Goal: Task Accomplishment & Management: Complete application form

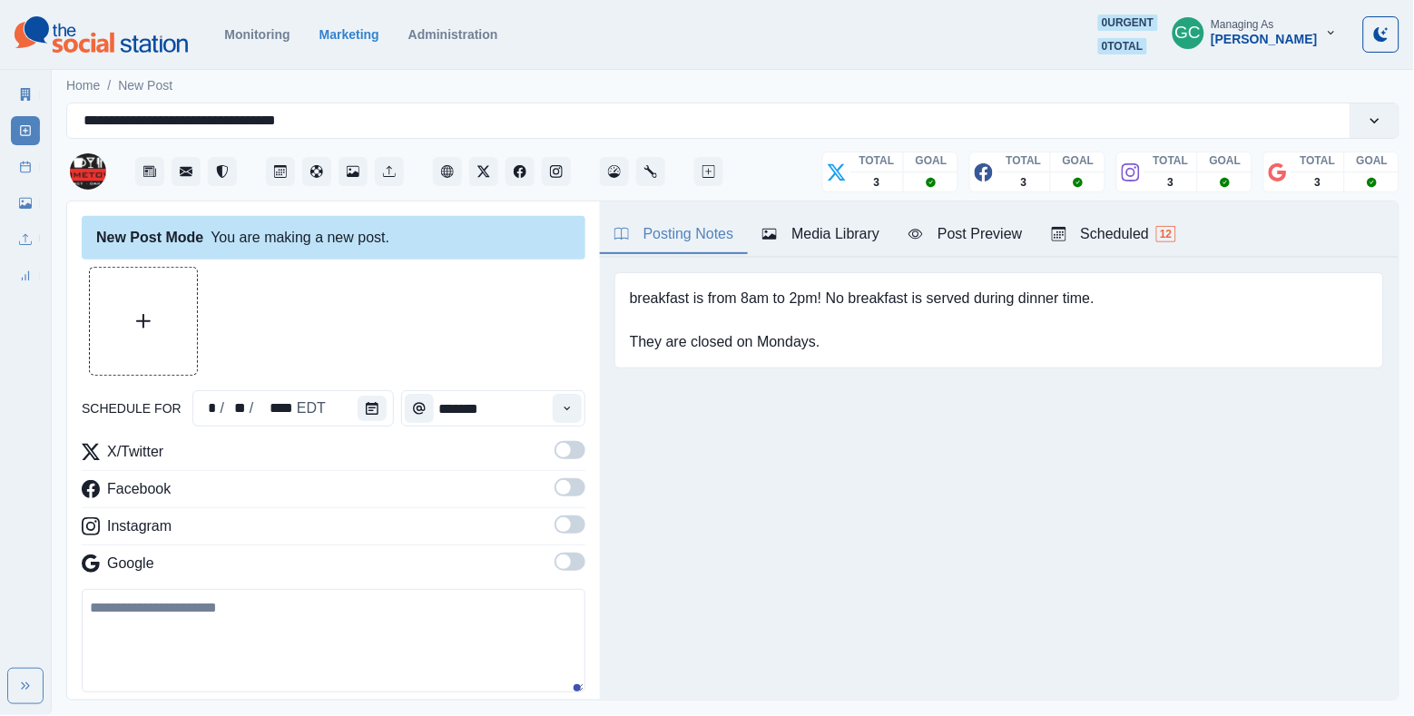
click at [1176, 231] on span "12" at bounding box center [1165, 234] width 19 height 16
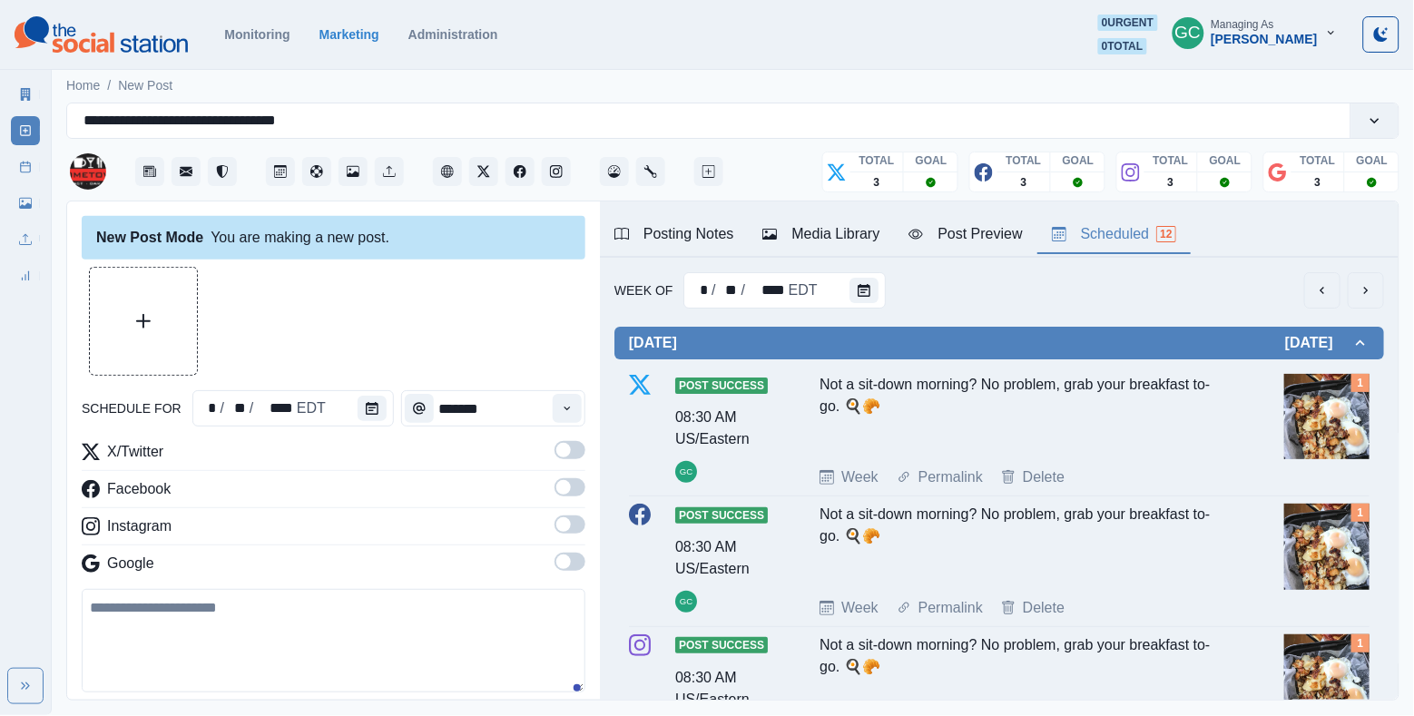
click at [715, 231] on div "Posting Notes" at bounding box center [675, 234] width 120 height 22
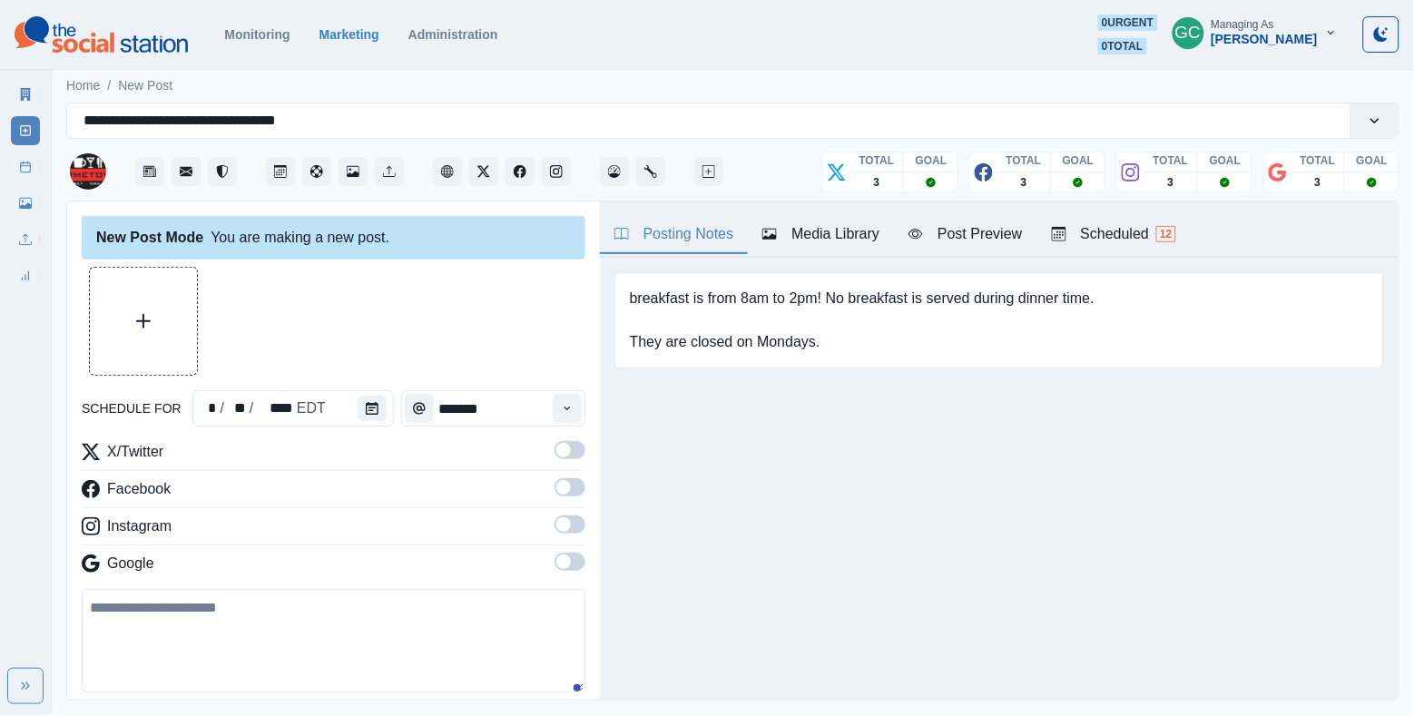
click at [1116, 225] on div "Scheduled 12" at bounding box center [1114, 234] width 124 height 22
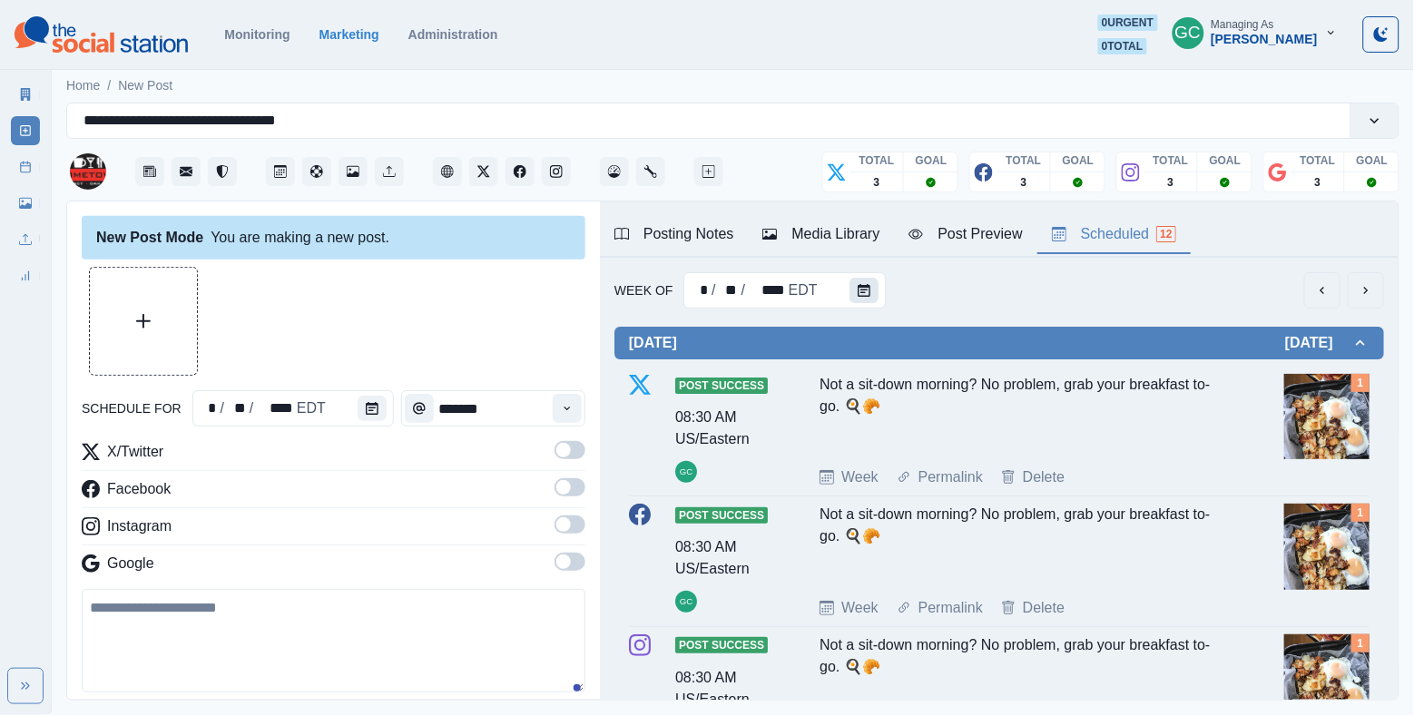
click at [866, 286] on icon "Calendar" at bounding box center [864, 290] width 13 height 13
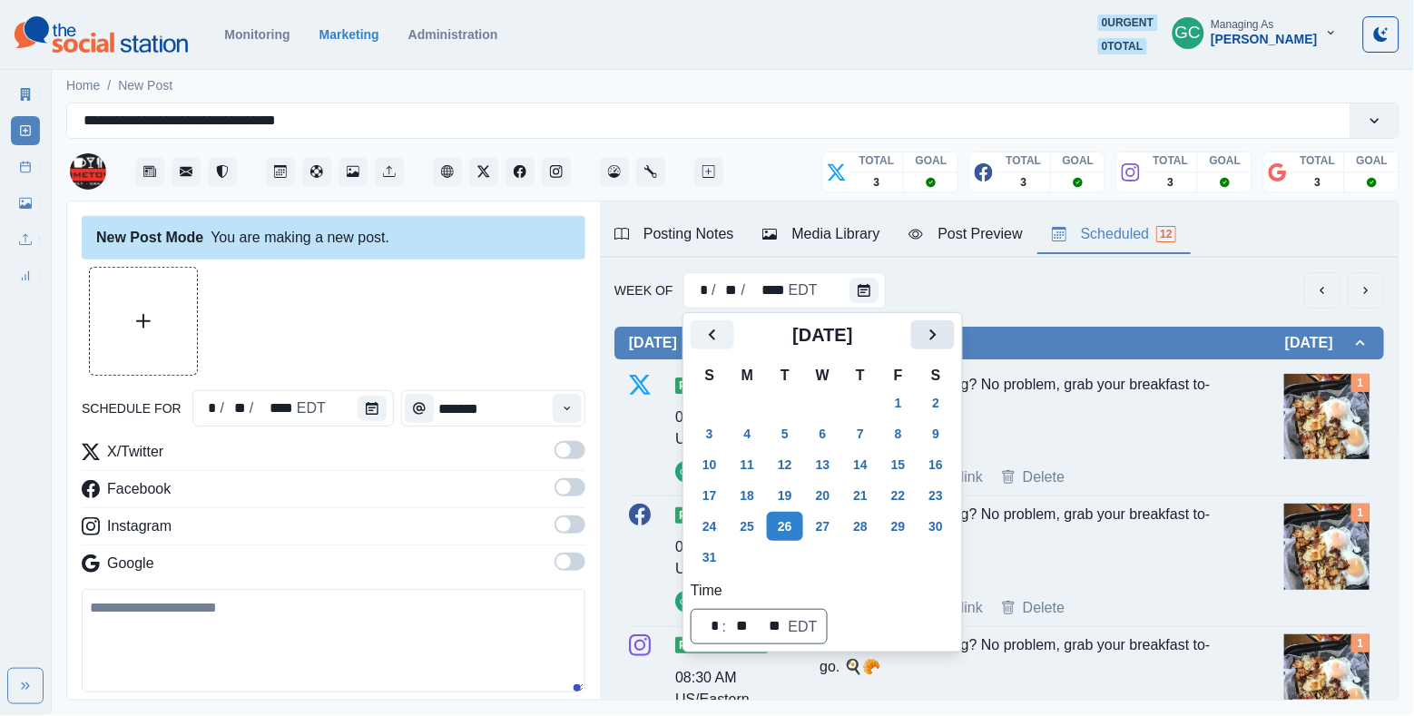
click at [944, 331] on icon "Next" at bounding box center [933, 335] width 22 height 22
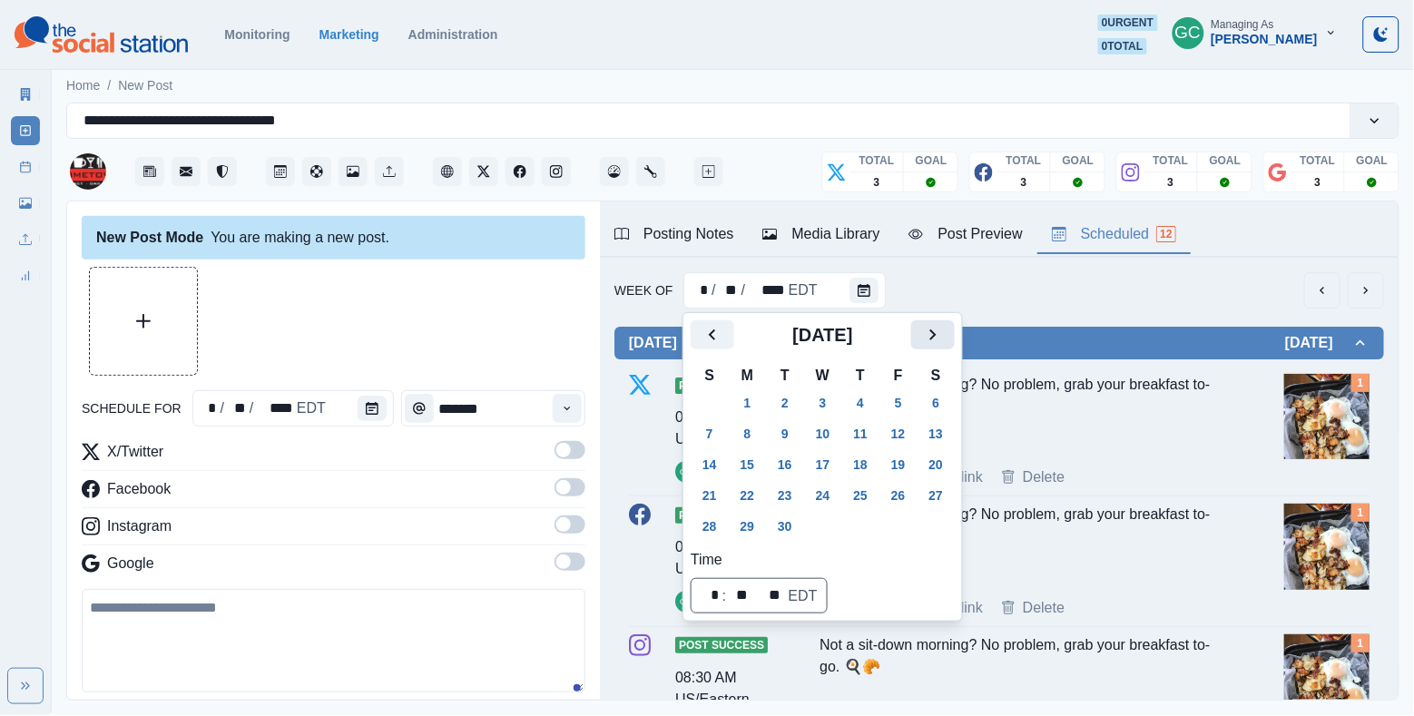
click at [944, 331] on icon "Next" at bounding box center [933, 335] width 22 height 22
click at [711, 336] on icon "Previous" at bounding box center [712, 335] width 6 height 11
click at [745, 409] on button "1" at bounding box center [748, 403] width 36 height 29
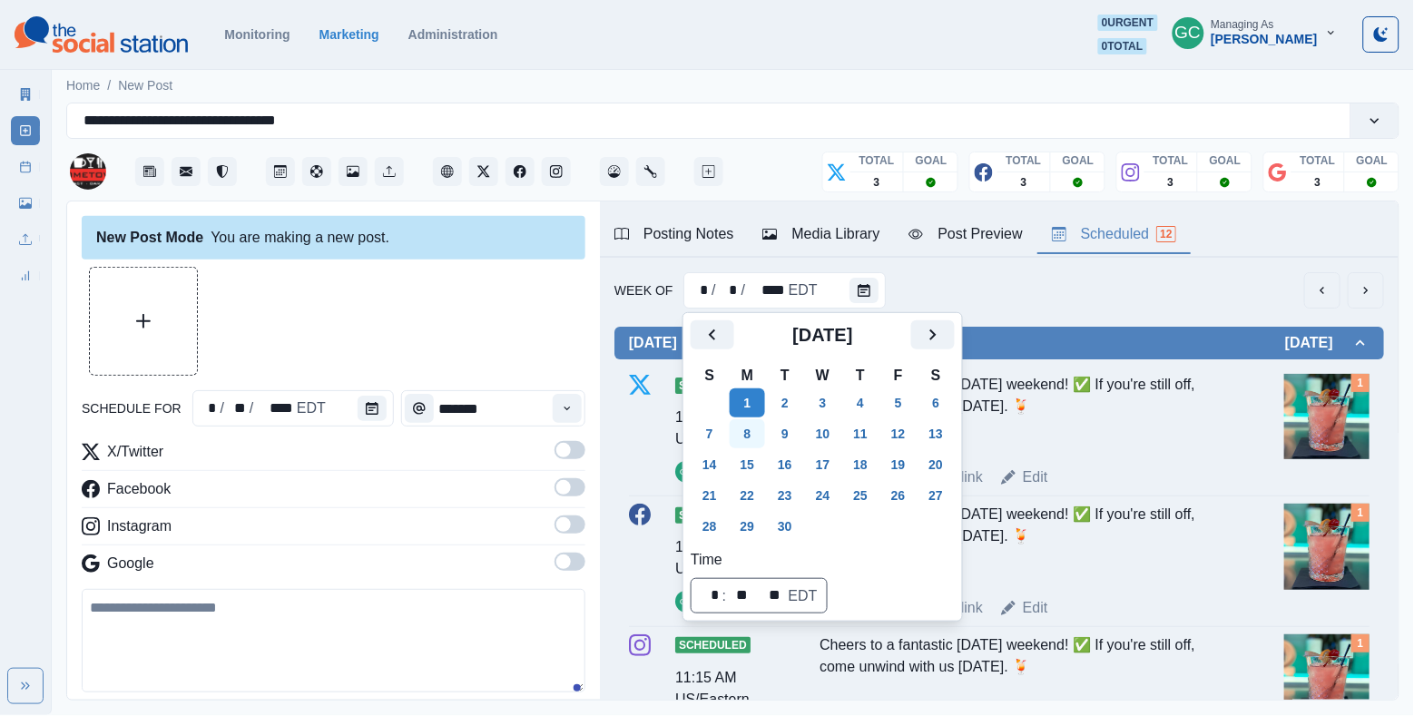
click at [748, 434] on button "8" at bounding box center [748, 433] width 36 height 29
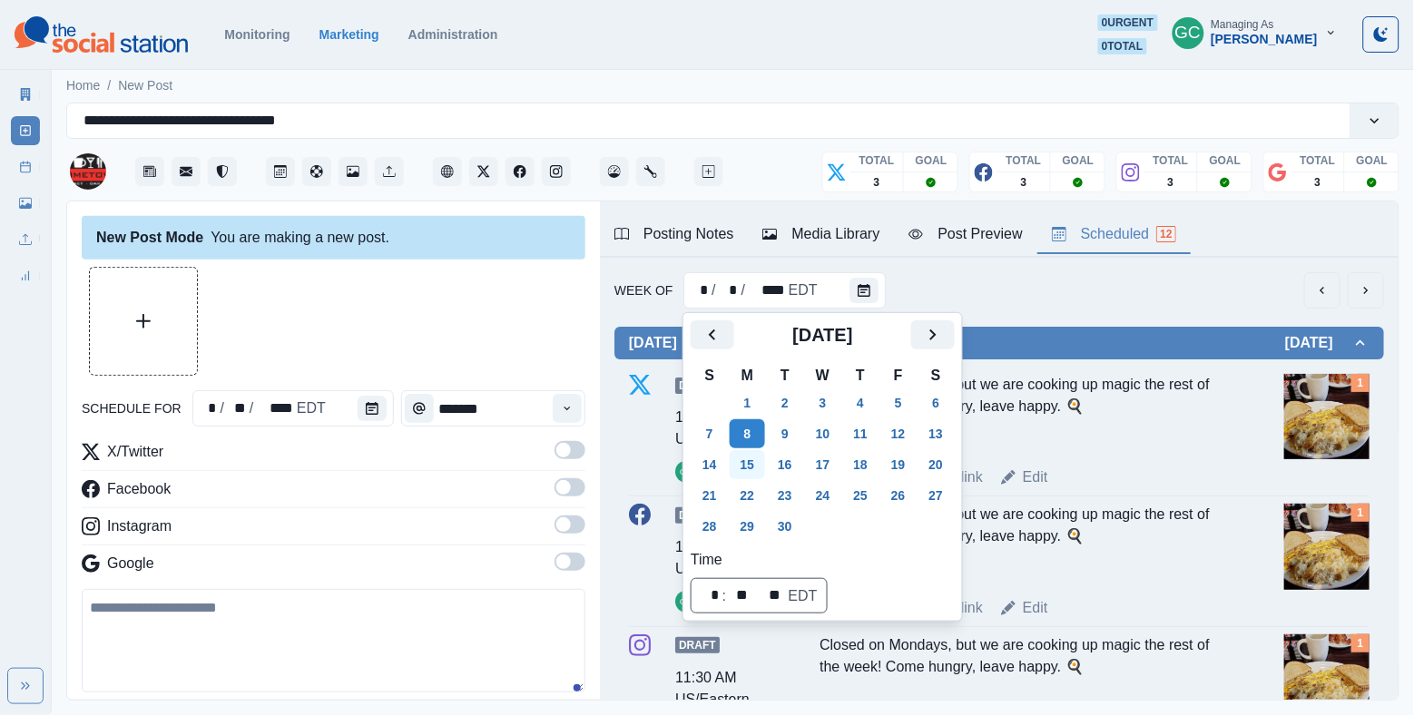
click at [755, 465] on button "15" at bounding box center [748, 464] width 36 height 29
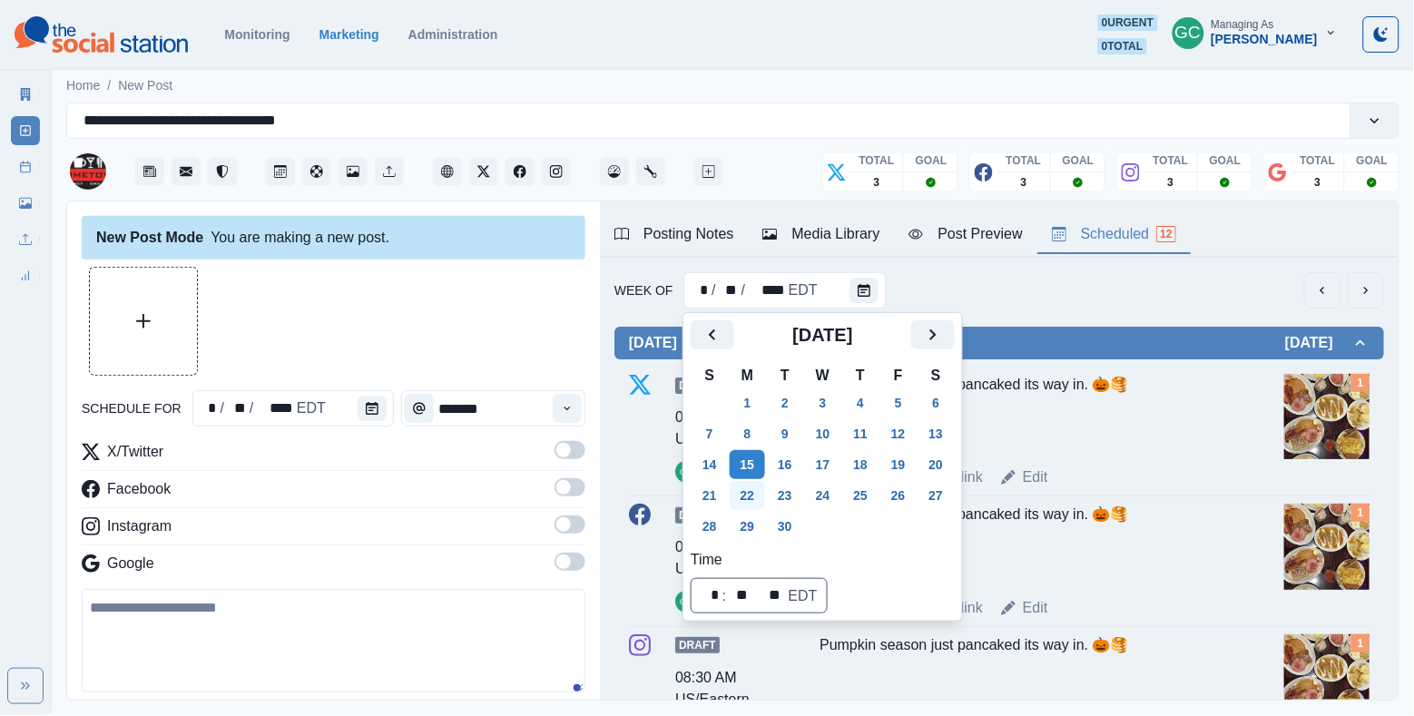
click at [754, 495] on button "22" at bounding box center [748, 495] width 36 height 29
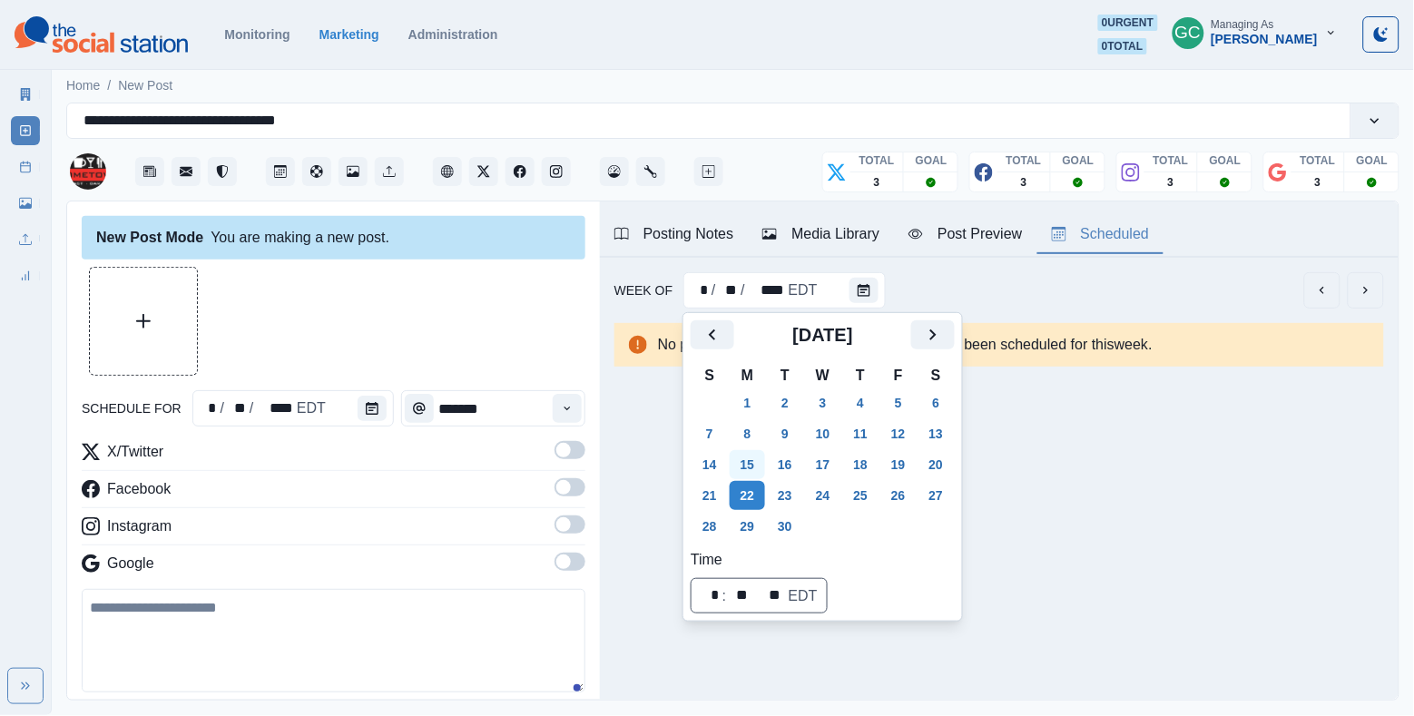
click at [749, 476] on button "15" at bounding box center [748, 464] width 36 height 29
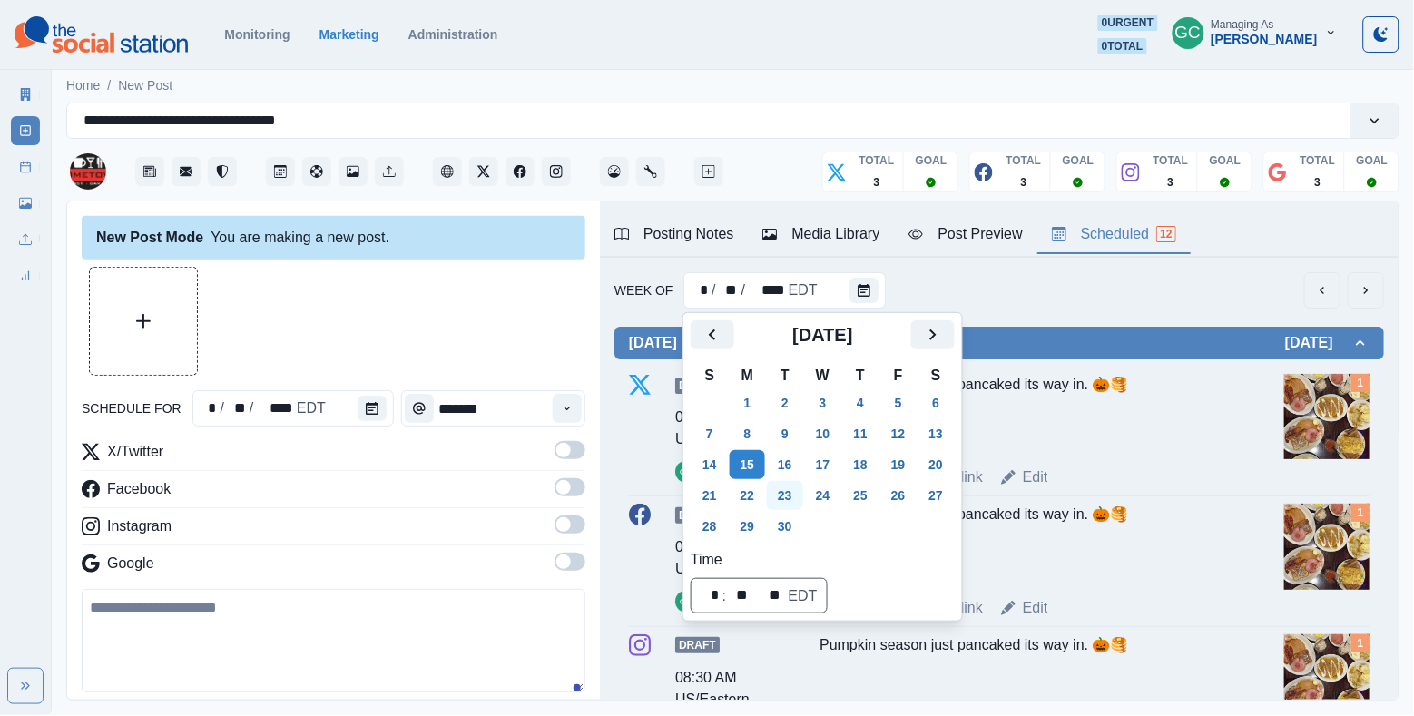
click at [792, 504] on button "23" at bounding box center [785, 495] width 36 height 29
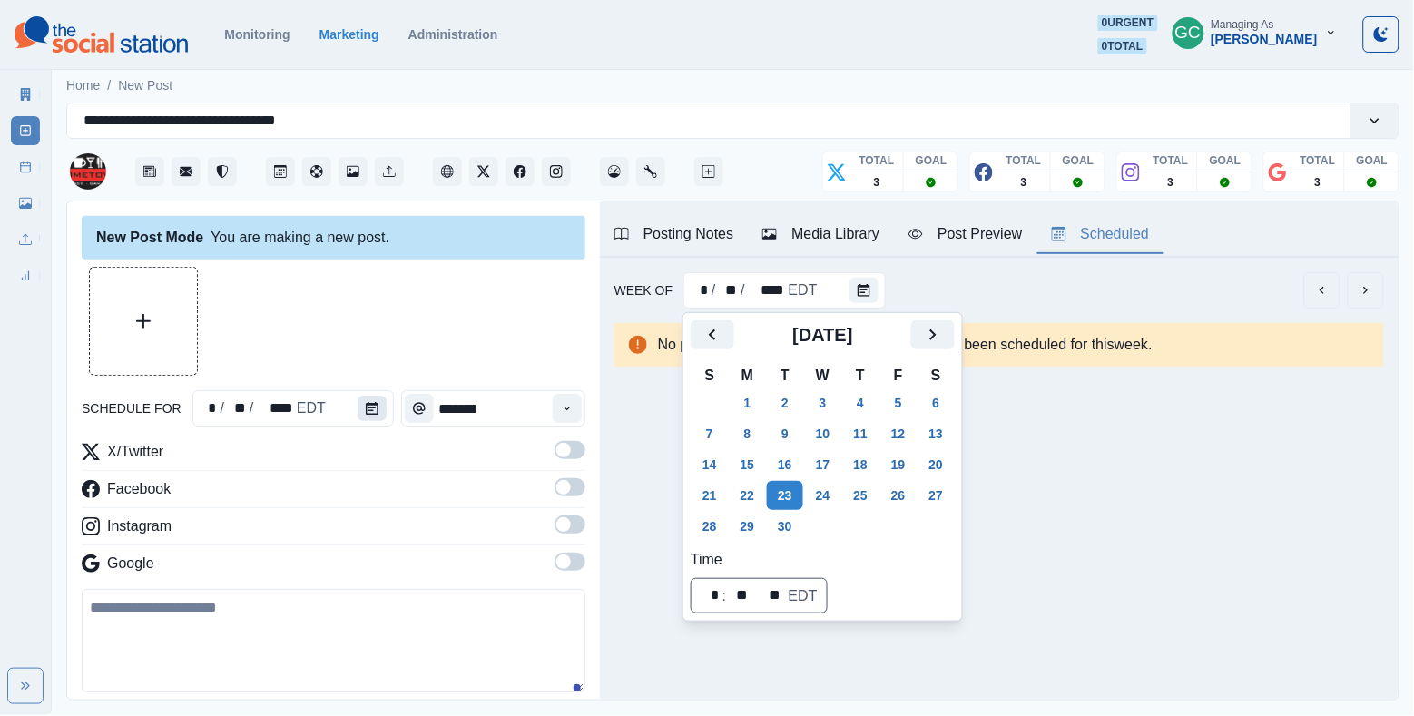
click at [366, 406] on icon "Calendar" at bounding box center [372, 408] width 13 height 13
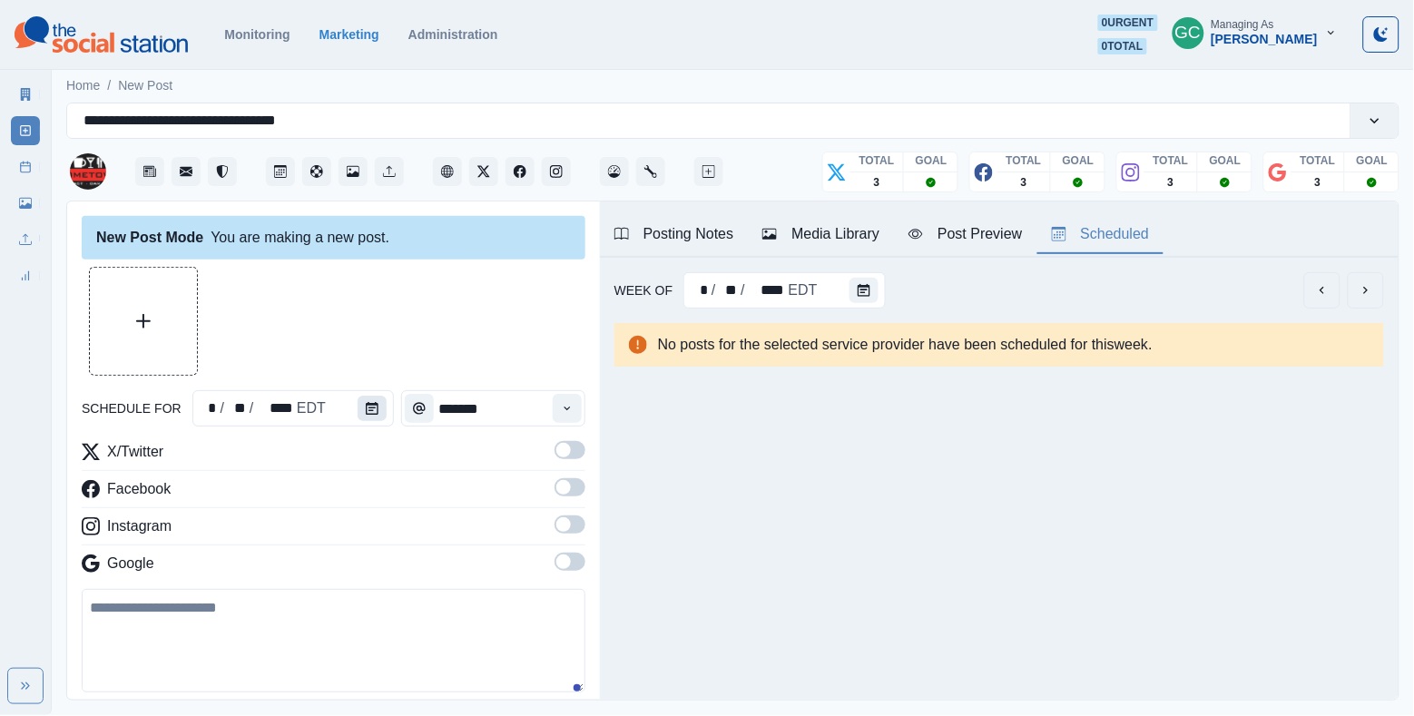
click at [366, 406] on icon "Calendar" at bounding box center [372, 408] width 13 height 13
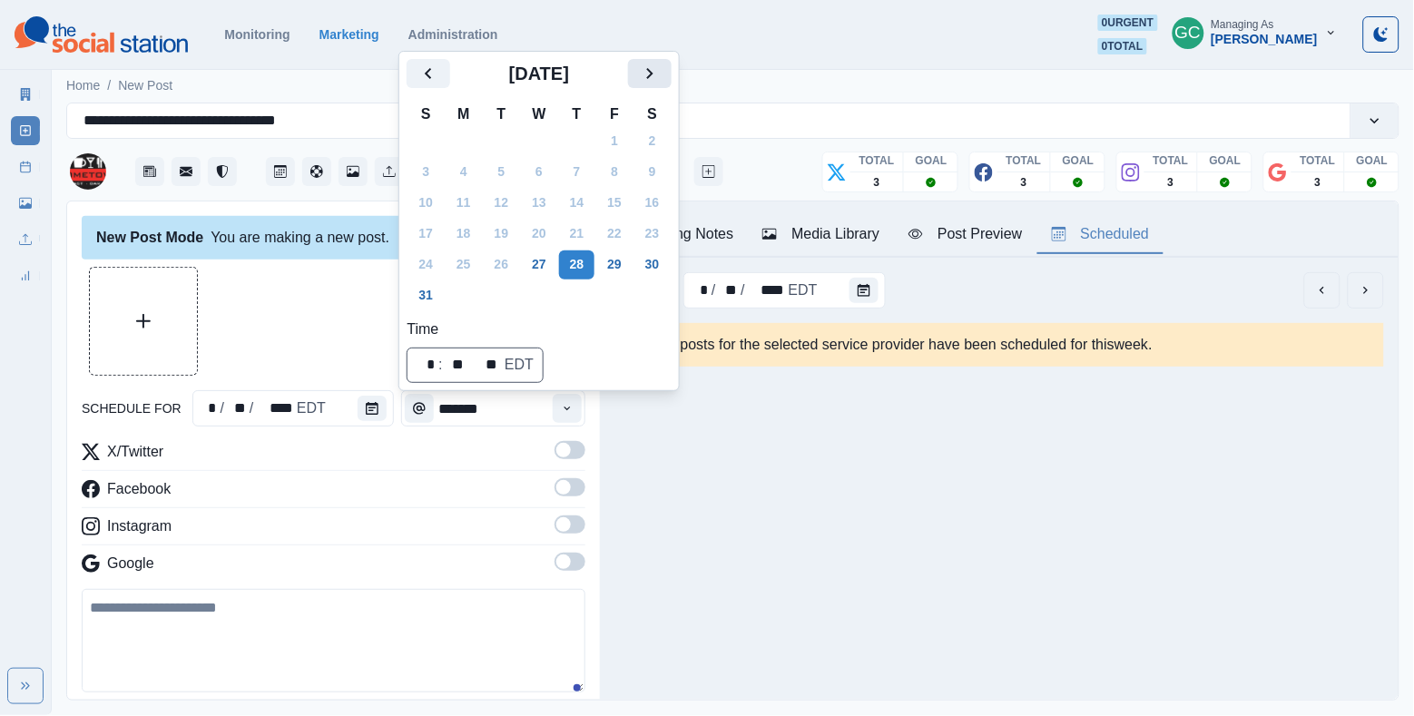
click at [661, 67] on icon "Next" at bounding box center [650, 74] width 22 height 22
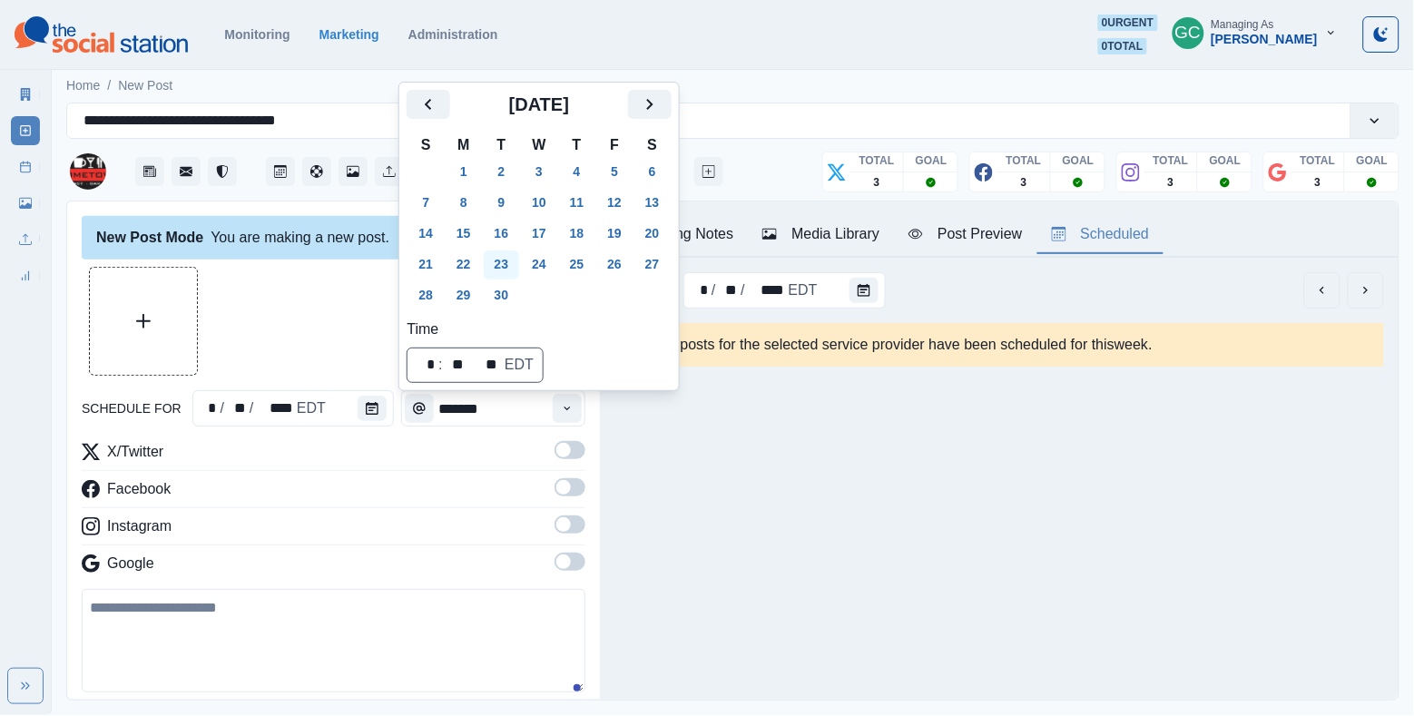
click at [507, 268] on button "23" at bounding box center [502, 265] width 36 height 29
click at [555, 399] on button "Time" at bounding box center [567, 408] width 29 height 29
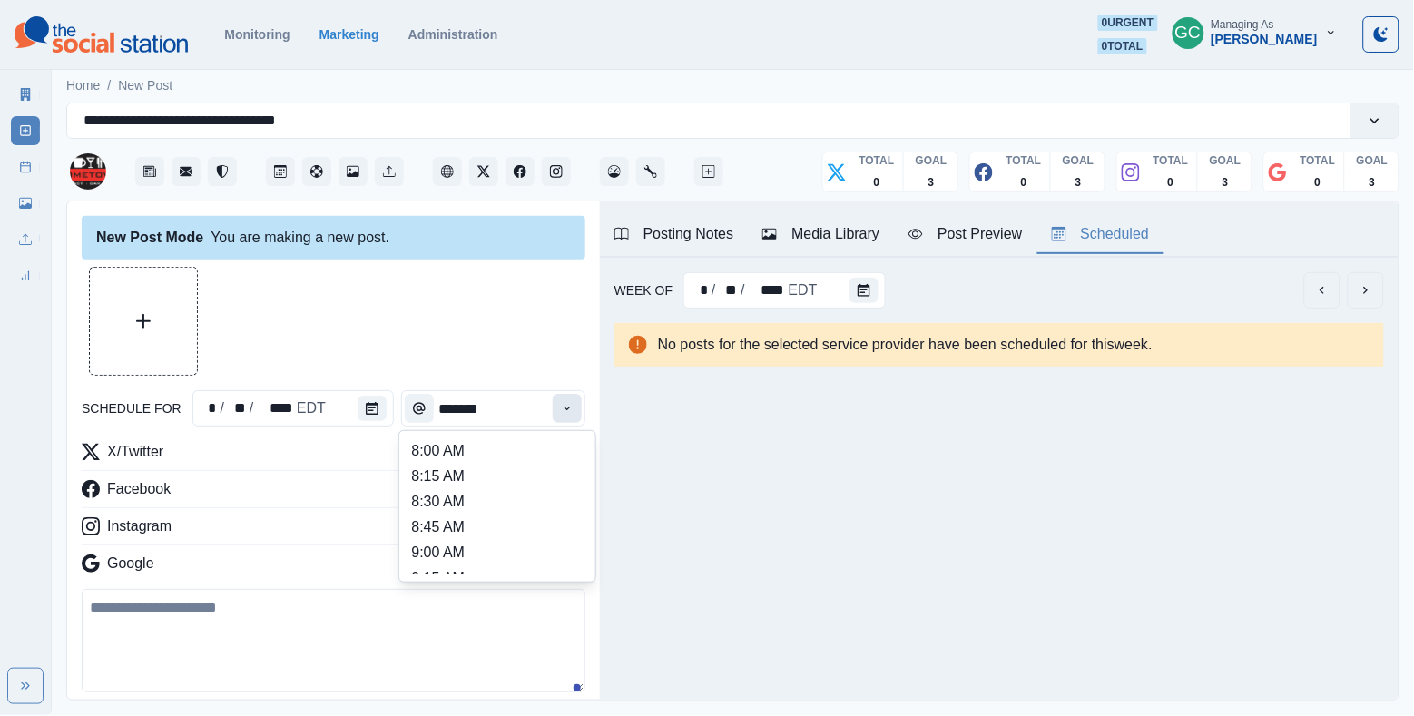
click at [555, 399] on button "Time" at bounding box center [567, 408] width 29 height 29
click at [521, 497] on li "11:30 AM" at bounding box center [498, 484] width 182 height 25
type input "********"
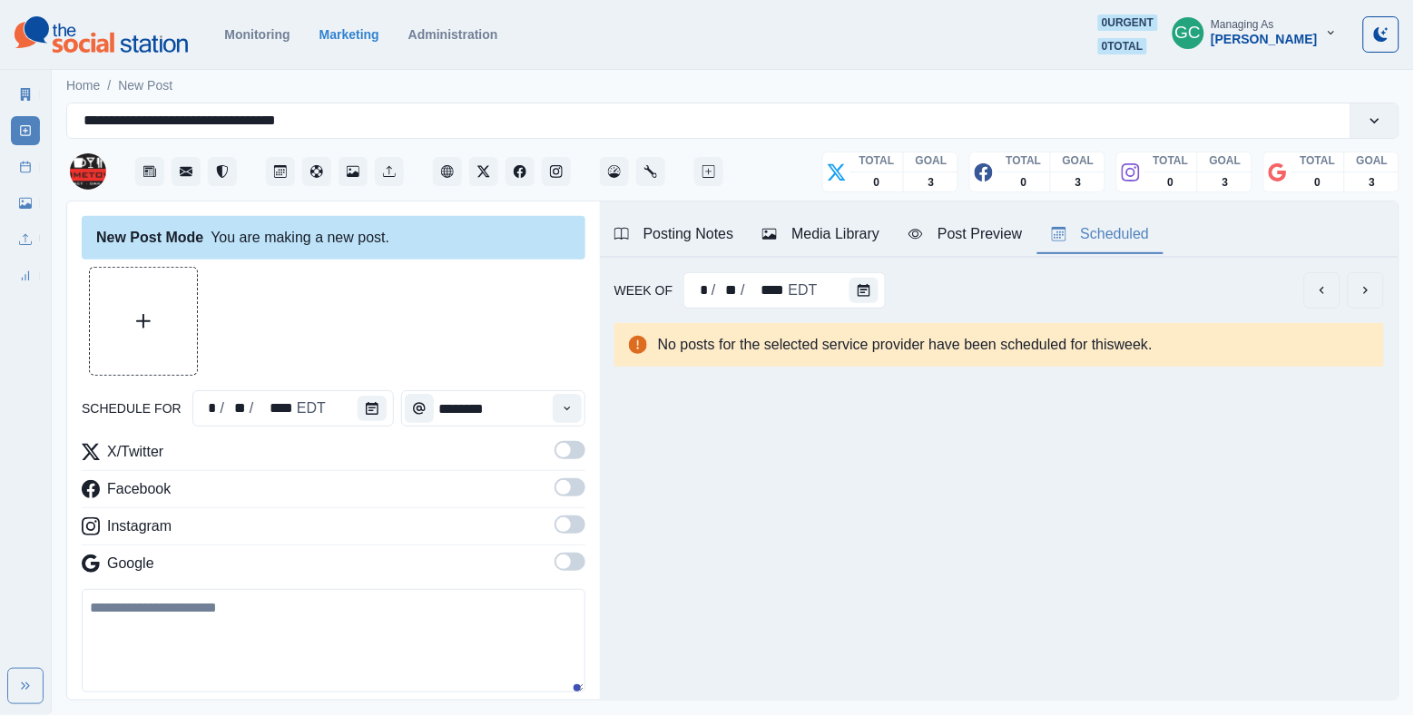
click at [577, 449] on span at bounding box center [570, 450] width 31 height 18
click at [577, 488] on span at bounding box center [570, 487] width 31 height 18
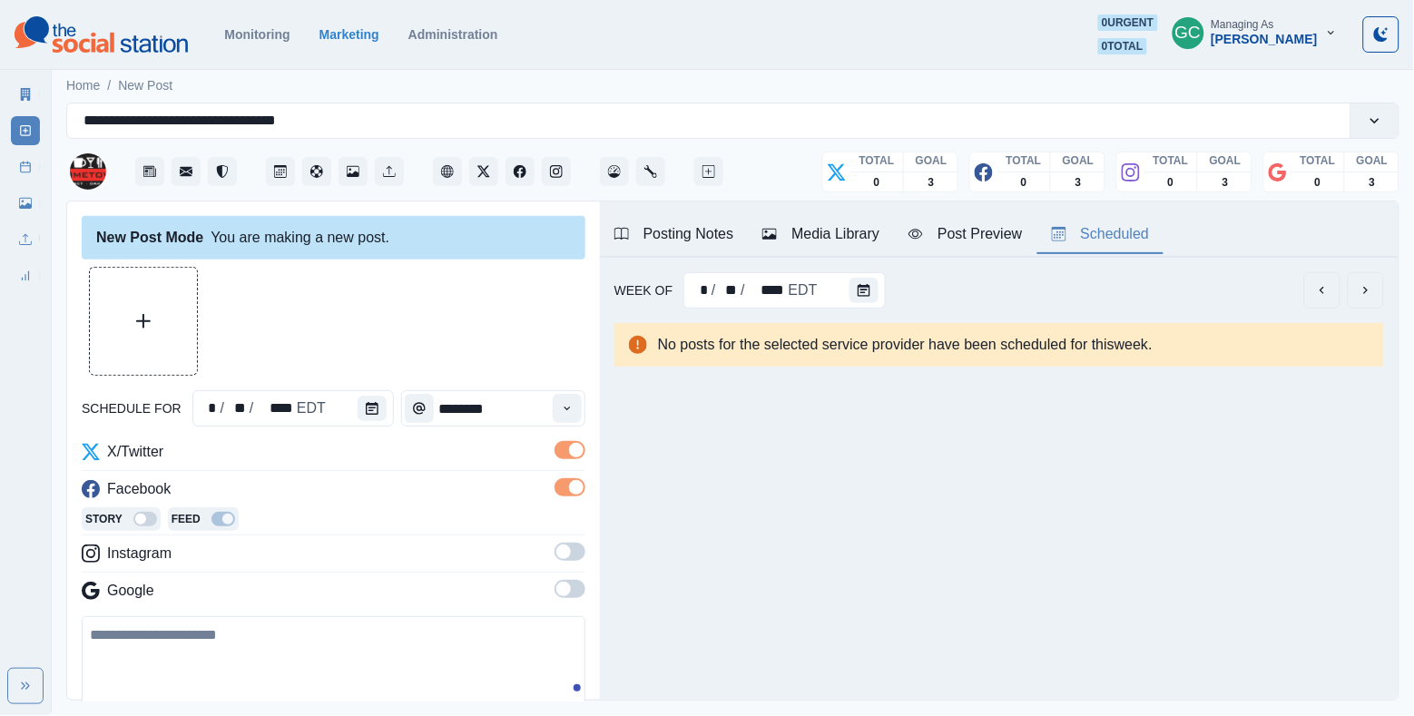
click at [576, 536] on hr at bounding box center [334, 535] width 504 height 1
click at [576, 564] on label at bounding box center [570, 557] width 31 height 29
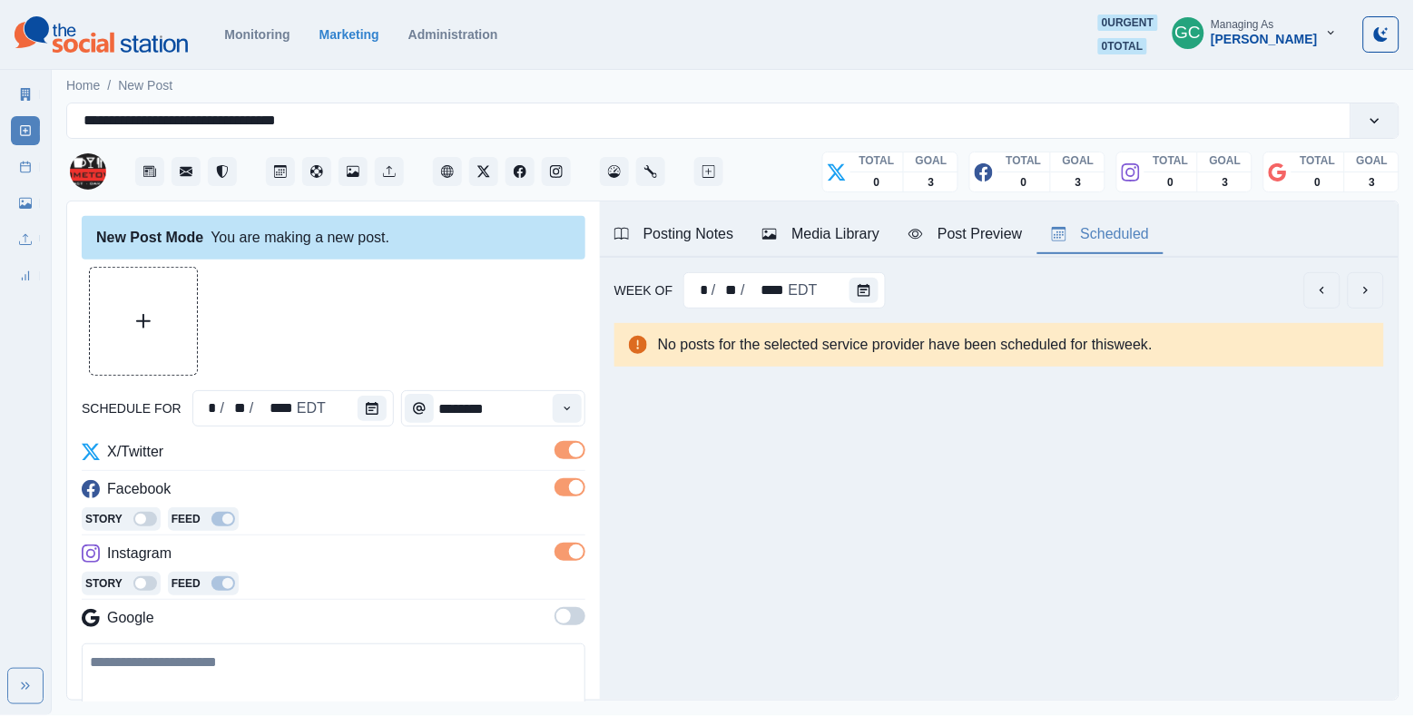
click at [576, 625] on span at bounding box center [570, 616] width 31 height 18
click at [435, 543] on div "X/Twitter Facebook Story Feed Instagram Story Feed Google Call To Action Event …" at bounding box center [334, 598] width 504 height 315
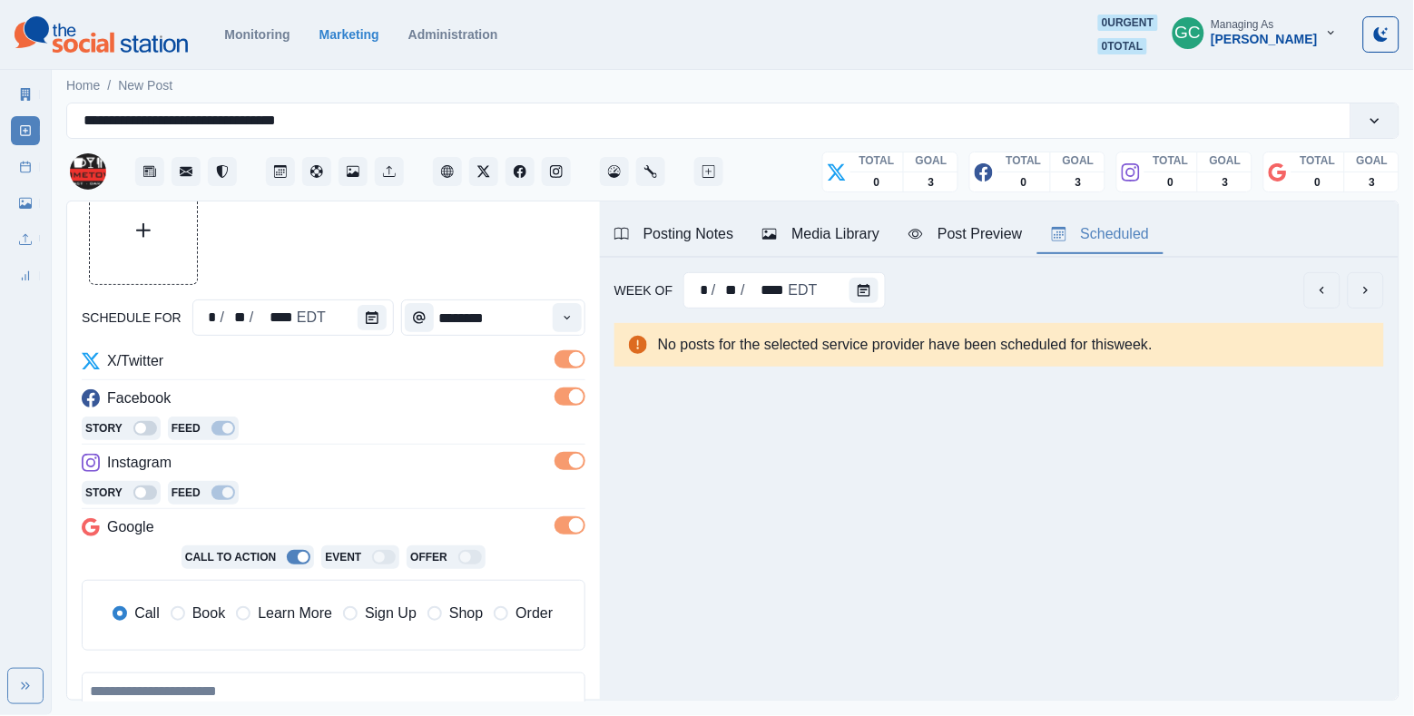
scroll to position [124, 0]
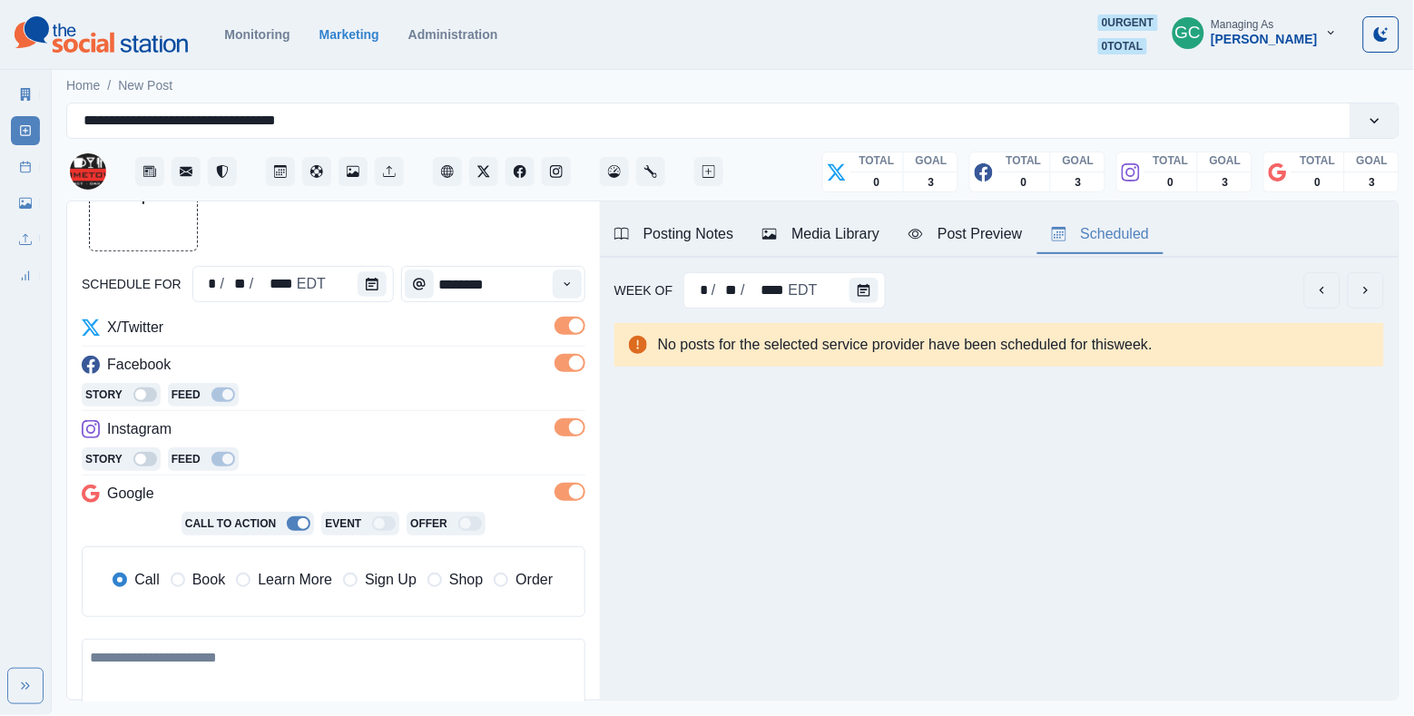
click at [269, 585] on span "Learn More" at bounding box center [295, 580] width 74 height 22
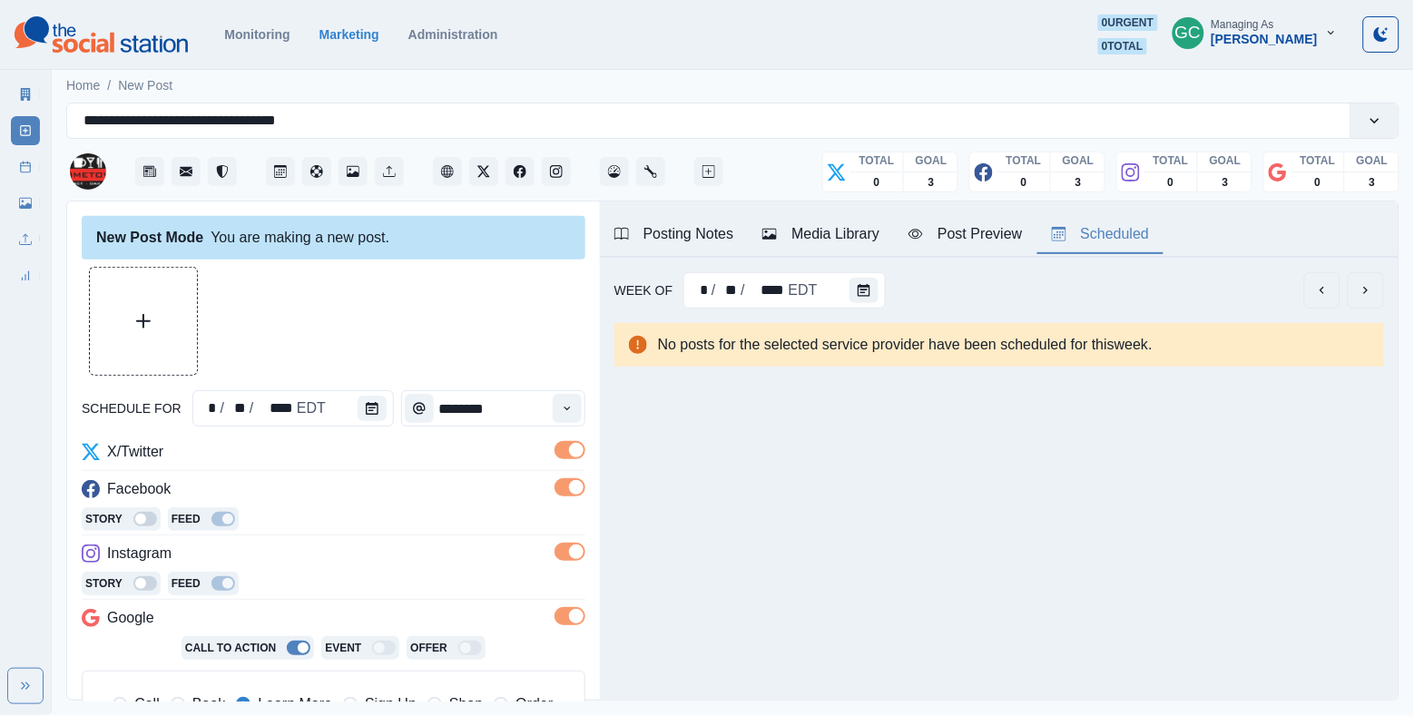
scroll to position [0, 0]
click at [849, 223] on div "Media Library" at bounding box center [821, 234] width 117 height 22
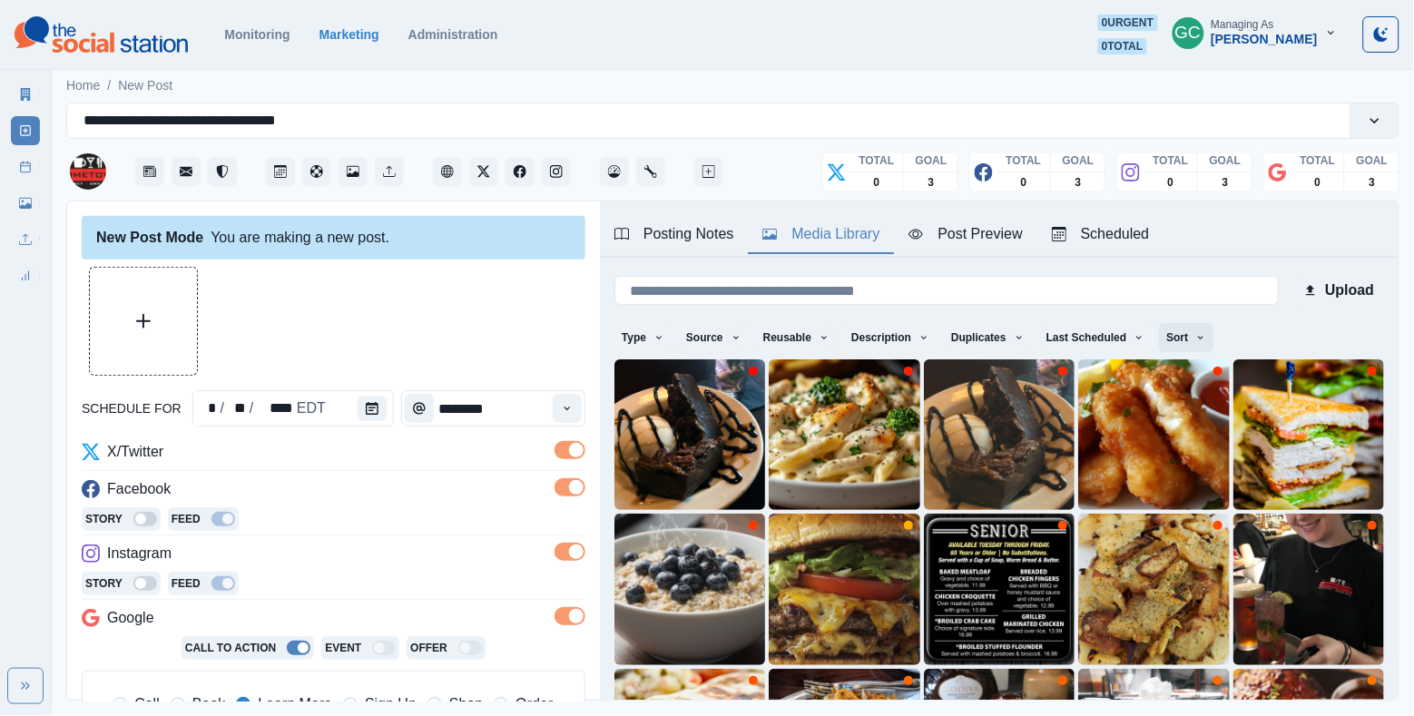
click at [1211, 338] on button "Sort" at bounding box center [1186, 337] width 54 height 29
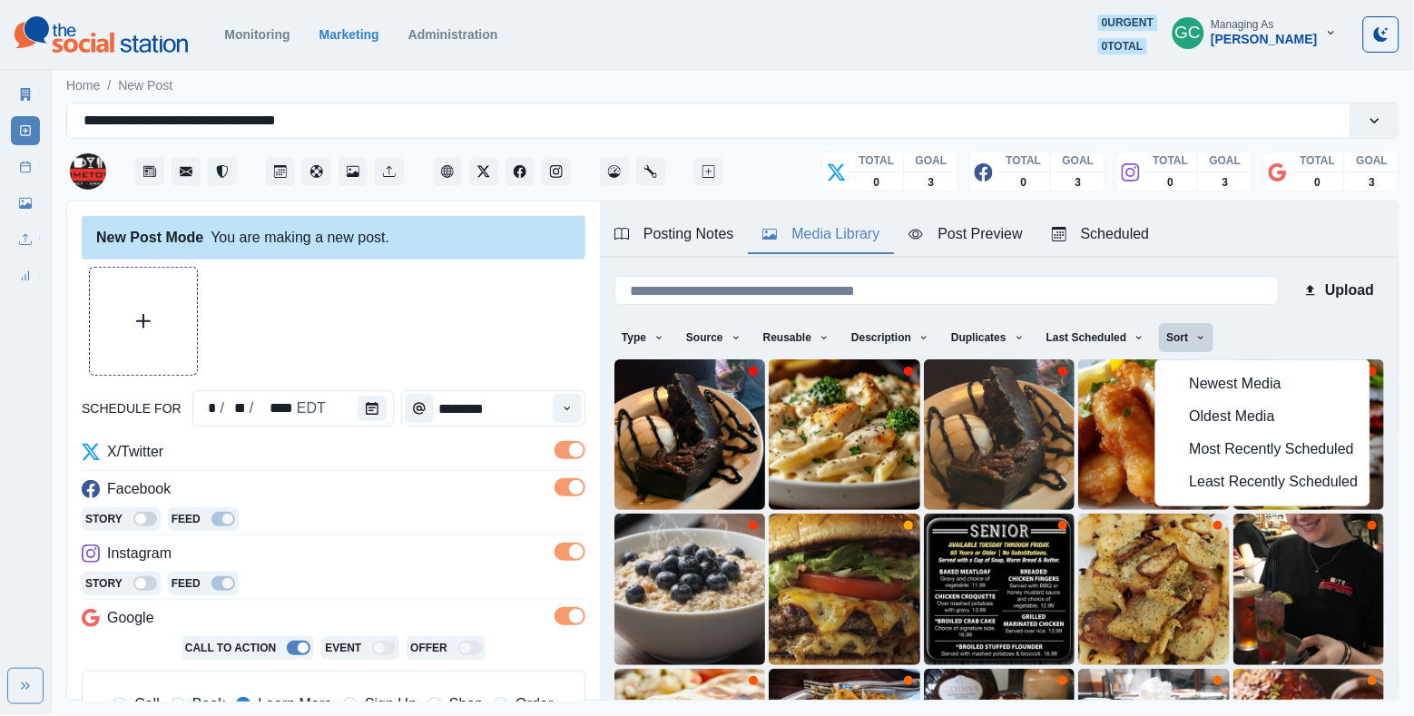
click at [1193, 479] on span "Least Recently Scheduled" at bounding box center [1274, 482] width 169 height 22
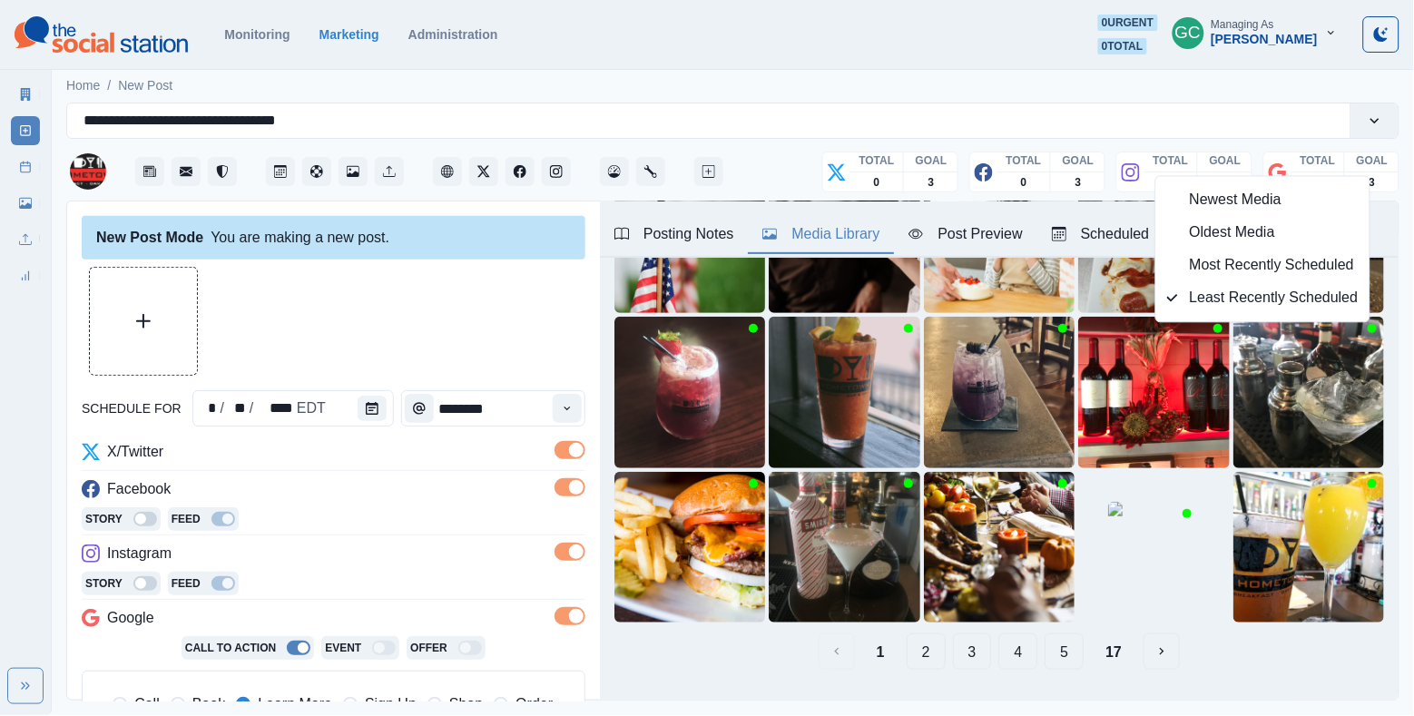
scroll to position [208, 0]
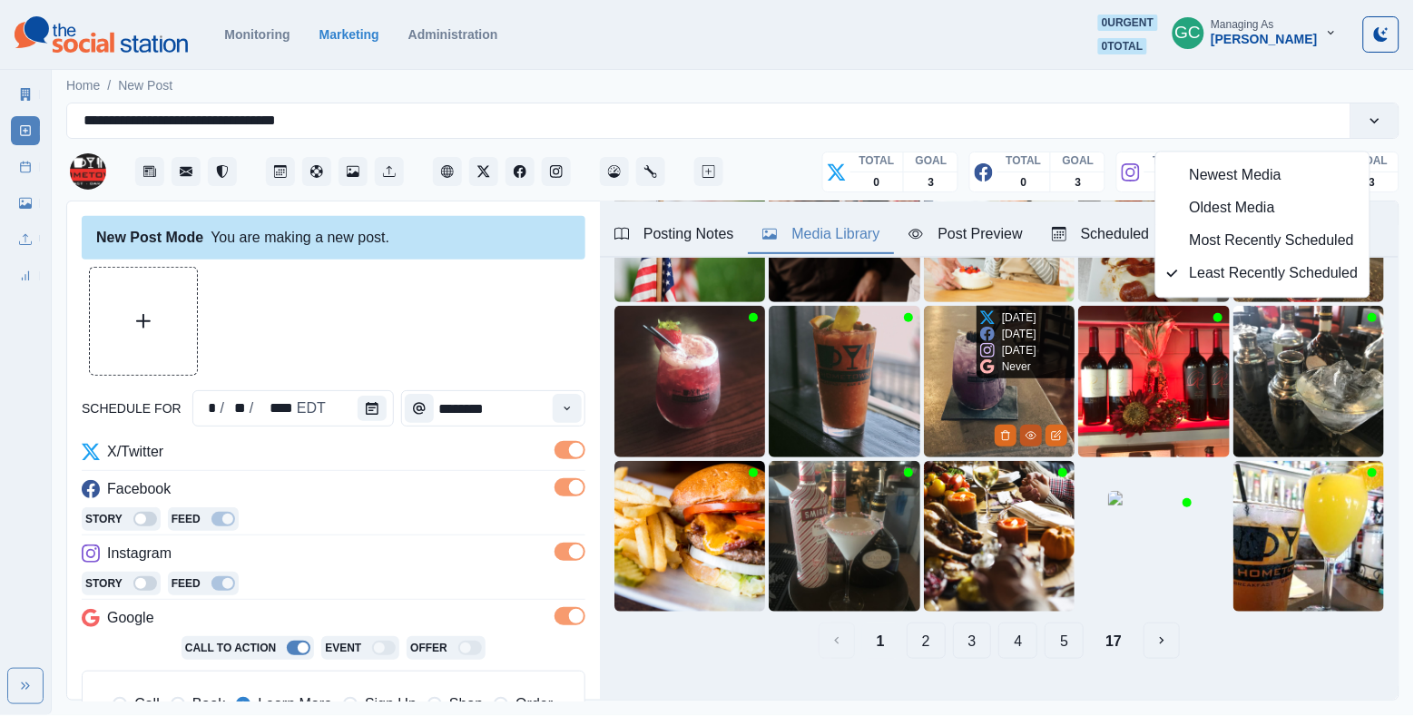
click at [1023, 432] on button "View Media" at bounding box center [1031, 436] width 22 height 22
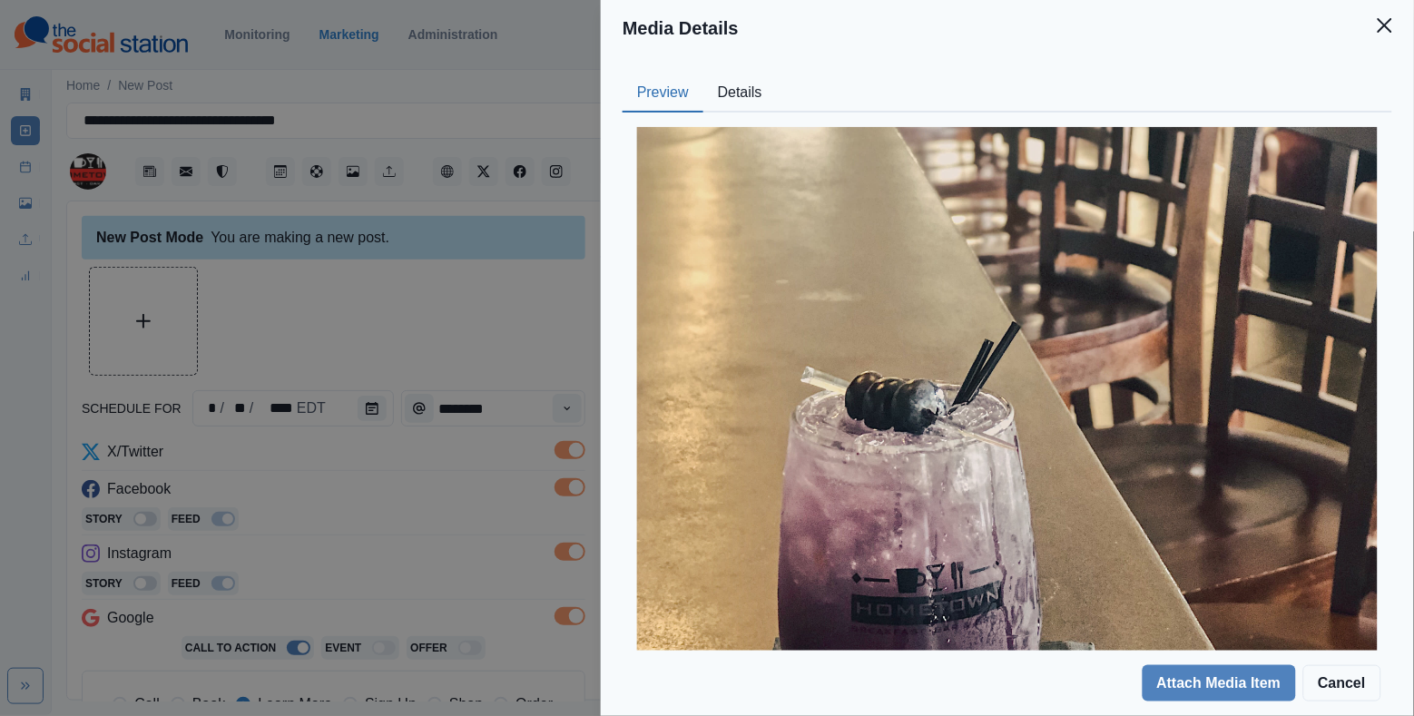
click at [762, 71] on div "Preview Details Our Description Come enjoy our sangria of the week, blueberry s…" at bounding box center [1007, 353] width 813 height 595
click at [753, 88] on button "Details" at bounding box center [741, 93] width 74 height 38
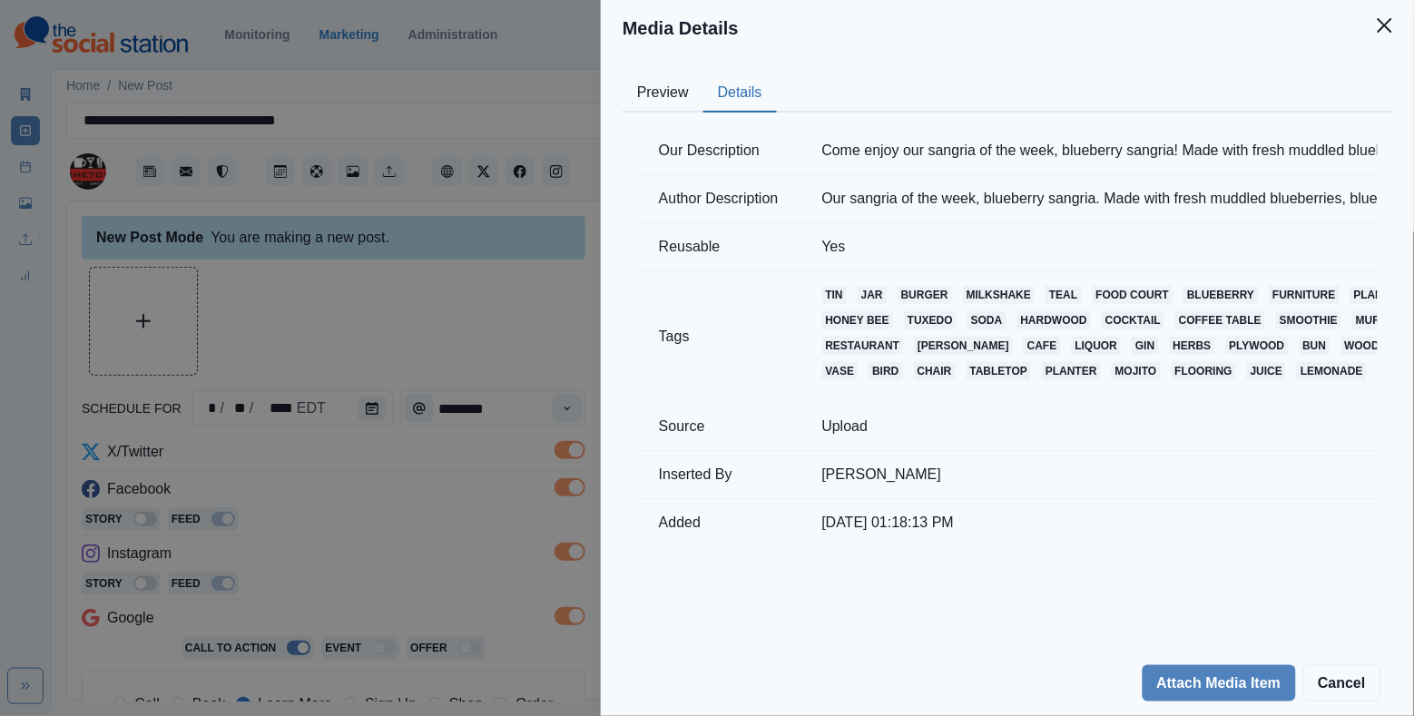
click at [674, 94] on button "Preview" at bounding box center [663, 93] width 81 height 38
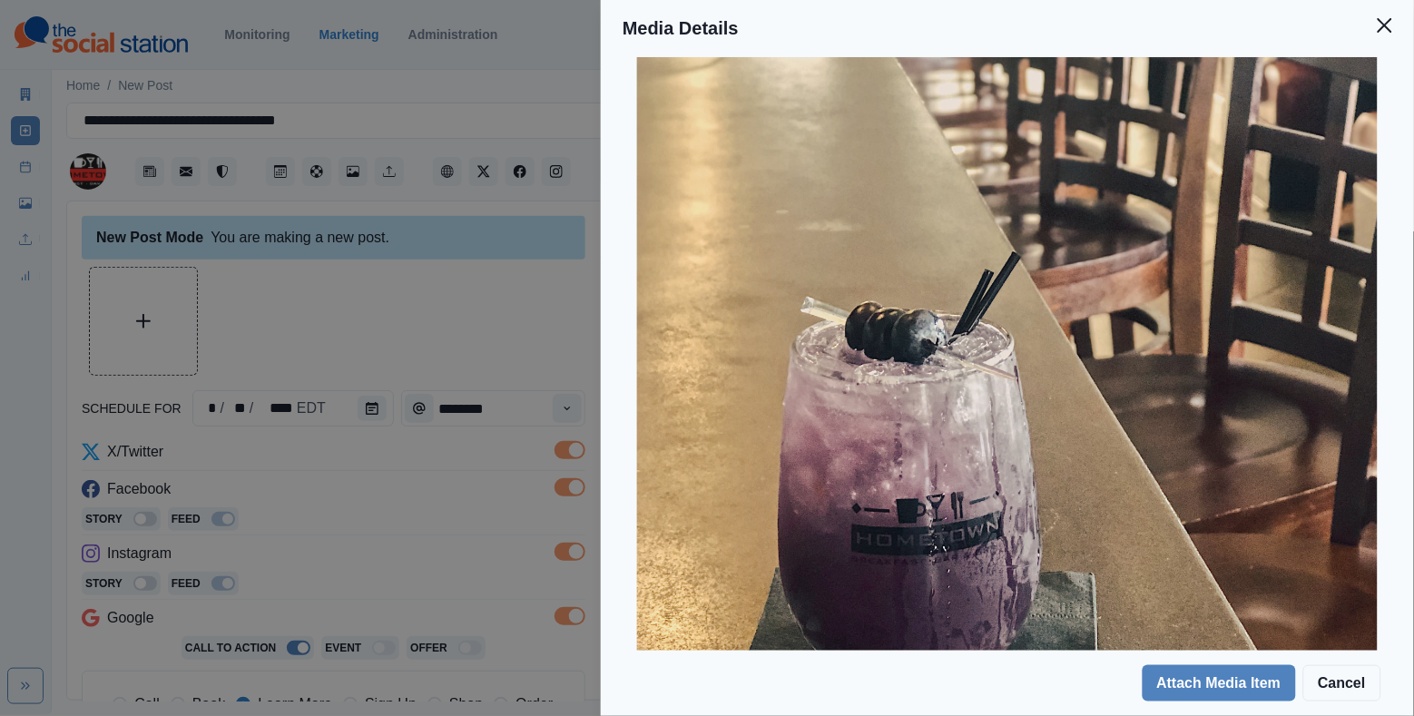
scroll to position [84, 0]
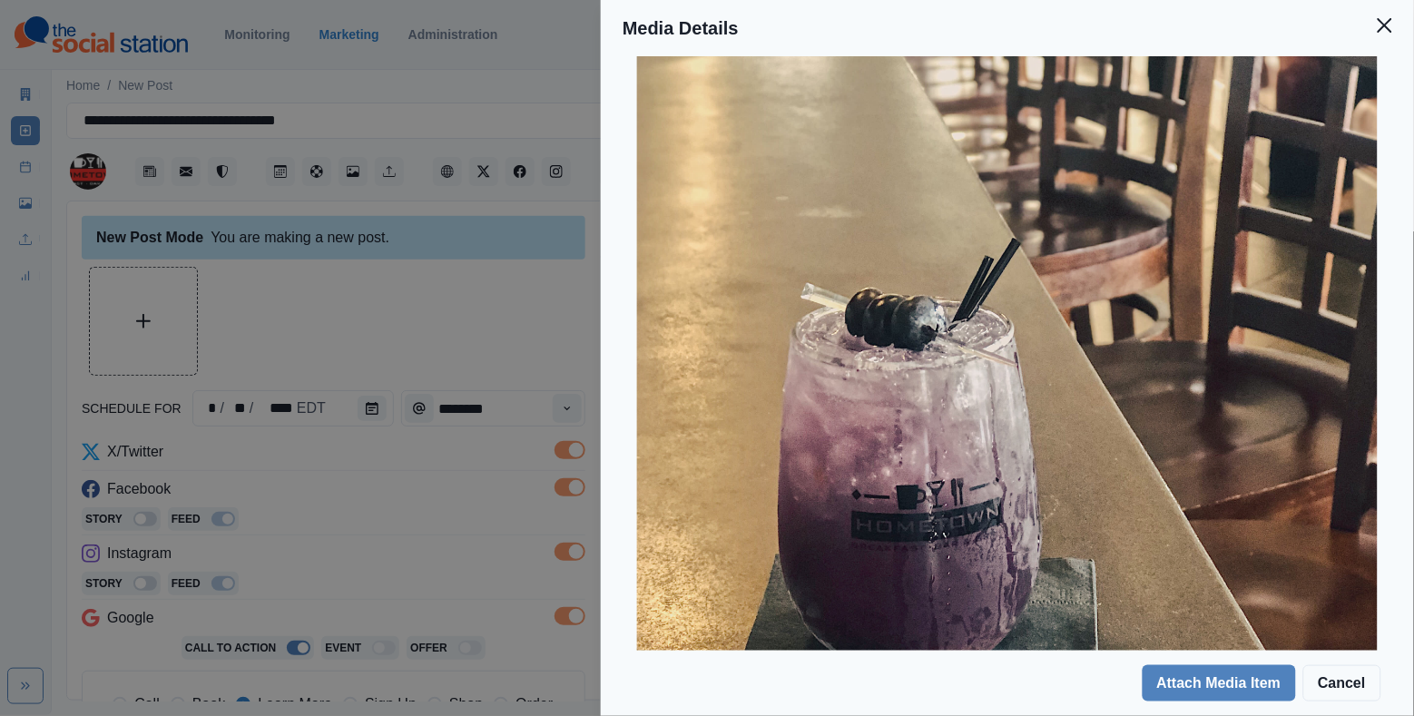
click at [456, 552] on div "Media Details Preview Details Our Description Come enjoy our sangria of the wee…" at bounding box center [707, 358] width 1414 height 716
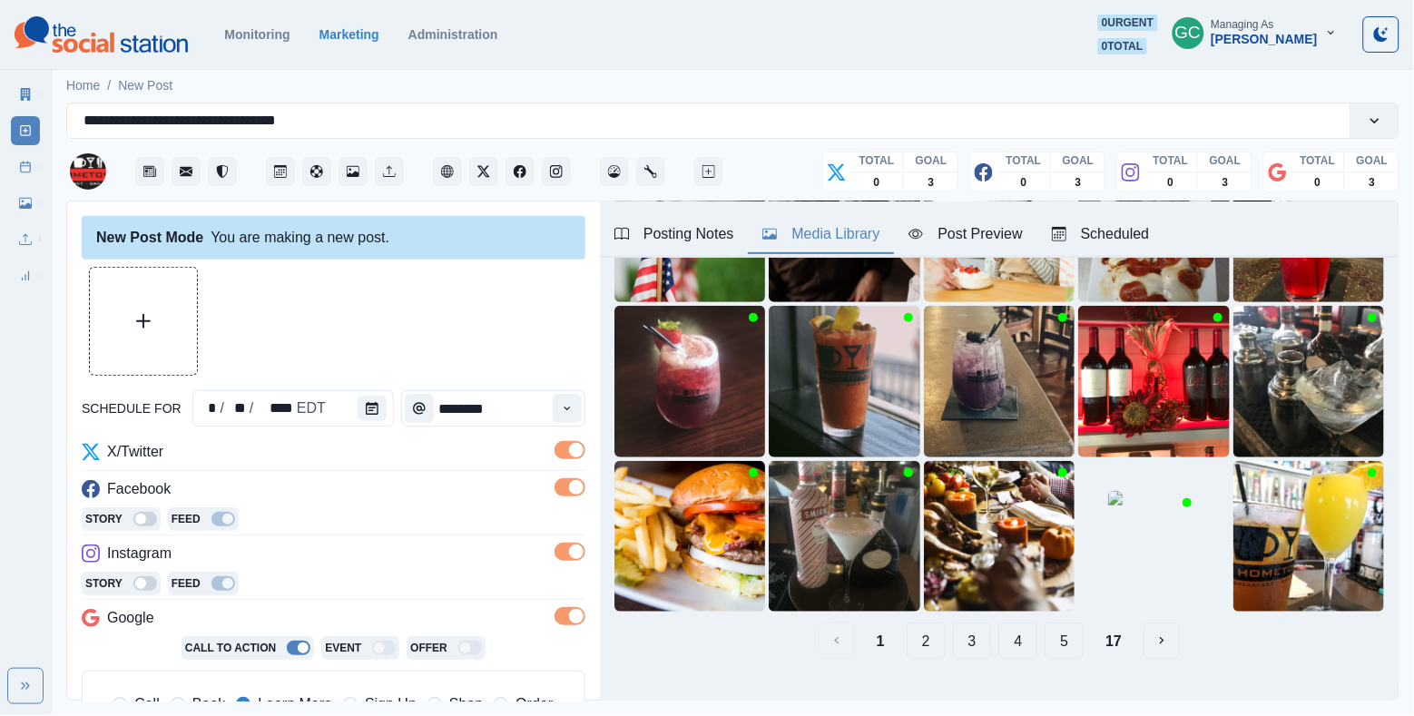
scroll to position [56, 0]
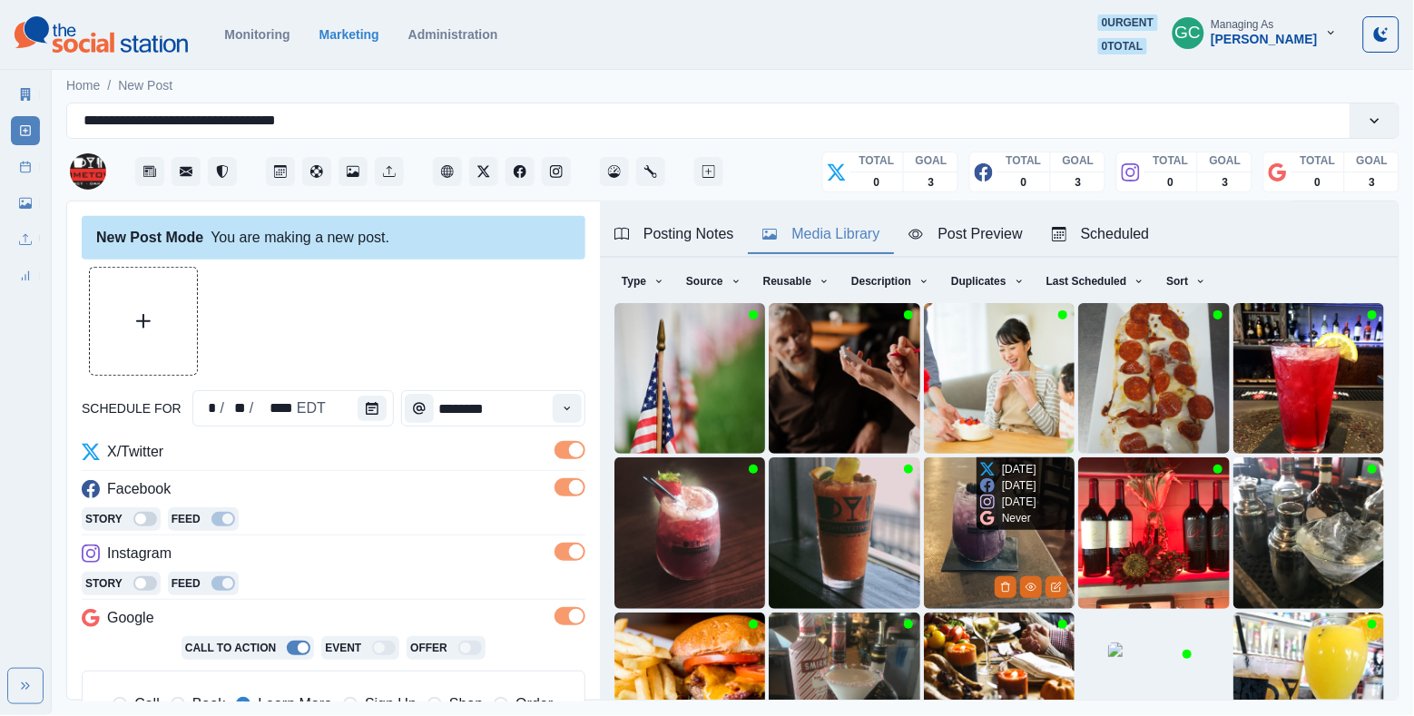
click at [971, 553] on img at bounding box center [999, 533] width 151 height 151
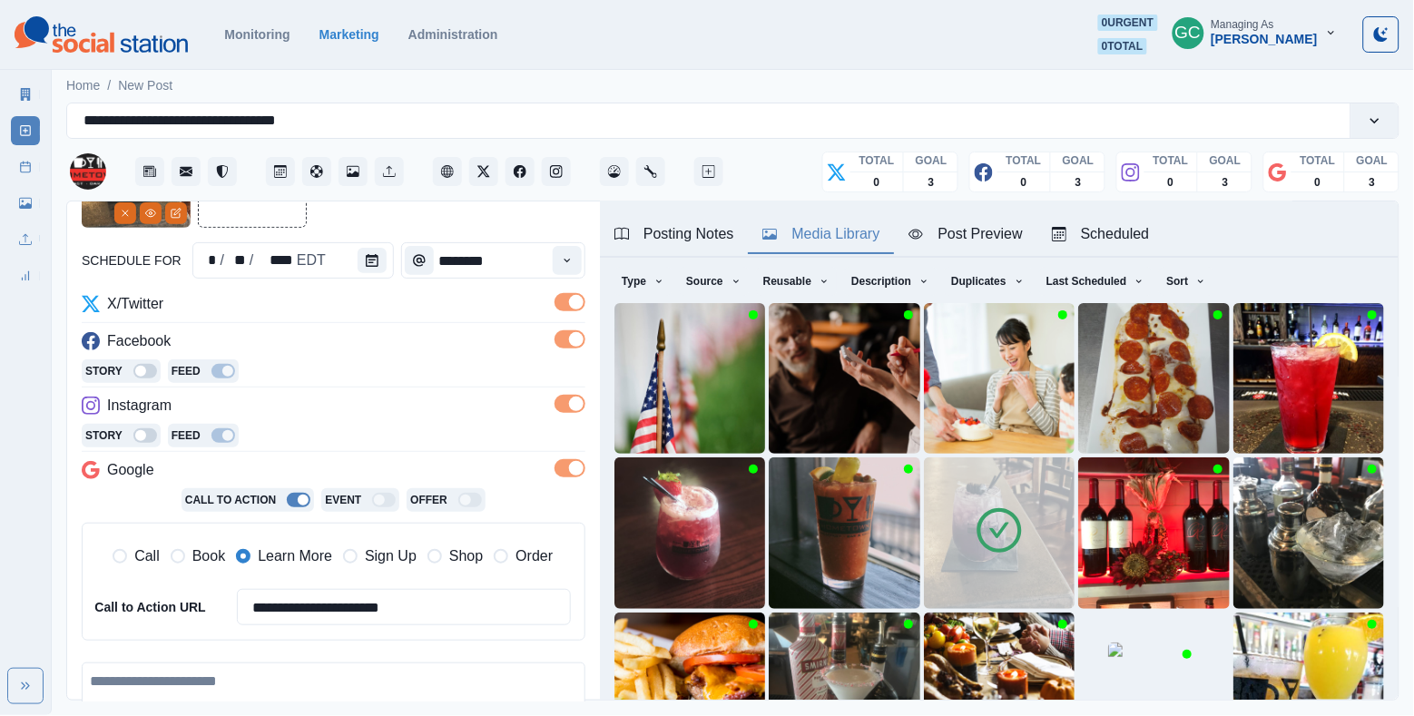
scroll to position [167, 0]
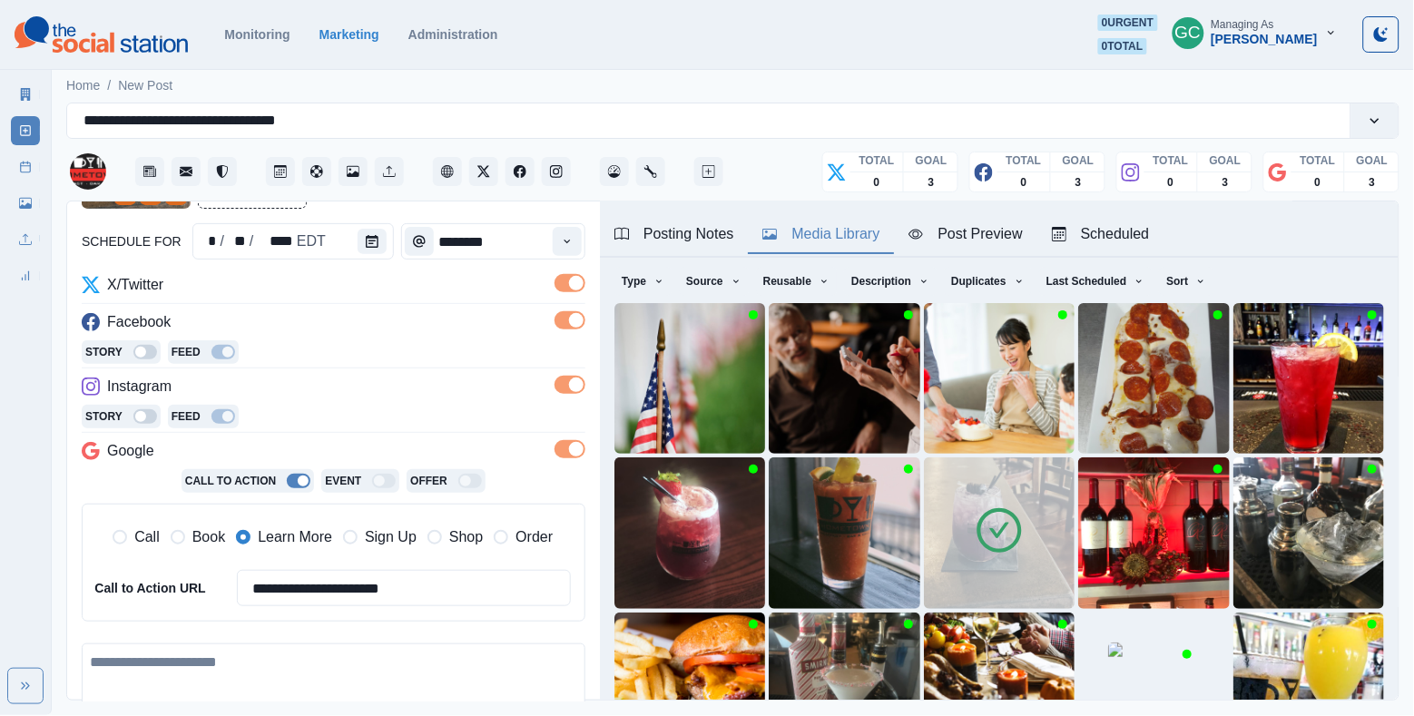
click at [252, 678] on textarea at bounding box center [334, 695] width 504 height 103
paste textarea "**********"
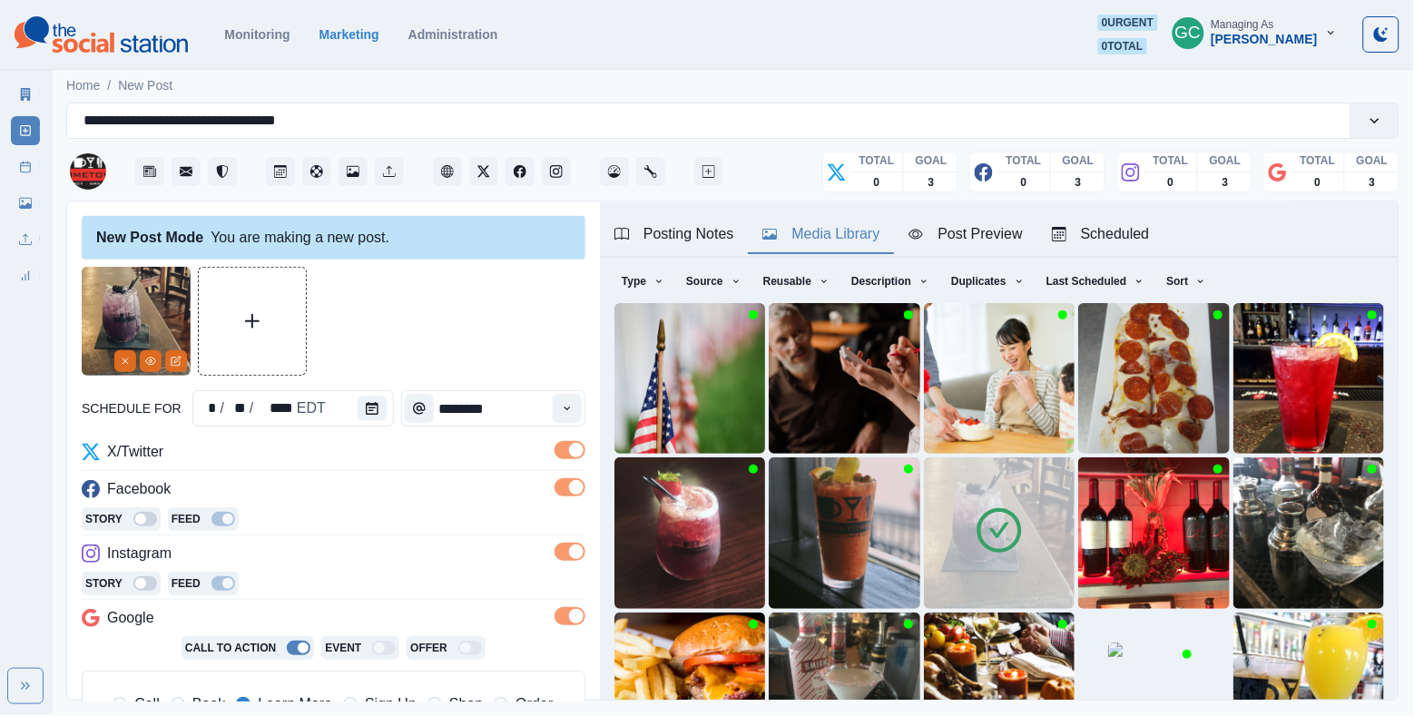
scroll to position [0, 0]
type textarea "**********"
click at [1137, 234] on div "Scheduled" at bounding box center [1101, 234] width 98 height 22
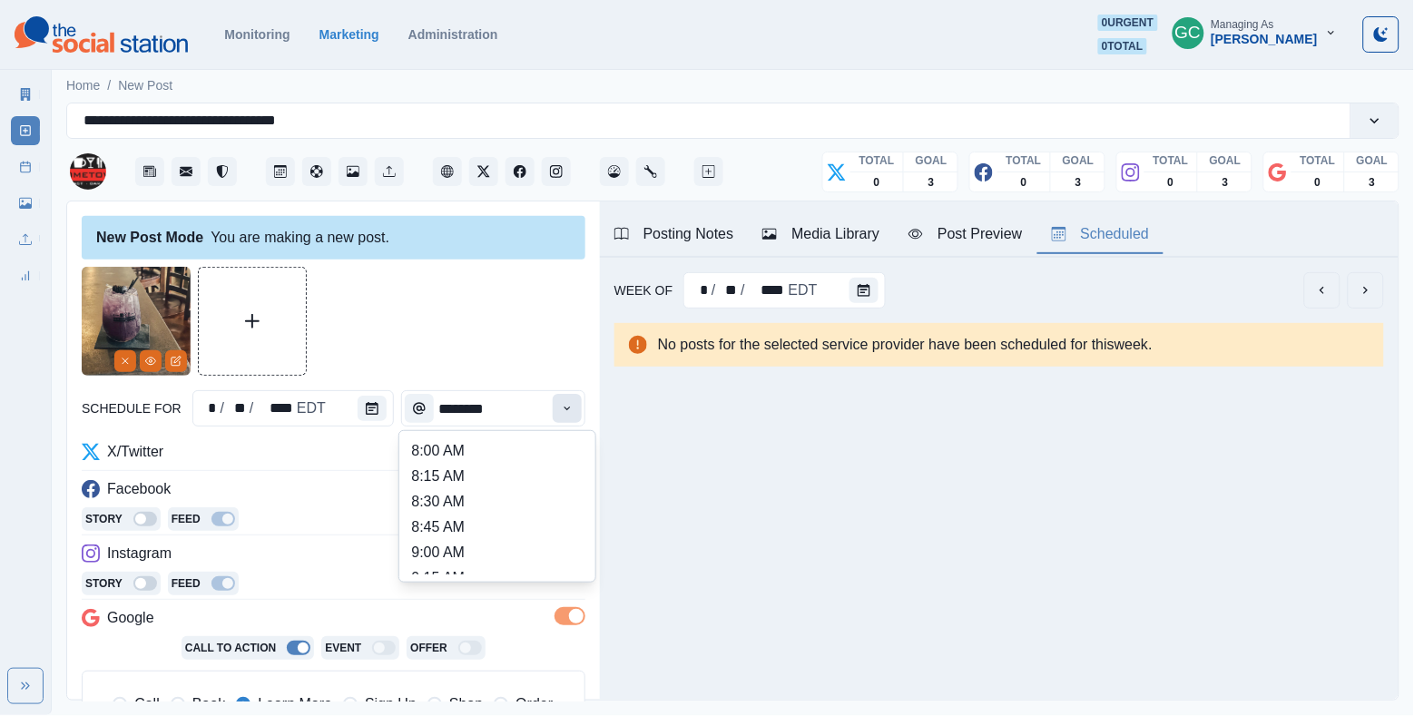
click at [556, 415] on button "Time" at bounding box center [567, 408] width 29 height 29
click at [487, 555] on li "2:30 PM" at bounding box center [498, 541] width 182 height 25
type input "*******"
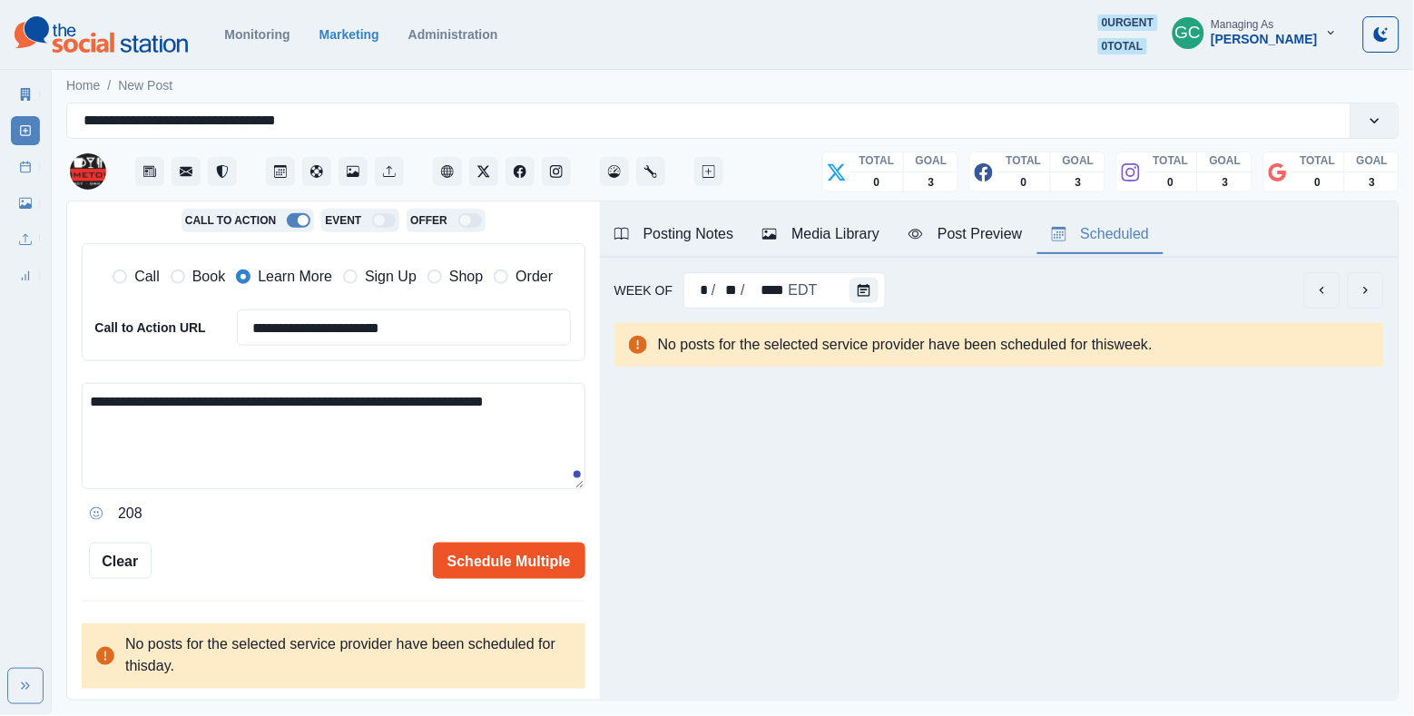
scroll to position [427, 0]
click at [507, 544] on button "Schedule Multiple" at bounding box center [509, 562] width 153 height 36
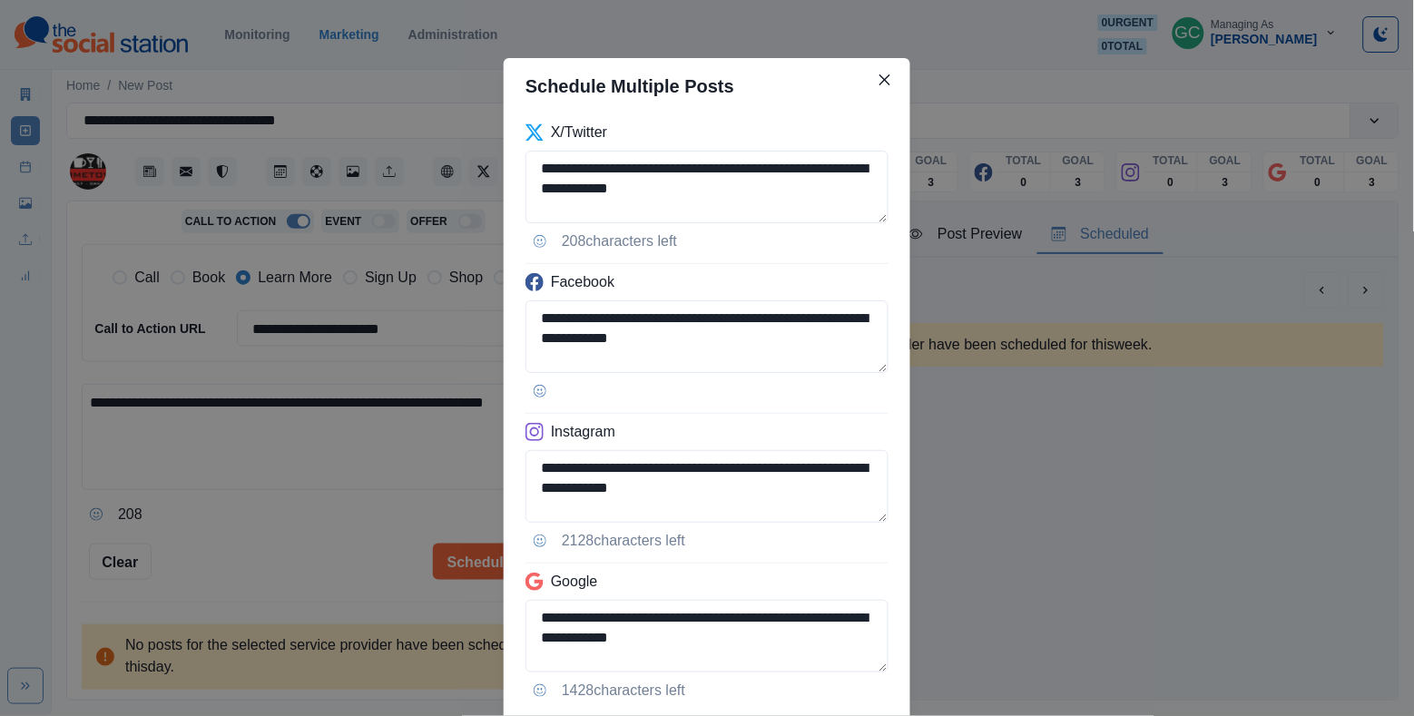
scroll to position [119, 0]
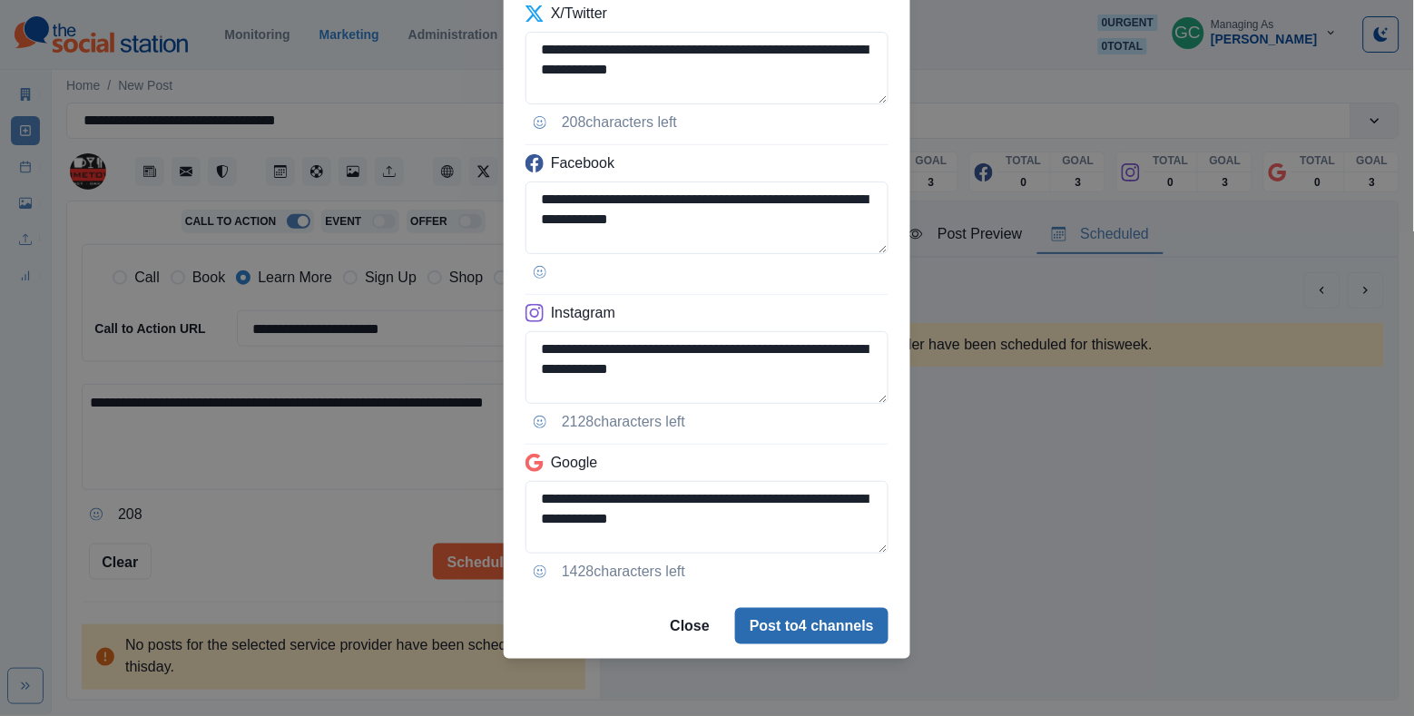
click at [753, 615] on button "Post to 4 channels" at bounding box center [811, 626] width 153 height 36
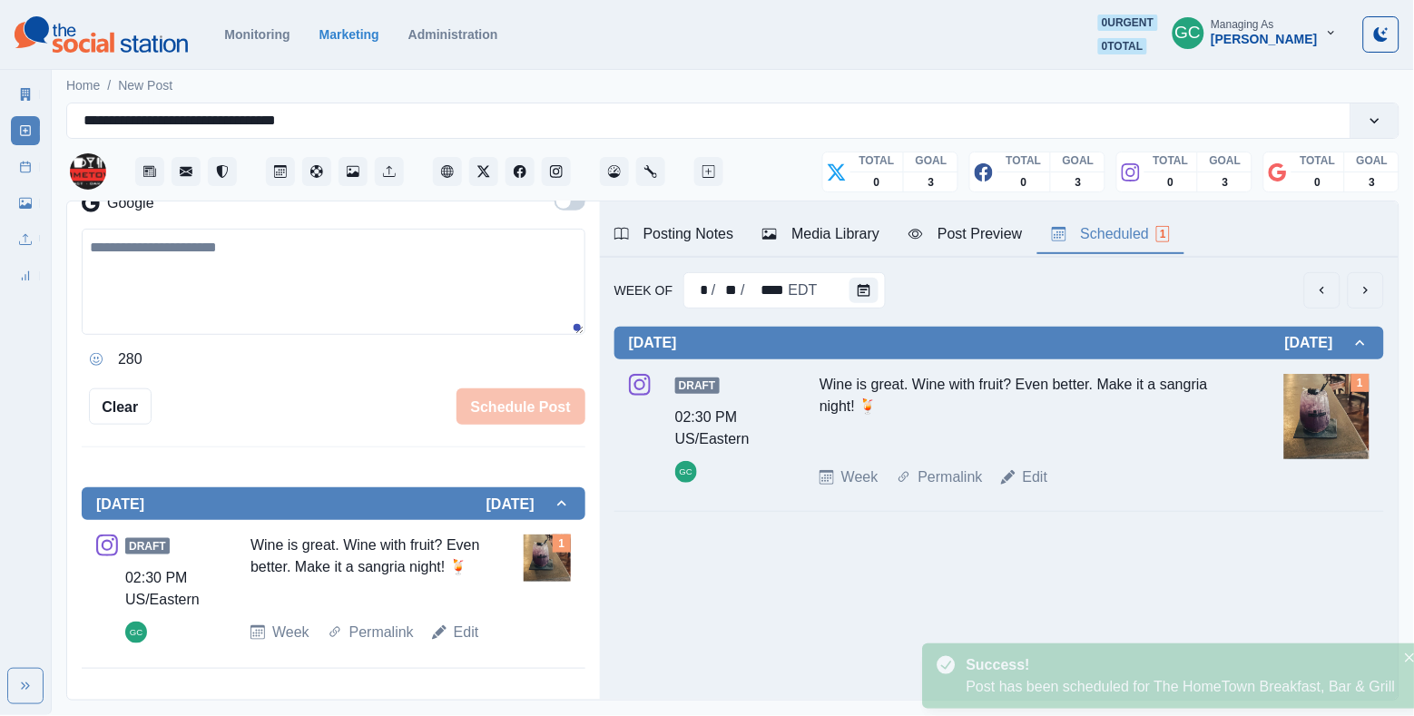
scroll to position [146, 0]
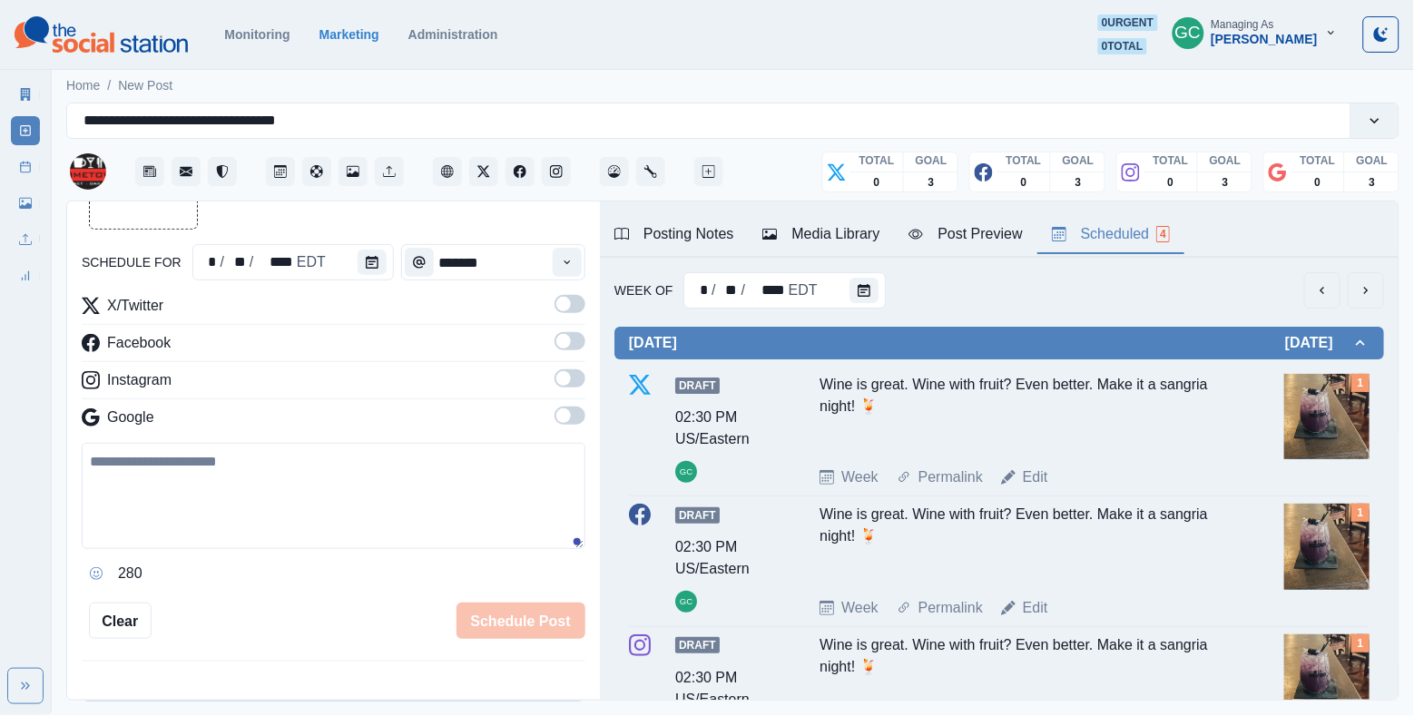
click at [753, 613] on div "Draft 02:30 PM US/Eastern GC" at bounding box center [720, 558] width 91 height 109
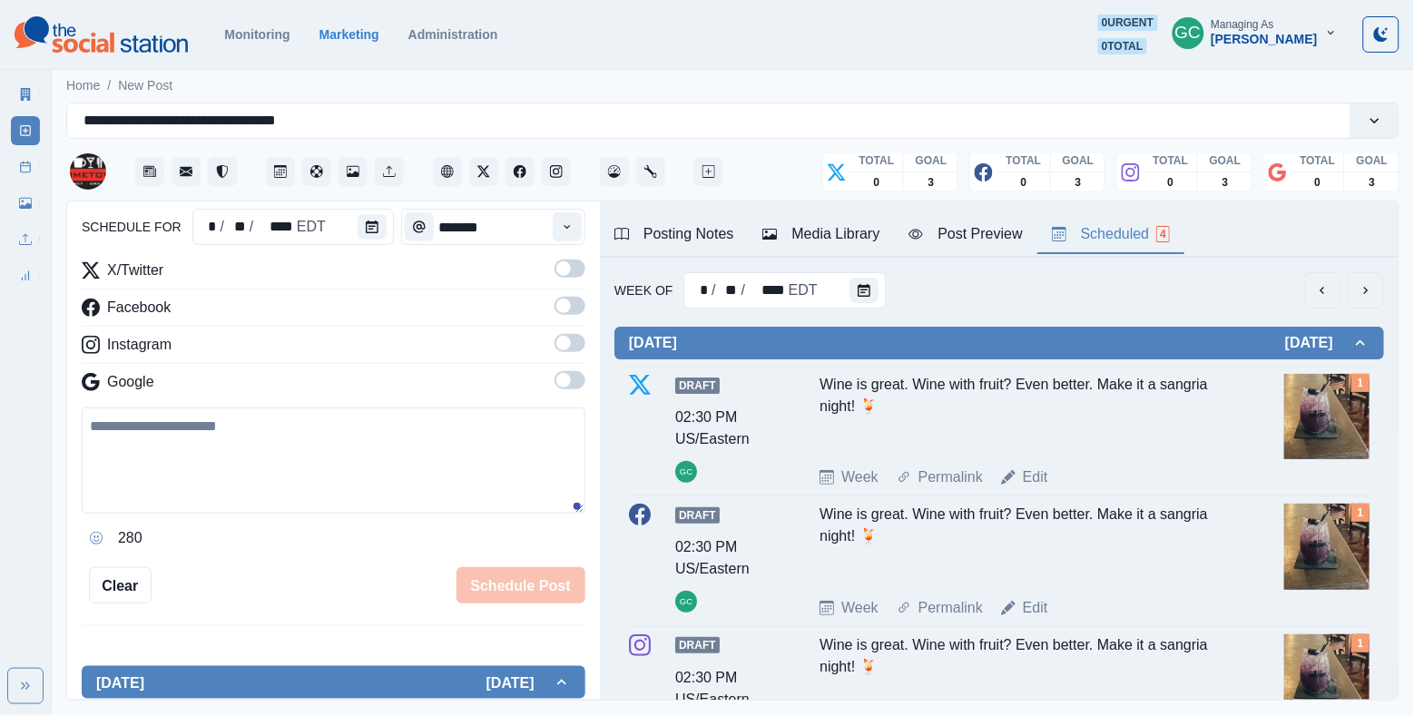
scroll to position [182, 0]
click at [862, 295] on icon "Calendar" at bounding box center [864, 290] width 13 height 13
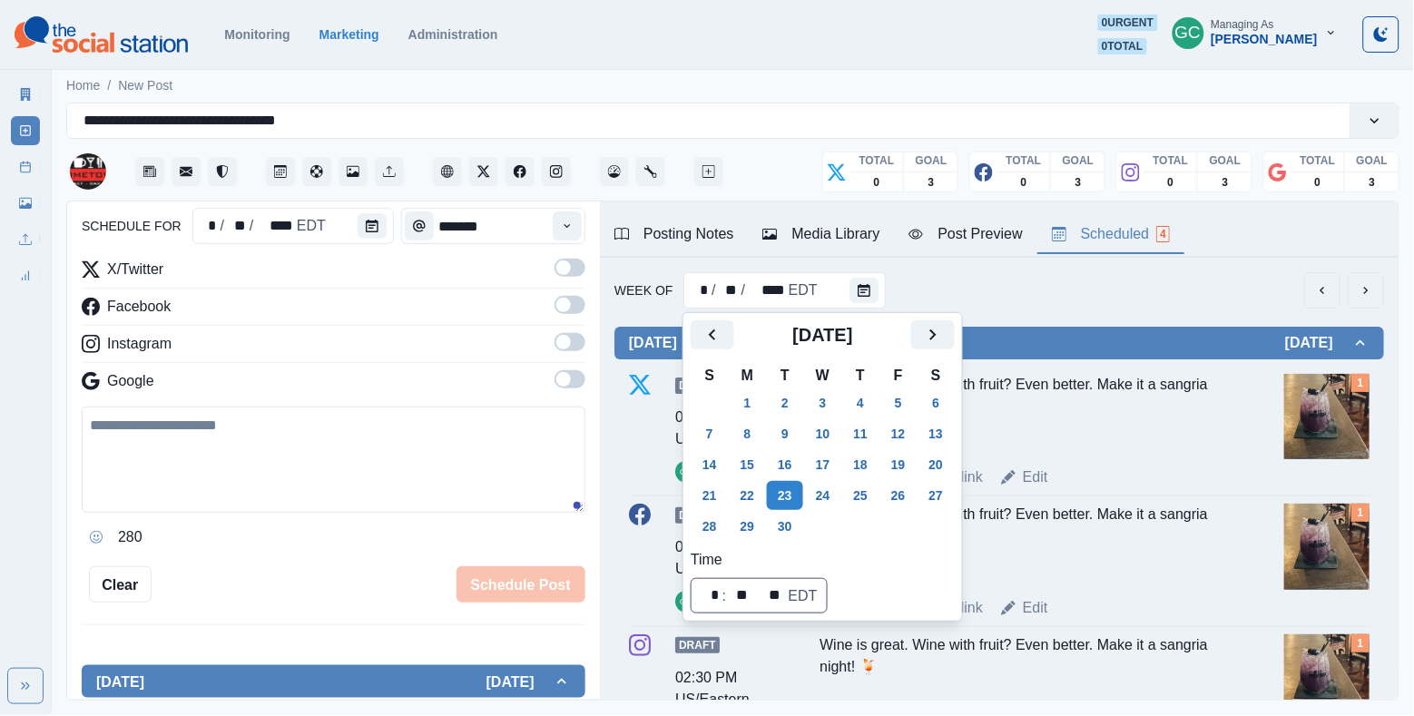
click at [361, 213] on div at bounding box center [376, 226] width 36 height 36
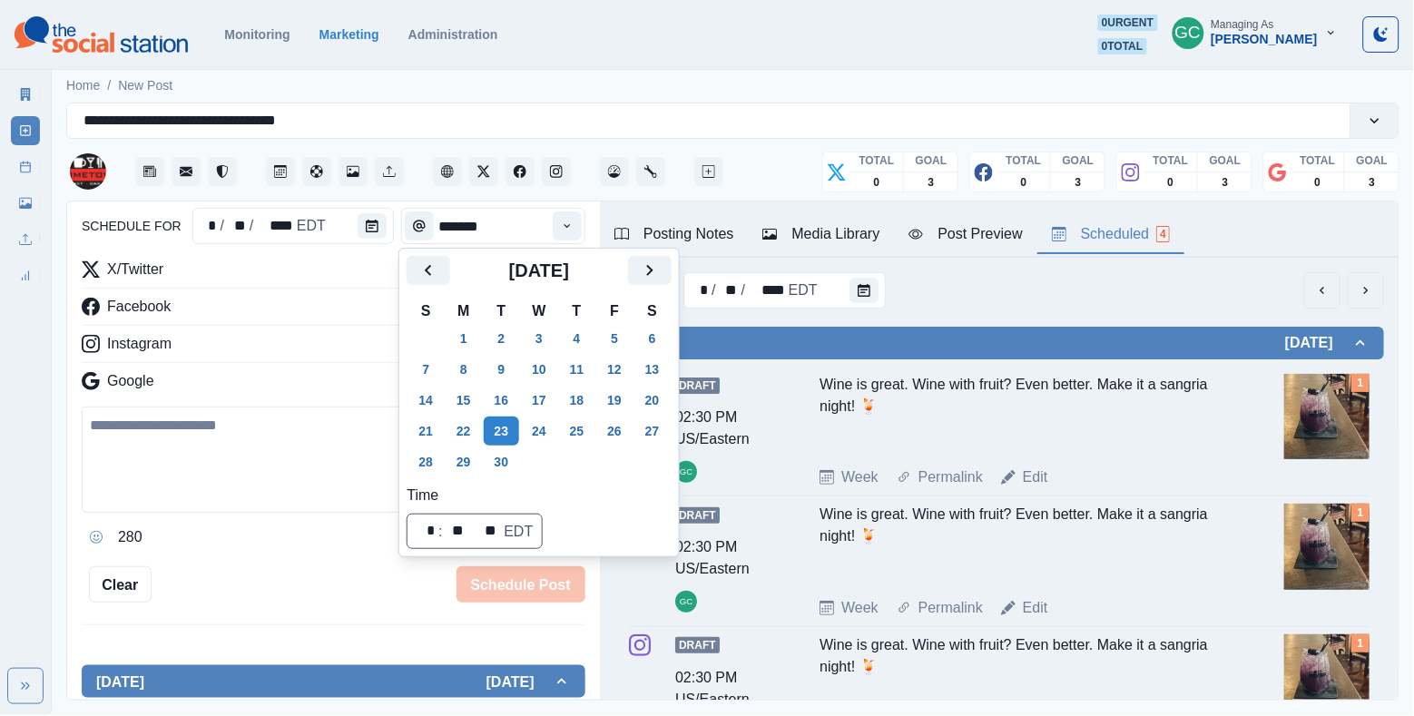
click at [361, 213] on button "Calendar" at bounding box center [372, 225] width 29 height 25
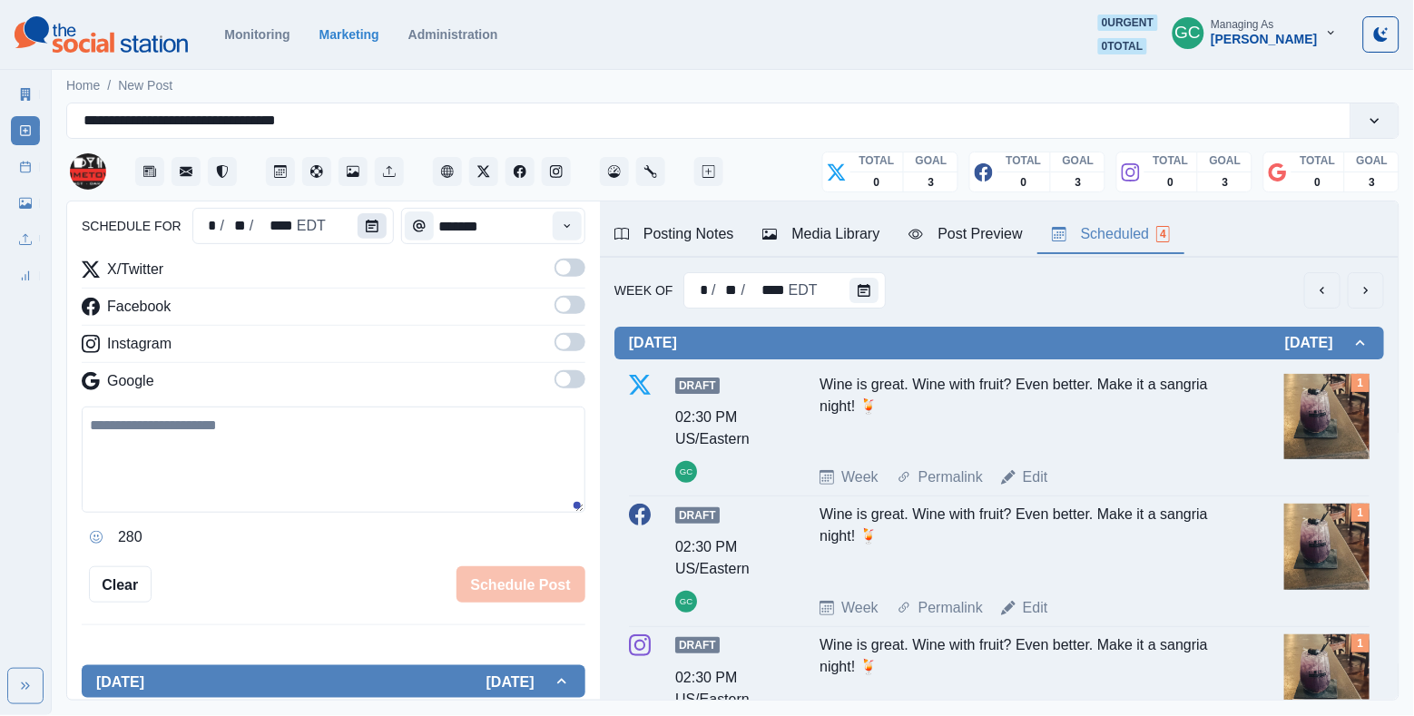
click at [376, 231] on icon "Calendar" at bounding box center [372, 226] width 13 height 13
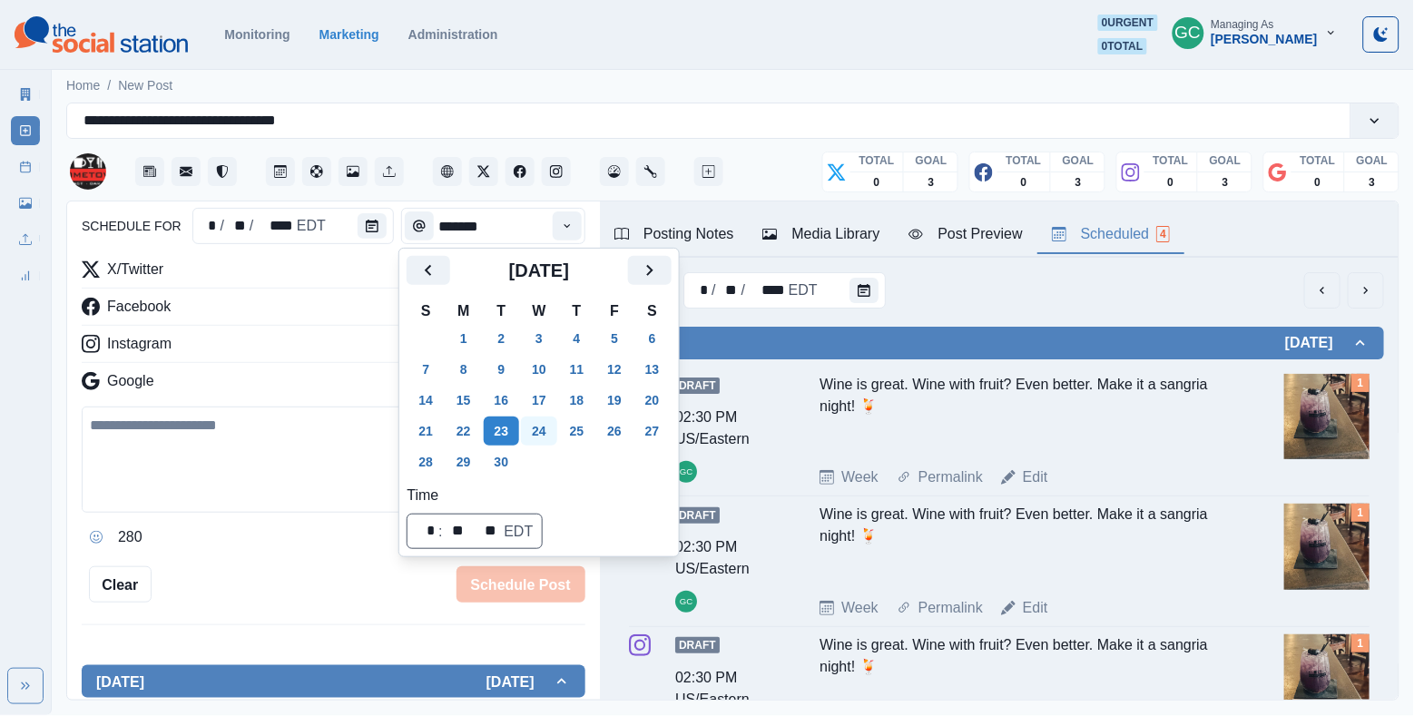
click at [546, 424] on button "24" at bounding box center [539, 431] width 36 height 29
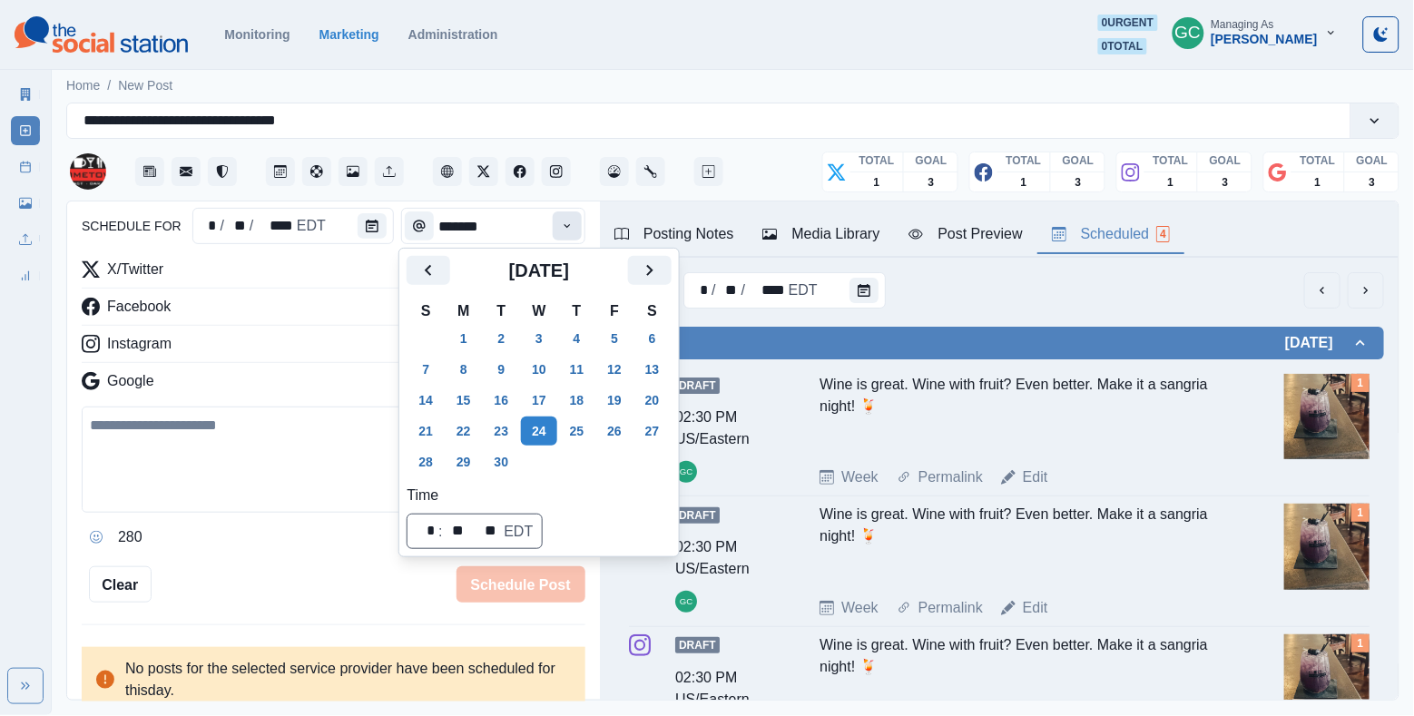
click at [566, 222] on icon "Time" at bounding box center [567, 226] width 13 height 13
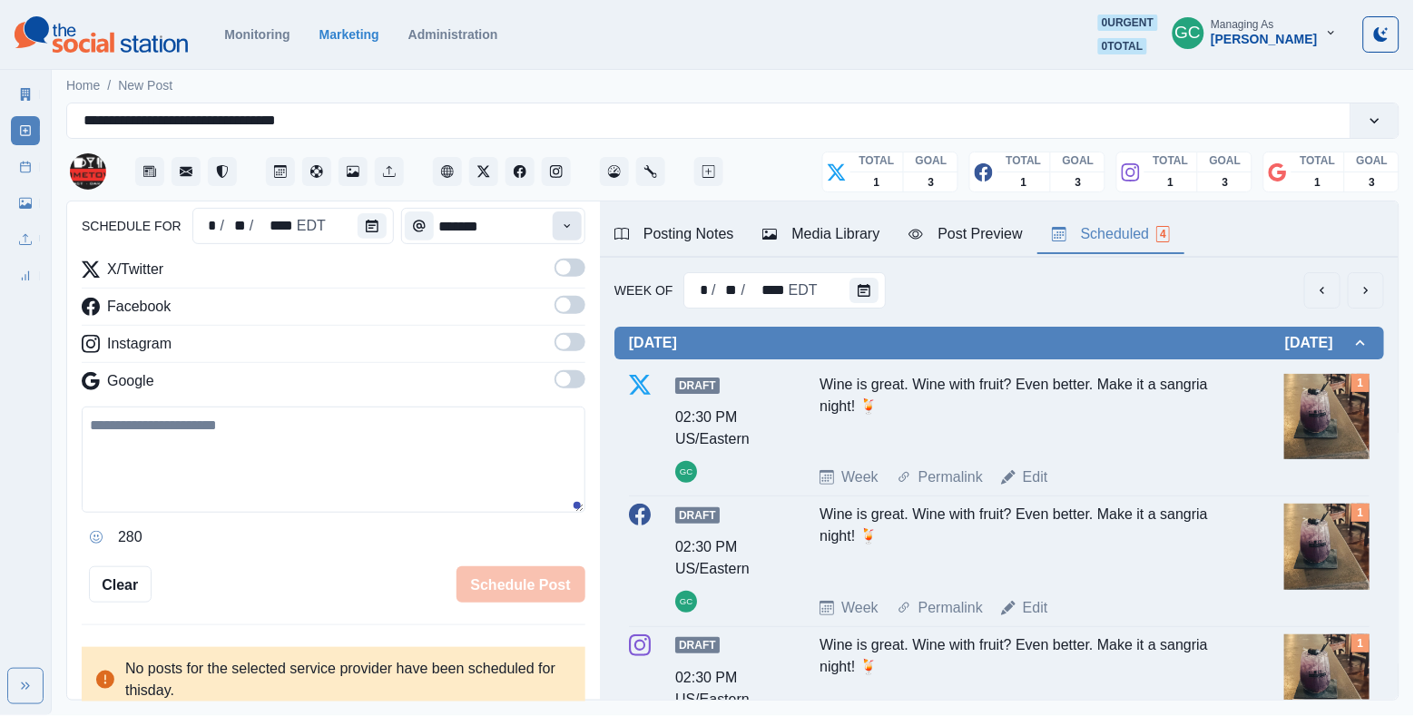
click at [566, 222] on icon "Time" at bounding box center [567, 226] width 13 height 13
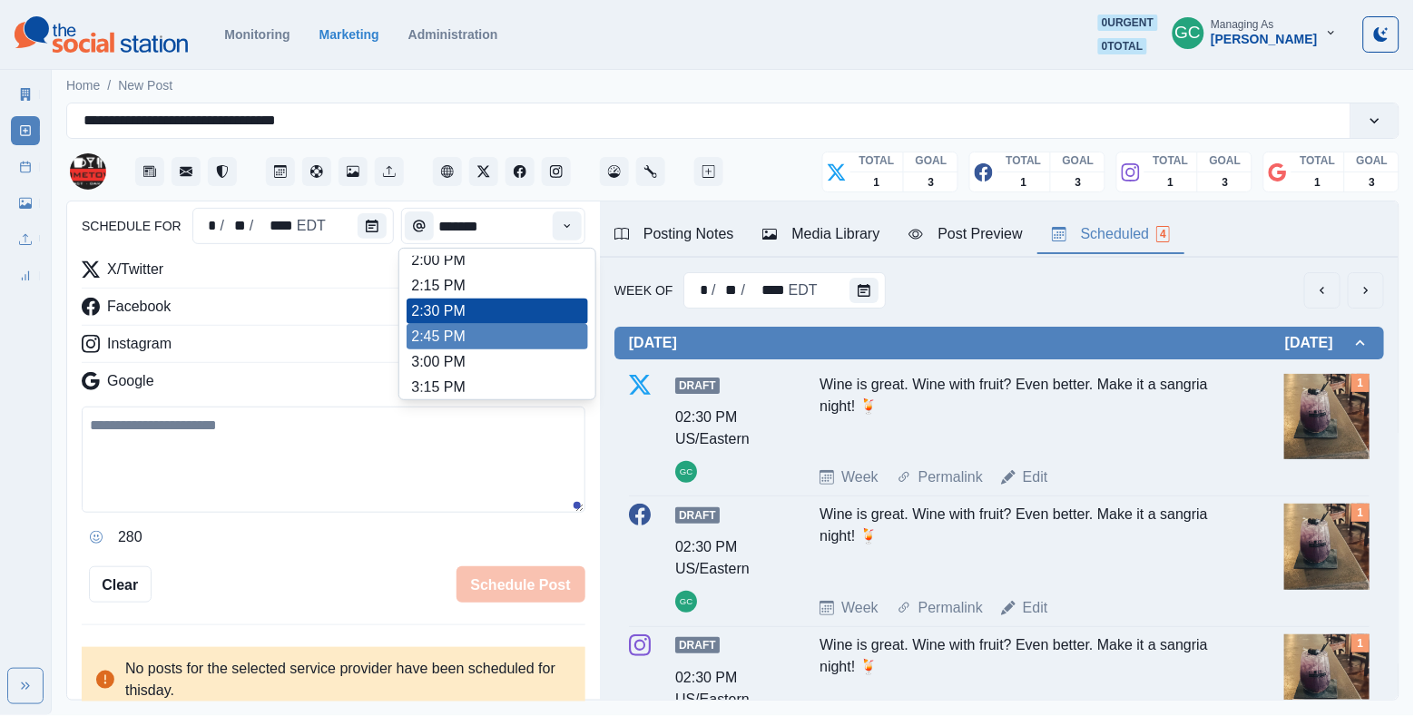
click at [551, 340] on li "2:45 PM" at bounding box center [498, 336] width 182 height 25
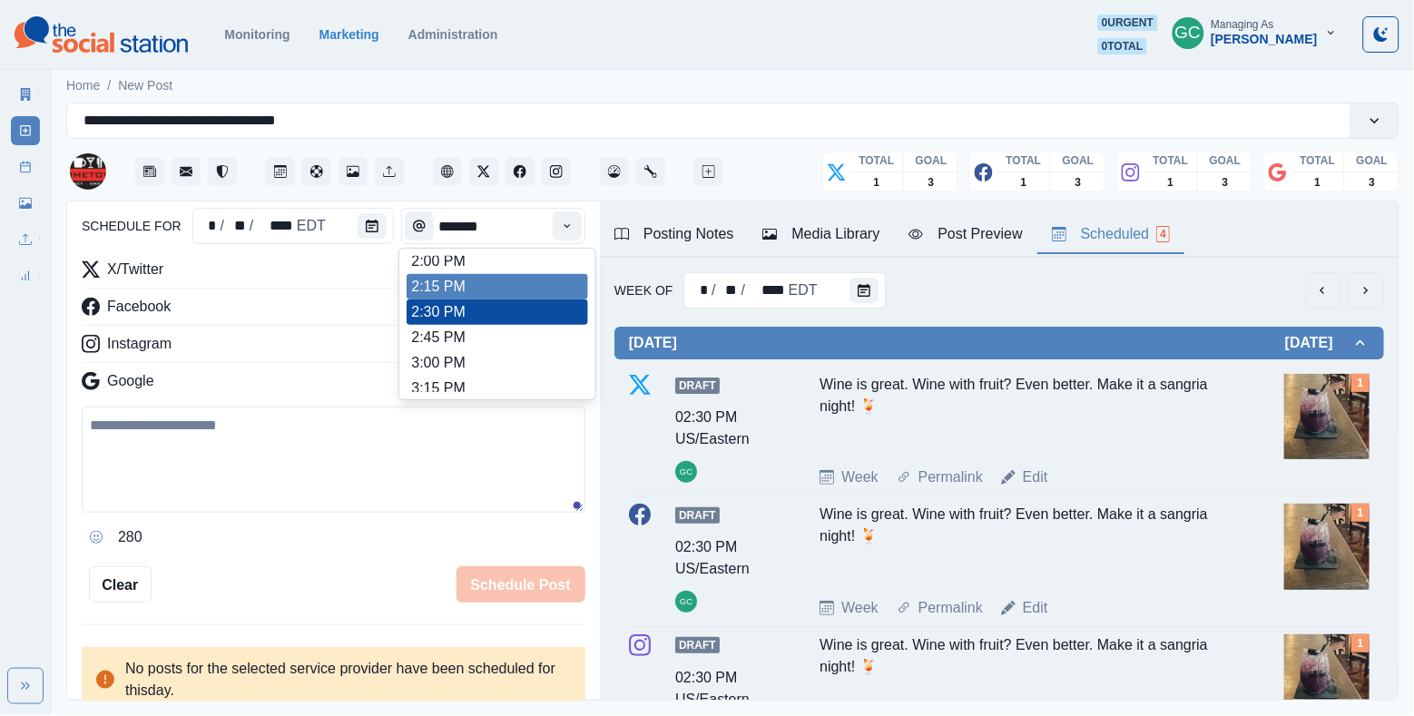
click at [546, 291] on li "2:15 PM" at bounding box center [498, 286] width 182 height 25
type input "*******"
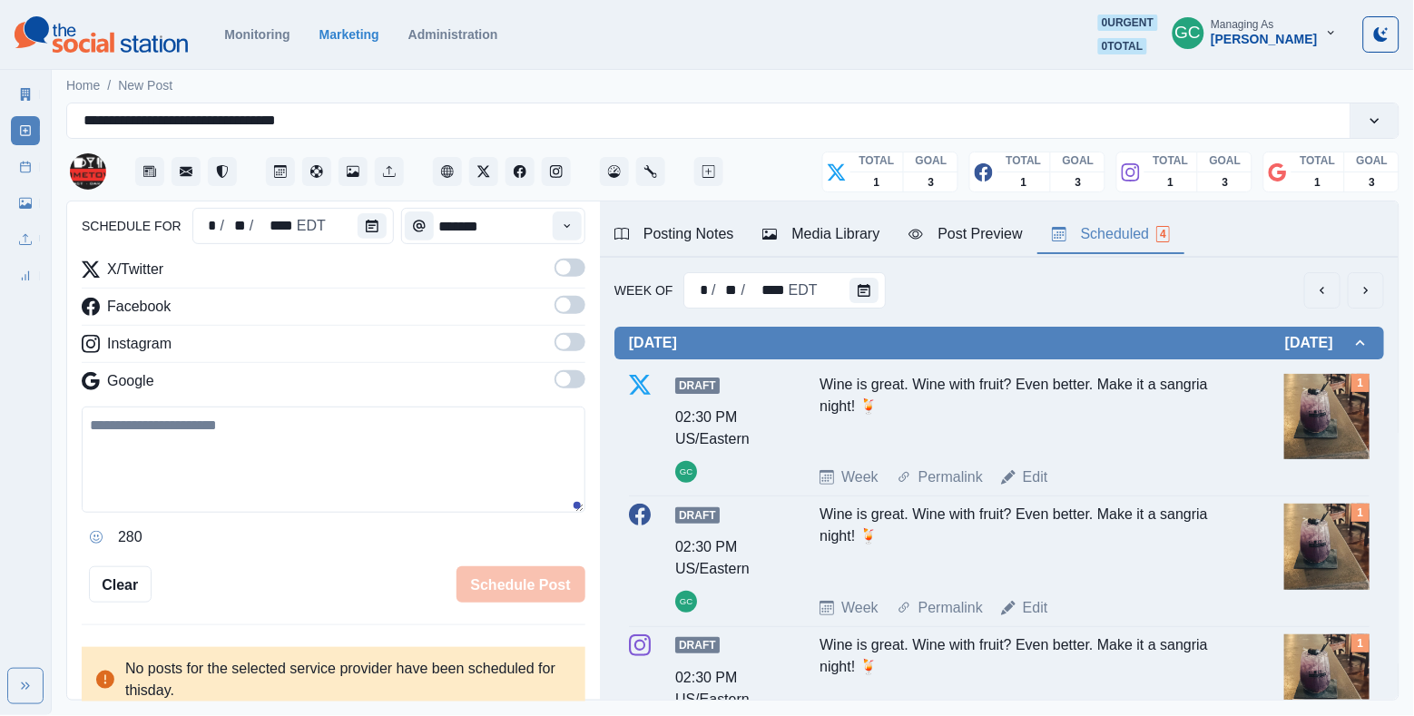
click at [566, 369] on div "X/Twitter Facebook Instagram Google" at bounding box center [334, 329] width 504 height 141
click at [573, 386] on span at bounding box center [570, 379] width 31 height 18
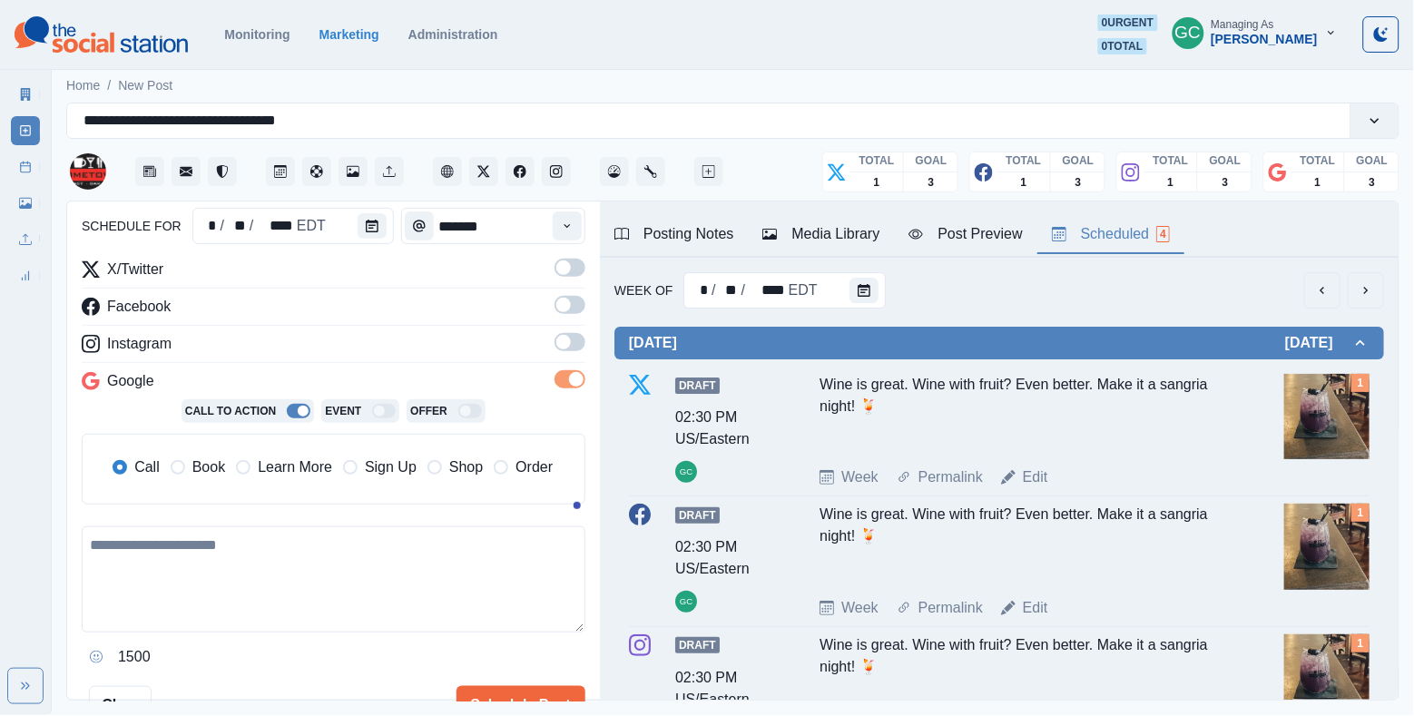
click at [574, 349] on span at bounding box center [570, 342] width 31 height 18
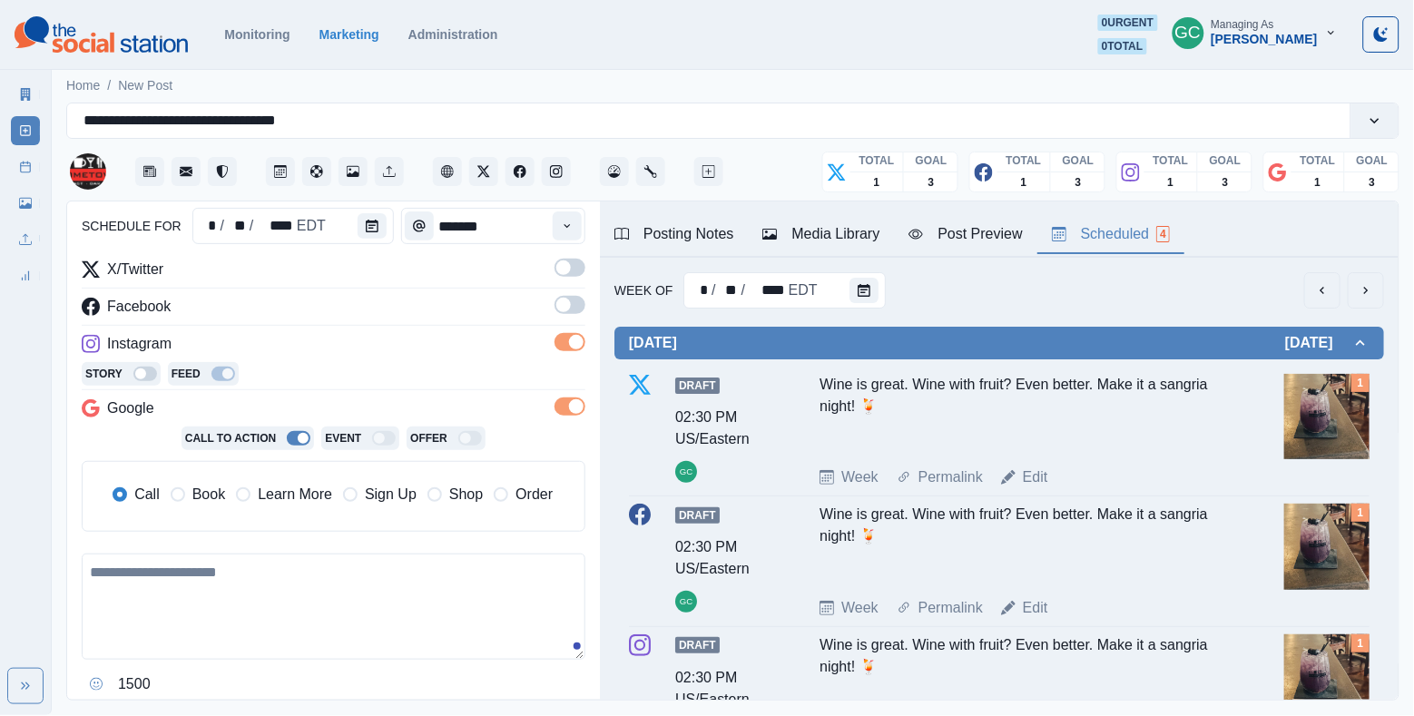
click at [572, 311] on span at bounding box center [570, 305] width 31 height 18
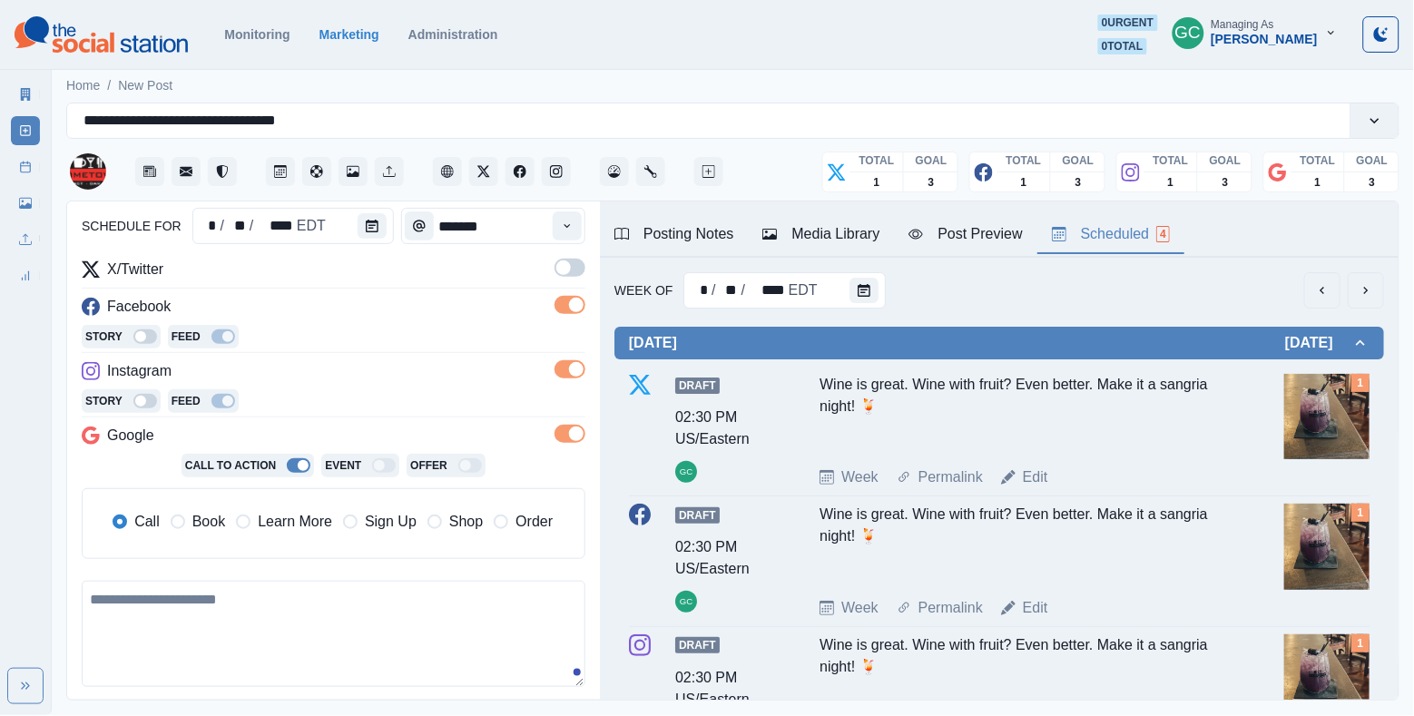
click at [572, 265] on span at bounding box center [570, 268] width 31 height 18
click at [290, 533] on span "Learn More" at bounding box center [295, 522] width 74 height 22
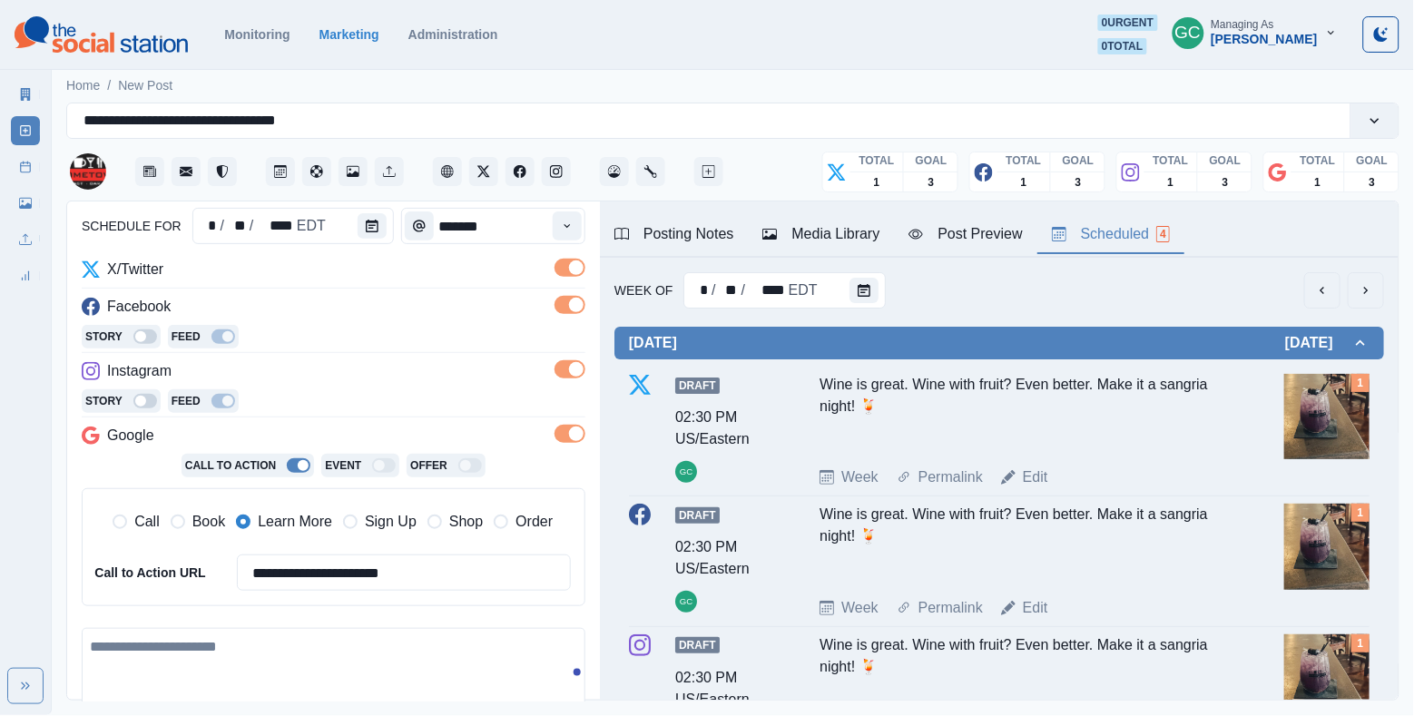
click at [848, 229] on div "Media Library" at bounding box center [821, 234] width 117 height 22
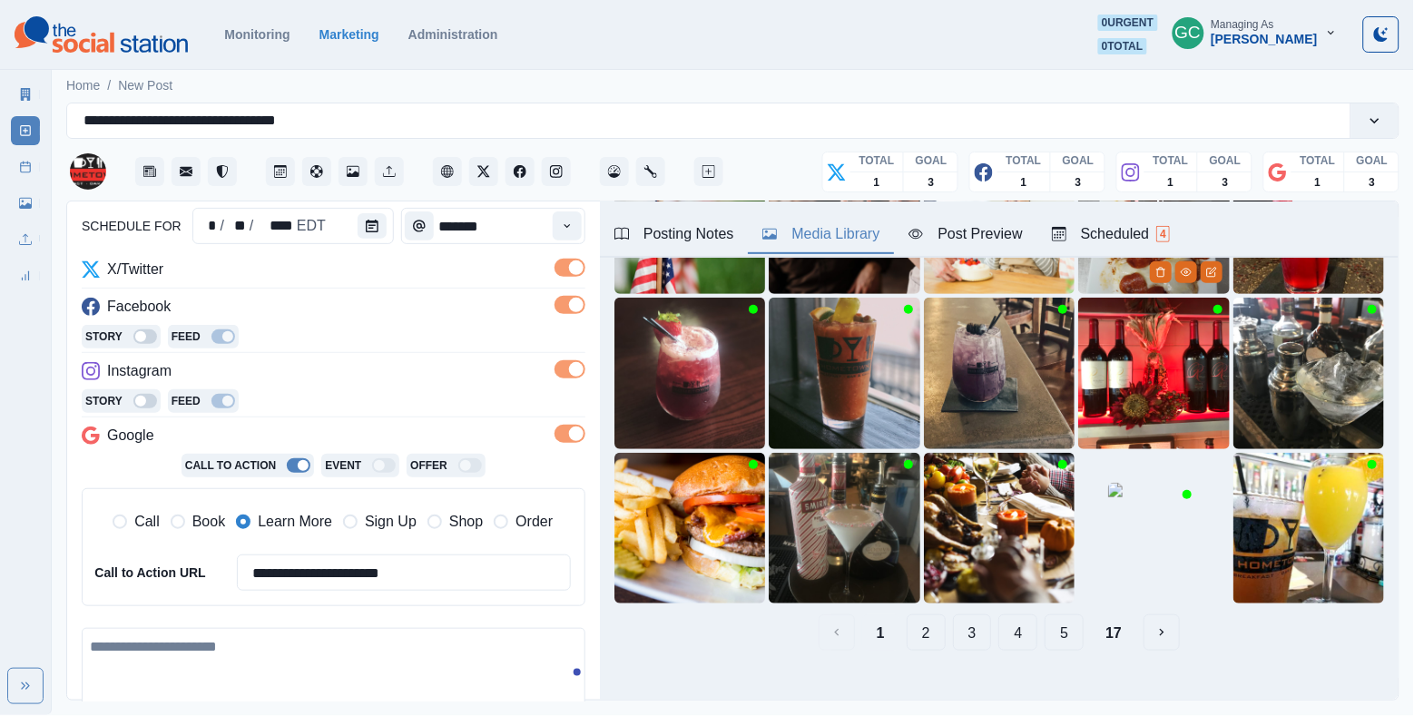
scroll to position [222, 0]
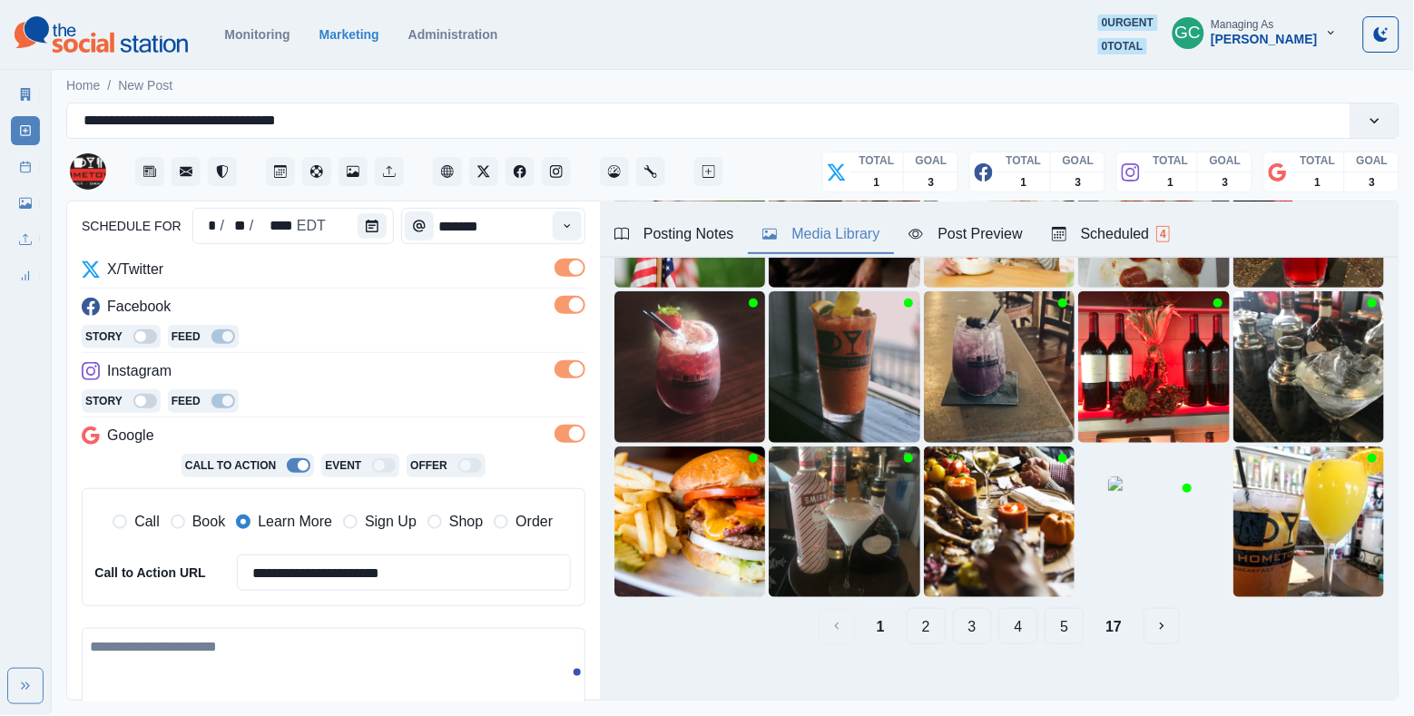
click at [934, 627] on button "2" at bounding box center [926, 626] width 39 height 36
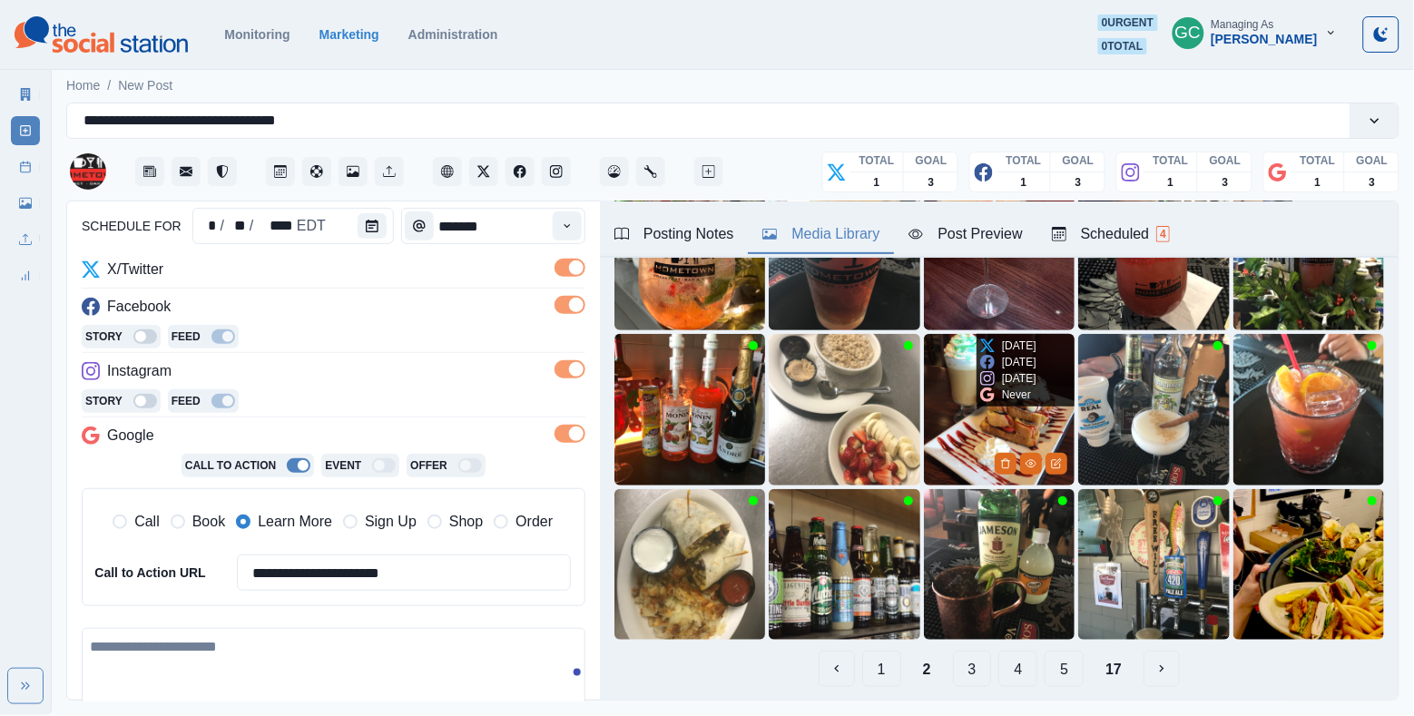
scroll to position [184, 0]
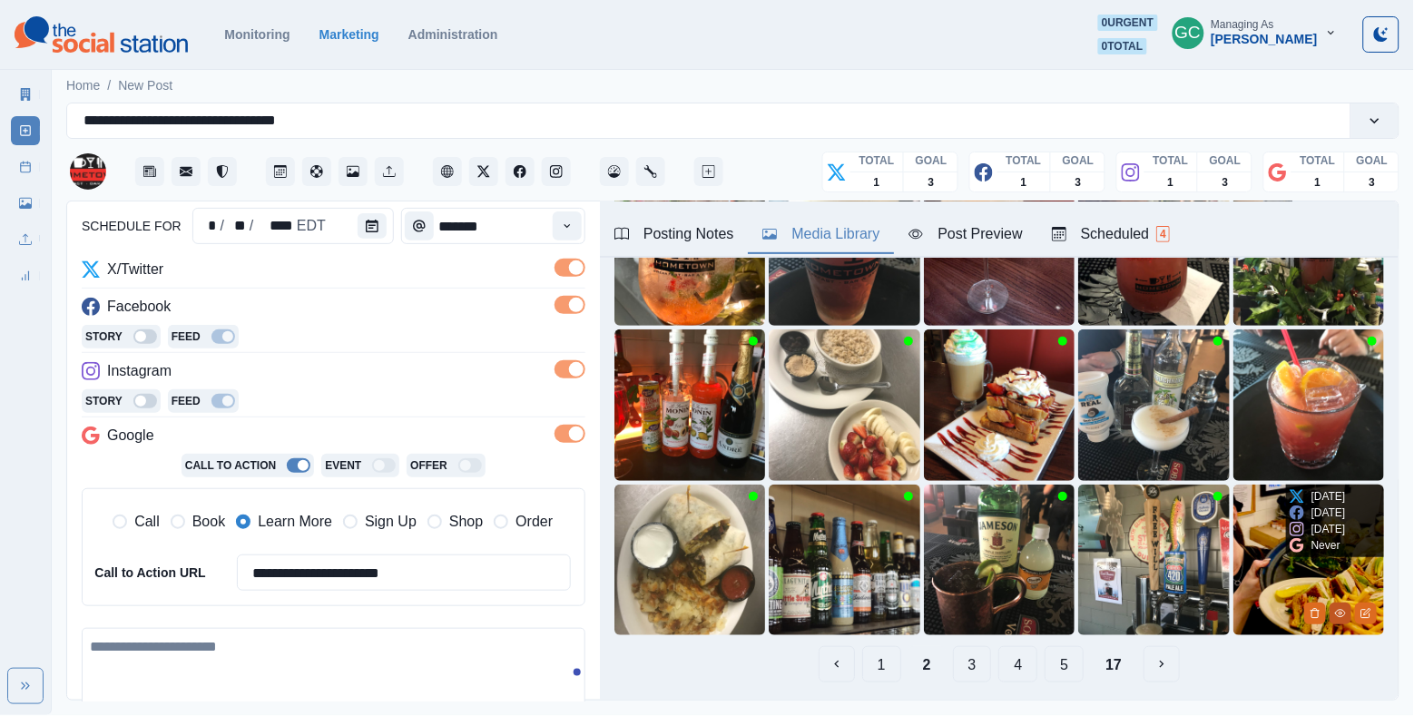
click at [1262, 615] on button "View Media" at bounding box center [1341, 614] width 22 height 22
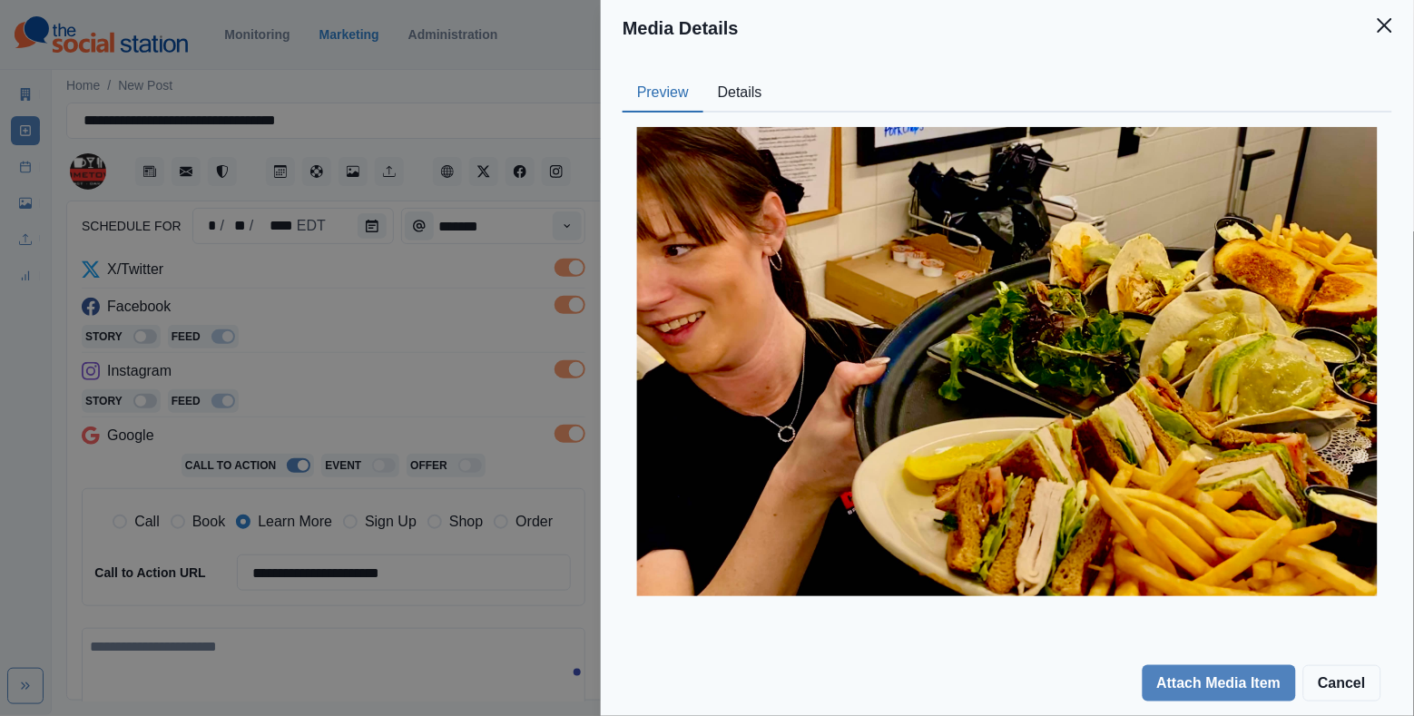
click at [440, 384] on div "Media Details Preview Details Our Description Kristine delivering the goods to …" at bounding box center [707, 358] width 1414 height 716
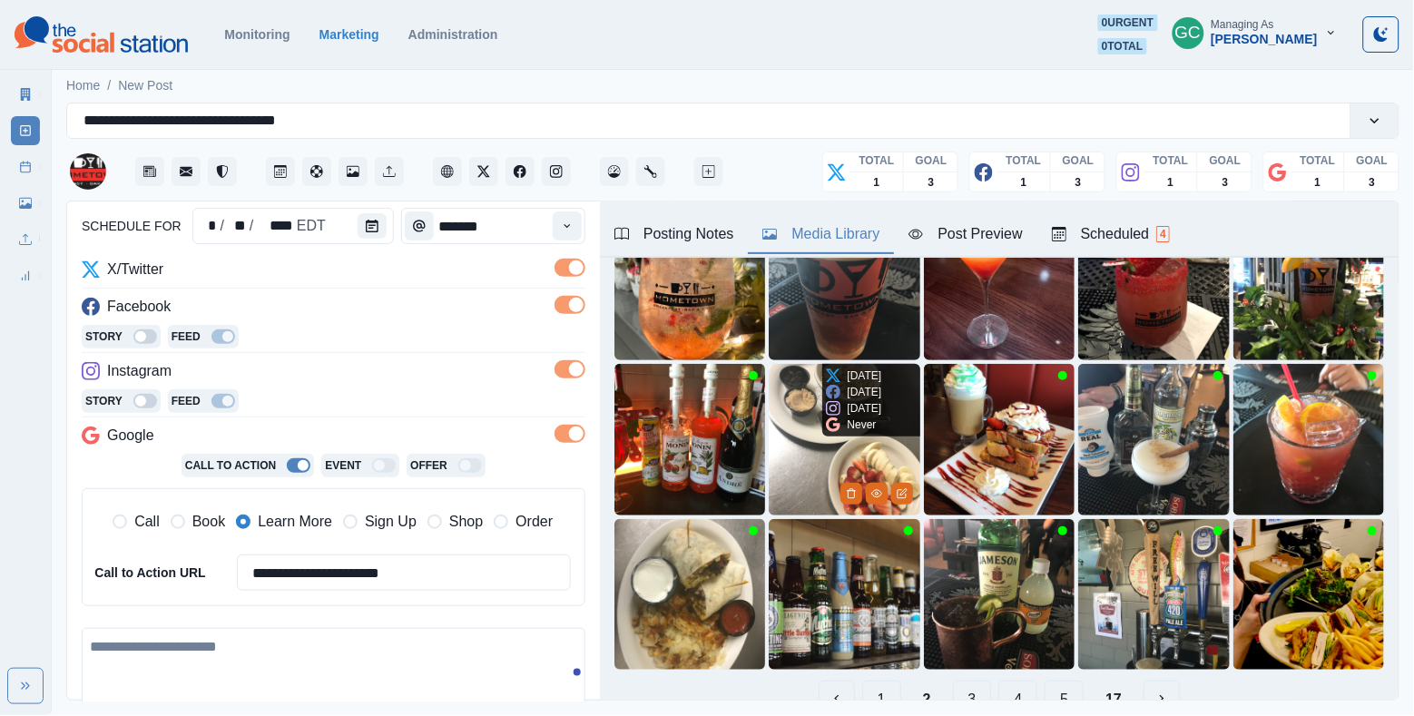
scroll to position [173, 0]
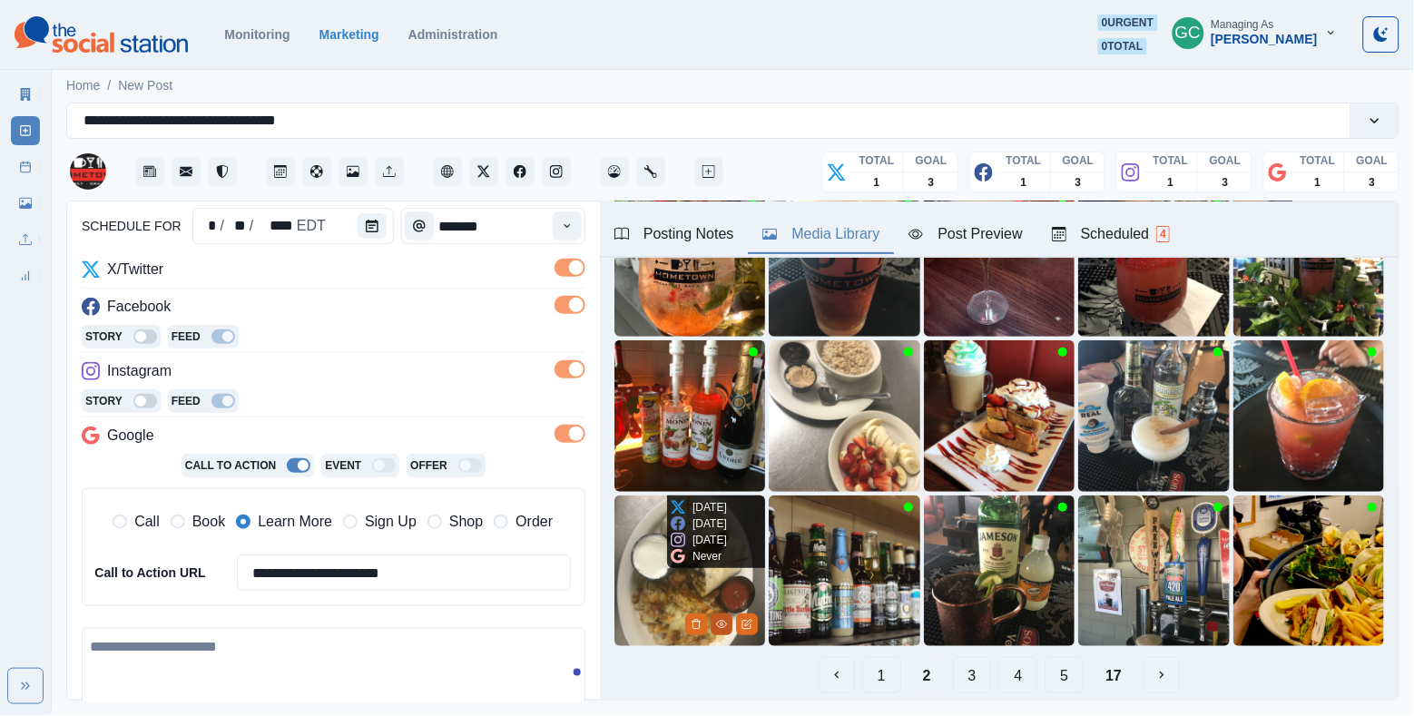
click at [718, 625] on icon "View Media" at bounding box center [721, 624] width 11 height 11
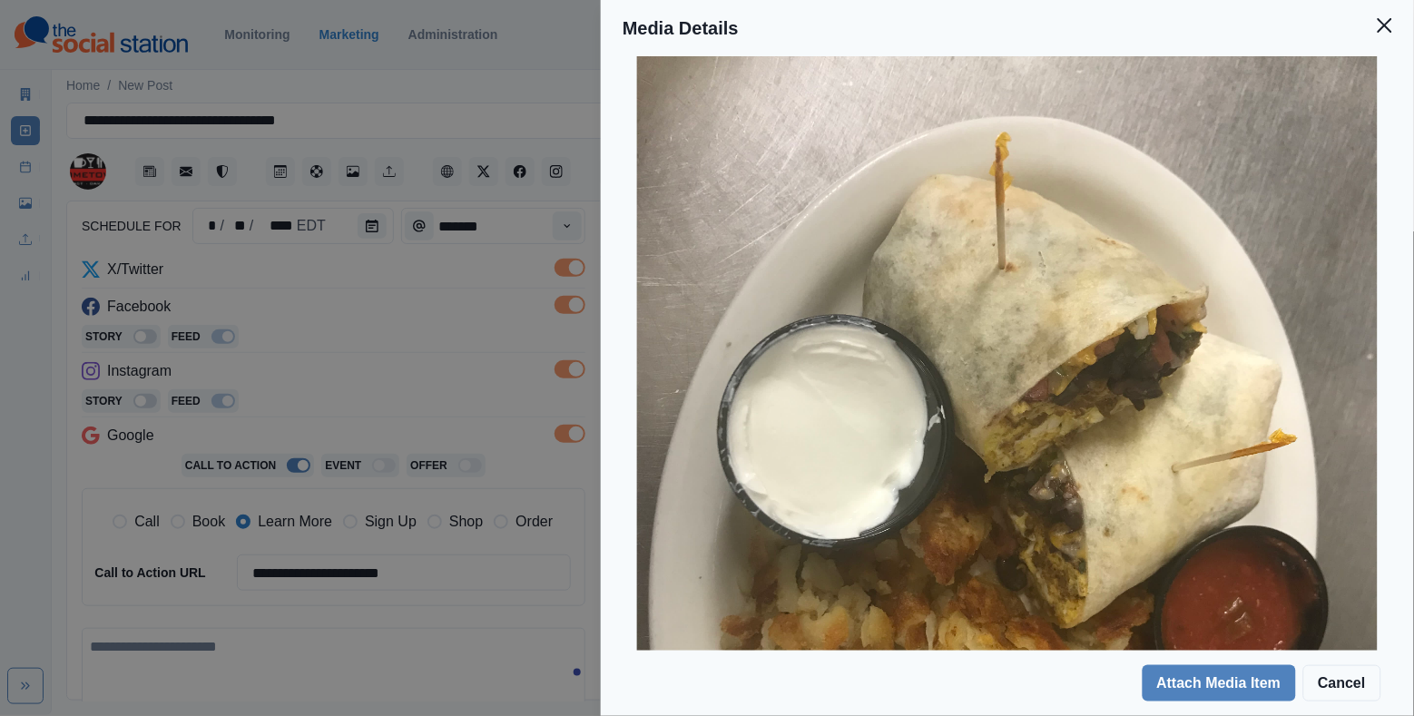
scroll to position [184, 0]
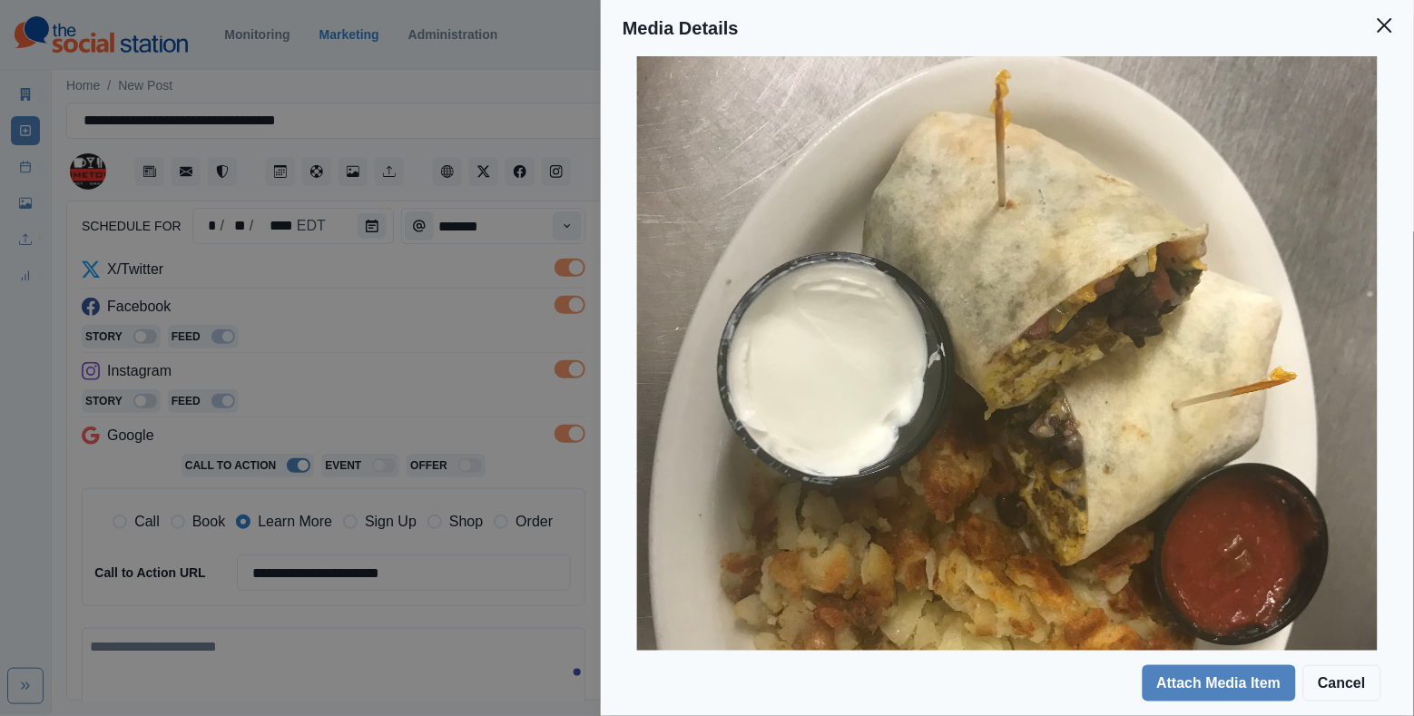
click at [360, 524] on div "Media Details Preview Details Our Description Looking for a quick meal? Grab an…" at bounding box center [707, 358] width 1414 height 716
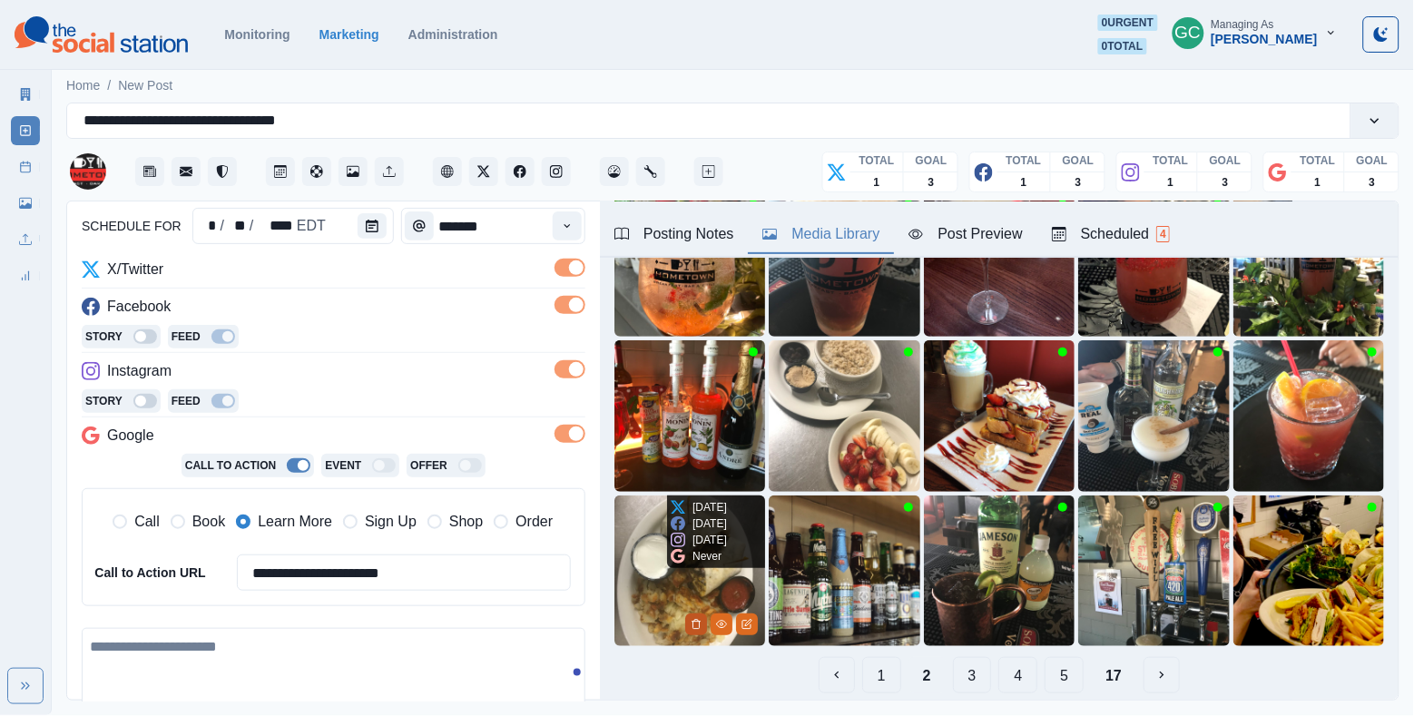
click at [688, 625] on button "Delete Media" at bounding box center [696, 625] width 22 height 22
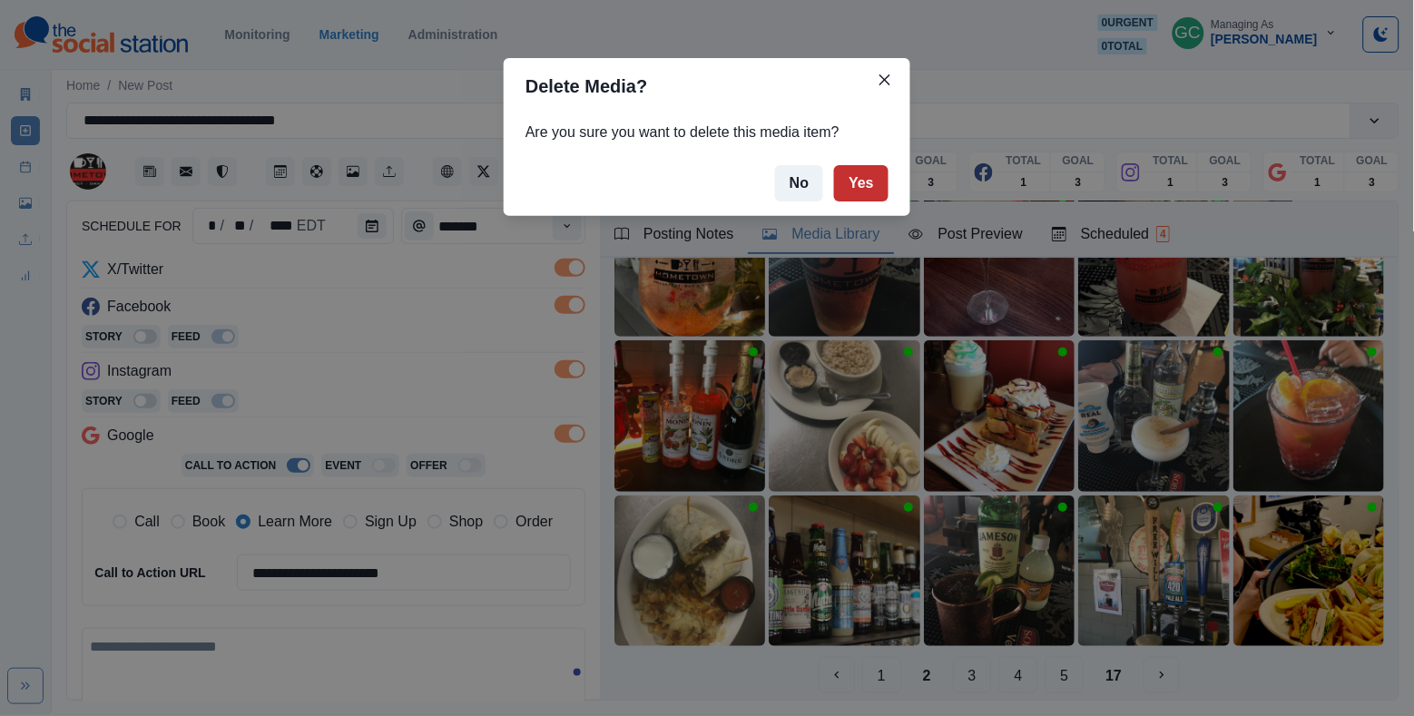
click at [858, 191] on button "Yes" at bounding box center [861, 183] width 54 height 36
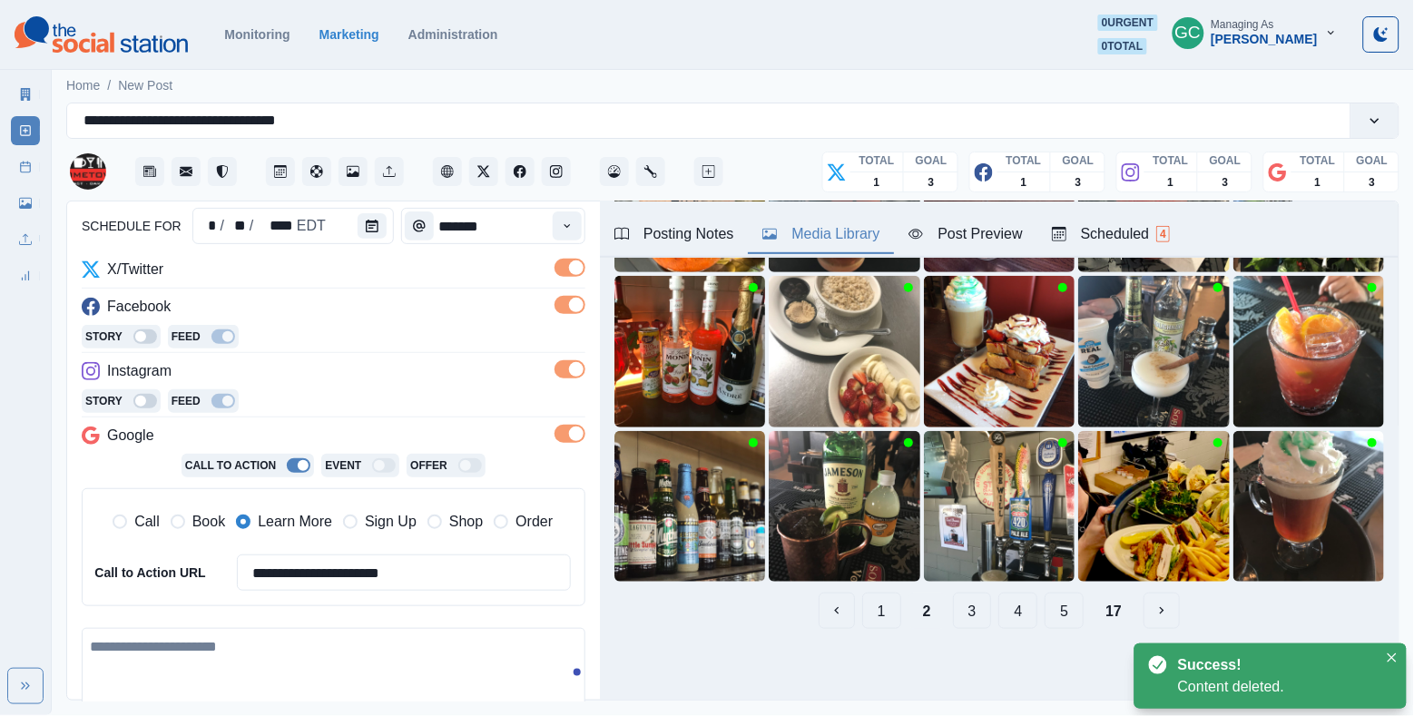
scroll to position [238, 0]
click at [1164, 559] on icon "Delete Media" at bounding box center [1160, 560] width 6 height 9
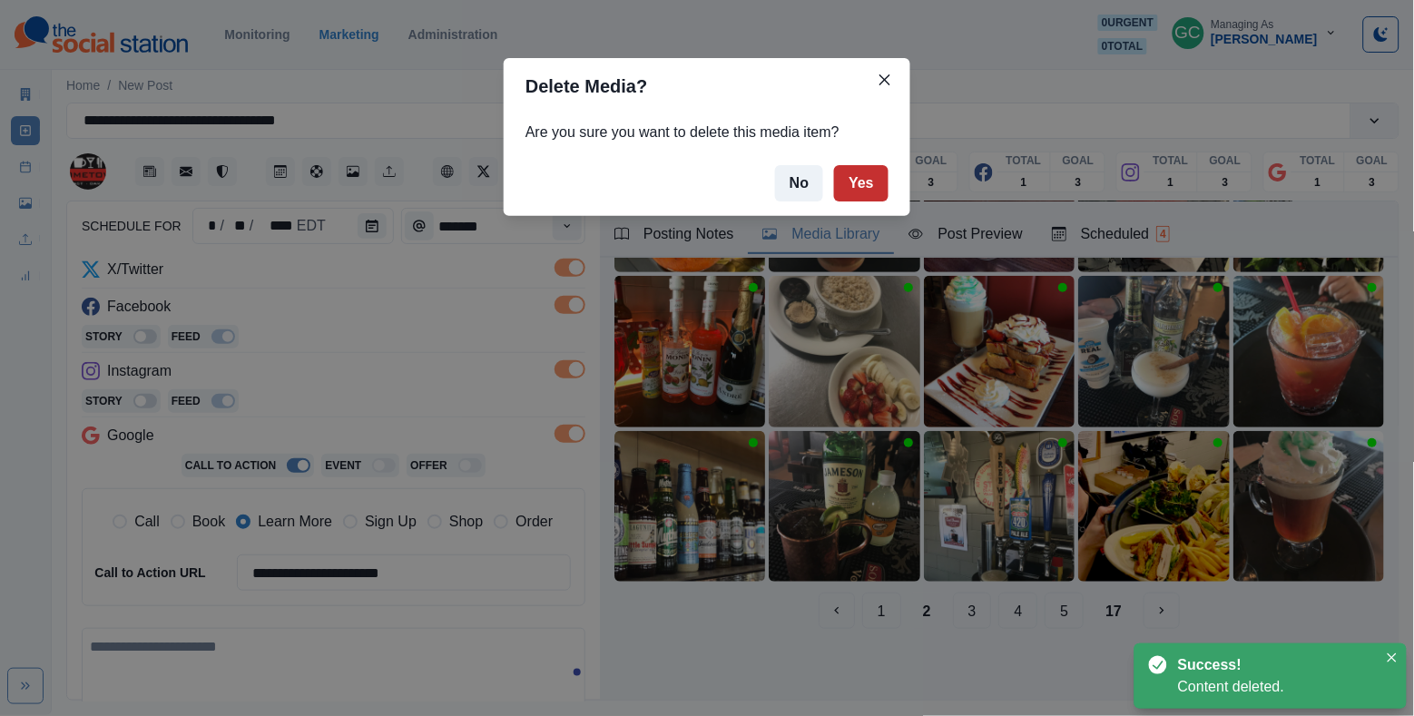
click at [862, 189] on button "Yes" at bounding box center [861, 183] width 54 height 36
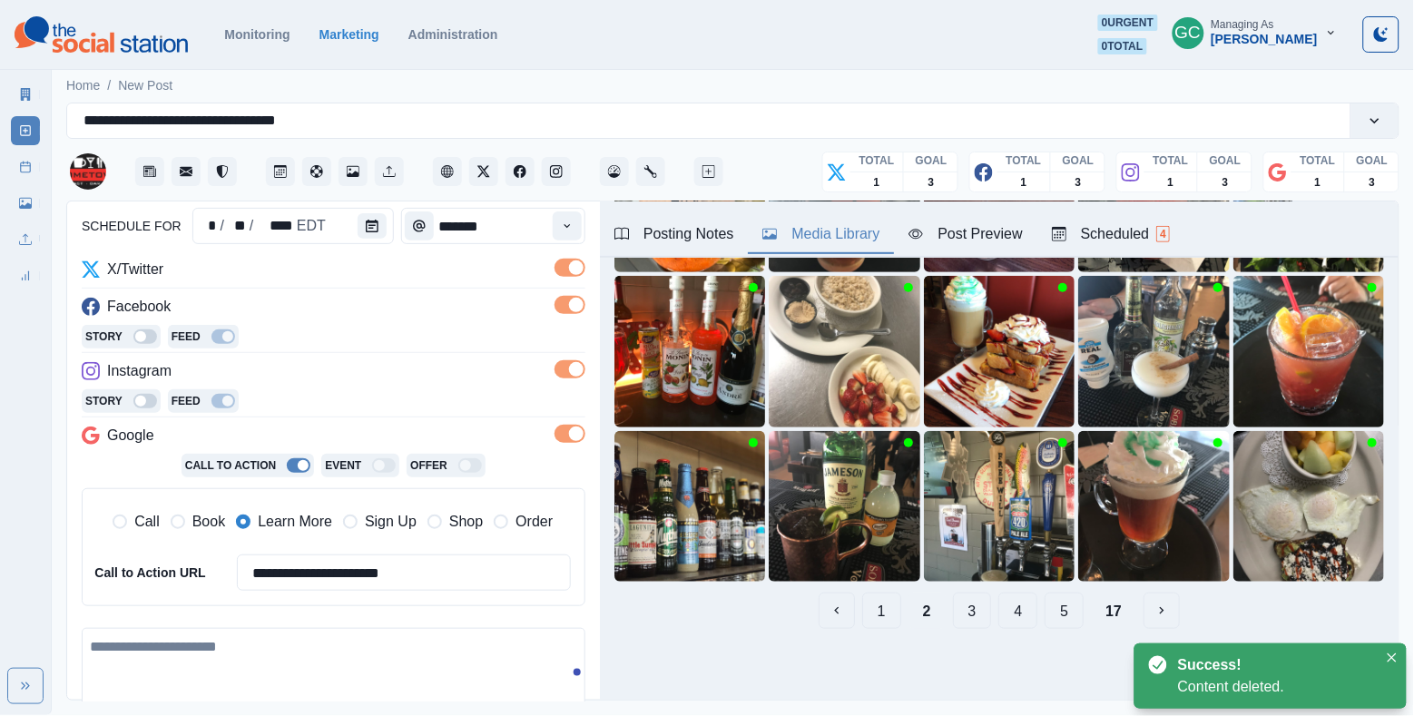
click at [1029, 609] on button "4" at bounding box center [1018, 611] width 39 height 36
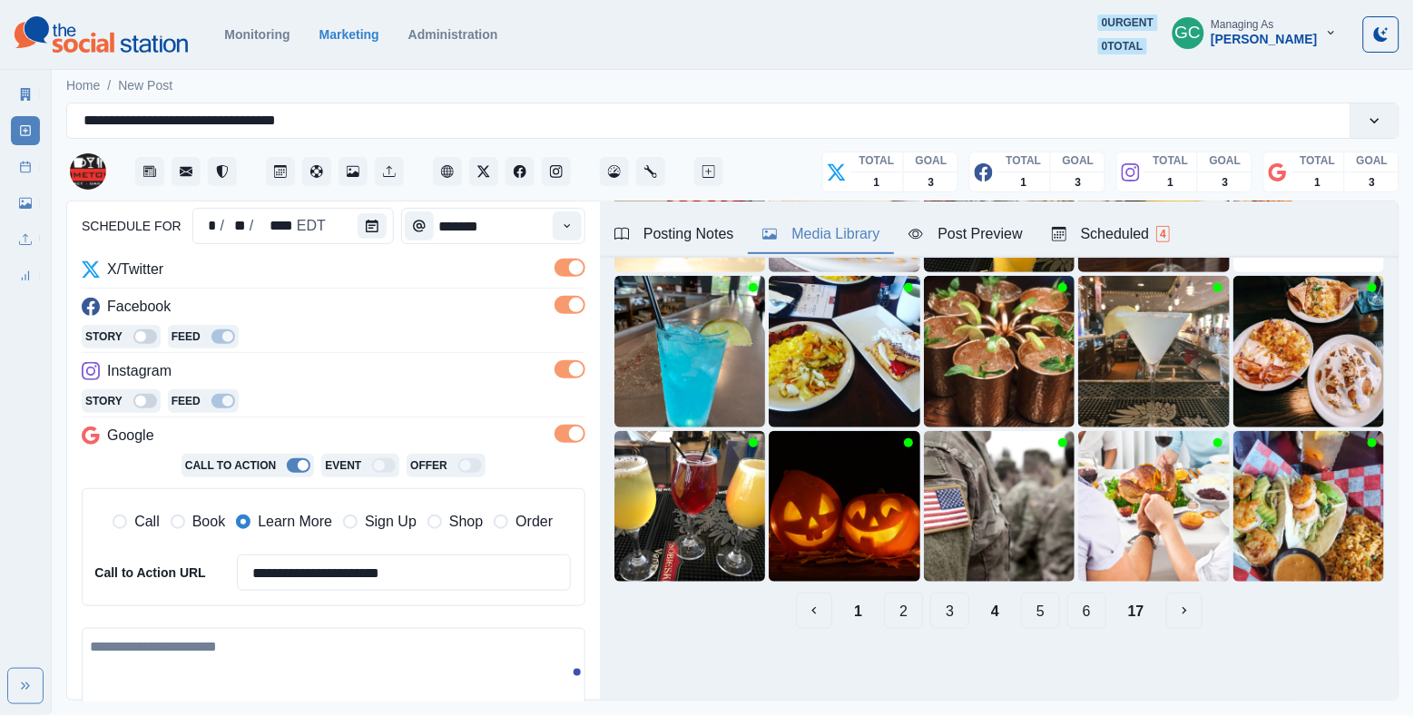
click at [1042, 620] on button "5" at bounding box center [1040, 611] width 39 height 36
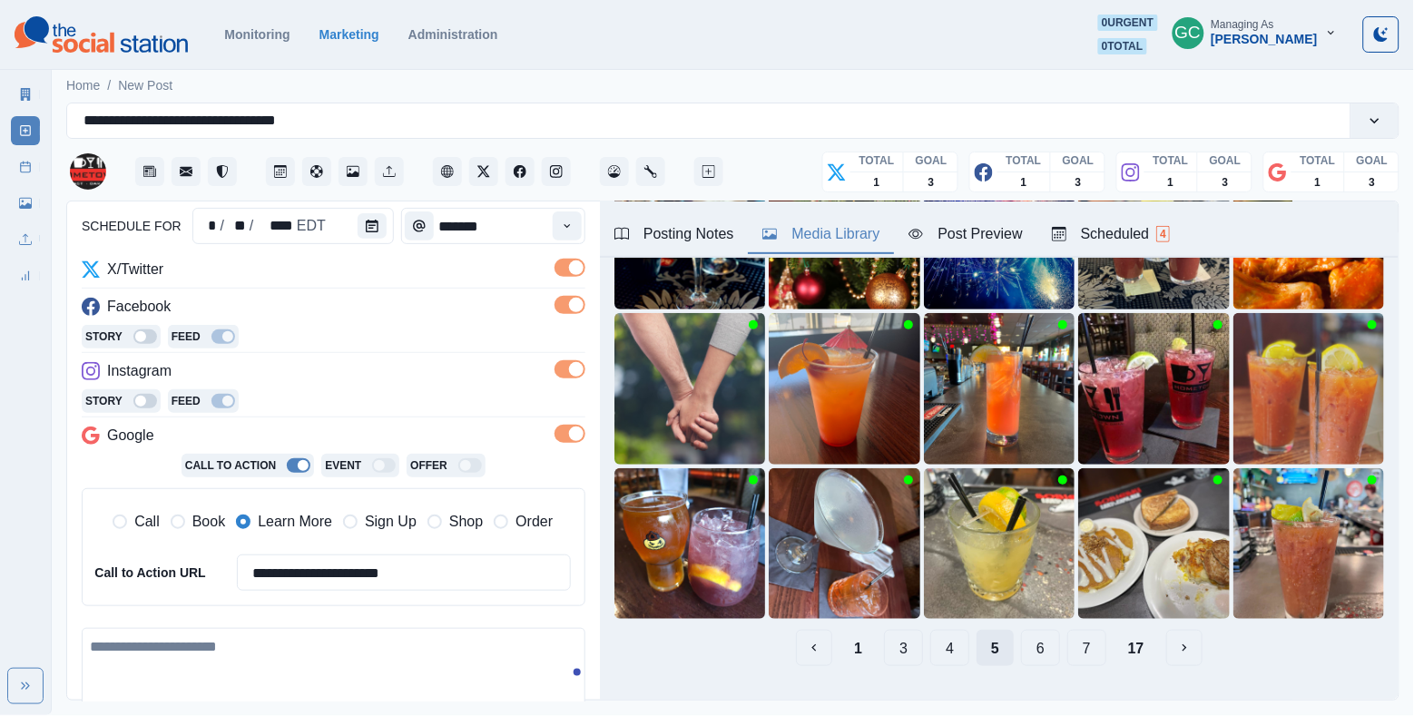
scroll to position [203, 0]
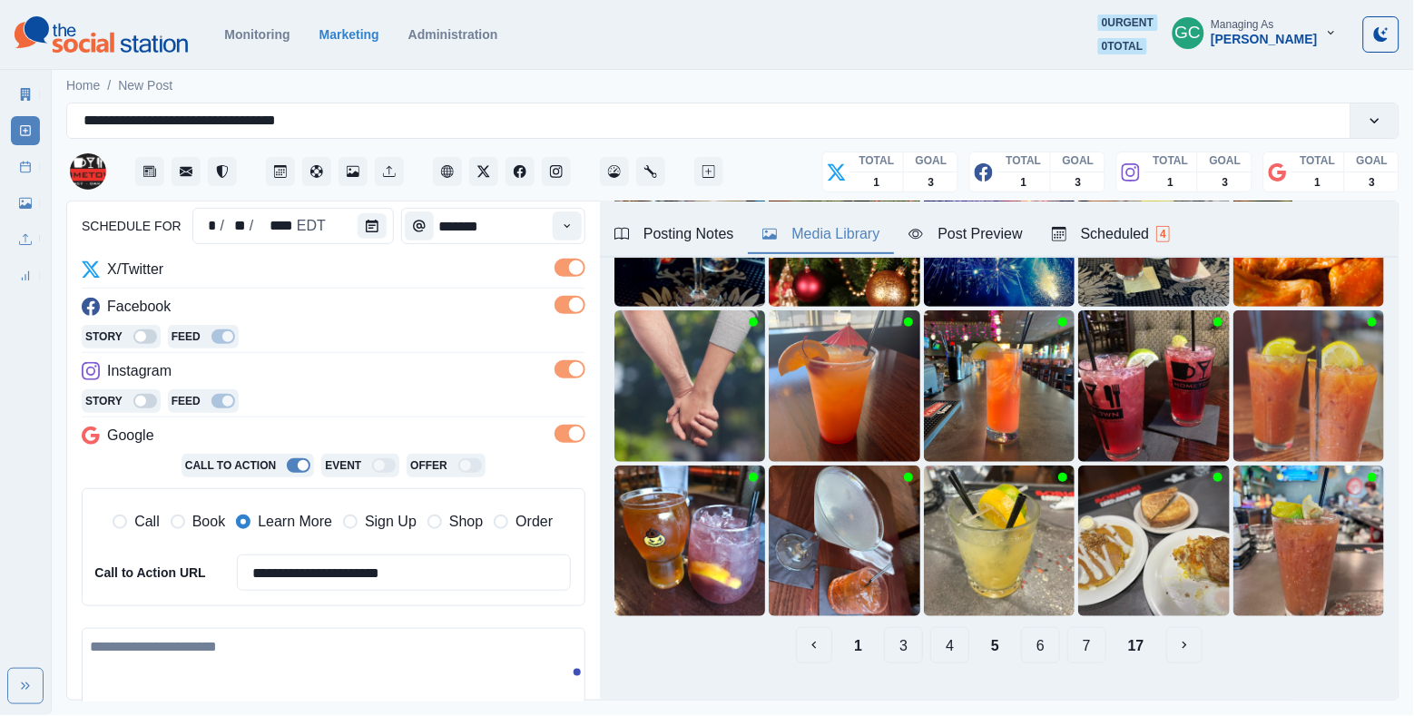
click at [1090, 644] on button "7" at bounding box center [1087, 645] width 39 height 36
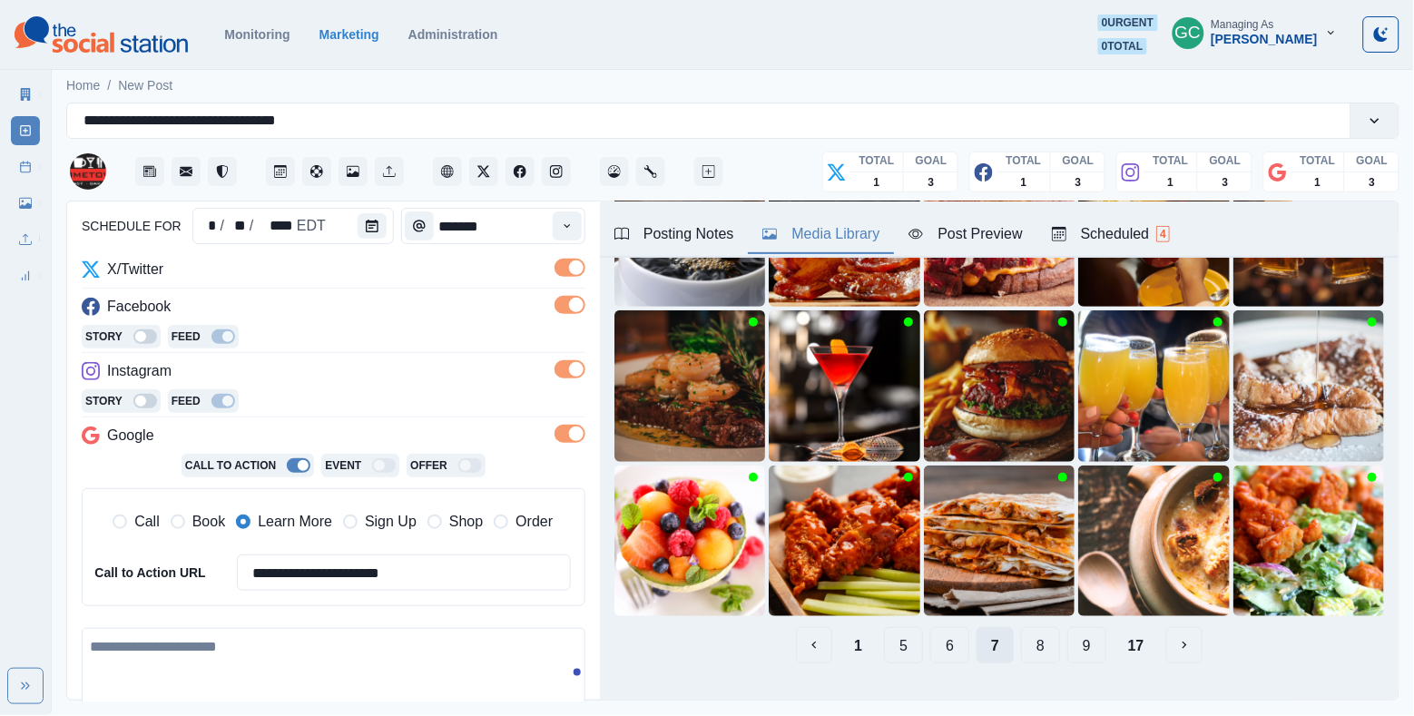
scroll to position [206, 0]
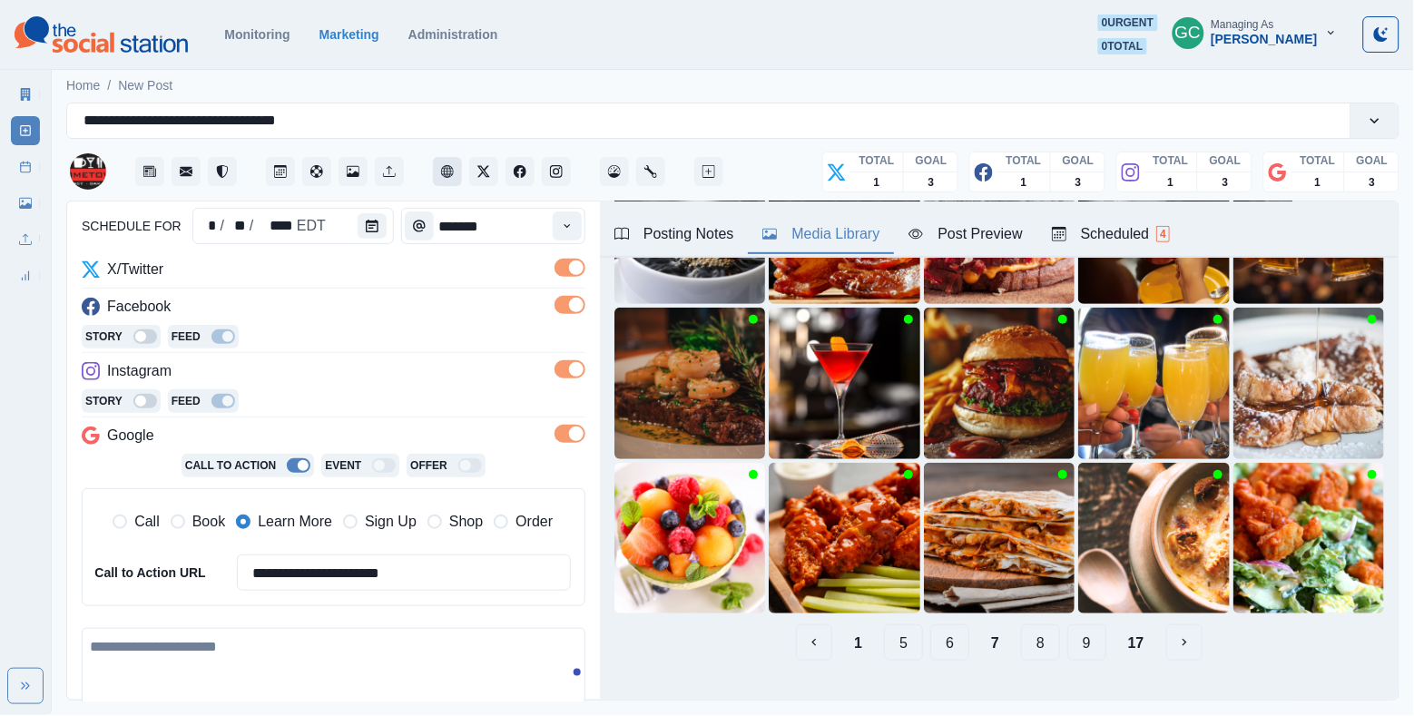
click at [447, 177] on icon "Client Website" at bounding box center [447, 171] width 13 height 13
click at [1074, 635] on button "9" at bounding box center [1087, 643] width 39 height 36
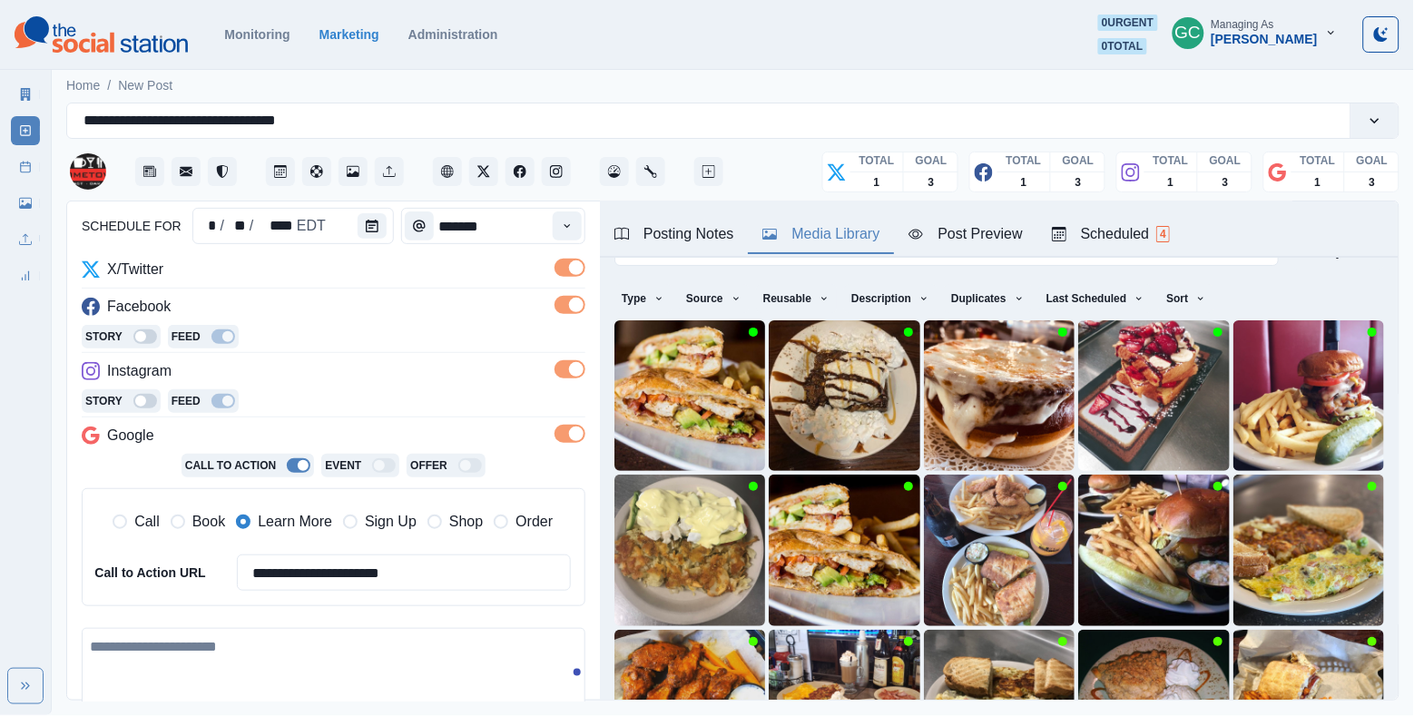
scroll to position [53, 0]
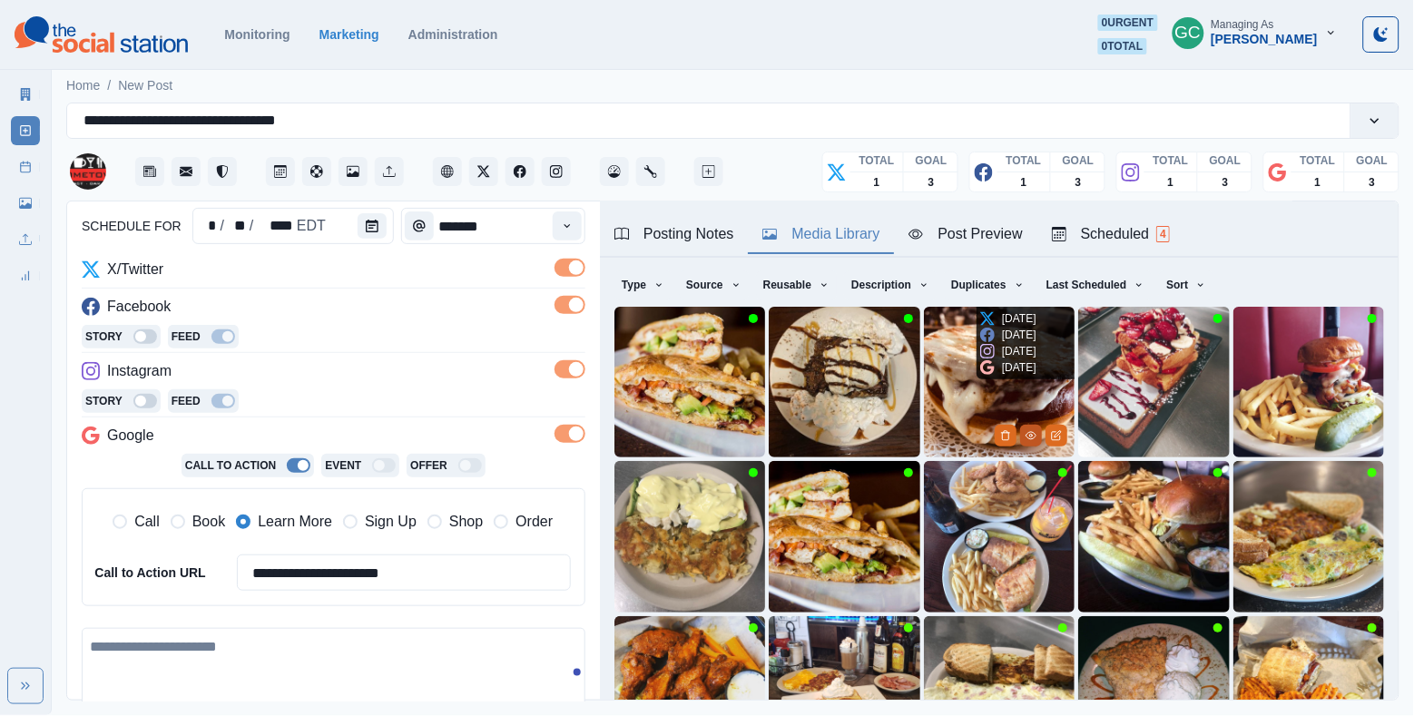
click at [1026, 438] on icon "View Media" at bounding box center [1031, 435] width 11 height 11
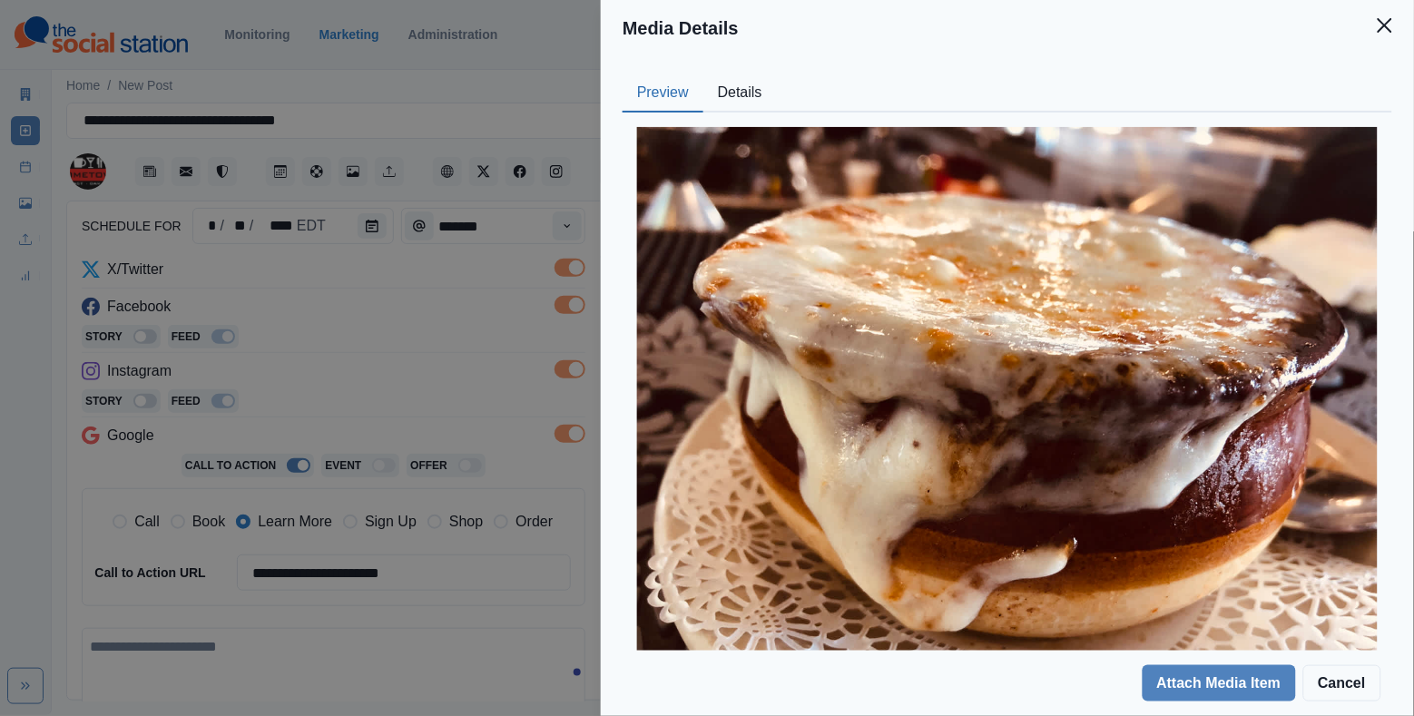
click at [754, 99] on button "Details" at bounding box center [741, 93] width 74 height 38
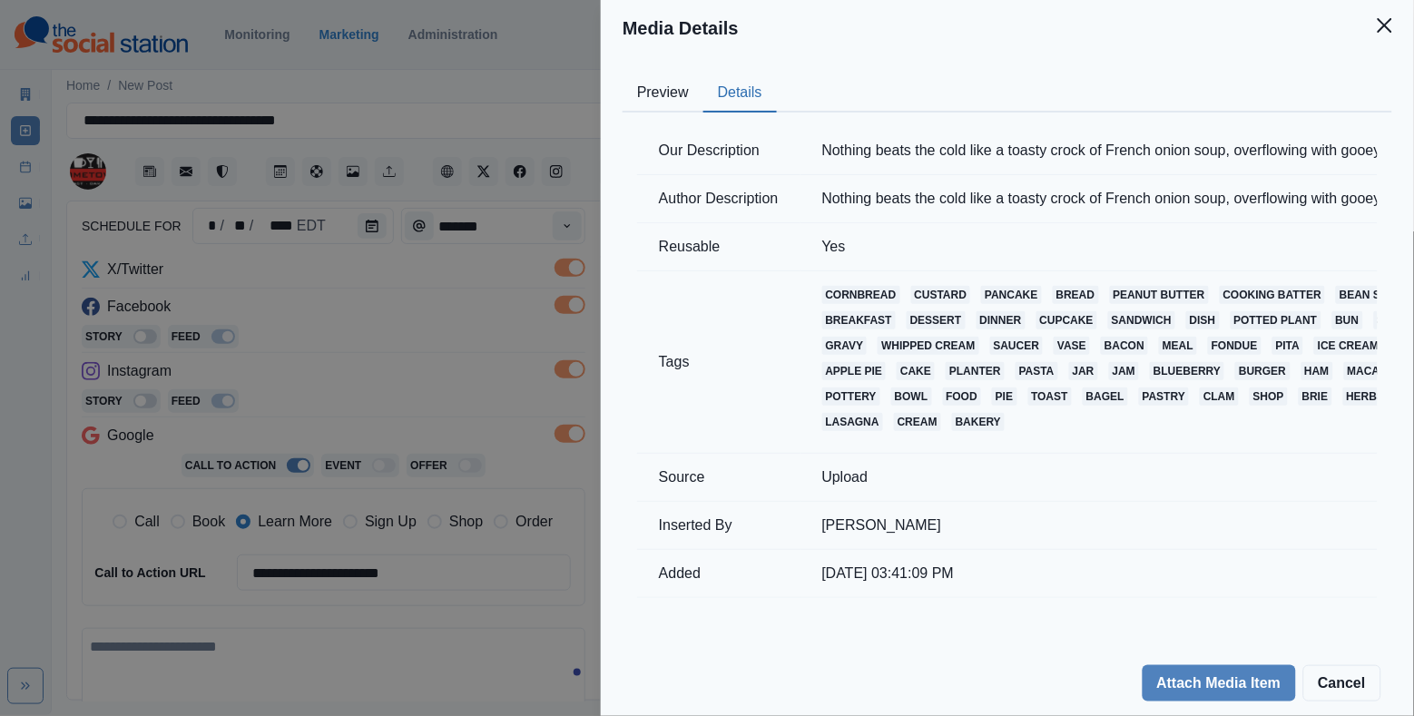
click at [668, 97] on button "Preview" at bounding box center [663, 93] width 81 height 38
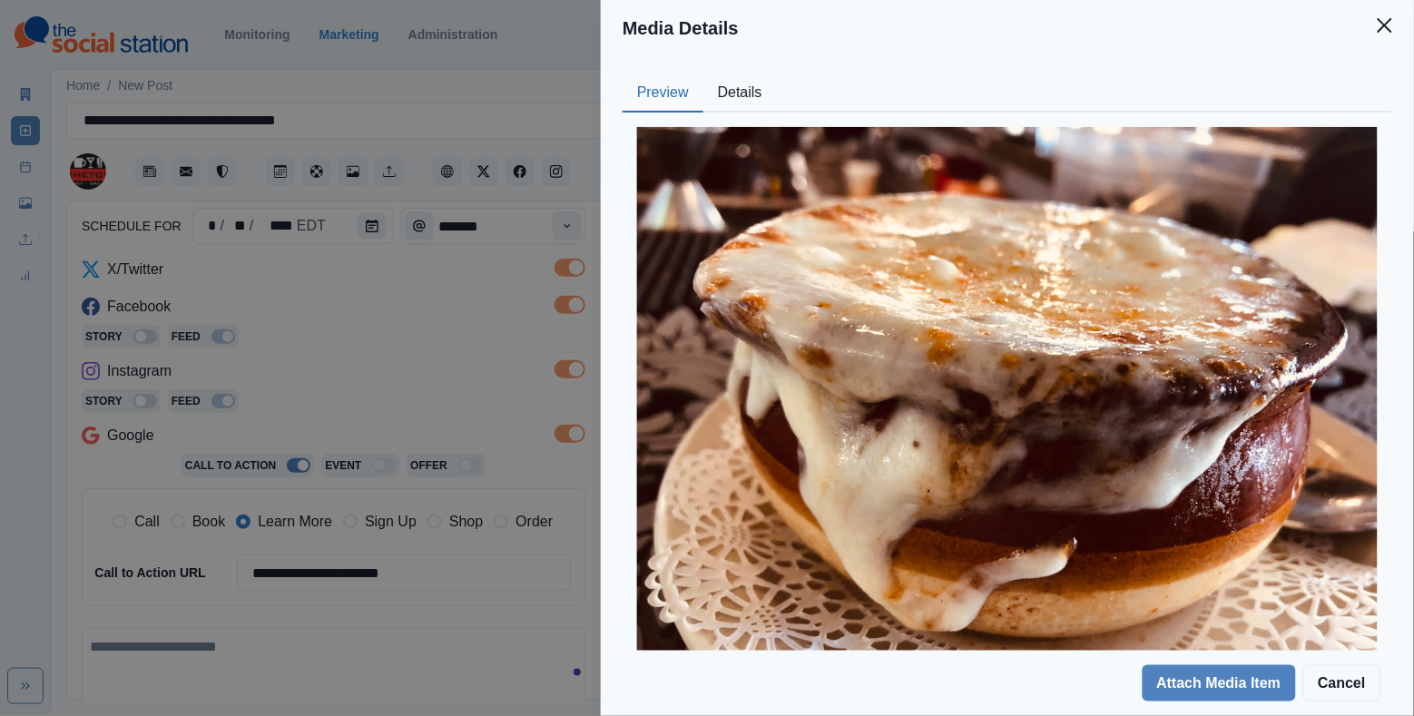
click at [447, 348] on div "Media Details Preview Details Our Description Nothing beats the cold like a toa…" at bounding box center [707, 358] width 1414 height 716
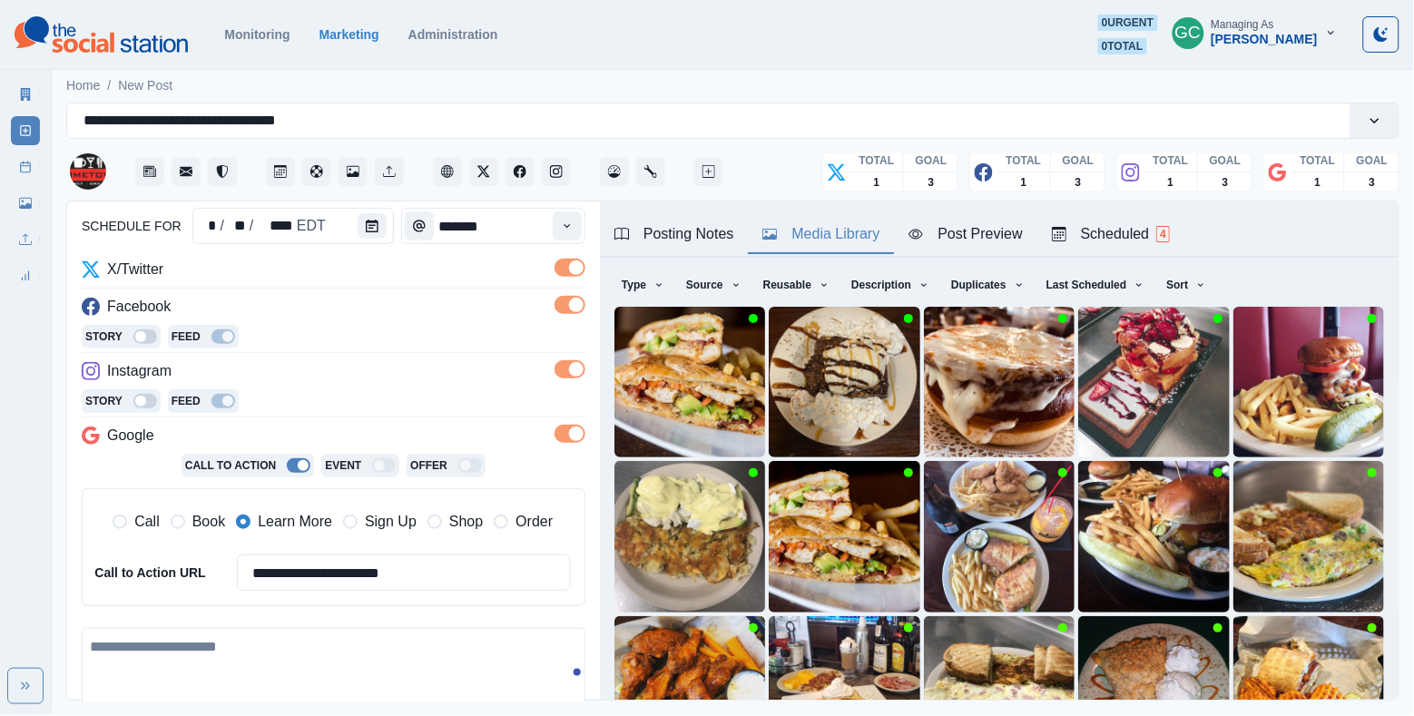
scroll to position [56, 0]
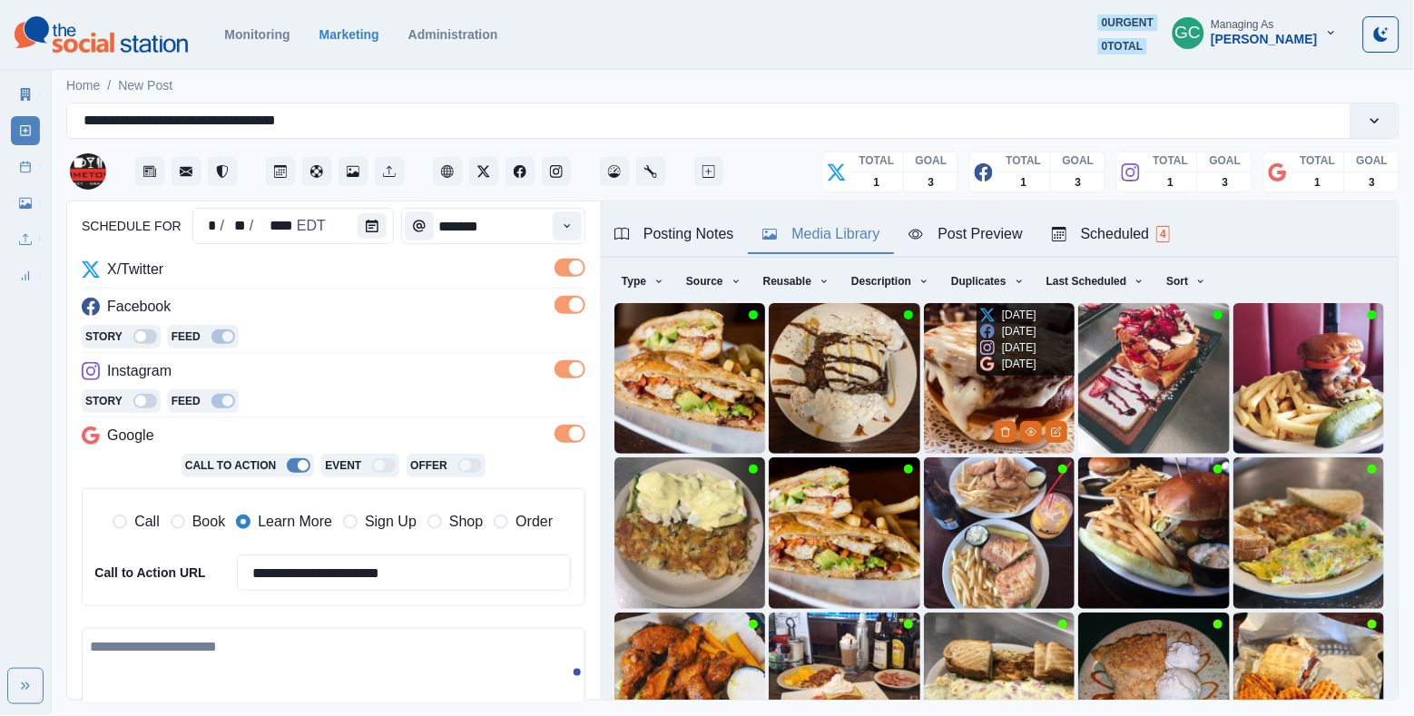
click at [953, 353] on img at bounding box center [999, 378] width 151 height 151
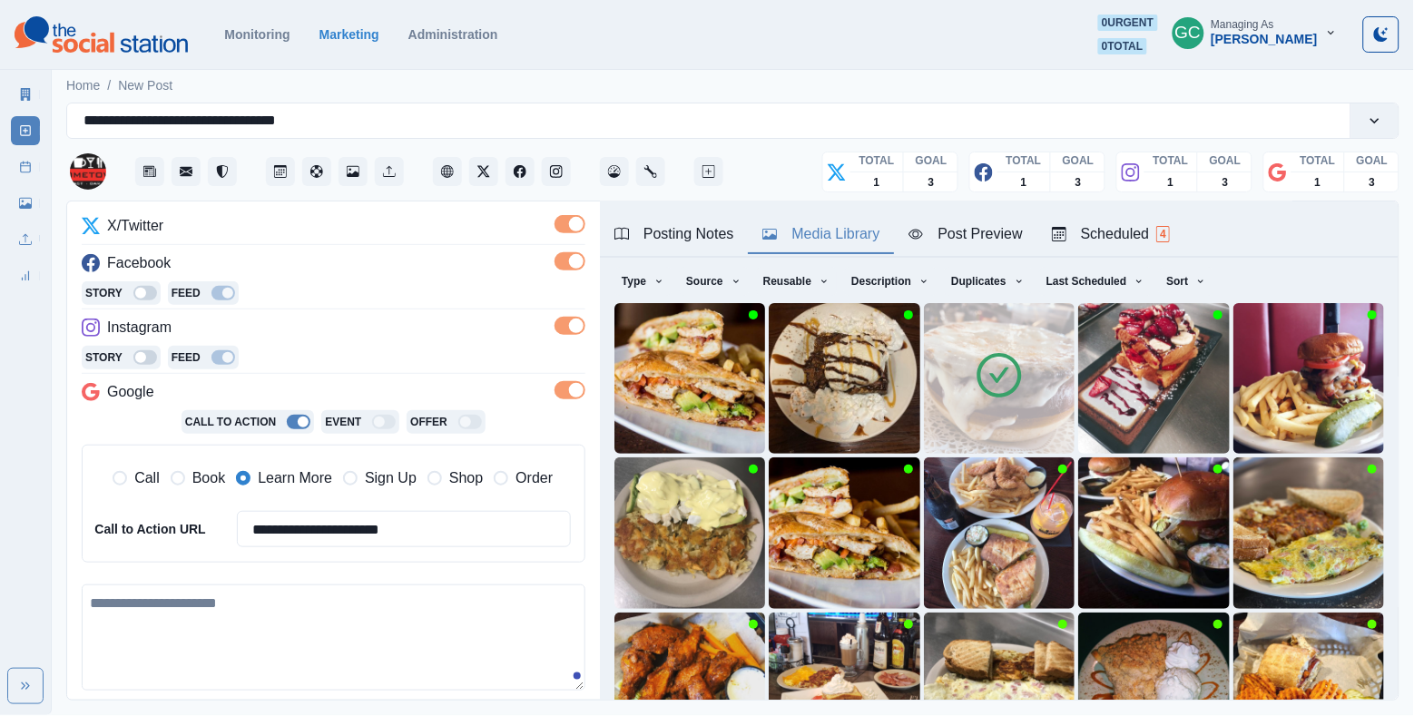
scroll to position [246, 0]
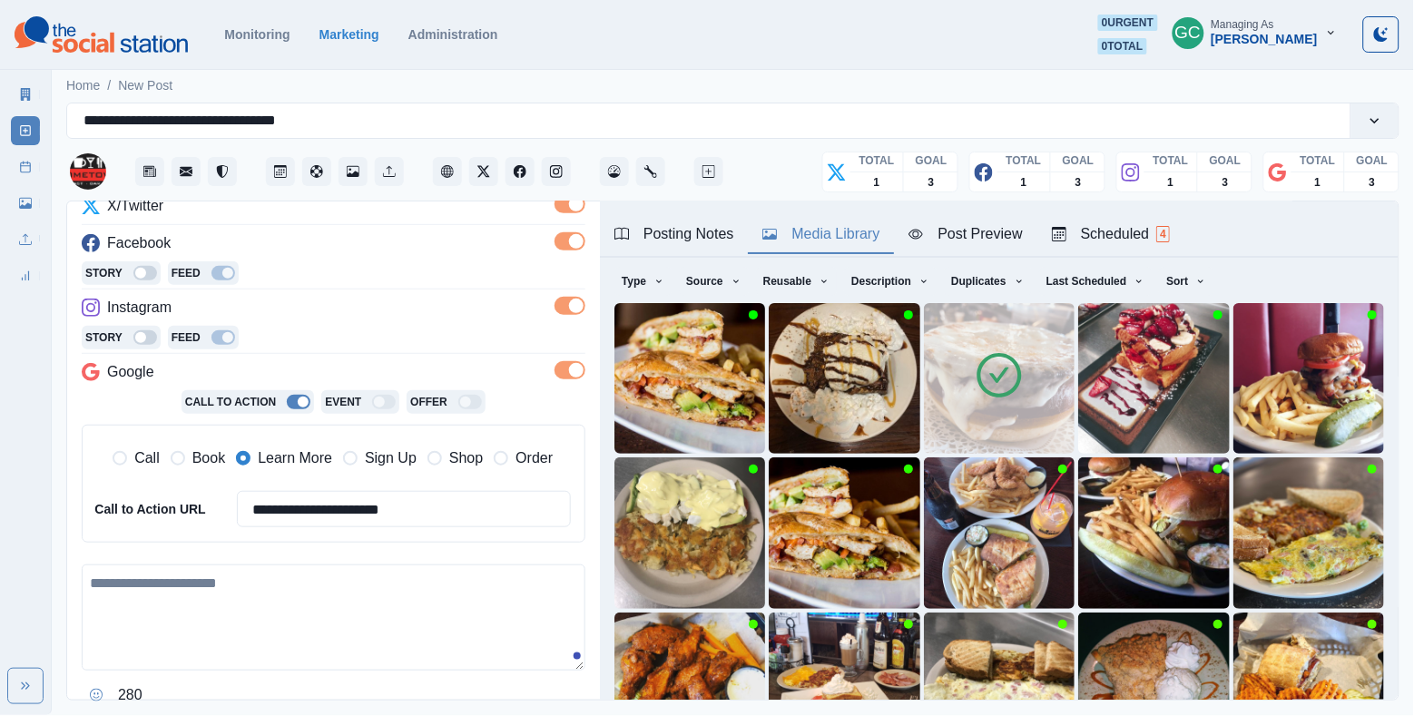
click at [353, 615] on textarea at bounding box center [334, 618] width 504 height 106
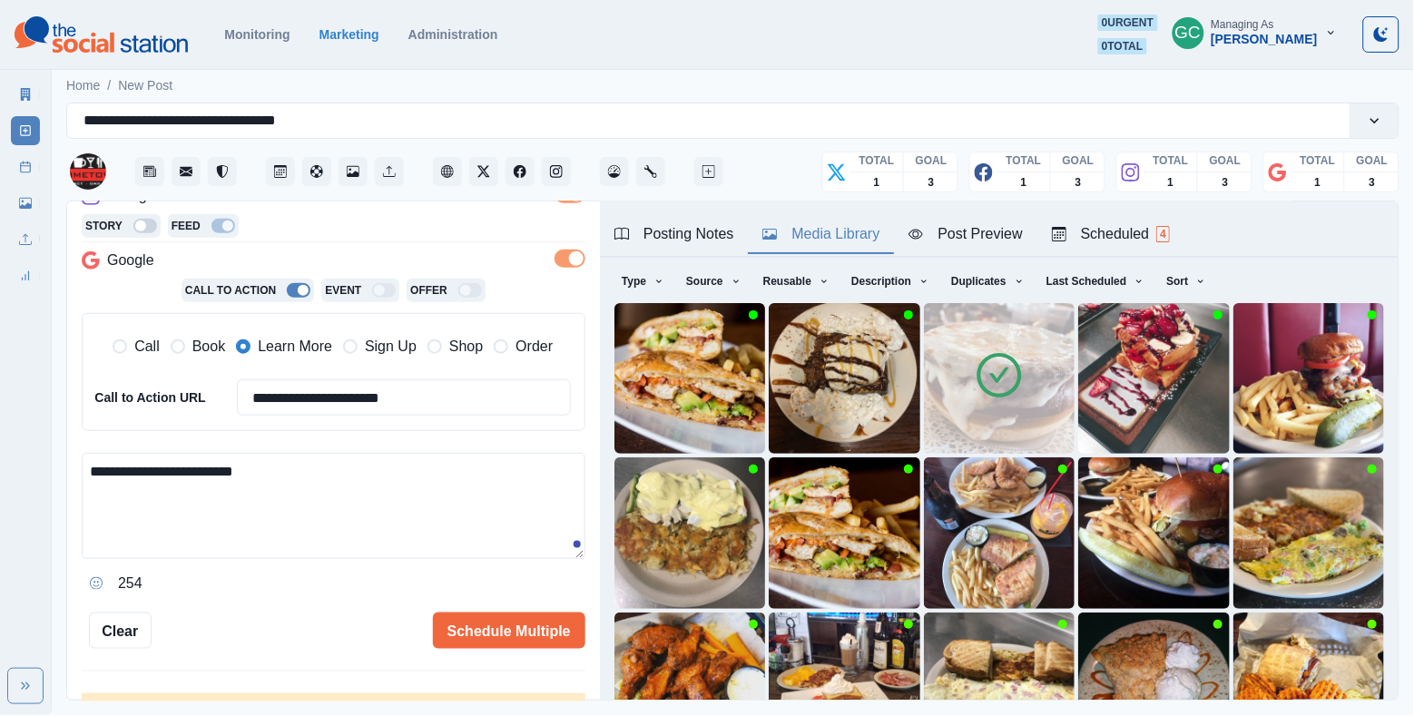
scroll to position [397, 0]
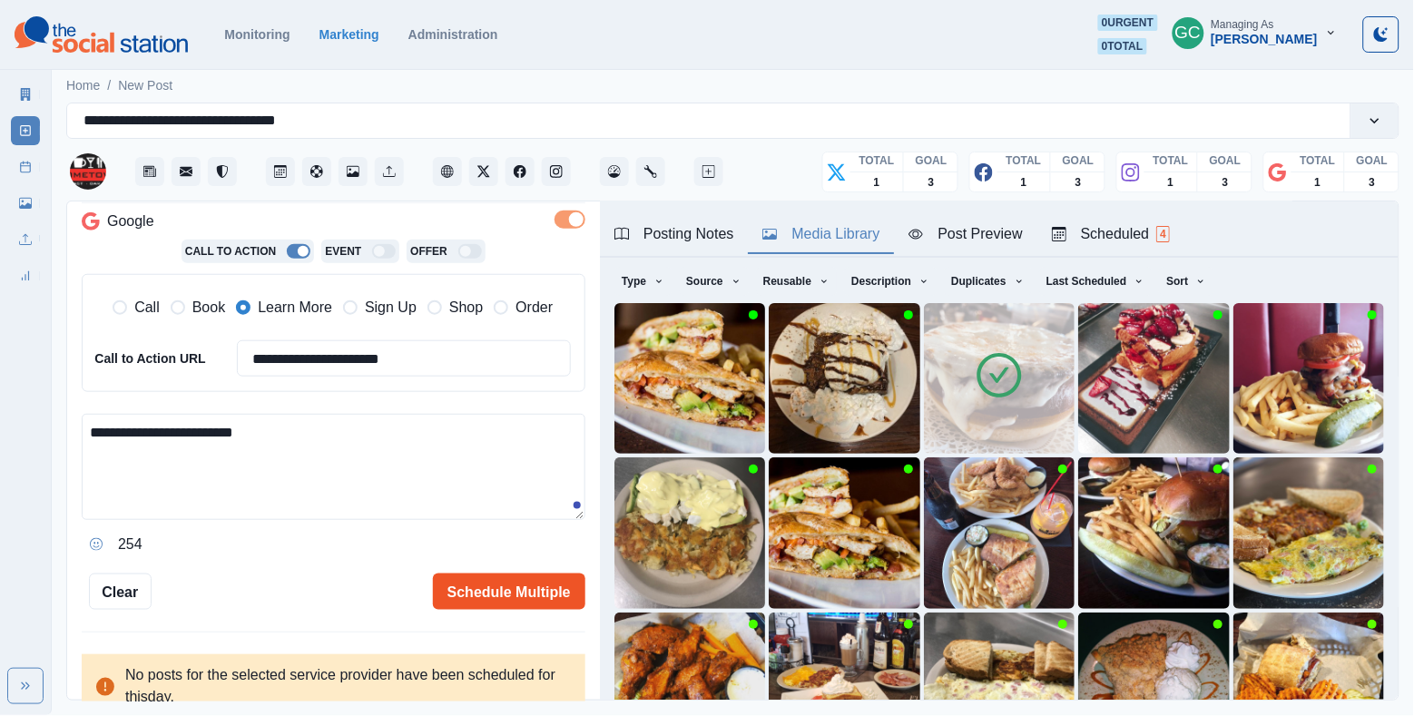
type textarea "**********"
click at [487, 594] on button "Schedule Multiple" at bounding box center [509, 592] width 153 height 36
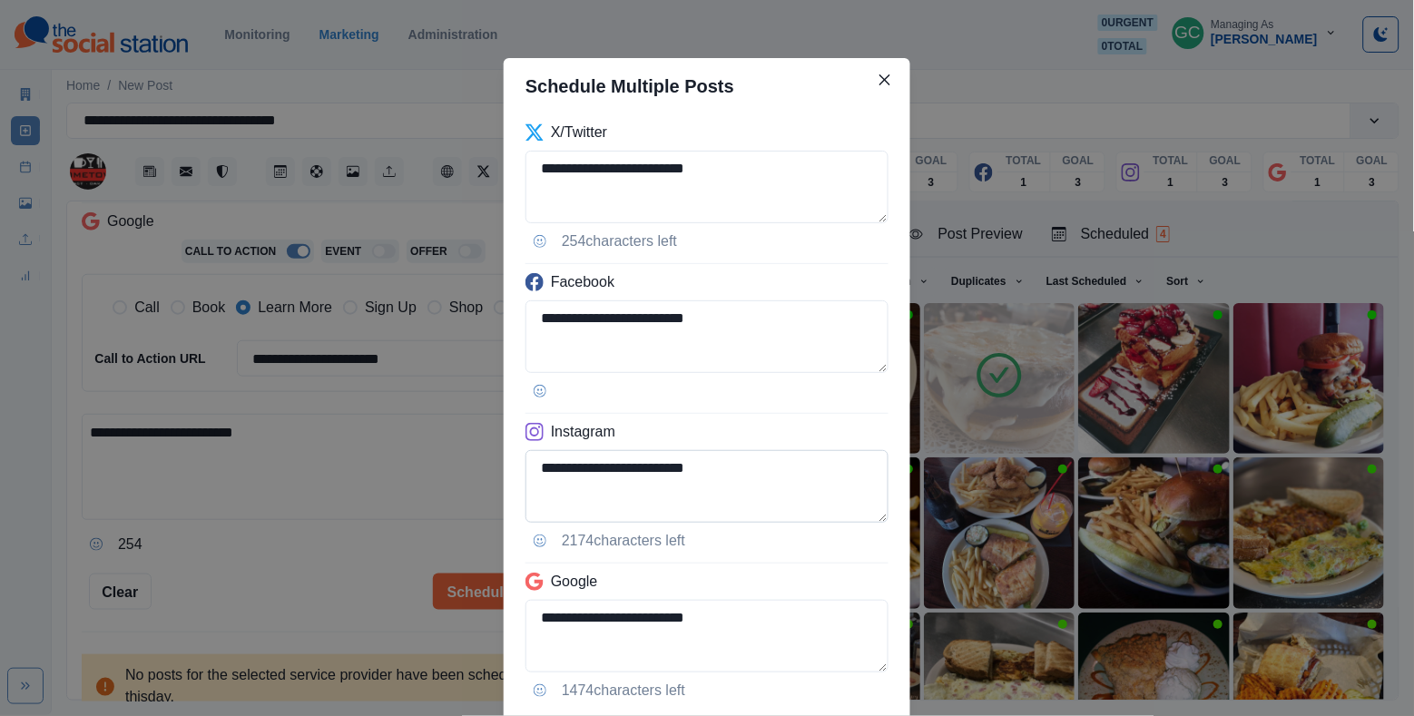
scroll to position [119, 0]
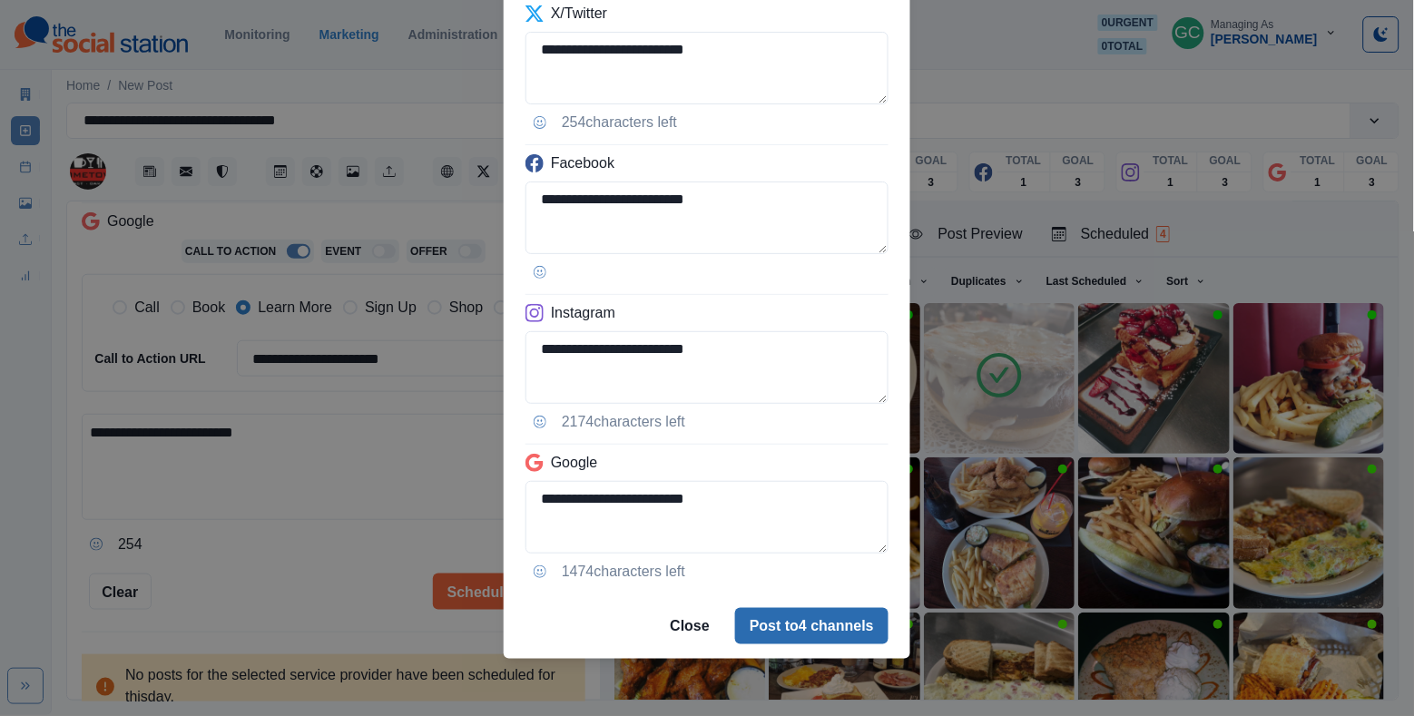
click at [787, 626] on button "Post to 4 channels" at bounding box center [811, 626] width 153 height 36
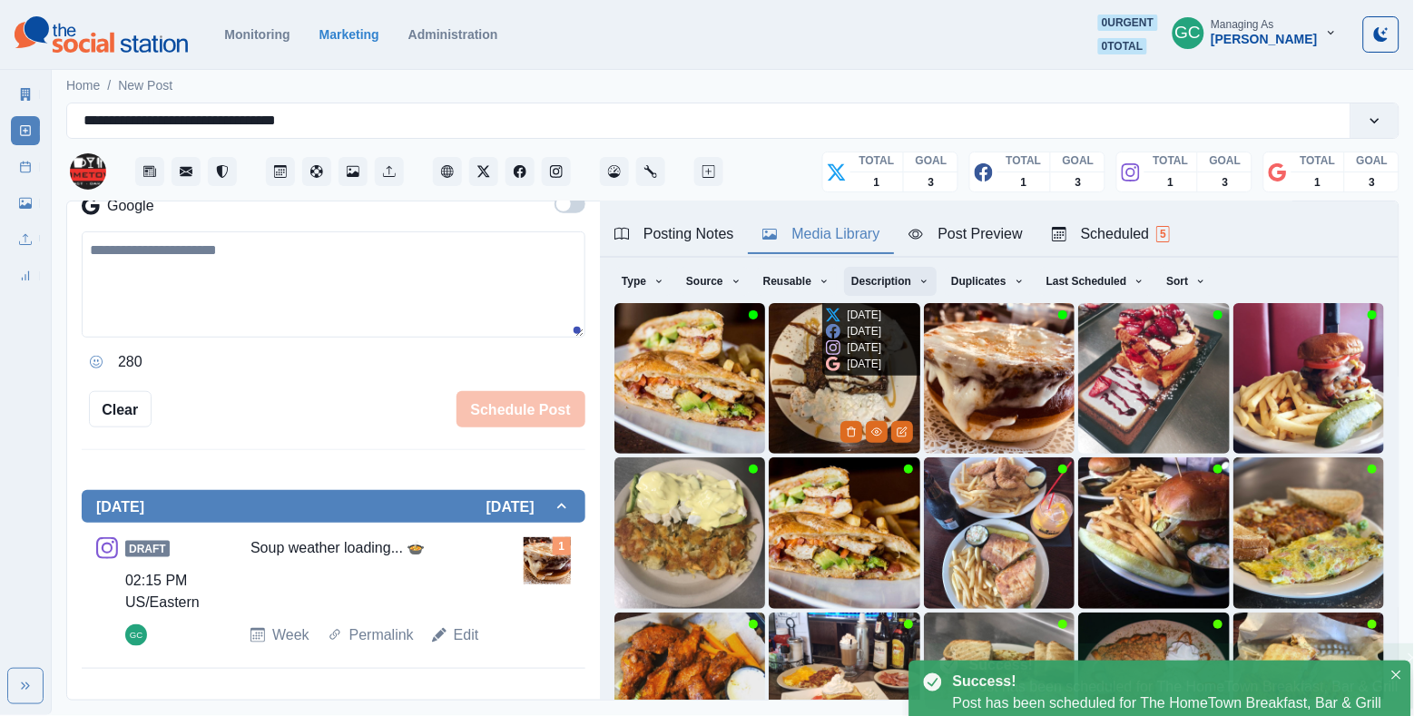
scroll to position [146, 0]
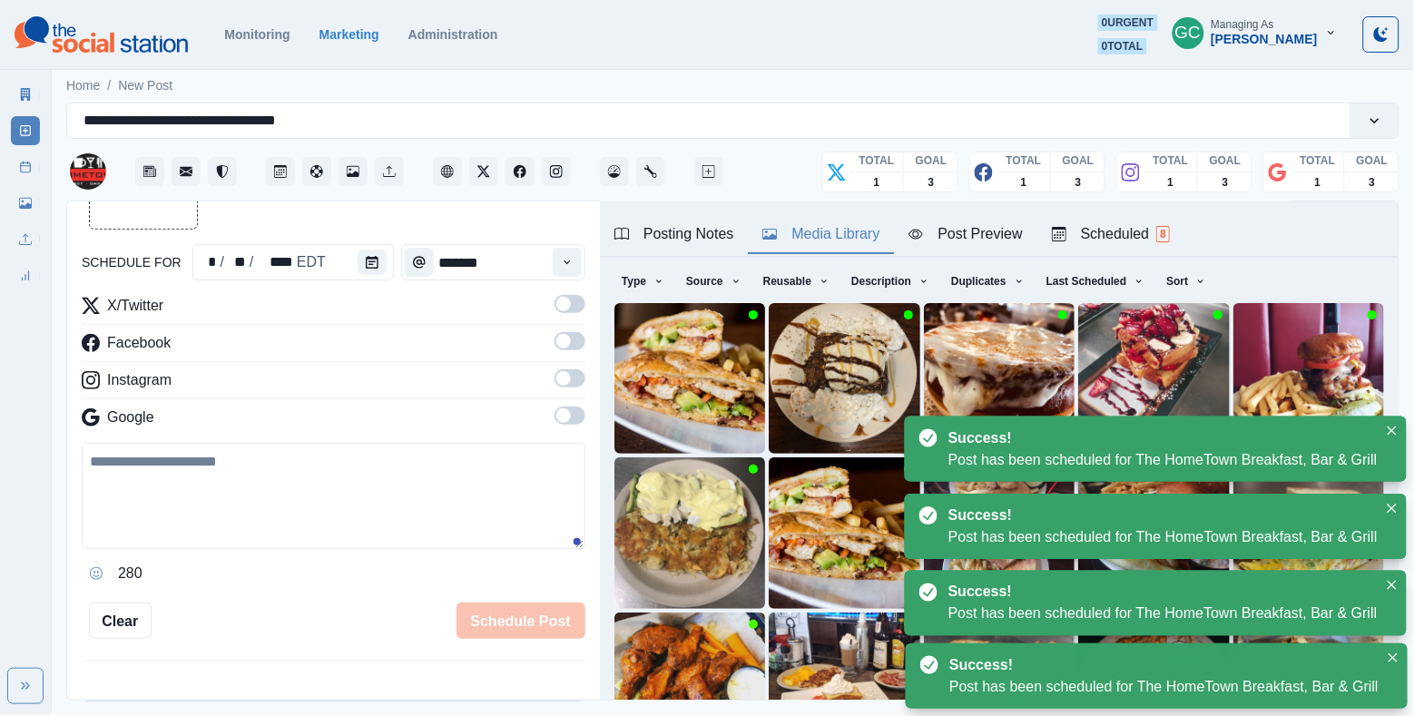
click at [1154, 232] on div "Scheduled 8" at bounding box center [1111, 234] width 118 height 22
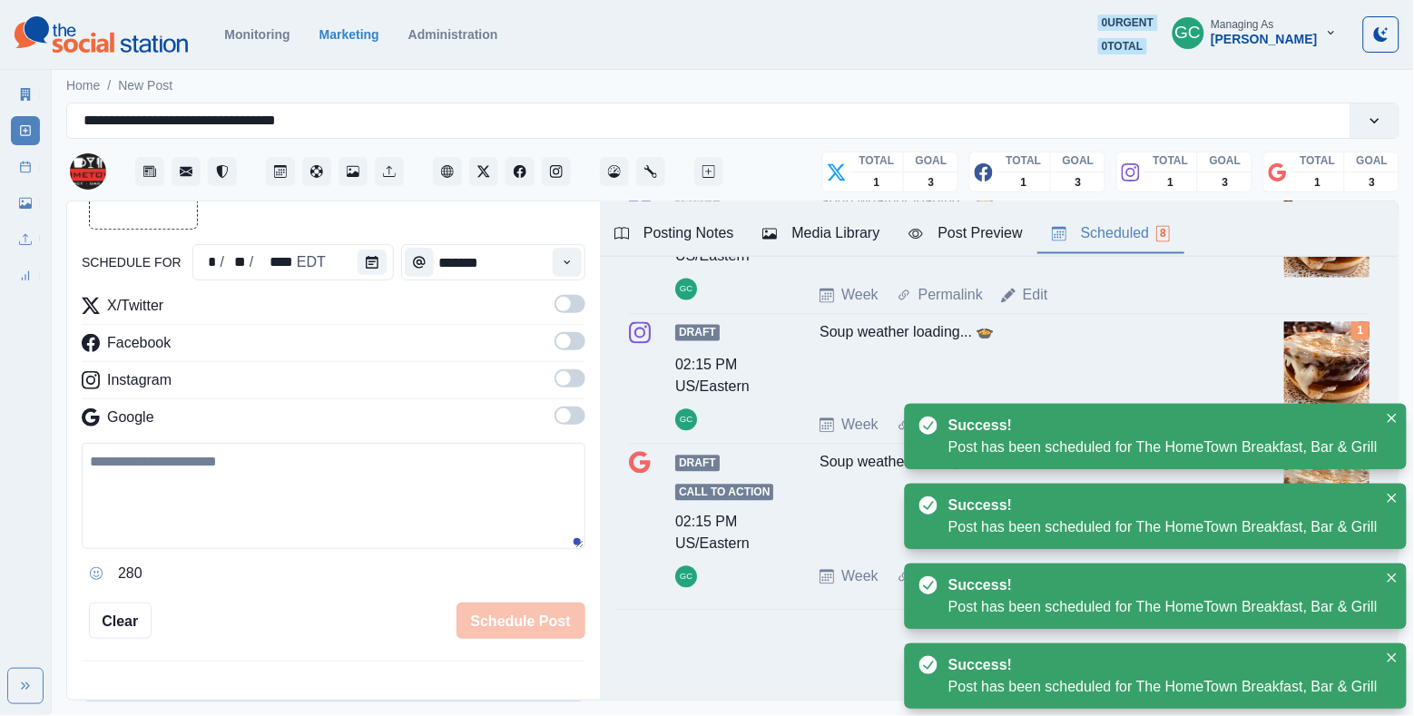
scroll to position [923, 0]
click at [372, 265] on icon "Calendar" at bounding box center [372, 262] width 13 height 13
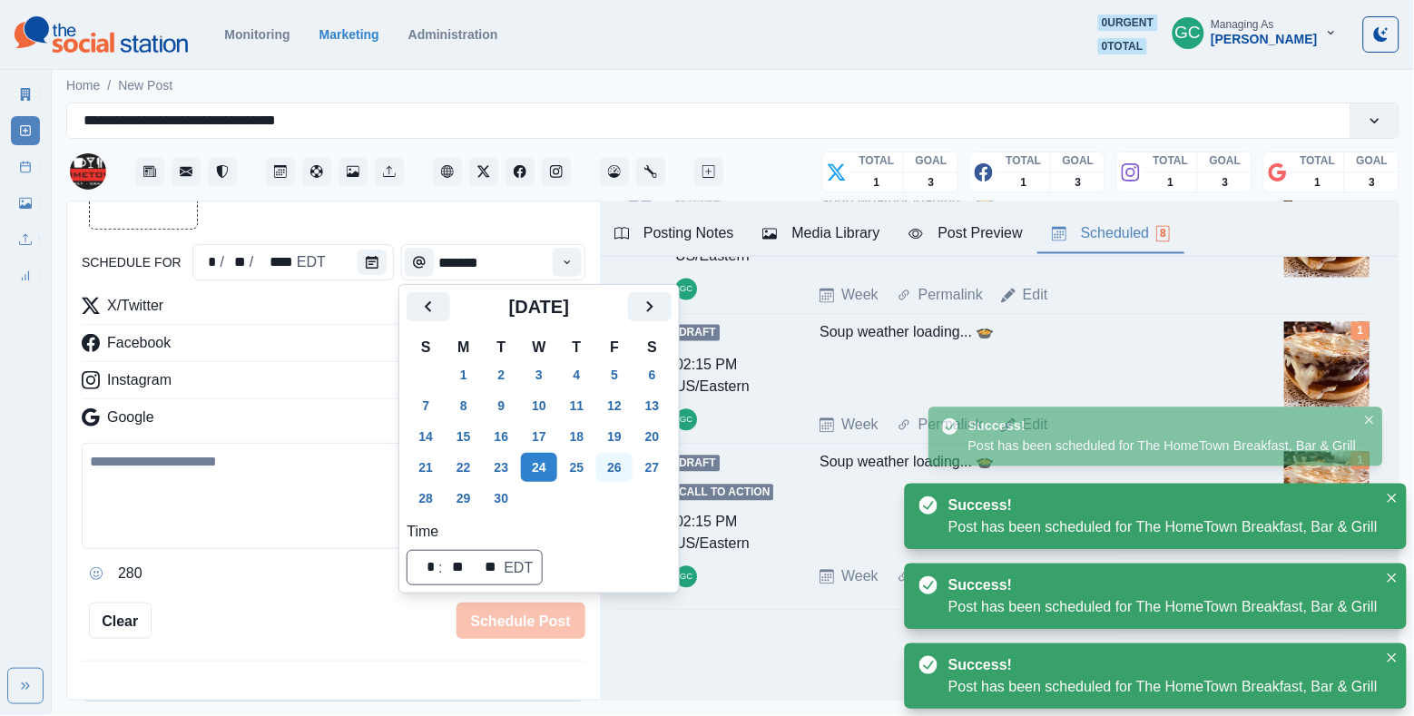
click at [632, 467] on button "26" at bounding box center [614, 467] width 36 height 29
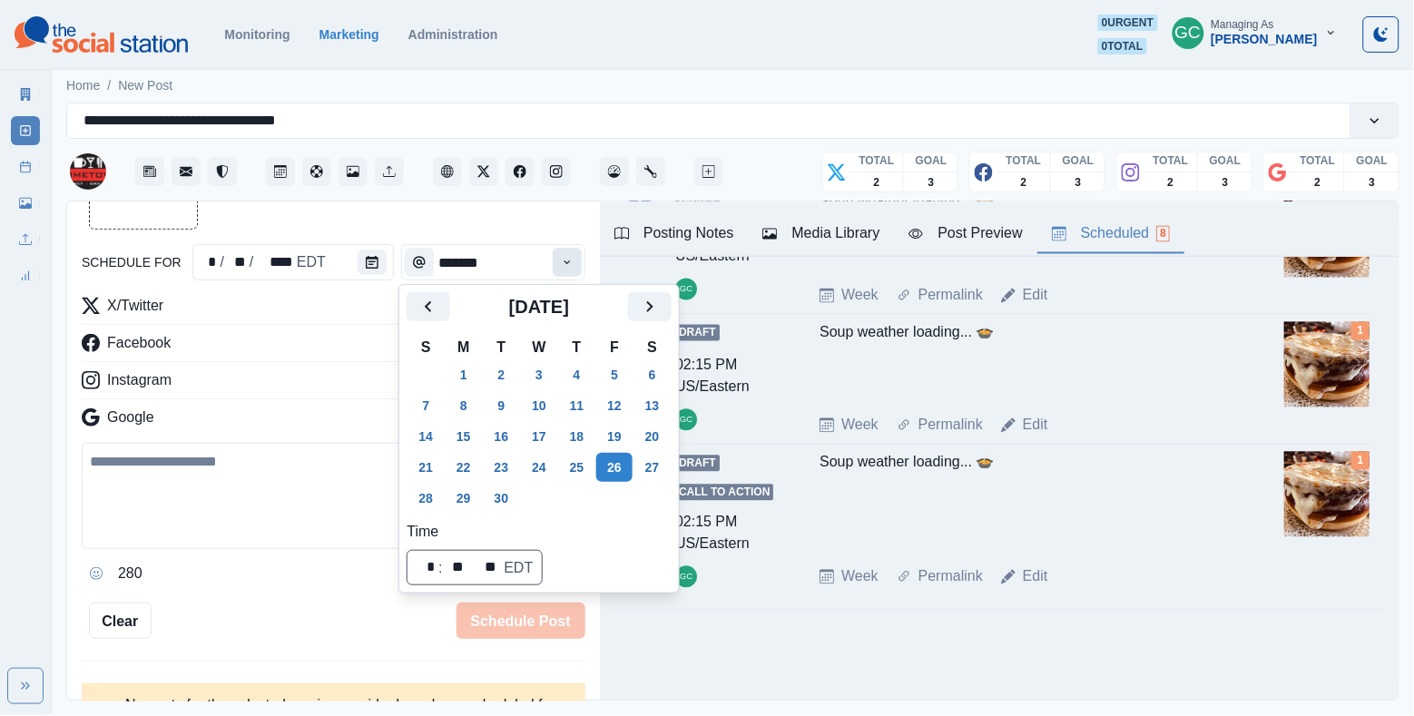
click at [570, 269] on button "Time" at bounding box center [567, 262] width 29 height 29
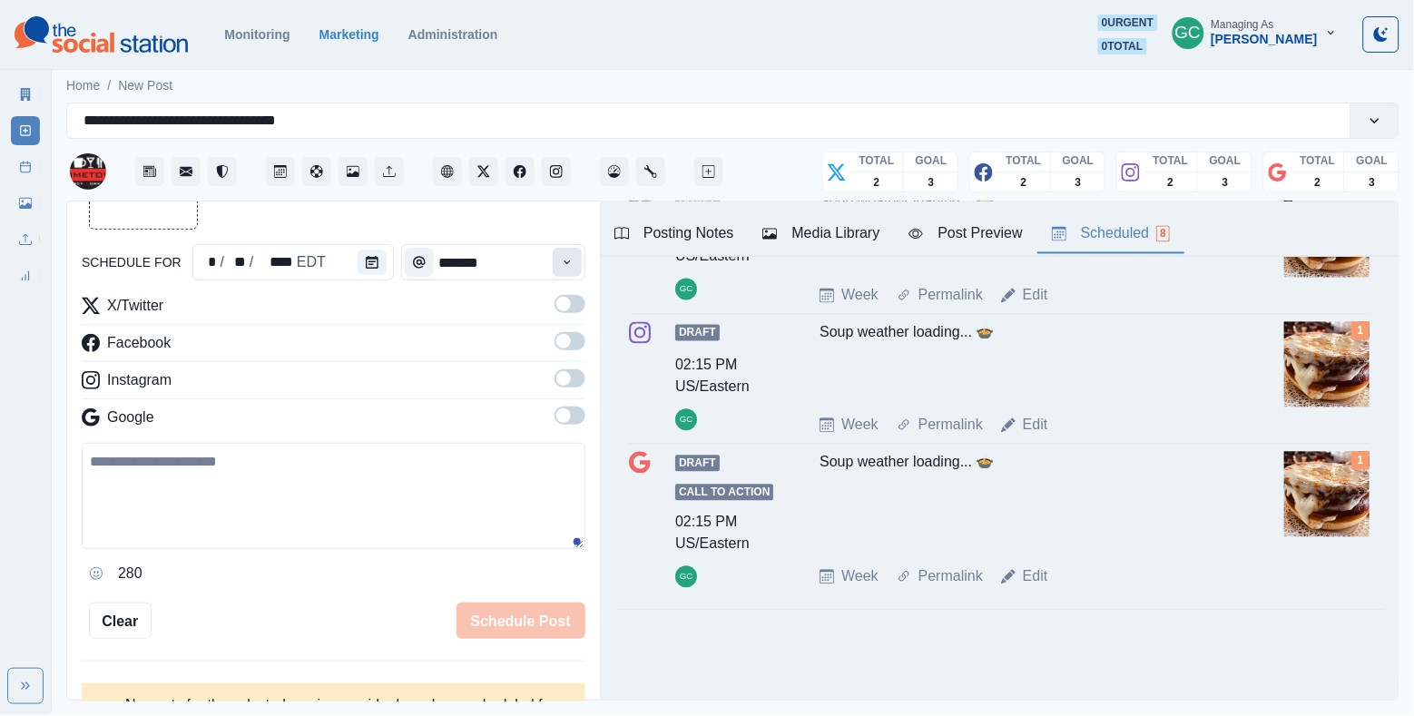
click at [570, 269] on icon "Time" at bounding box center [567, 262] width 13 height 13
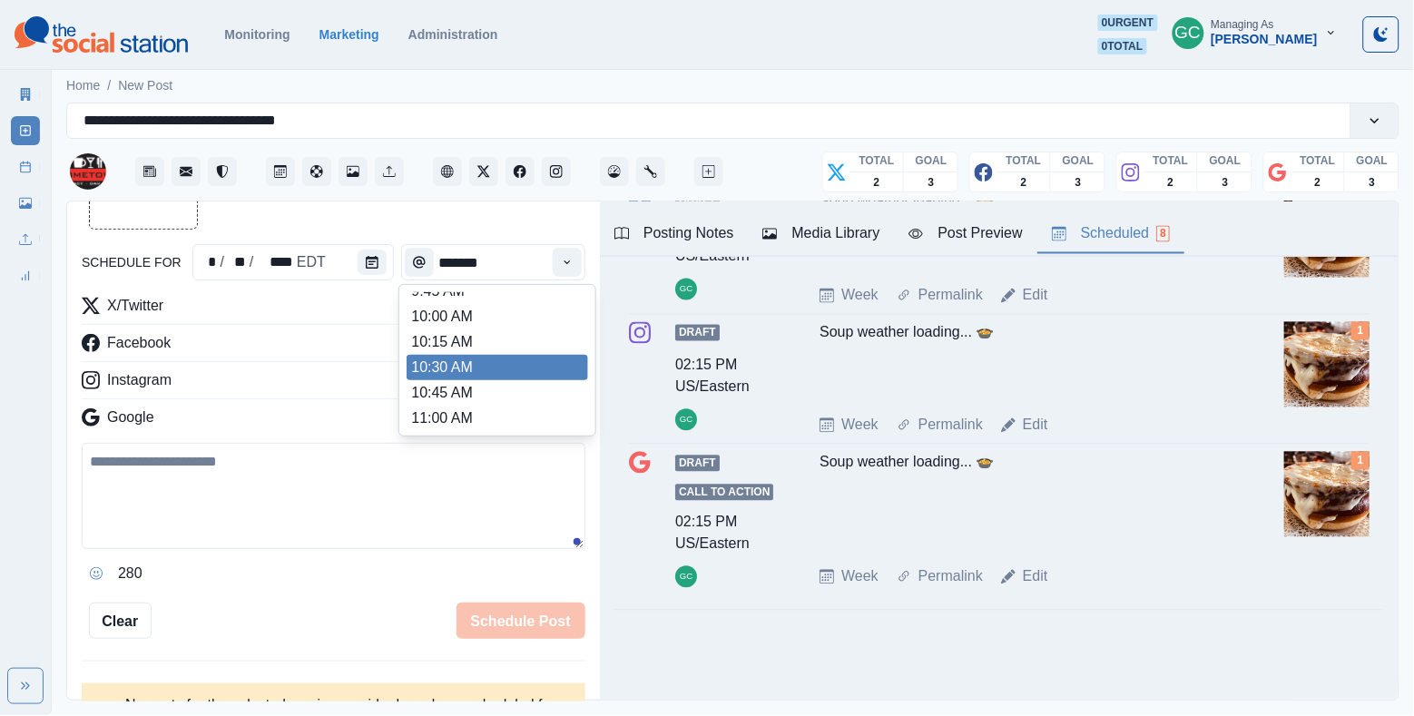
scroll to position [191, 0]
click at [535, 373] on li "10:30 AM" at bounding box center [498, 368] width 182 height 25
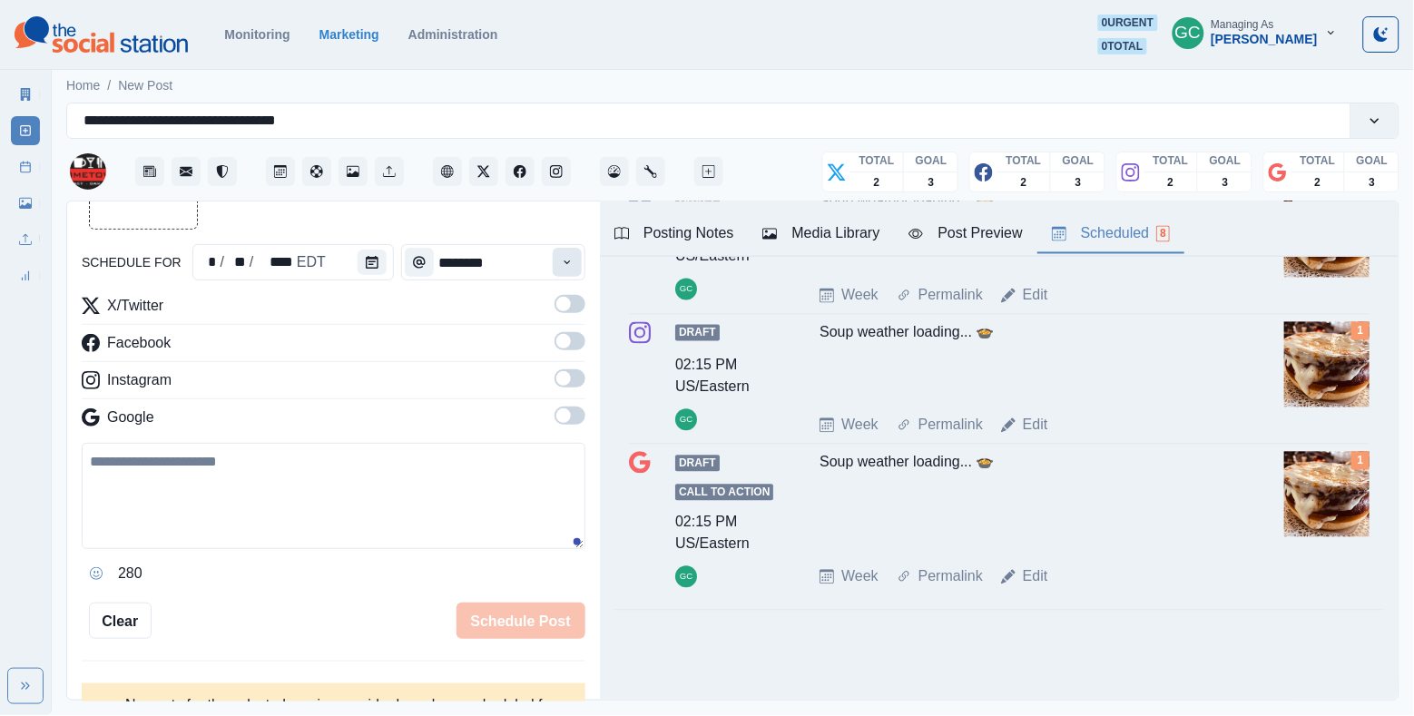
click at [571, 261] on icon "Time" at bounding box center [567, 262] width 13 height 13
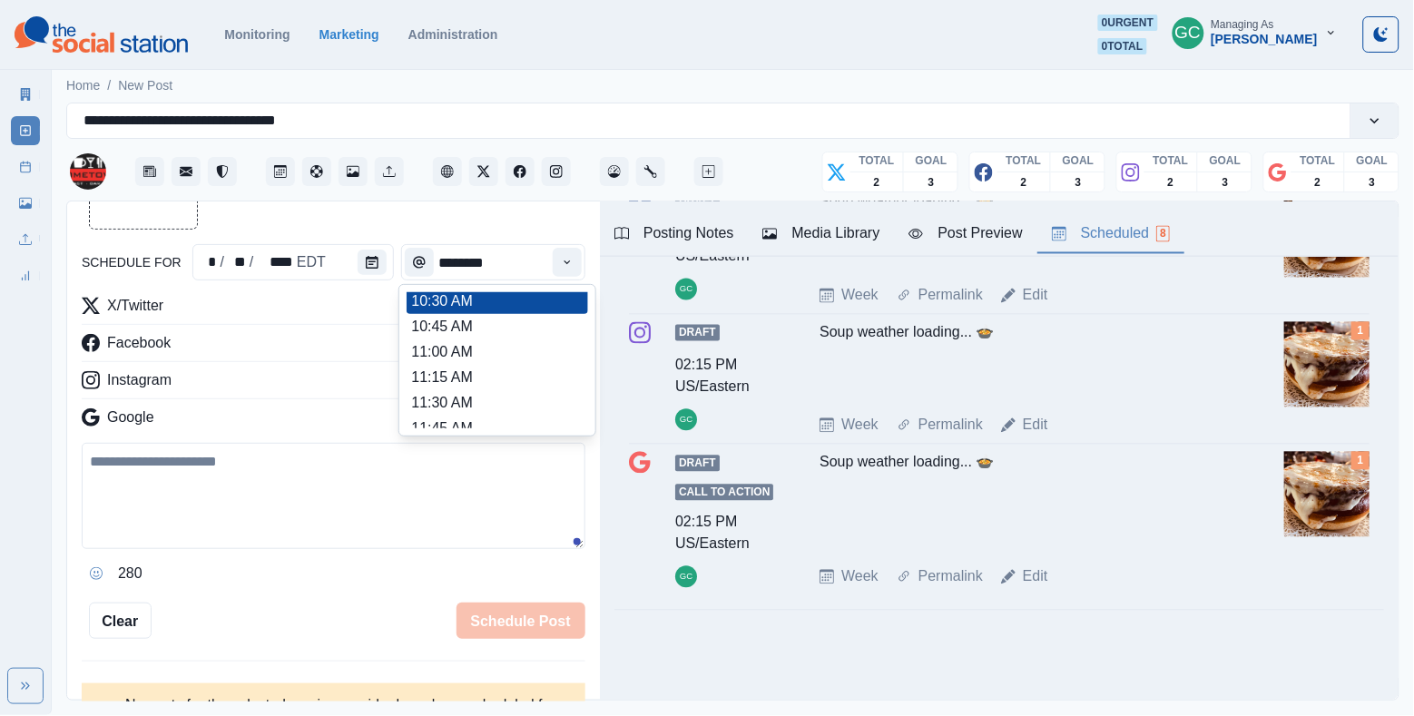
scroll to position [487, 0]
click at [541, 340] on li "1:00 PM" at bounding box center [498, 326] width 182 height 25
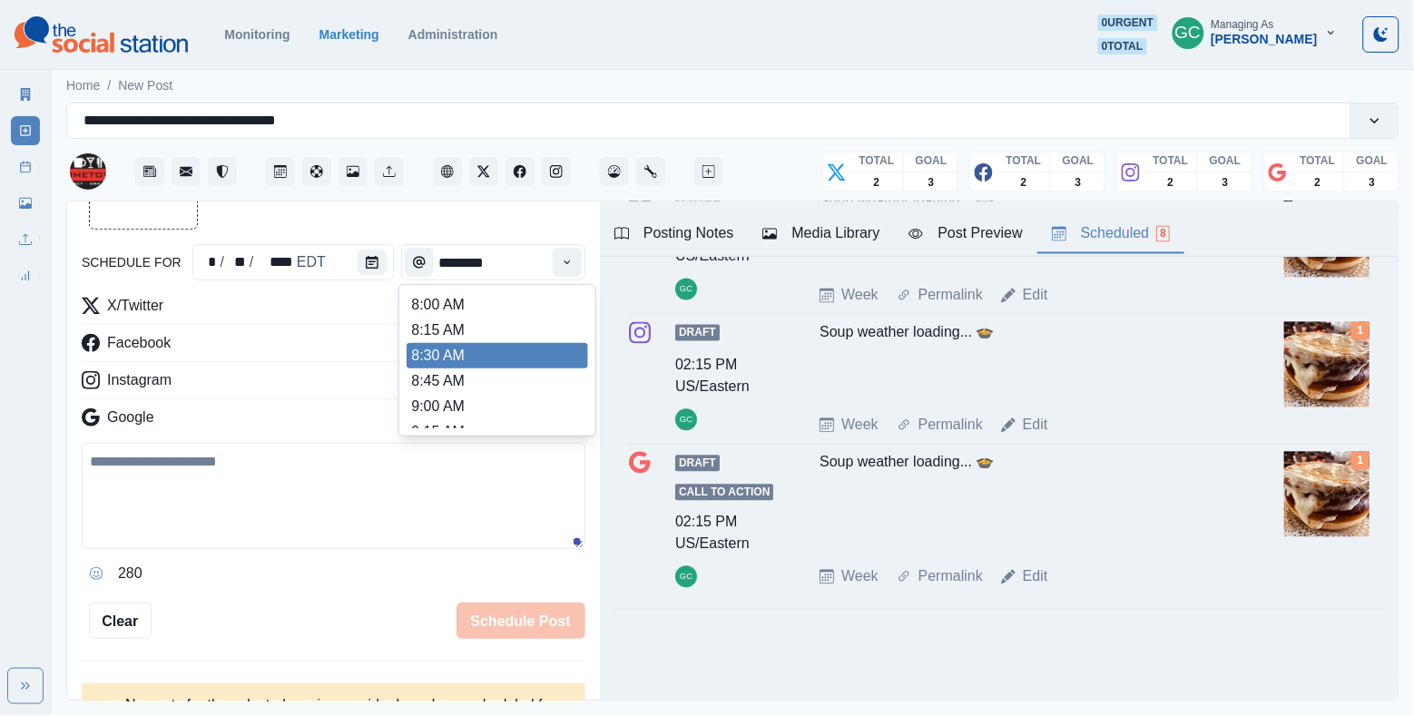
type input "*******"
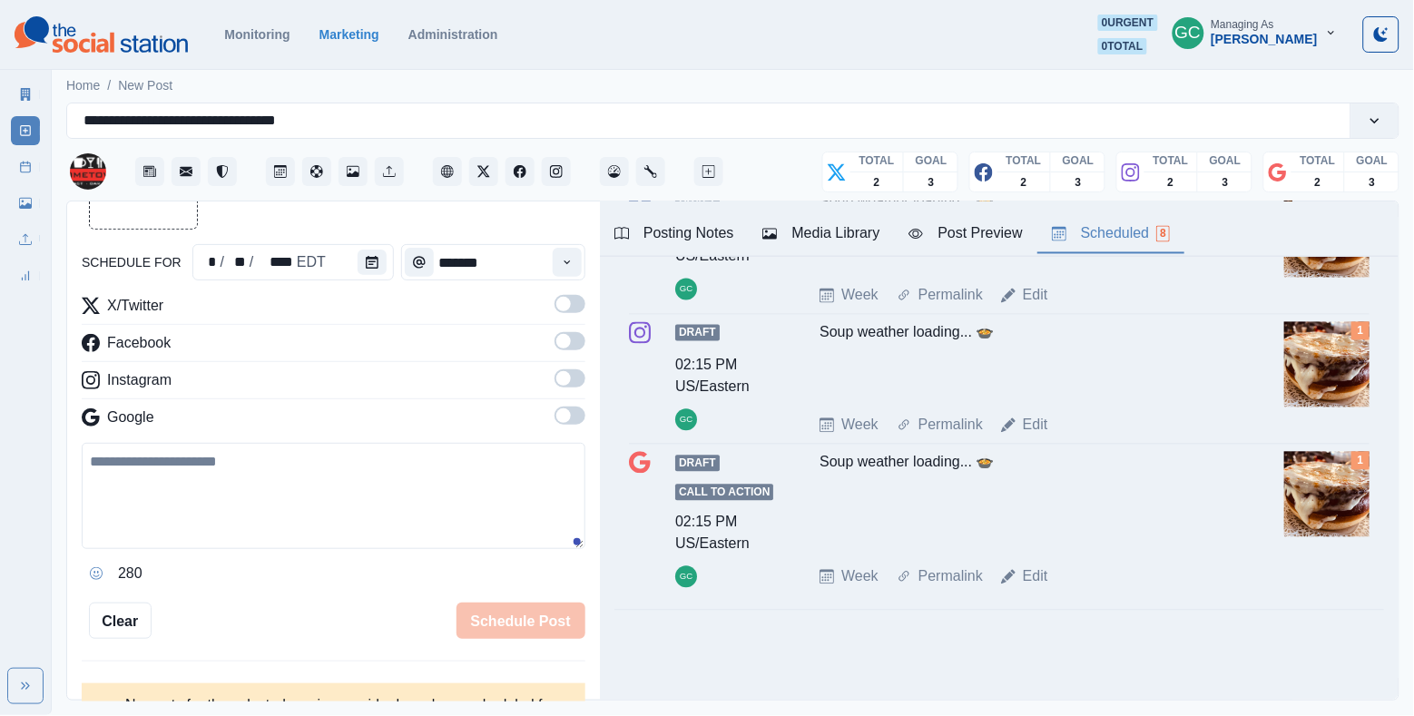
click at [566, 425] on span at bounding box center [570, 416] width 31 height 18
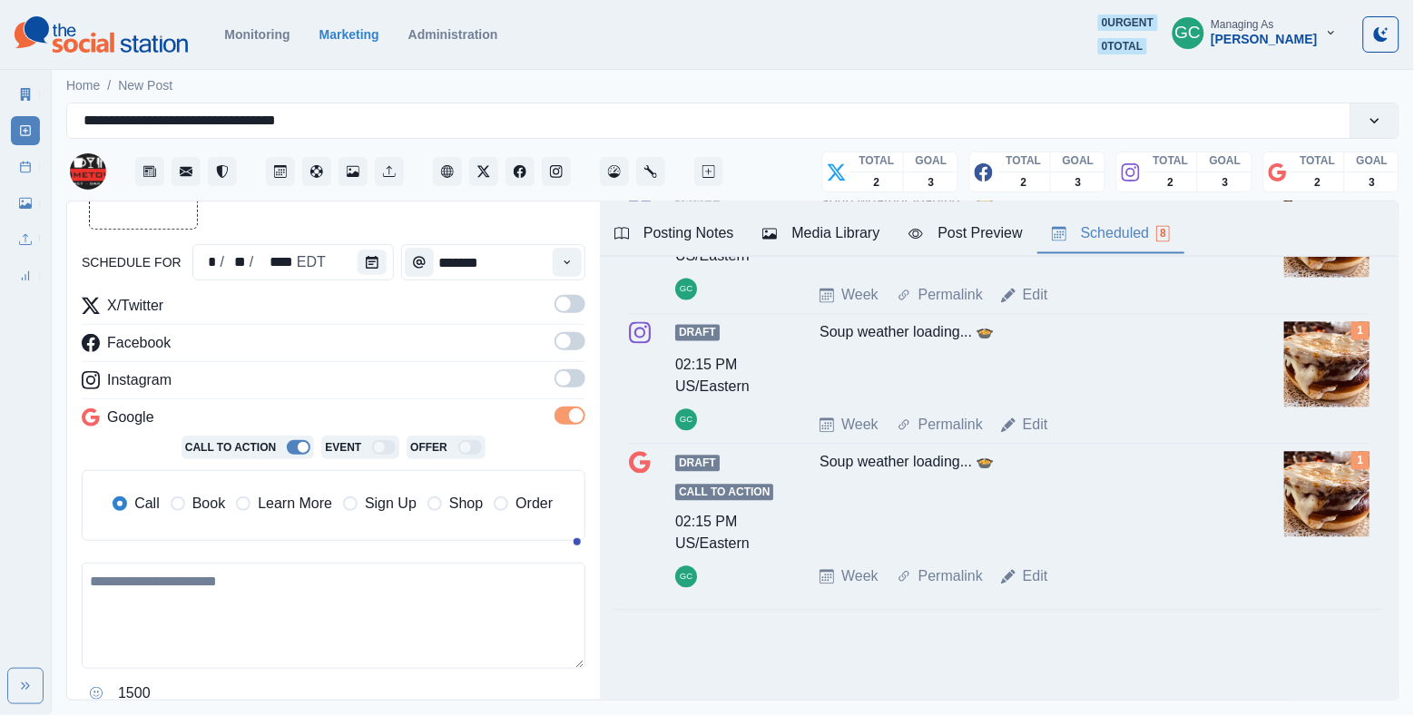
click at [566, 388] on span at bounding box center [570, 378] width 31 height 18
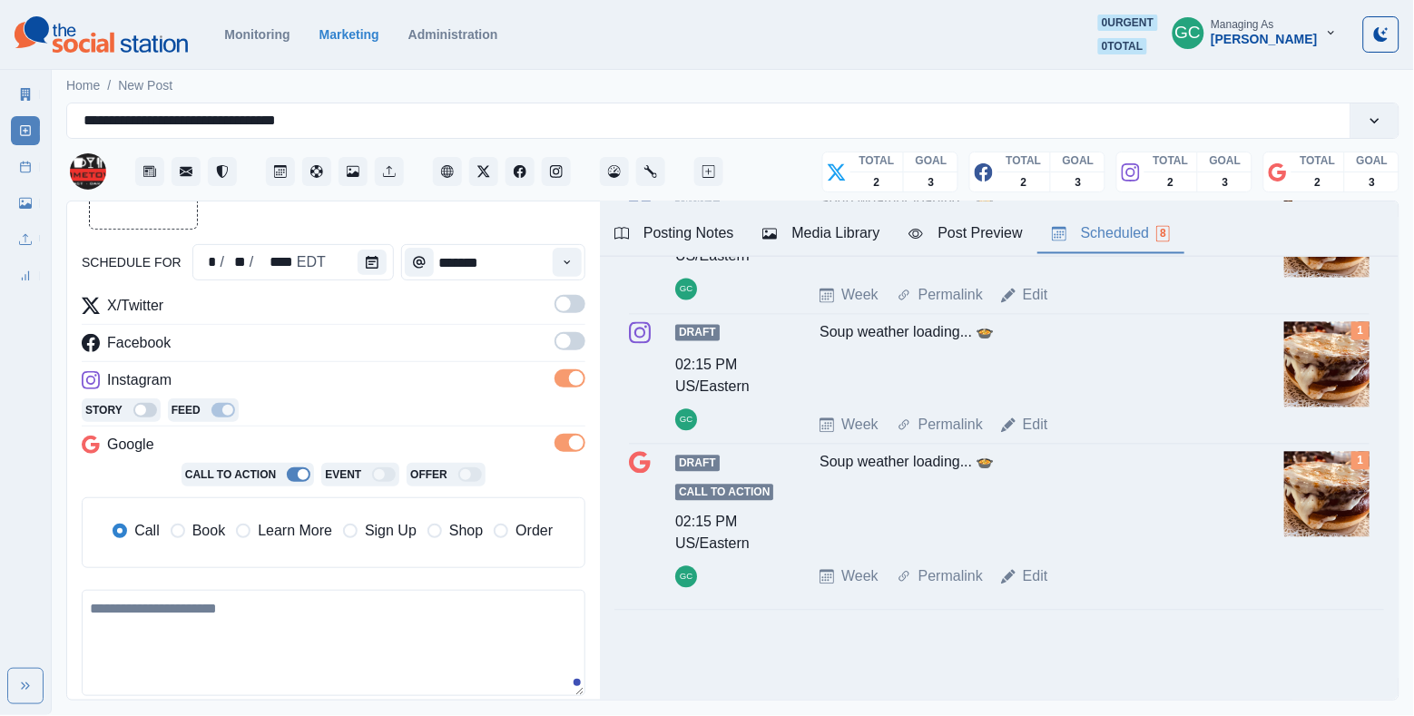
click at [569, 338] on span at bounding box center [563, 341] width 15 height 15
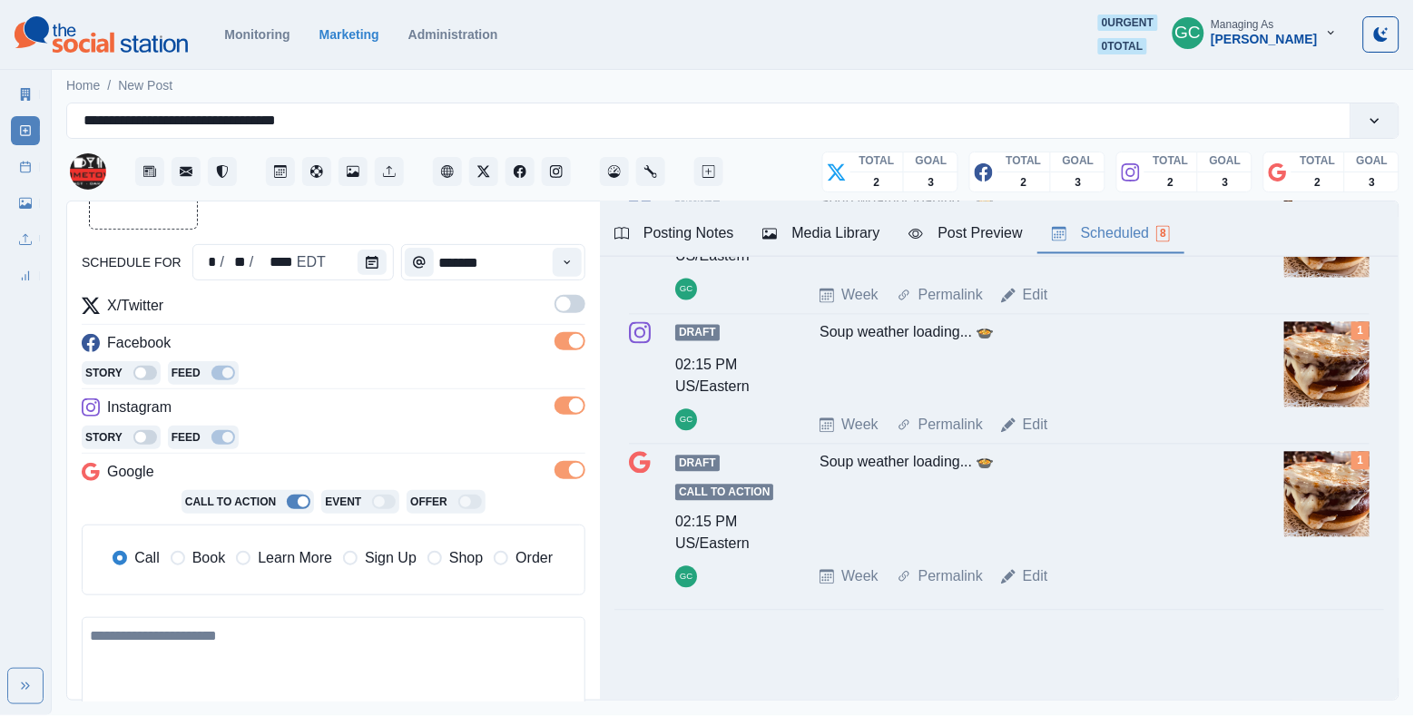
click at [570, 305] on span at bounding box center [563, 304] width 15 height 15
click at [283, 556] on span "Learn More" at bounding box center [295, 558] width 74 height 22
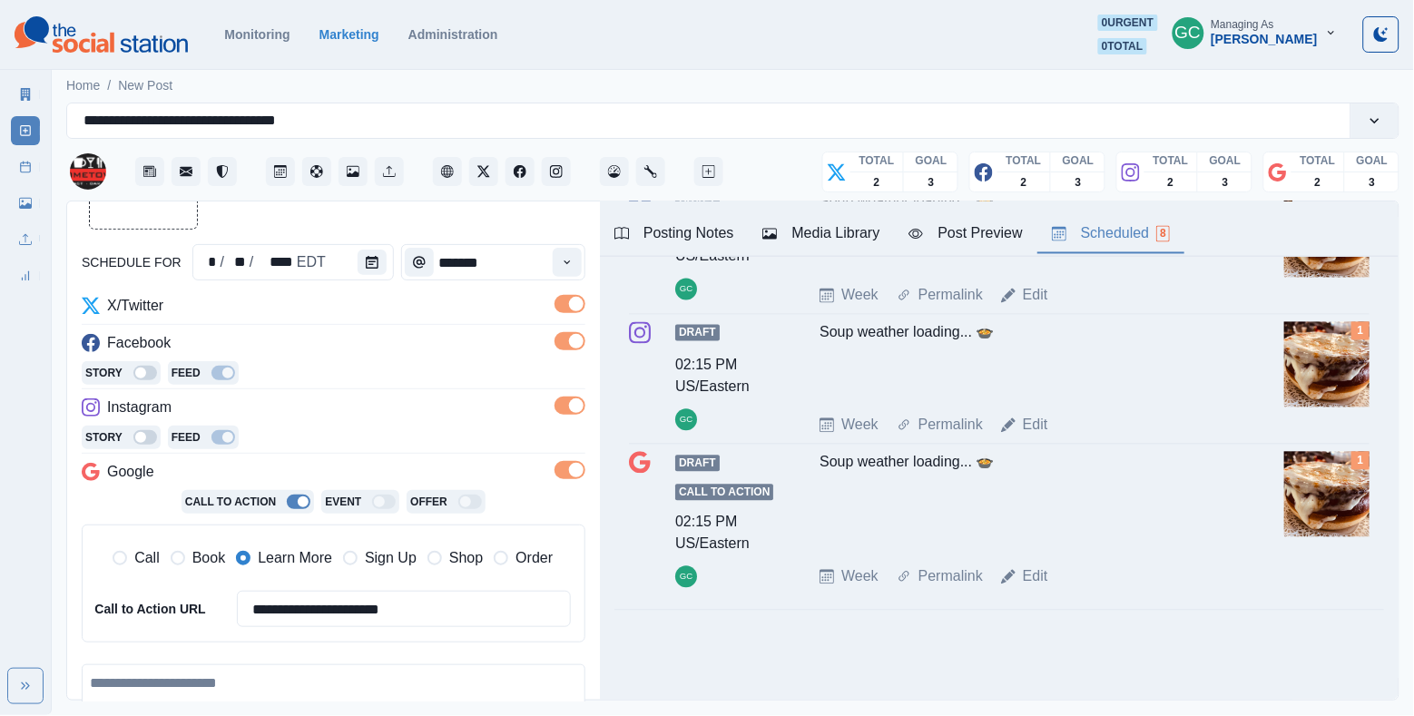
click at [861, 231] on div "Media Library" at bounding box center [821, 234] width 117 height 22
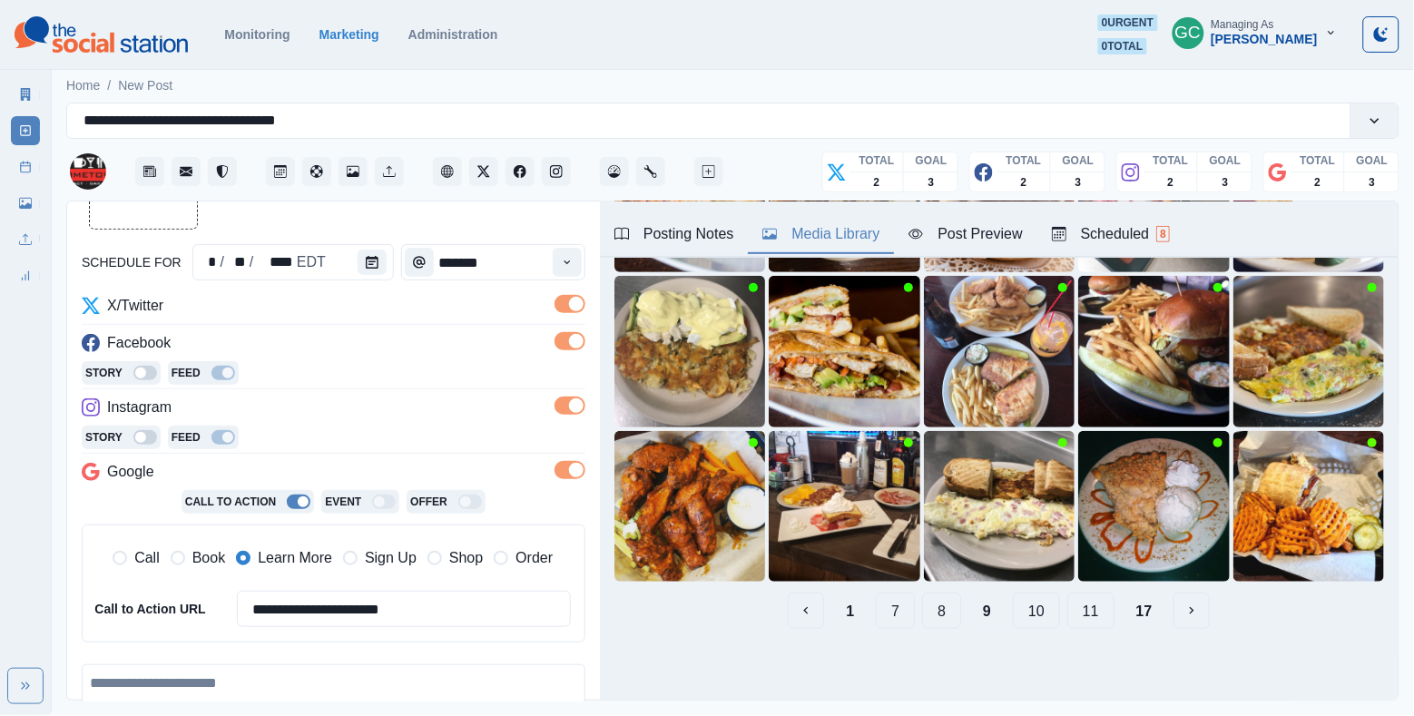
scroll to position [238, 0]
click at [1183, 562] on icon "View Media" at bounding box center [1186, 559] width 10 height 7
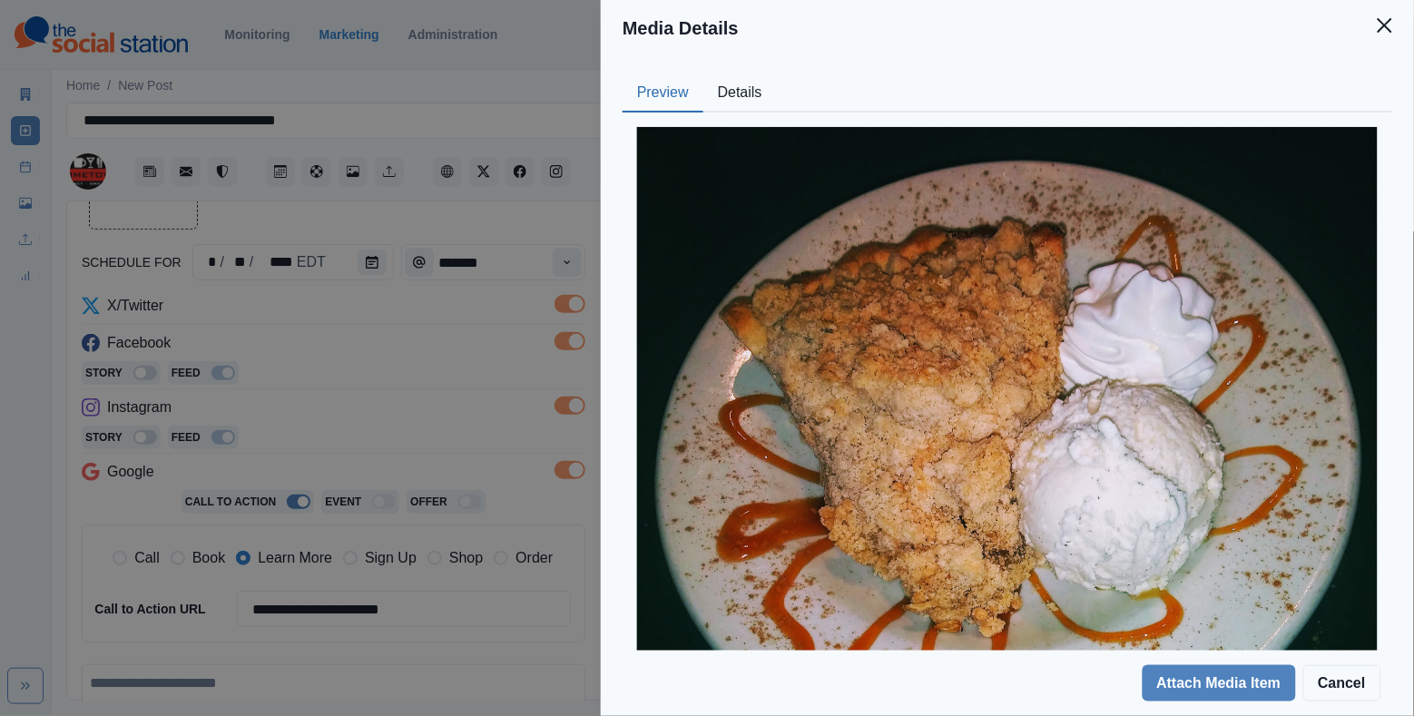
click at [722, 56] on div "Preview Details Our Description Dessert anyone? Our Apple Crumb a la mode is wa…" at bounding box center [1007, 353] width 813 height 595
click at [709, 92] on button "Details" at bounding box center [741, 93] width 74 height 38
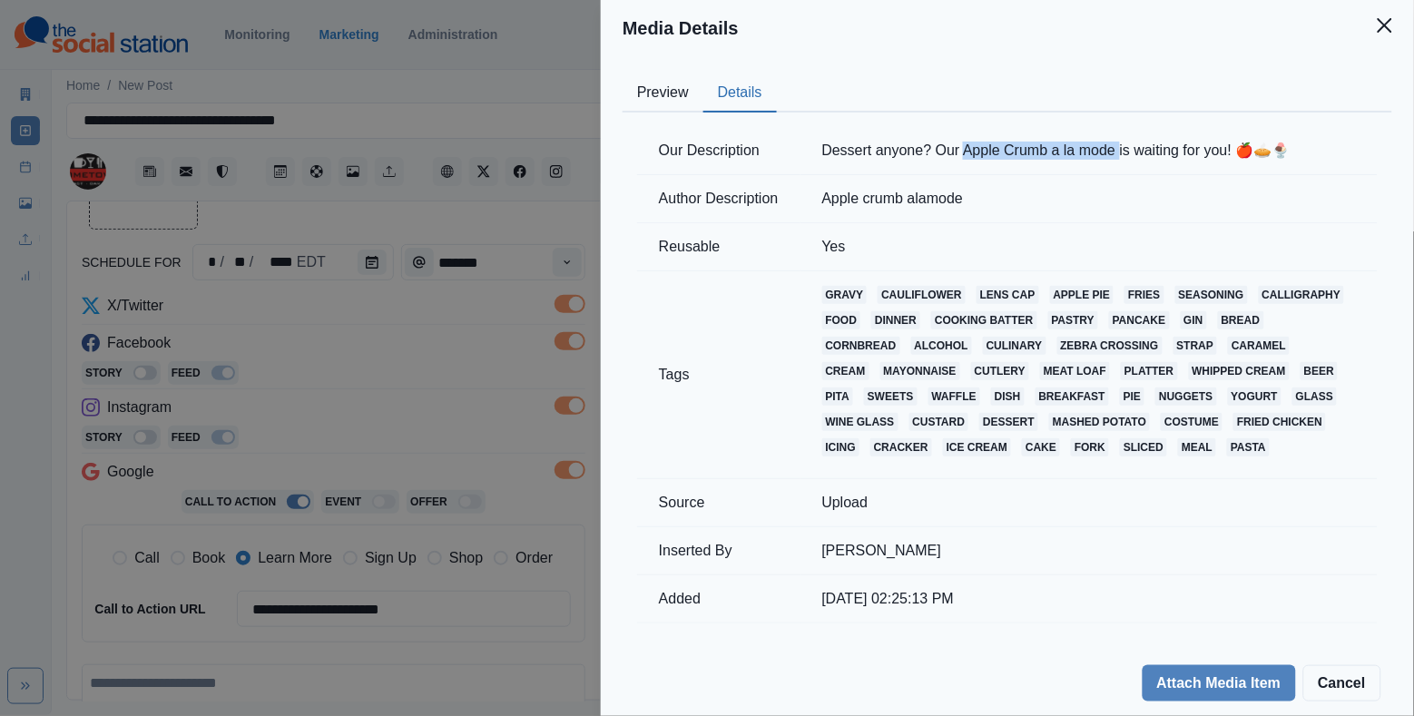
drag, startPoint x: 976, startPoint y: 148, endPoint x: 1134, endPoint y: 141, distance: 158.1
click at [1134, 141] on td "Dessert anyone? Our Apple Crumb a la mode is waiting for you! 🍎🥧🍨" at bounding box center [1089, 151] width 577 height 48
copy td "Apple Crumb a la mode"
click at [434, 404] on div "Media Details Preview Details Our Description Dessert anyone? Our Apple Crumb a…" at bounding box center [707, 358] width 1414 height 716
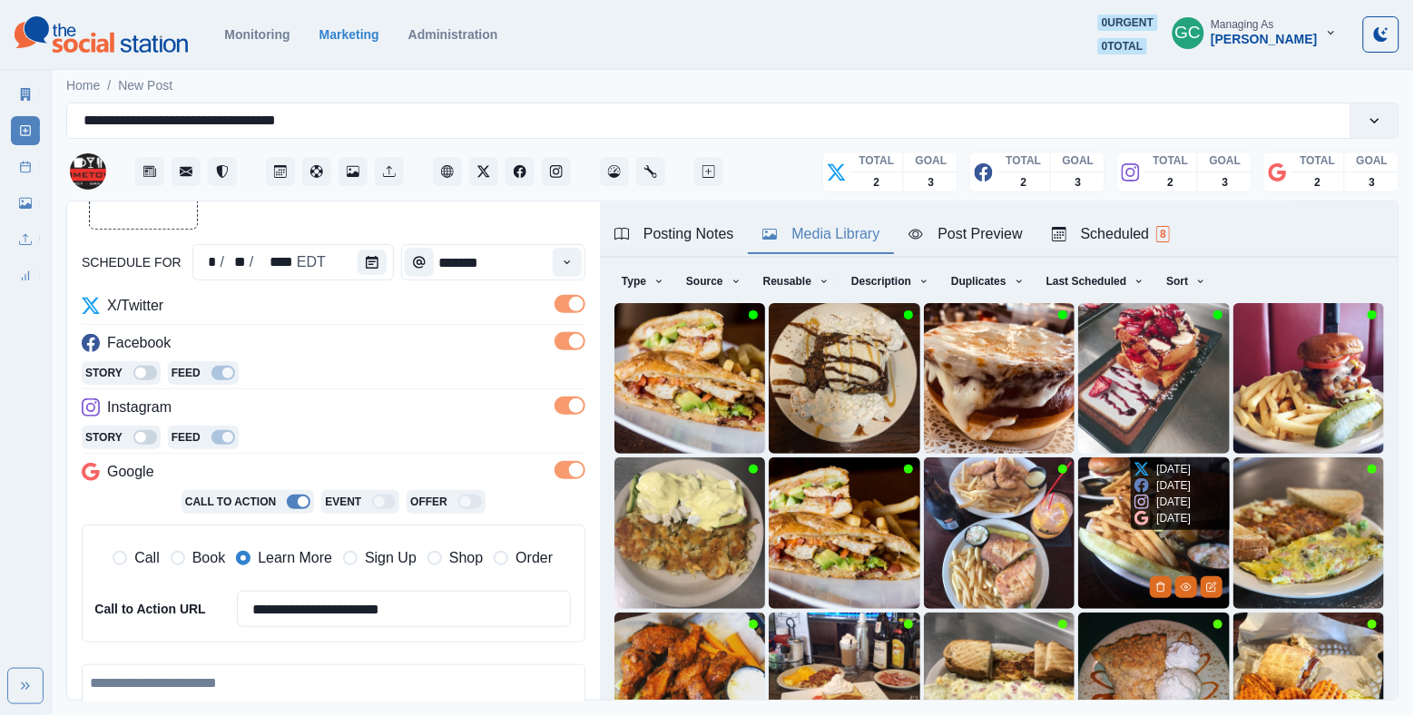
scroll to position [119, 0]
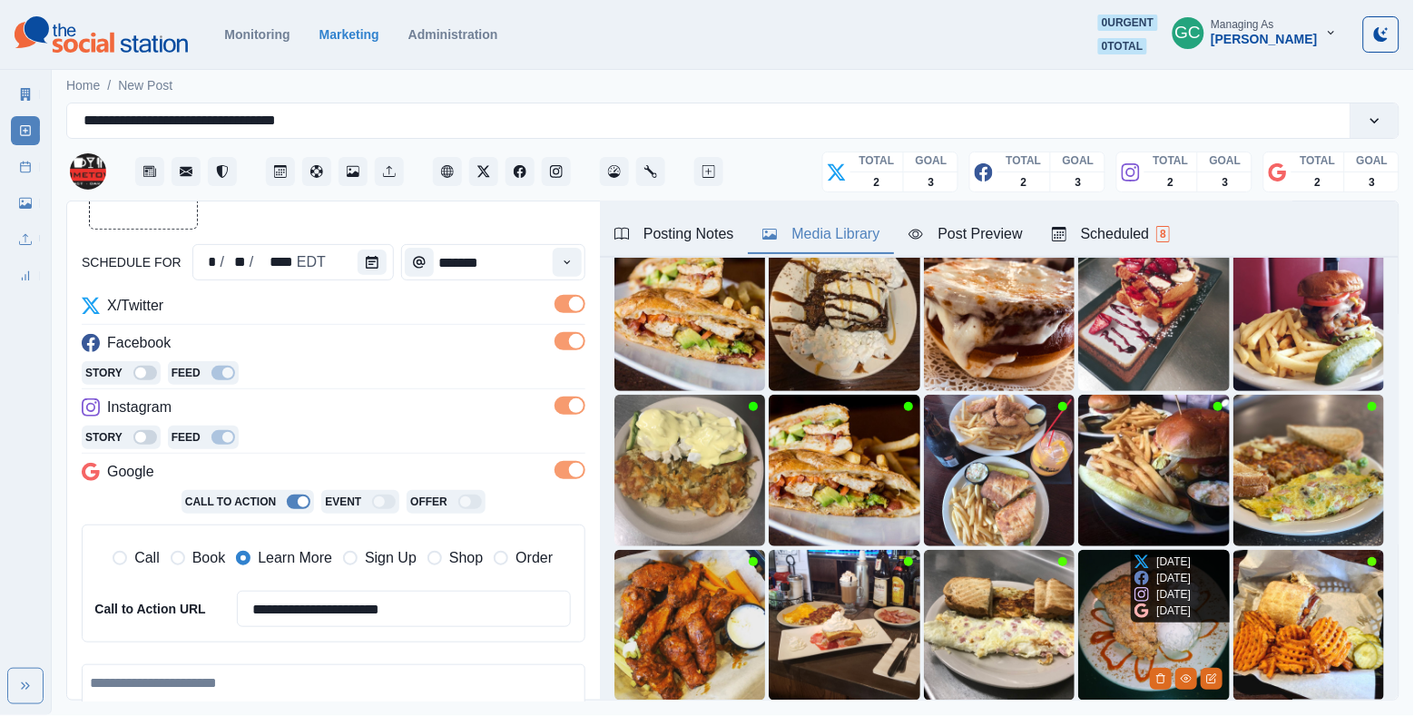
click at [1114, 620] on img at bounding box center [1153, 625] width 151 height 151
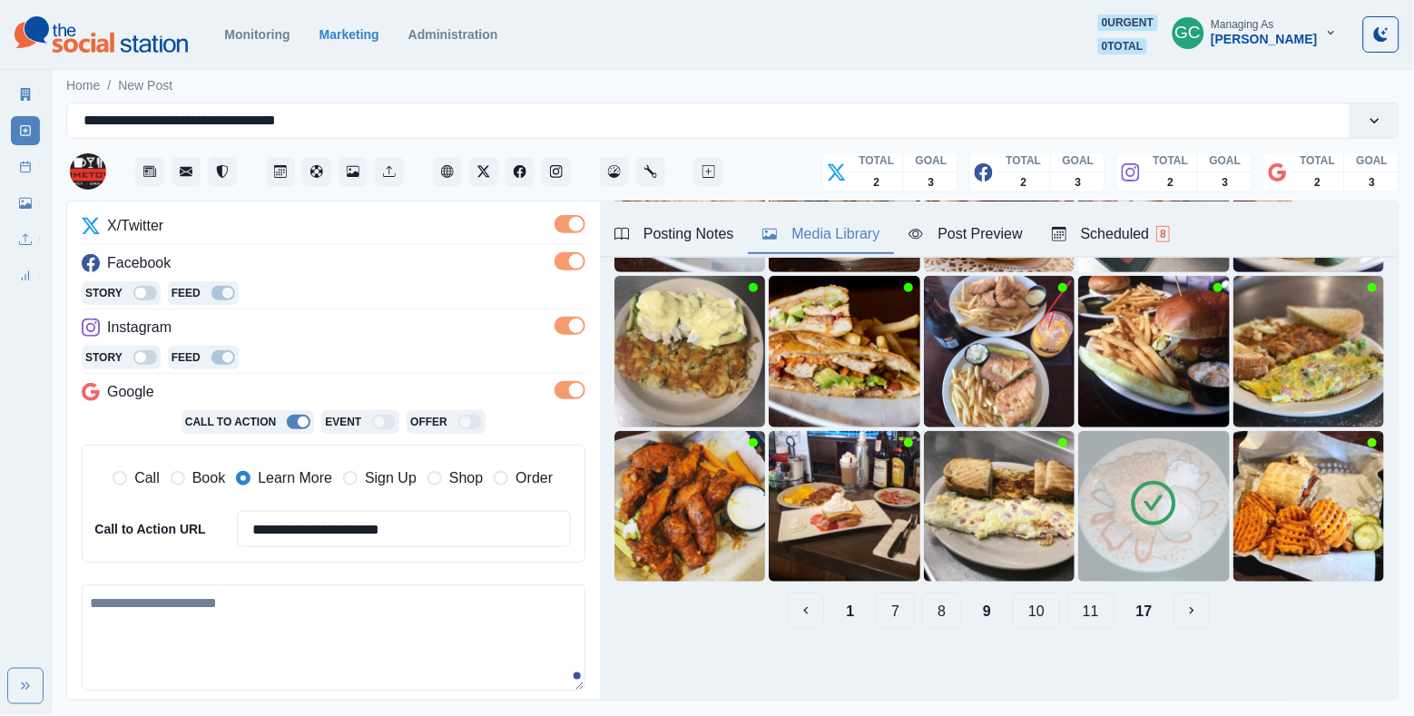
scroll to position [297, 0]
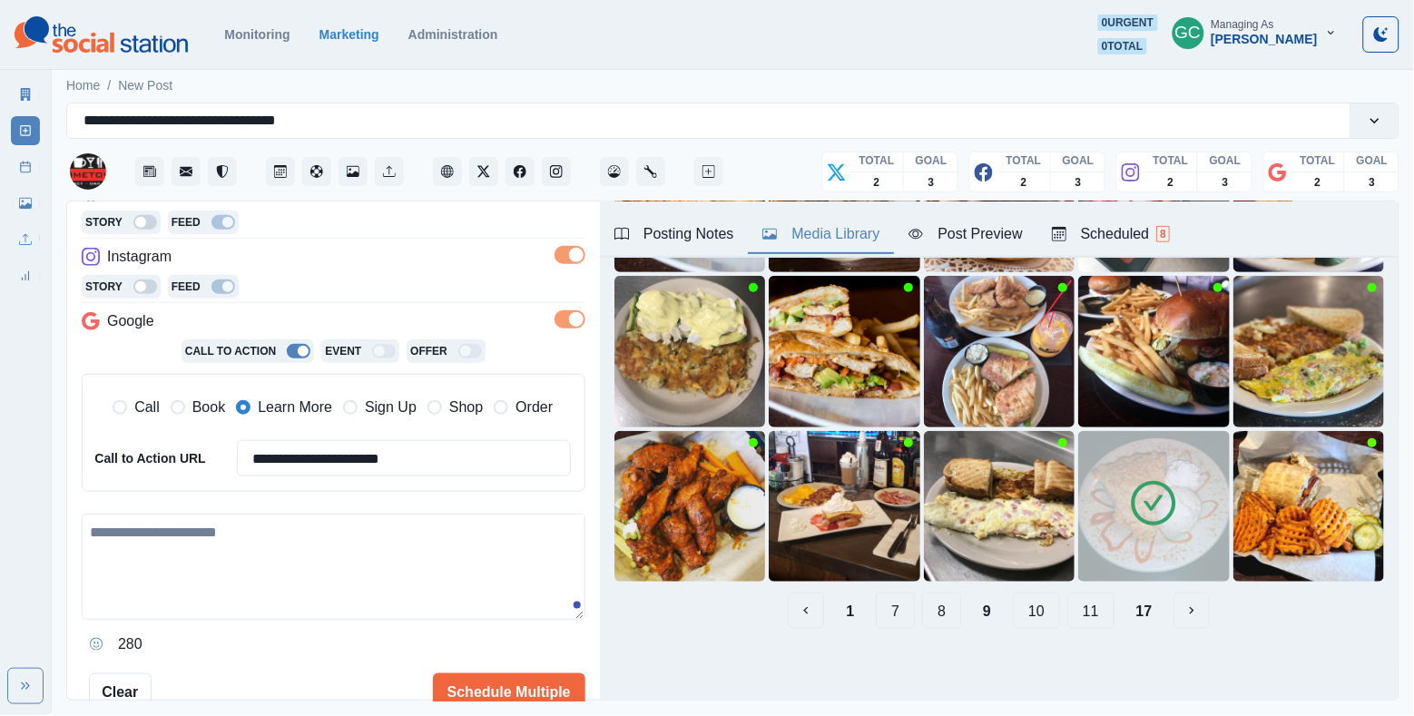
click at [319, 585] on textarea at bounding box center [334, 567] width 504 height 106
paste textarea "**********"
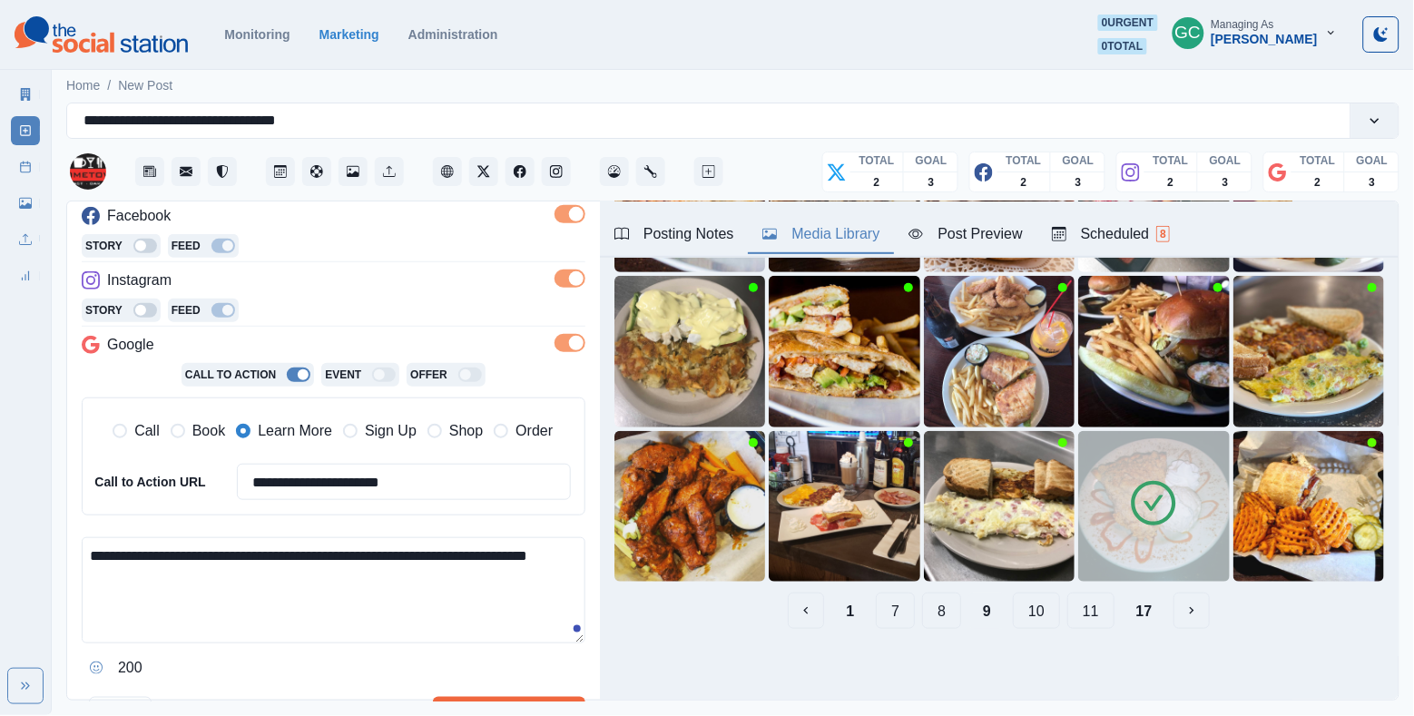
scroll to position [298, 0]
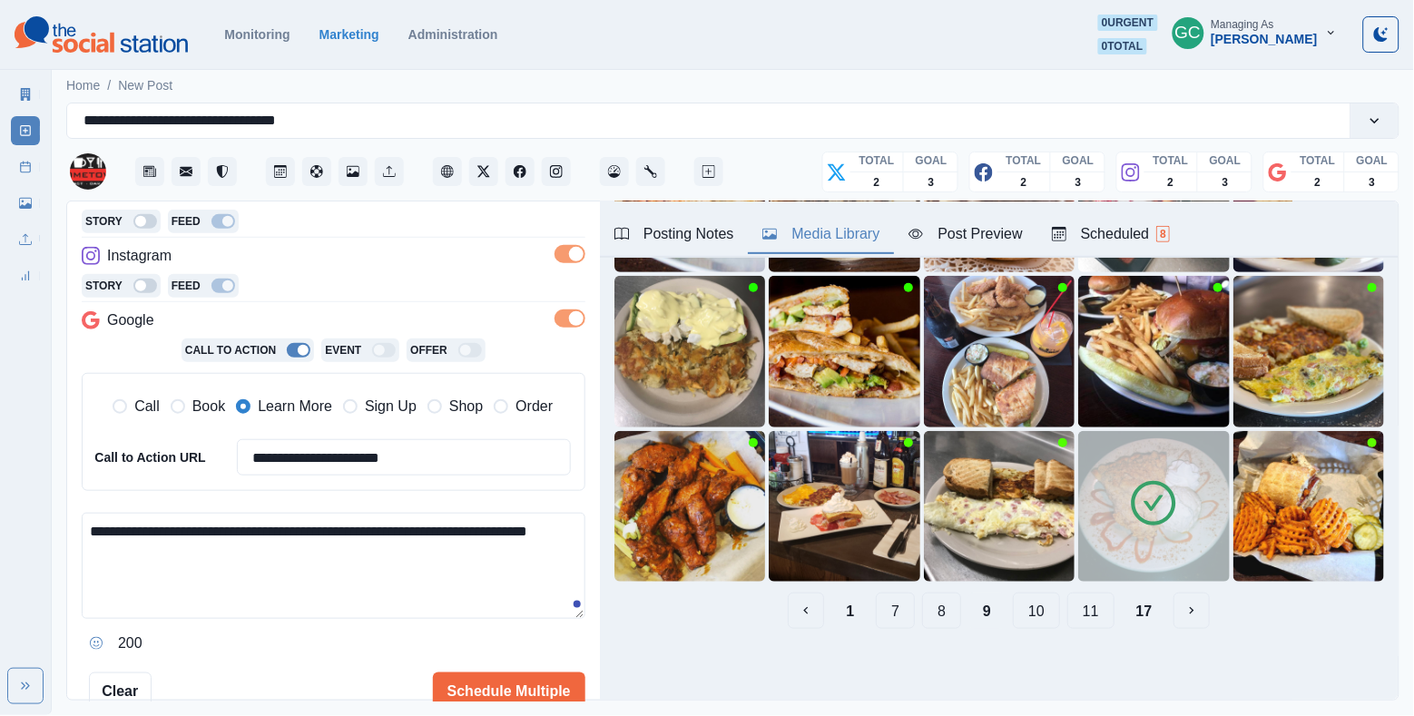
type textarea "**********"
click at [1147, 233] on div "Scheduled 8" at bounding box center [1111, 234] width 118 height 22
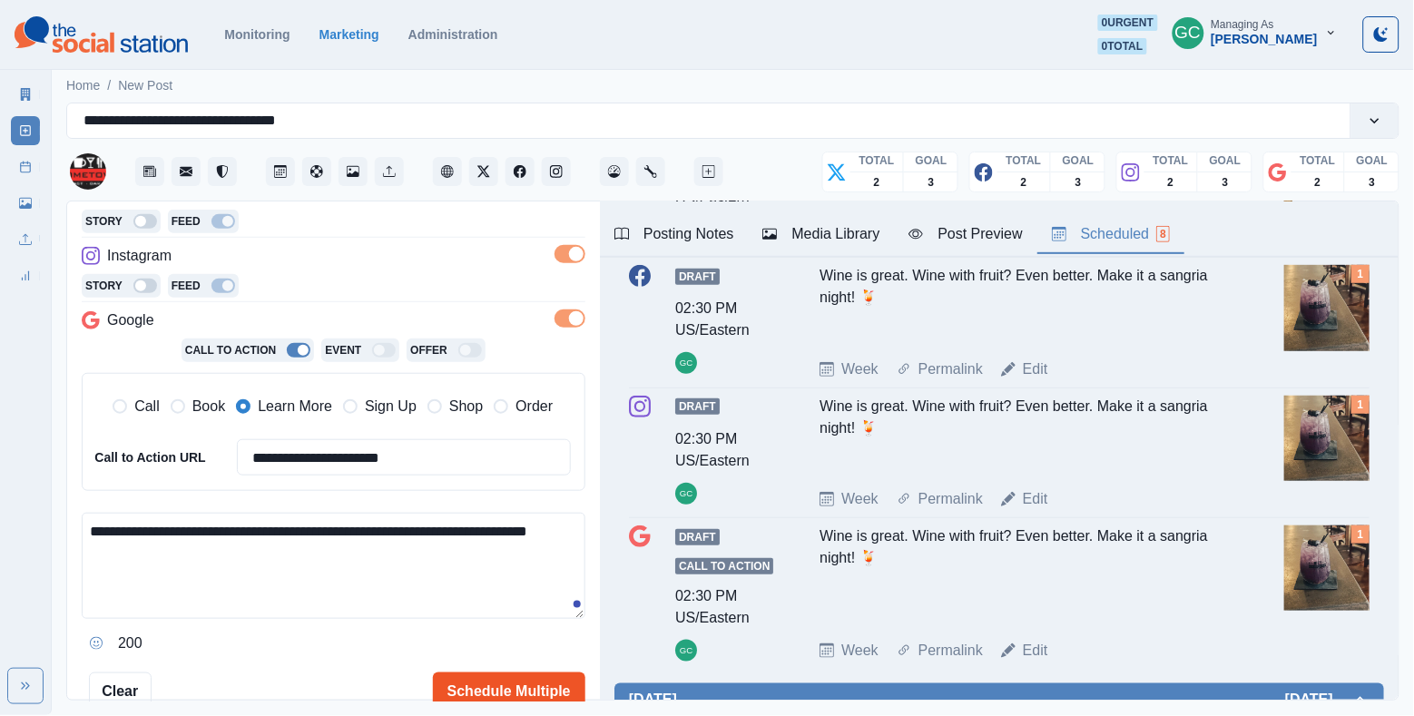
click at [492, 693] on button "Schedule Multiple" at bounding box center [509, 691] width 153 height 36
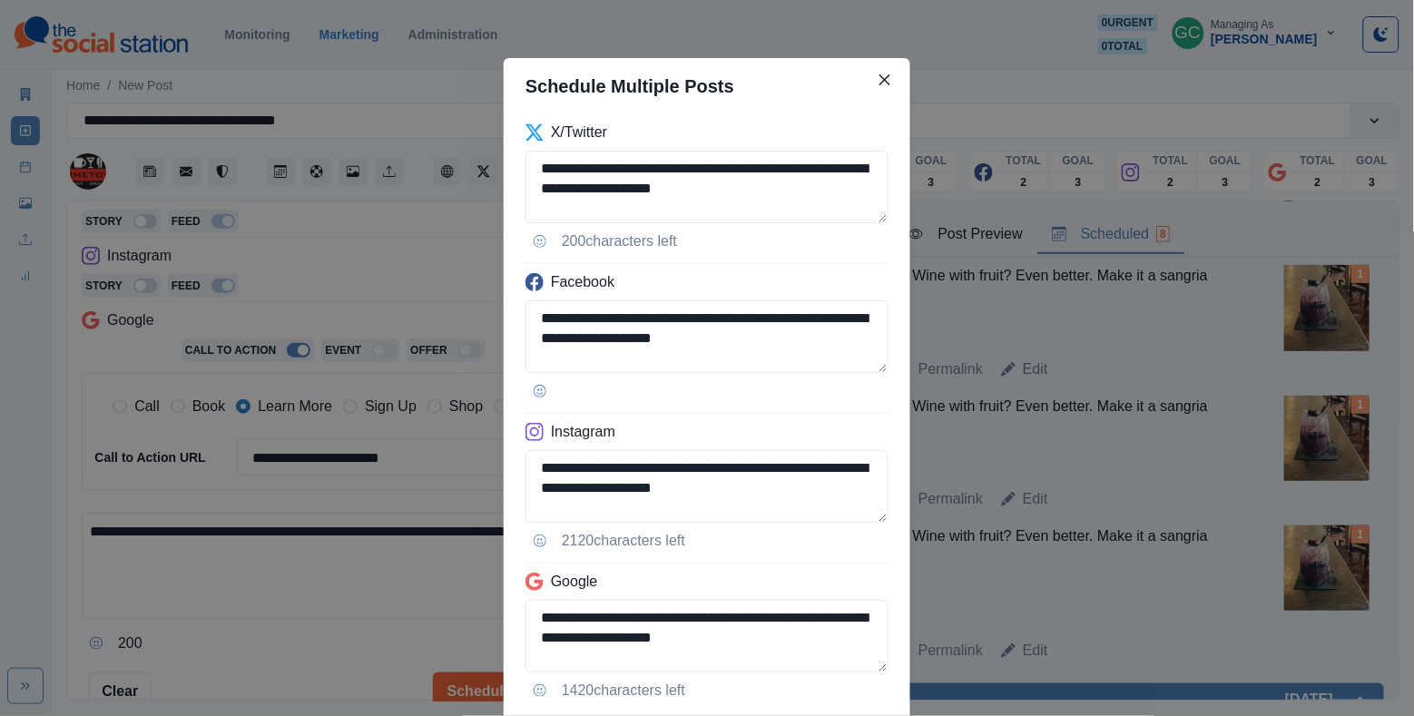
scroll to position [119, 0]
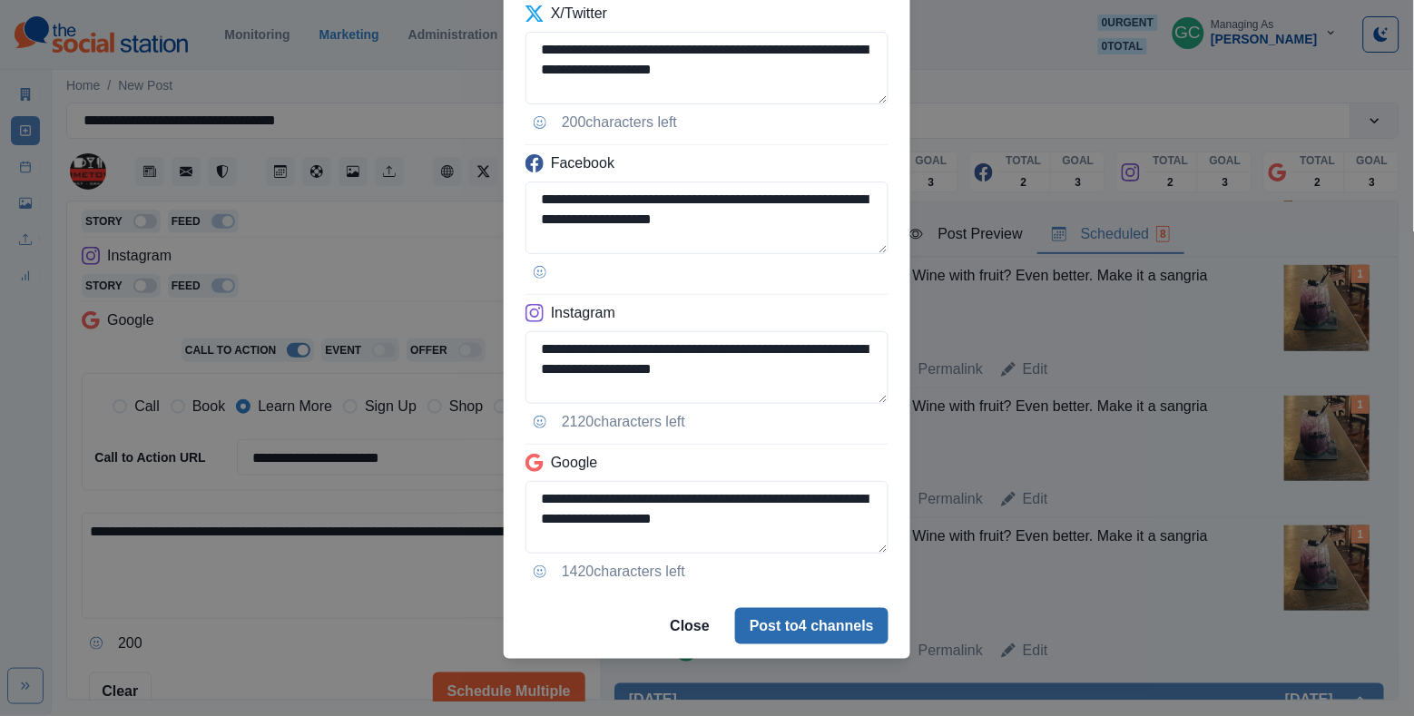
click at [813, 632] on button "Post to 4 channels" at bounding box center [811, 626] width 153 height 36
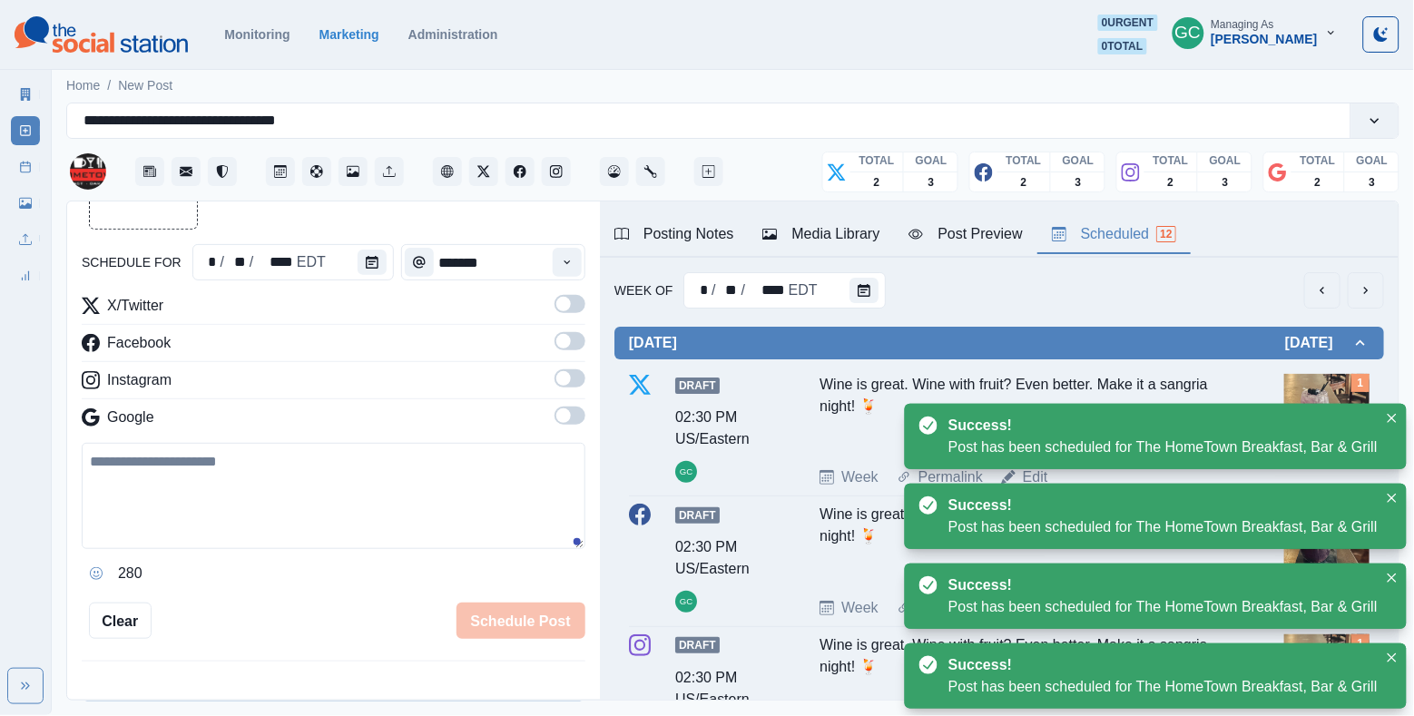
scroll to position [0, 0]
click at [869, 286] on button "Calendar" at bounding box center [864, 290] width 29 height 25
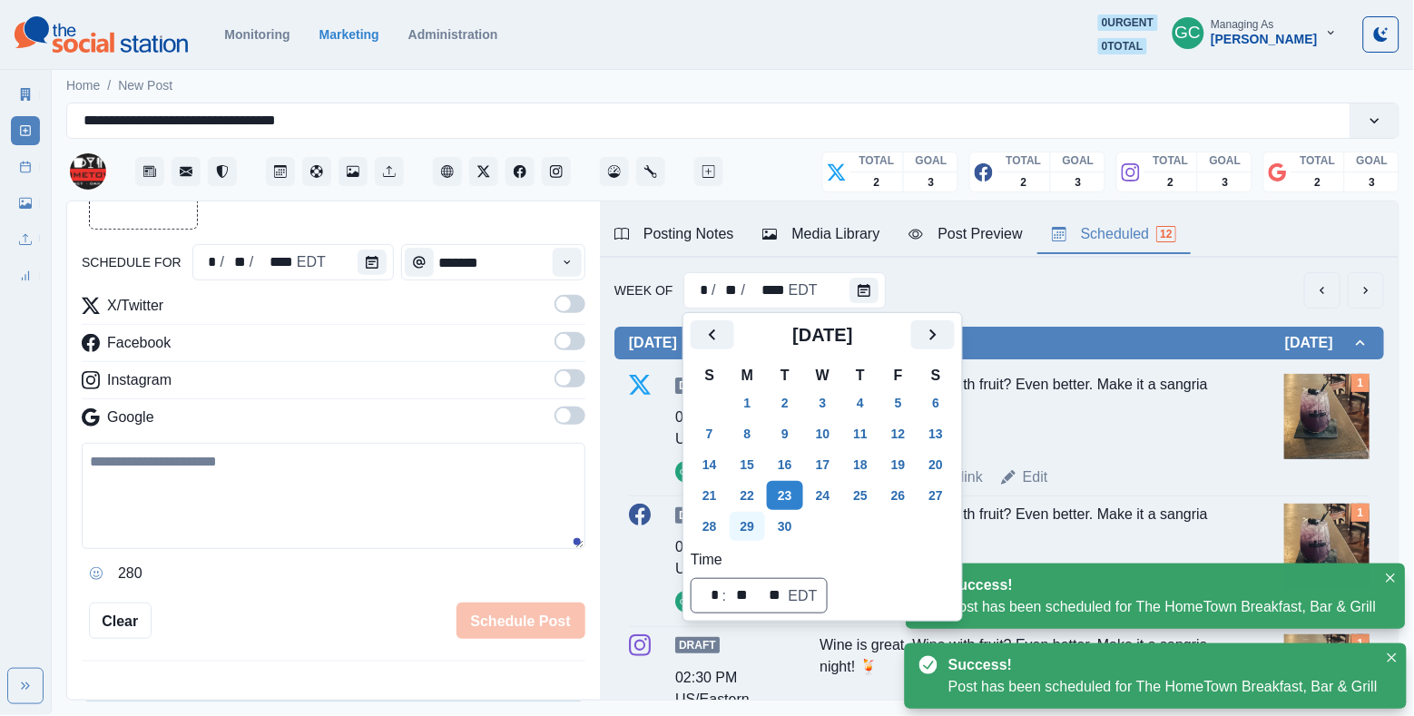
click at [751, 526] on button "29" at bounding box center [748, 526] width 36 height 29
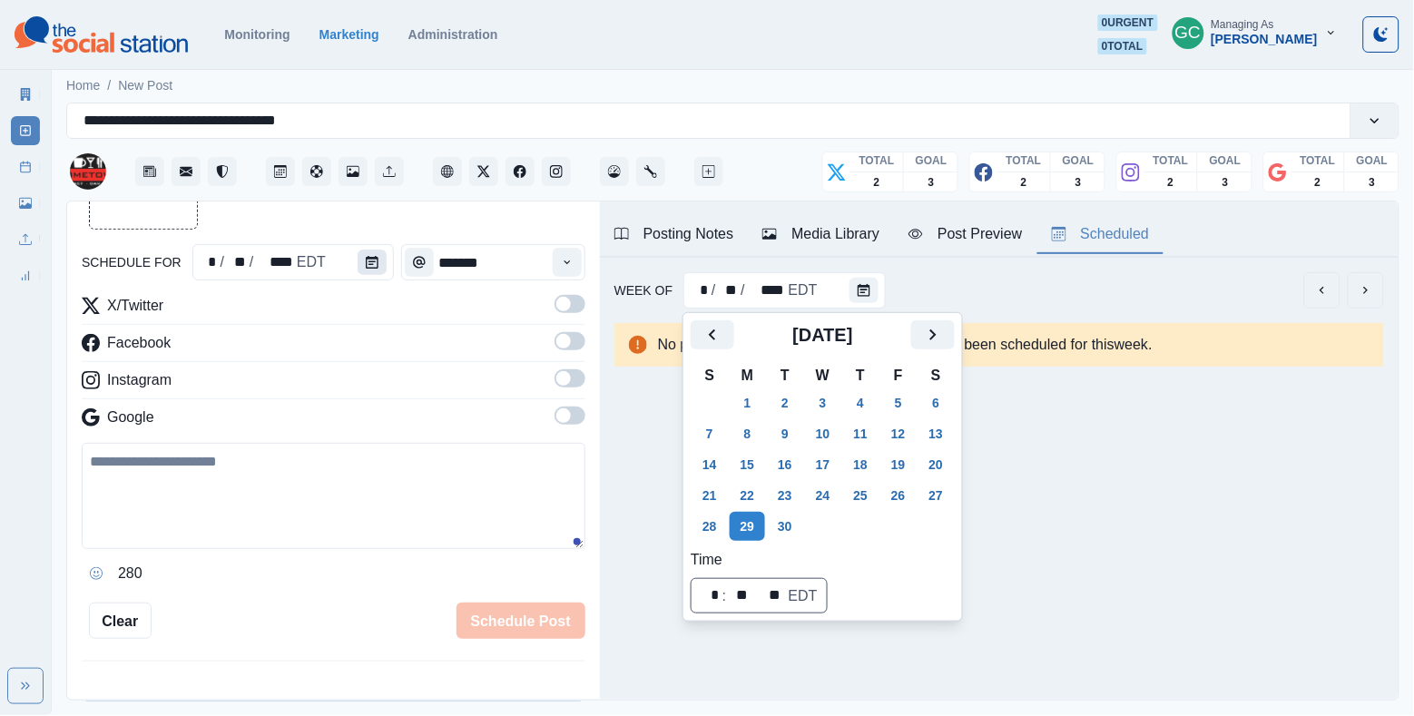
click at [377, 274] on button "Calendar" at bounding box center [372, 262] width 29 height 25
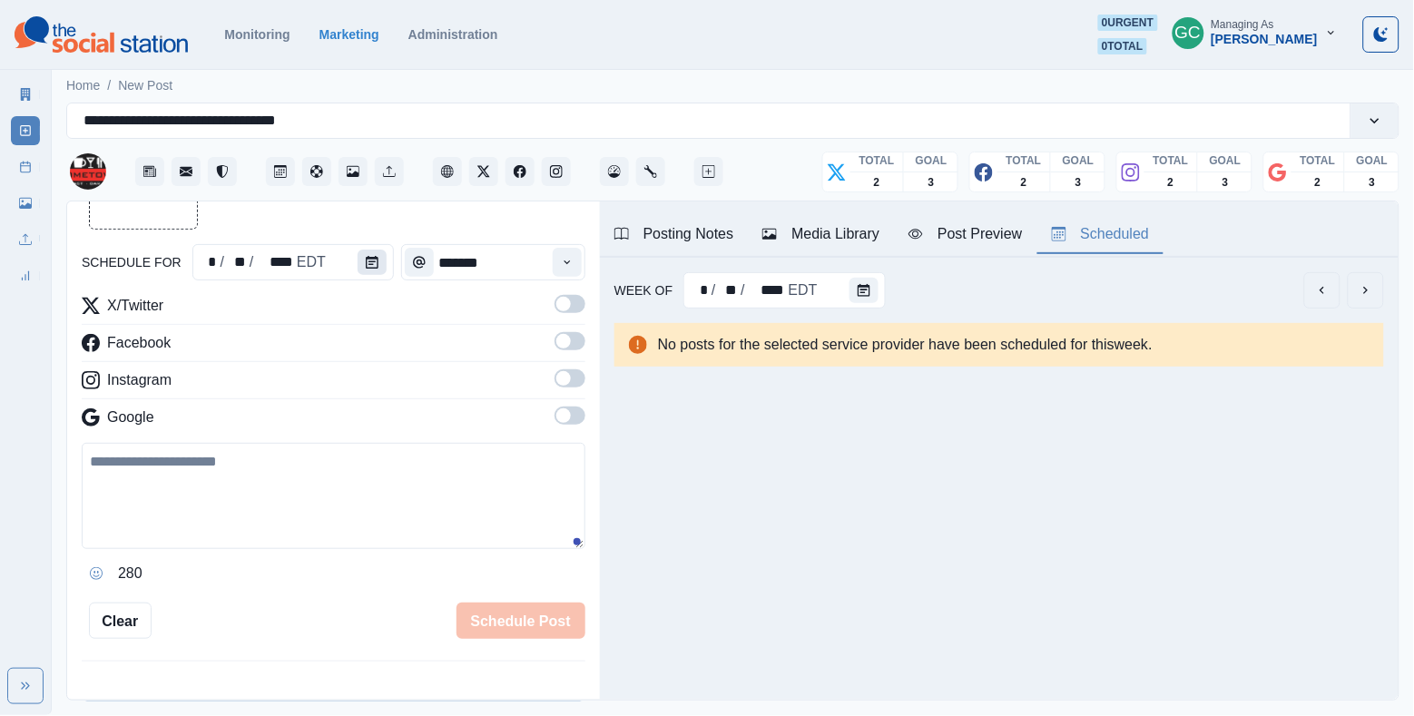
click at [377, 274] on button "Calendar" at bounding box center [372, 262] width 29 height 25
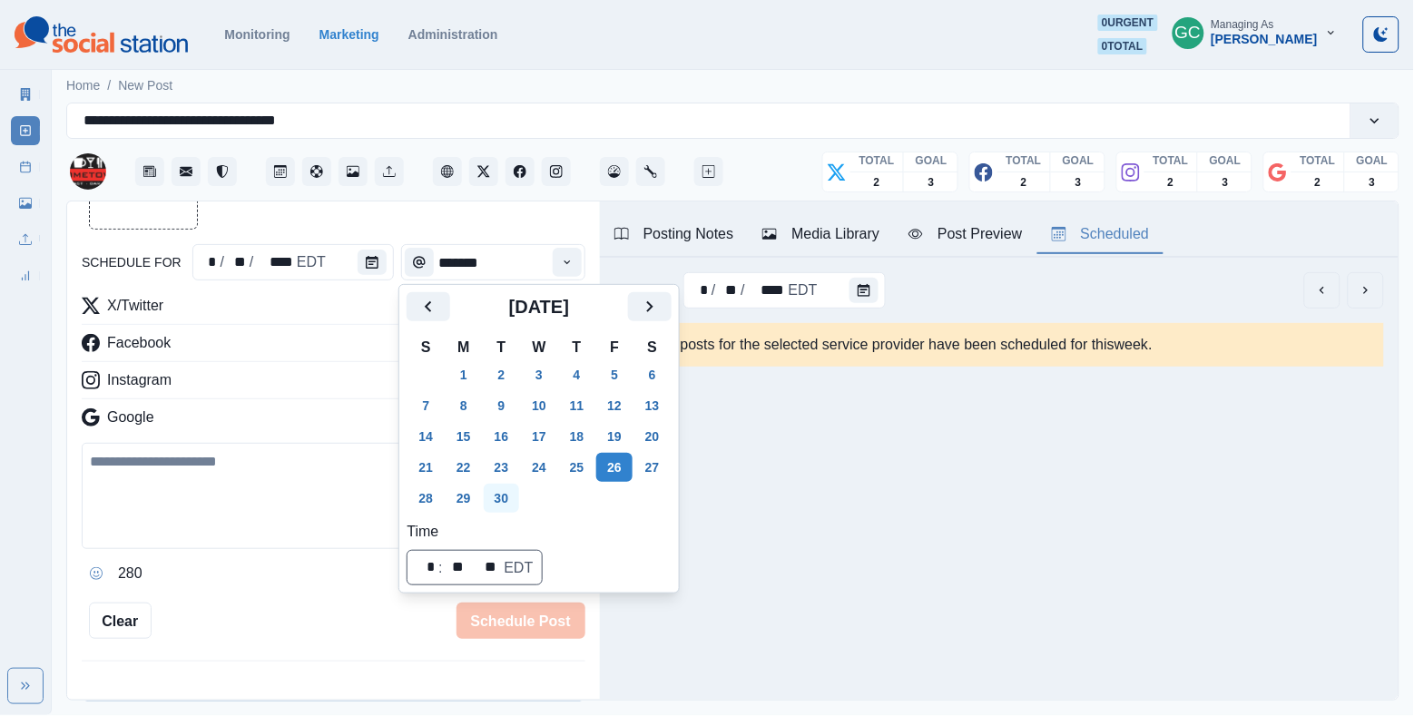
click at [507, 497] on button "30" at bounding box center [502, 498] width 36 height 29
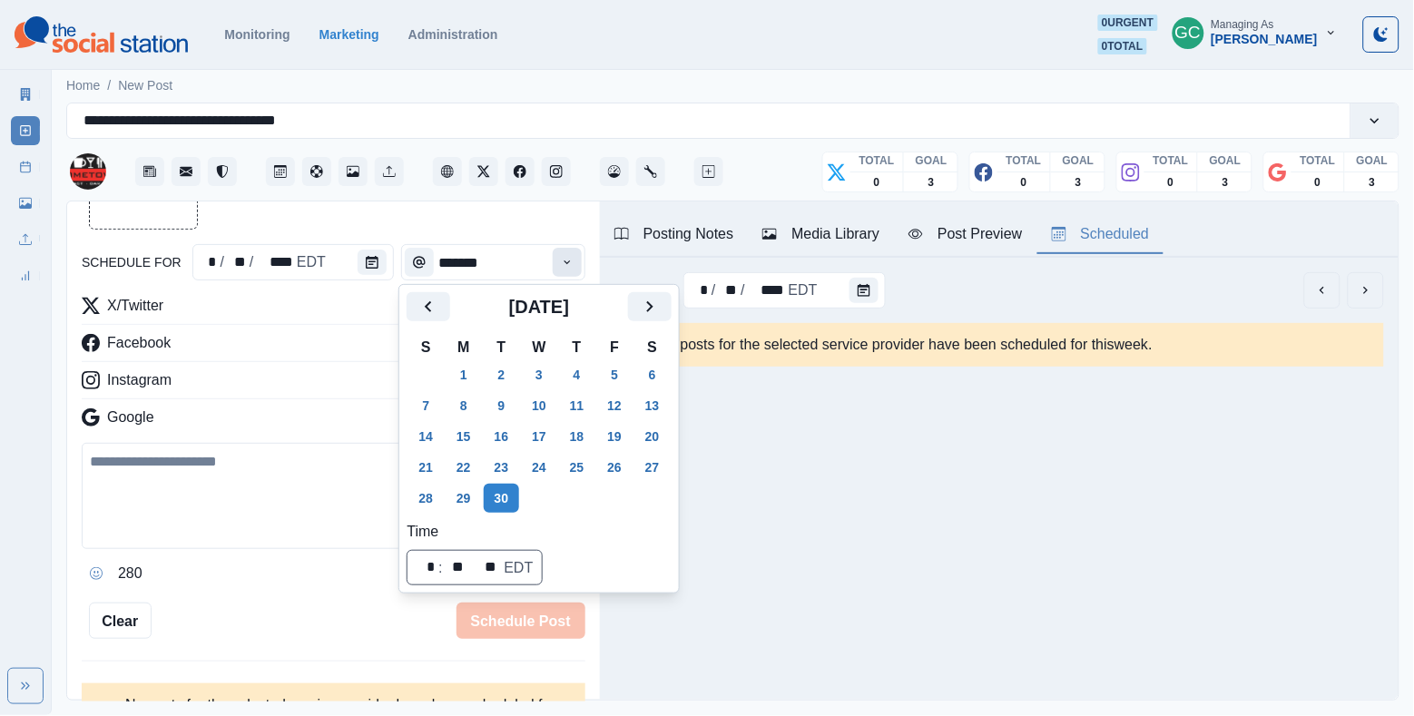
click at [566, 256] on icon "Time" at bounding box center [567, 262] width 13 height 13
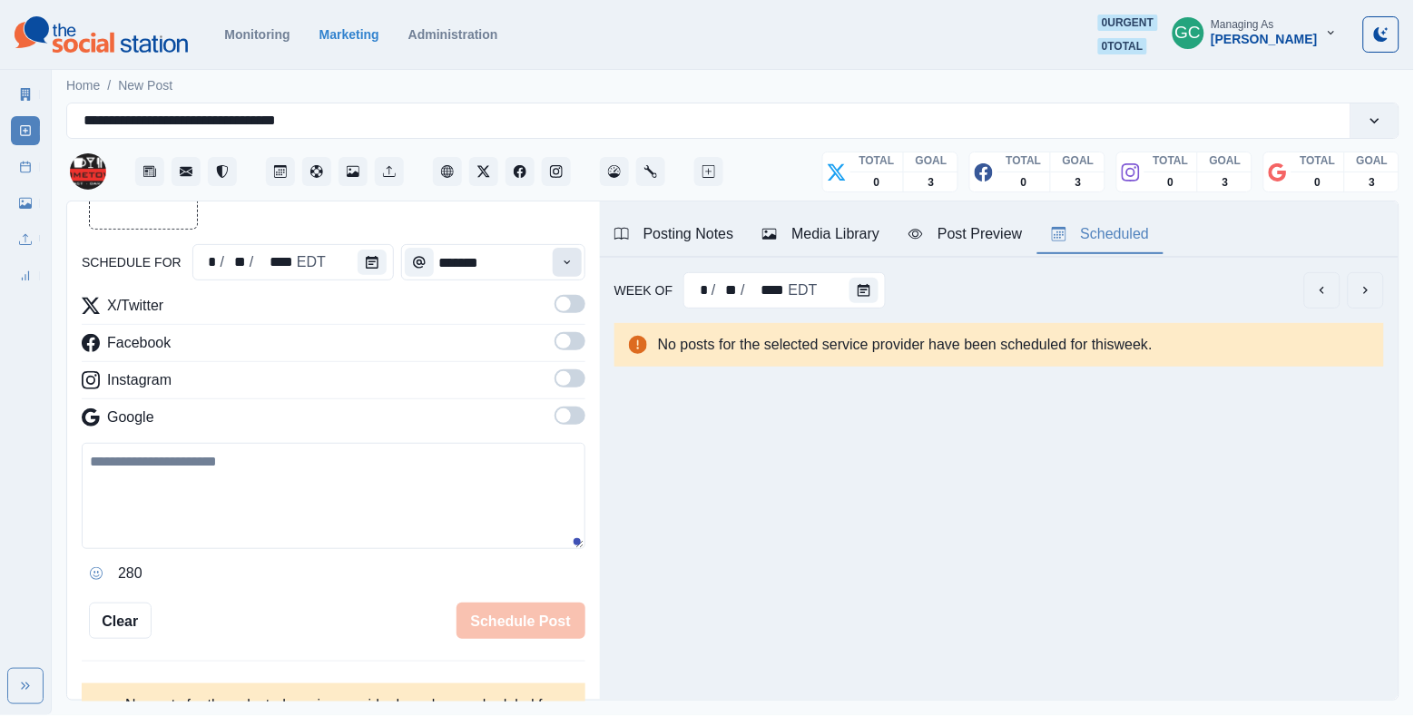
click at [566, 256] on icon "Time" at bounding box center [567, 262] width 13 height 13
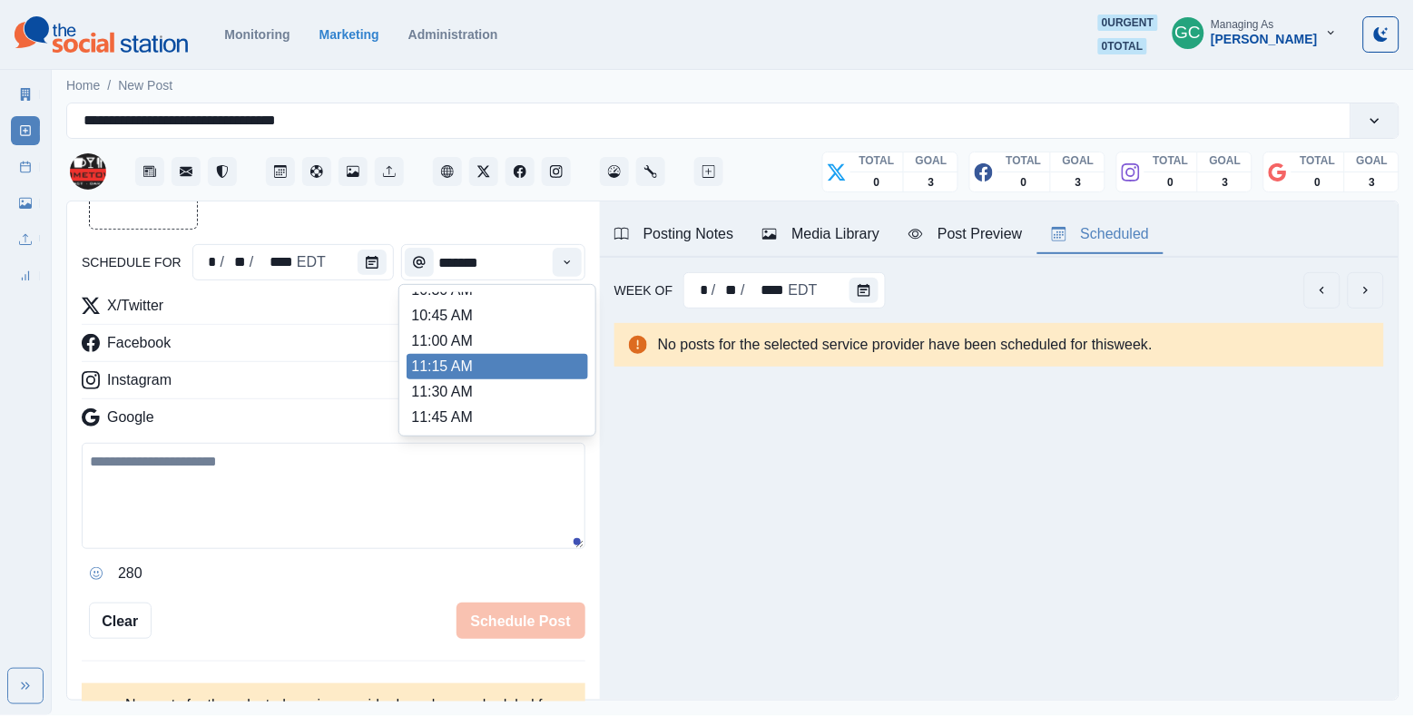
click at [534, 366] on li "11:15 AM" at bounding box center [498, 366] width 182 height 25
type input "********"
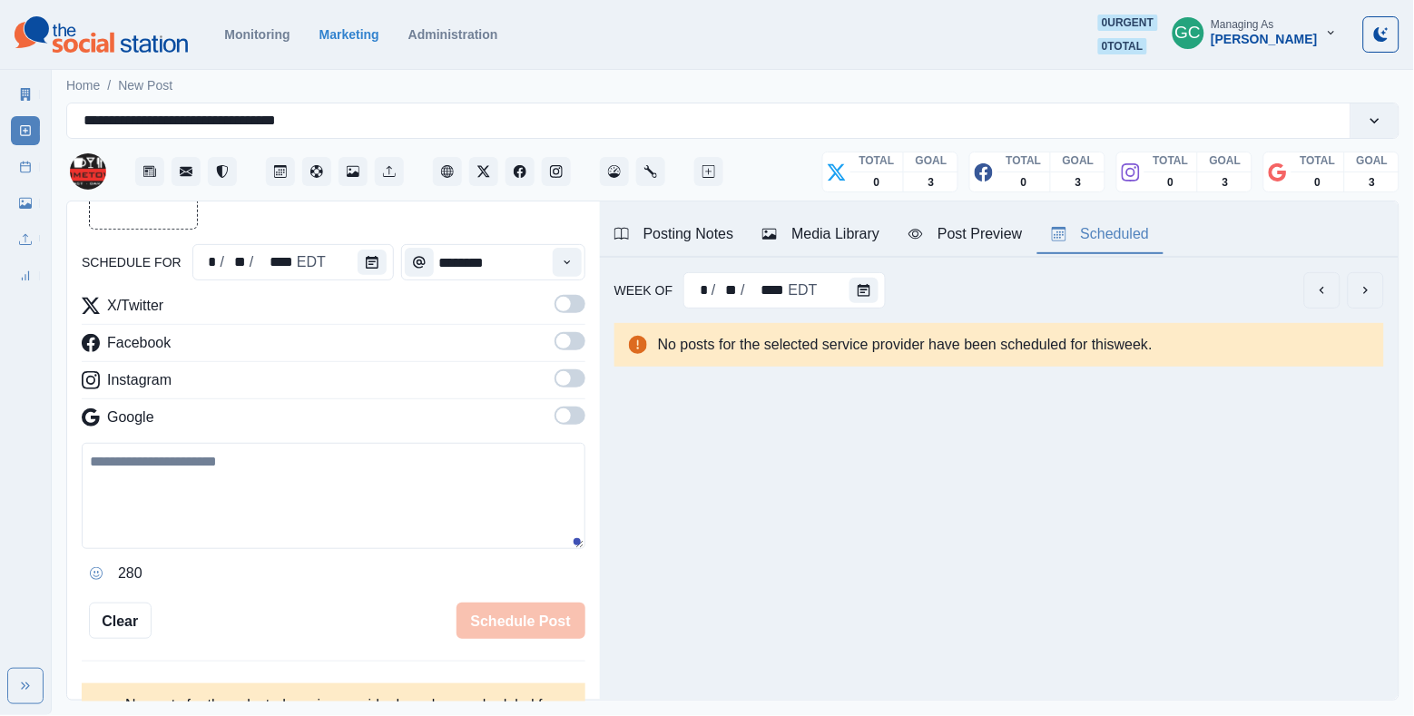
click at [565, 406] on div "X/Twitter Facebook Instagram Google" at bounding box center [334, 365] width 504 height 141
click at [573, 421] on span at bounding box center [570, 416] width 31 height 18
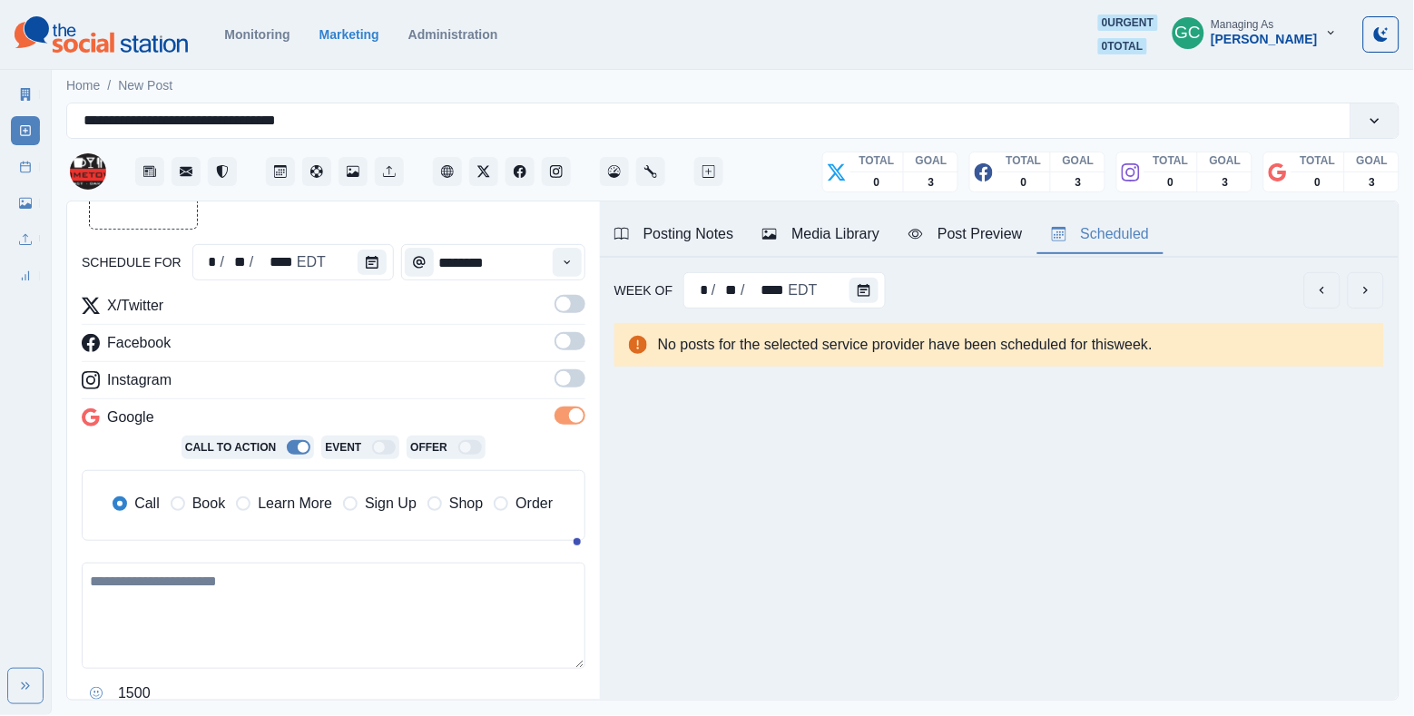
click at [573, 382] on span at bounding box center [570, 378] width 31 height 18
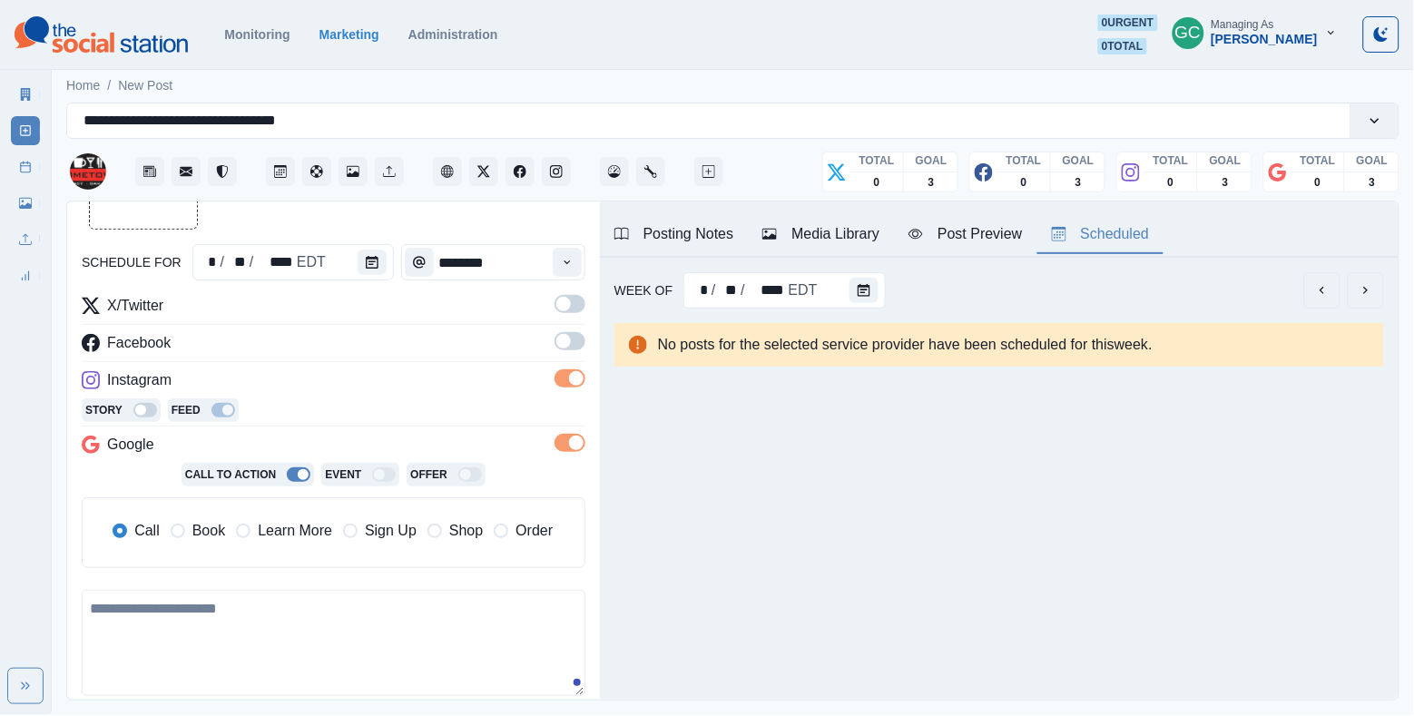
click at [573, 344] on span at bounding box center [570, 341] width 31 height 18
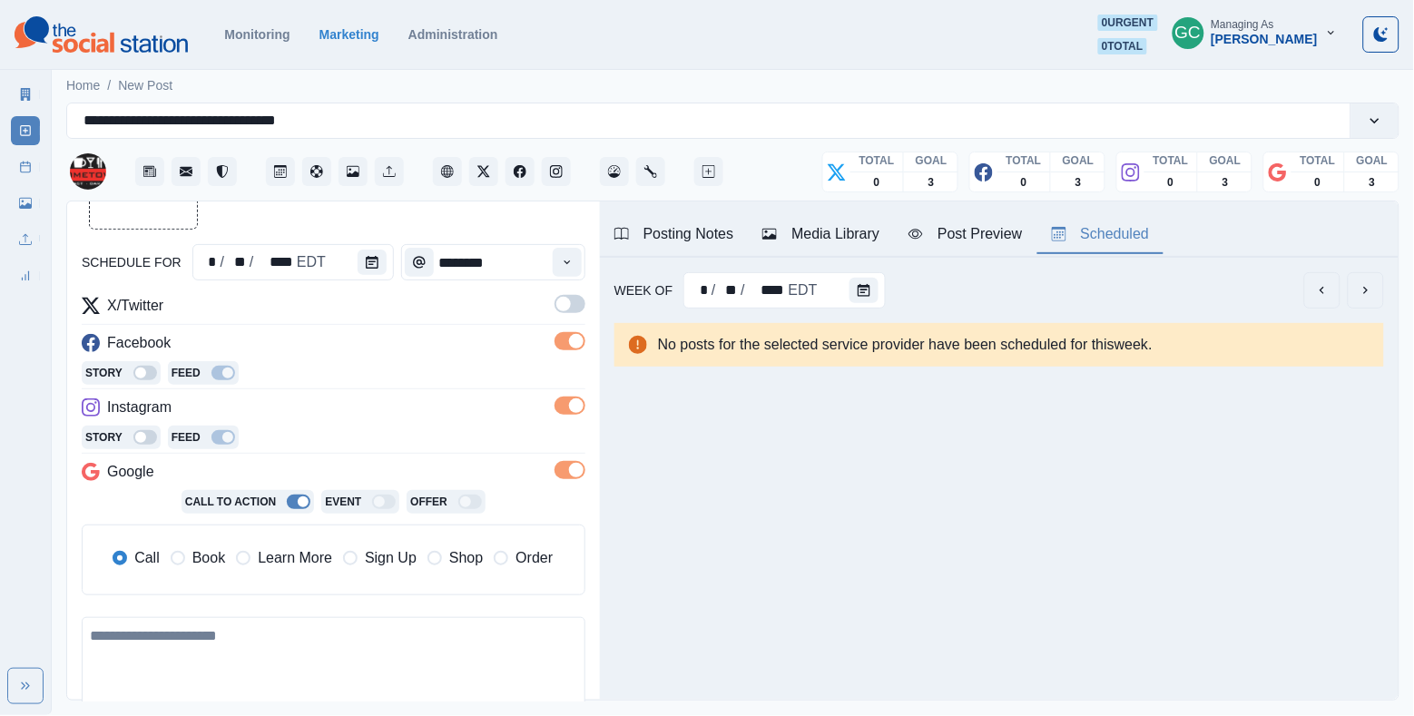
click at [572, 312] on label at bounding box center [570, 309] width 31 height 29
click at [308, 561] on span "Learn More" at bounding box center [295, 558] width 74 height 22
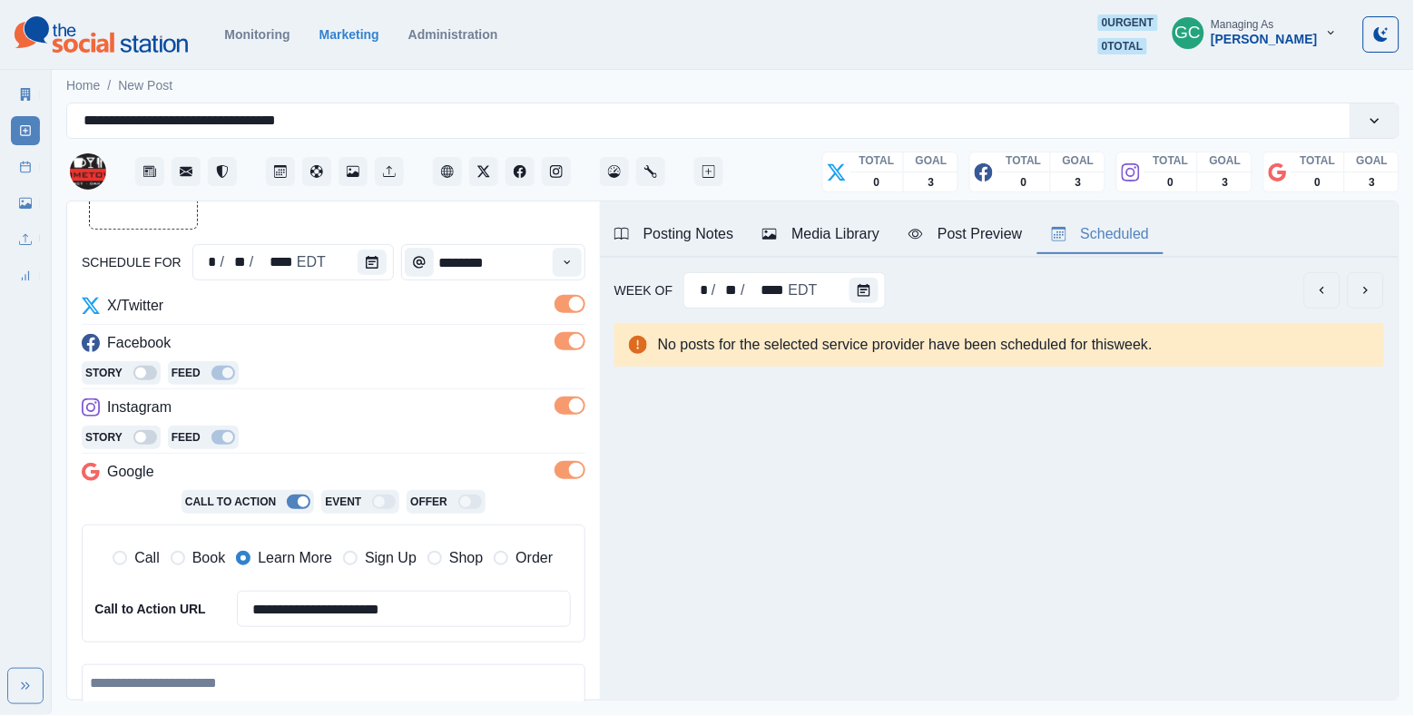
click at [821, 246] on button "Media Library" at bounding box center [821, 235] width 146 height 38
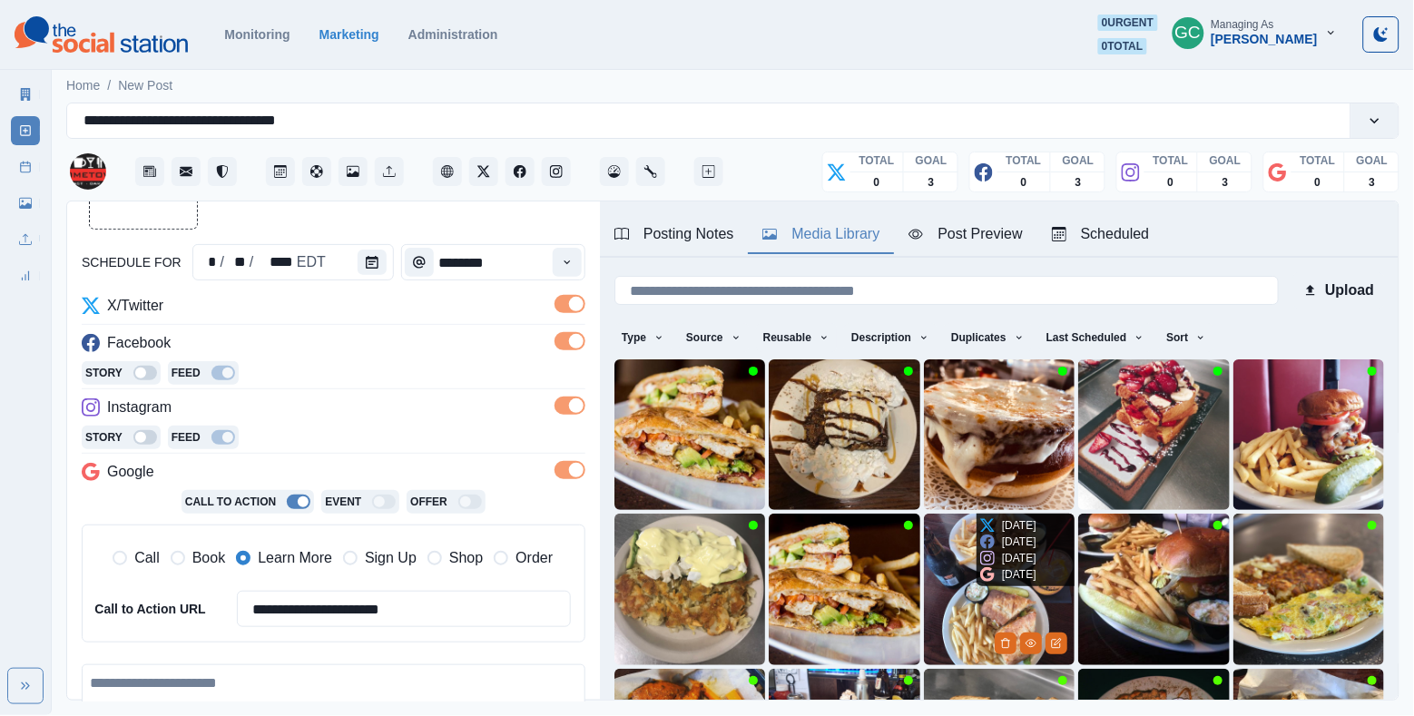
scroll to position [46, 0]
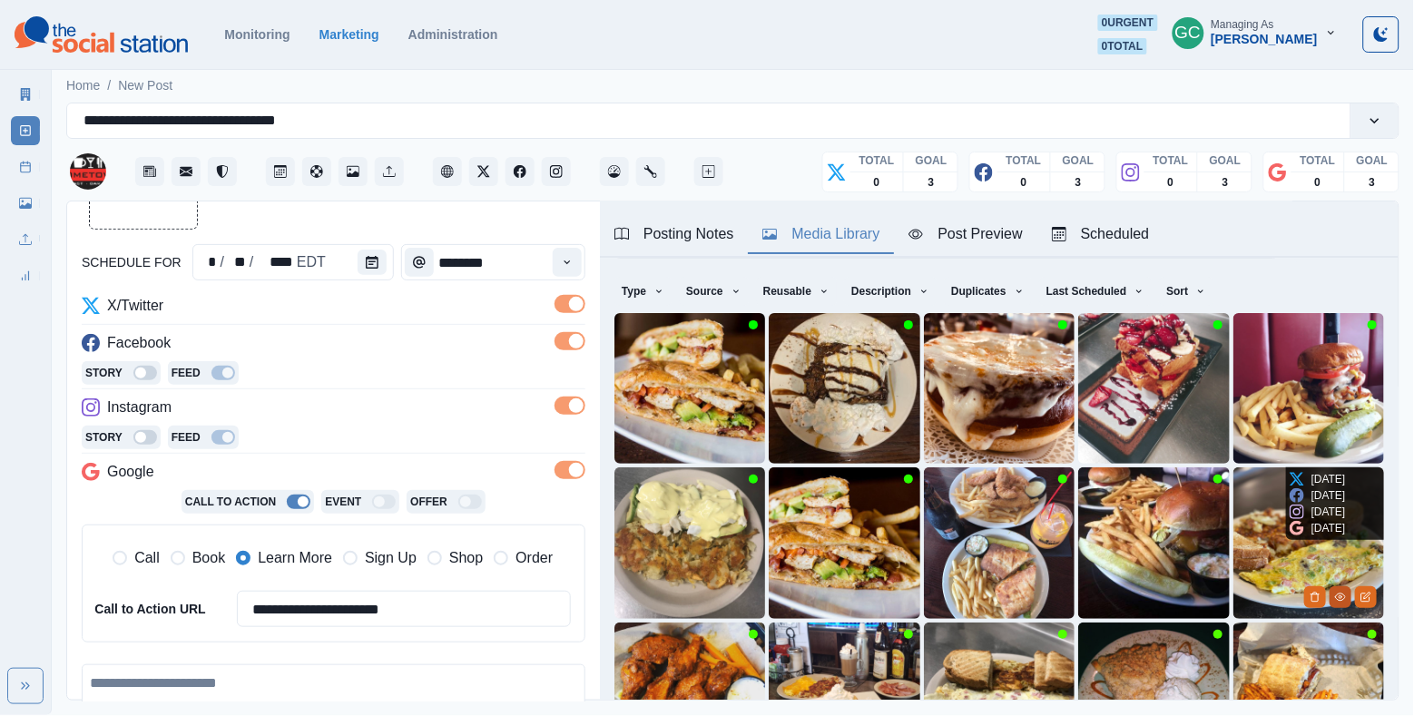
click at [1262, 595] on circle "View Media" at bounding box center [1340, 596] width 3 height 3
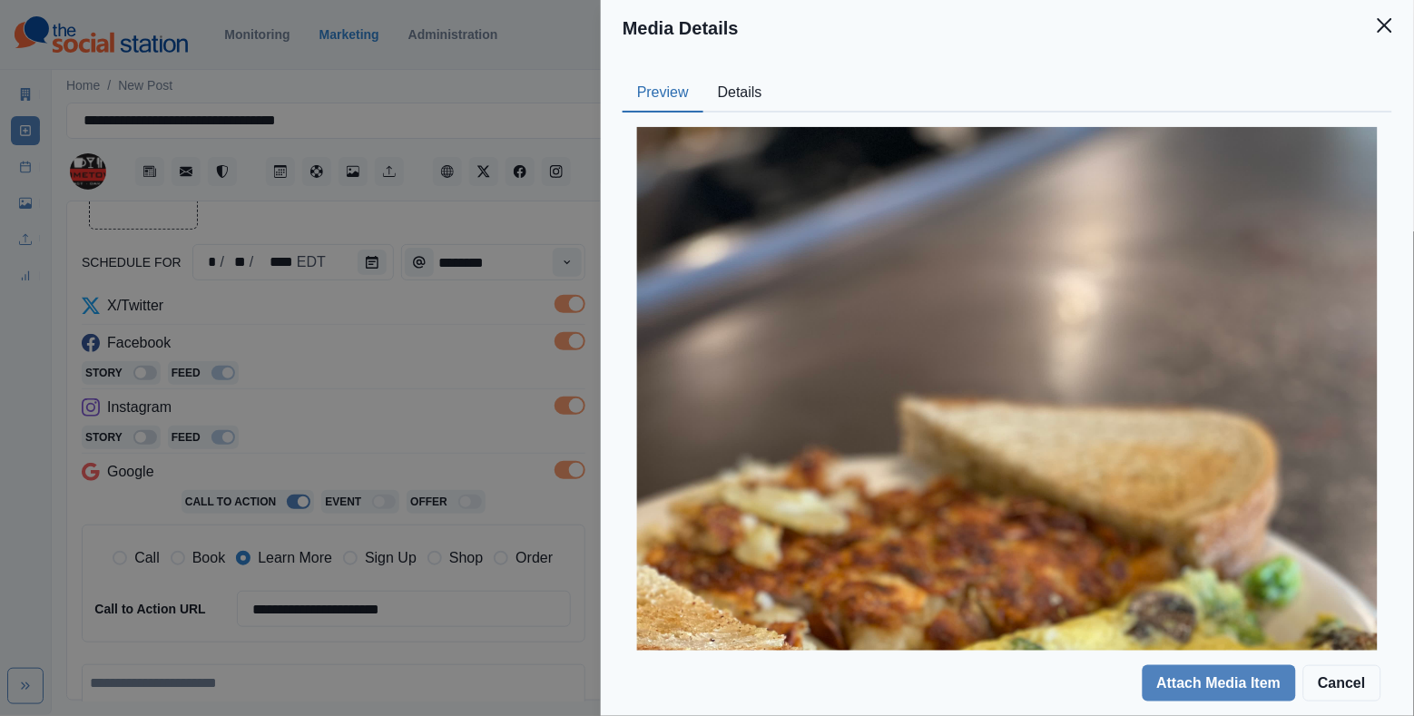
click at [760, 95] on button "Details" at bounding box center [741, 93] width 74 height 38
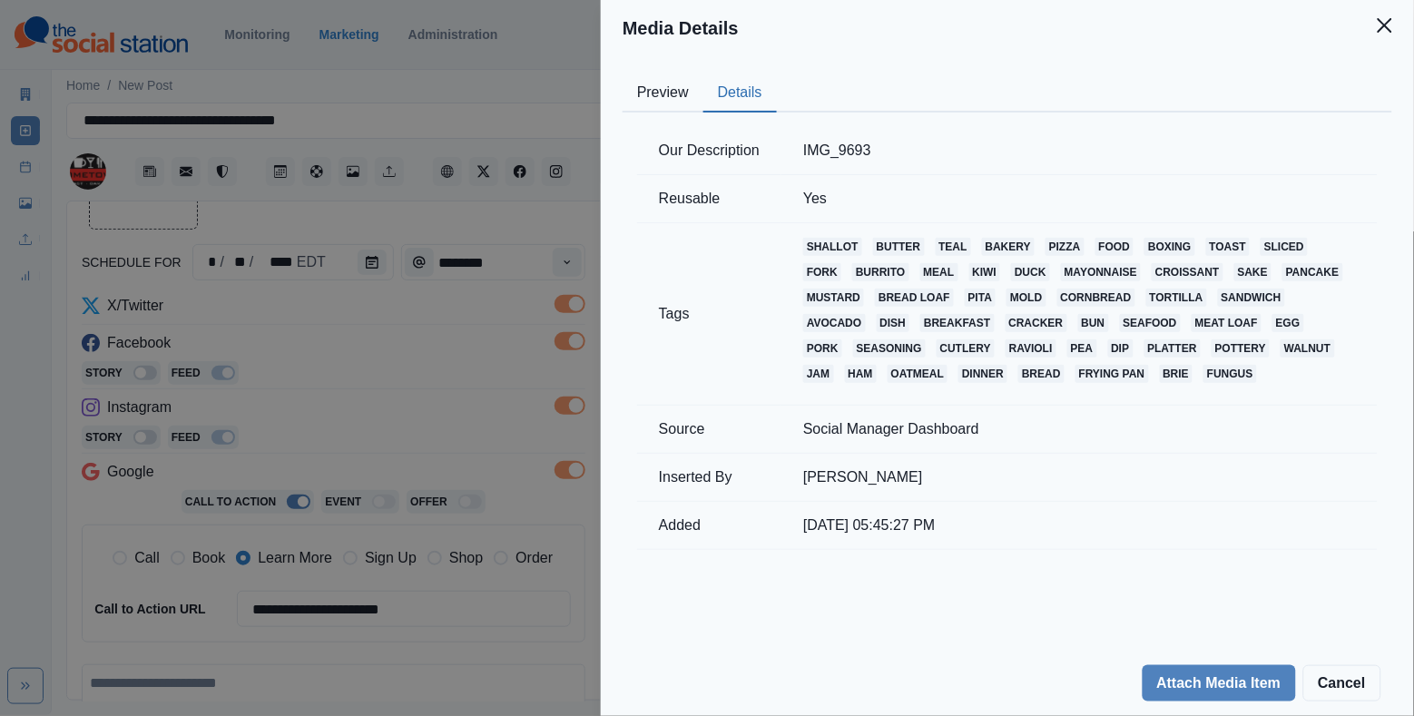
click at [675, 102] on button "Preview" at bounding box center [663, 93] width 81 height 38
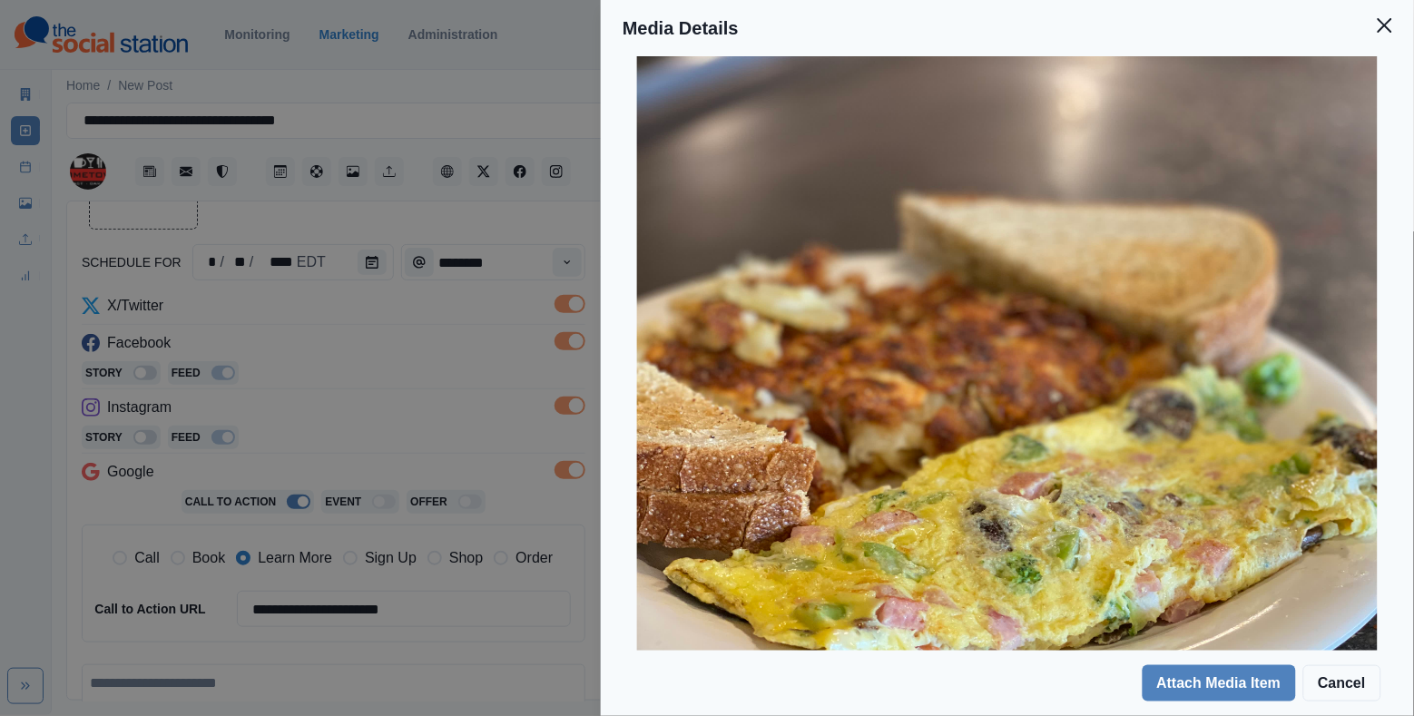
scroll to position [340, 0]
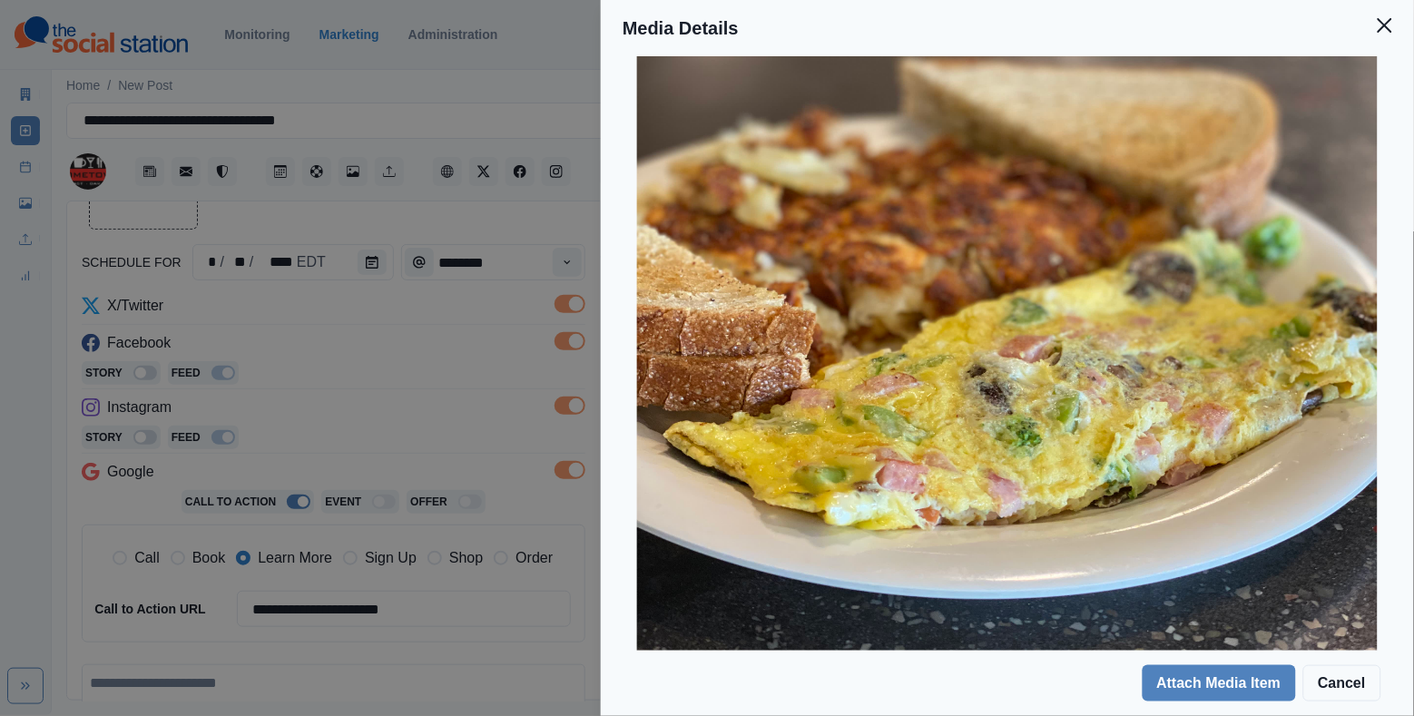
click at [438, 410] on div "Media Details Preview Details Our Description IMG_9693 Reusable Yes Tags shallo…" at bounding box center [707, 358] width 1414 height 716
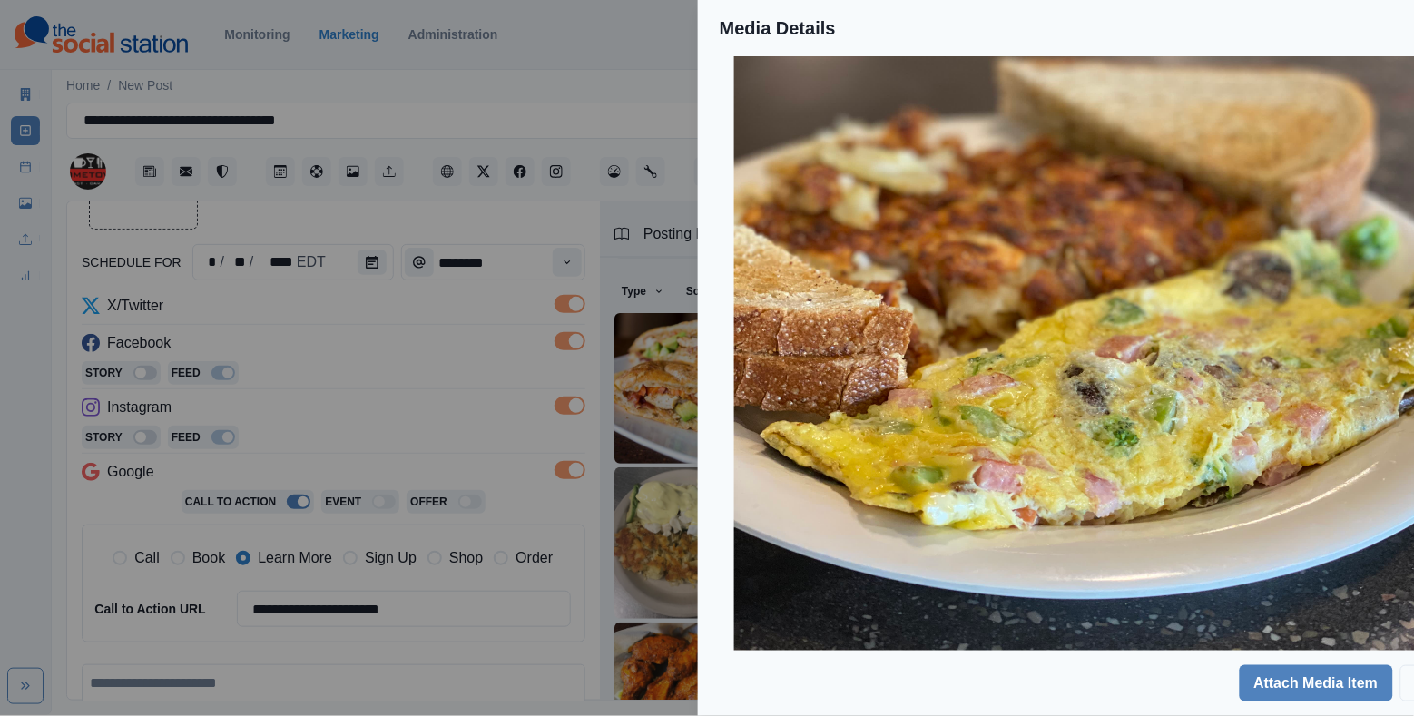
scroll to position [56, 0]
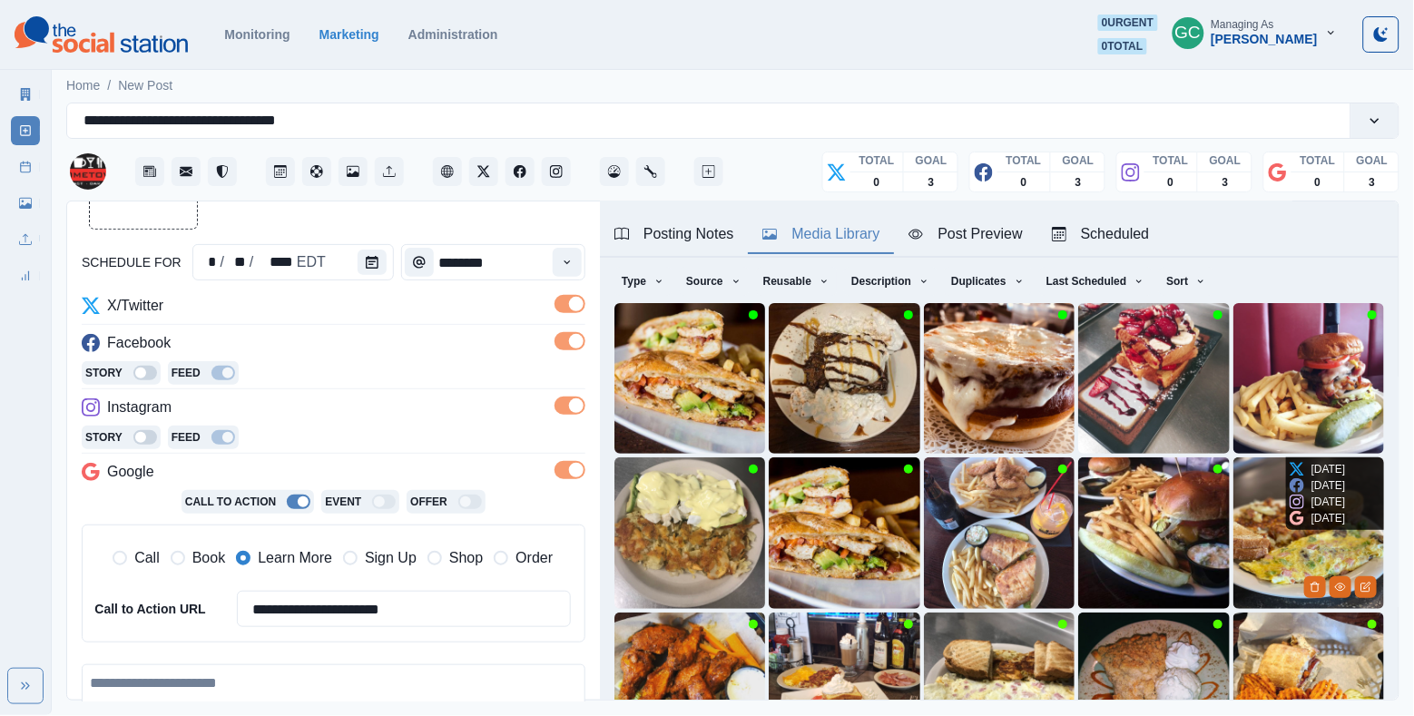
click at [1262, 519] on img at bounding box center [1309, 533] width 151 height 151
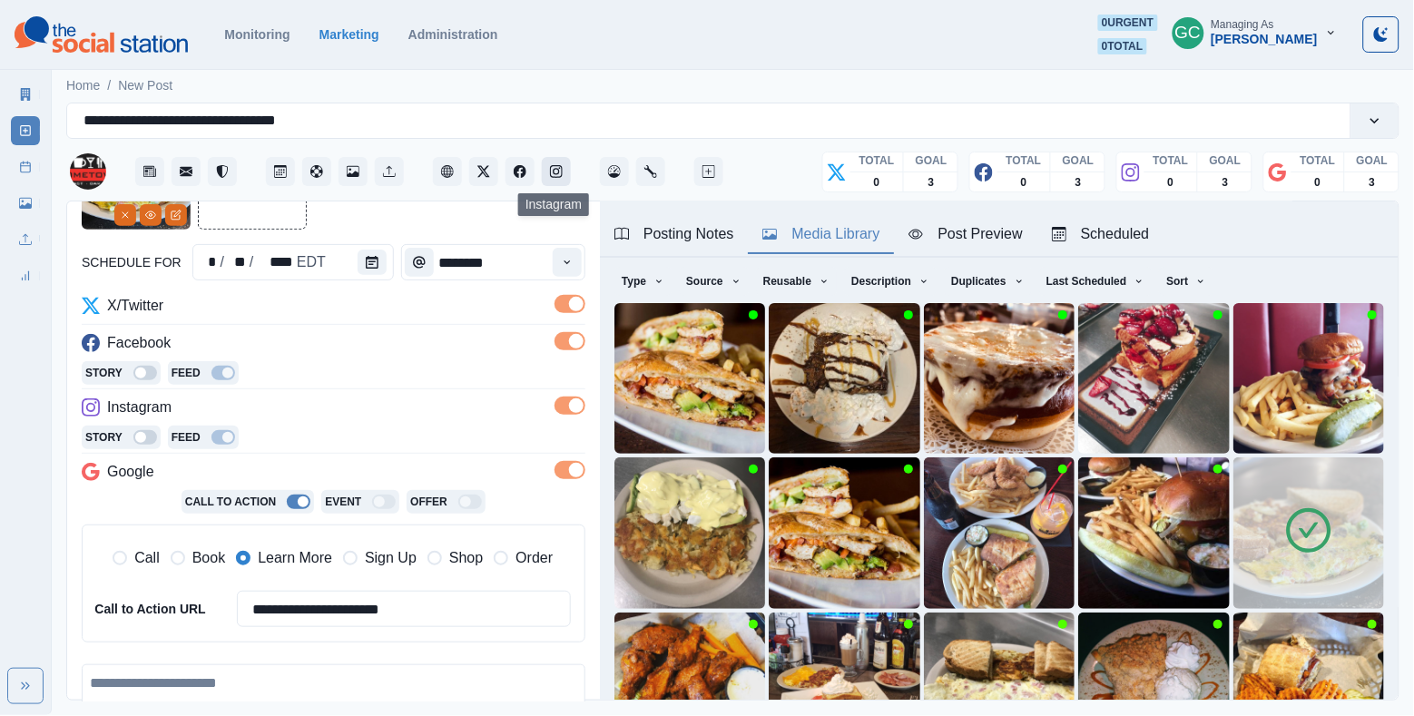
click at [551, 172] on icon "Instagram" at bounding box center [556, 171] width 13 height 13
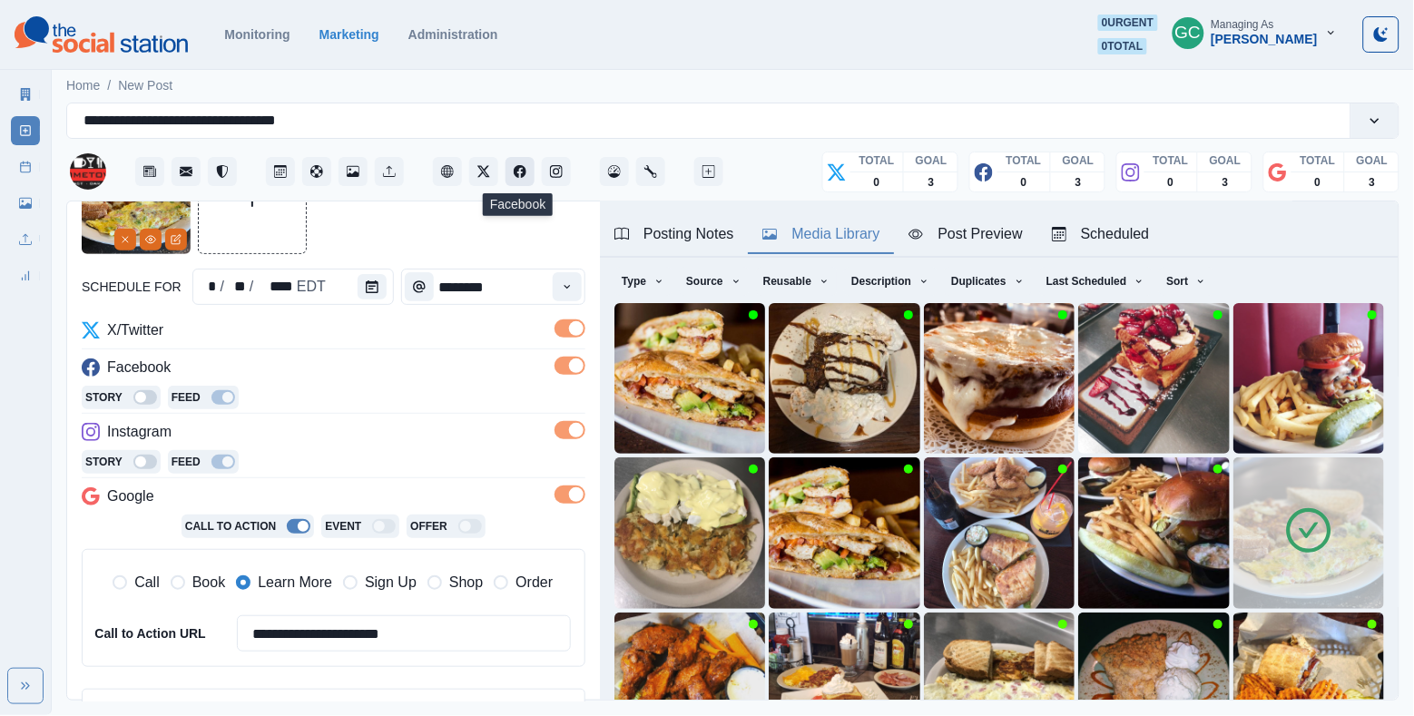
click at [521, 172] on icon "Facebook" at bounding box center [520, 171] width 13 height 13
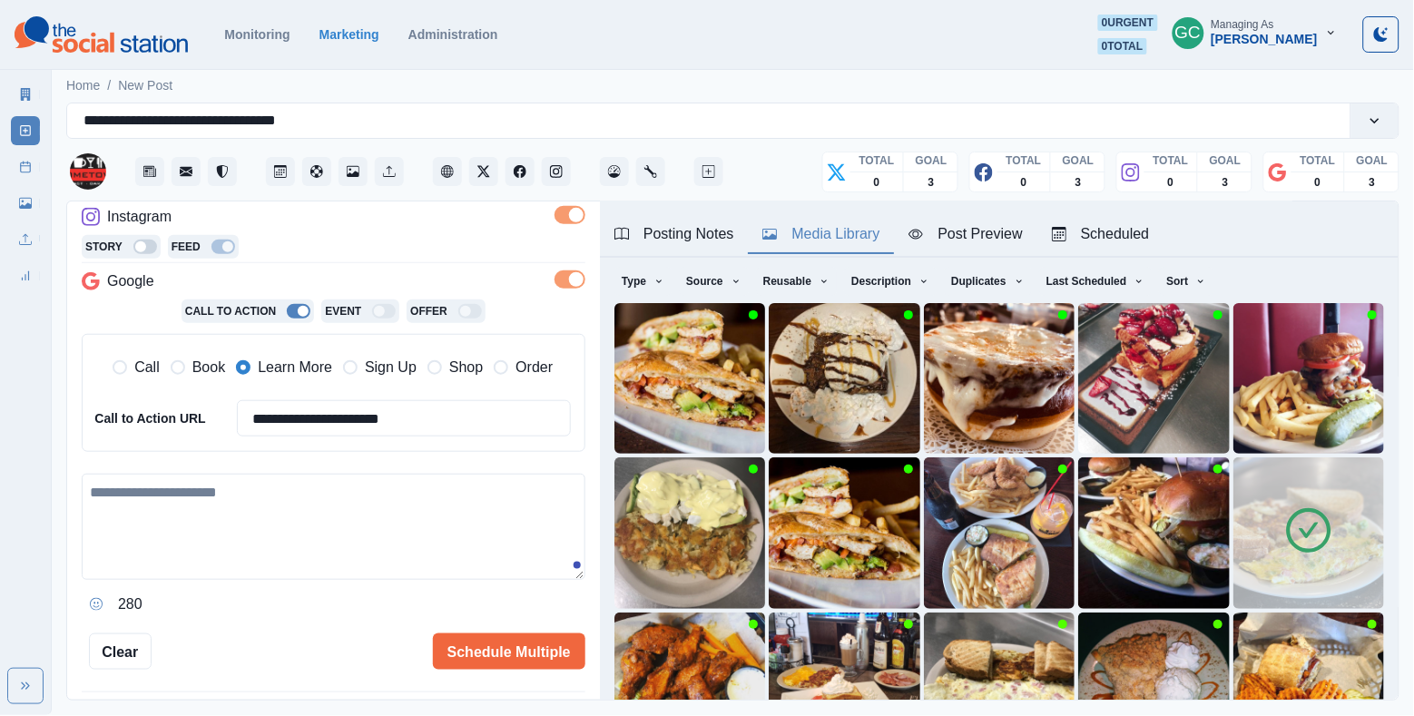
click at [285, 492] on textarea at bounding box center [334, 527] width 504 height 106
paste textarea "**********"
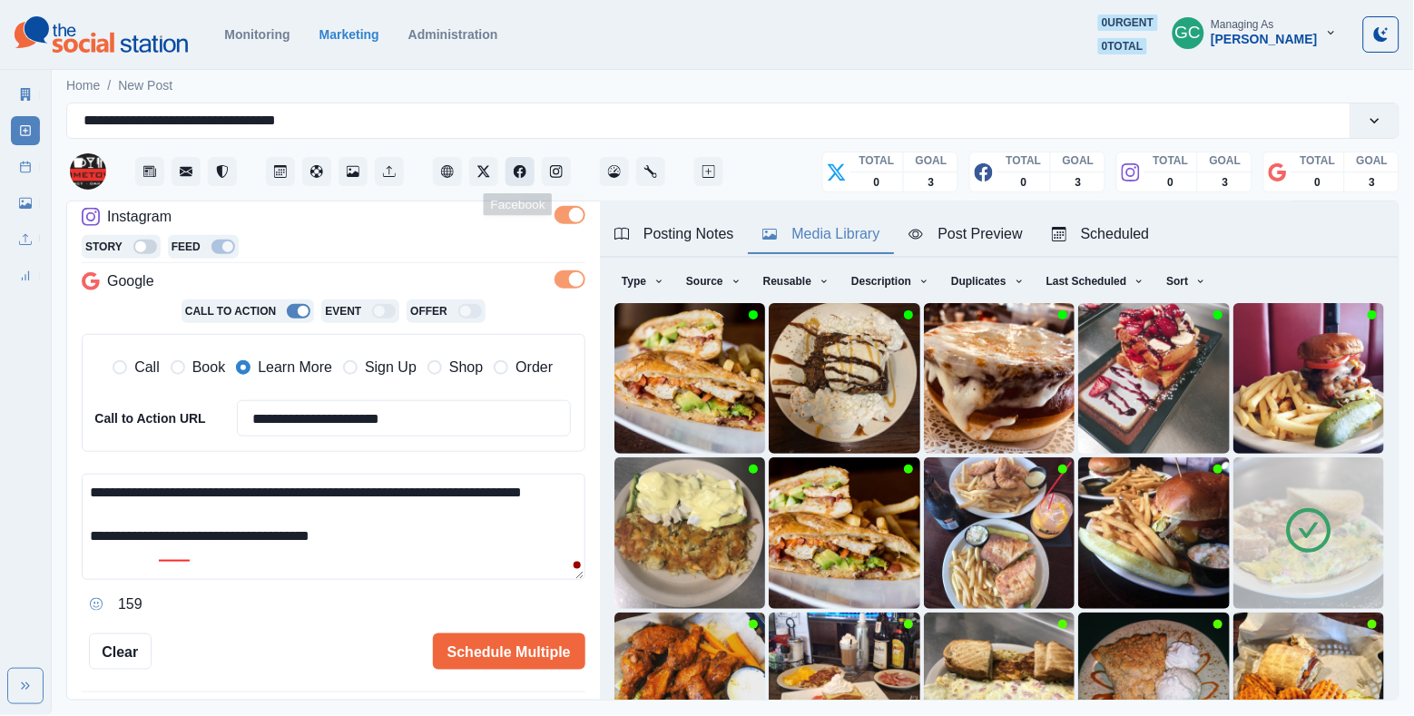
click at [524, 166] on icon "Facebook" at bounding box center [520, 171] width 13 height 13
click at [279, 505] on textarea "**********" at bounding box center [334, 527] width 504 height 106
drag, startPoint x: 153, startPoint y: 515, endPoint x: 369, endPoint y: 485, distance: 219.0
click at [369, 485] on textarea "**********" at bounding box center [334, 527] width 504 height 106
paste textarea "**********"
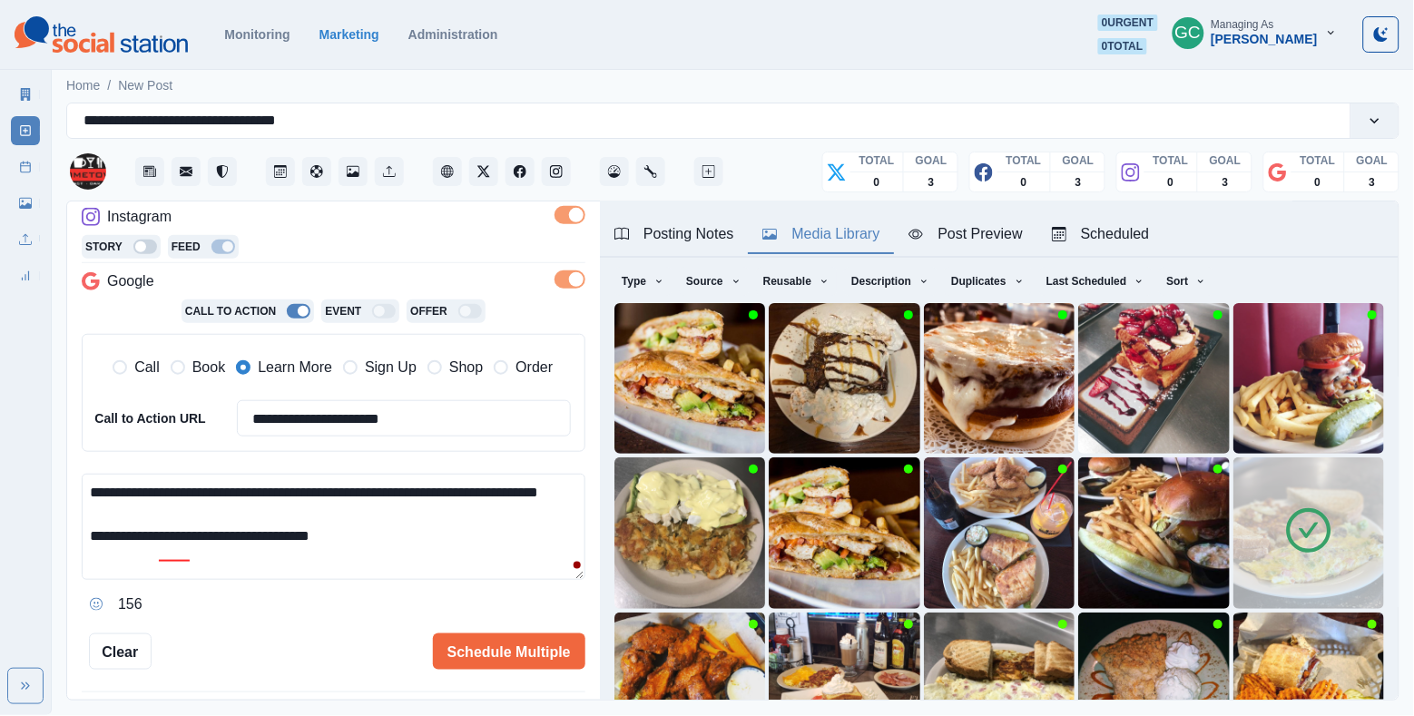
click at [338, 489] on textarea "**********" at bounding box center [334, 527] width 504 height 106
type textarea "**********"
click at [519, 651] on button "Schedule Multiple" at bounding box center [509, 652] width 153 height 36
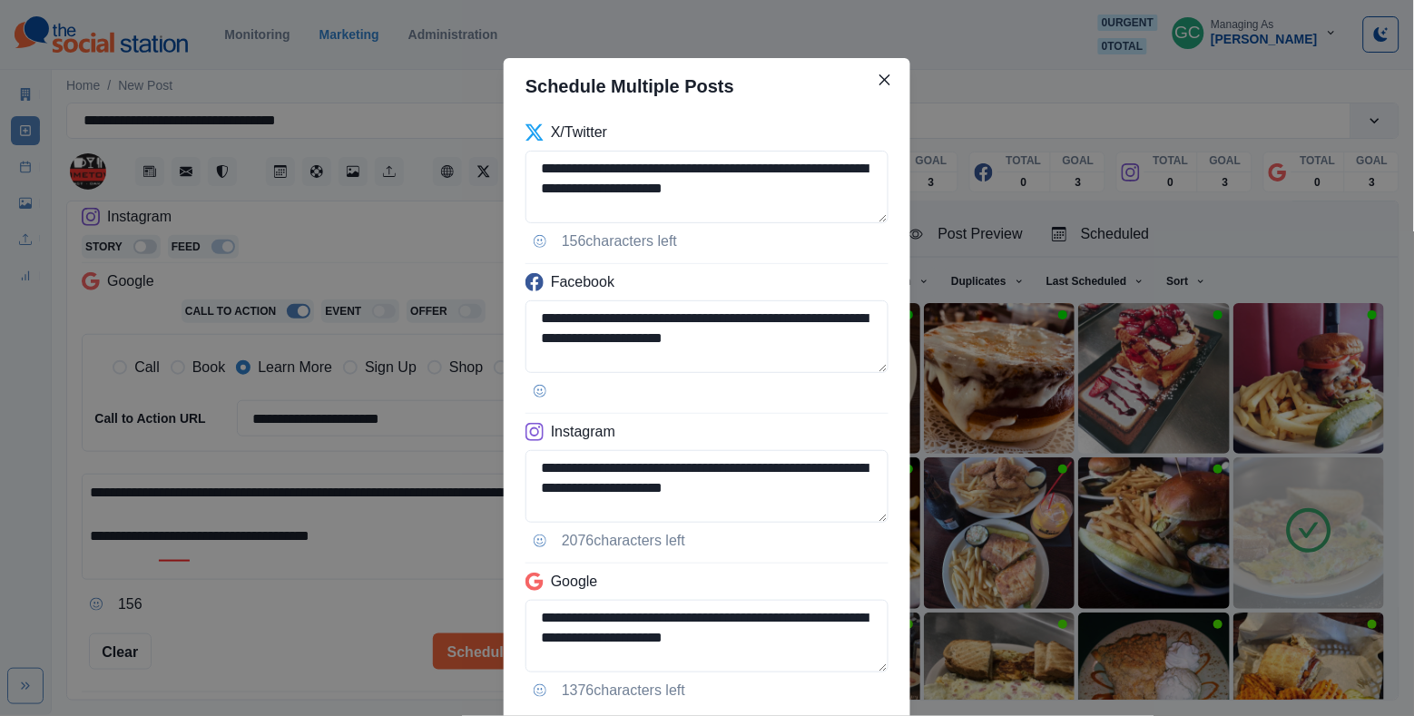
click at [413, 398] on div "**********" at bounding box center [707, 358] width 1414 height 716
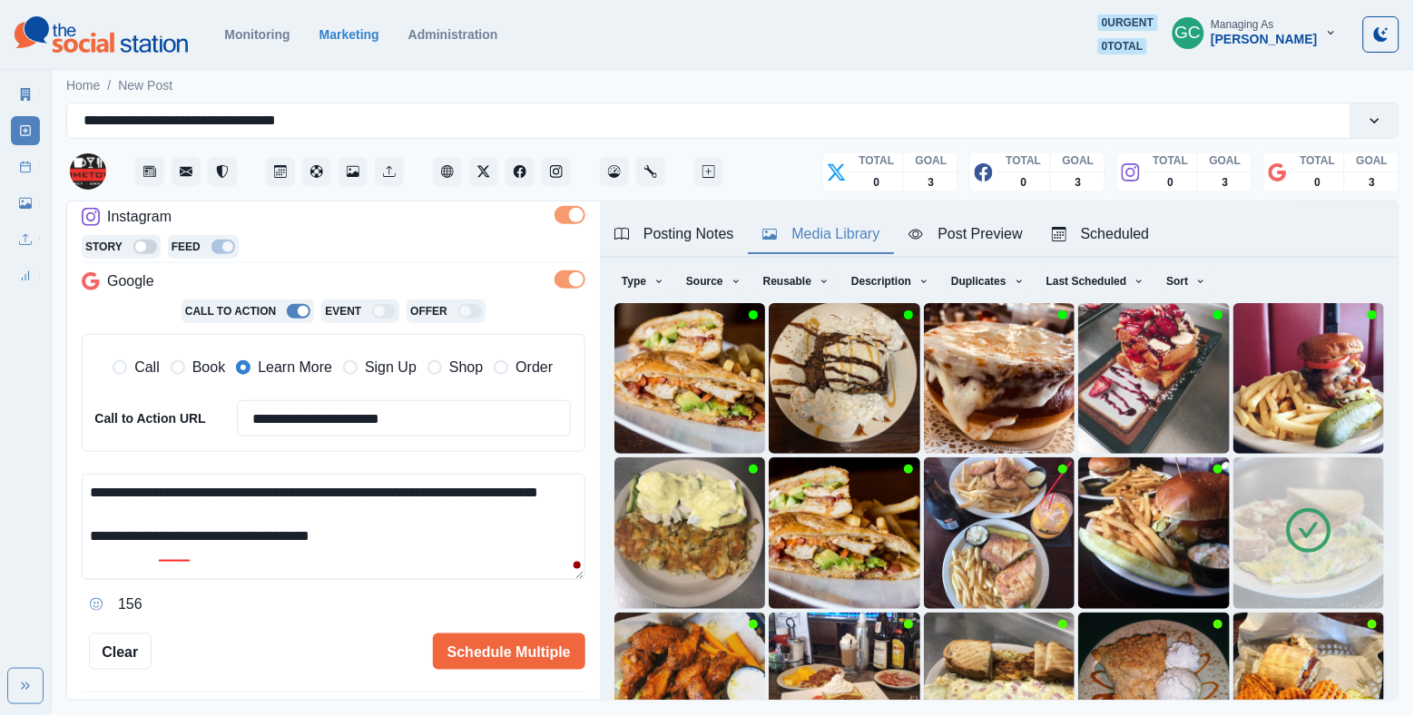
scroll to position [49, 0]
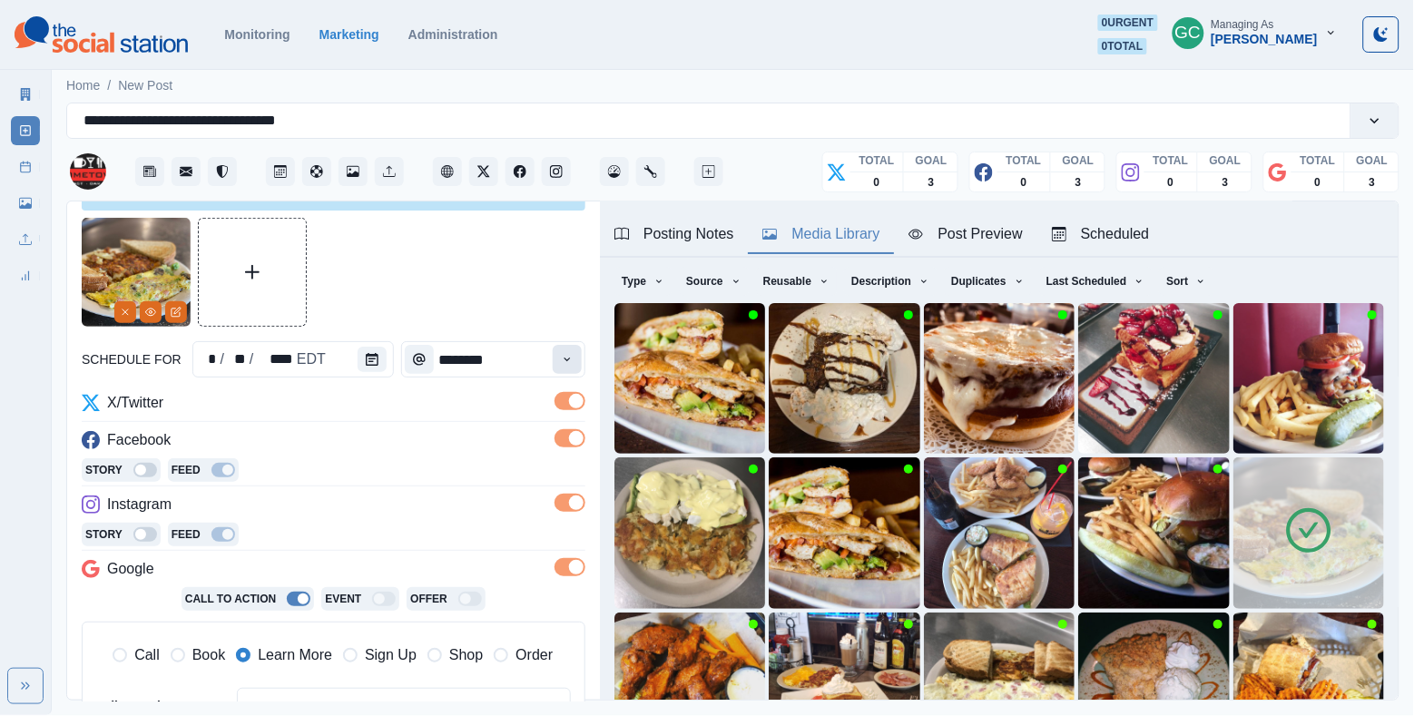
click at [566, 372] on button "Time" at bounding box center [567, 359] width 29 height 29
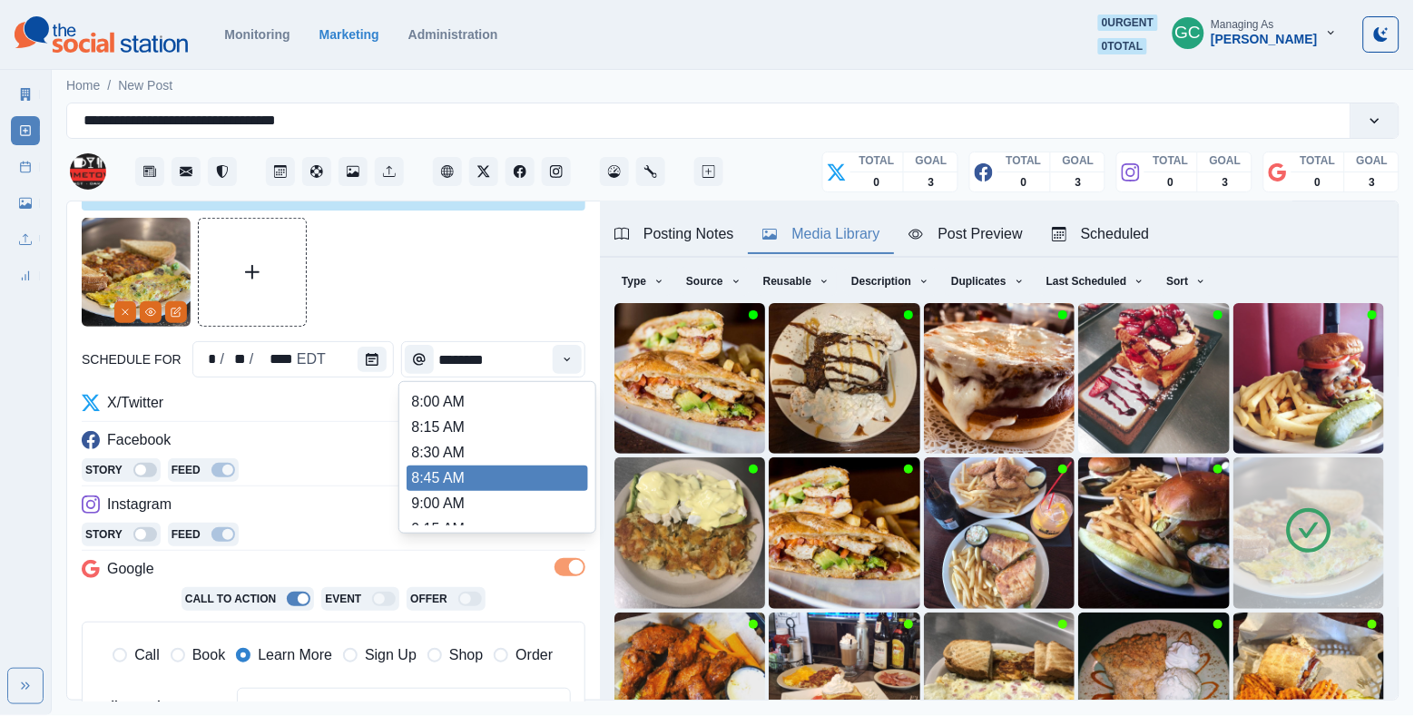
click at [539, 491] on li "8:45 AM" at bounding box center [498, 478] width 182 height 25
type input "*******"
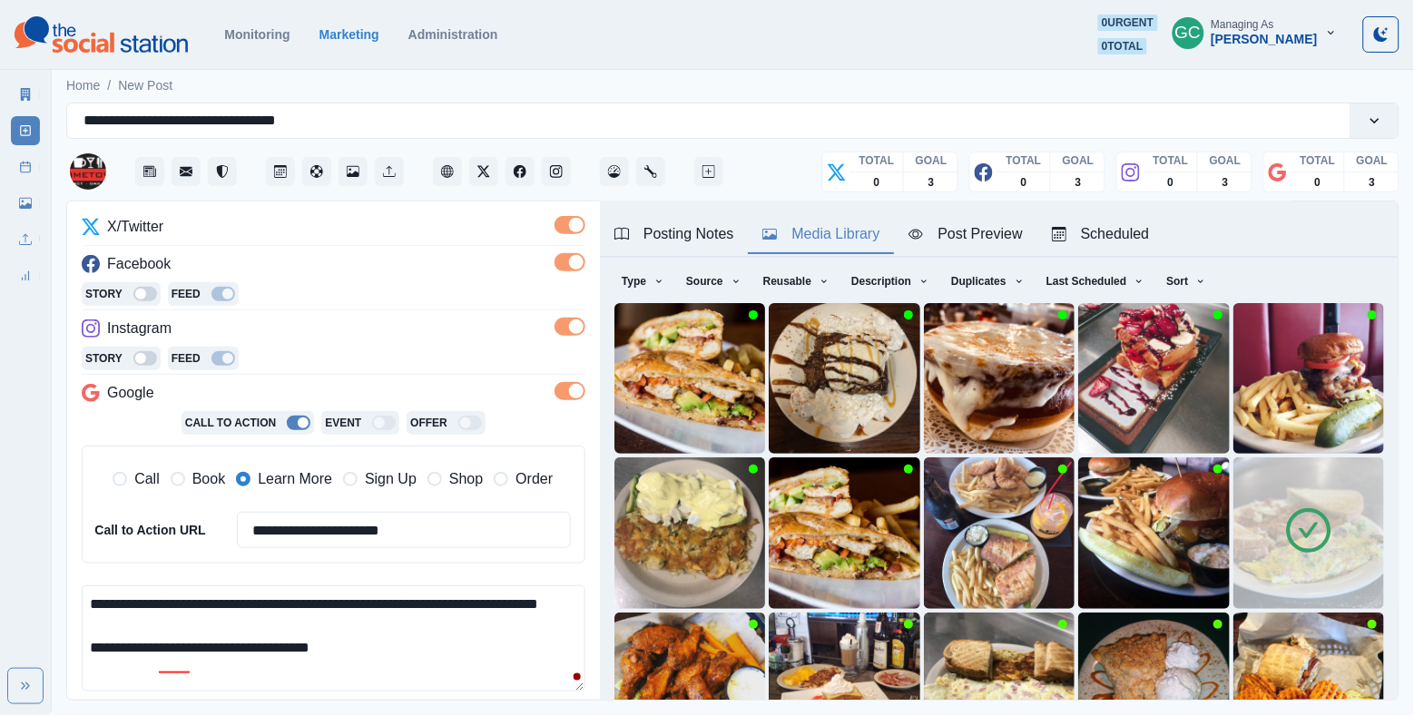
scroll to position [391, 0]
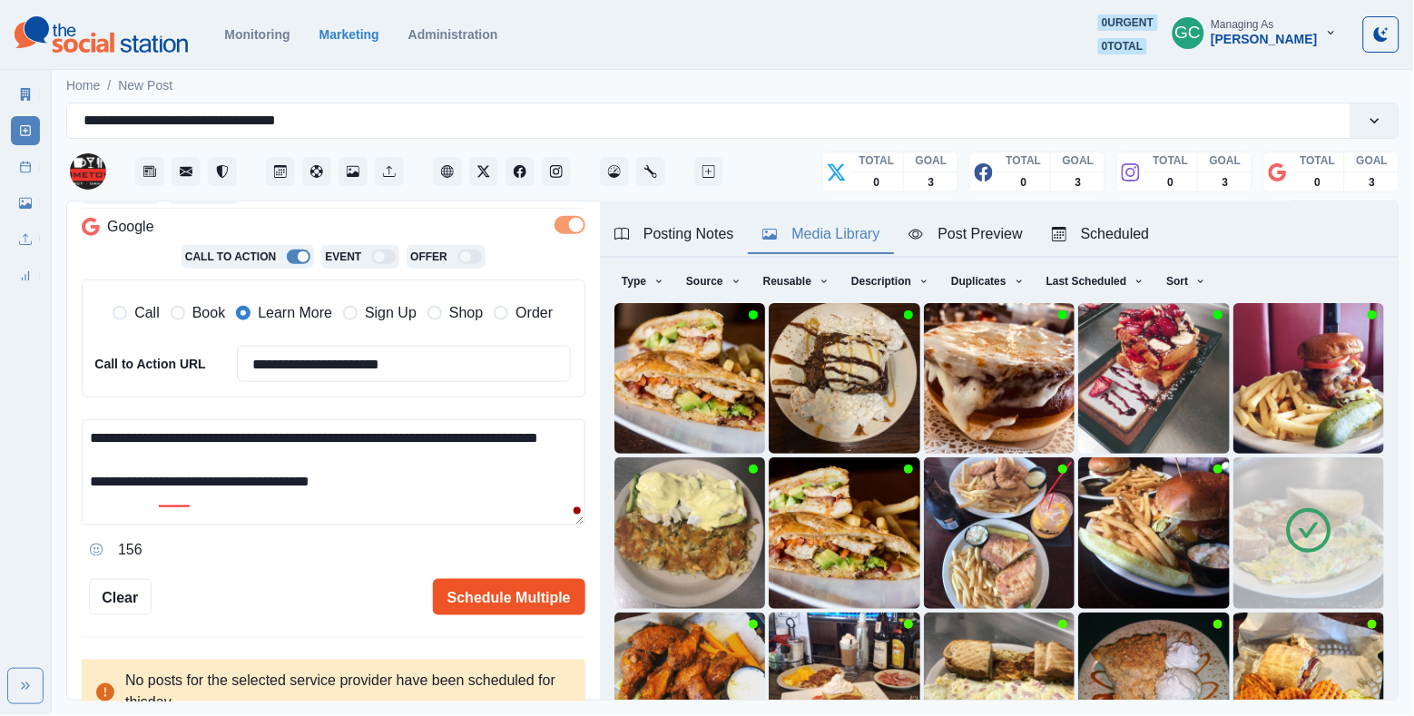
click at [512, 610] on button "Schedule Multiple" at bounding box center [509, 597] width 153 height 36
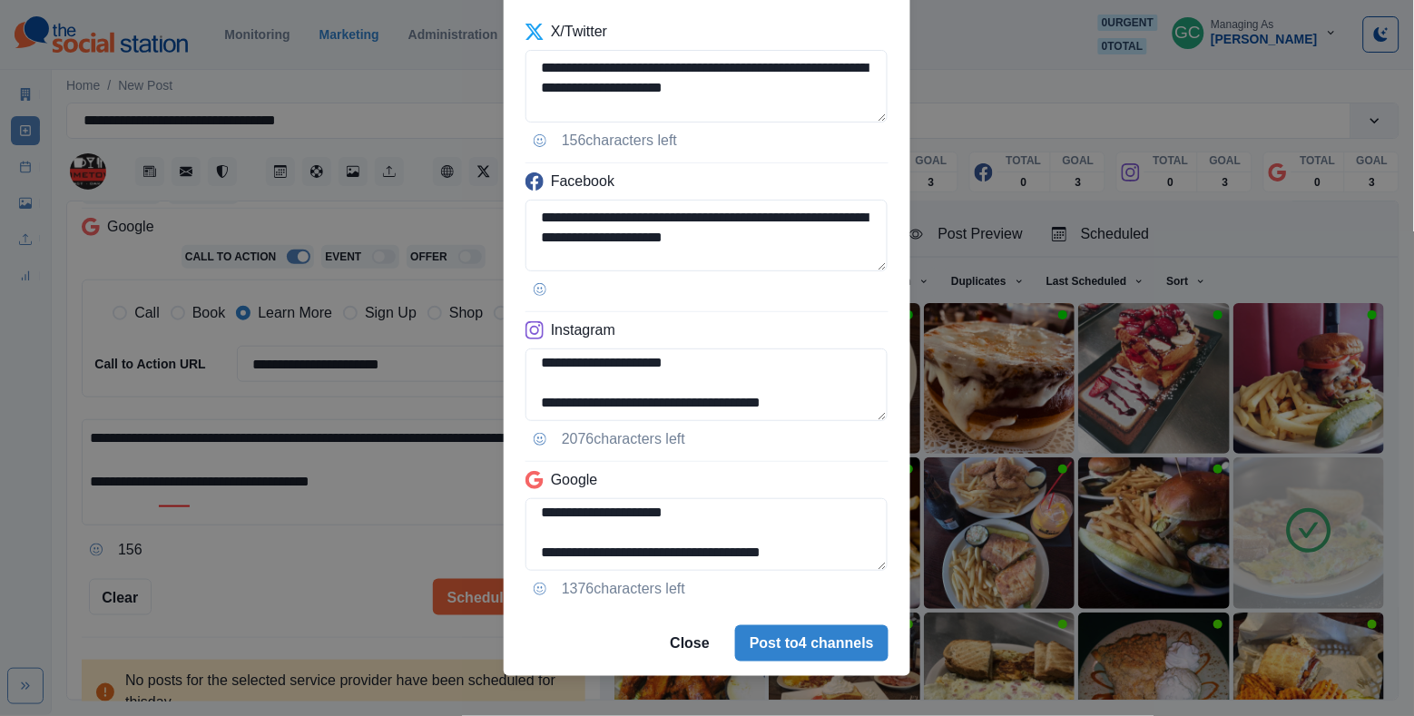
scroll to position [119, 0]
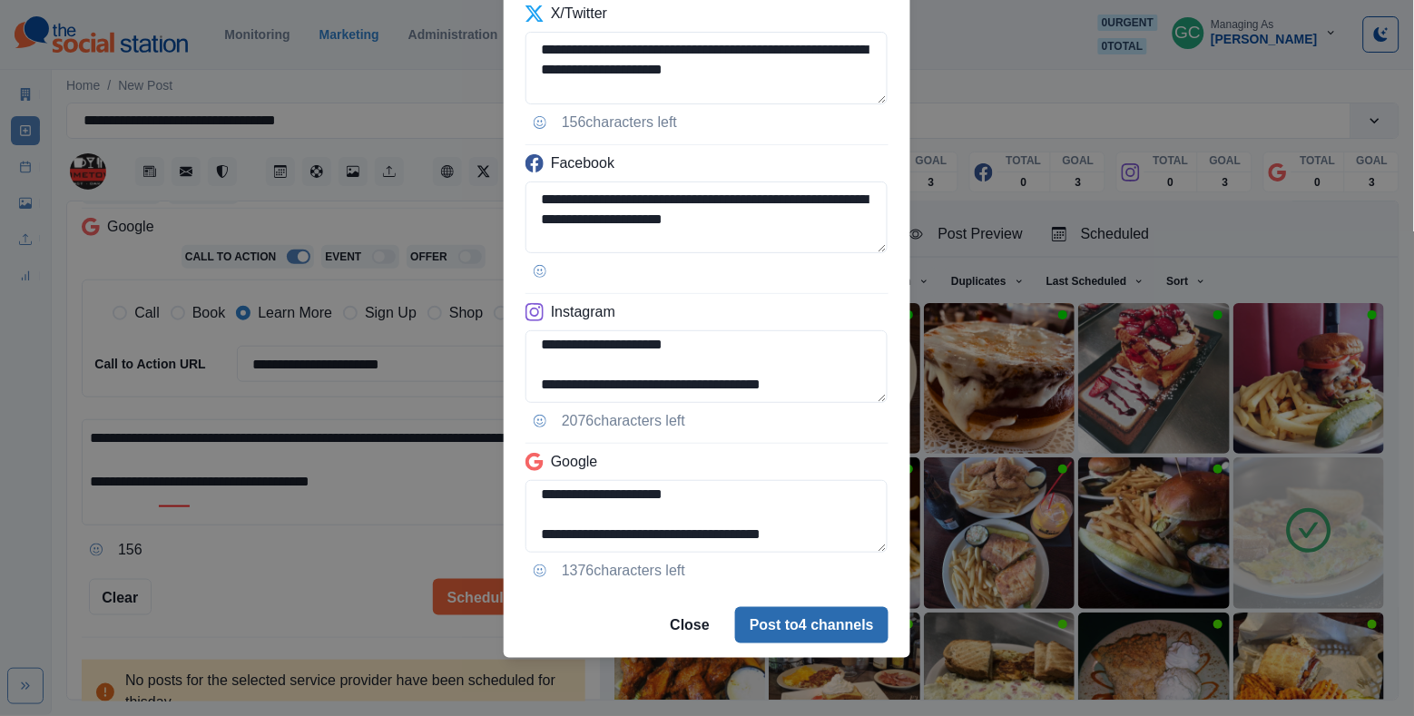
click at [819, 614] on button "Post to 4 channels" at bounding box center [811, 625] width 153 height 36
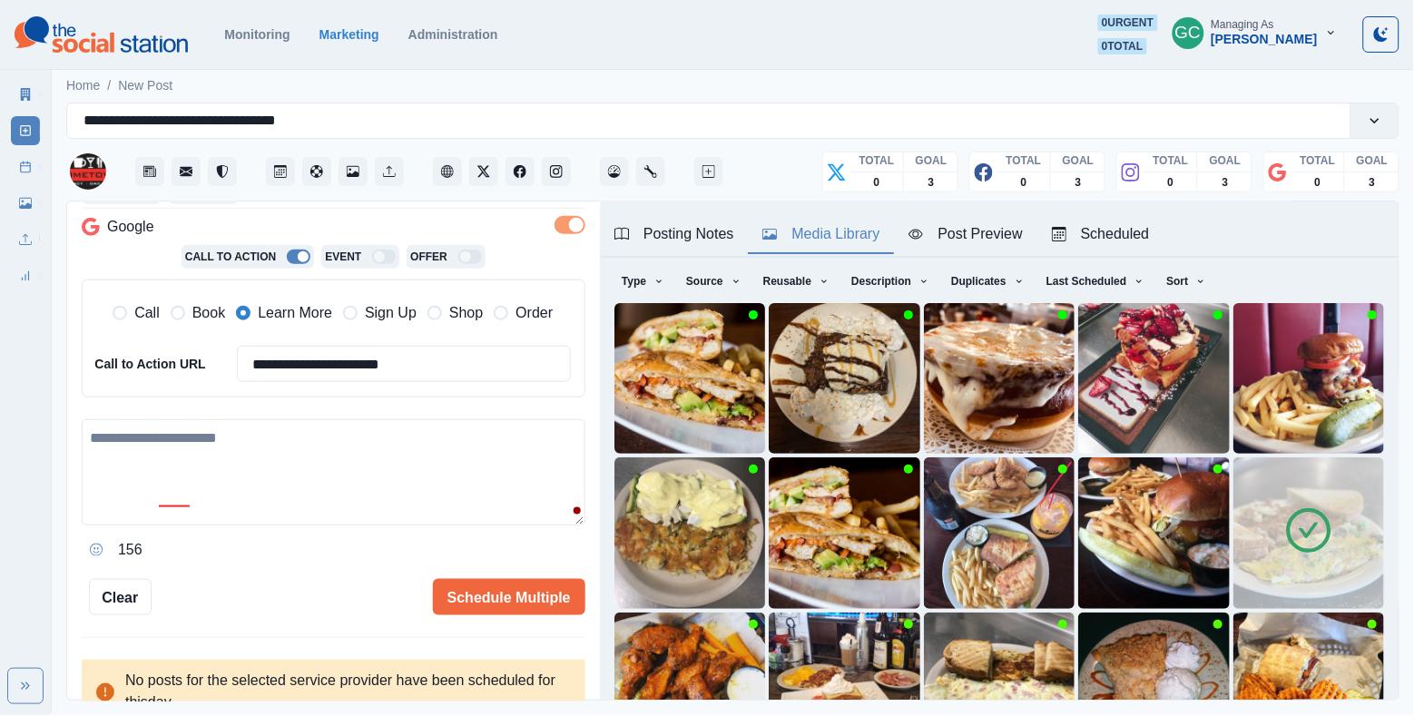
scroll to position [212, 0]
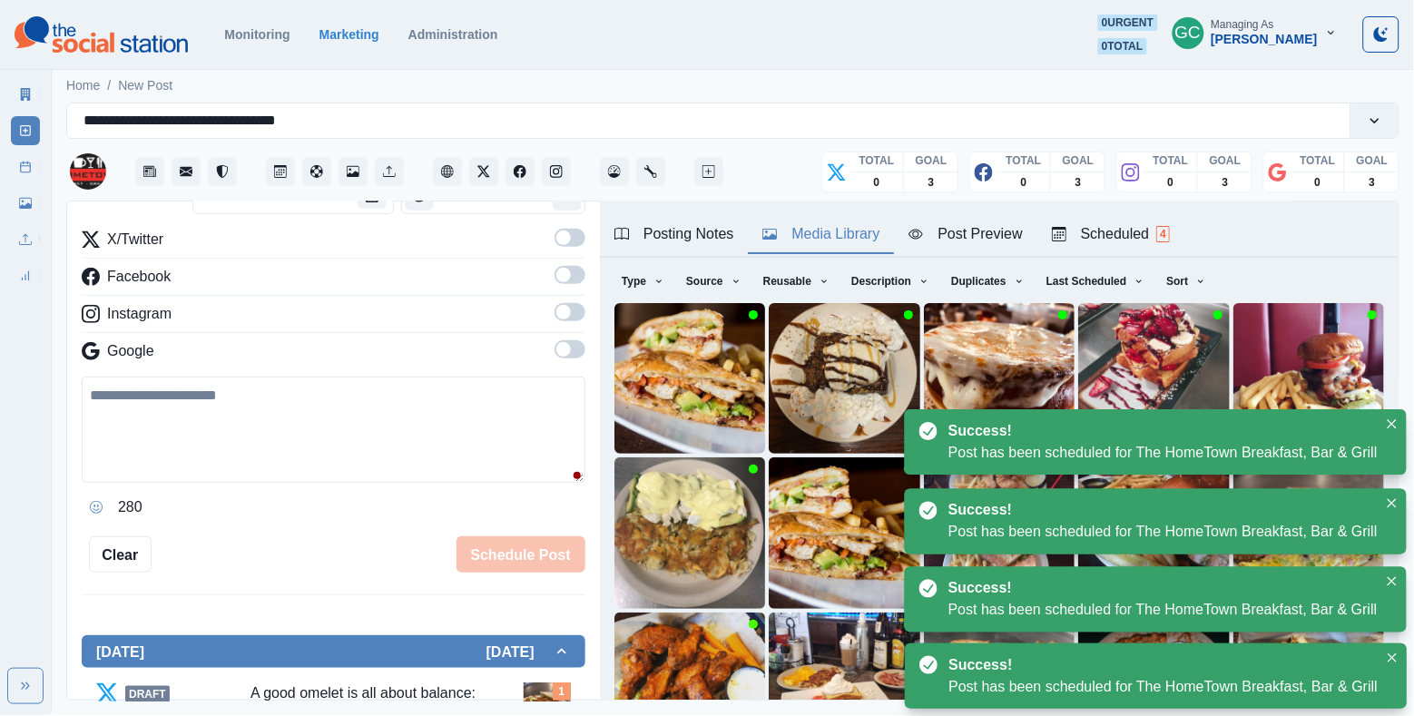
click at [1120, 243] on div "Scheduled 4" at bounding box center [1111, 234] width 118 height 22
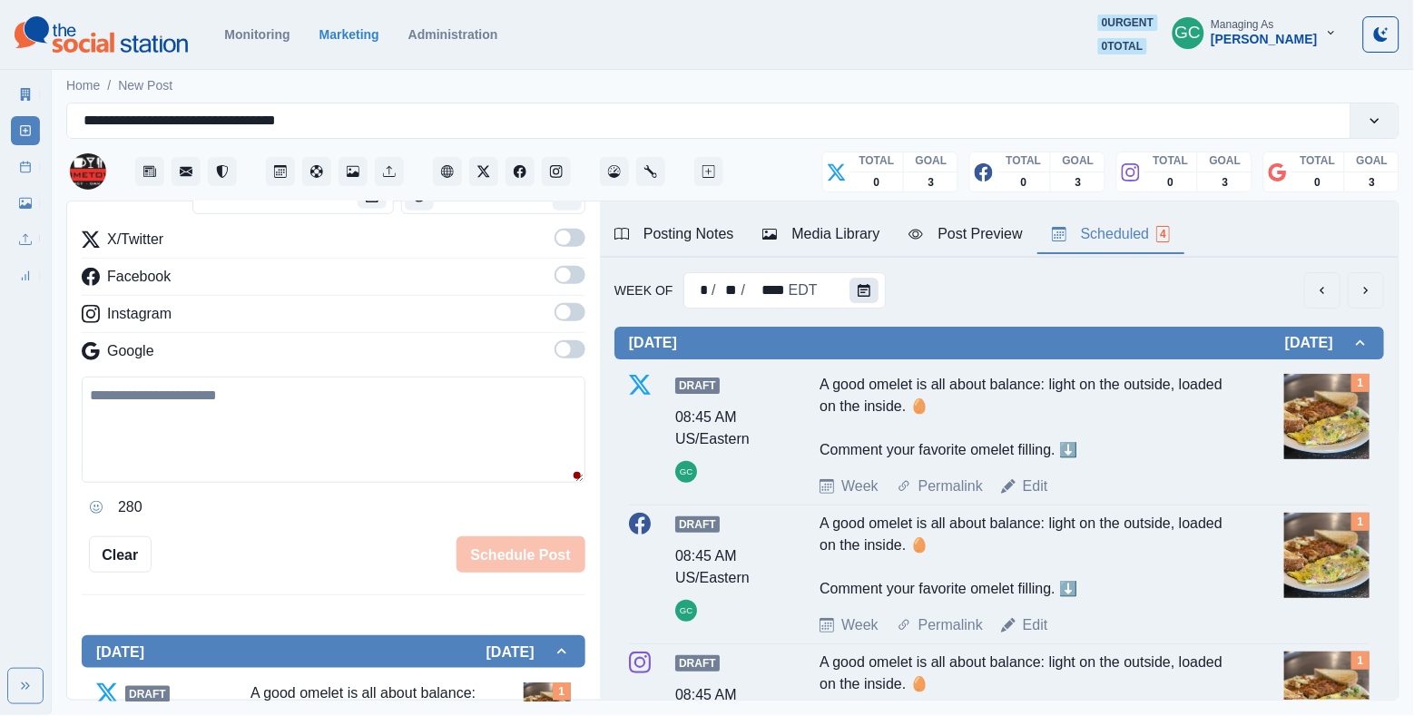
scroll to position [0, 0]
click at [872, 292] on button "Calendar" at bounding box center [864, 290] width 29 height 25
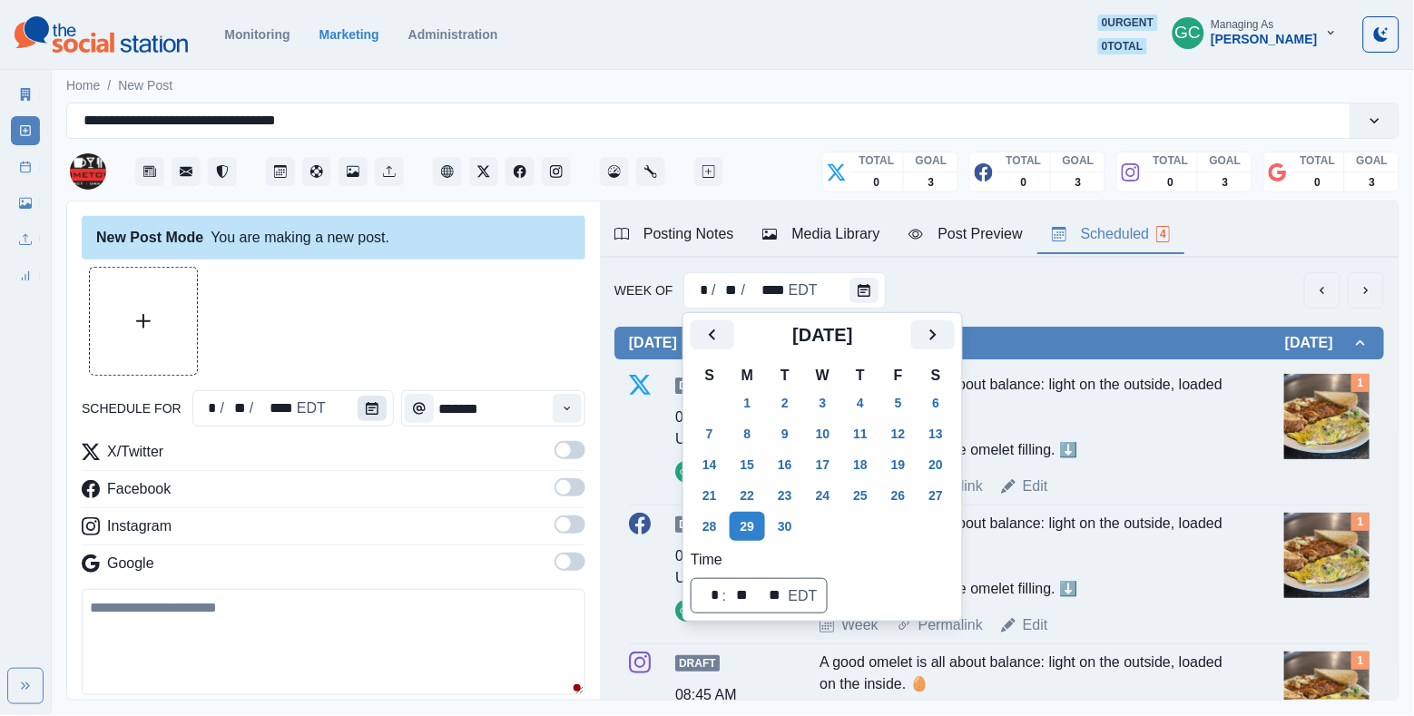
scroll to position [-1, 0]
click at [379, 406] on button "Calendar" at bounding box center [372, 408] width 29 height 25
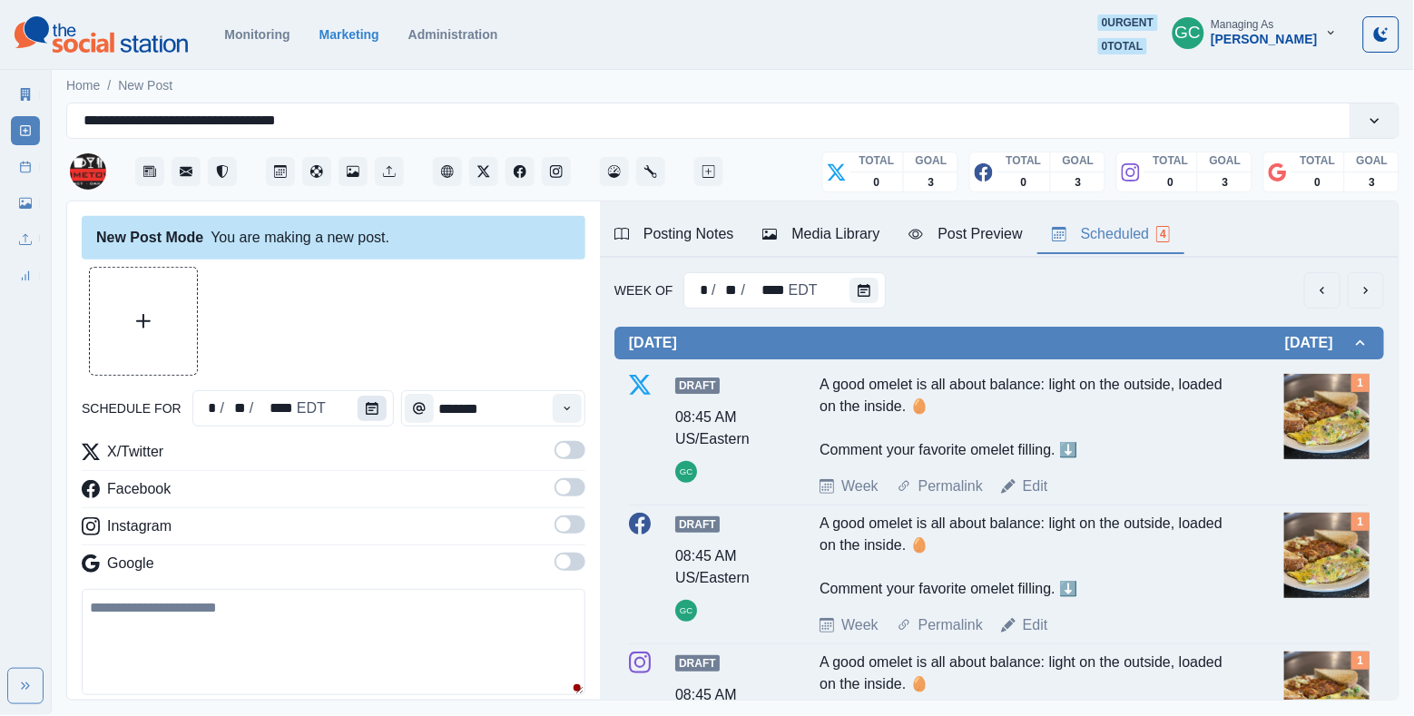
click at [379, 406] on button "Calendar" at bounding box center [372, 408] width 29 height 25
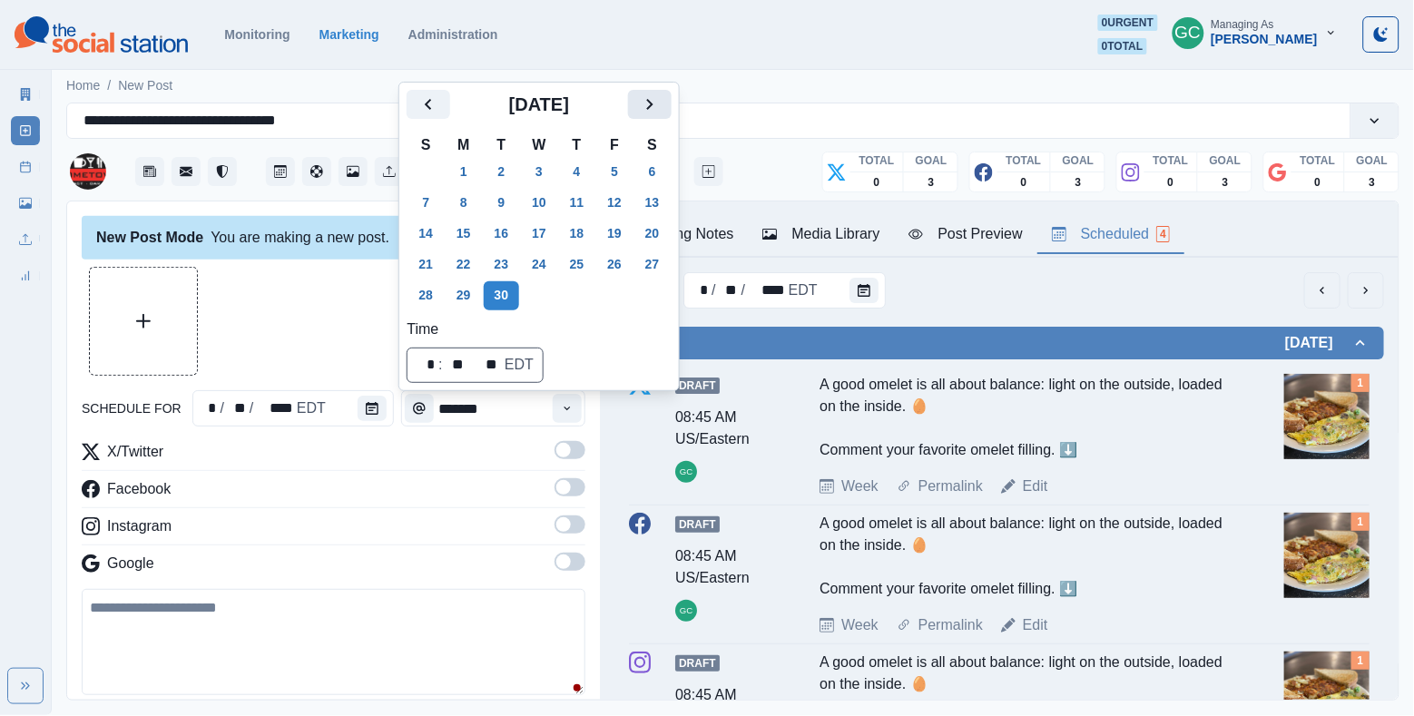
click at [661, 100] on icon "Next" at bounding box center [650, 104] width 22 height 22
click at [582, 172] on button "2" at bounding box center [577, 172] width 36 height 29
click at [565, 403] on icon "Time" at bounding box center [567, 408] width 13 height 13
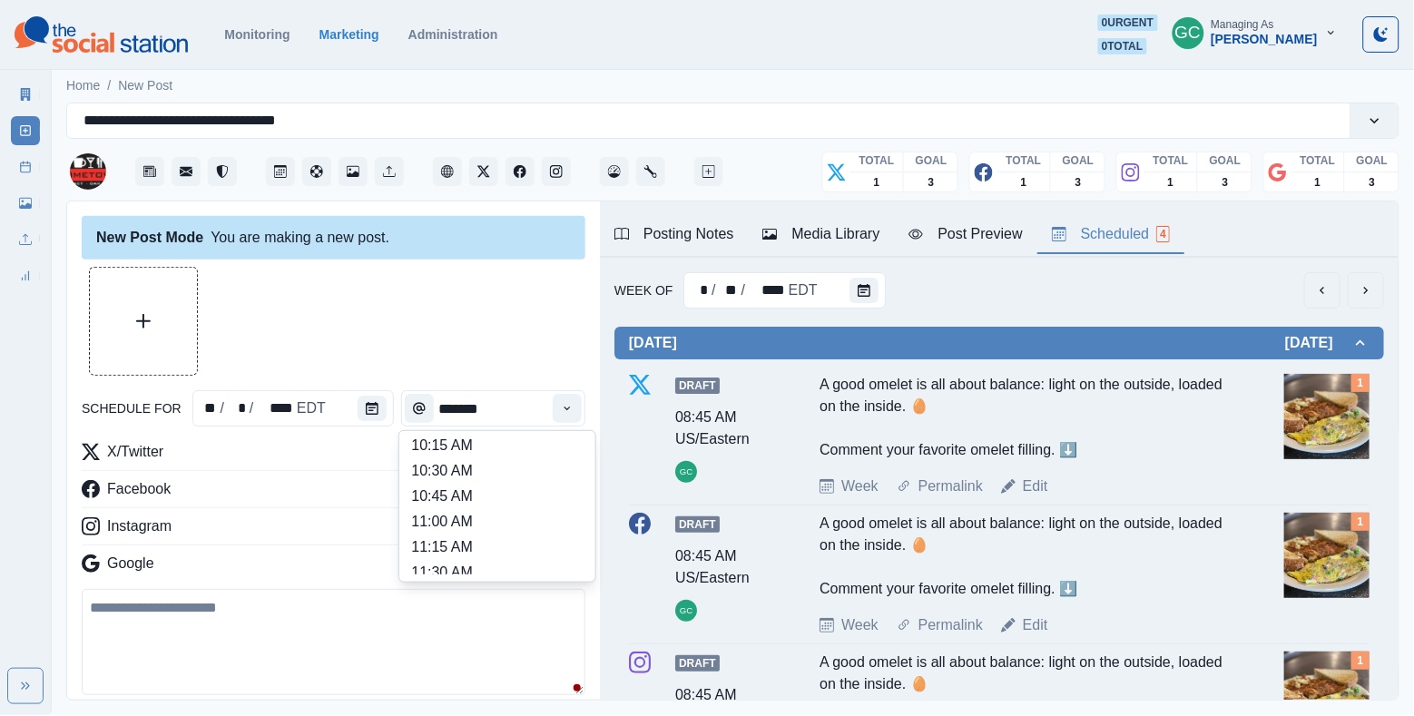
scroll to position [563, 0]
click at [524, 501] on li "2:00 PM" at bounding box center [498, 498] width 182 height 25
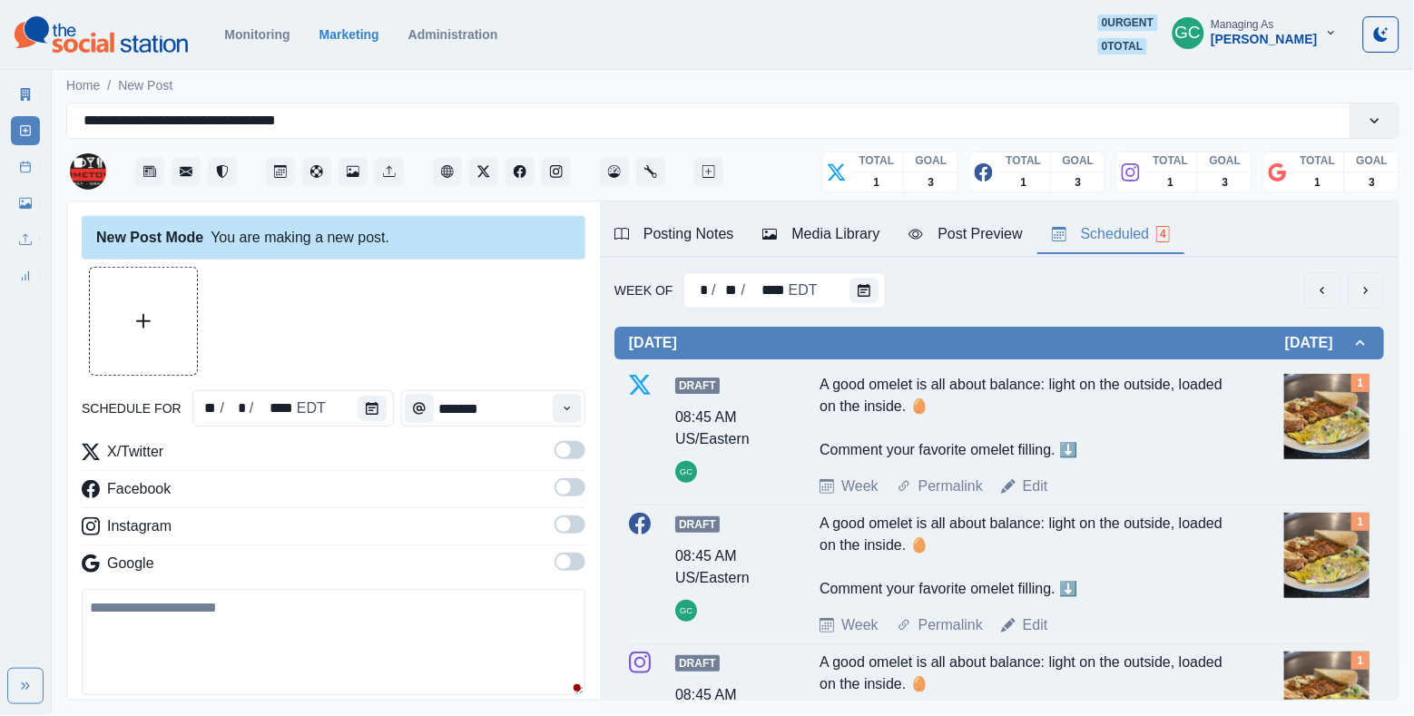
click at [571, 564] on span at bounding box center [570, 562] width 31 height 18
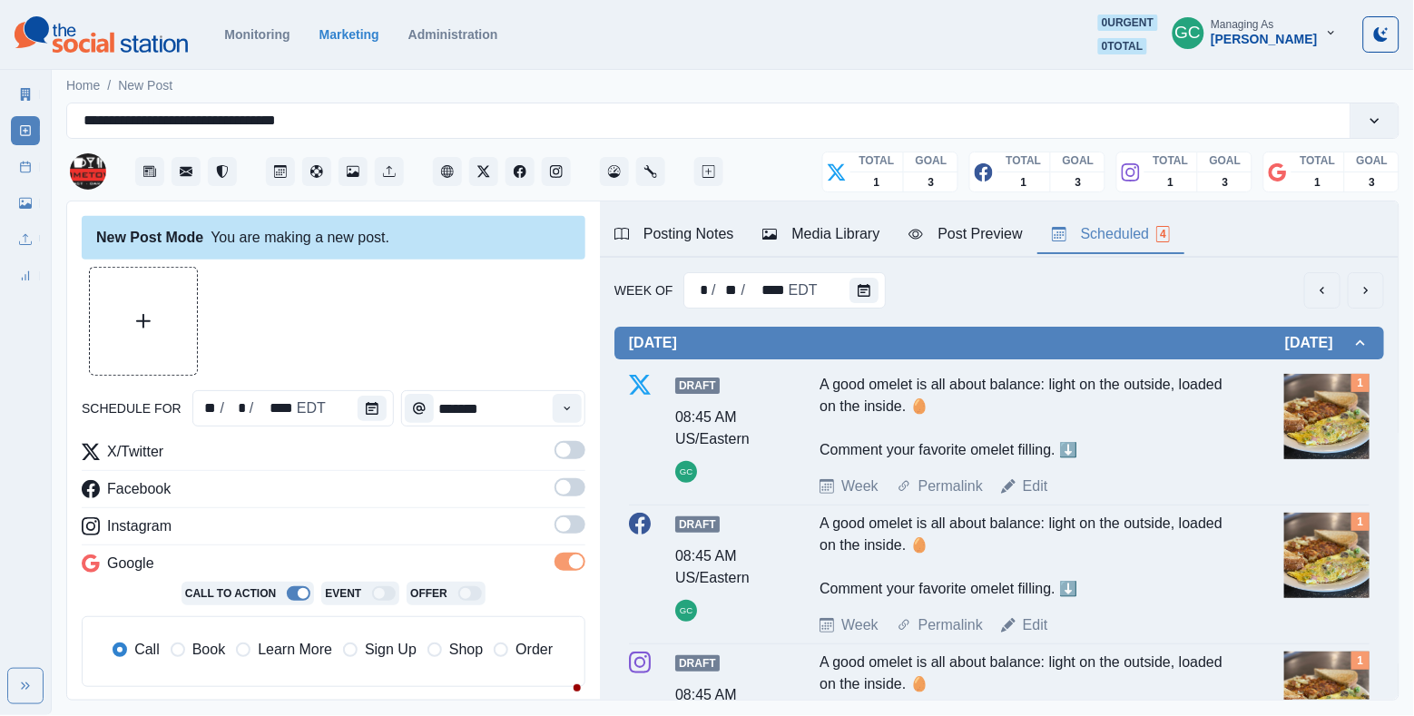
click at [569, 536] on label at bounding box center [570, 530] width 31 height 29
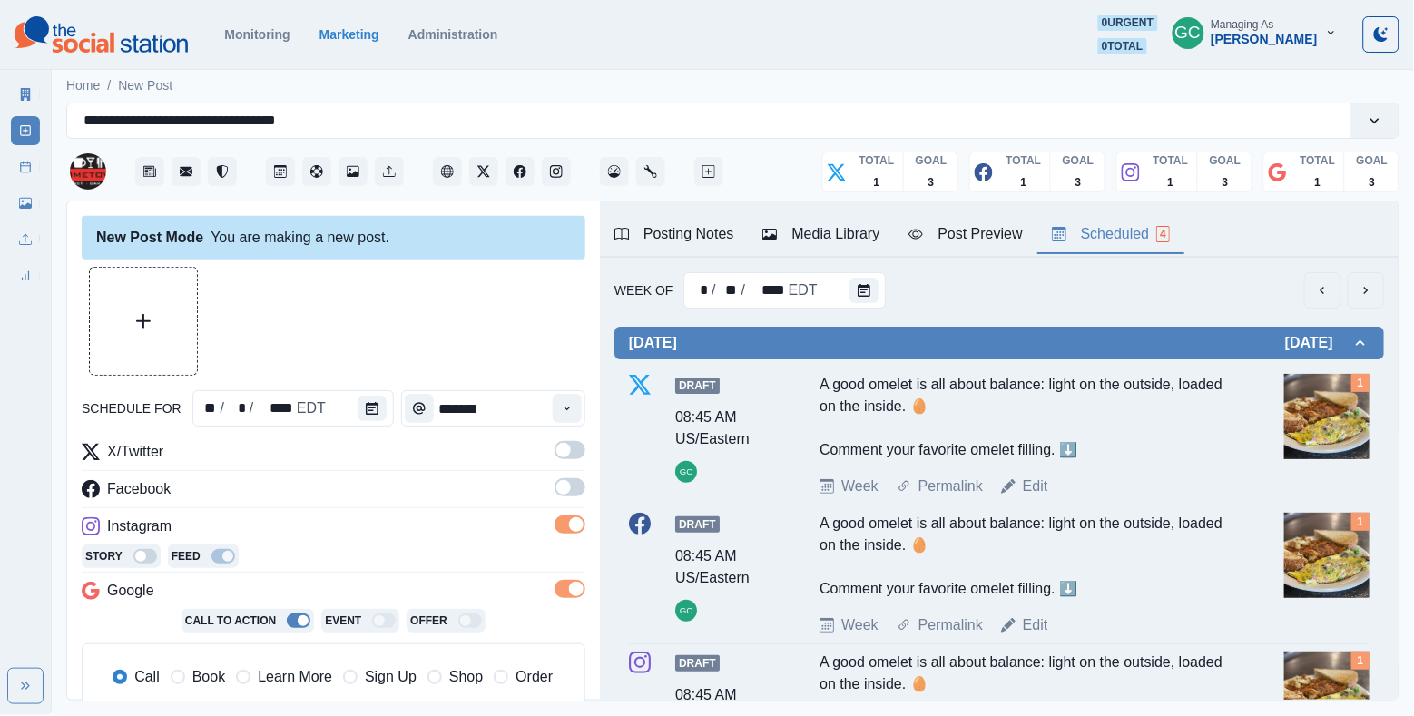
click at [569, 475] on div "X/Twitter Facebook Instagram Story Feed Google Call To Action Event Offer Call …" at bounding box center [334, 585] width 504 height 288
click at [569, 446] on span at bounding box center [563, 450] width 15 height 15
click at [571, 505] on label at bounding box center [570, 492] width 31 height 29
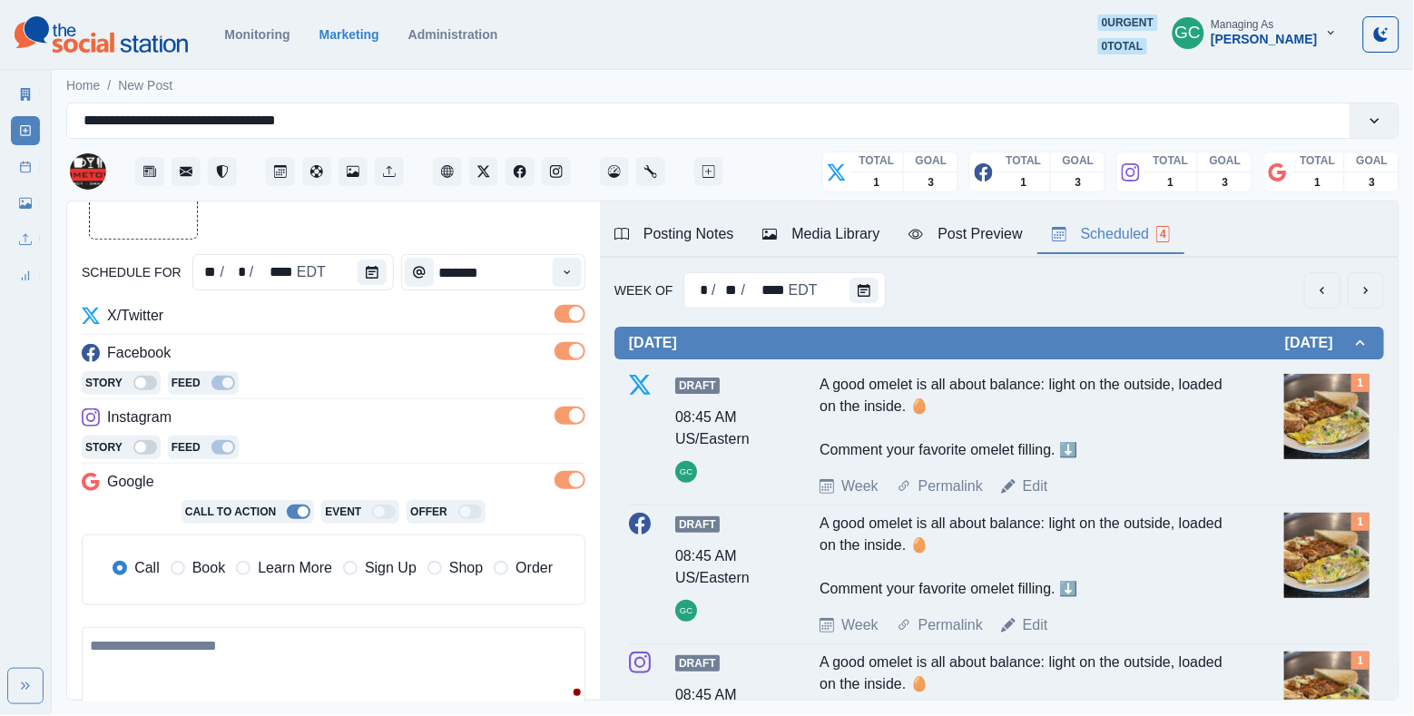
scroll to position [154, 0]
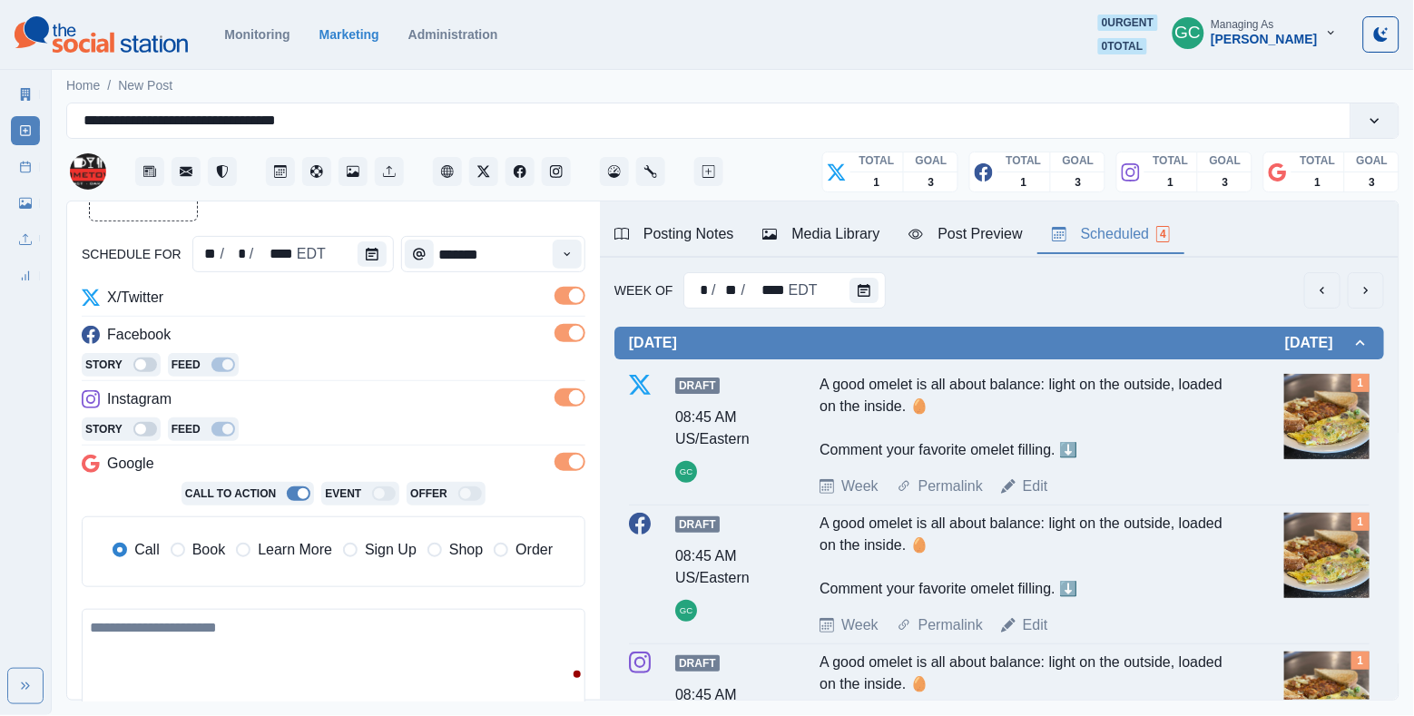
click at [305, 560] on span "Learn More" at bounding box center [295, 550] width 74 height 22
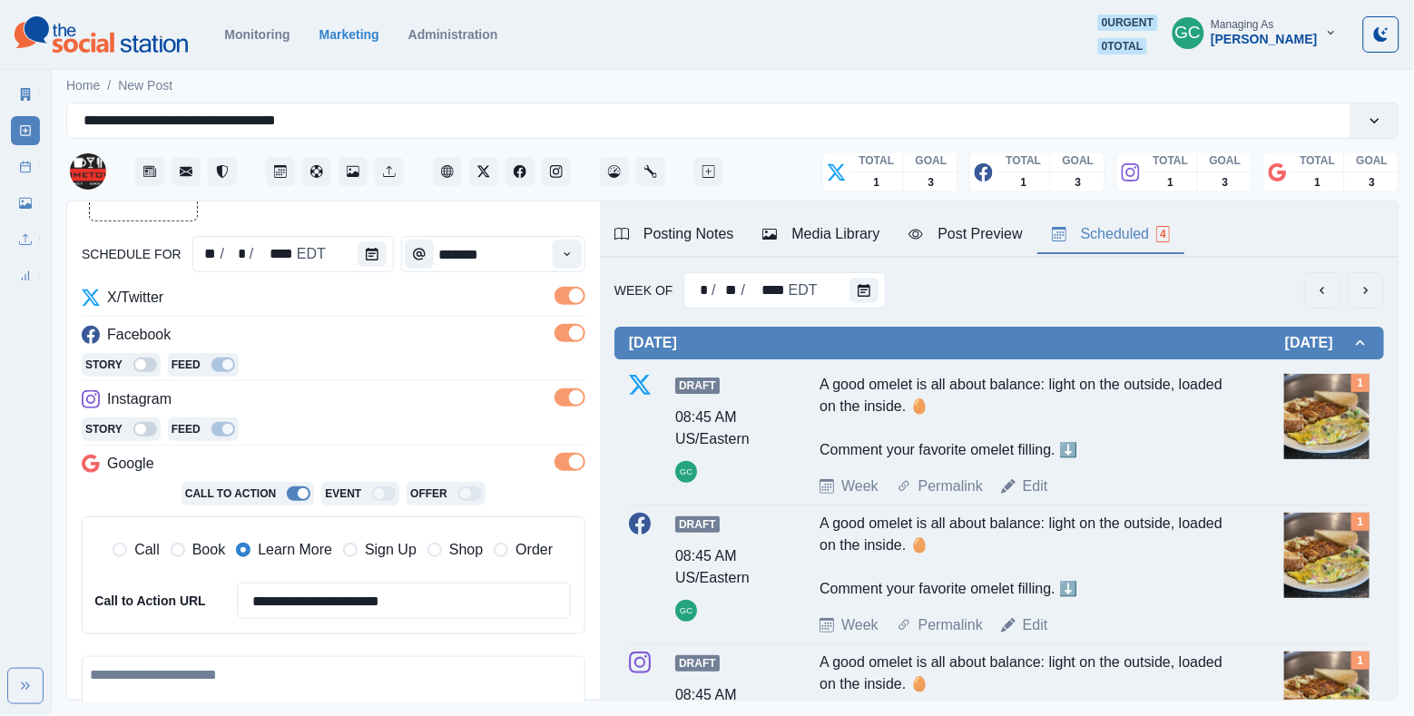
click at [379, 402] on div "Instagram" at bounding box center [334, 403] width 504 height 29
click at [848, 240] on div "Media Library" at bounding box center [821, 234] width 117 height 22
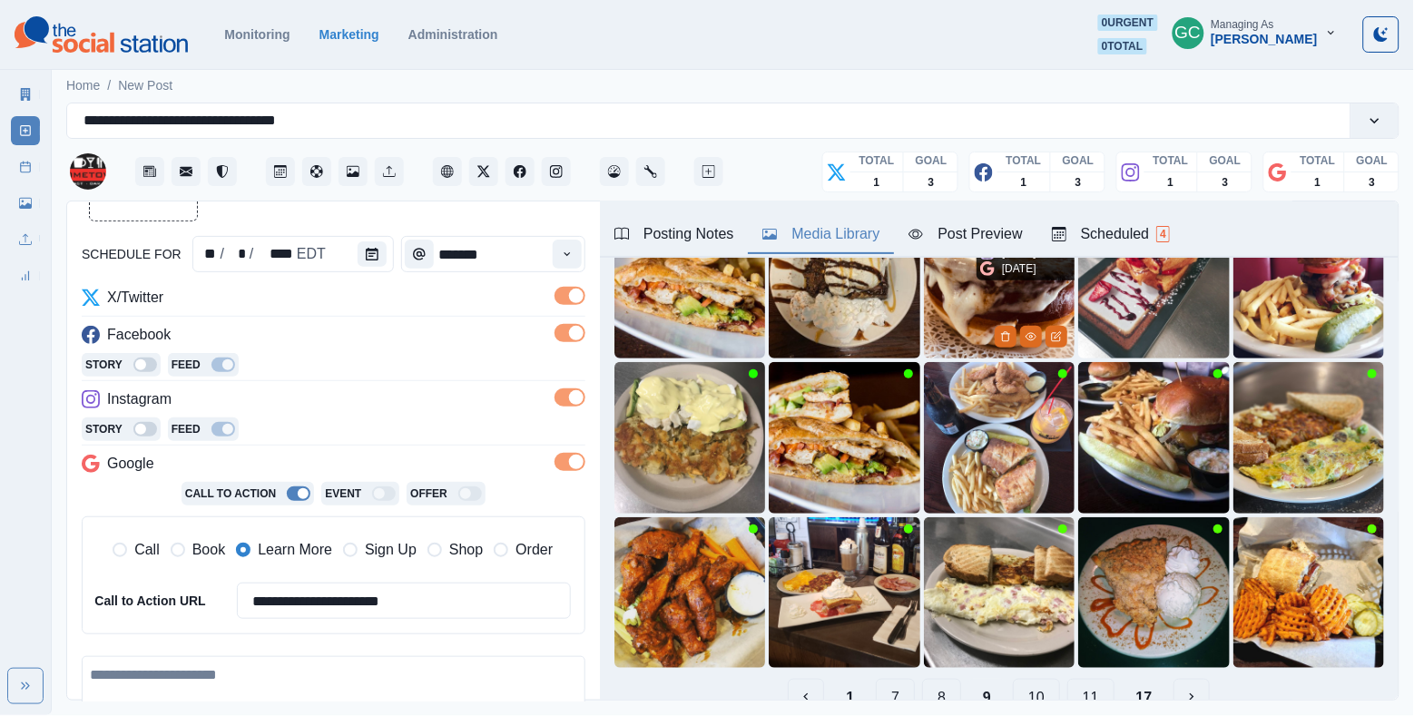
scroll to position [153, 0]
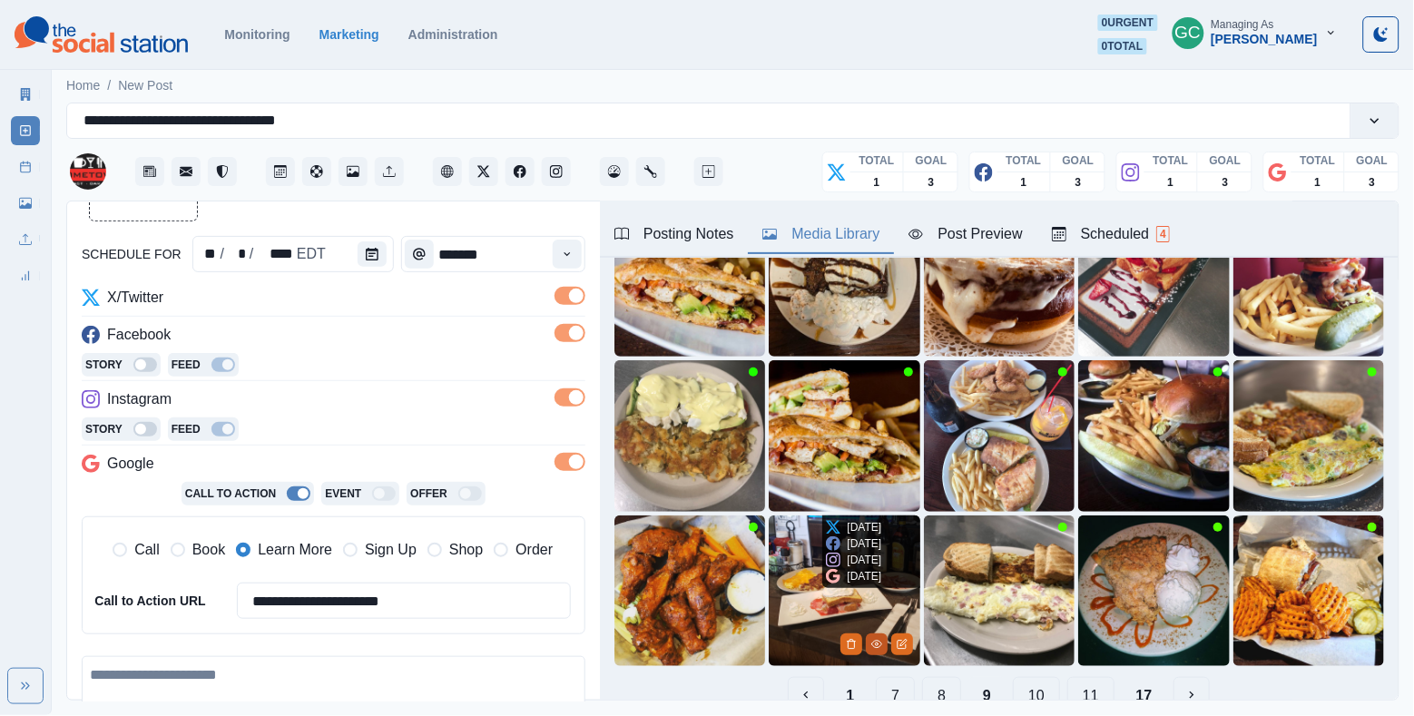
click at [880, 650] on icon "View Media" at bounding box center [876, 644] width 11 height 11
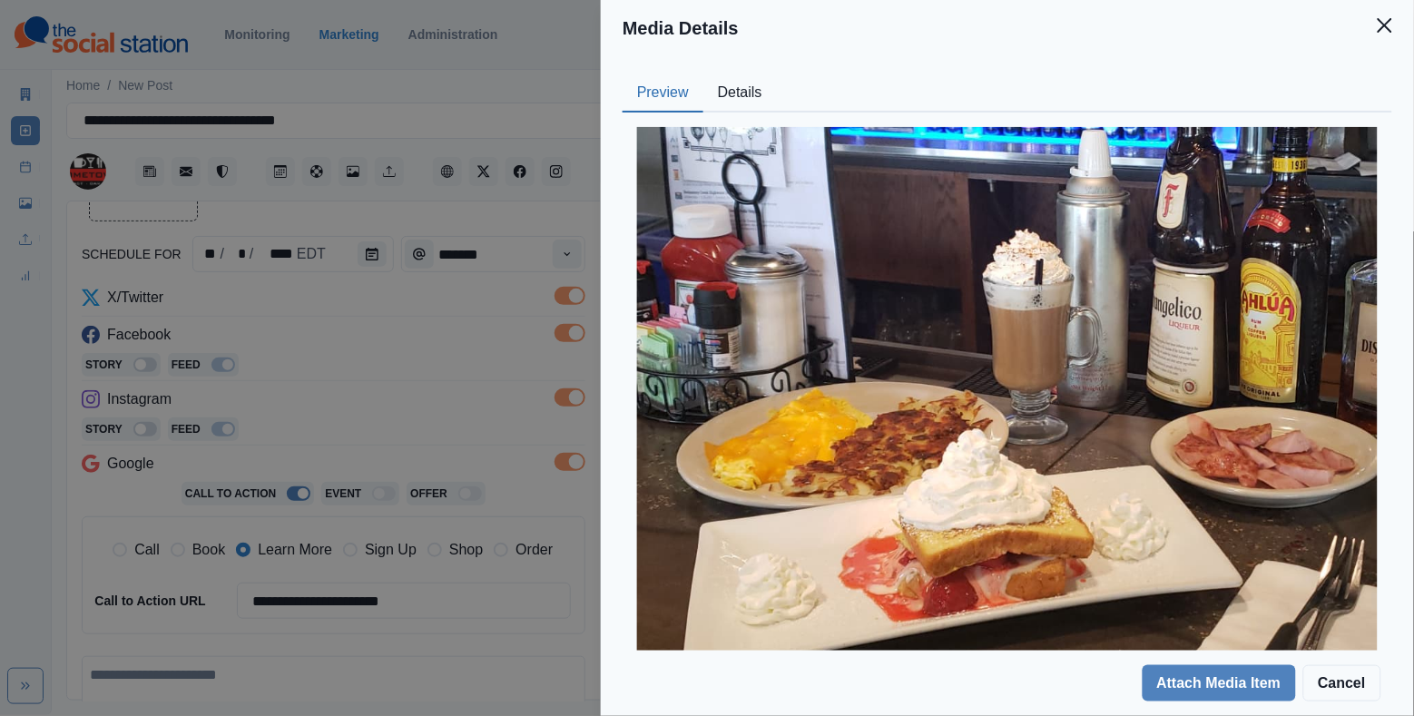
click at [752, 102] on button "Details" at bounding box center [741, 93] width 74 height 38
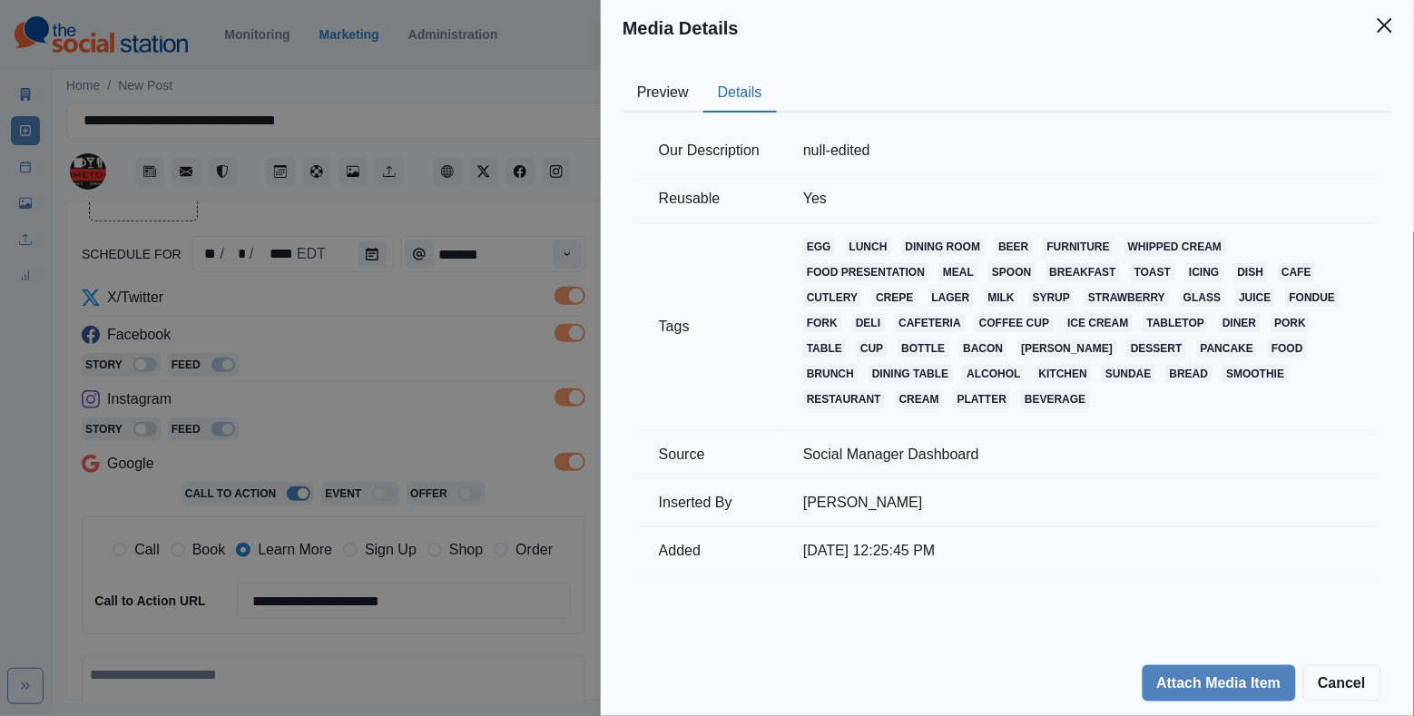
click at [684, 100] on button "Preview" at bounding box center [663, 93] width 81 height 38
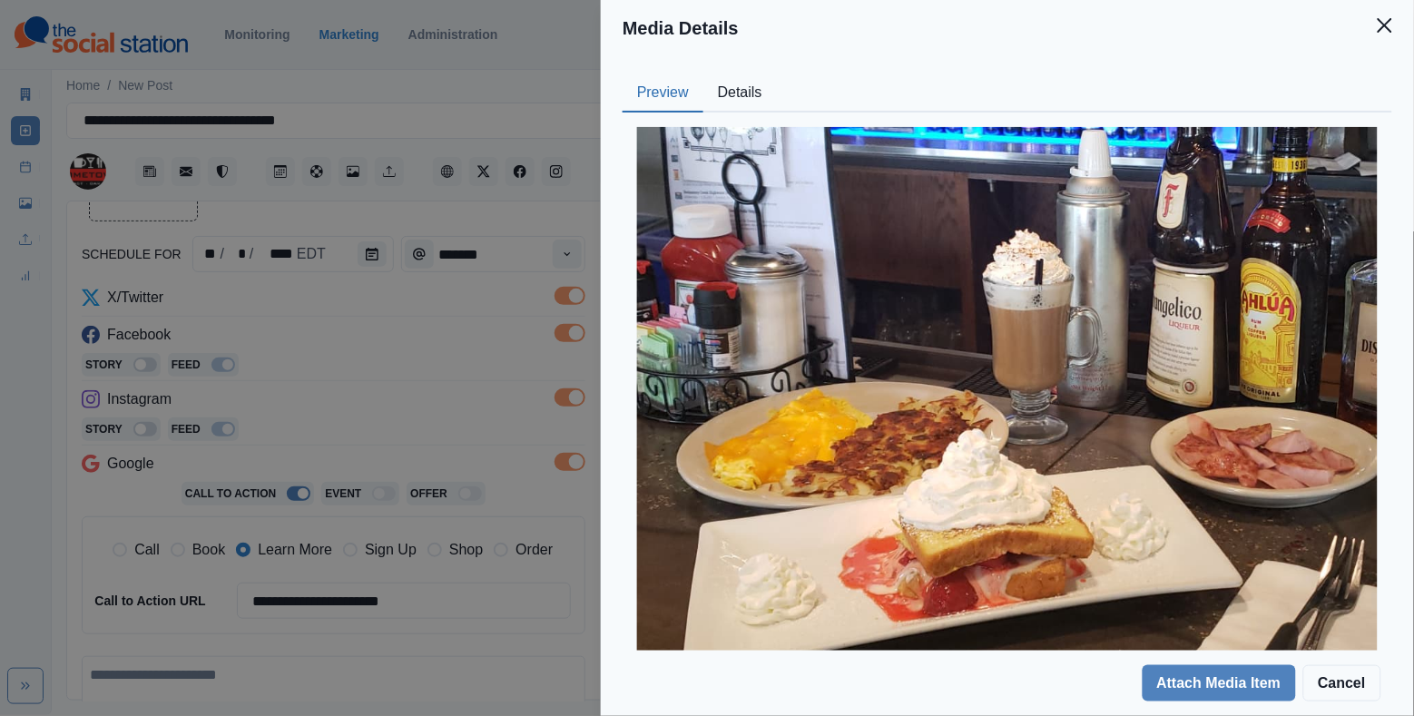
click at [477, 340] on div "Media Details Preview Details Our Description null-edited Reusable Yes Tags egg…" at bounding box center [707, 358] width 1414 height 716
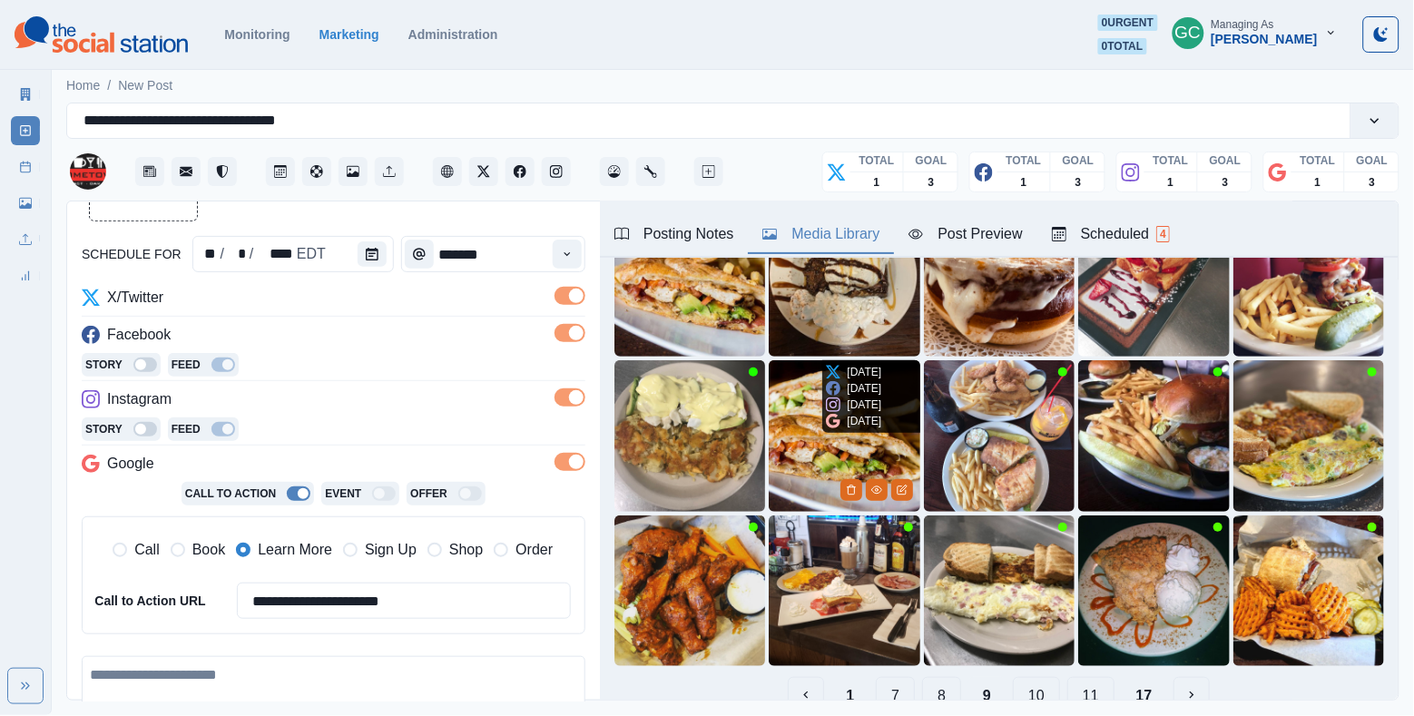
scroll to position [209, 0]
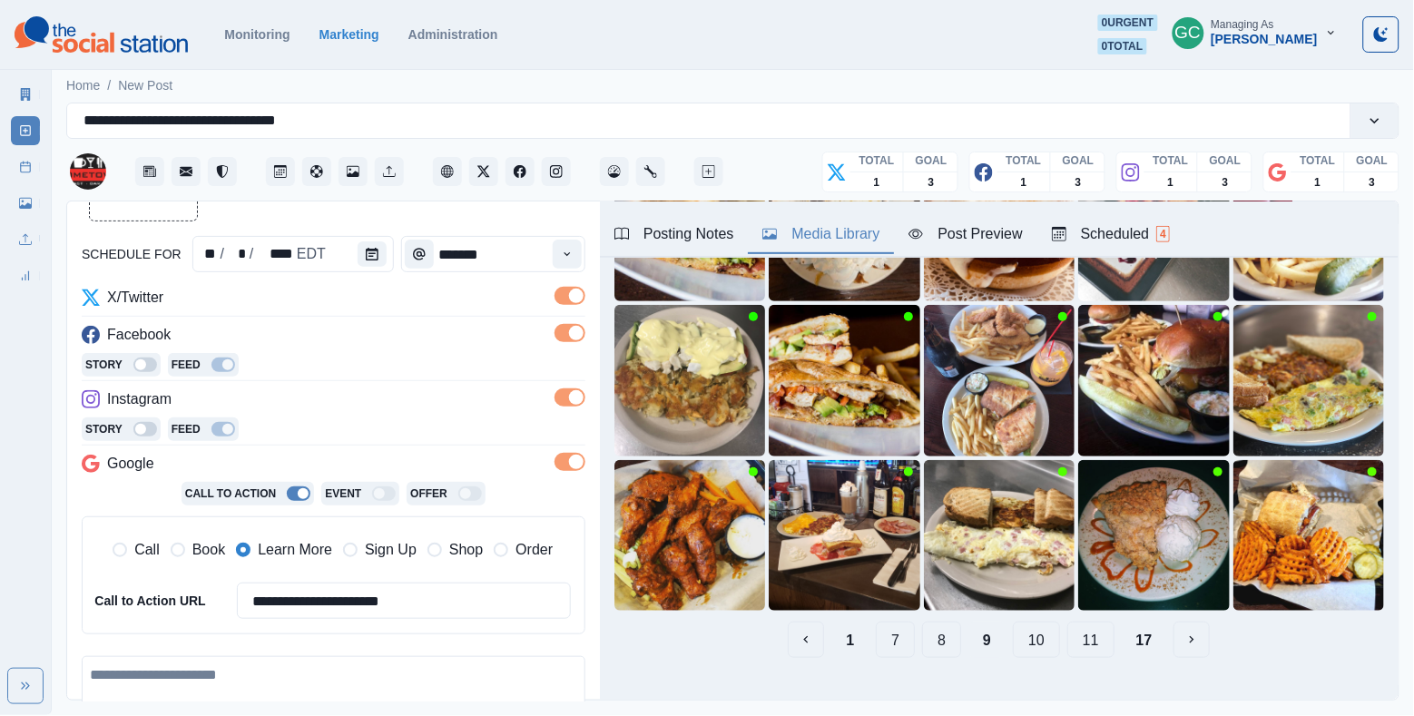
click at [1048, 646] on button "10" at bounding box center [1036, 640] width 47 height 36
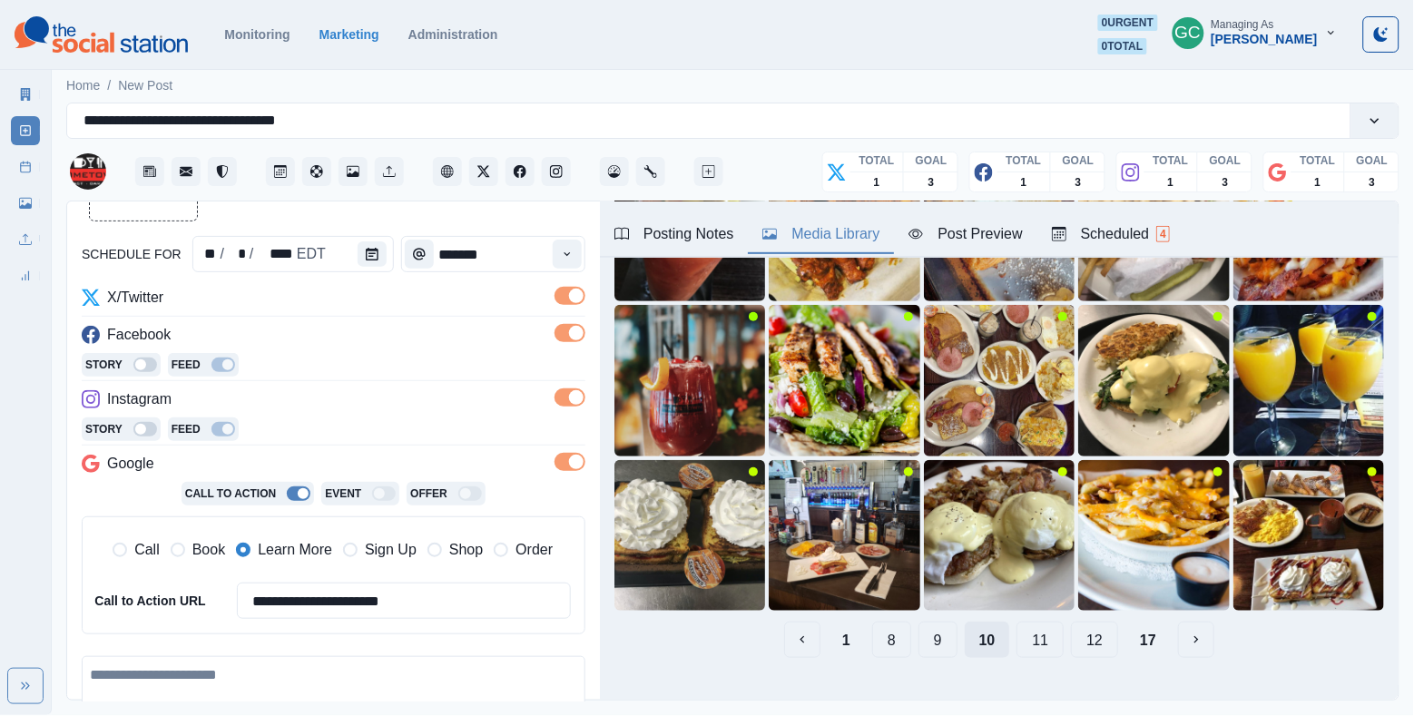
scroll to position [0, 0]
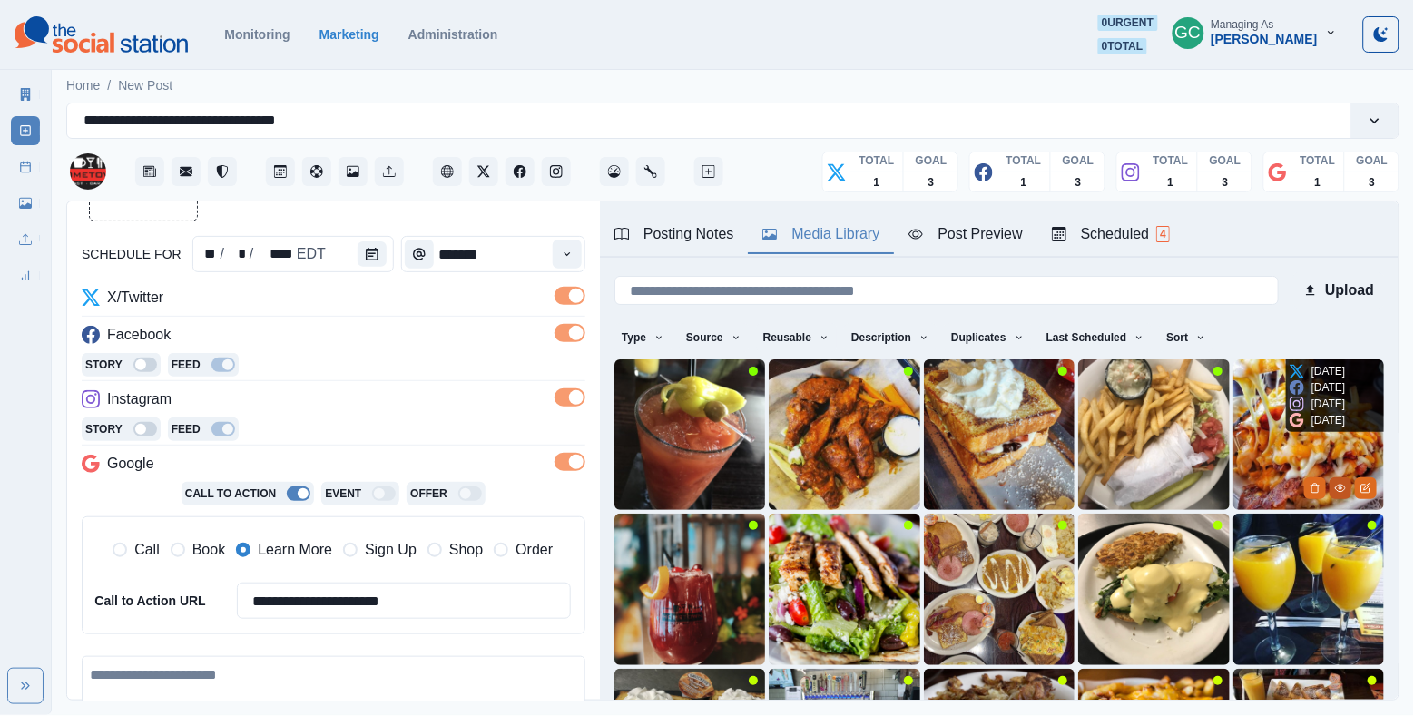
click at [1262, 488] on icon "View Media" at bounding box center [1340, 488] width 11 height 11
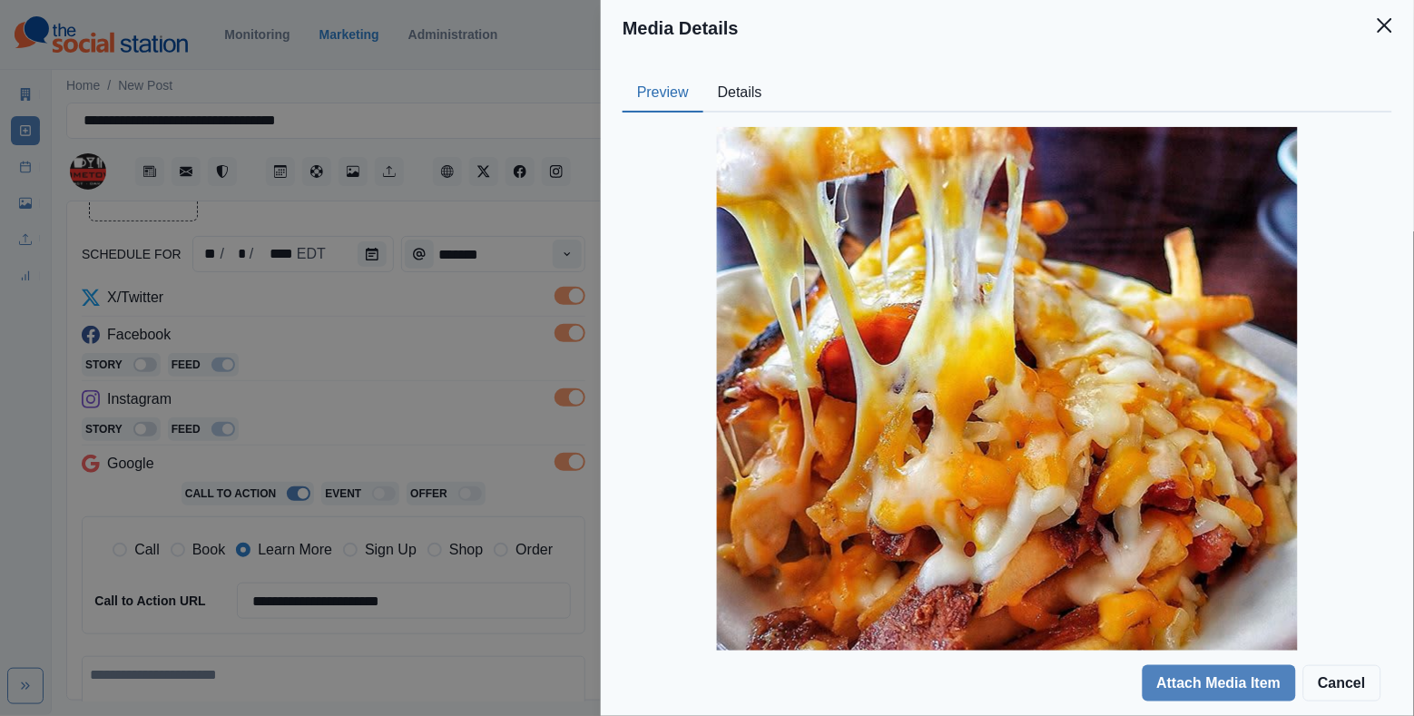
click at [734, 89] on button "Details" at bounding box center [741, 93] width 74 height 38
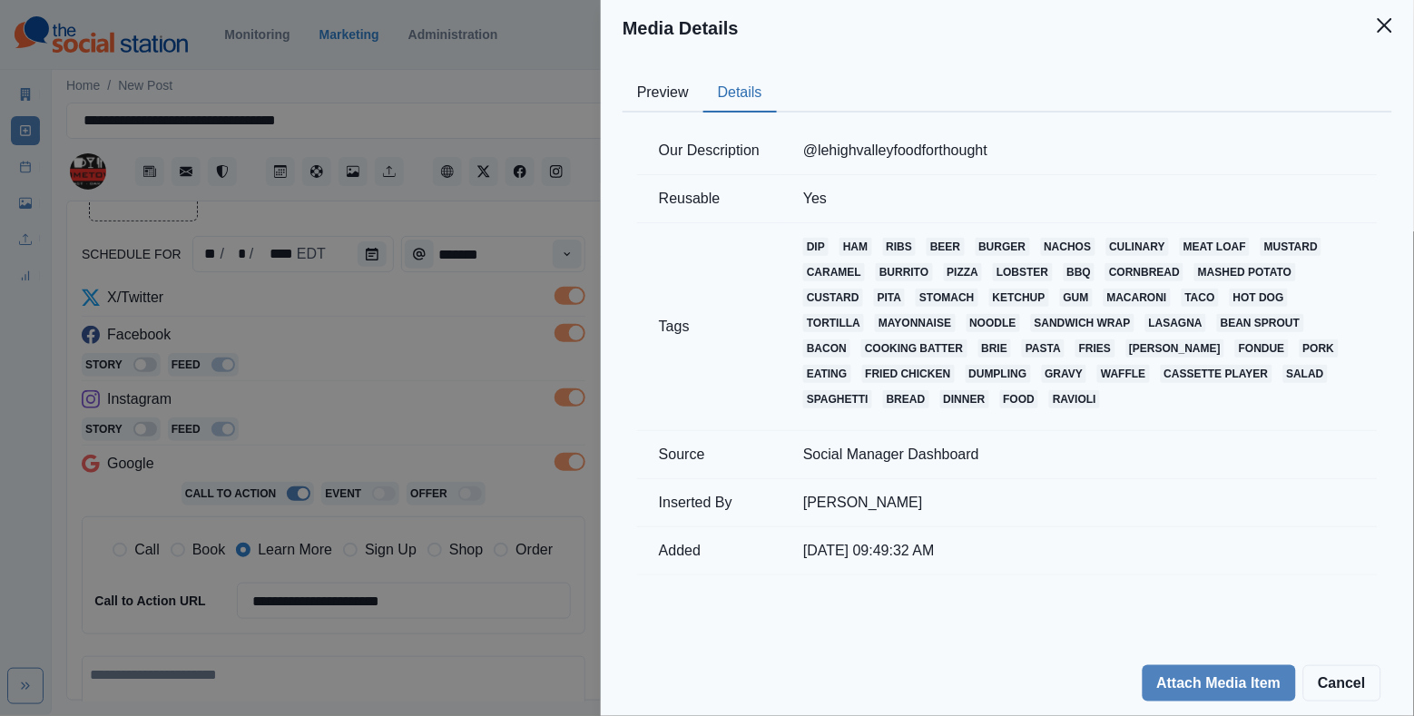
click at [676, 94] on button "Preview" at bounding box center [663, 93] width 81 height 38
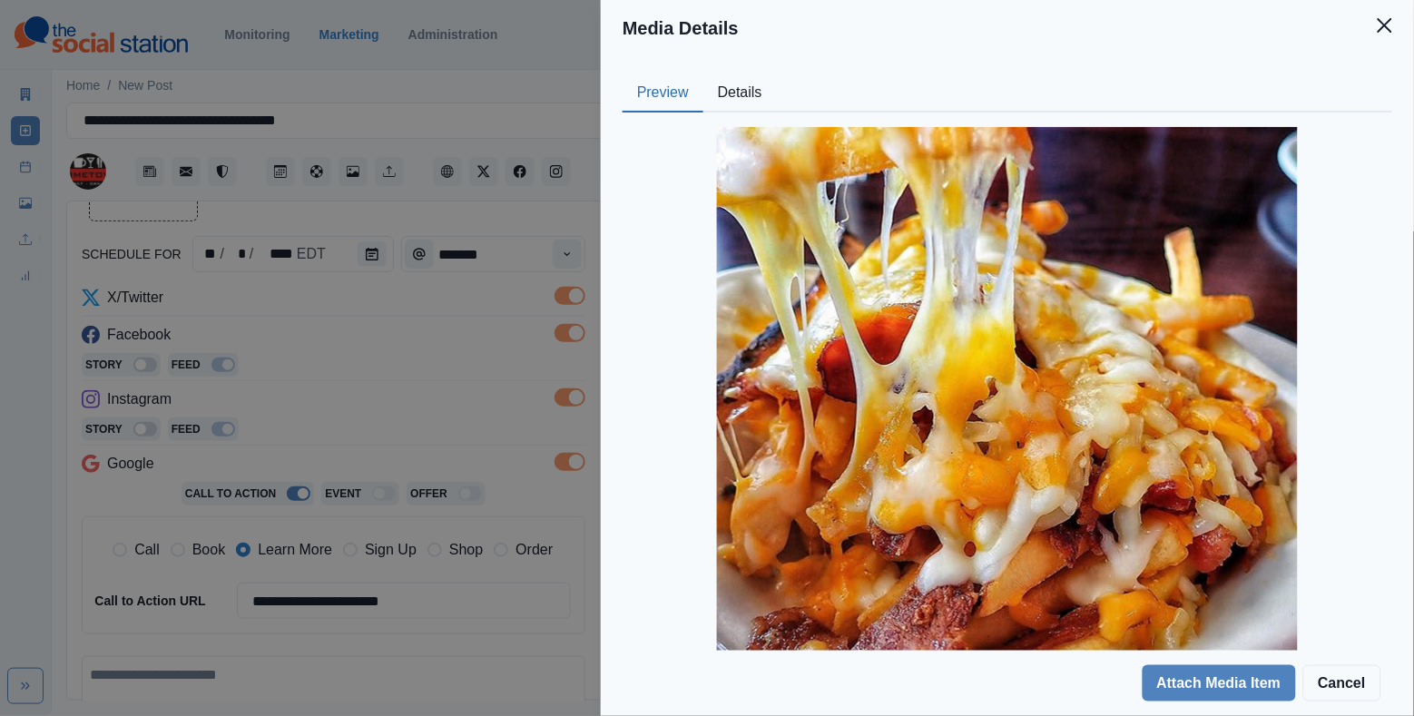
click at [527, 227] on div "Media Details Preview Details Our Description @lehighvalleyfoodforthought Reusa…" at bounding box center [707, 358] width 1414 height 716
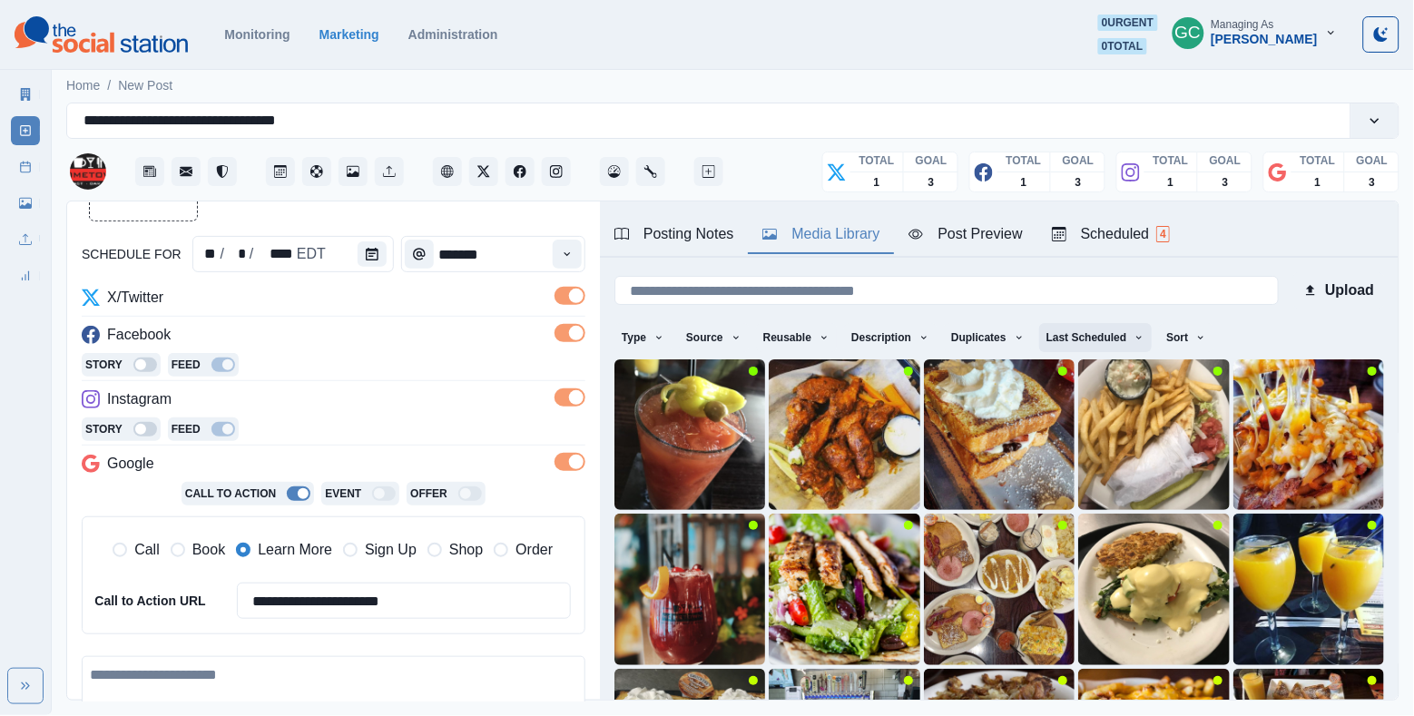
scroll to position [56, 0]
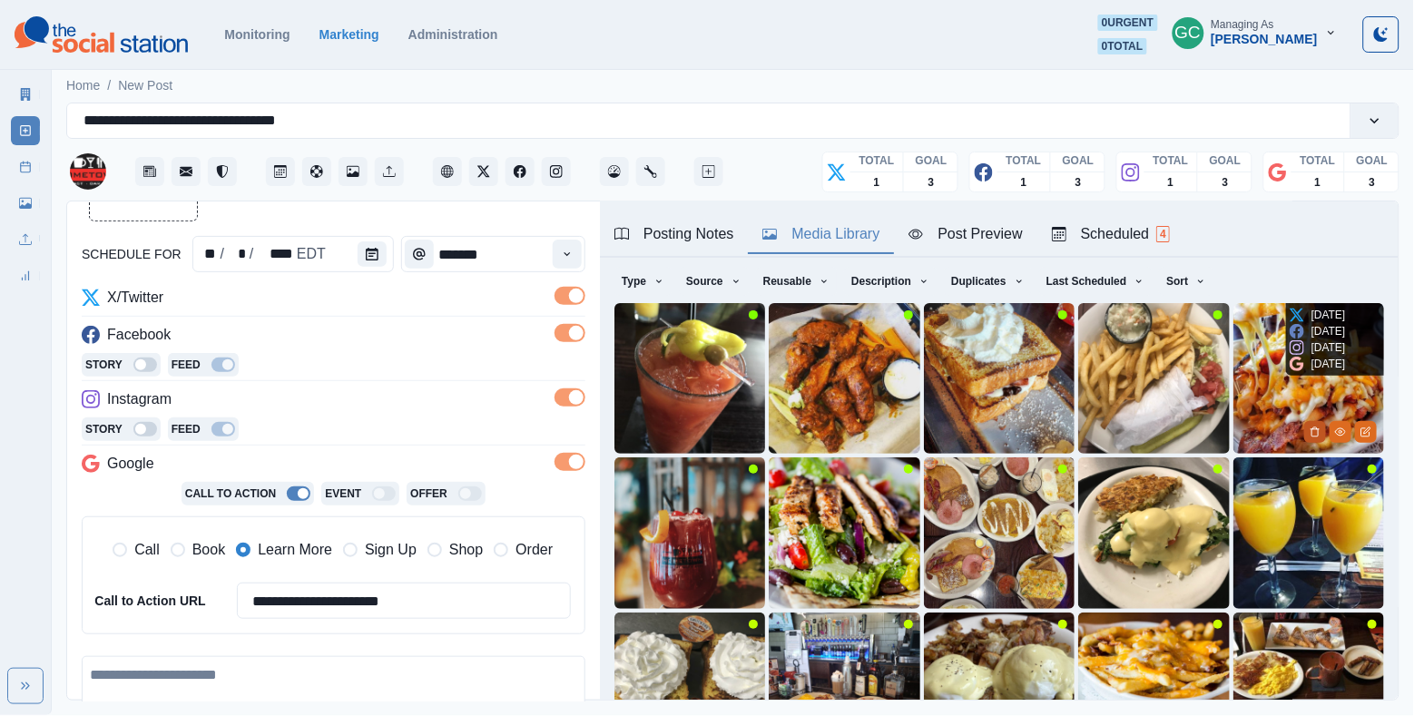
click at [1262, 432] on icon "Delete Media" at bounding box center [1315, 432] width 11 height 11
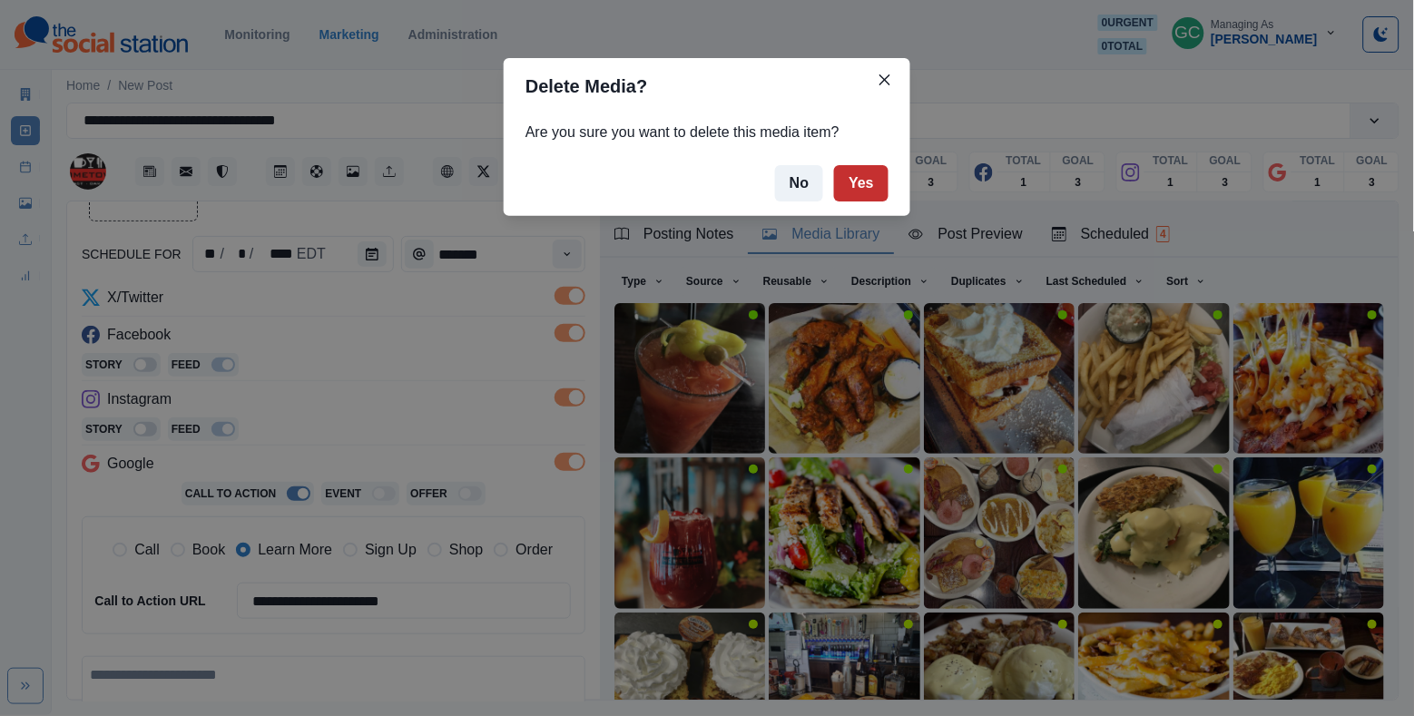
click at [869, 184] on button "Yes" at bounding box center [861, 183] width 54 height 36
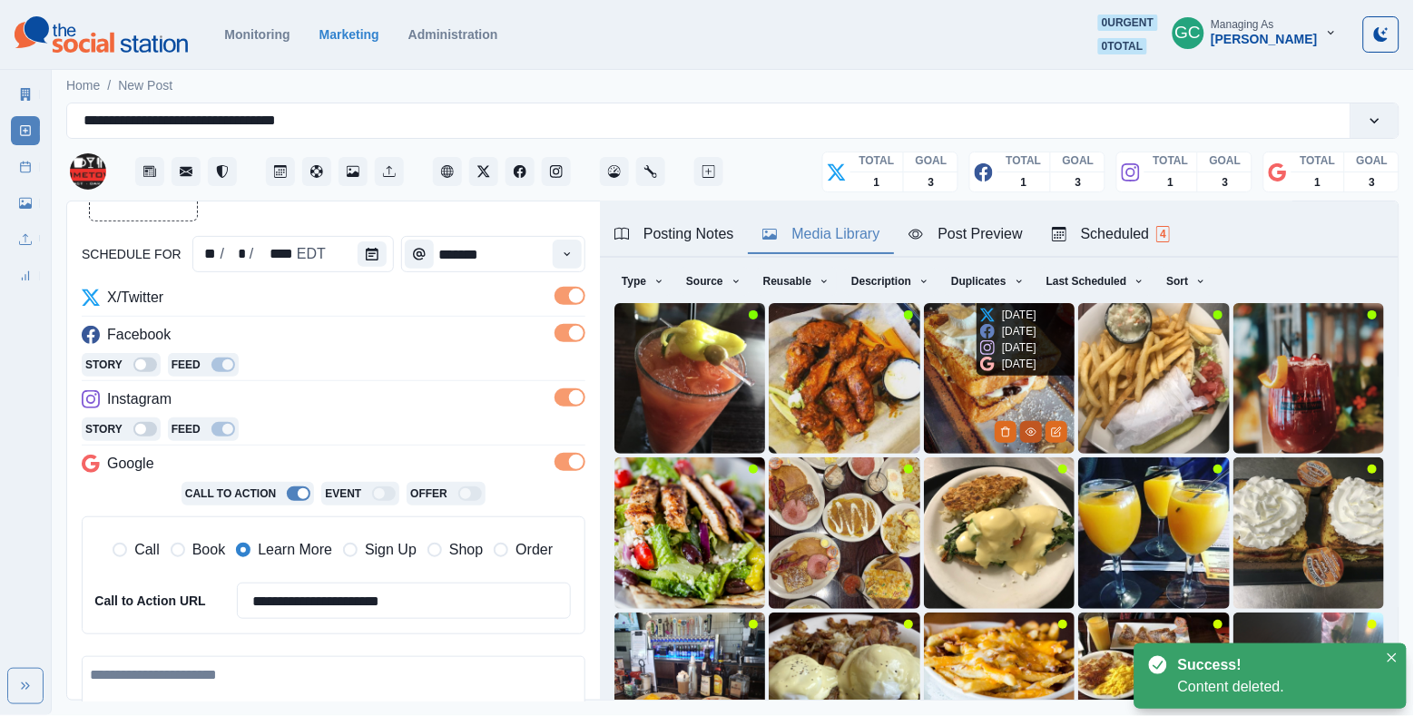
click at [1025, 428] on button "View Media" at bounding box center [1031, 432] width 22 height 22
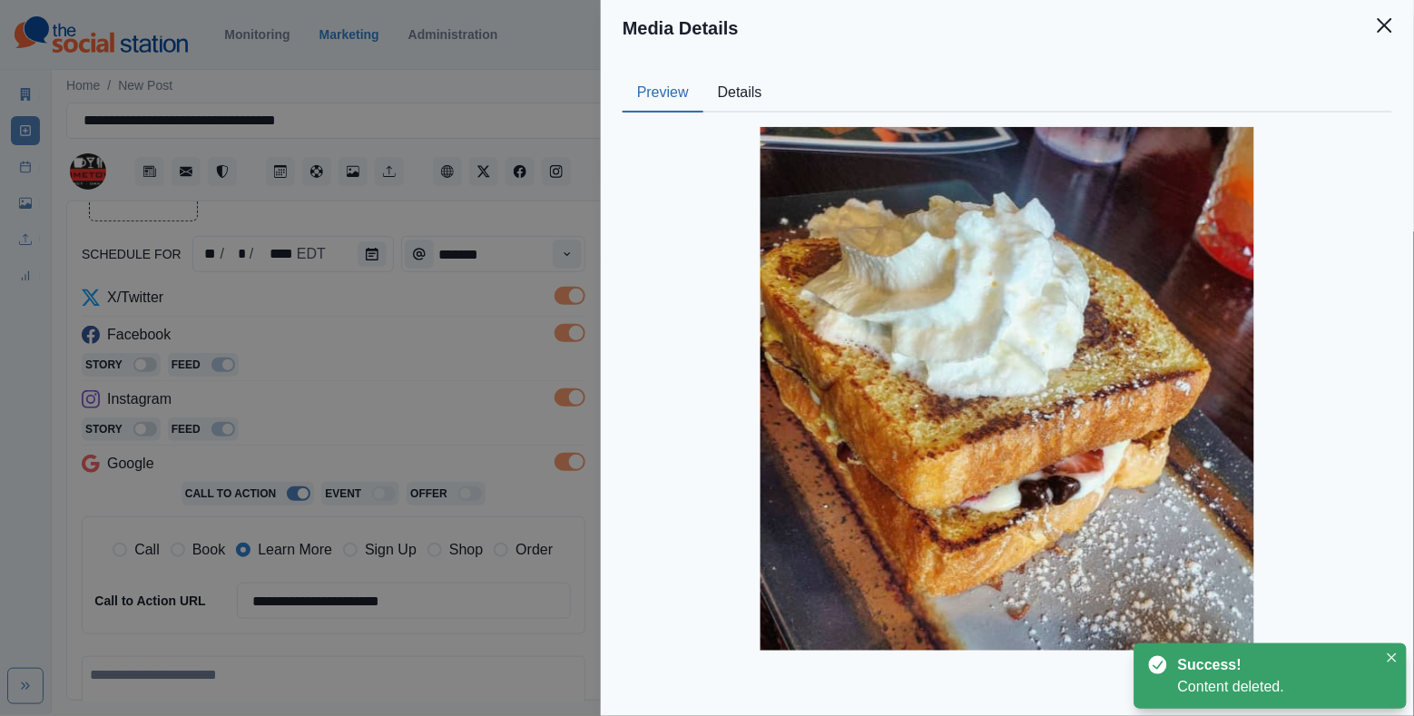
click at [733, 111] on button "Details" at bounding box center [741, 93] width 74 height 38
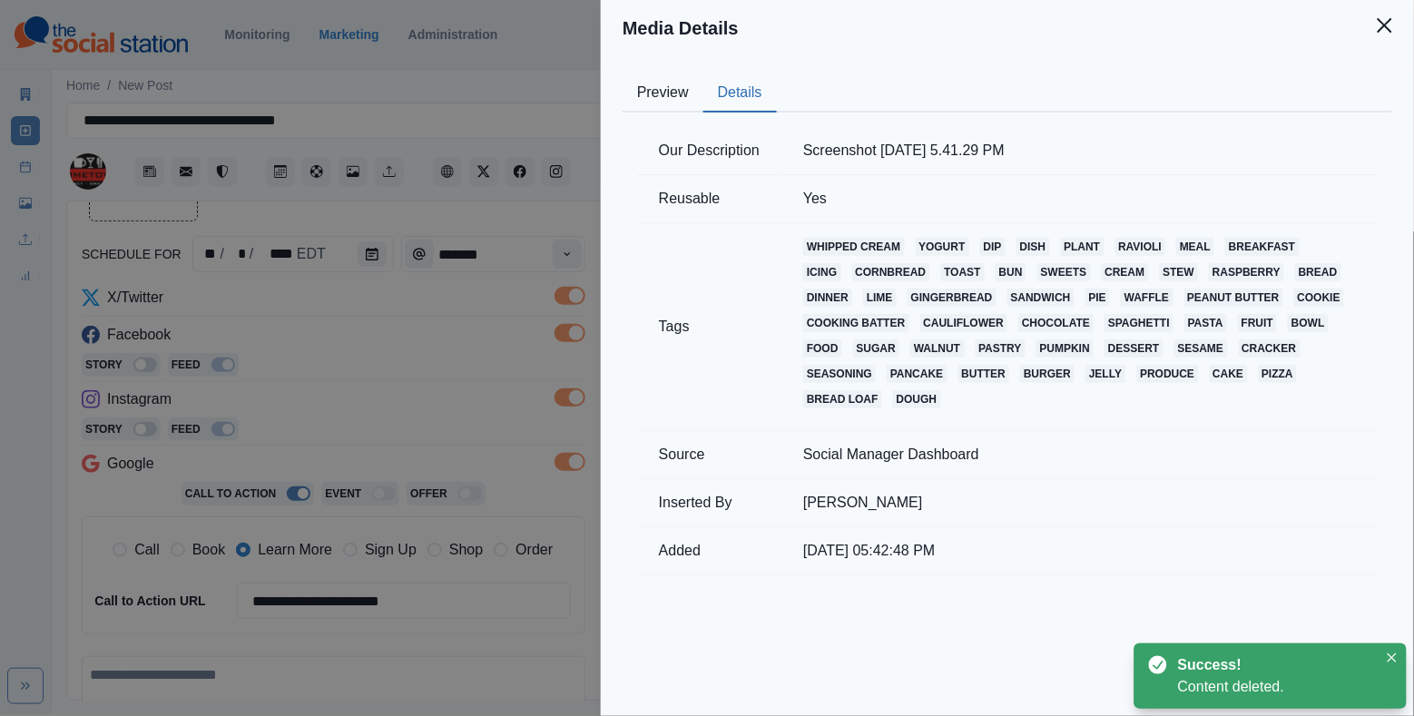
click at [675, 108] on button "Preview" at bounding box center [663, 93] width 81 height 38
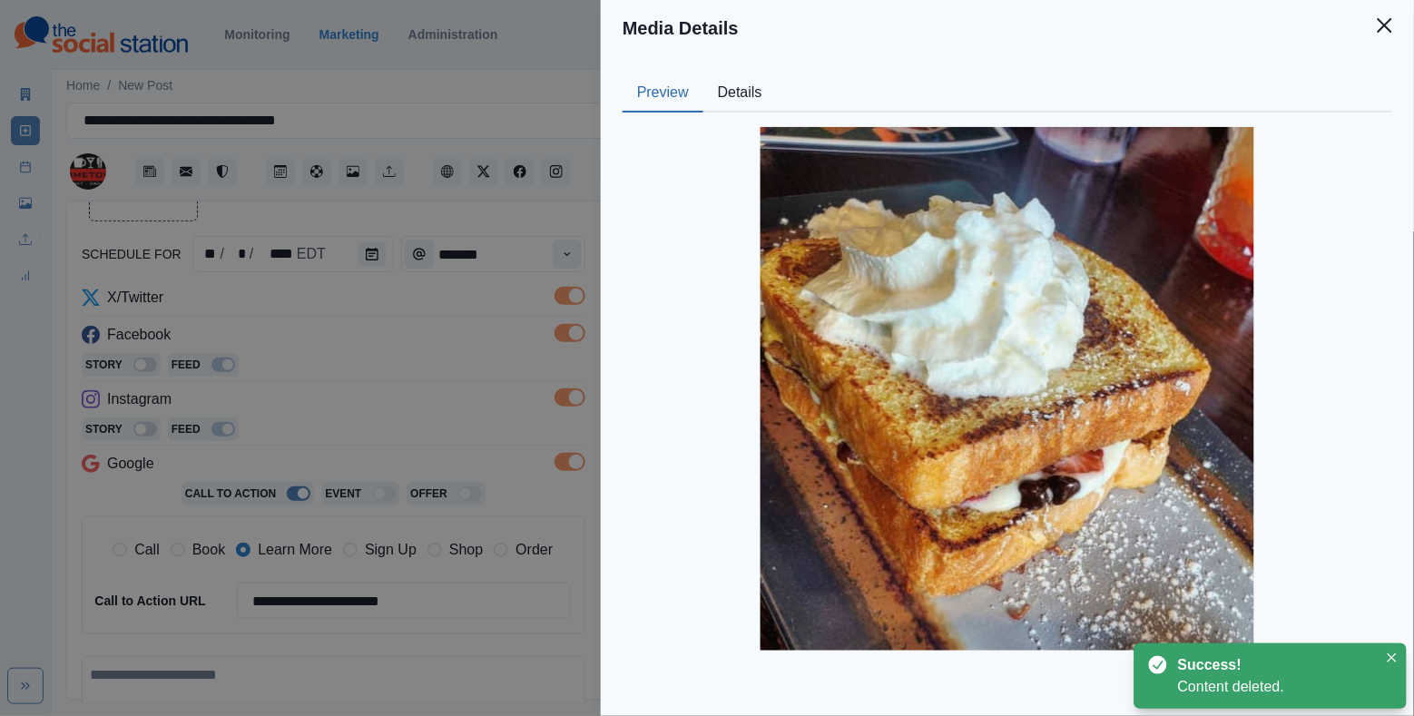
click at [470, 319] on div "Media Details Preview Details Our Description Screenshot 2021-06-05 5.41.29 PM …" at bounding box center [707, 358] width 1414 height 716
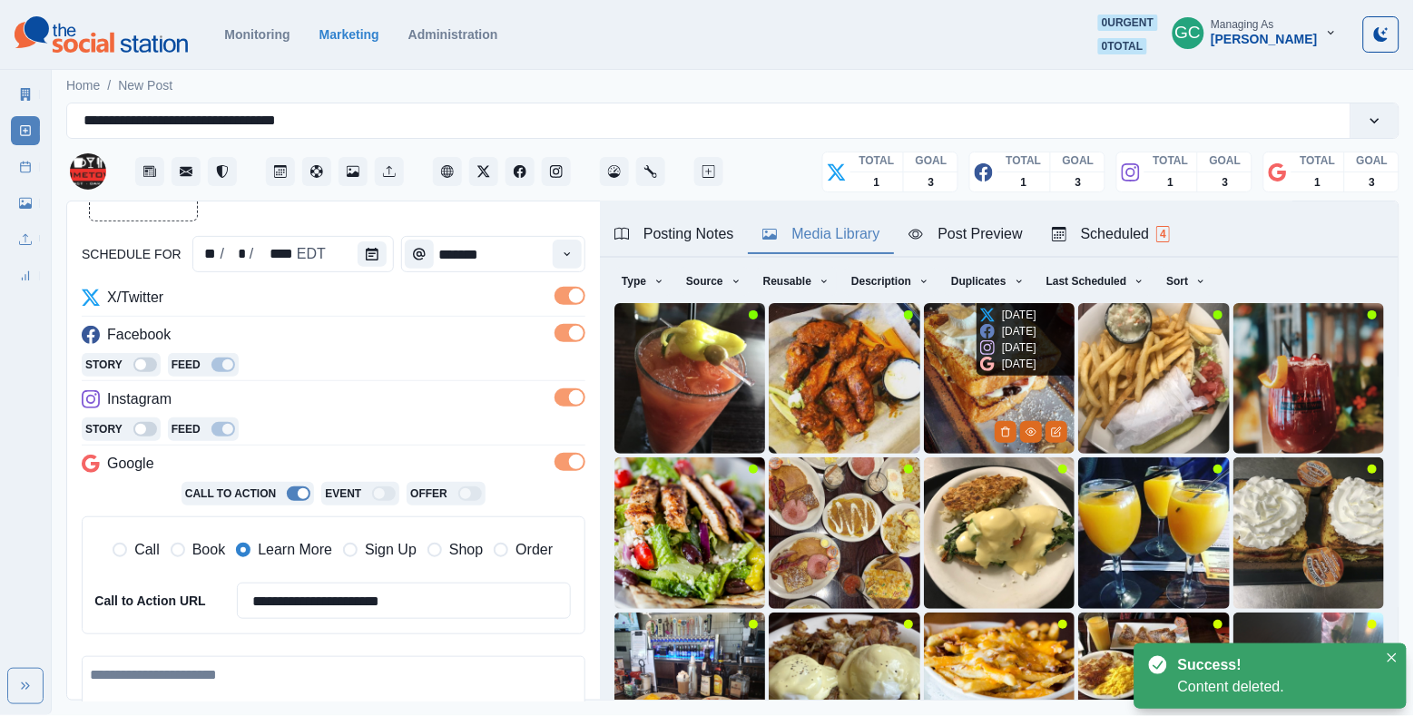
click at [934, 335] on img at bounding box center [999, 378] width 151 height 151
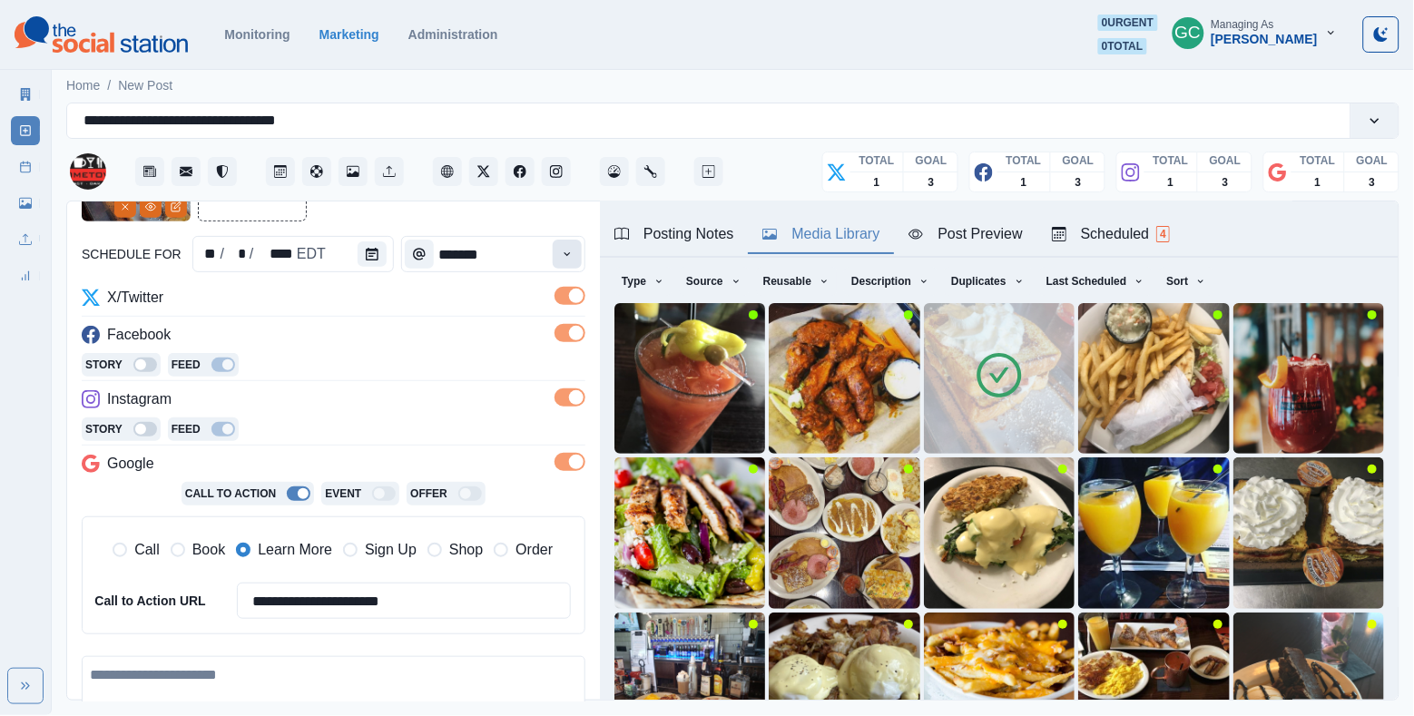
click at [565, 257] on icon "Time" at bounding box center [567, 254] width 13 height 13
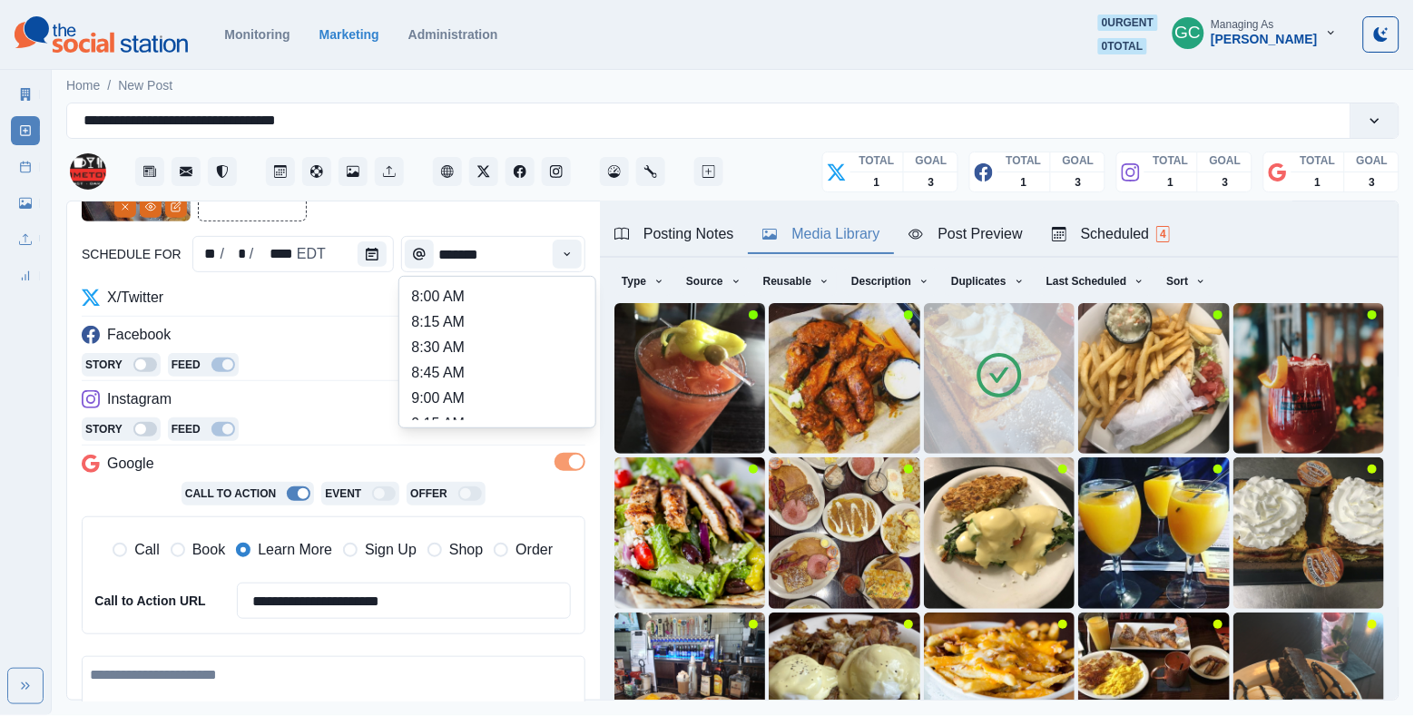
click at [733, 237] on div "Posting Notes" at bounding box center [675, 234] width 120 height 22
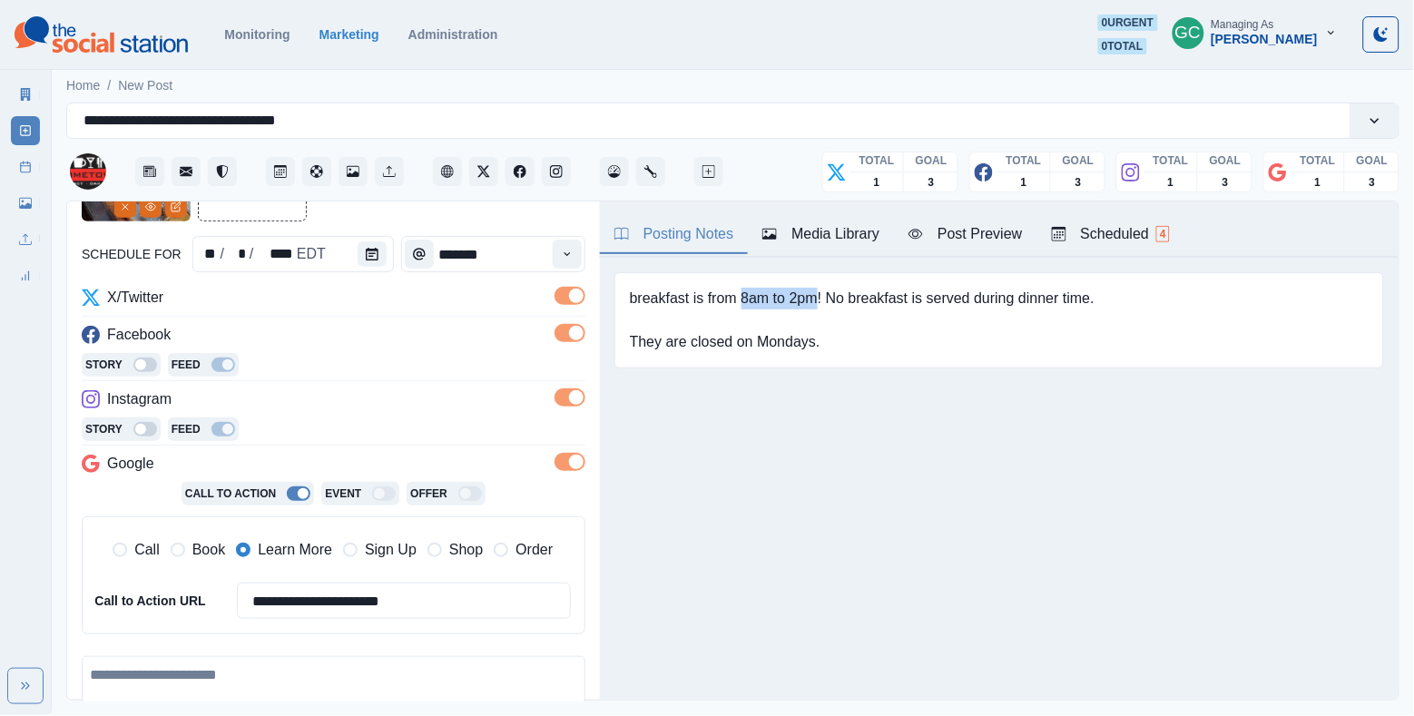
drag, startPoint x: 743, startPoint y: 299, endPoint x: 819, endPoint y: 291, distance: 76.6
click at [819, 291] on pre "breakfast is from 8am to 2pm! No breakfast is served during dinner time. They a…" at bounding box center [864, 320] width 469 height 65
copy pre "8am to 2pm"
click at [555, 253] on button "Time" at bounding box center [567, 254] width 29 height 29
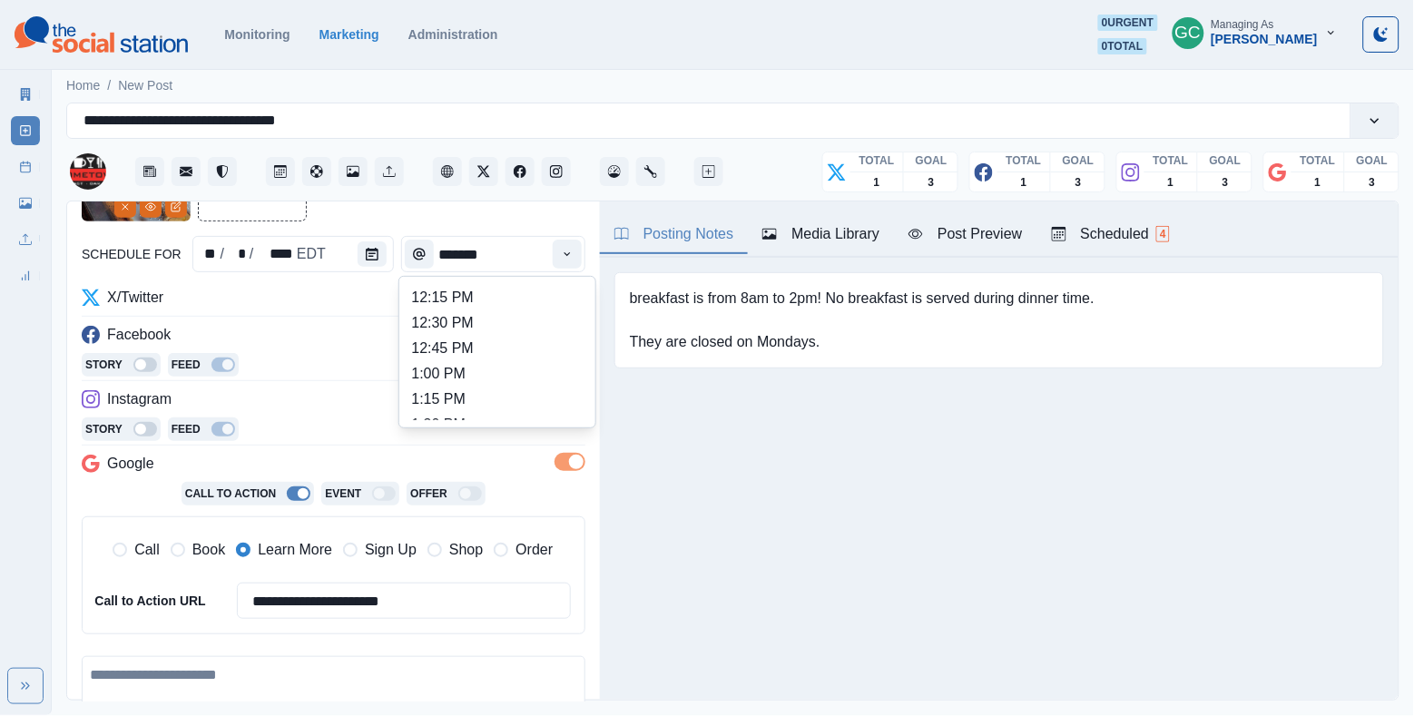
scroll to position [430, 0]
click at [512, 360] on li "12:45 PM" at bounding box center [498, 349] width 182 height 25
type input "********"
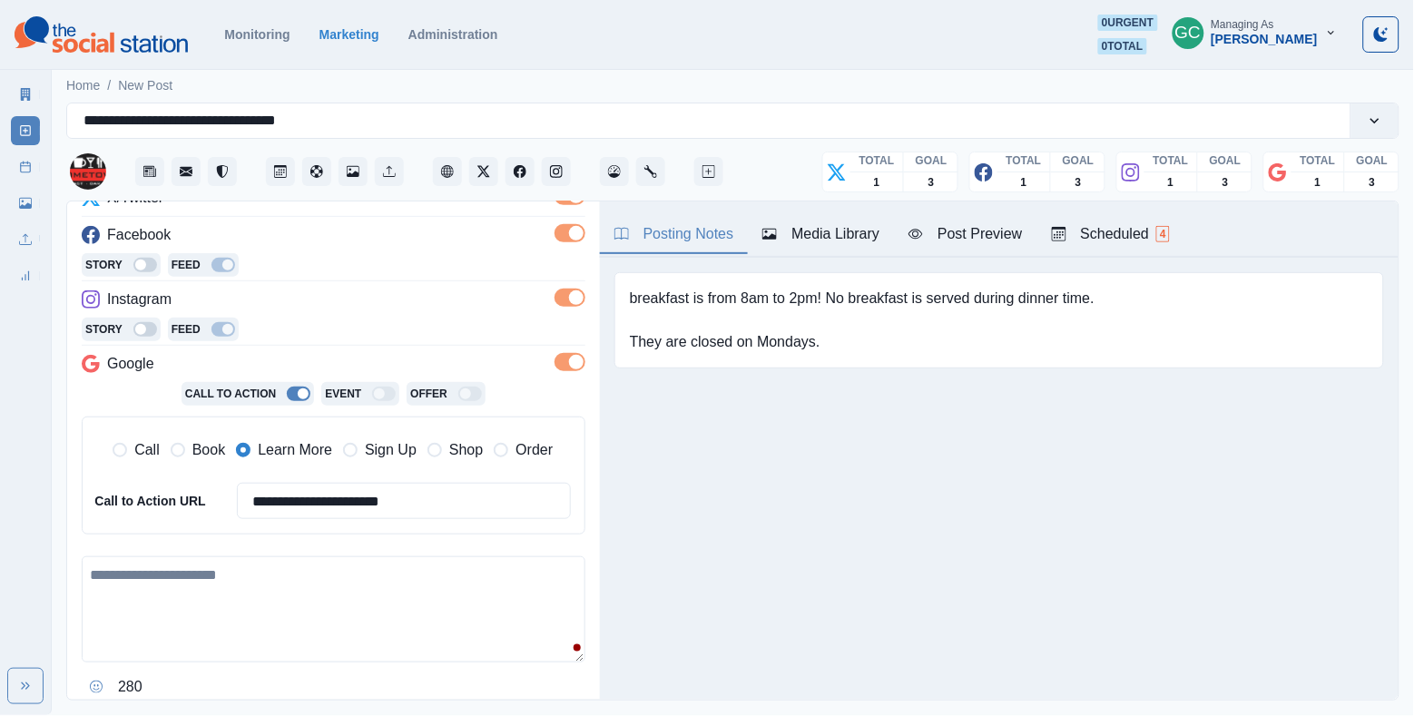
scroll to position [340, 0]
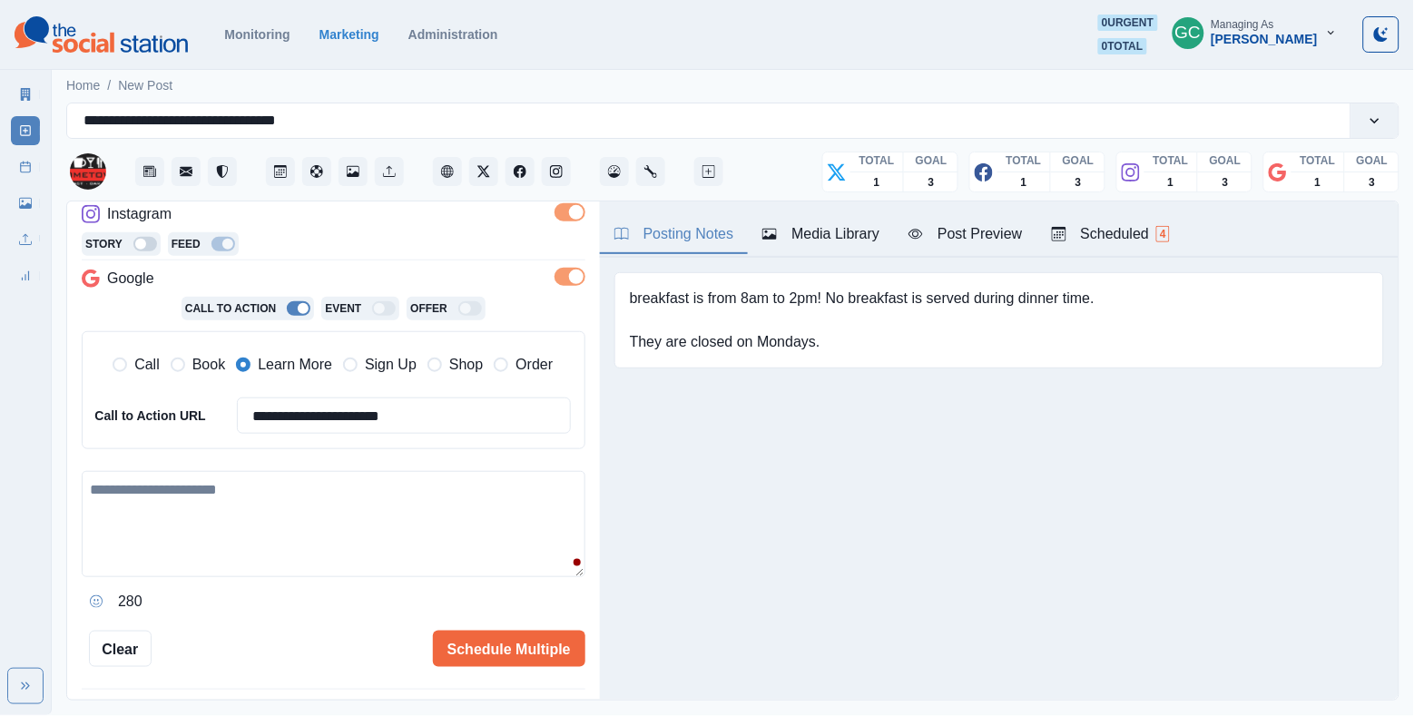
click at [295, 546] on textarea at bounding box center [334, 524] width 504 height 106
paste textarea "**********"
type textarea "**********"
click at [487, 651] on button "Schedule Multiple" at bounding box center [509, 649] width 153 height 36
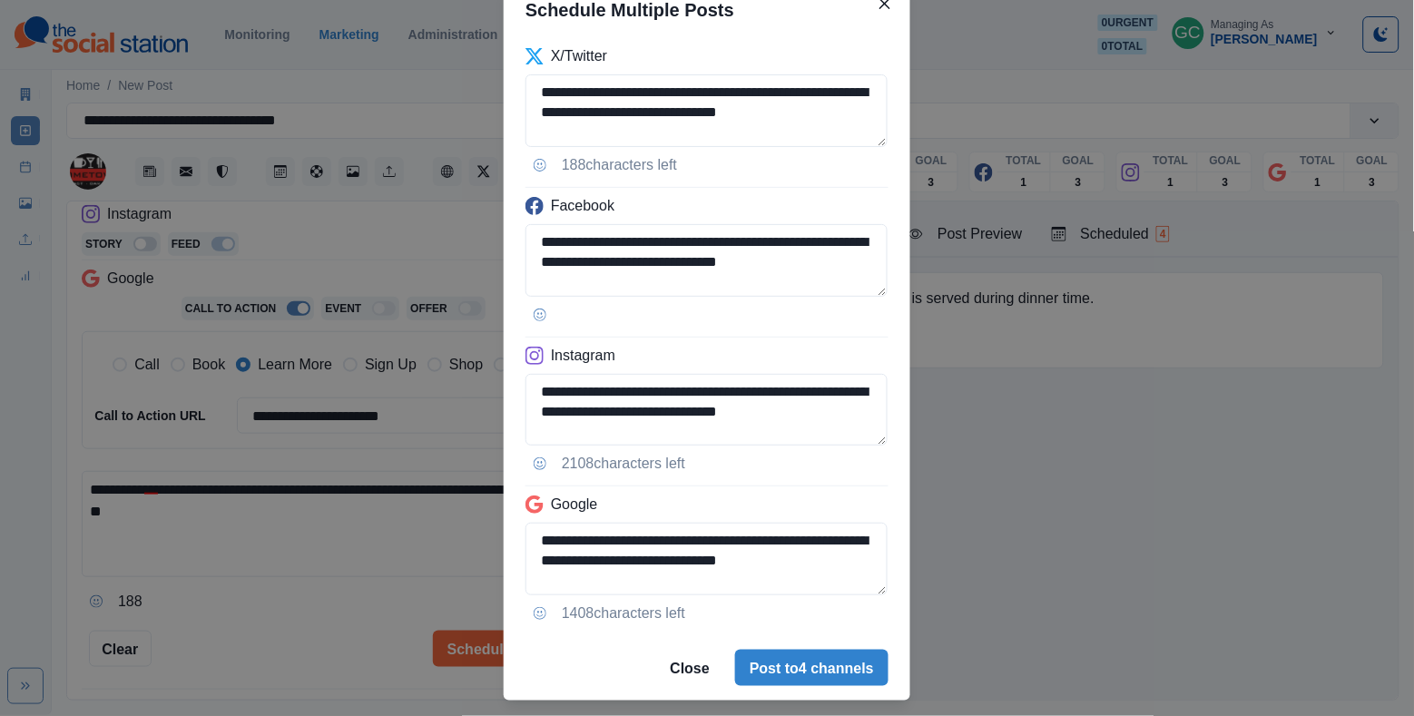
scroll to position [119, 0]
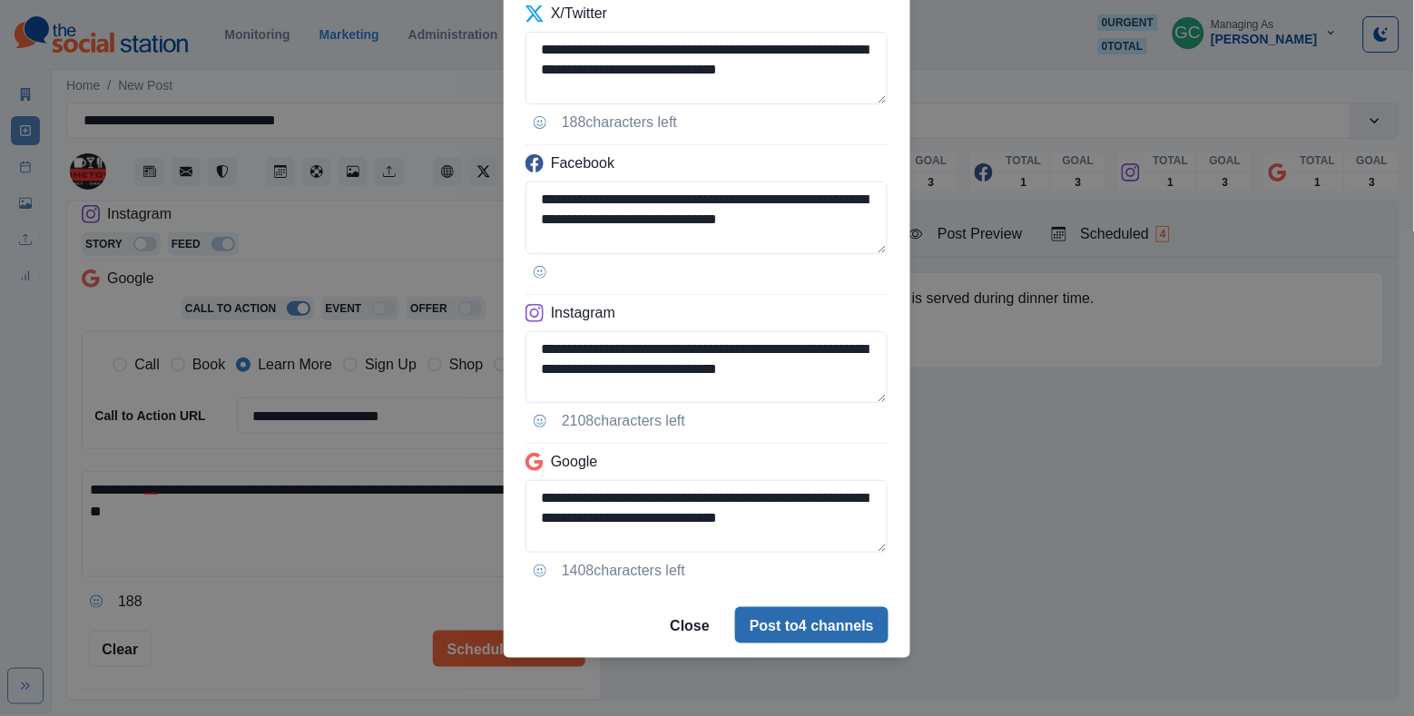
click at [782, 628] on button "Post to 4 channels" at bounding box center [811, 625] width 153 height 36
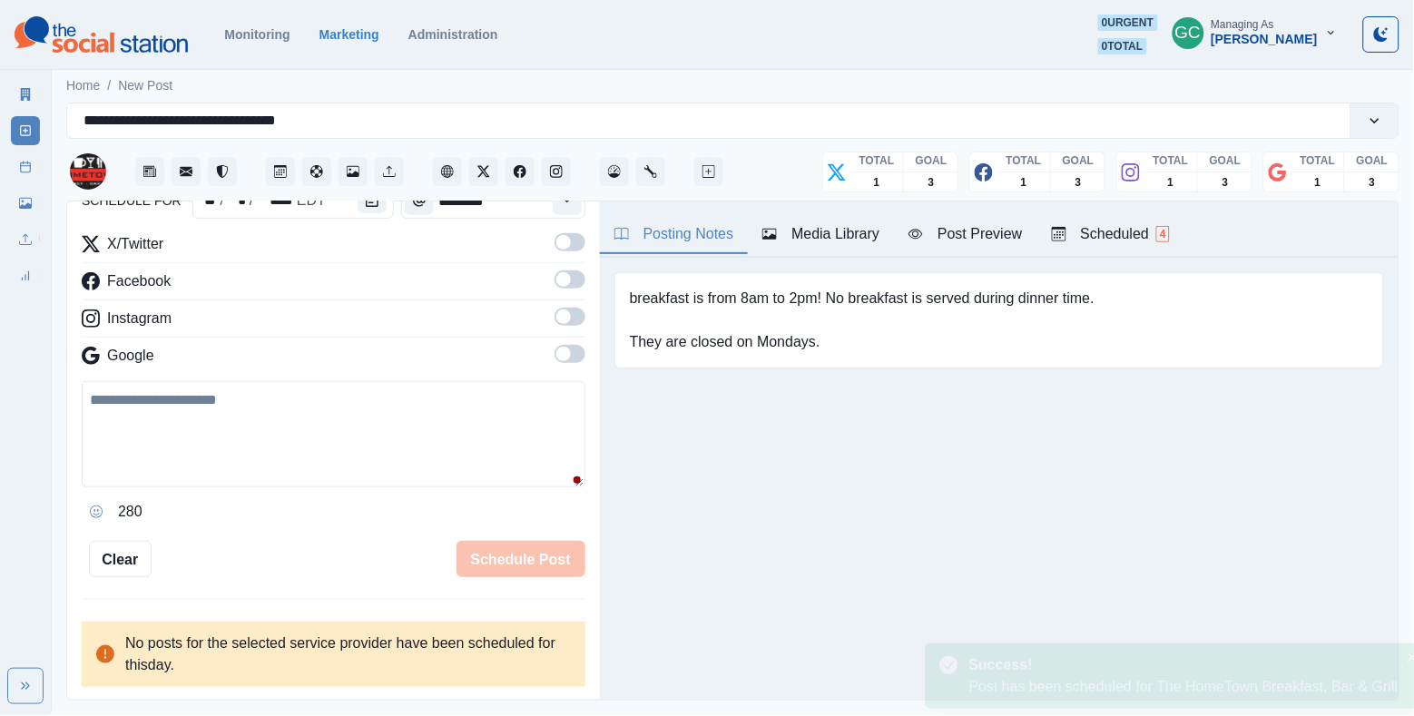
scroll to position [146, 0]
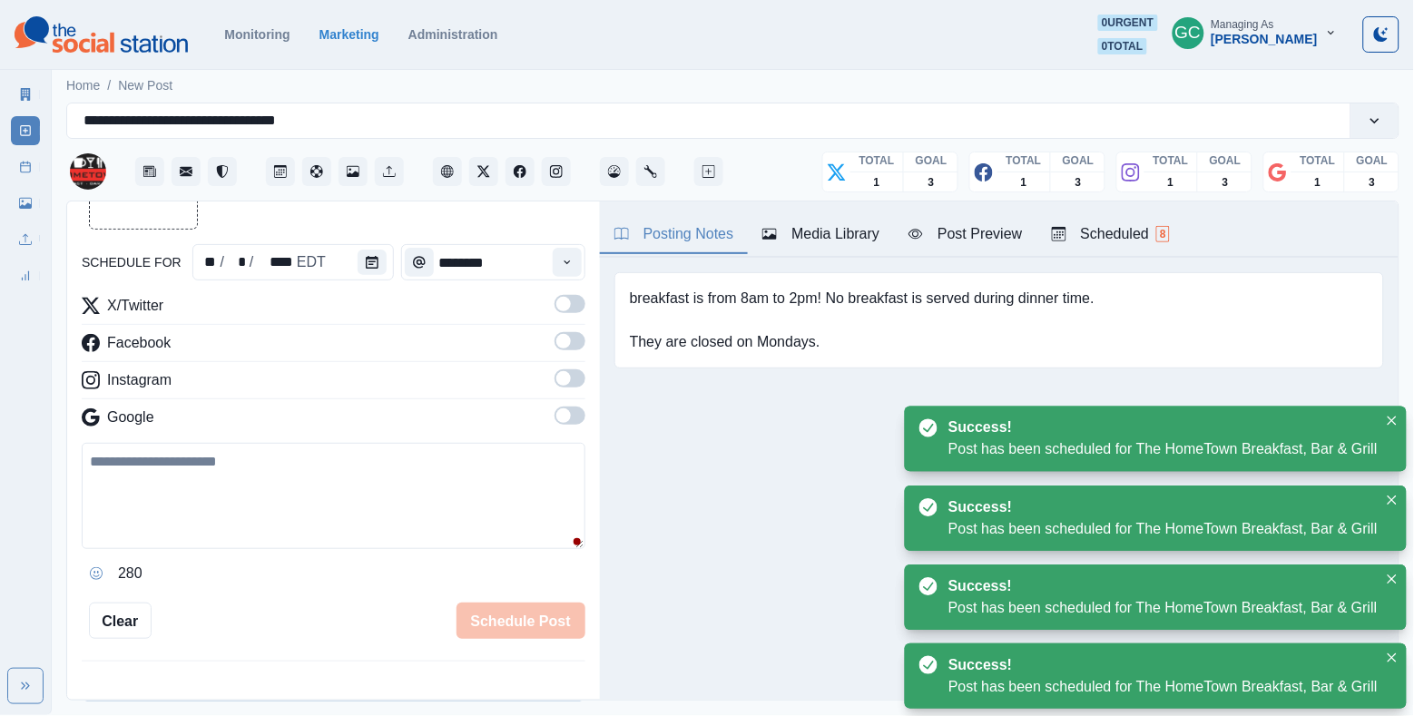
click at [1157, 237] on div "Scheduled 8" at bounding box center [1111, 234] width 118 height 22
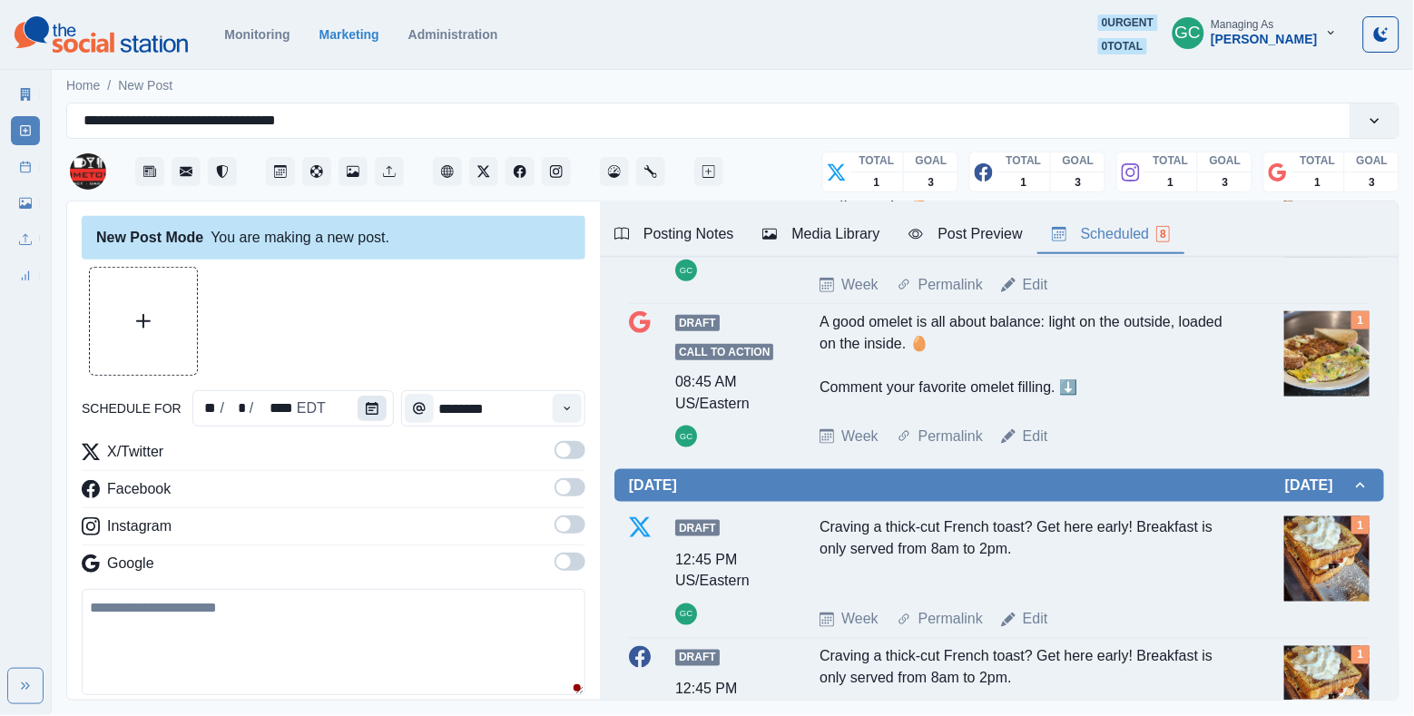
scroll to position [0, 0]
click at [372, 410] on icon "Calendar" at bounding box center [372, 408] width 13 height 13
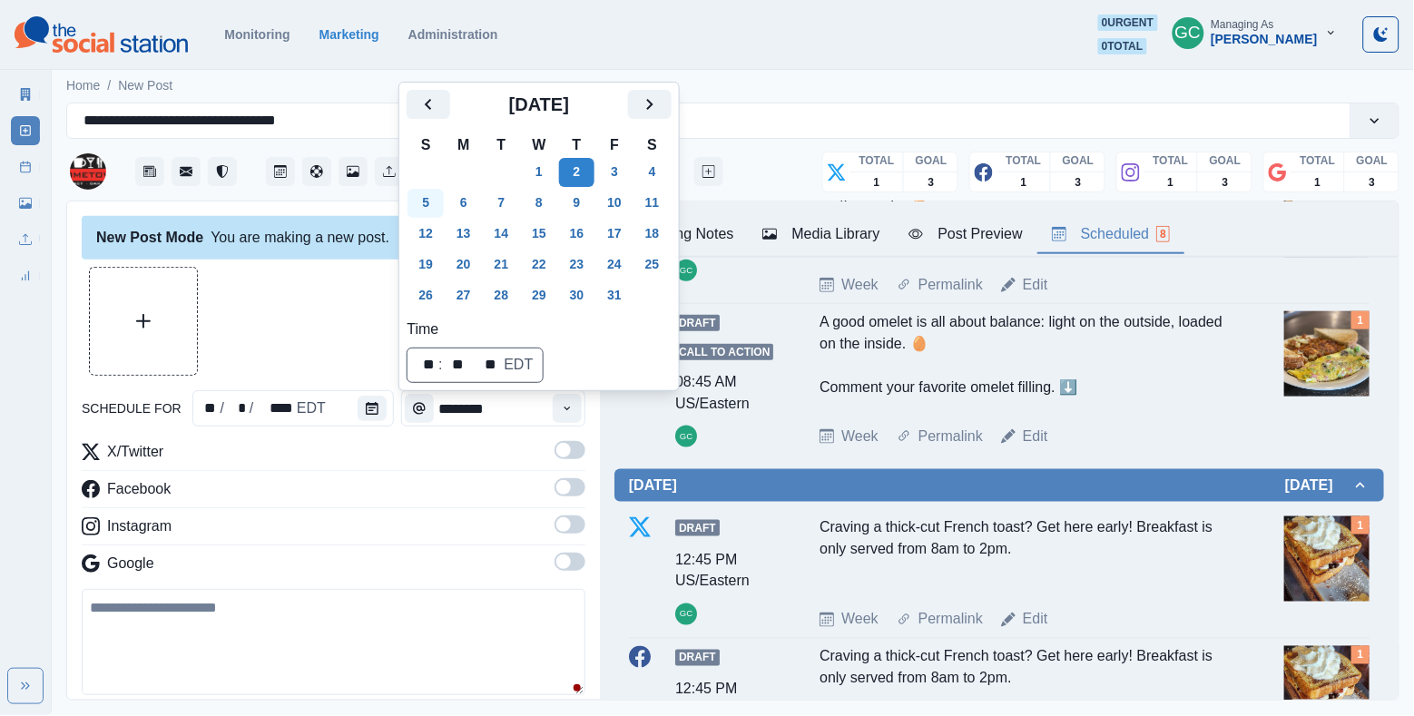
click at [422, 201] on button "5" at bounding box center [426, 203] width 36 height 29
click at [562, 408] on icon "Time" at bounding box center [567, 408] width 13 height 13
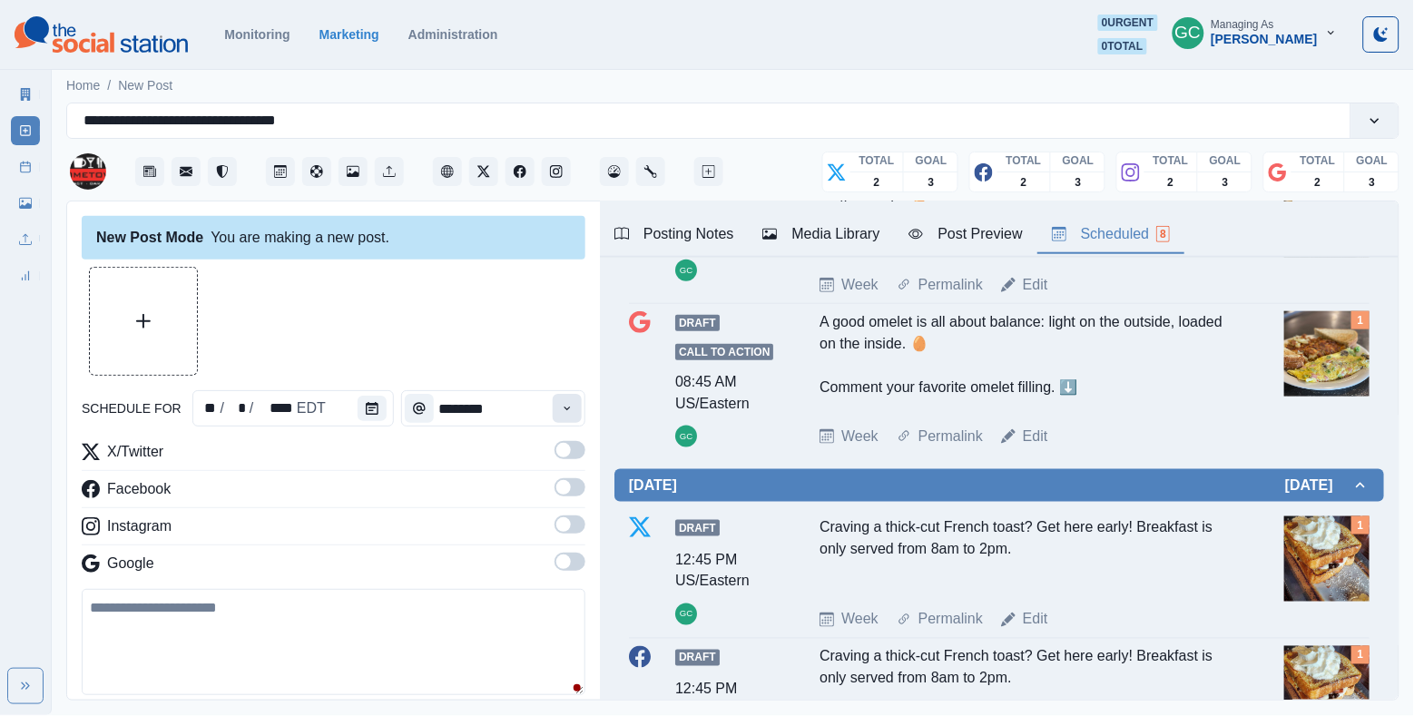
click at [562, 408] on icon "Time" at bounding box center [567, 408] width 13 height 13
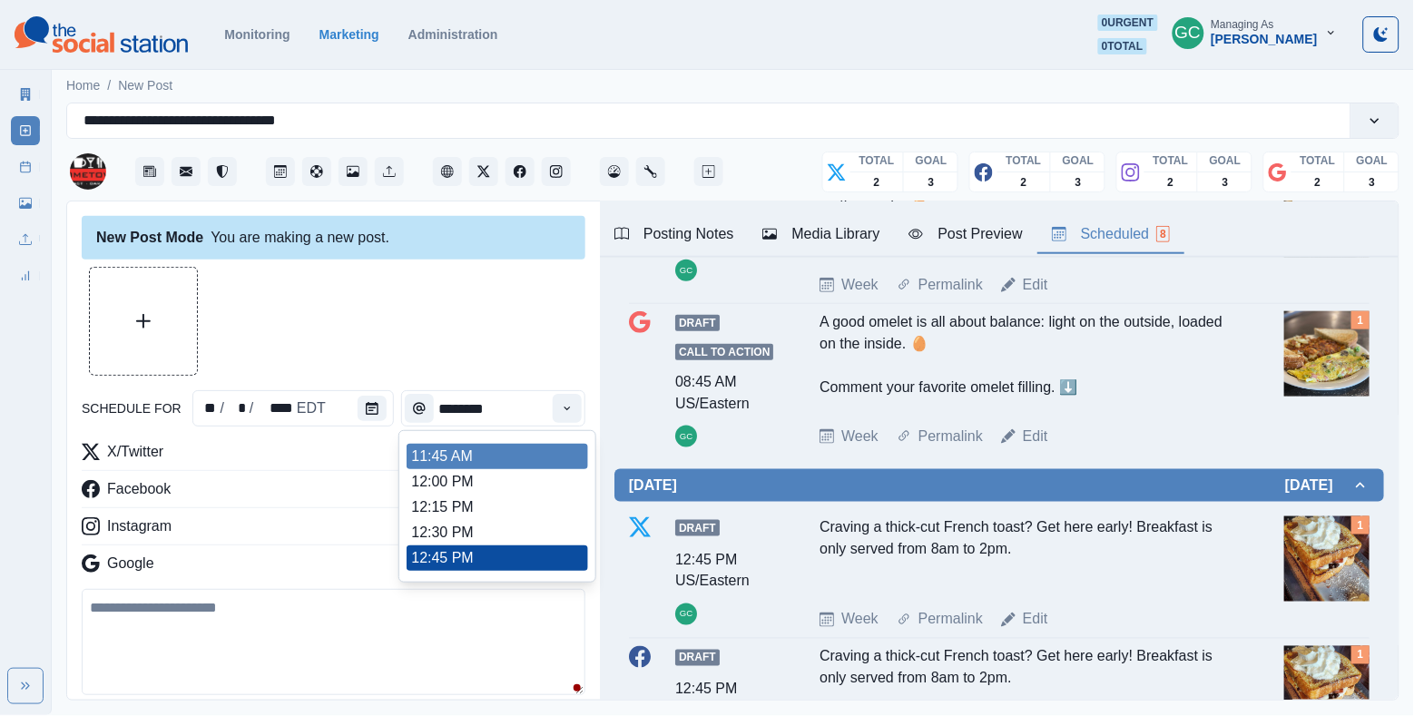
scroll to position [374, 0]
click at [543, 456] on li "11:45 AM" at bounding box center [498, 458] width 182 height 25
type input "********"
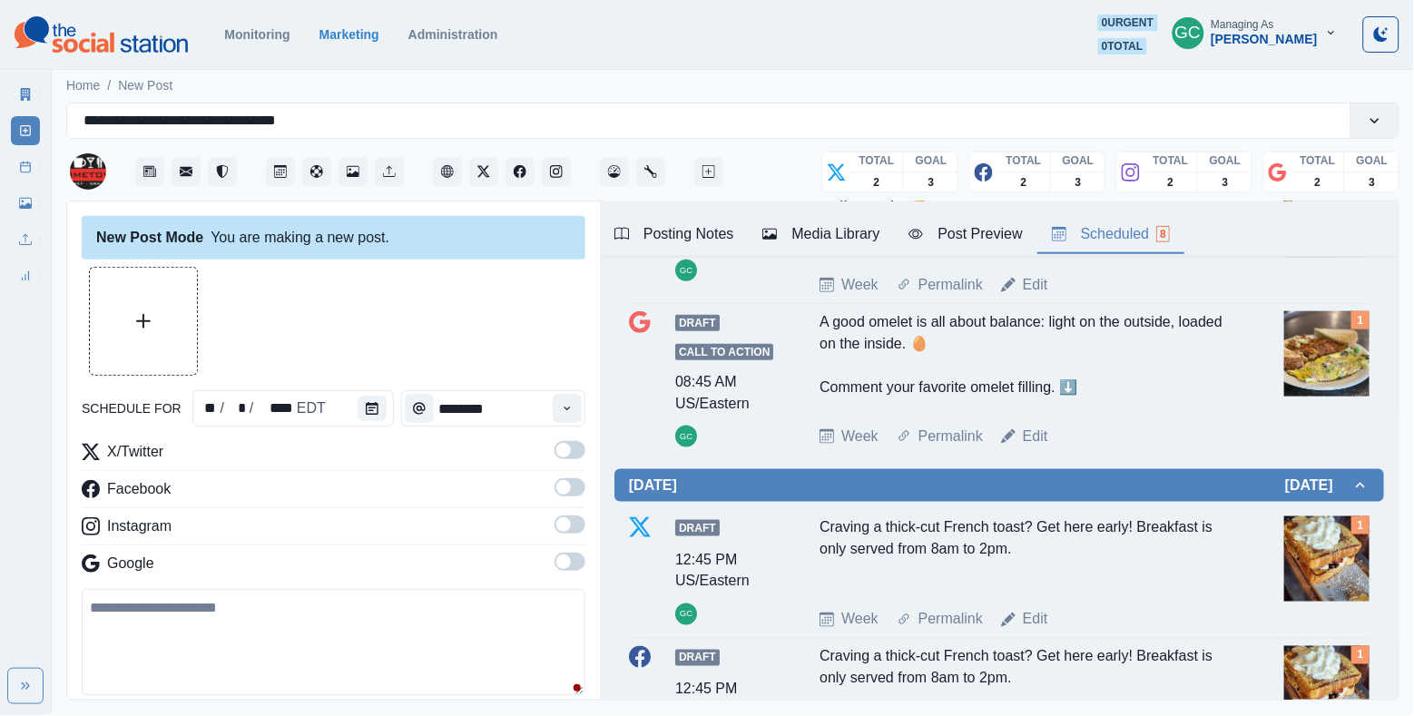
click at [571, 561] on span at bounding box center [570, 562] width 31 height 18
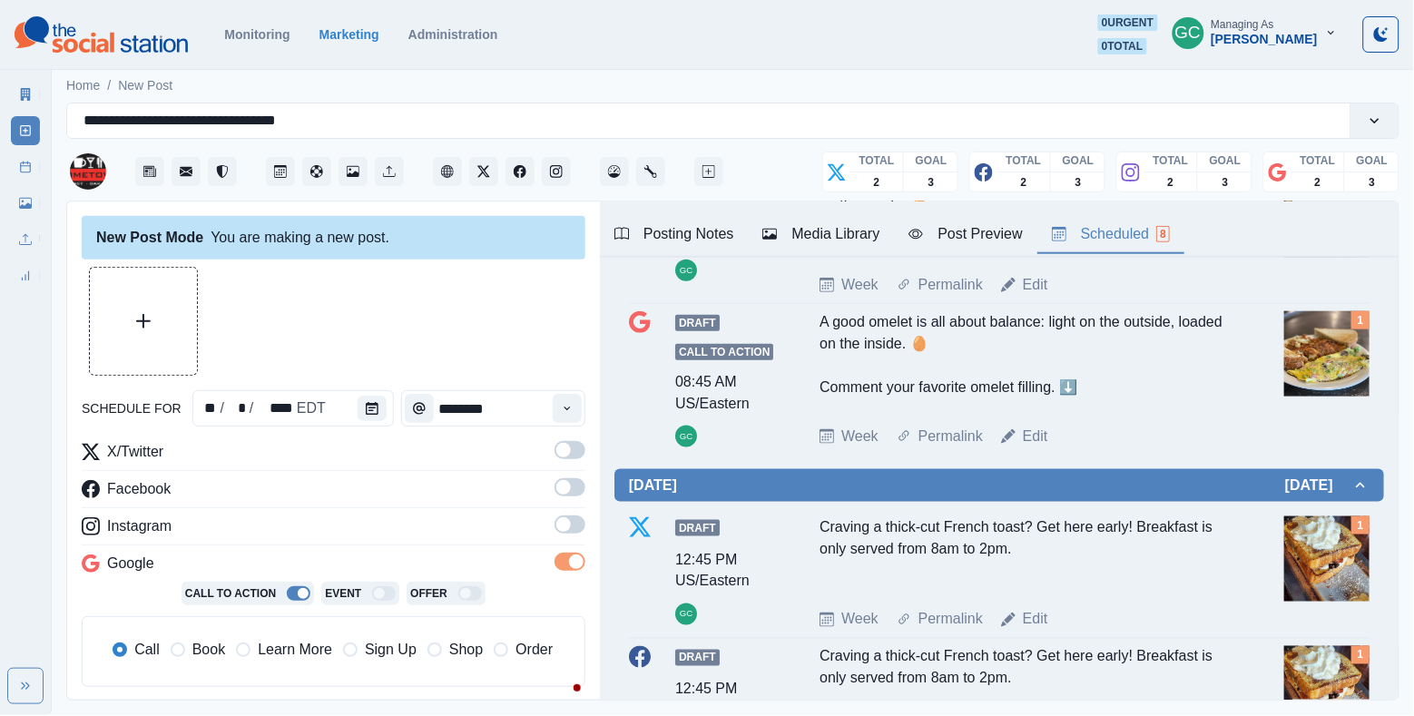
click at [576, 494] on span at bounding box center [570, 487] width 31 height 18
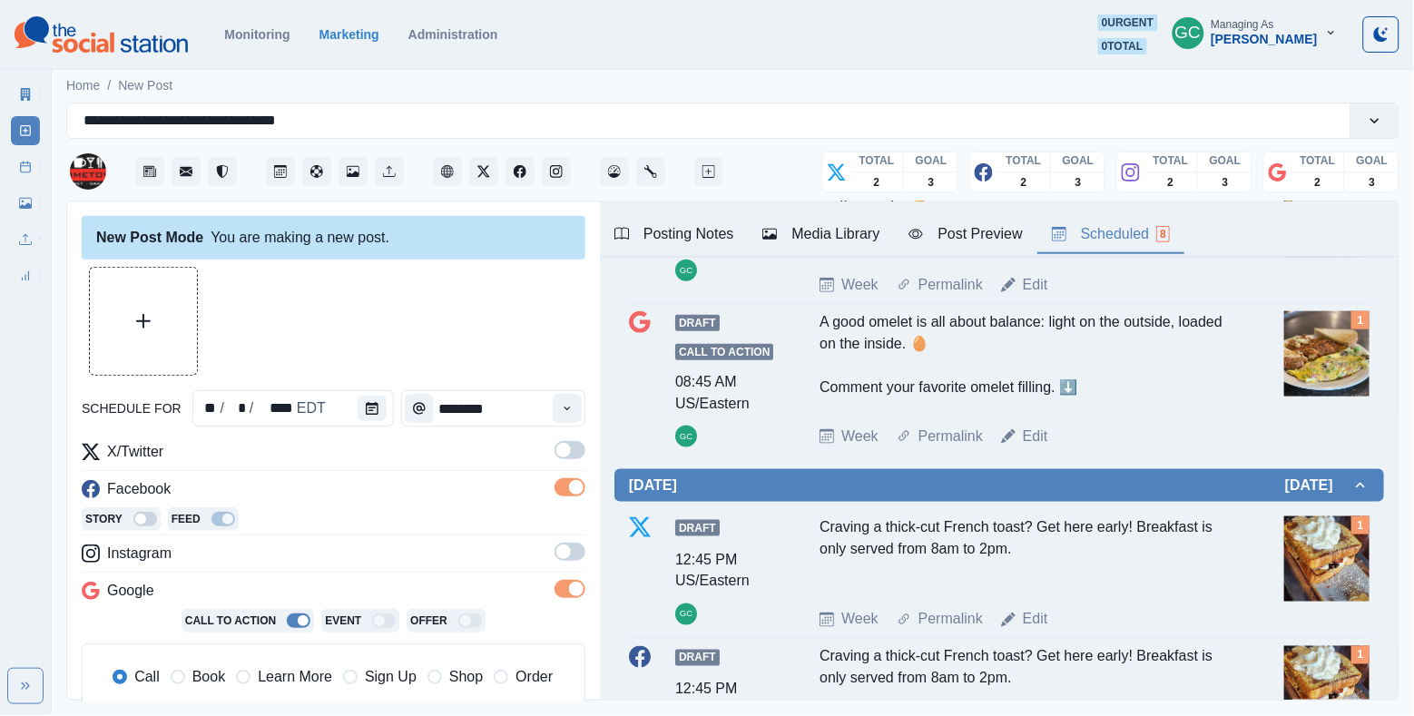
click at [573, 449] on span at bounding box center [570, 450] width 31 height 18
click at [576, 555] on span at bounding box center [570, 552] width 31 height 18
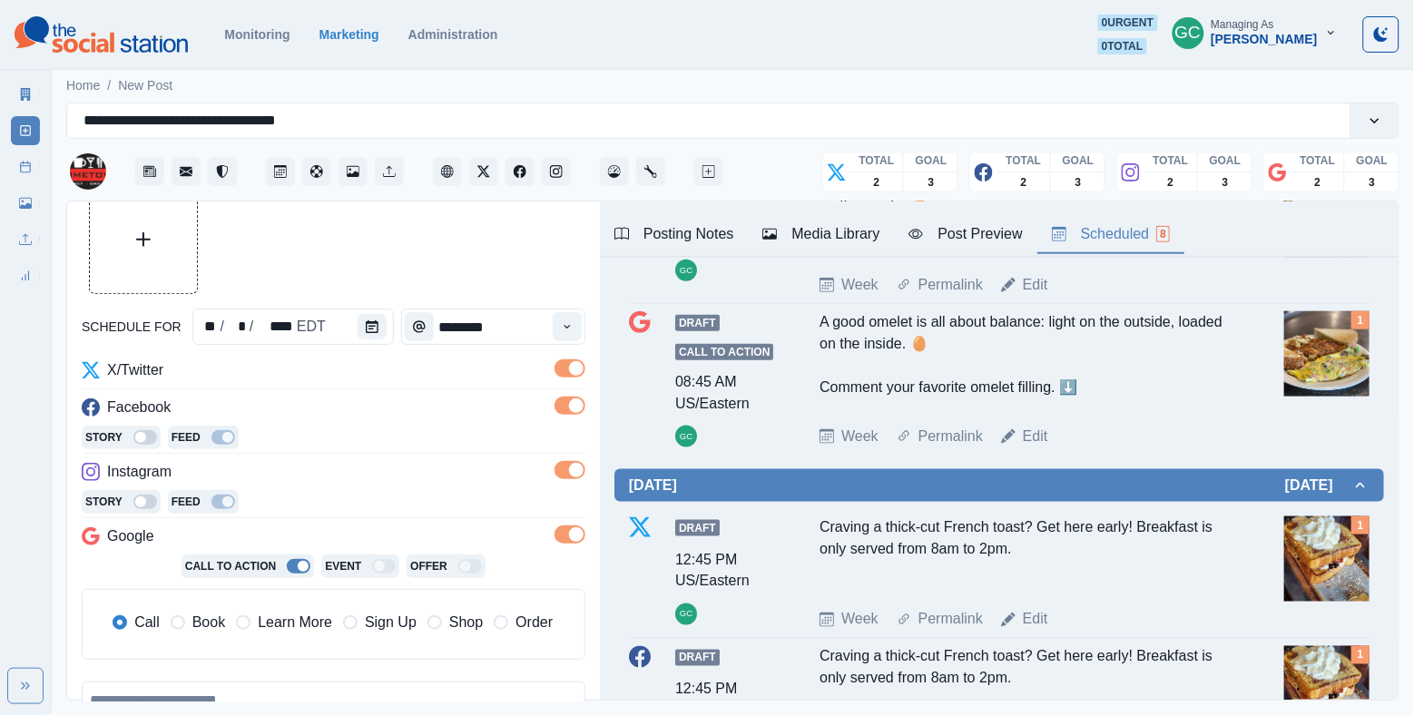
scroll to position [105, 0]
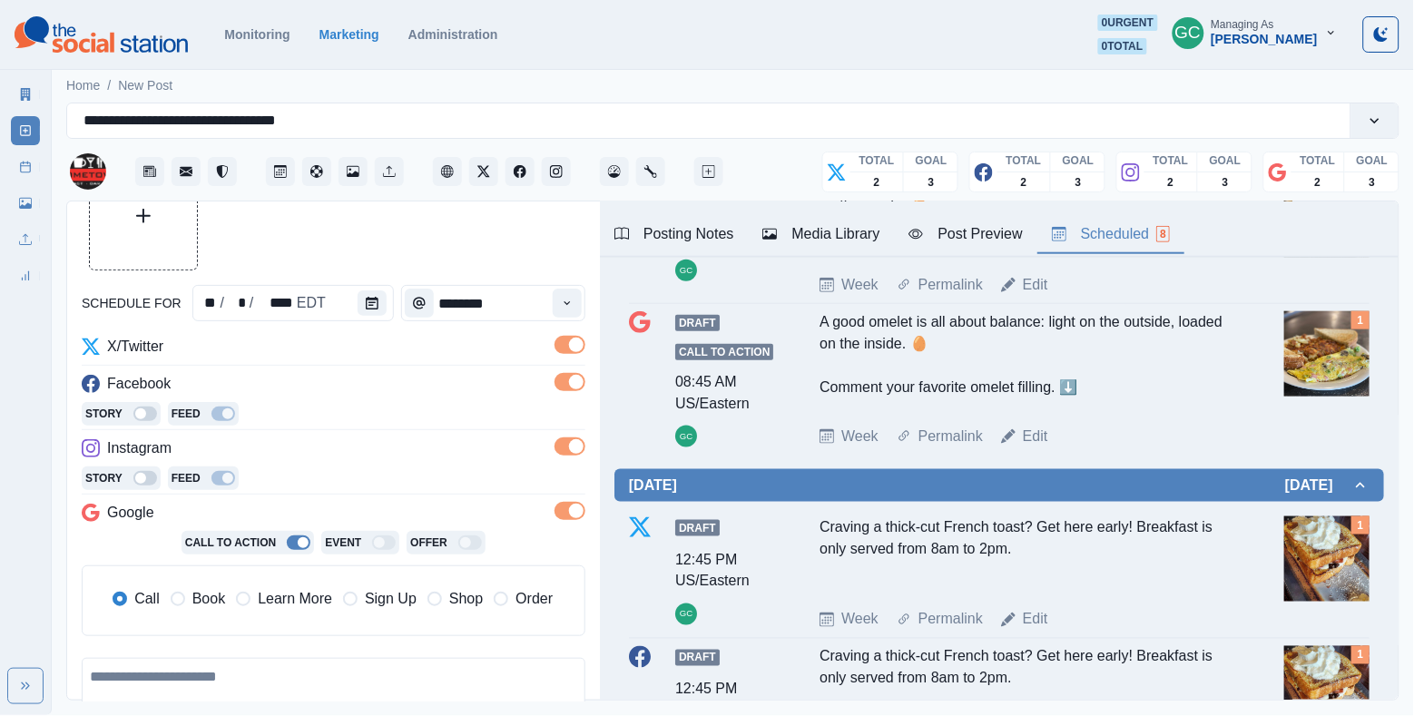
click at [303, 606] on span "Learn More" at bounding box center [295, 599] width 74 height 22
click at [856, 233] on div "Media Library" at bounding box center [821, 234] width 117 height 22
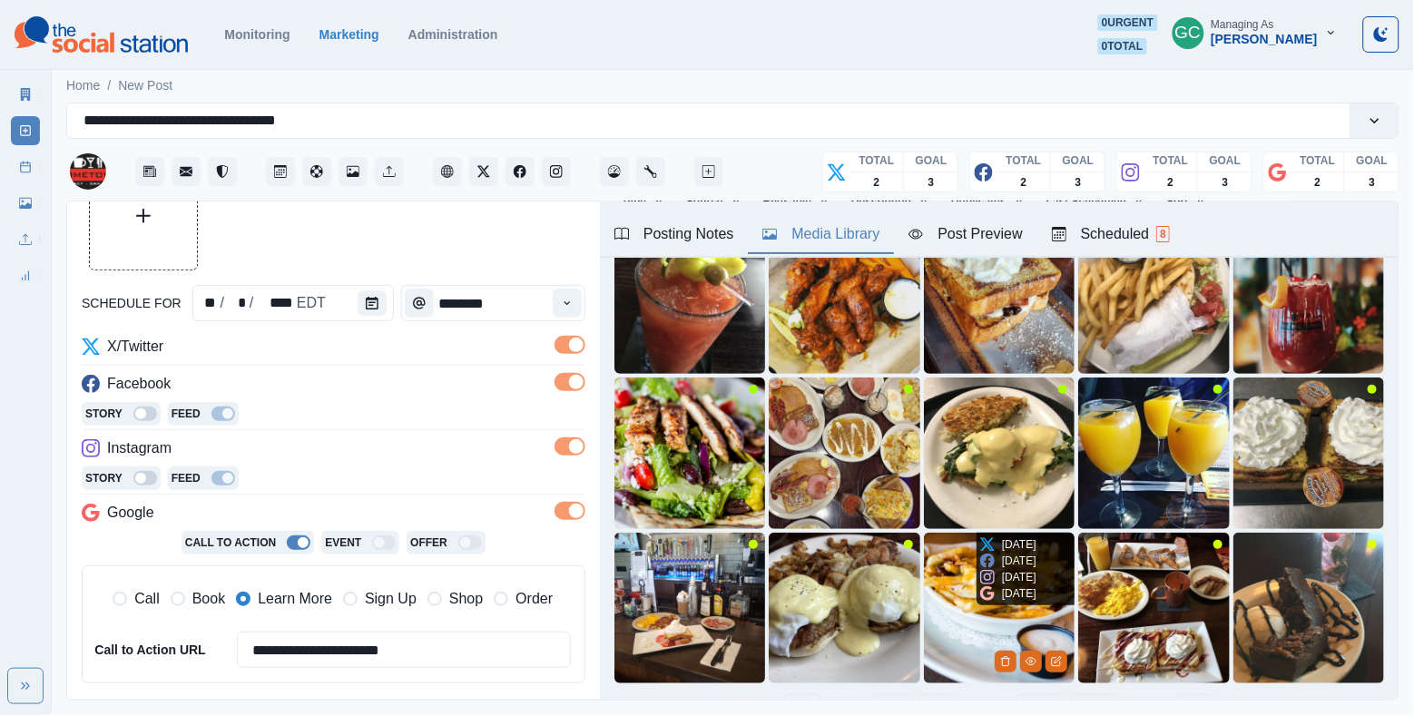
scroll to position [231, 0]
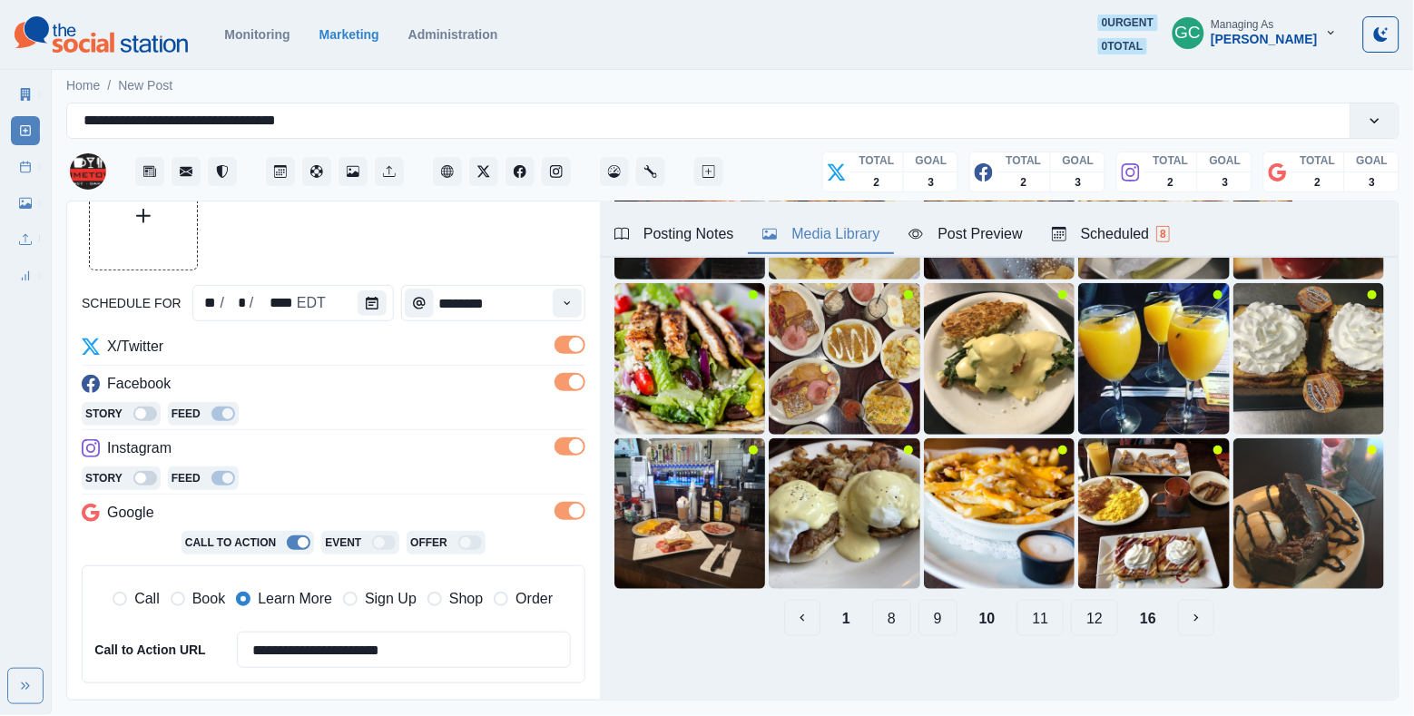
click at [1046, 627] on button "11" at bounding box center [1040, 618] width 47 height 36
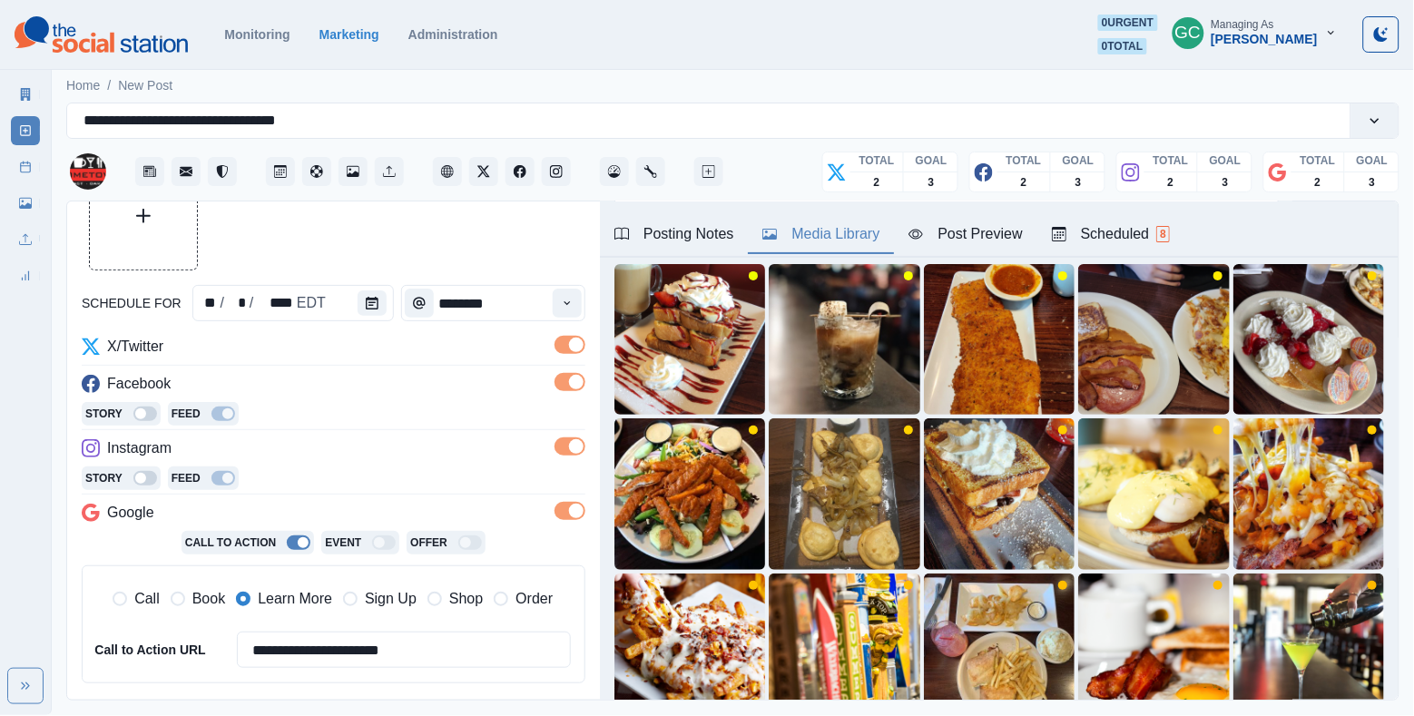
scroll to position [70, 0]
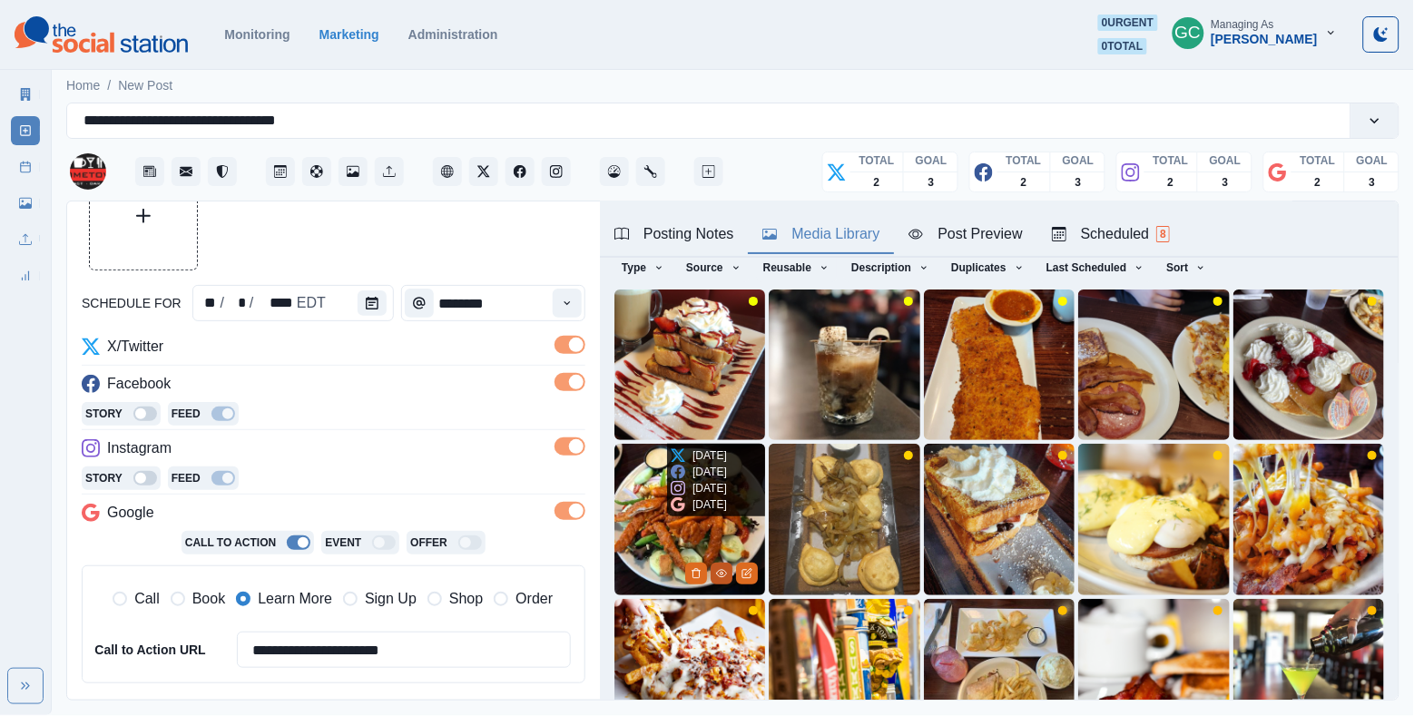
click at [723, 576] on icon "View Media" at bounding box center [722, 573] width 10 height 7
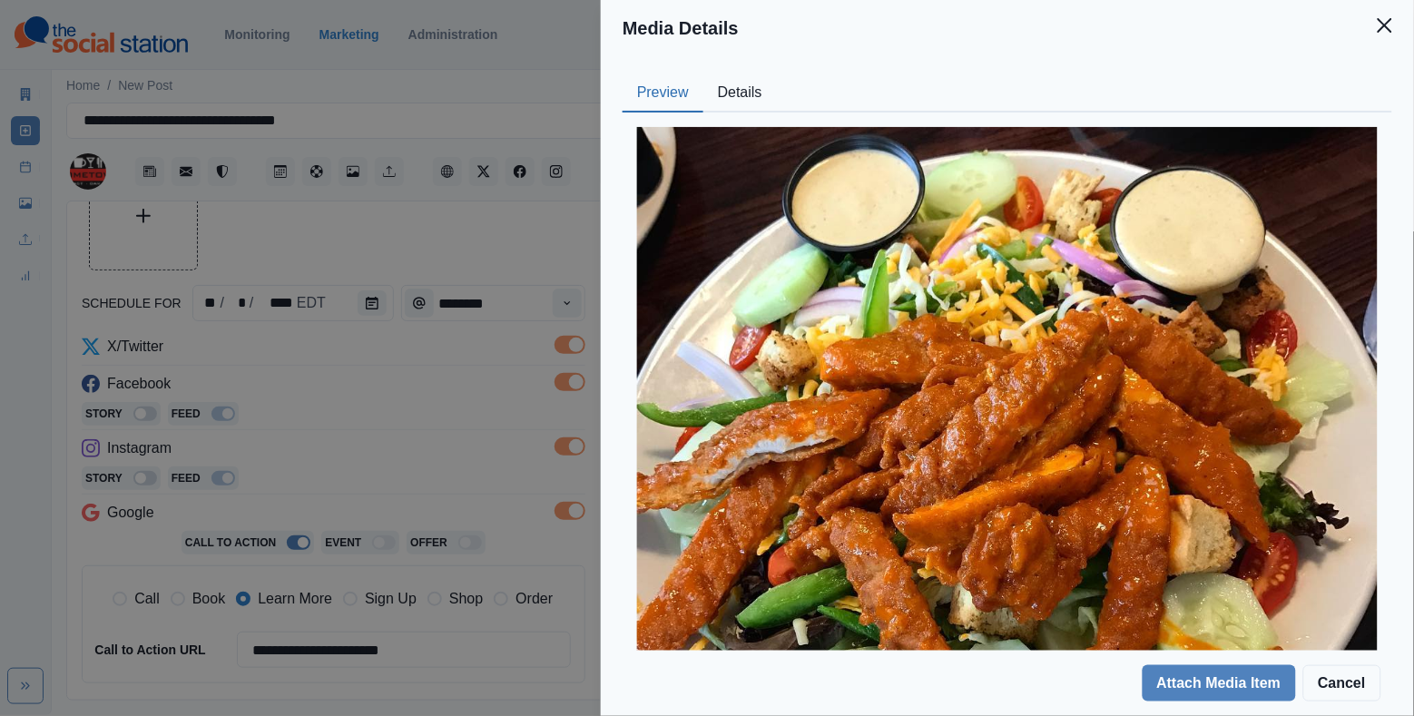
click at [727, 93] on button "Details" at bounding box center [741, 93] width 74 height 38
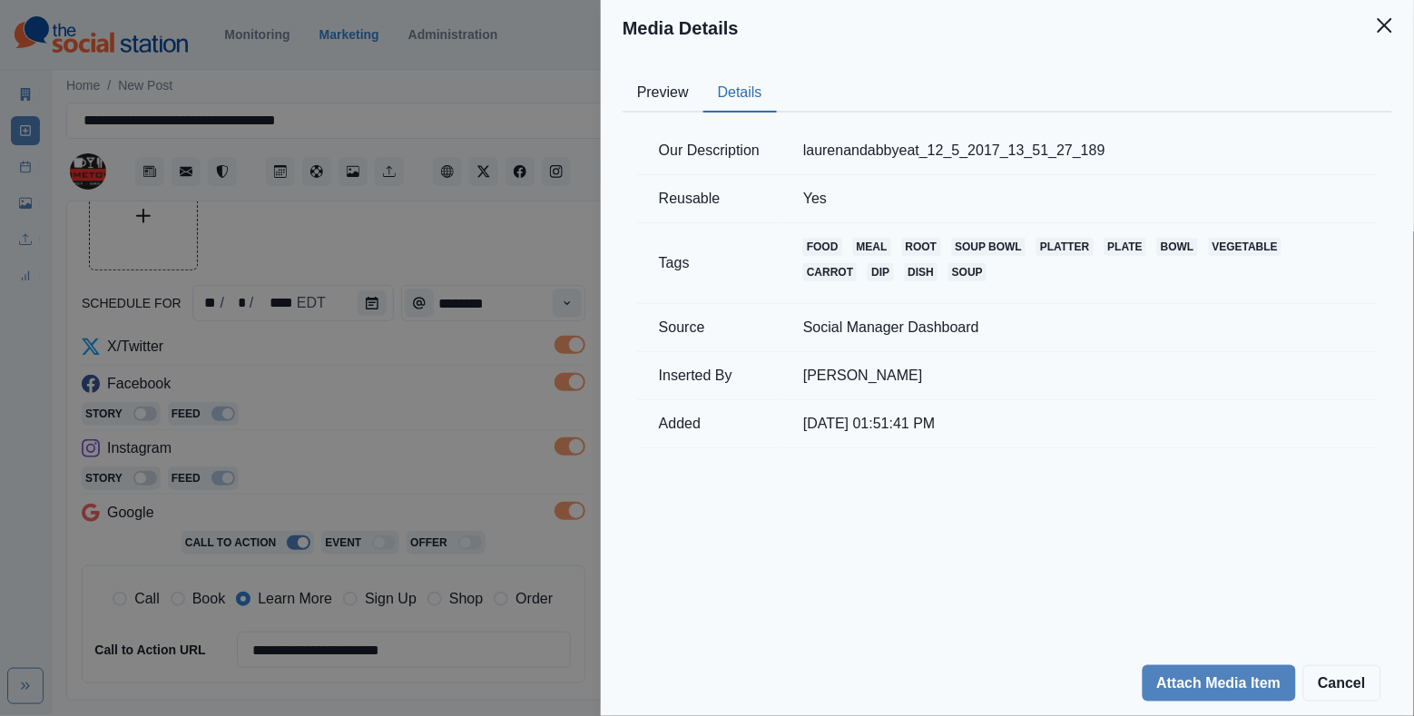
click at [512, 310] on div "Media Details Preview Details Our Description laurenandabbyeat_12_5_2017_13_51_…" at bounding box center [707, 358] width 1414 height 716
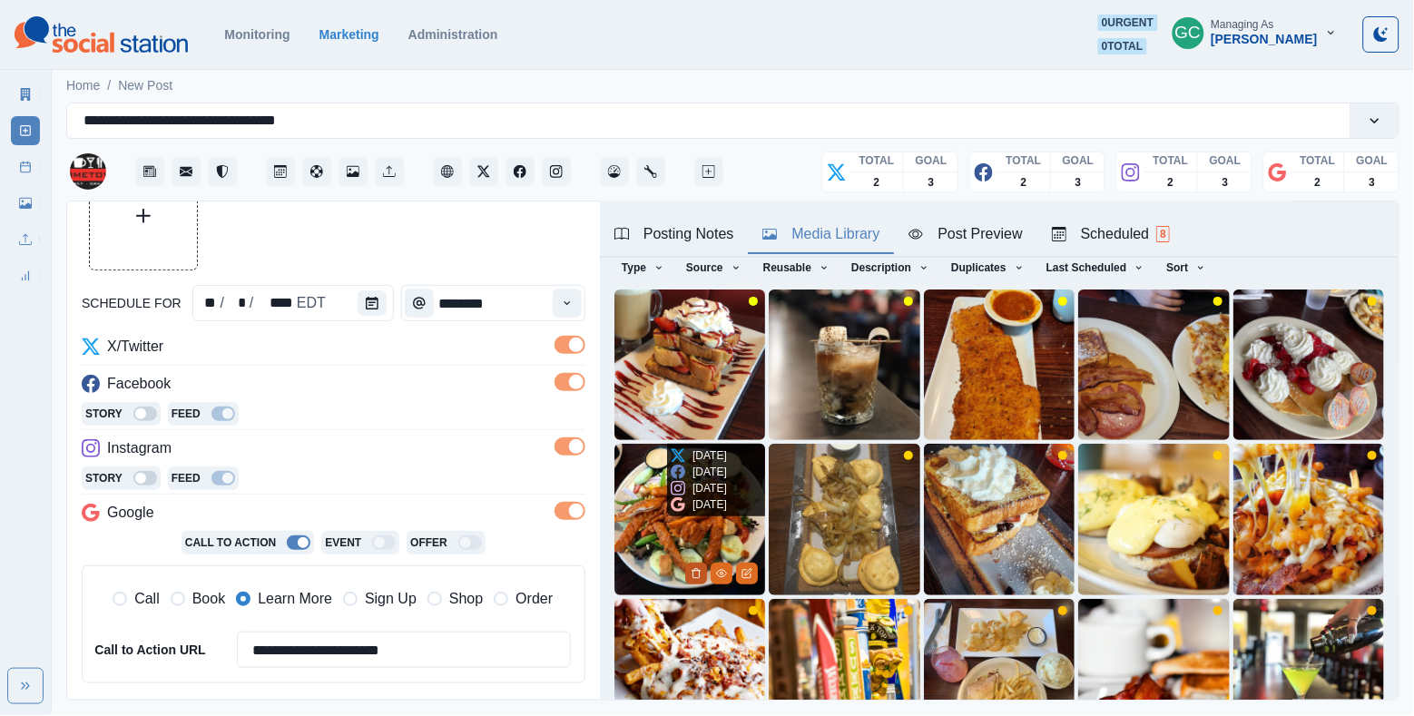
click at [699, 571] on icon "Delete Media" at bounding box center [696, 573] width 11 height 11
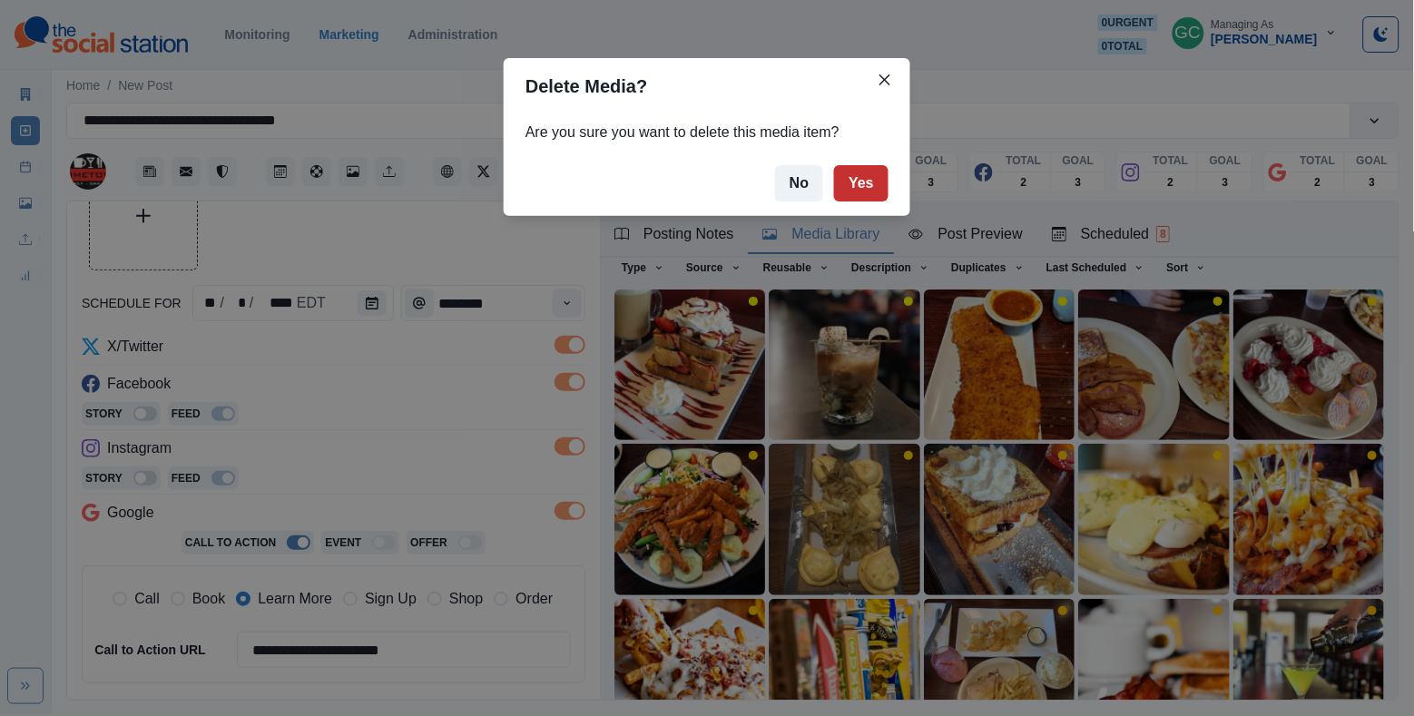
click at [861, 196] on button "Yes" at bounding box center [861, 183] width 54 height 36
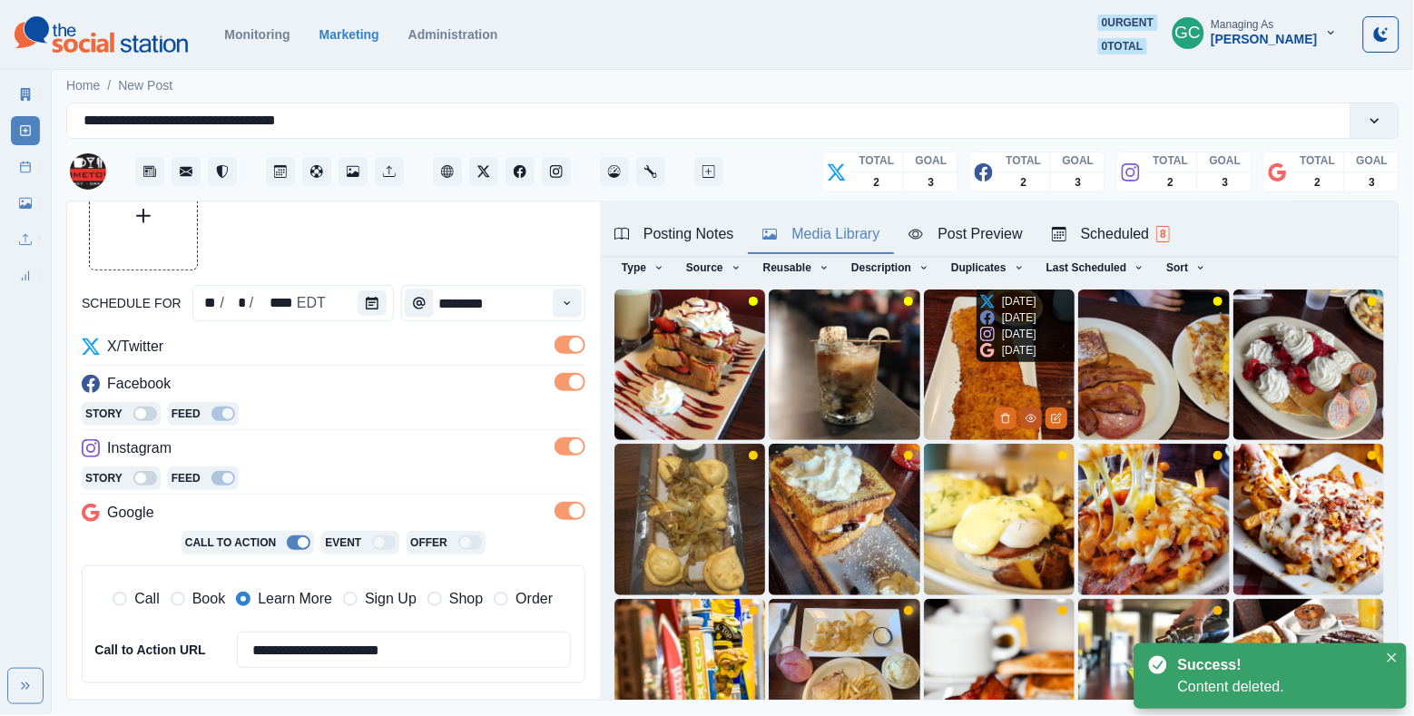
click at [1036, 415] on icon "View Media" at bounding box center [1031, 418] width 11 height 11
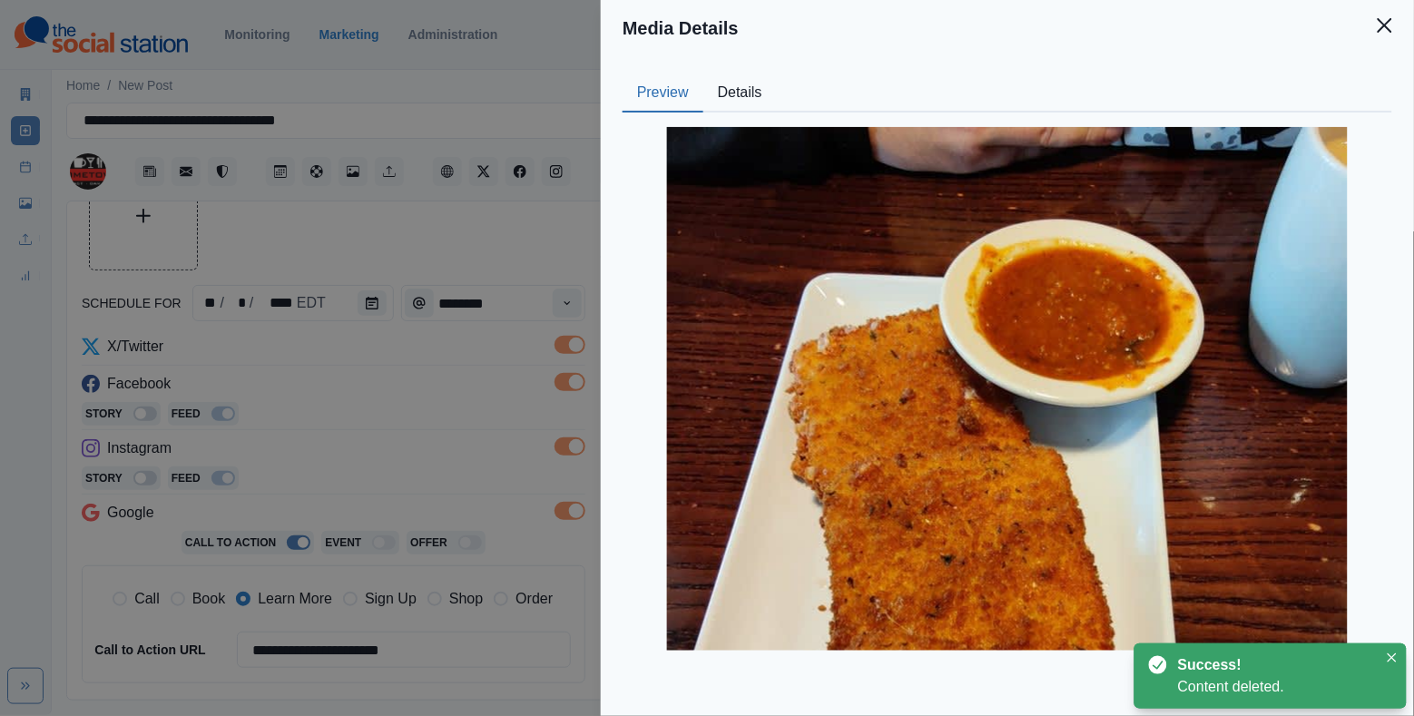
click at [725, 85] on button "Details" at bounding box center [741, 93] width 74 height 38
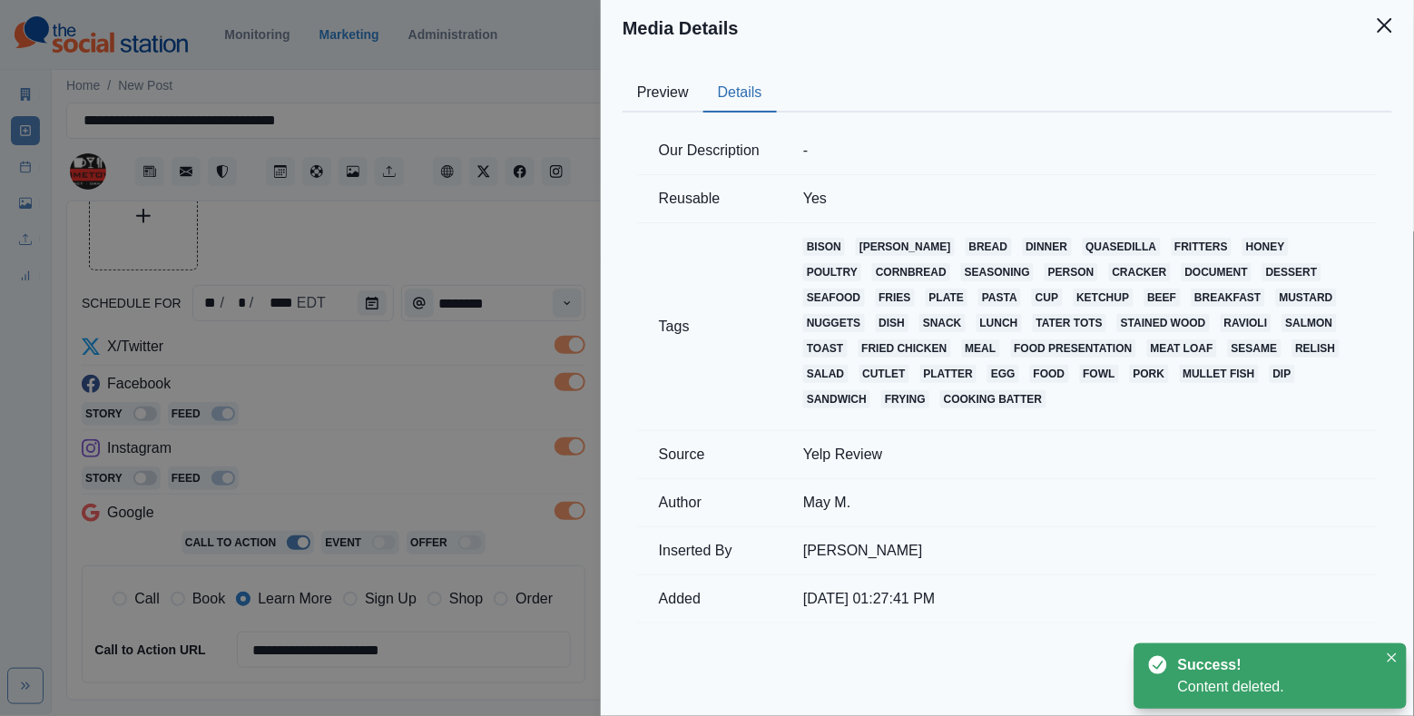
click at [491, 365] on div "Media Details Preview Details Our Description - Reusable Yes Tags bison curry b…" at bounding box center [707, 358] width 1414 height 716
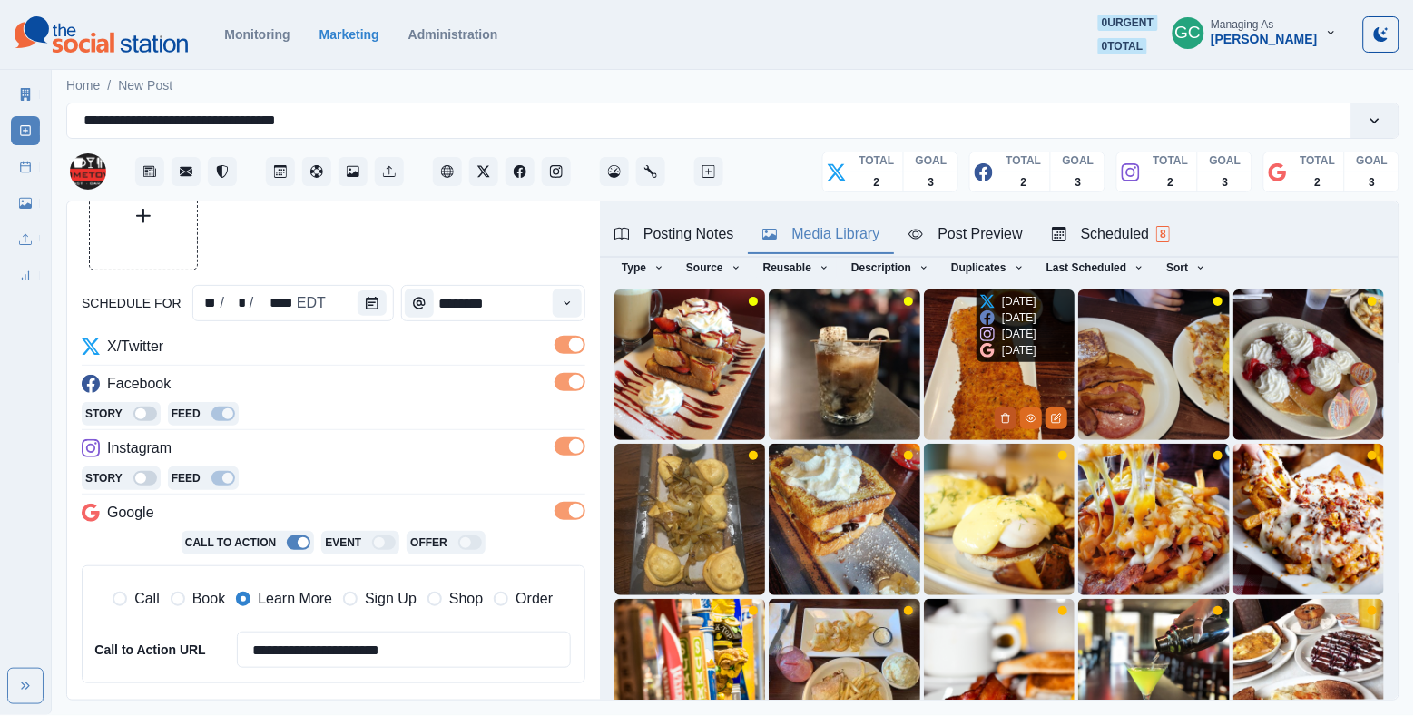
click at [1000, 421] on icon "Delete Media" at bounding box center [1005, 418] width 11 height 11
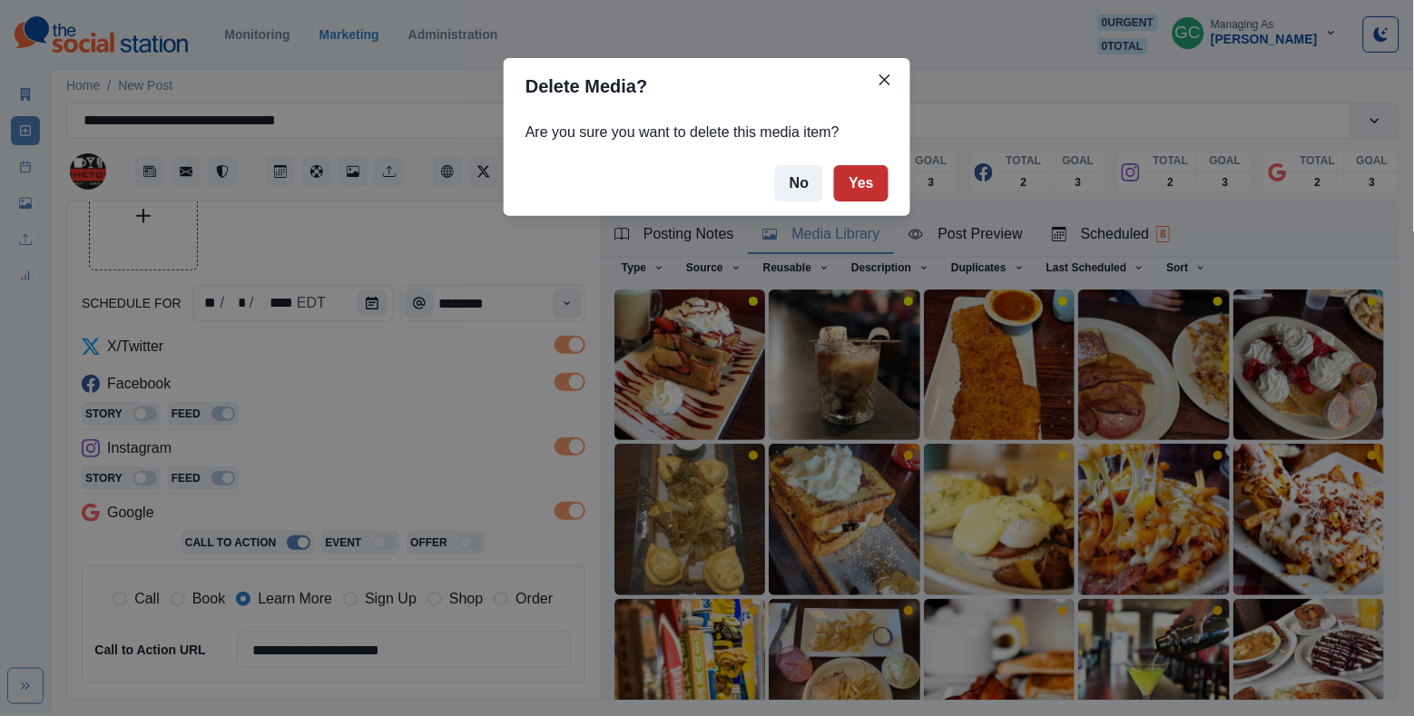
click at [861, 188] on button "Yes" at bounding box center [861, 183] width 54 height 36
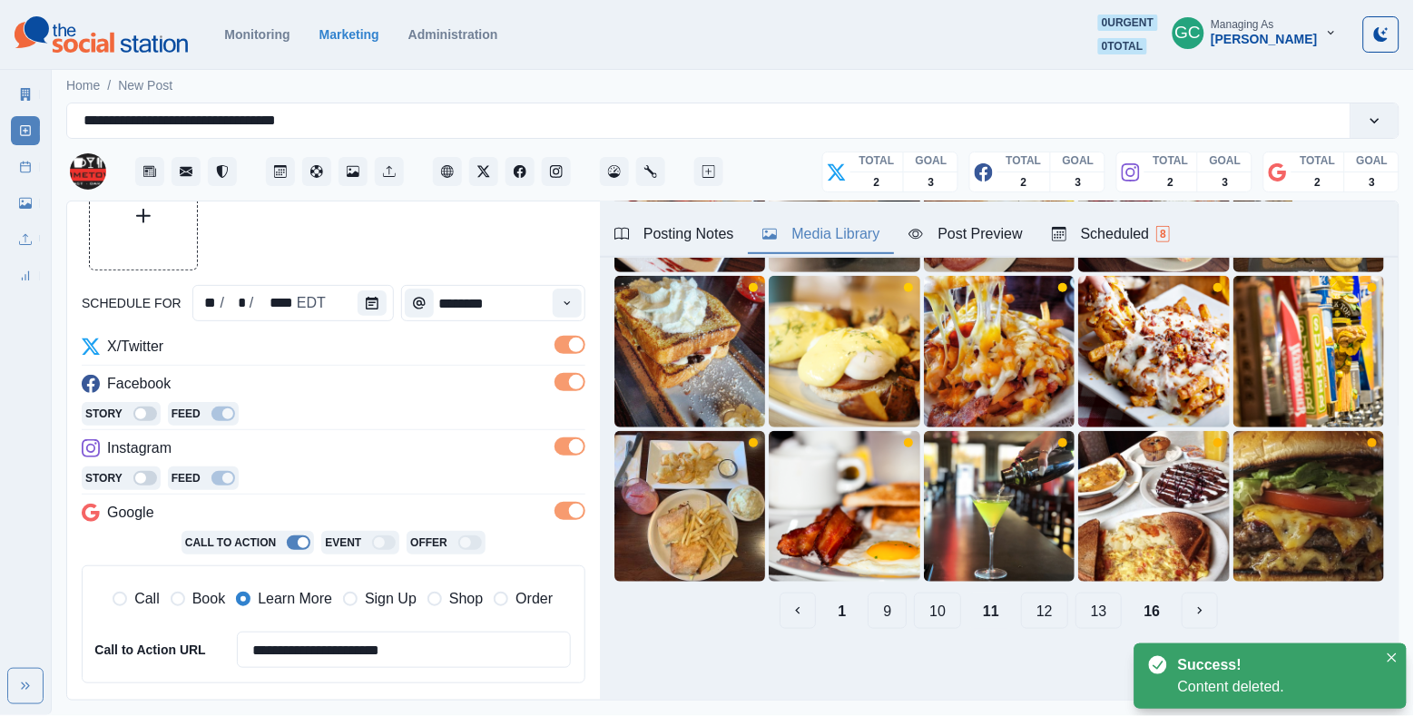
scroll to position [238, 0]
click at [892, 610] on button "9" at bounding box center [887, 611] width 39 height 36
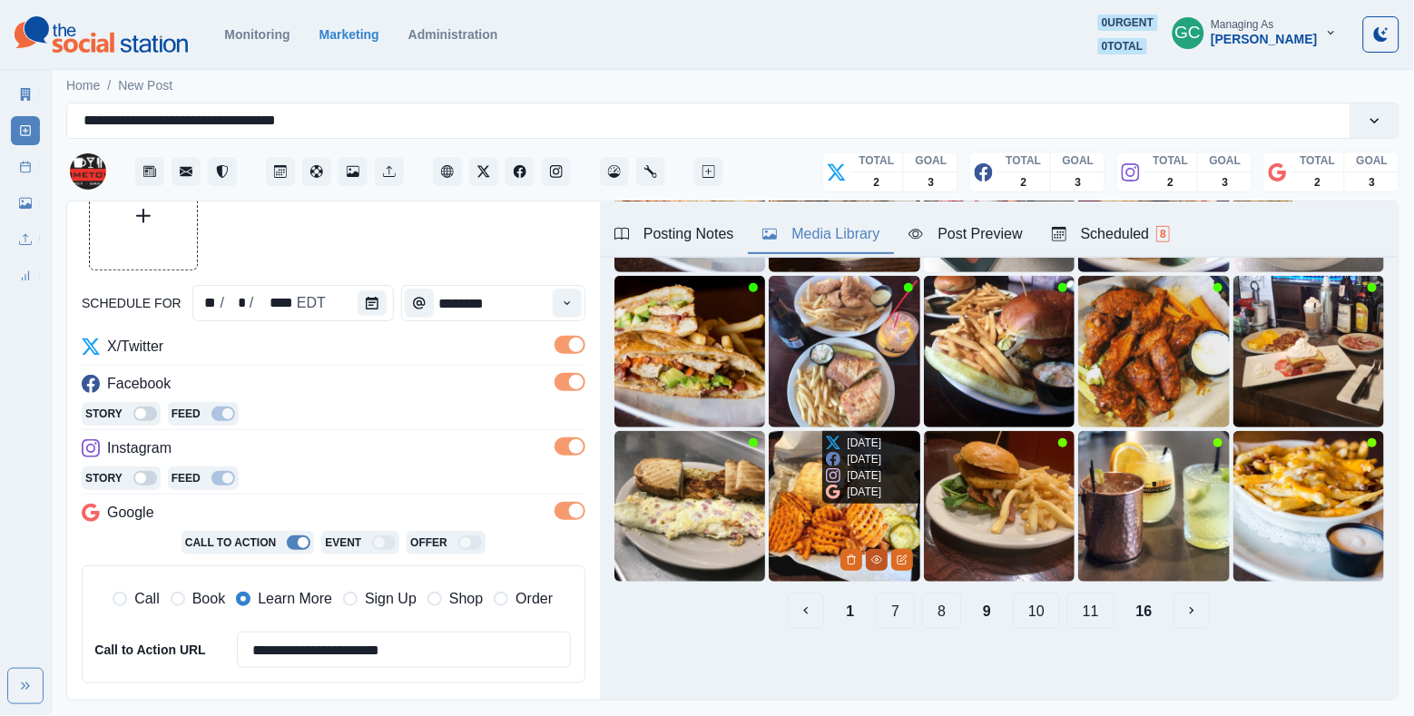
click at [875, 561] on icon "View Media" at bounding box center [876, 560] width 11 height 11
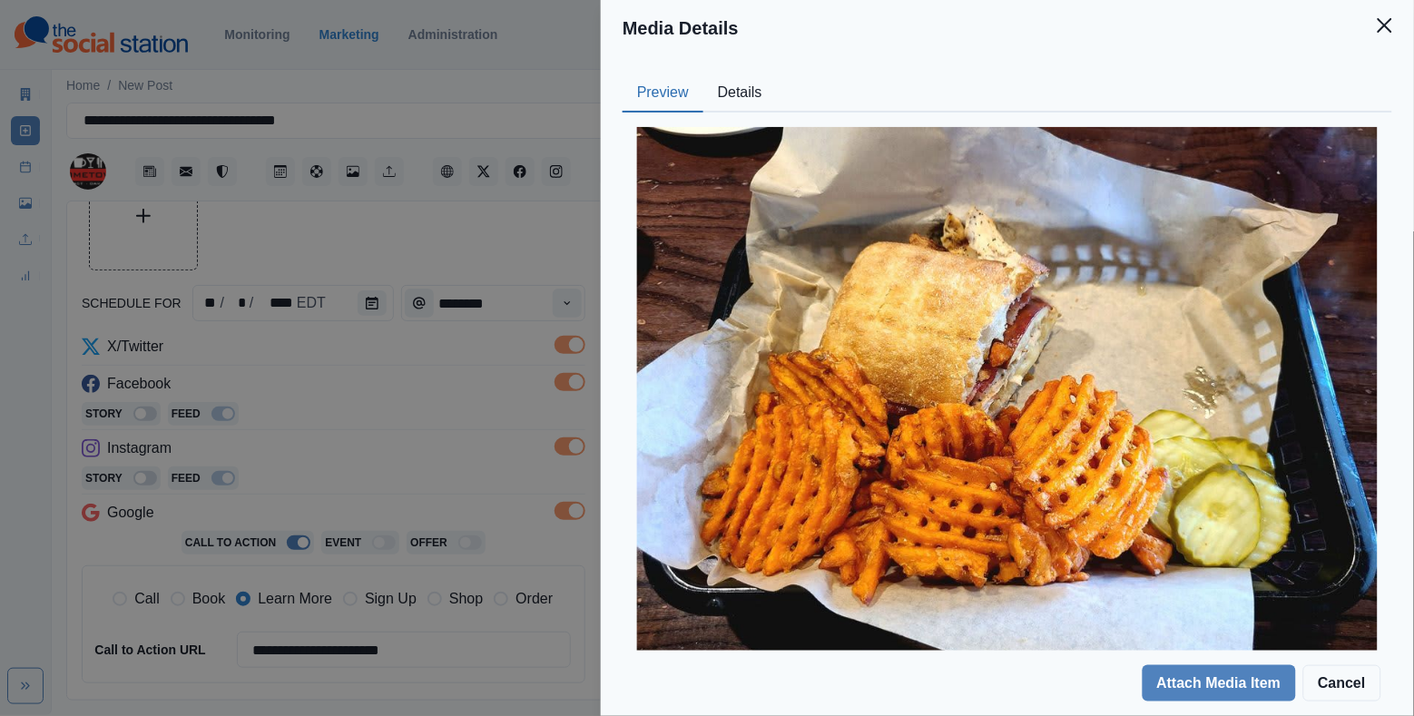
click at [743, 86] on button "Details" at bounding box center [741, 93] width 74 height 38
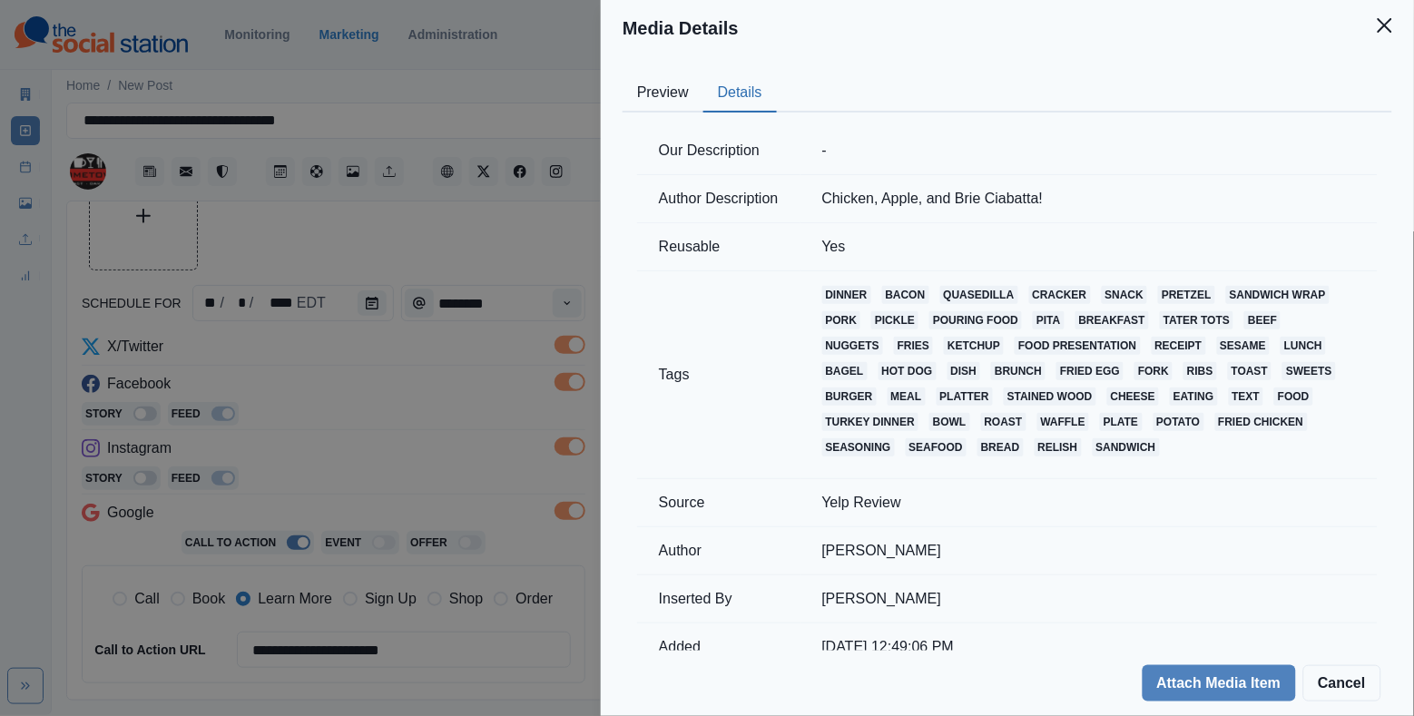
click at [554, 306] on div "Media Details Preview Details Our Description - Author Description Chicken, App…" at bounding box center [707, 358] width 1414 height 716
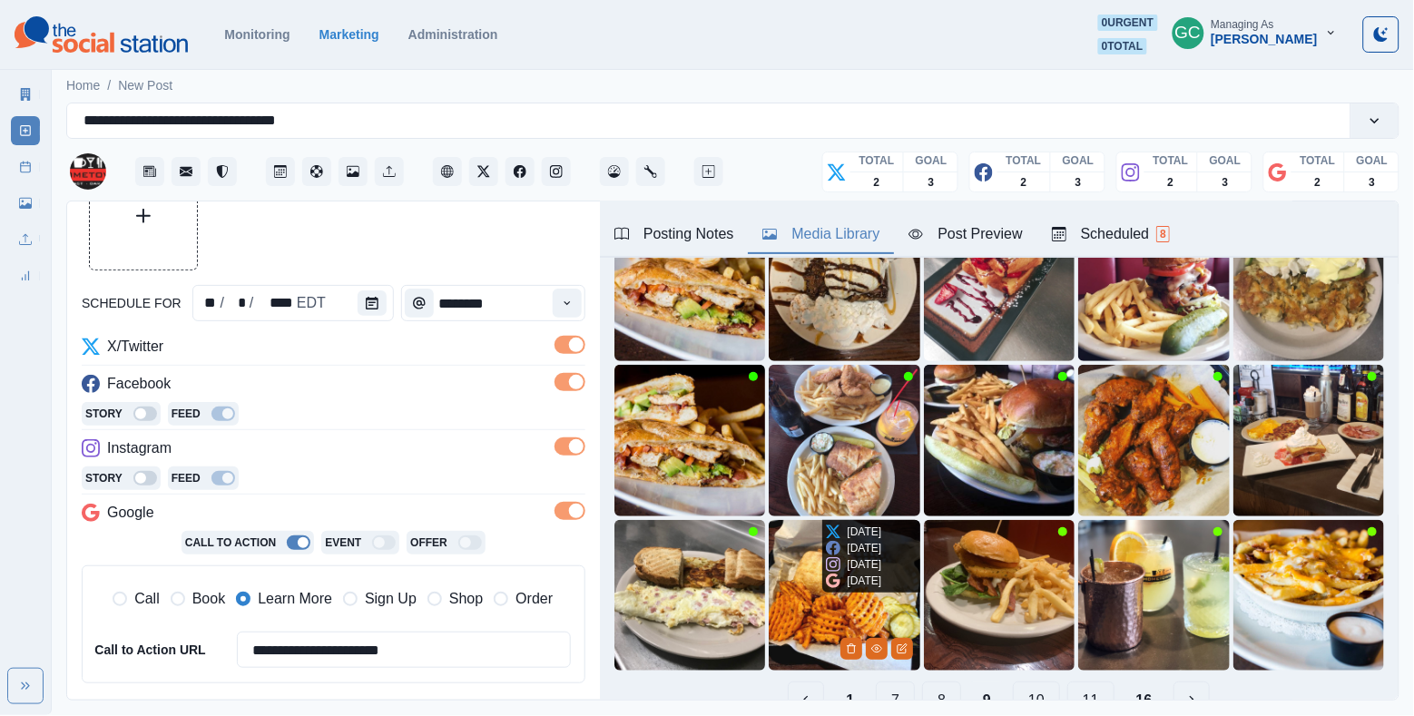
scroll to position [153, 0]
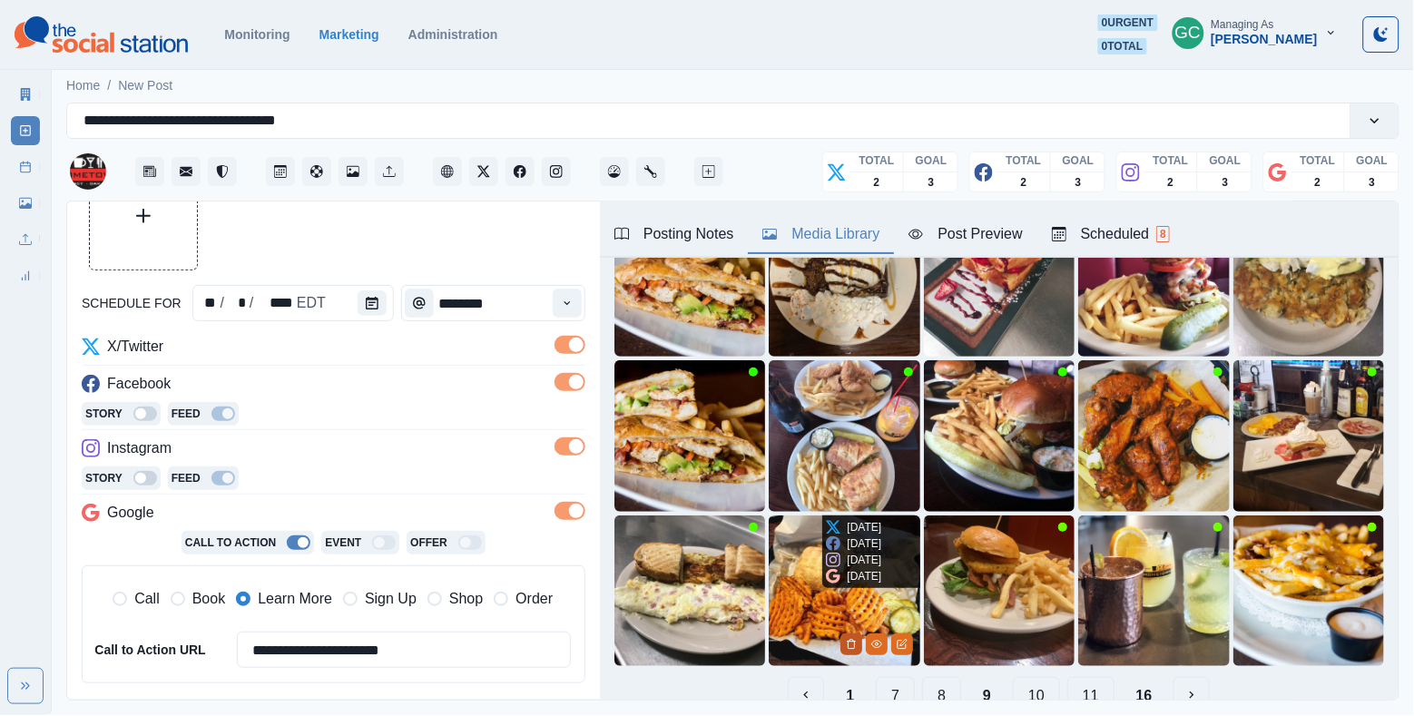
click at [848, 643] on icon "Delete Media" at bounding box center [851, 644] width 6 height 9
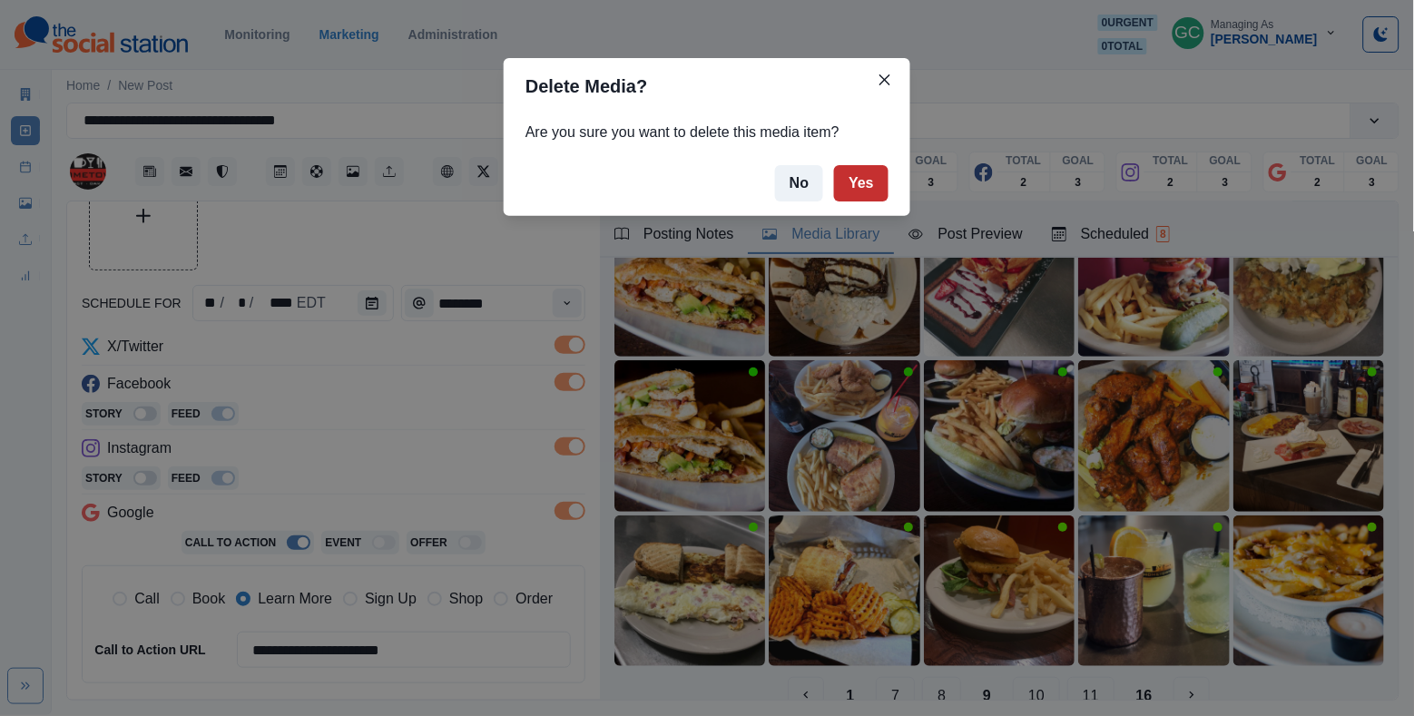
click at [861, 183] on button "Yes" at bounding box center [861, 183] width 54 height 36
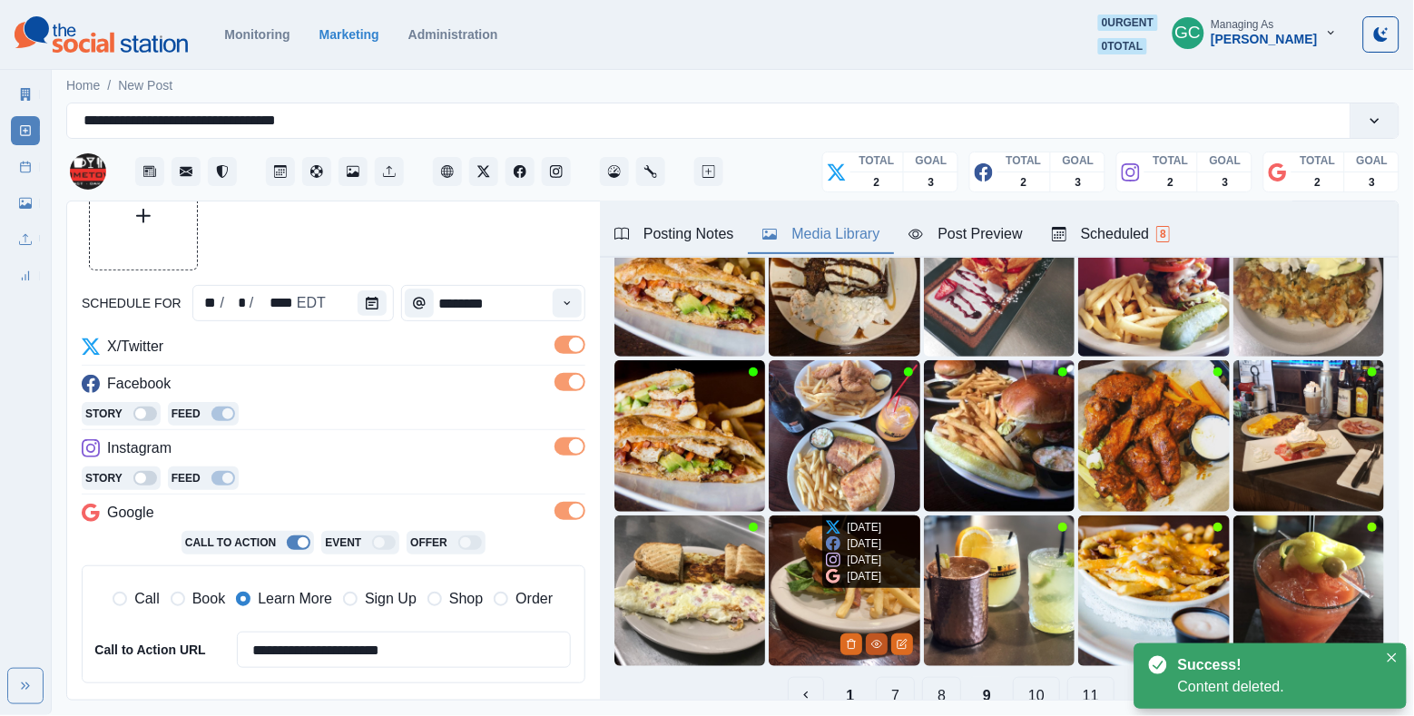
click at [870, 645] on button "View Media" at bounding box center [877, 645] width 22 height 22
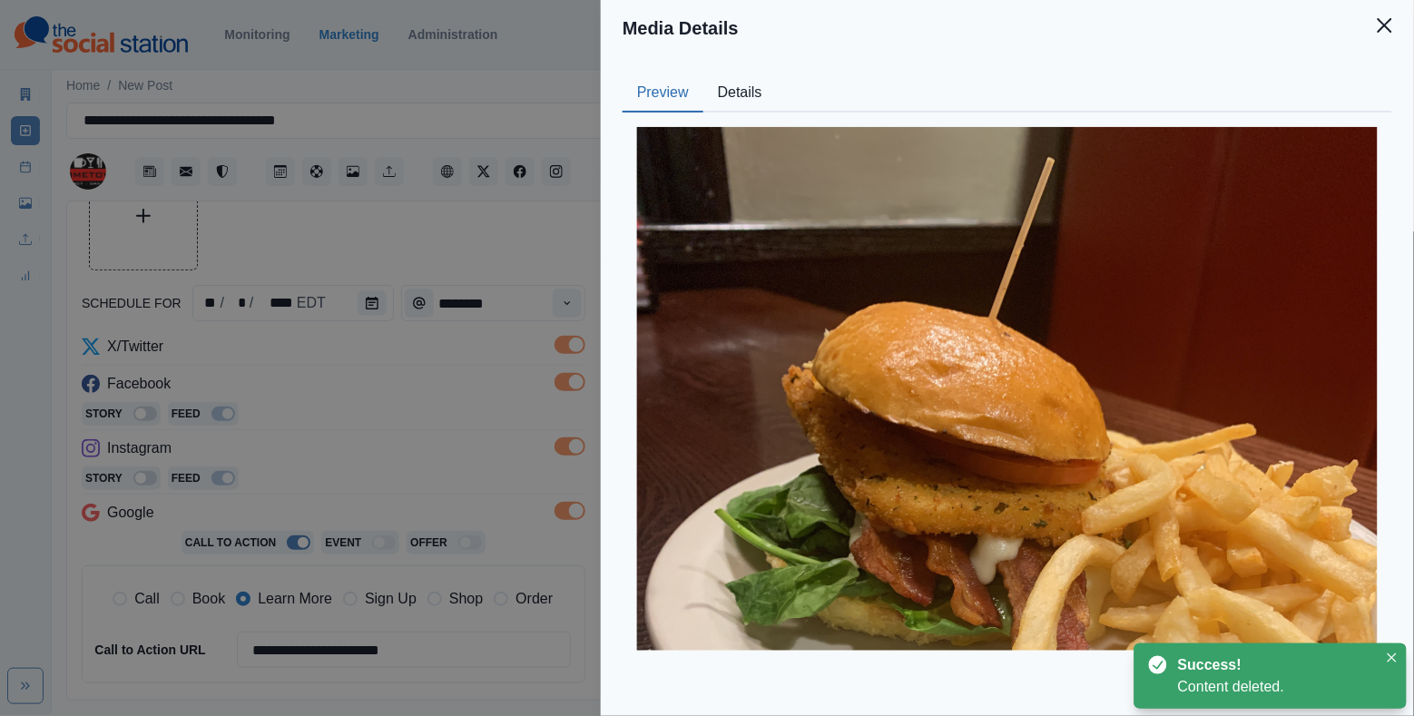
click at [753, 95] on button "Details" at bounding box center [741, 93] width 74 height 38
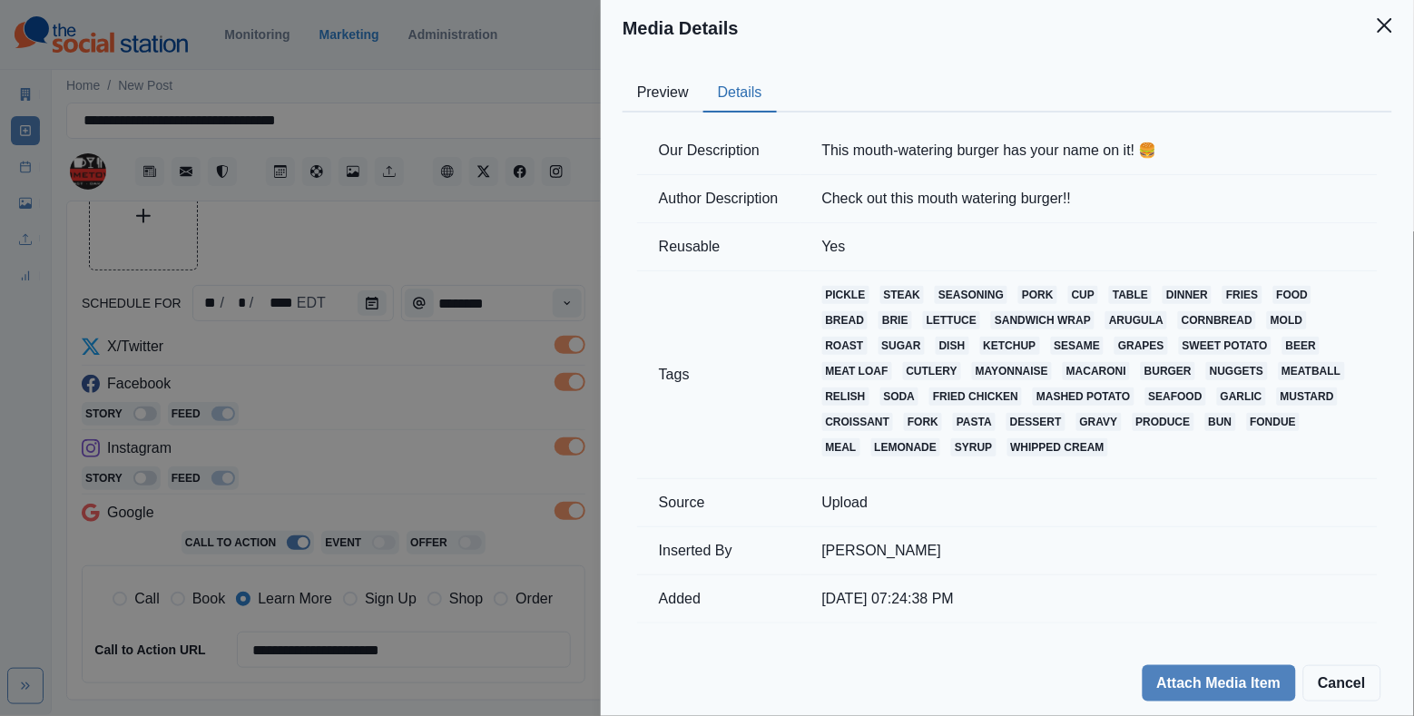
click at [521, 356] on div "Media Details Preview Details Our Description This mouth-watering burger has yo…" at bounding box center [707, 358] width 1414 height 716
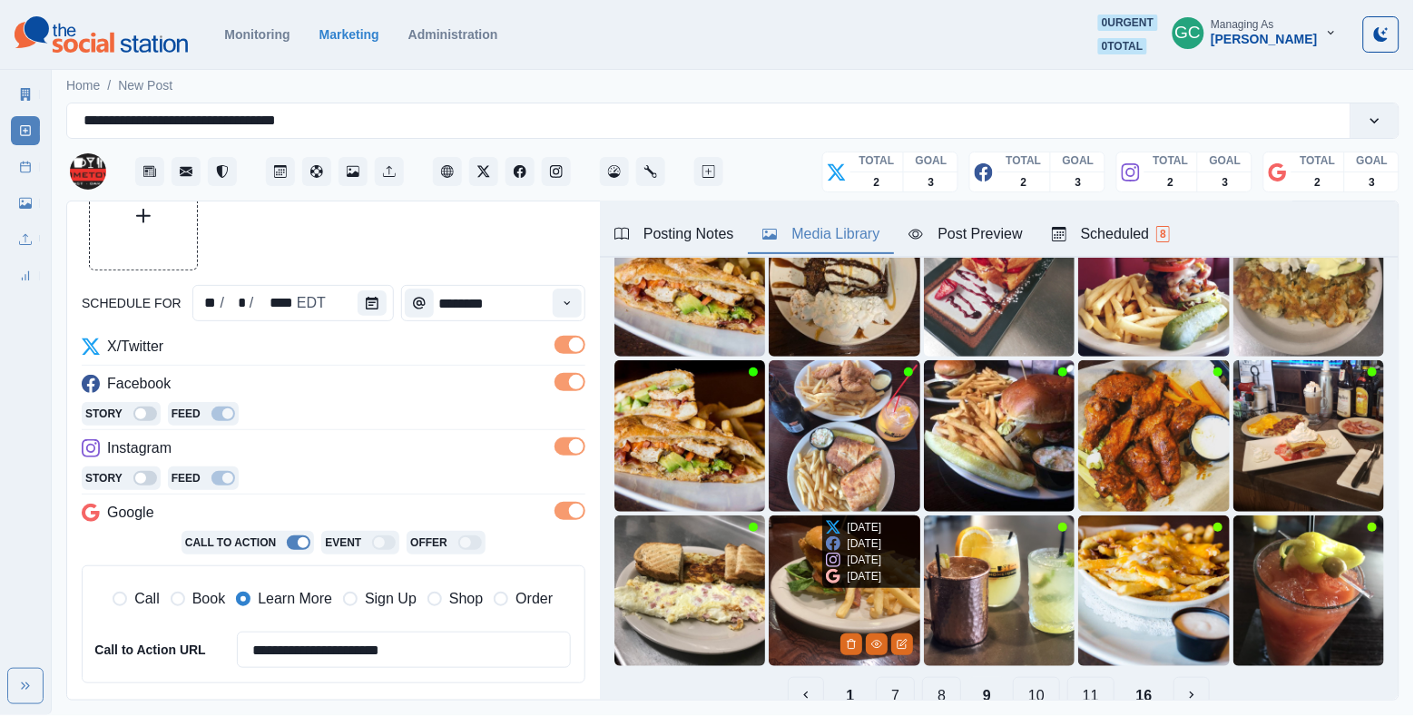
click at [808, 580] on img at bounding box center [844, 591] width 151 height 151
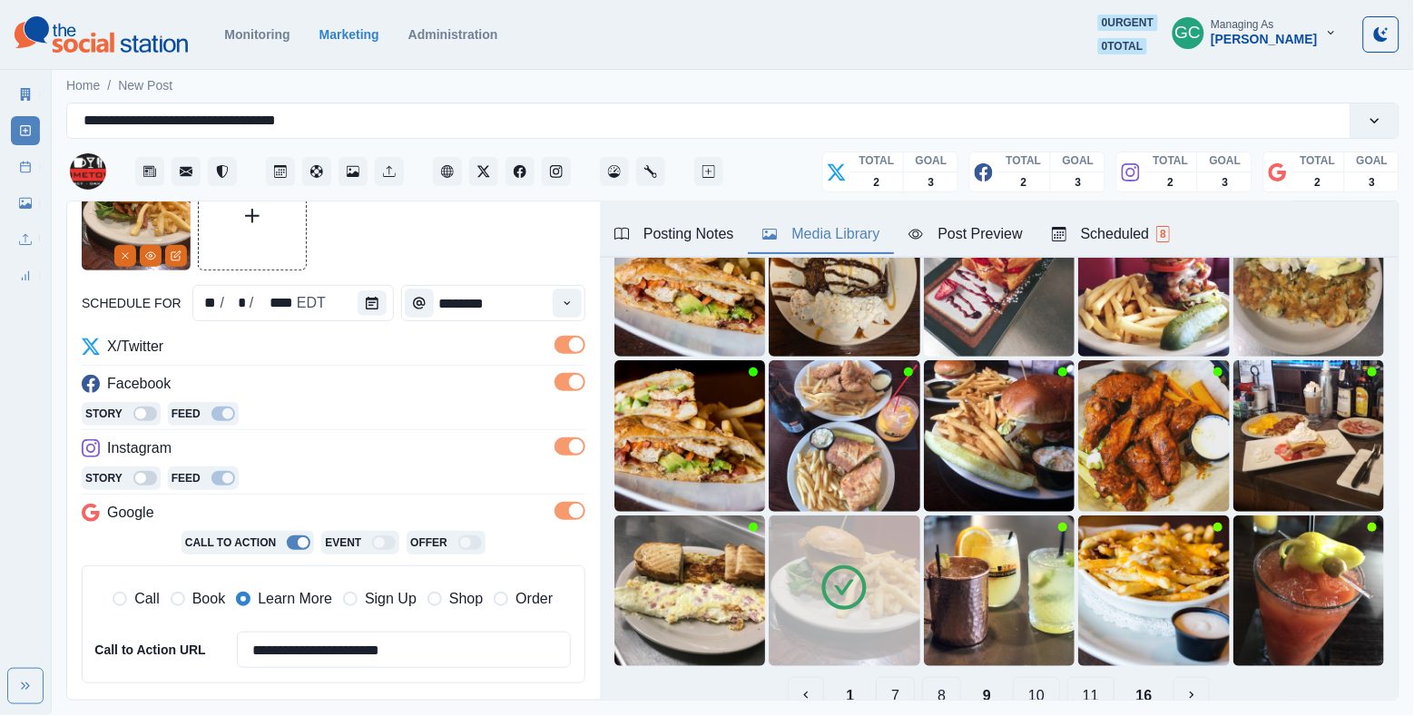
scroll to position [274, 0]
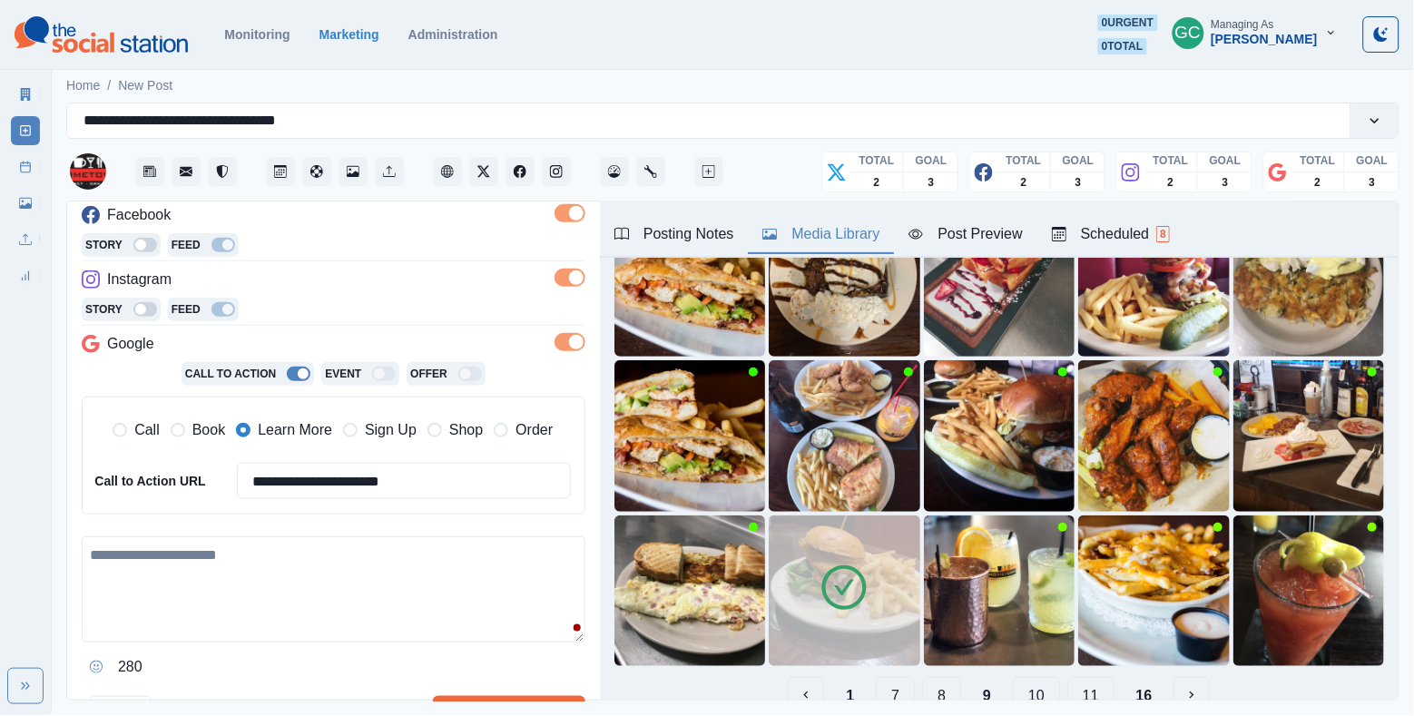
click at [250, 624] on textarea at bounding box center [334, 589] width 504 height 106
paste textarea "**********"
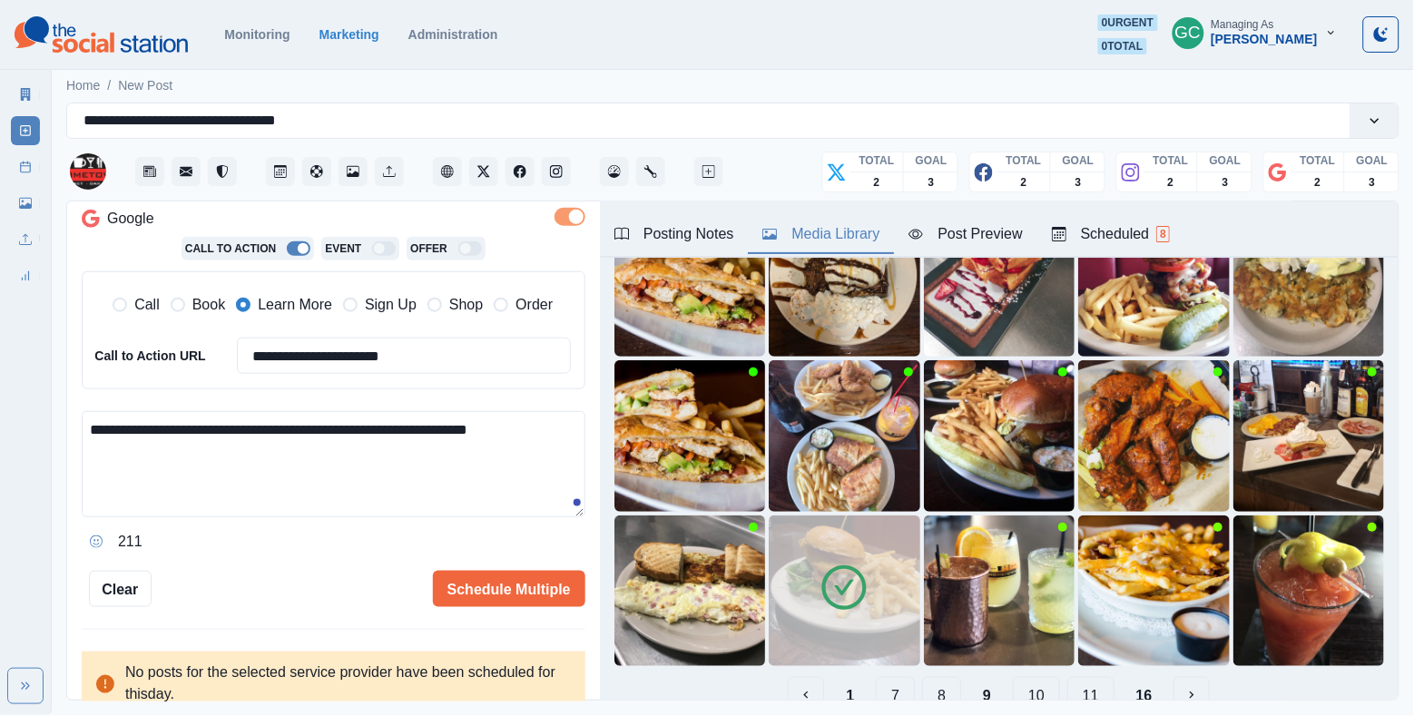
scroll to position [406, 0]
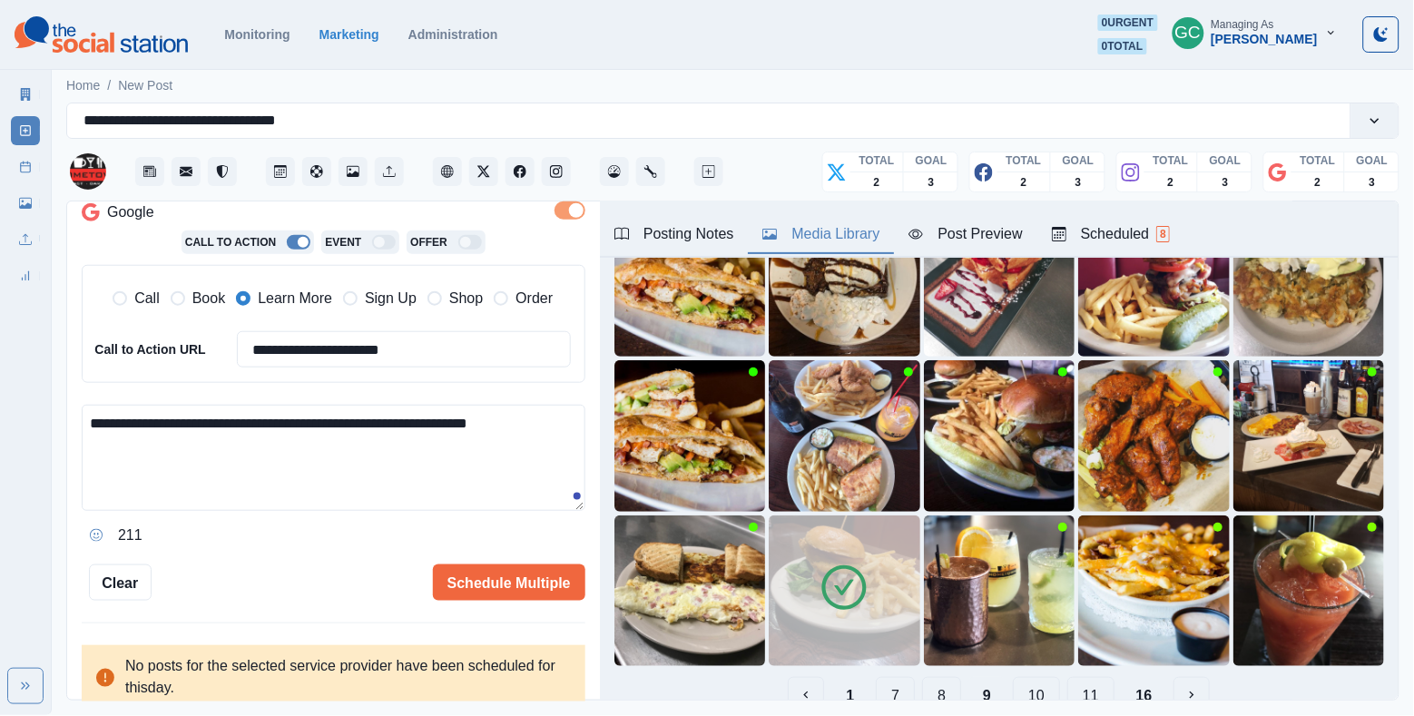
type textarea "**********"
click at [544, 605] on div "**********" at bounding box center [333, 452] width 533 height 500
click at [553, 576] on button "Schedule Multiple" at bounding box center [509, 583] width 153 height 36
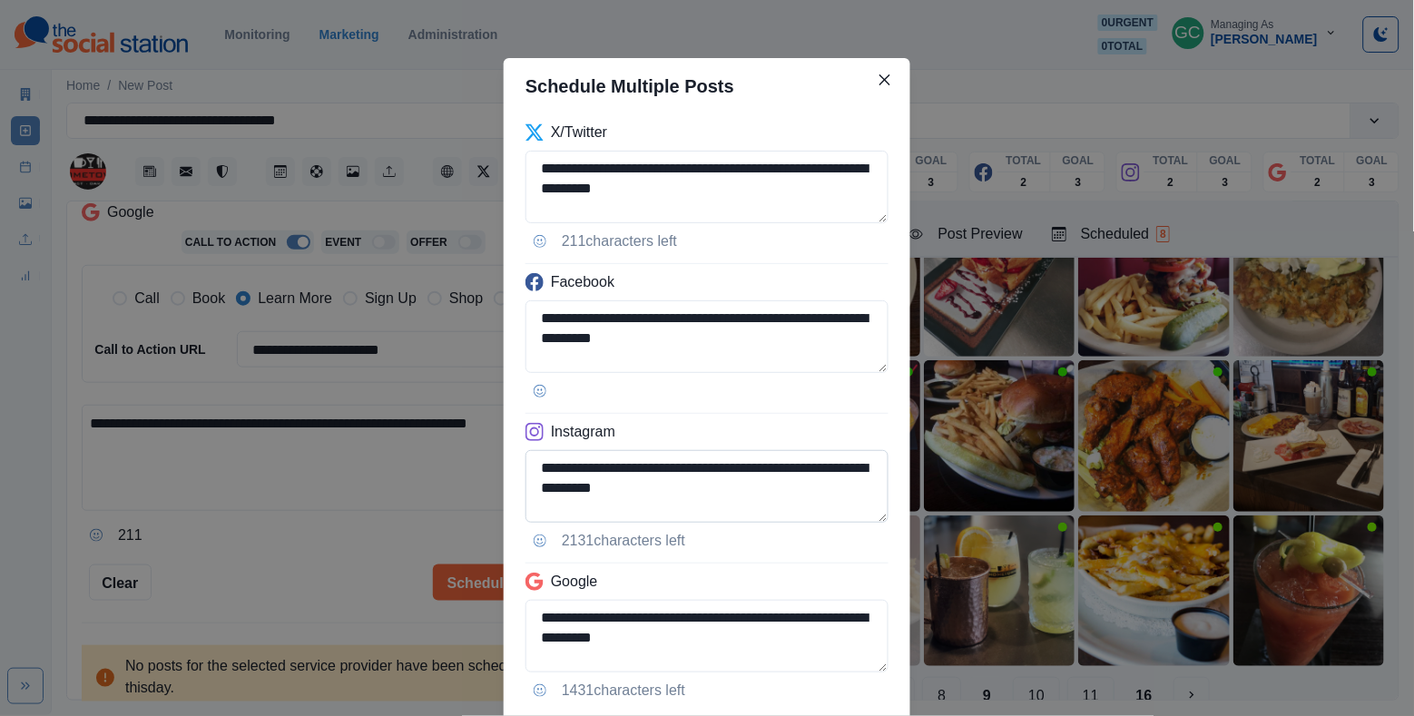
scroll to position [119, 0]
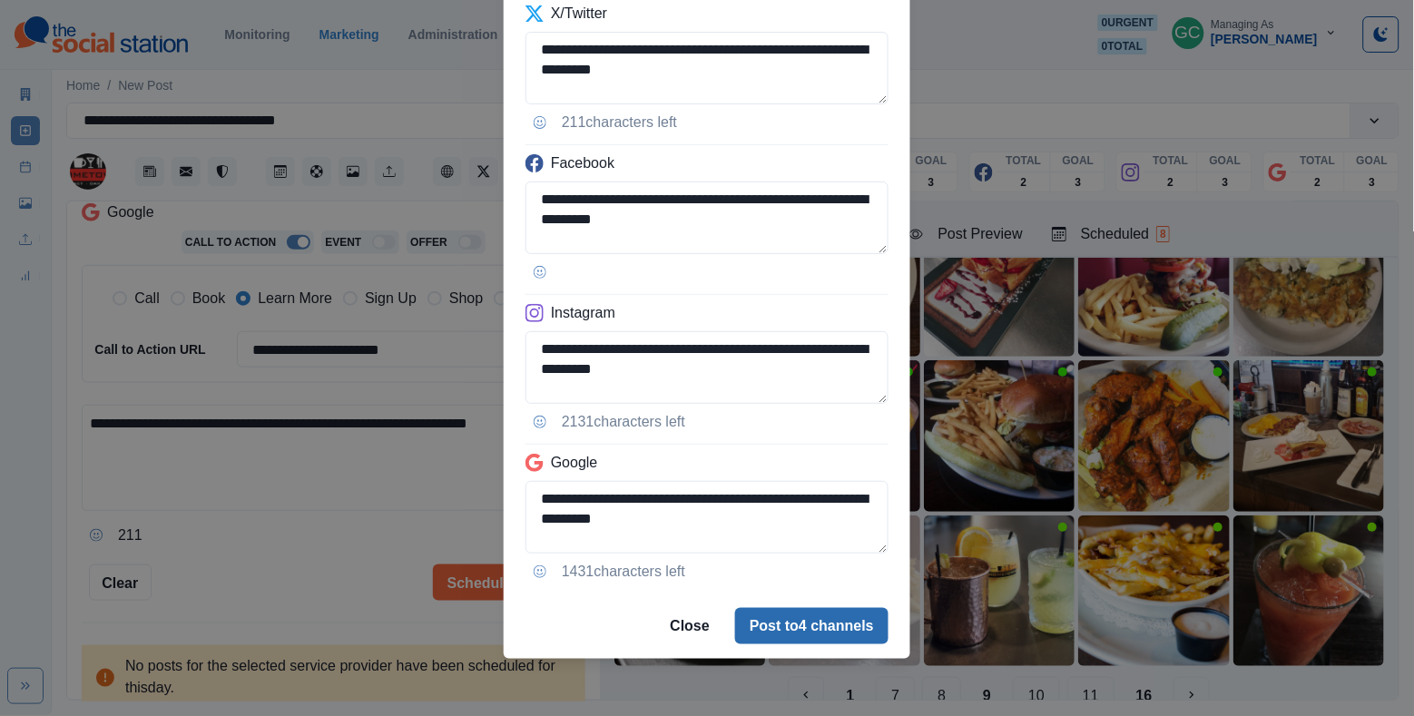
click at [806, 631] on button "Post to 4 channels" at bounding box center [811, 626] width 153 height 36
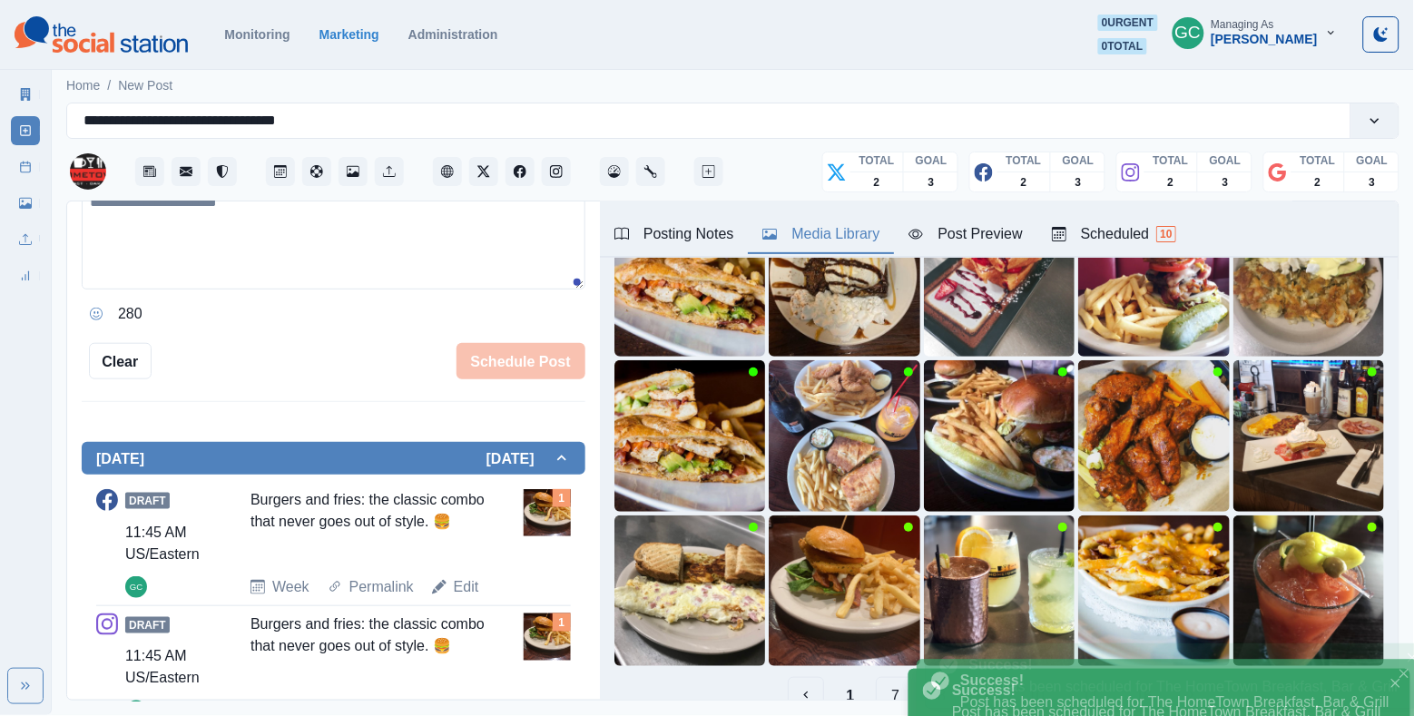
scroll to position [146, 0]
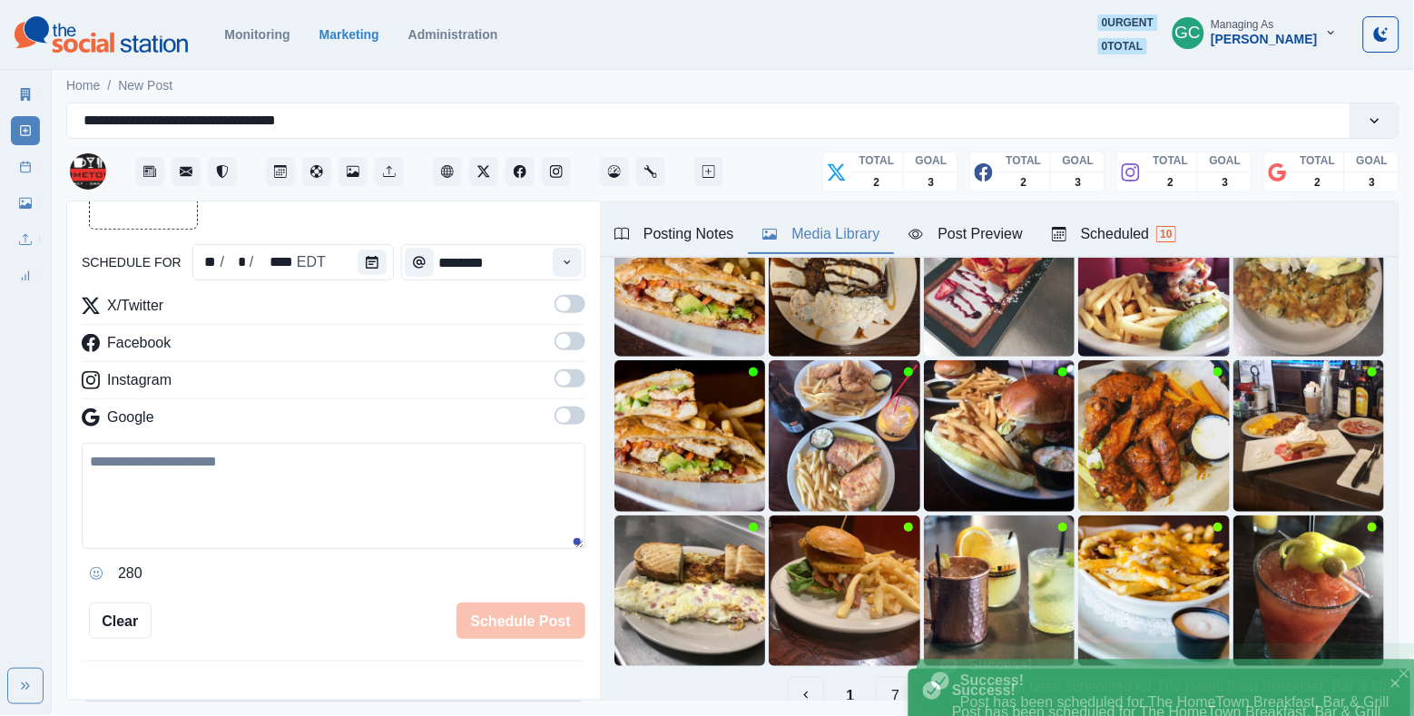
click at [1129, 220] on button "Scheduled 10" at bounding box center [1114, 235] width 153 height 38
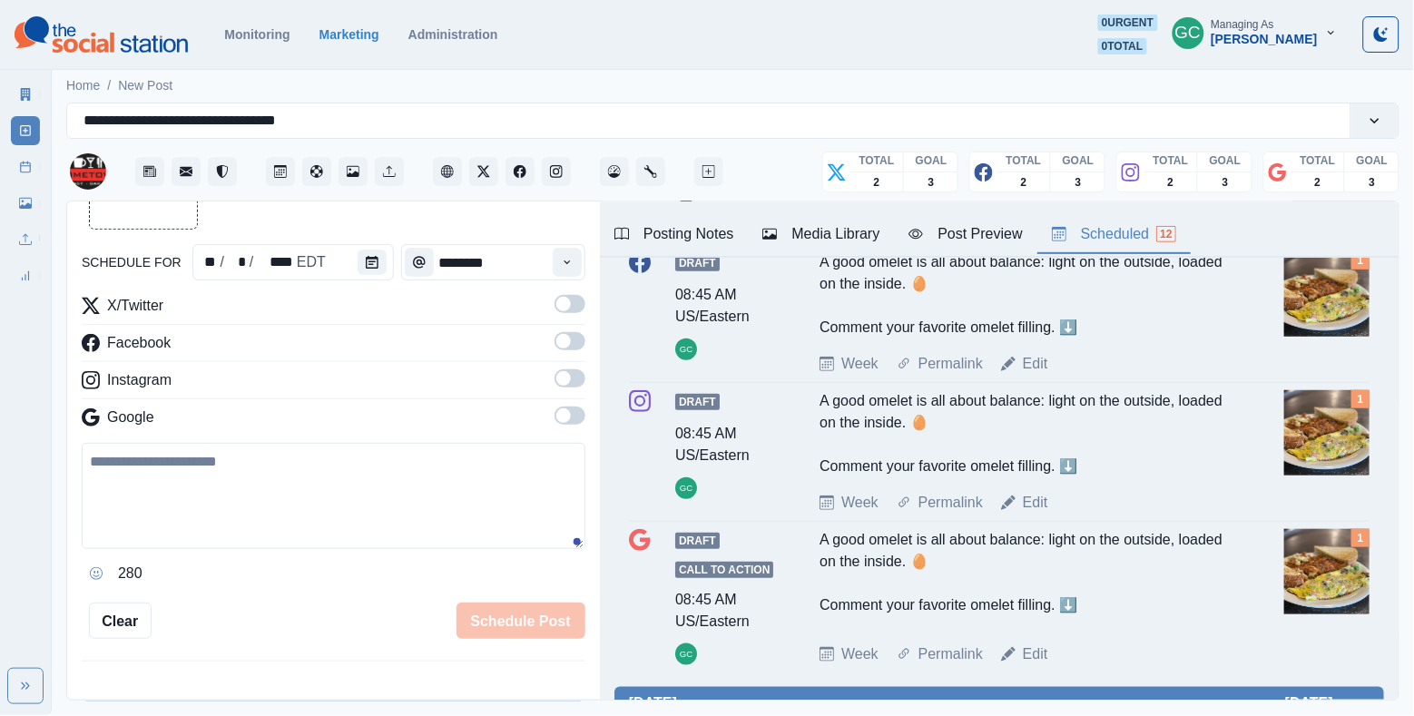
scroll to position [257, 0]
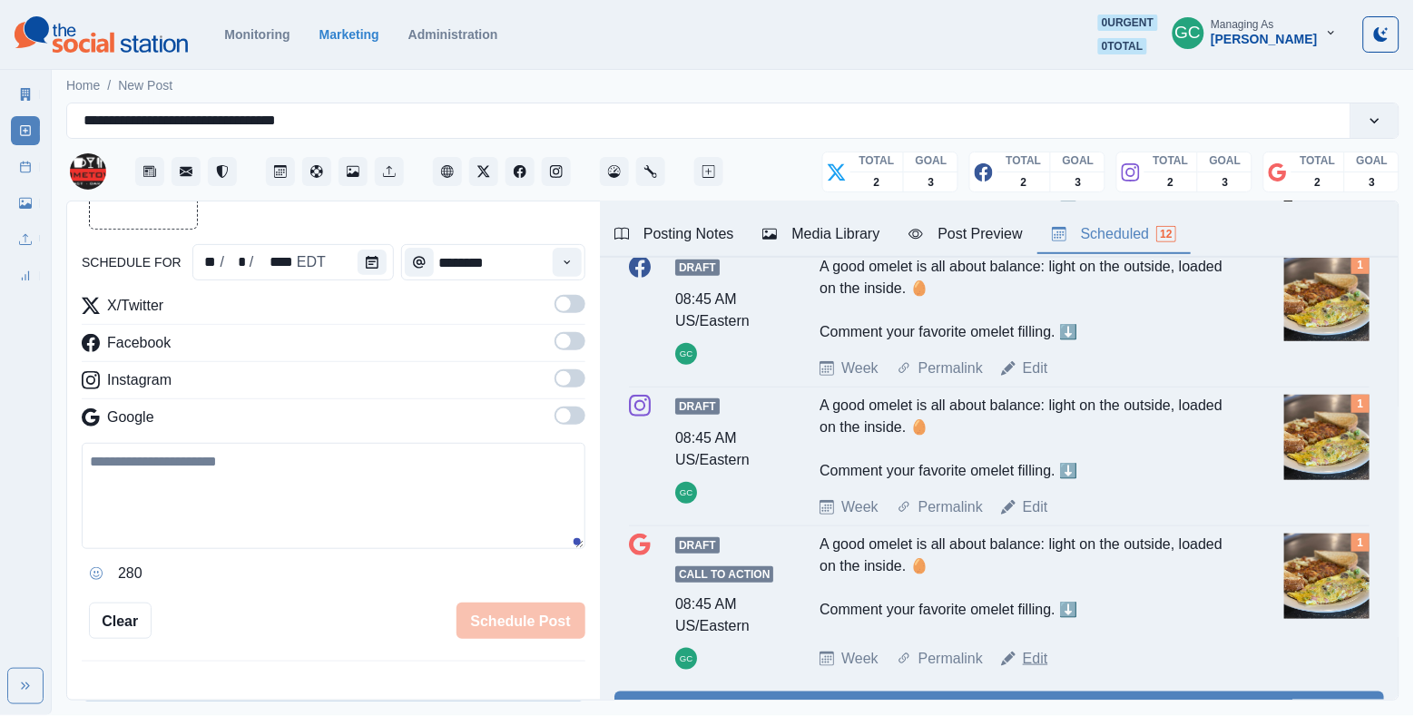
click at [1034, 670] on link "Edit" at bounding box center [1035, 659] width 25 height 22
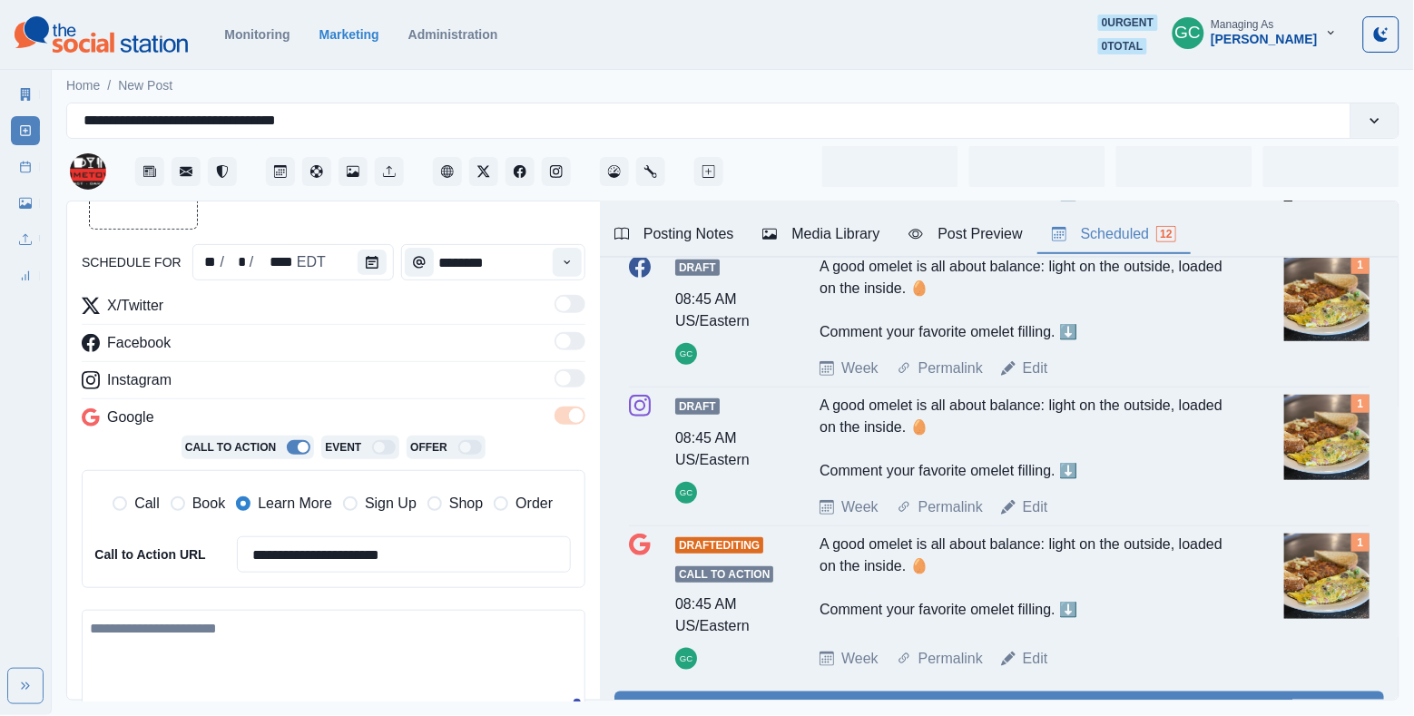
type input "*******"
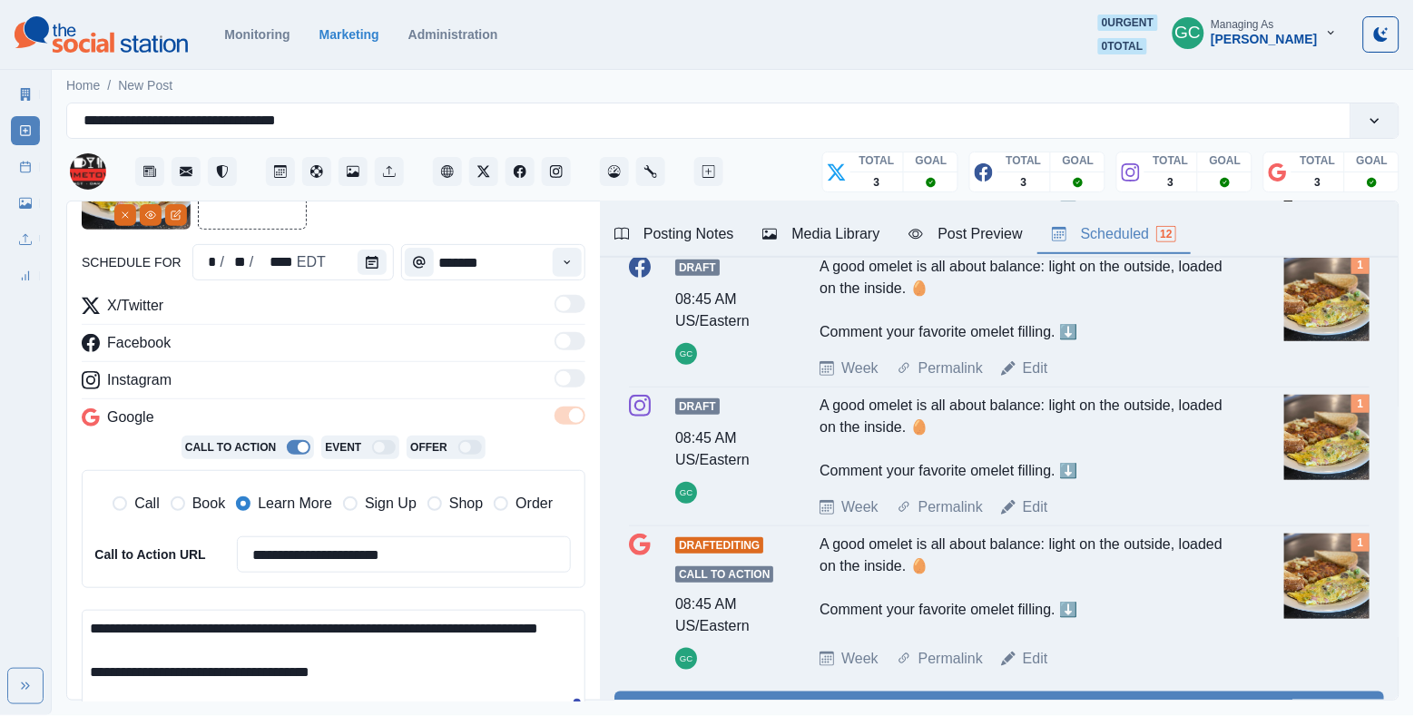
click at [322, 619] on textarea "**********" at bounding box center [334, 663] width 504 height 106
drag, startPoint x: 213, startPoint y: 649, endPoint x: 0, endPoint y: 574, distance: 226.2
click at [0, 574] on div "**********" at bounding box center [707, 357] width 1414 height 715
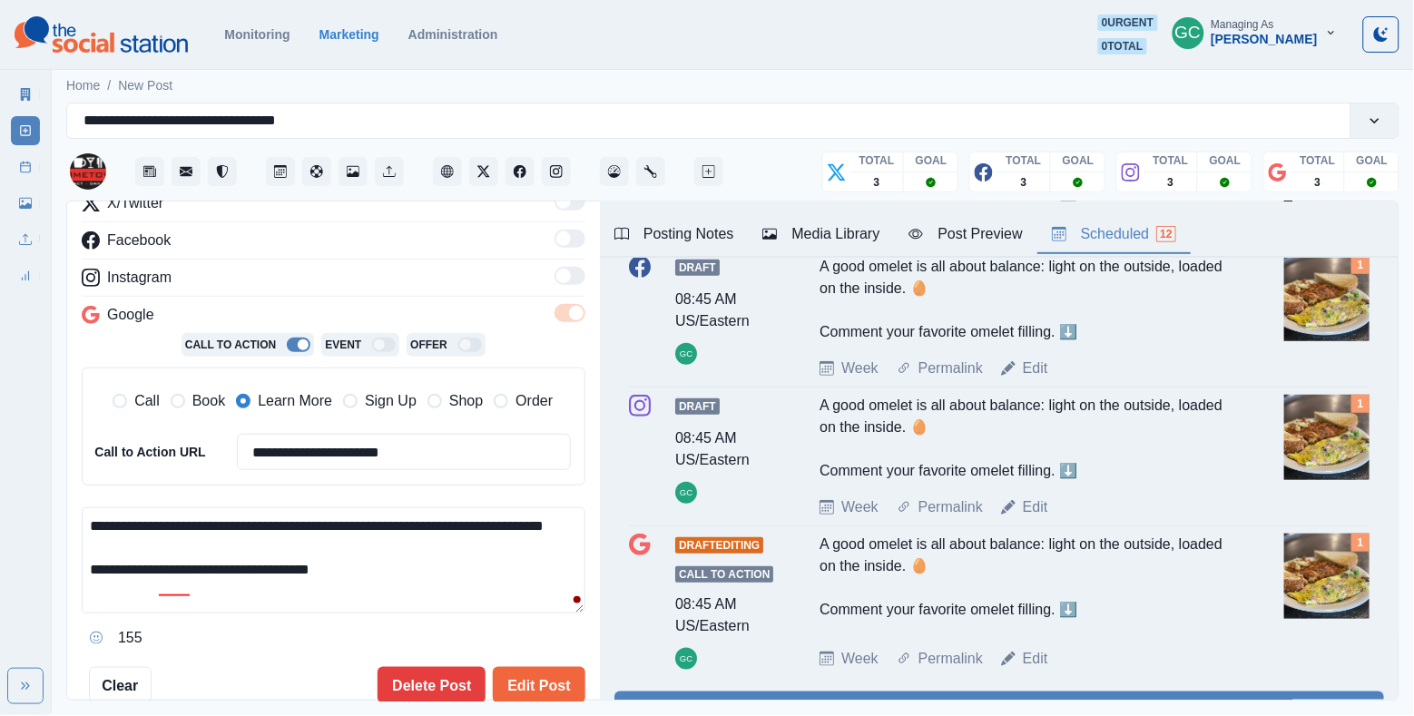
scroll to position [257, 0]
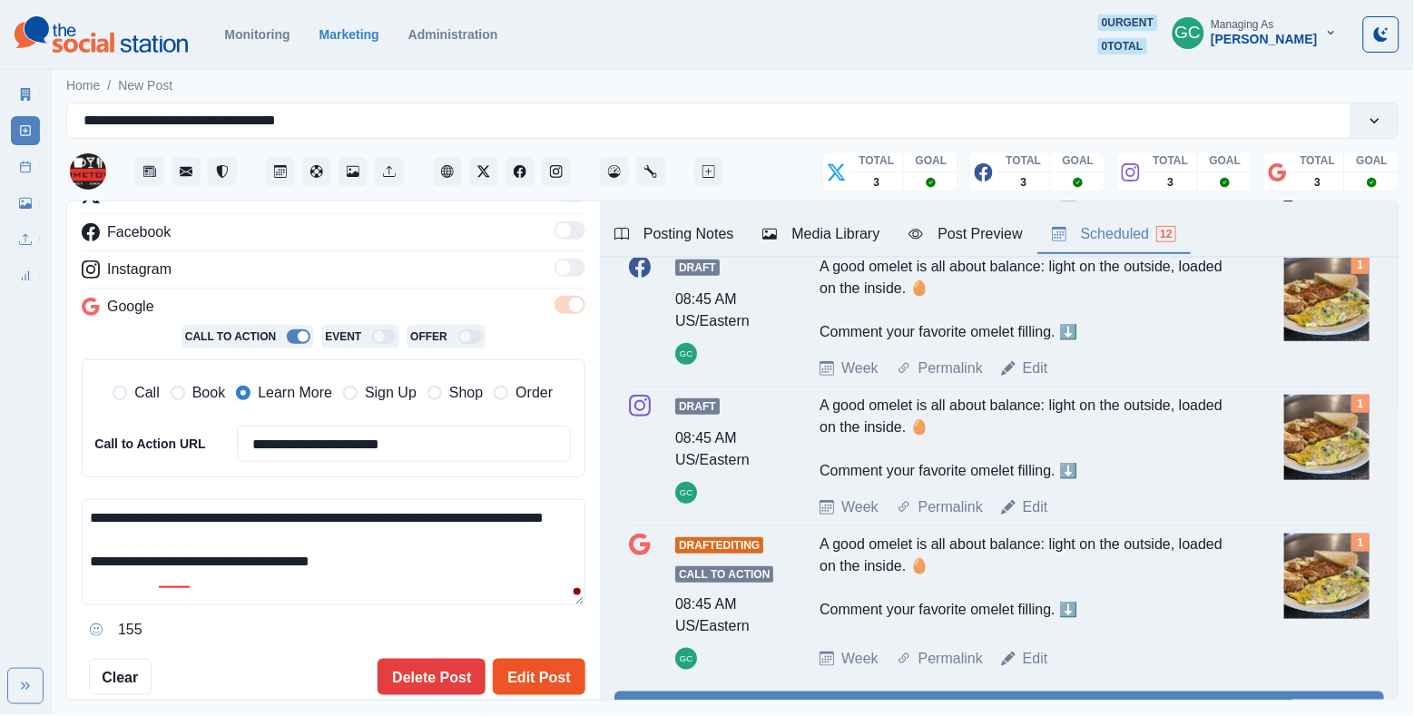
type textarea "**********"
click at [536, 664] on button "Edit Post" at bounding box center [539, 677] width 92 height 36
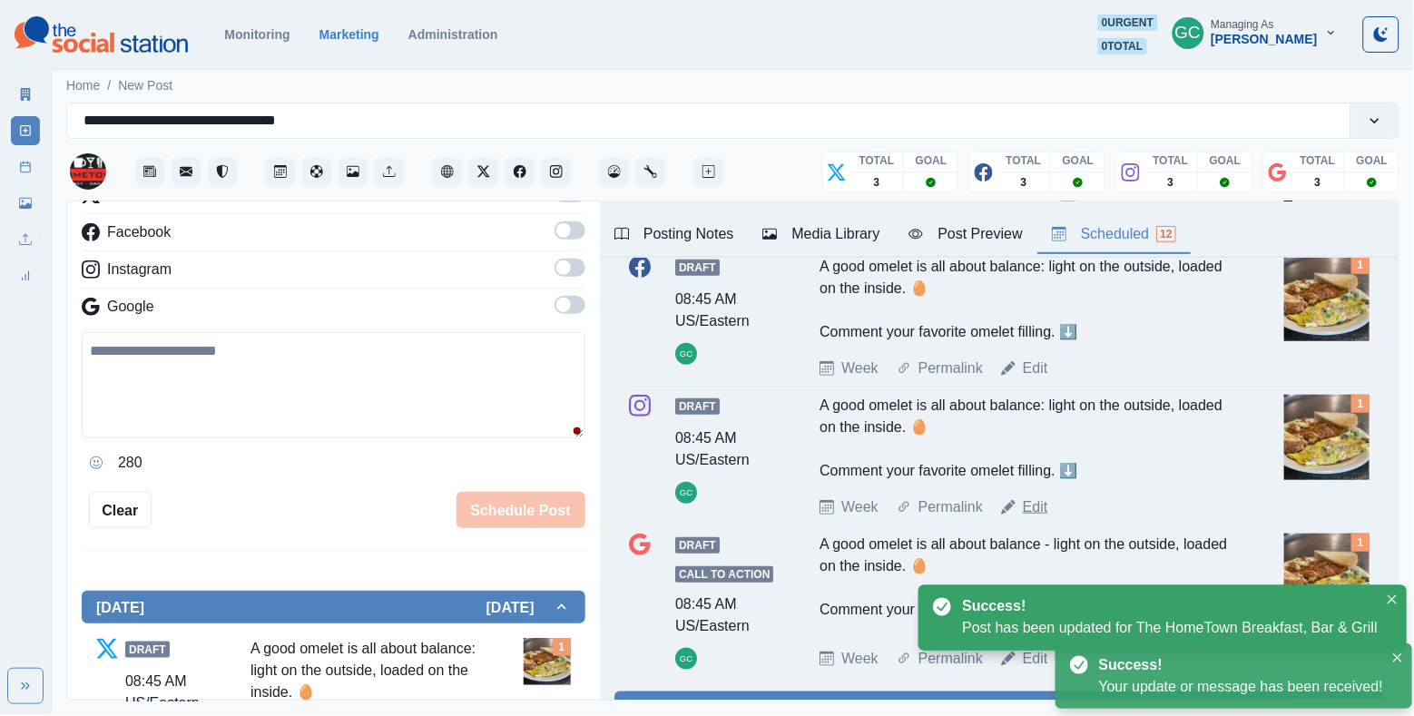
click at [1041, 515] on link "Edit" at bounding box center [1035, 508] width 25 height 22
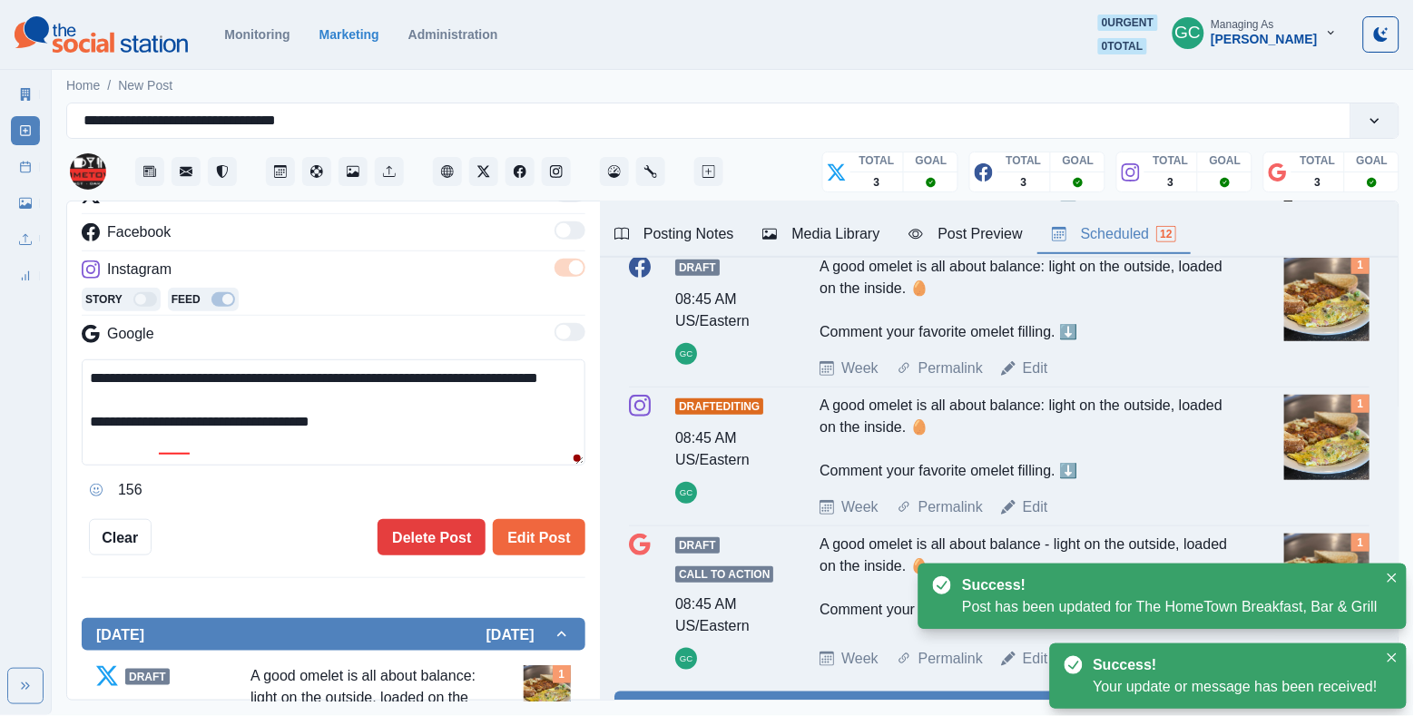
drag, startPoint x: 276, startPoint y: 383, endPoint x: 0, endPoint y: 366, distance: 276.5
click at [0, 366] on div "**********" at bounding box center [707, 357] width 1414 height 715
drag, startPoint x: 181, startPoint y: 402, endPoint x: 0, endPoint y: 390, distance: 181.0
click at [0, 390] on div "**********" at bounding box center [707, 357] width 1414 height 715
paste textarea "**********"
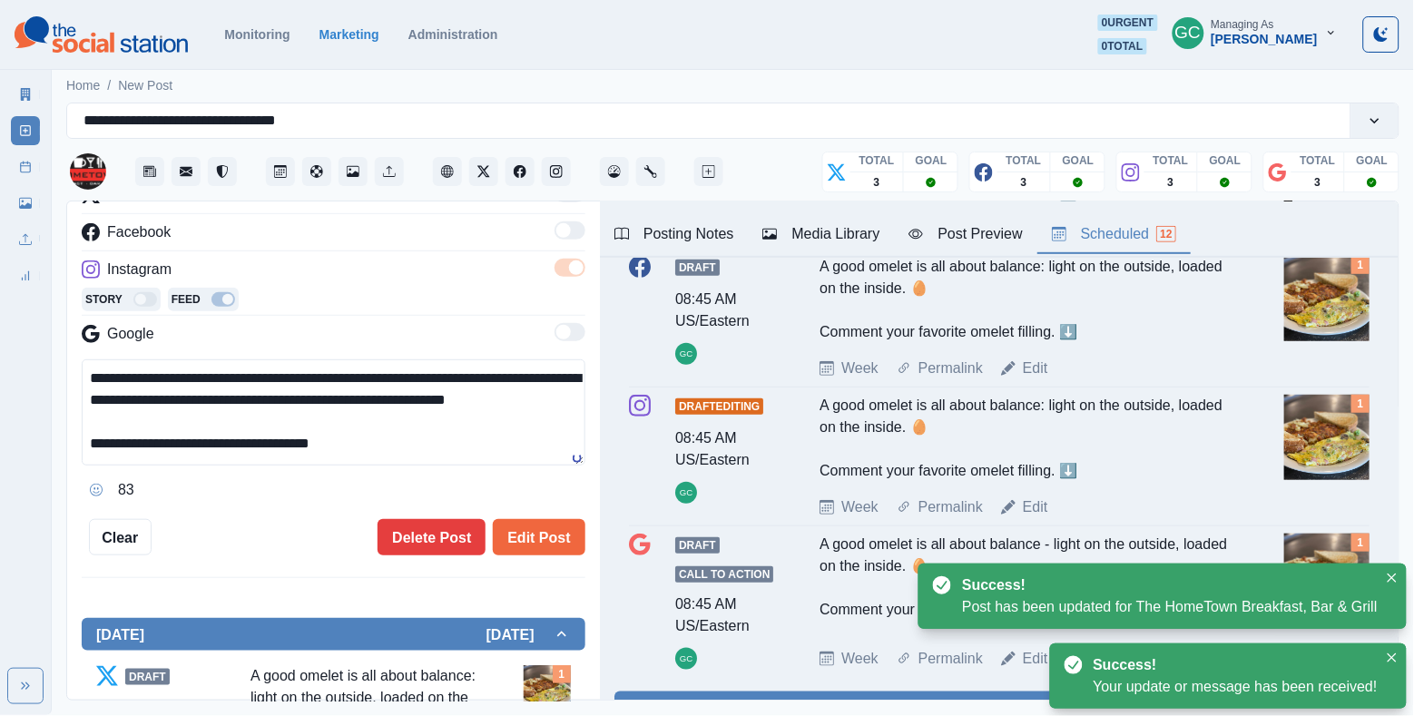
drag, startPoint x: 170, startPoint y: 426, endPoint x: 0, endPoint y: 319, distance: 200.7
click at [0, 319] on div "**********" at bounding box center [707, 357] width 1414 height 715
paste textarea
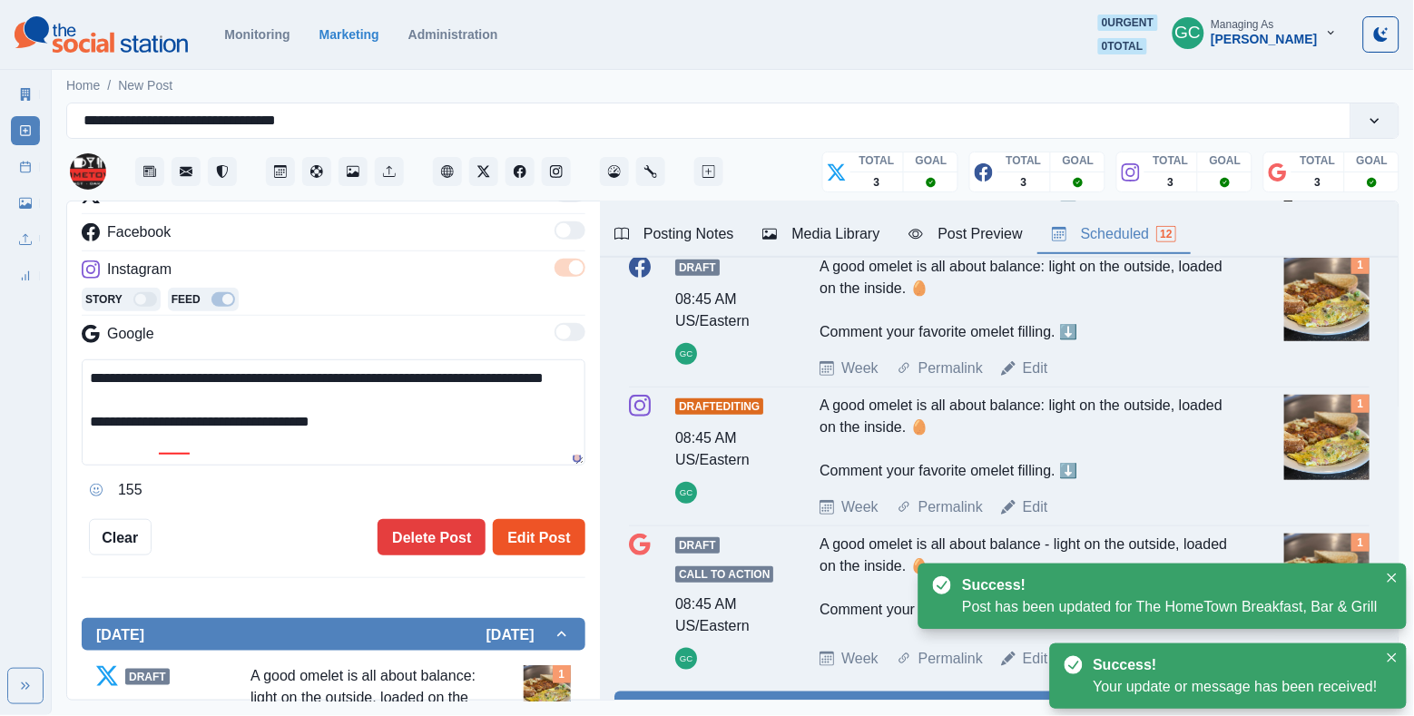
type textarea "**********"
click at [534, 552] on button "Edit Post" at bounding box center [539, 537] width 92 height 36
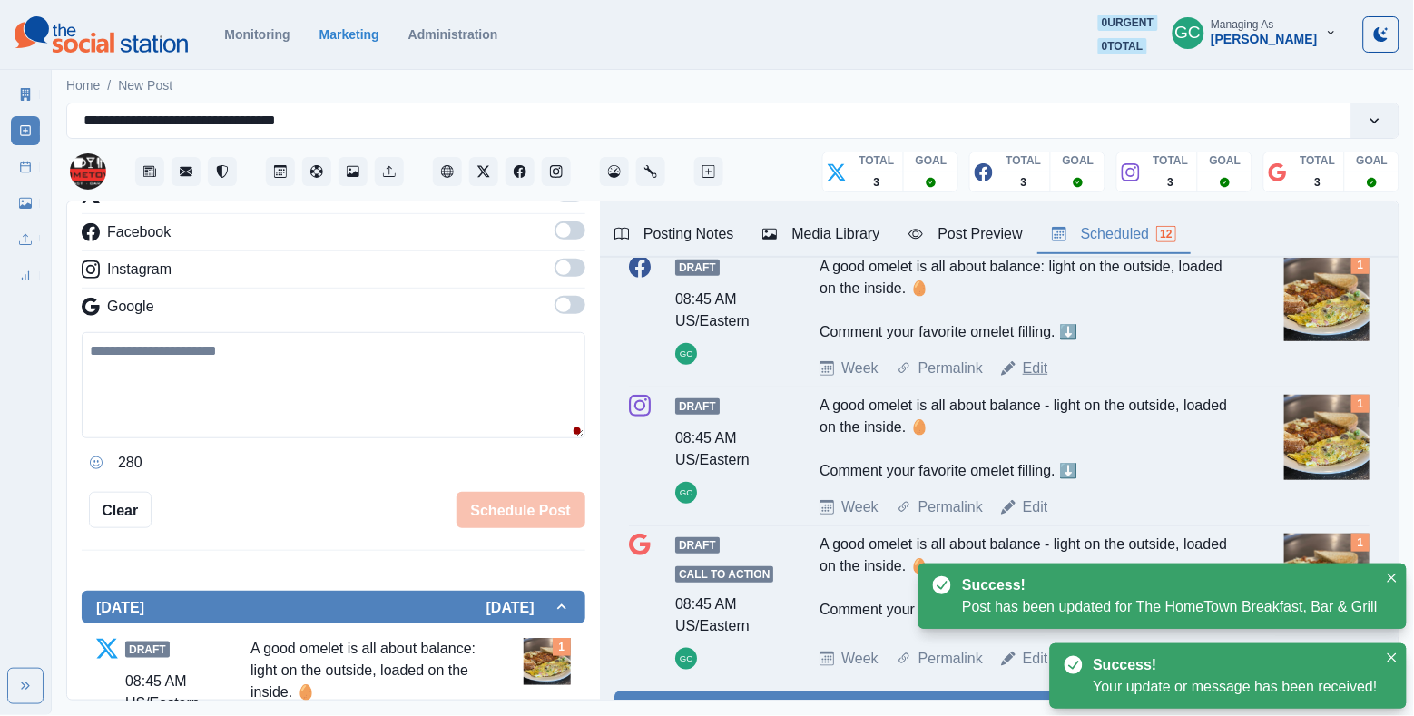
click at [1042, 379] on link "Edit" at bounding box center [1035, 369] width 25 height 22
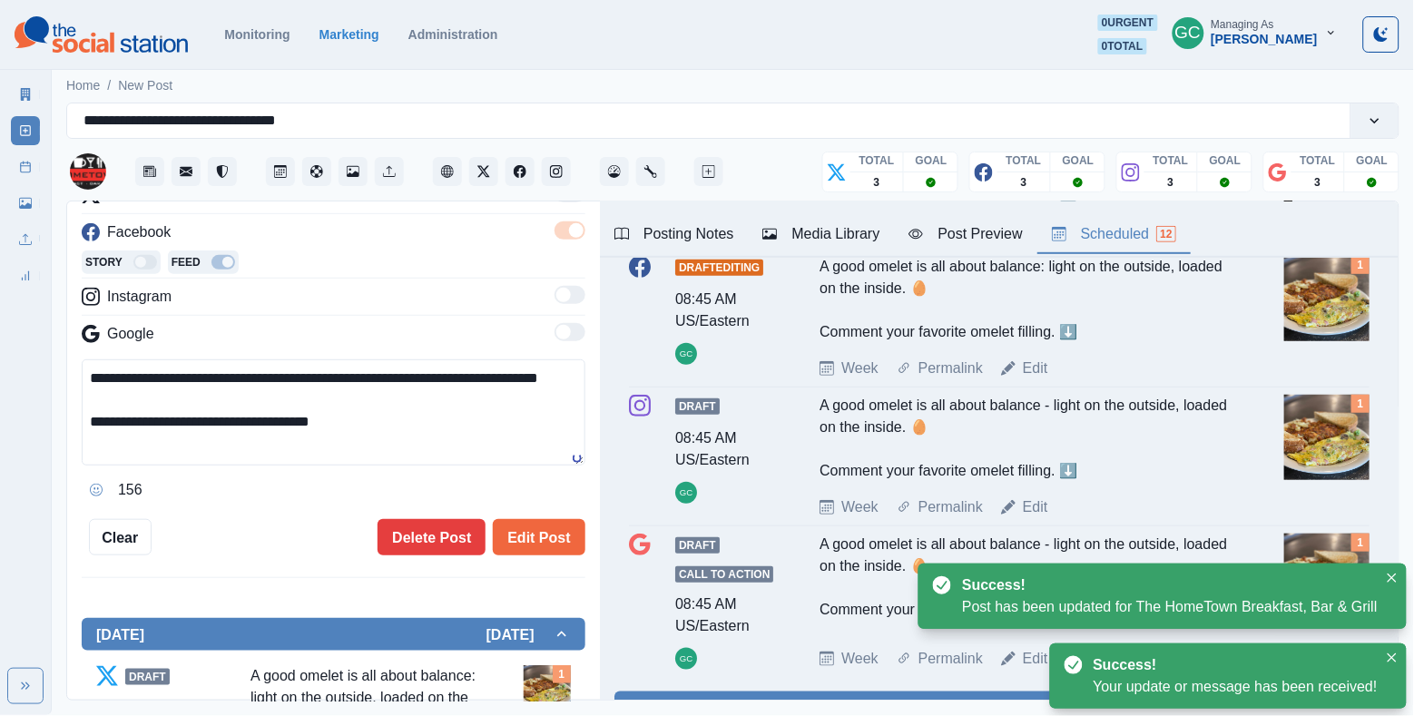
drag, startPoint x: 262, startPoint y: 403, endPoint x: 0, endPoint y: 371, distance: 264.3
click at [0, 372] on div "**********" at bounding box center [707, 357] width 1414 height 715
paste textarea "*"
type textarea "**********"
click at [531, 540] on button "Edit Post" at bounding box center [539, 537] width 92 height 36
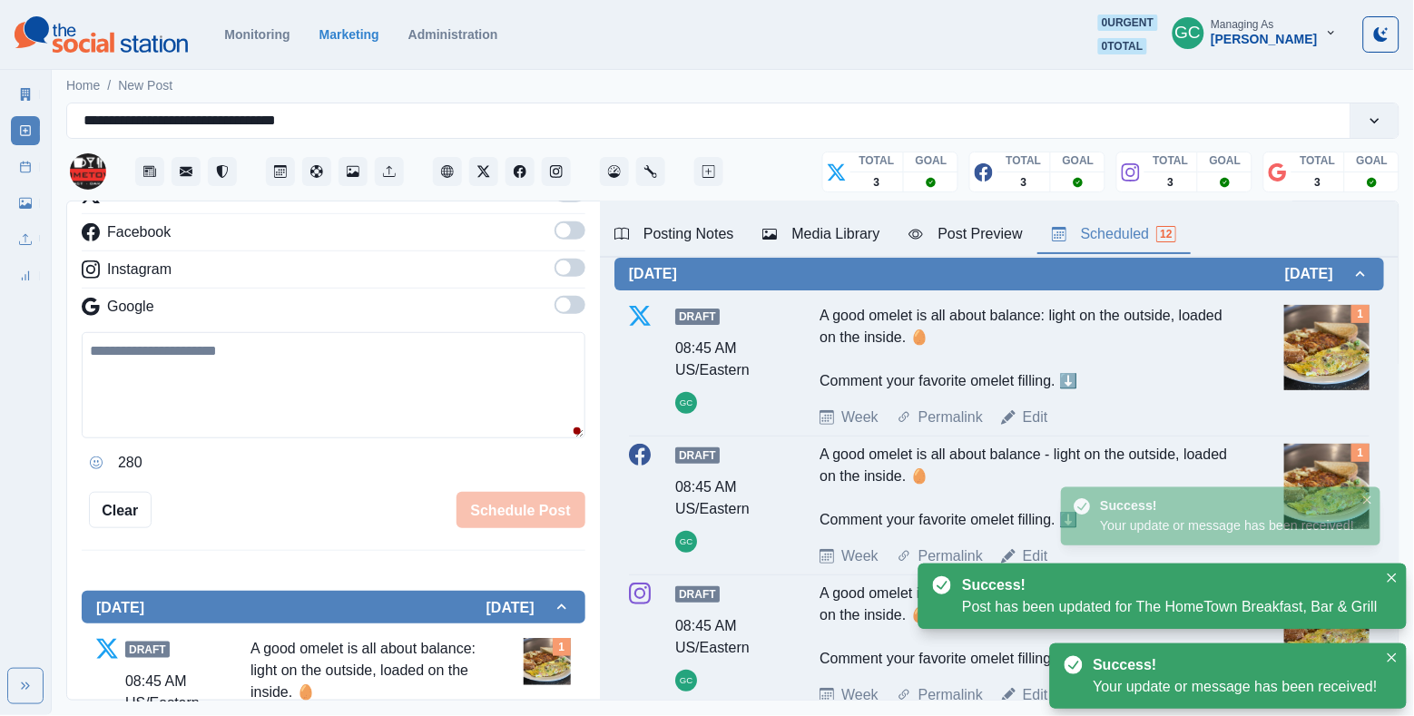
scroll to position [111, 0]
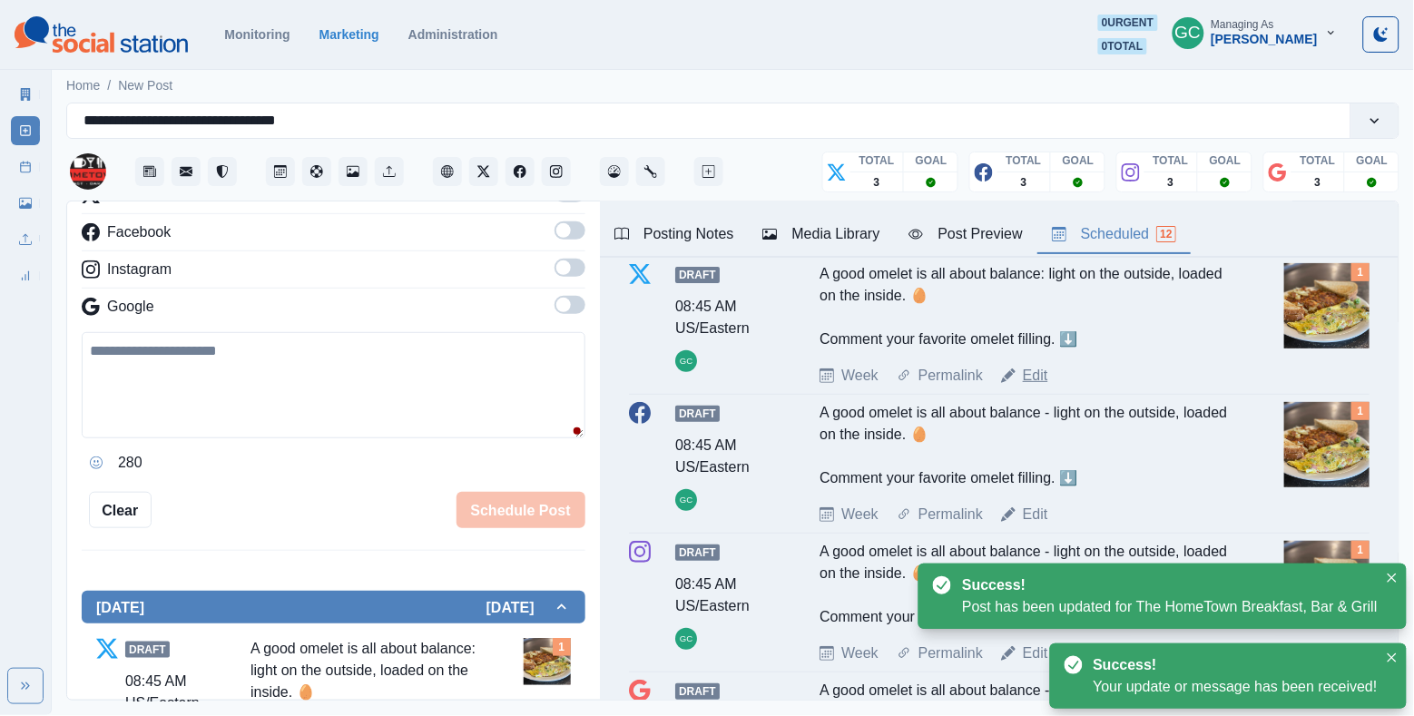
click at [1039, 387] on link "Edit" at bounding box center [1035, 376] width 25 height 22
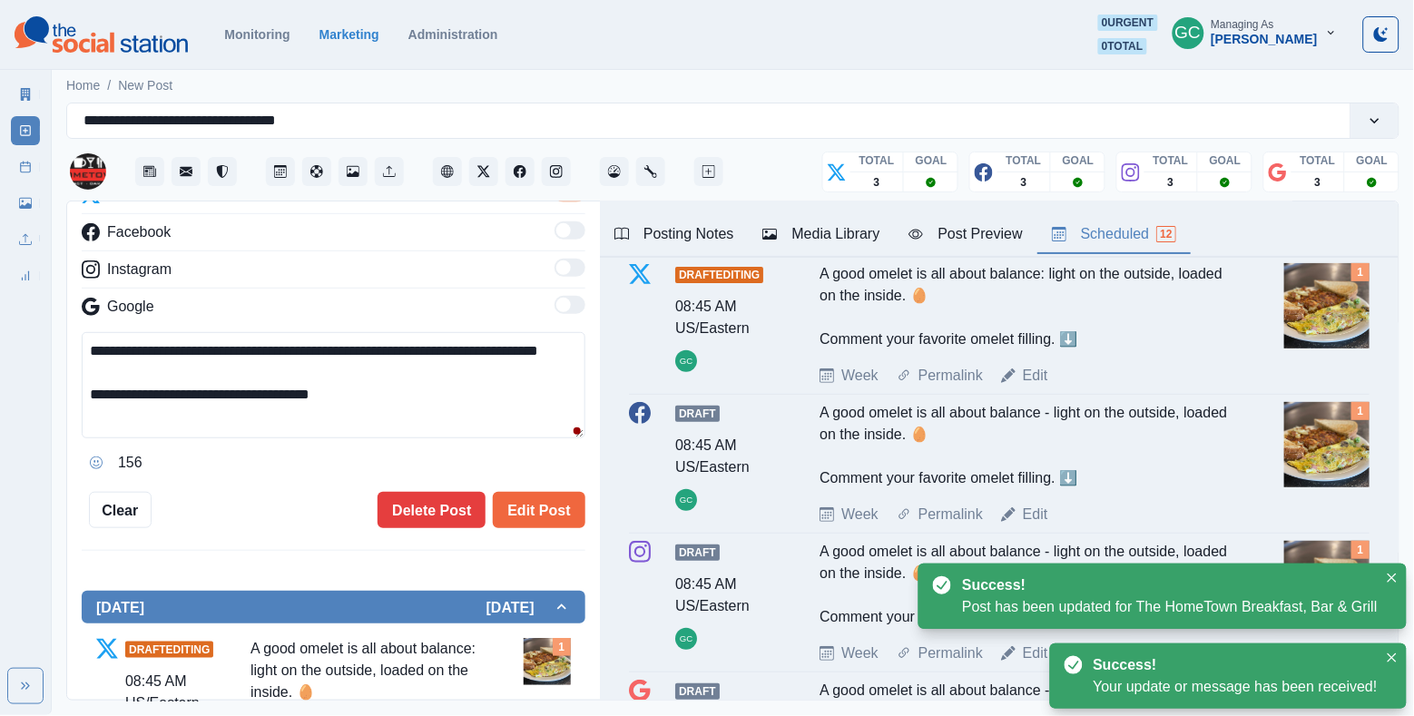
drag, startPoint x: 0, startPoint y: 291, endPoint x: 0, endPoint y: 259, distance: 32.7
click at [0, 259] on div "**********" at bounding box center [707, 357] width 1414 height 715
paste textarea "*"
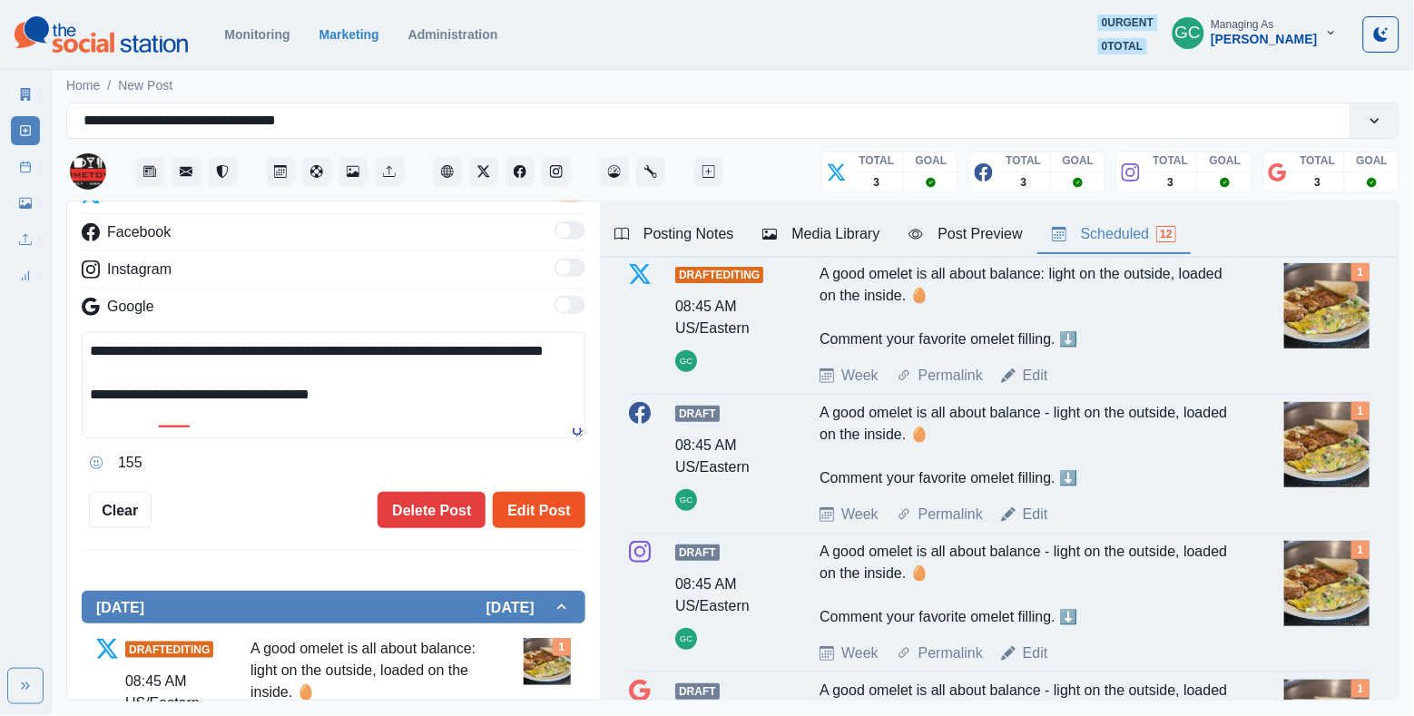
type textarea "**********"
click at [537, 524] on button "Edit Post" at bounding box center [539, 510] width 92 height 36
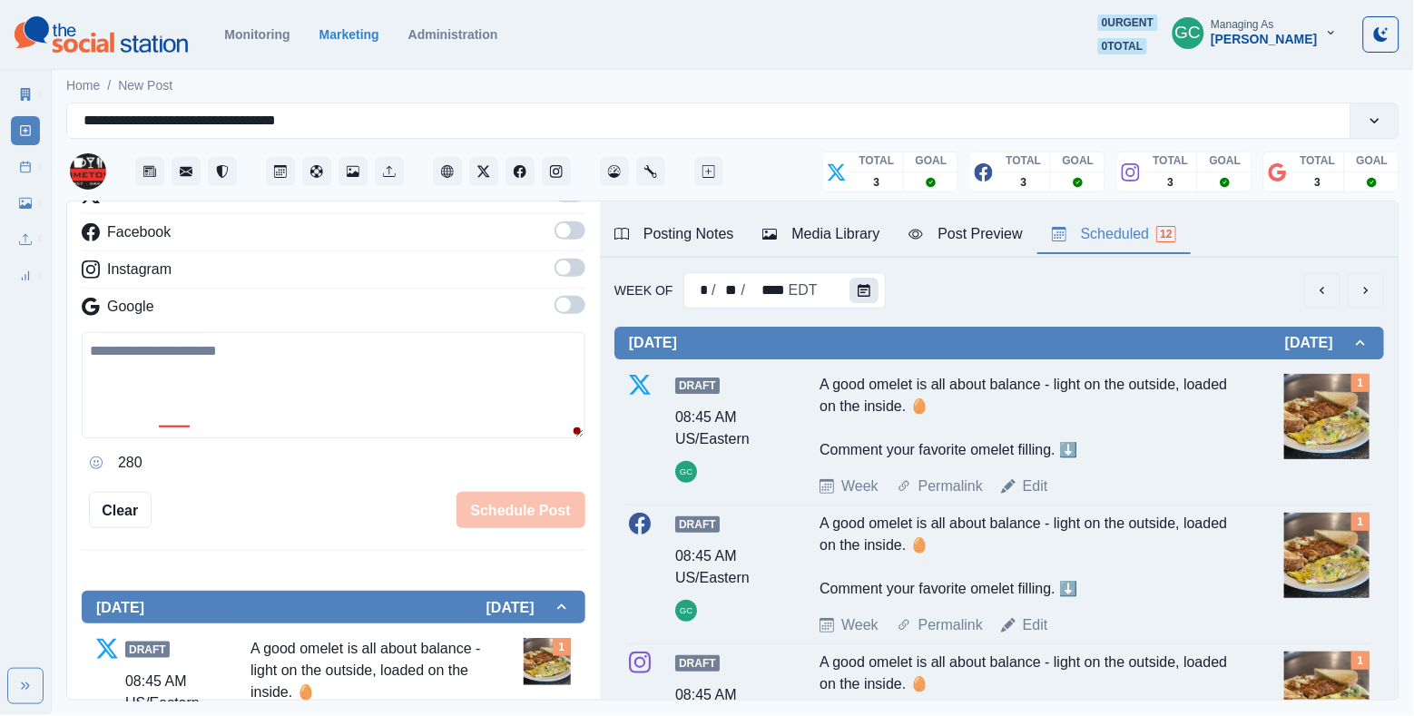
click at [851, 285] on button "Calendar" at bounding box center [864, 290] width 29 height 25
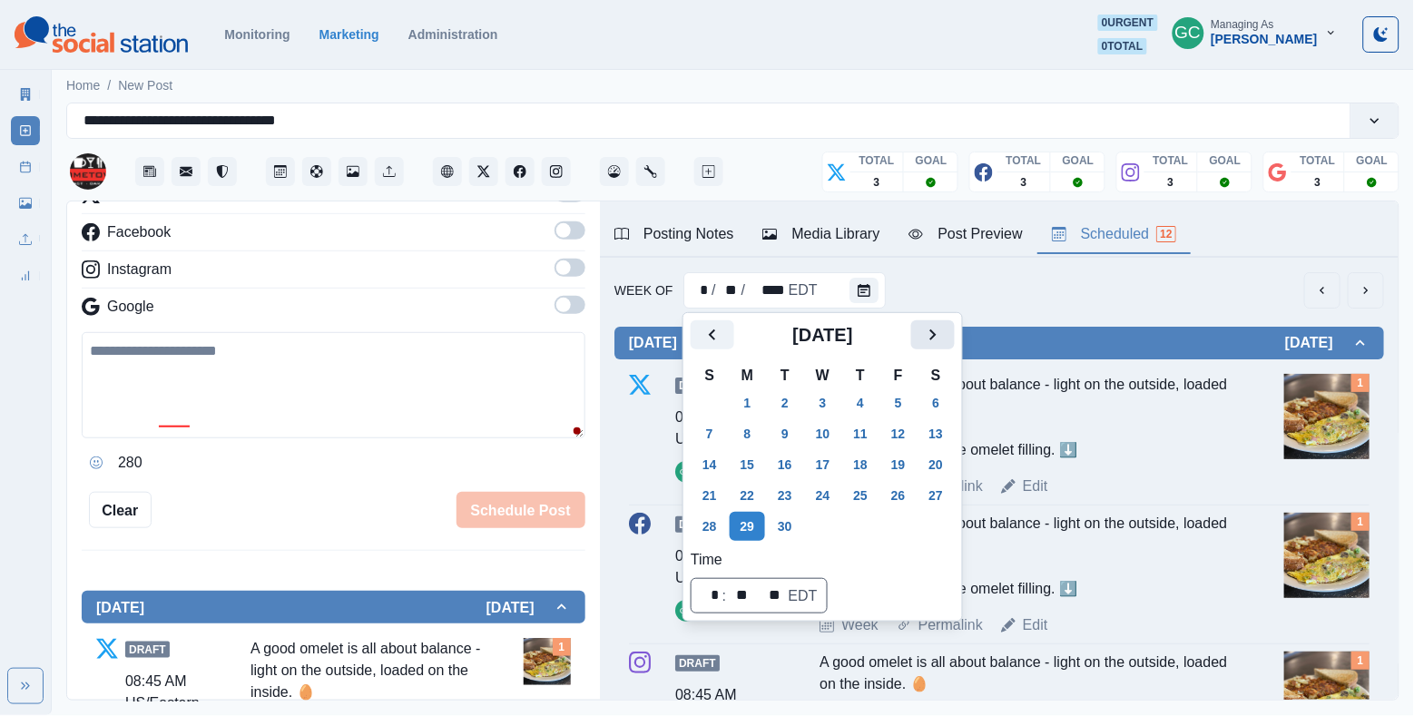
click at [944, 335] on icon "Next" at bounding box center [933, 335] width 22 height 22
click at [813, 398] on button "1" at bounding box center [823, 403] width 36 height 29
click at [740, 420] on button "6" at bounding box center [748, 433] width 36 height 29
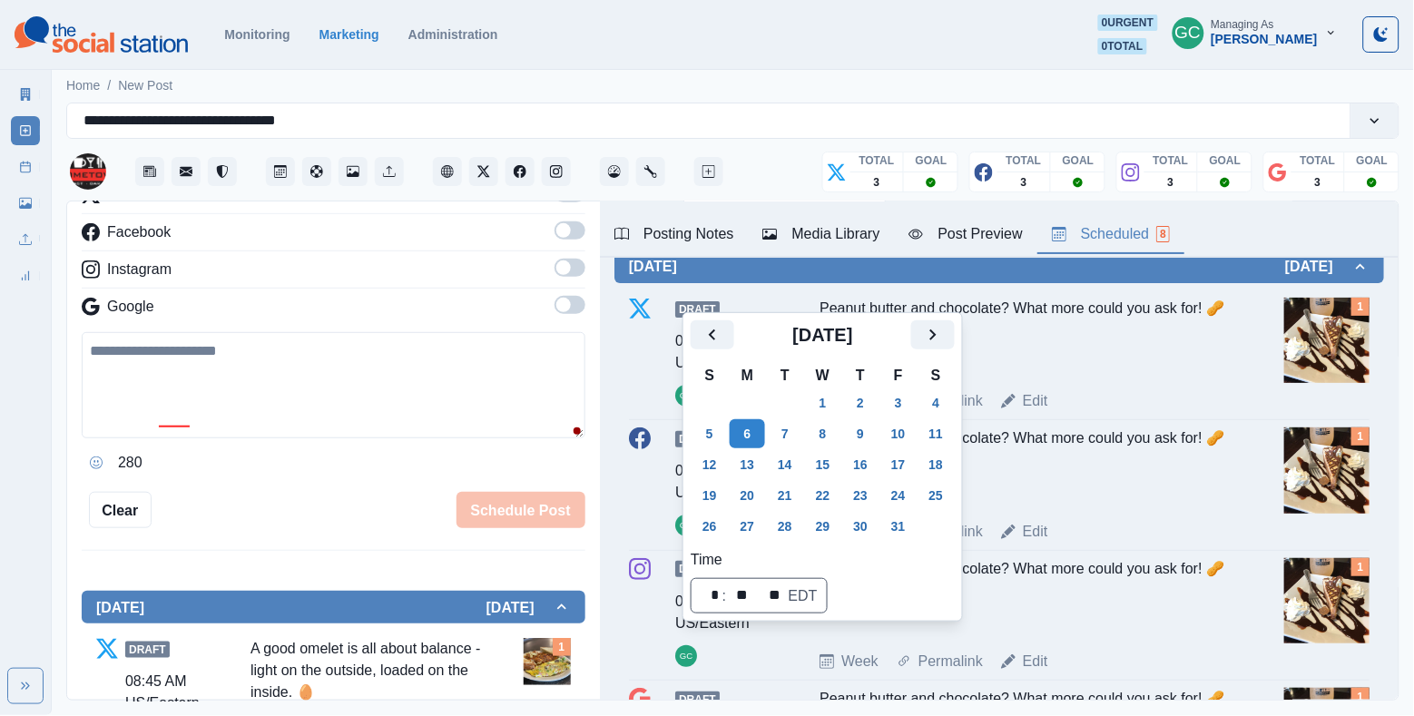
scroll to position [94, 0]
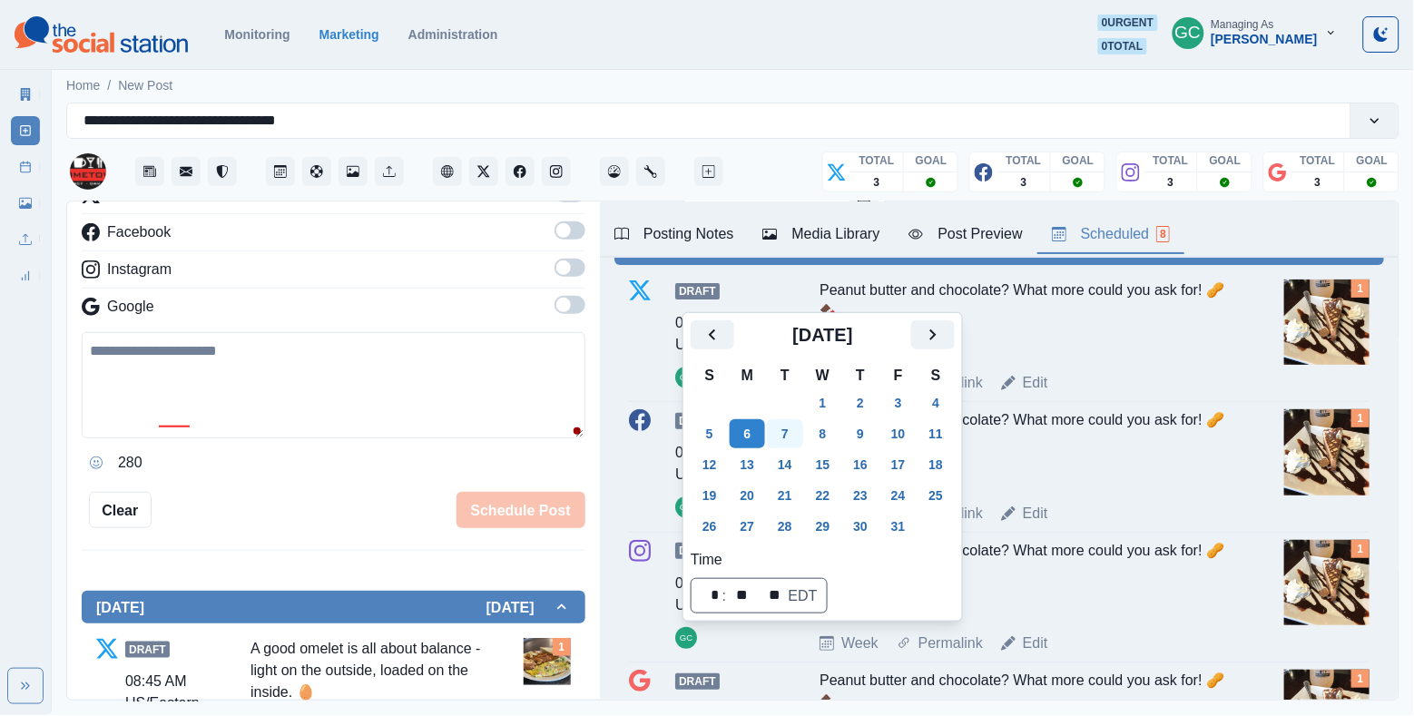
click at [792, 433] on button "7" at bounding box center [785, 433] width 36 height 29
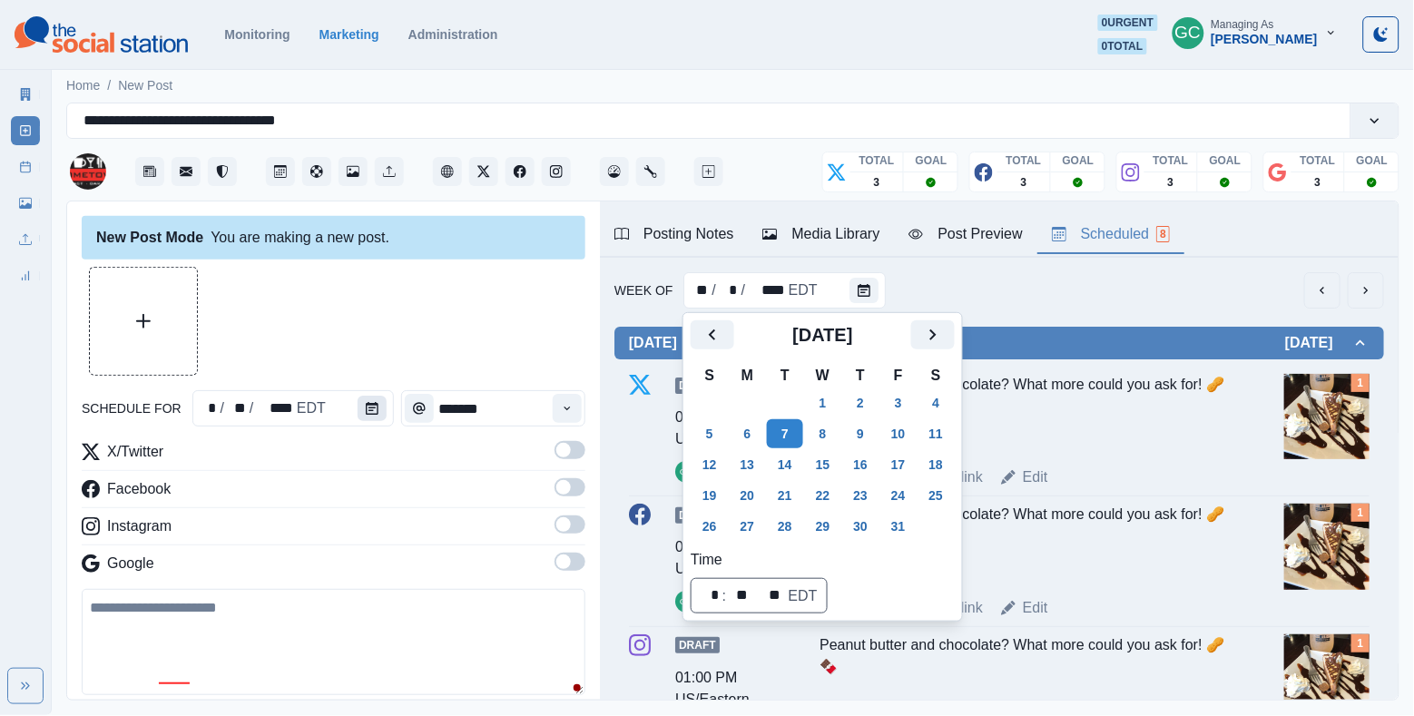
scroll to position [0, 0]
click at [367, 400] on button "Calendar" at bounding box center [372, 408] width 29 height 25
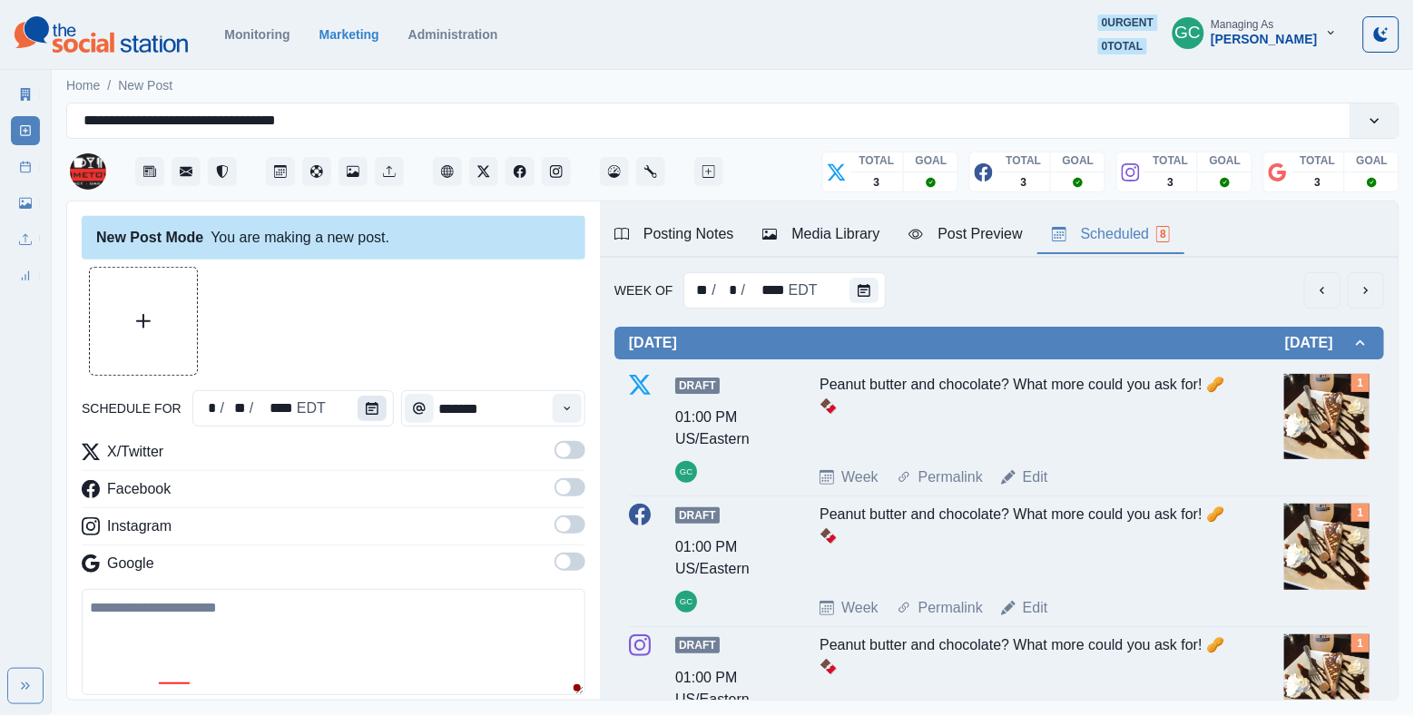
click at [367, 400] on button "Calendar" at bounding box center [372, 408] width 29 height 25
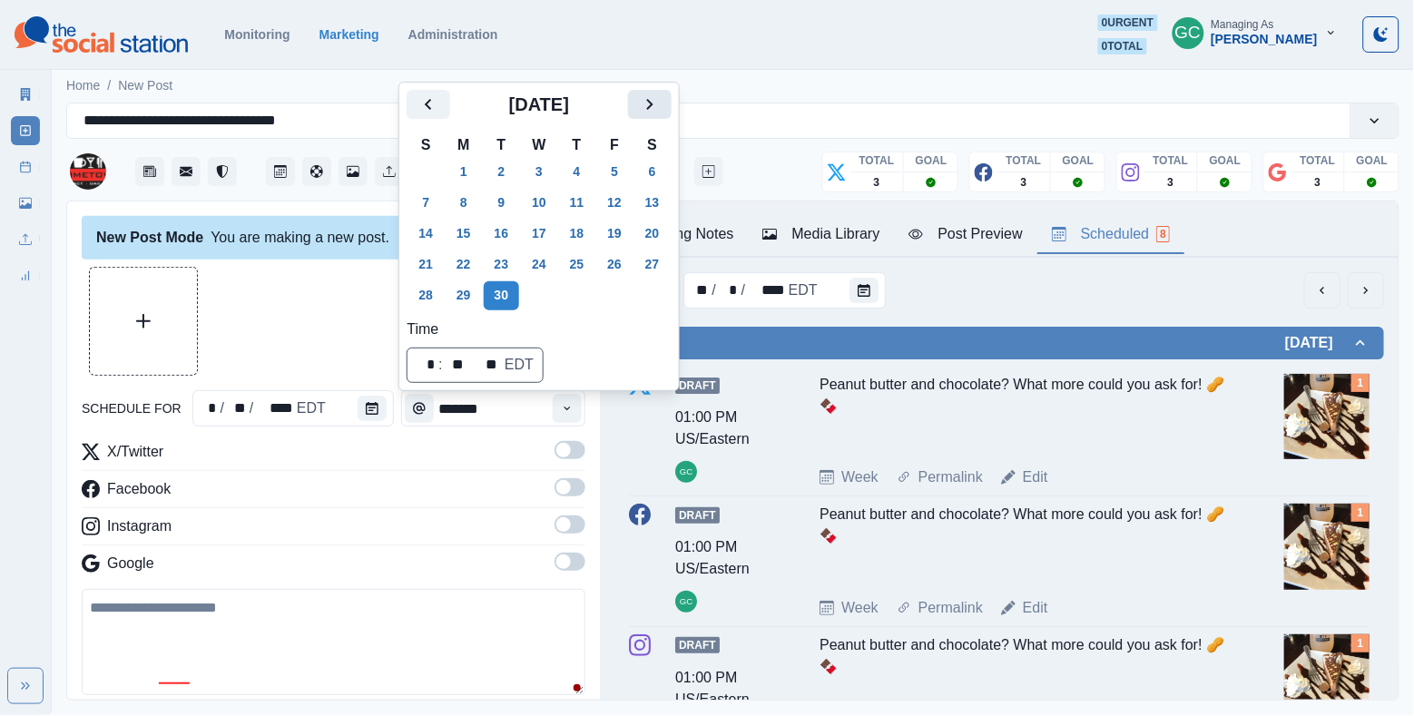
click at [661, 98] on icon "Next" at bounding box center [650, 104] width 22 height 22
click at [503, 202] on button "7" at bounding box center [502, 203] width 36 height 29
click at [559, 421] on button "Time" at bounding box center [567, 408] width 29 height 29
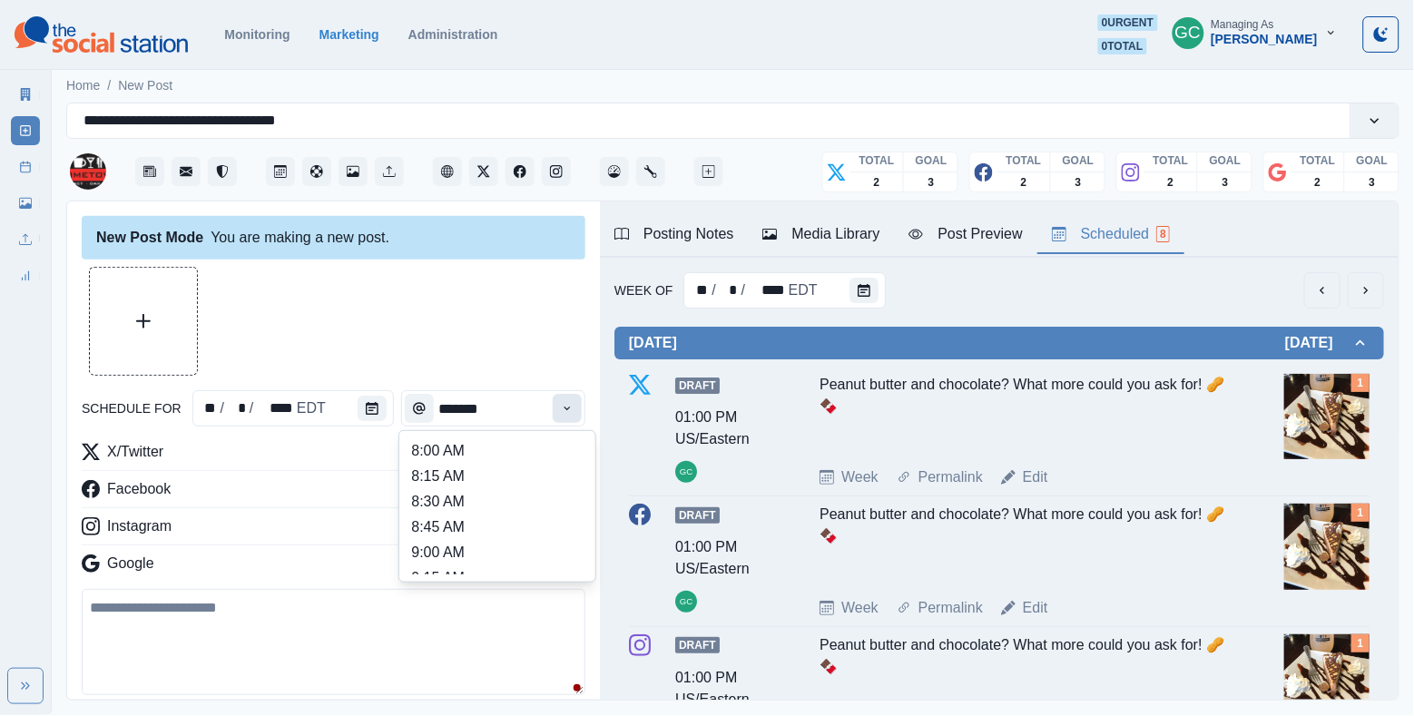
click at [559, 421] on button "Time" at bounding box center [567, 408] width 29 height 29
click at [528, 556] on li "12:45 PM" at bounding box center [498, 543] width 182 height 25
type input "********"
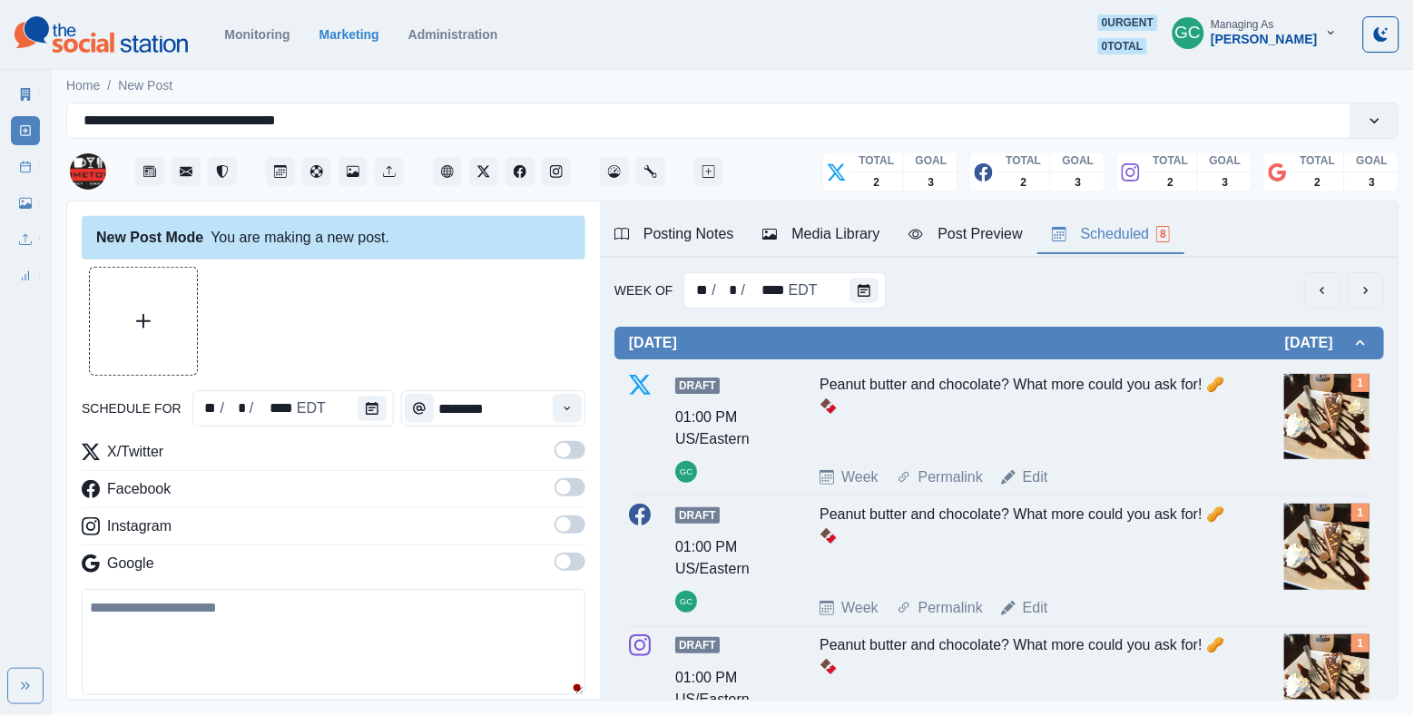
click at [569, 546] on hr at bounding box center [334, 545] width 504 height 1
click at [570, 556] on span at bounding box center [570, 562] width 31 height 18
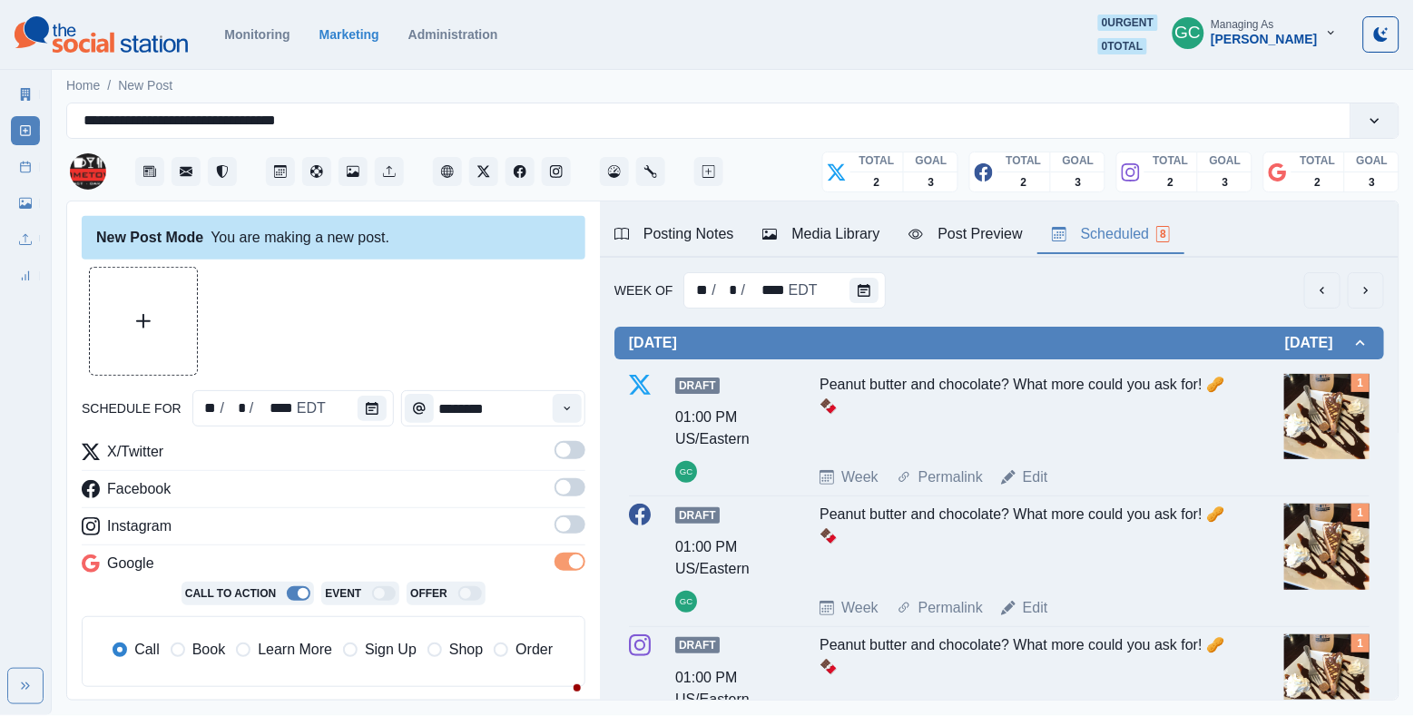
click at [570, 523] on span at bounding box center [563, 524] width 15 height 15
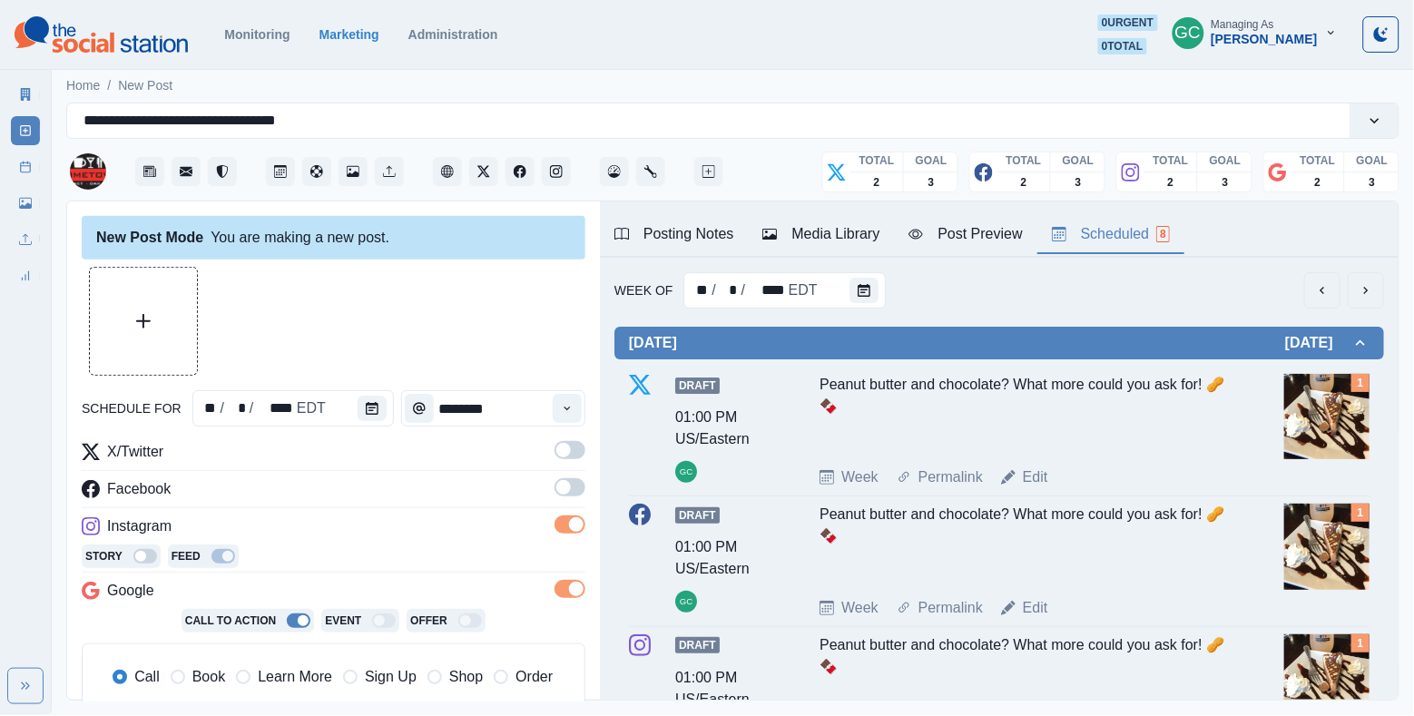
click at [570, 487] on span at bounding box center [563, 487] width 15 height 15
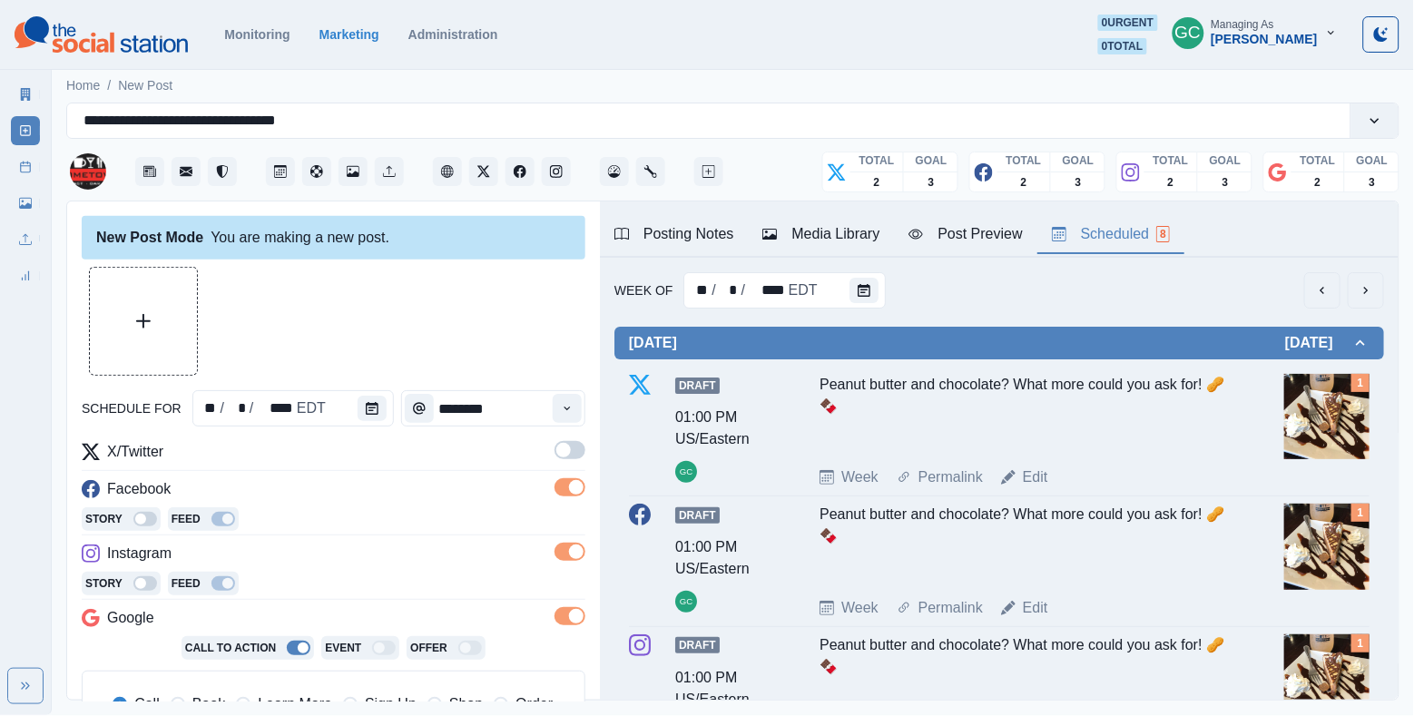
click at [570, 456] on span at bounding box center [570, 450] width 31 height 18
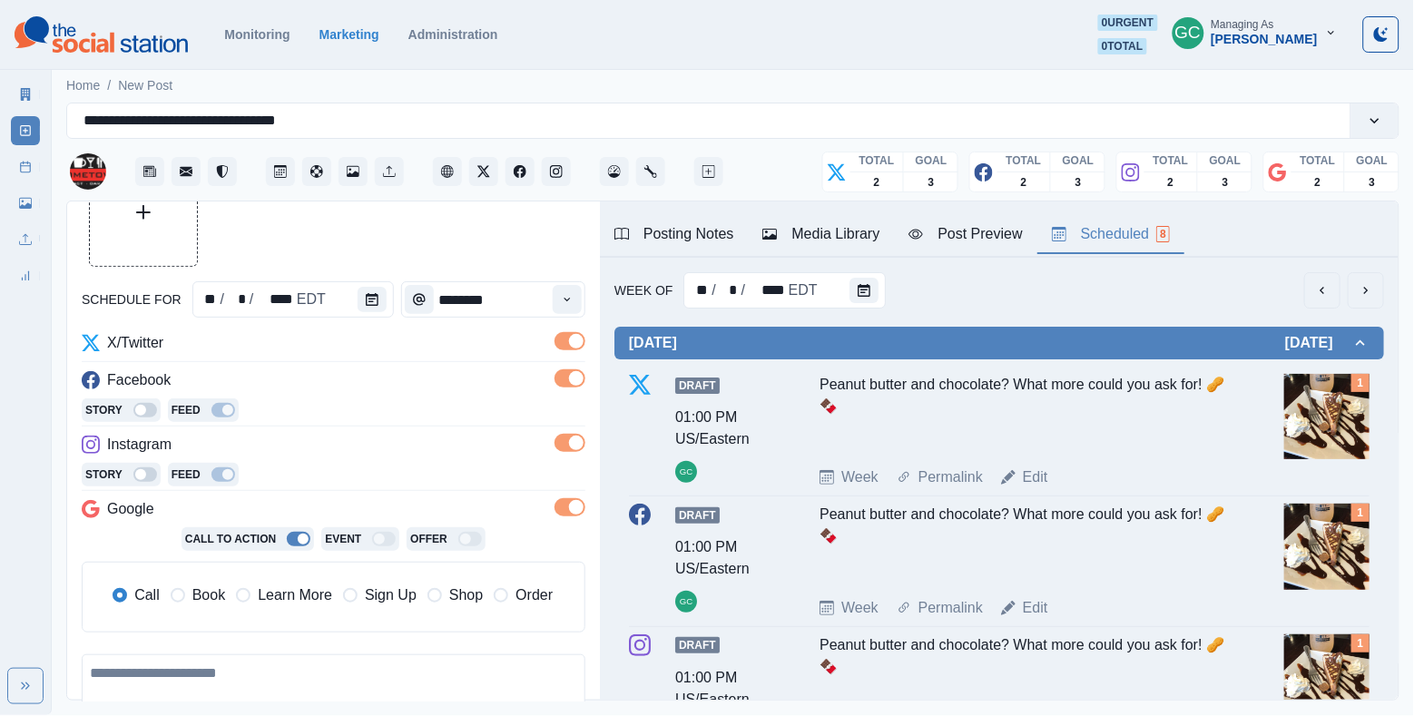
scroll to position [132, 0]
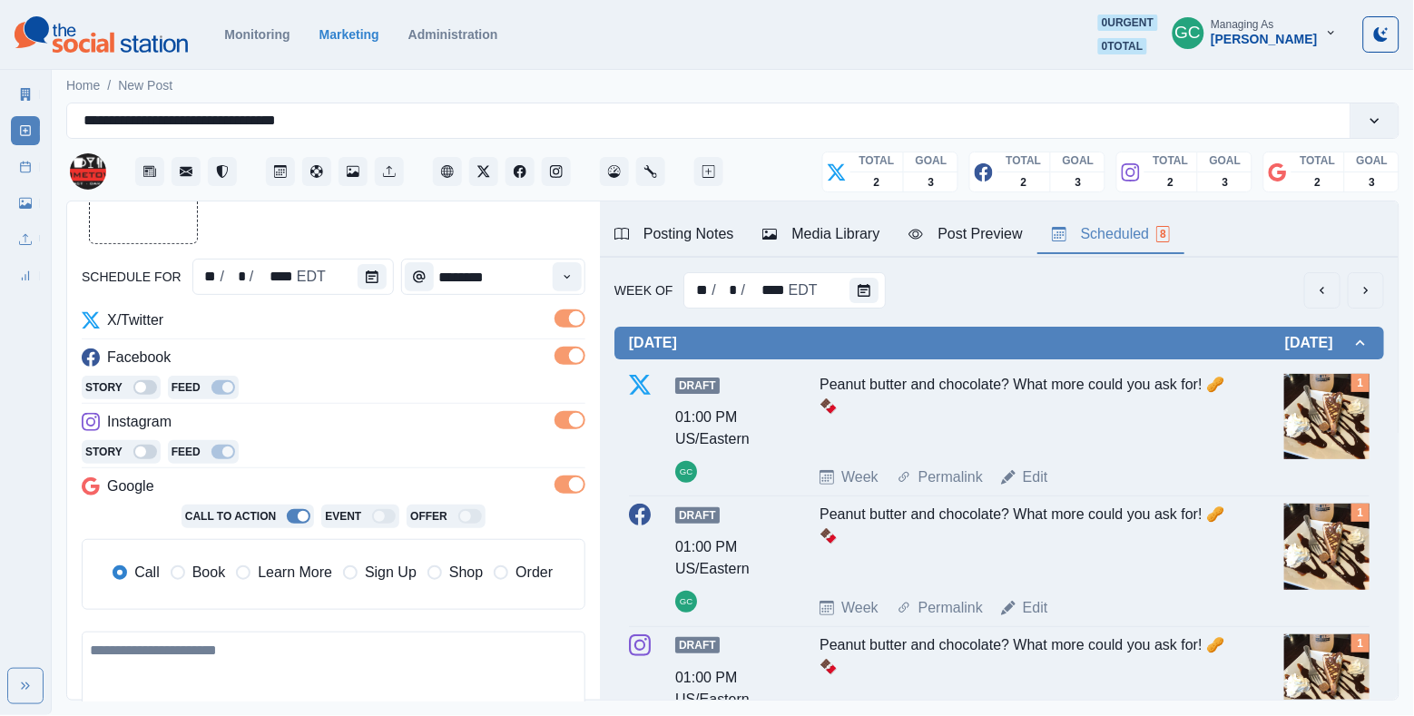
click at [267, 601] on div "Call Book Learn More Sign Up Shop Order" at bounding box center [337, 574] width 487 height 54
click at [285, 576] on span "Learn More" at bounding box center [295, 573] width 74 height 22
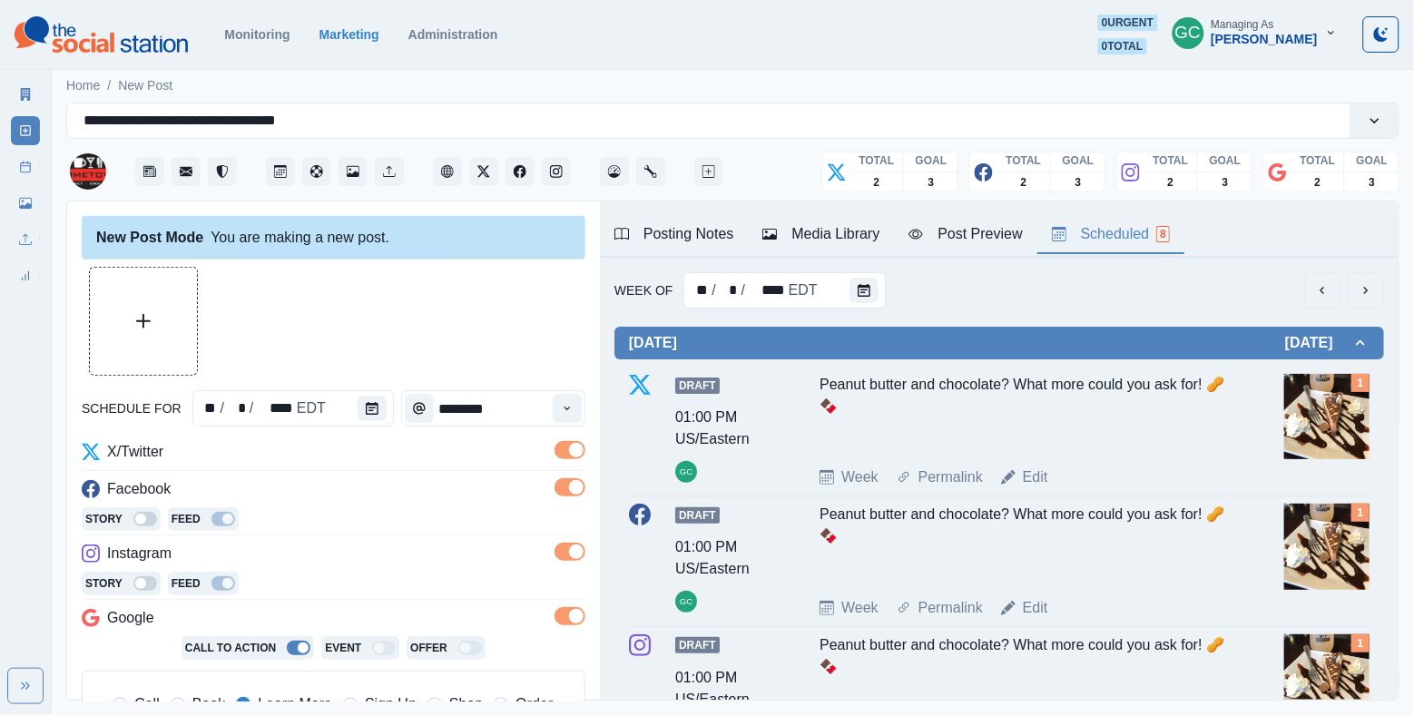
scroll to position [0, 0]
click at [803, 240] on div "Media Library" at bounding box center [821, 234] width 117 height 22
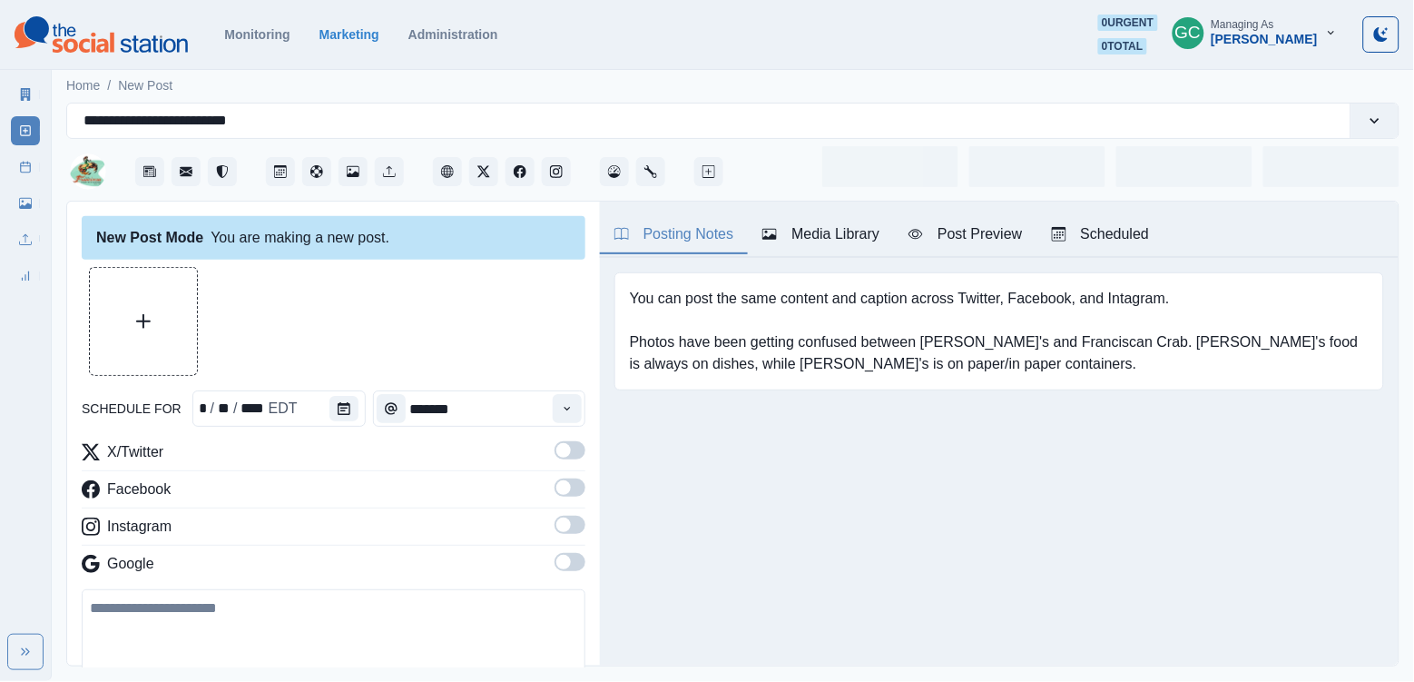
type input "*******"
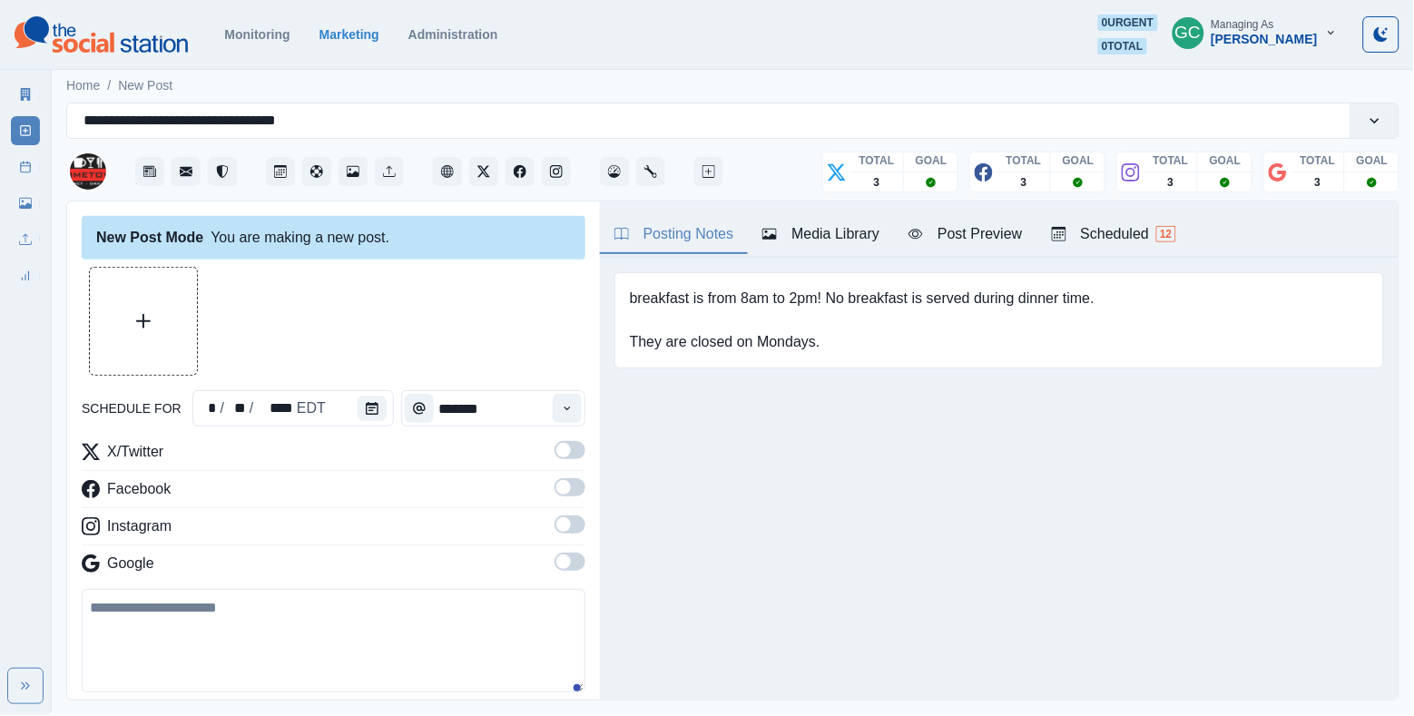
click at [1122, 235] on div "Scheduled 12" at bounding box center [1114, 234] width 124 height 22
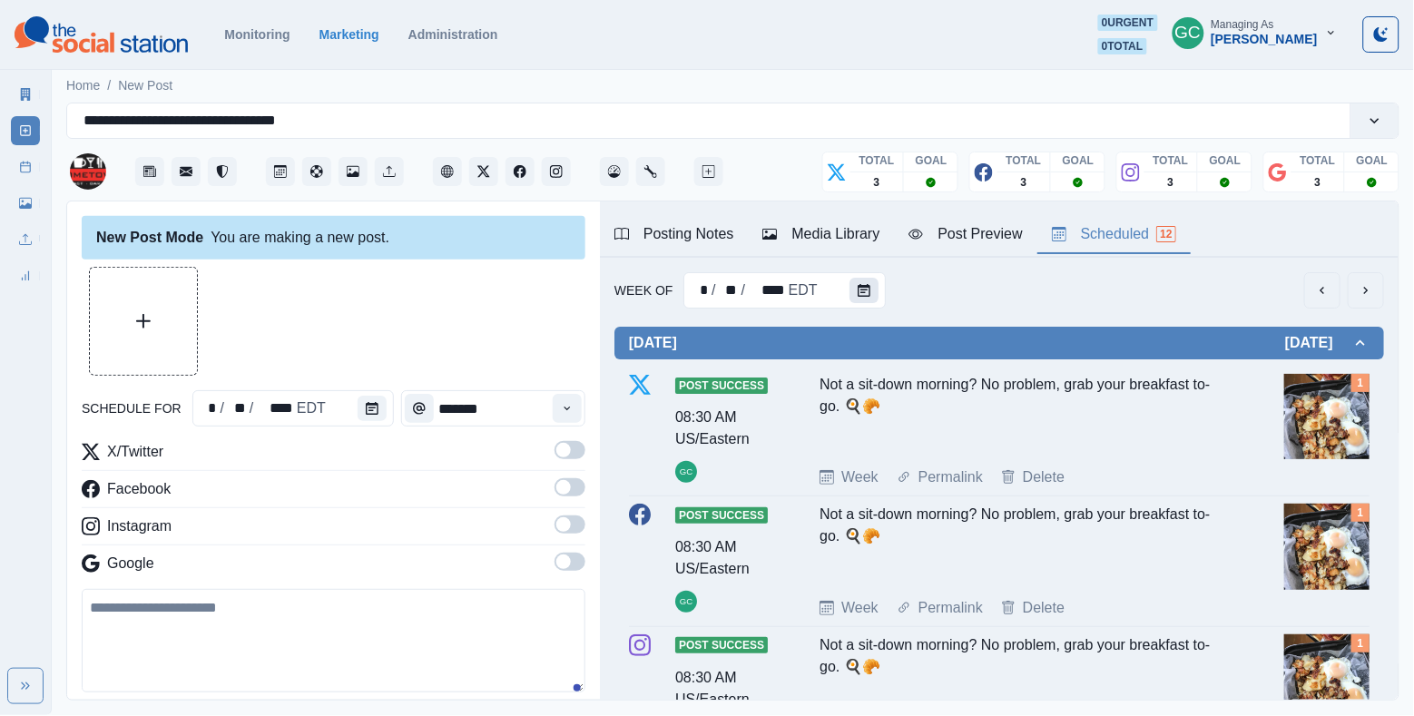
click at [866, 293] on icon "Calendar" at bounding box center [864, 290] width 13 height 13
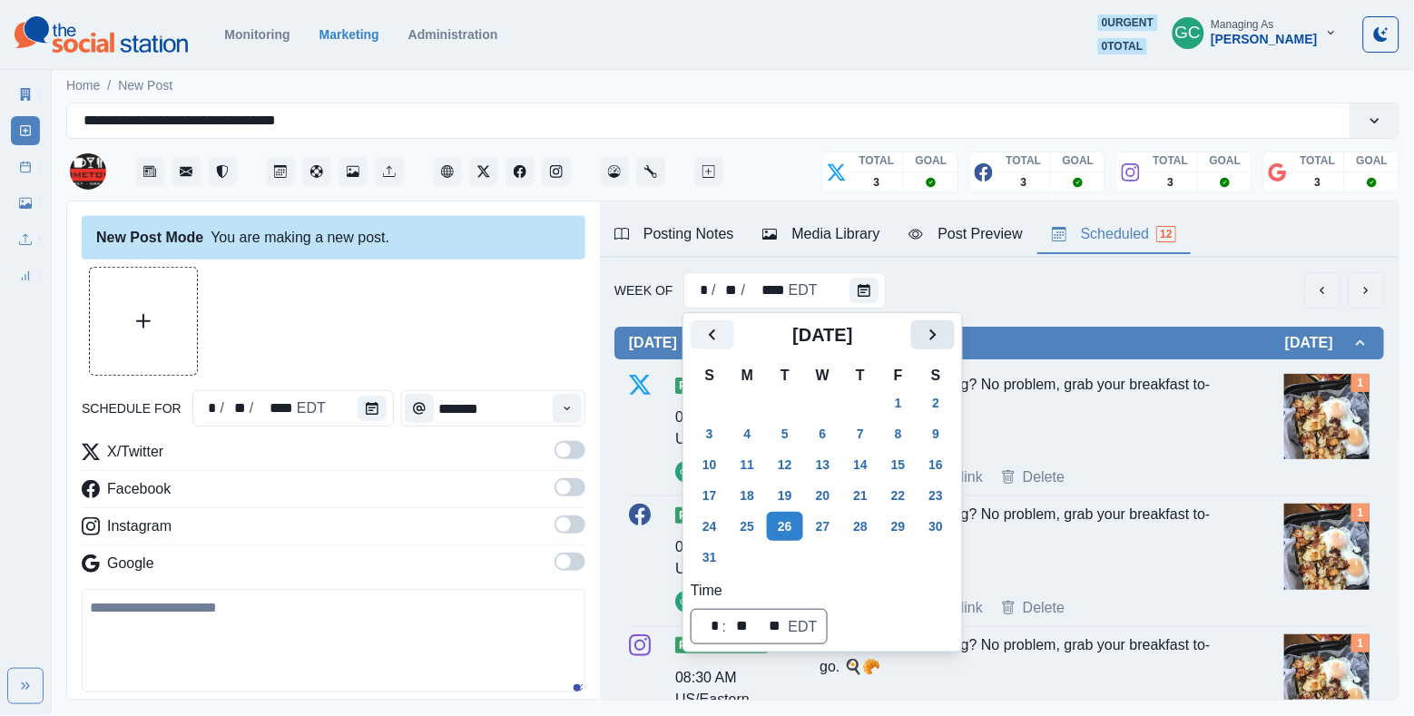
click at [943, 337] on icon "Next" at bounding box center [933, 335] width 22 height 22
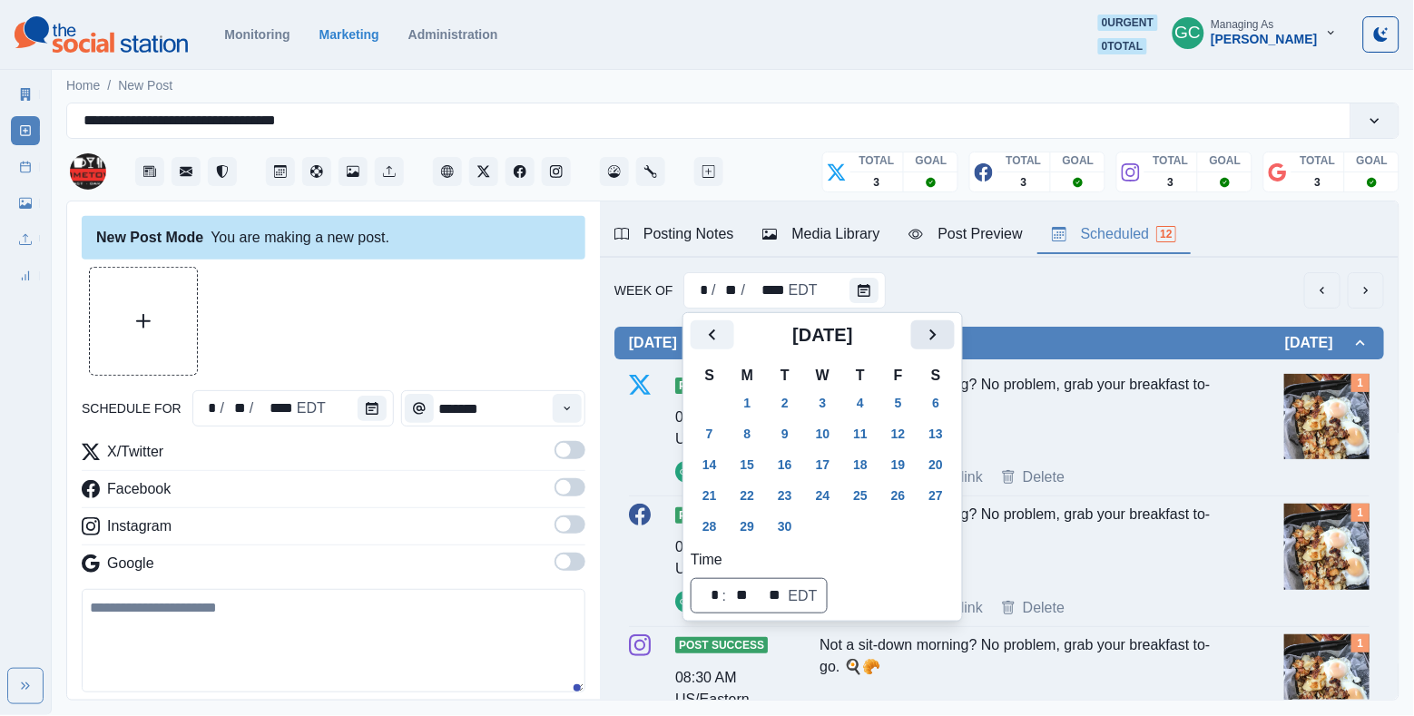
click at [943, 337] on icon "Next" at bounding box center [933, 335] width 22 height 22
click at [751, 447] on button "6" at bounding box center [748, 433] width 36 height 29
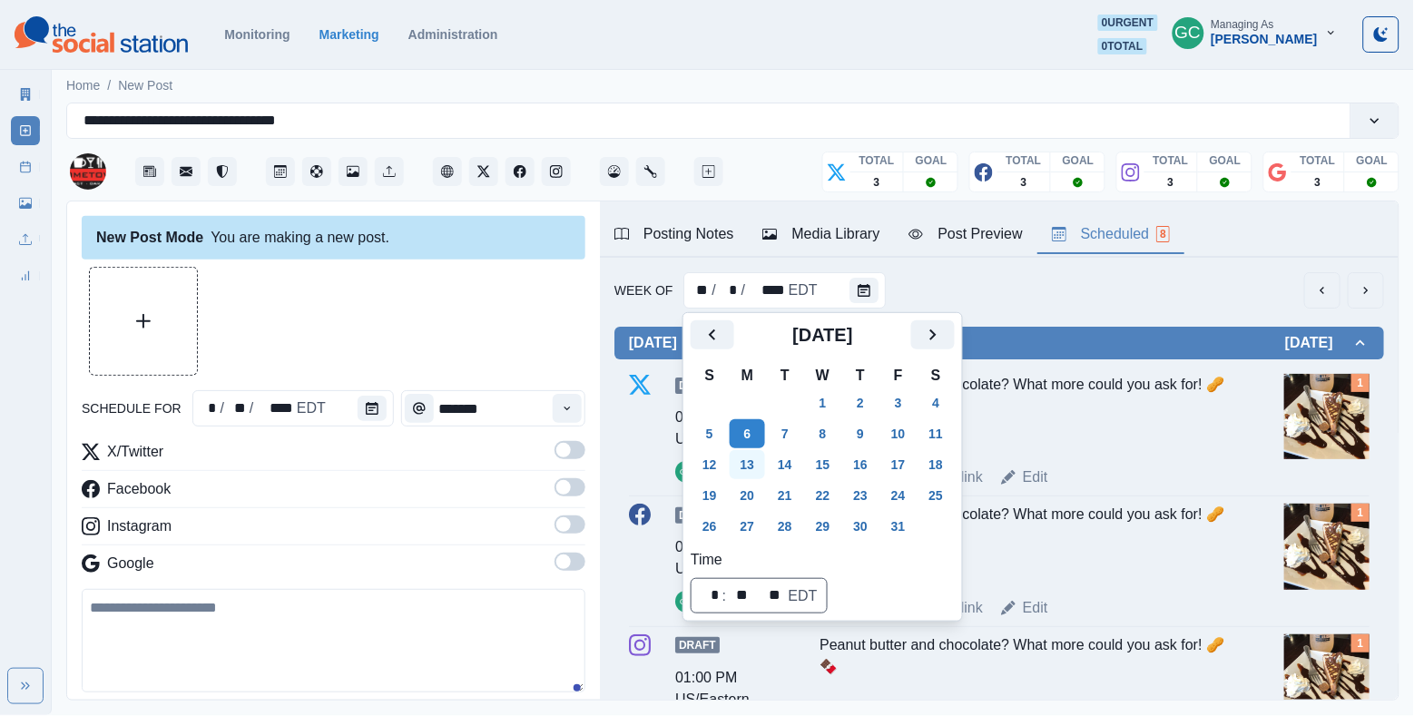
click at [751, 479] on button "13" at bounding box center [748, 464] width 36 height 29
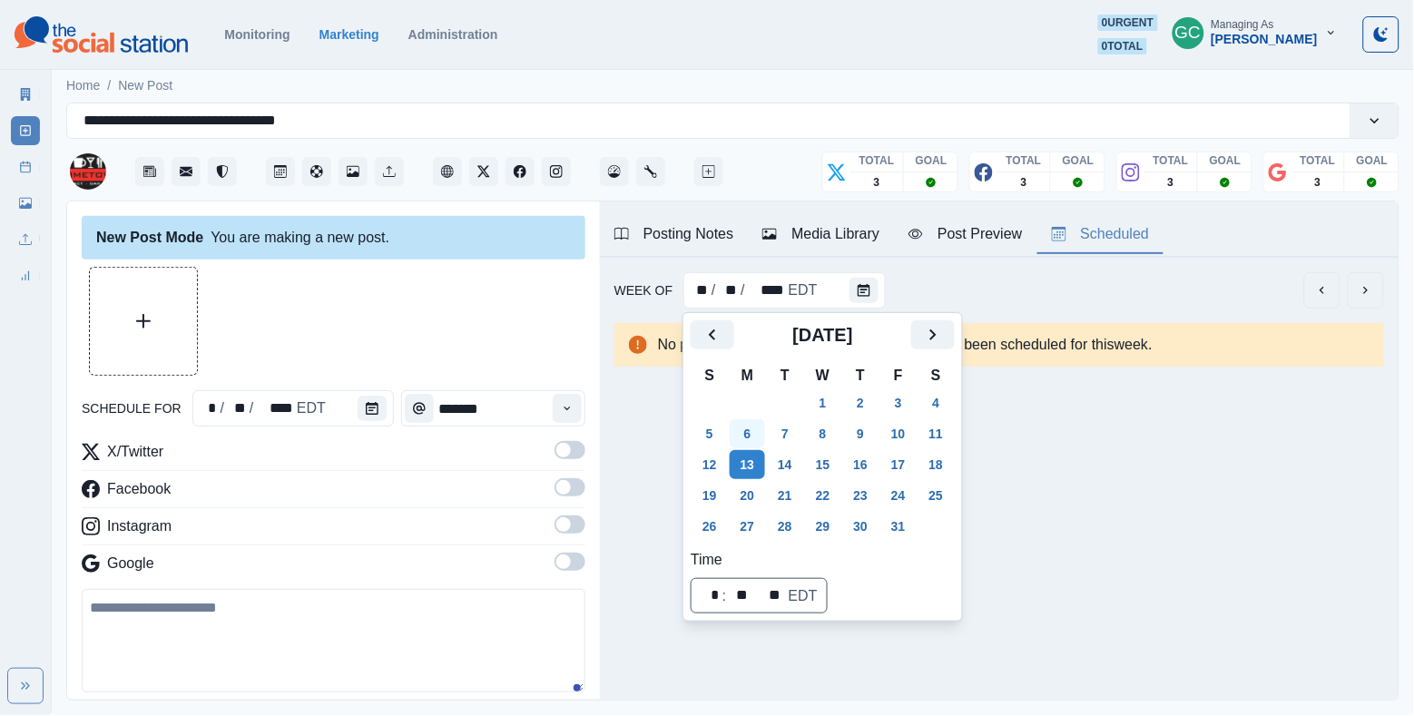
click at [753, 439] on button "6" at bounding box center [748, 433] width 36 height 29
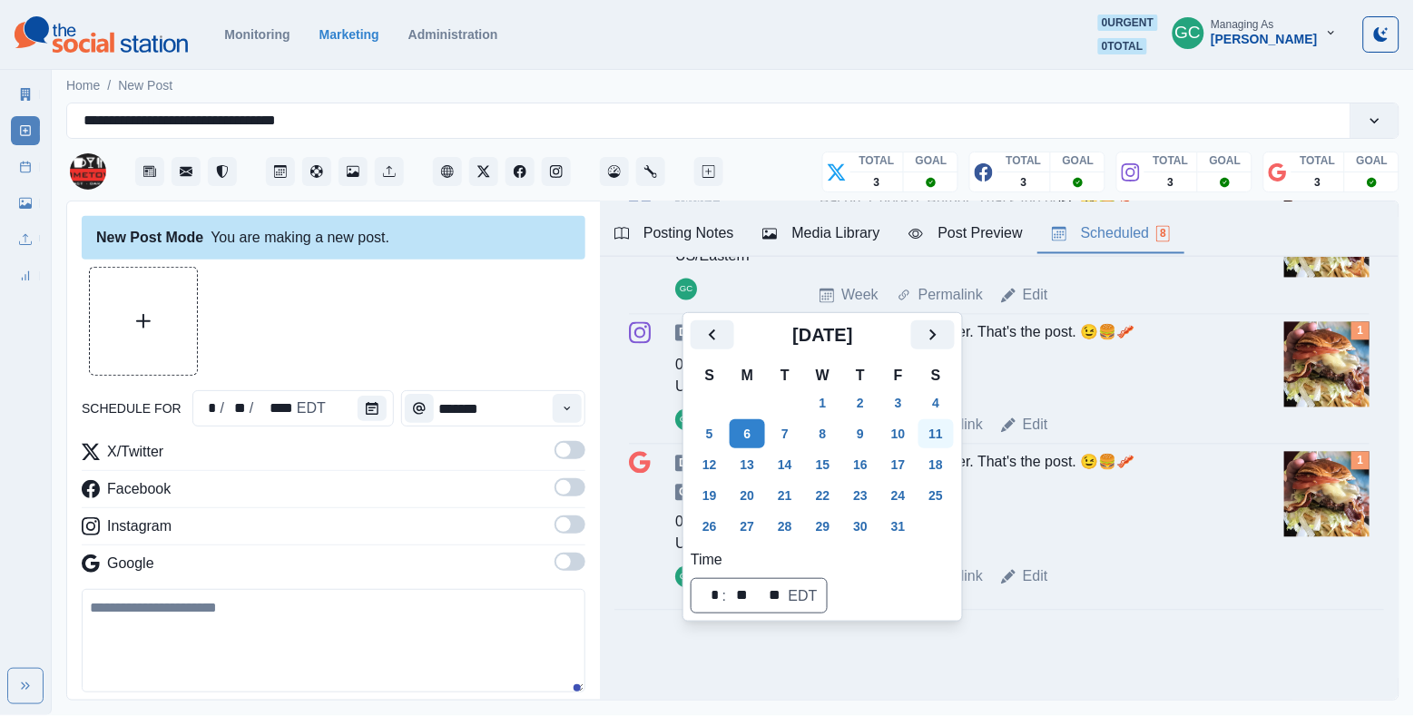
scroll to position [923, 0]
click at [368, 401] on button "Calendar" at bounding box center [372, 408] width 29 height 25
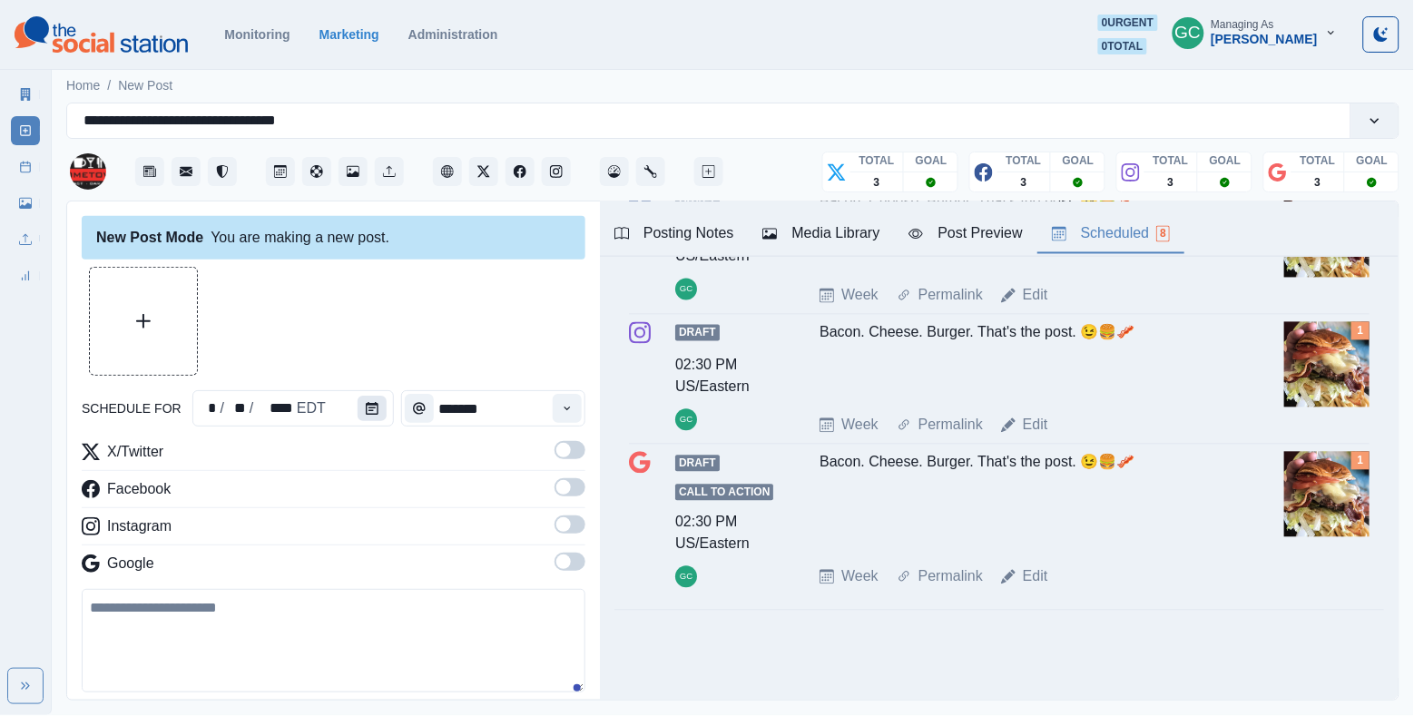
click at [368, 401] on button "Calendar" at bounding box center [372, 408] width 29 height 25
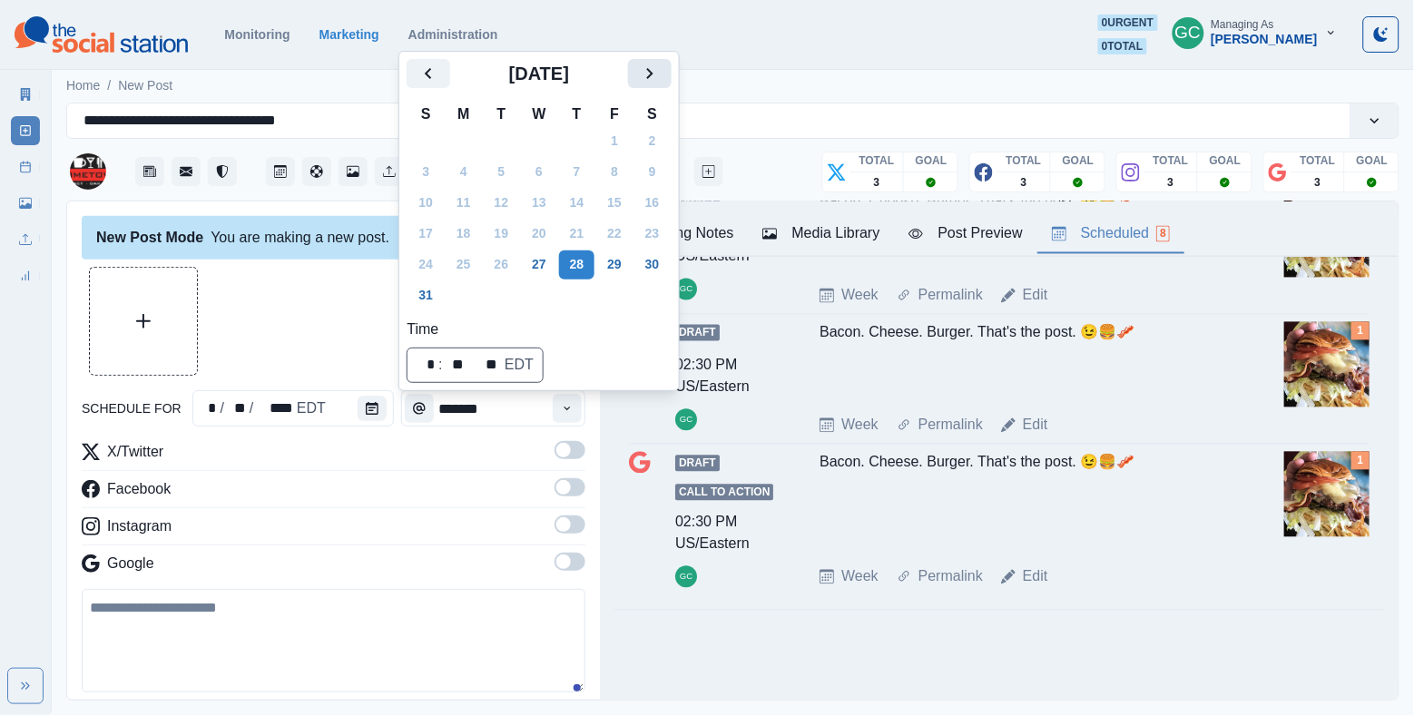
click at [661, 68] on icon "Next" at bounding box center [650, 74] width 22 height 22
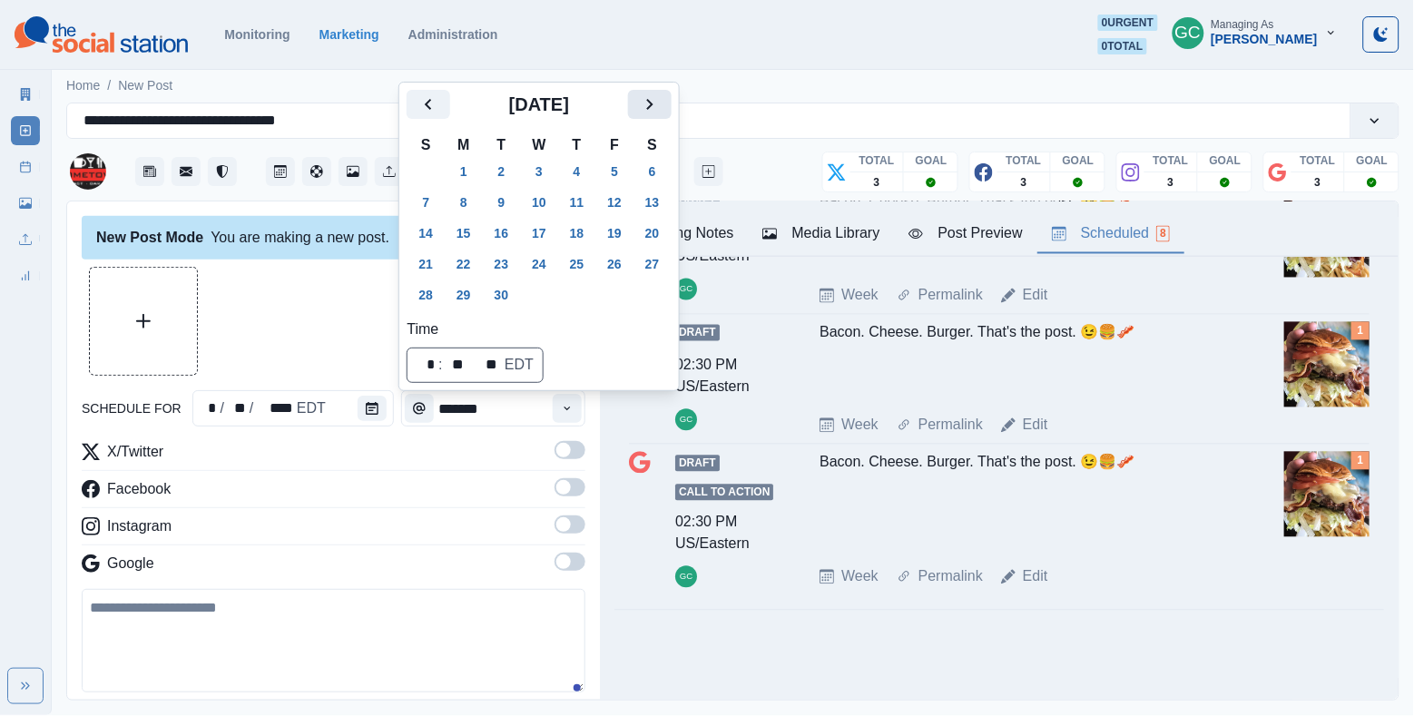
click at [661, 94] on icon "Next" at bounding box center [650, 104] width 22 height 22
click at [671, 208] on button "11" at bounding box center [653, 203] width 36 height 29
click at [570, 408] on icon "Time" at bounding box center [567, 409] width 6 height 4
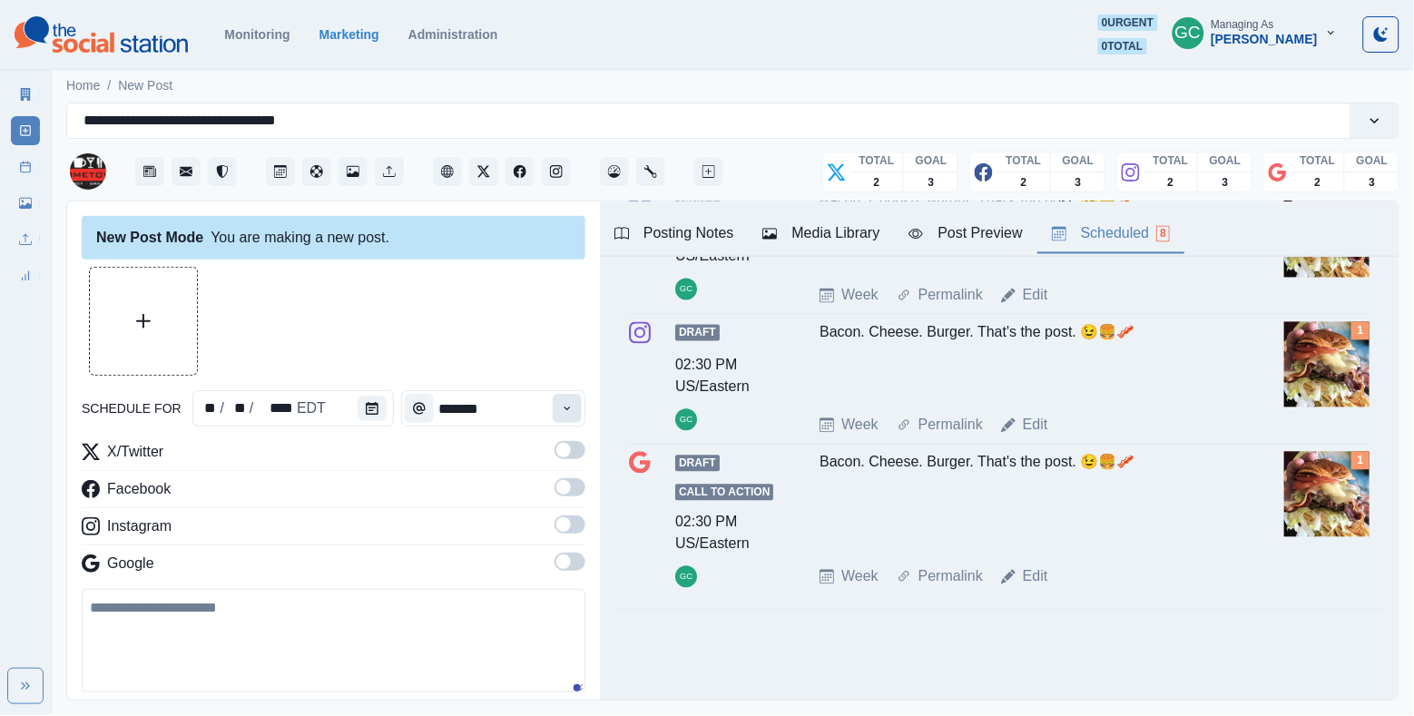
click at [570, 408] on icon "Time" at bounding box center [567, 409] width 6 height 4
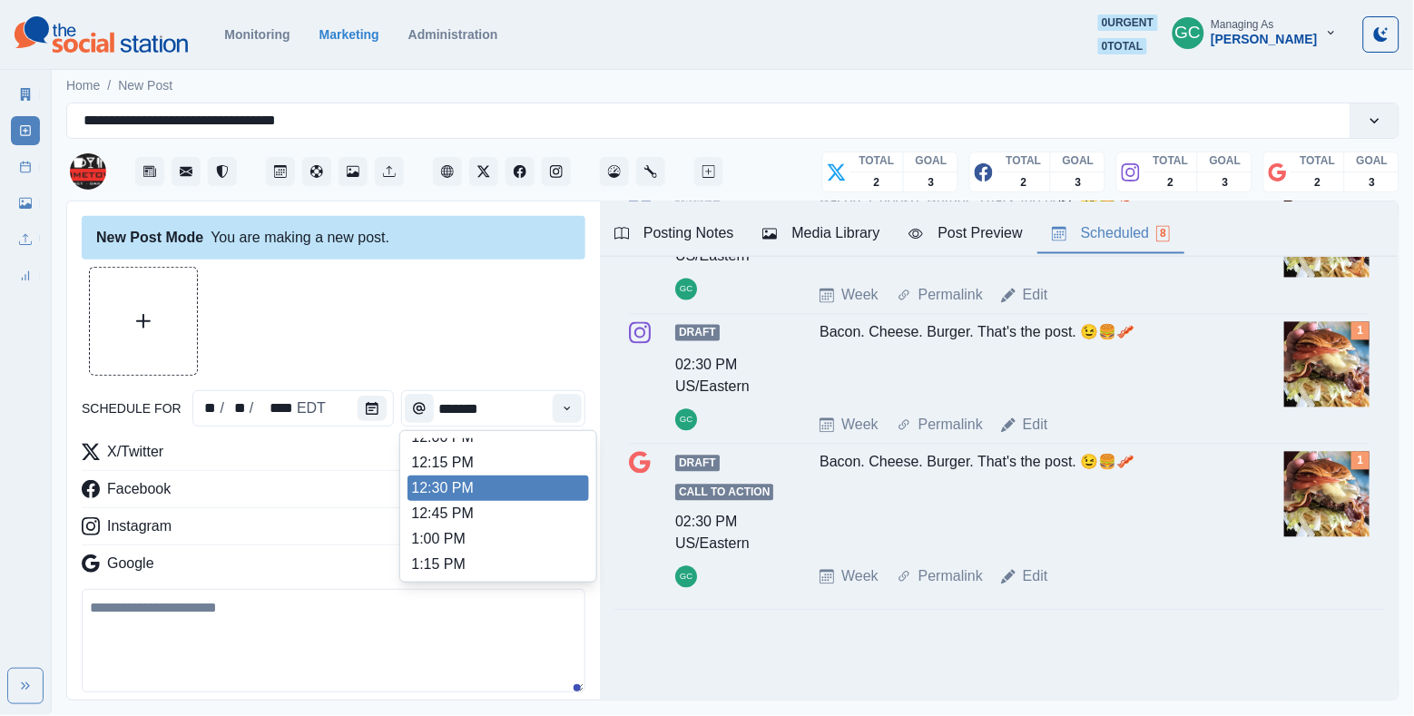
click at [486, 498] on li "12:30 PM" at bounding box center [499, 488] width 182 height 25
type input "********"
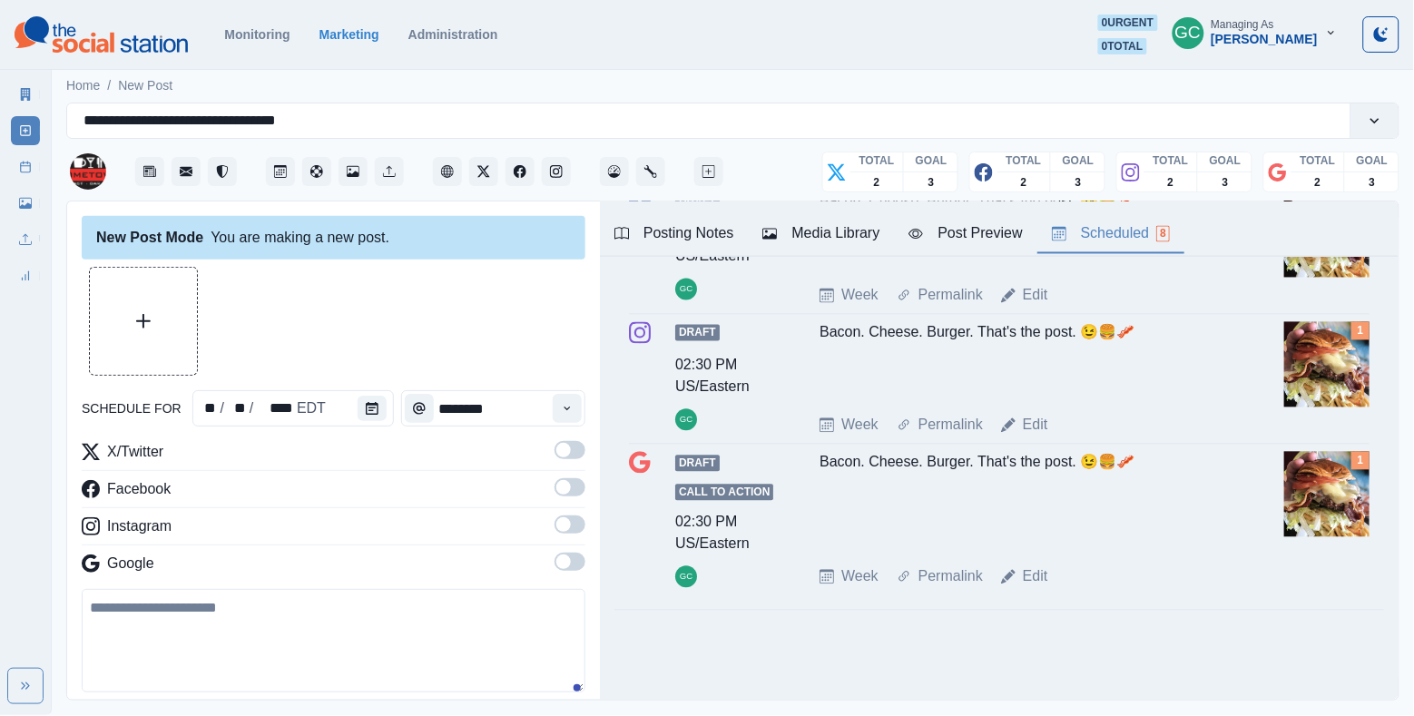
click at [566, 569] on span at bounding box center [563, 562] width 15 height 15
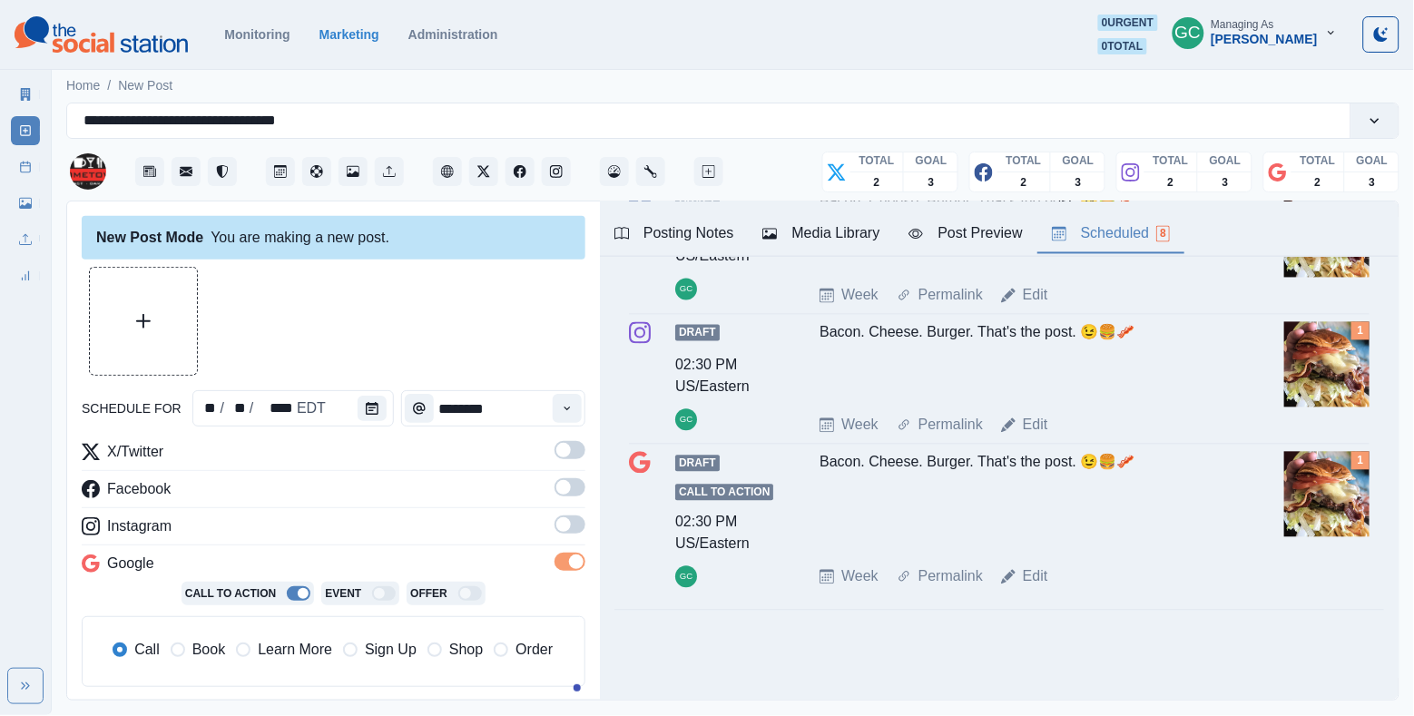
click at [569, 526] on span at bounding box center [563, 524] width 15 height 15
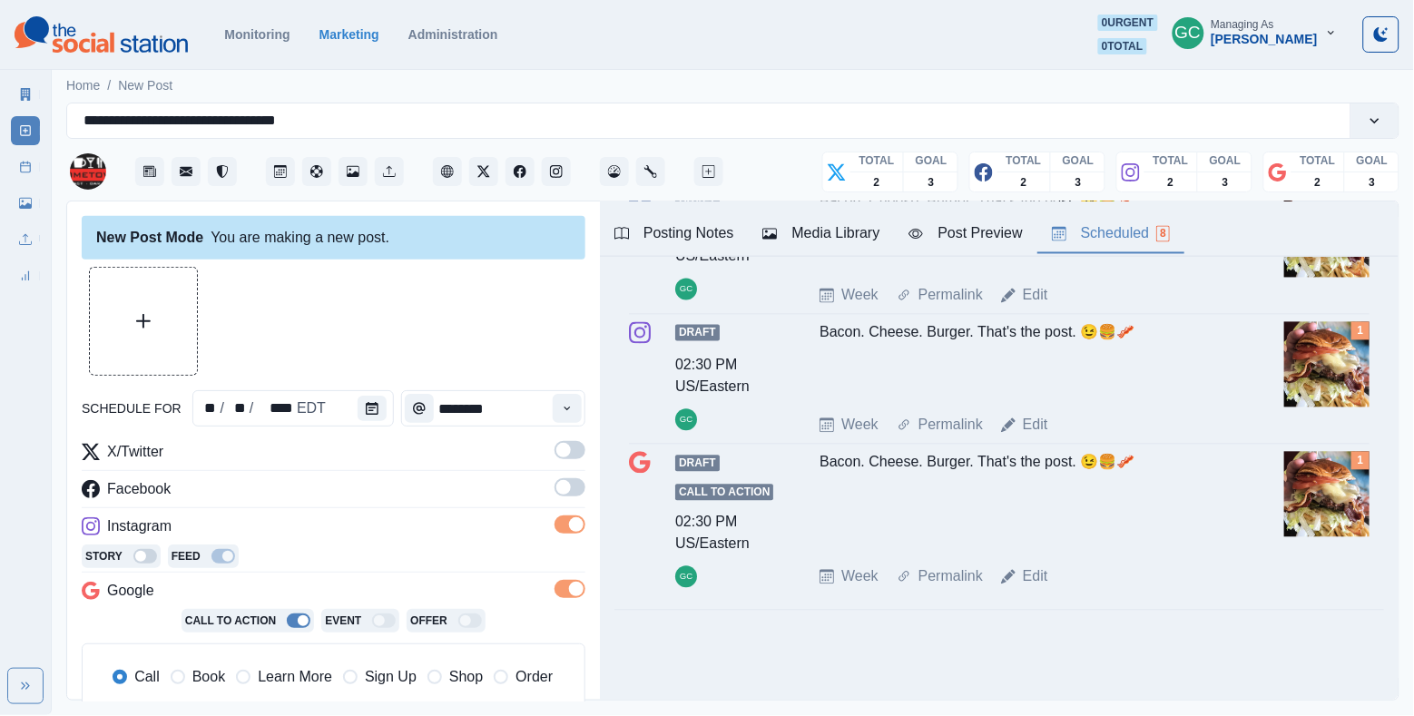
click at [567, 499] on label at bounding box center [570, 492] width 31 height 29
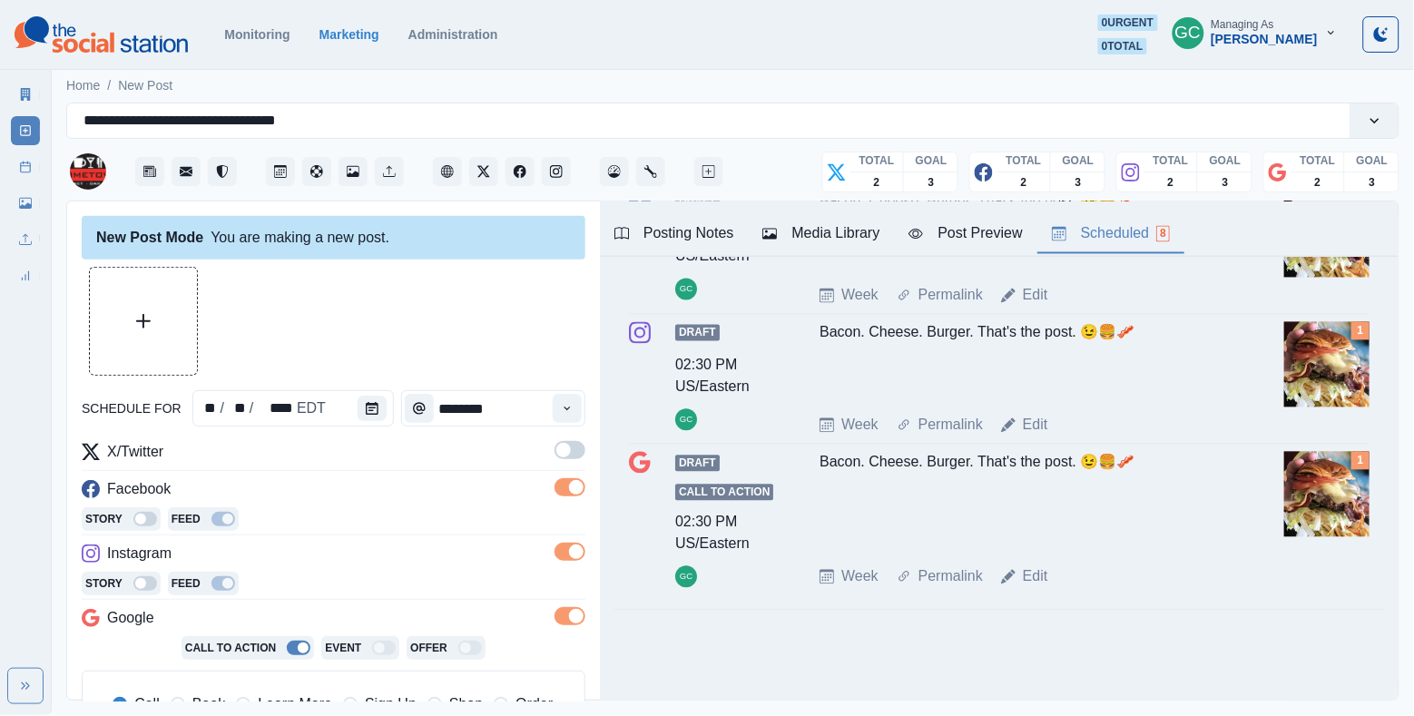
click at [574, 451] on span at bounding box center [570, 450] width 31 height 18
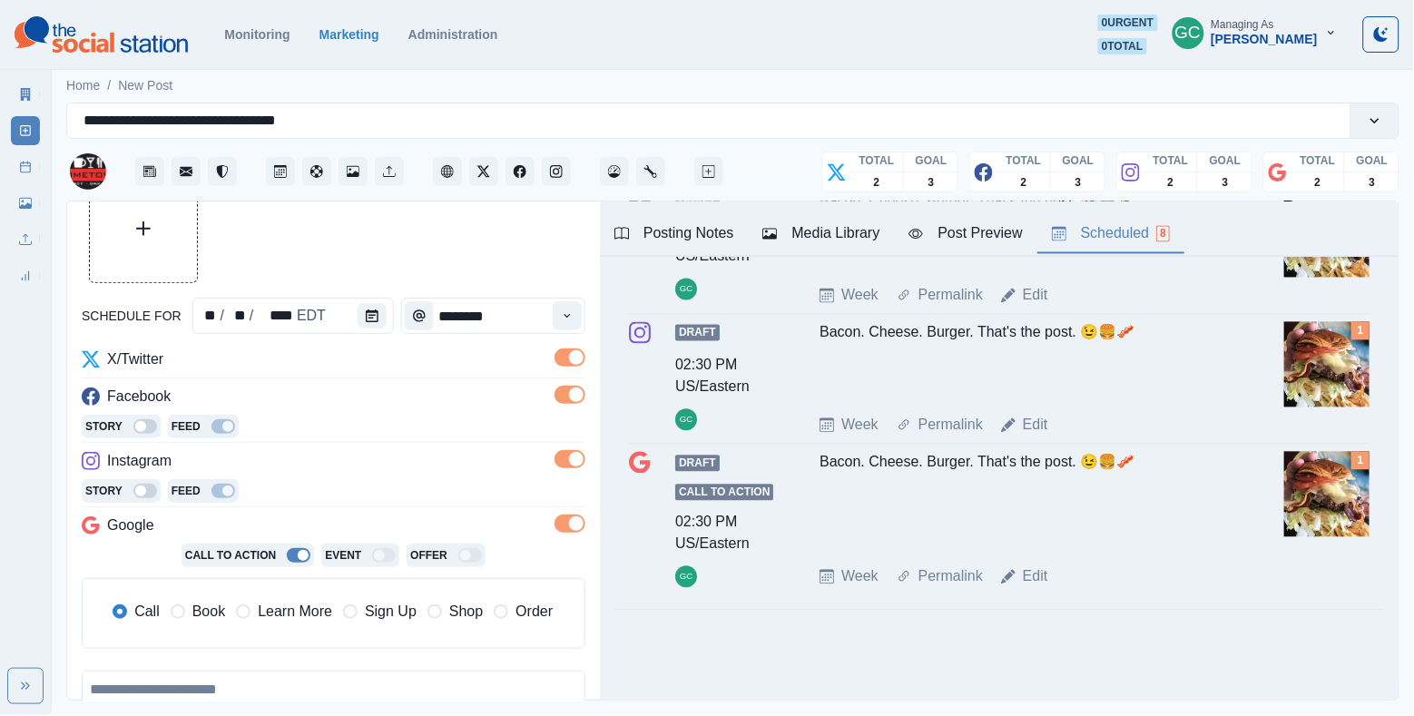
scroll to position [123, 0]
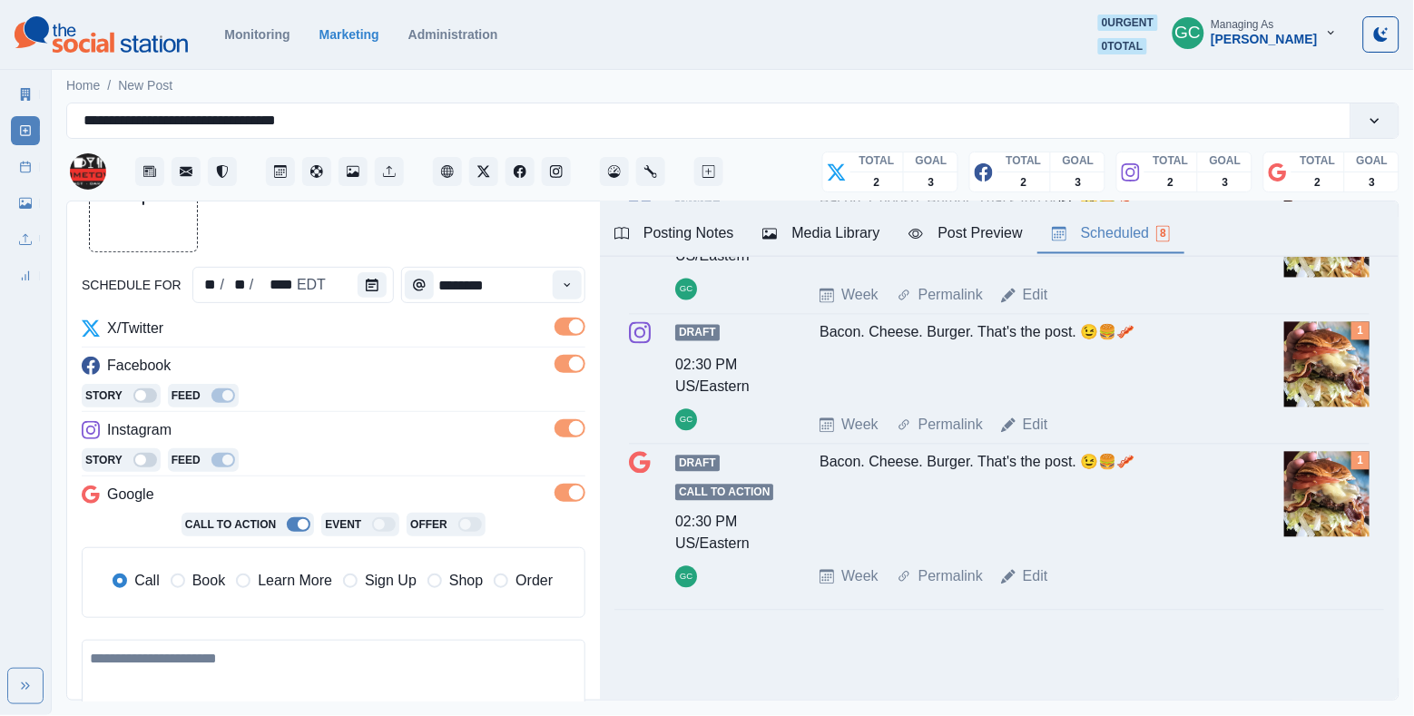
click at [280, 592] on span "Learn More" at bounding box center [295, 581] width 74 height 22
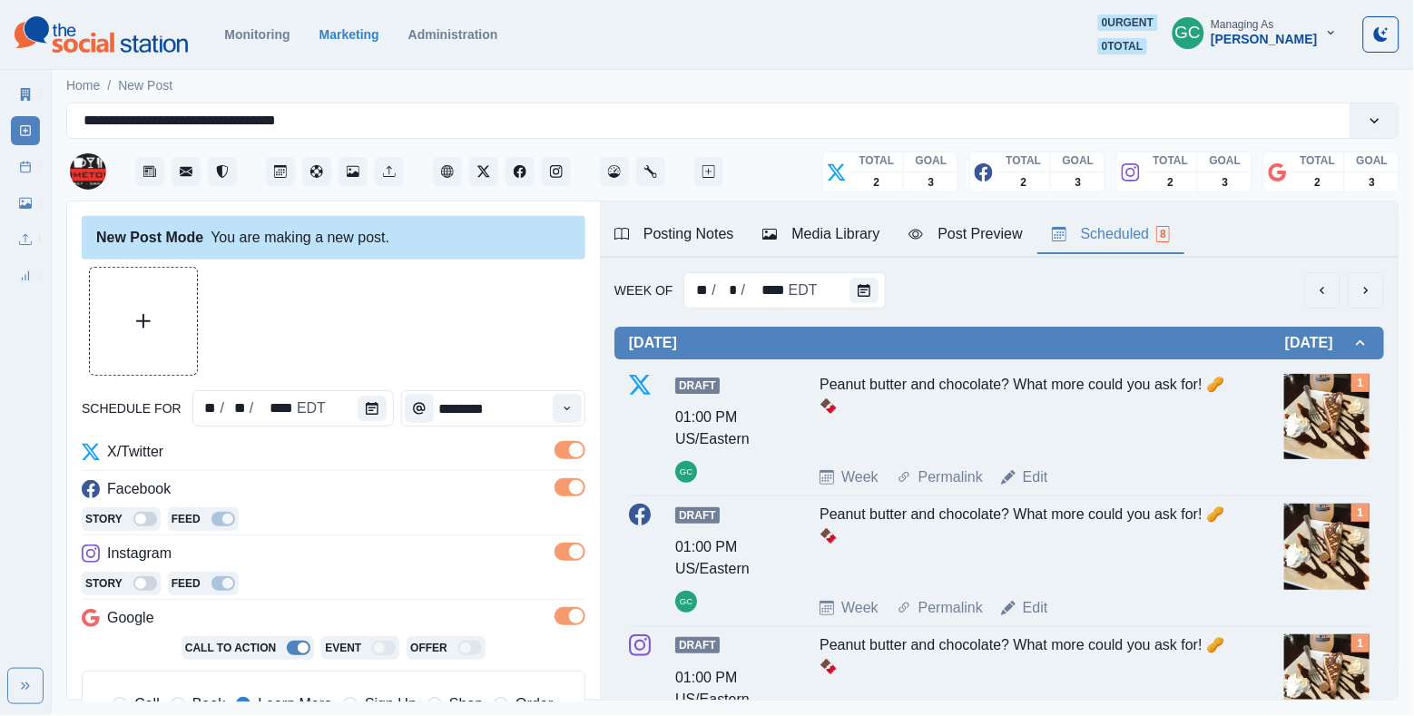
scroll to position [0, 0]
click at [831, 234] on div "Media Library" at bounding box center [821, 234] width 117 height 22
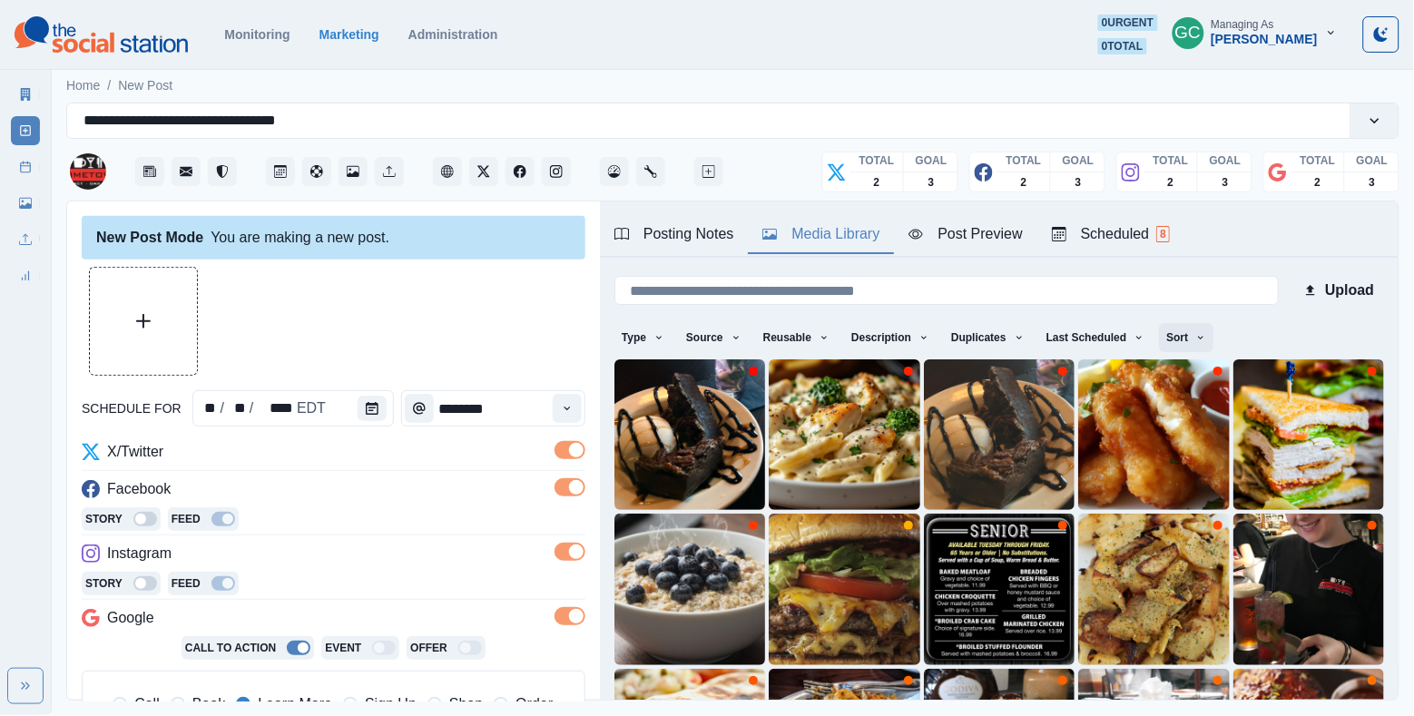
click at [1213, 328] on button "Sort" at bounding box center [1186, 337] width 54 height 29
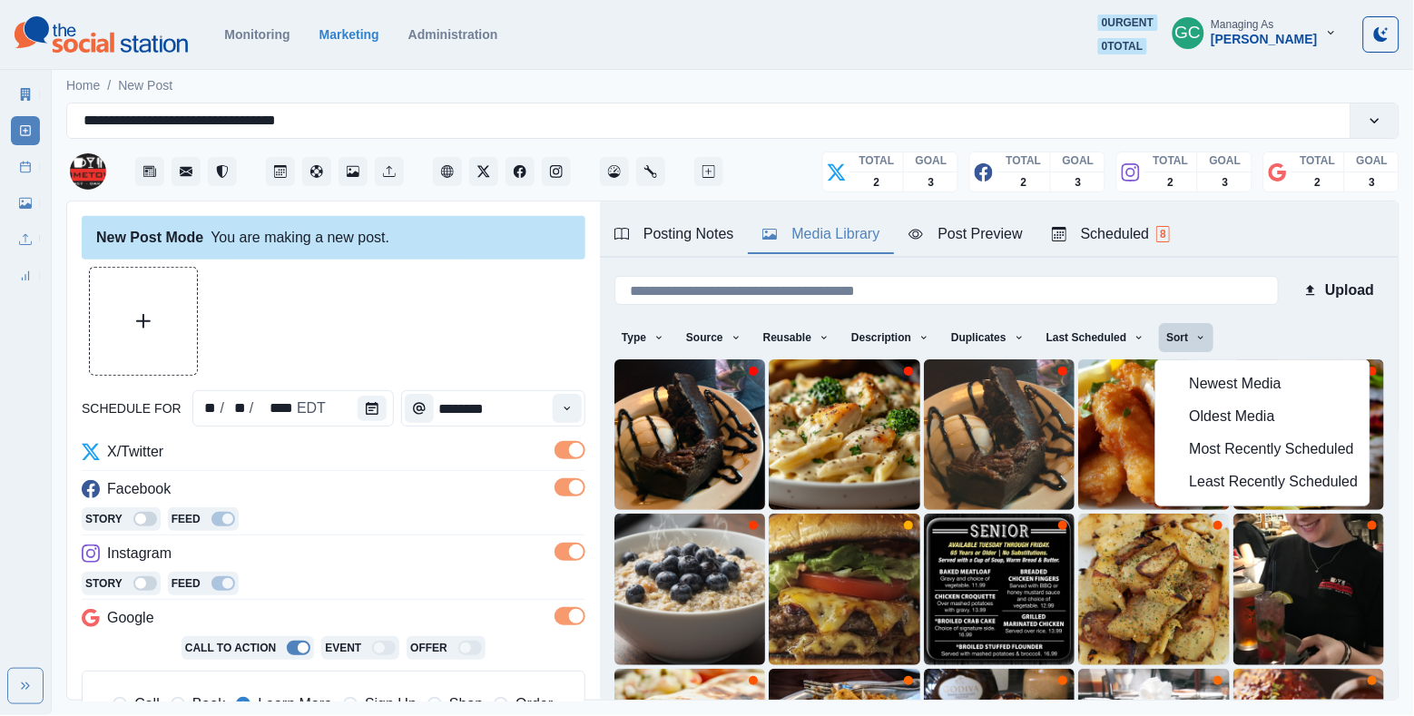
click at [1187, 481] on button "Least Recently Scheduled" at bounding box center [1262, 482] width 213 height 33
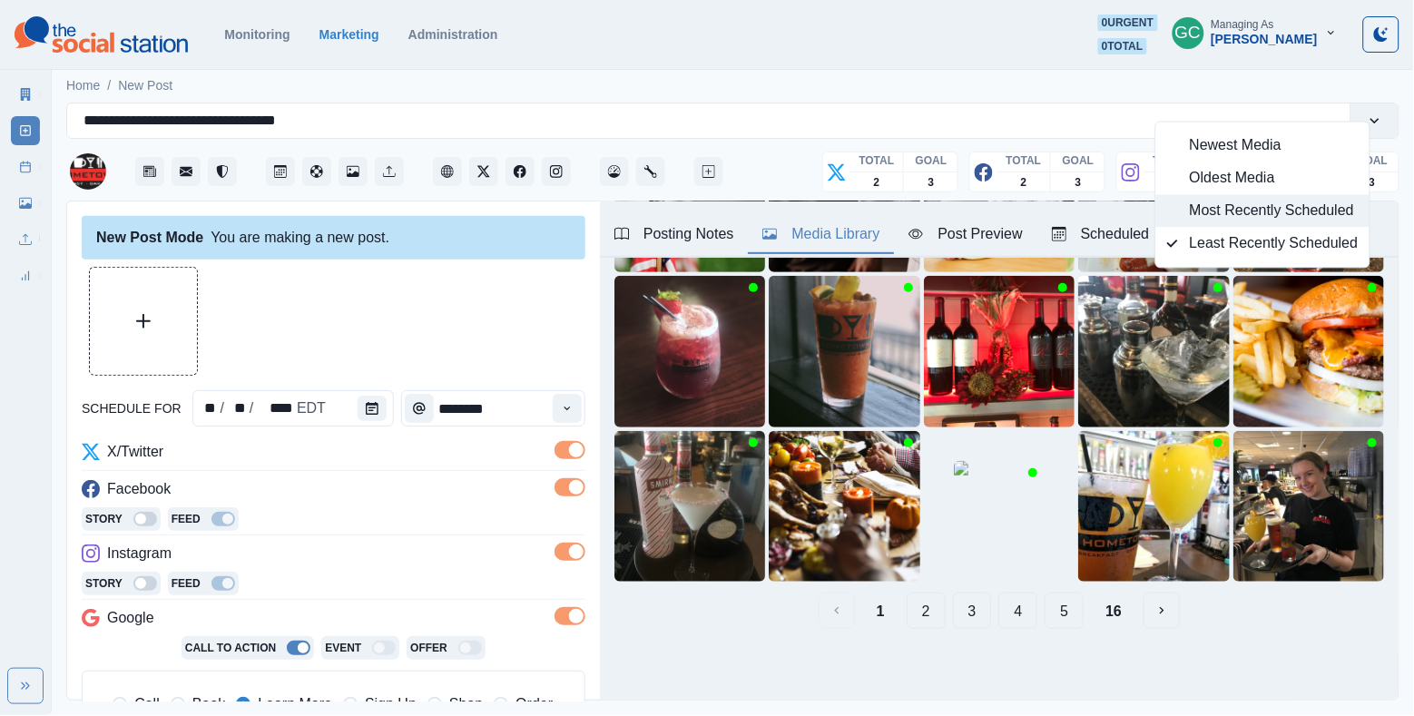
scroll to position [238, 0]
click at [1082, 619] on button "5" at bounding box center [1064, 611] width 39 height 36
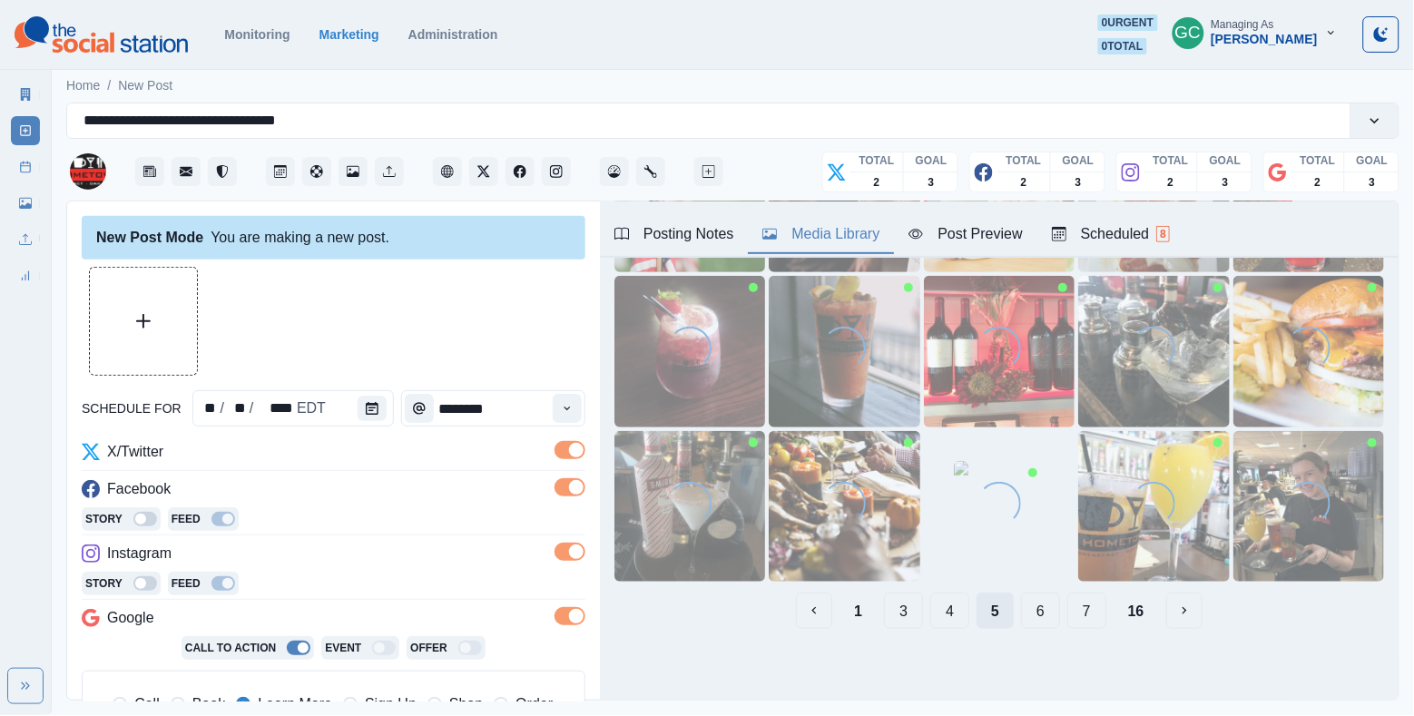
click at [1082, 619] on button "7" at bounding box center [1087, 611] width 39 height 36
click at [1082, 619] on button "9" at bounding box center [1087, 611] width 39 height 36
click at [1082, 619] on button "11" at bounding box center [1091, 611] width 47 height 36
click at [1082, 619] on button "13" at bounding box center [1099, 611] width 47 height 36
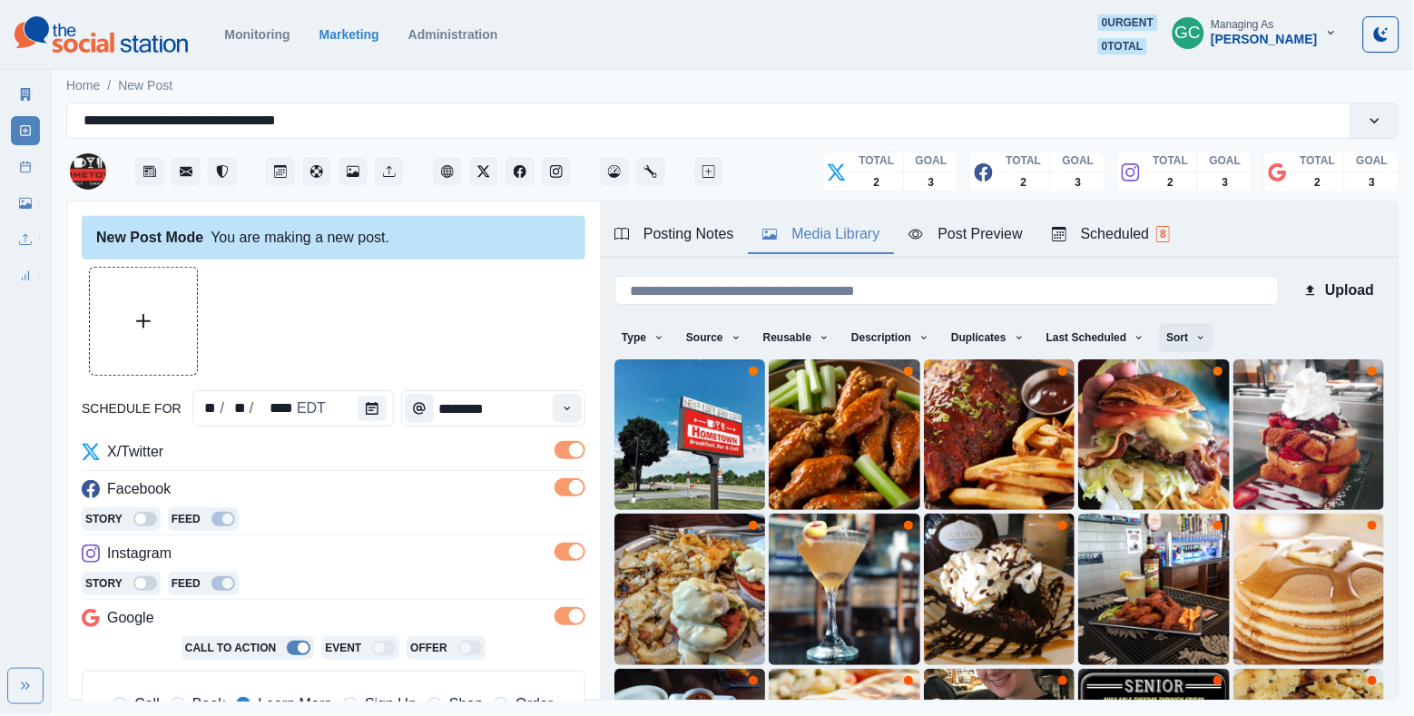
scroll to position [0, 0]
click at [1197, 337] on button "Sort" at bounding box center [1186, 337] width 54 height 29
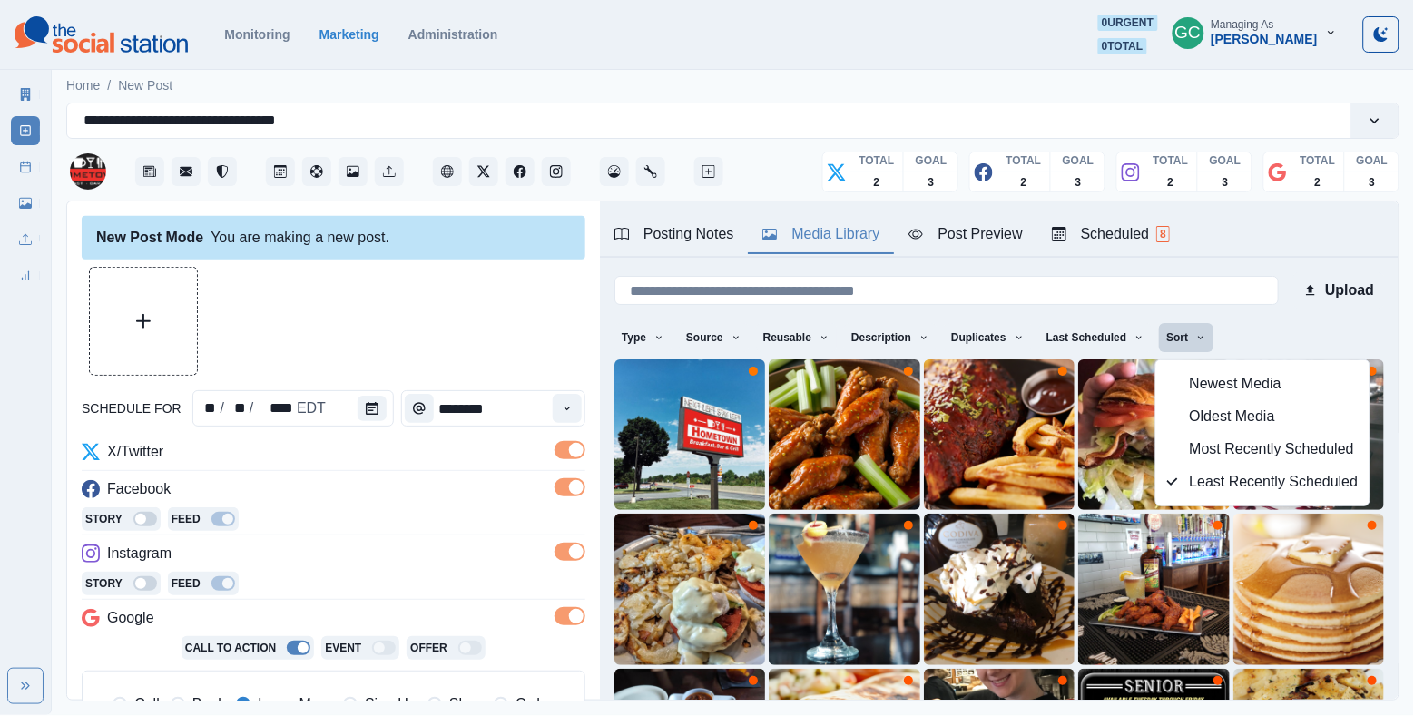
click at [1175, 488] on icon "button" at bounding box center [1173, 483] width 12 height 12
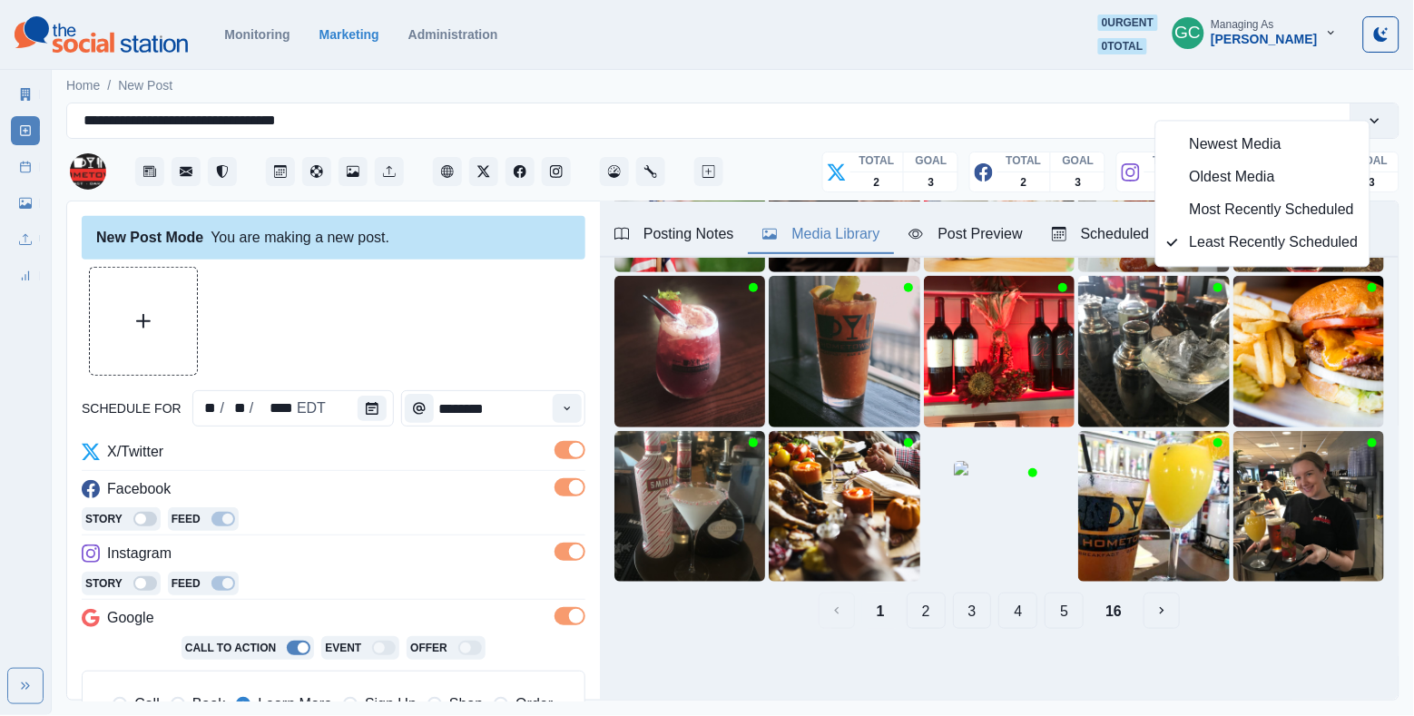
scroll to position [238, 0]
click at [1057, 615] on button "5" at bounding box center [1064, 611] width 39 height 36
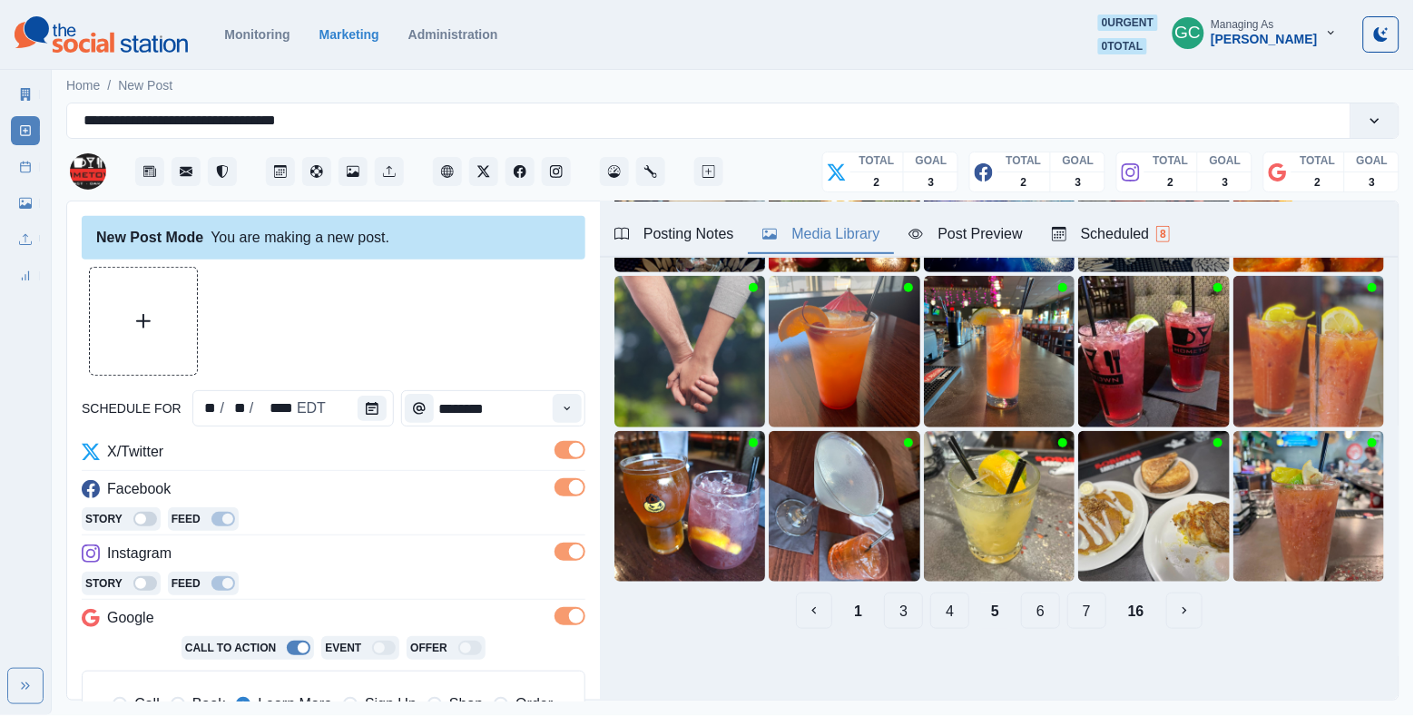
click at [1086, 626] on button "7" at bounding box center [1087, 611] width 39 height 36
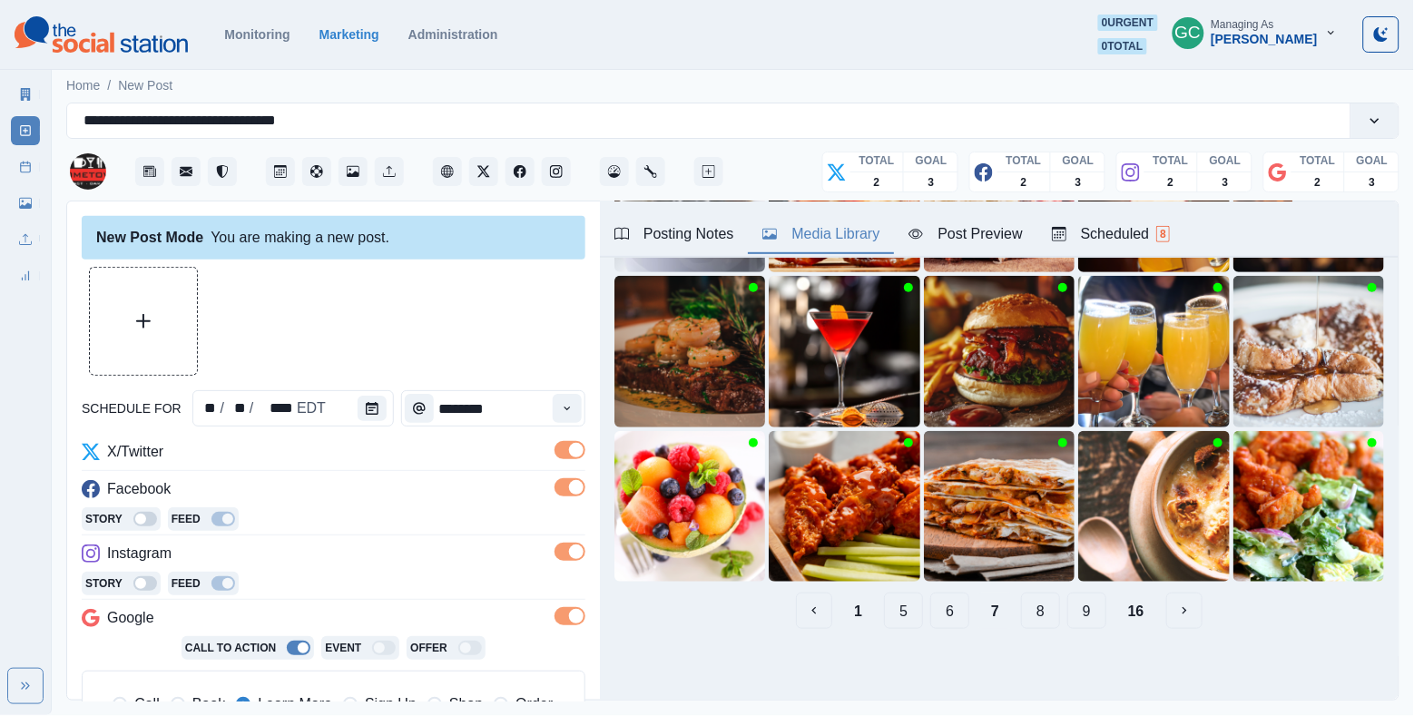
click at [1093, 619] on button "9" at bounding box center [1087, 611] width 39 height 36
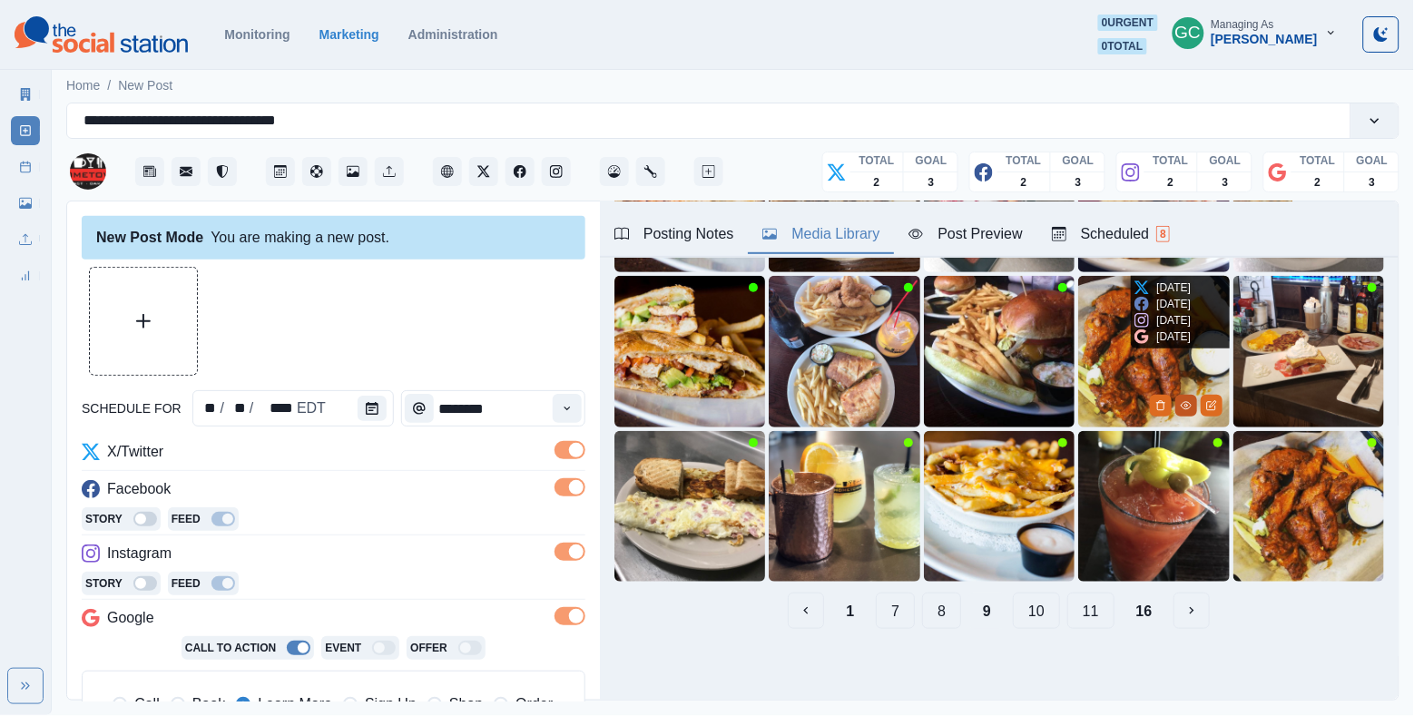
click at [1189, 408] on icon "View Media" at bounding box center [1186, 405] width 11 height 11
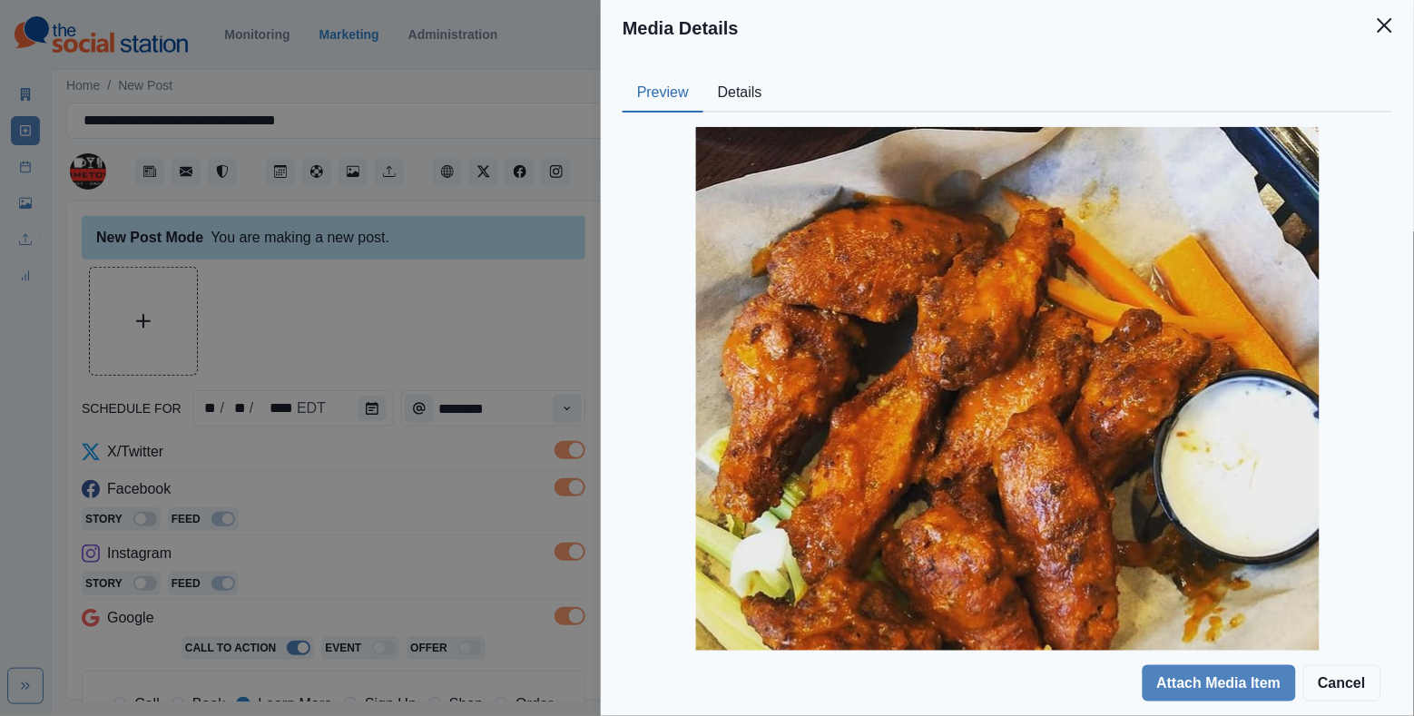
click at [734, 97] on button "Details" at bounding box center [741, 93] width 74 height 38
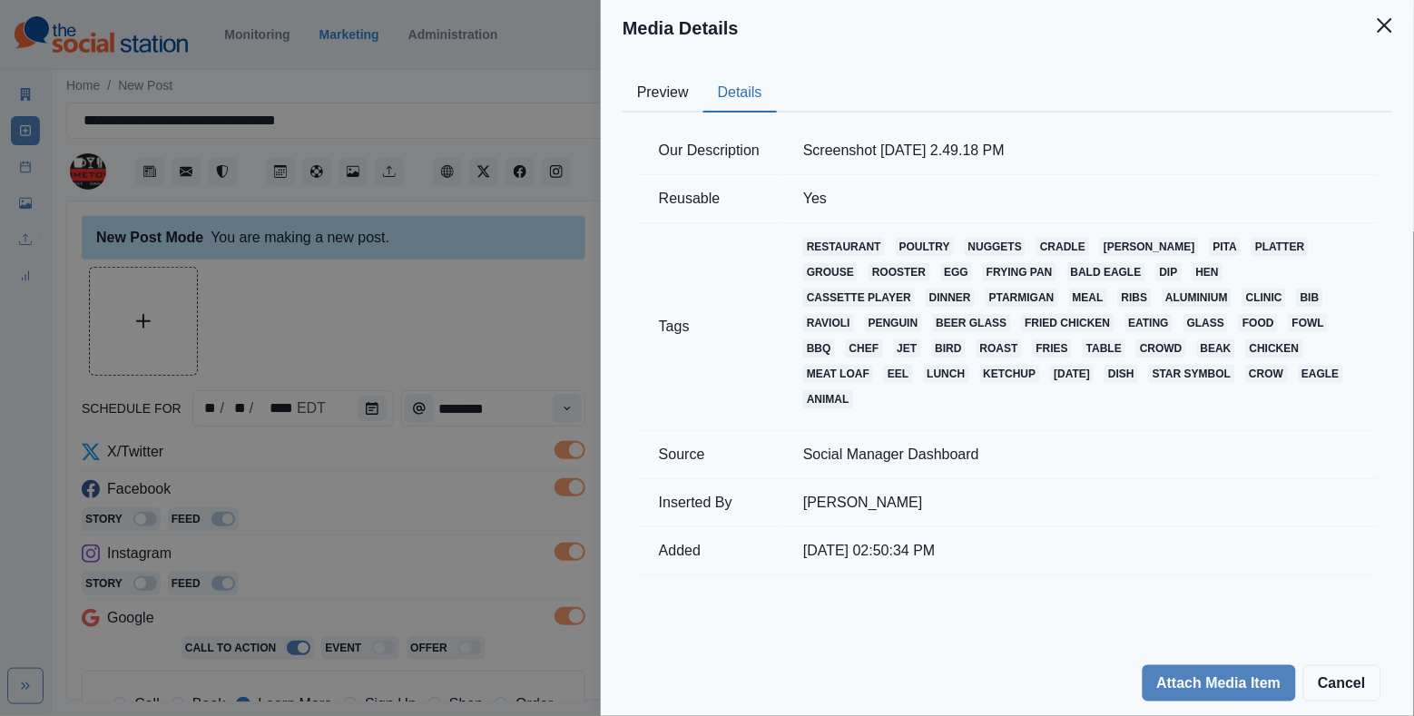
click at [493, 334] on div "Media Details Preview Details Our Description Screenshot 2021-06-27 2.49.18 PM …" at bounding box center [707, 358] width 1414 height 716
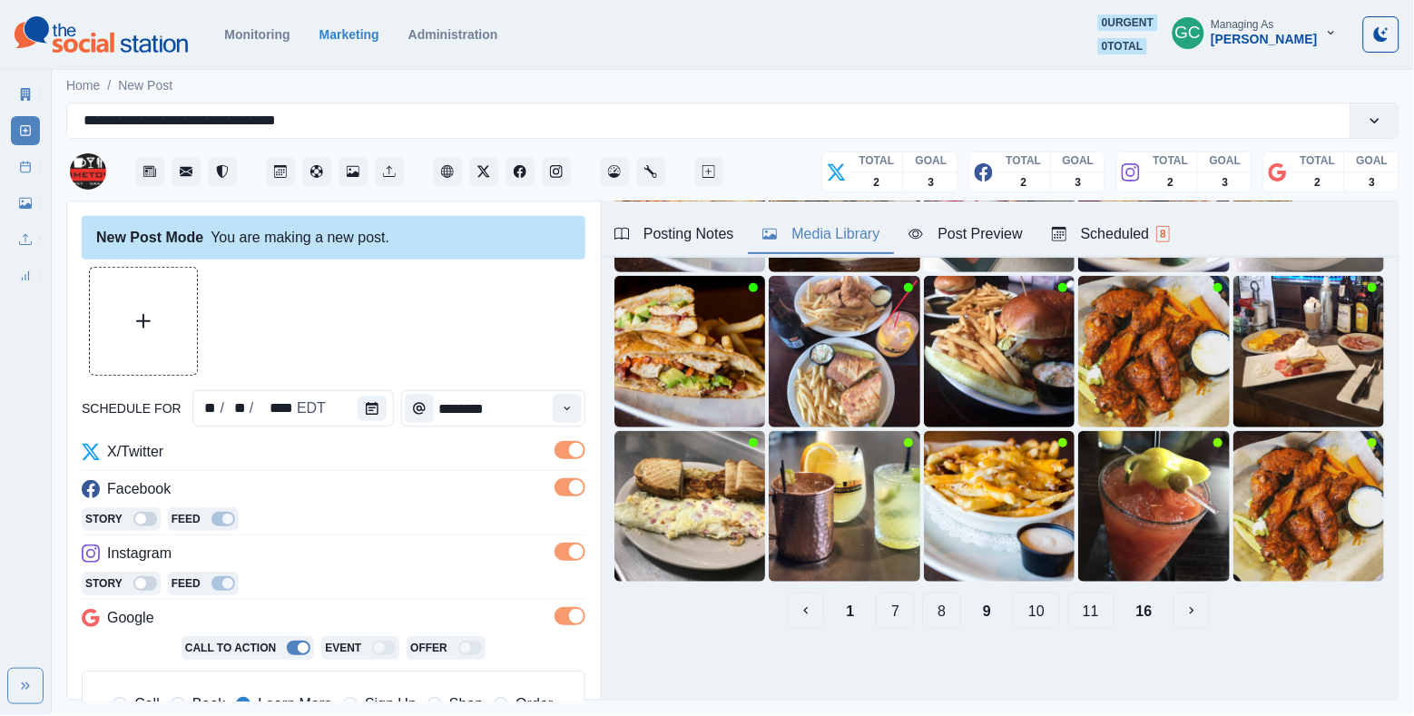
scroll to position [56, 0]
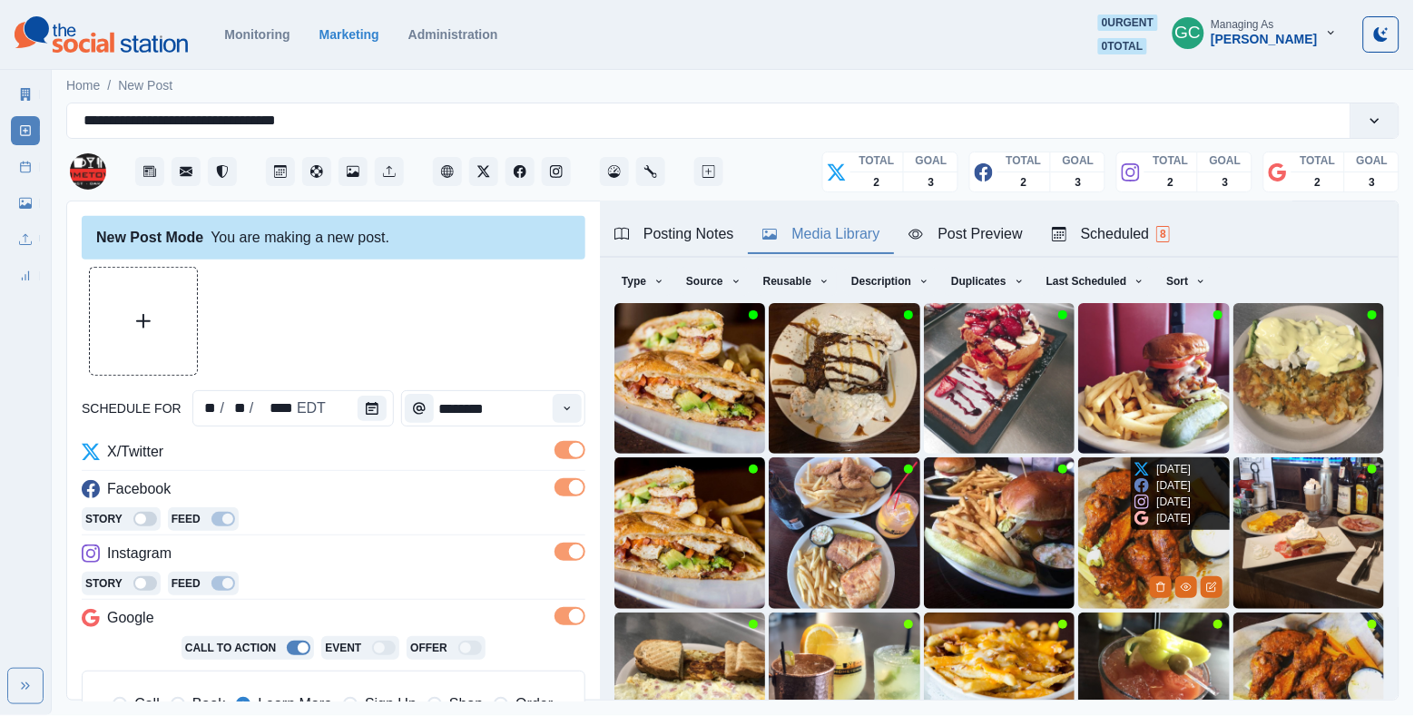
click at [1138, 510] on div "[DATE]" at bounding box center [1163, 502] width 56 height 16
click at [1107, 578] on img at bounding box center [1153, 533] width 151 height 151
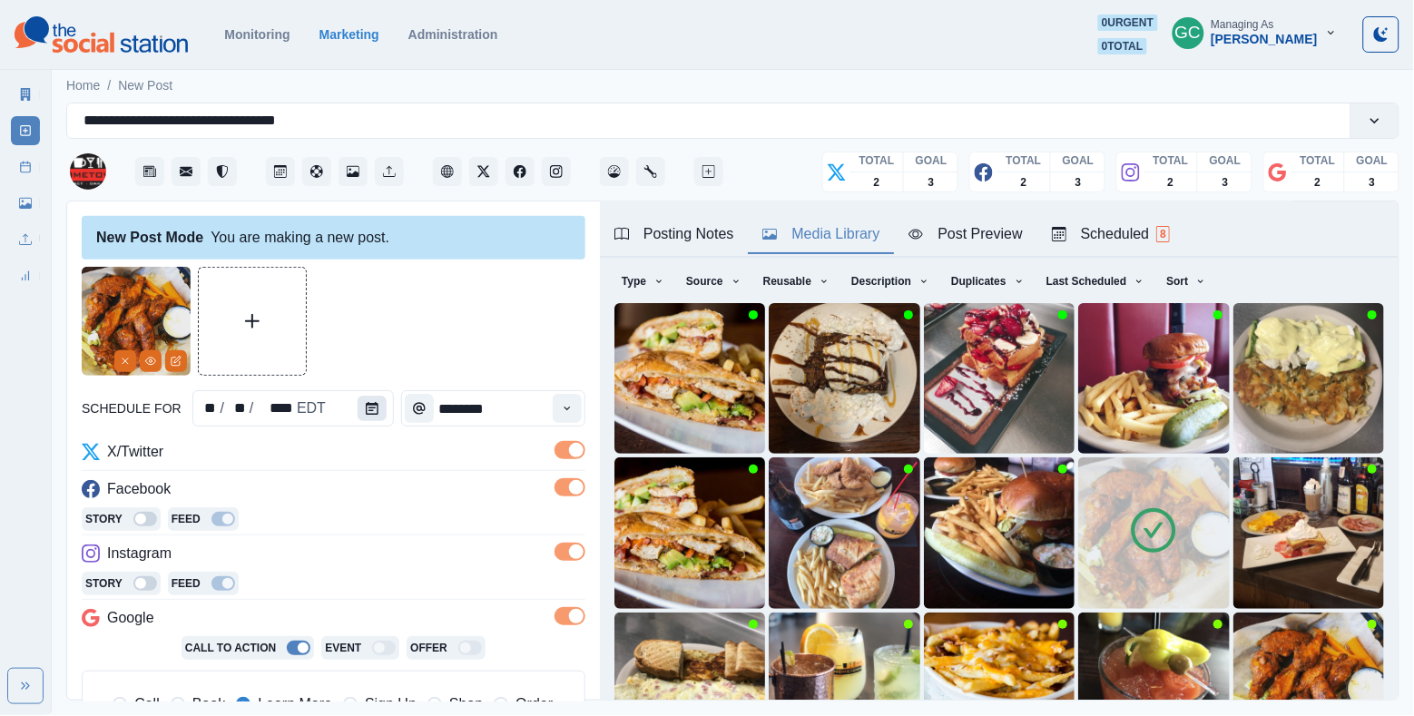
click at [379, 408] on button "Calendar" at bounding box center [372, 408] width 29 height 25
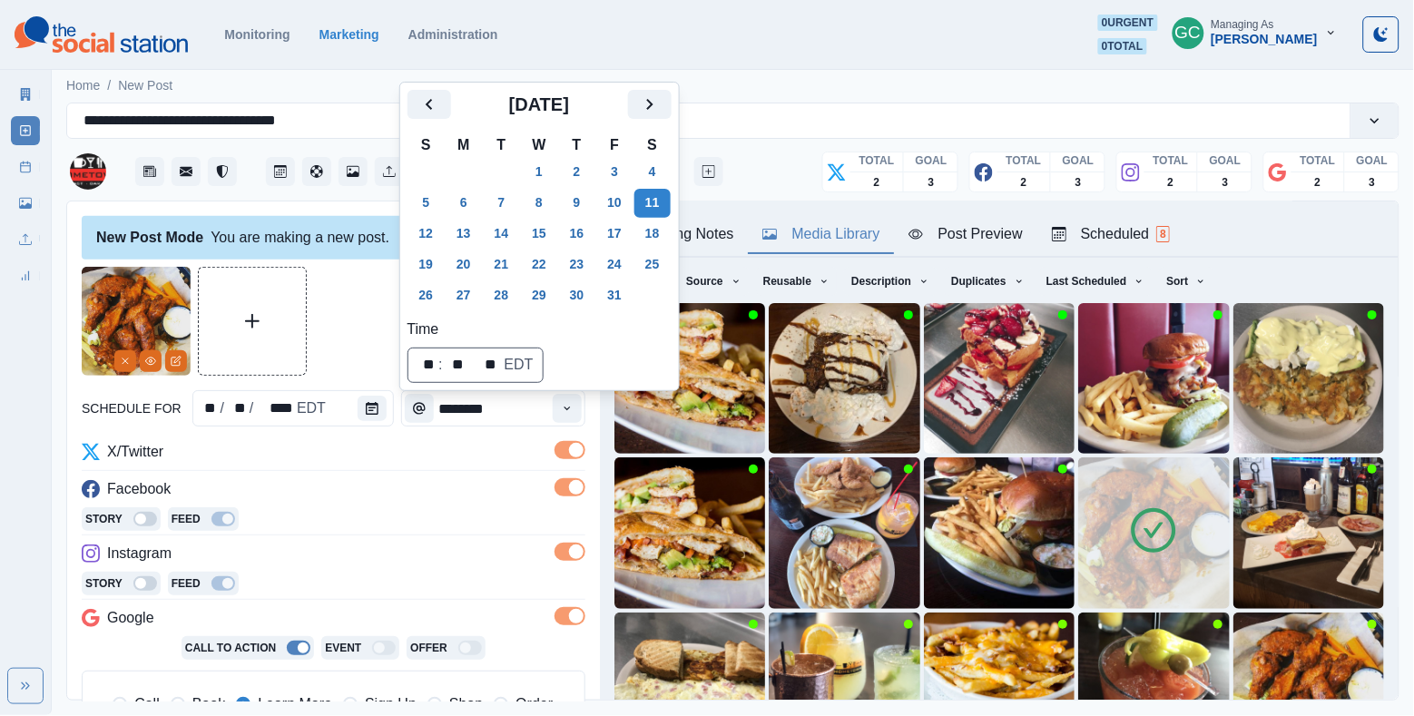
click at [439, 549] on div "Instagram" at bounding box center [334, 557] width 504 height 29
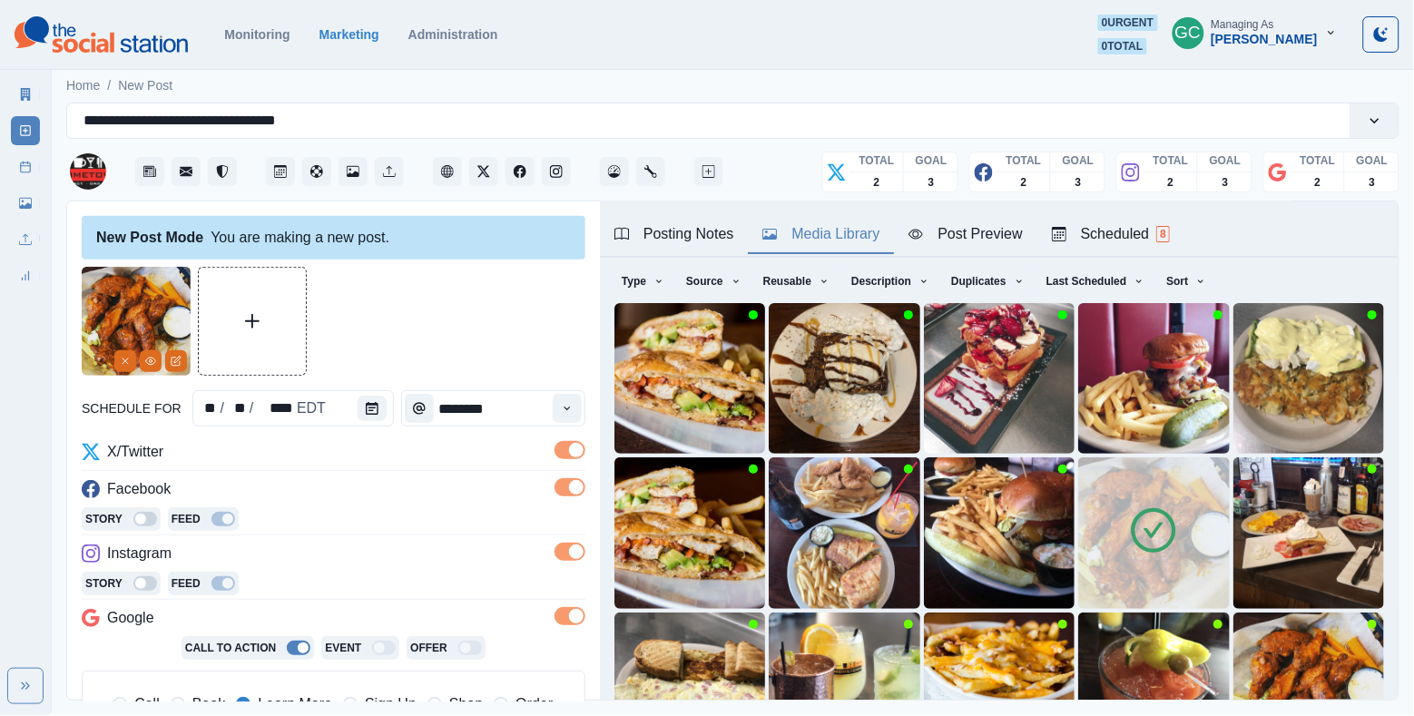
scroll to position [252, 0]
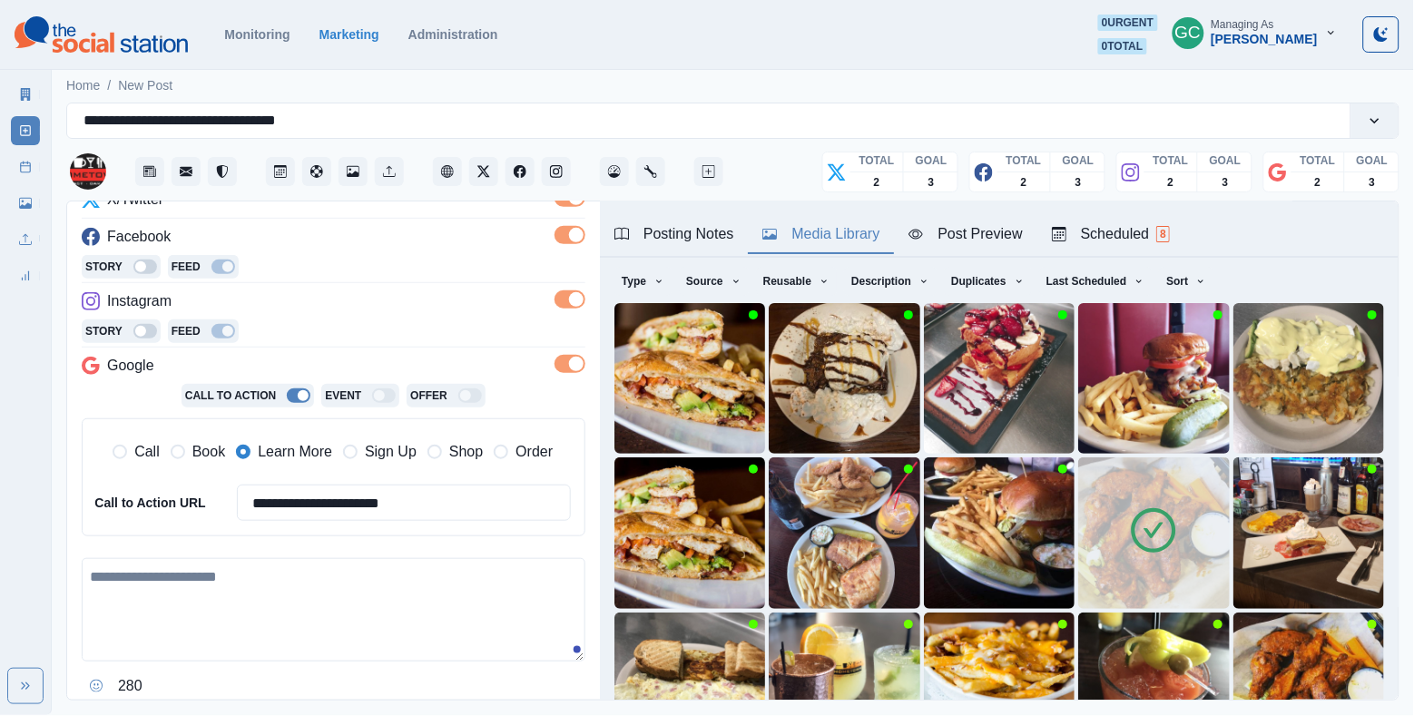
click at [267, 607] on textarea at bounding box center [334, 609] width 504 height 103
paste textarea "**********"
drag, startPoint x: 257, startPoint y: 600, endPoint x: 275, endPoint y: 600, distance: 18.2
click at [275, 600] on textarea "**********" at bounding box center [334, 611] width 504 height 106
paste textarea "**"
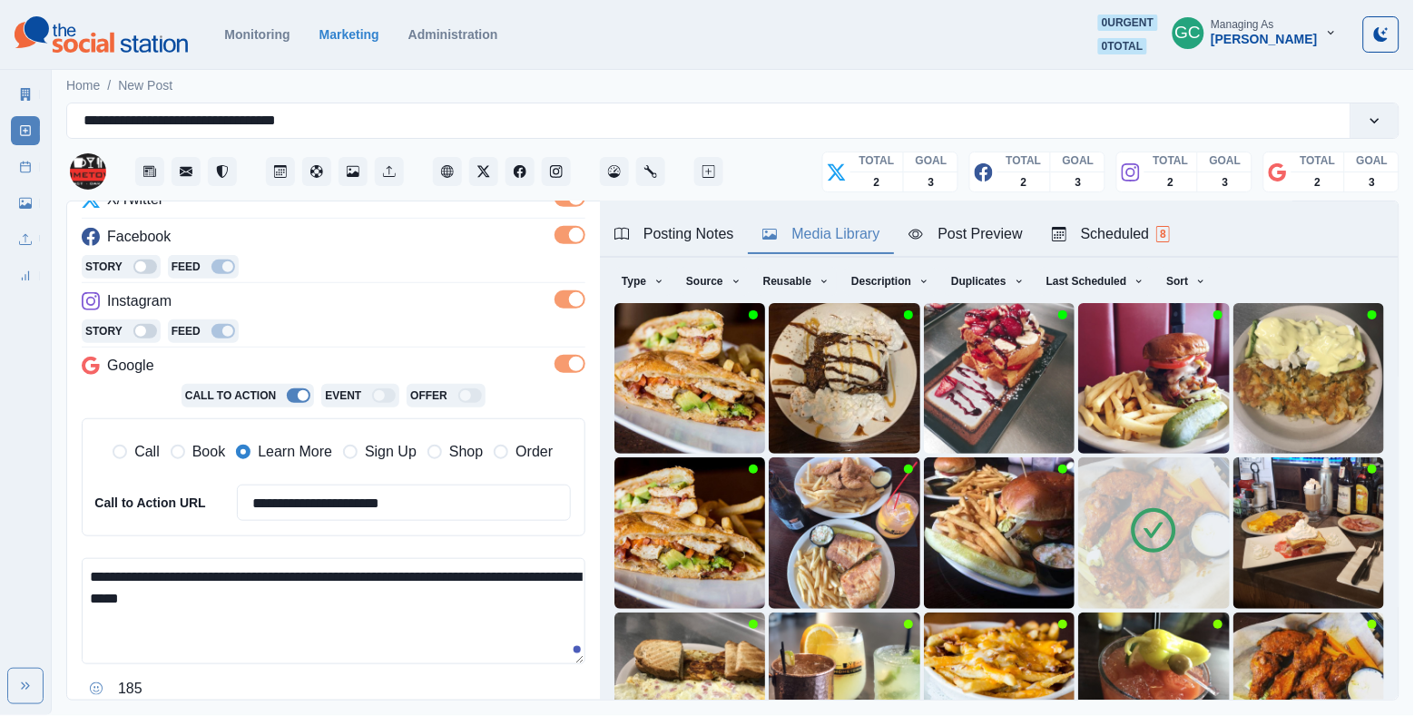
paste textarea "**"
click at [300, 619] on textarea "**********" at bounding box center [334, 611] width 504 height 106
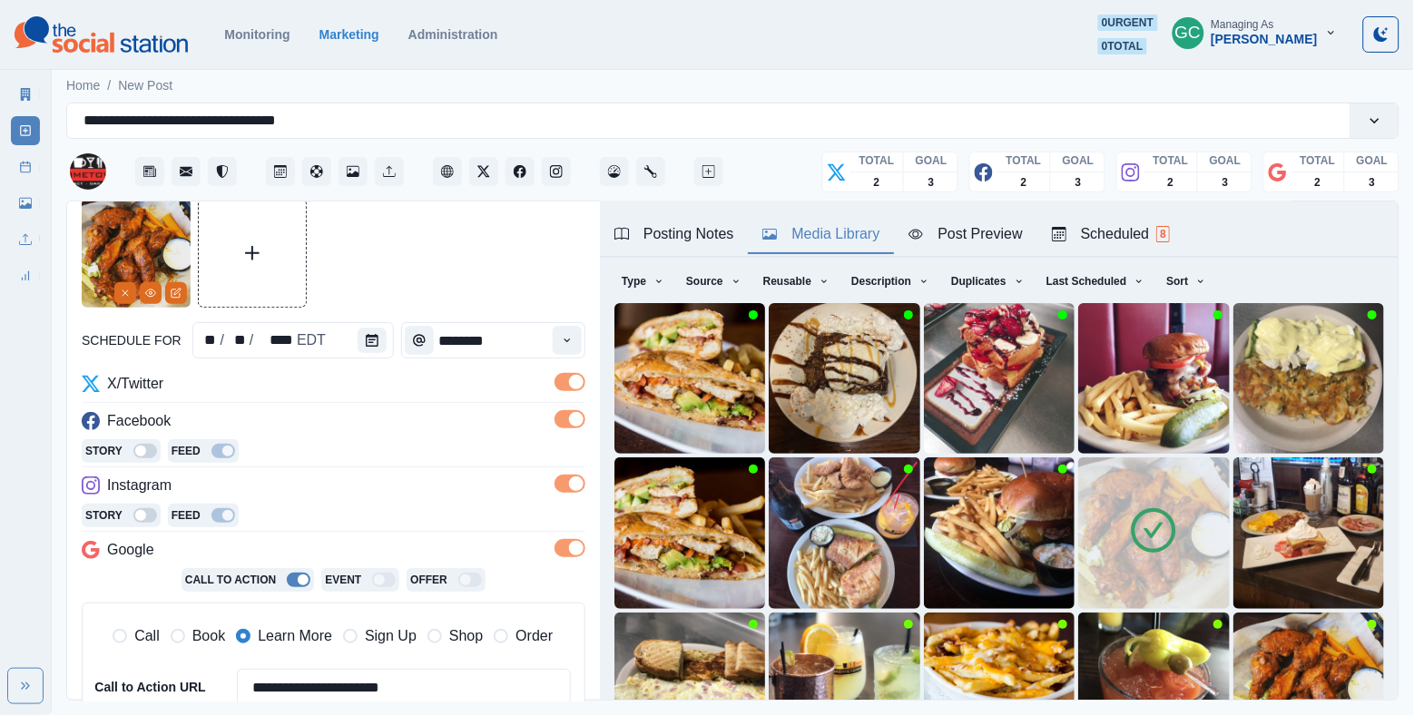
scroll to position [59, 0]
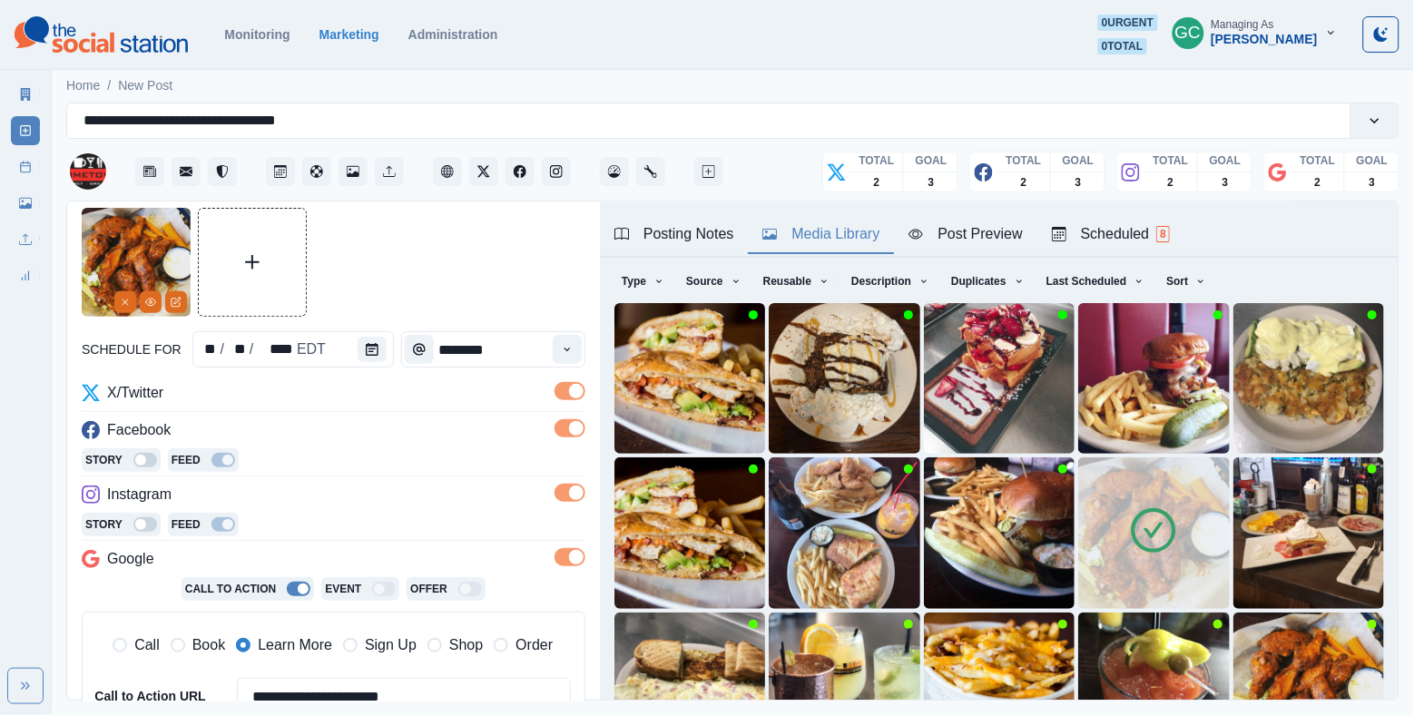
type textarea "**********"
click at [1104, 231] on div "Scheduled 8" at bounding box center [1111, 234] width 118 height 22
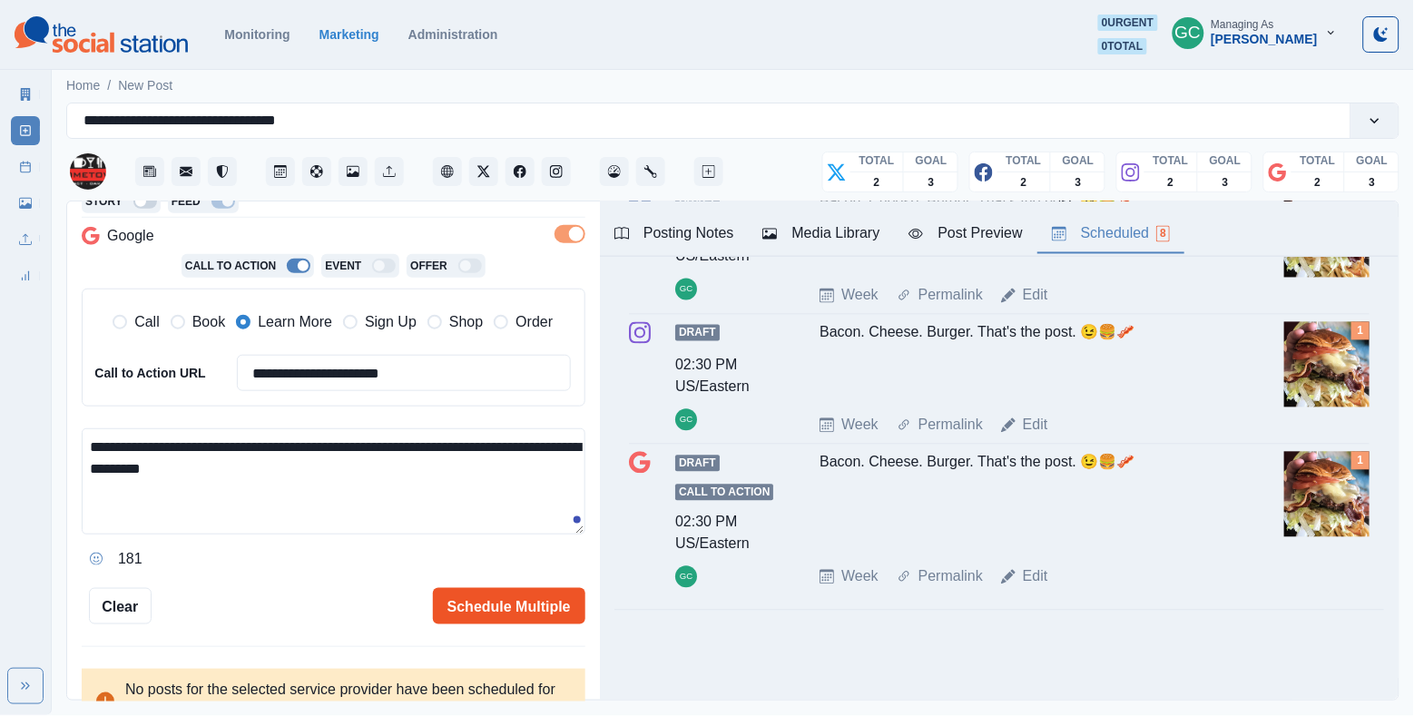
scroll to position [419, 0]
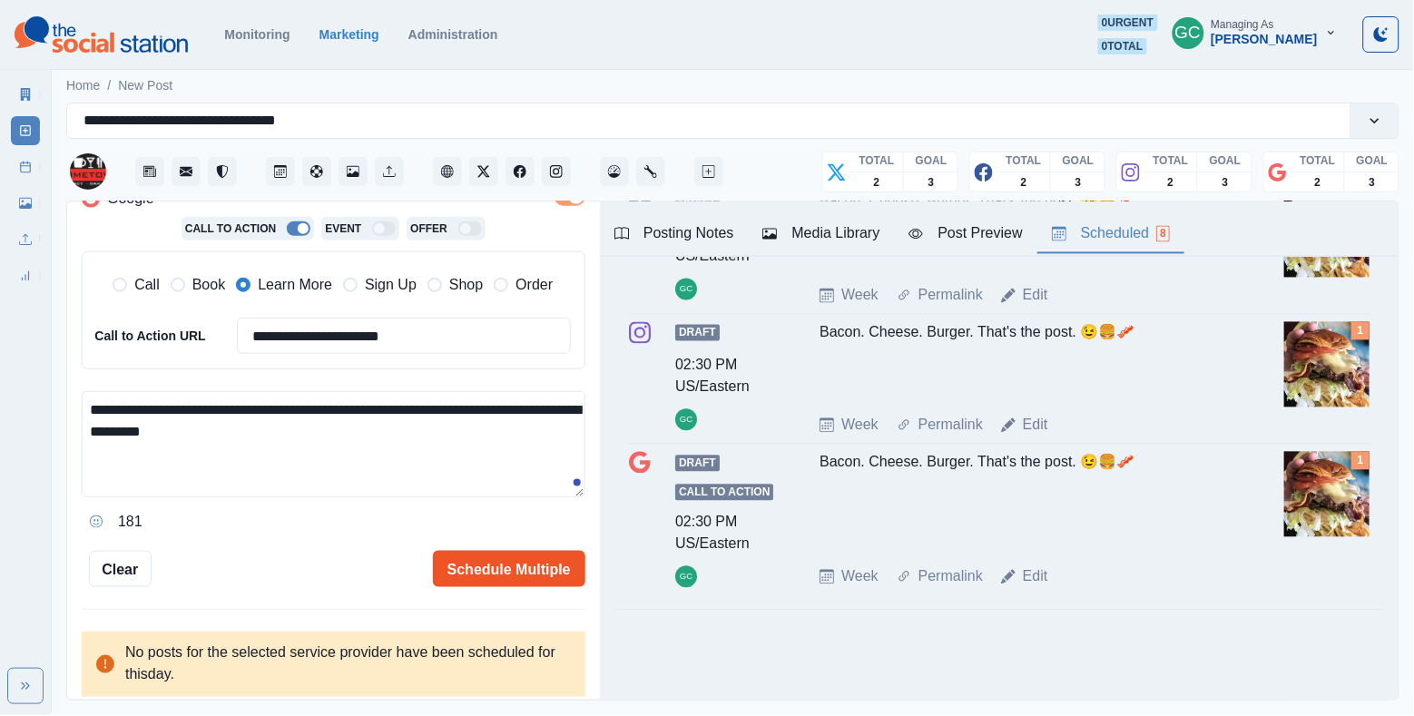
click at [479, 566] on button "Schedule Multiple" at bounding box center [509, 569] width 153 height 36
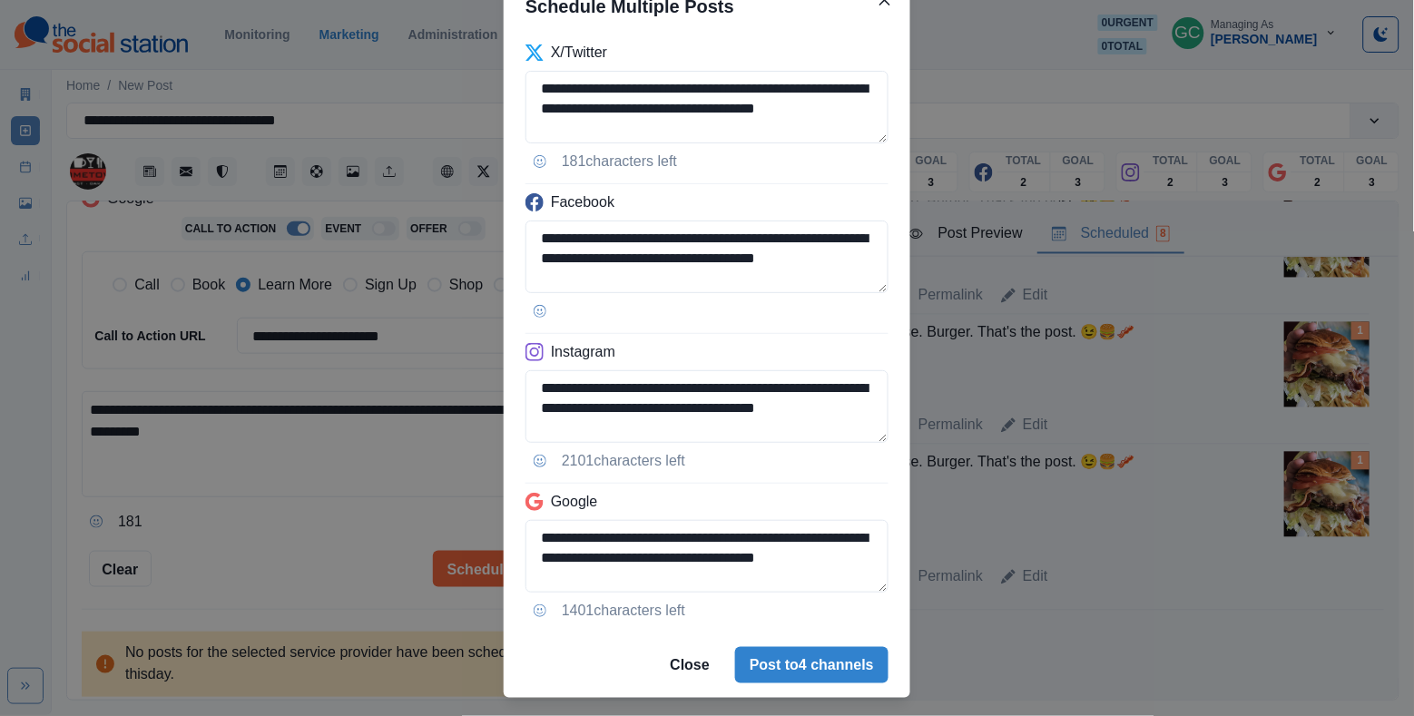
scroll to position [119, 0]
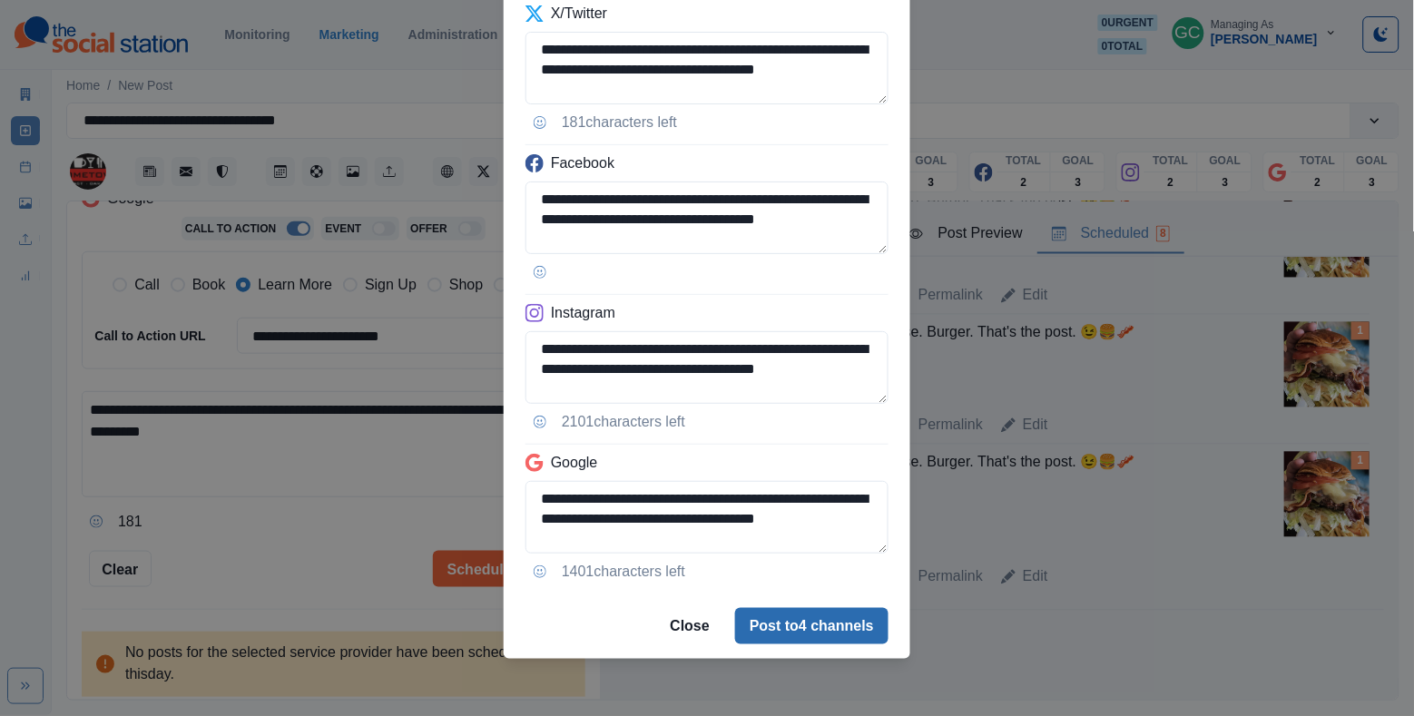
click at [792, 616] on button "Post to 4 channels" at bounding box center [811, 626] width 153 height 36
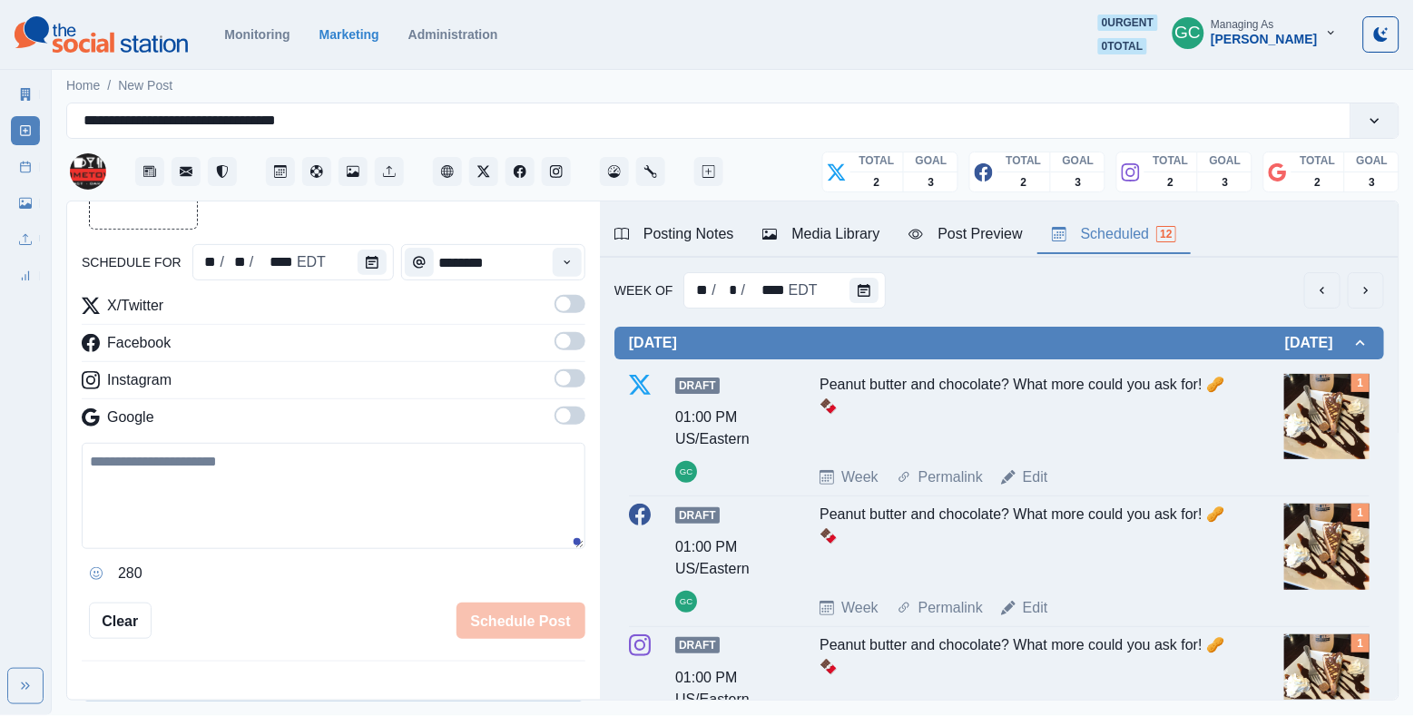
scroll to position [0, 0]
click at [858, 288] on icon "Calendar" at bounding box center [864, 290] width 13 height 13
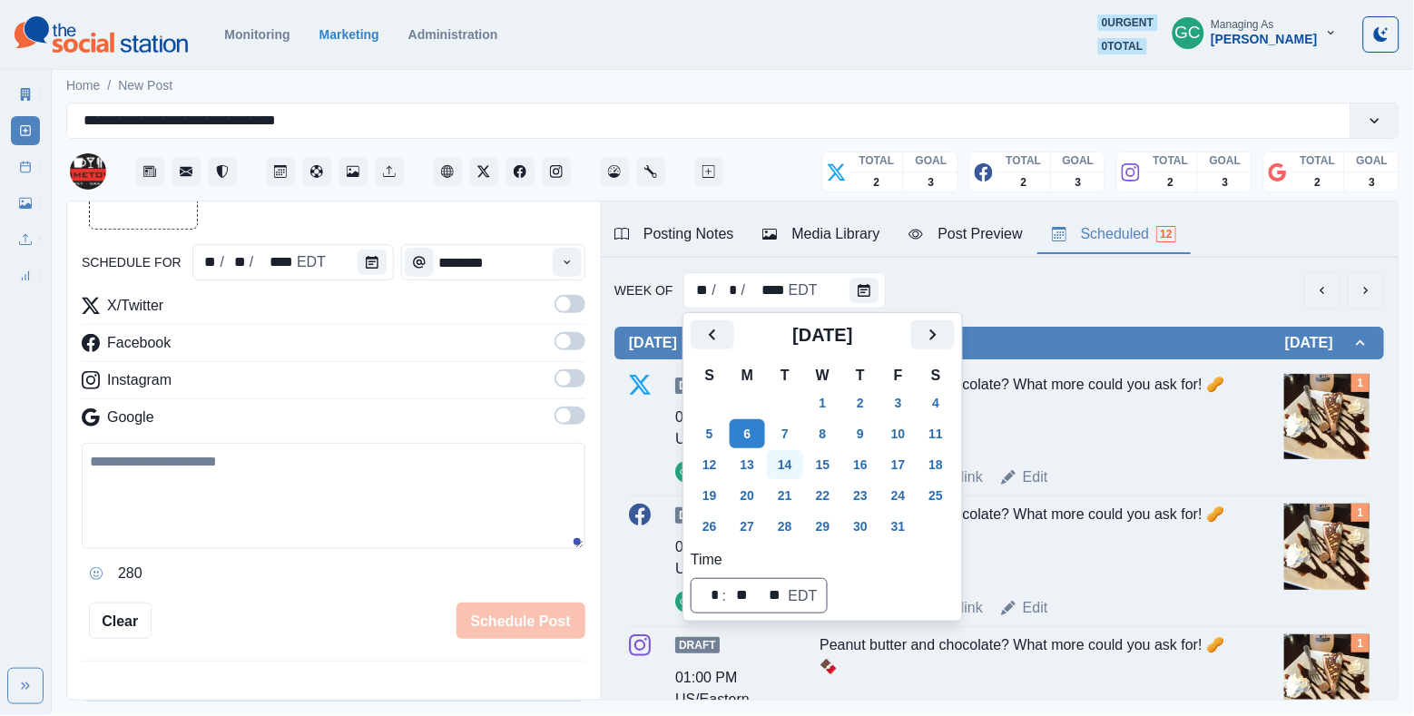
click at [782, 461] on button "14" at bounding box center [785, 464] width 36 height 29
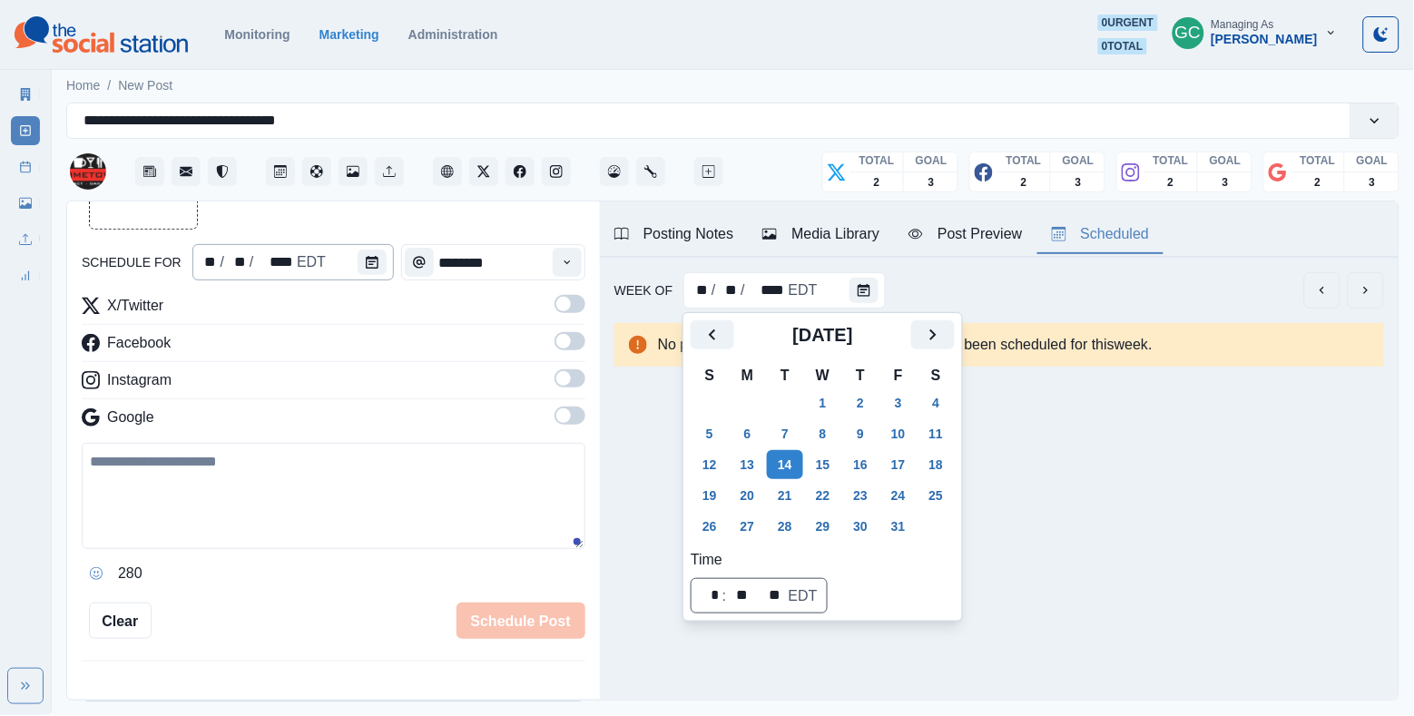
click at [352, 256] on div "** / ** / **** EDT" at bounding box center [293, 262] width 202 height 36
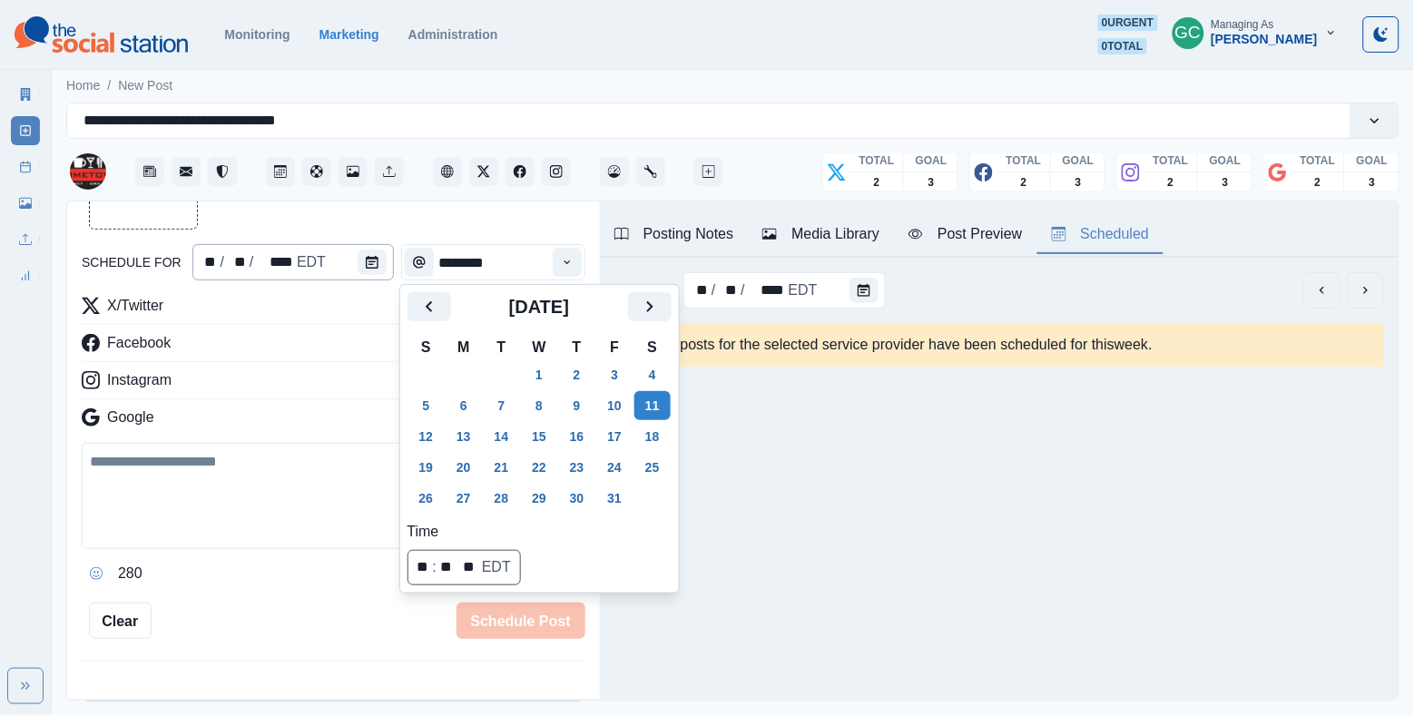
click at [352, 256] on div "** / ** / **** EDT" at bounding box center [293, 262] width 202 height 36
click at [499, 438] on button "14" at bounding box center [502, 436] width 36 height 29
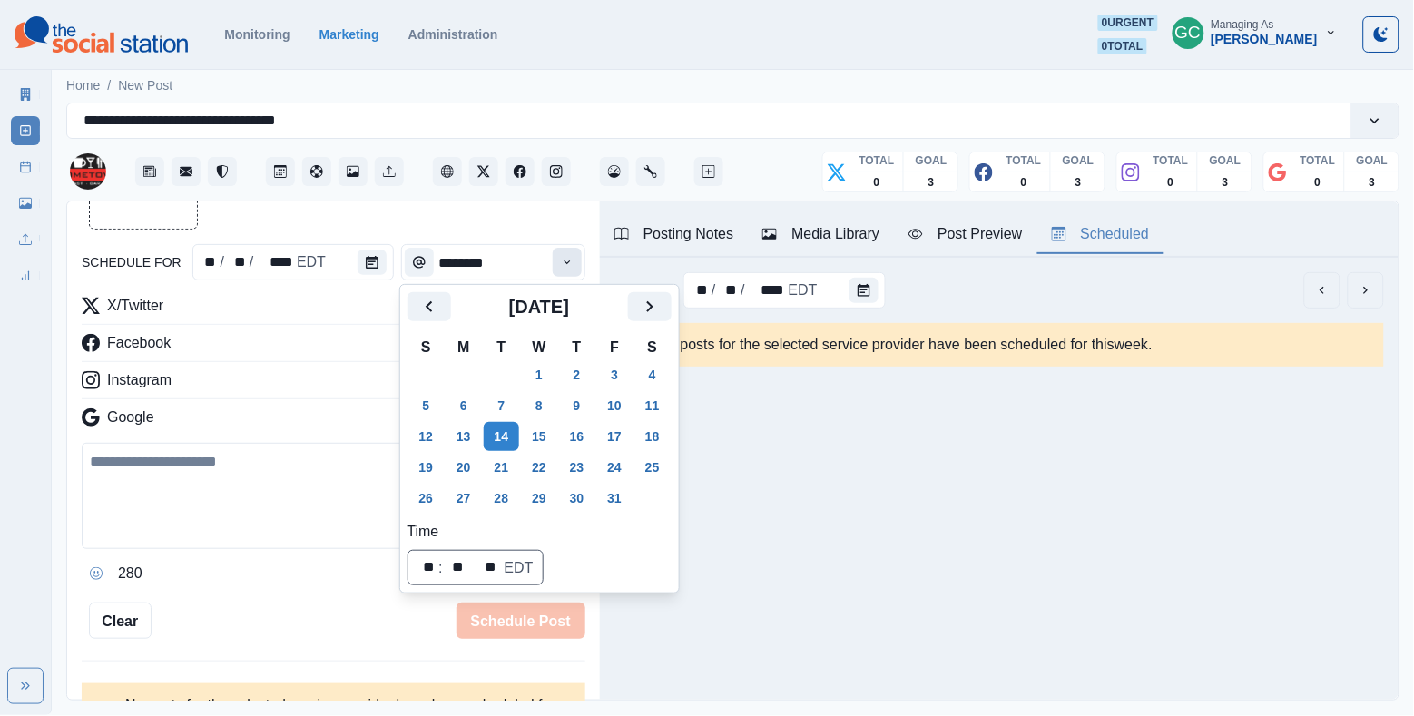
click at [569, 255] on button "Time" at bounding box center [567, 262] width 29 height 29
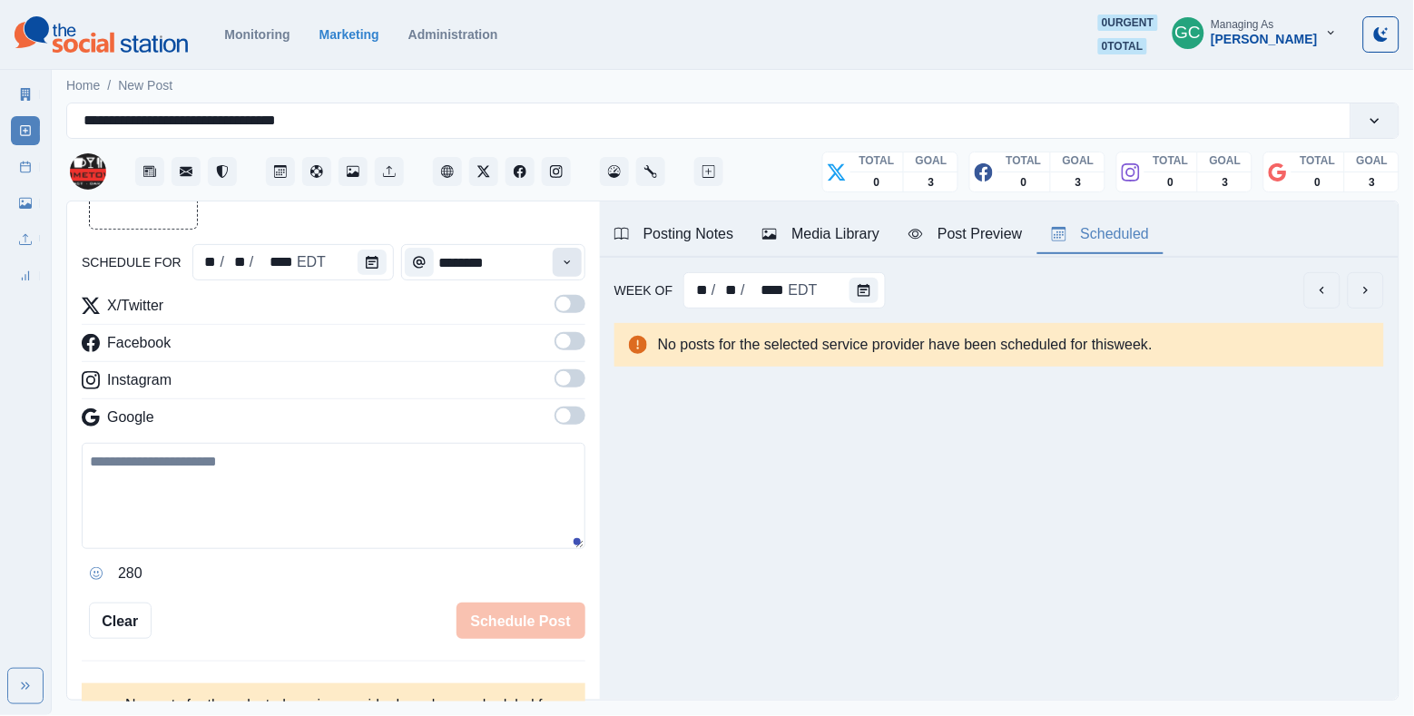
click at [569, 255] on button "Time" at bounding box center [567, 262] width 29 height 29
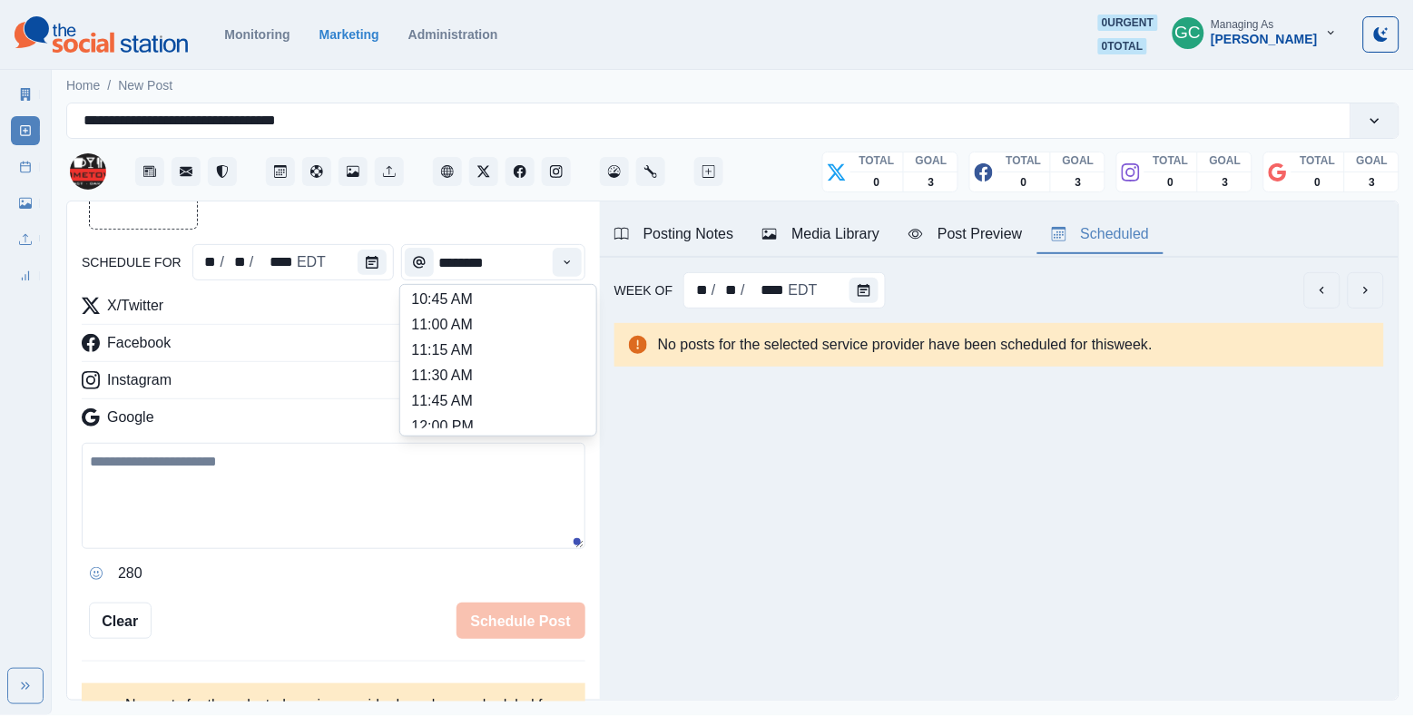
scroll to position [294, 0]
click at [543, 391] on li "11:45 AM" at bounding box center [499, 391] width 182 height 25
type input "********"
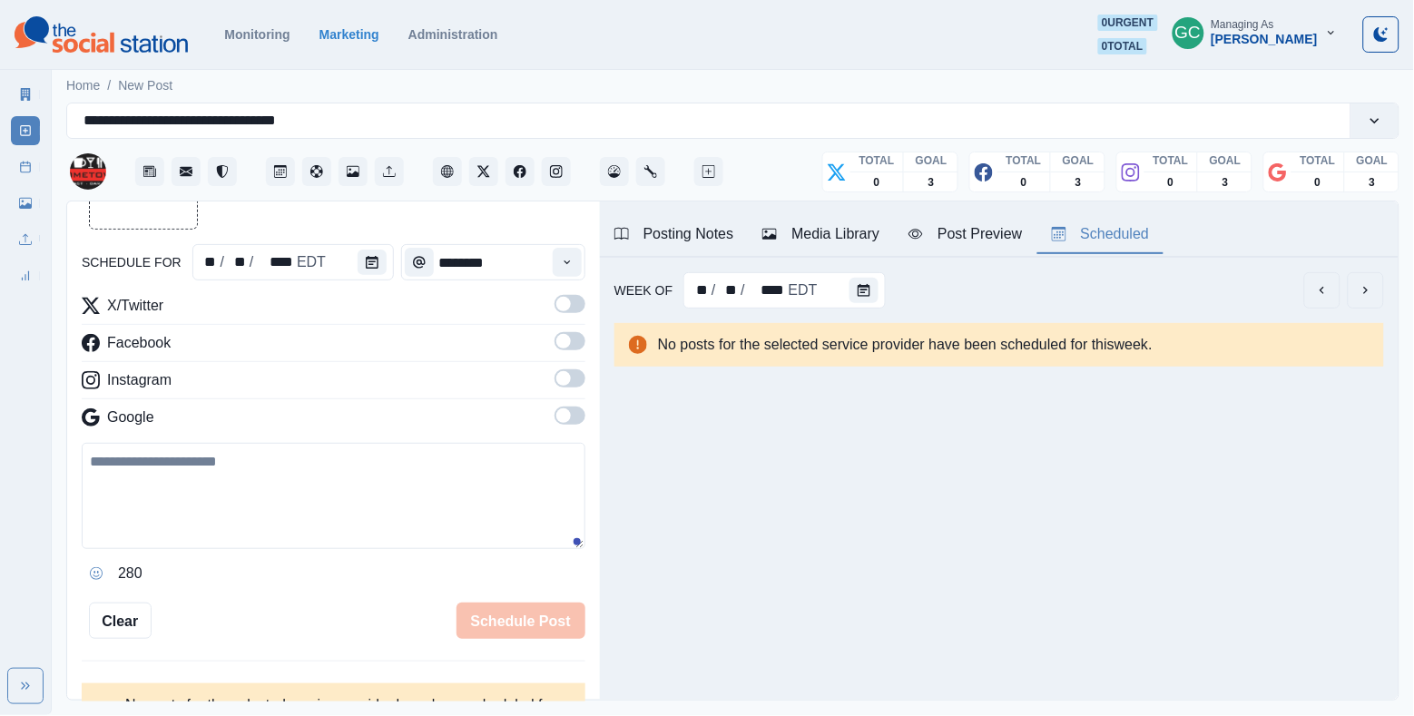
click at [574, 420] on span at bounding box center [570, 416] width 31 height 18
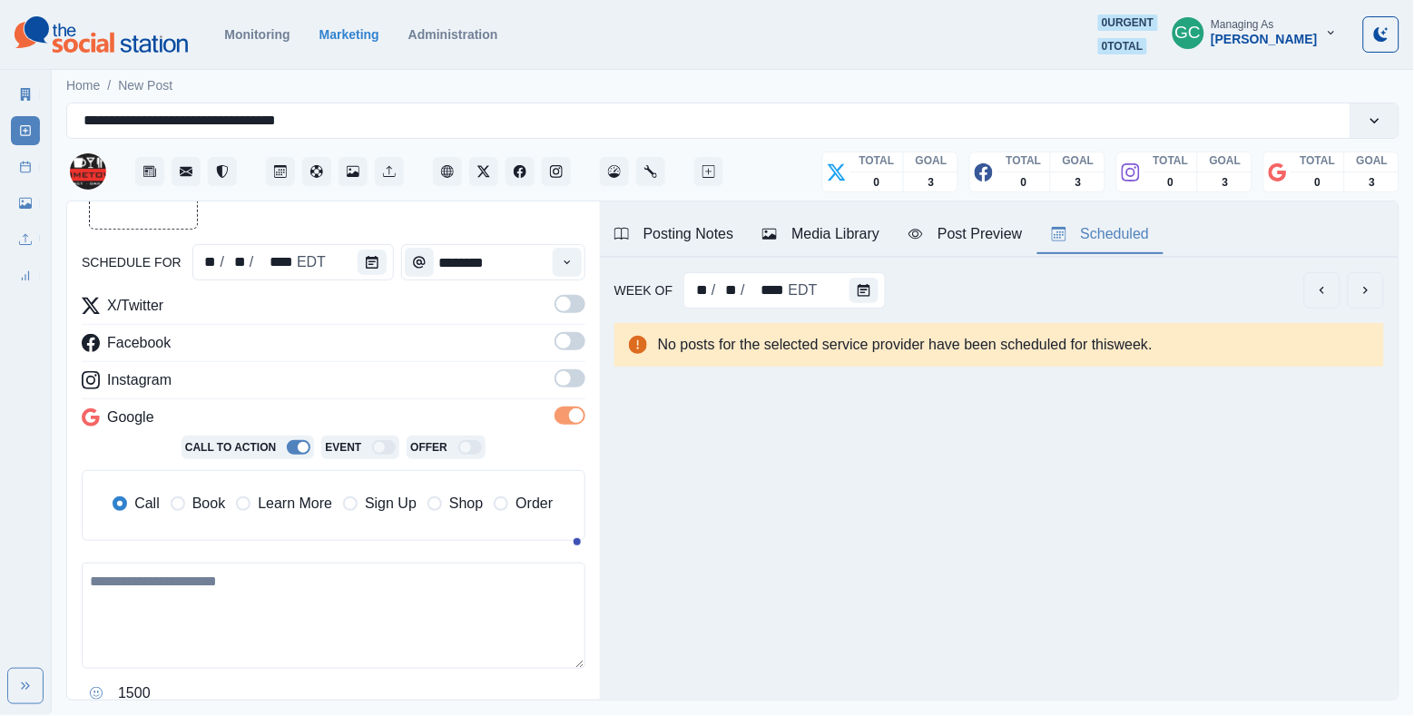
click at [574, 390] on label at bounding box center [570, 383] width 31 height 29
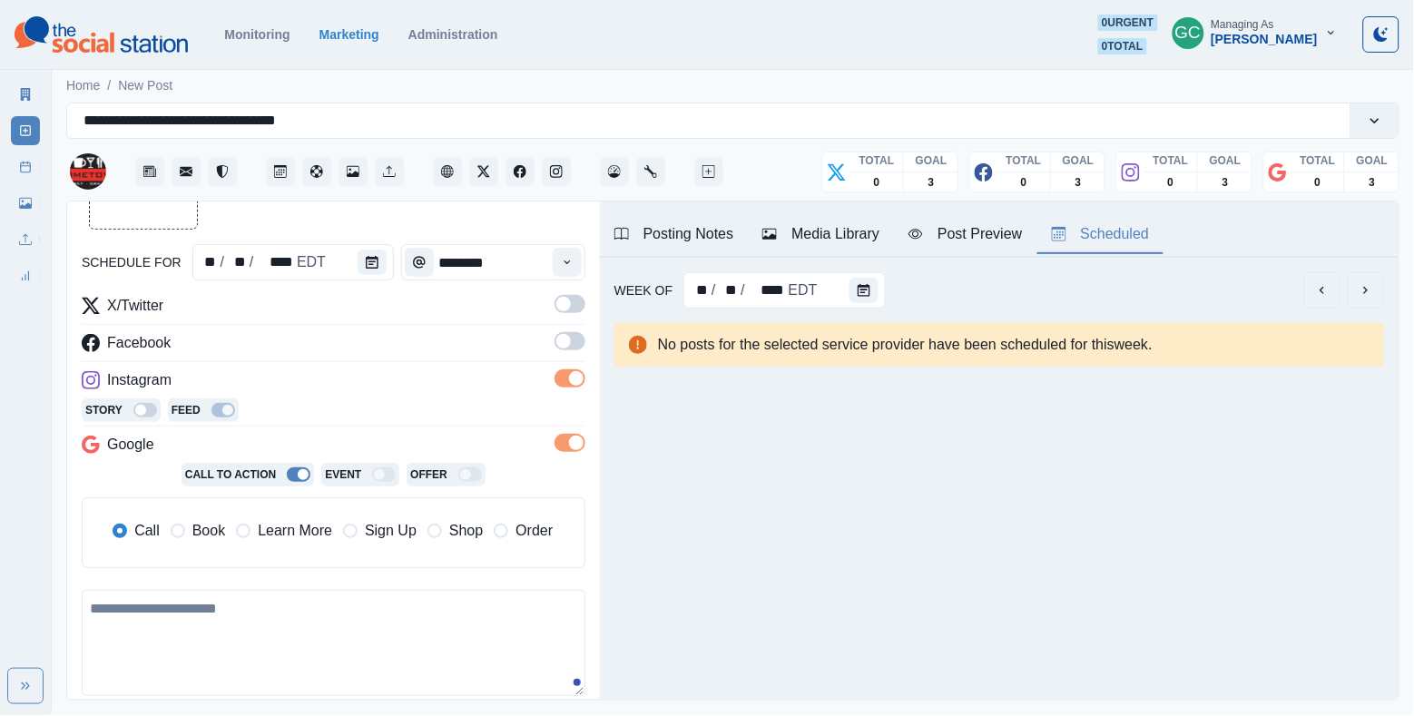
click at [574, 344] on span at bounding box center [570, 341] width 31 height 18
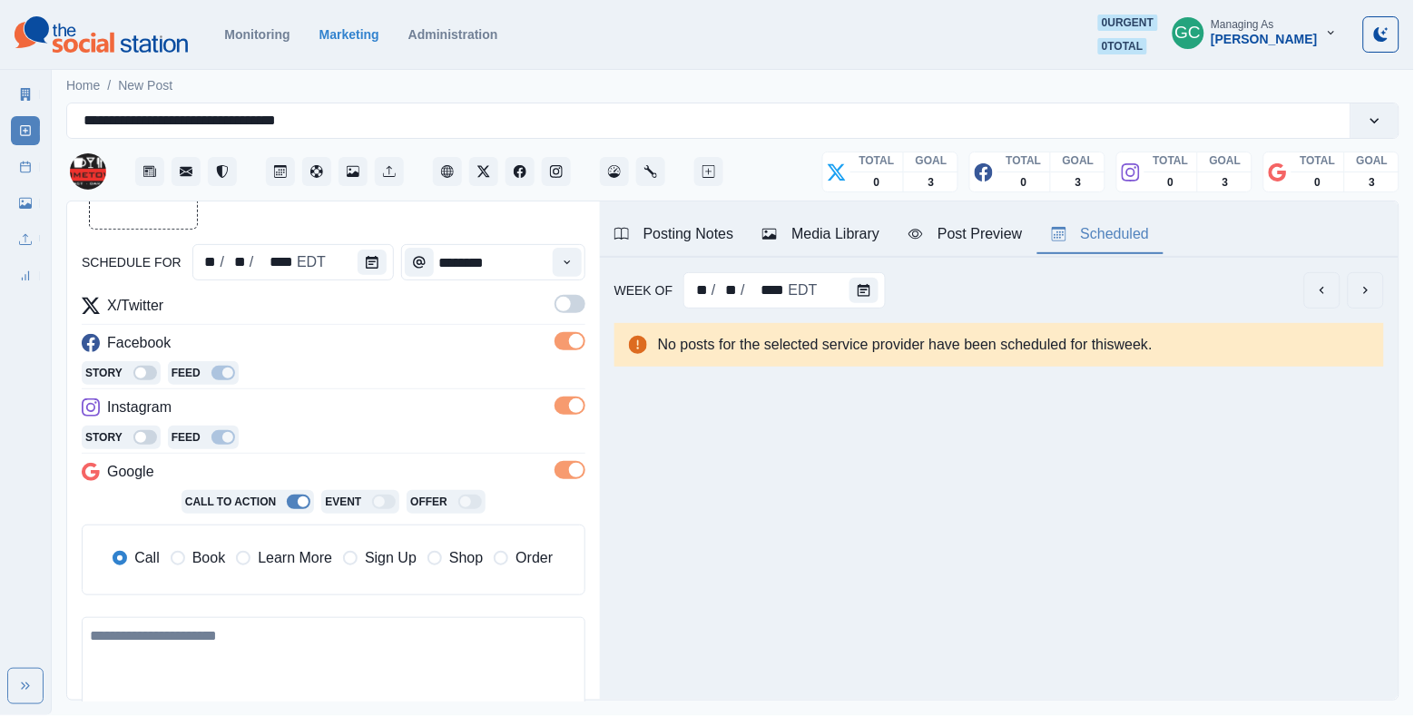
click at [574, 312] on span at bounding box center [570, 304] width 31 height 18
click at [301, 554] on span "Learn More" at bounding box center [295, 558] width 74 height 22
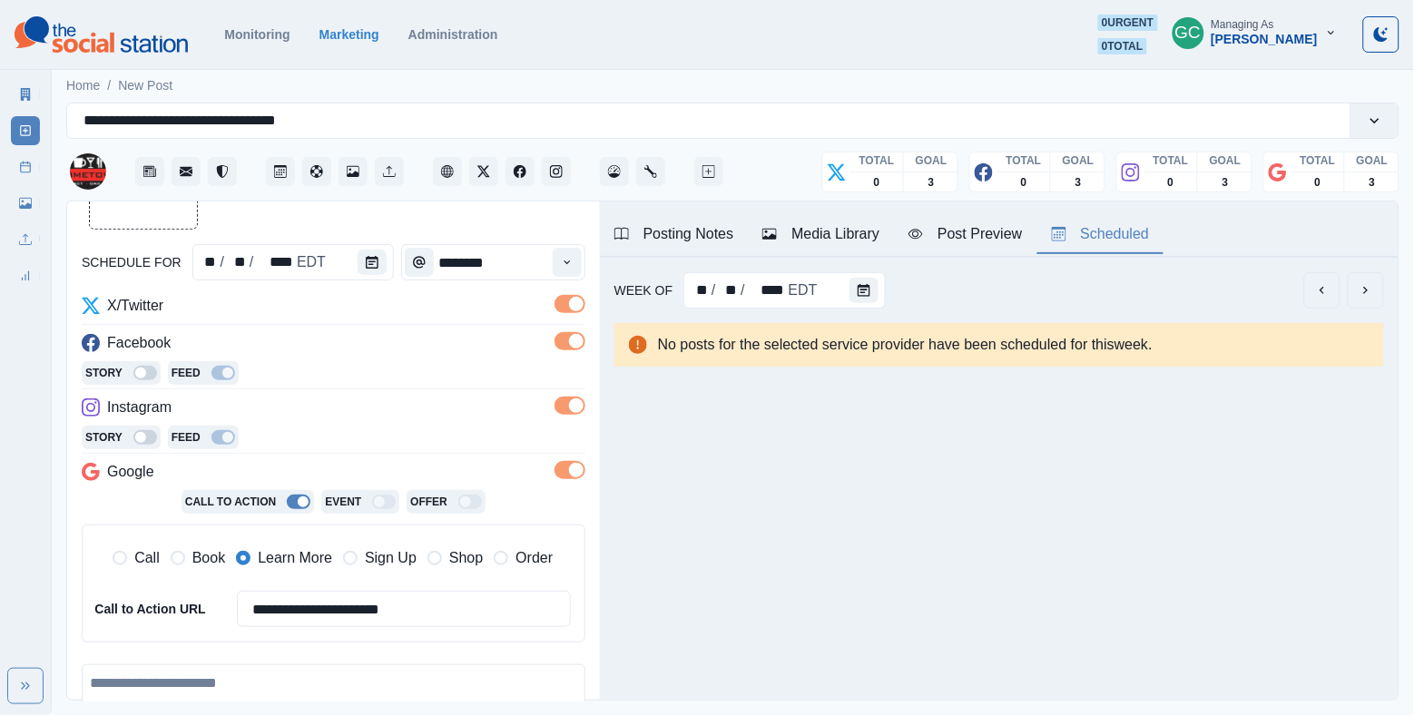
click at [870, 217] on button "Media Library" at bounding box center [821, 235] width 146 height 38
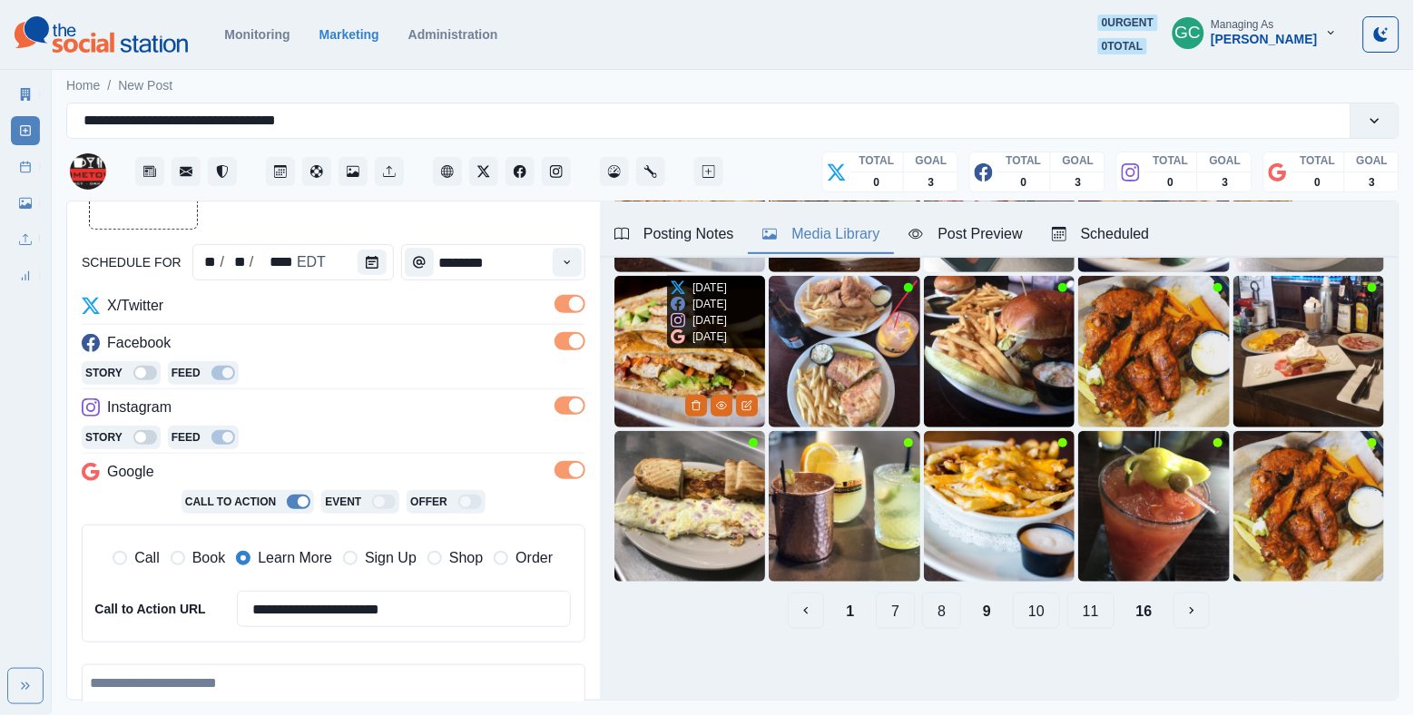
scroll to position [238, 0]
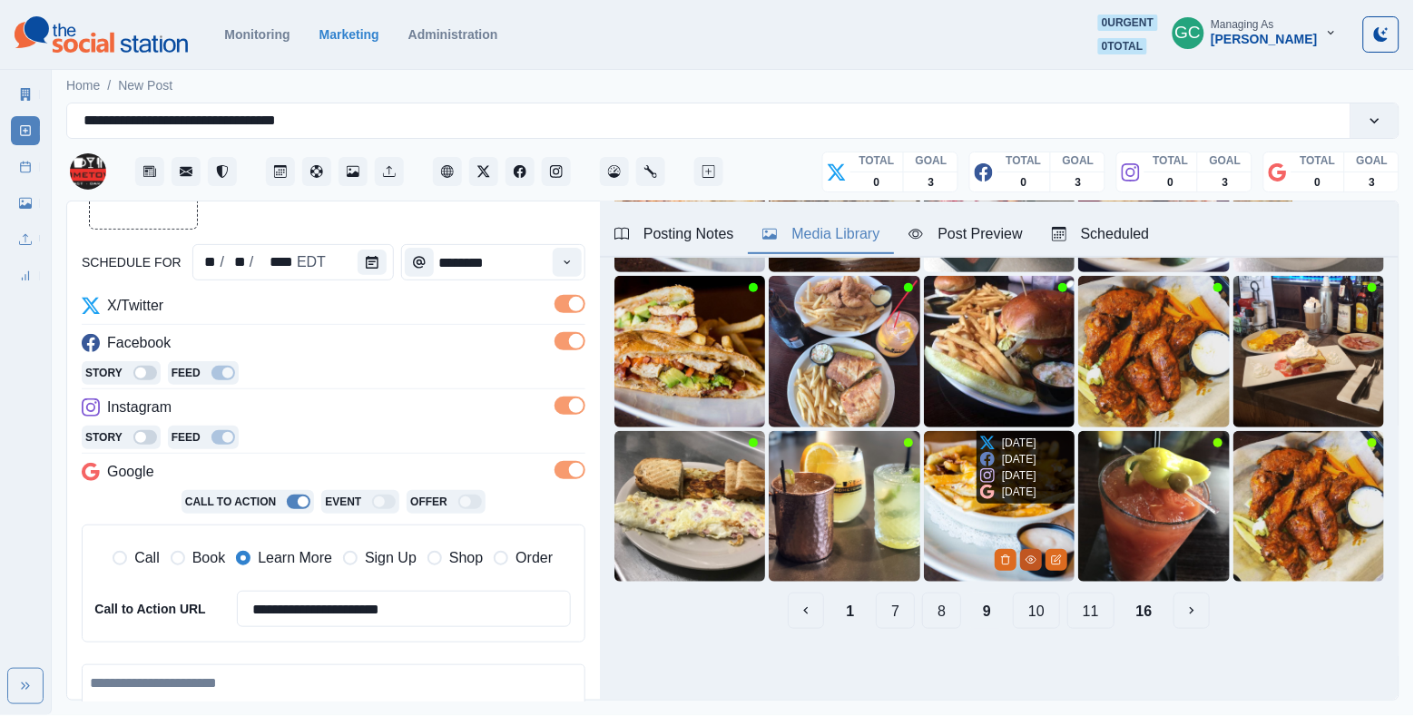
click at [1027, 559] on icon "View Media" at bounding box center [1031, 560] width 11 height 11
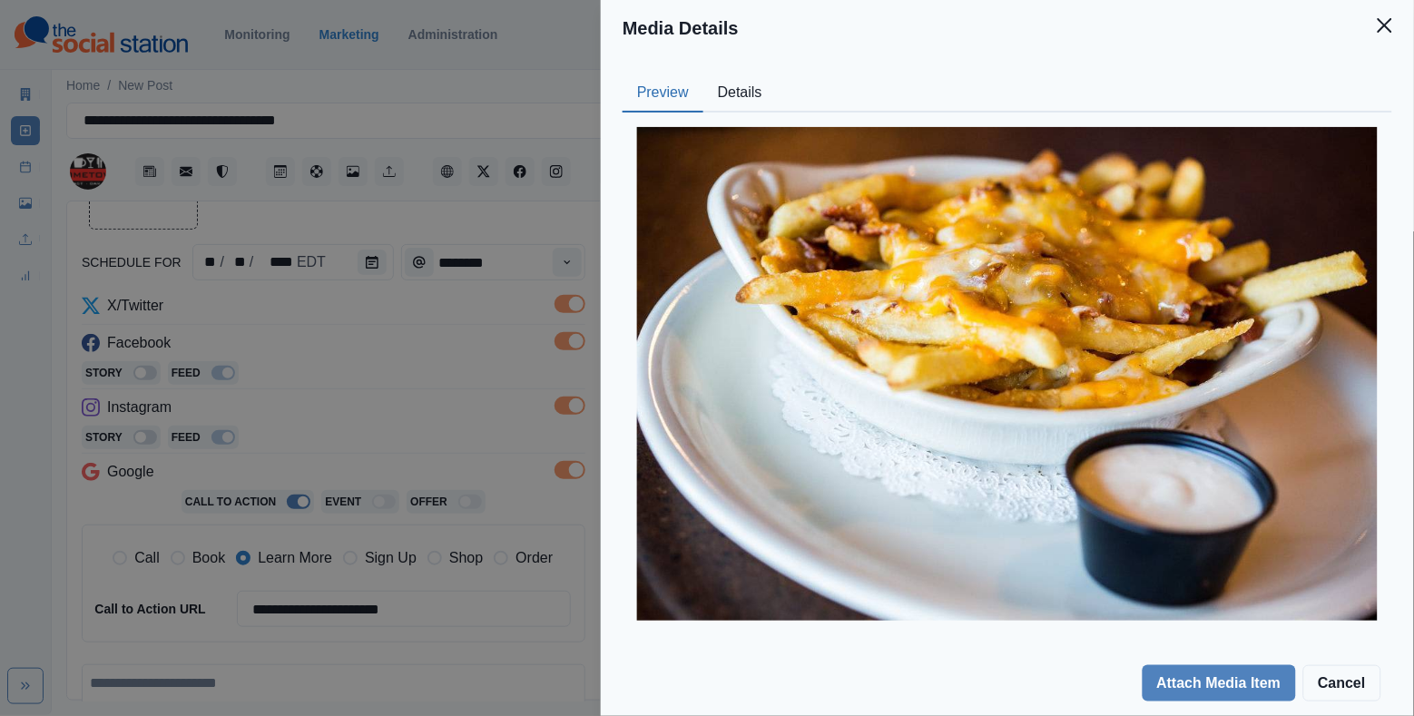
click at [757, 98] on button "Details" at bounding box center [741, 93] width 74 height 38
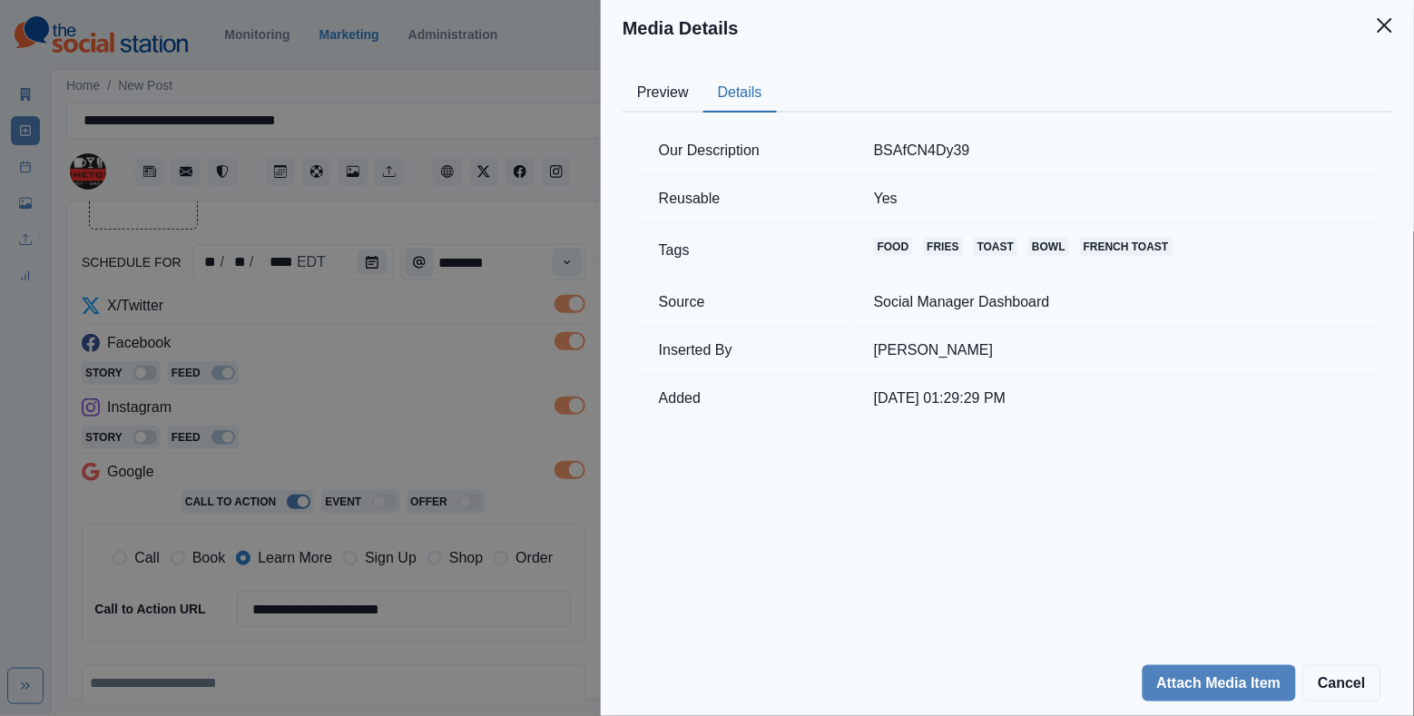
click at [697, 94] on button "Preview" at bounding box center [663, 93] width 81 height 38
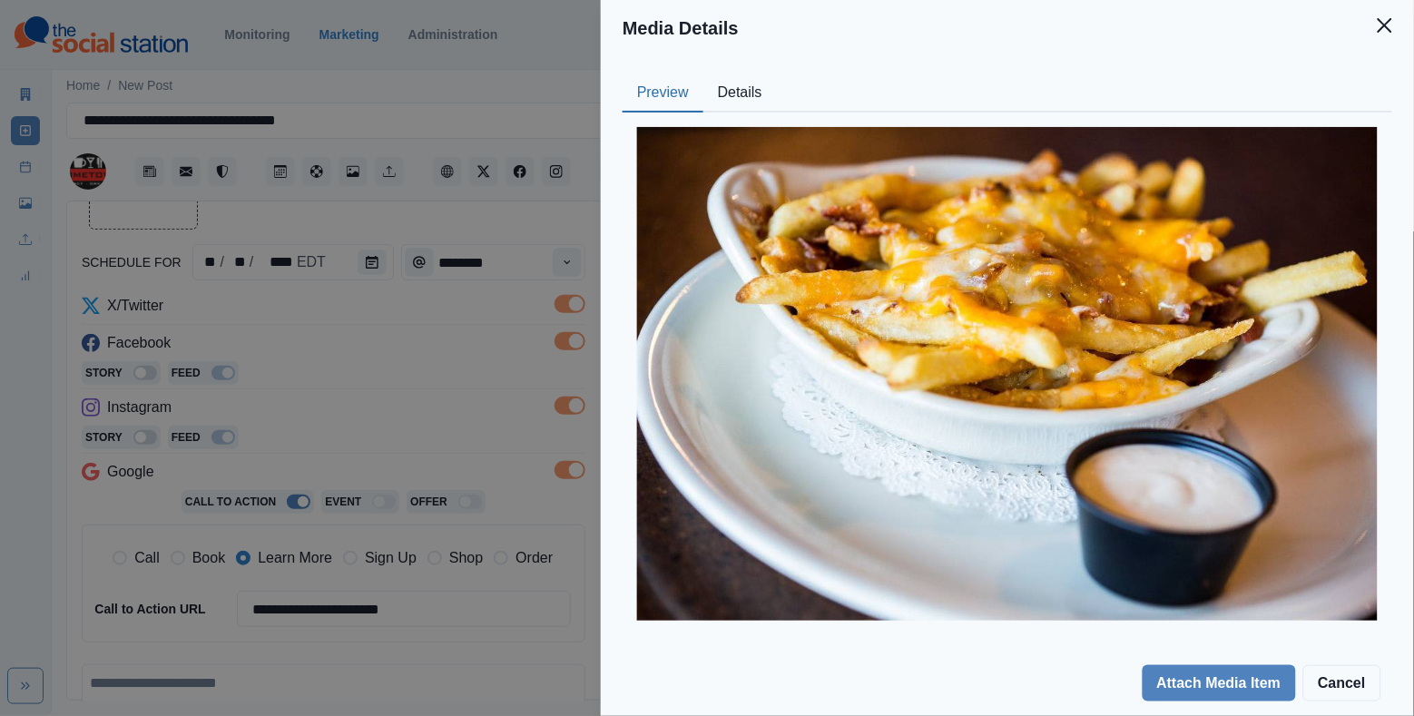
click at [453, 418] on div "Media Details Preview Details Our Description BSAfCN4Dy39 Reusable Yes Tags foo…" at bounding box center [707, 358] width 1414 height 716
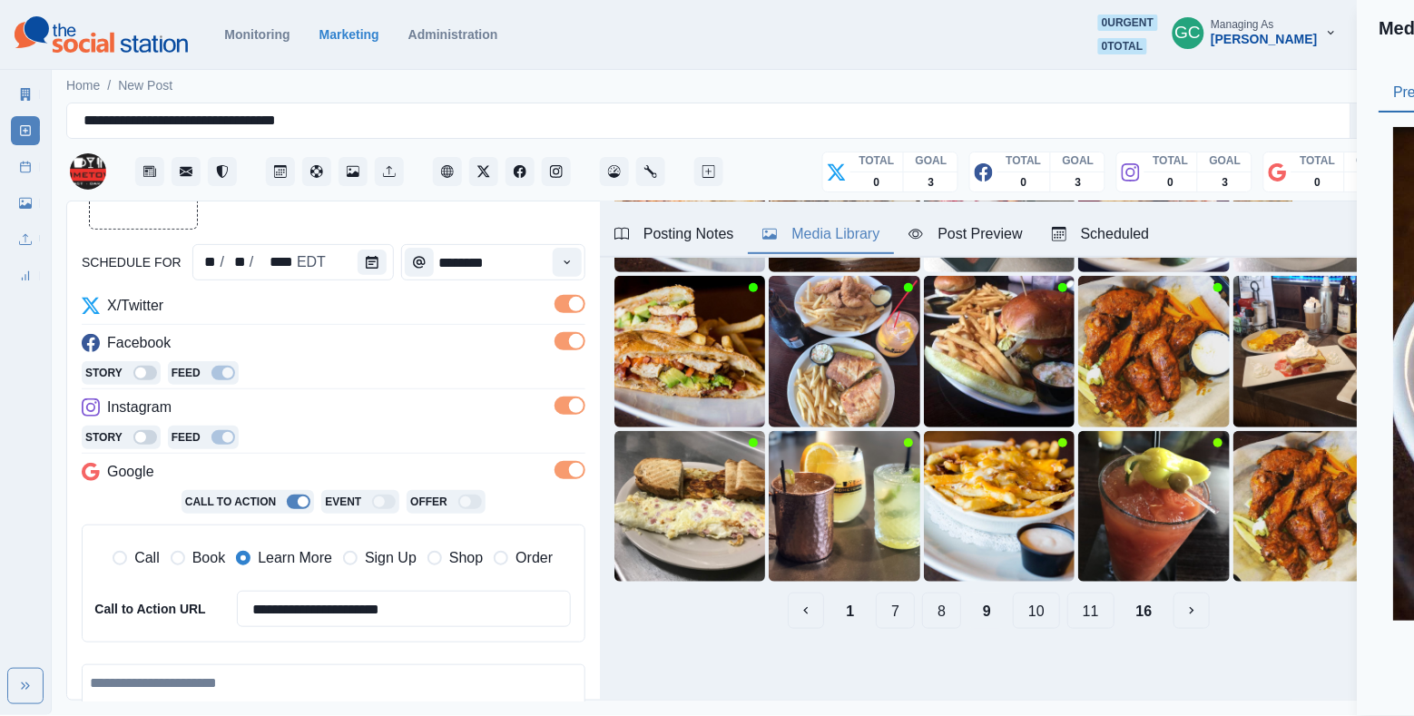
scroll to position [56, 0]
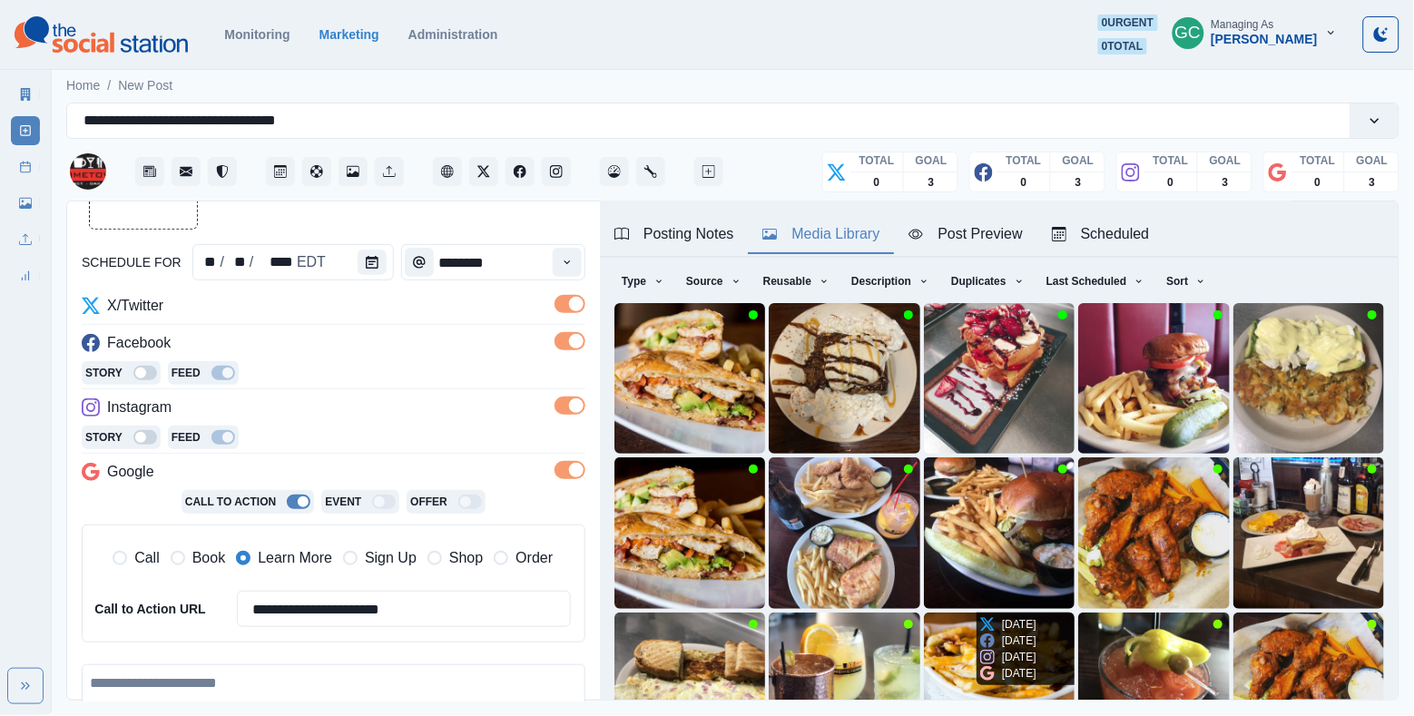
click at [945, 670] on img at bounding box center [999, 688] width 151 height 151
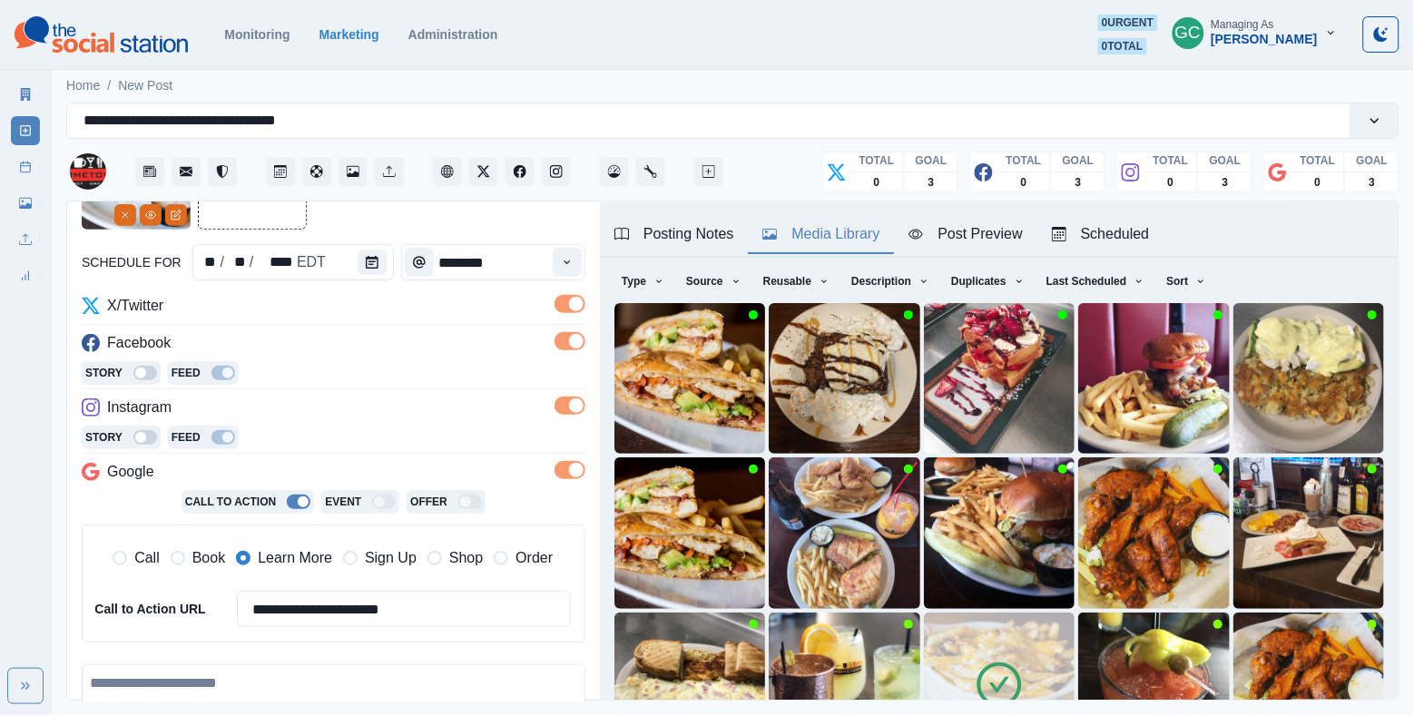
scroll to position [340, 0]
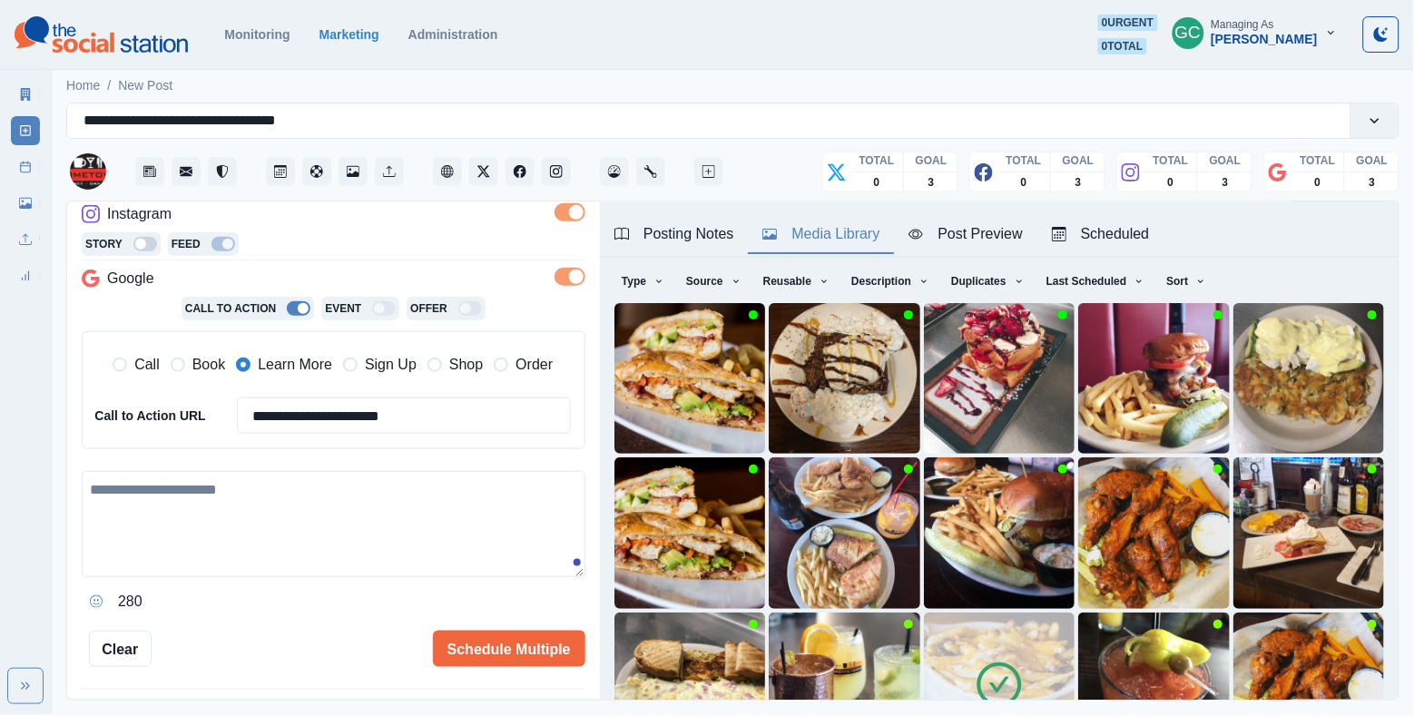
click at [293, 524] on textarea at bounding box center [334, 524] width 504 height 106
paste textarea "**********"
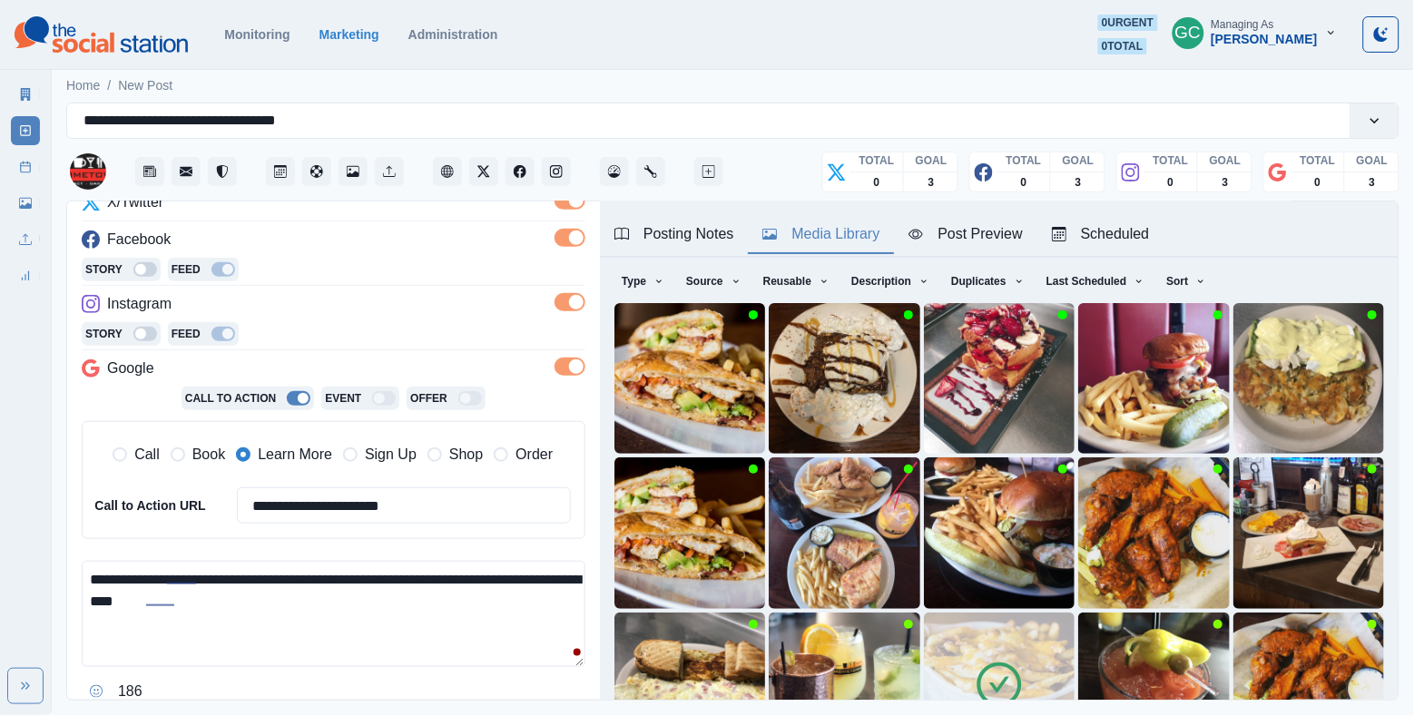
scroll to position [368, 0]
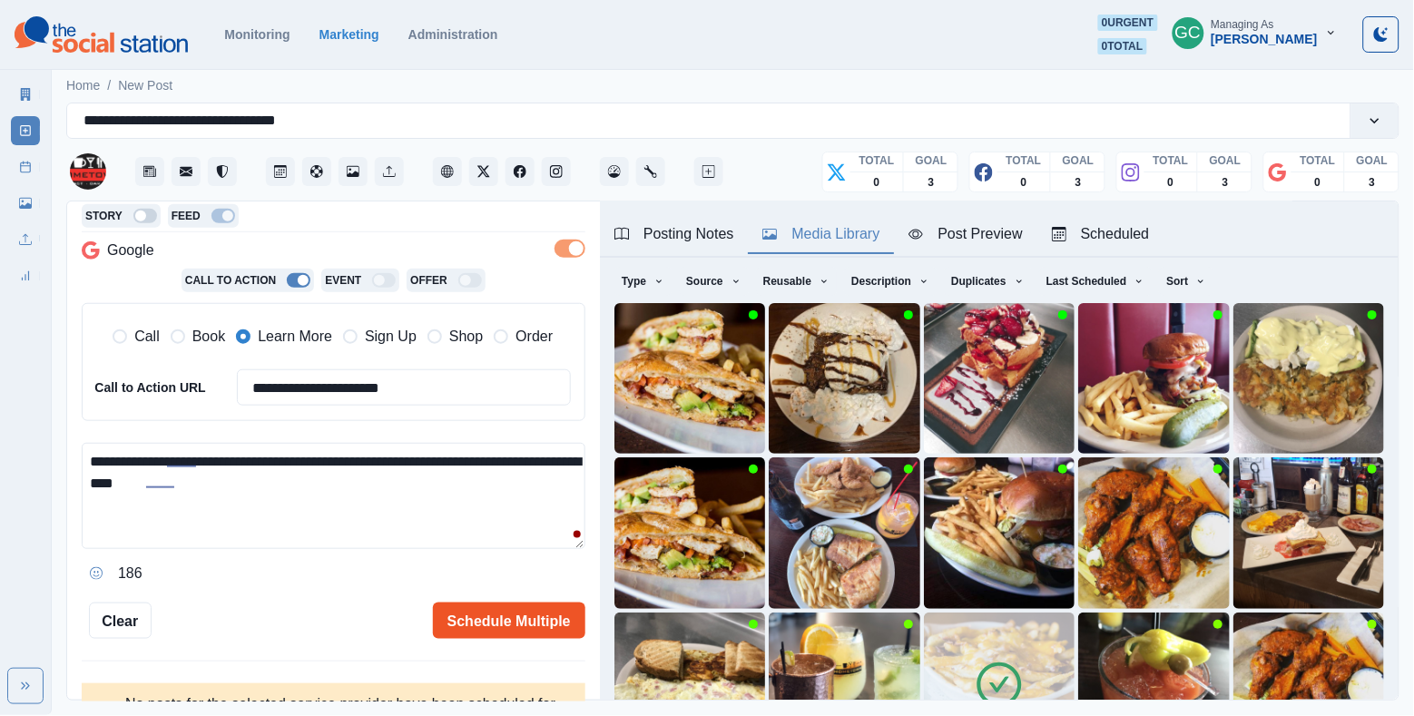
type textarea "**********"
click at [521, 615] on button "Schedule Multiple" at bounding box center [509, 621] width 153 height 36
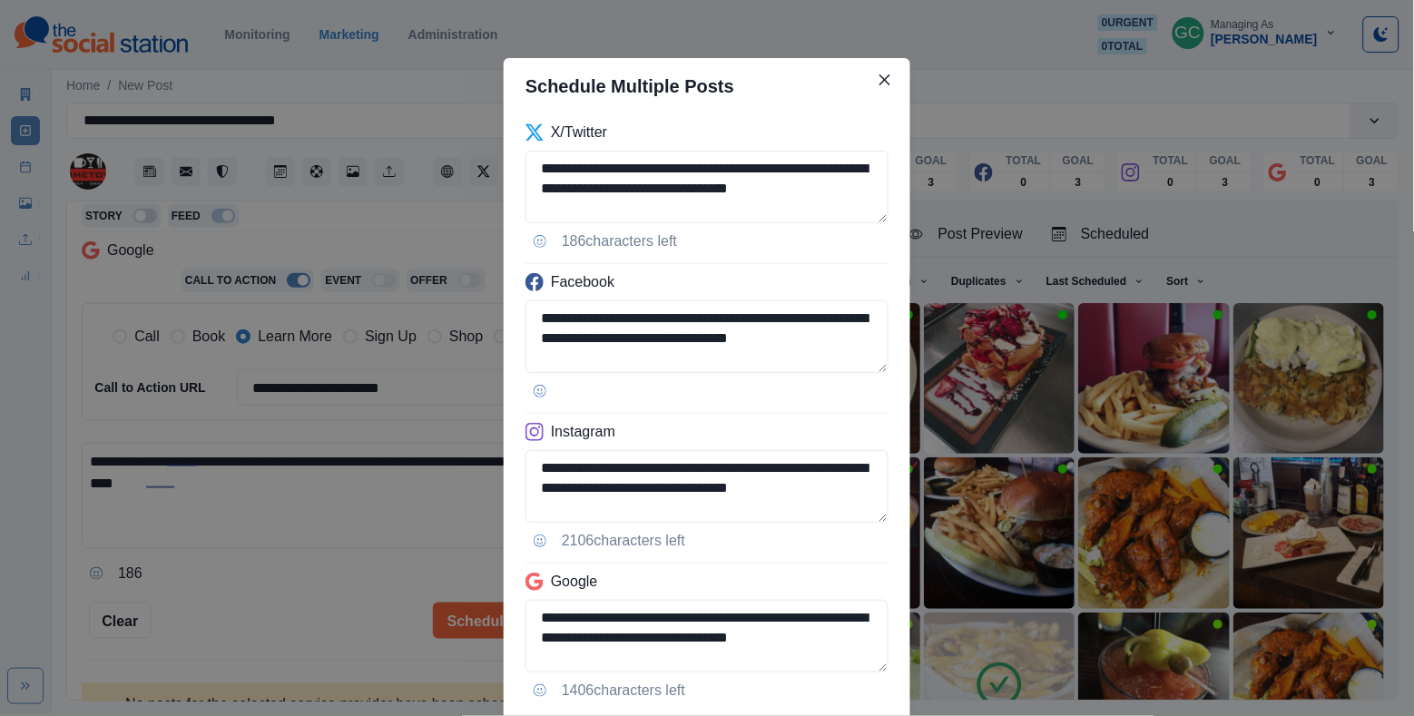
scroll to position [119, 0]
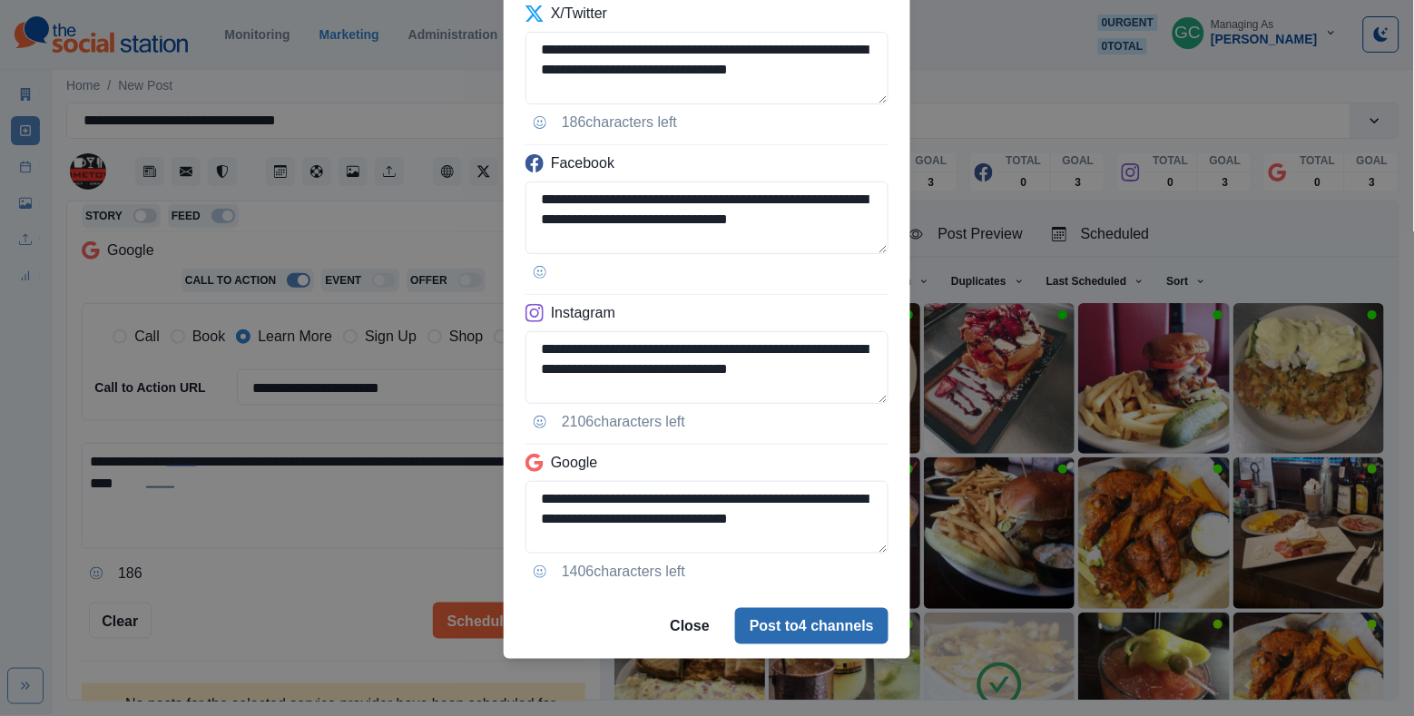
click at [793, 631] on button "Post to 4 channels" at bounding box center [811, 626] width 153 height 36
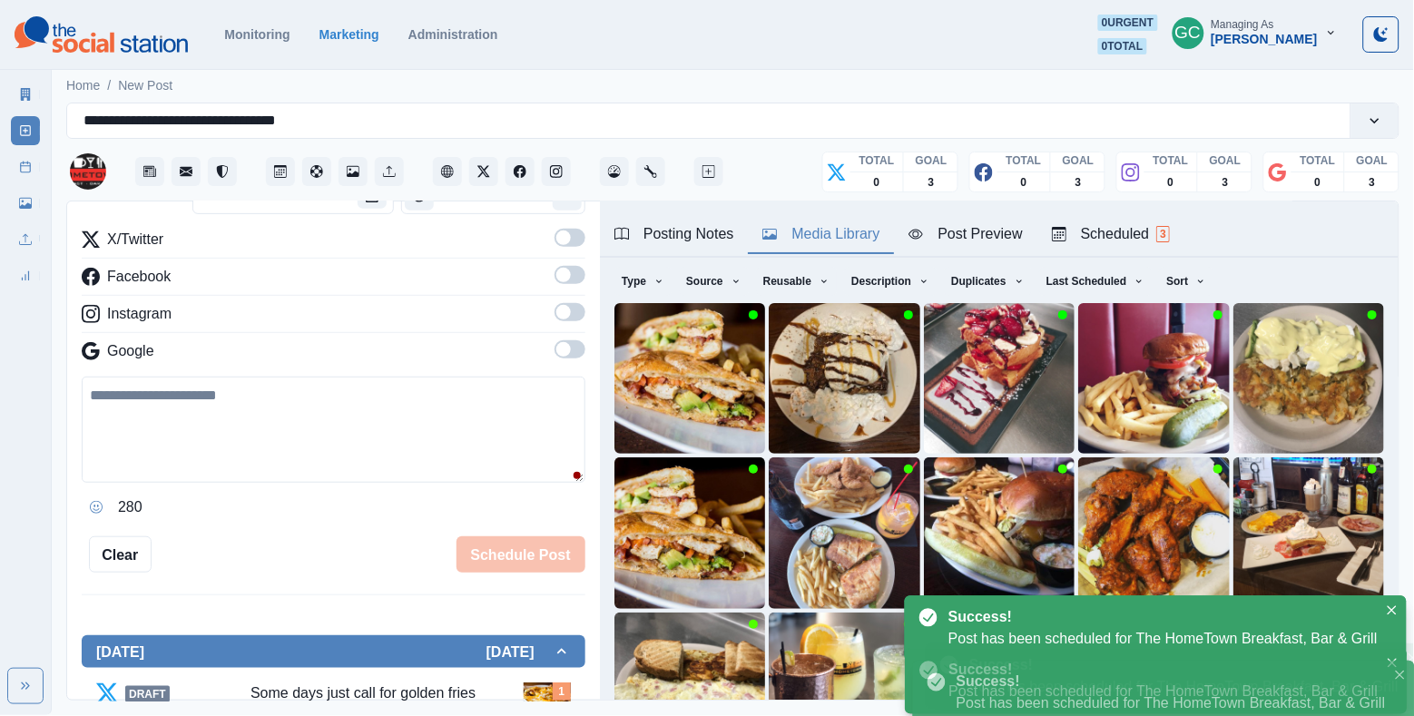
scroll to position [146, 0]
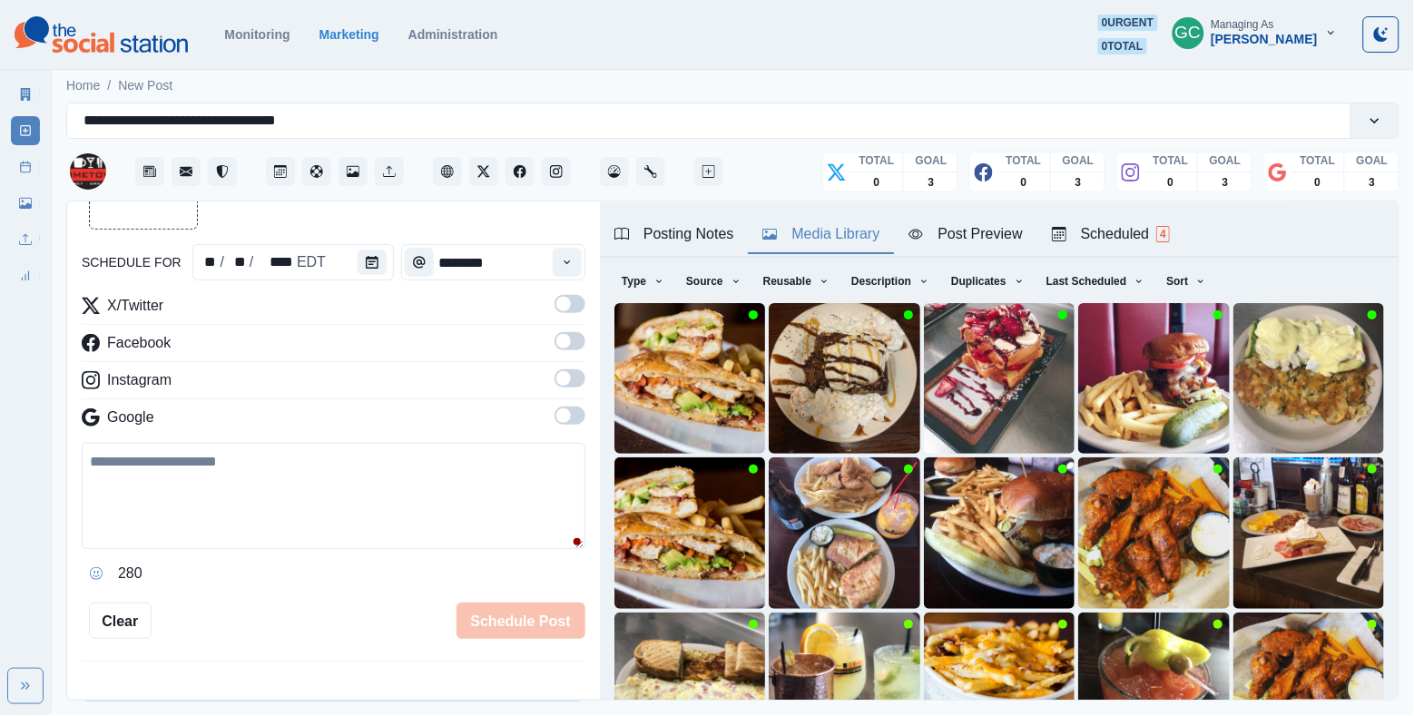
click at [1169, 240] on span "4" at bounding box center [1163, 234] width 14 height 16
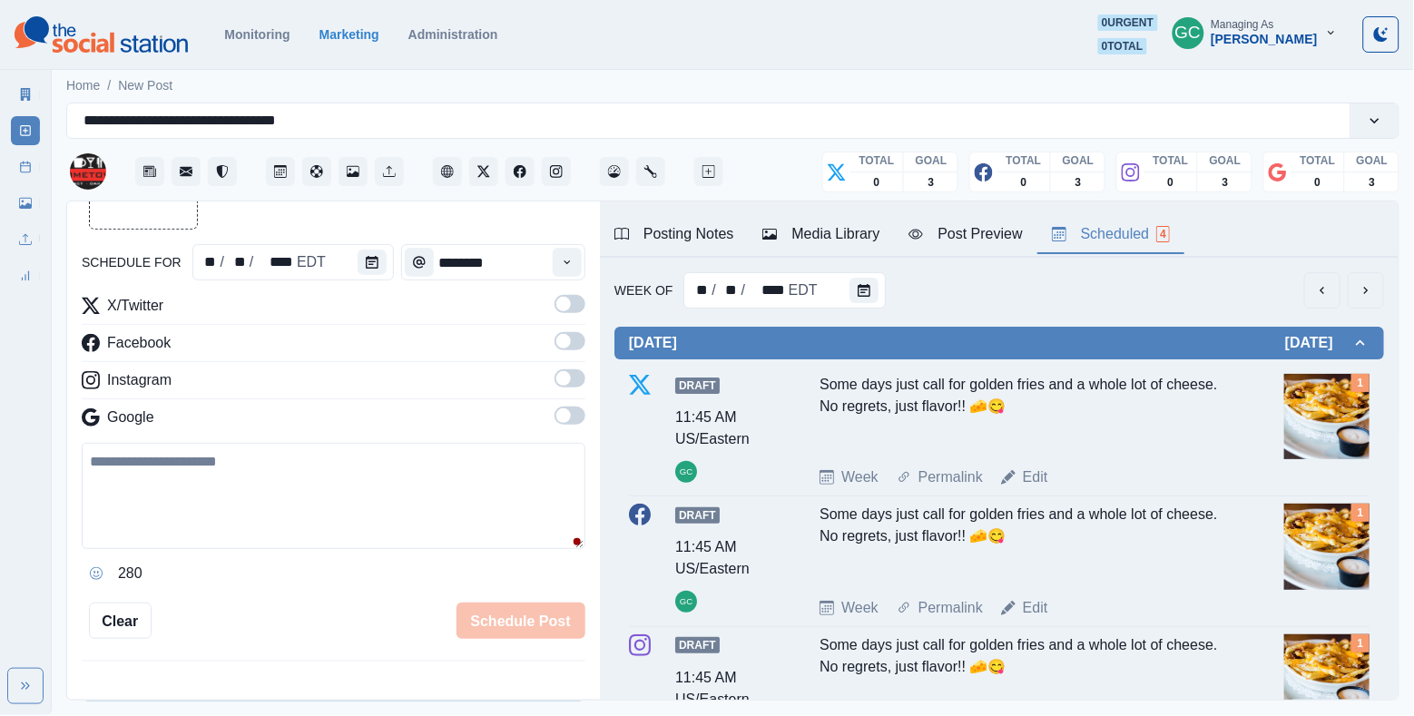
scroll to position [0, 0]
click at [386, 268] on div at bounding box center [376, 262] width 36 height 36
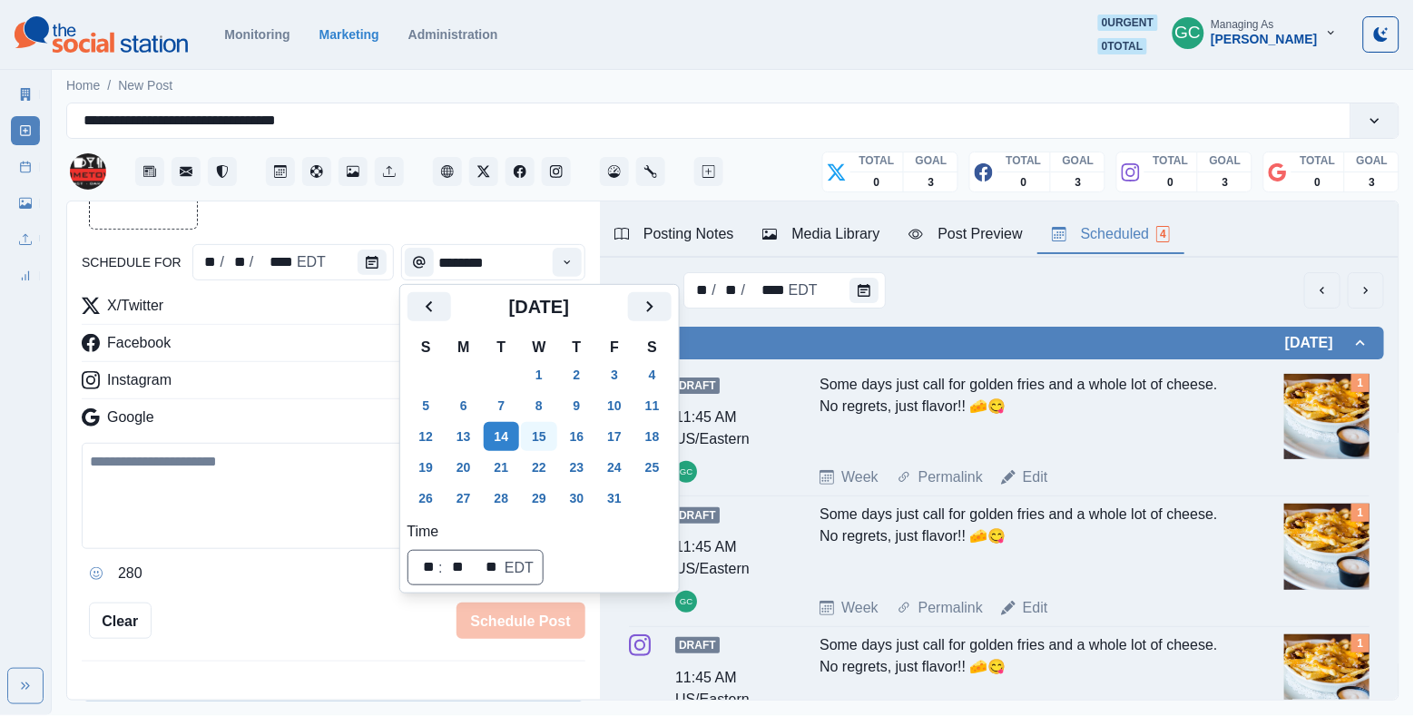
click at [548, 428] on button "15" at bounding box center [539, 436] width 36 height 29
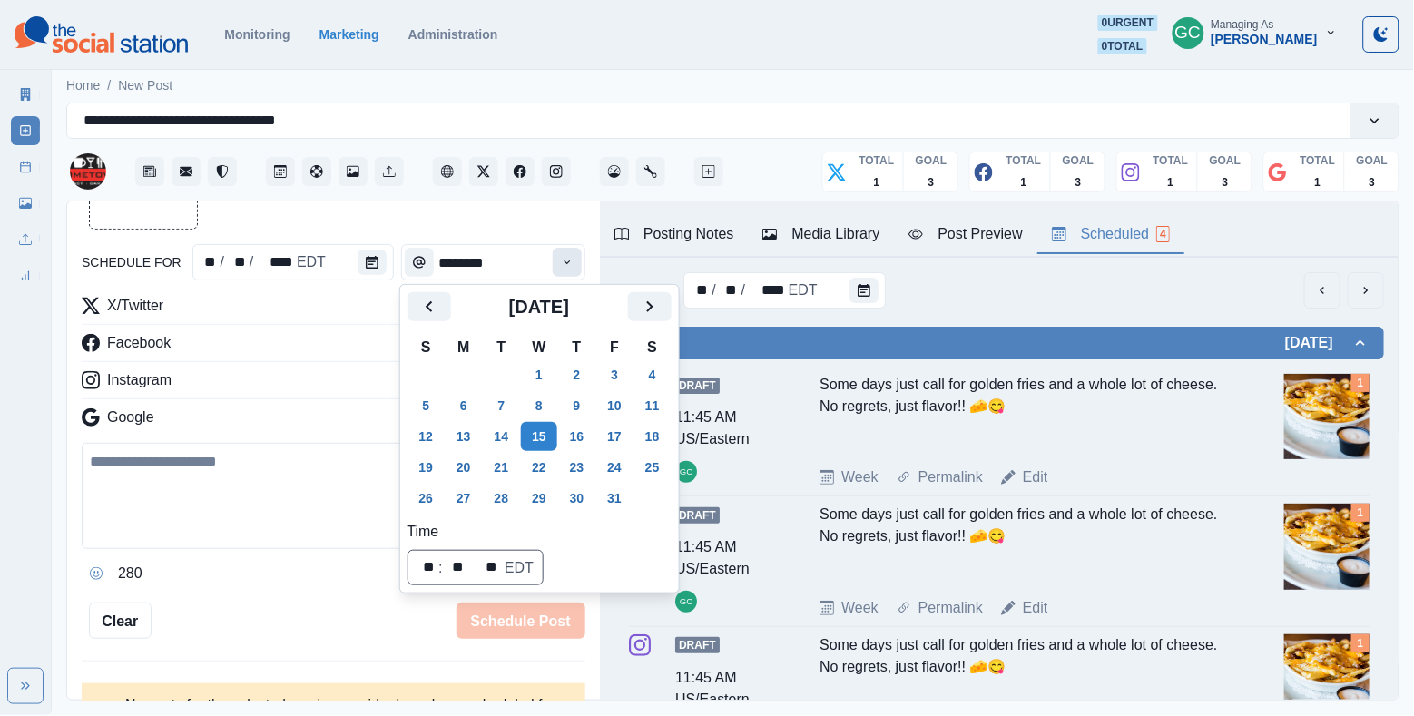
click at [566, 261] on icon "Time" at bounding box center [567, 262] width 13 height 13
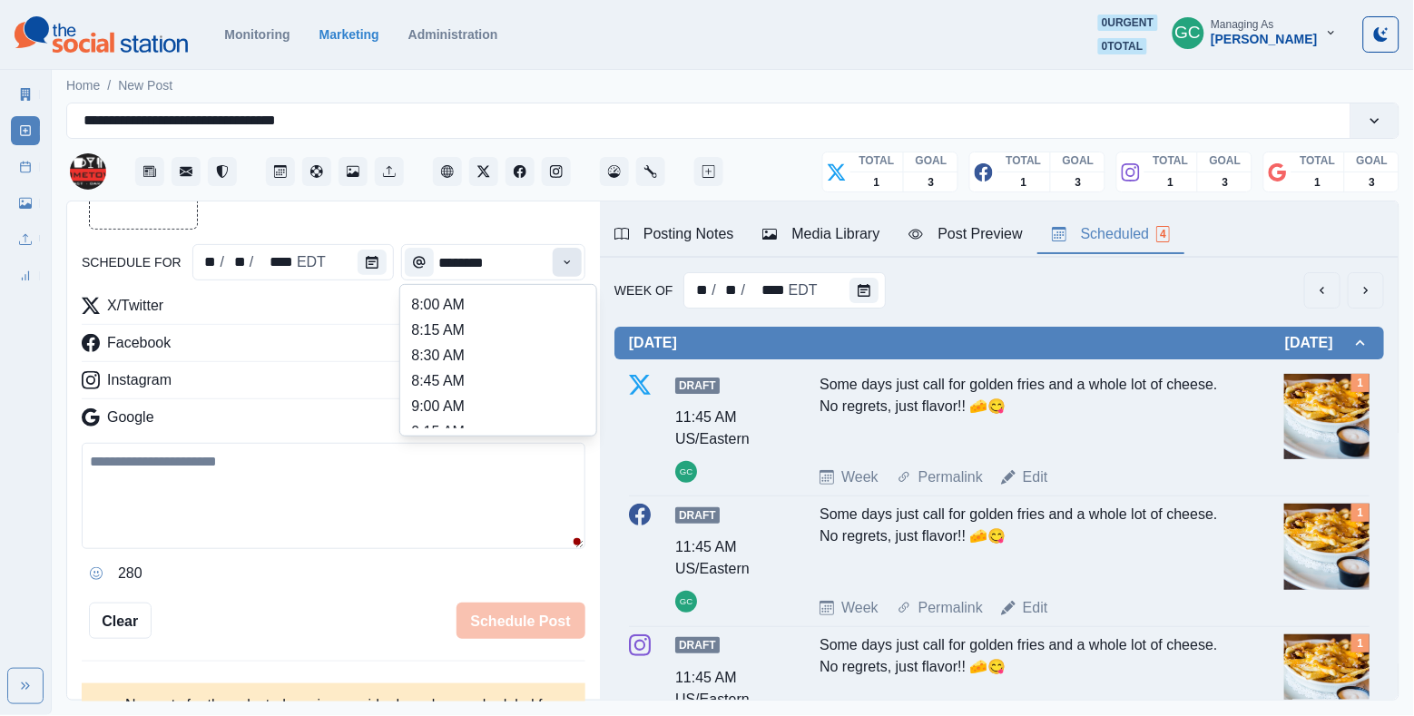
click at [566, 261] on icon "Time" at bounding box center [567, 262] width 13 height 13
click at [526, 366] on li "12:45 PM" at bounding box center [499, 356] width 182 height 25
type input "********"
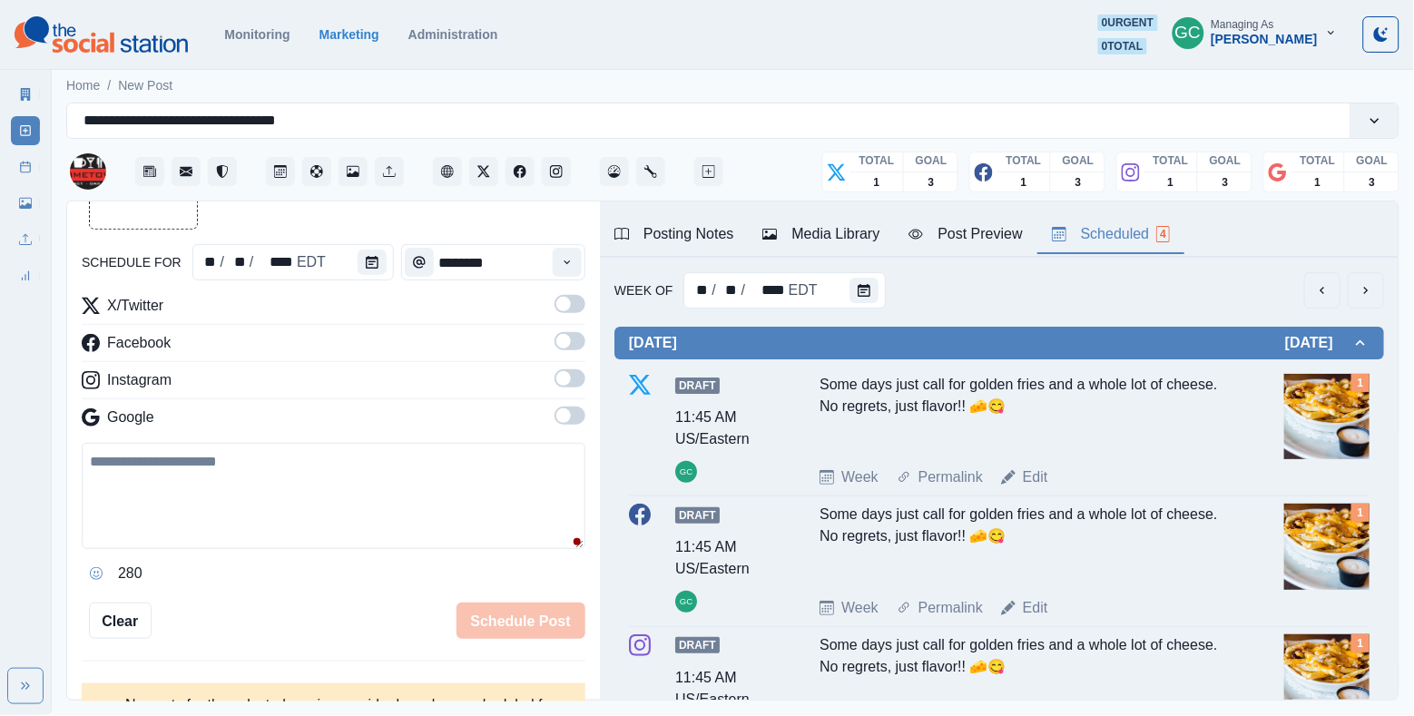
click at [570, 421] on span at bounding box center [563, 415] width 15 height 15
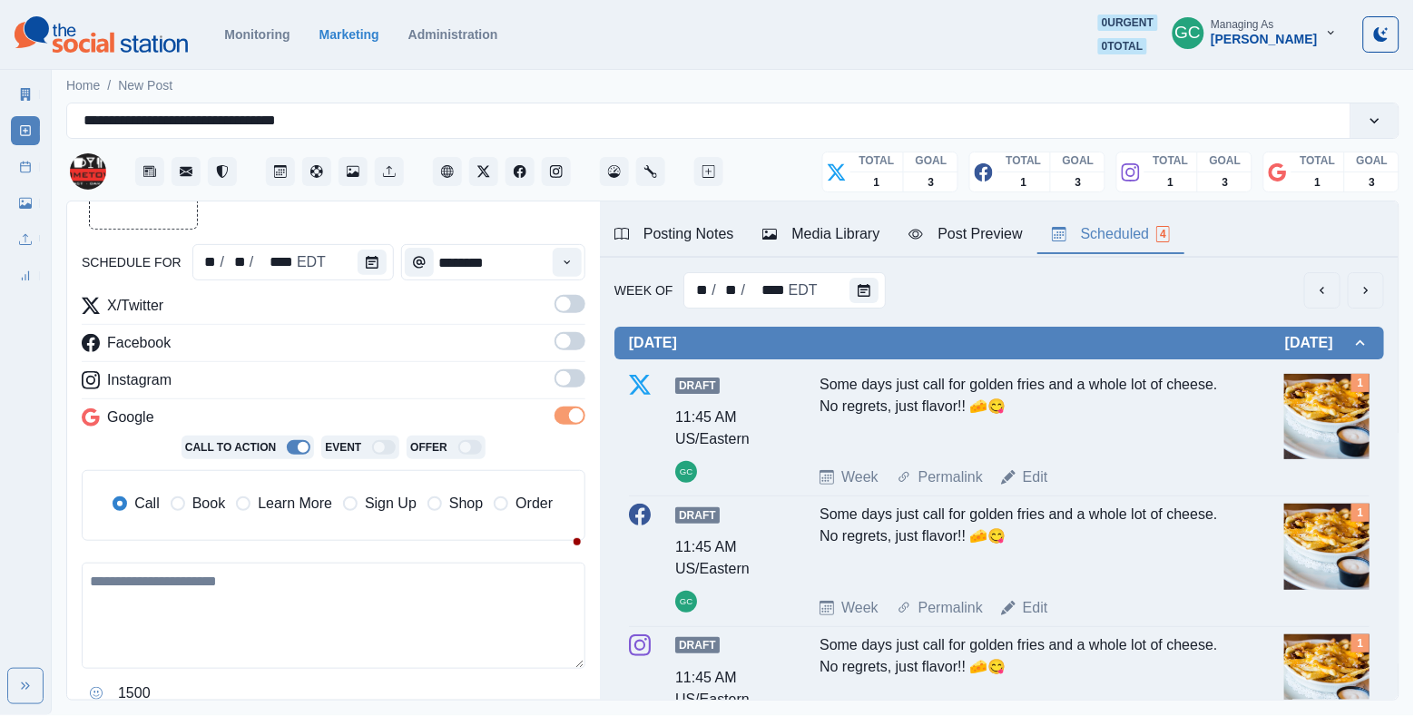
click at [570, 379] on span at bounding box center [563, 378] width 15 height 15
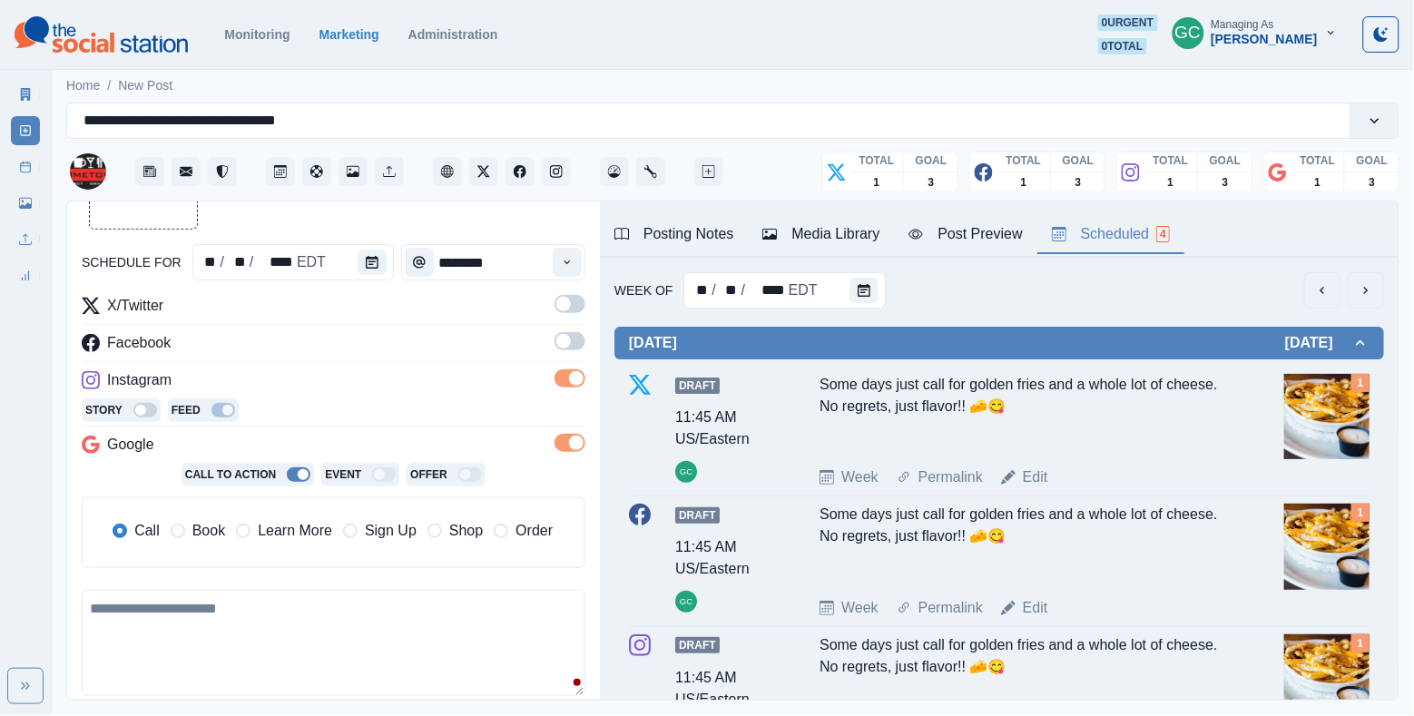
click at [572, 331] on div "X/Twitter Facebook Instagram Story Feed Google Call To Action Event Offer Call …" at bounding box center [334, 439] width 504 height 288
click at [572, 300] on span at bounding box center [570, 304] width 31 height 18
click at [577, 338] on span at bounding box center [570, 341] width 31 height 18
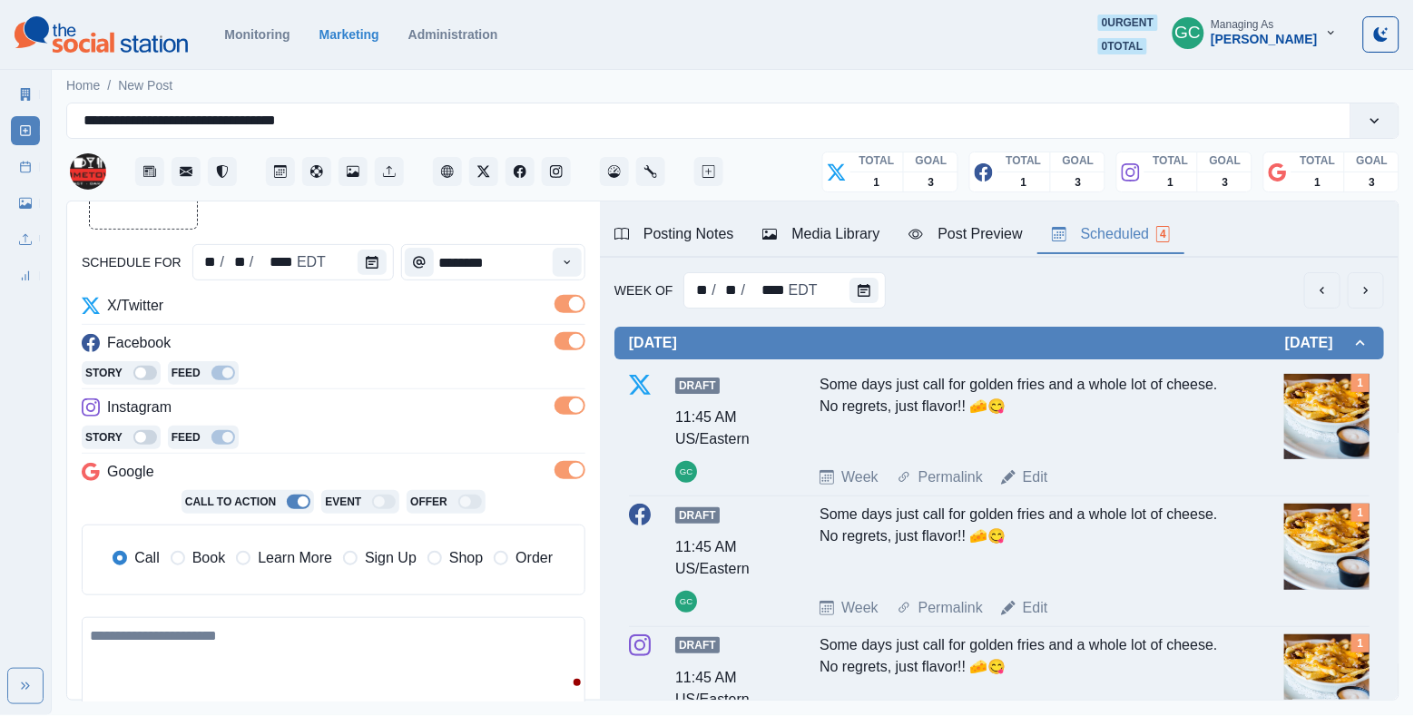
click at [290, 573] on div "Call Book Learn More Sign Up Shop Order" at bounding box center [332, 560] width 477 height 40
drag, startPoint x: 330, startPoint y: 477, endPoint x: 324, endPoint y: 507, distance: 30.6
click at [326, 499] on div "X/Twitter Facebook Story Feed Instagram Story Feed Google Call To Action Event …" at bounding box center [334, 452] width 504 height 315
click at [292, 574] on div "Call Book Learn More Sign Up Shop Order" at bounding box center [332, 560] width 477 height 40
click at [297, 556] on span "Learn More" at bounding box center [295, 558] width 74 height 22
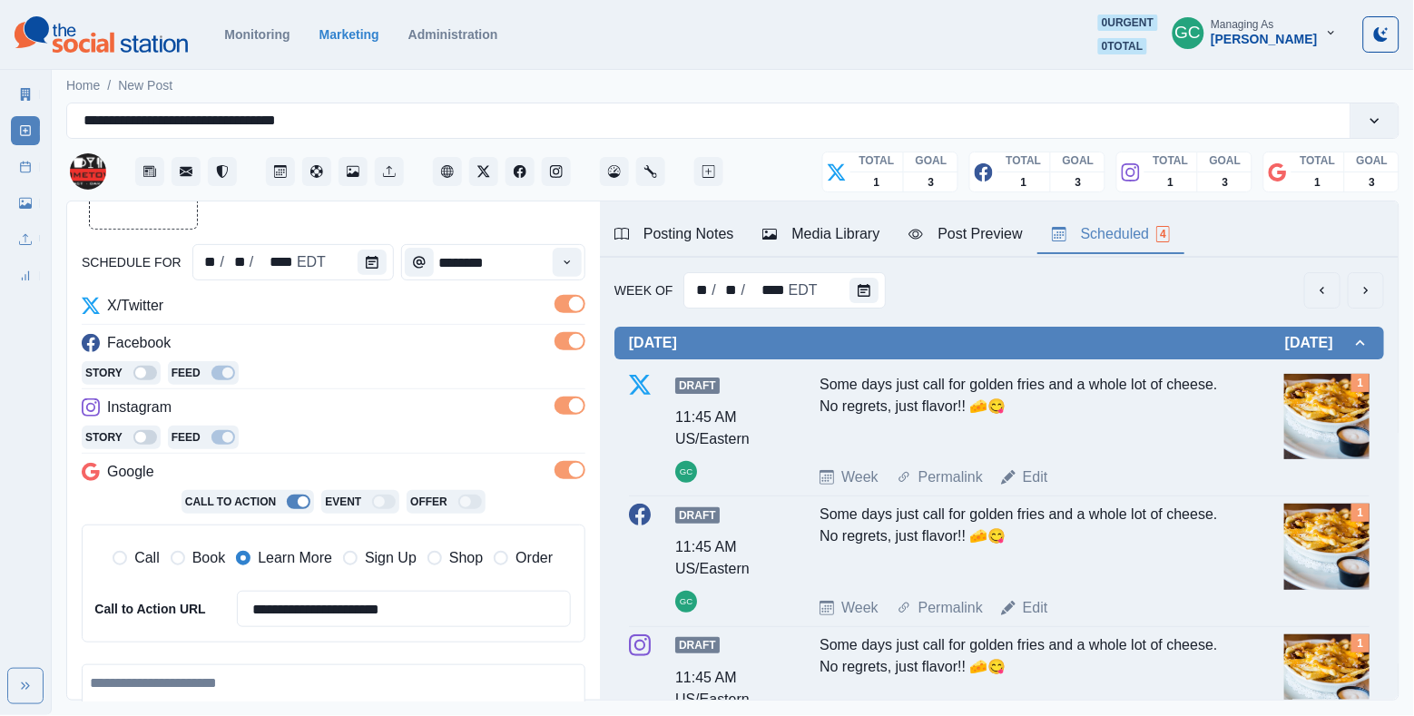
click at [397, 352] on div "Facebook" at bounding box center [334, 346] width 504 height 29
click at [832, 240] on div "Media Library" at bounding box center [821, 234] width 117 height 22
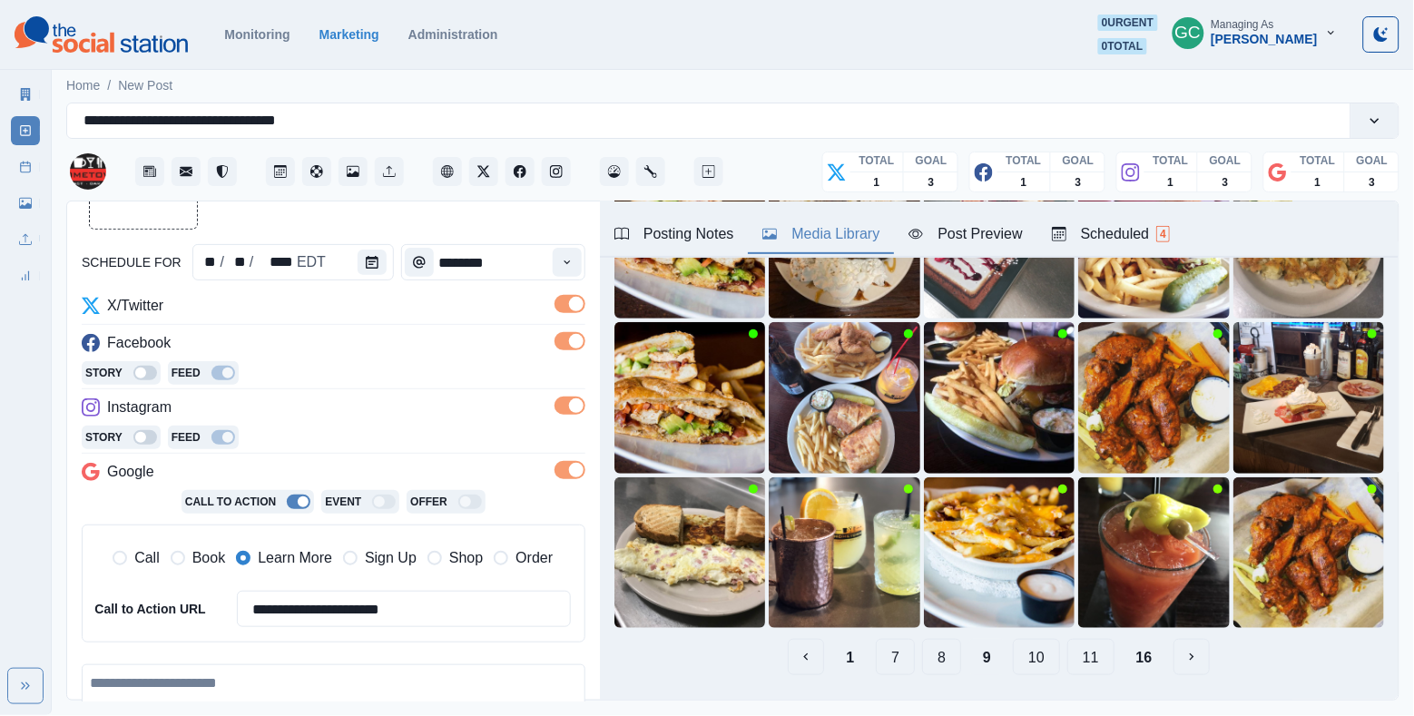
scroll to position [190, 0]
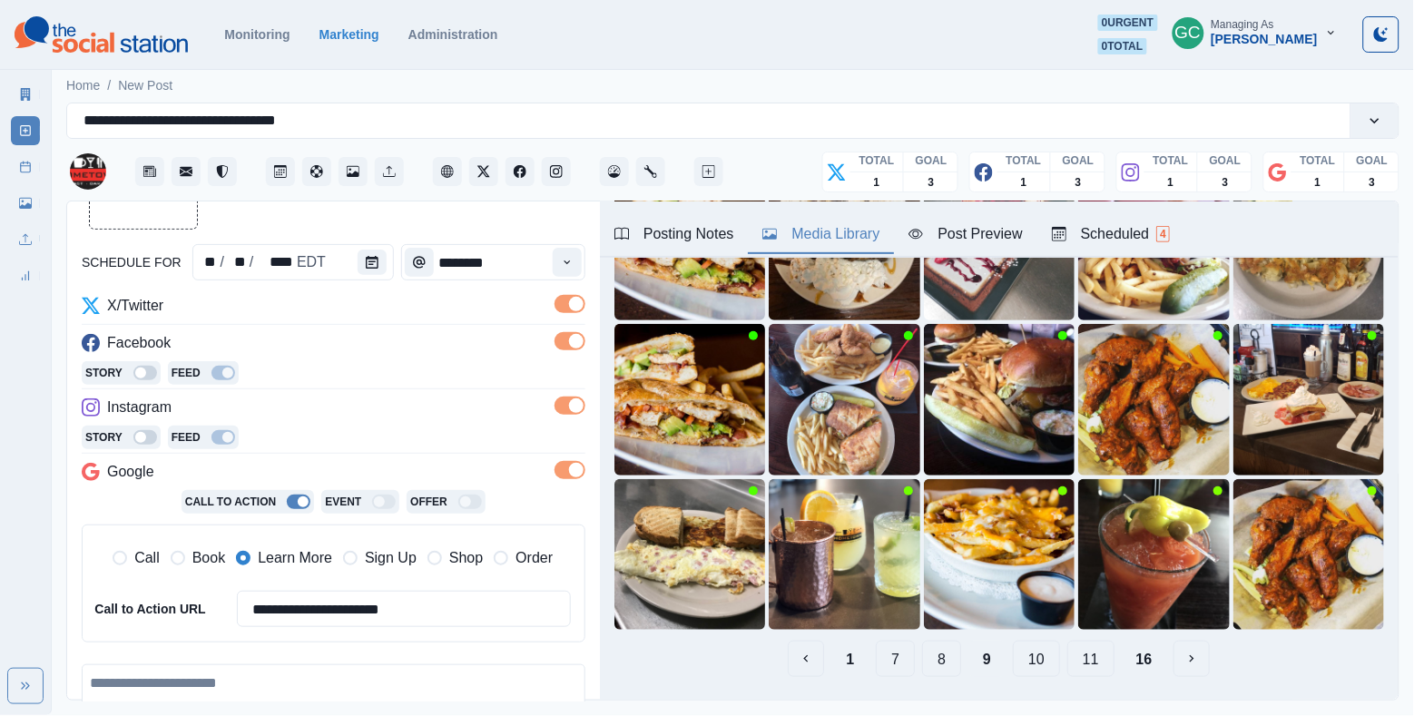
click at [1033, 660] on button "10" at bounding box center [1036, 659] width 47 height 36
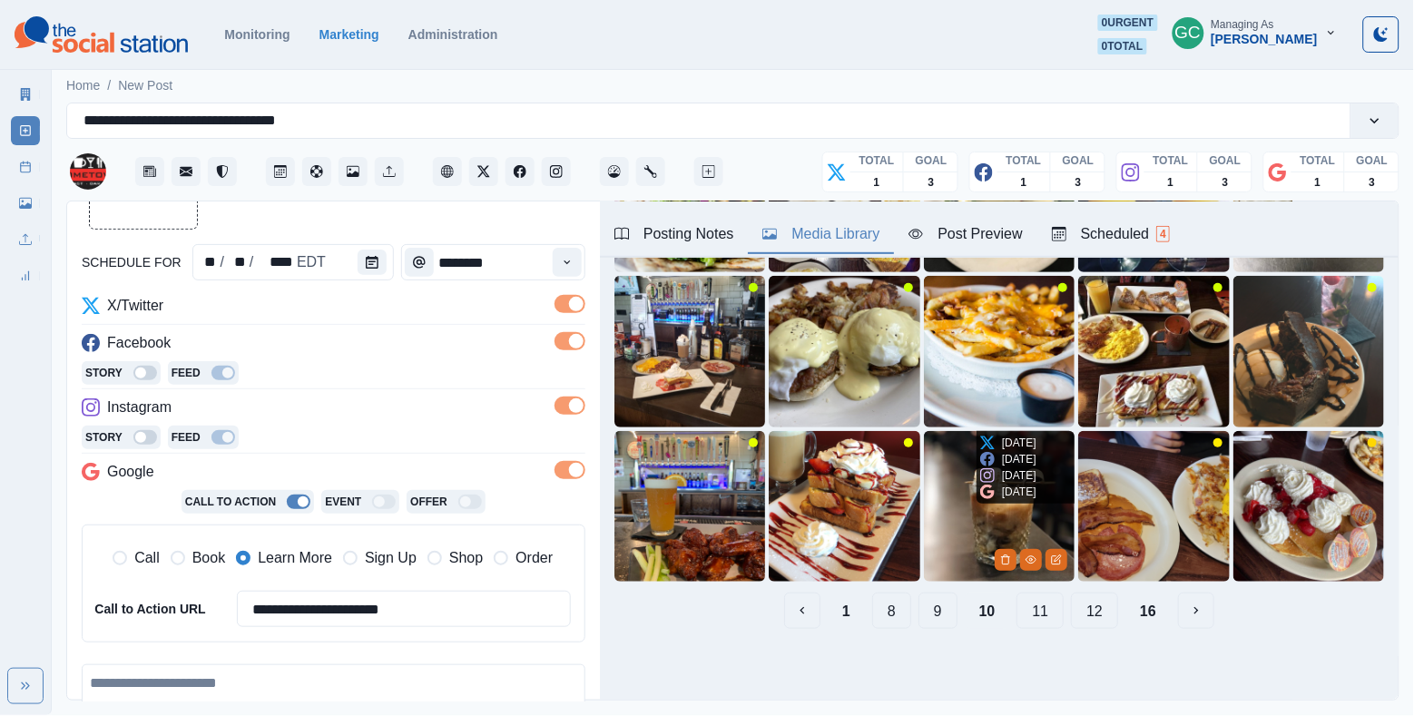
scroll to position [238, 0]
click at [900, 621] on button "8" at bounding box center [891, 611] width 39 height 36
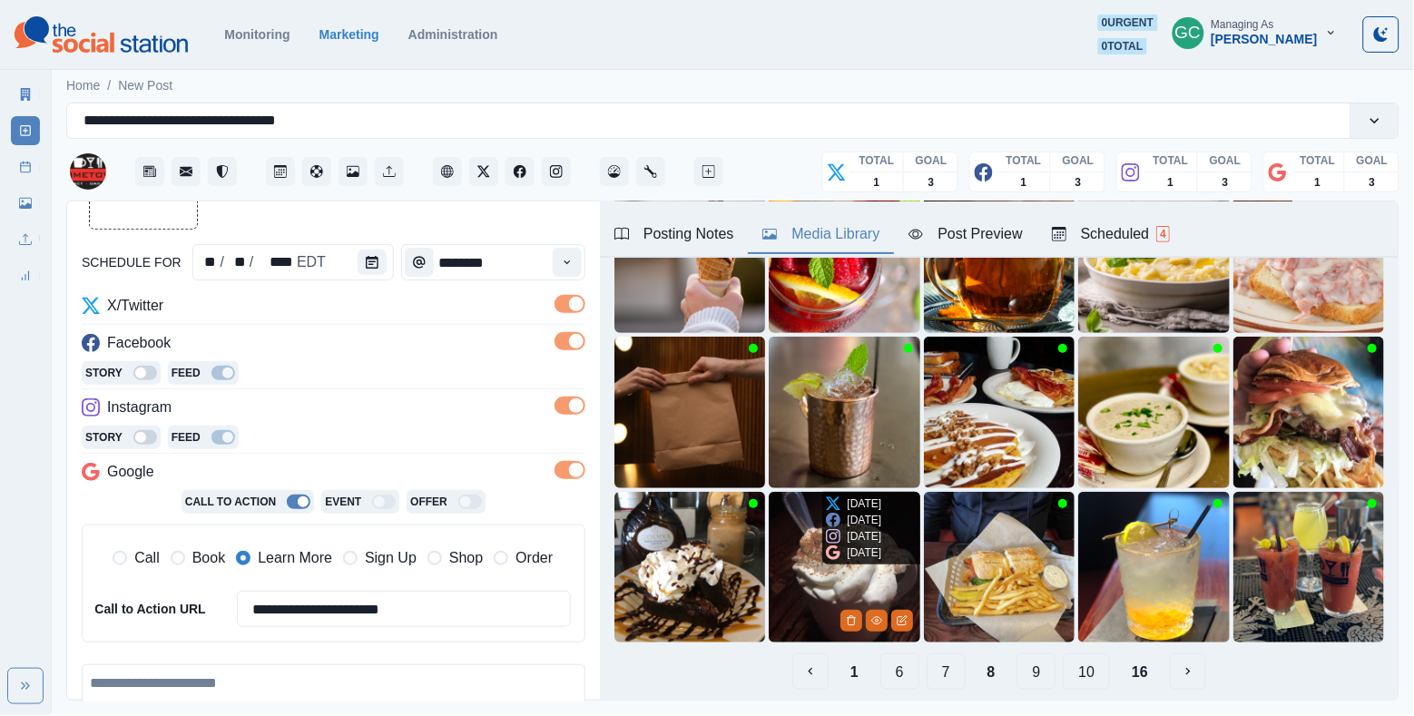
scroll to position [189, 0]
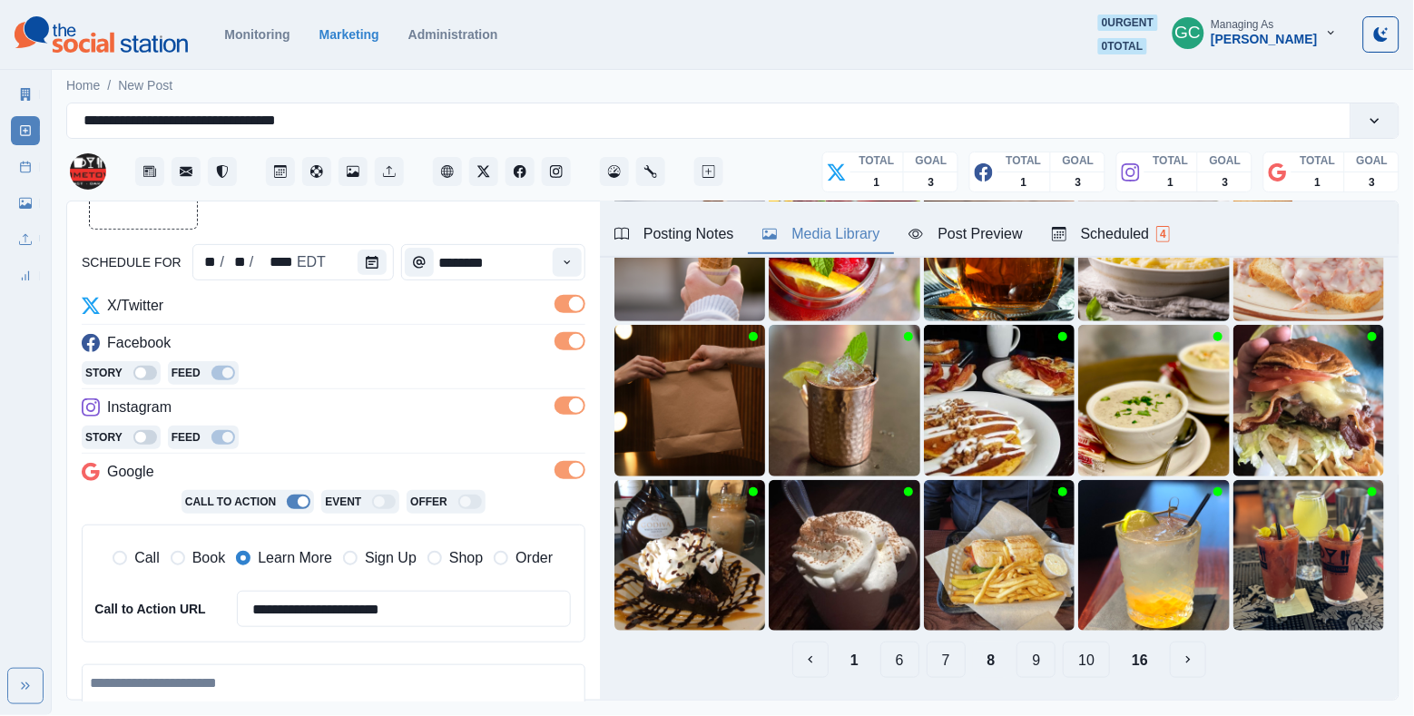
click at [941, 666] on button "7" at bounding box center [946, 660] width 39 height 36
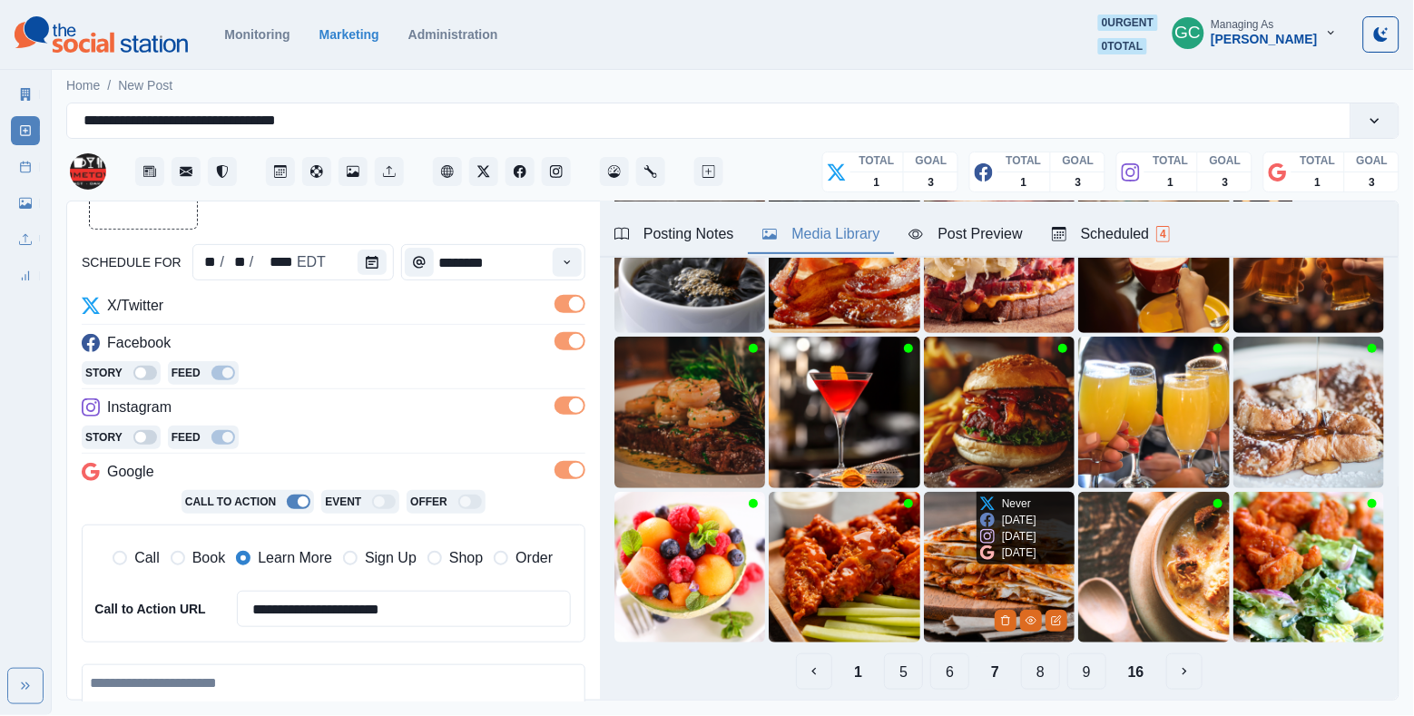
scroll to position [192, 0]
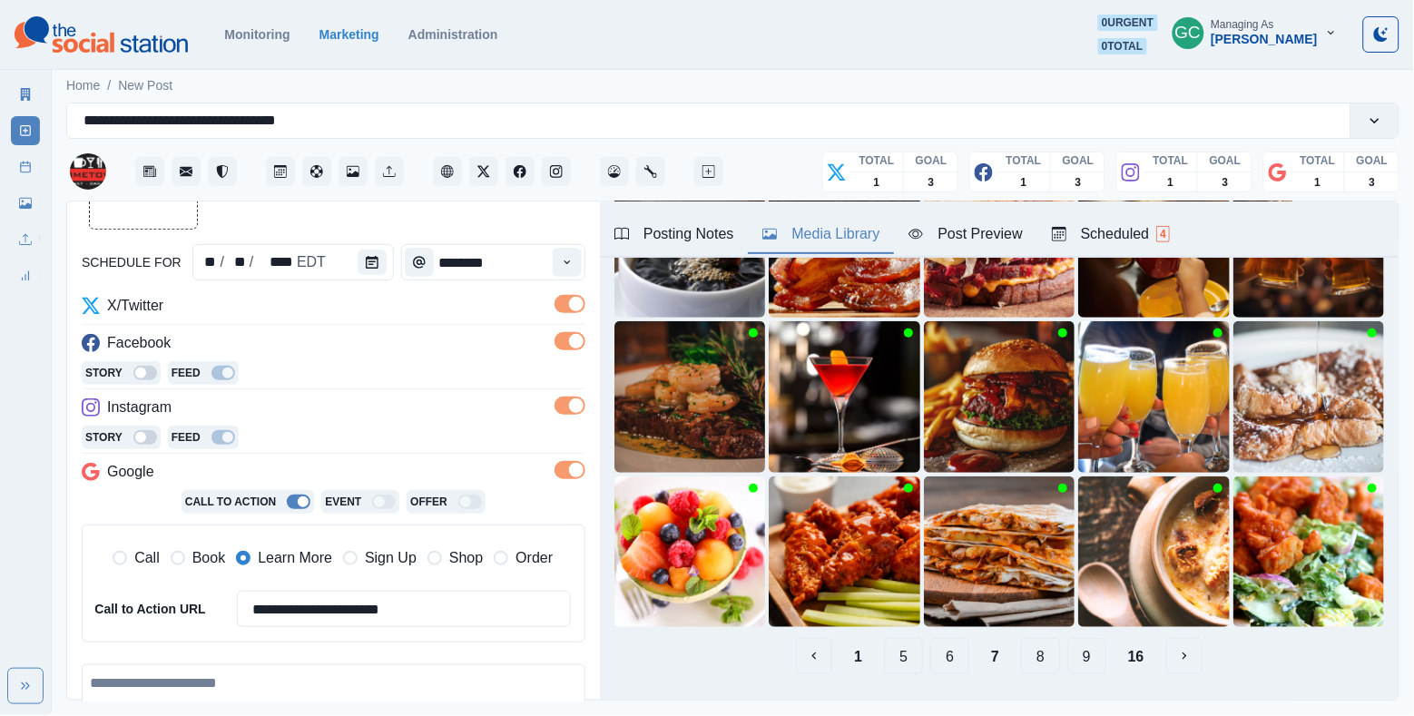
click at [951, 657] on button "6" at bounding box center [949, 656] width 39 height 36
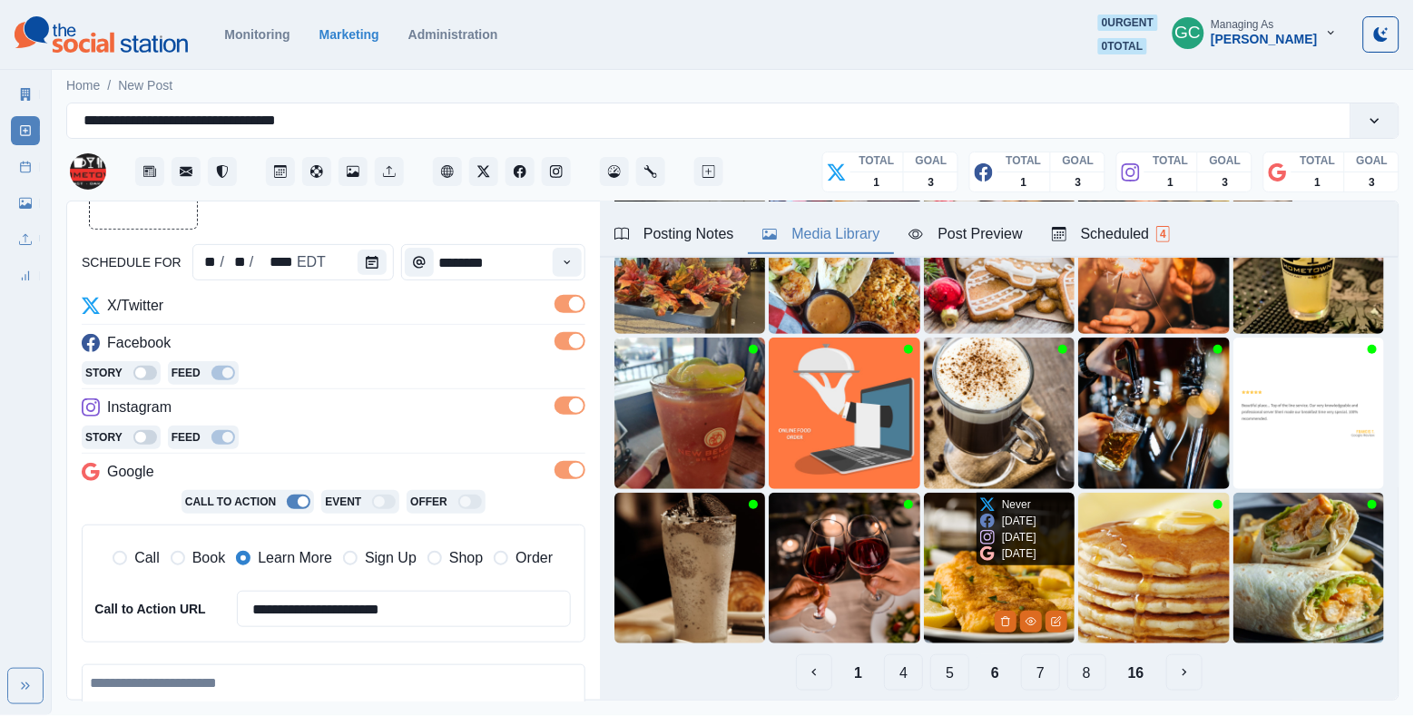
scroll to position [178, 0]
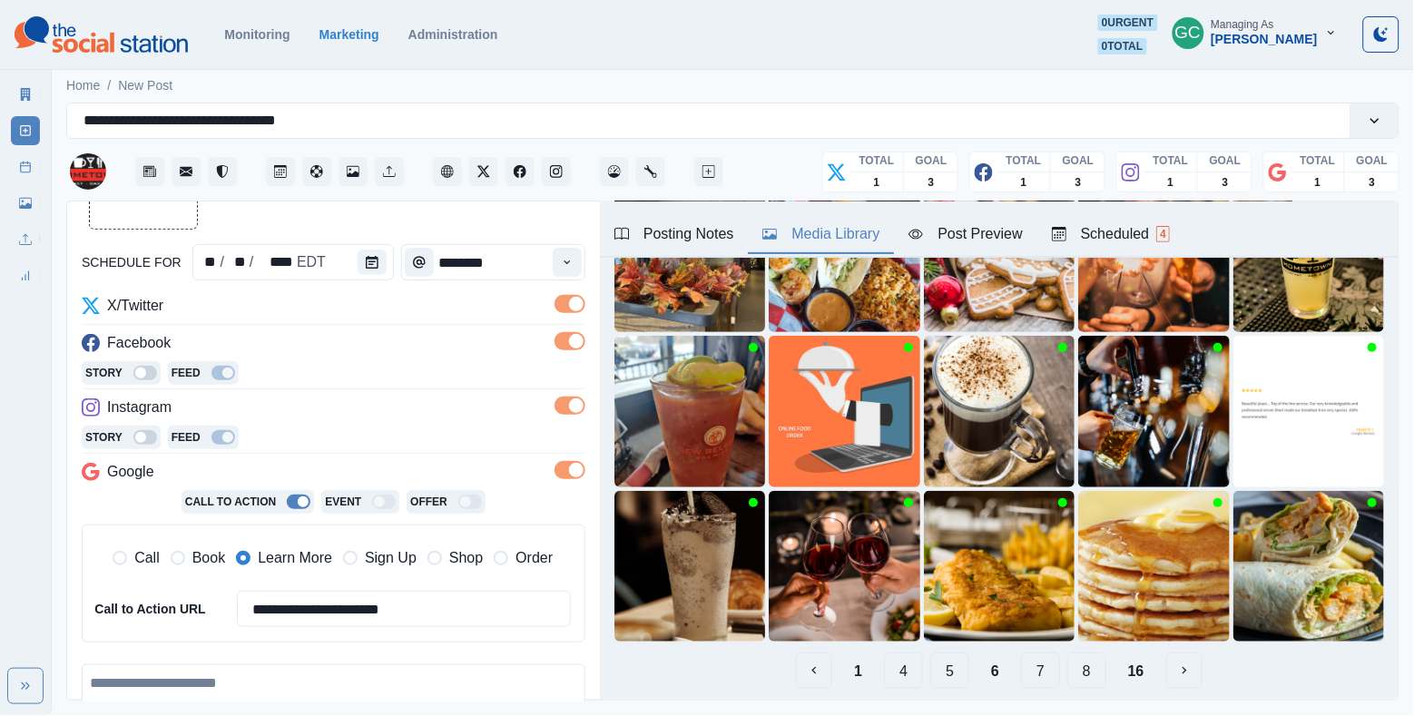
click at [957, 675] on button "5" at bounding box center [949, 671] width 39 height 36
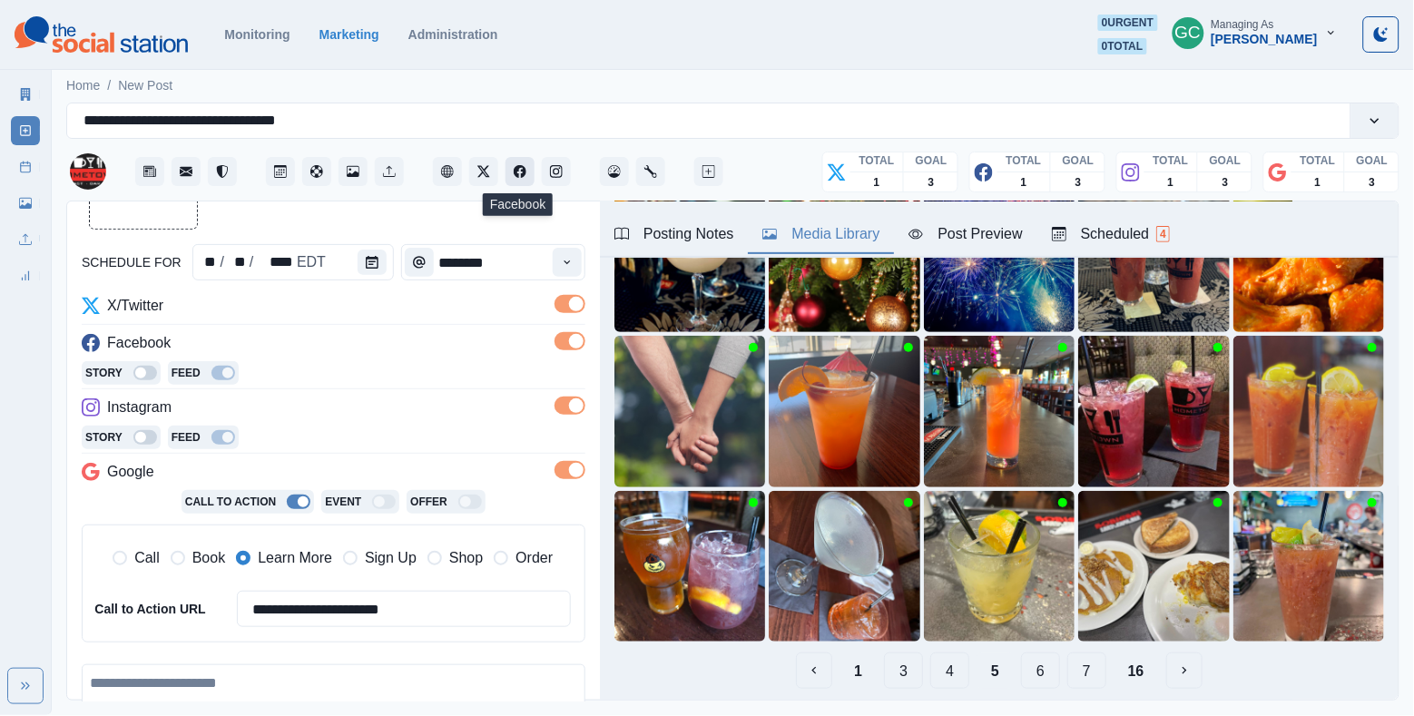
click at [522, 179] on button "Facebook" at bounding box center [520, 171] width 29 height 29
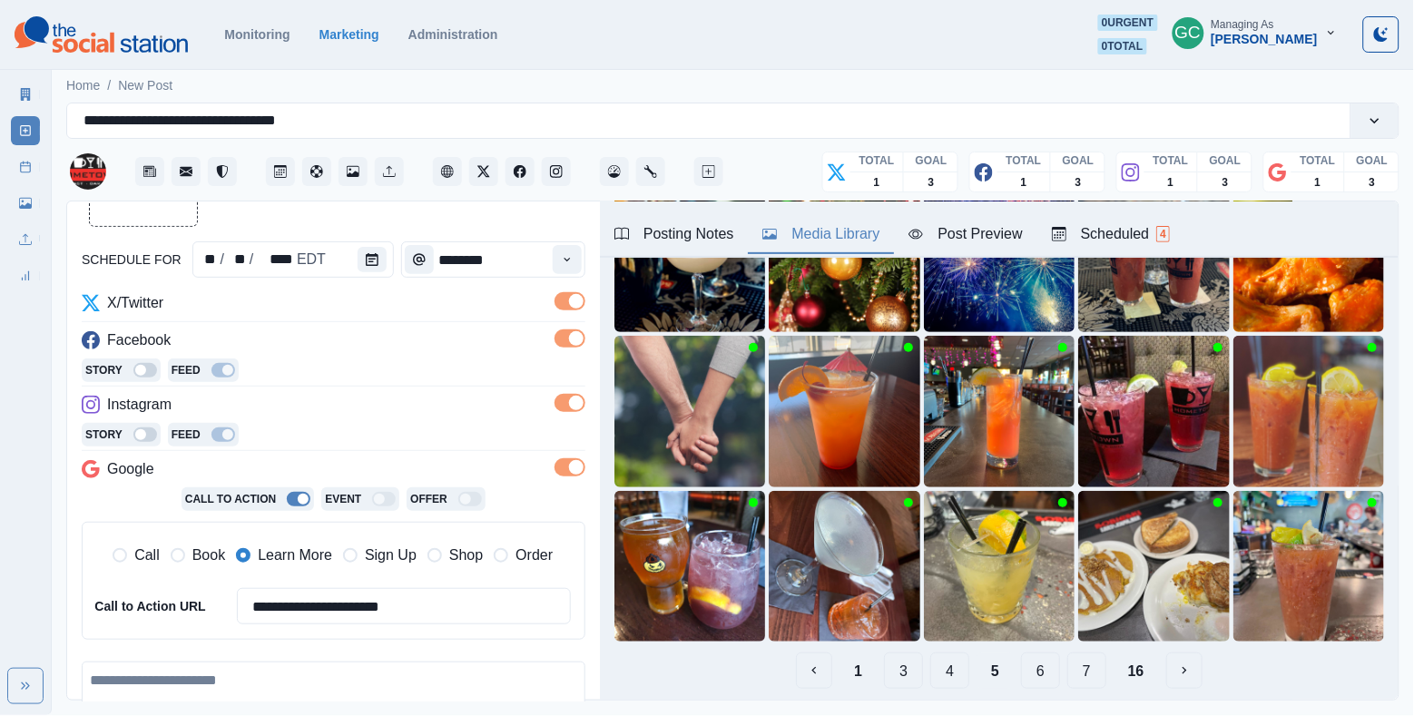
scroll to position [183, 0]
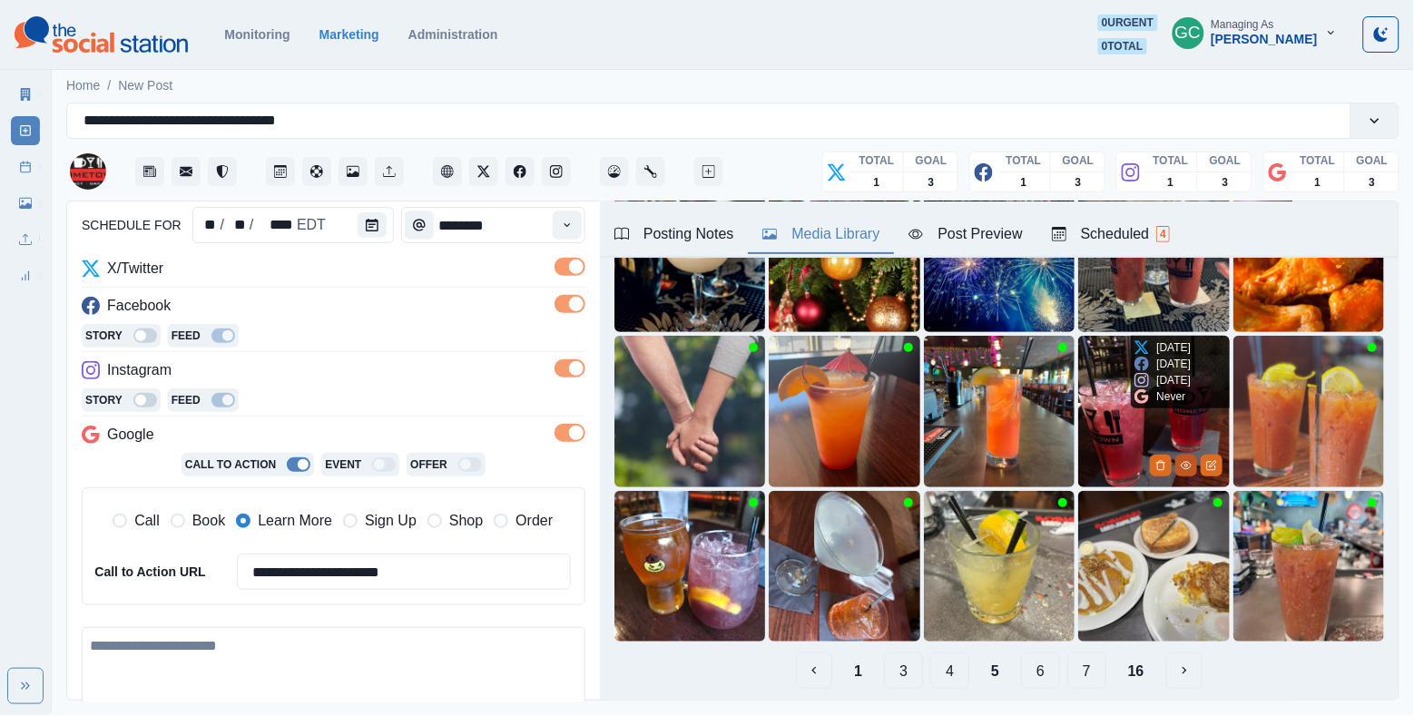
click at [1187, 467] on circle "View Media" at bounding box center [1186, 465] width 3 height 3
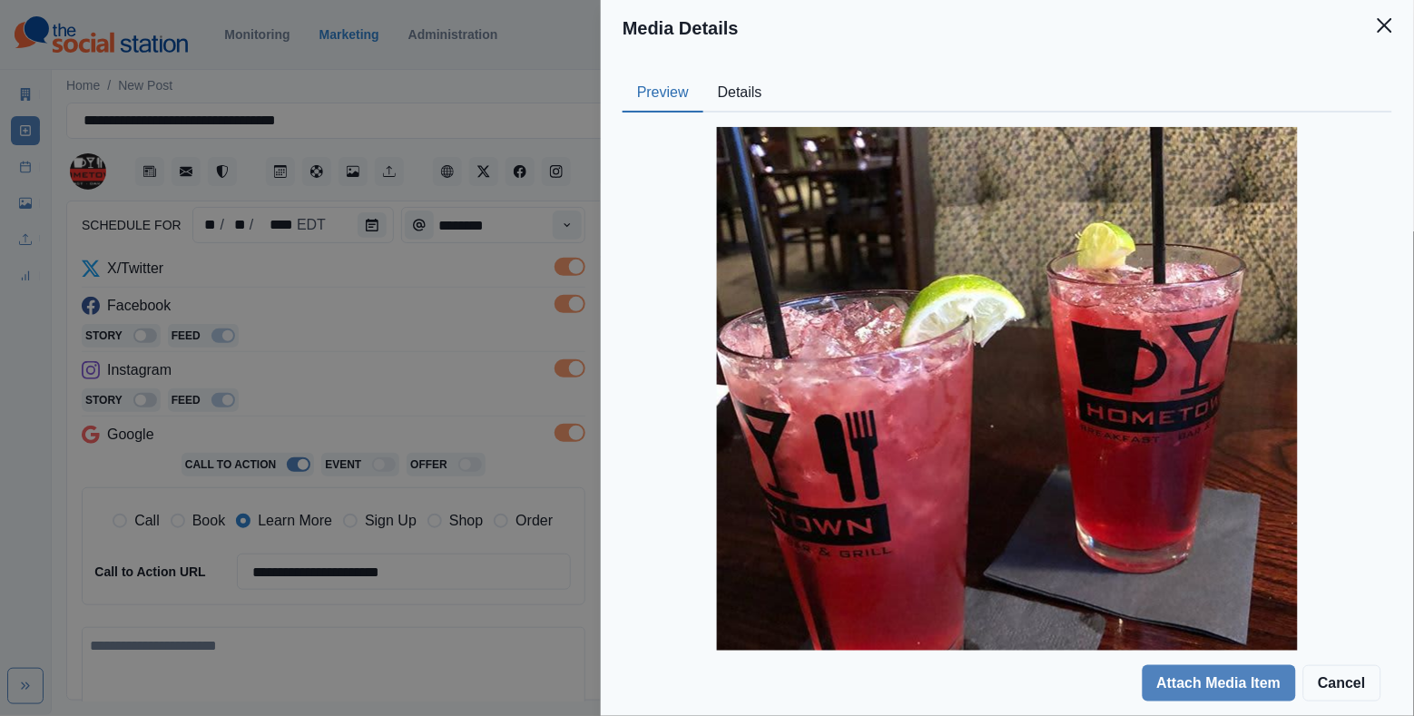
click at [755, 89] on button "Details" at bounding box center [741, 93] width 74 height 38
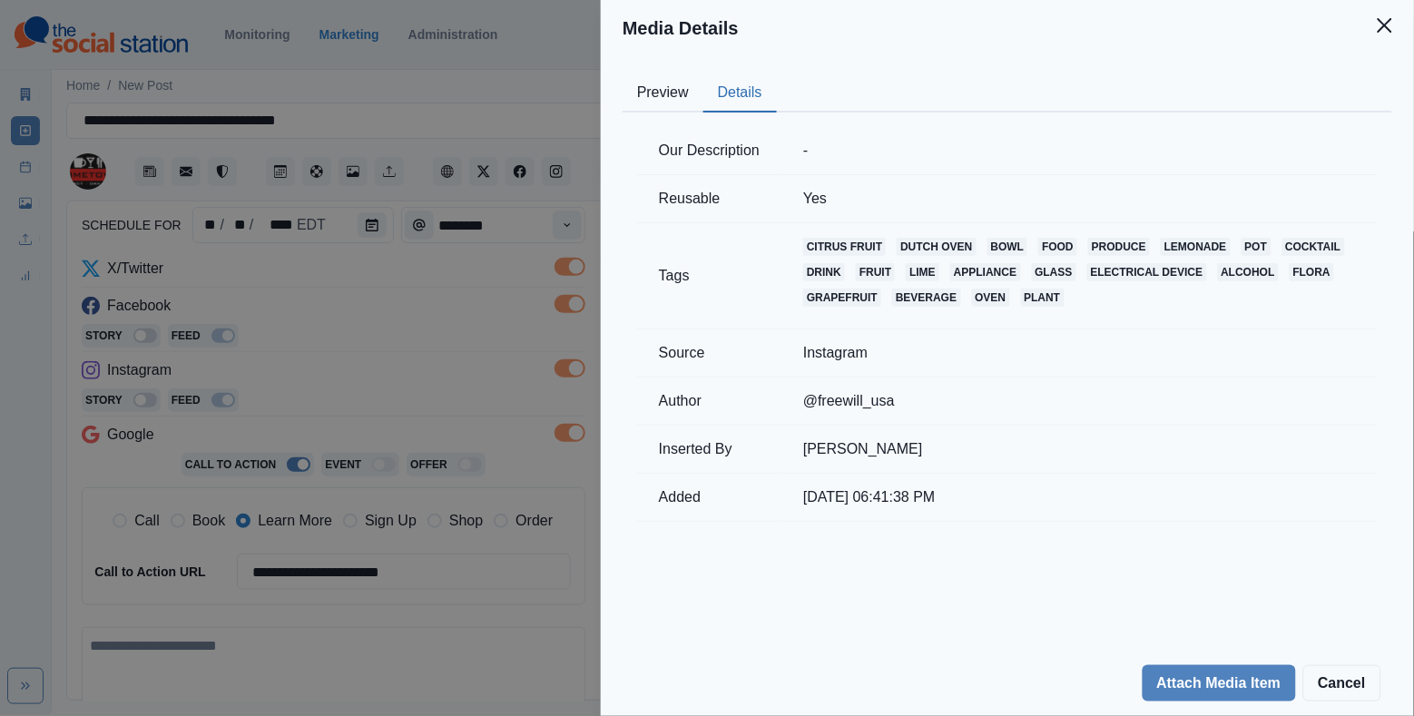
click at [501, 317] on div "Media Details Preview Details Our Description - Reusable Yes Tags citrus fruit …" at bounding box center [707, 358] width 1414 height 716
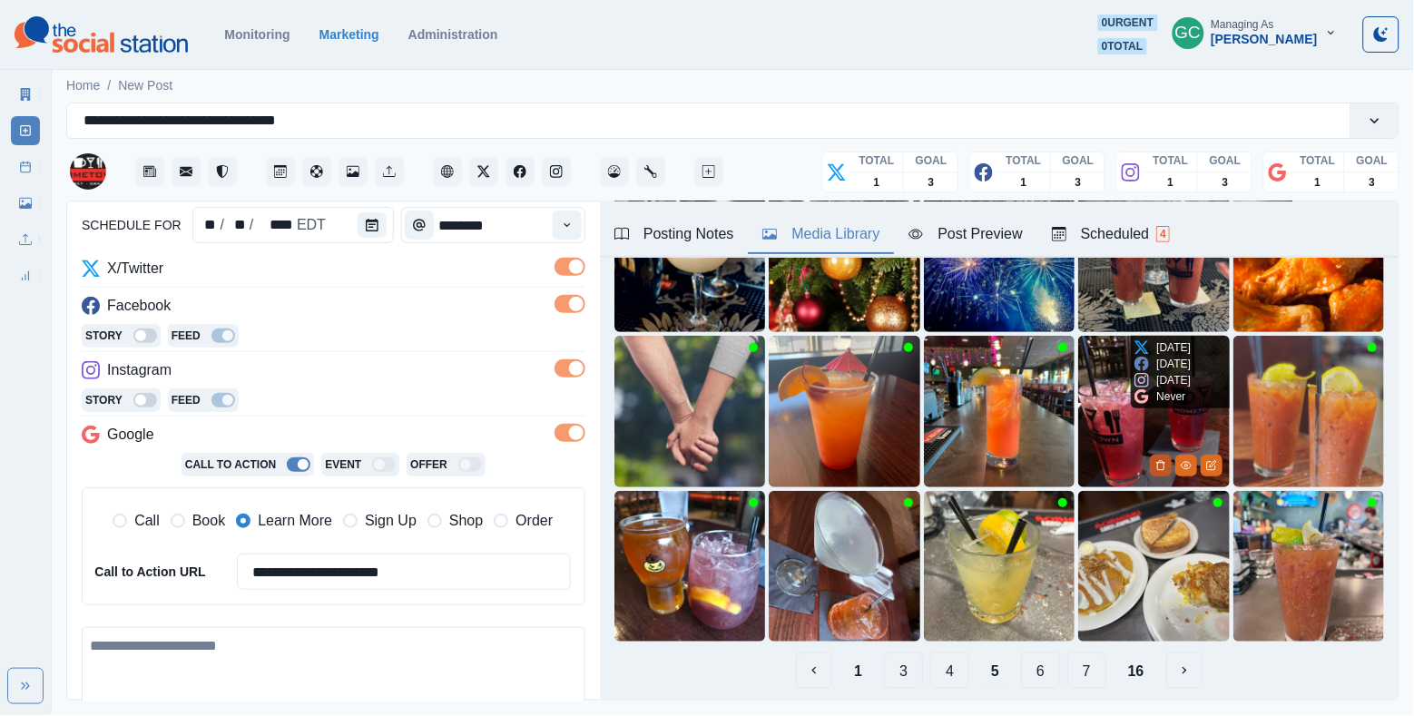
click at [1154, 462] on button "Delete Media" at bounding box center [1161, 466] width 22 height 22
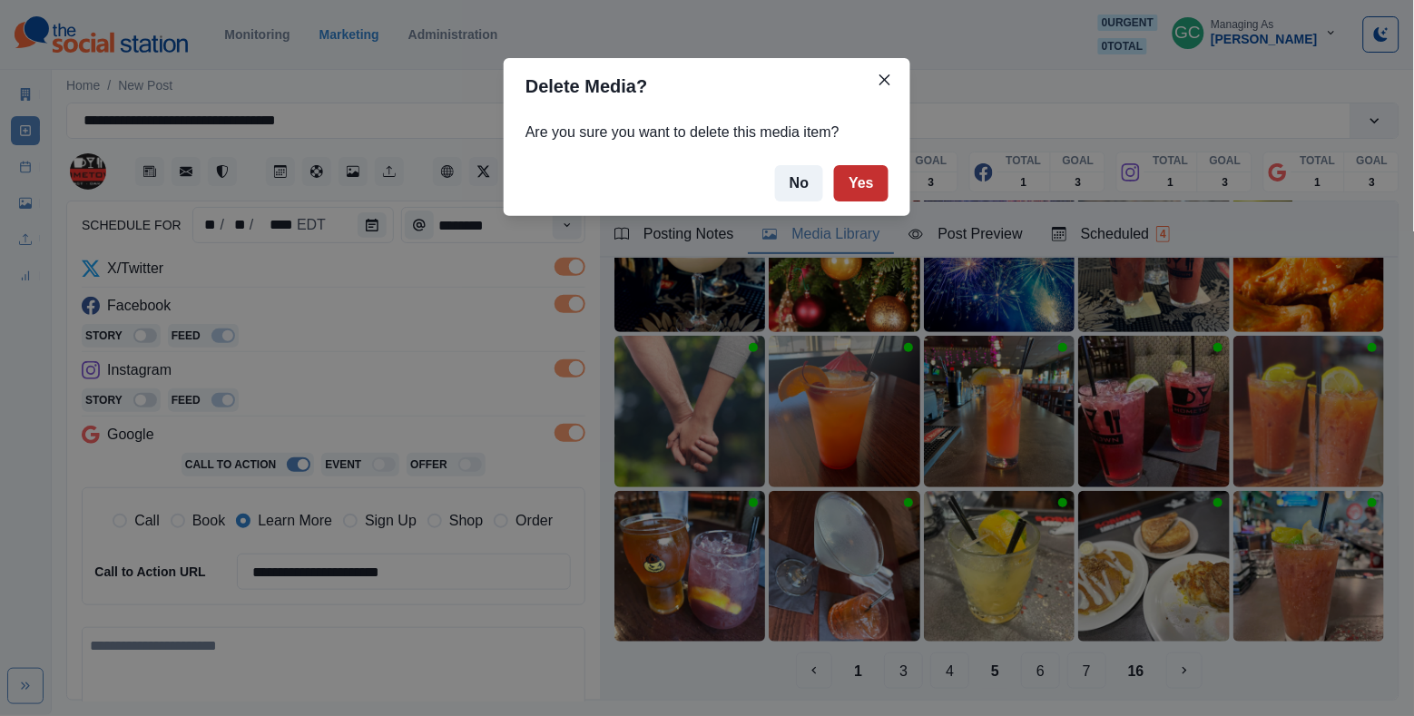
click at [850, 171] on button "Yes" at bounding box center [861, 183] width 54 height 36
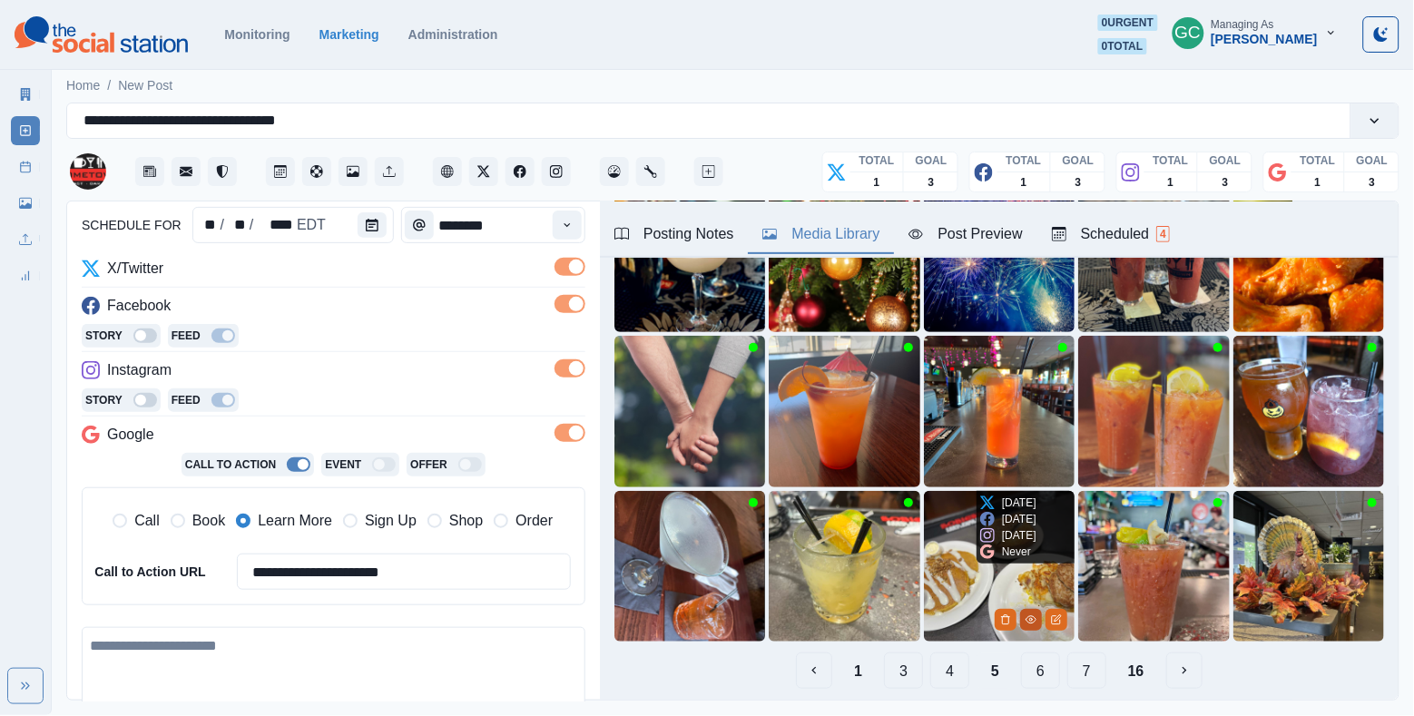
click at [1029, 621] on icon "View Media" at bounding box center [1031, 620] width 11 height 11
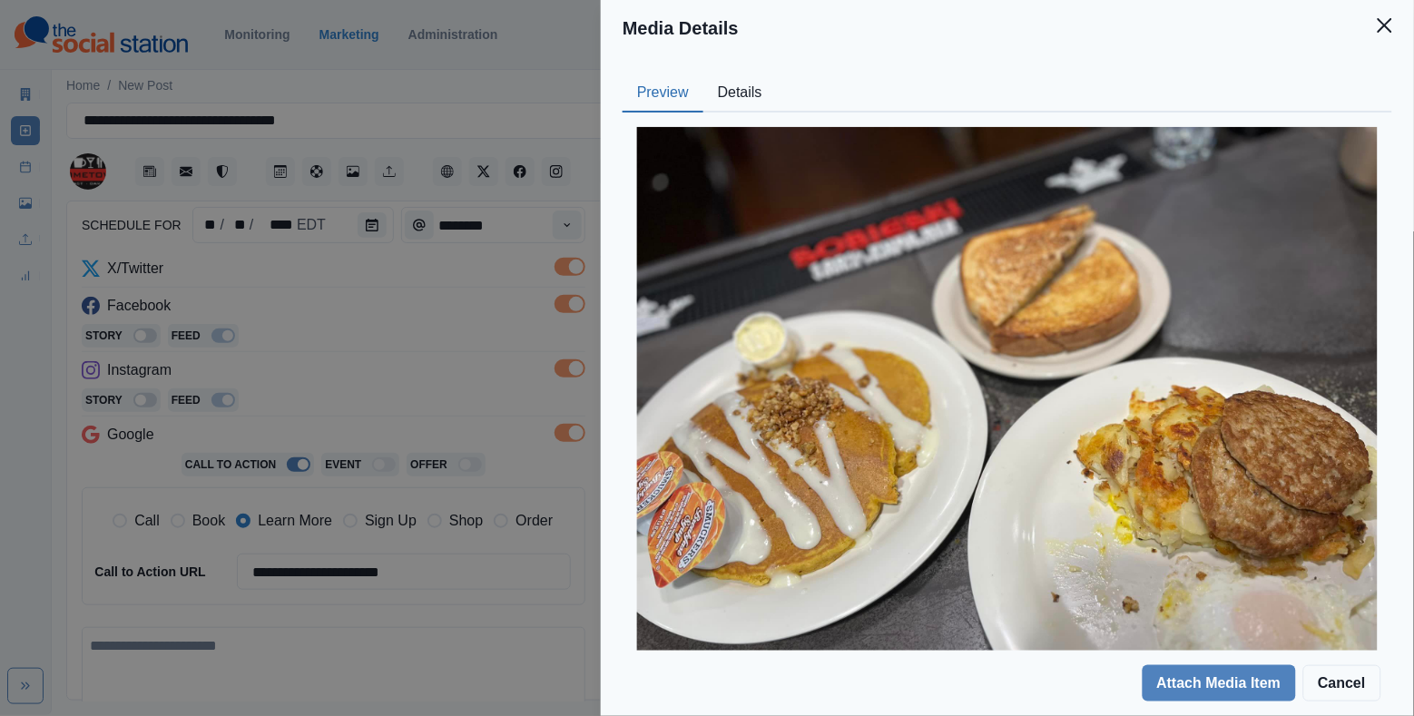
click at [737, 103] on button "Details" at bounding box center [741, 93] width 74 height 38
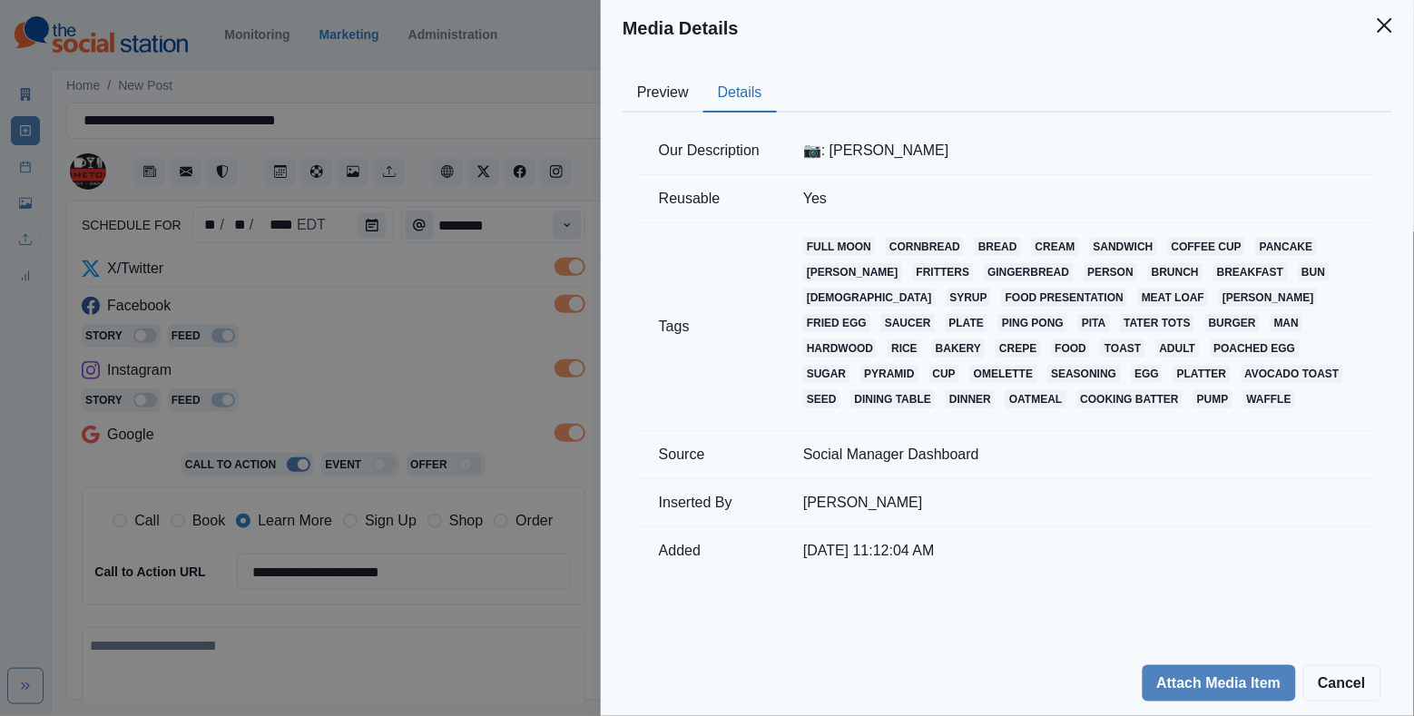
click at [501, 306] on div "Media Details Preview Details Our Description 📷: Jennifer F. Reusable Yes Tags …" at bounding box center [707, 358] width 1414 height 716
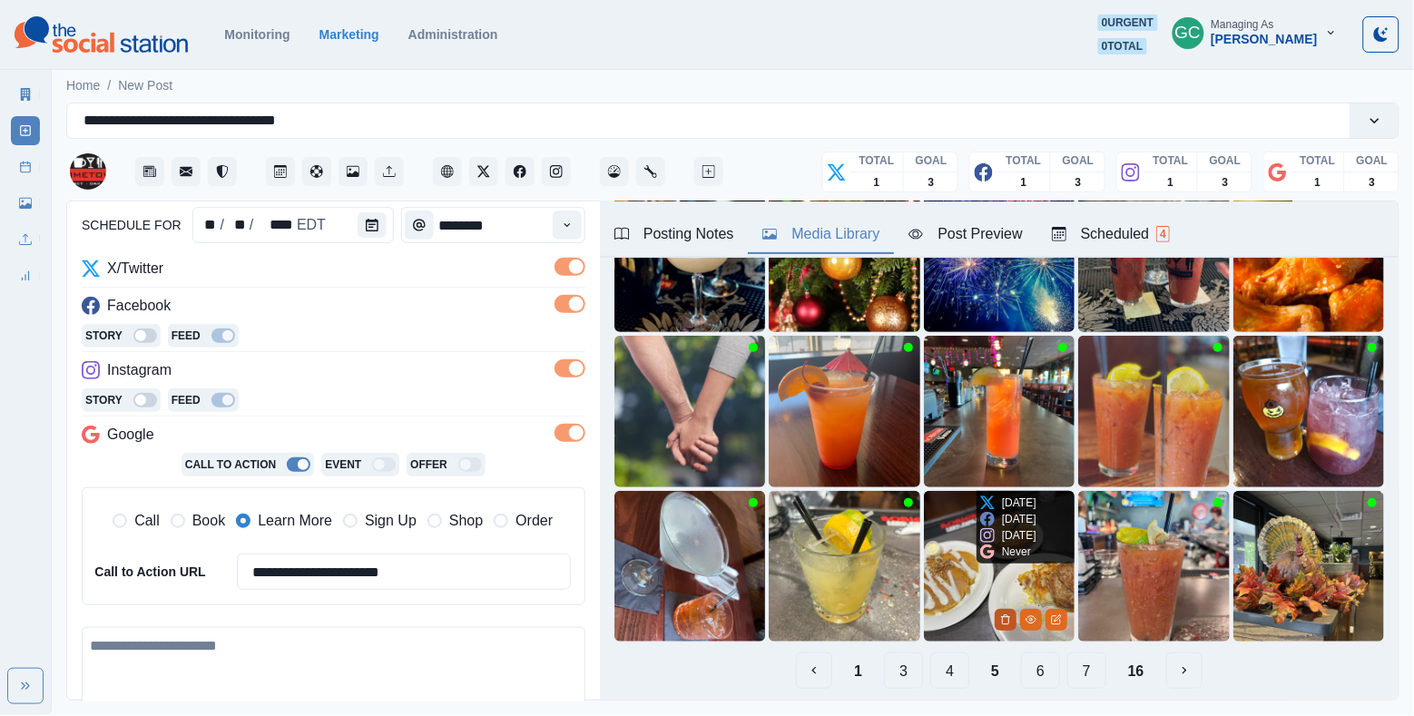
click at [999, 615] on button "Delete Media" at bounding box center [1006, 620] width 22 height 22
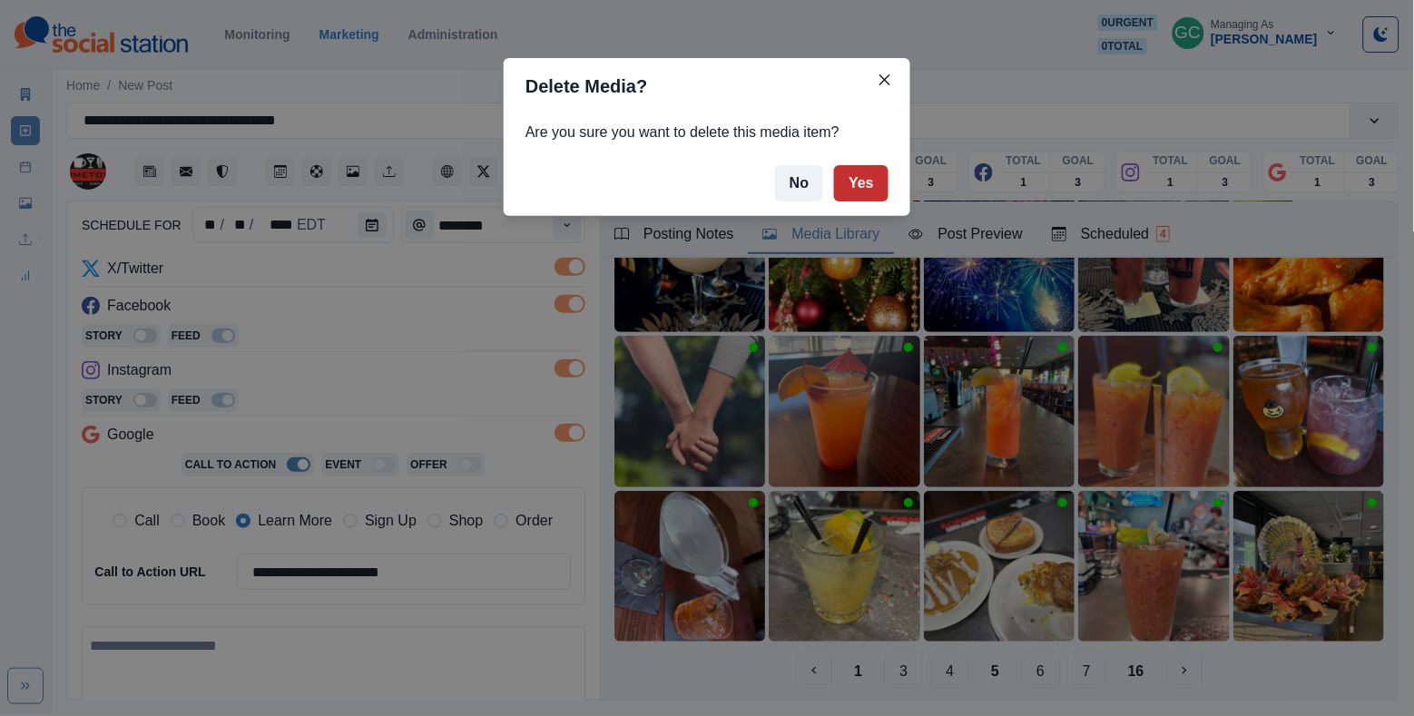
click at [867, 189] on button "Yes" at bounding box center [861, 183] width 54 height 36
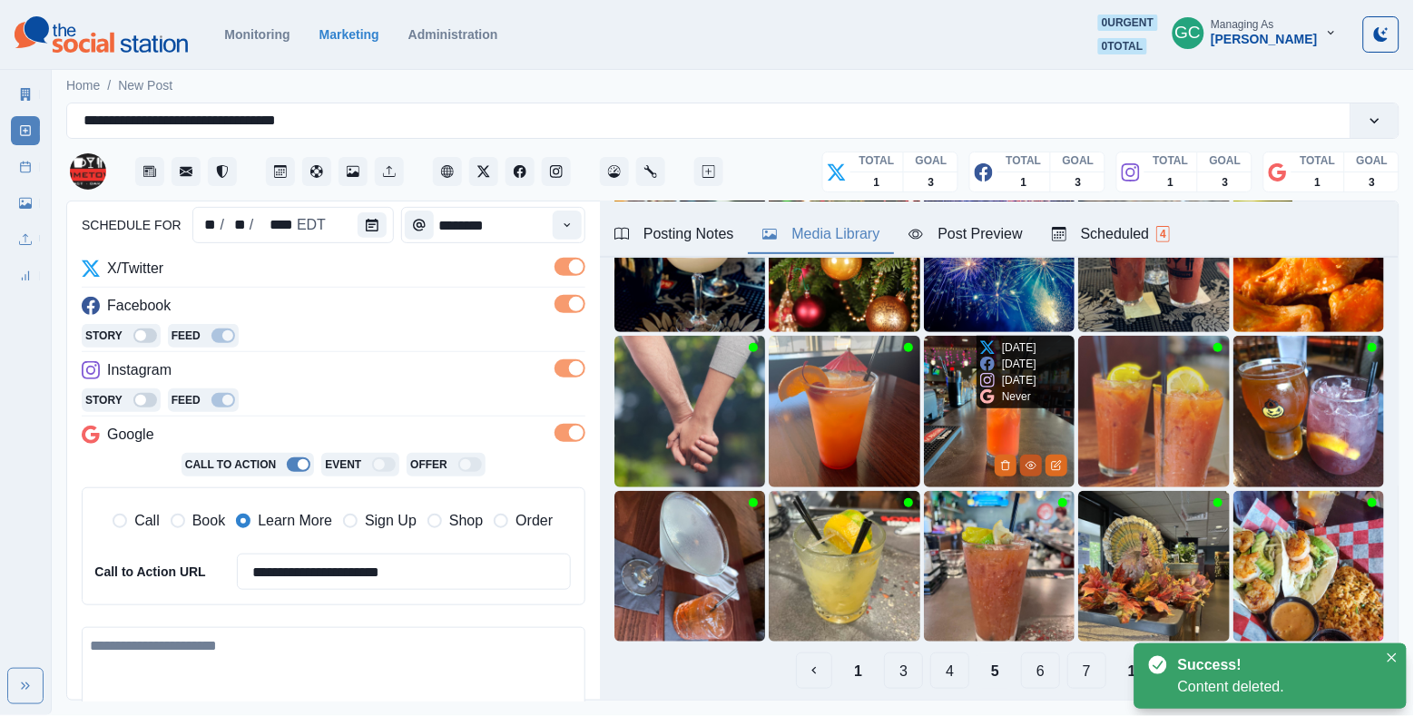
click at [1031, 467] on icon "View Media" at bounding box center [1031, 465] width 11 height 11
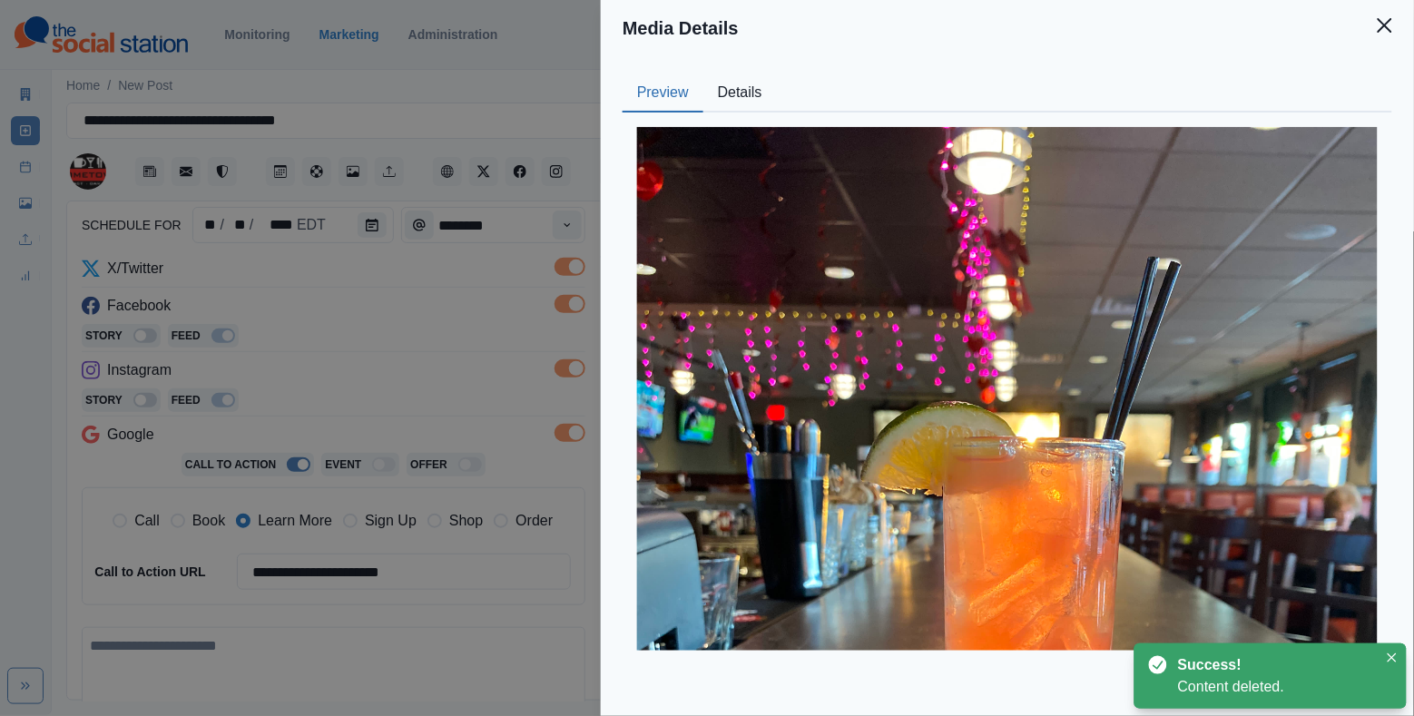
click at [741, 93] on button "Details" at bounding box center [741, 93] width 74 height 38
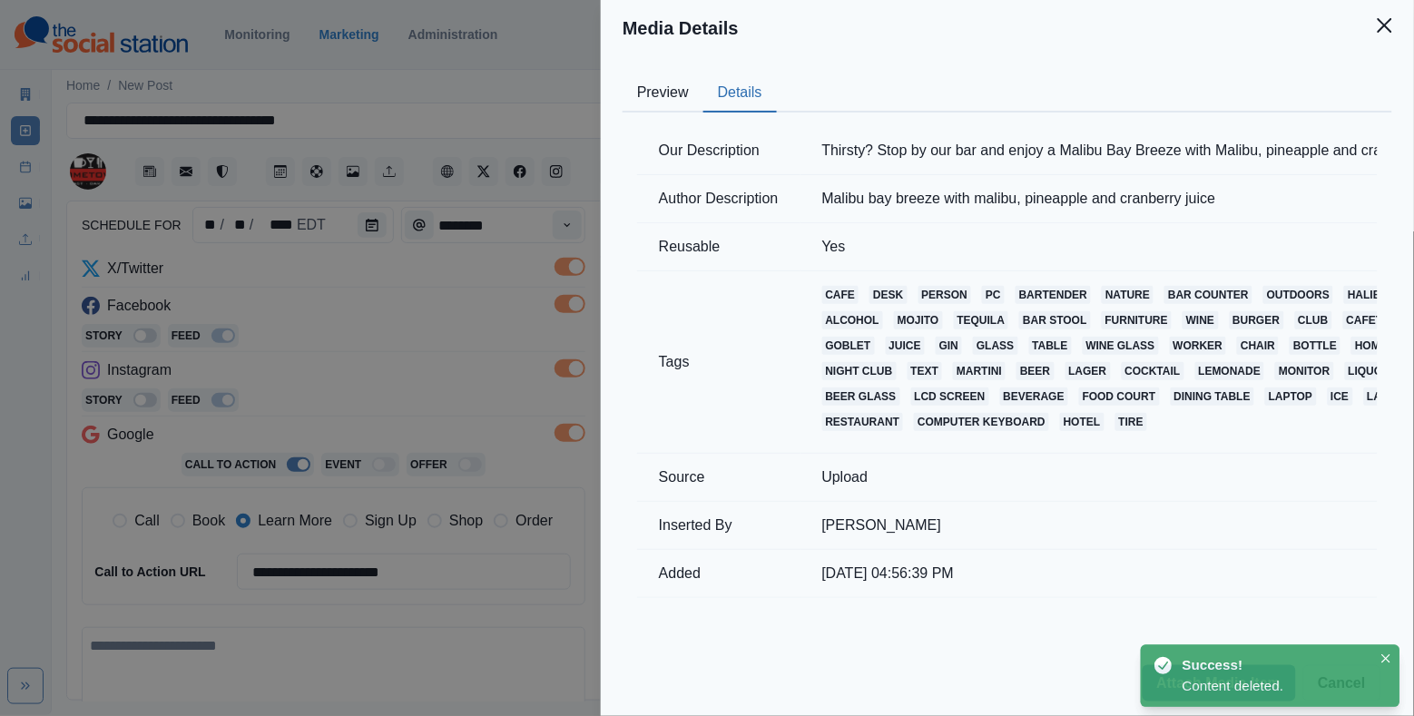
click at [666, 92] on button "Preview" at bounding box center [663, 93] width 81 height 38
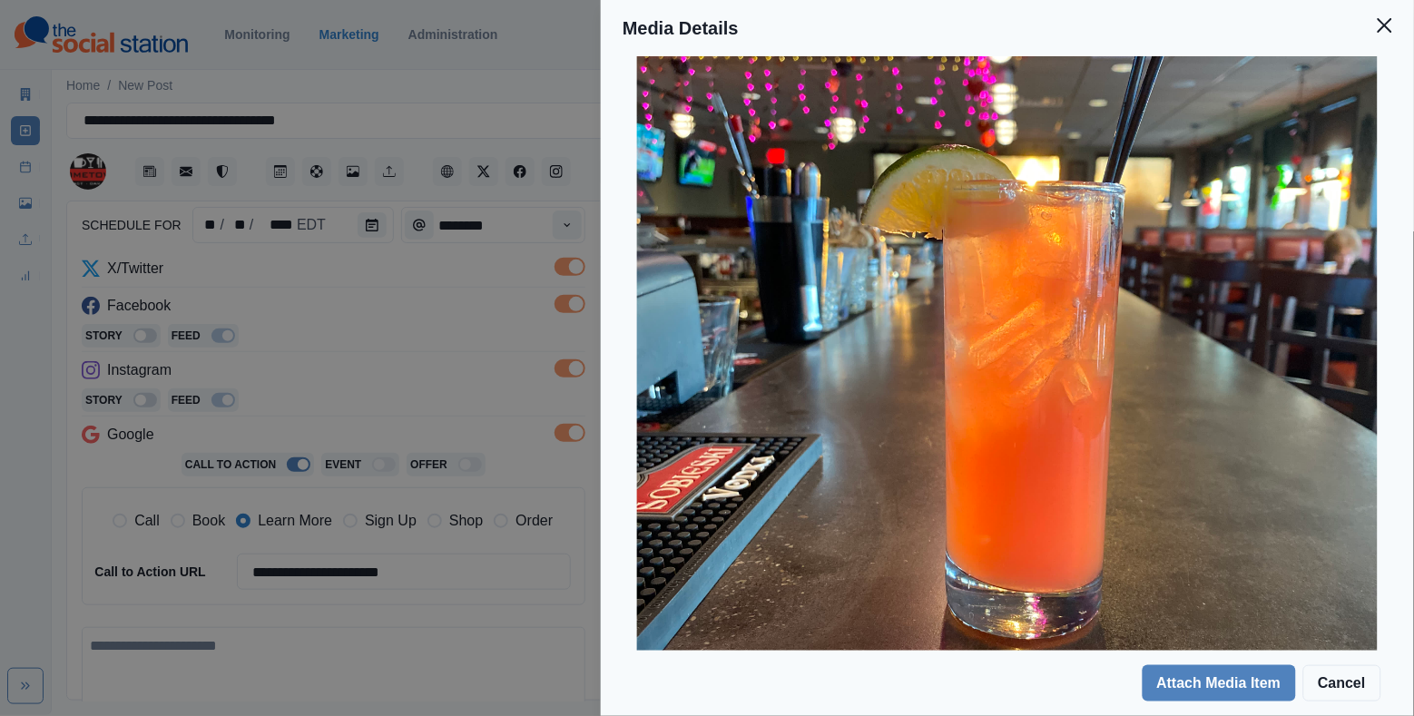
scroll to position [348, 0]
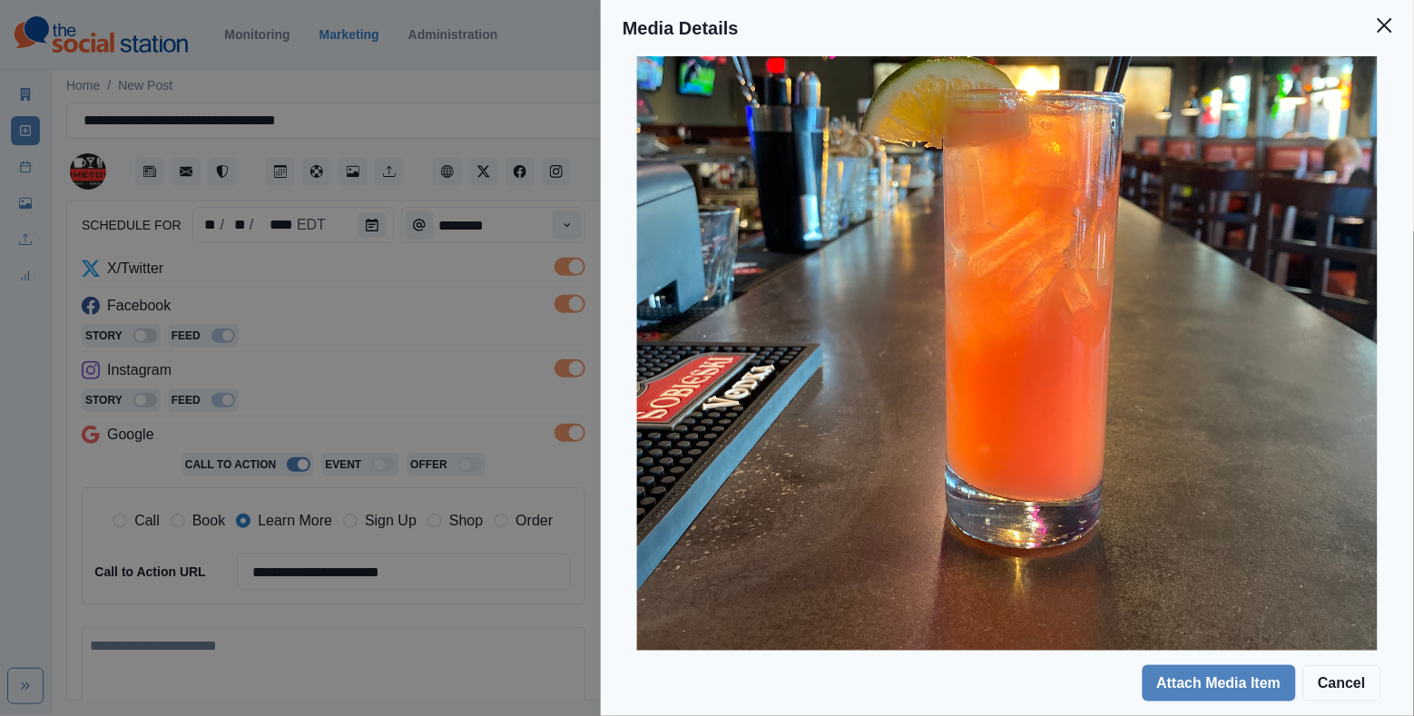
click at [519, 331] on div "Media Details Preview Details Our Description Thirsty? Stop by our bar and enjo…" at bounding box center [707, 358] width 1414 height 716
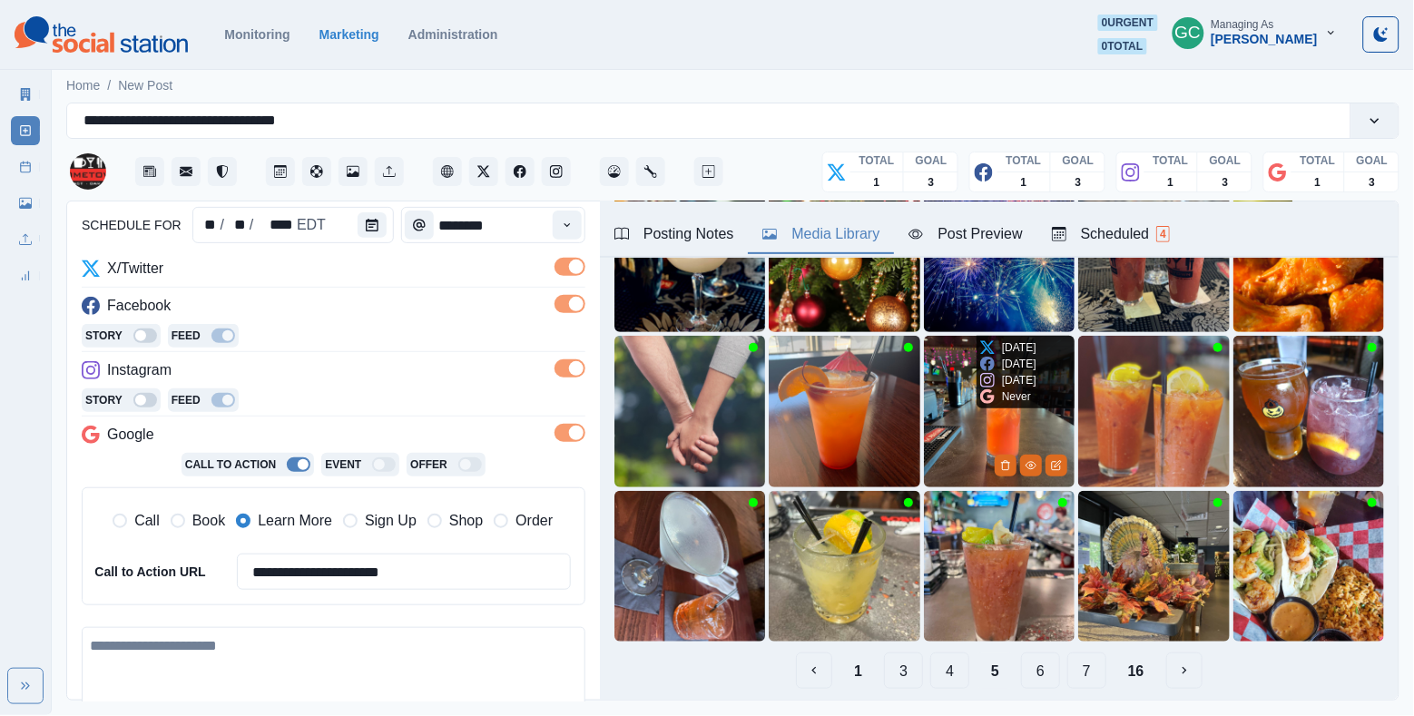
click at [969, 432] on img at bounding box center [999, 411] width 151 height 151
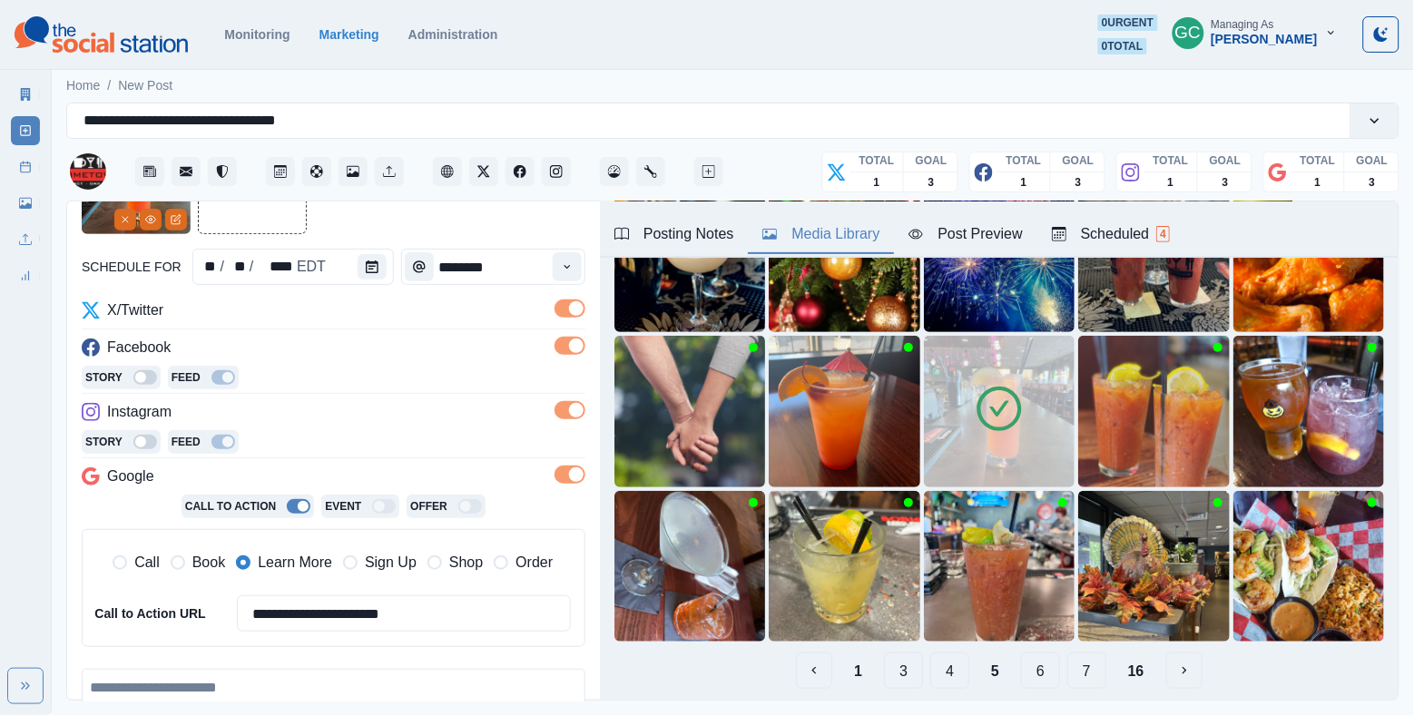
scroll to position [145, 0]
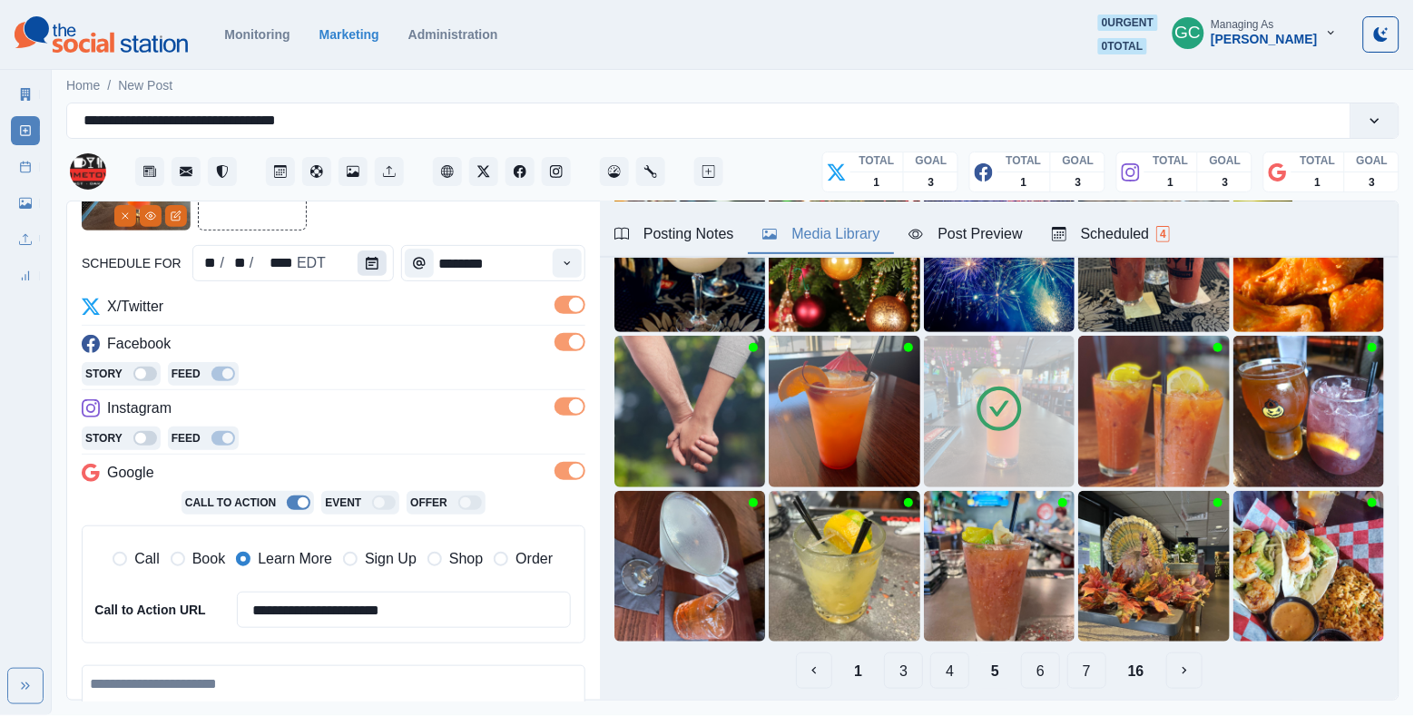
click at [376, 268] on icon "Calendar" at bounding box center [372, 263] width 13 height 13
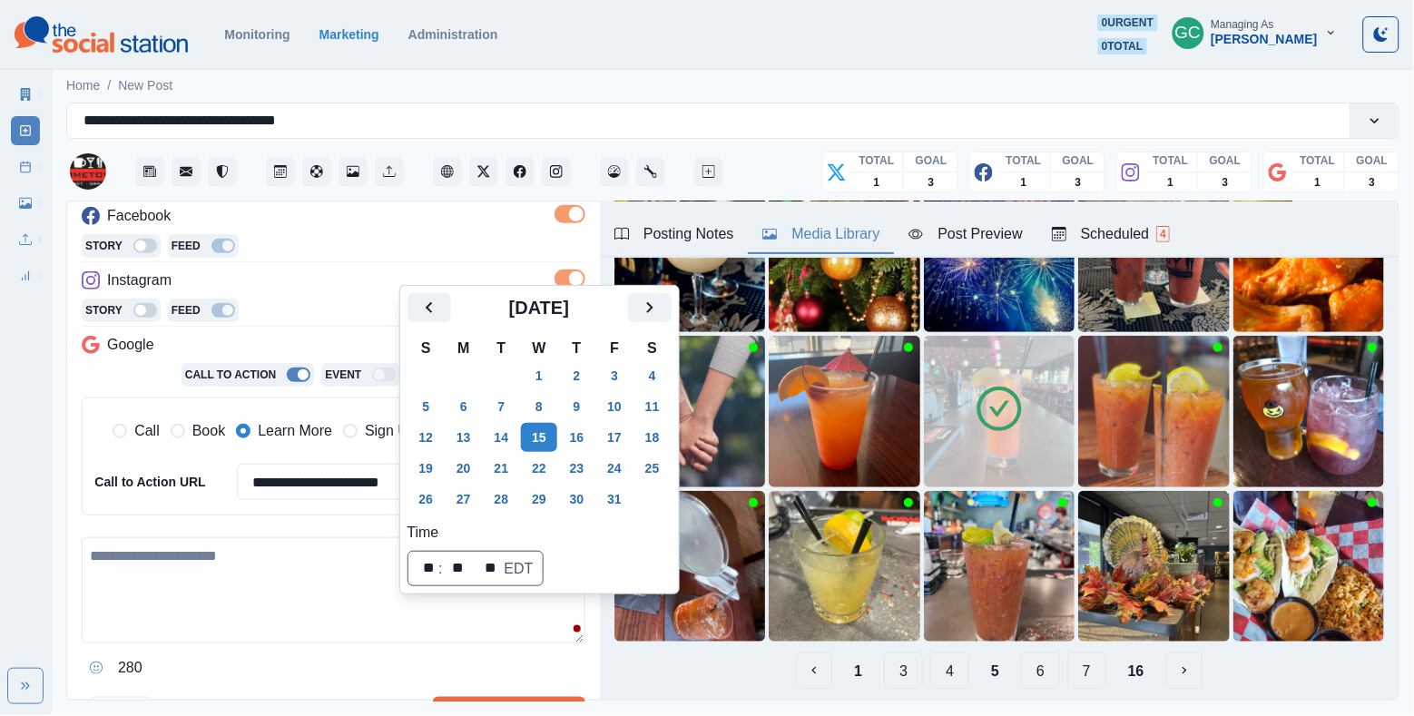
scroll to position [348, 0]
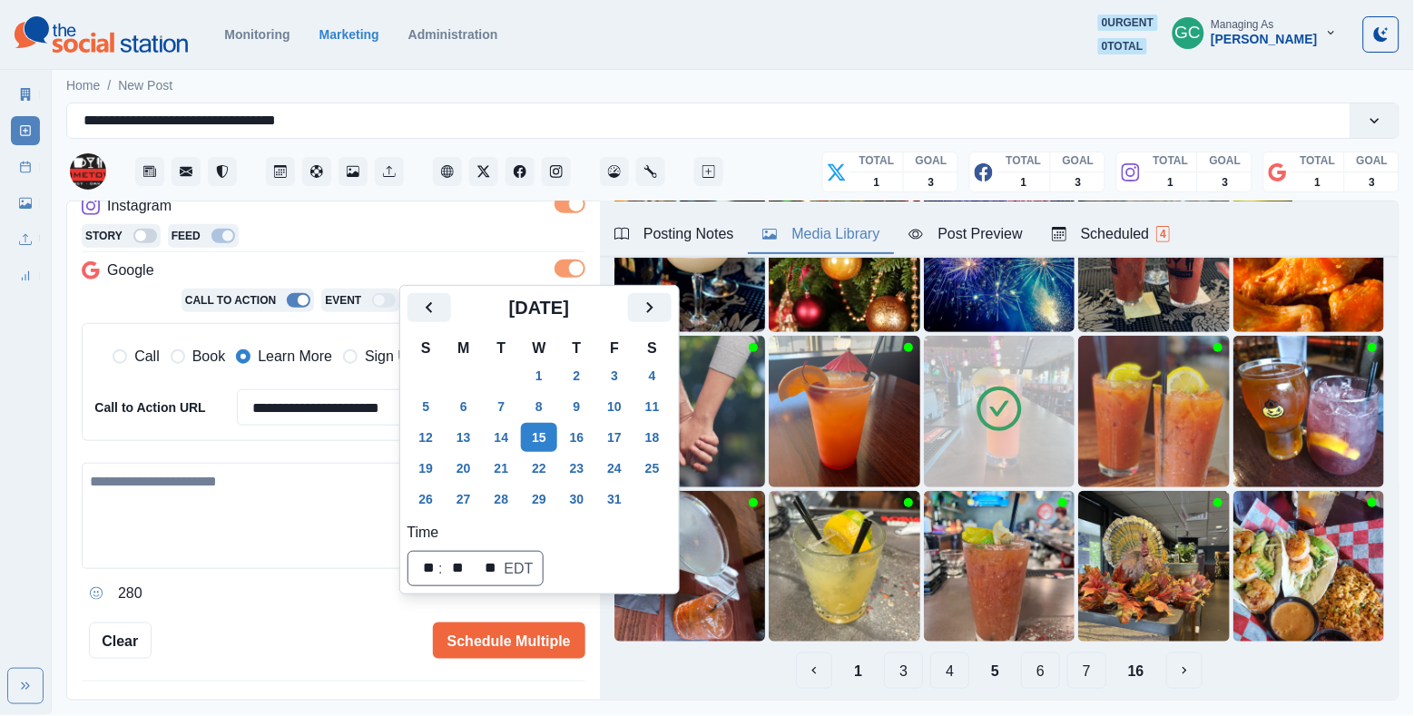
click at [280, 521] on textarea at bounding box center [334, 516] width 504 height 106
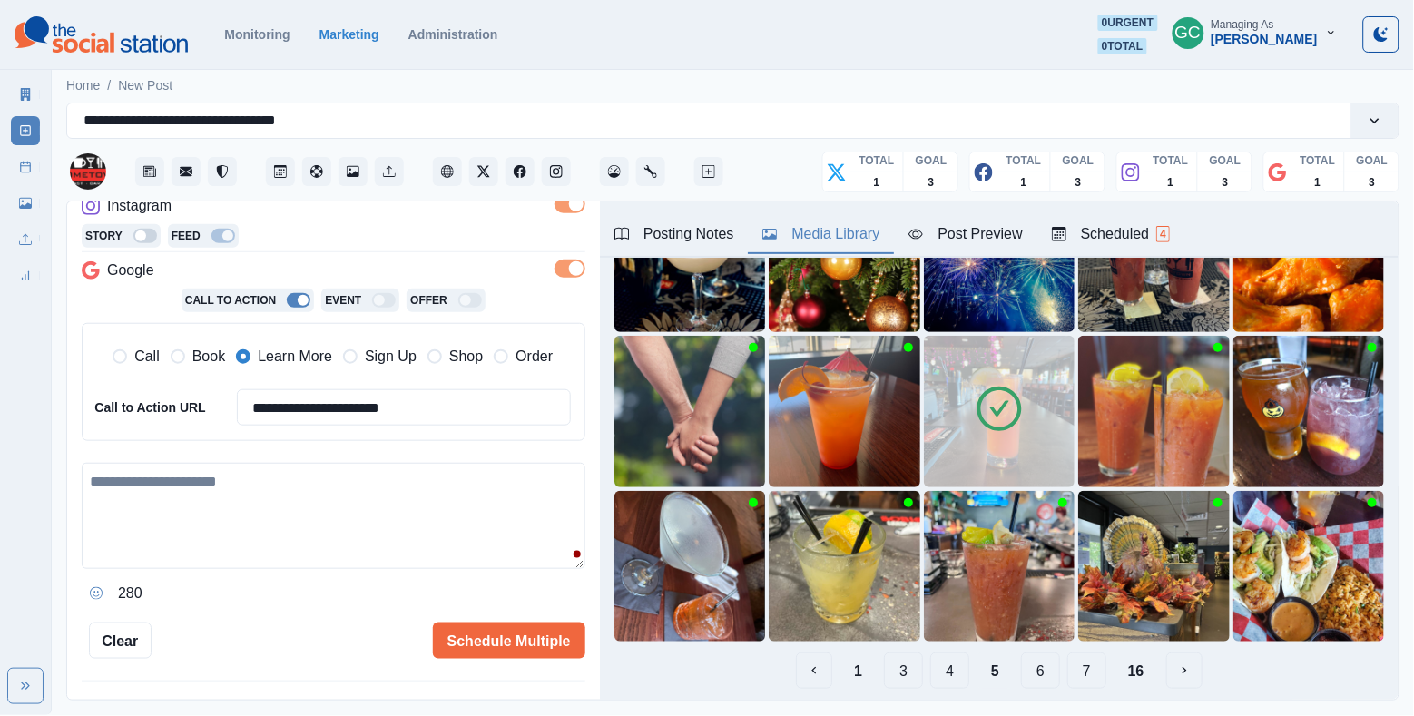
click at [280, 521] on textarea at bounding box center [334, 516] width 504 height 106
paste textarea "**********"
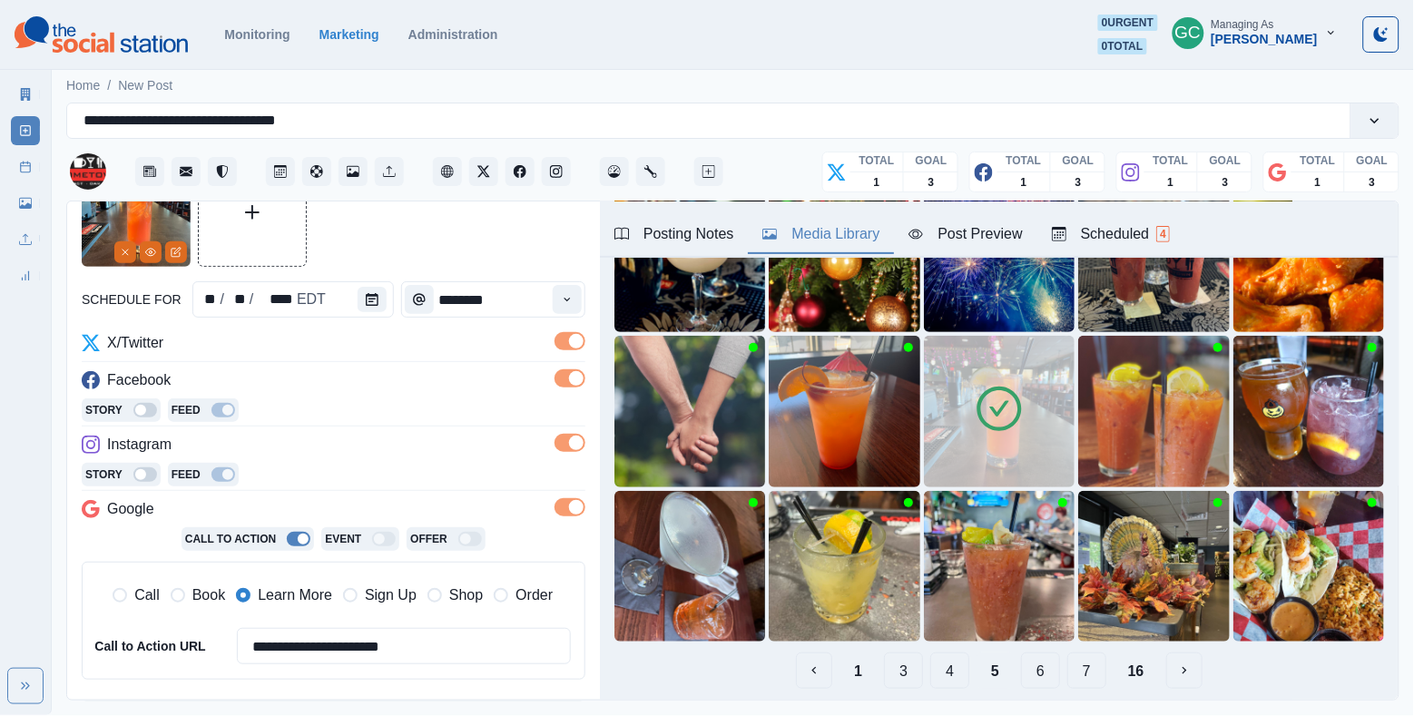
scroll to position [93, 0]
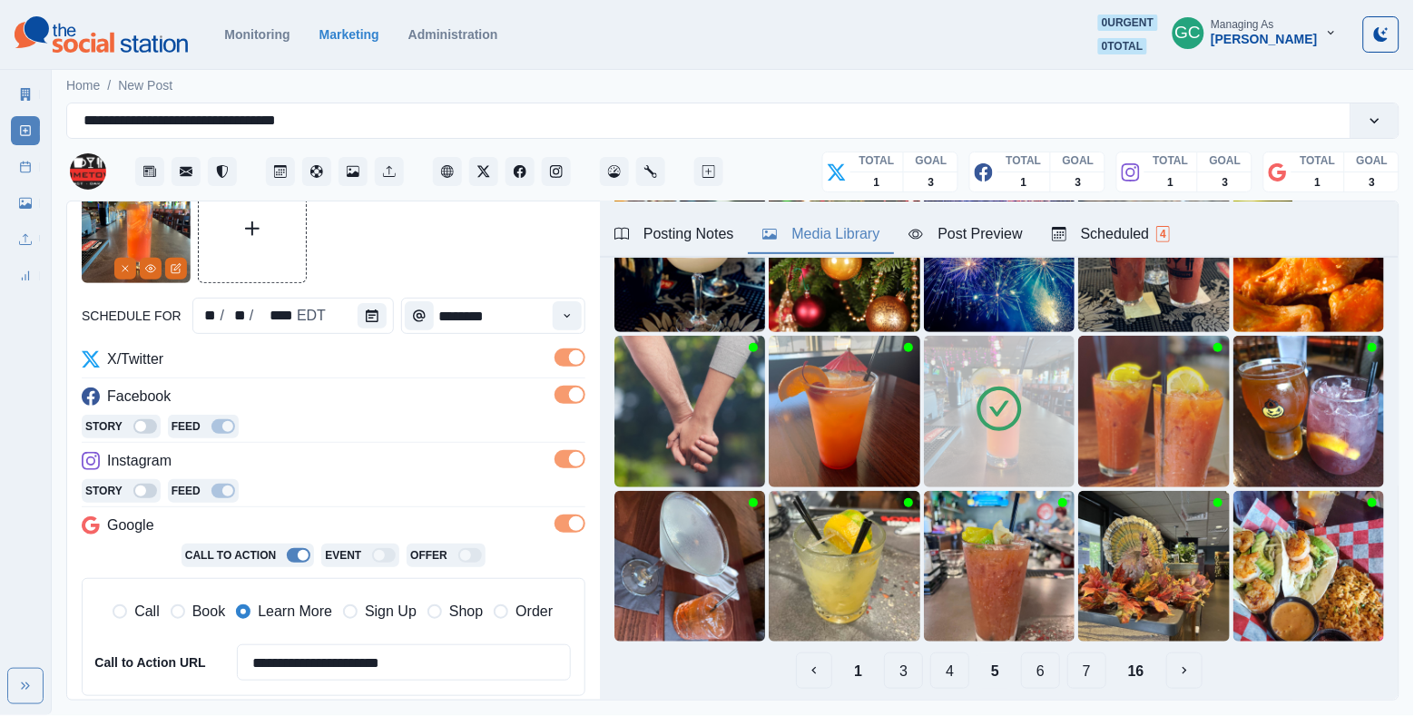
type textarea "**********"
click at [1140, 232] on div "Scheduled 4" at bounding box center [1111, 234] width 118 height 22
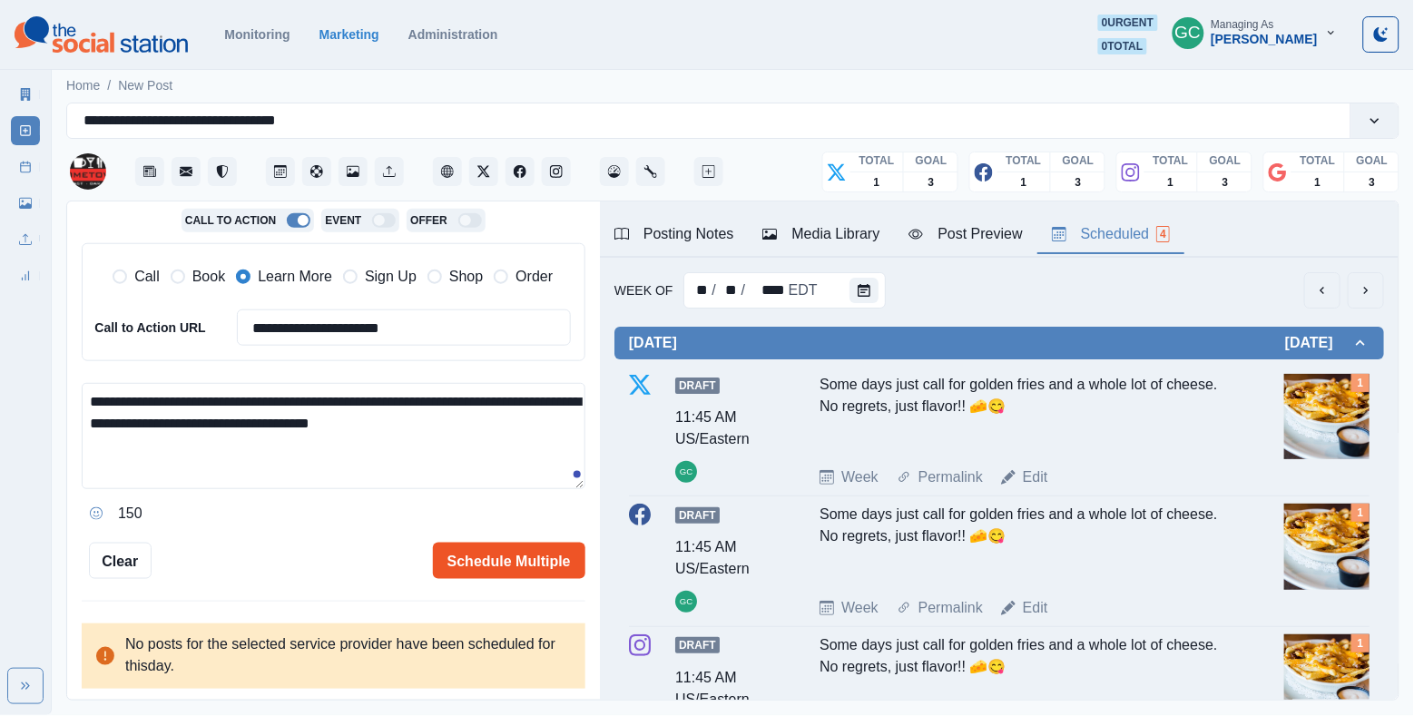
scroll to position [427, 0]
click at [458, 553] on button "Schedule Multiple" at bounding box center [509, 562] width 153 height 36
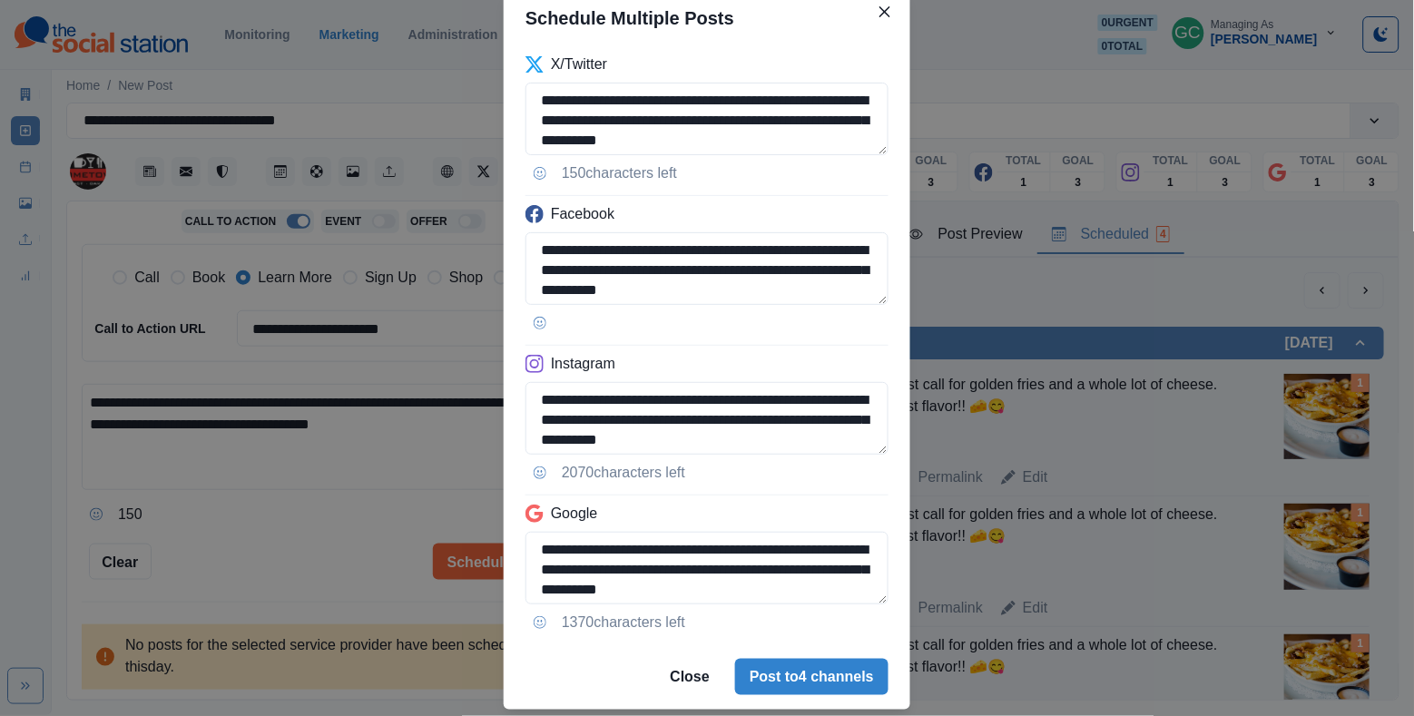
scroll to position [119, 0]
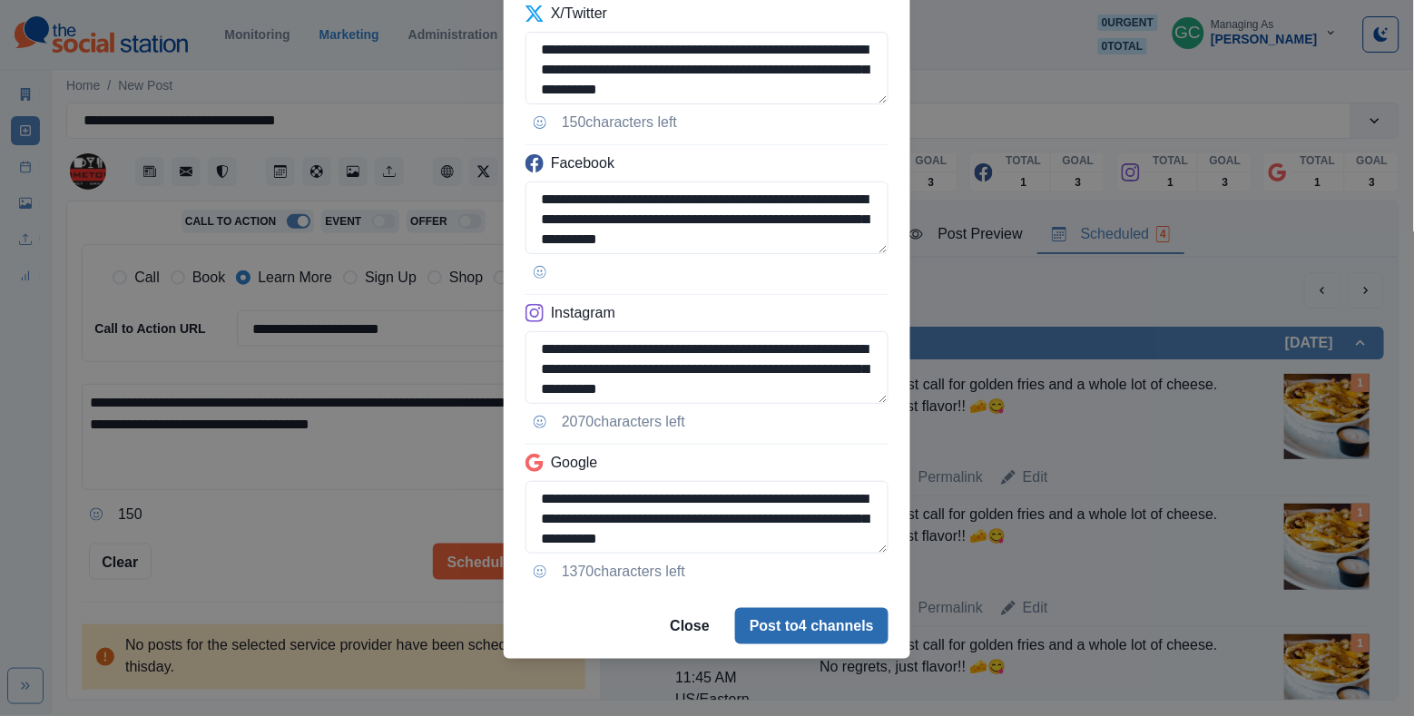
click at [773, 627] on button "Post to 4 channels" at bounding box center [811, 626] width 153 height 36
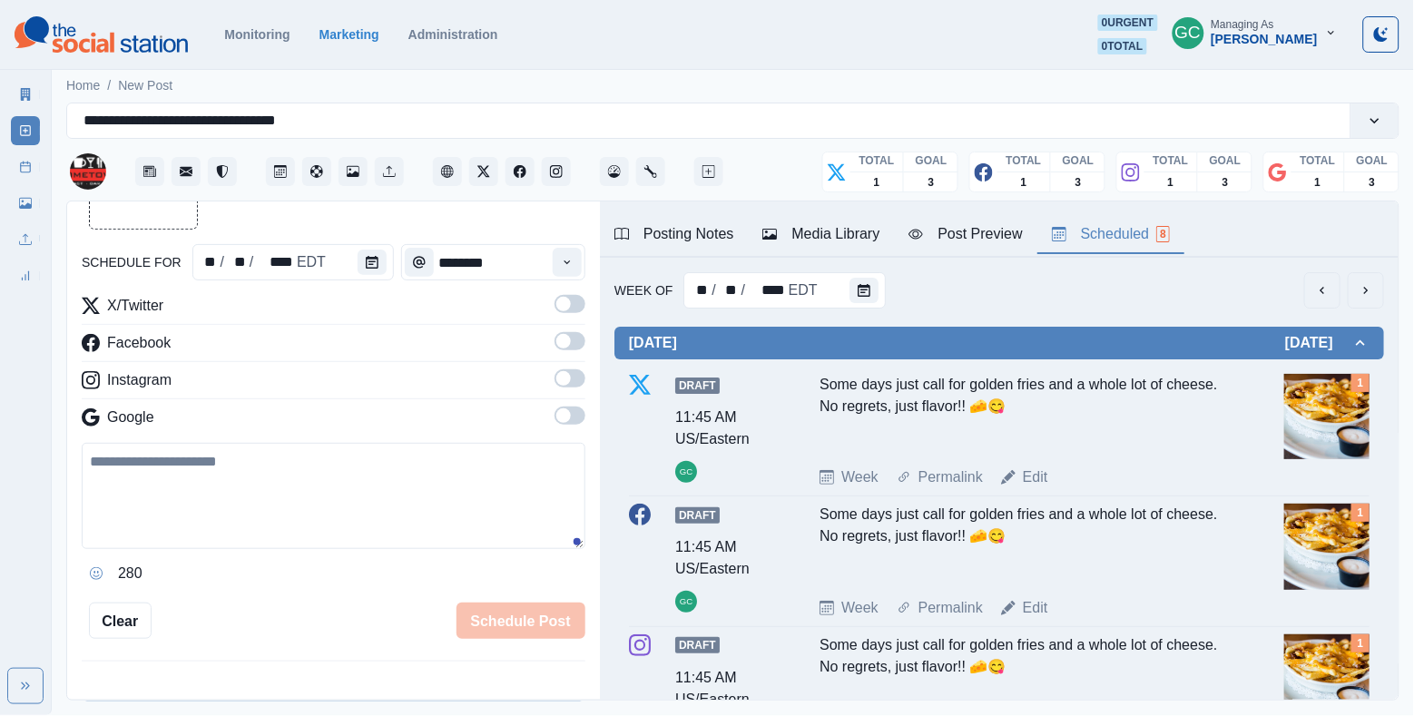
scroll to position [0, 0]
click at [389, 256] on div at bounding box center [376, 262] width 36 height 36
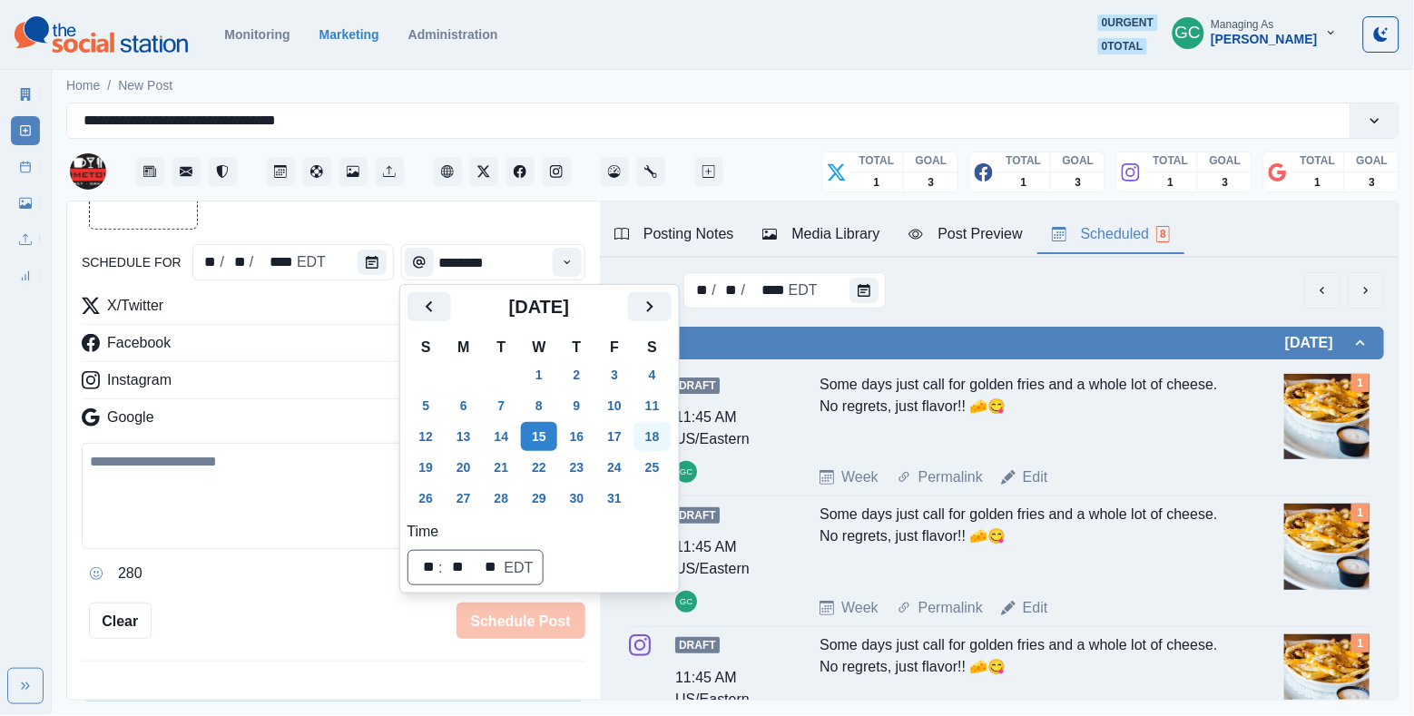
click at [662, 430] on button "18" at bounding box center [653, 436] width 36 height 29
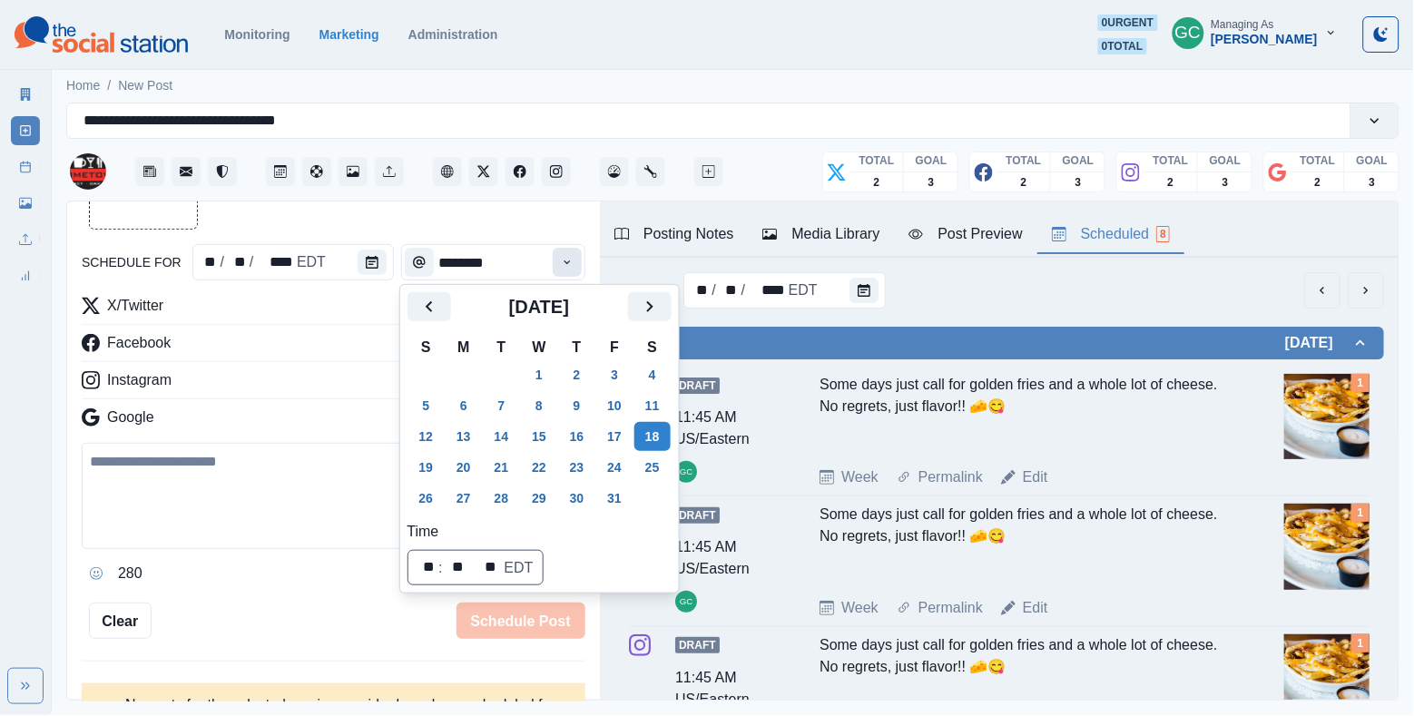
click at [565, 271] on button "Time" at bounding box center [567, 262] width 29 height 29
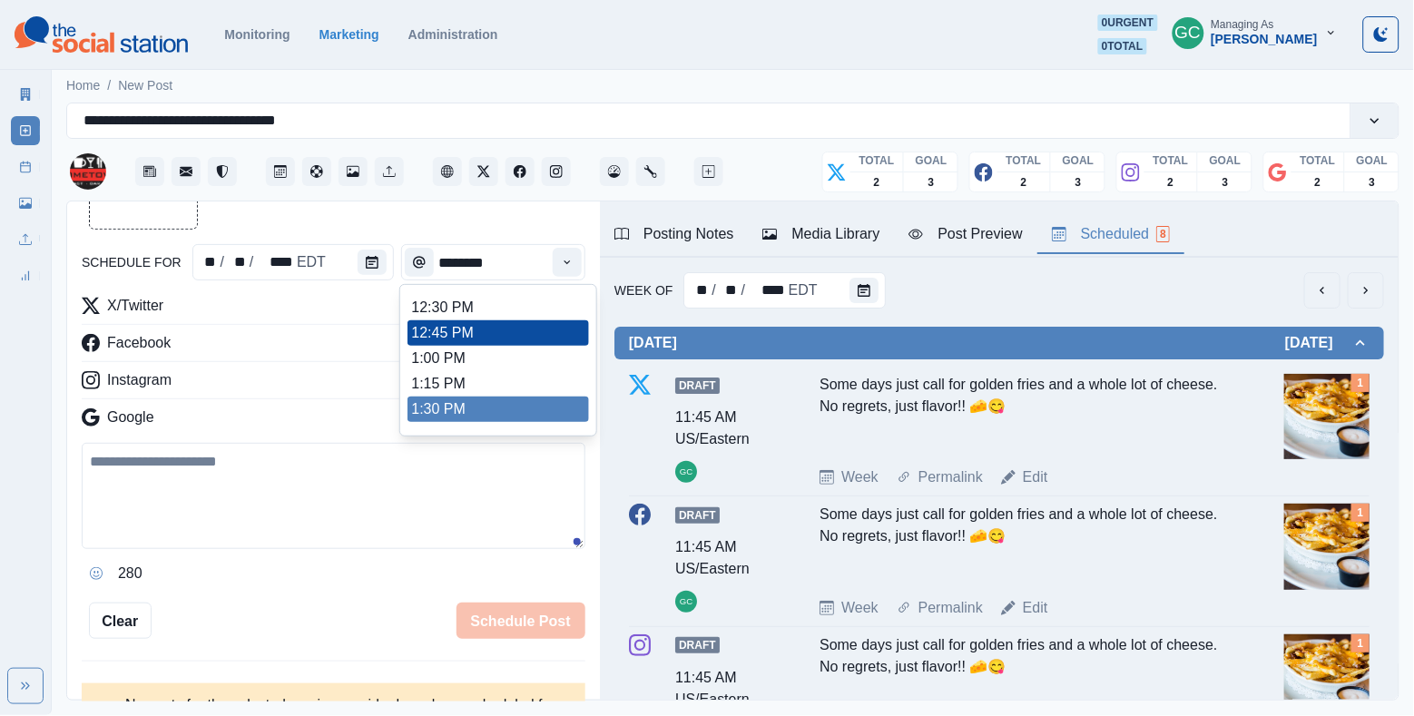
scroll to position [460, 0]
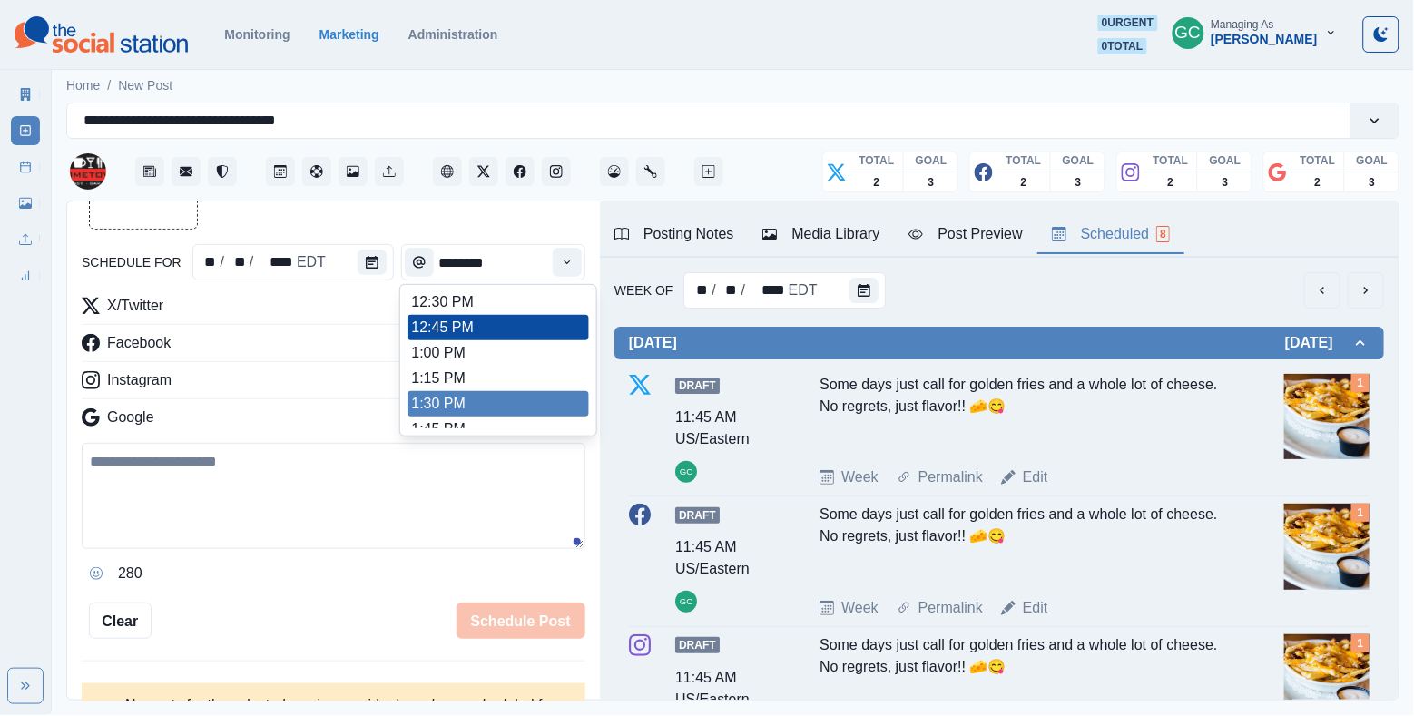
click at [518, 413] on li "1:30 PM" at bounding box center [499, 403] width 182 height 25
type input "*******"
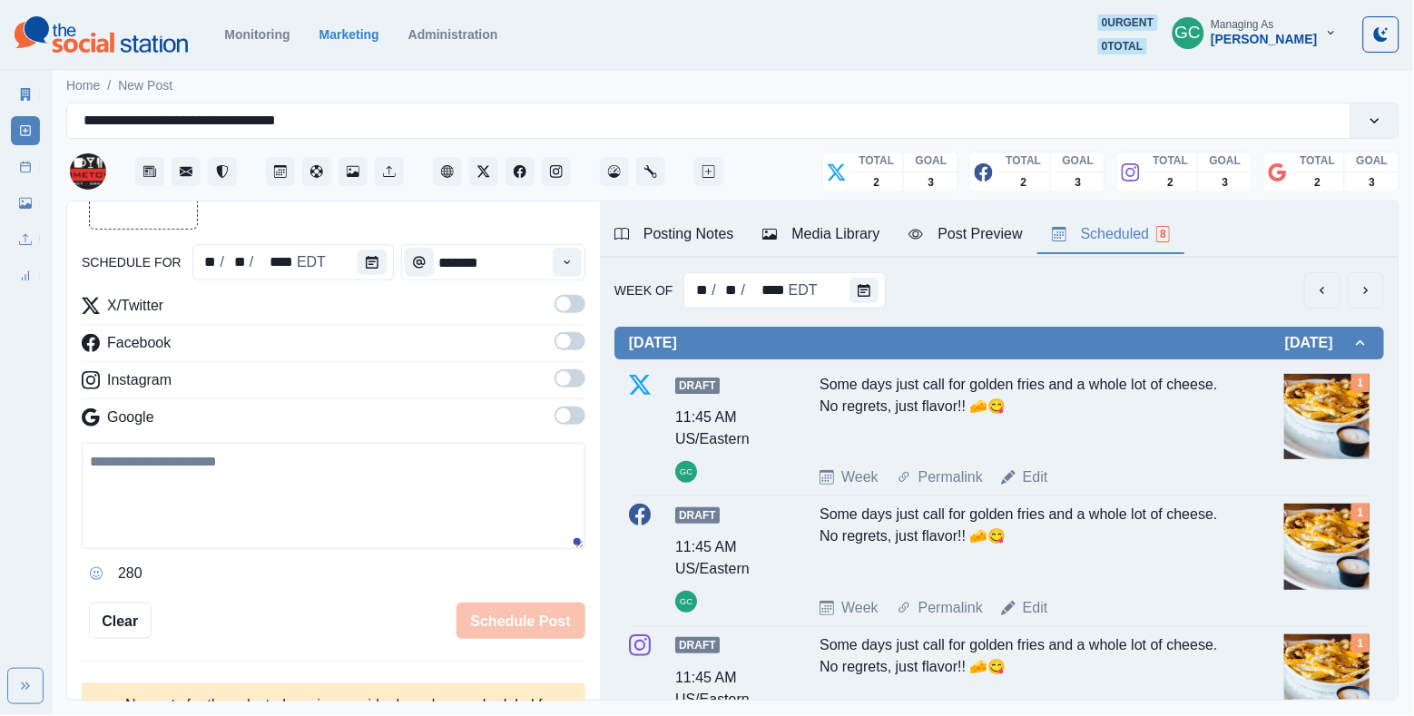
click at [557, 417] on span at bounding box center [563, 415] width 15 height 15
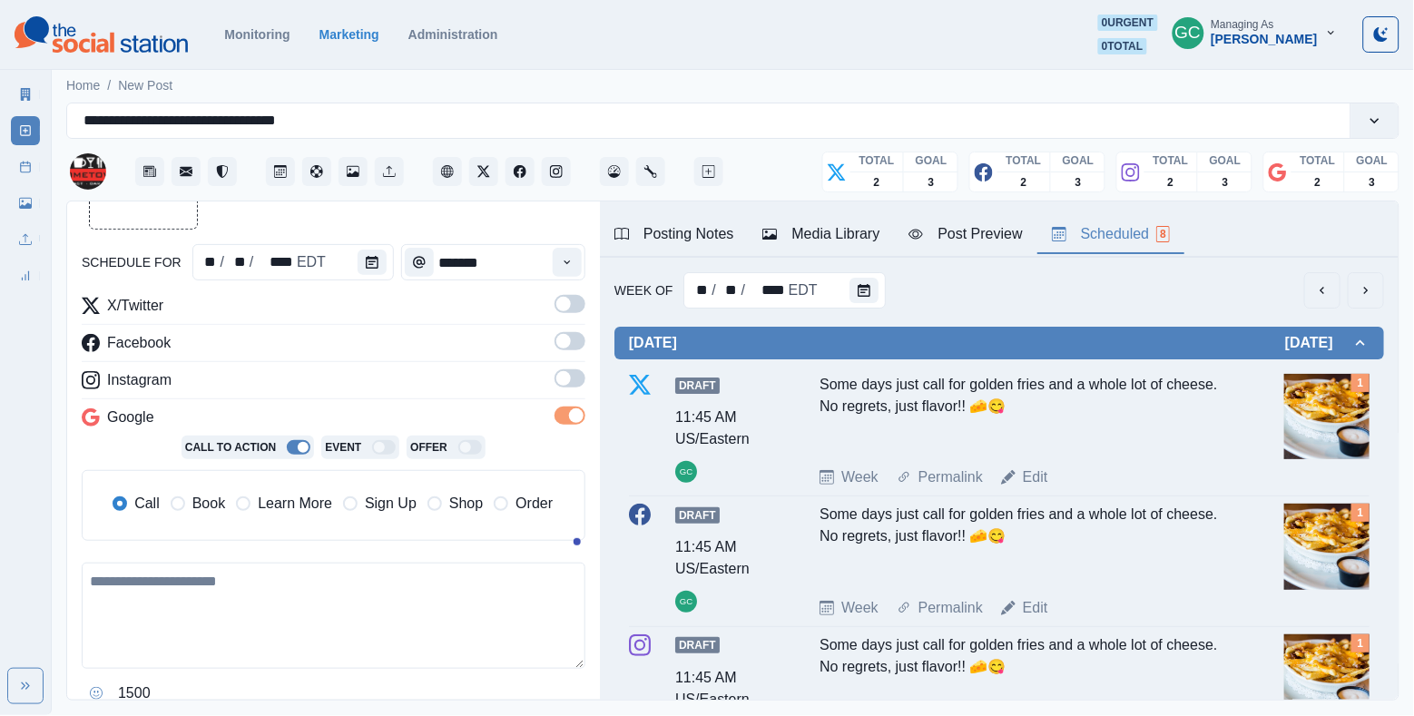
click at [569, 379] on span at bounding box center [563, 378] width 15 height 15
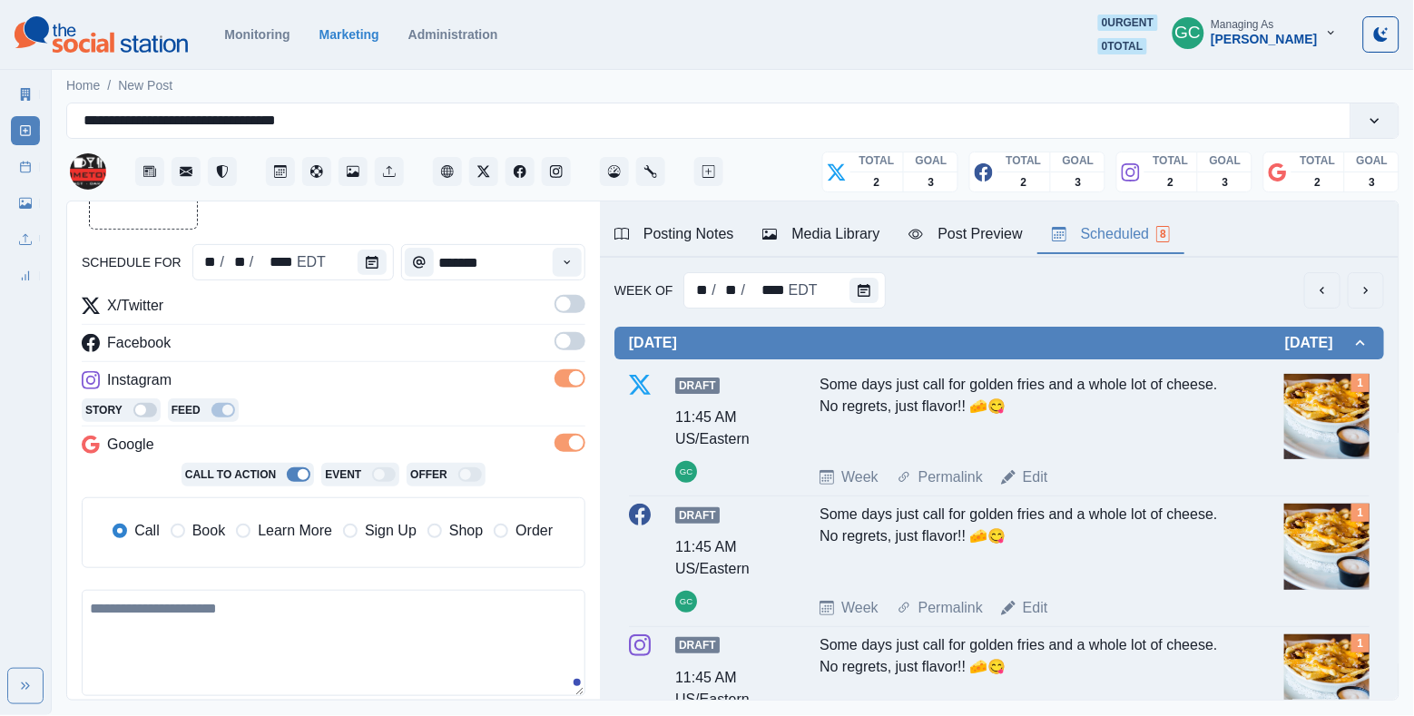
click at [569, 349] on span at bounding box center [570, 341] width 31 height 18
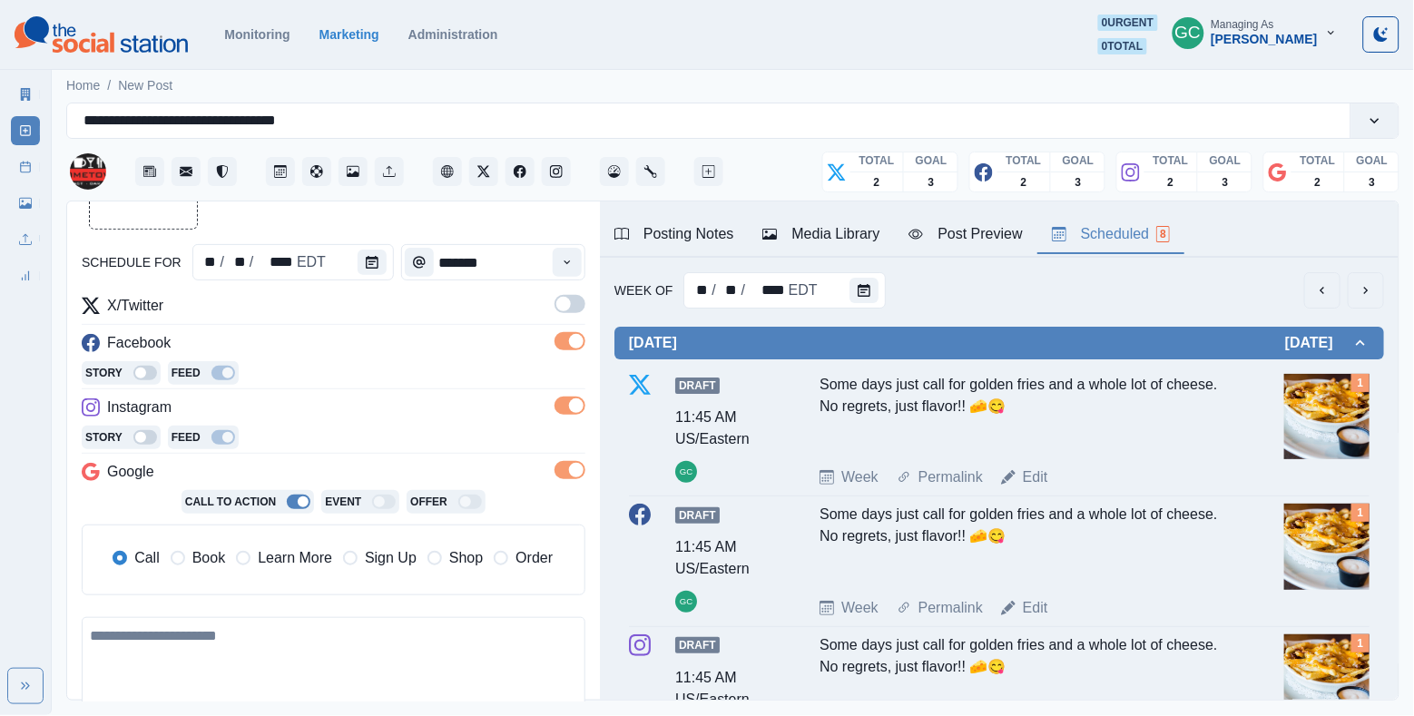
click at [569, 320] on label at bounding box center [570, 309] width 31 height 29
click at [264, 555] on span "Learn More" at bounding box center [295, 558] width 74 height 22
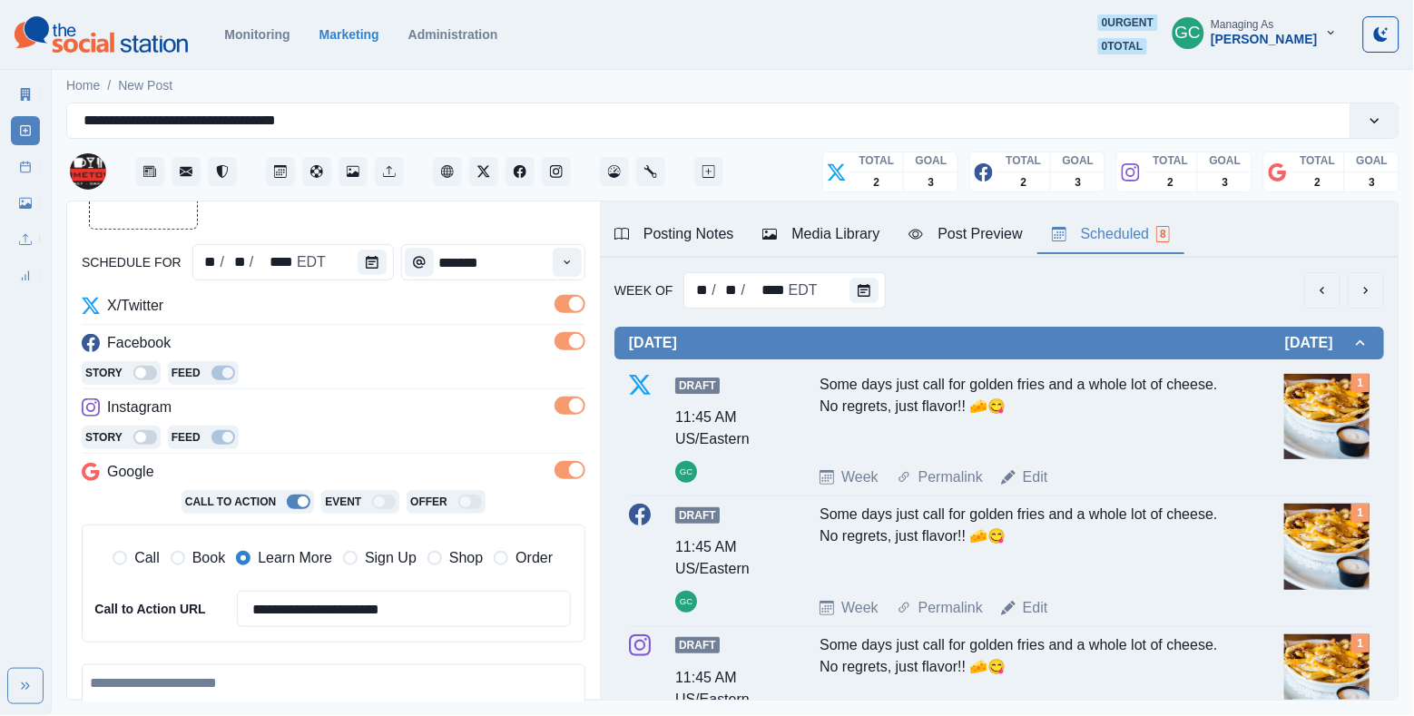
scroll to position [-2, 0]
click at [861, 235] on div "Media Library" at bounding box center [821, 234] width 117 height 22
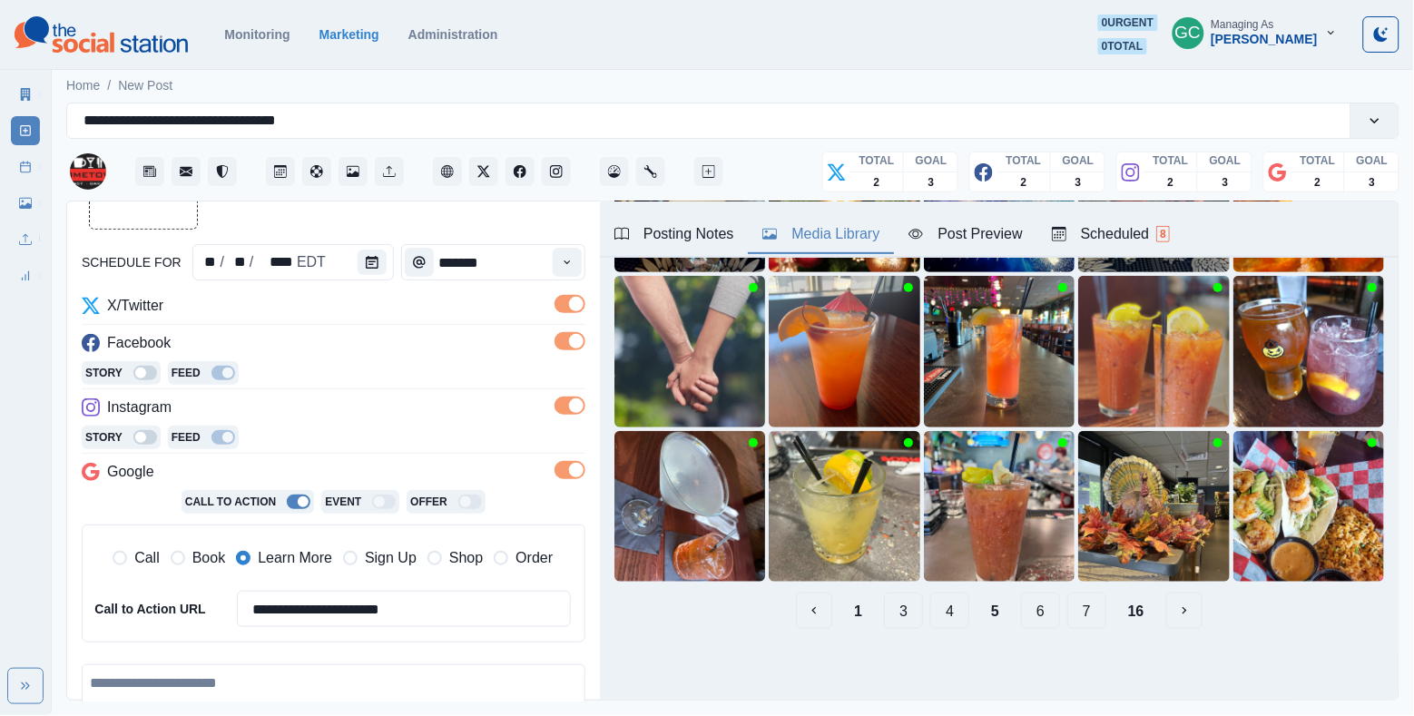
scroll to position [238, 0]
click at [955, 610] on button "4" at bounding box center [949, 611] width 39 height 36
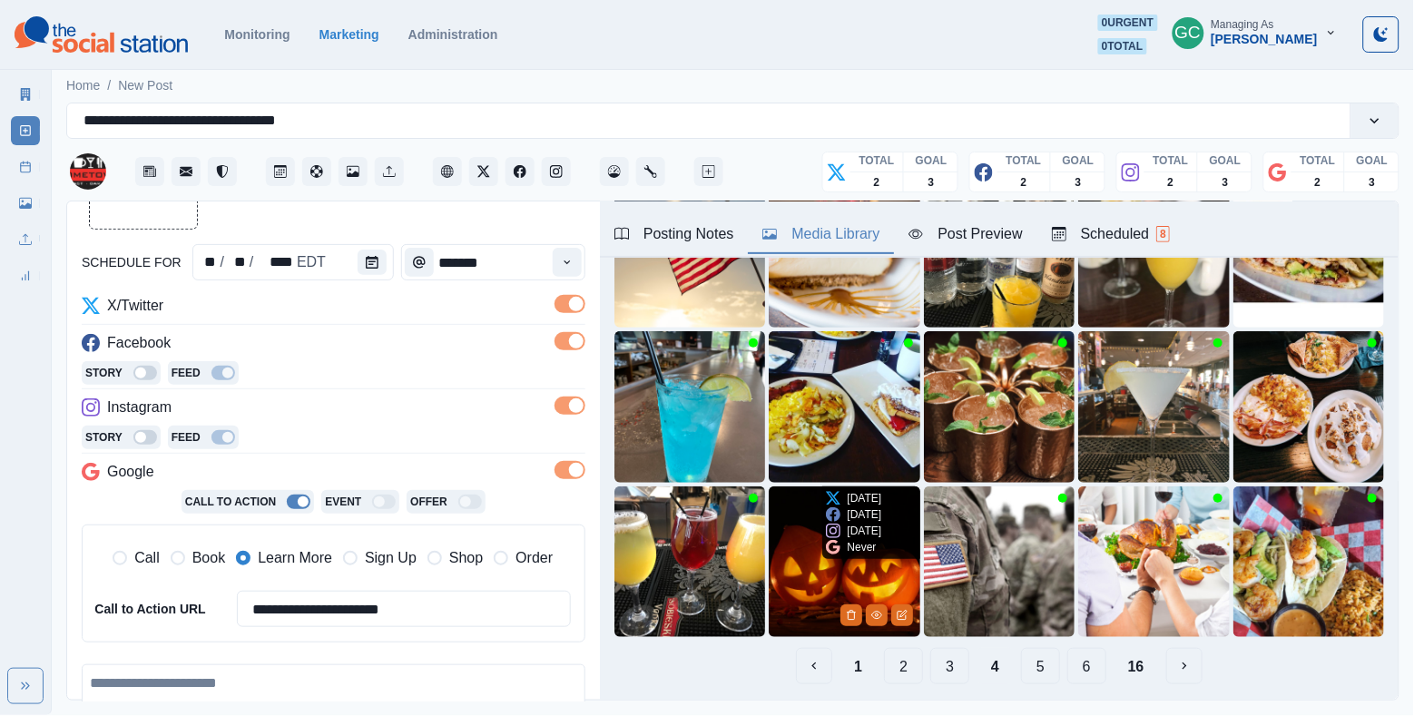
scroll to position [184, 0]
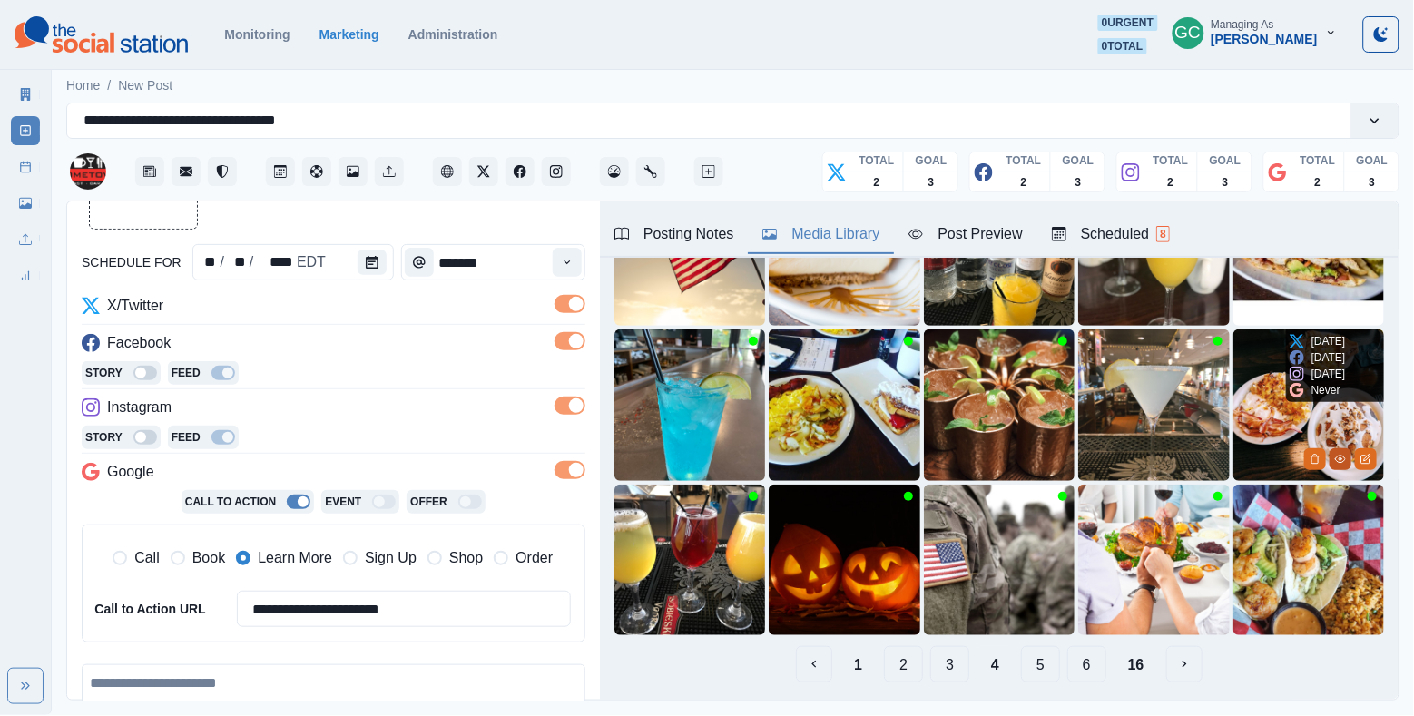
click at [1338, 456] on icon "View Media" at bounding box center [1340, 459] width 11 height 11
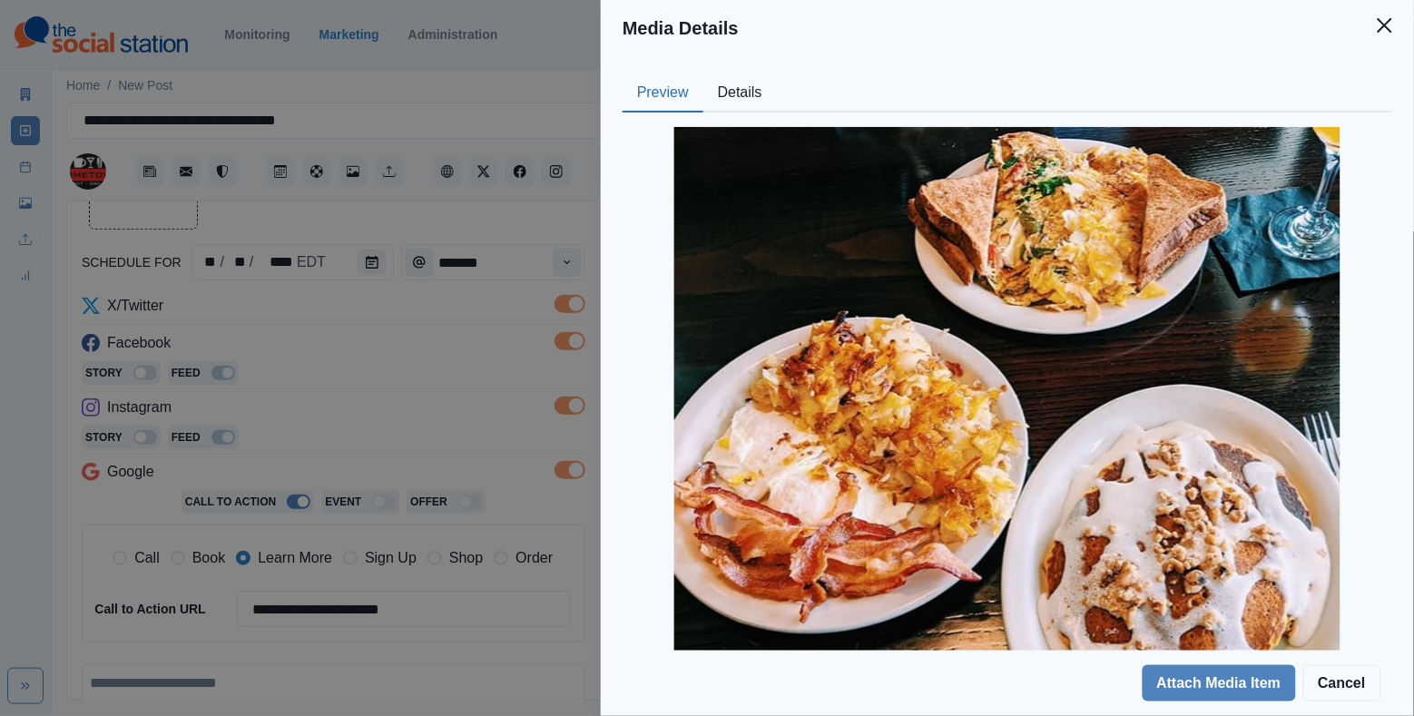
click at [753, 100] on button "Details" at bounding box center [741, 93] width 74 height 38
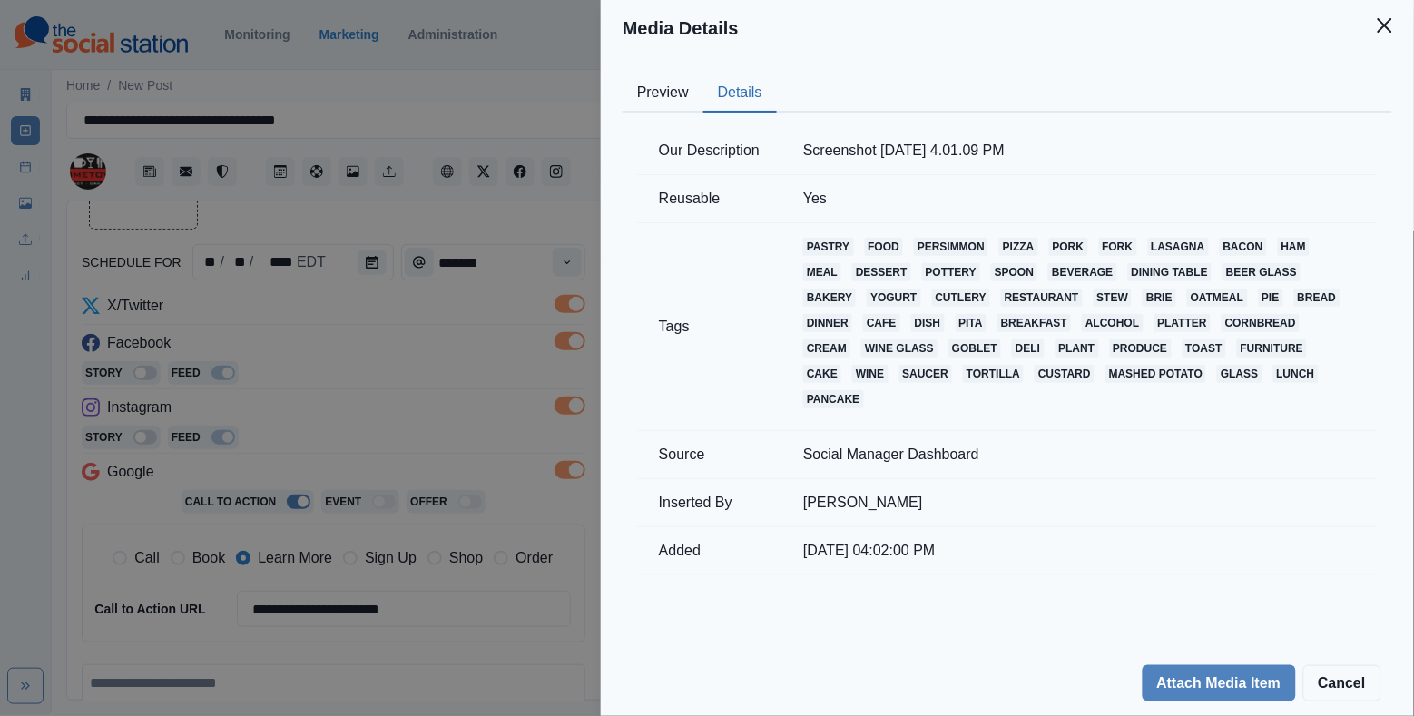
click at [676, 99] on button "Preview" at bounding box center [663, 93] width 81 height 38
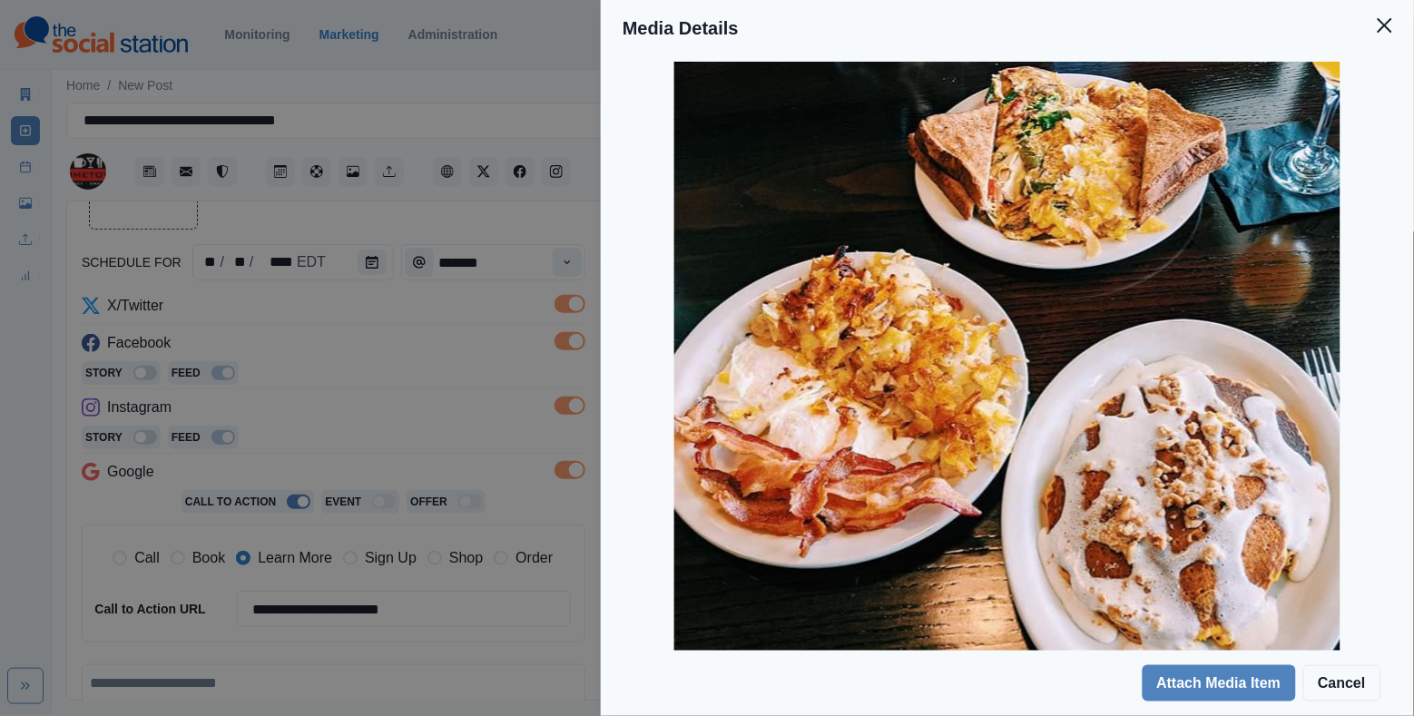
scroll to position [86, 0]
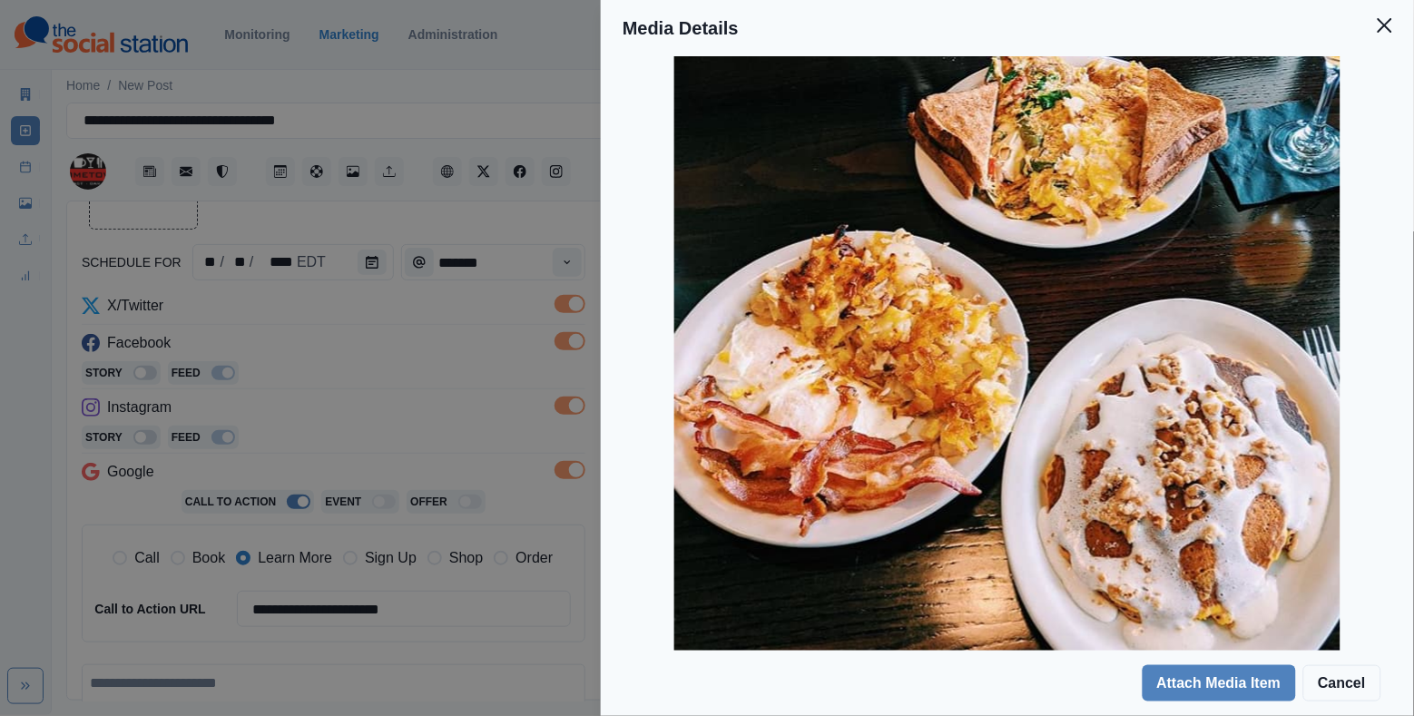
click at [460, 397] on div "Media Details Preview Details Our Description Screenshot 2020-03-06 at 4.01.09 …" at bounding box center [707, 358] width 1414 height 716
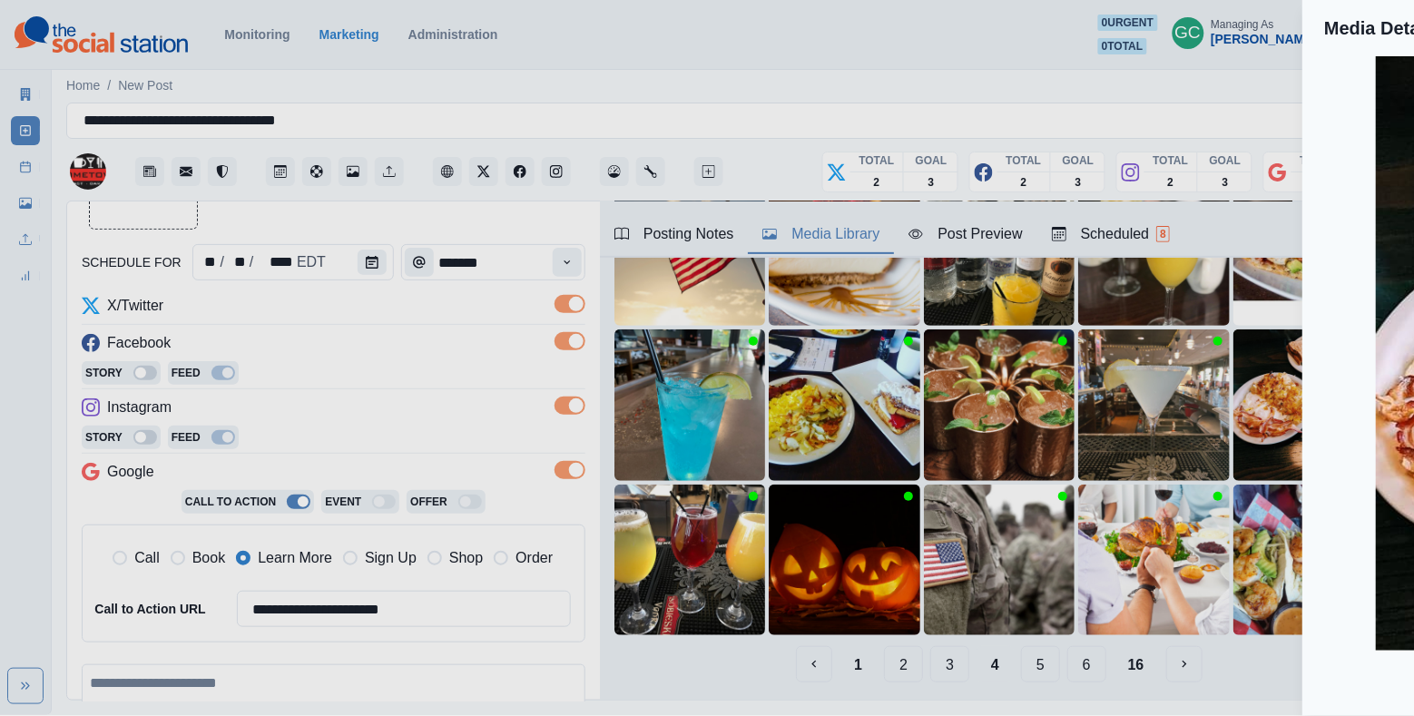
scroll to position [56, 0]
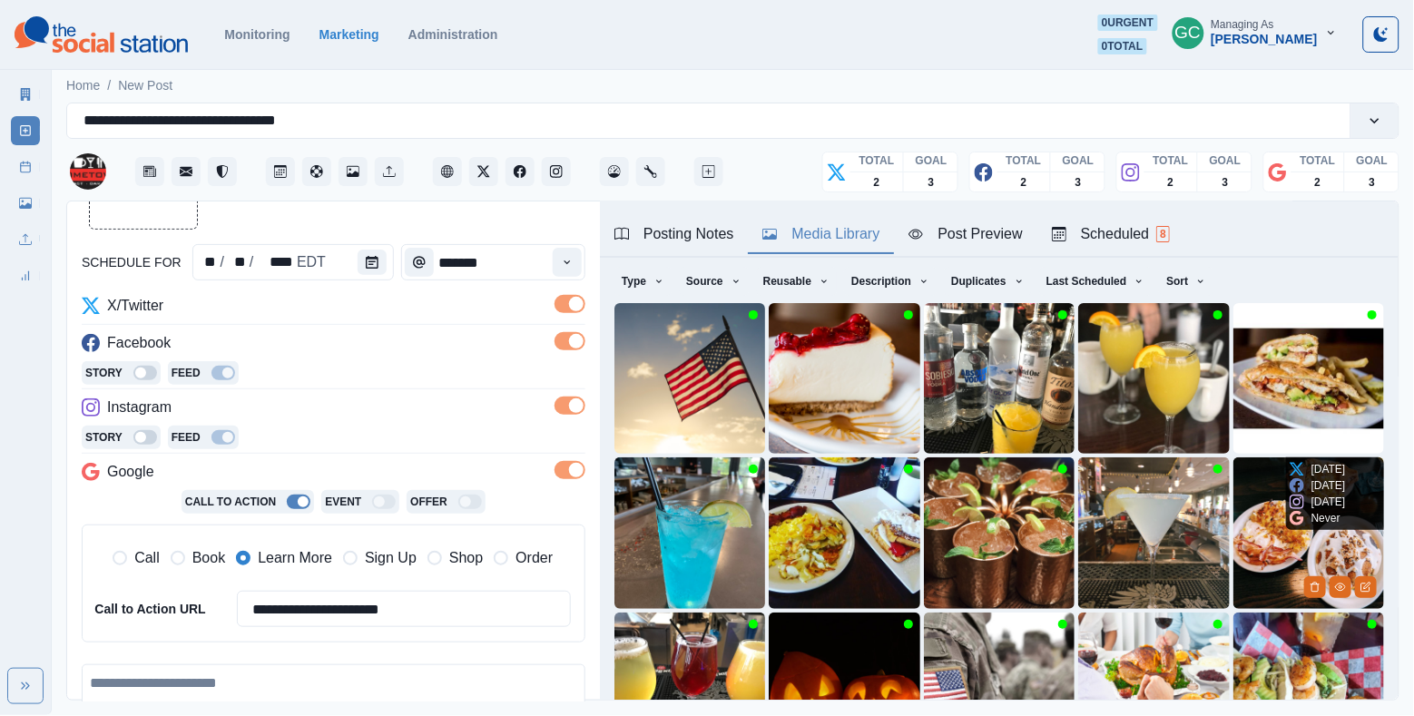
click at [1268, 560] on img at bounding box center [1309, 533] width 151 height 151
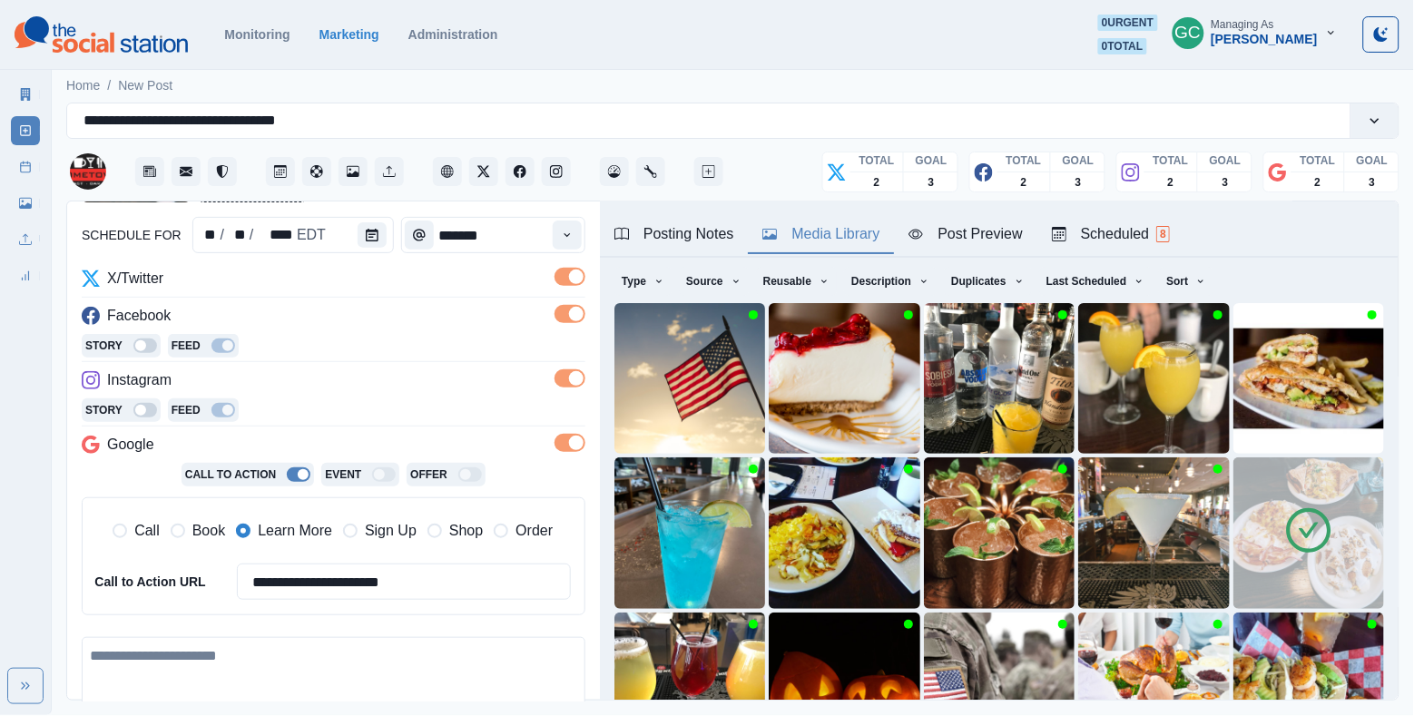
scroll to position [267, 0]
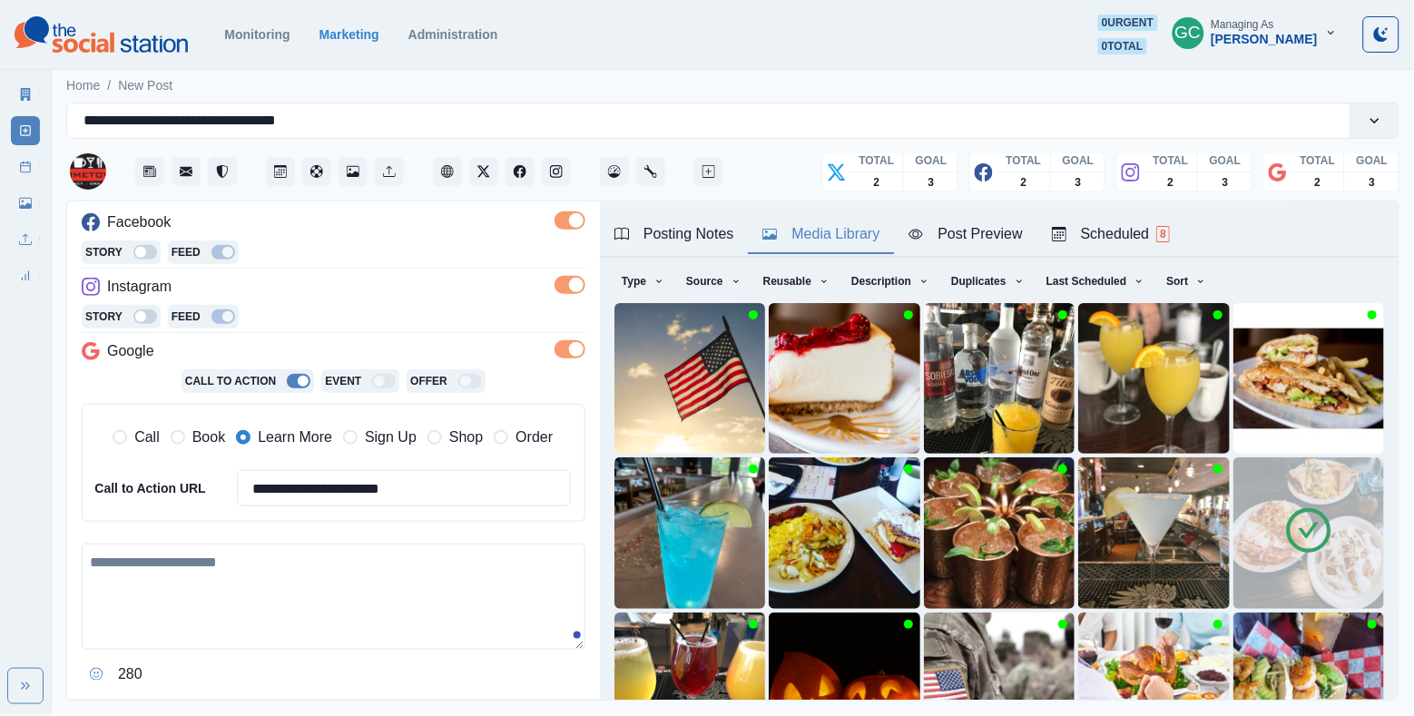
click at [179, 586] on textarea at bounding box center [334, 597] width 504 height 106
paste textarea "**********"
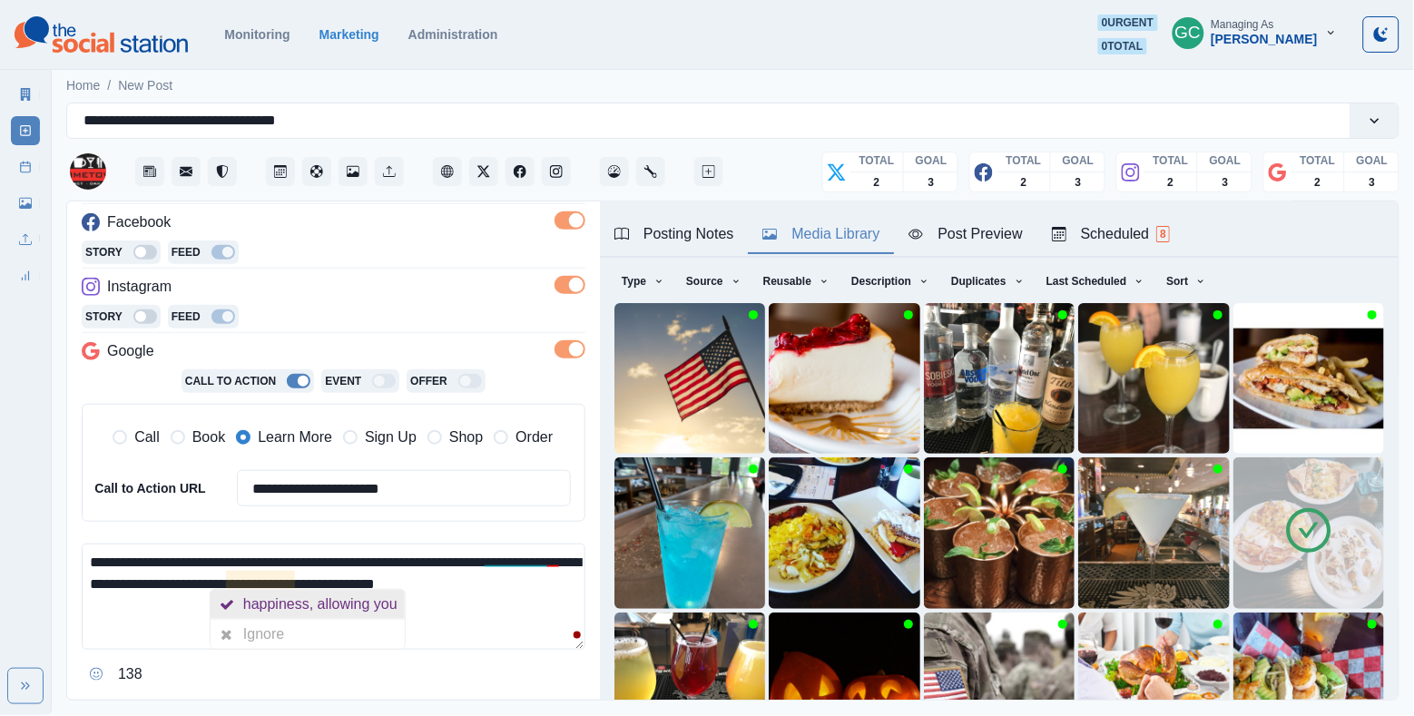
click at [257, 601] on div "happiness, allowing you" at bounding box center [324, 604] width 162 height 29
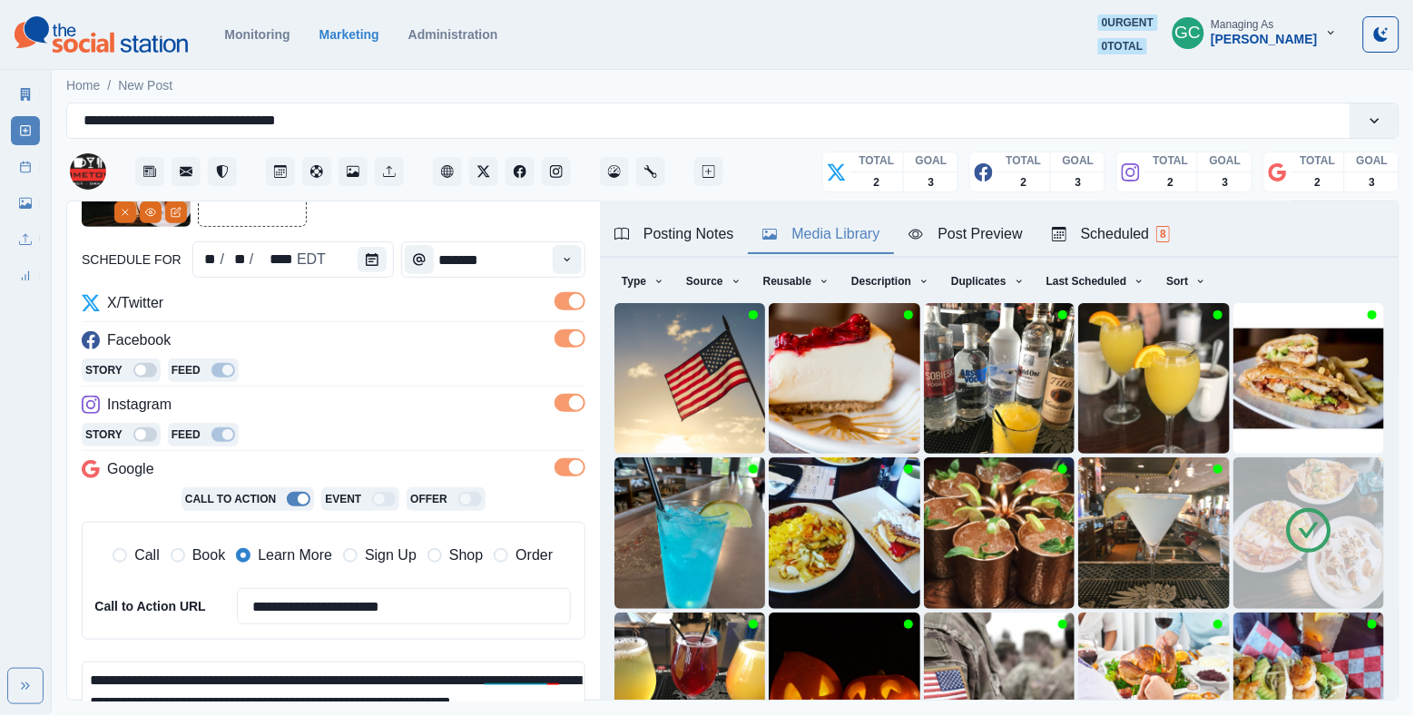
scroll to position [316, 0]
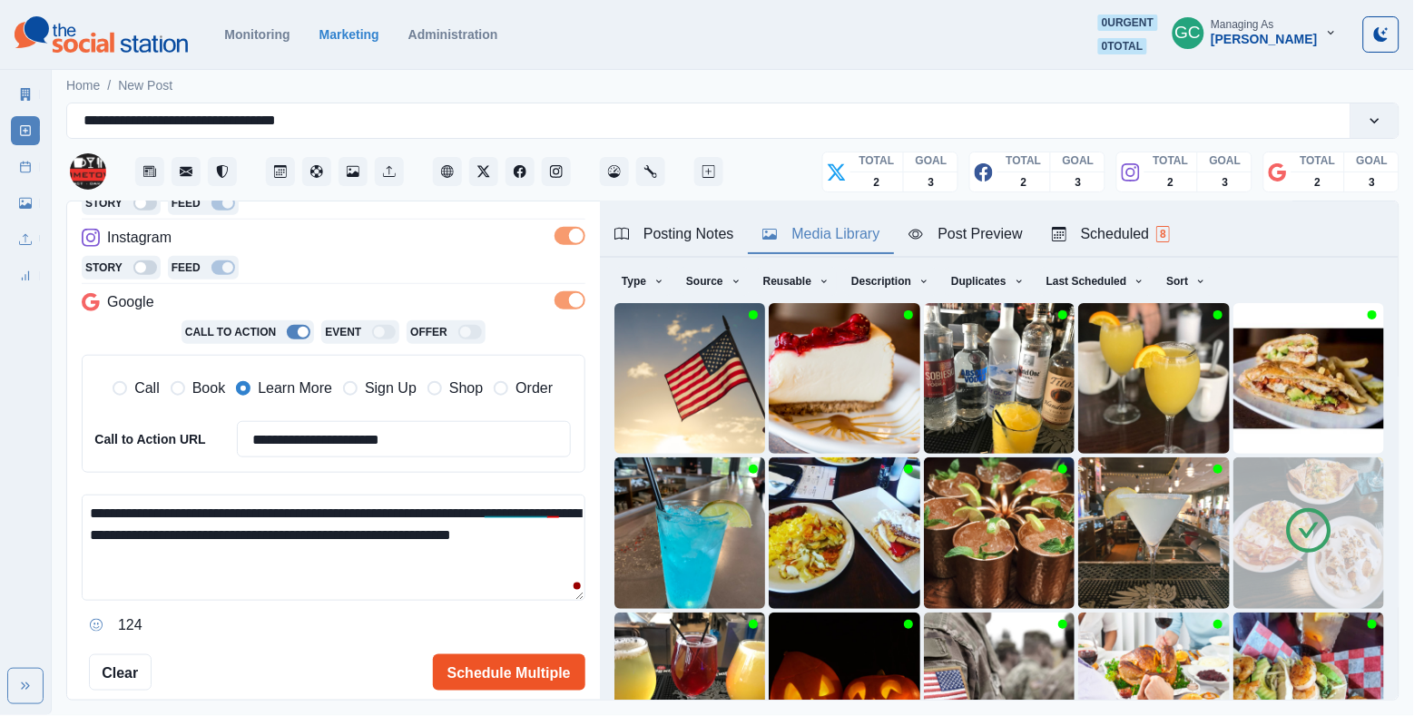
type textarea "**********"
click at [501, 663] on button "Schedule Multiple" at bounding box center [509, 672] width 153 height 36
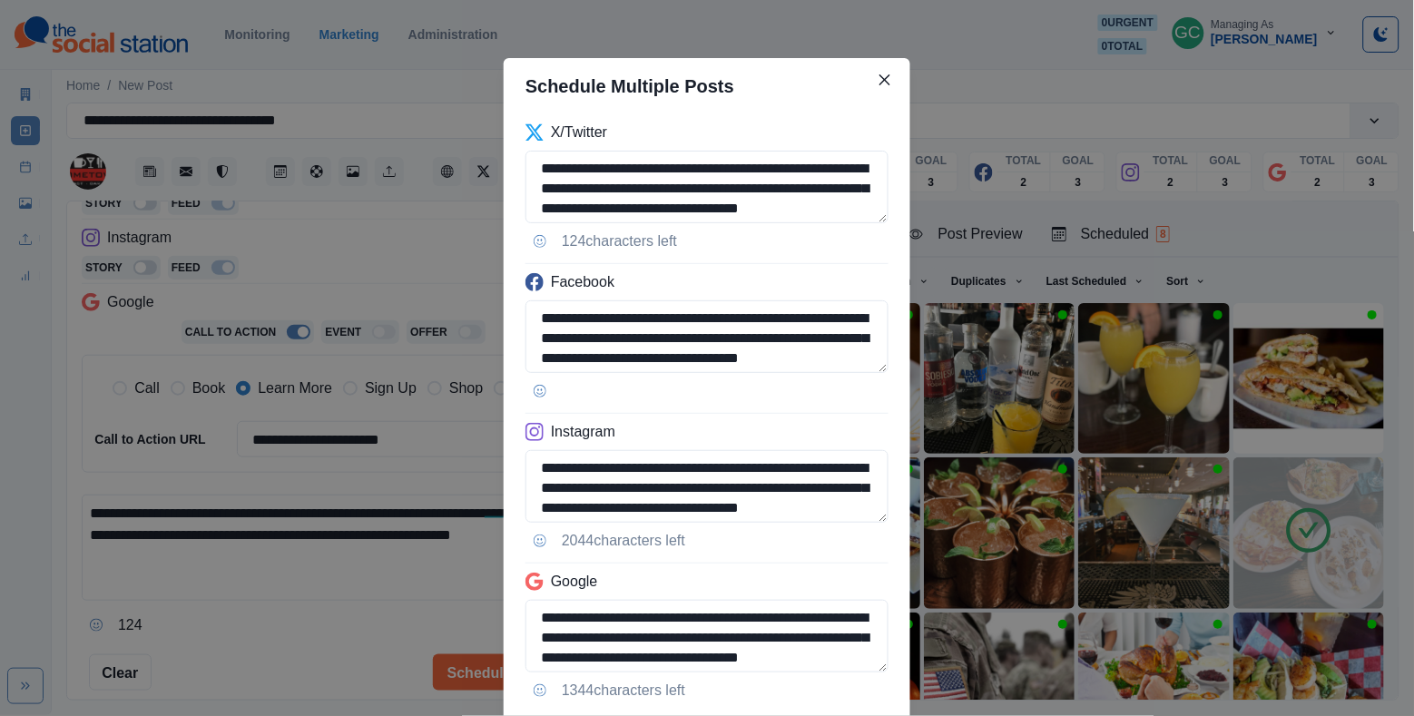
click at [403, 443] on div "**********" at bounding box center [707, 358] width 1414 height 716
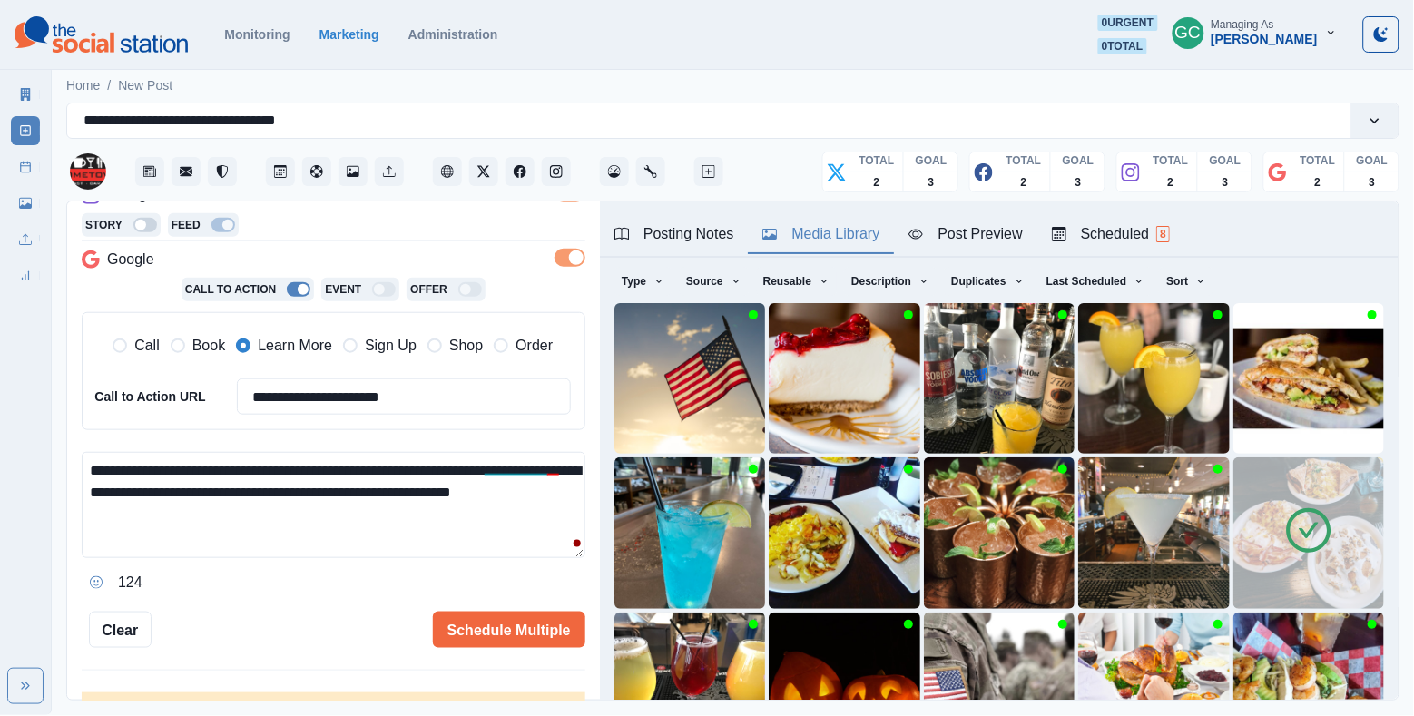
scroll to position [371, 0]
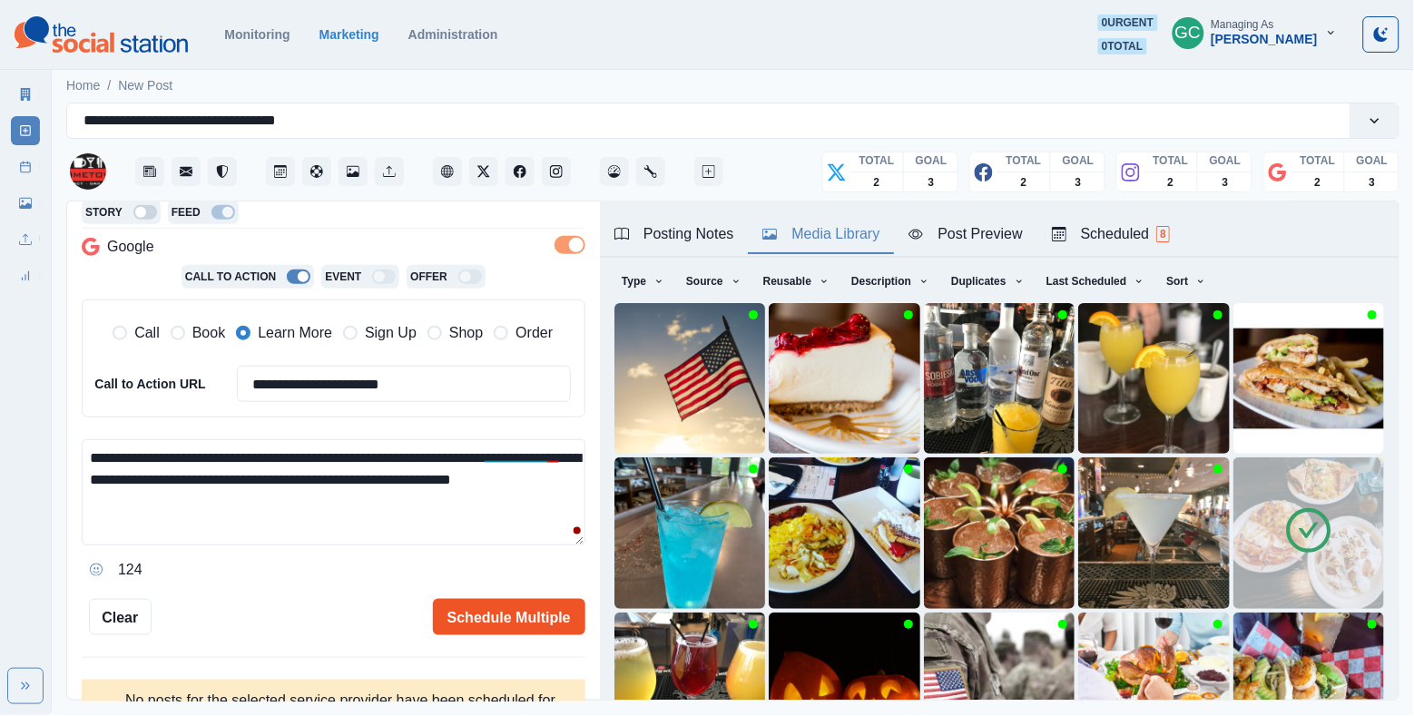
click at [497, 609] on button "Schedule Multiple" at bounding box center [509, 617] width 153 height 36
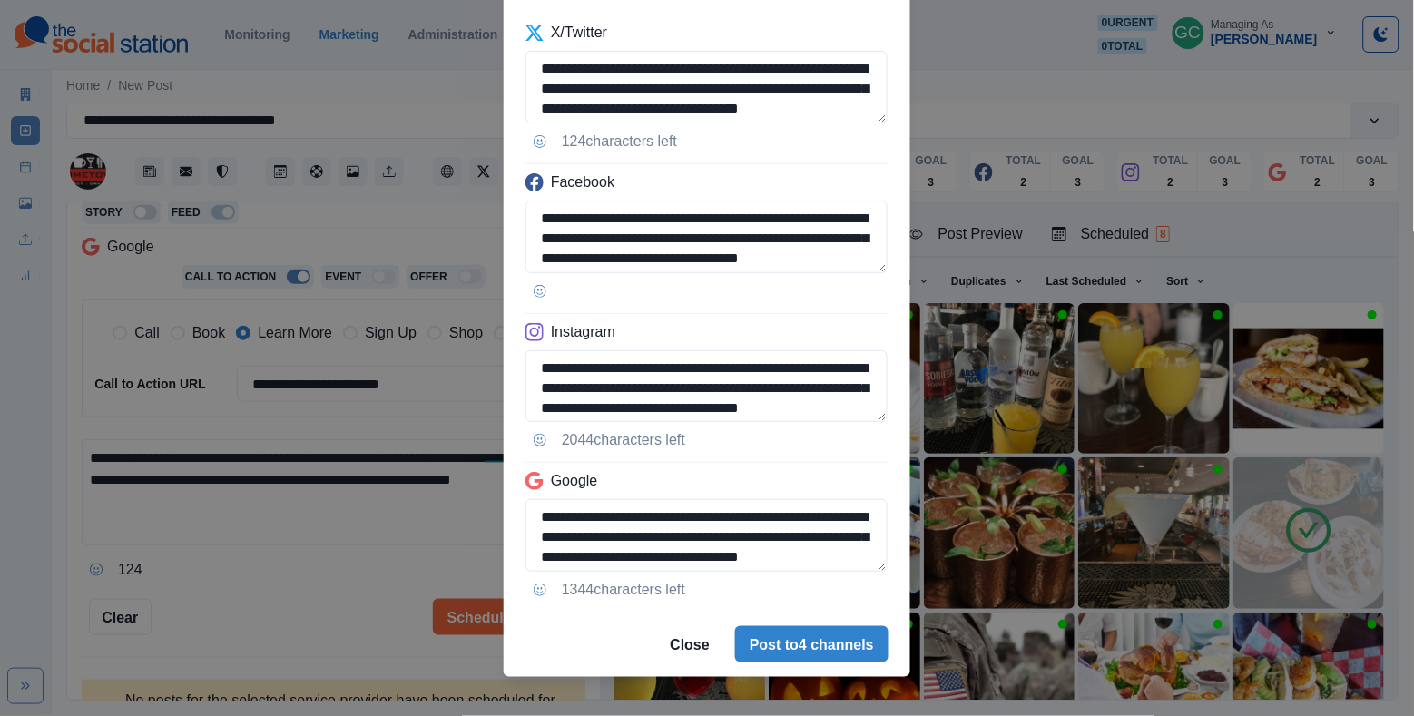
scroll to position [118, 0]
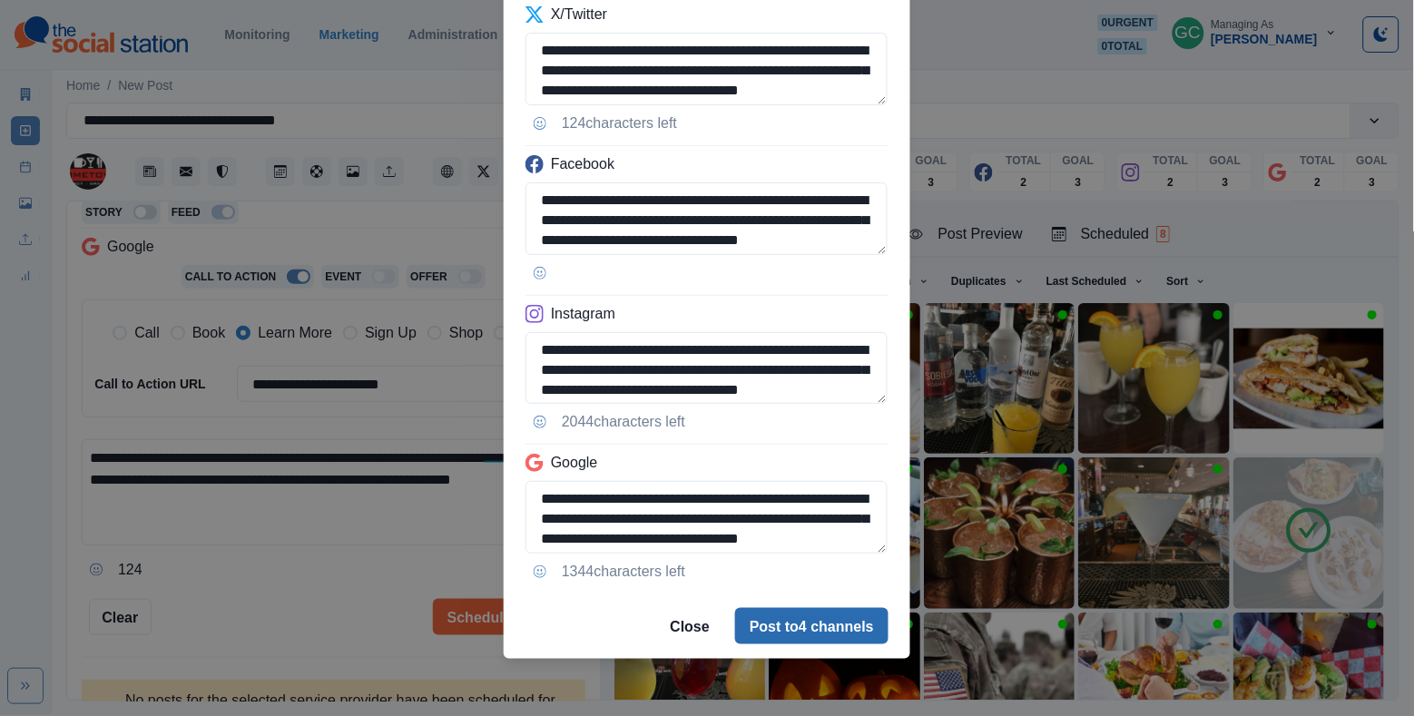
click at [754, 618] on button "Post to 4 channels" at bounding box center [811, 626] width 153 height 36
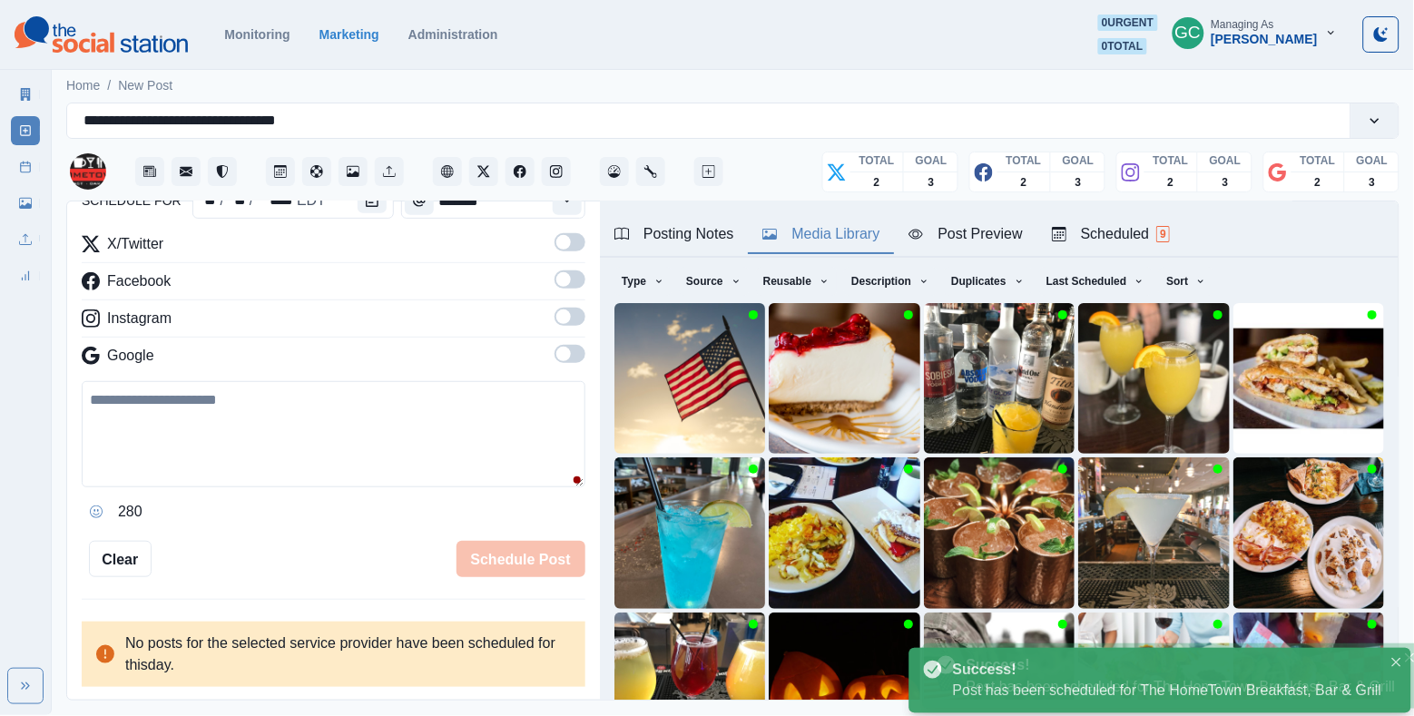
scroll to position [146, 0]
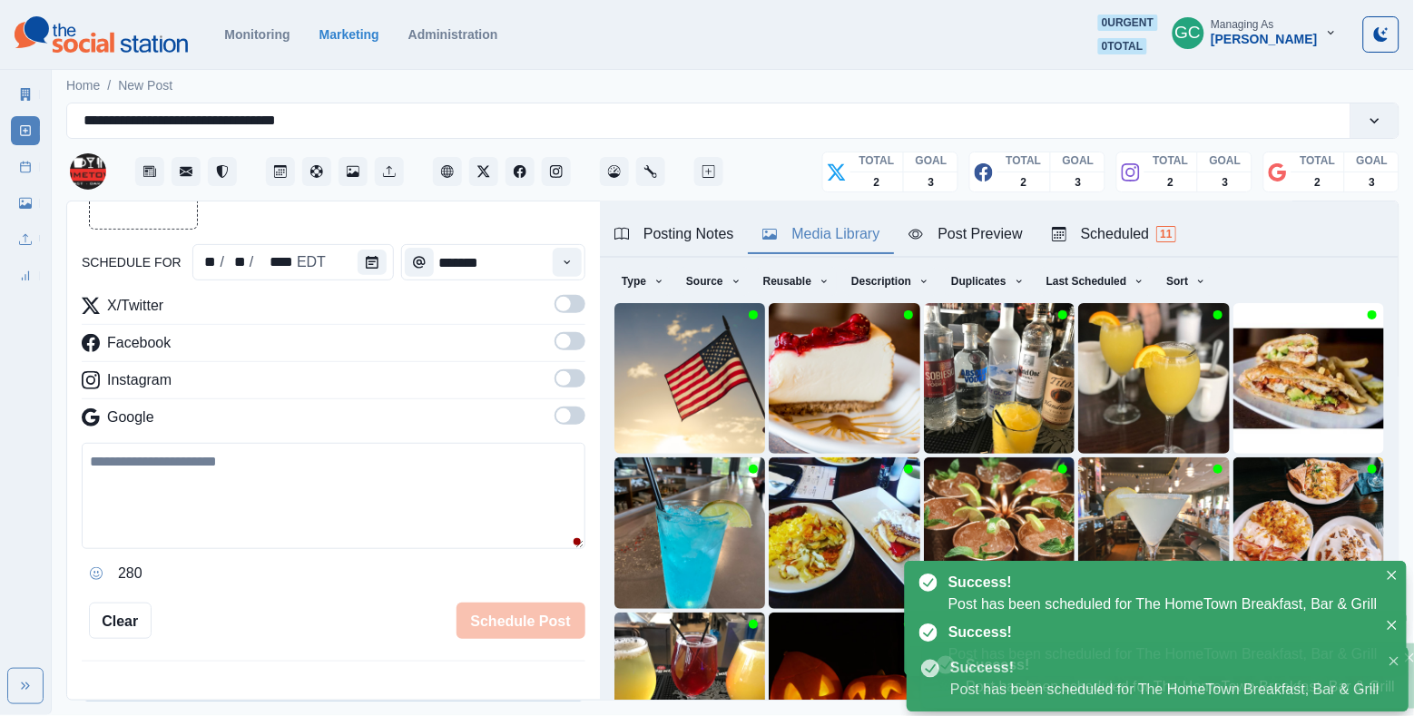
click at [1141, 231] on div "Scheduled 11" at bounding box center [1114, 234] width 124 height 22
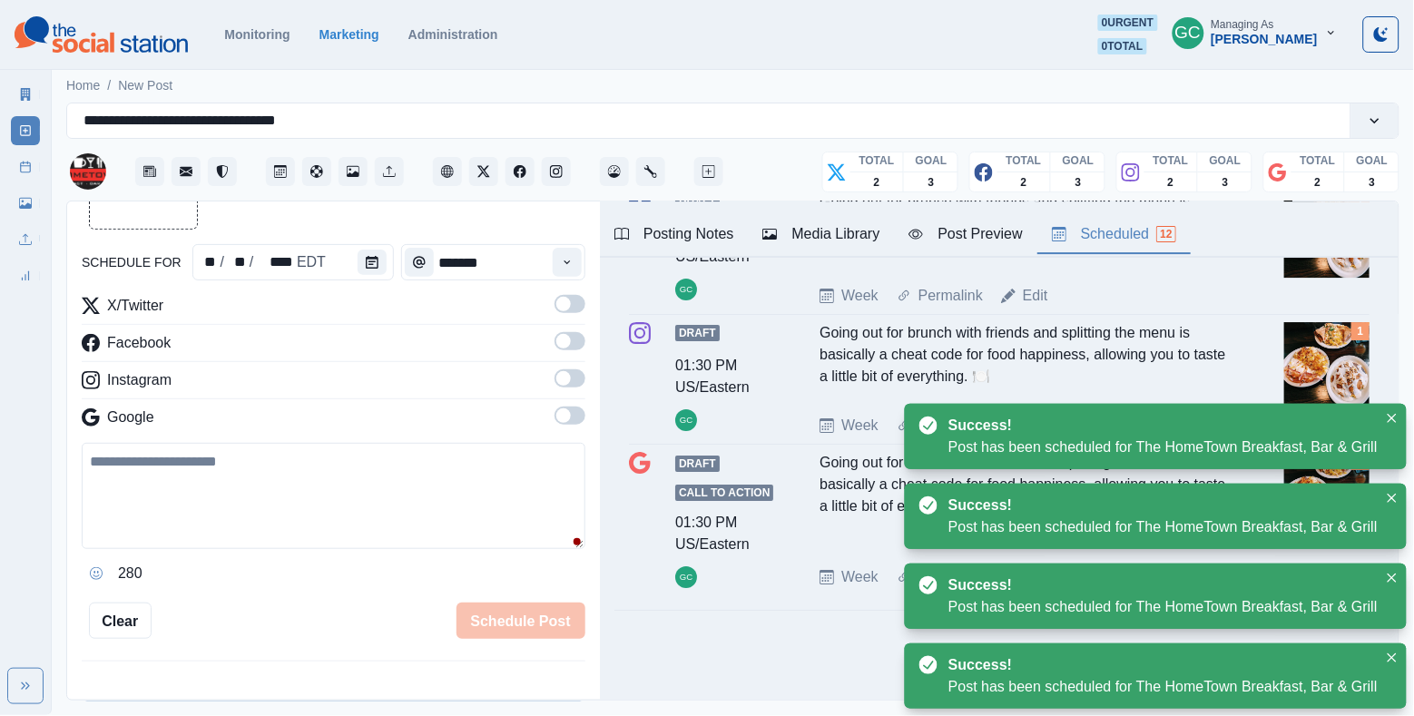
scroll to position [1527, 0]
click at [376, 274] on button "Calendar" at bounding box center [372, 262] width 29 height 25
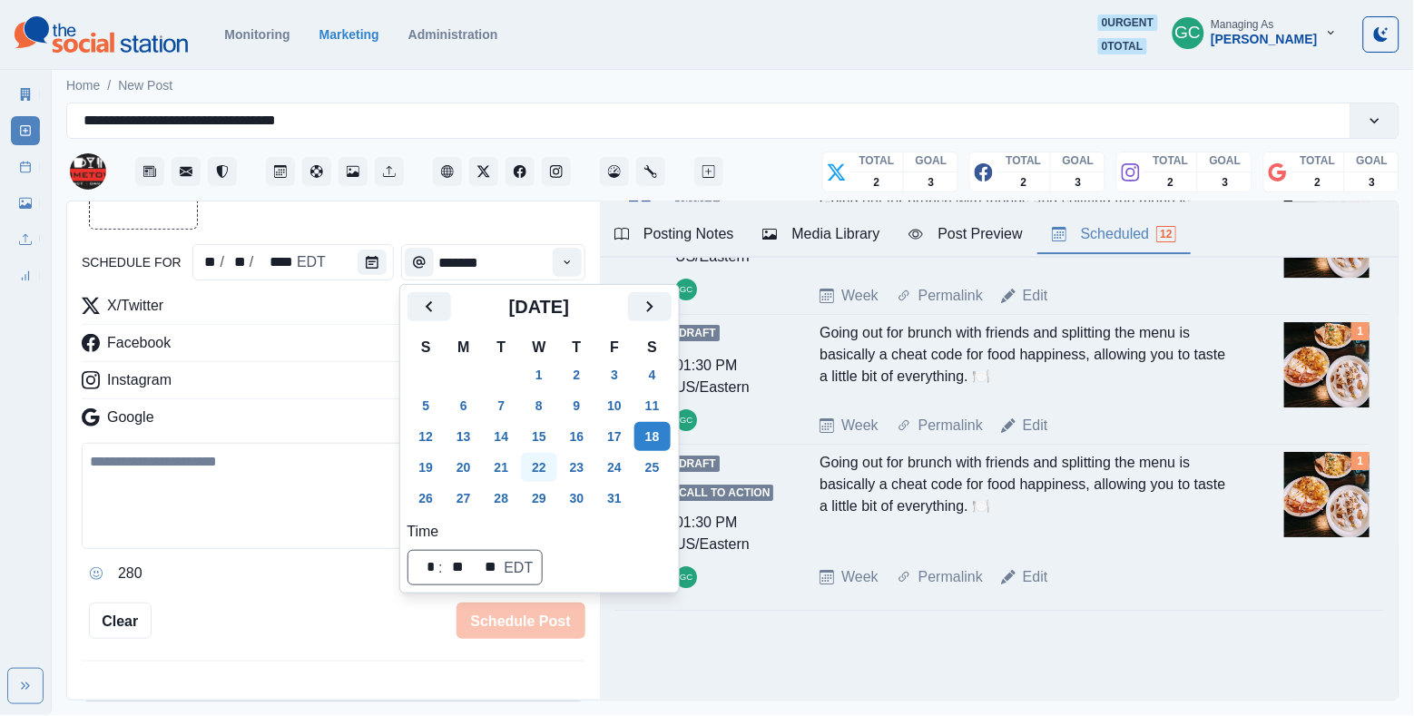
click at [540, 467] on button "22" at bounding box center [539, 467] width 36 height 29
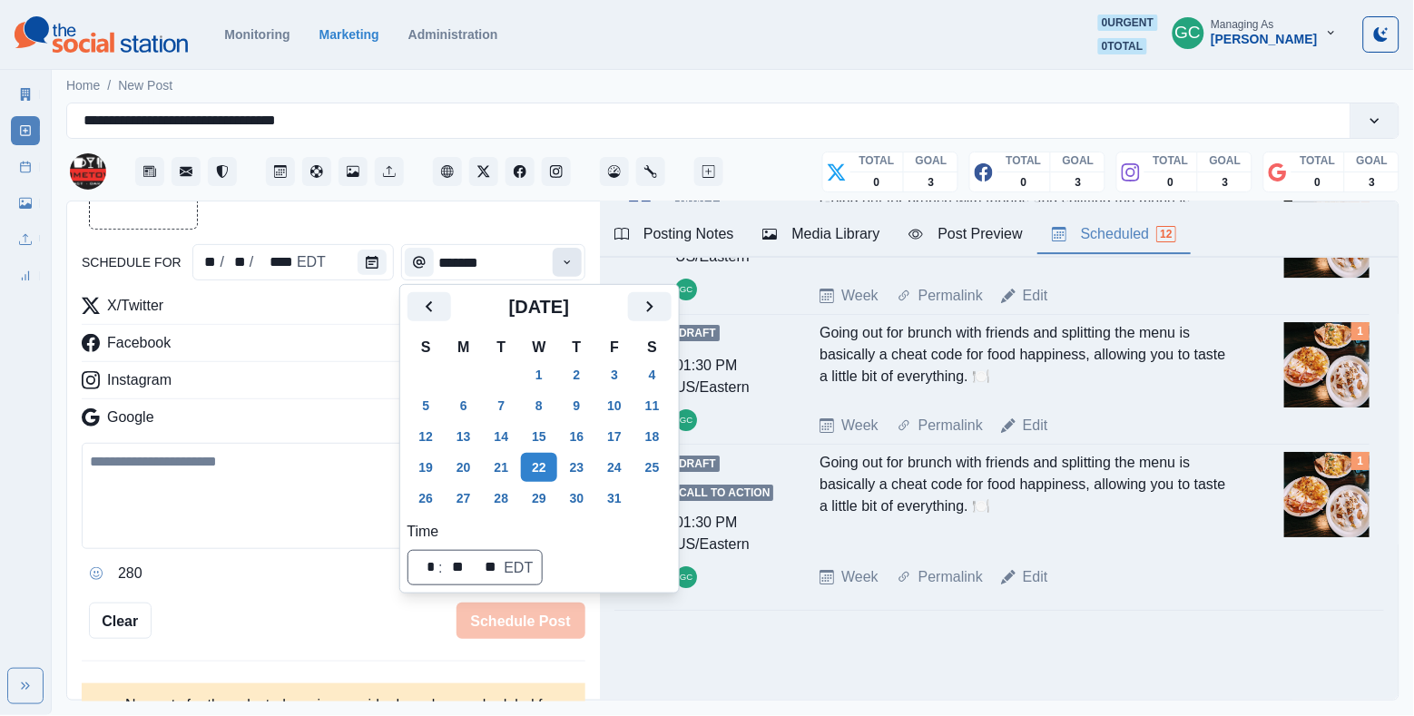
click at [574, 263] on button "Time" at bounding box center [567, 262] width 29 height 29
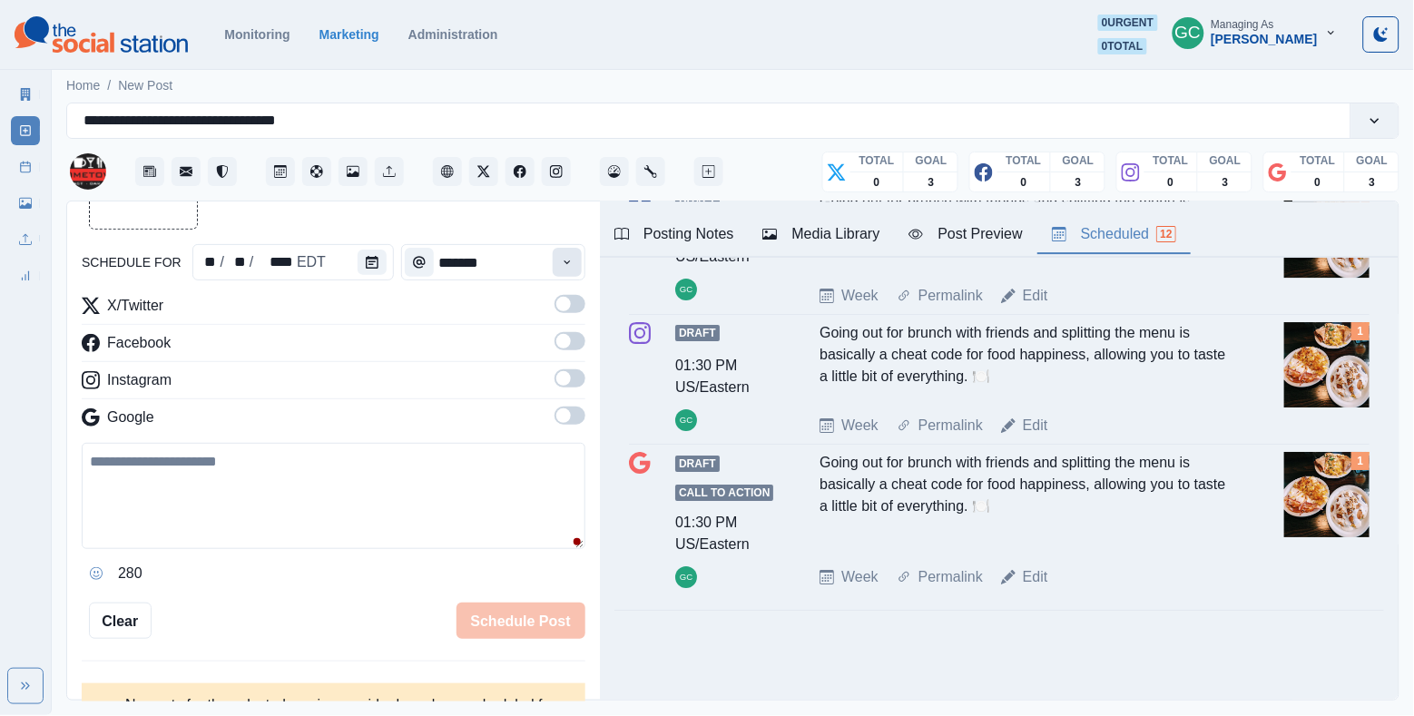
click at [574, 263] on button "Time" at bounding box center [567, 262] width 29 height 29
click at [499, 348] on li "3:00 PM" at bounding box center [499, 334] width 182 height 25
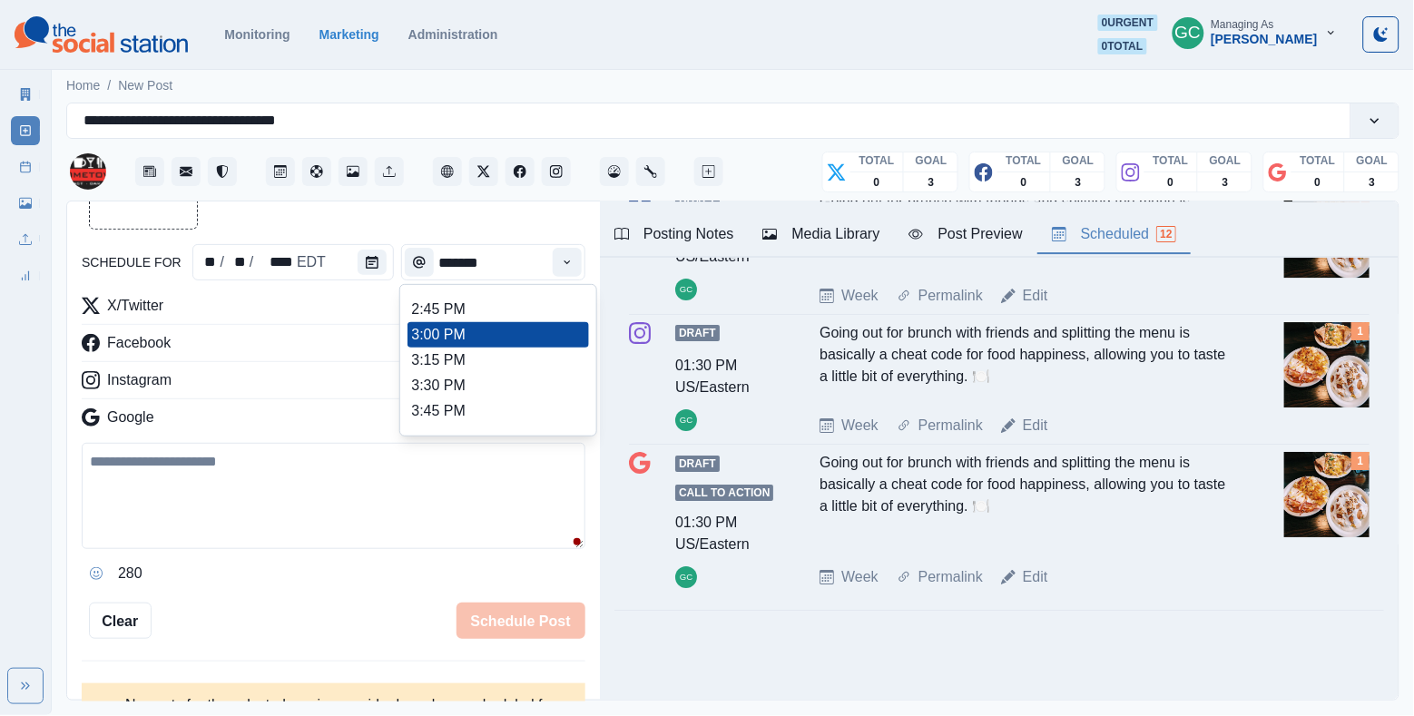
type input "*******"
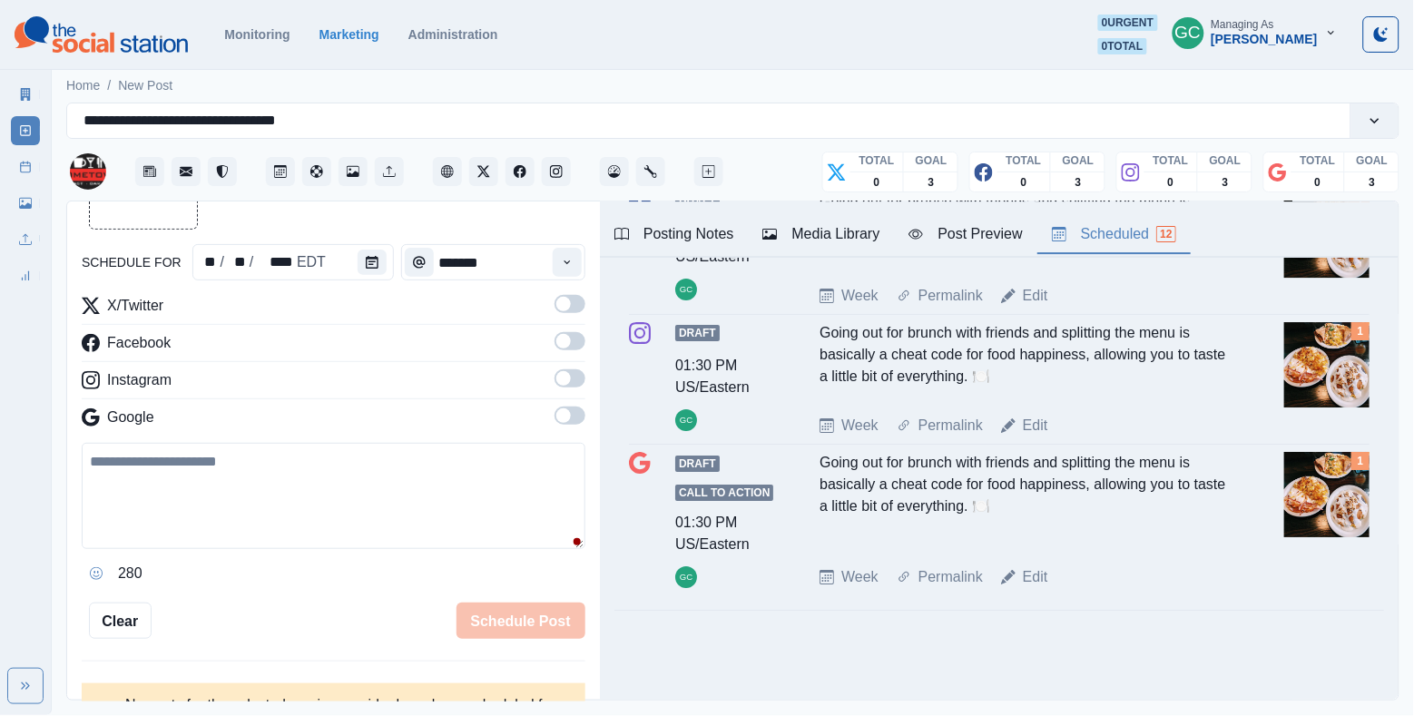
click at [561, 420] on span at bounding box center [563, 415] width 15 height 15
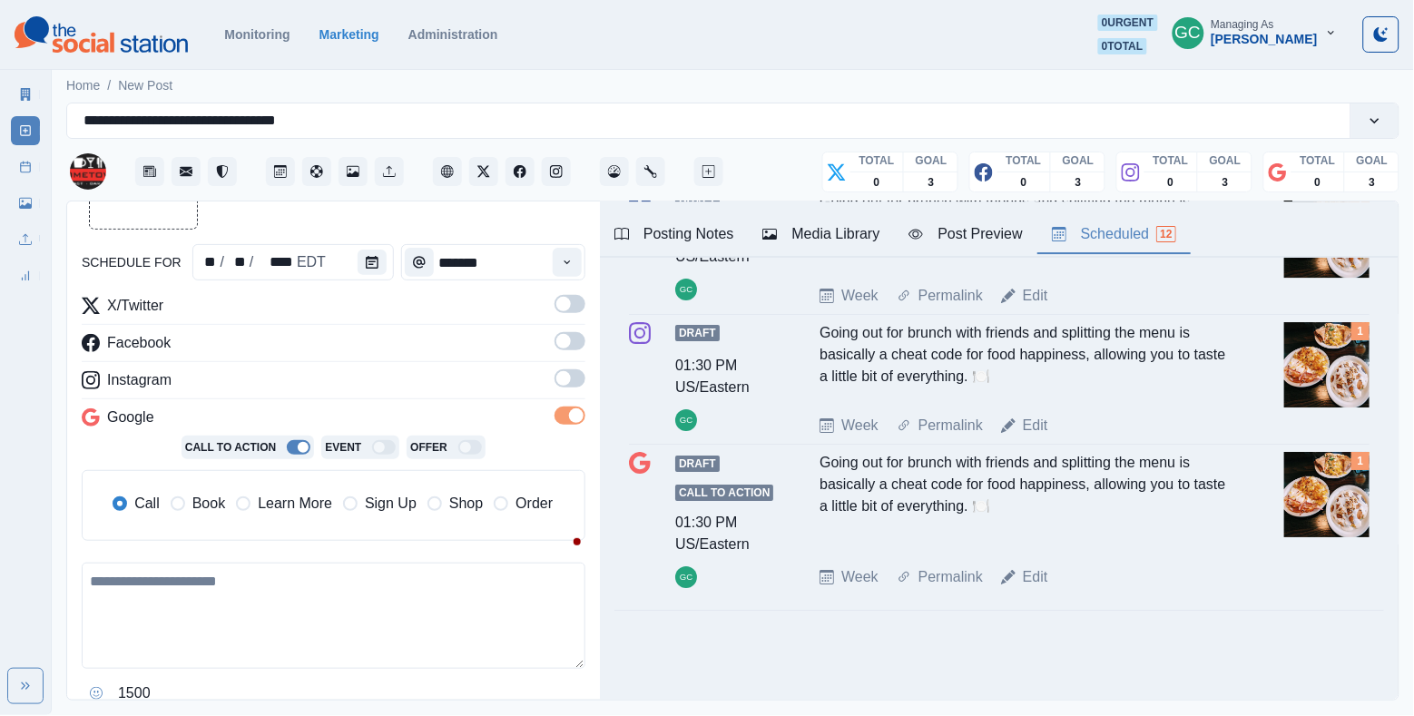
click at [572, 384] on span at bounding box center [570, 378] width 31 height 18
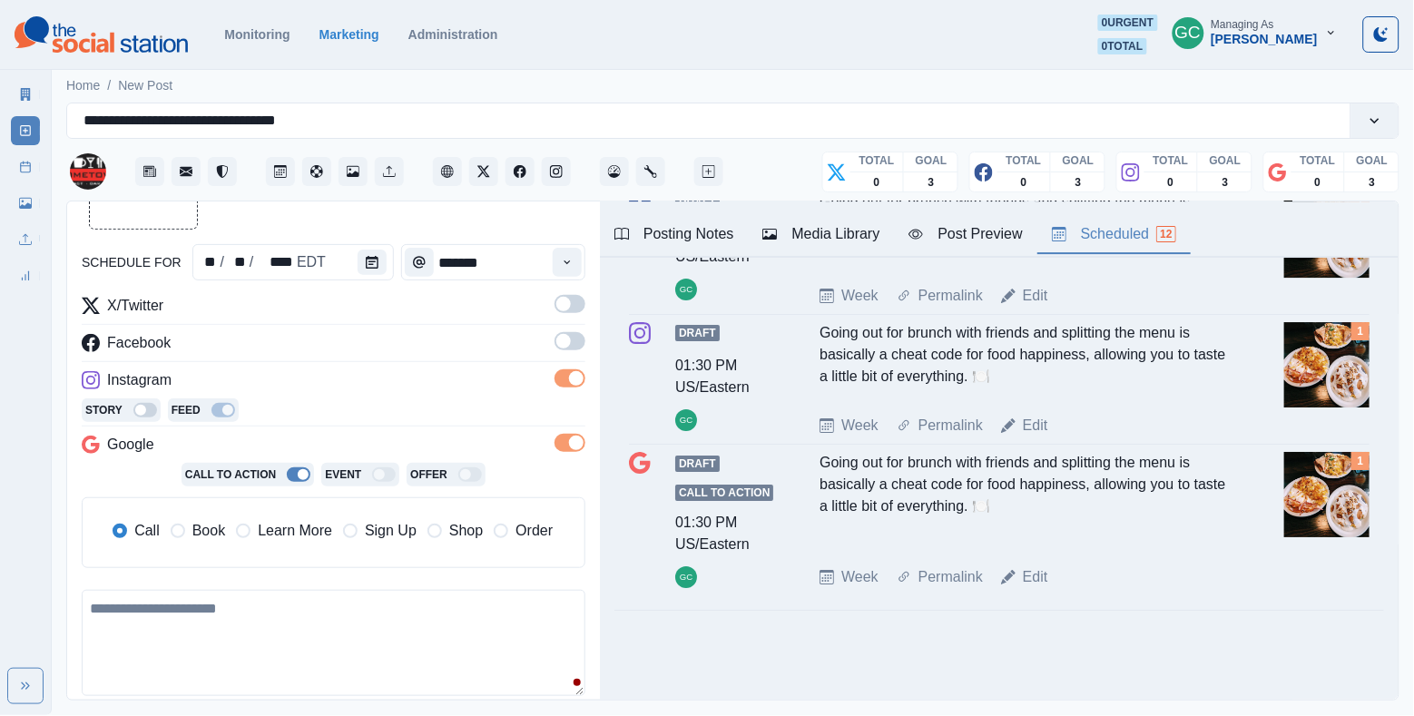
click at [572, 348] on span at bounding box center [570, 341] width 31 height 18
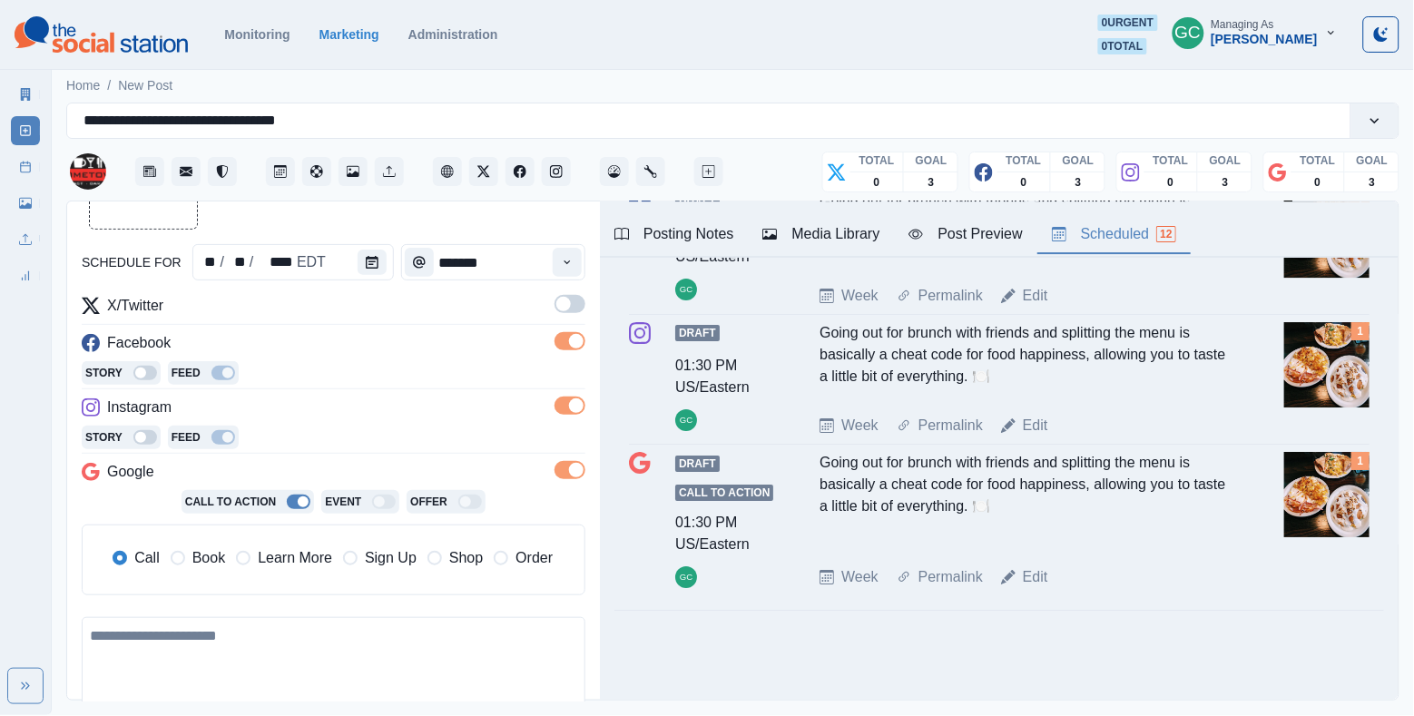
click at [574, 311] on span at bounding box center [570, 304] width 31 height 18
click at [289, 564] on span "Learn More" at bounding box center [295, 558] width 74 height 22
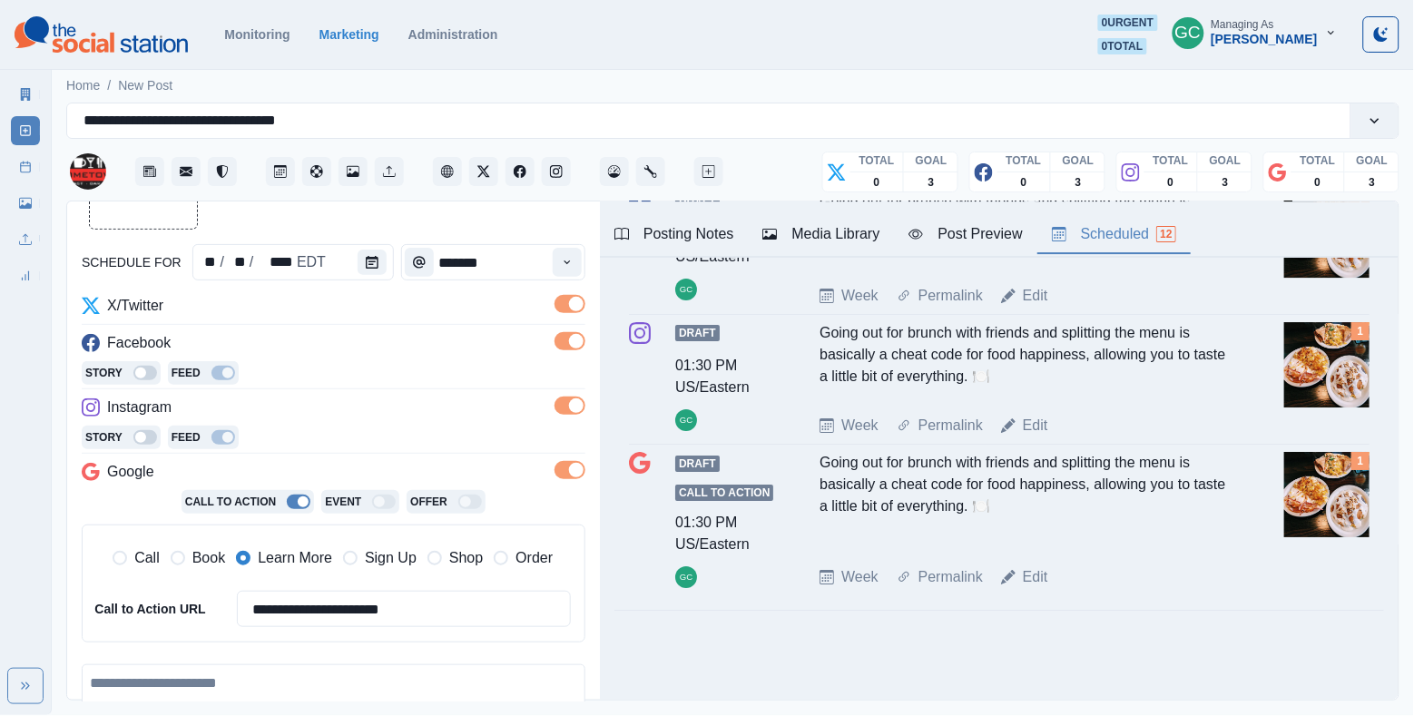
click at [857, 227] on div "Media Library" at bounding box center [821, 234] width 117 height 22
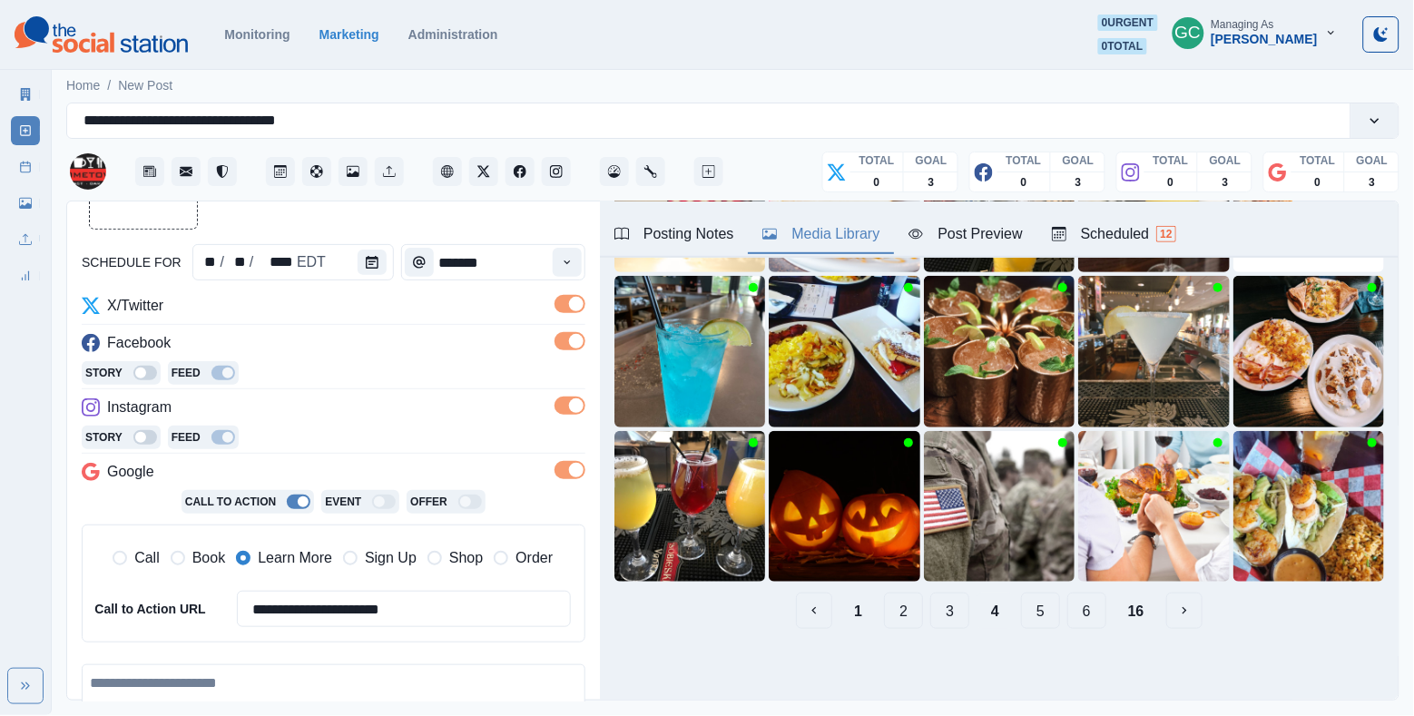
scroll to position [238, 0]
click at [953, 616] on button "3" at bounding box center [949, 611] width 39 height 36
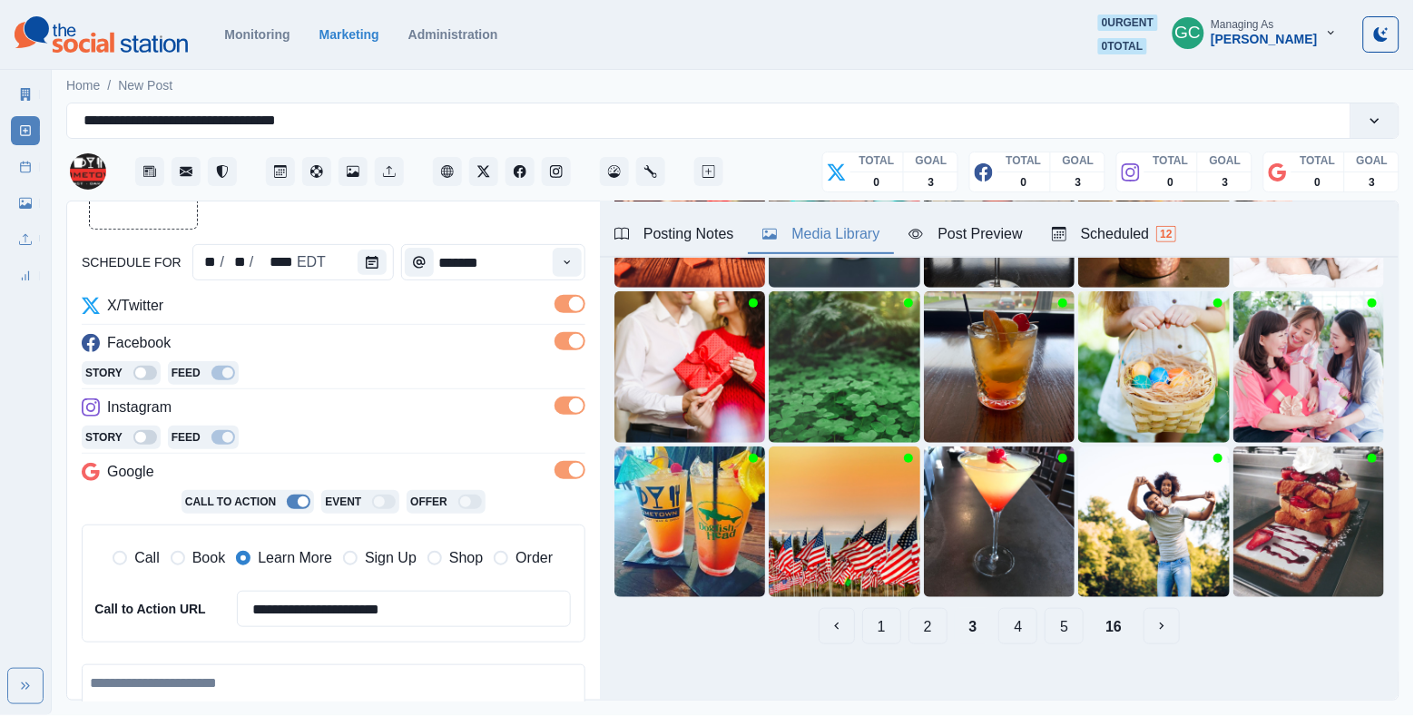
scroll to position [225, 0]
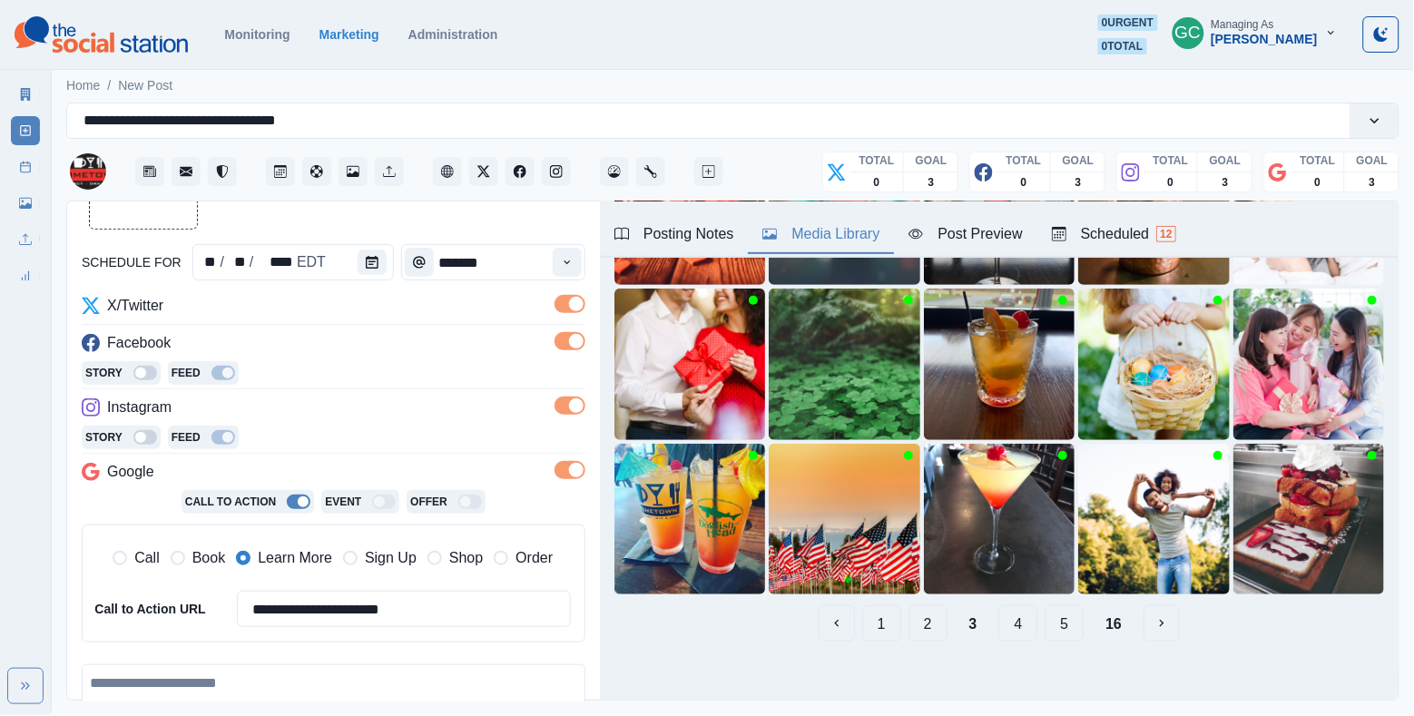
click at [932, 635] on button "2" at bounding box center [928, 623] width 39 height 36
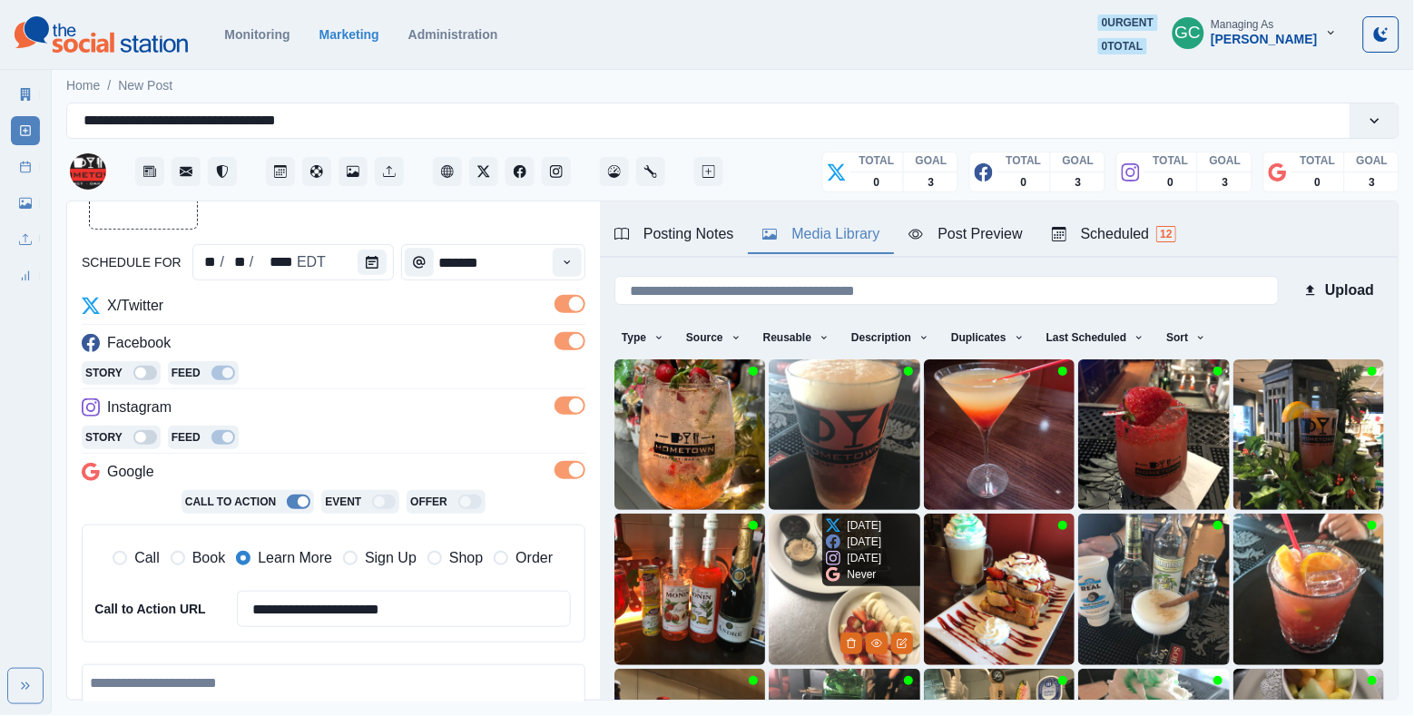
scroll to position [21, 0]
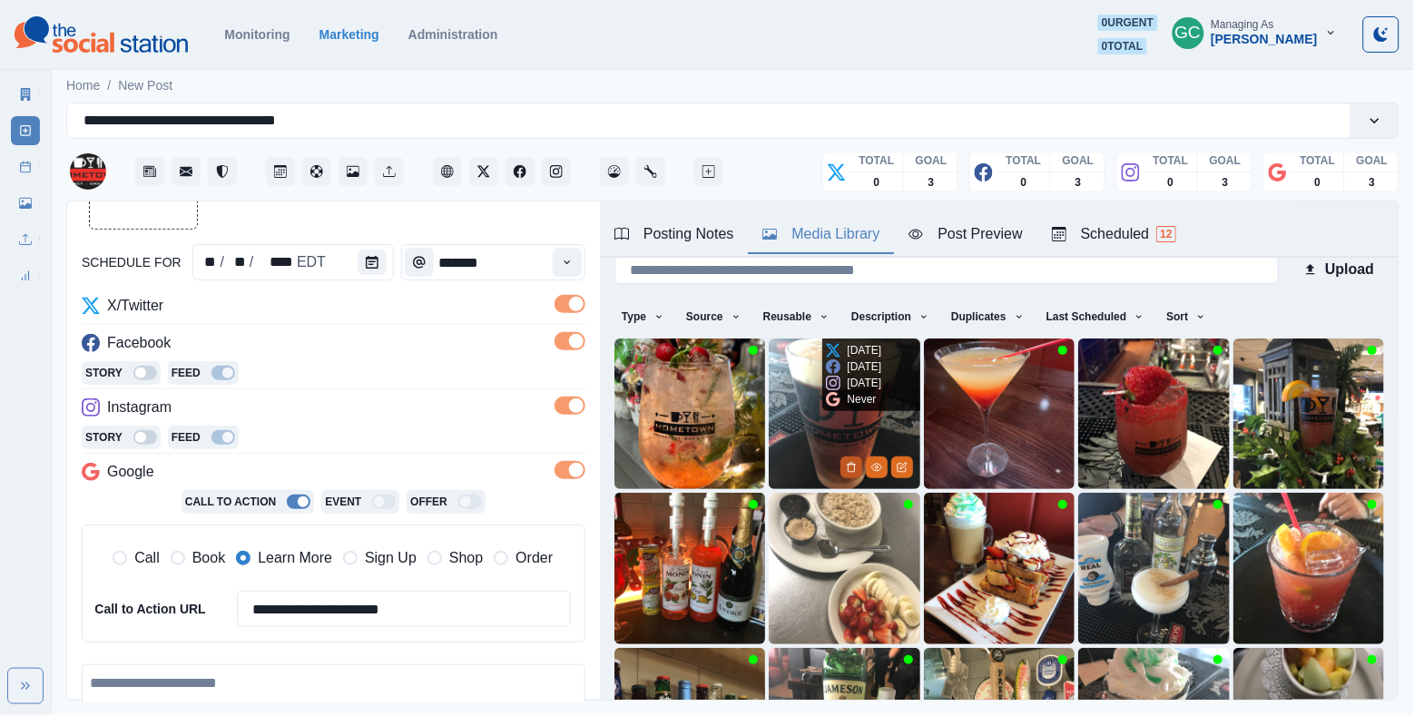
click at [844, 469] on button "Delete Media" at bounding box center [852, 468] width 22 height 22
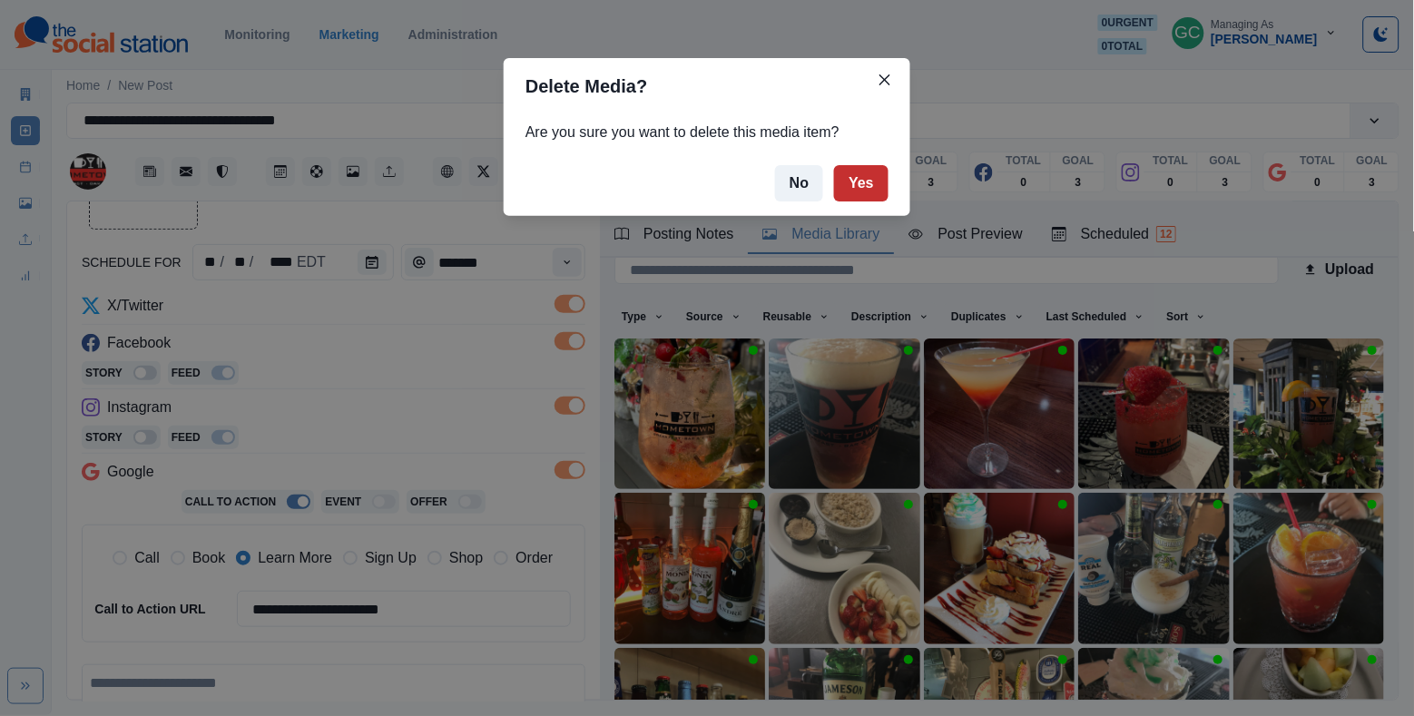
click at [868, 184] on button "Yes" at bounding box center [861, 183] width 54 height 36
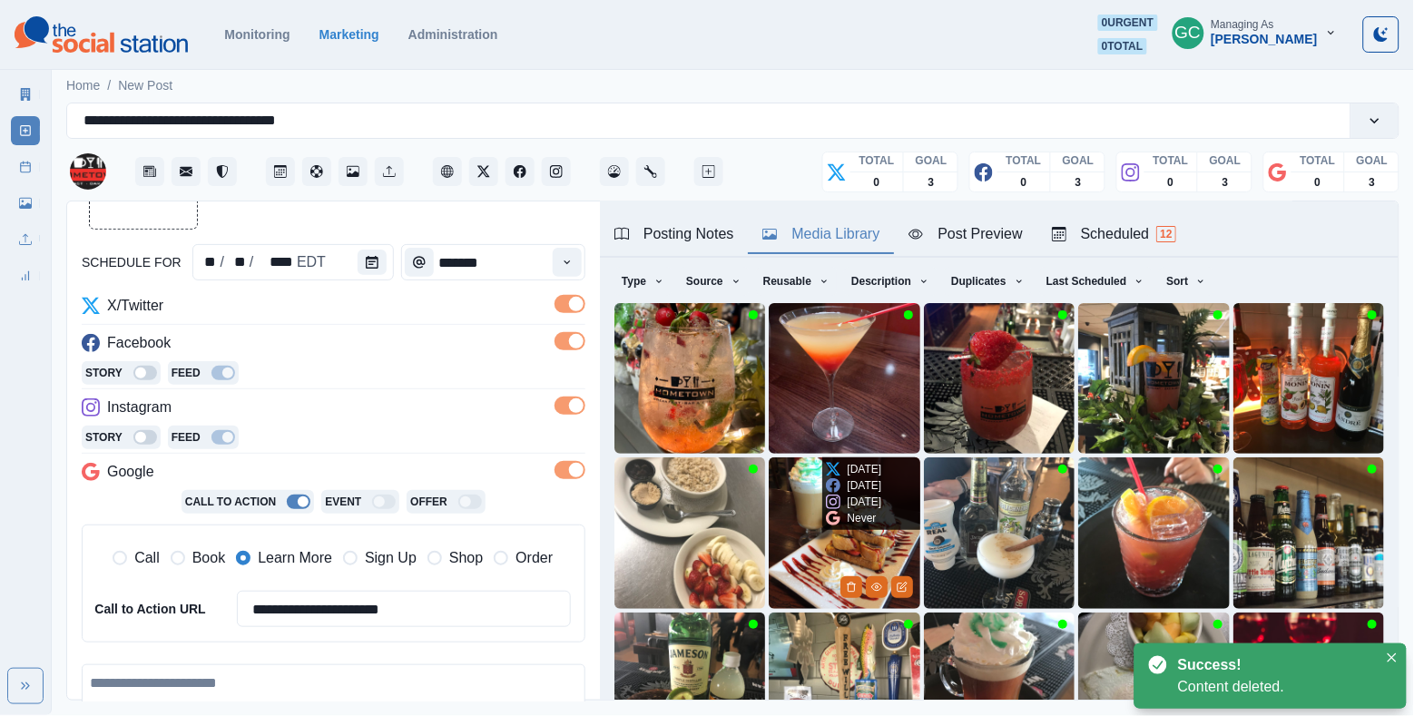
scroll to position [116, 0]
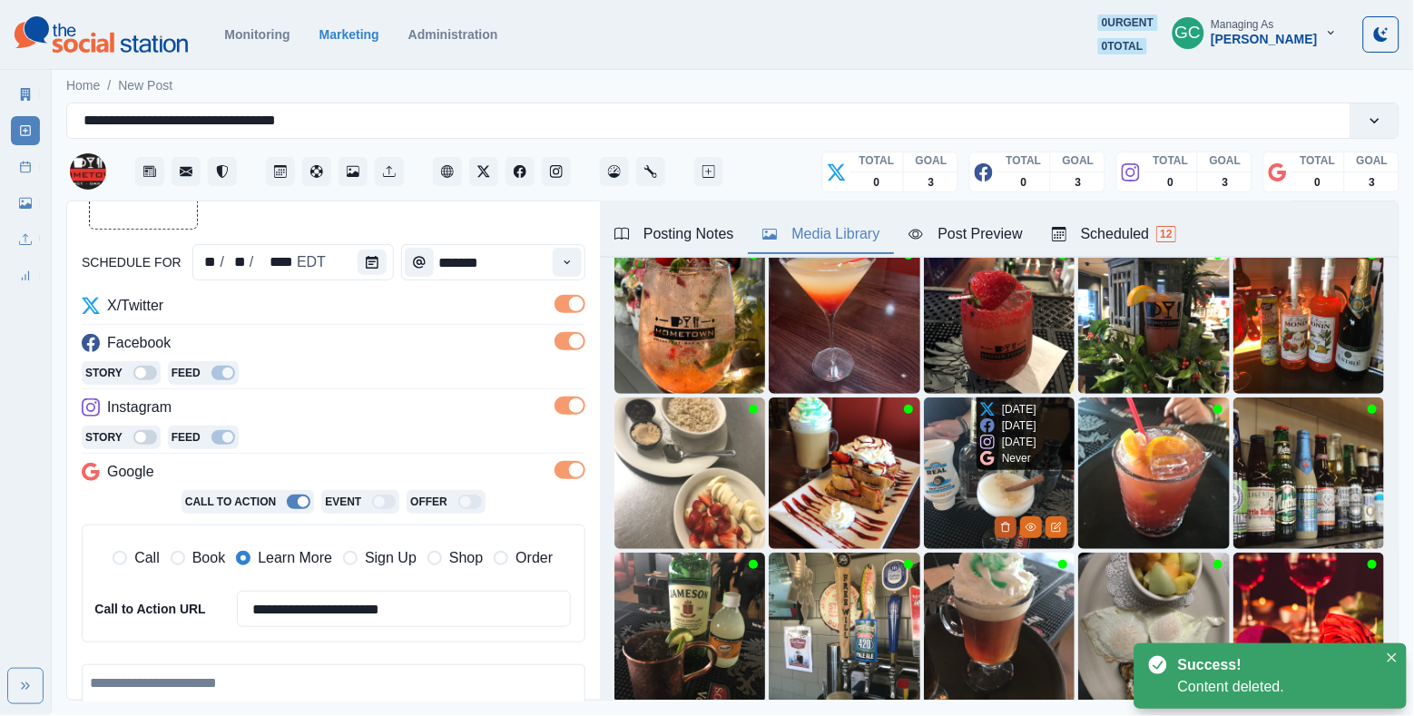
click at [1003, 525] on icon "Delete Media" at bounding box center [1006, 527] width 6 height 9
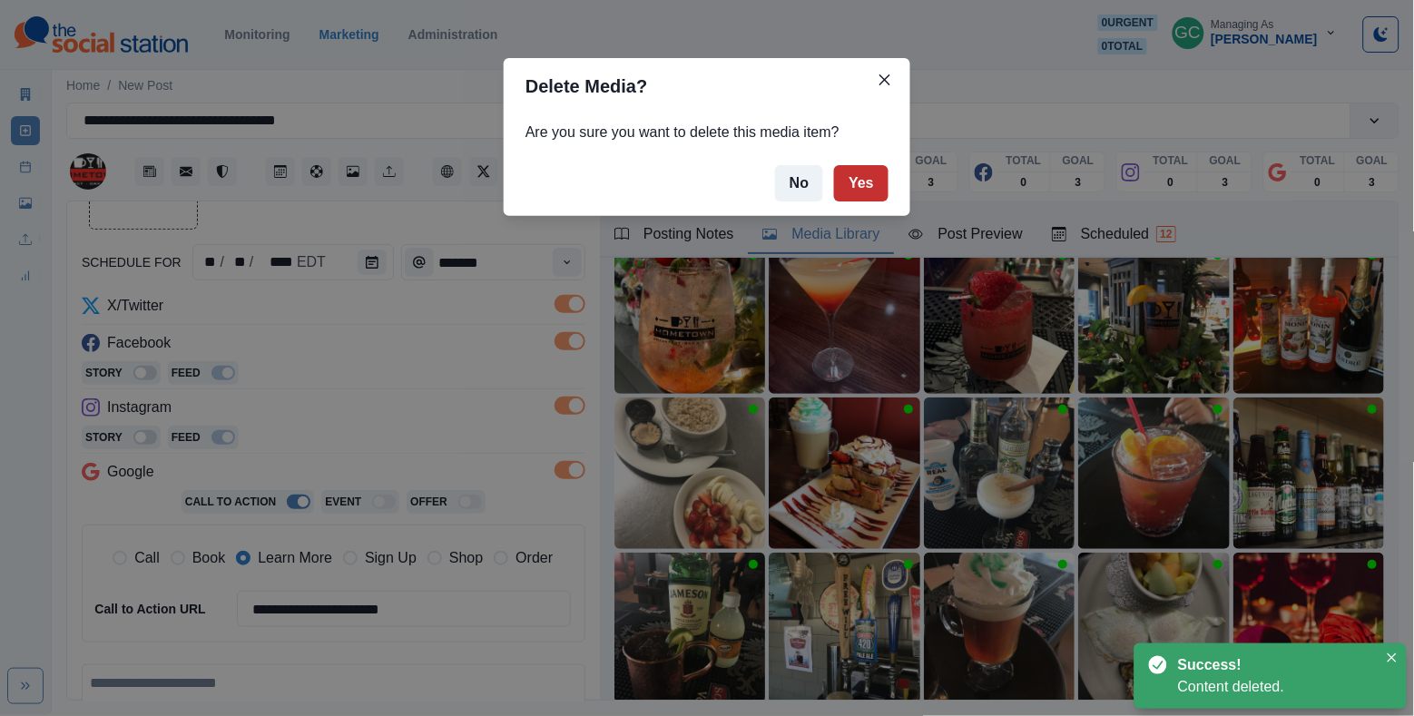
click at [876, 185] on button "Yes" at bounding box center [861, 183] width 54 height 36
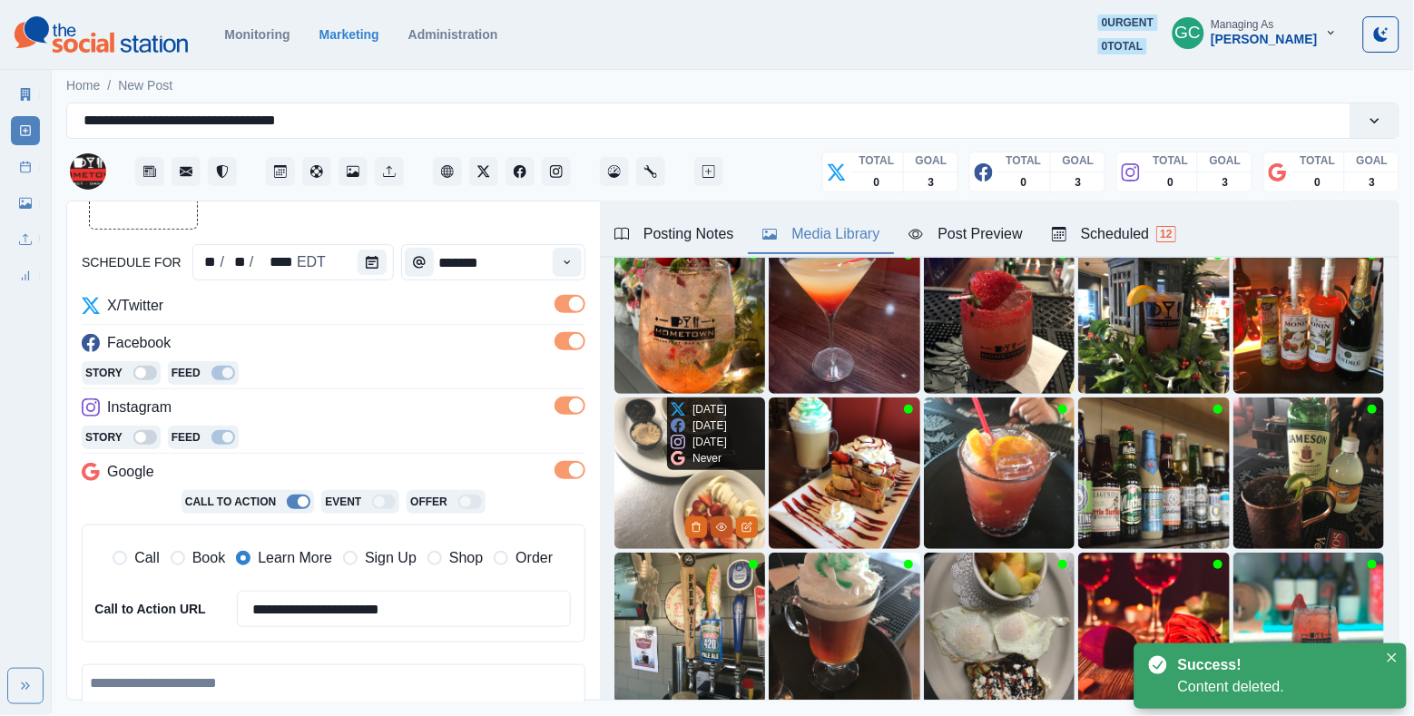
click at [723, 528] on circle "View Media" at bounding box center [722, 527] width 3 height 3
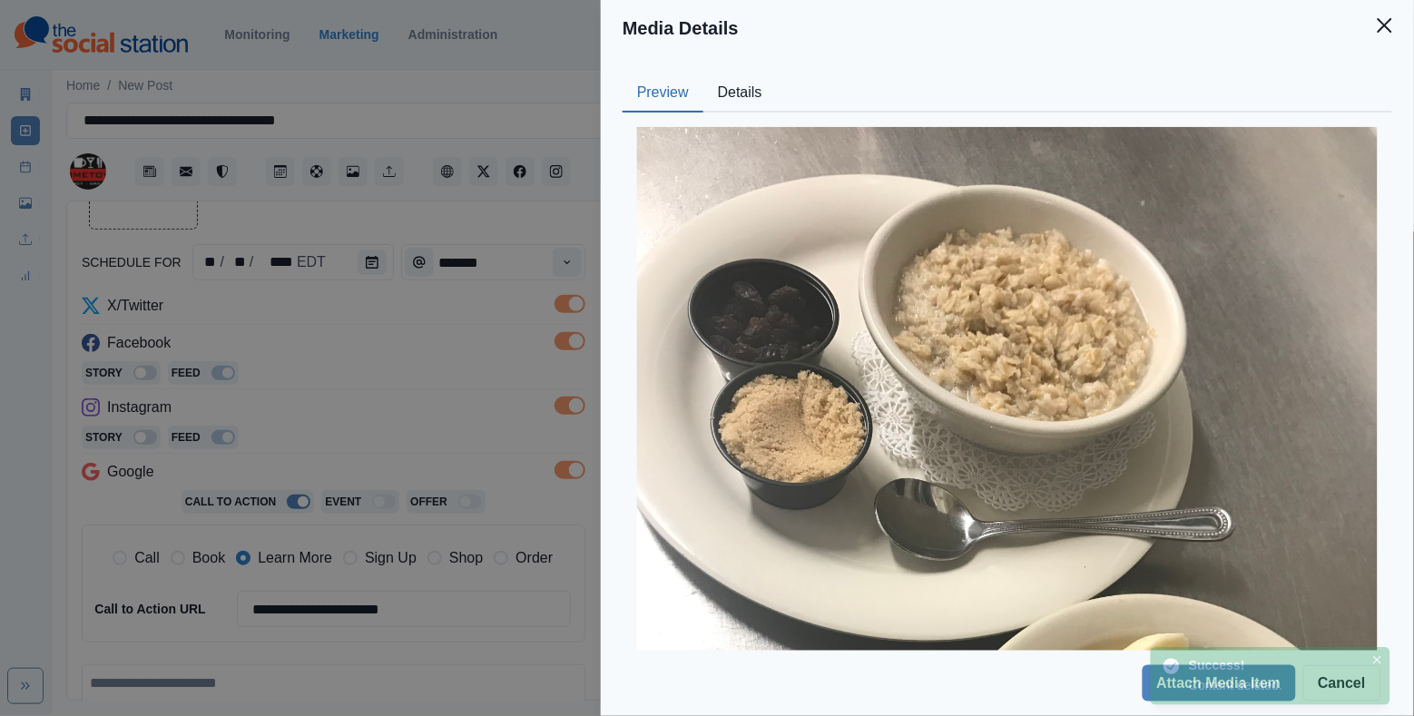
click at [755, 90] on button "Details" at bounding box center [741, 93] width 74 height 38
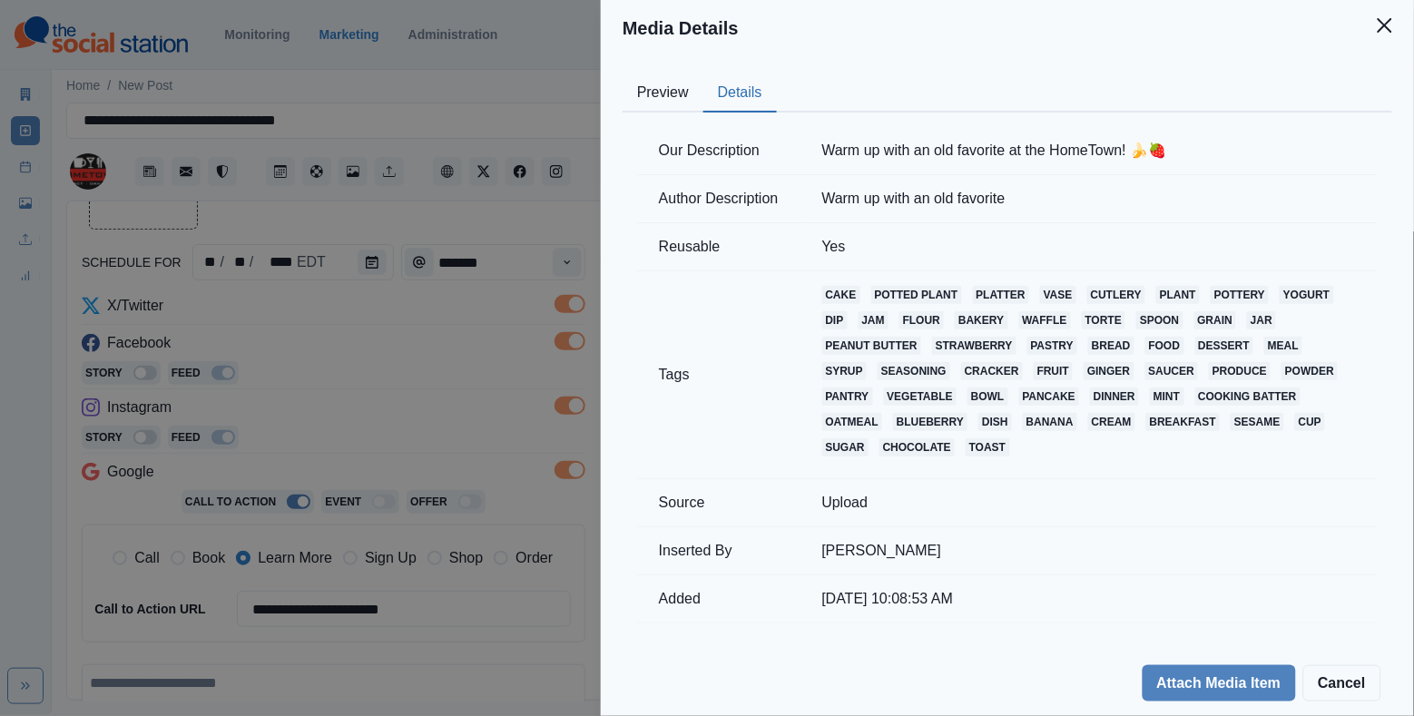
click at [487, 306] on div "Media Details Preview Details Our Description Warm up with an old favorite at t…" at bounding box center [707, 358] width 1414 height 716
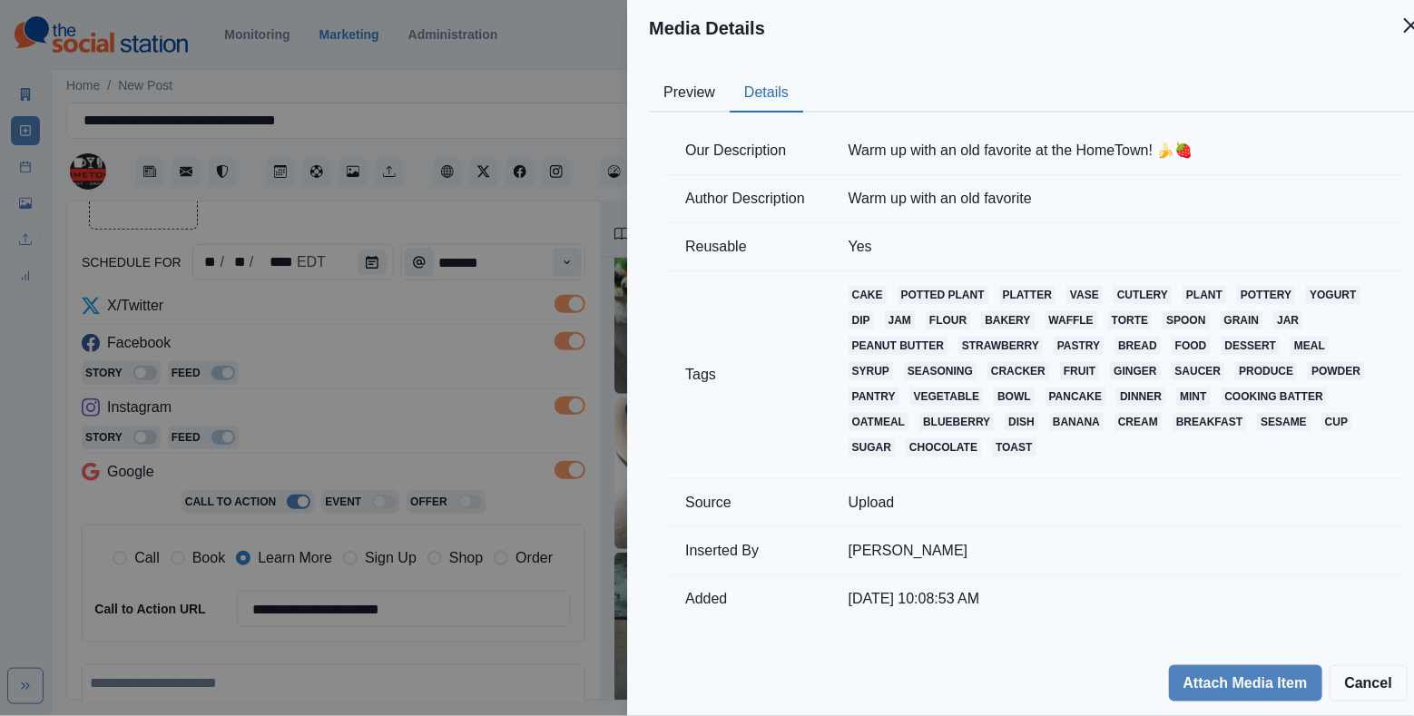
scroll to position [0, 0]
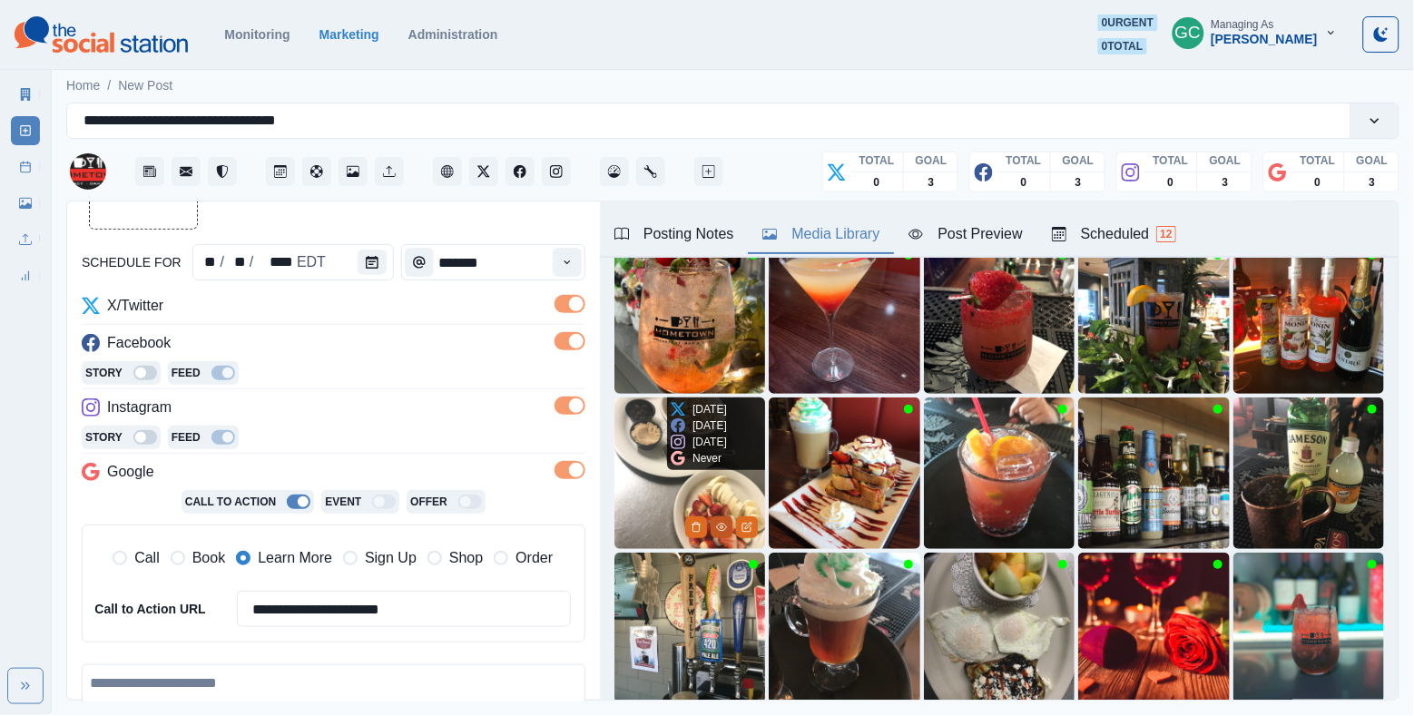
click at [718, 527] on icon "View Media" at bounding box center [721, 527] width 11 height 11
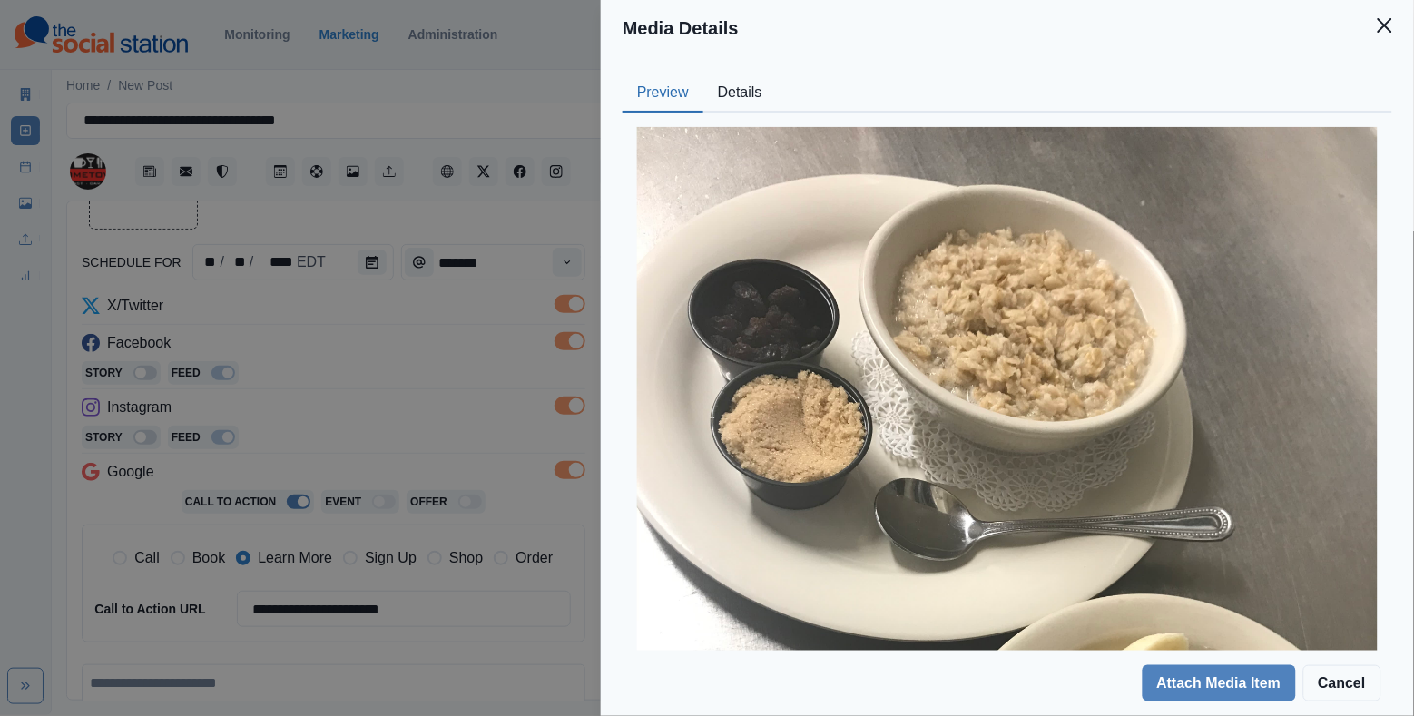
click at [487, 364] on div "Media Details Preview Details Our Description Warm up with an old favorite at t…" at bounding box center [707, 358] width 1414 height 716
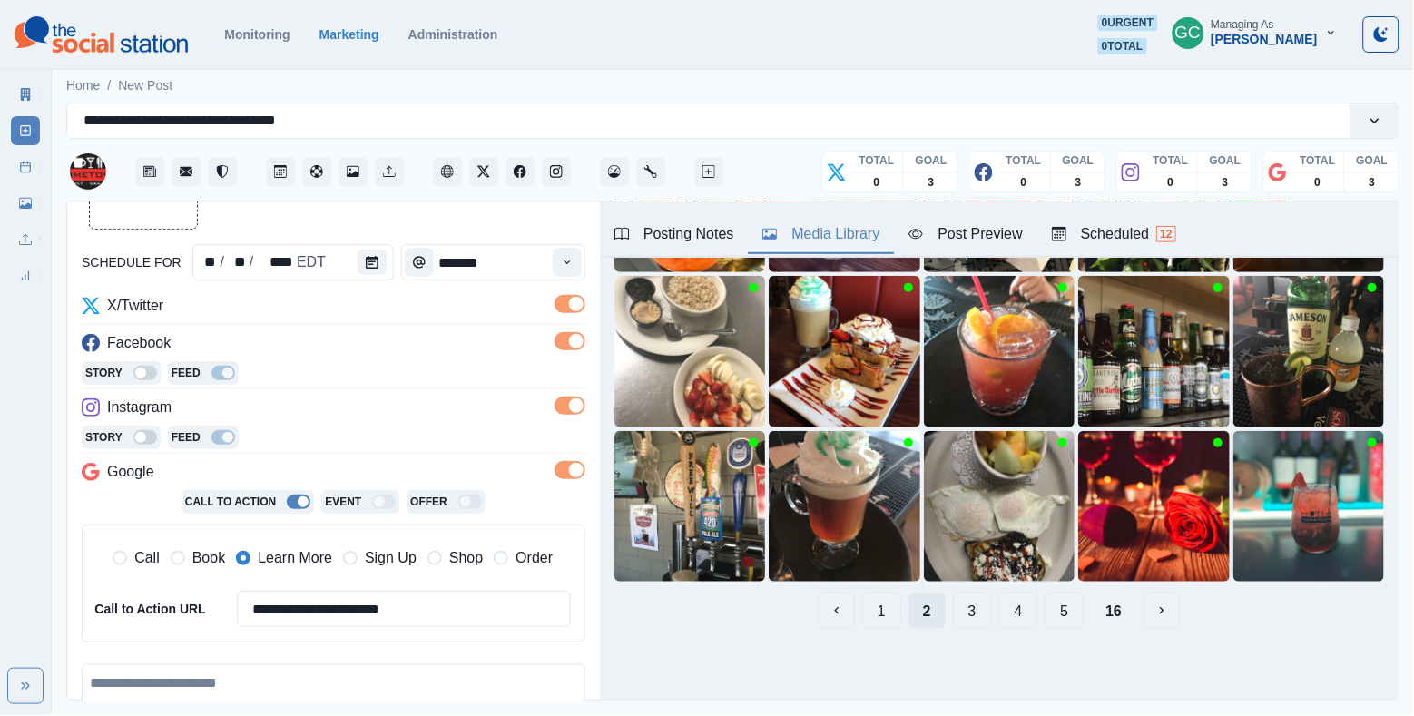
scroll to position [238, 0]
click at [971, 610] on button "3" at bounding box center [972, 611] width 39 height 36
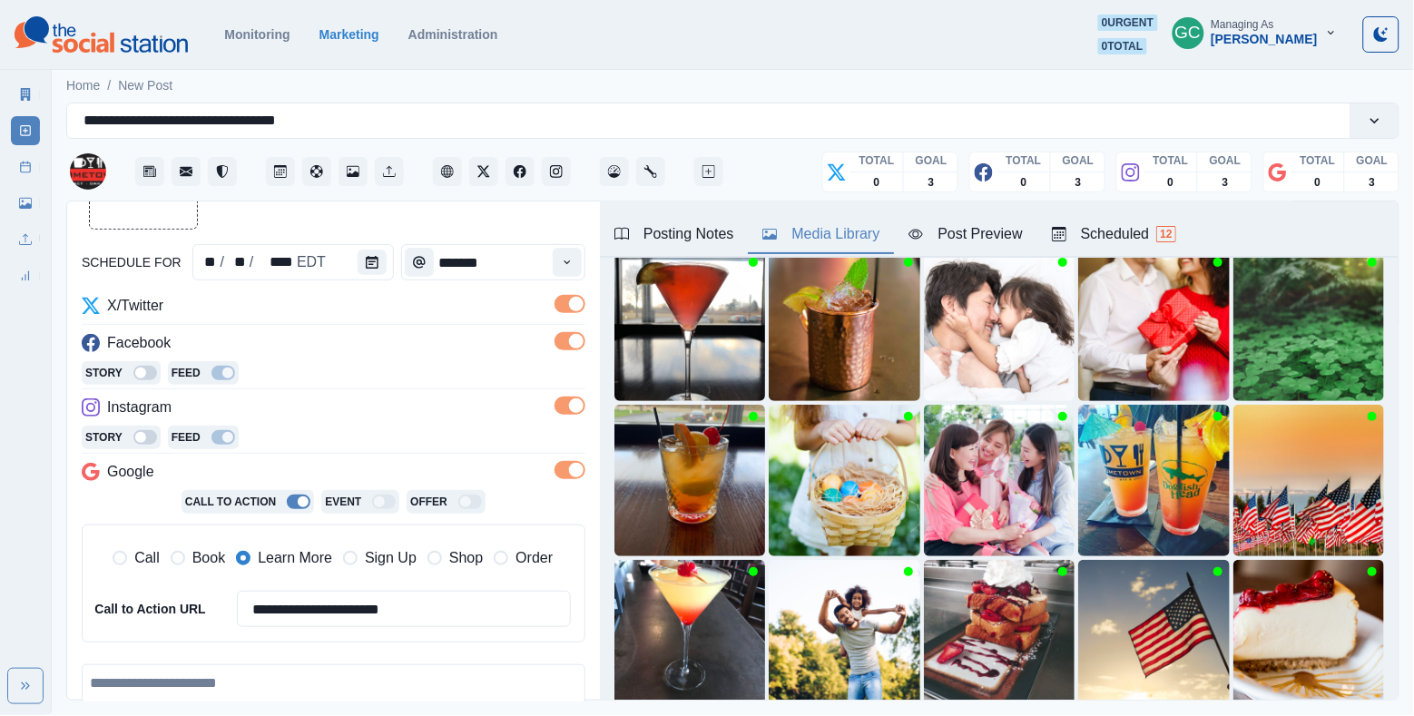
scroll to position [148, 0]
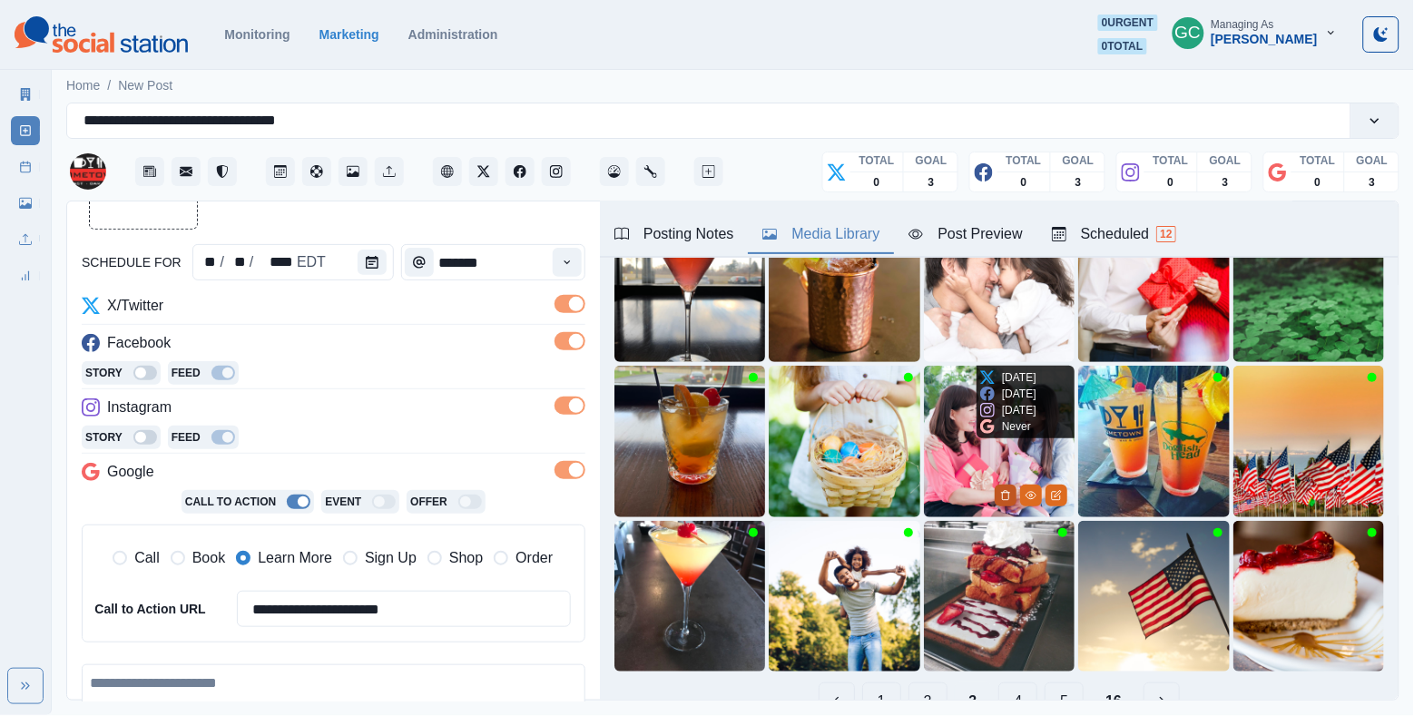
click at [1005, 497] on icon "Delete Media" at bounding box center [1005, 495] width 11 height 11
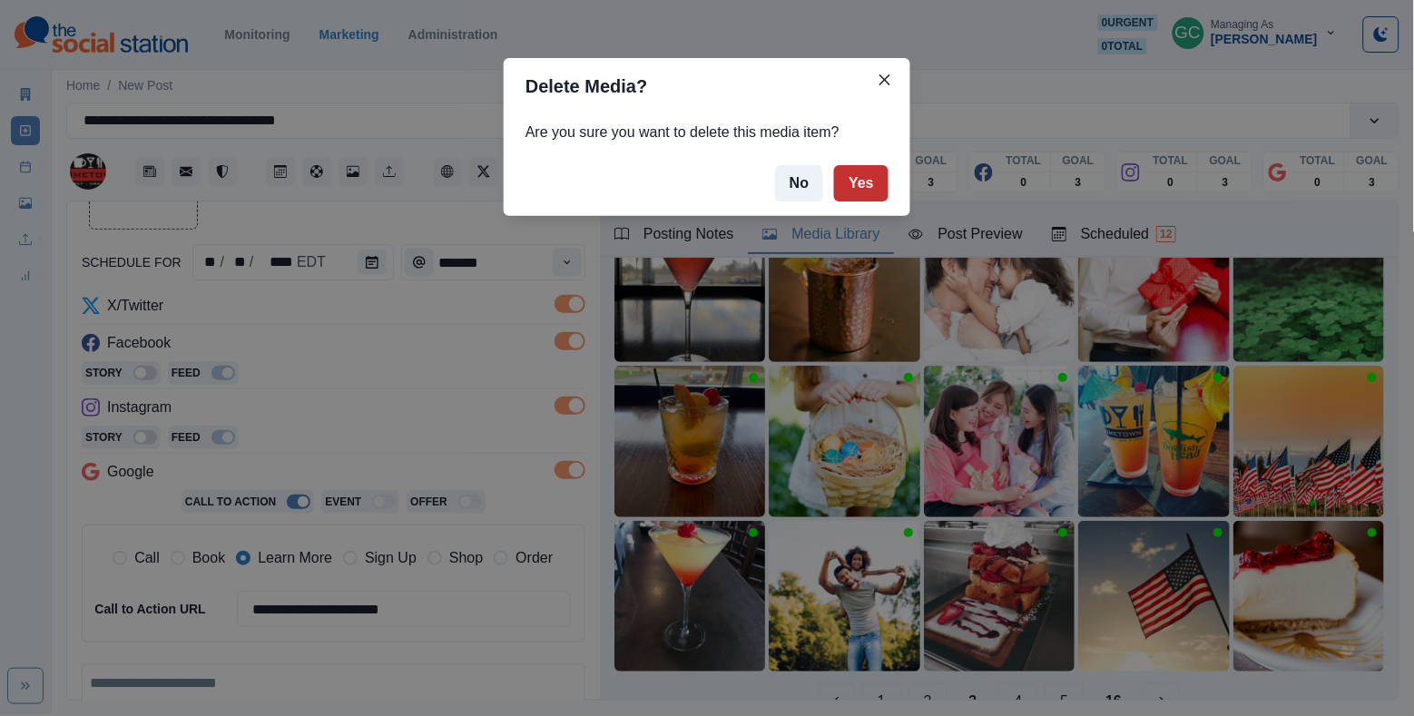
click at [867, 170] on button "Yes" at bounding box center [861, 183] width 54 height 36
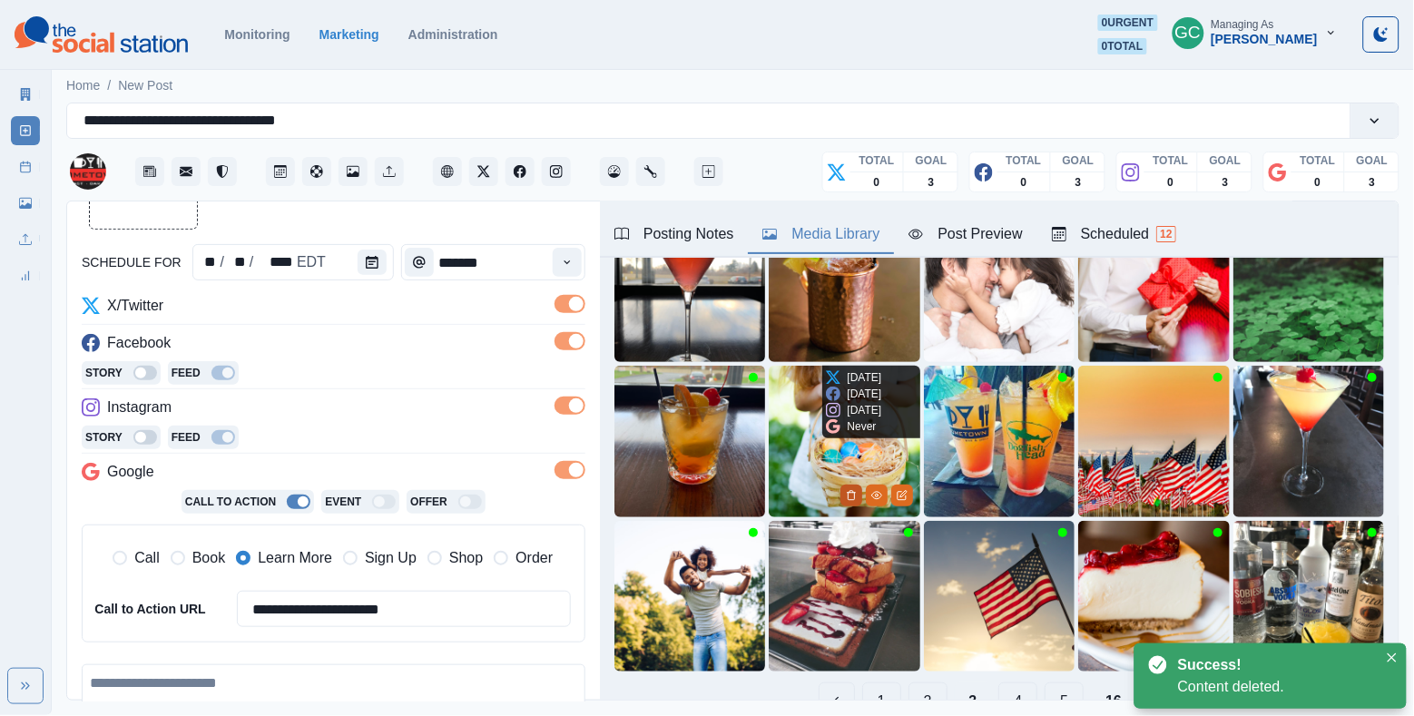
click at [846, 495] on icon "Delete Media" at bounding box center [851, 495] width 11 height 11
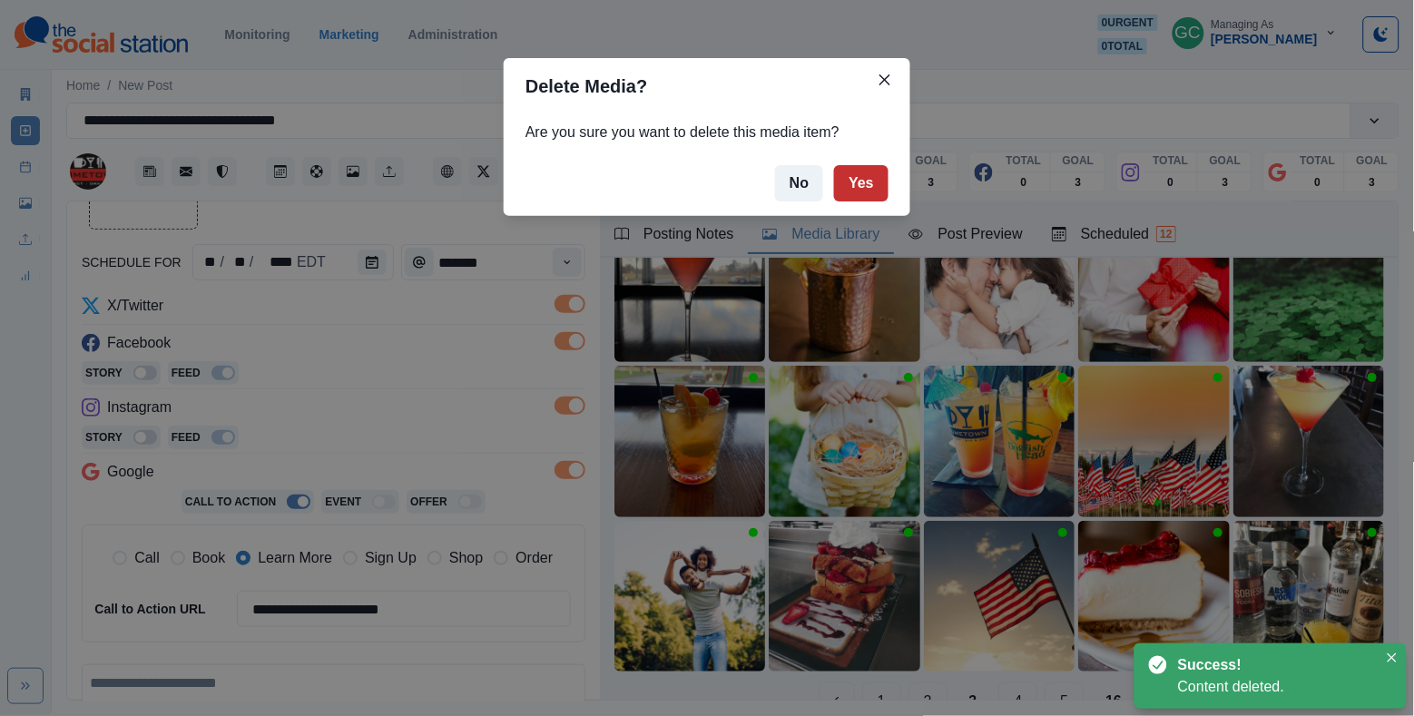
click at [876, 182] on button "Yes" at bounding box center [861, 183] width 54 height 36
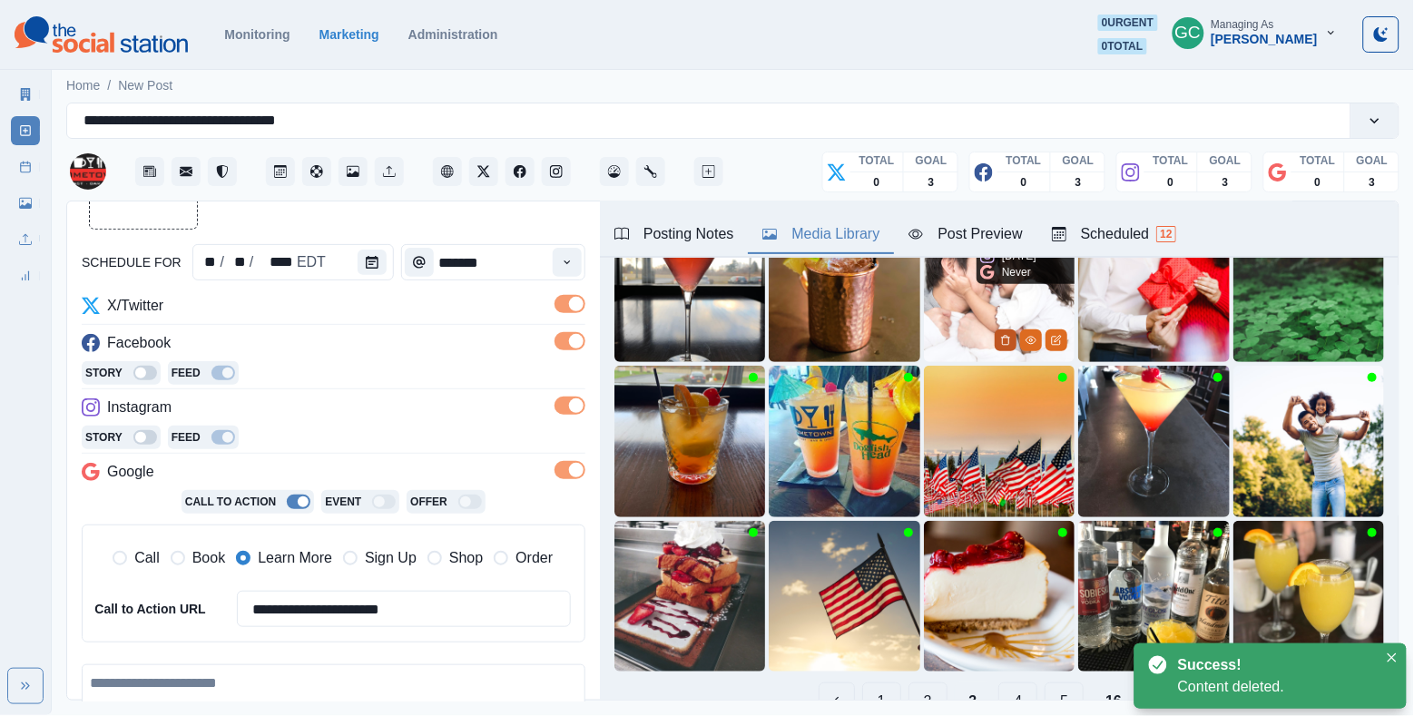
click at [1001, 340] on icon "Delete Media" at bounding box center [1005, 340] width 11 height 11
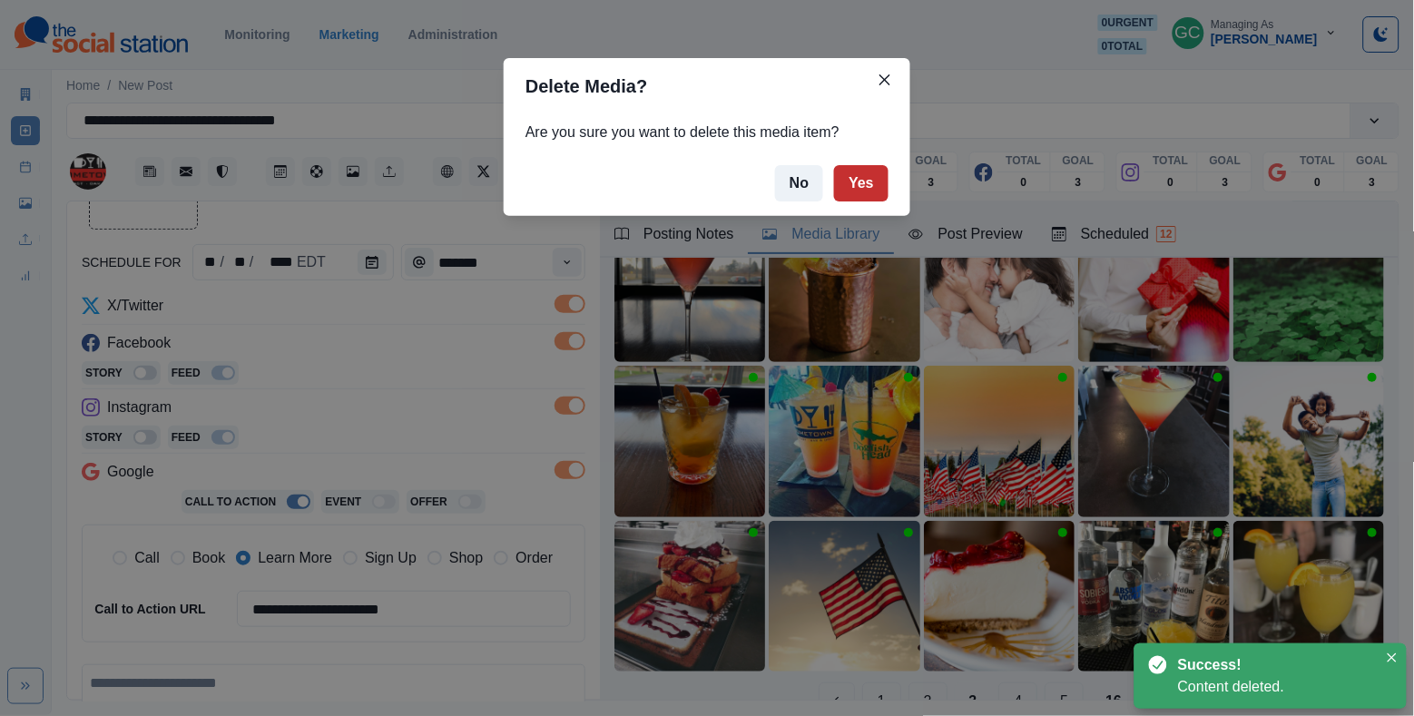
click at [851, 182] on button "Yes" at bounding box center [861, 183] width 54 height 36
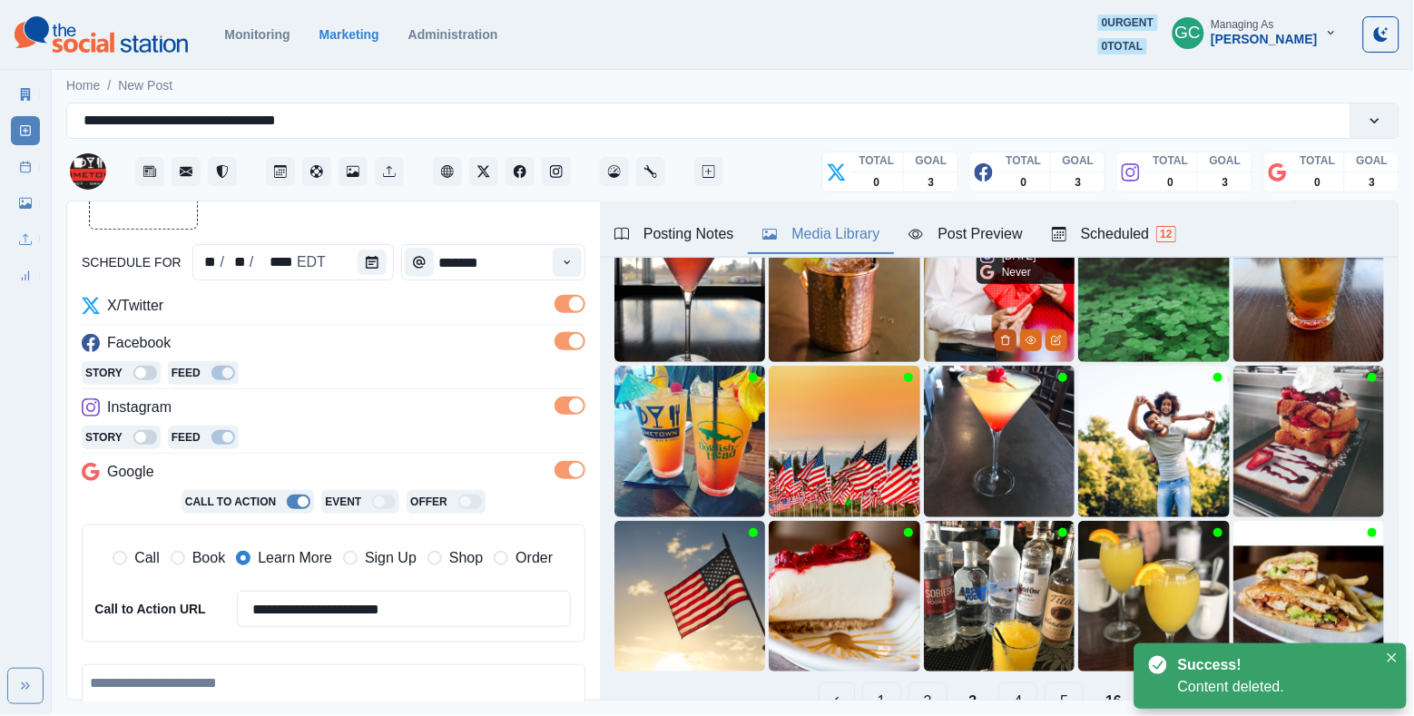
click at [1003, 343] on icon "Delete Media" at bounding box center [1005, 340] width 11 height 11
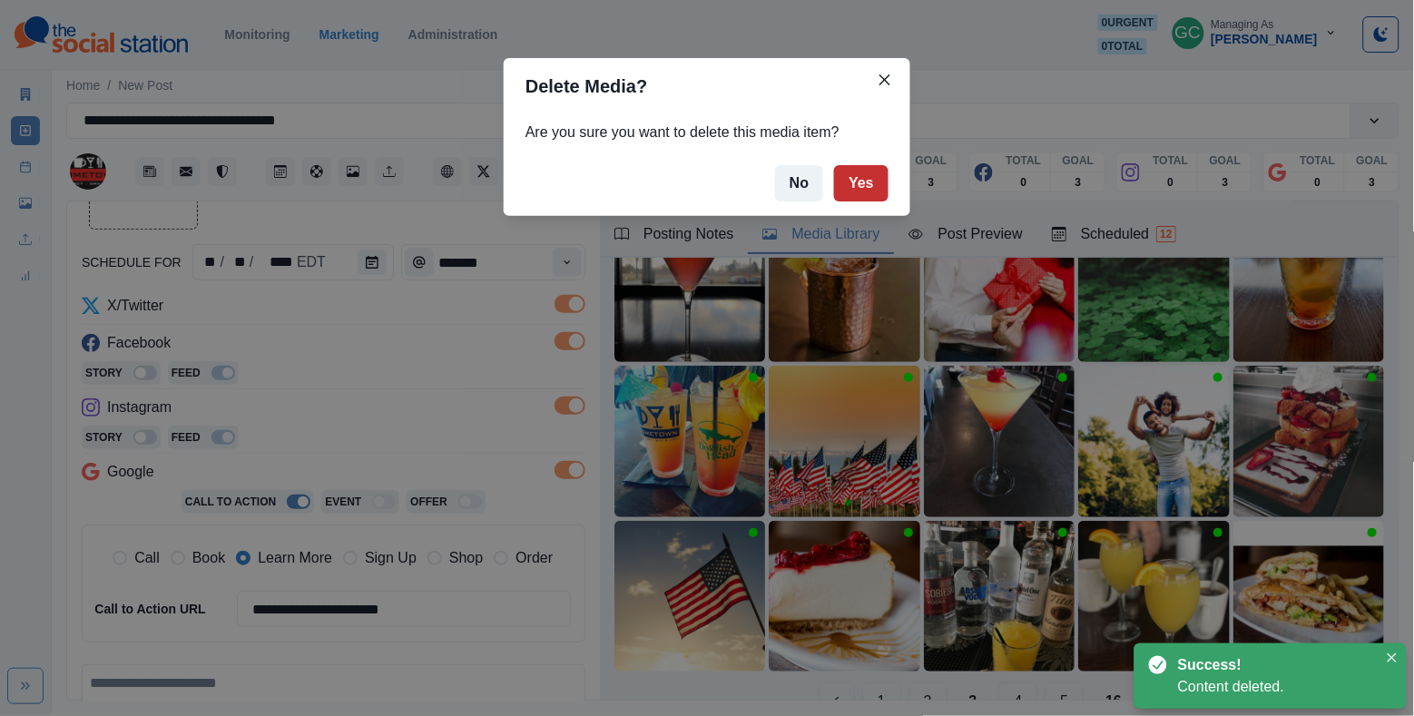
click at [858, 170] on button "Yes" at bounding box center [861, 183] width 54 height 36
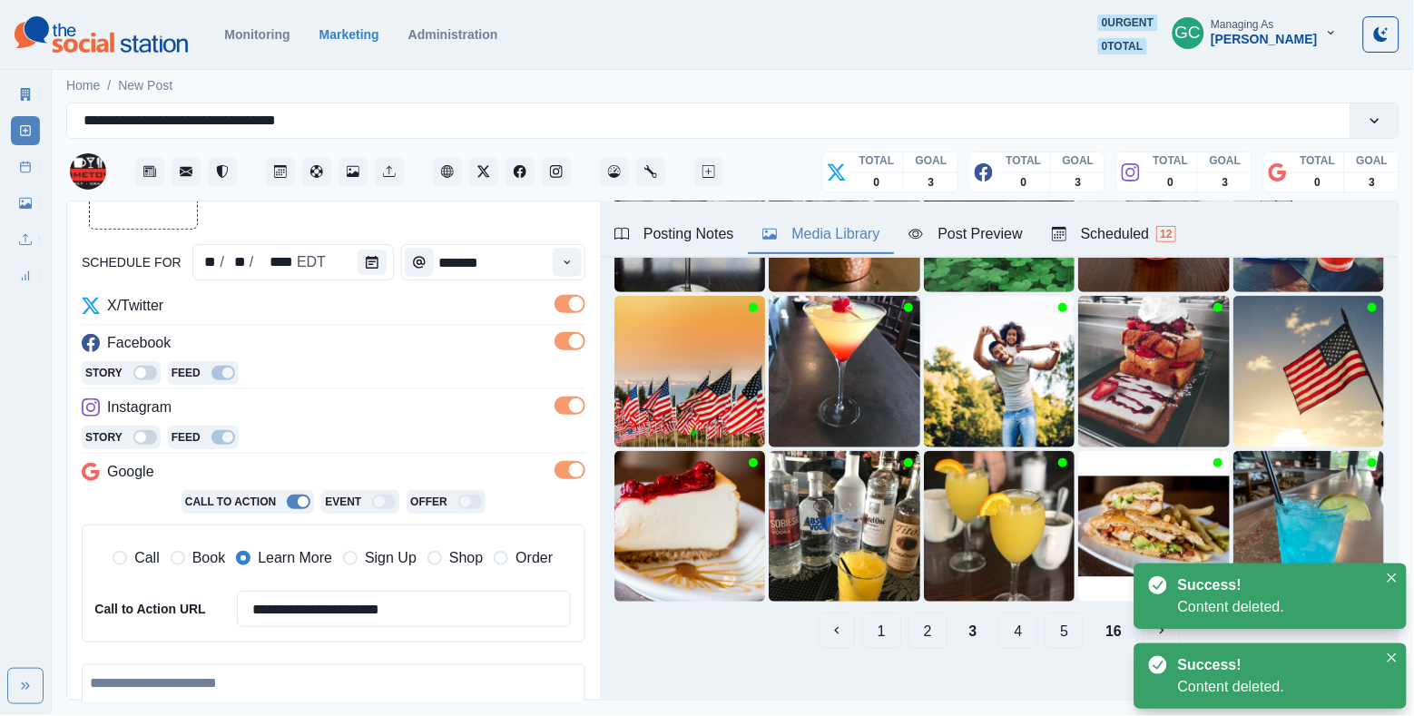
scroll to position [228, 0]
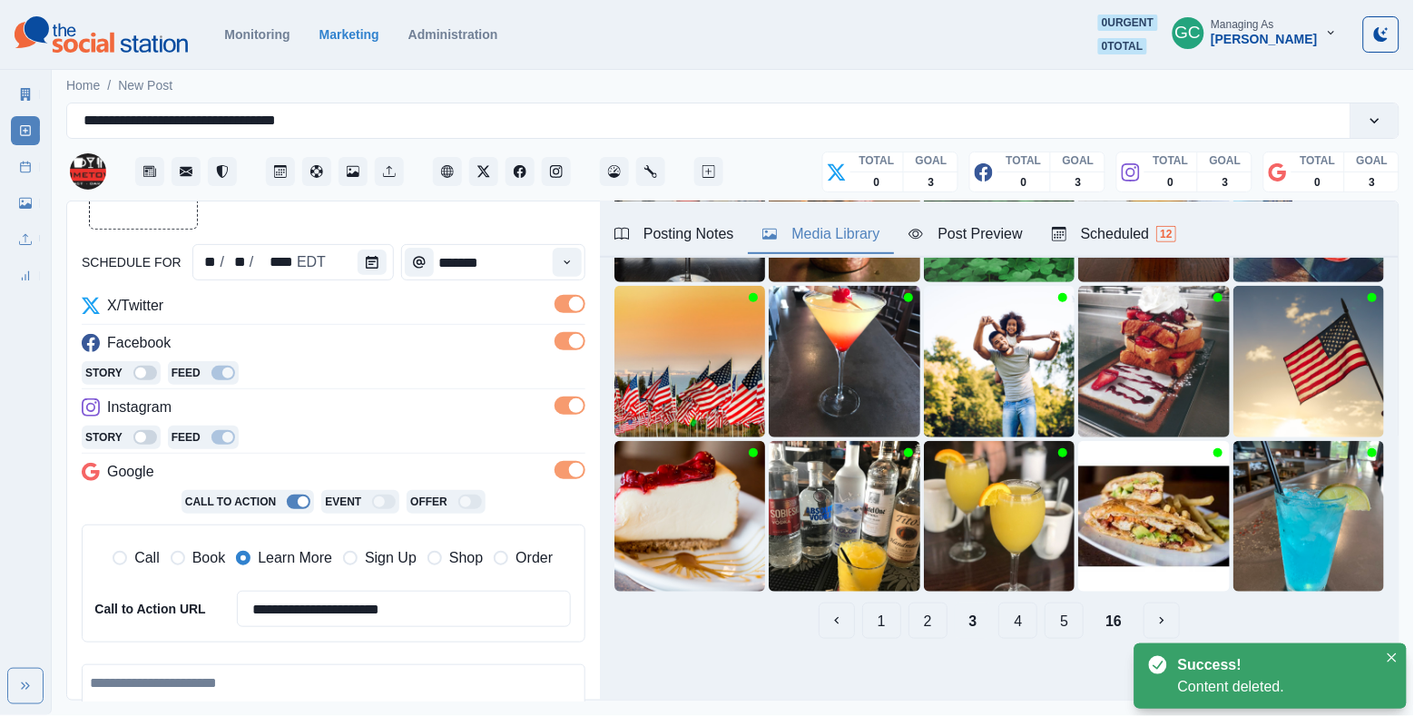
click at [1027, 624] on button "4" at bounding box center [1018, 621] width 39 height 36
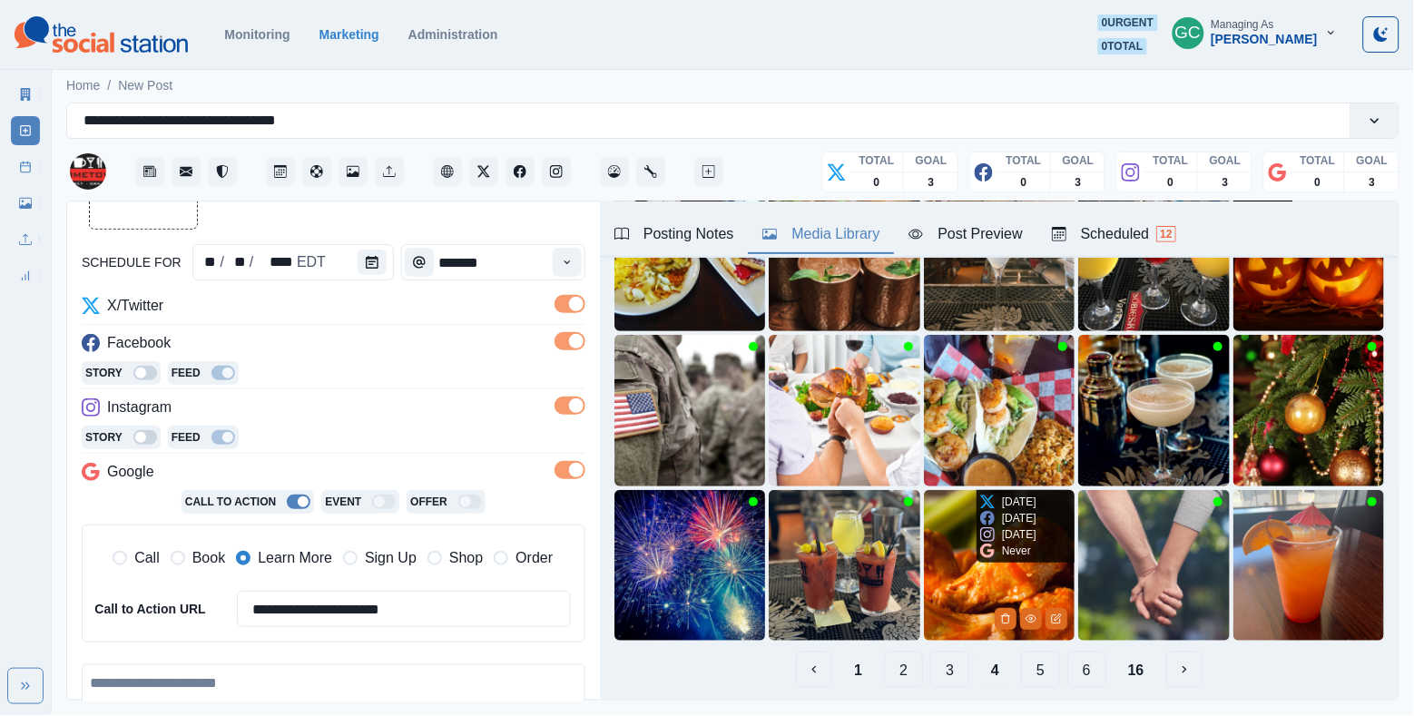
scroll to position [127, 0]
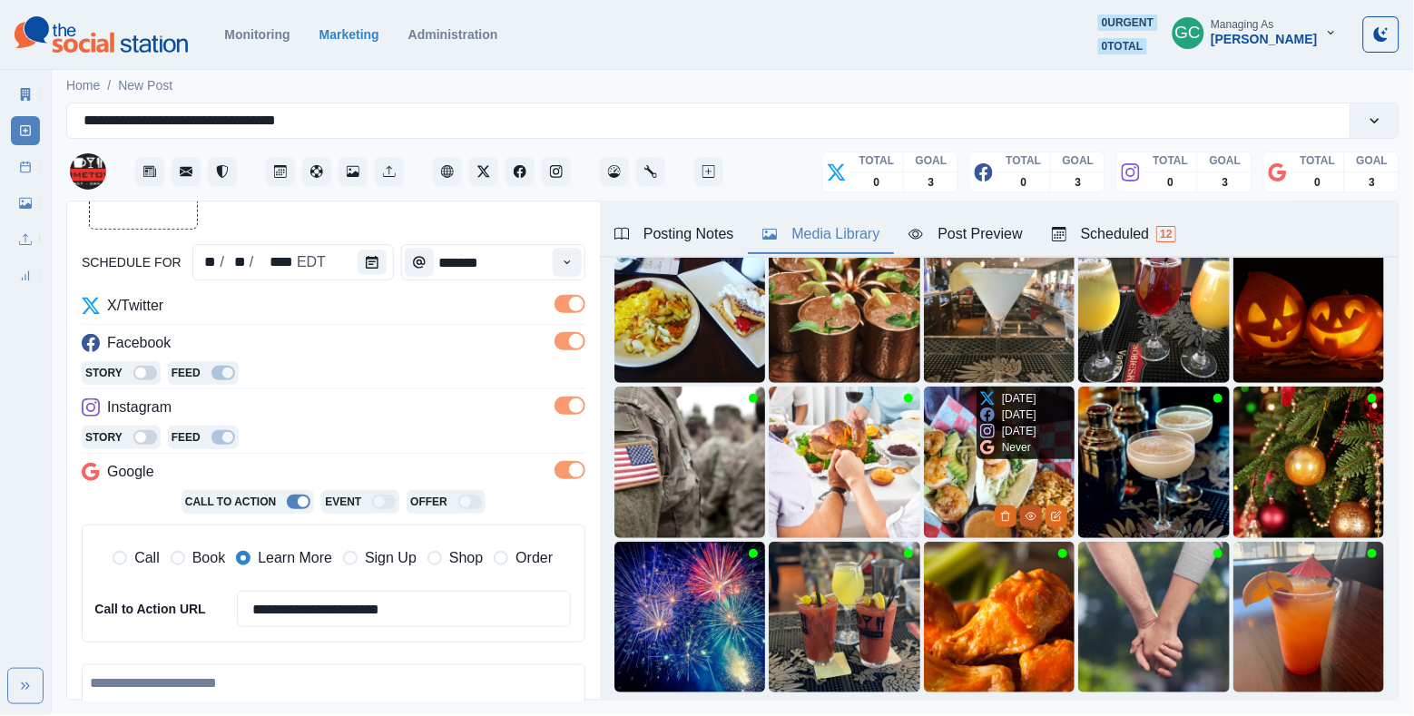
click at [1032, 517] on circle "View Media" at bounding box center [1031, 516] width 3 height 3
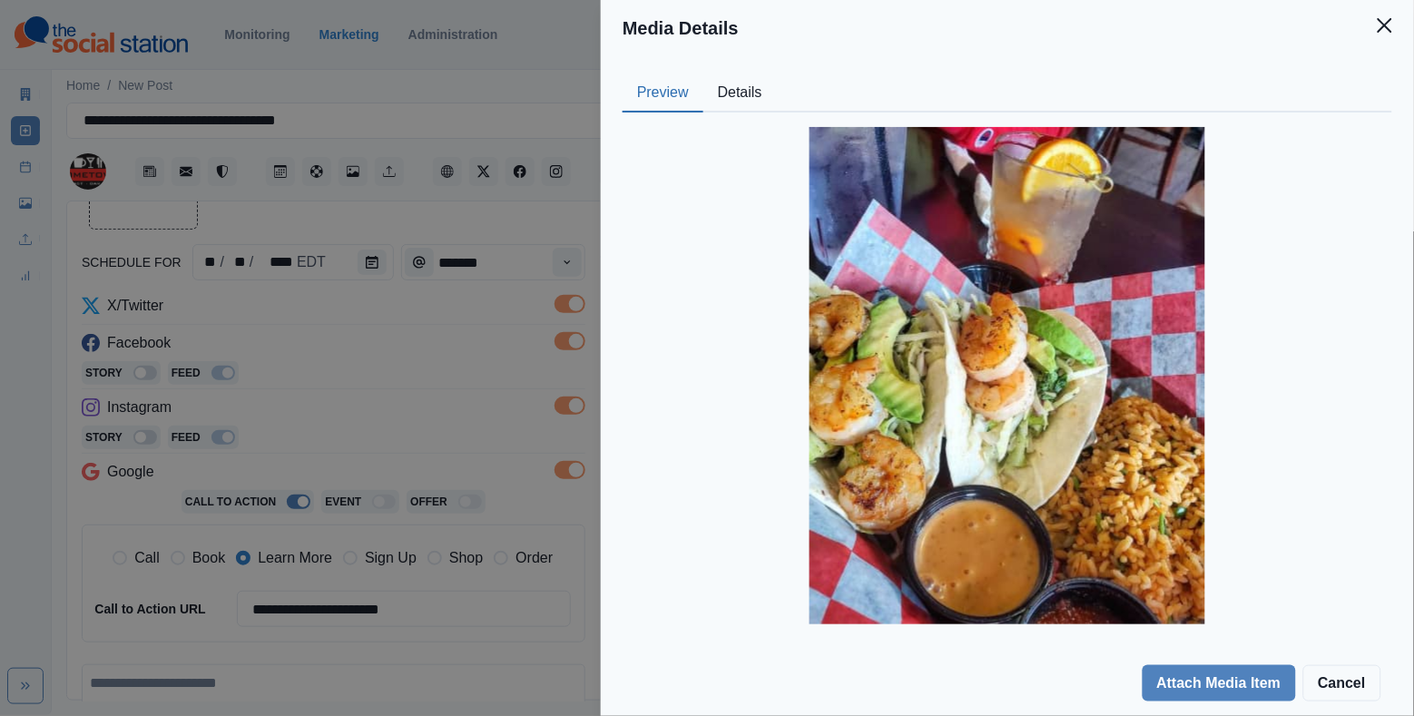
click at [722, 90] on button "Details" at bounding box center [741, 93] width 74 height 38
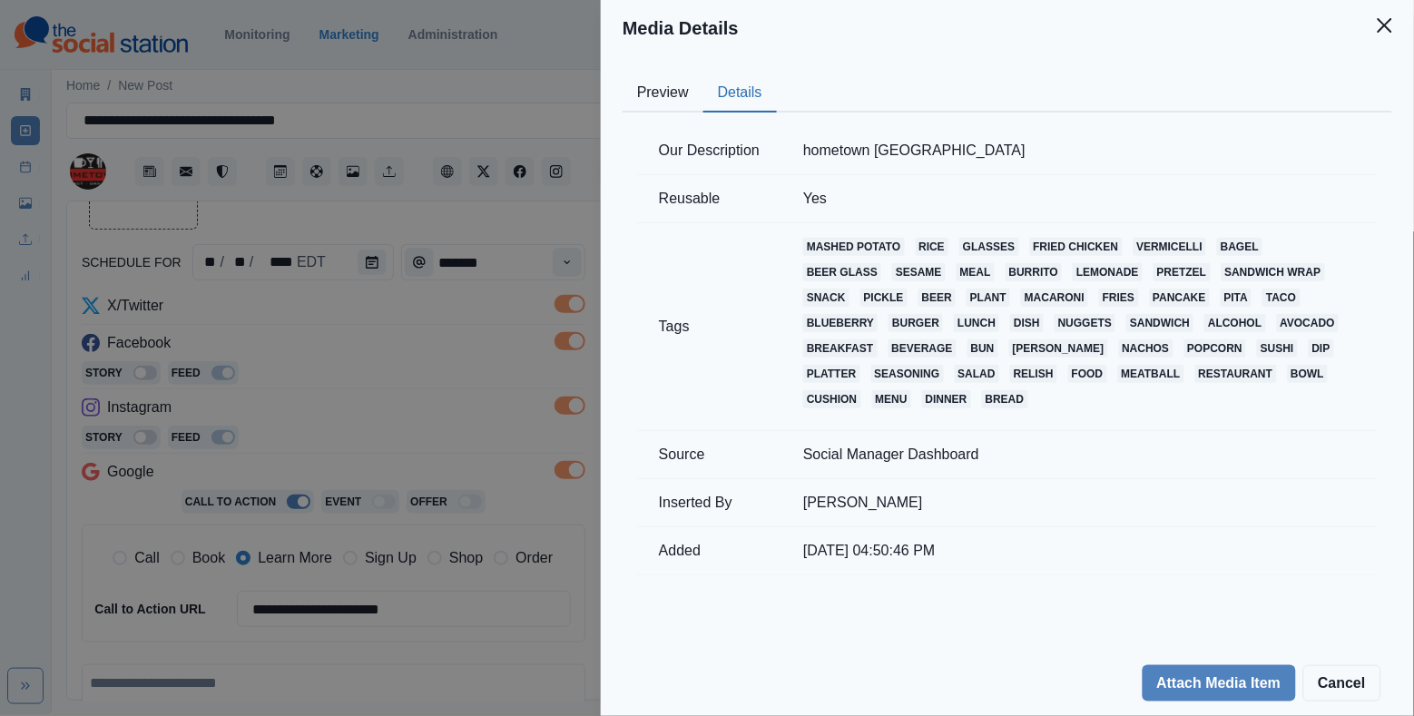
click at [476, 298] on div "Media Details Preview Details Our Description hometown tacos Reusable Yes Tags …" at bounding box center [707, 358] width 1414 height 716
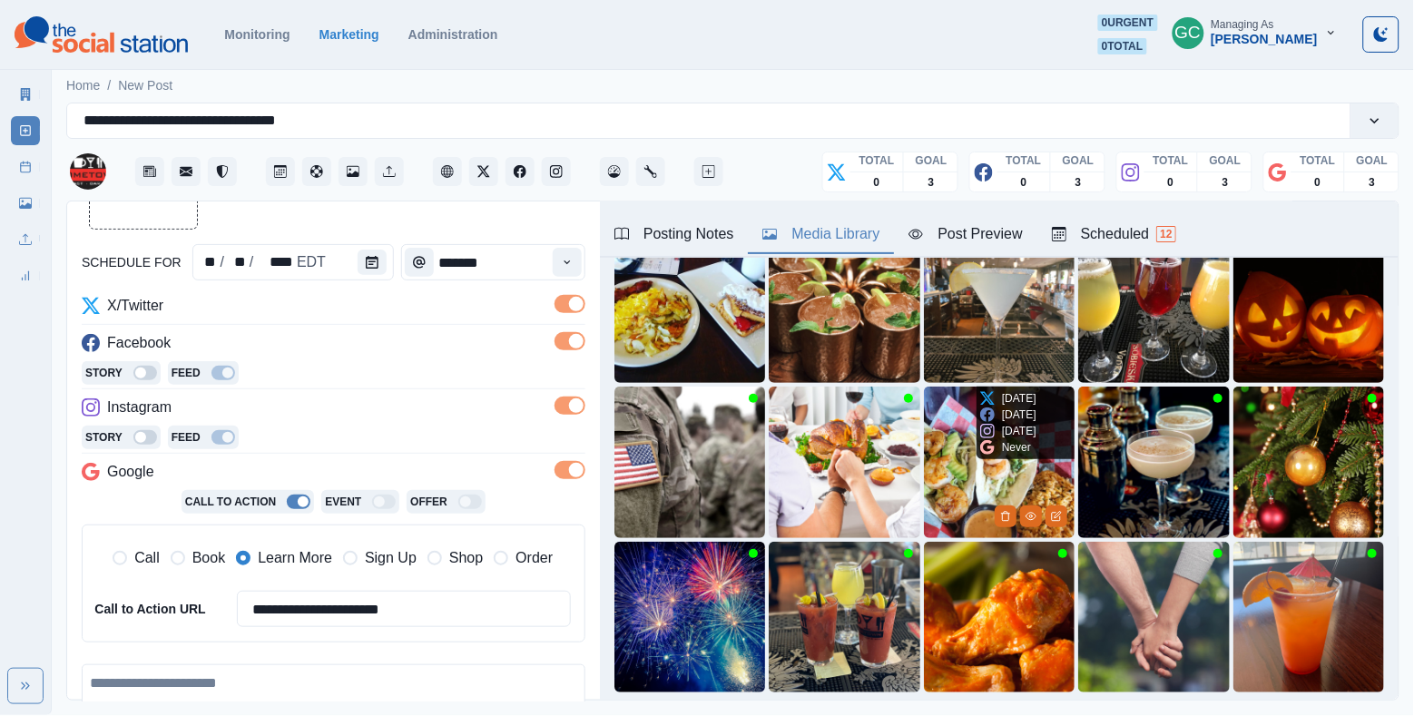
click at [977, 467] on img at bounding box center [999, 462] width 151 height 151
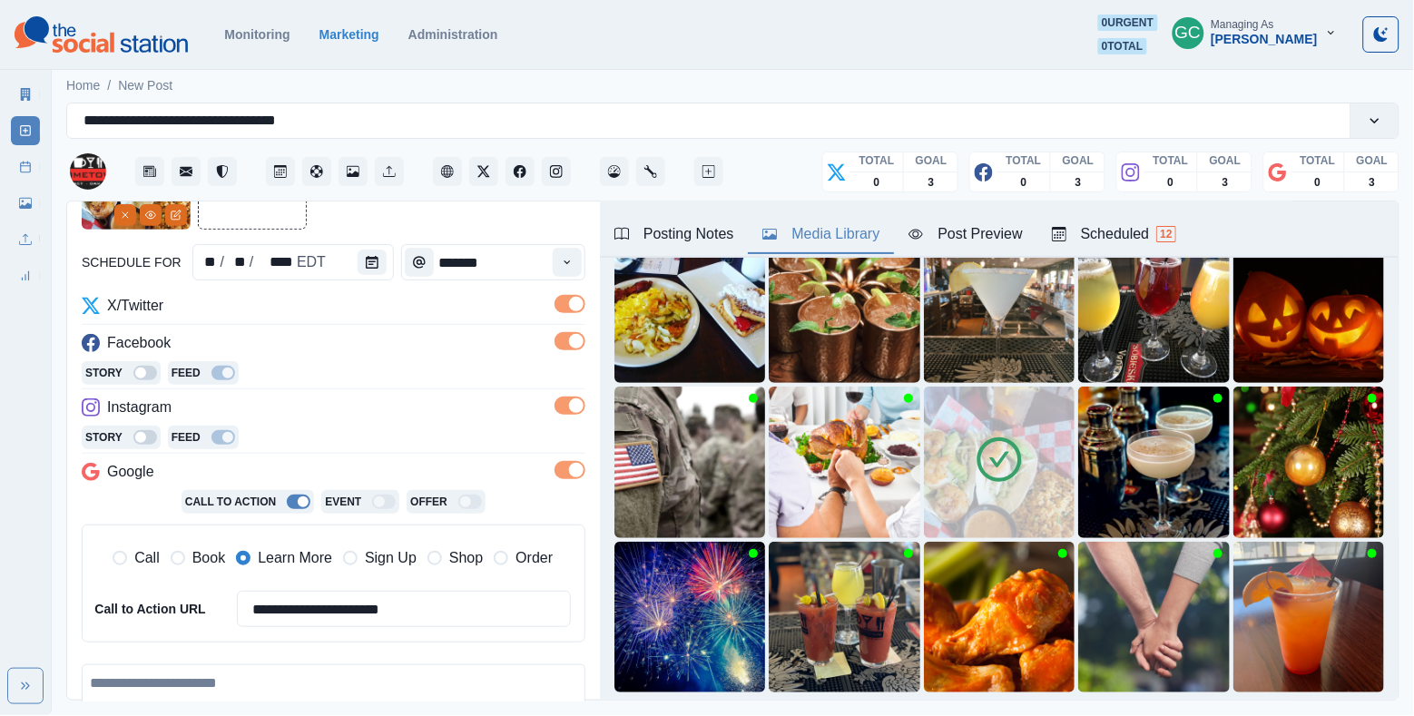
click at [356, 367] on div "Story Feed" at bounding box center [334, 374] width 504 height 27
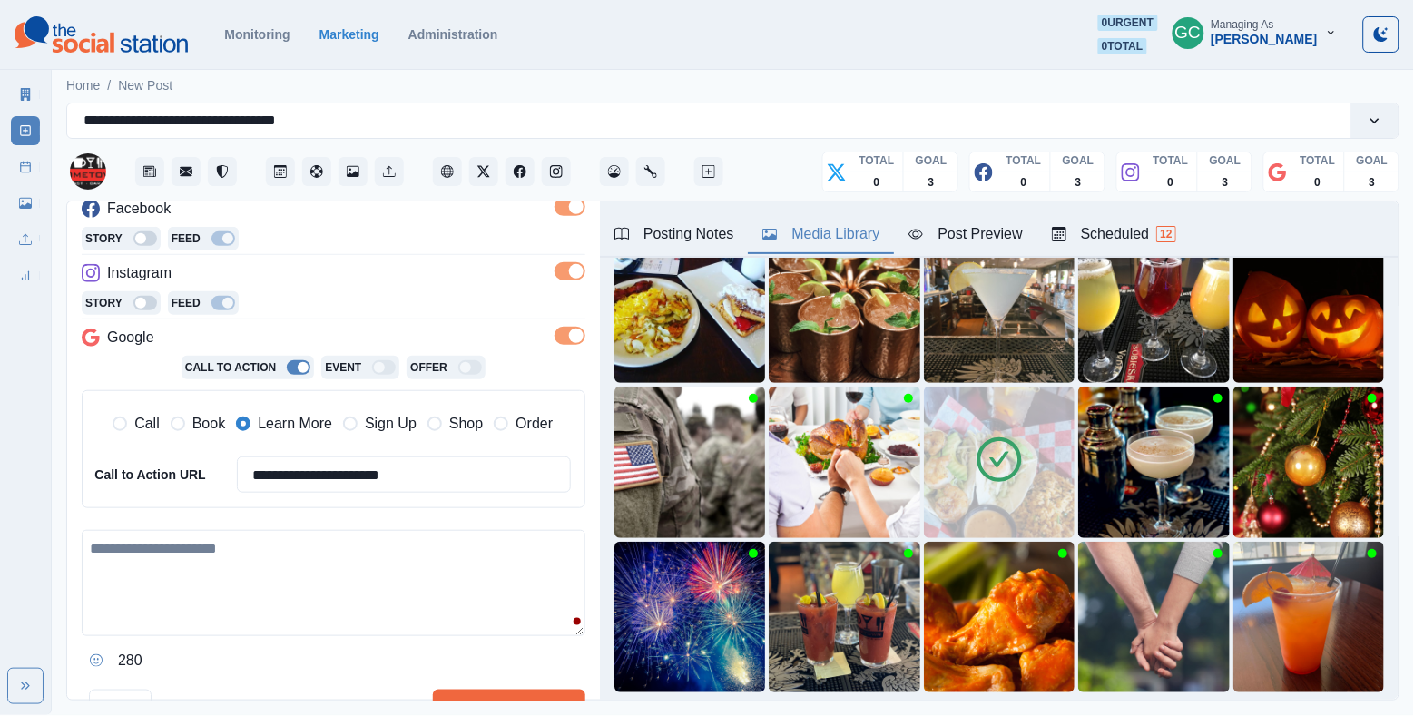
scroll to position [294, 0]
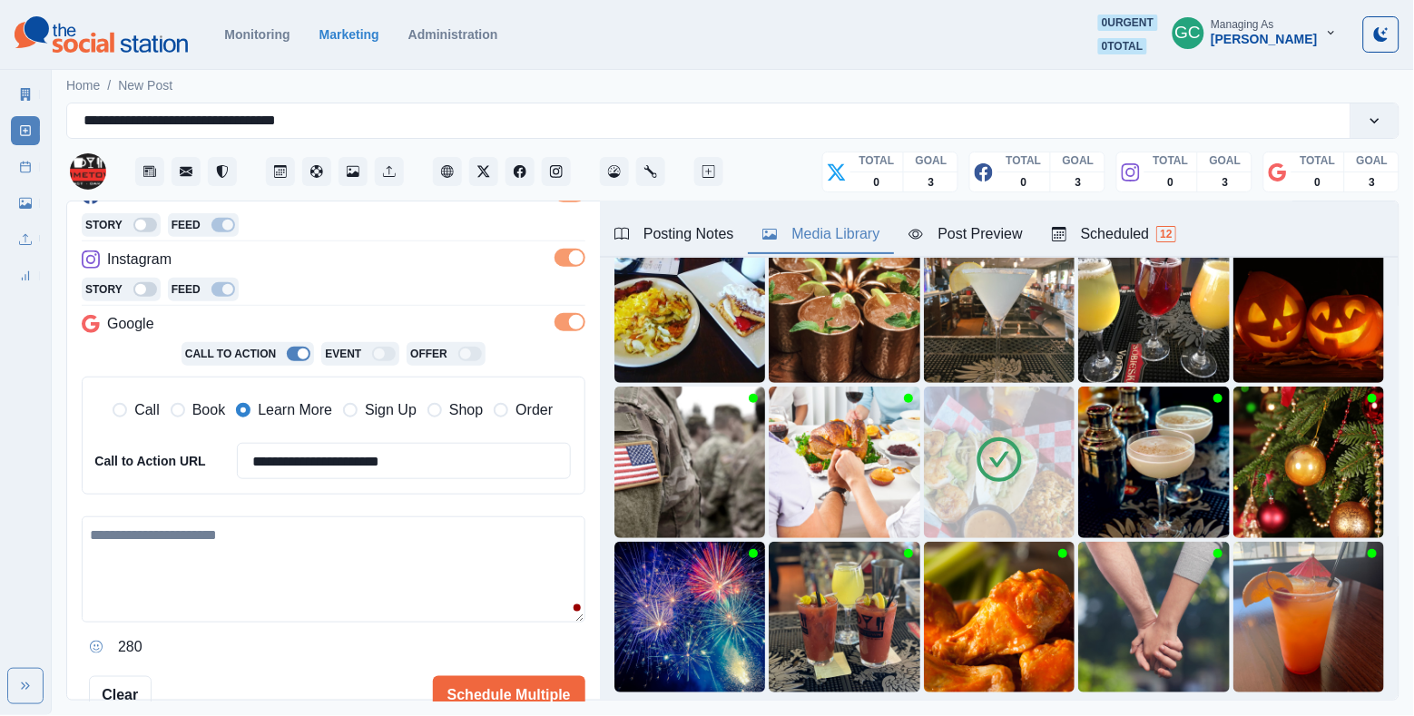
click at [311, 615] on textarea at bounding box center [334, 570] width 504 height 106
paste textarea "**********"
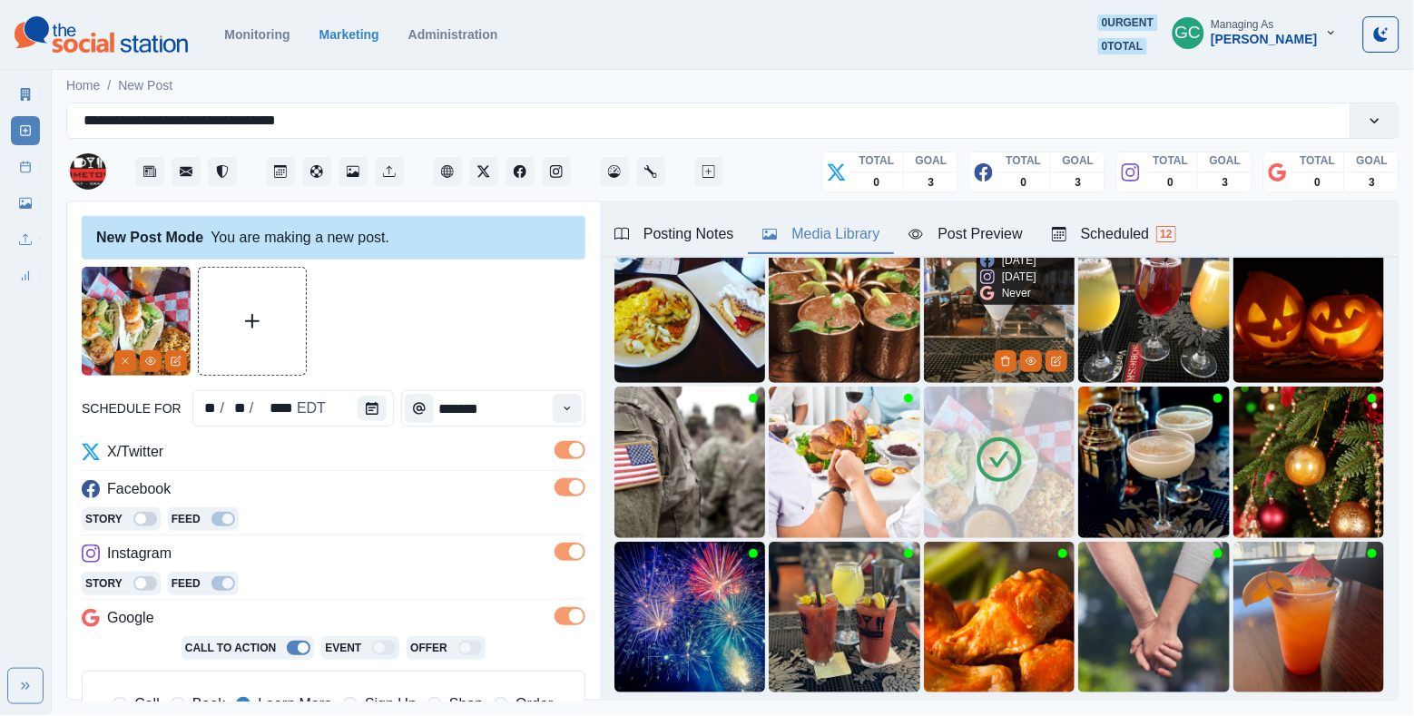
scroll to position [0, 0]
type textarea "**********"
click at [1134, 227] on div "Scheduled 12" at bounding box center [1114, 234] width 124 height 22
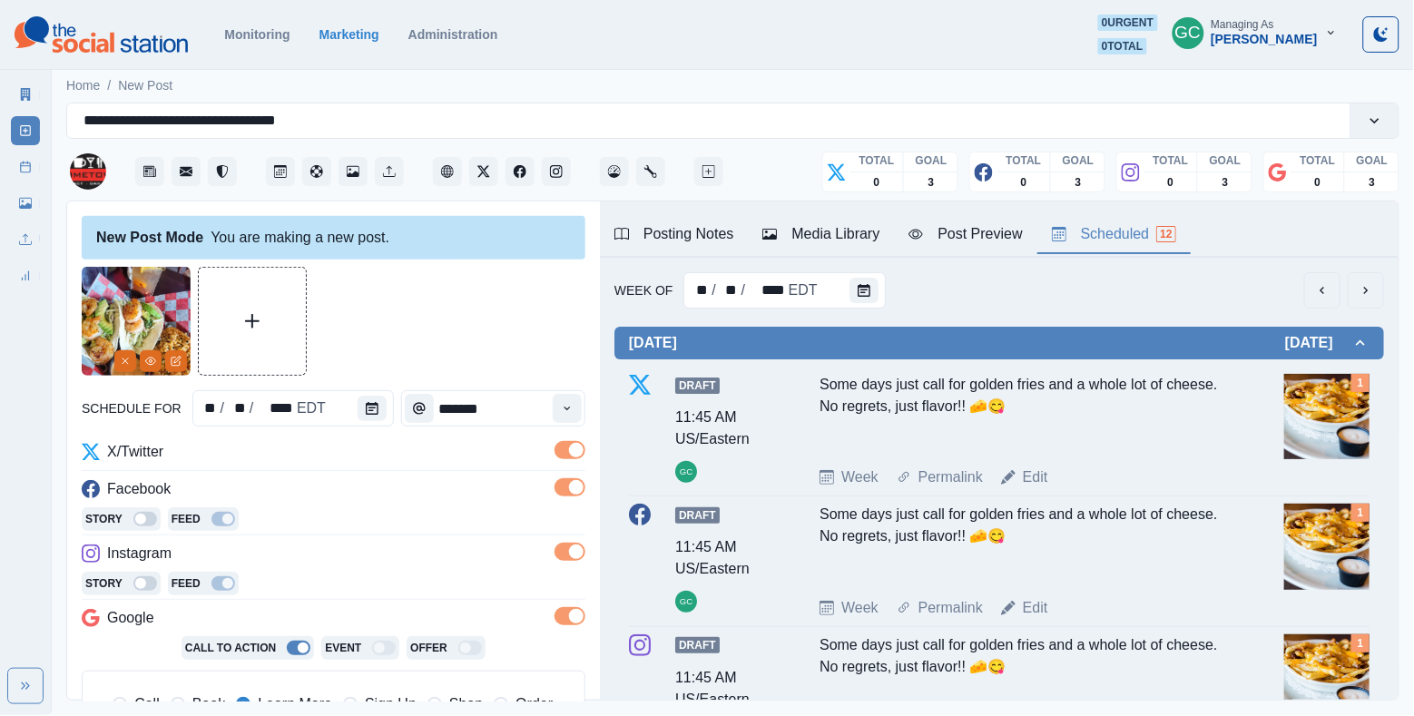
click at [457, 487] on div "Facebook" at bounding box center [334, 492] width 504 height 29
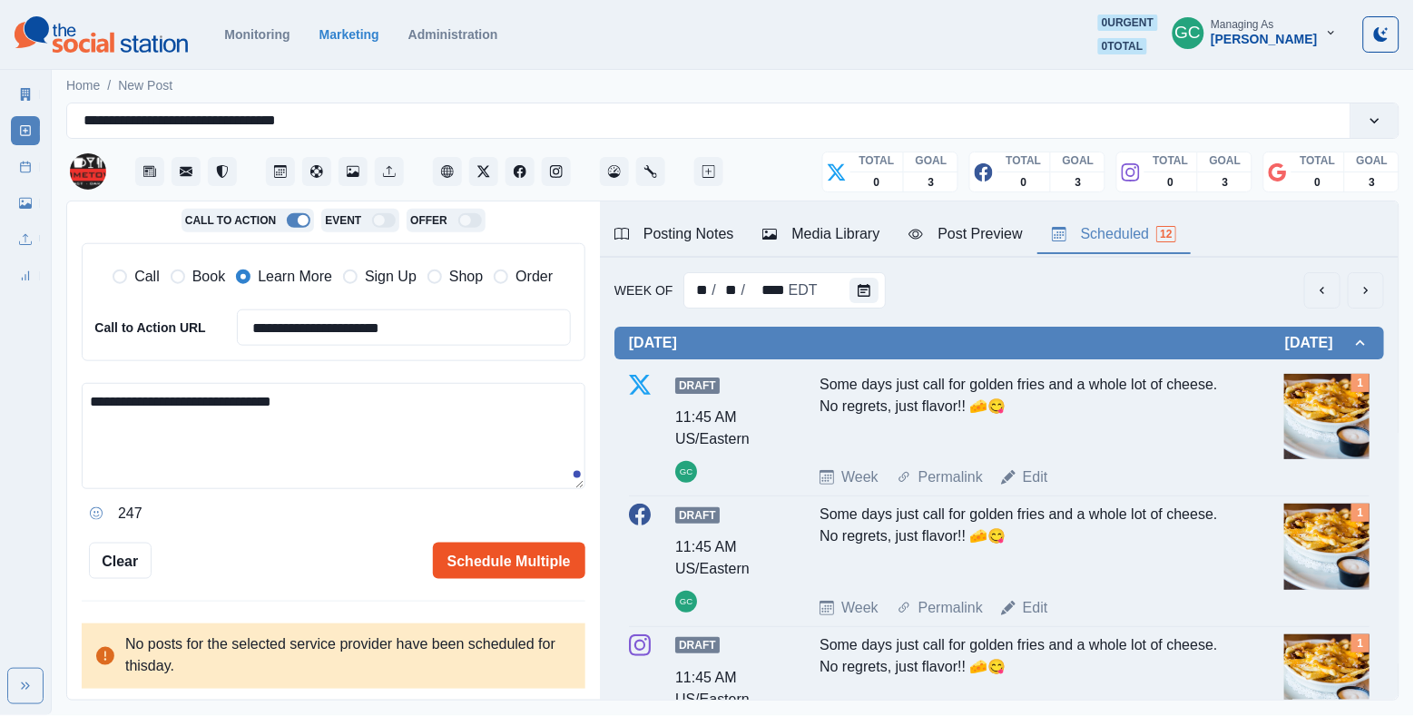
scroll to position [427, 0]
click at [528, 554] on button "Schedule Multiple" at bounding box center [509, 562] width 153 height 36
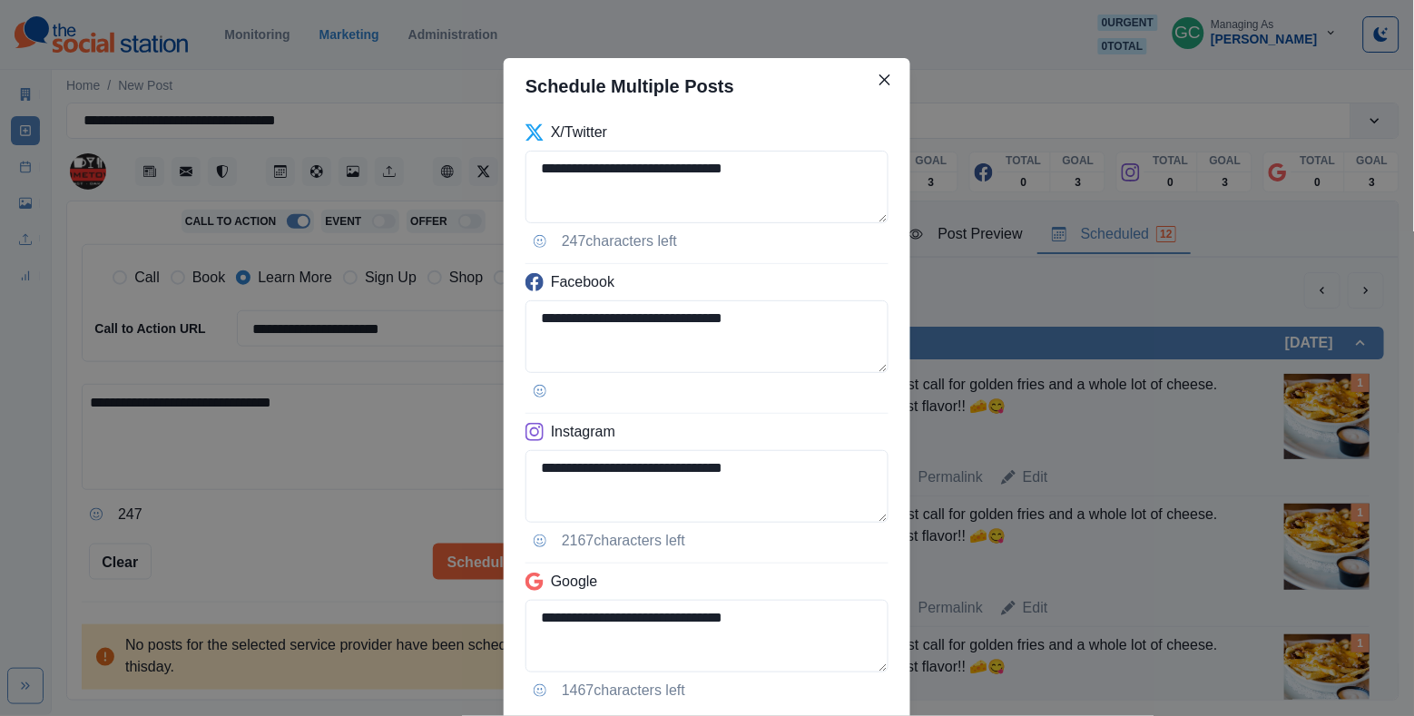
scroll to position [119, 0]
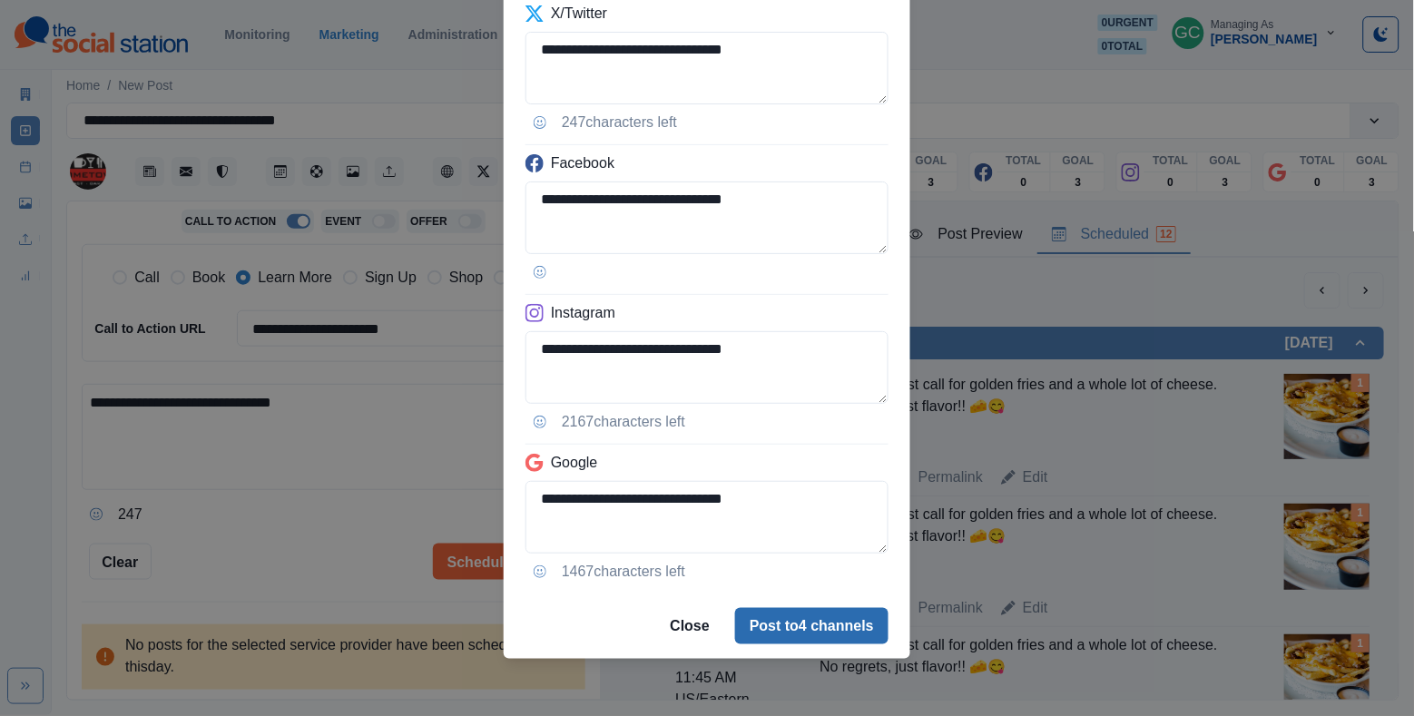
click at [800, 622] on button "Post to 4 channels" at bounding box center [811, 626] width 153 height 36
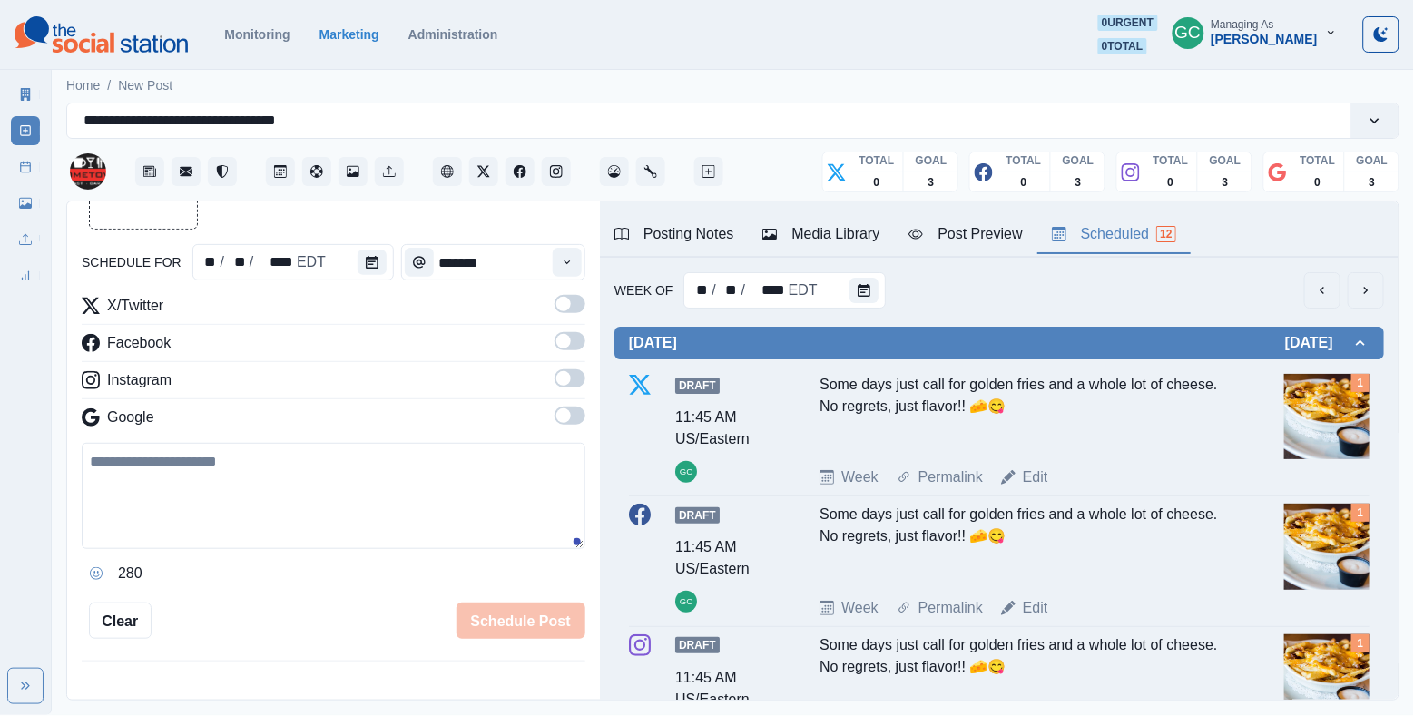
scroll to position [0, 0]
click at [866, 292] on icon "Calendar" at bounding box center [864, 290] width 13 height 13
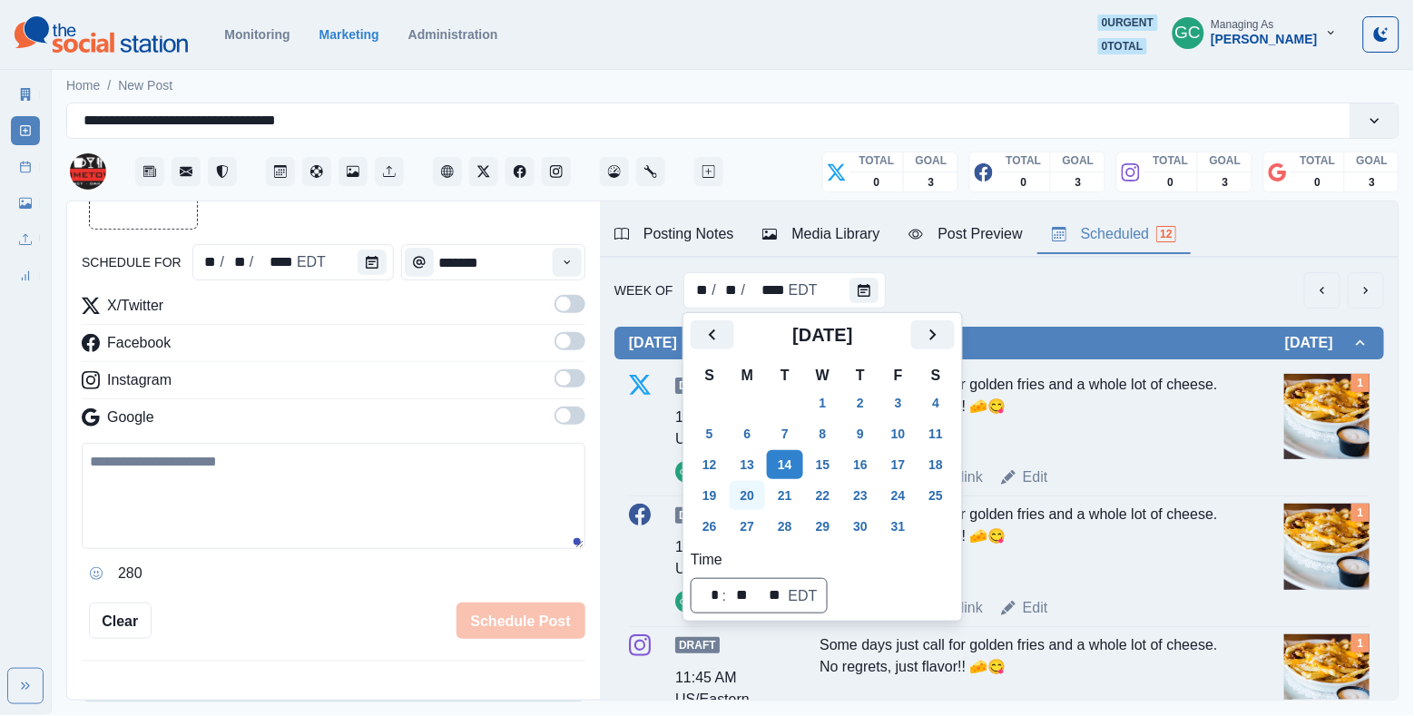
click at [743, 506] on button "20" at bounding box center [748, 495] width 36 height 29
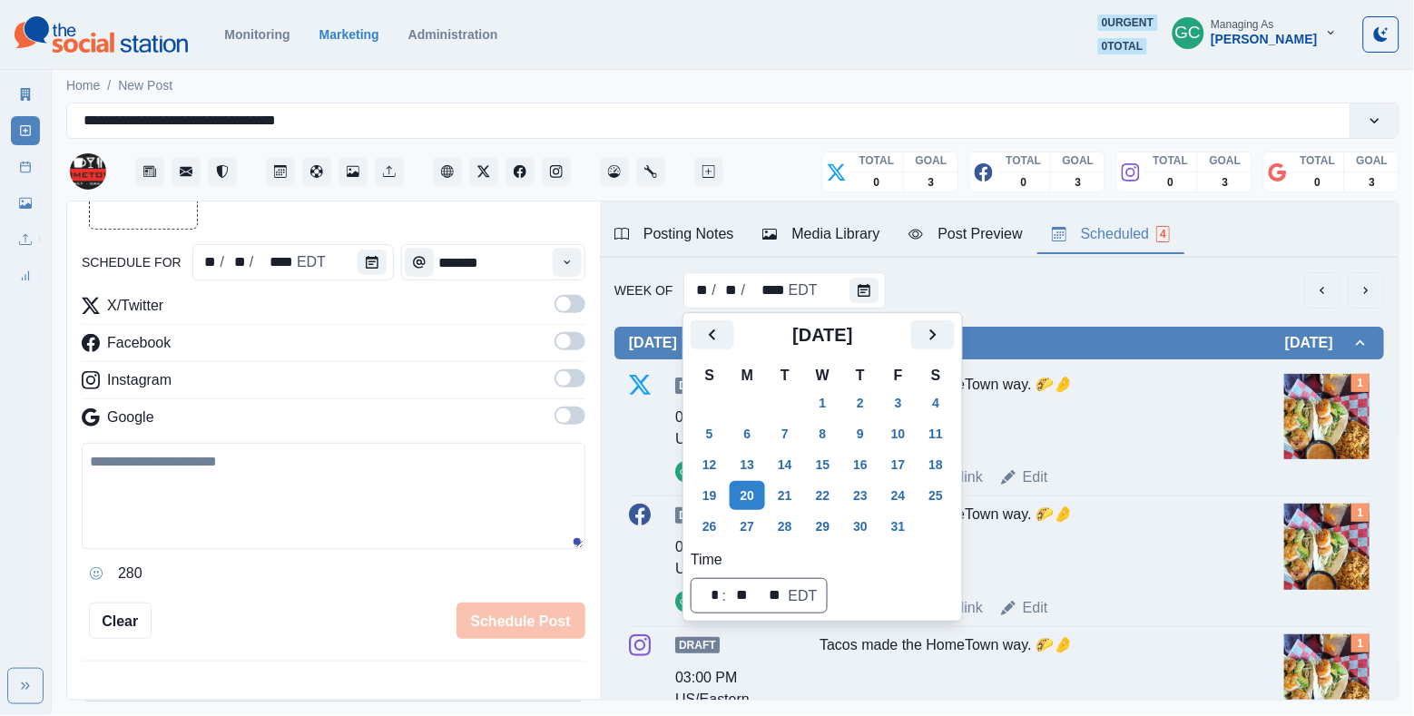
click at [386, 270] on div at bounding box center [376, 262] width 36 height 36
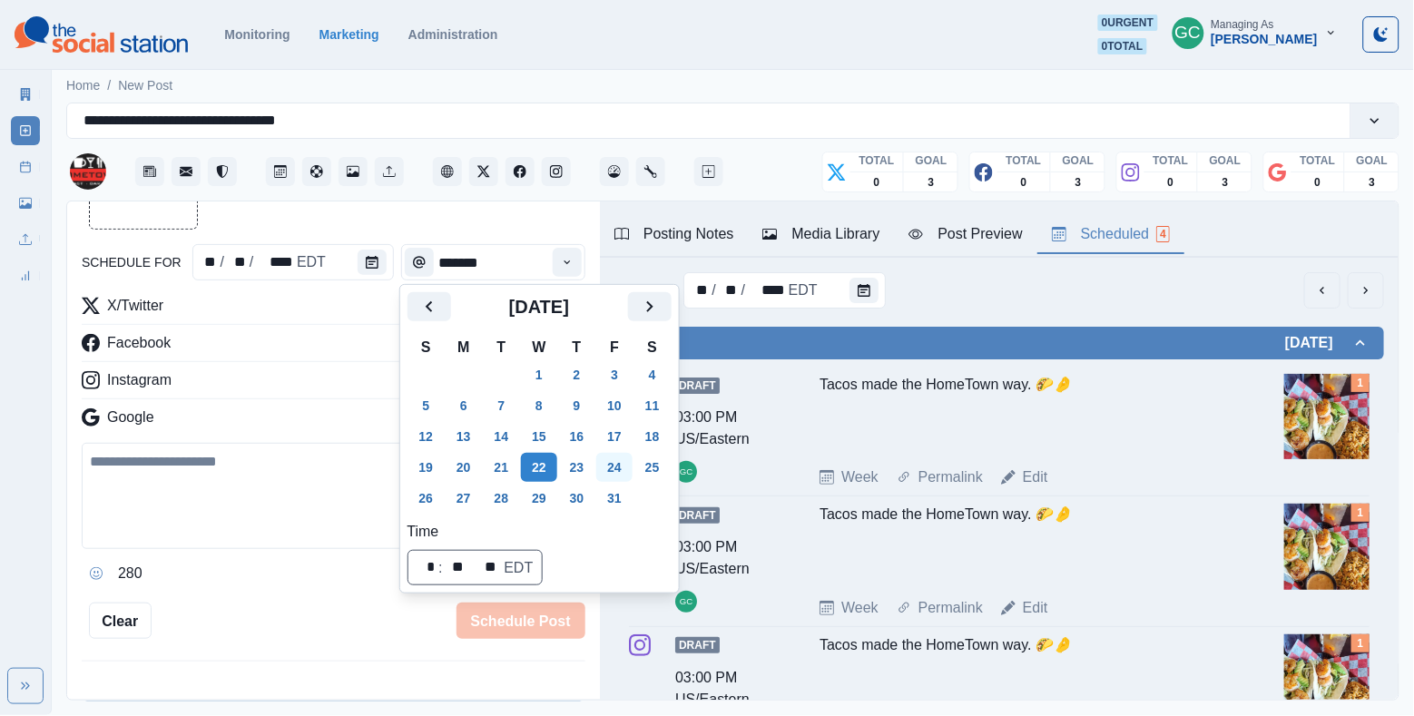
click at [632, 463] on button "24" at bounding box center [614, 467] width 36 height 29
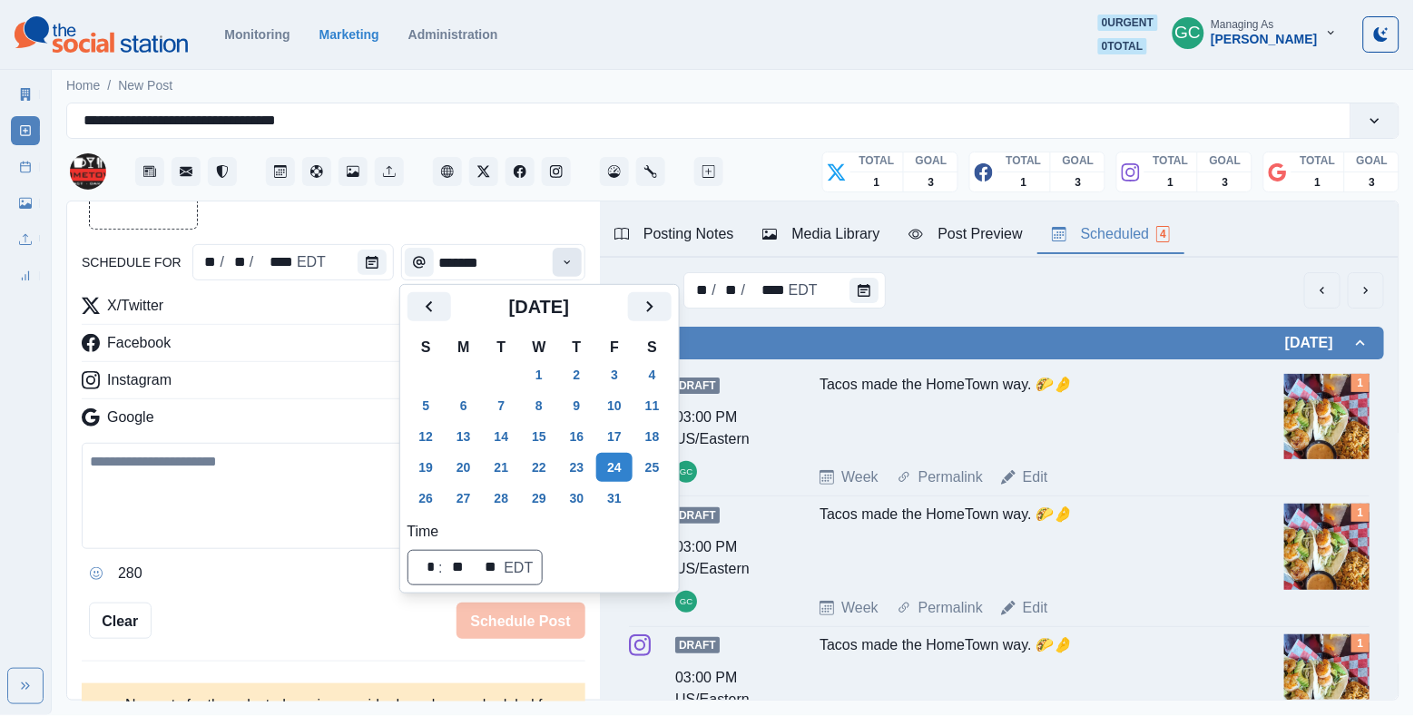
click at [570, 255] on button "Time" at bounding box center [567, 262] width 29 height 29
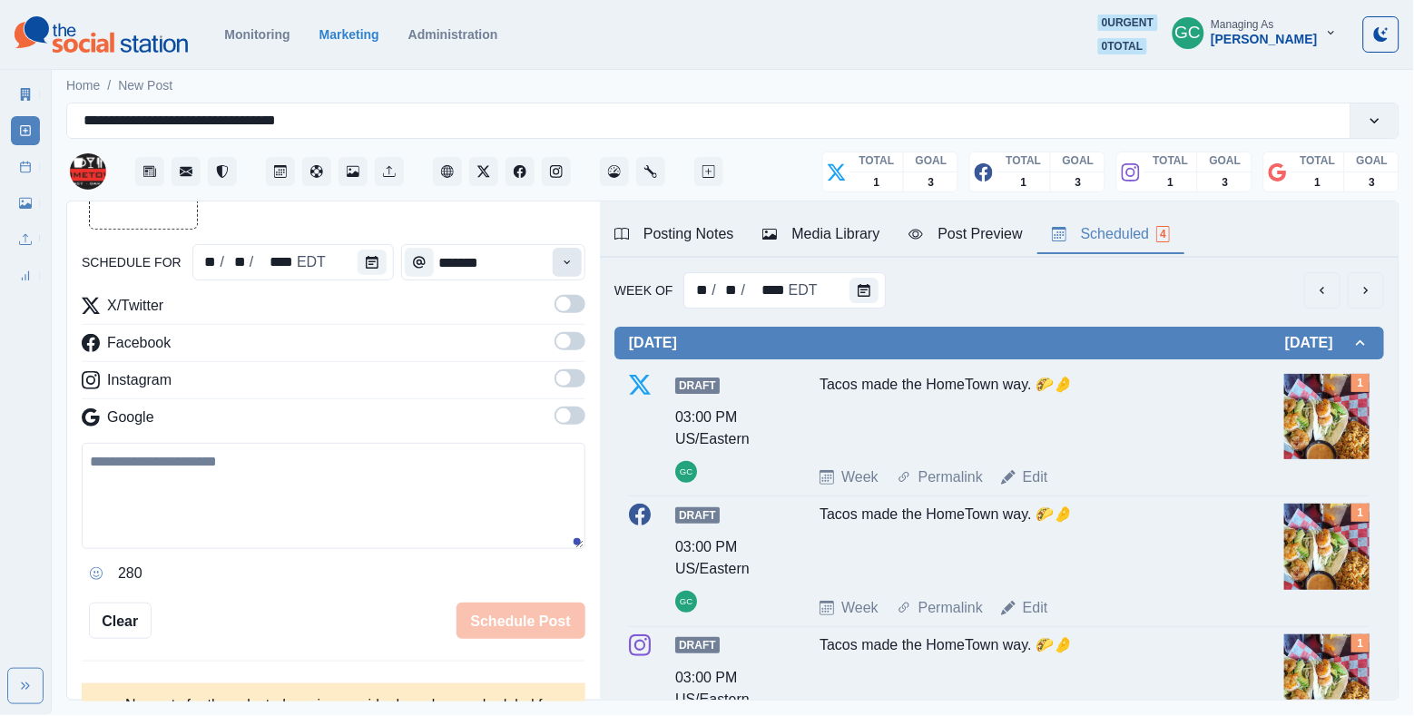
click at [570, 255] on button "Time" at bounding box center [567, 262] width 29 height 29
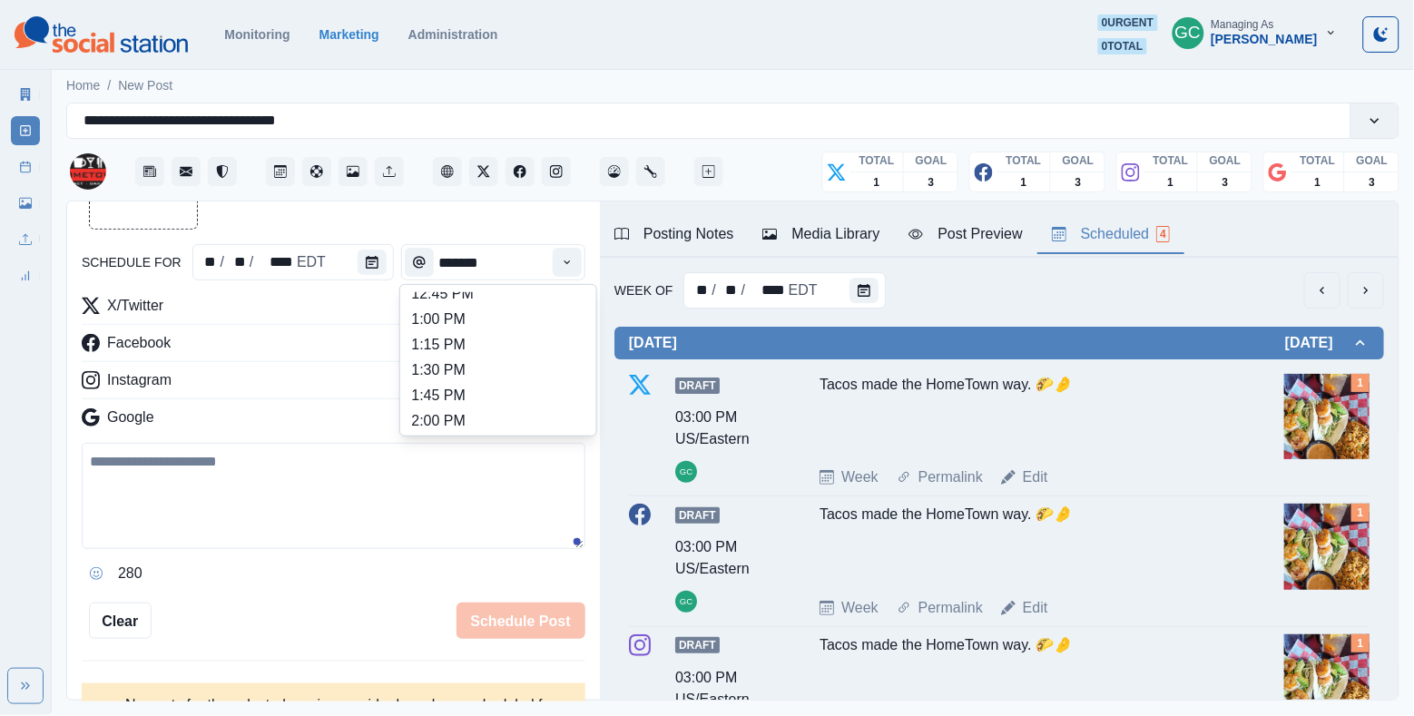
click at [518, 358] on li "1:15 PM" at bounding box center [499, 344] width 182 height 25
type input "*******"
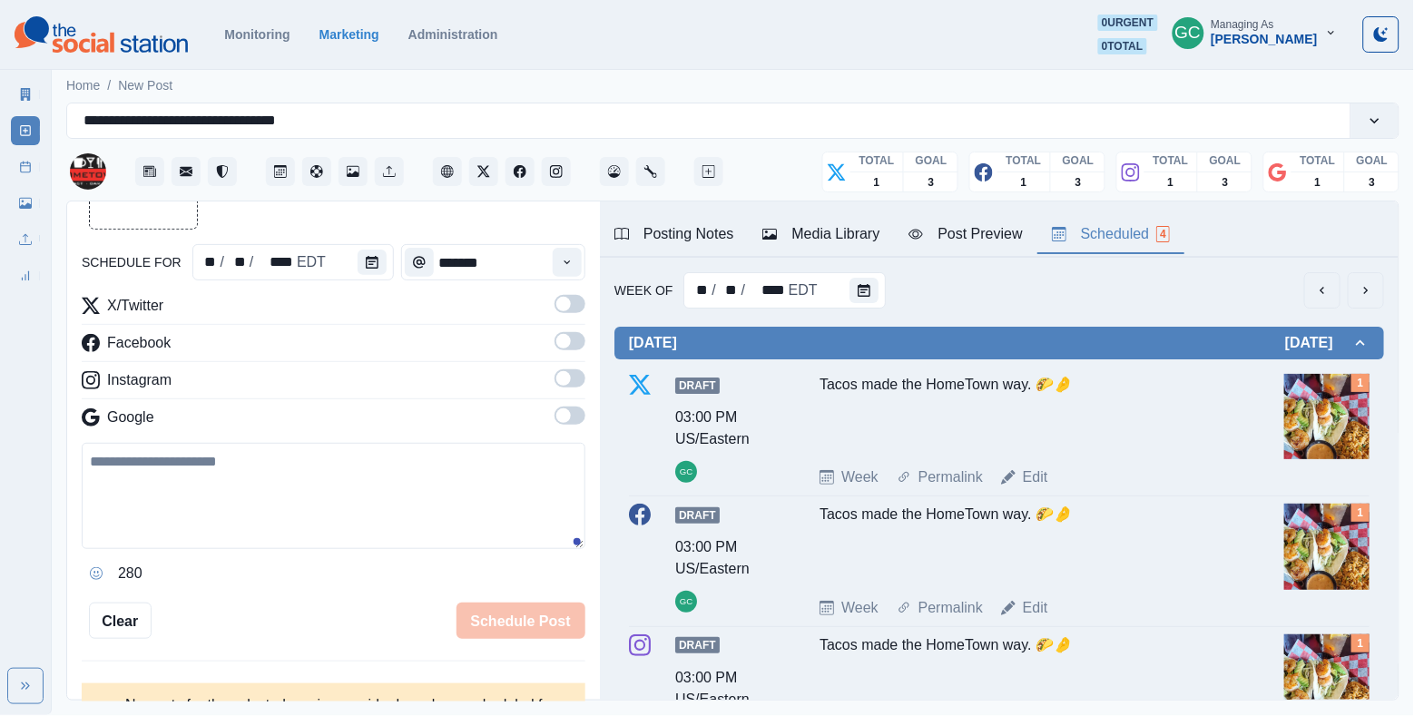
click at [566, 416] on span at bounding box center [563, 415] width 15 height 15
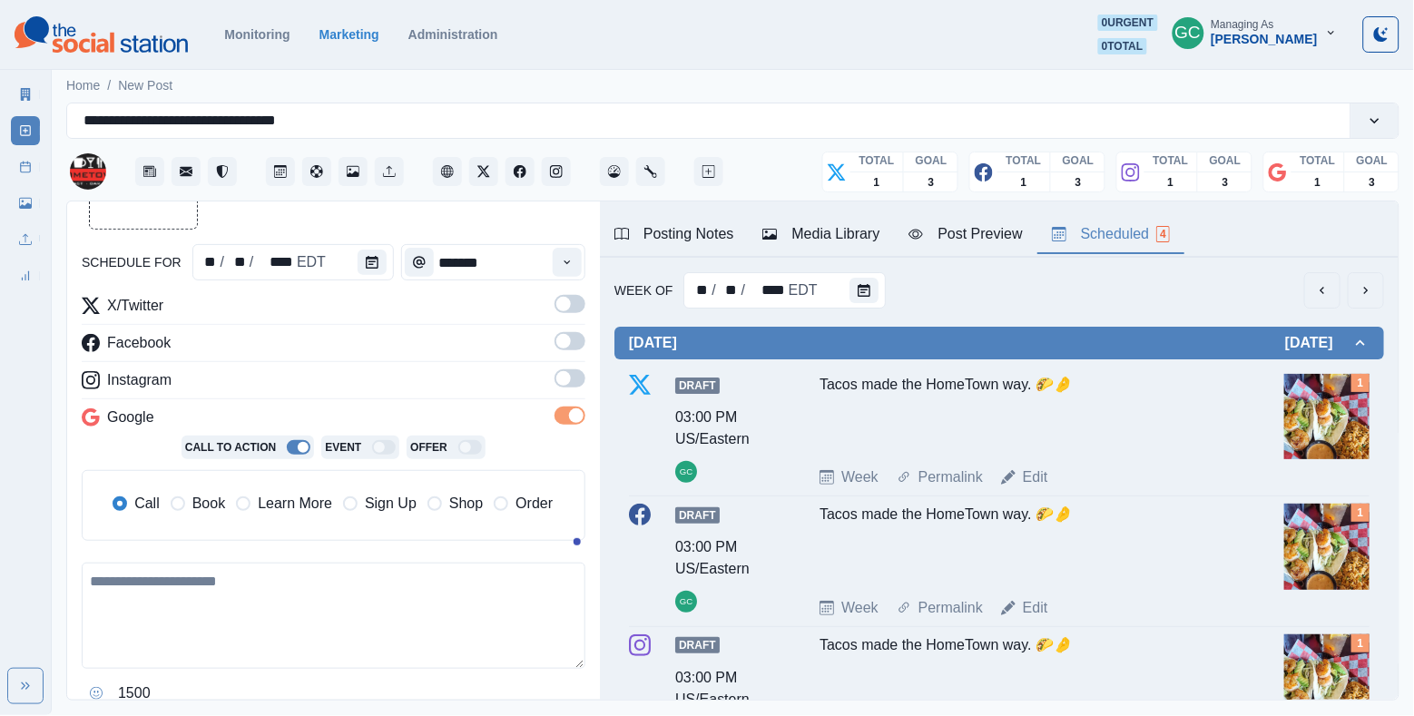
click at [567, 376] on span at bounding box center [563, 378] width 15 height 15
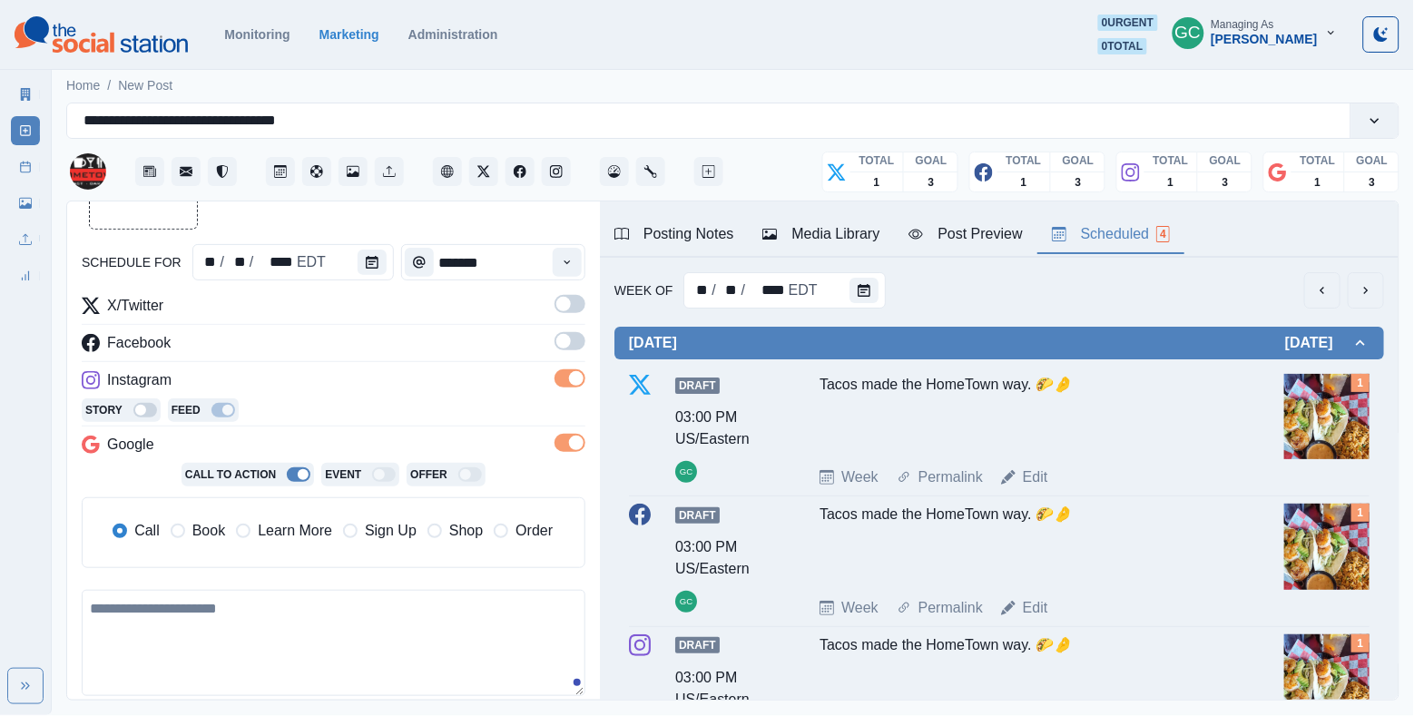
click at [573, 341] on span at bounding box center [570, 341] width 31 height 18
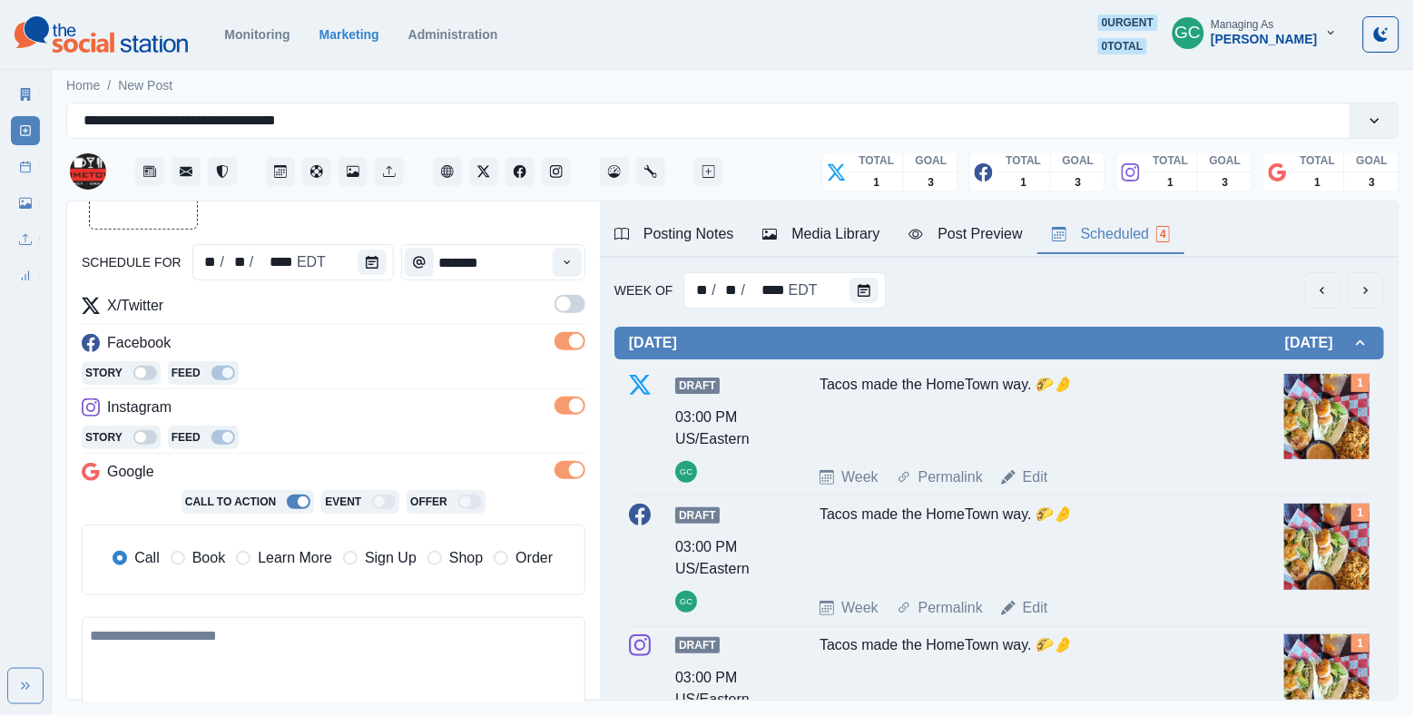
click at [577, 307] on span at bounding box center [570, 304] width 31 height 18
click at [303, 552] on span "Learn More" at bounding box center [295, 558] width 74 height 22
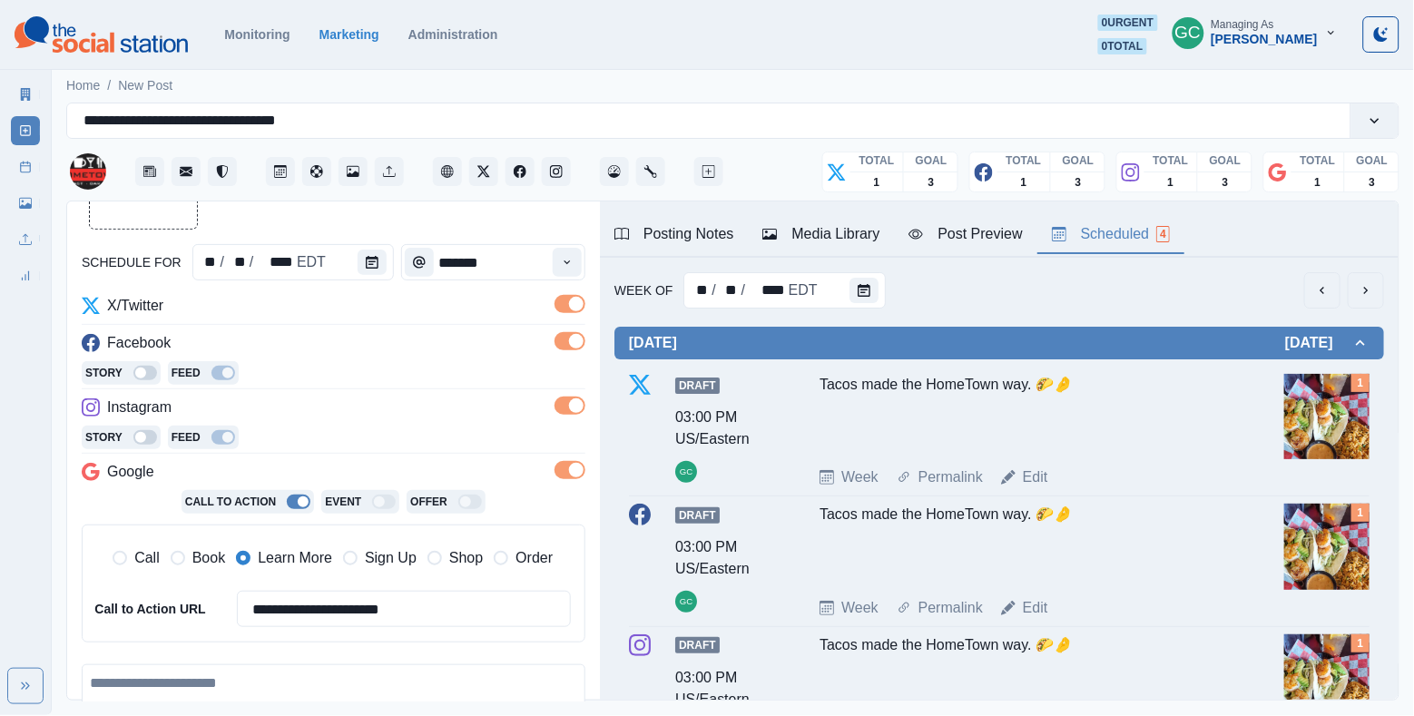
click at [839, 242] on div "Media Library" at bounding box center [821, 234] width 117 height 22
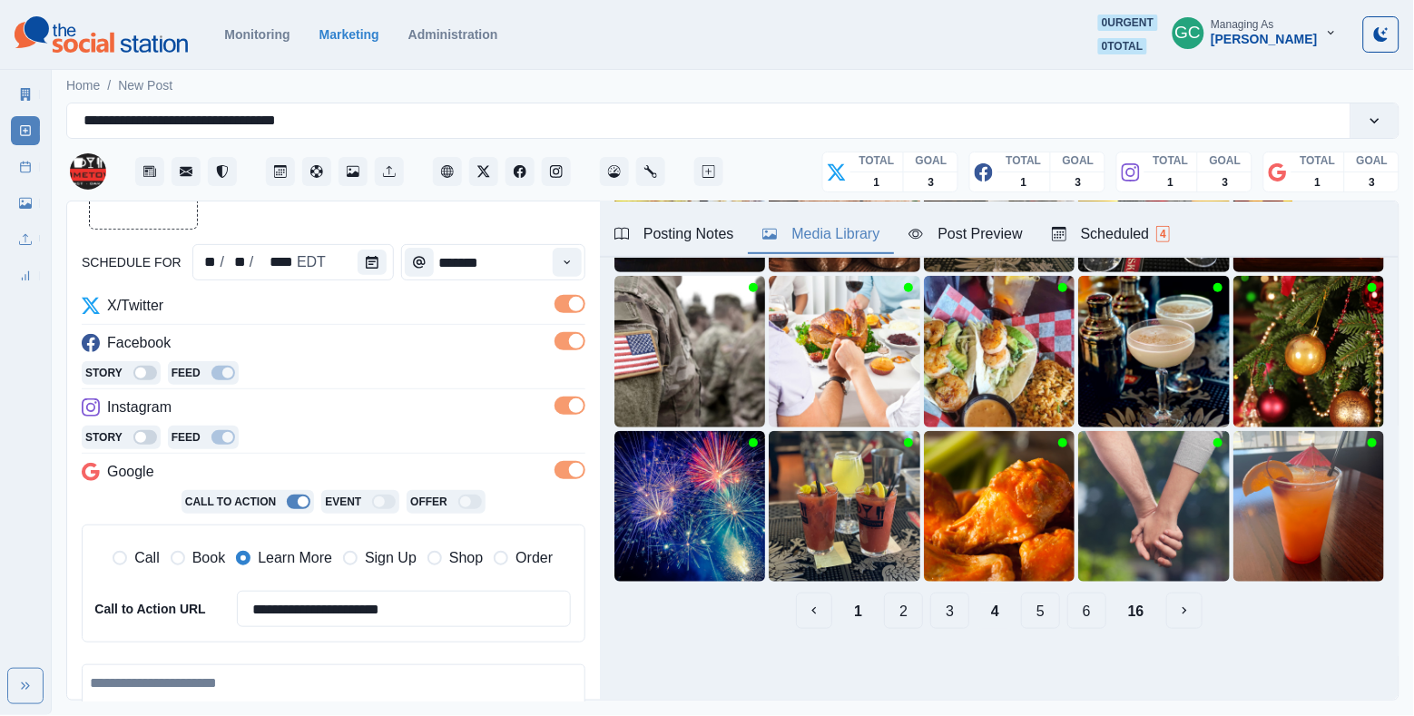
scroll to position [238, 0]
click at [1097, 607] on button "6" at bounding box center [1087, 611] width 39 height 36
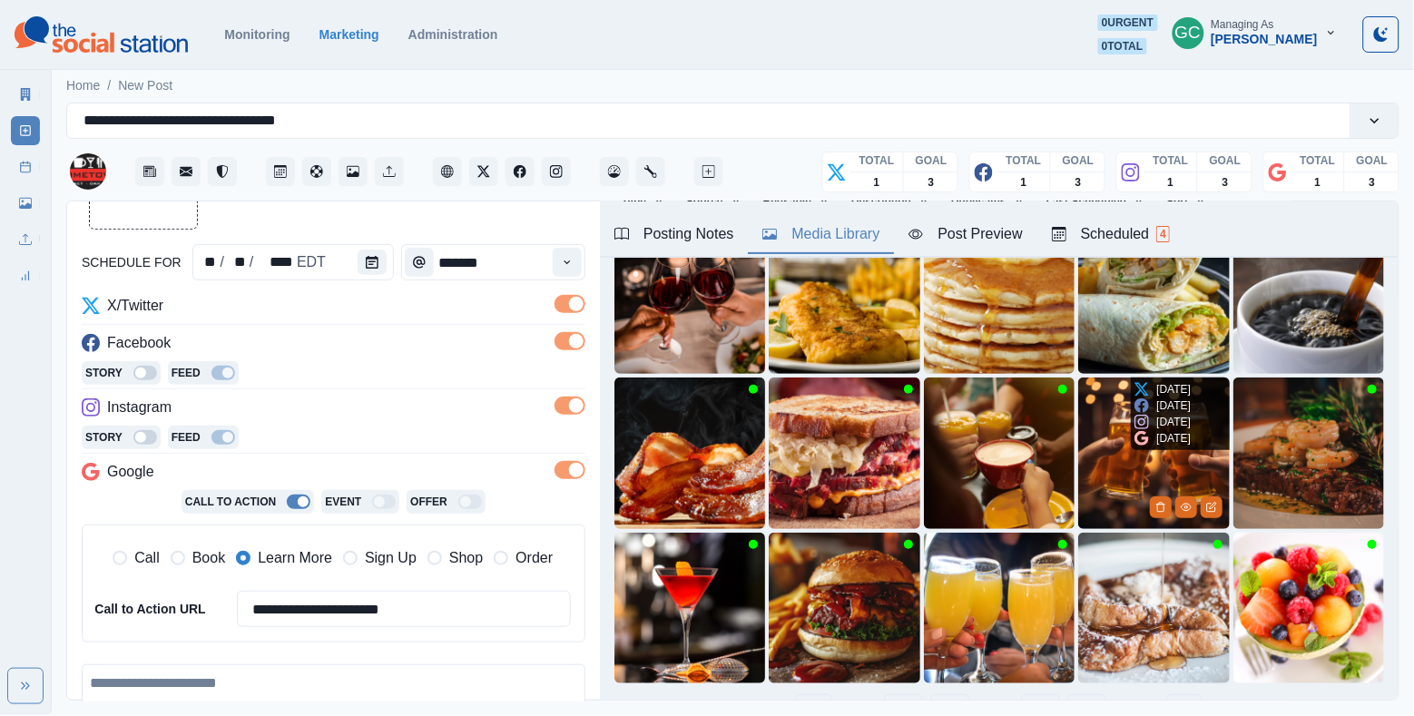
scroll to position [168, 0]
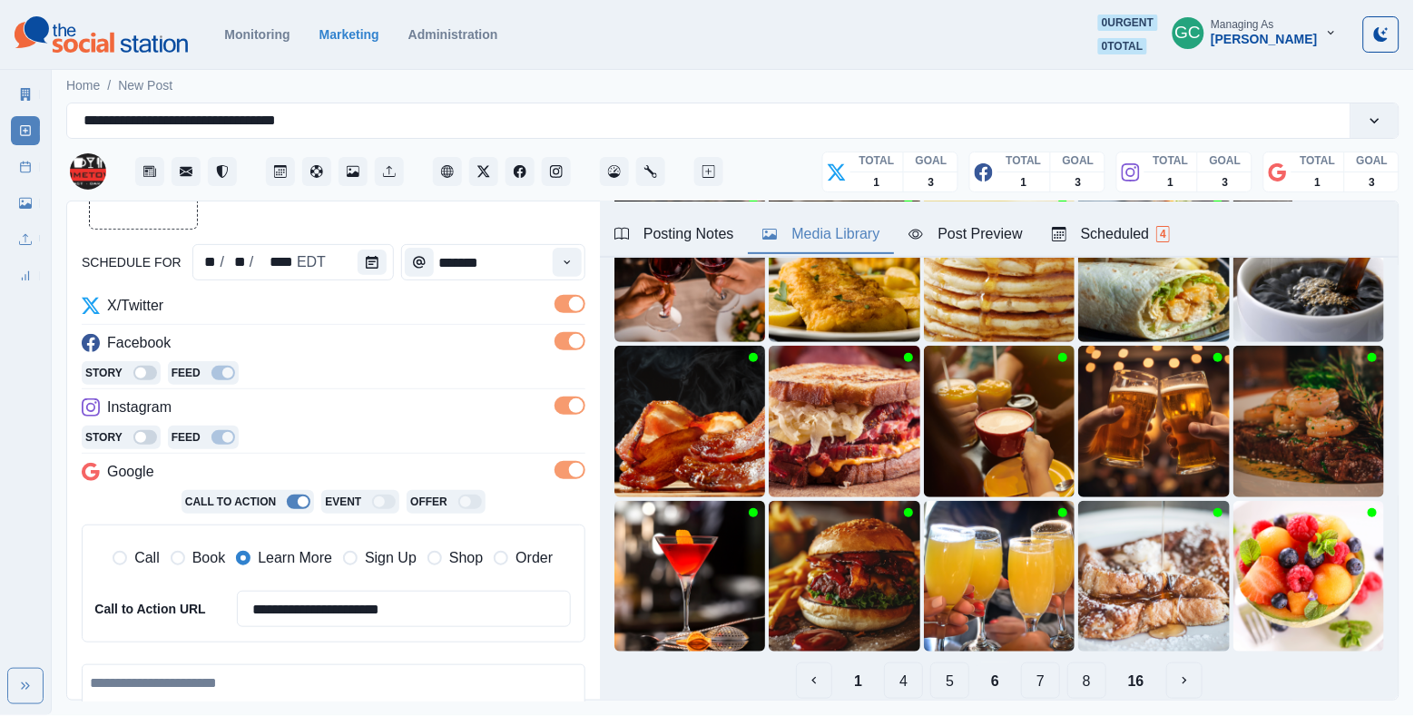
click at [1081, 685] on button "8" at bounding box center [1087, 681] width 39 height 36
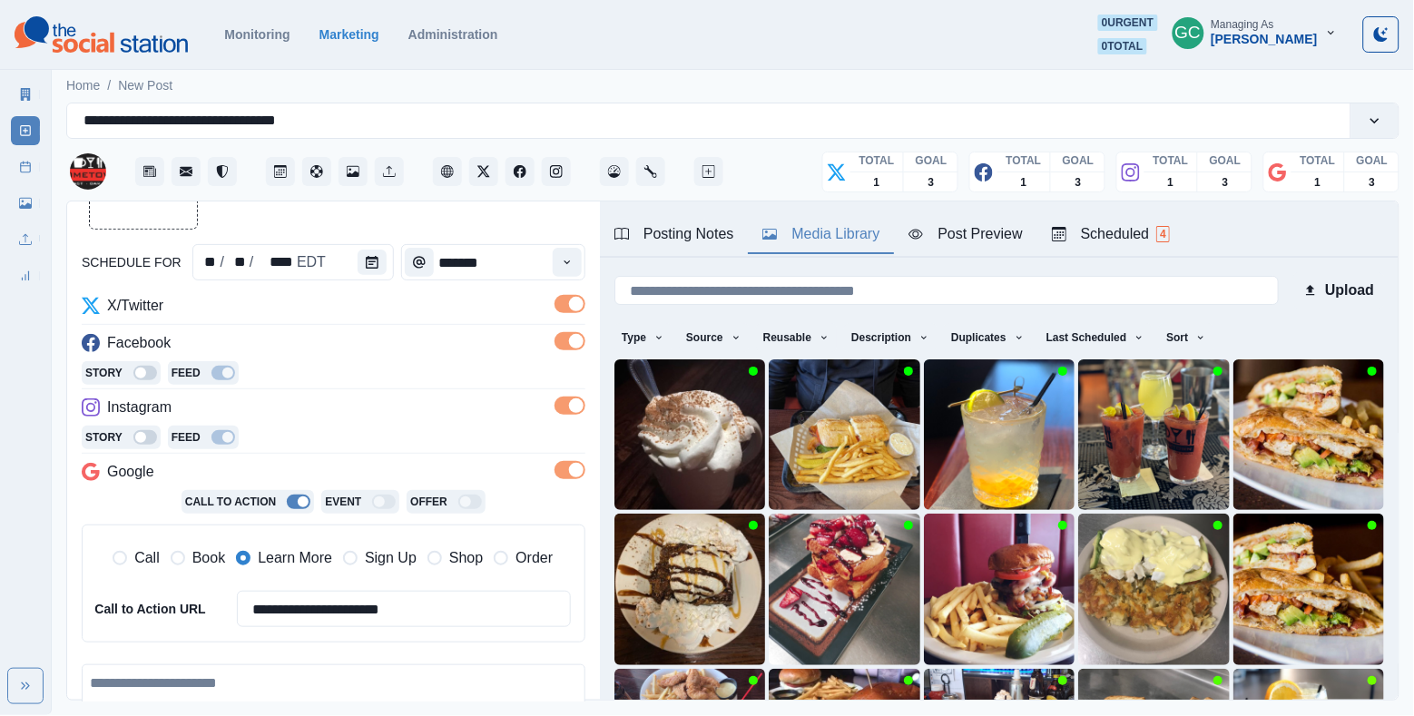
scroll to position [57, 0]
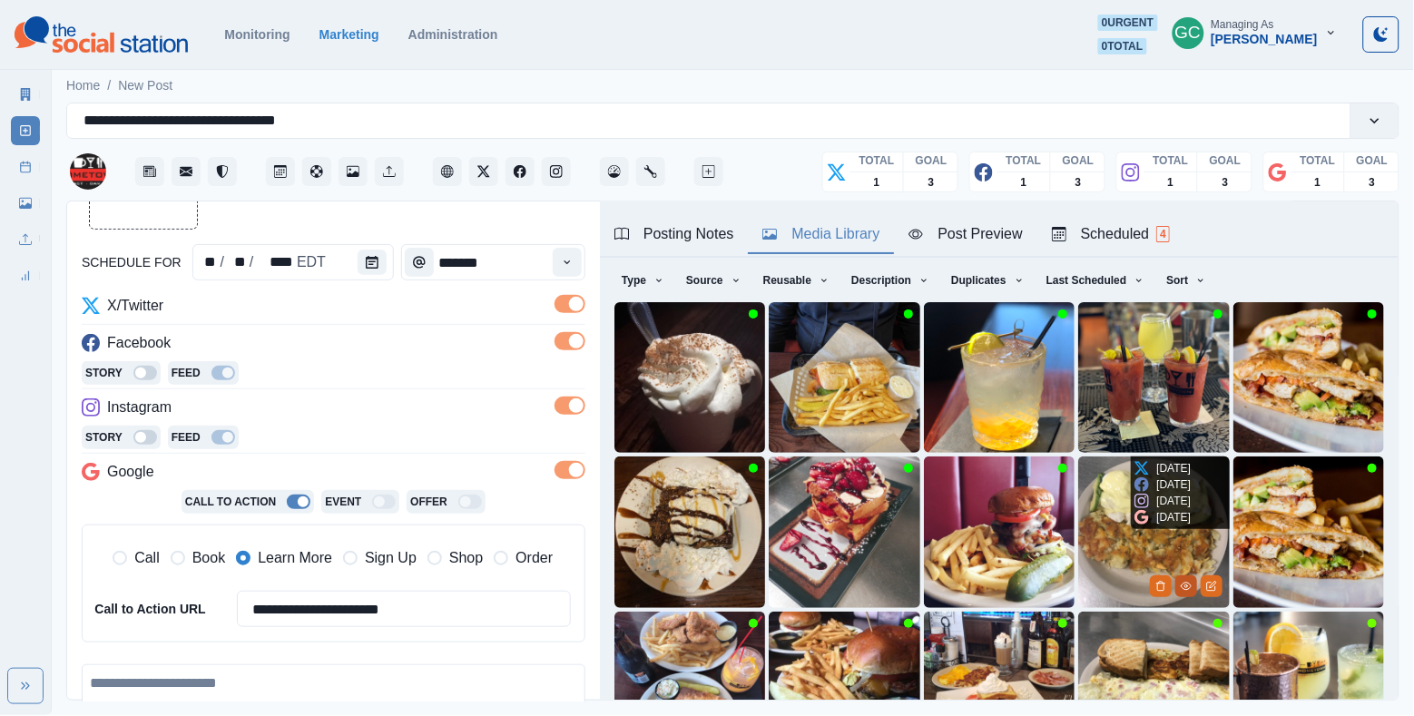
click at [1188, 585] on icon "View Media" at bounding box center [1186, 586] width 11 height 11
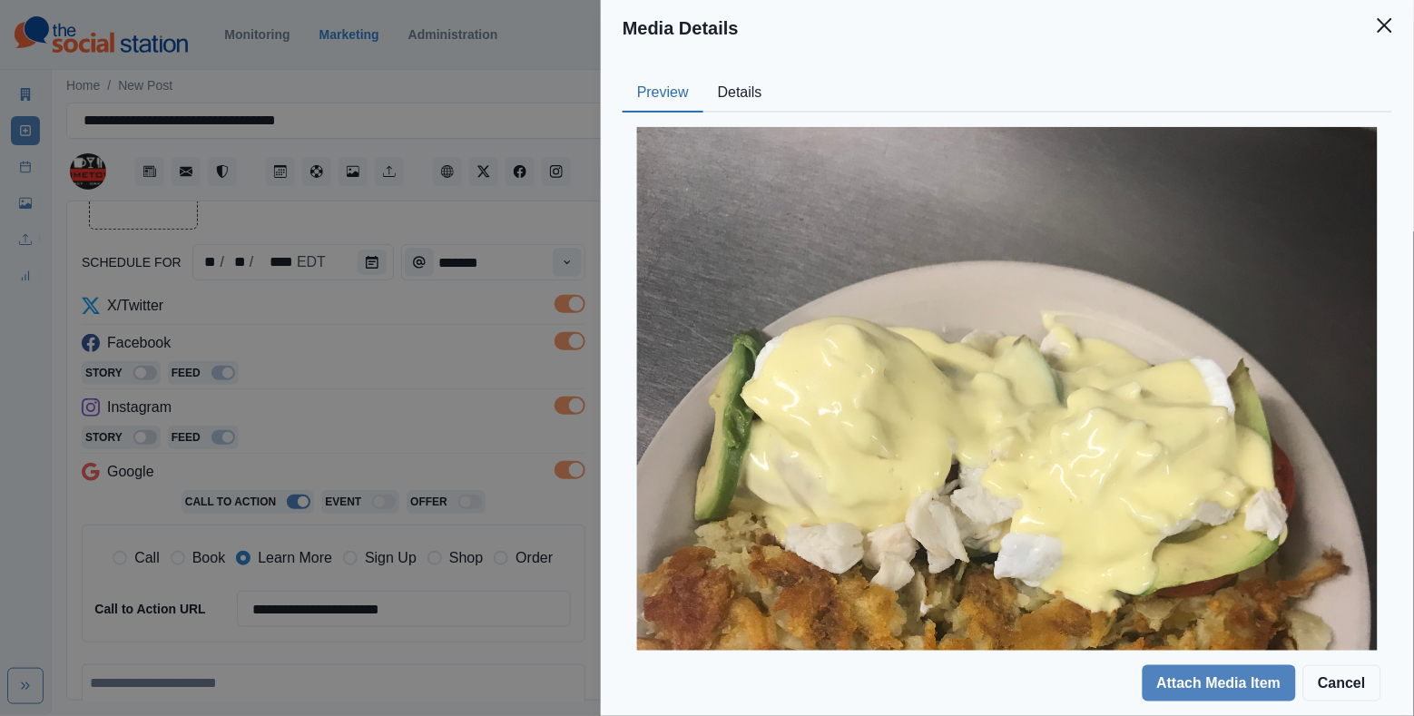
click at [733, 92] on button "Details" at bounding box center [741, 93] width 74 height 38
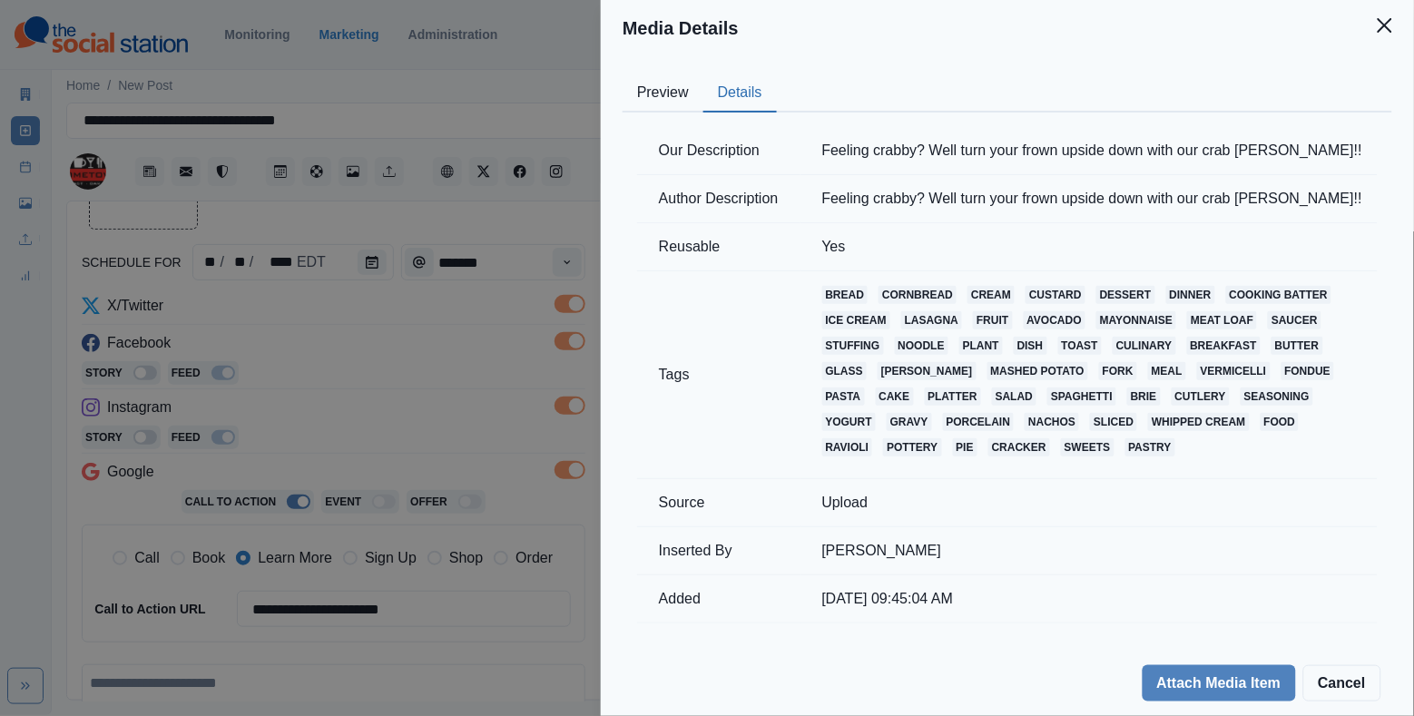
click at [497, 300] on div "Media Details Preview Details Our Description Feeling crabby? Well turn your fr…" at bounding box center [707, 358] width 1414 height 716
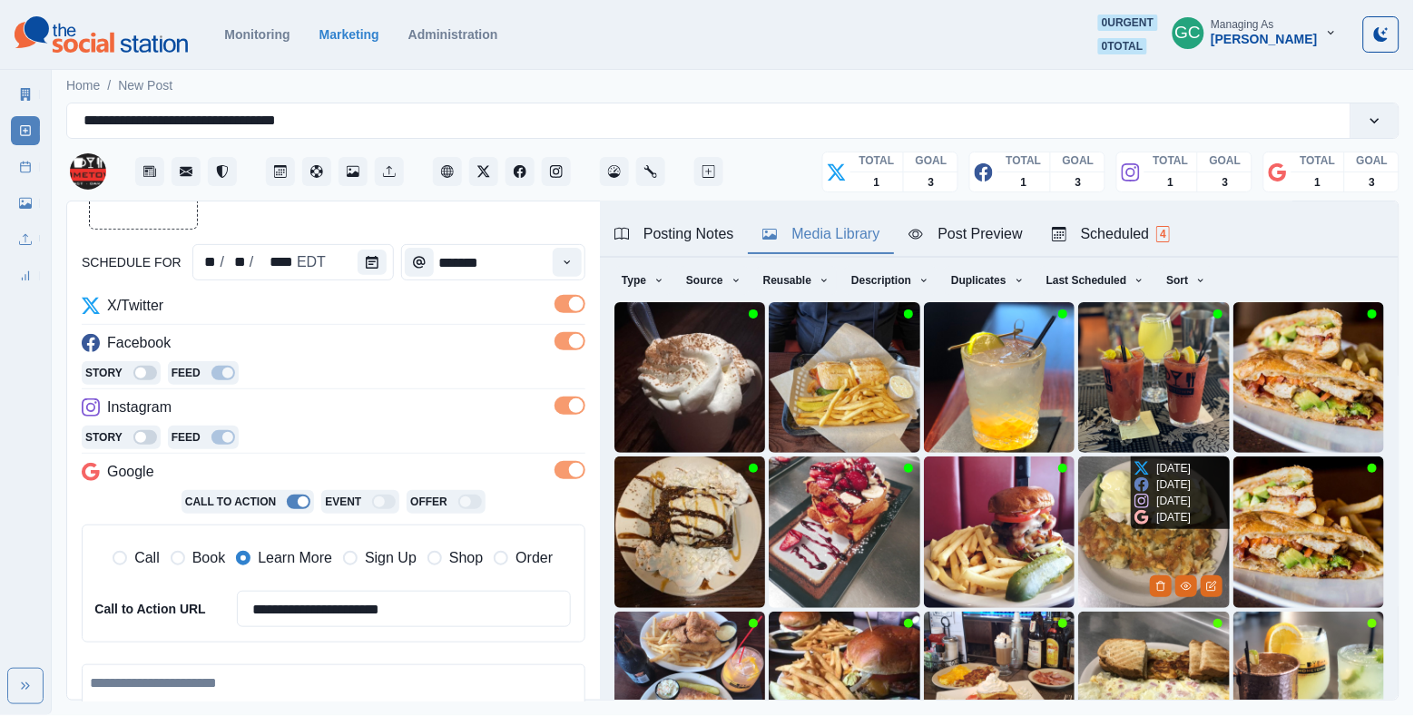
click at [1117, 559] on img at bounding box center [1153, 532] width 151 height 151
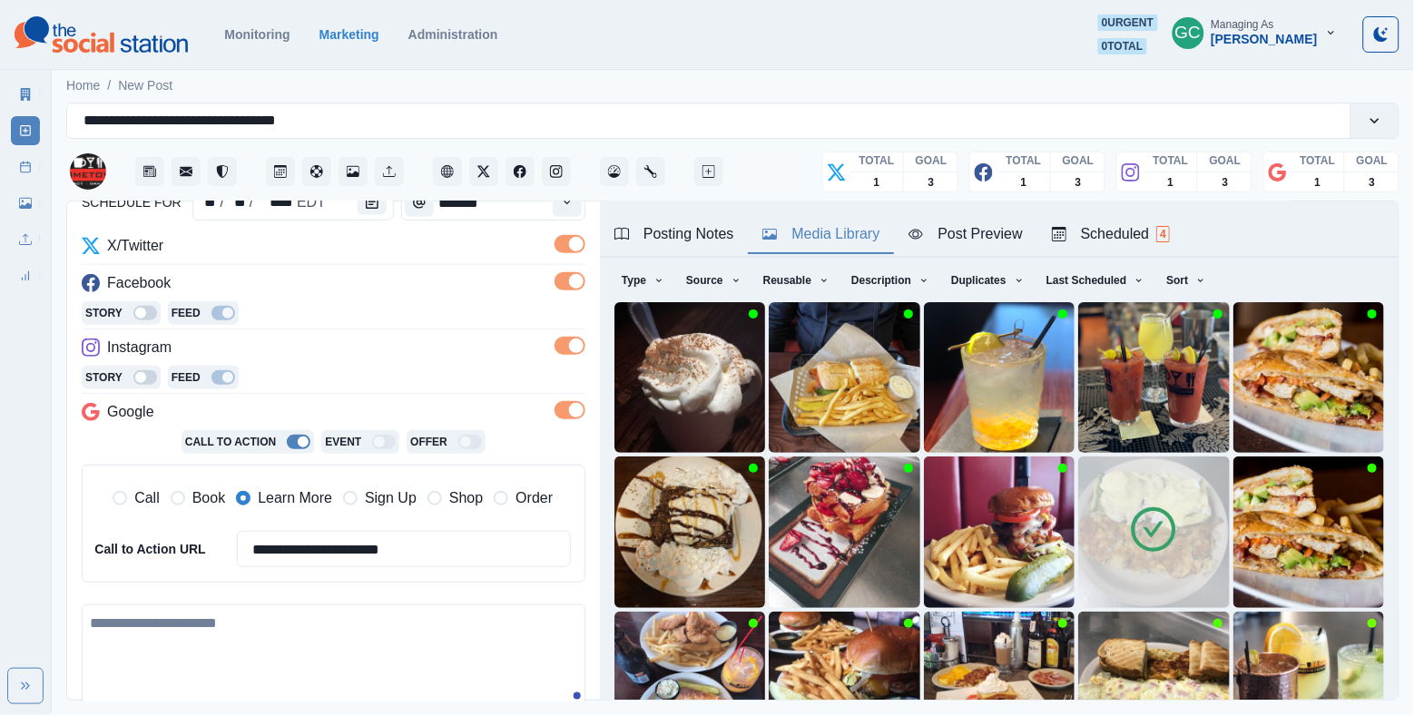
scroll to position [264, 0]
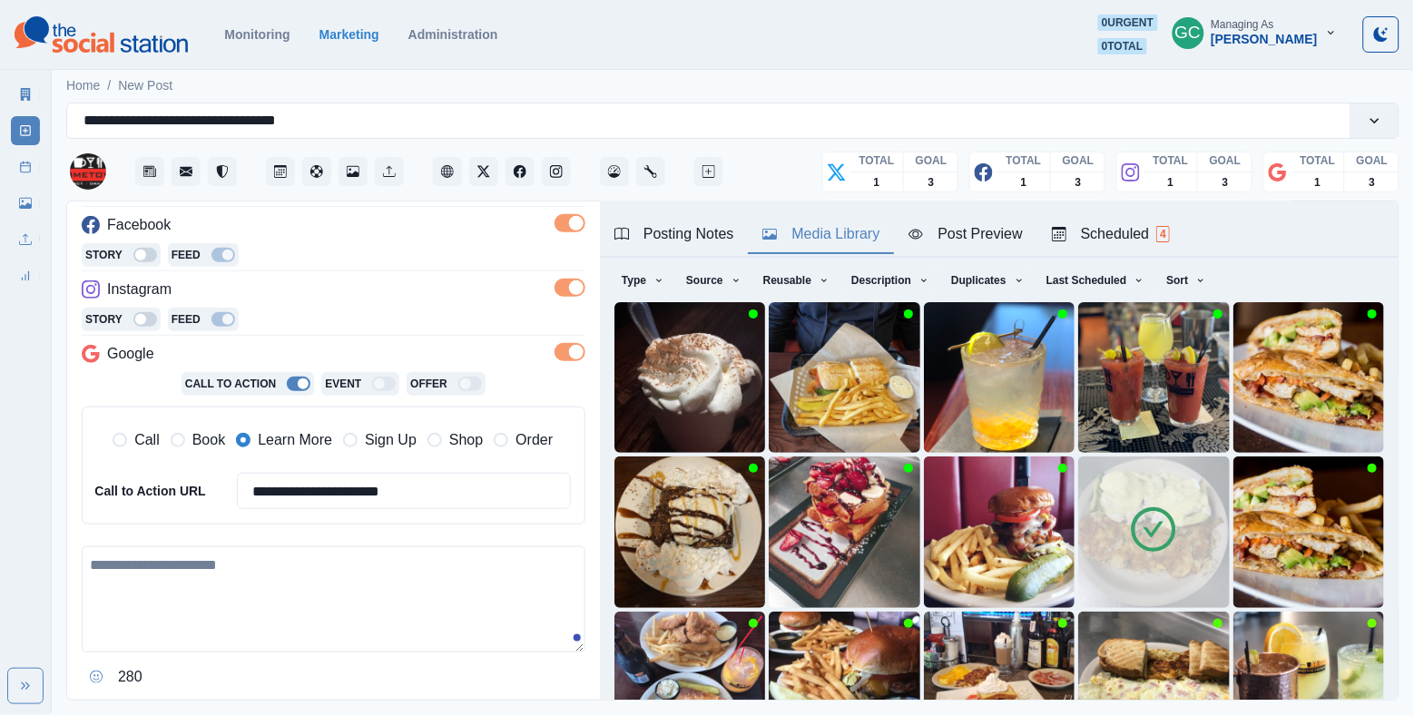
click at [247, 613] on textarea at bounding box center [334, 599] width 504 height 106
paste textarea "**********"
click at [162, 561] on textarea "**********" at bounding box center [334, 599] width 504 height 106
click at [243, 625] on textarea "**********" at bounding box center [334, 599] width 504 height 106
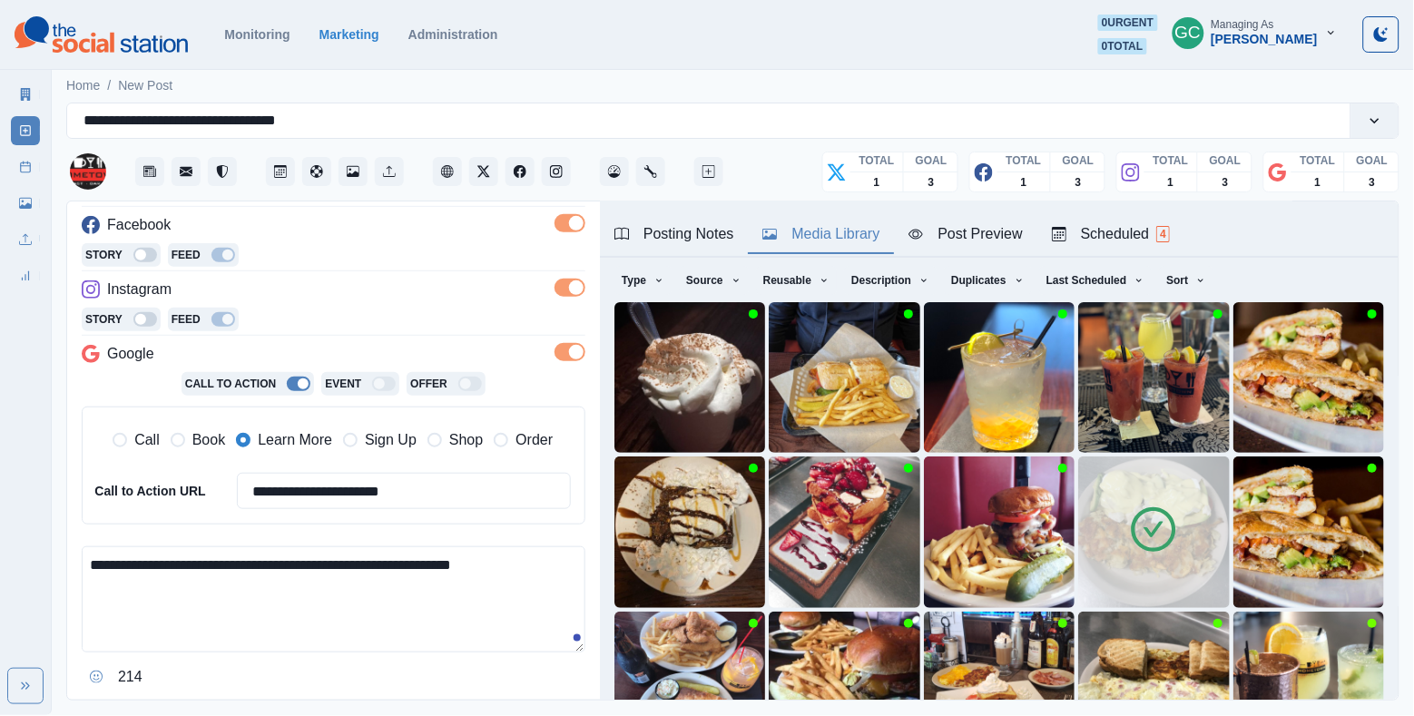
drag, startPoint x: 243, startPoint y: 625, endPoint x: 106, endPoint y: 438, distance: 231.9
click at [106, 438] on div "**********" at bounding box center [334, 434] width 504 height 515
click at [294, 634] on textarea "**********" at bounding box center [334, 599] width 504 height 106
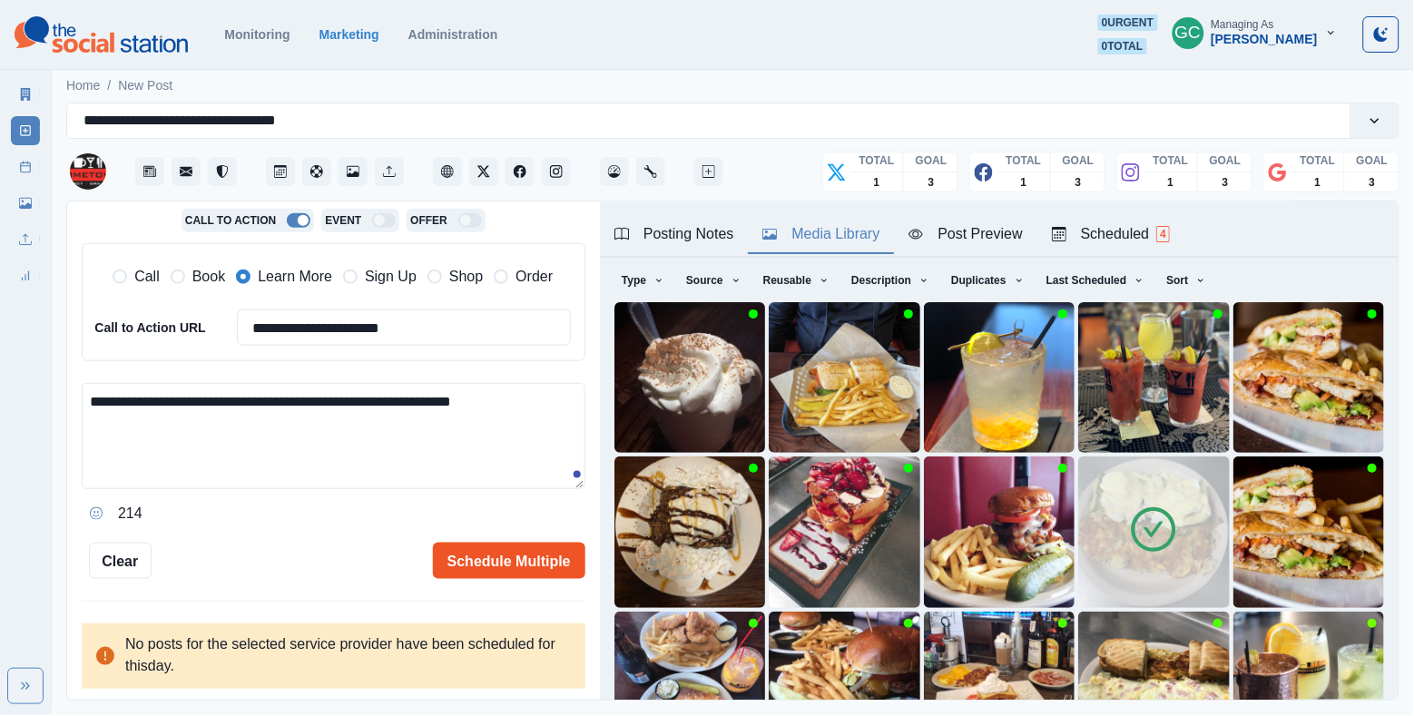
scroll to position [427, 0]
type textarea "**********"
click at [492, 566] on button "Schedule Multiple" at bounding box center [509, 562] width 153 height 36
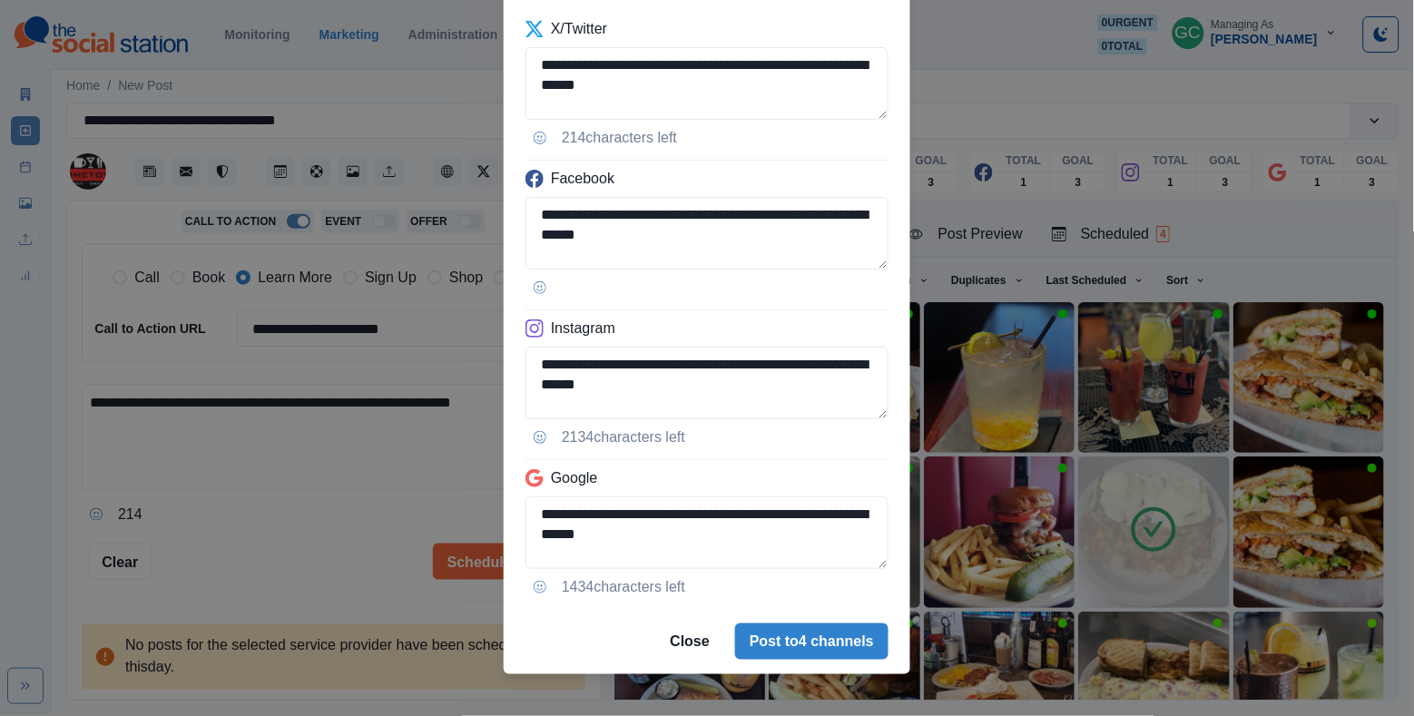
scroll to position [119, 0]
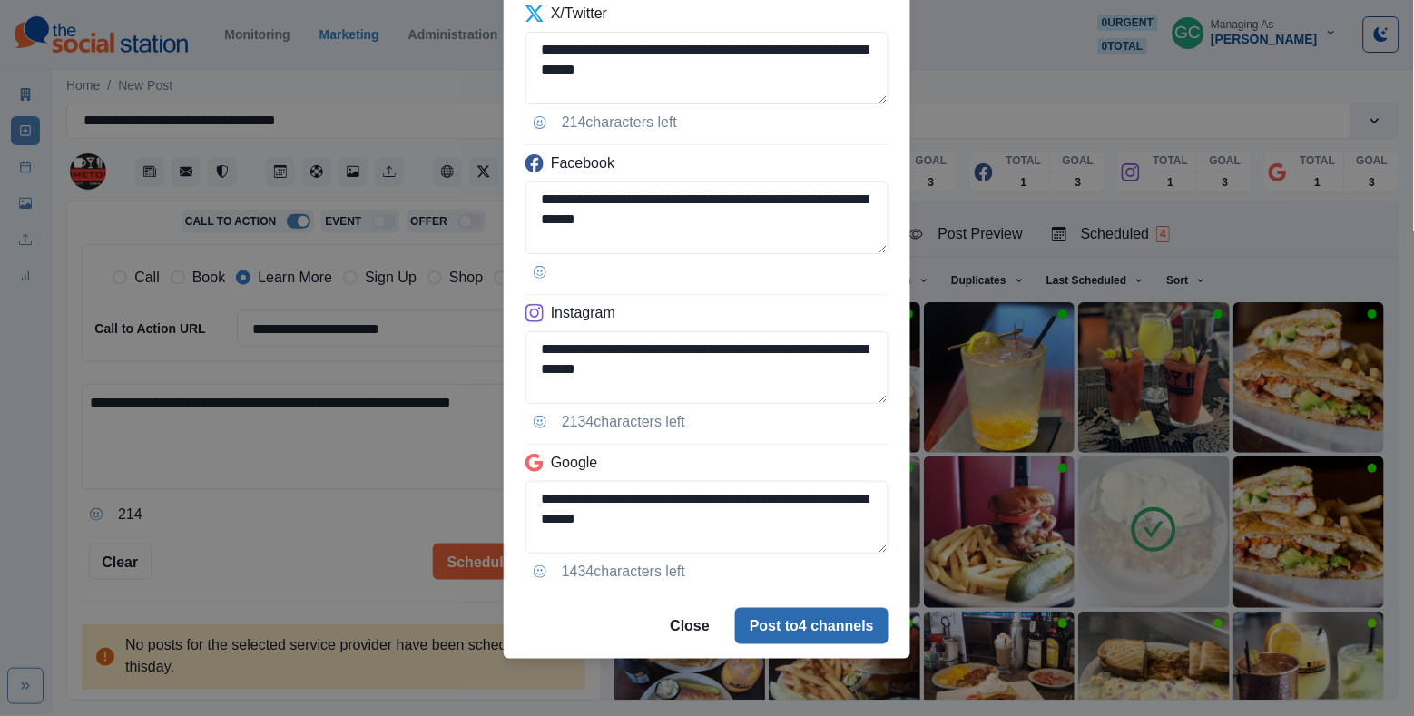
click at [819, 622] on button "Post to 4 channels" at bounding box center [811, 626] width 153 height 36
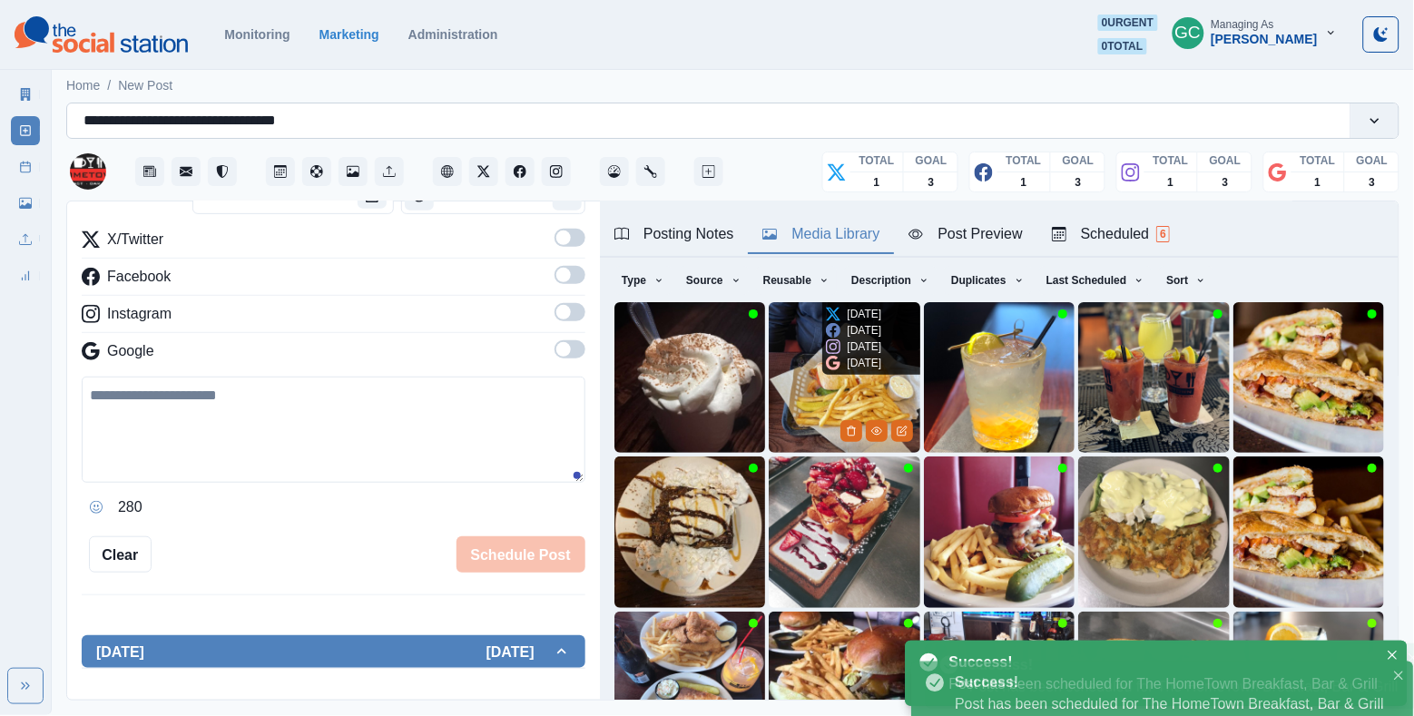
scroll to position [146, 0]
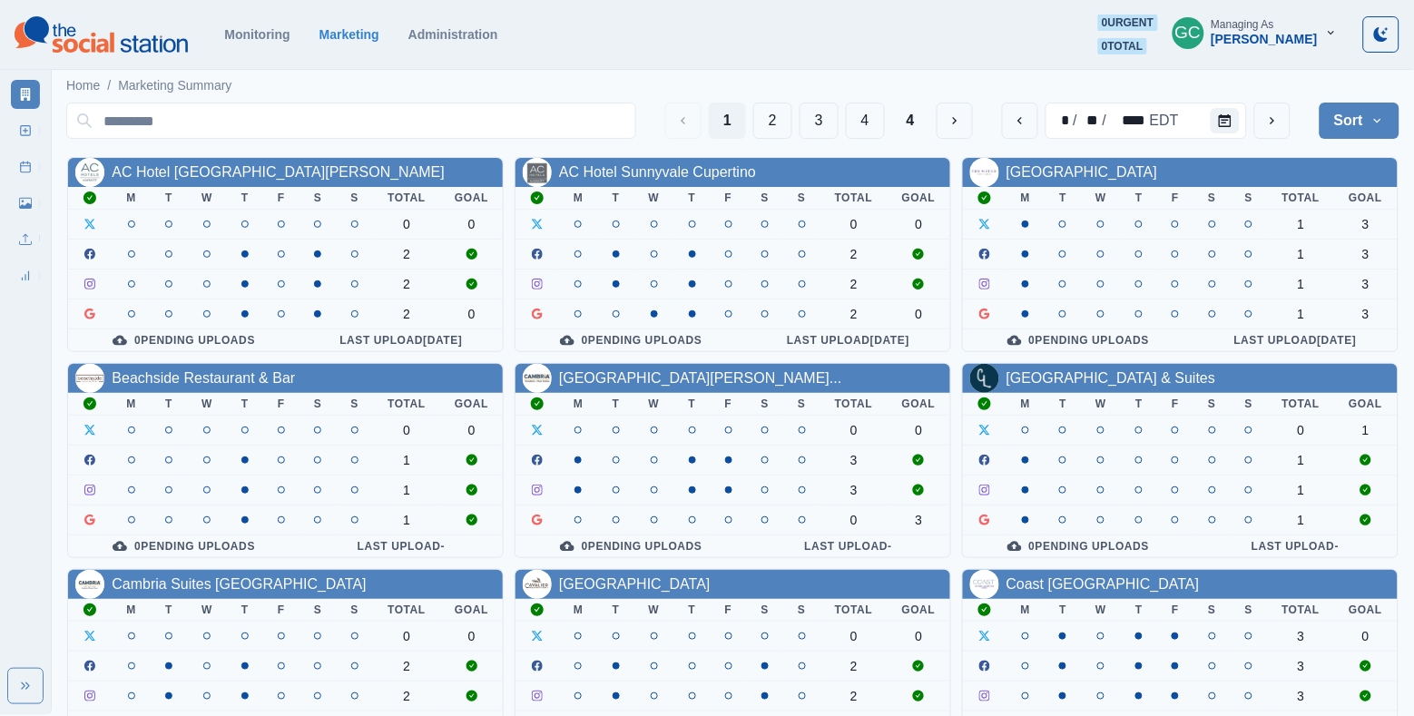
click at [281, 141] on div "1 2 3 4 4 * / ** / **** EDT Sort Client Name Uploads Pending Post Approval" at bounding box center [733, 120] width 1334 height 51
click at [344, 120] on input at bounding box center [351, 121] width 570 height 36
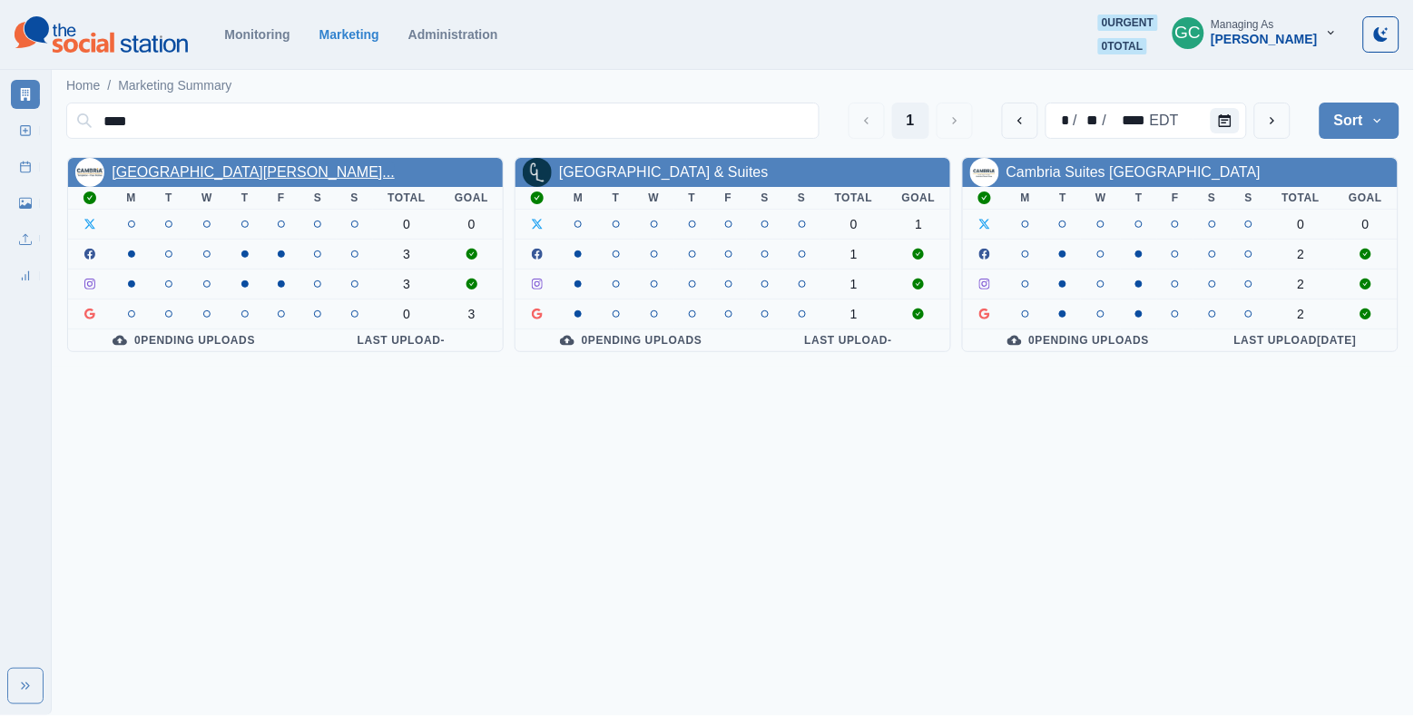
type input "****"
click at [394, 164] on link "Cambria Hotel Templeton - Pas..." at bounding box center [253, 171] width 282 height 15
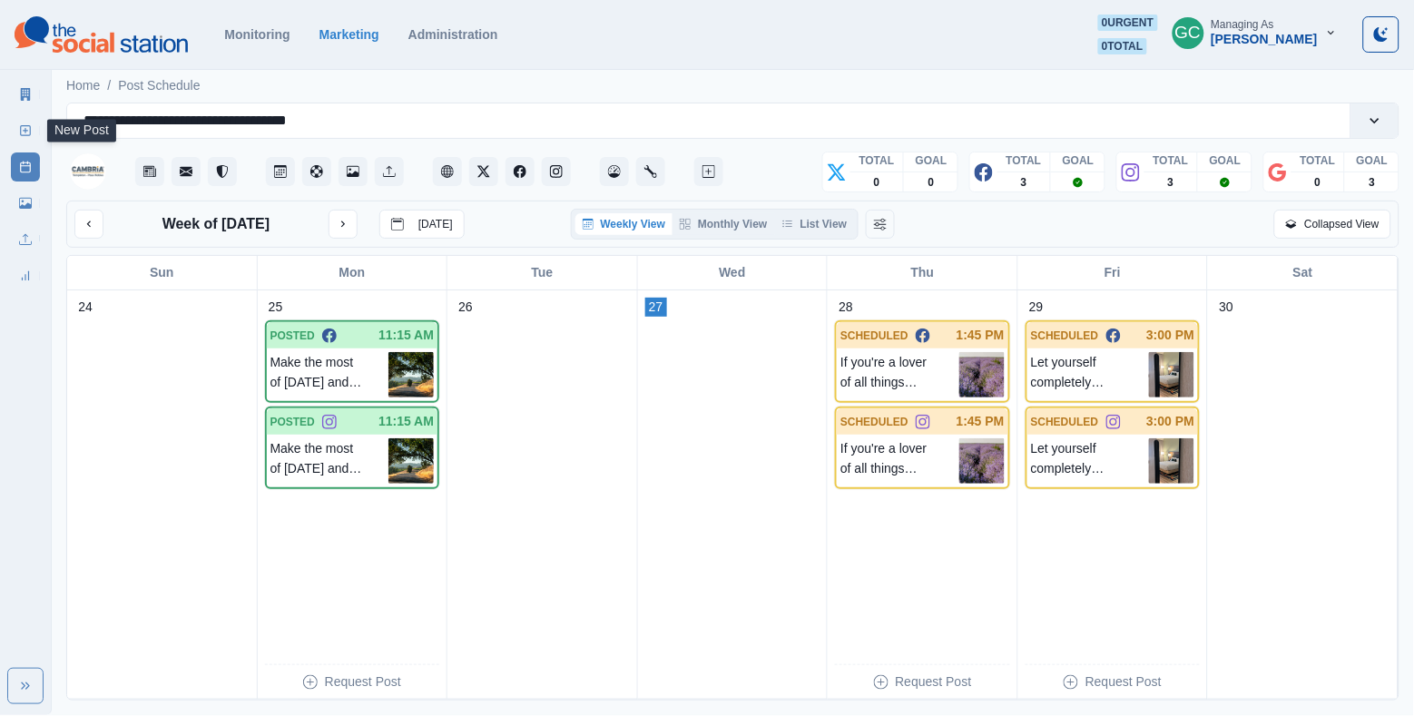
click at [23, 122] on link "New Post" at bounding box center [25, 130] width 29 height 29
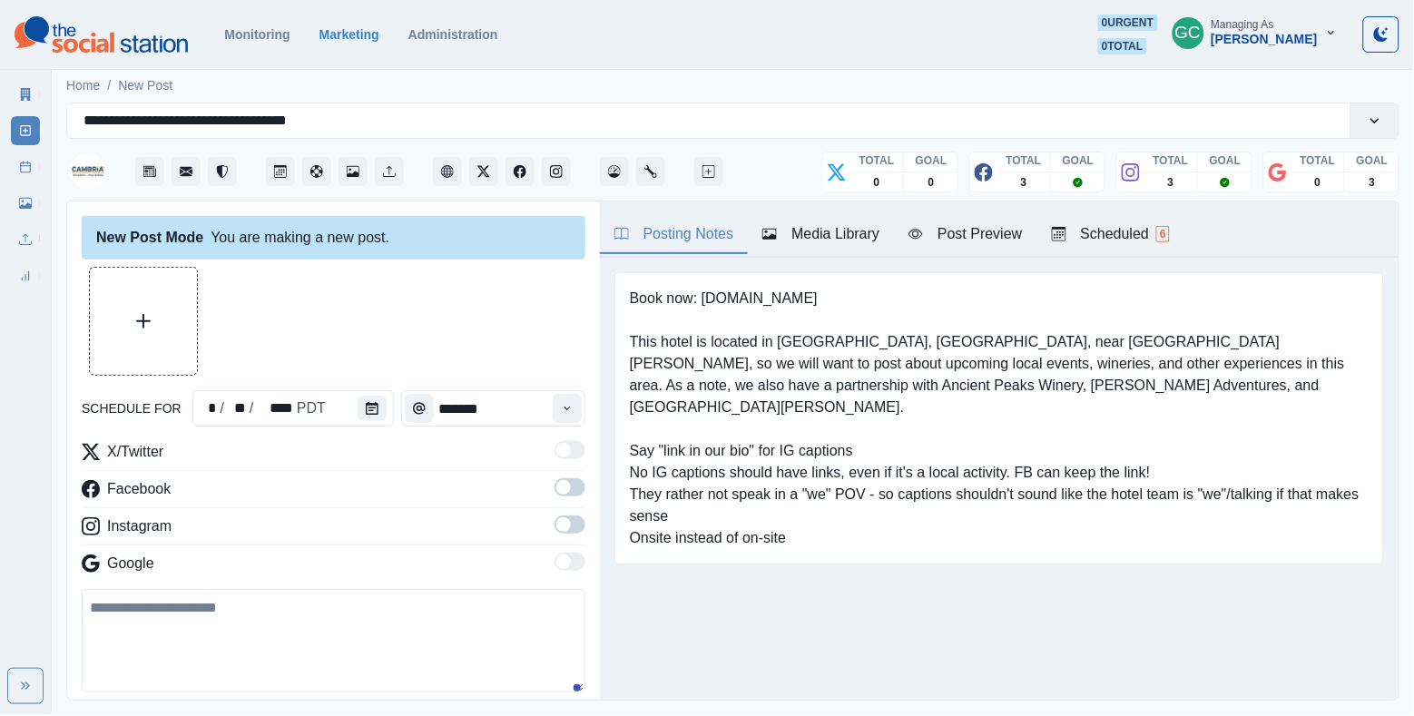
click at [1132, 235] on div "Scheduled 6" at bounding box center [1111, 234] width 118 height 22
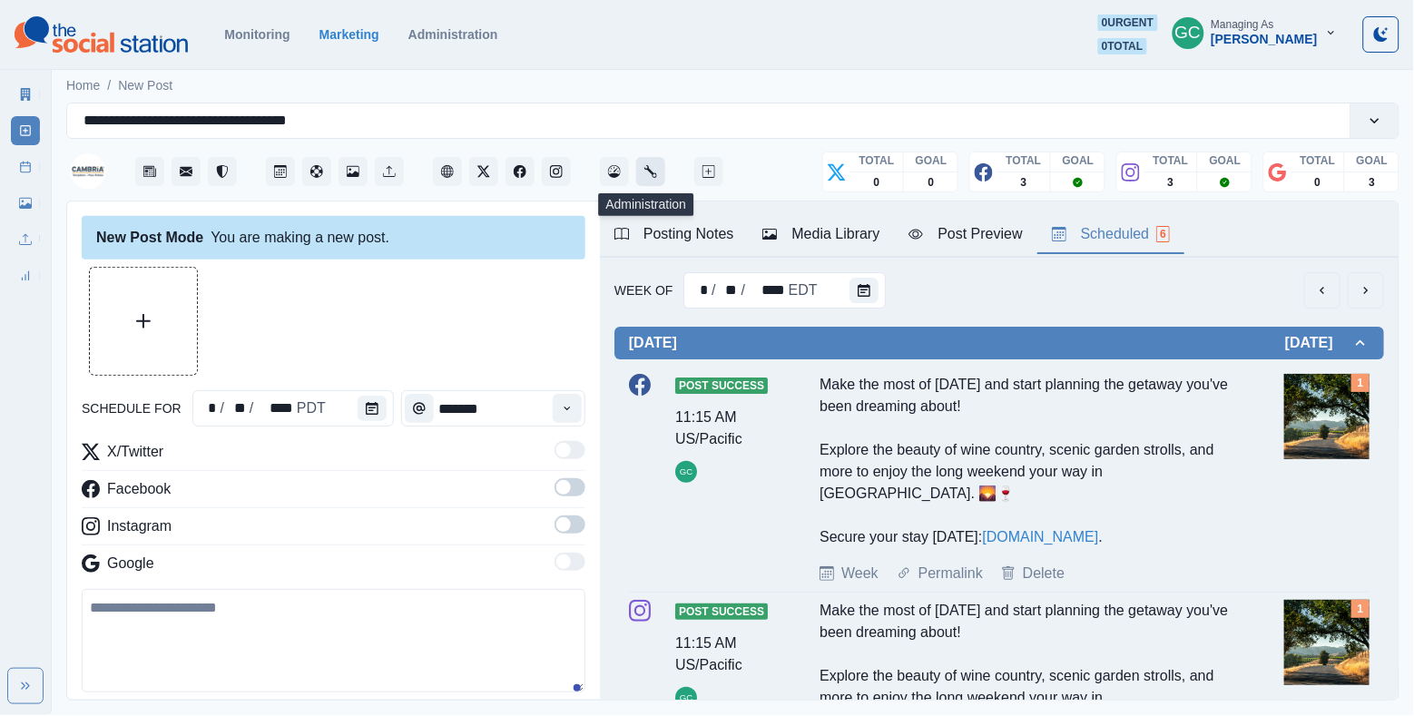
click at [652, 172] on icon "Administration" at bounding box center [651, 171] width 13 height 13
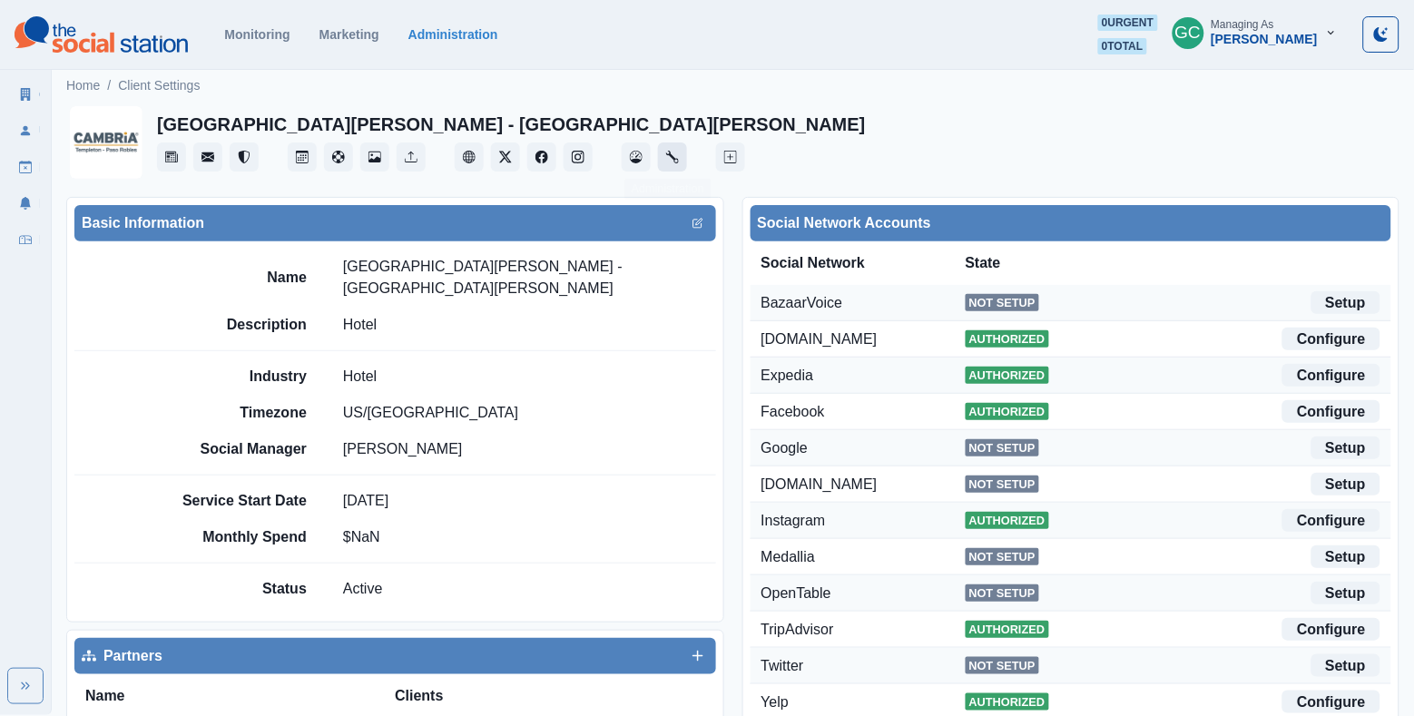
click at [674, 160] on icon "Administration" at bounding box center [672, 157] width 13 height 13
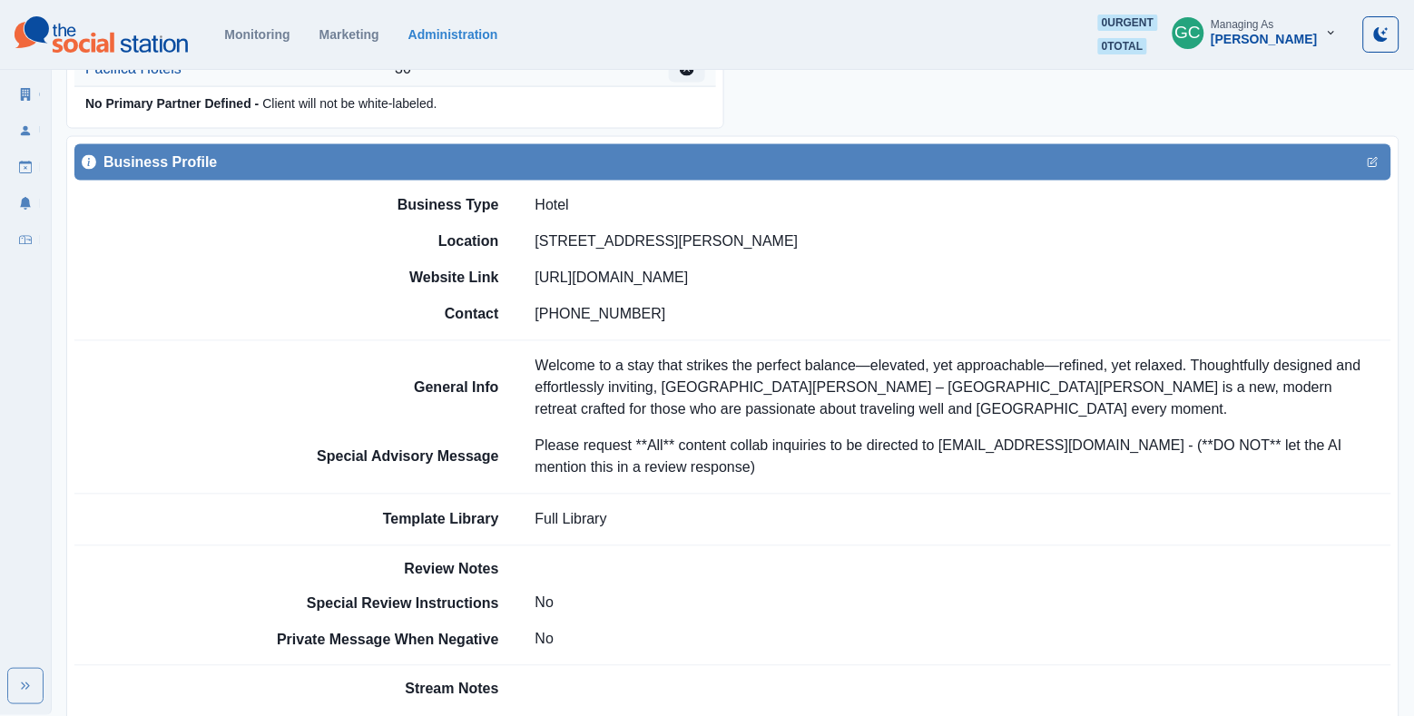
scroll to position [576, 0]
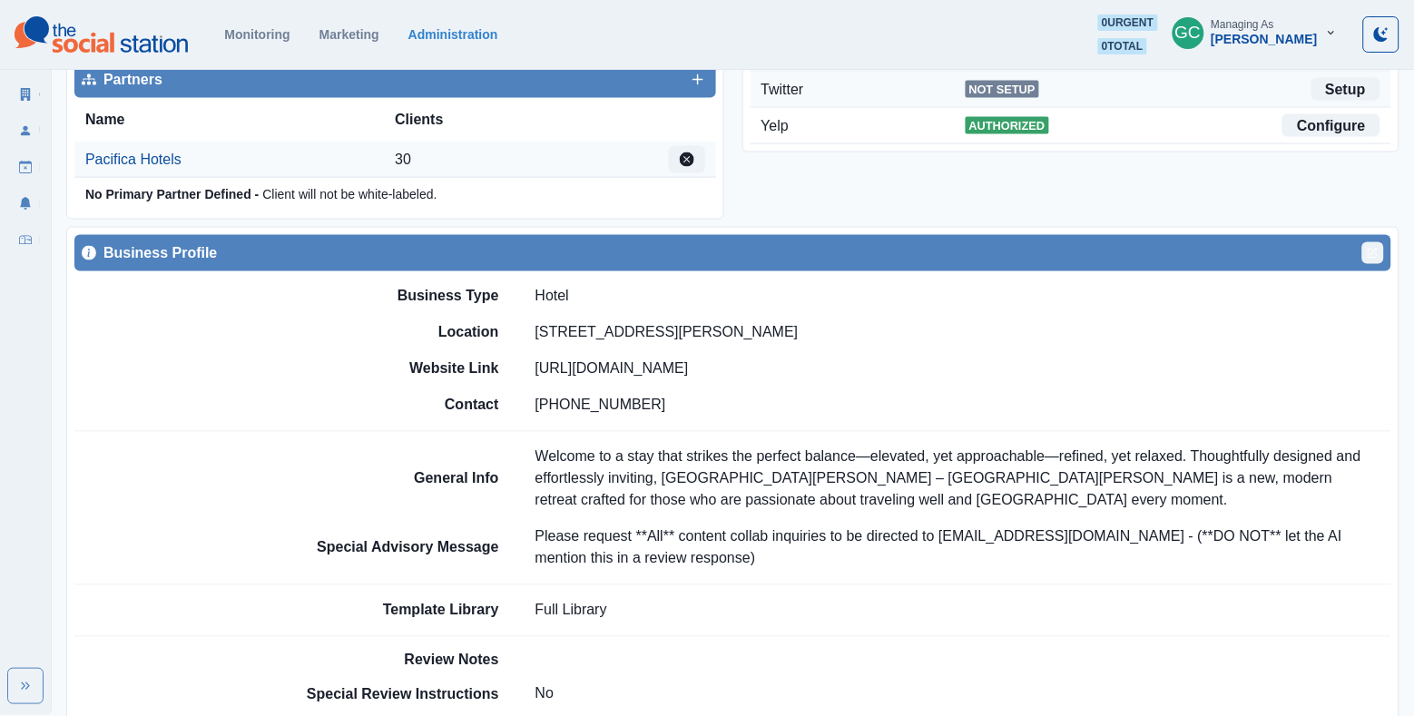
click at [1383, 242] on button "Edit" at bounding box center [1374, 253] width 22 height 22
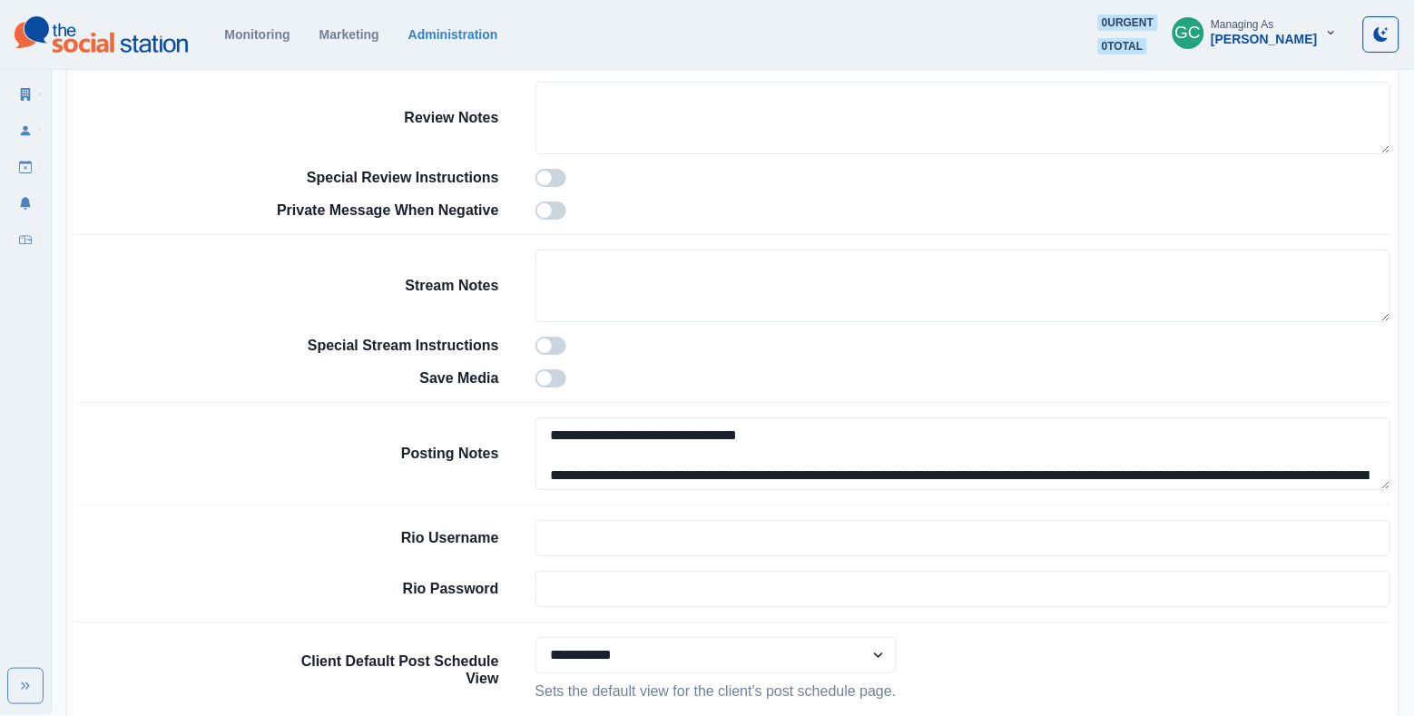
scroll to position [1558, 0]
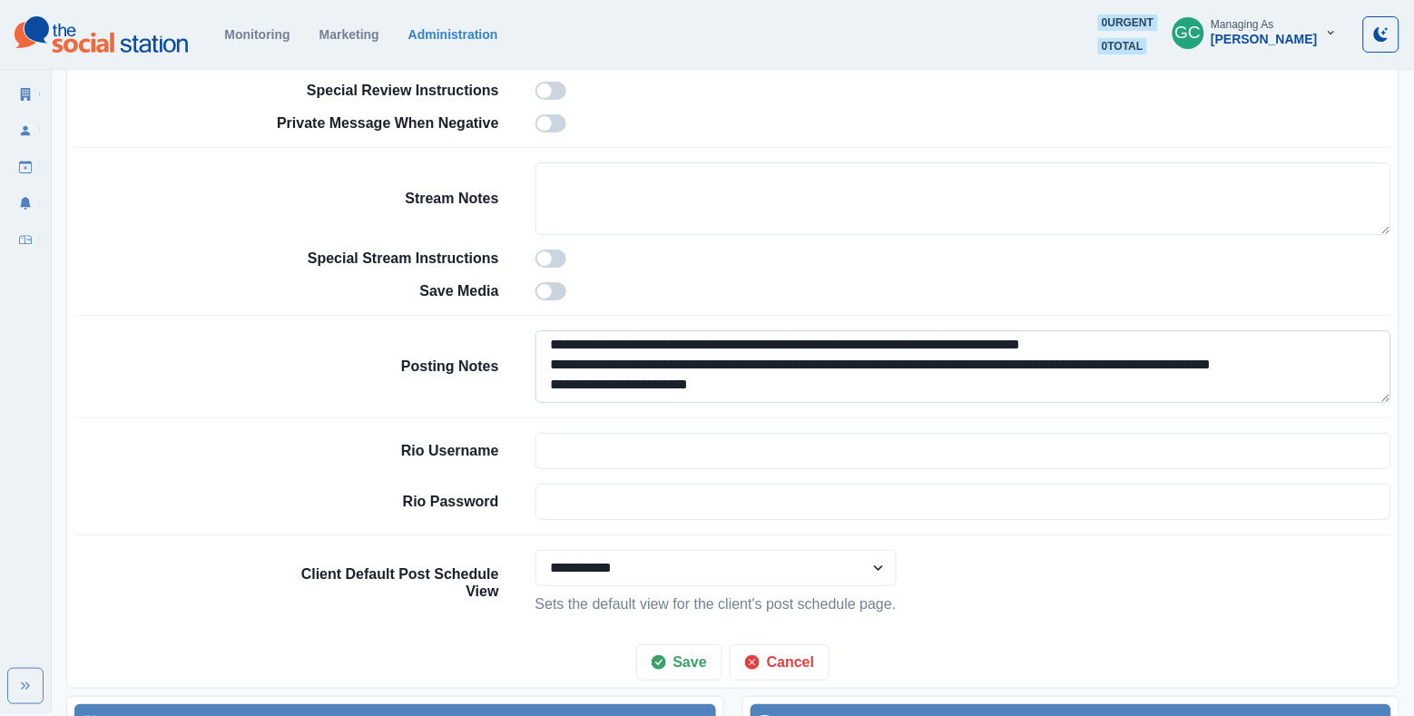
click at [780, 397] on textarea "**********" at bounding box center [964, 366] width 857 height 73
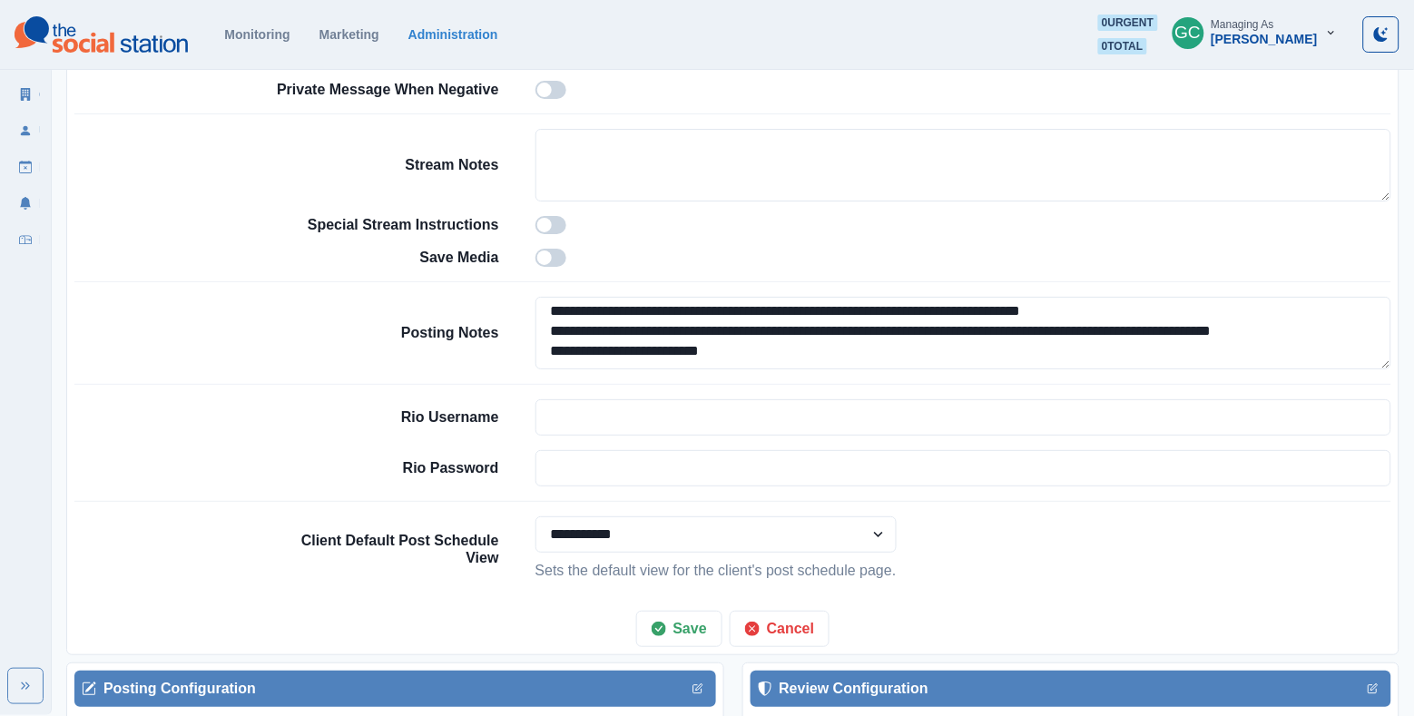
paste textarea "**********"
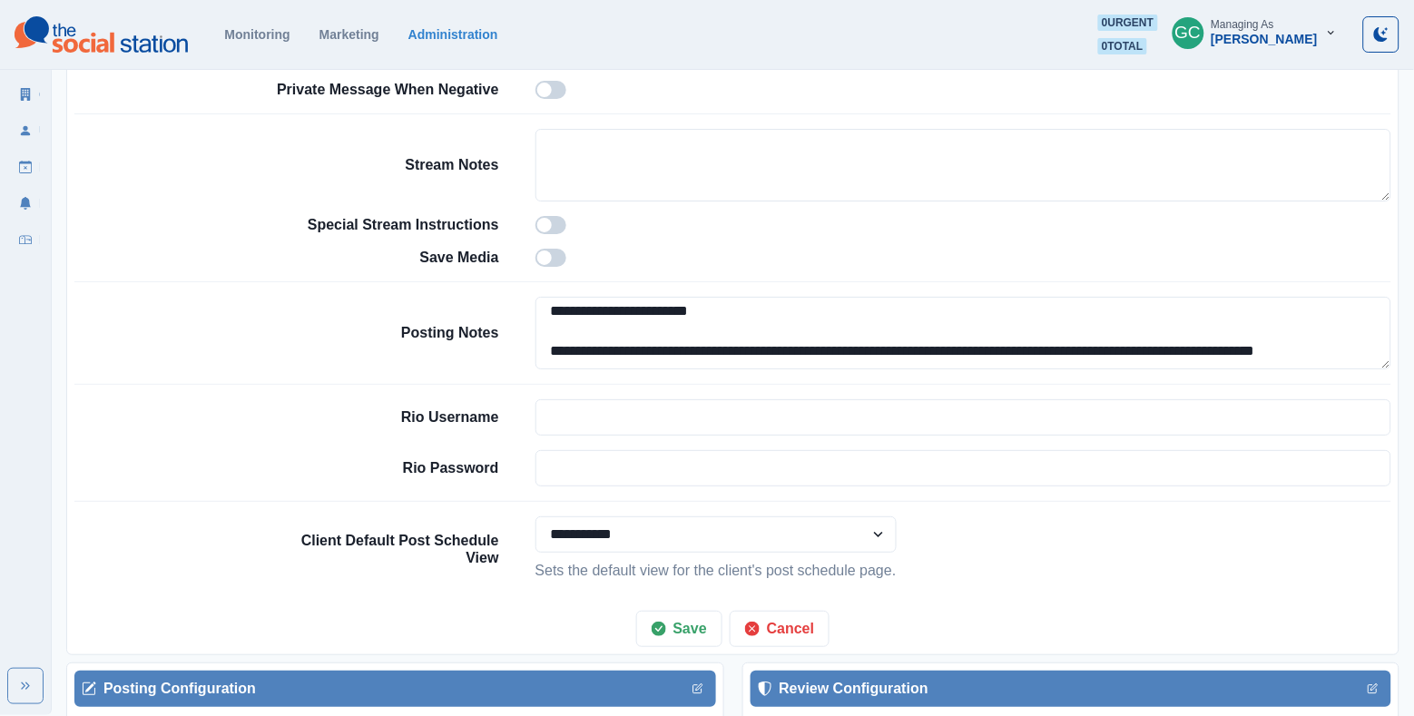
scroll to position [198, 0]
click at [762, 331] on textarea "**********" at bounding box center [964, 333] width 857 height 73
type textarea "**********"
click at [679, 640] on button "Save" at bounding box center [679, 629] width 86 height 36
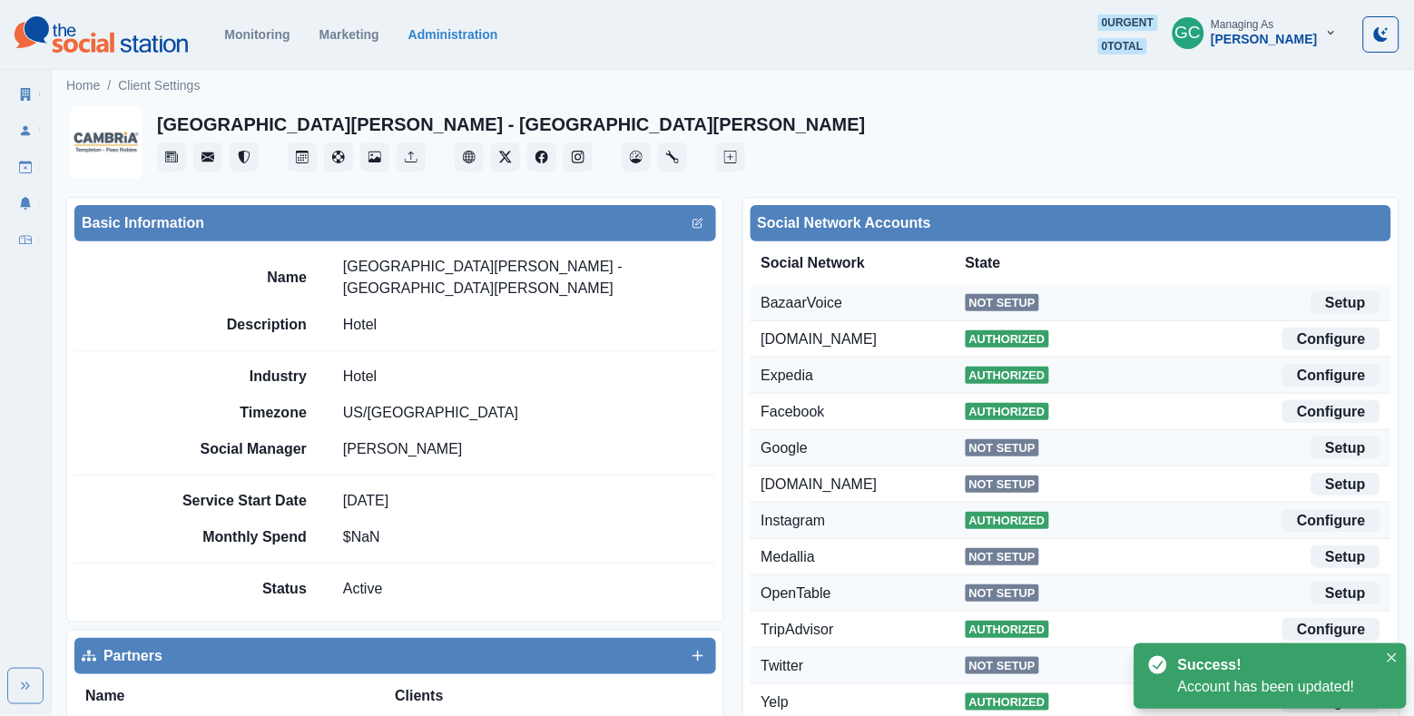
scroll to position [0, 0]
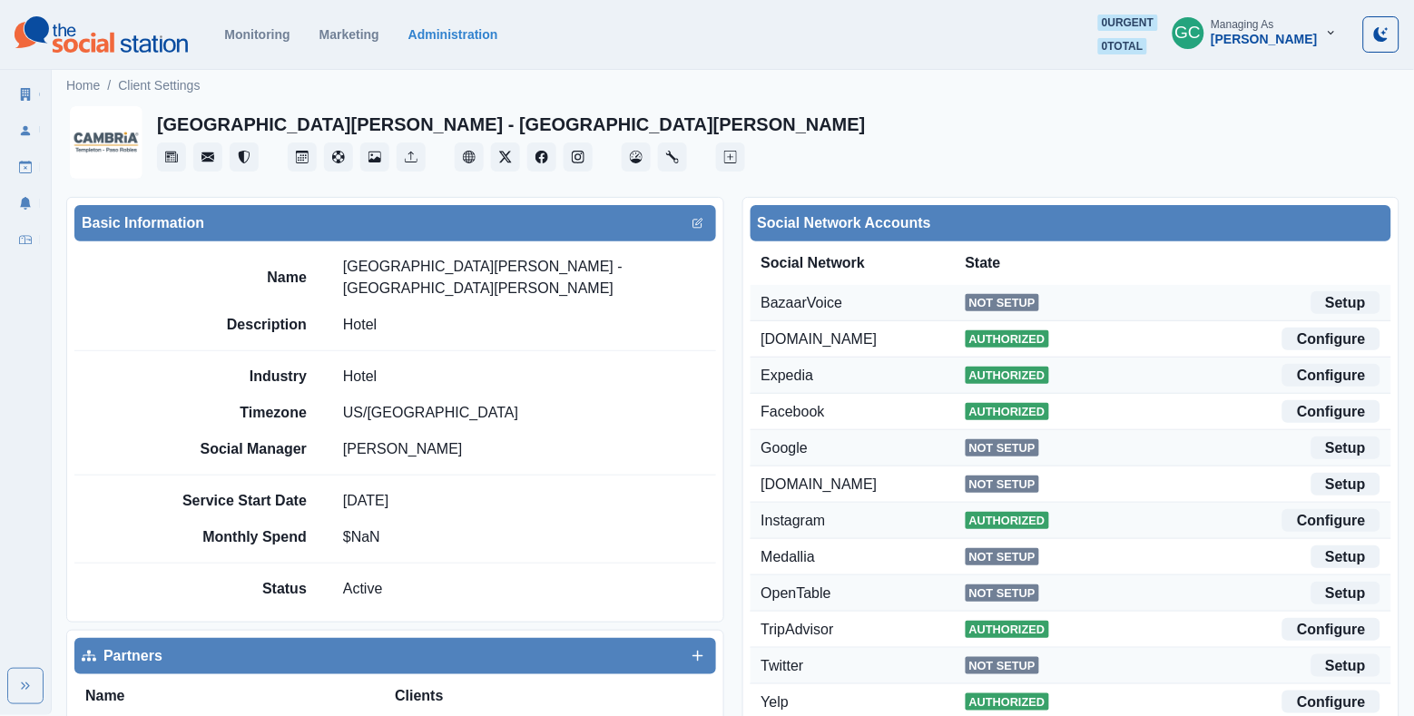
click at [98, 37] on img at bounding box center [101, 34] width 173 height 36
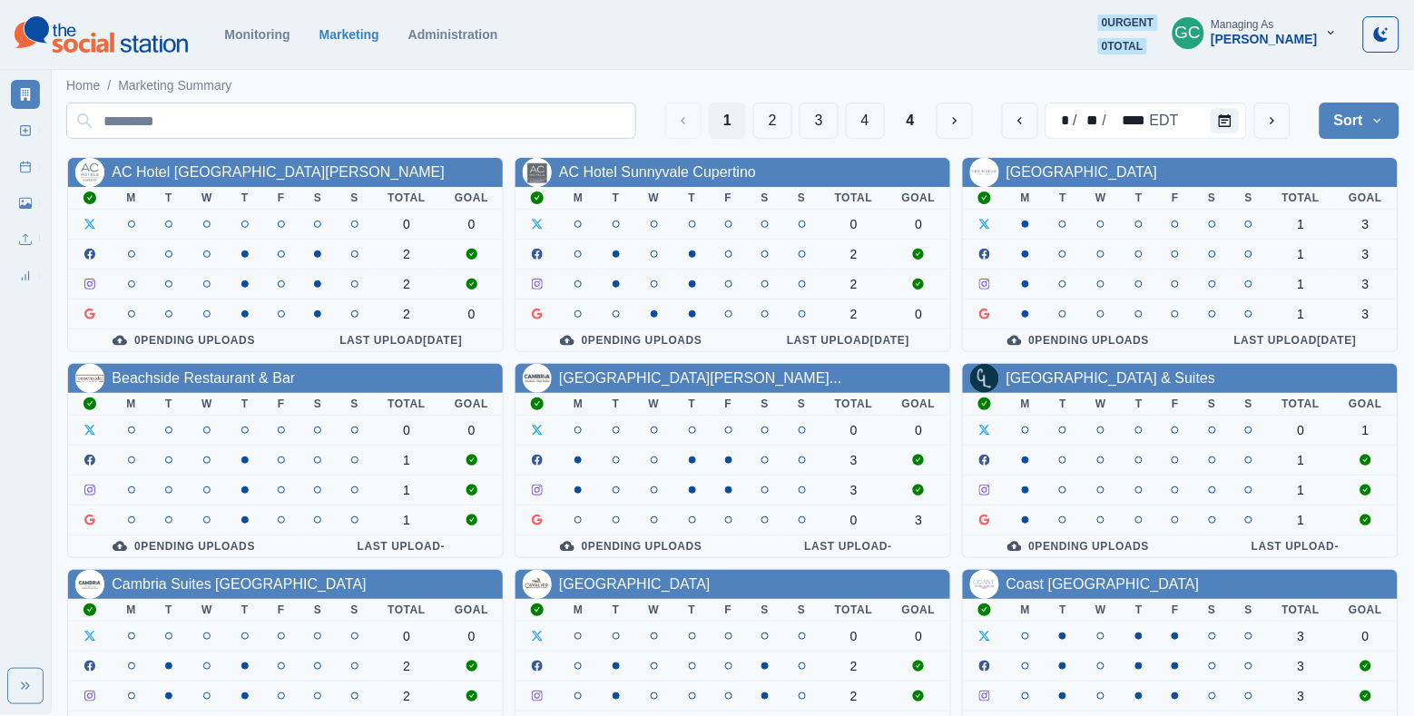
click at [319, 122] on input at bounding box center [351, 121] width 570 height 36
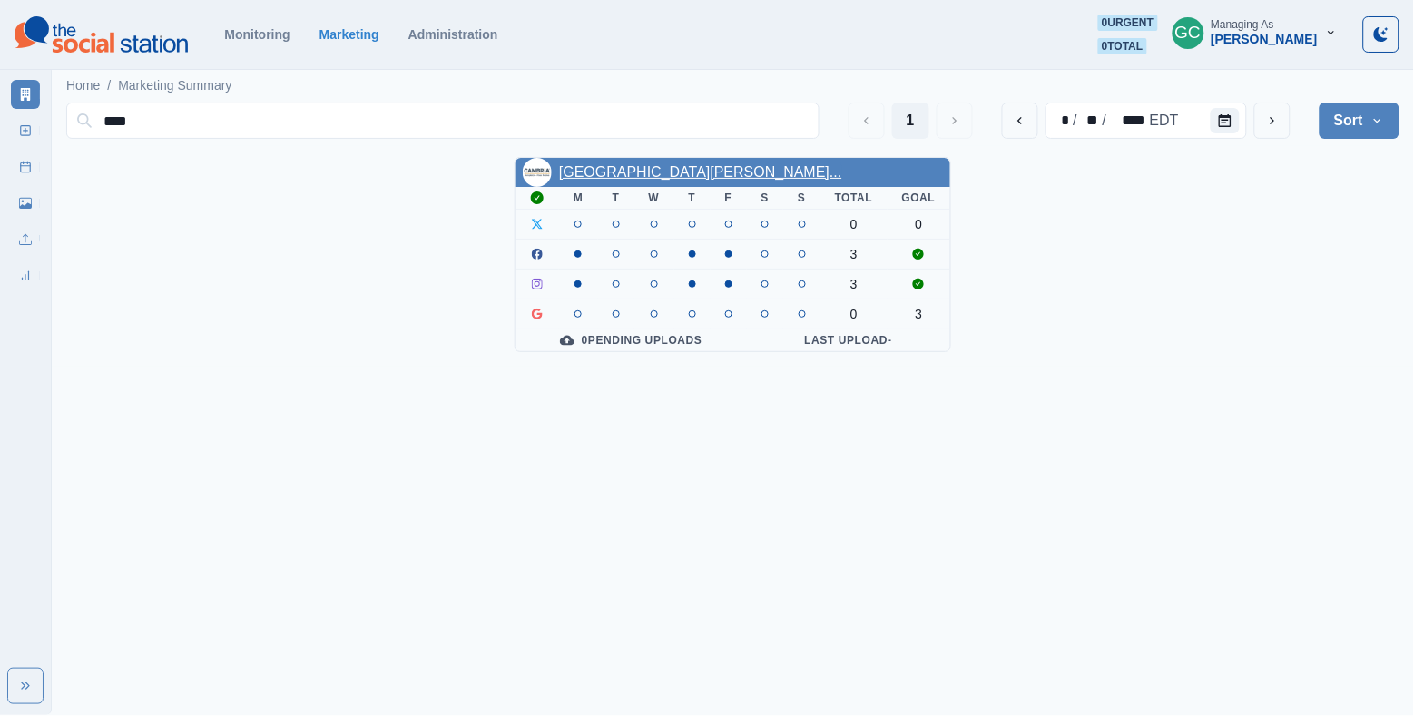
type input "****"
click at [636, 174] on link "Cambria Hotel Templeton - Pas..." at bounding box center [700, 171] width 282 height 15
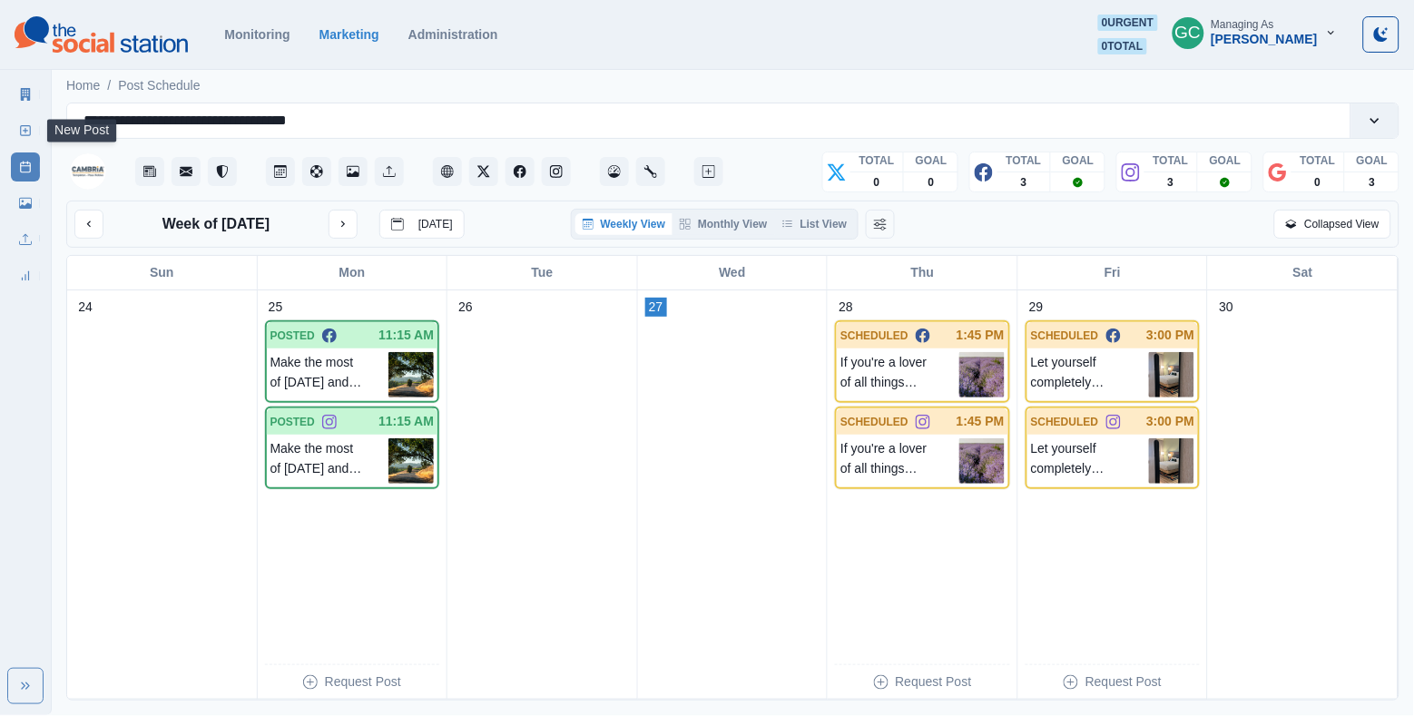
click at [37, 136] on link "New Post" at bounding box center [25, 130] width 29 height 29
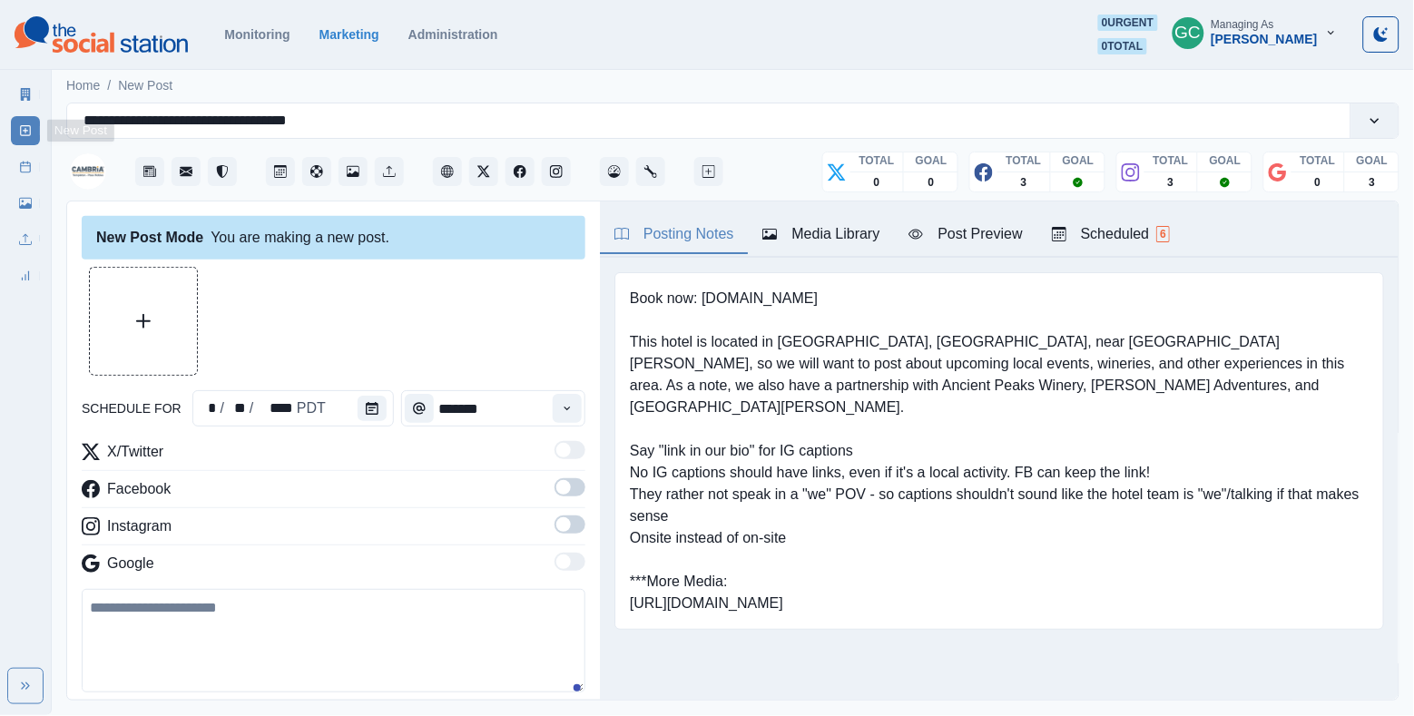
click at [4, 122] on div "Marketing Summary New Post Post Schedule Media Library Uploads Review Summary" at bounding box center [25, 182] width 51 height 218
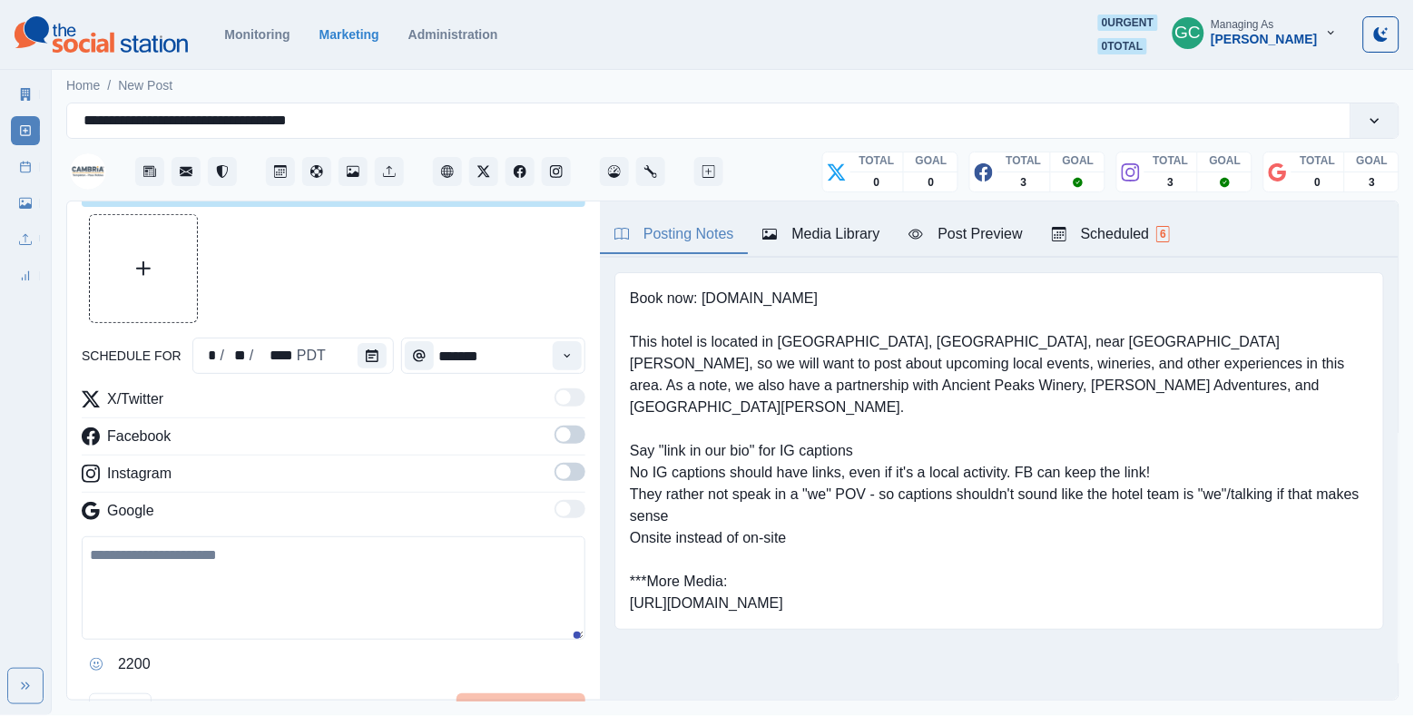
scroll to position [93, 0]
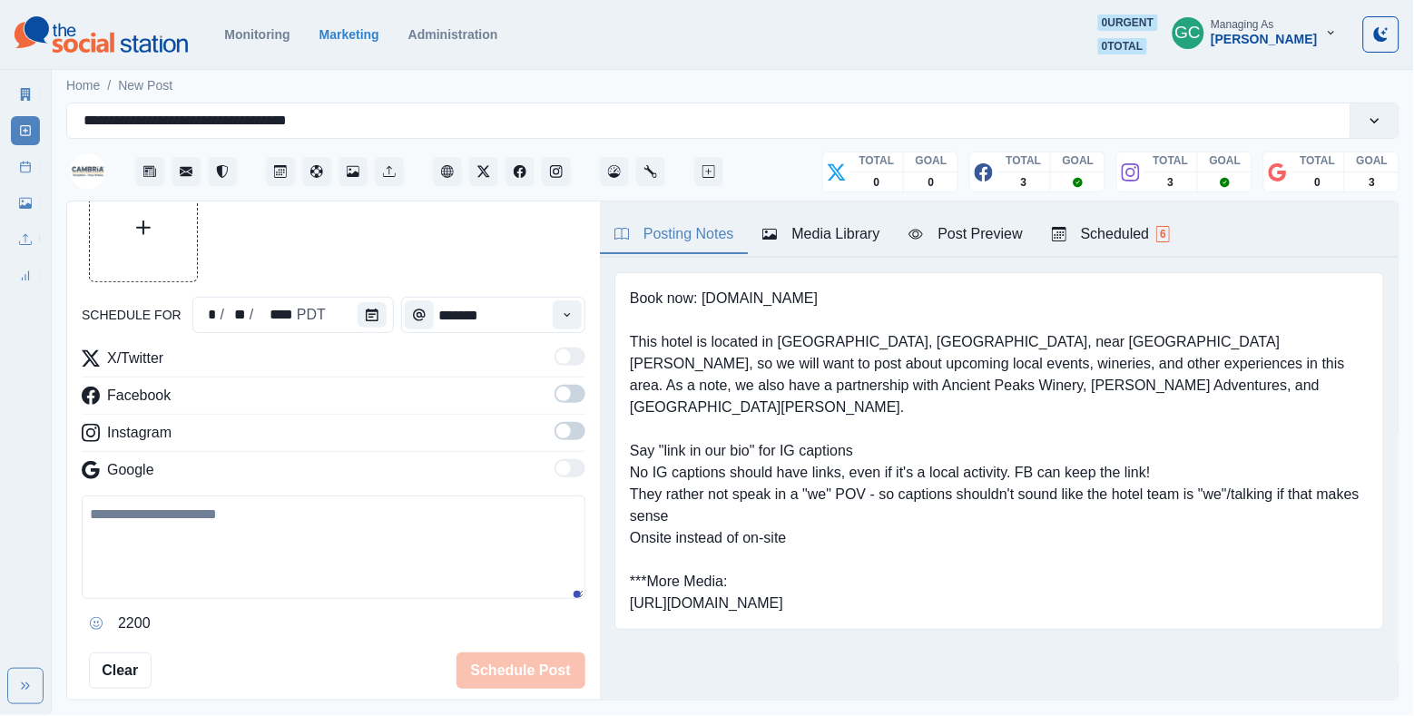
click at [226, 564] on textarea at bounding box center [334, 547] width 504 height 103
paste textarea "**********"
type textarea "**********"
click at [1165, 237] on div "Scheduled 6" at bounding box center [1111, 234] width 118 height 22
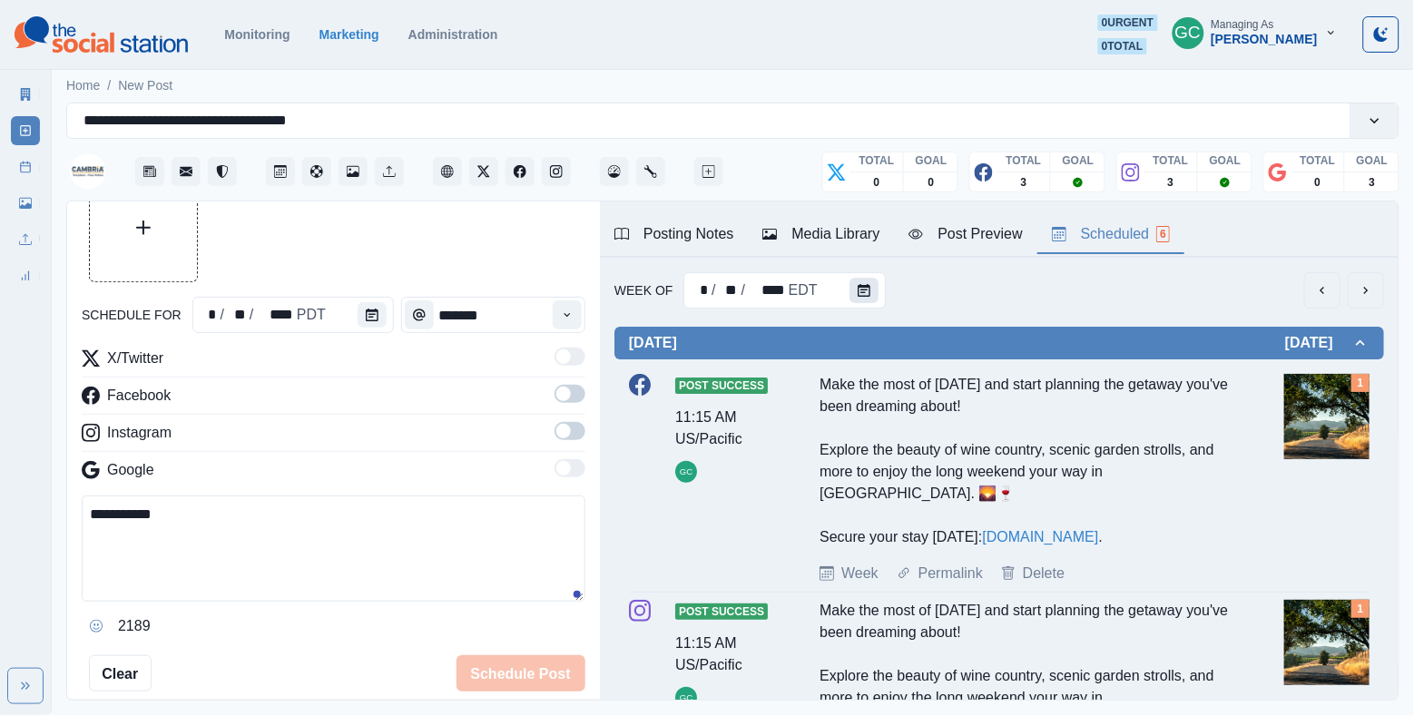
click at [851, 282] on button "Calendar" at bounding box center [864, 290] width 29 height 25
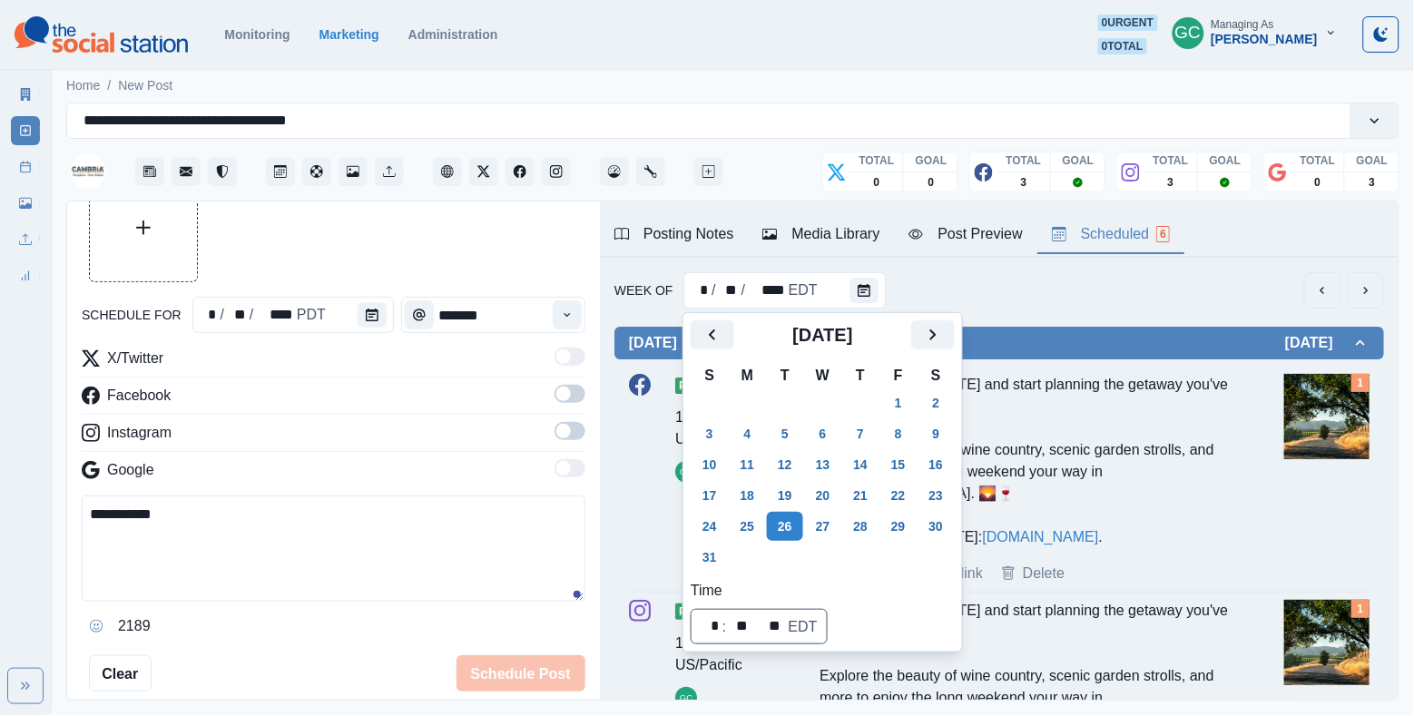
click at [911, 337] on h2 "[DATE]" at bounding box center [822, 335] width 177 height 22
click at [942, 337] on icon "Next" at bounding box center [933, 335] width 22 height 22
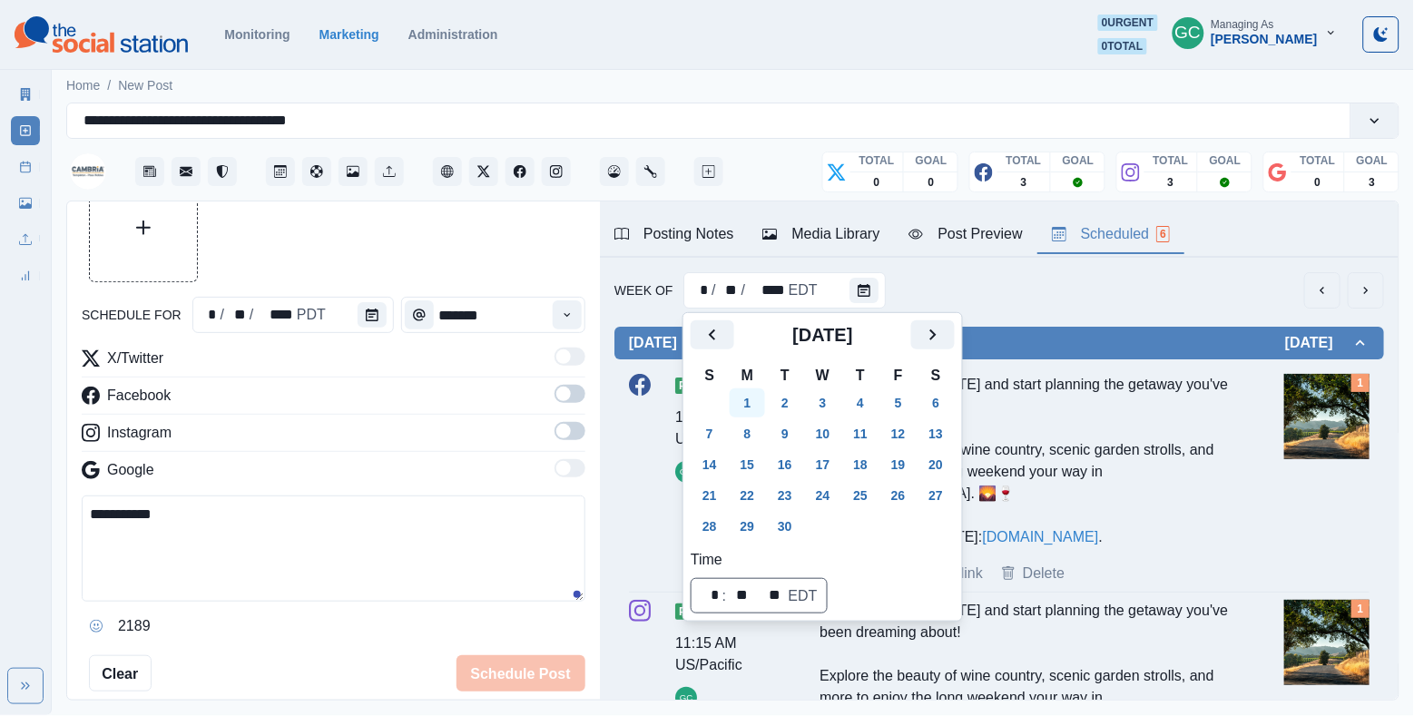
click at [753, 403] on button "1" at bounding box center [748, 403] width 36 height 29
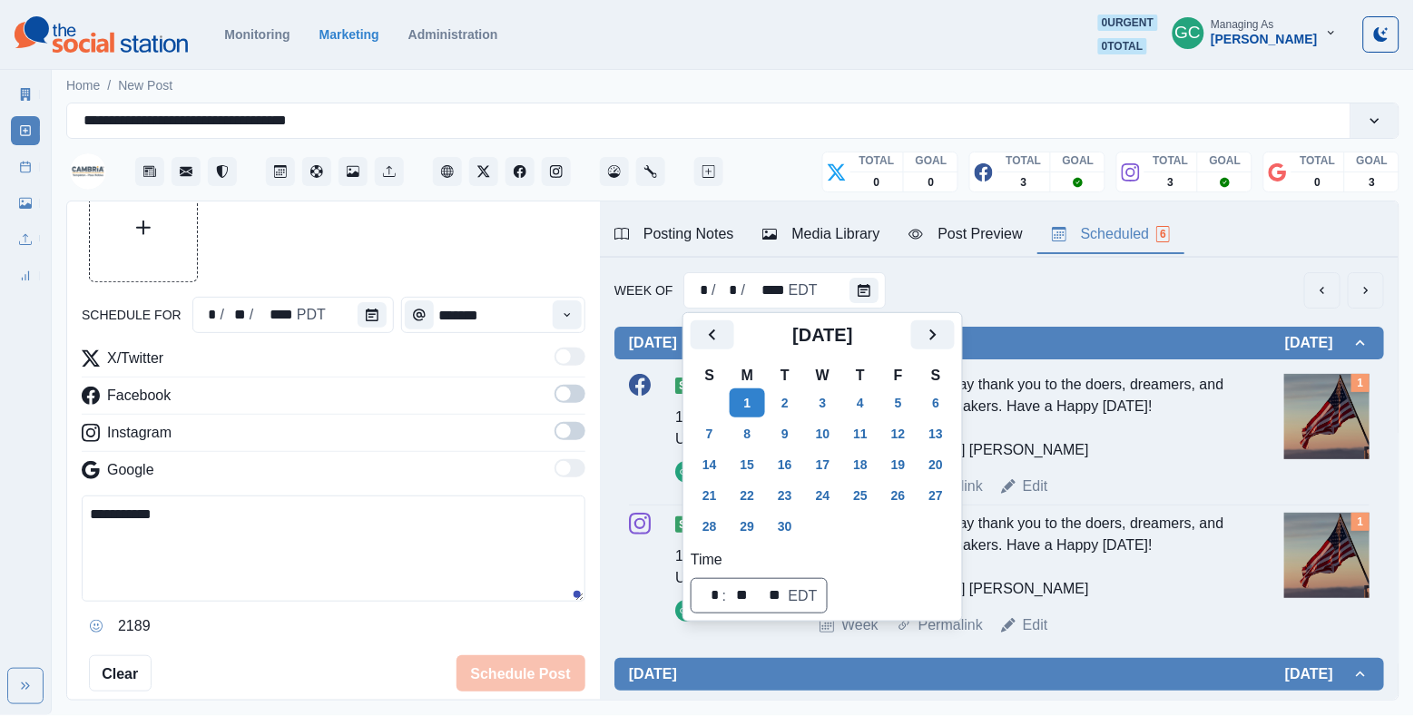
scroll to position [0, 0]
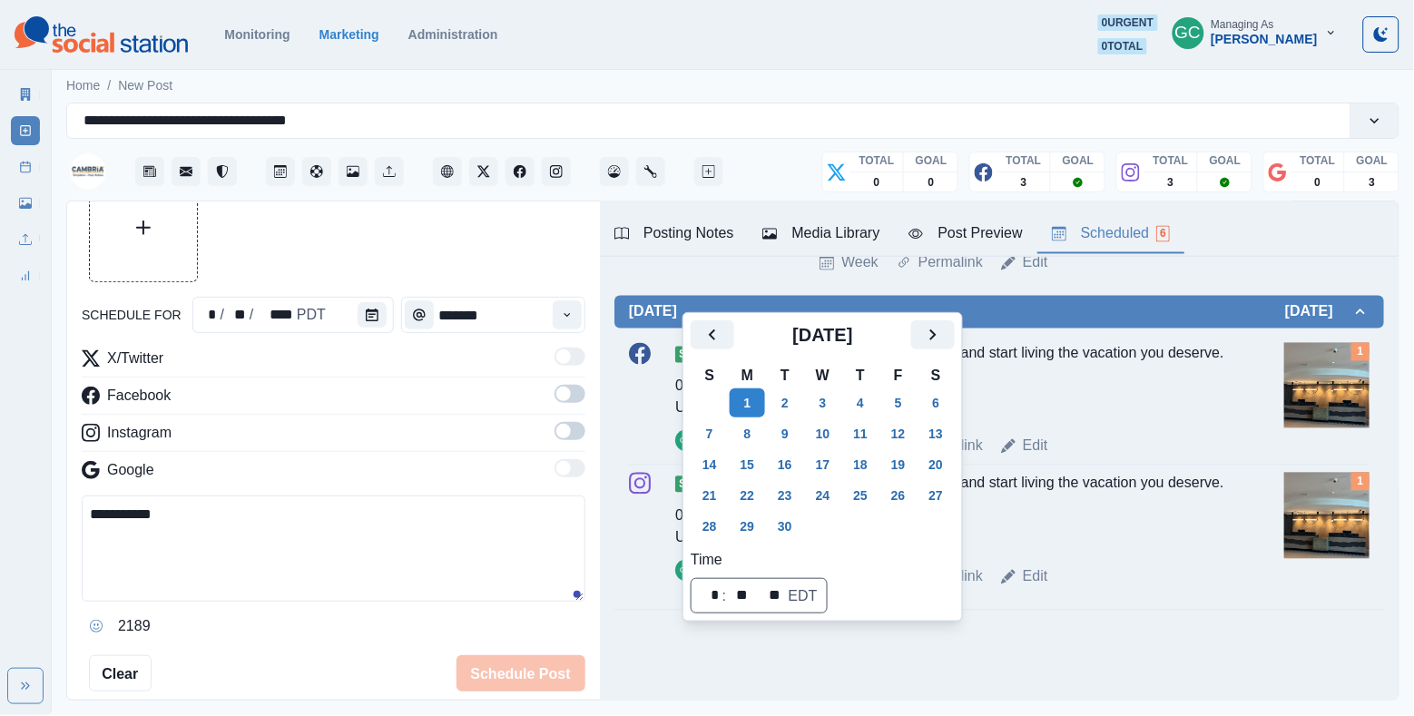
click at [1170, 516] on div "Check-in with a smile and start living the vacation you deserve. 🛎️😌" at bounding box center [1025, 512] width 410 height 78
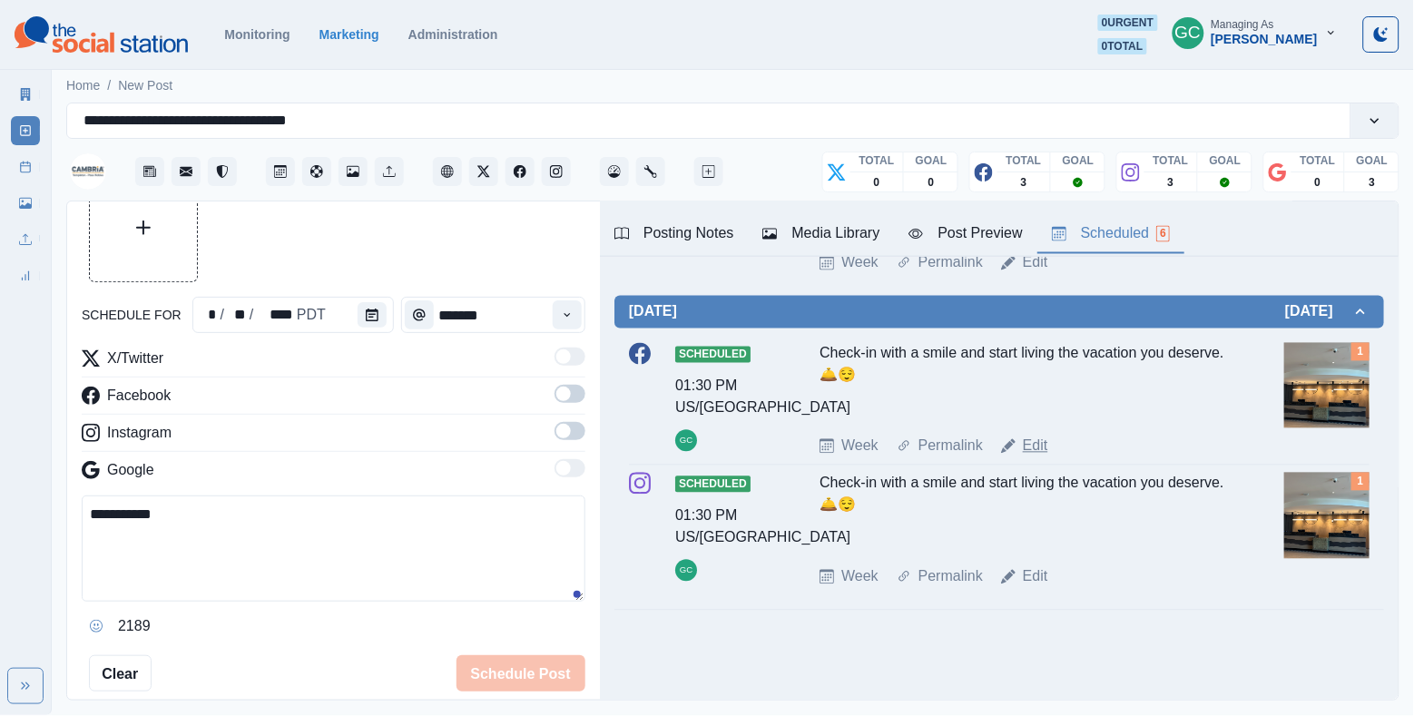
click at [1041, 442] on link "Edit" at bounding box center [1035, 447] width 25 height 22
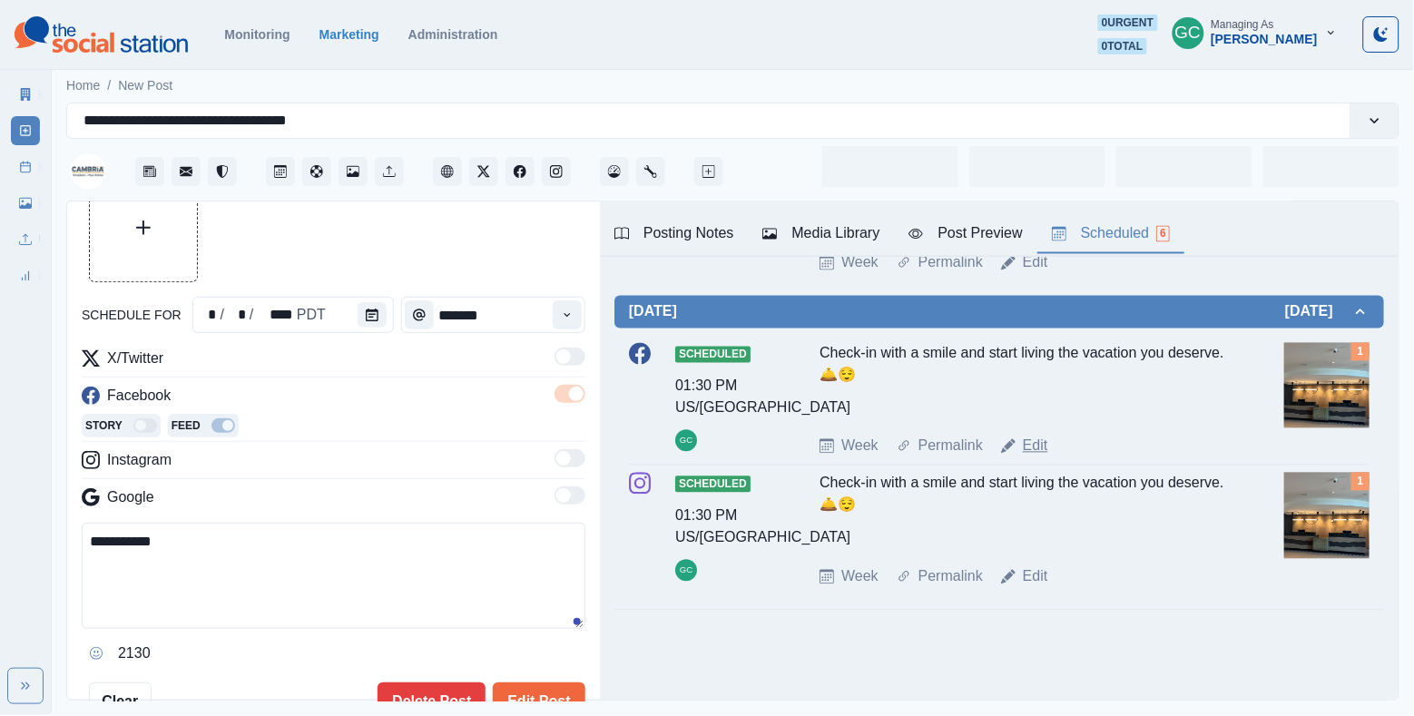
type input "*******"
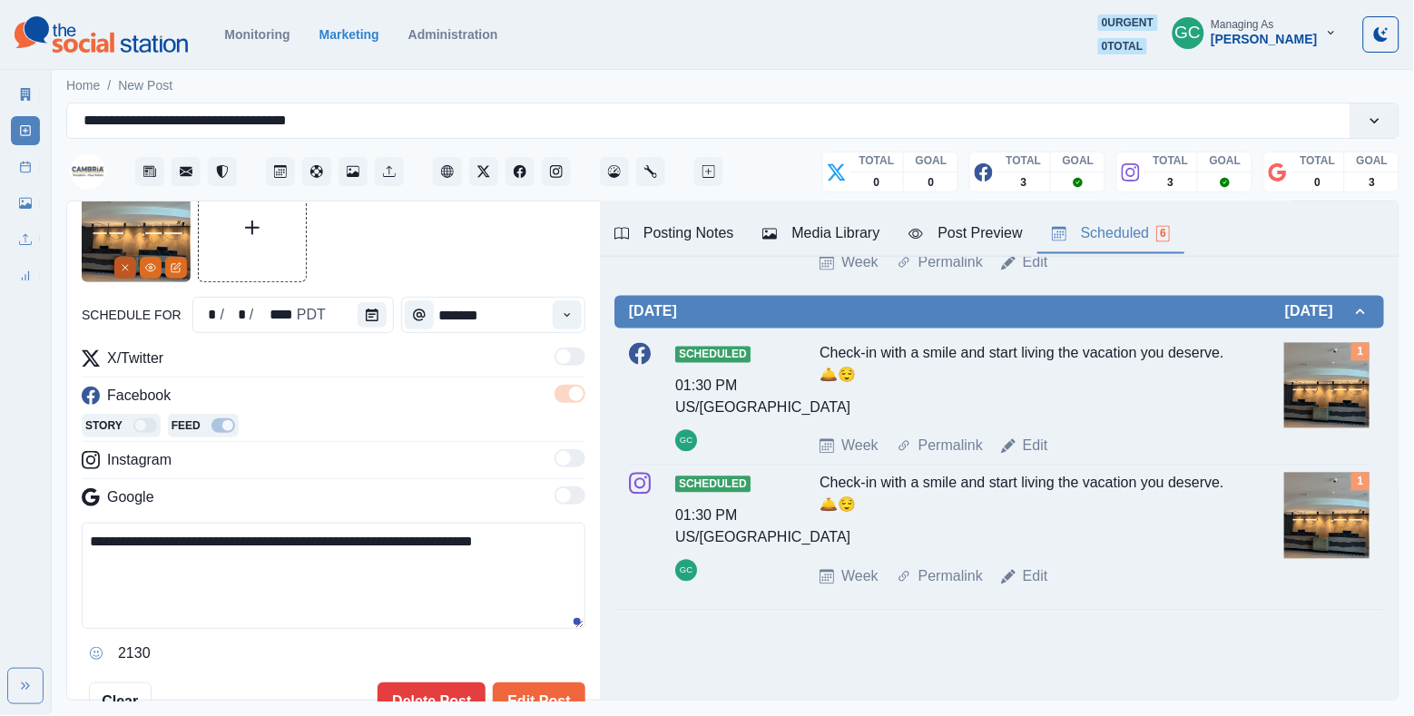
click at [133, 264] on button "Remove" at bounding box center [125, 268] width 22 height 22
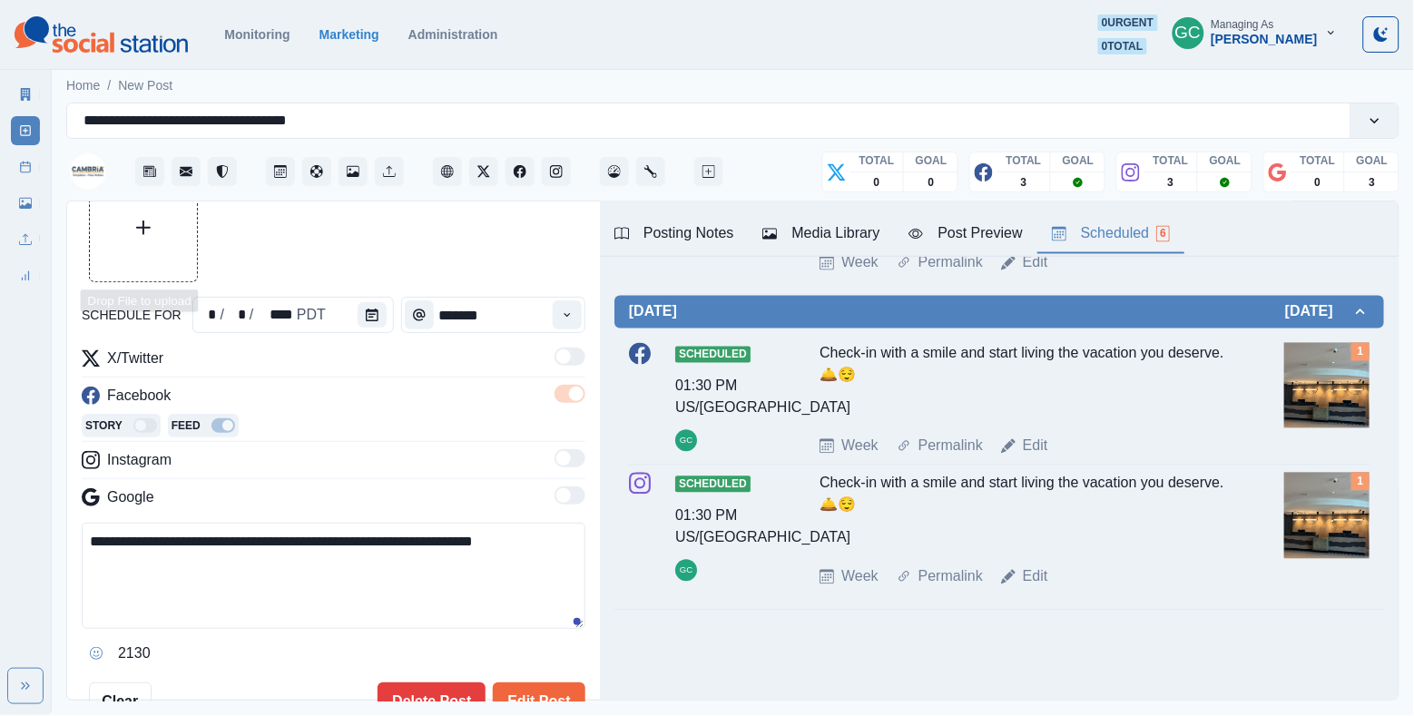
click at [124, 243] on button "Upload Media" at bounding box center [143, 227] width 107 height 107
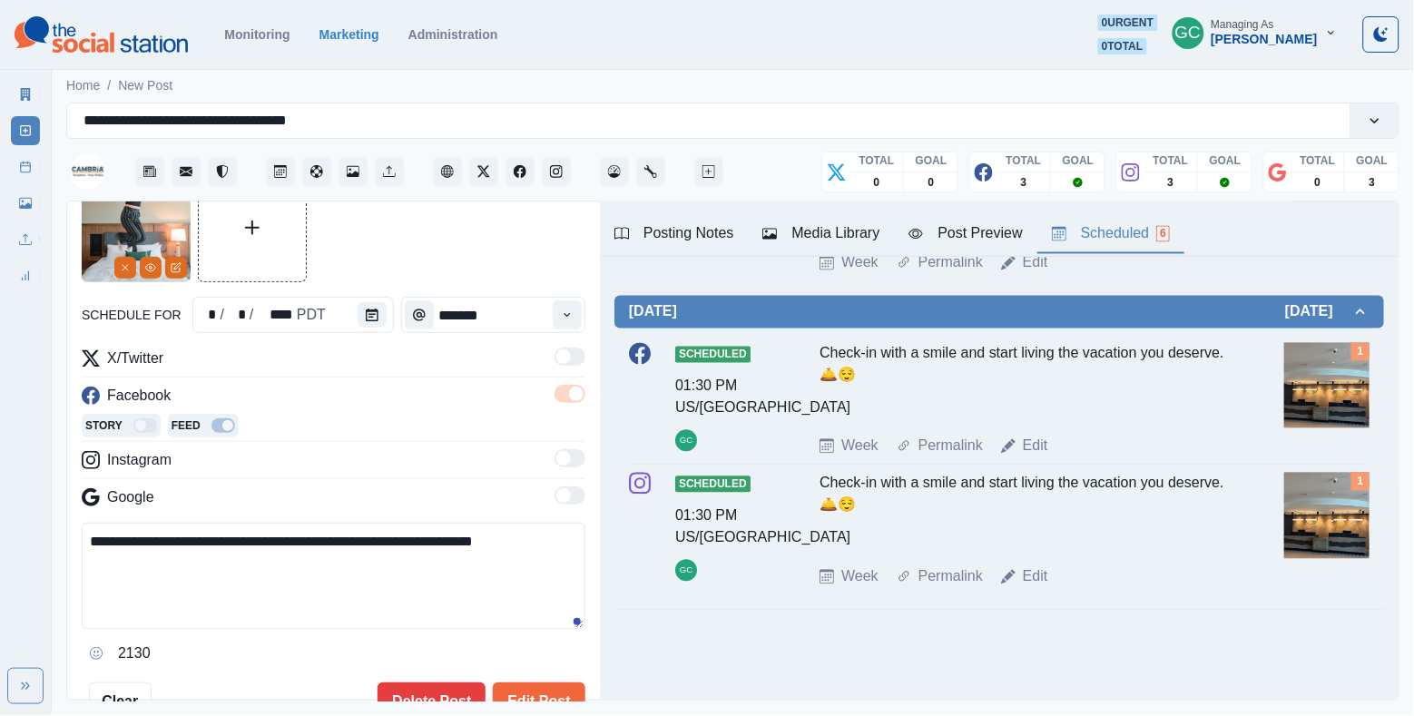
click at [430, 592] on textarea "**********" at bounding box center [334, 576] width 504 height 106
paste textarea "**********"
type textarea "**********"
click at [172, 264] on icon "Edit Media" at bounding box center [176, 268] width 8 height 8
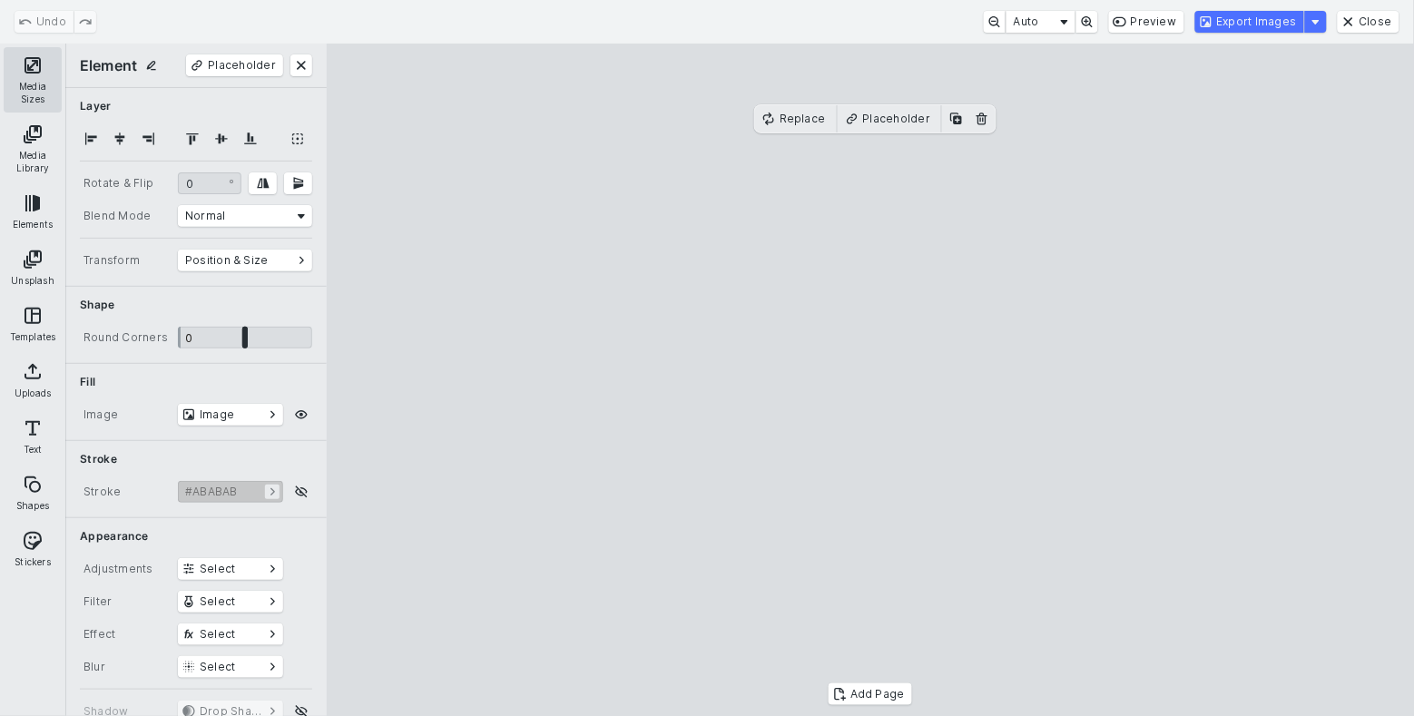
click at [44, 84] on button "Media Sizes" at bounding box center [33, 79] width 58 height 65
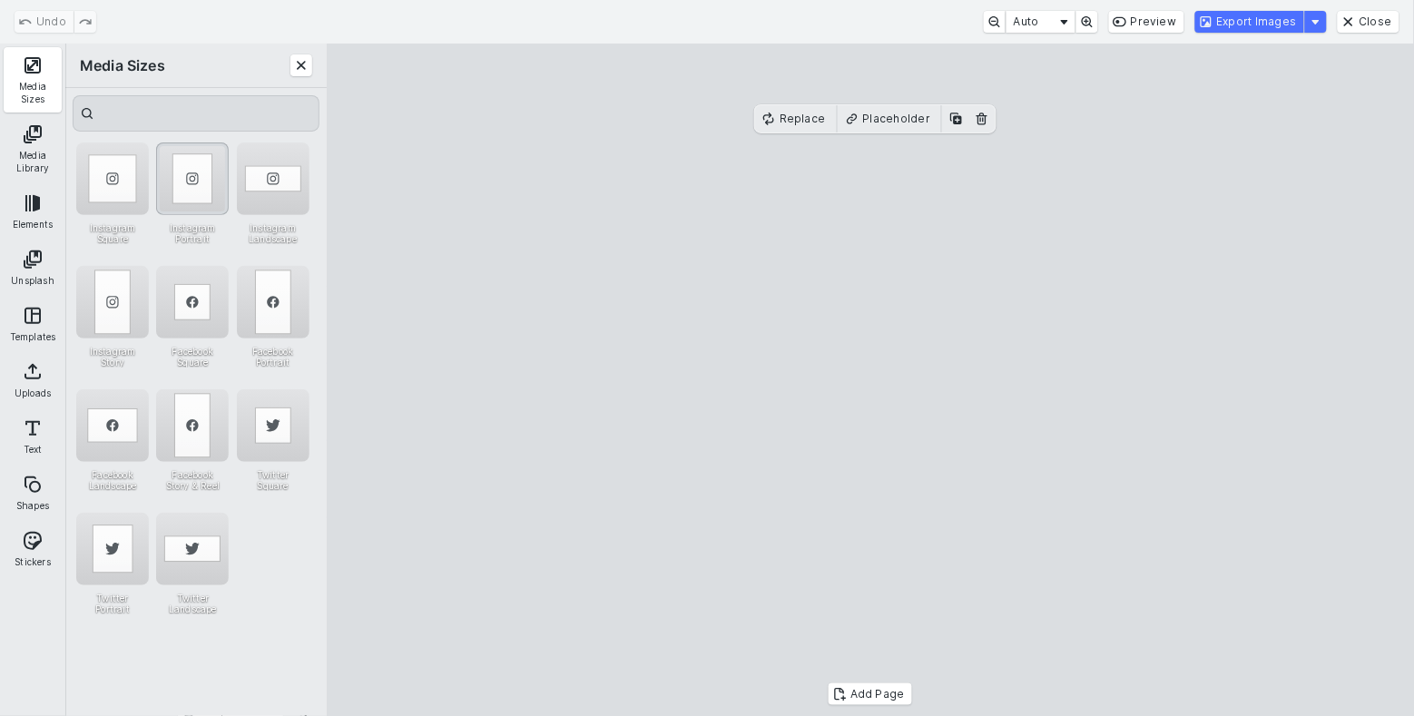
click at [194, 179] on div "Instagram Portrait" at bounding box center [192, 179] width 73 height 73
click at [871, 380] on cesdk-canvas "Editor canvas" at bounding box center [871, 380] width 0 height 0
click at [1248, 16] on button "Export Images" at bounding box center [1250, 22] width 109 height 22
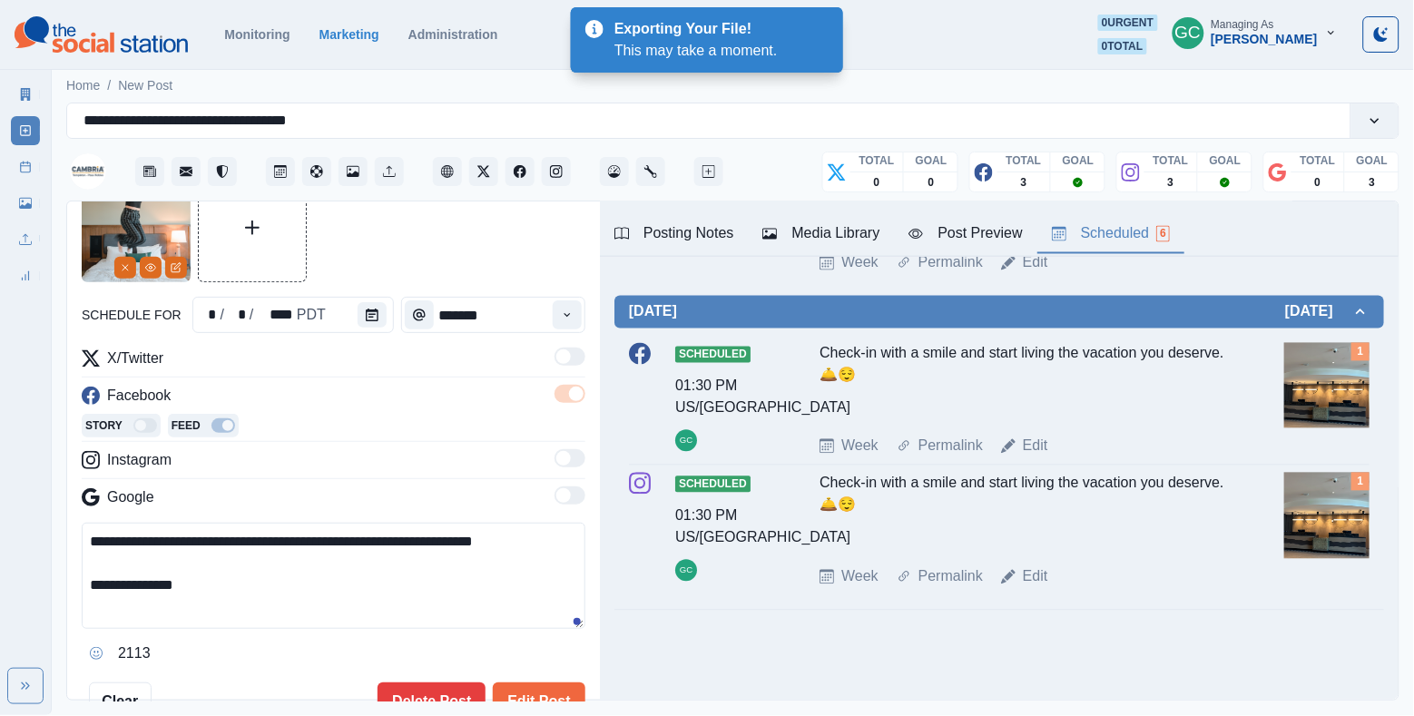
click at [824, 238] on div "Media Library" at bounding box center [821, 234] width 117 height 22
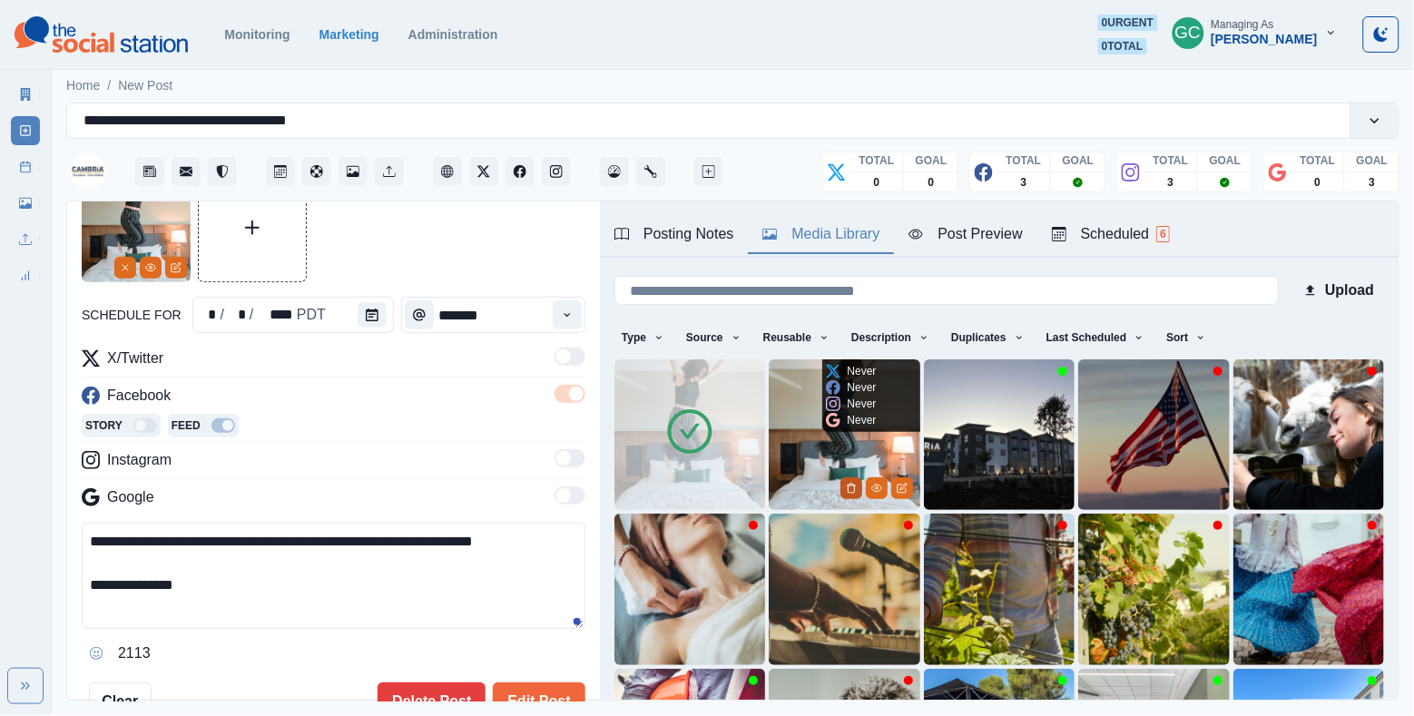
click at [849, 489] on icon "Delete Media" at bounding box center [851, 488] width 11 height 11
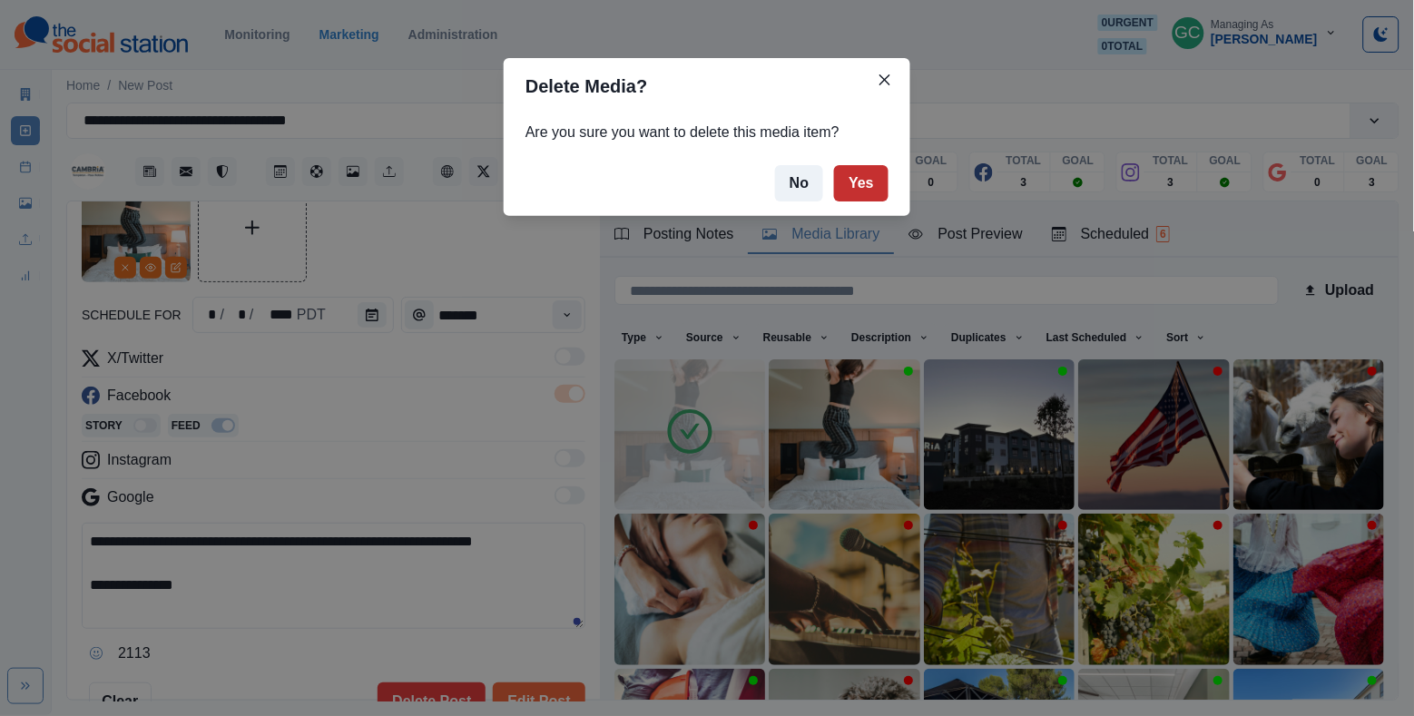
click at [866, 192] on button "Yes" at bounding box center [861, 183] width 54 height 36
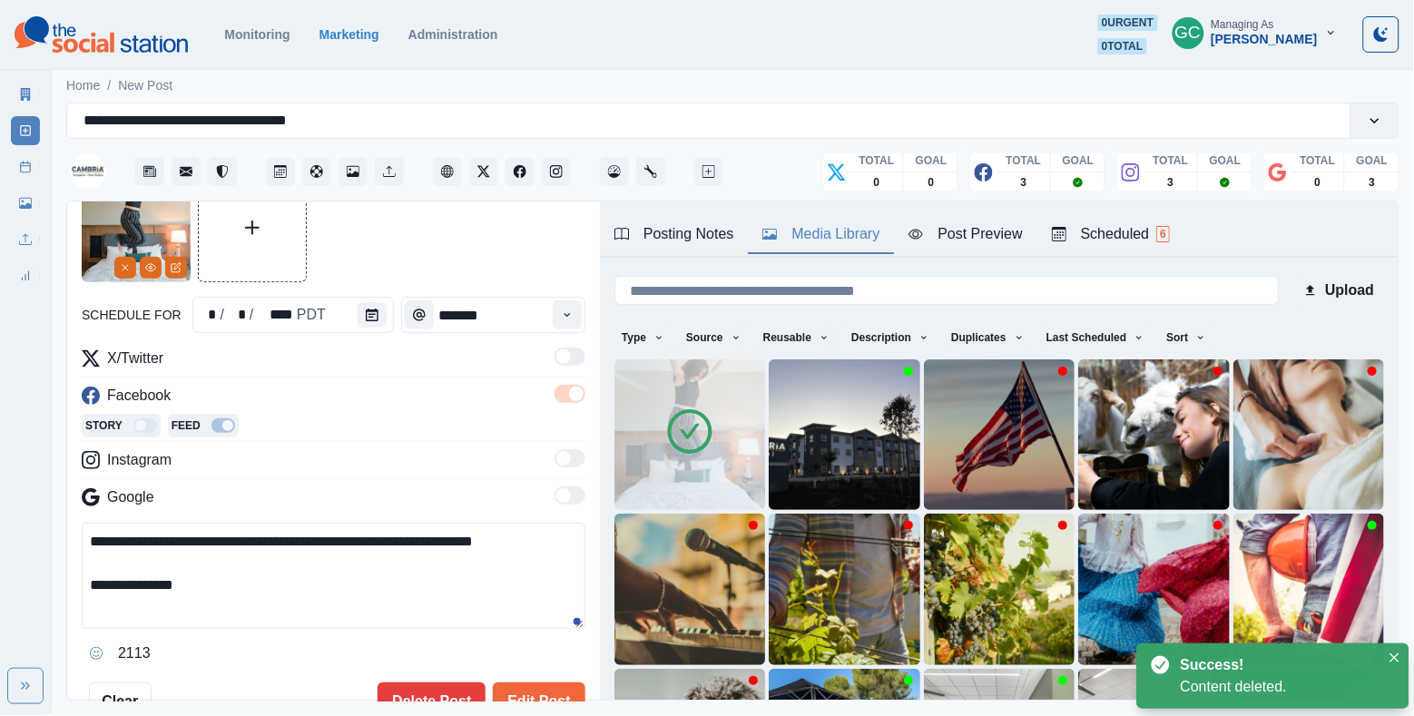
scroll to position [56, 0]
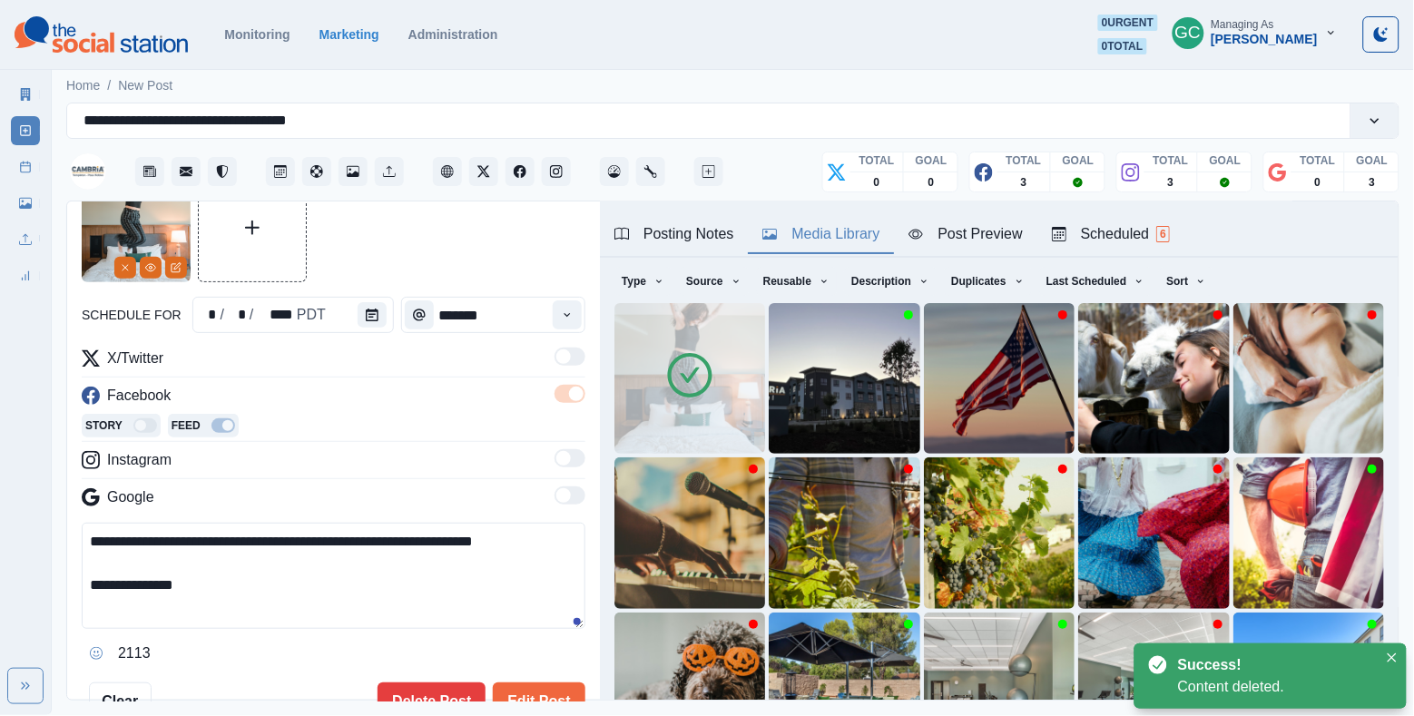
drag, startPoint x: 246, startPoint y: 608, endPoint x: 41, endPoint y: 595, distance: 205.6
click at [41, 595] on div "**********" at bounding box center [707, 357] width 1414 height 715
click at [1147, 228] on div "Scheduled 6" at bounding box center [1111, 234] width 118 height 22
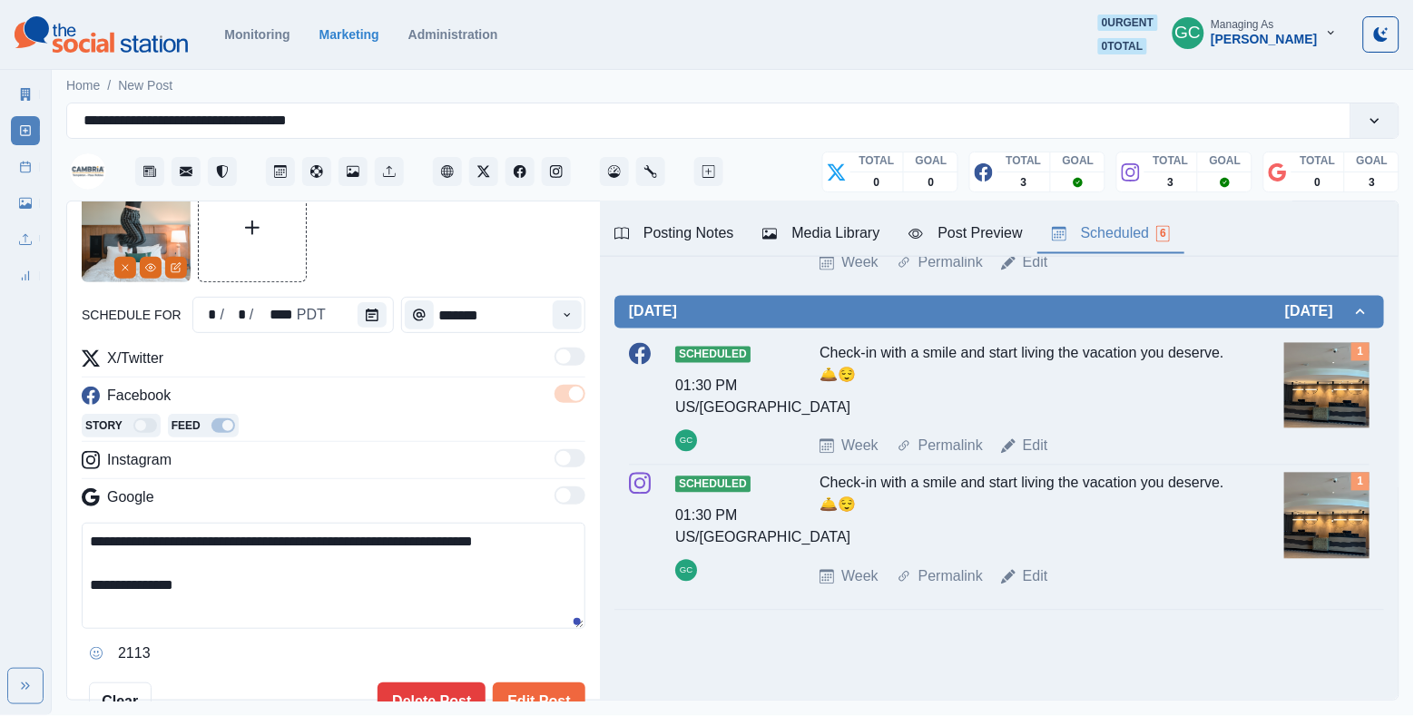
scroll to position [987, 0]
click at [539, 687] on button "Edit Post" at bounding box center [539, 701] width 92 height 36
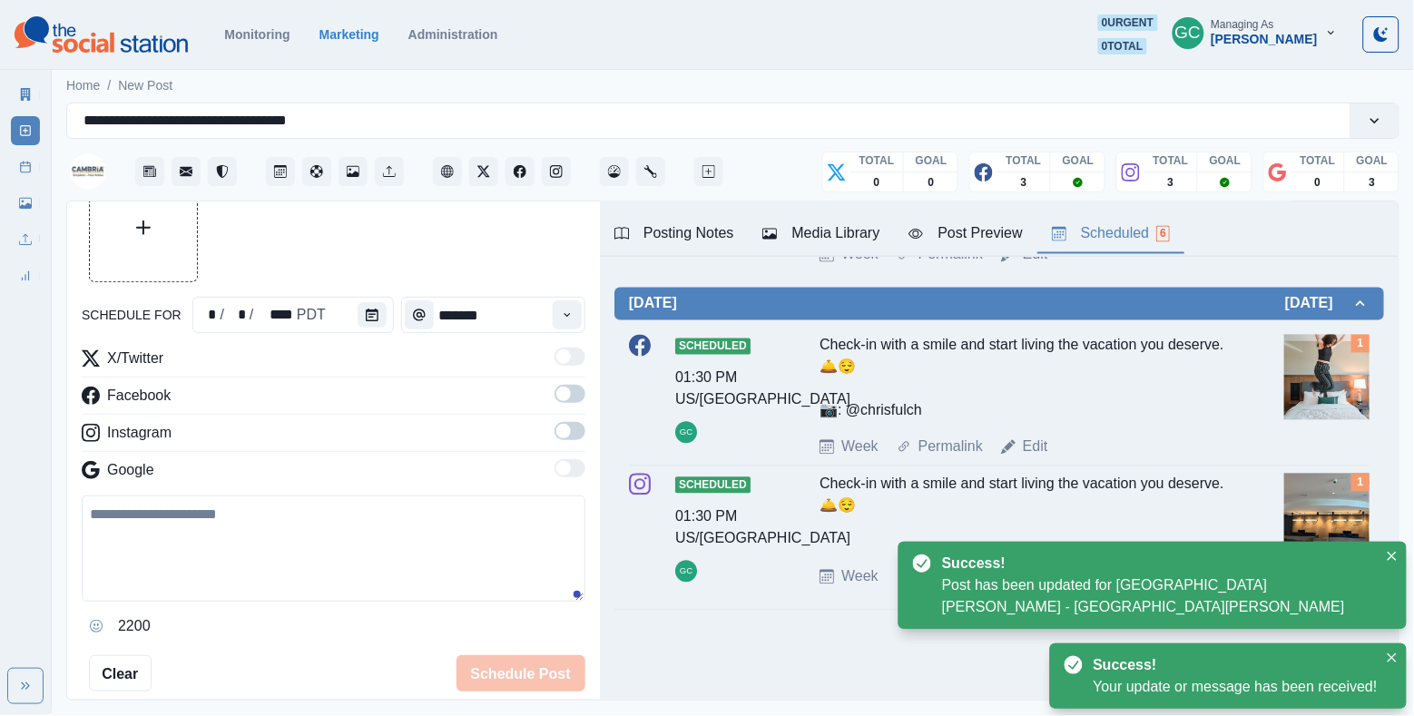
scroll to position [997, 0]
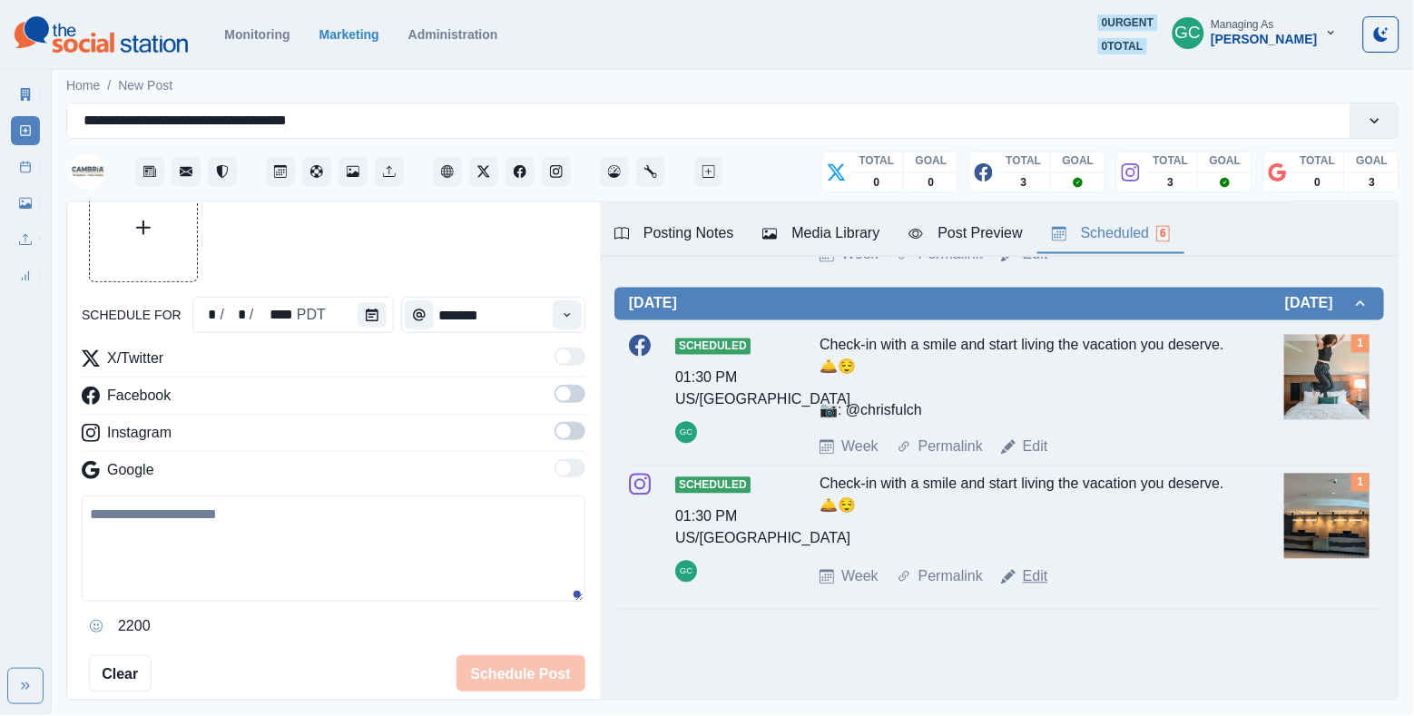
click at [1036, 579] on link "Edit" at bounding box center [1035, 577] width 25 height 22
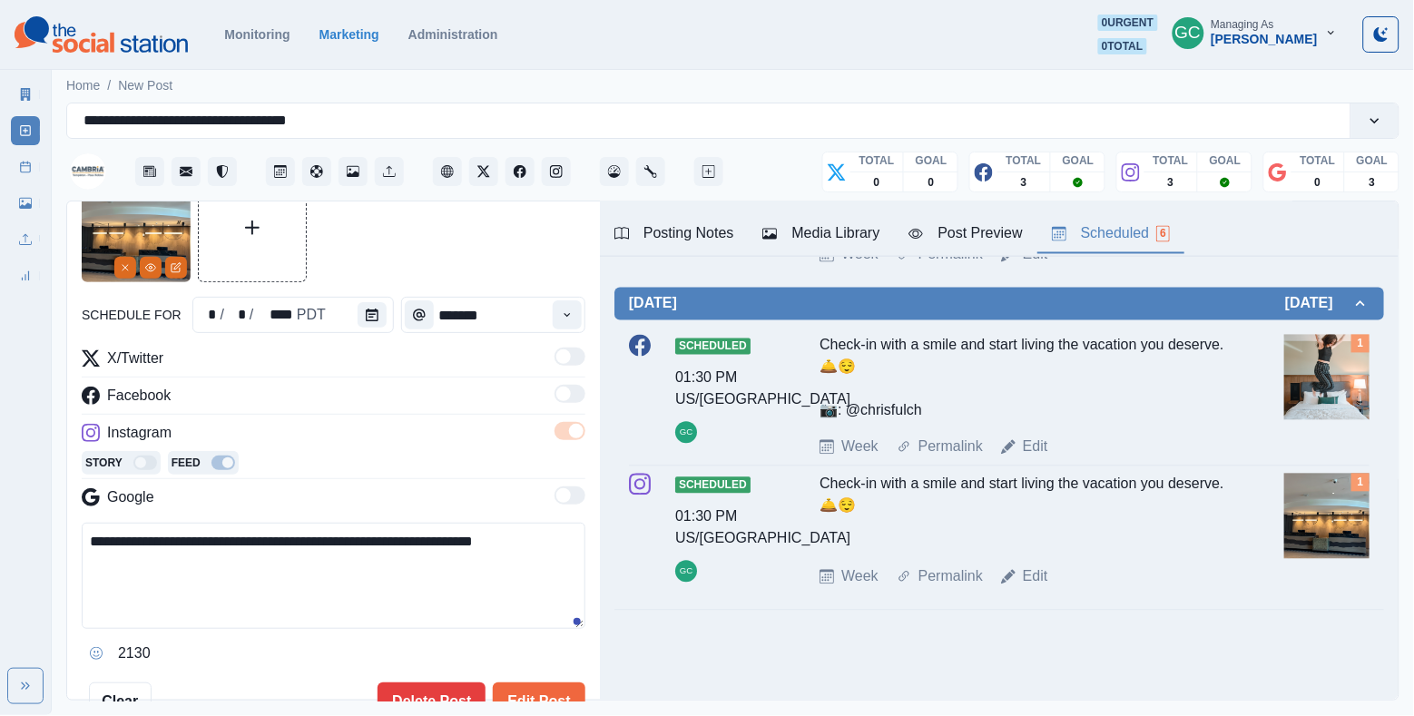
click at [473, 596] on textarea "**********" at bounding box center [334, 576] width 504 height 106
paste textarea "**********"
type textarea "**********"
click at [128, 265] on icon "Remove" at bounding box center [125, 267] width 11 height 11
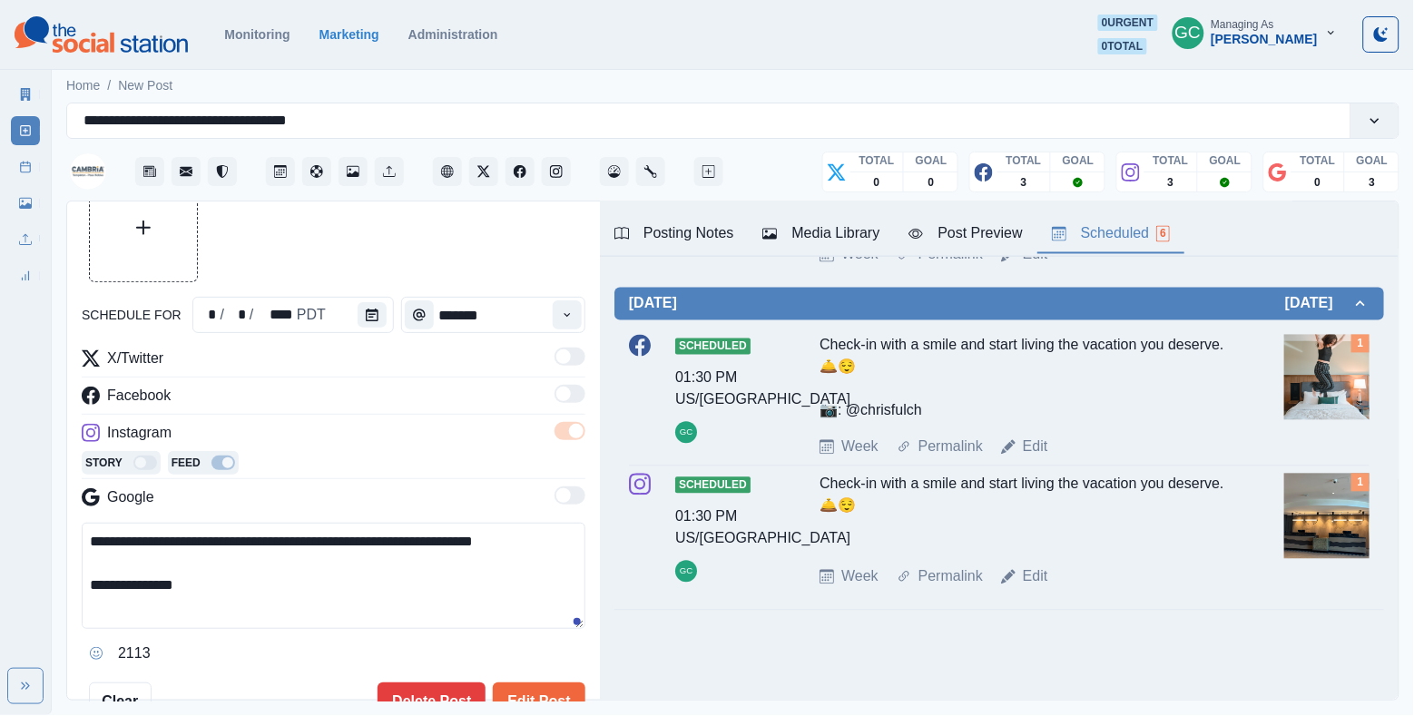
click at [839, 237] on div "Media Library" at bounding box center [821, 234] width 117 height 22
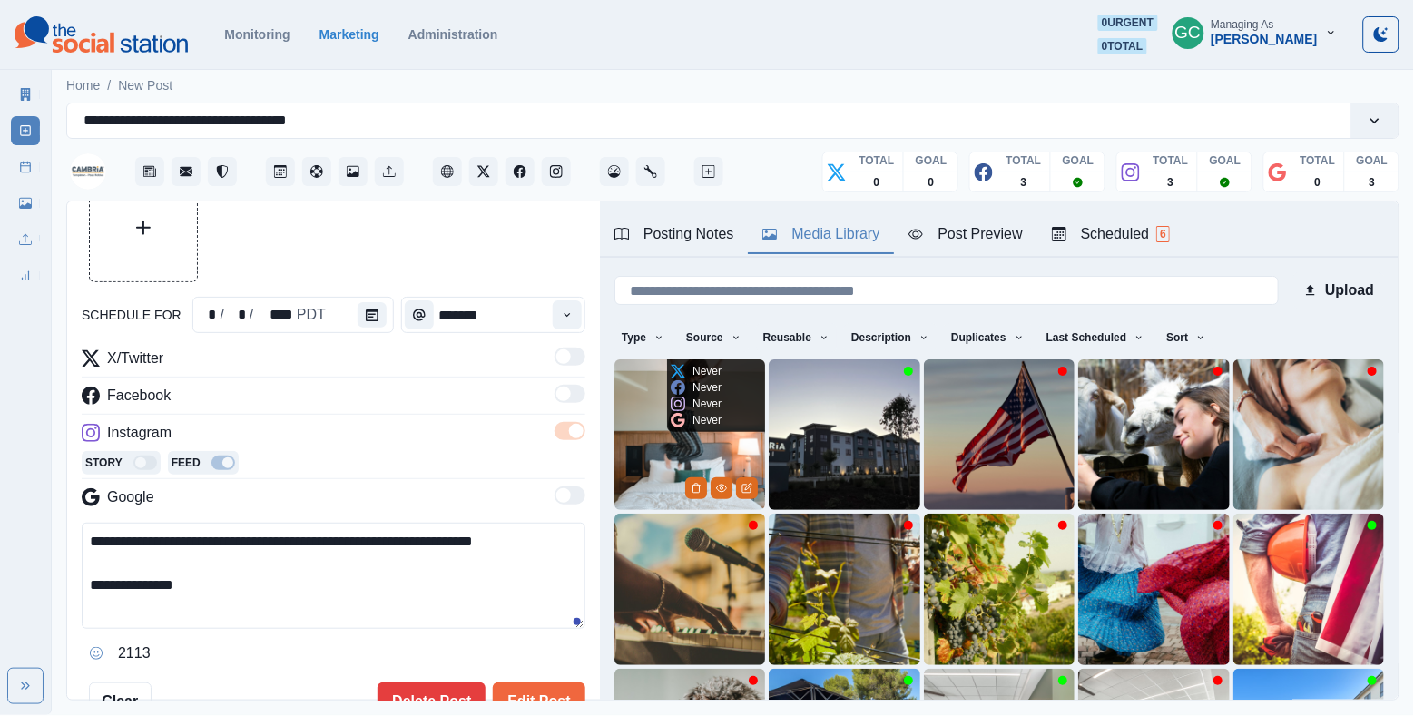
scroll to position [-1, 0]
click at [634, 391] on img at bounding box center [690, 434] width 151 height 151
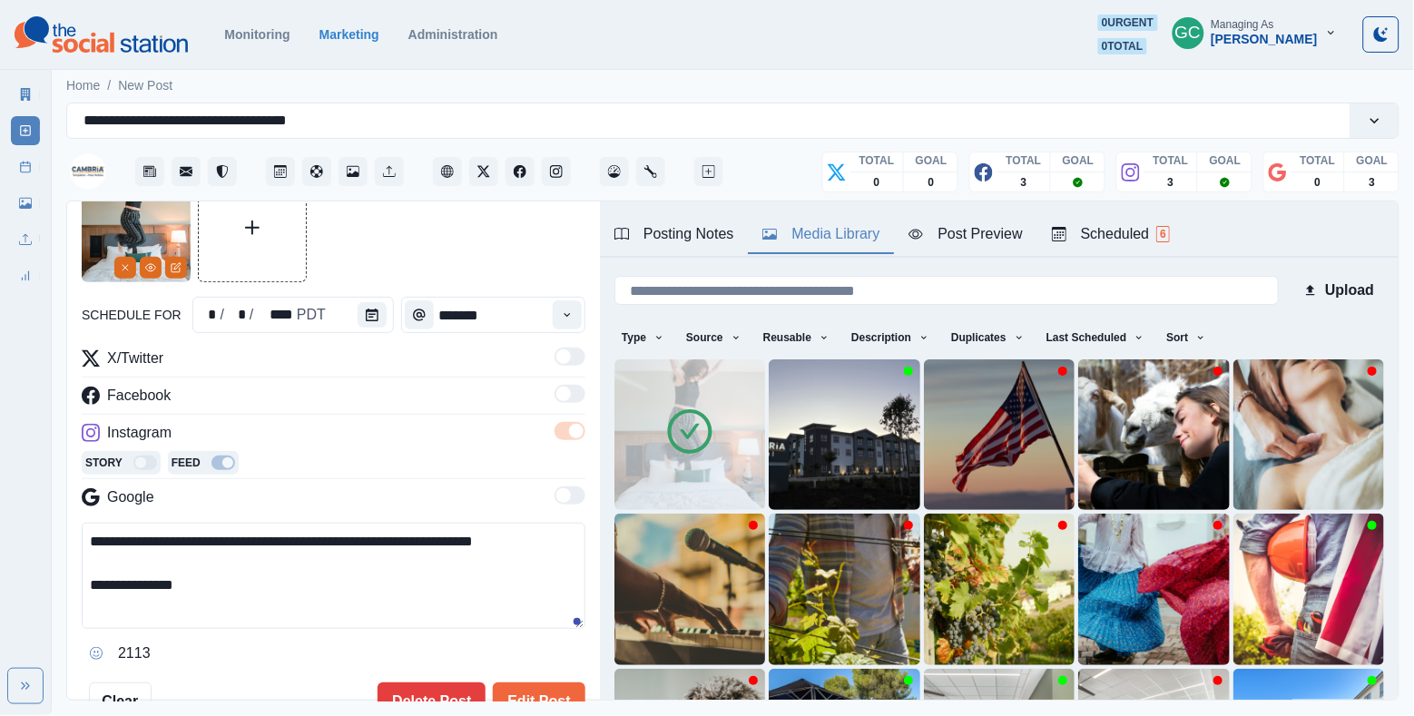
scroll to position [0, 0]
click at [1154, 227] on div "Scheduled 6" at bounding box center [1111, 234] width 118 height 22
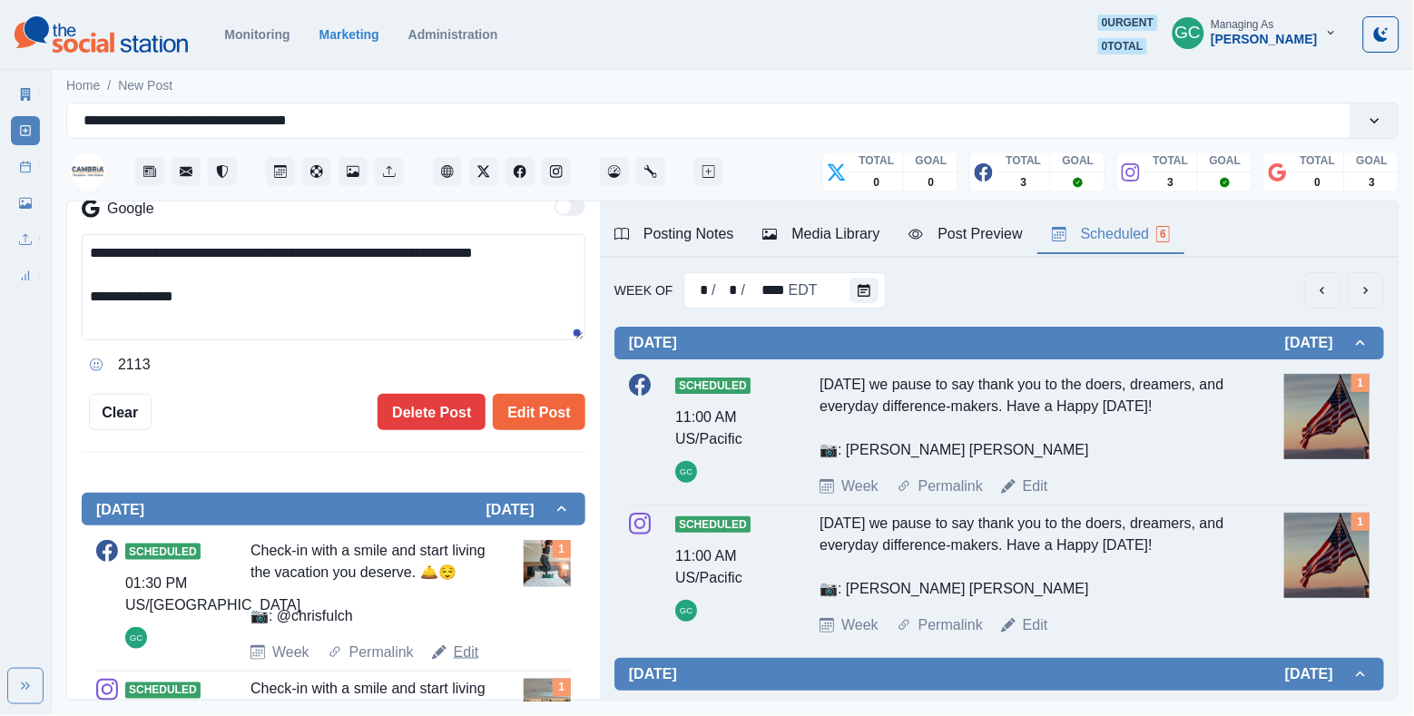
scroll to position [558, 0]
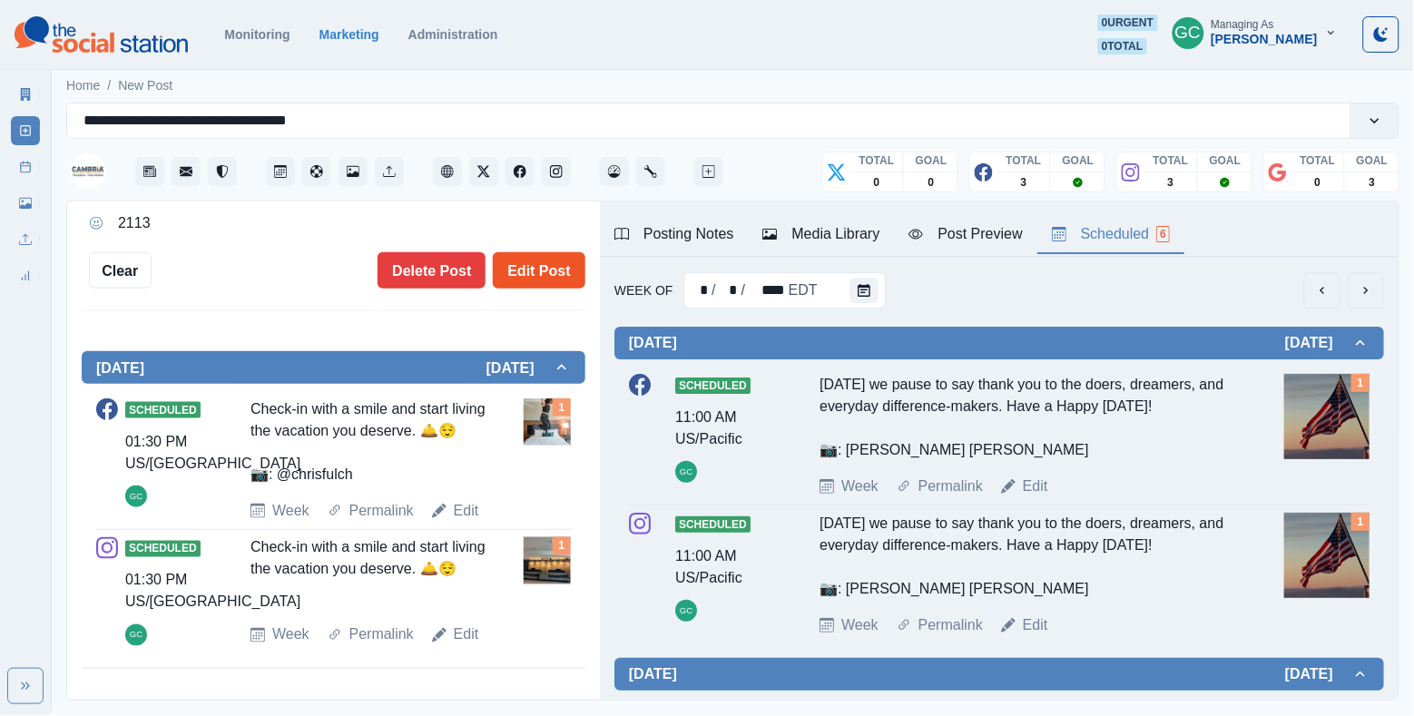
click at [537, 252] on button "Edit Post" at bounding box center [539, 270] width 92 height 36
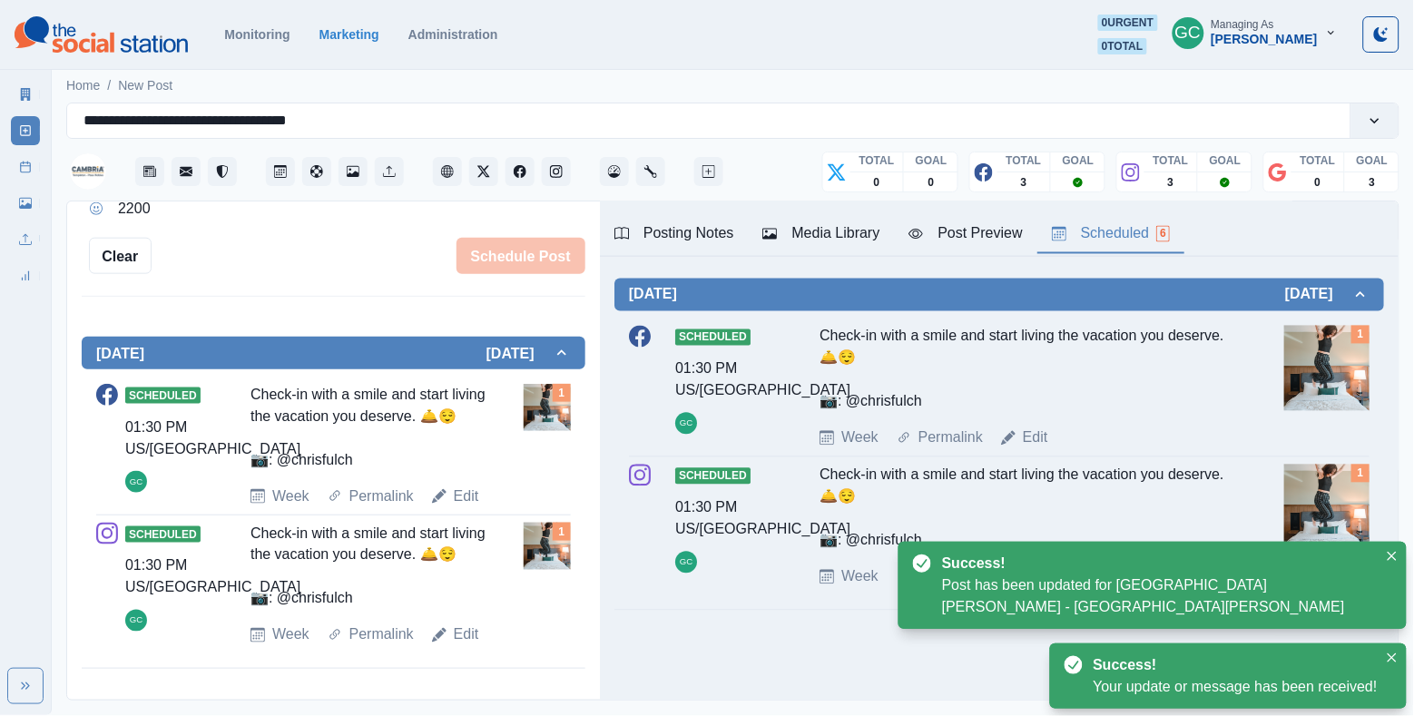
scroll to position [1009, 0]
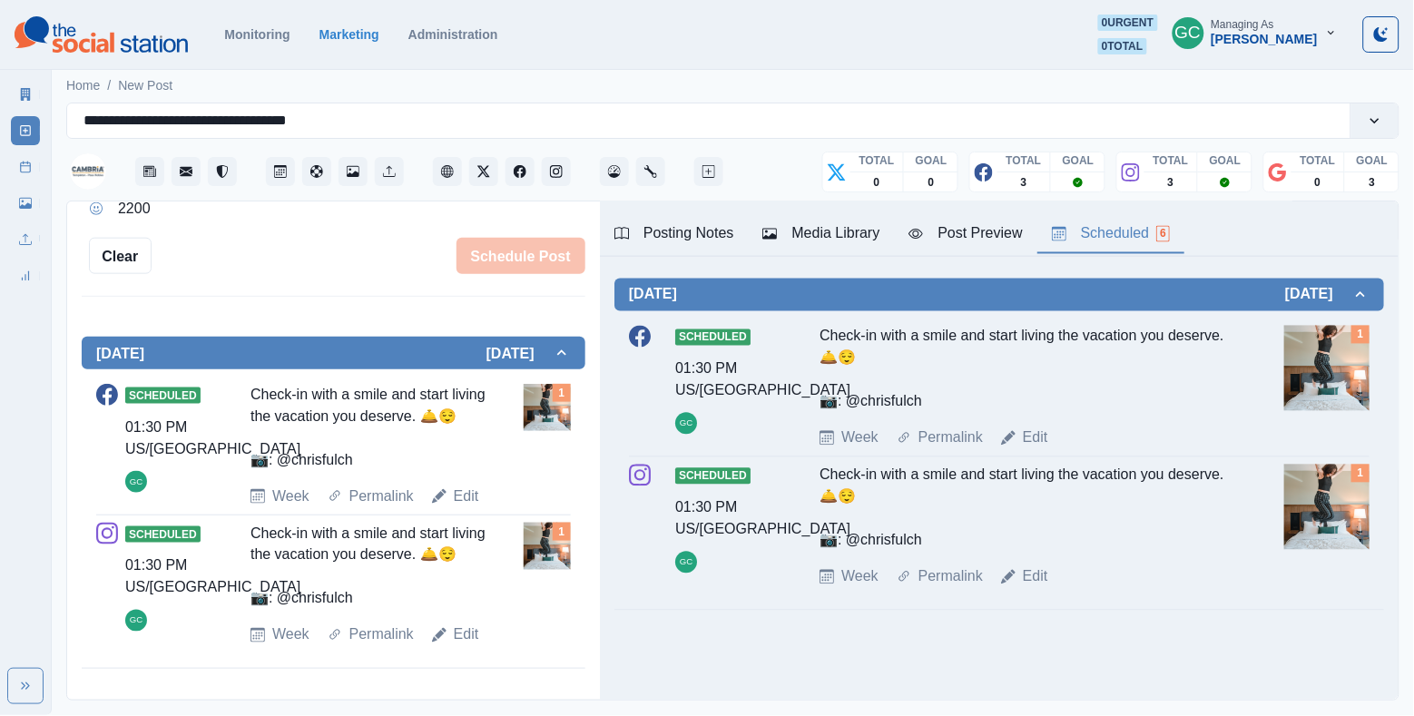
click at [699, 225] on div "Posting Notes" at bounding box center [675, 234] width 120 height 22
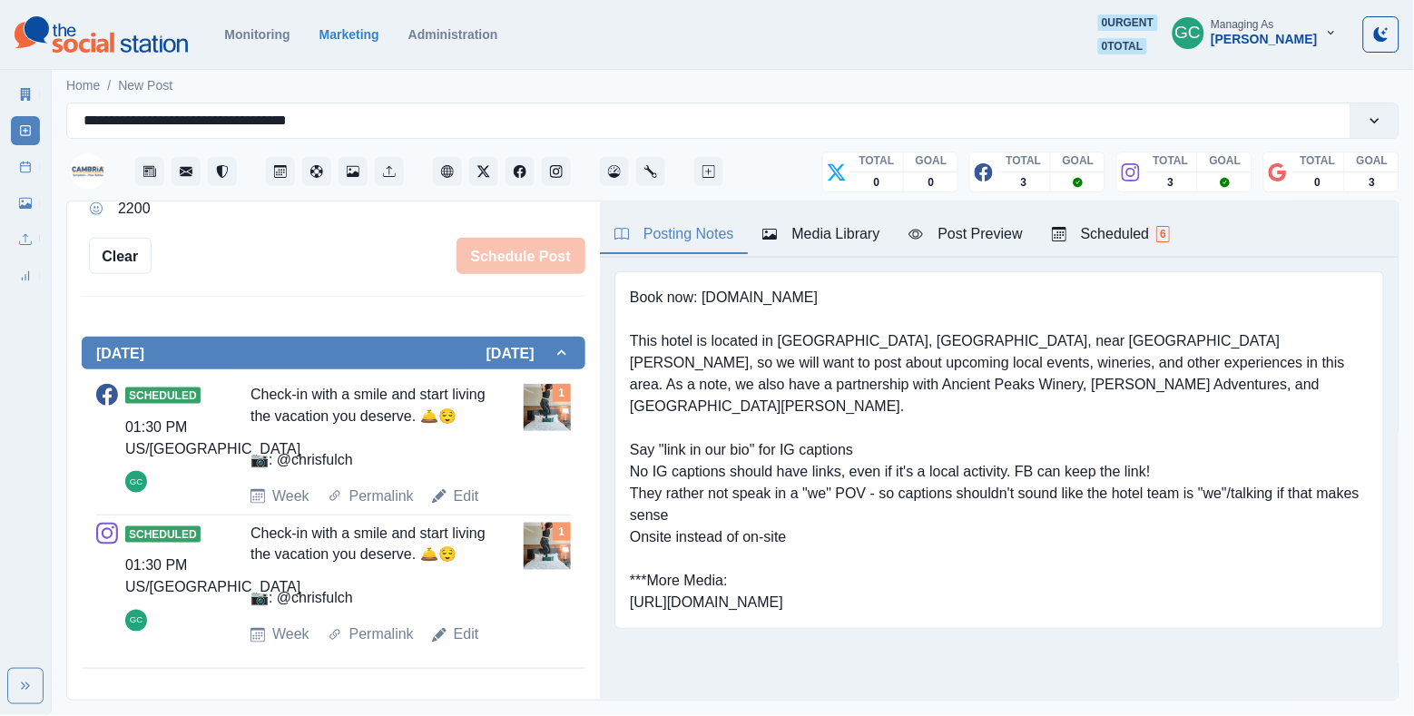
click at [832, 225] on div "Media Library" at bounding box center [821, 234] width 117 height 22
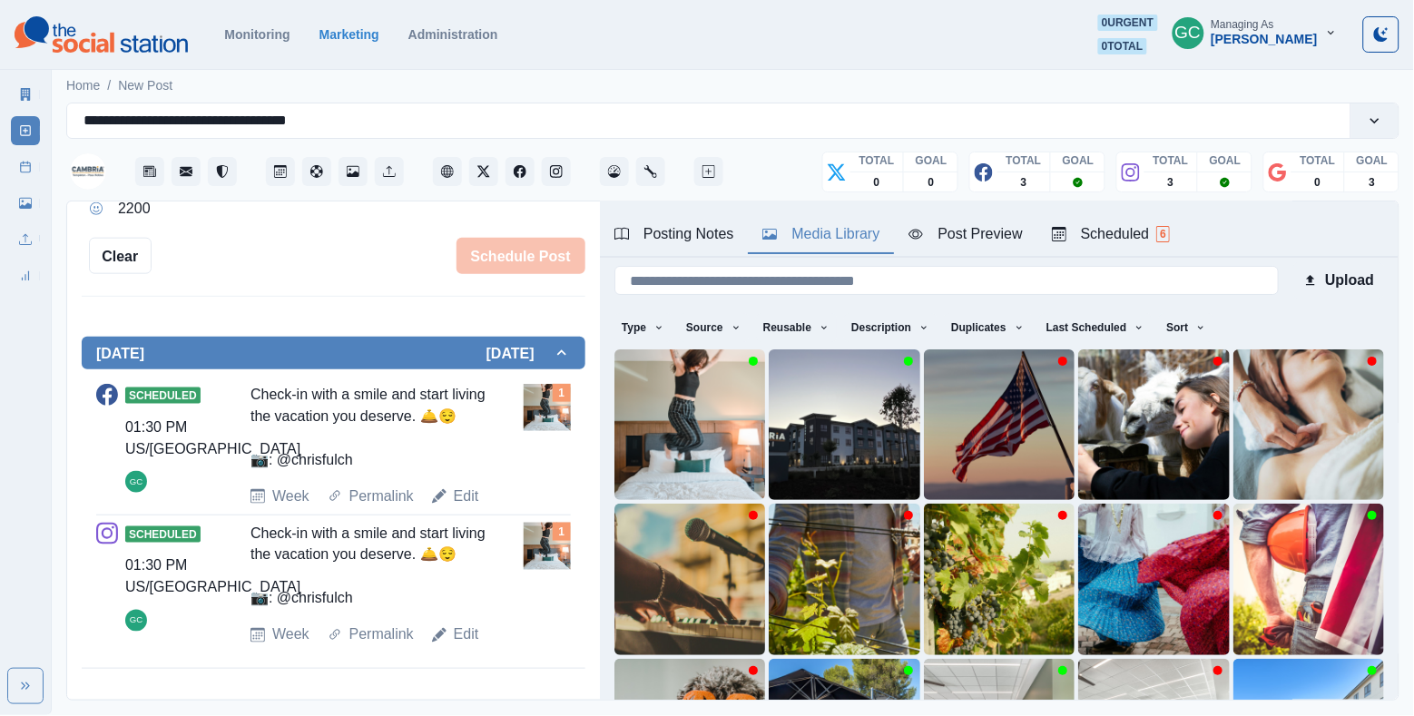
click at [964, 238] on div "Post Preview" at bounding box center [965, 234] width 113 height 22
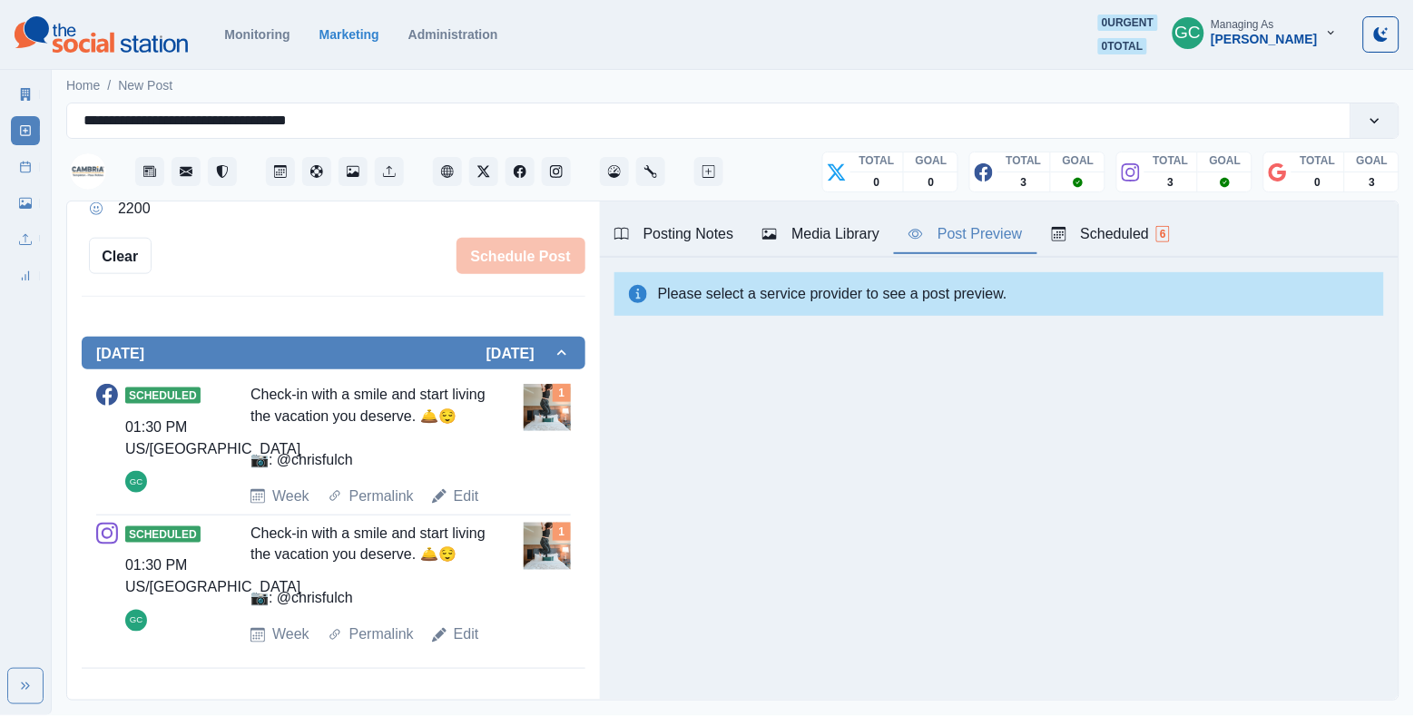
scroll to position [0, 0]
click at [1114, 234] on div "Scheduled 6" at bounding box center [1111, 234] width 118 height 22
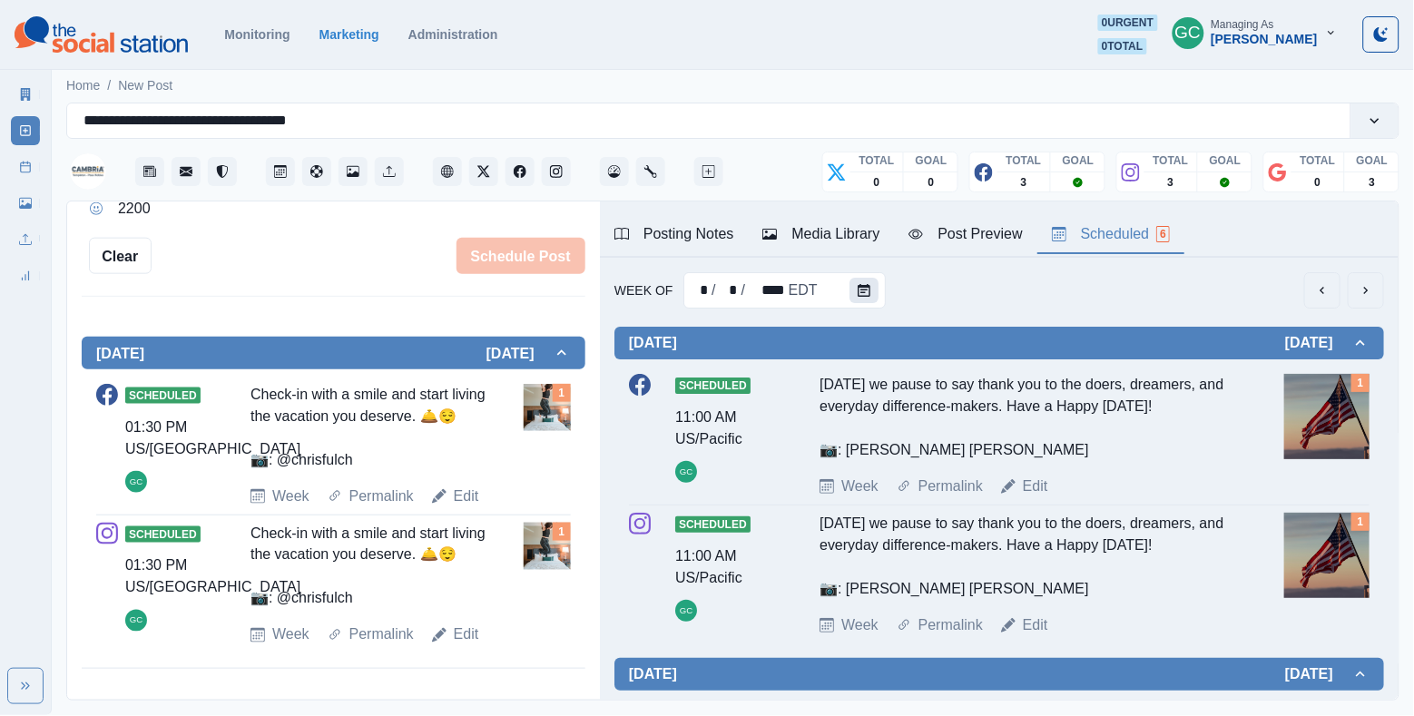
click at [858, 289] on icon "Calendar" at bounding box center [864, 290] width 13 height 13
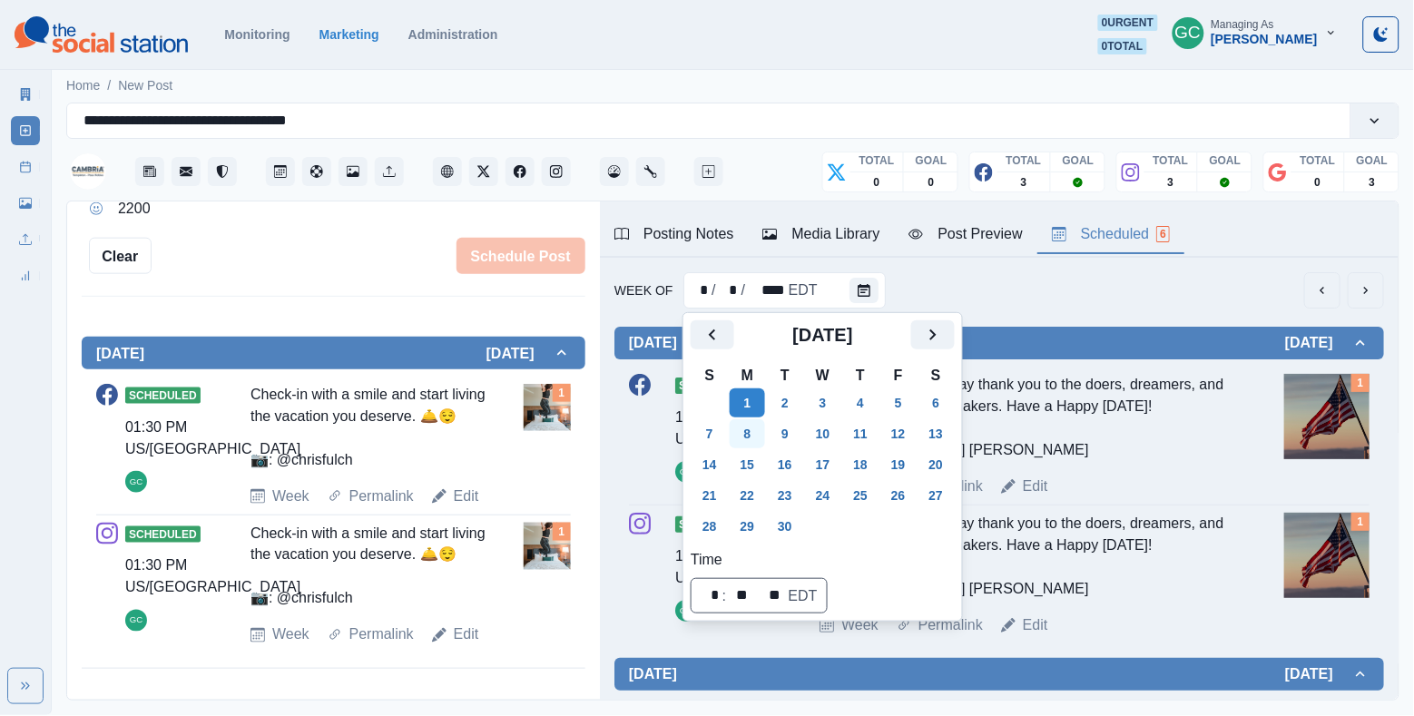
click at [748, 431] on button "8" at bounding box center [748, 433] width 36 height 29
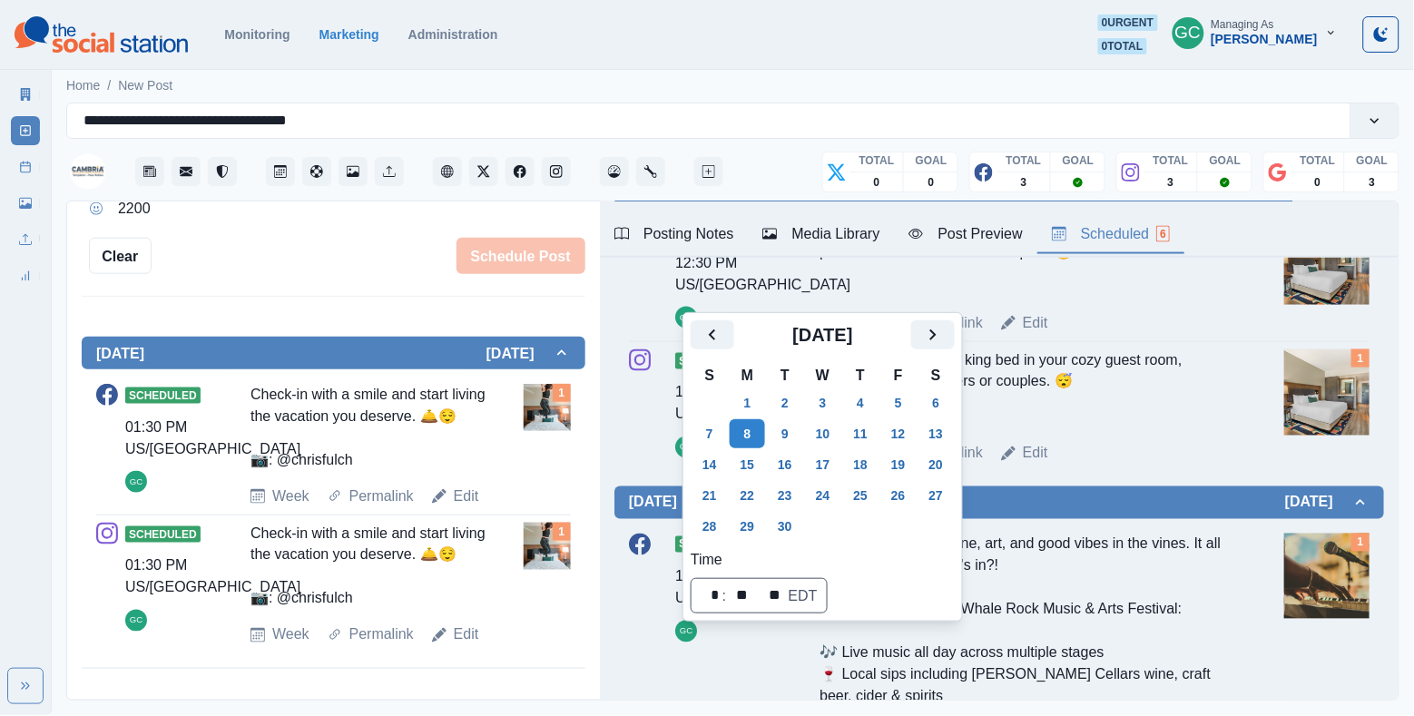
scroll to position [959, 0]
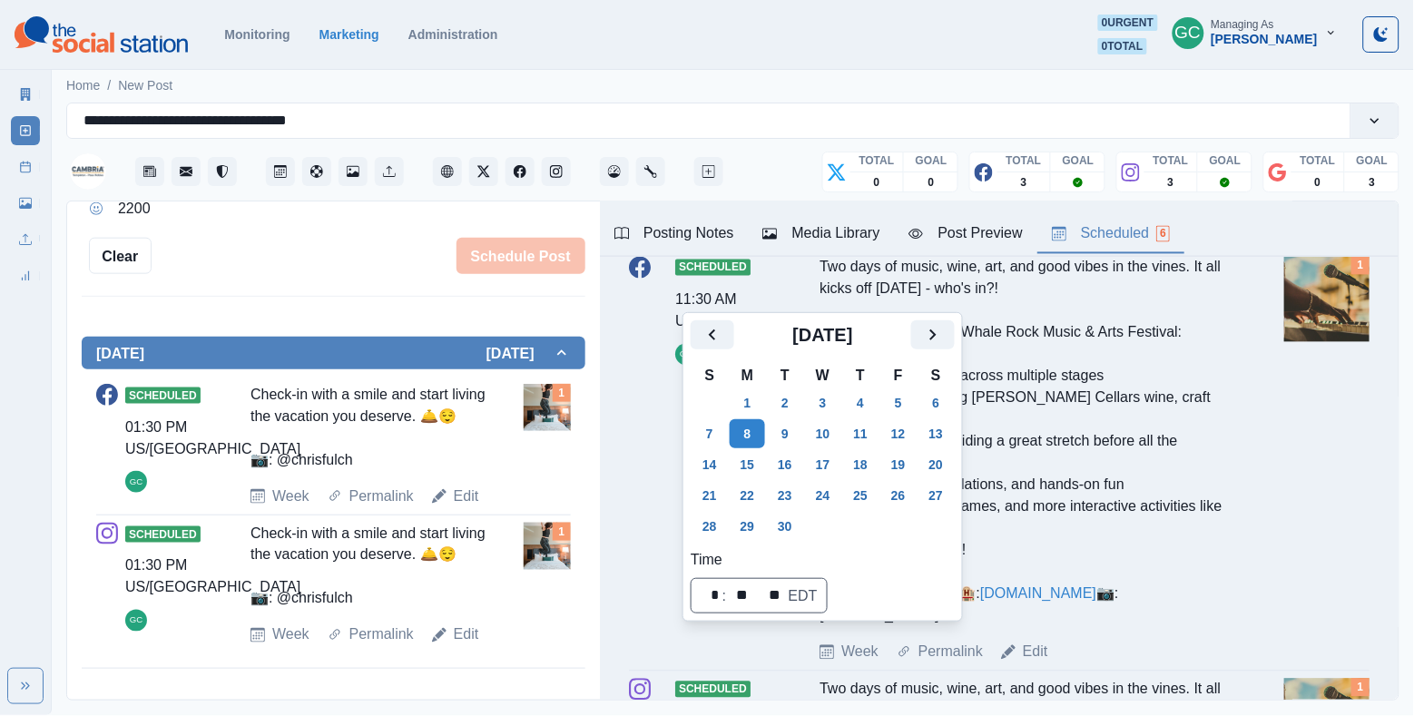
click at [622, 557] on div "Scheduled 11:30 AM US/Pacific GC Two days of music, wine, art, and good vibes i…" at bounding box center [1000, 685] width 770 height 887
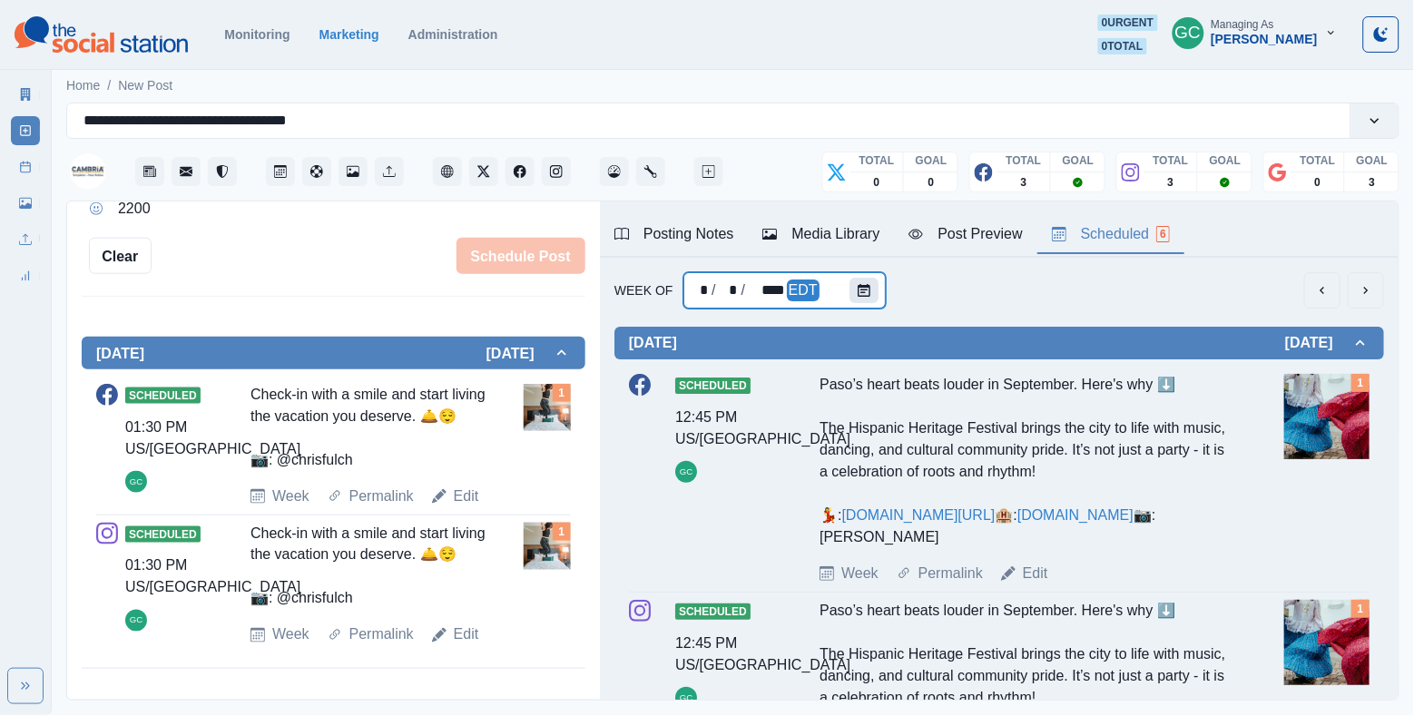
click at [851, 289] on button "Calendar" at bounding box center [864, 290] width 29 height 25
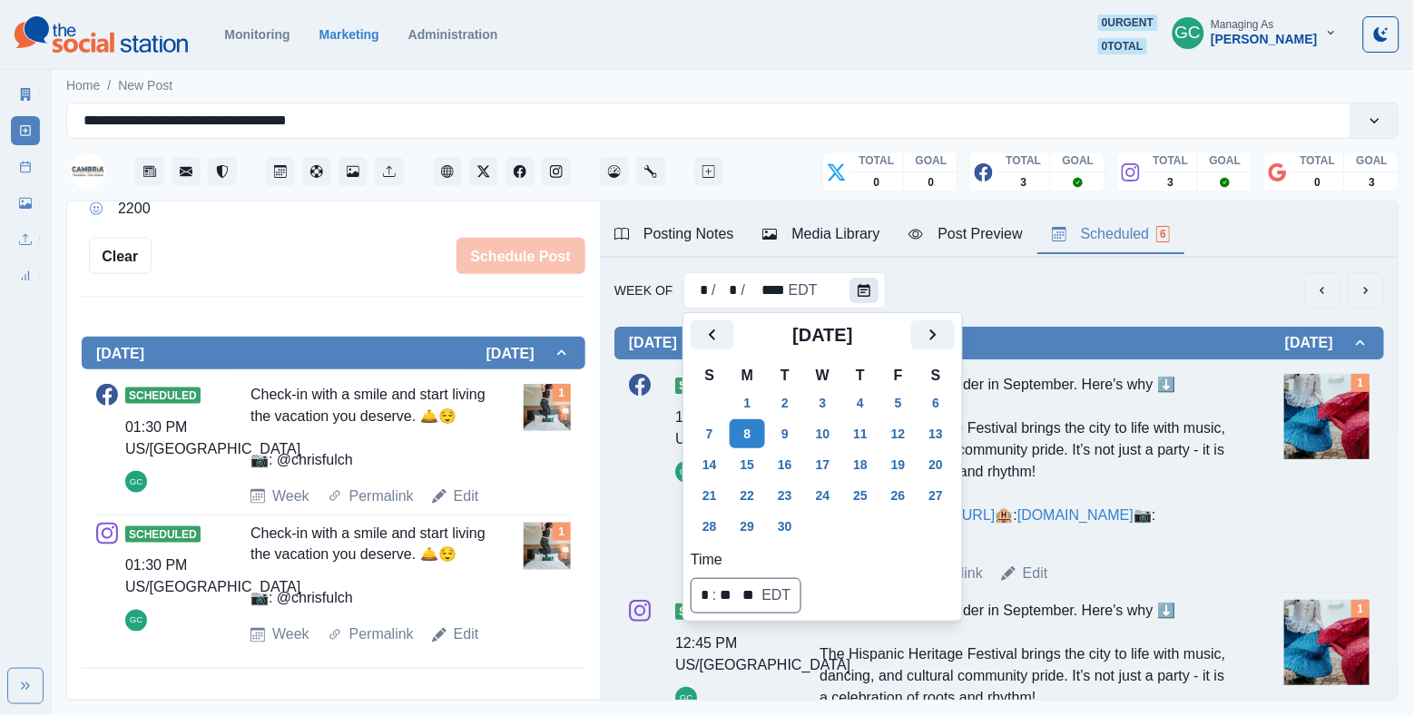
scroll to position [0, 0]
click at [937, 335] on icon "Next" at bounding box center [933, 335] width 6 height 11
click at [749, 428] on button "6" at bounding box center [748, 433] width 36 height 29
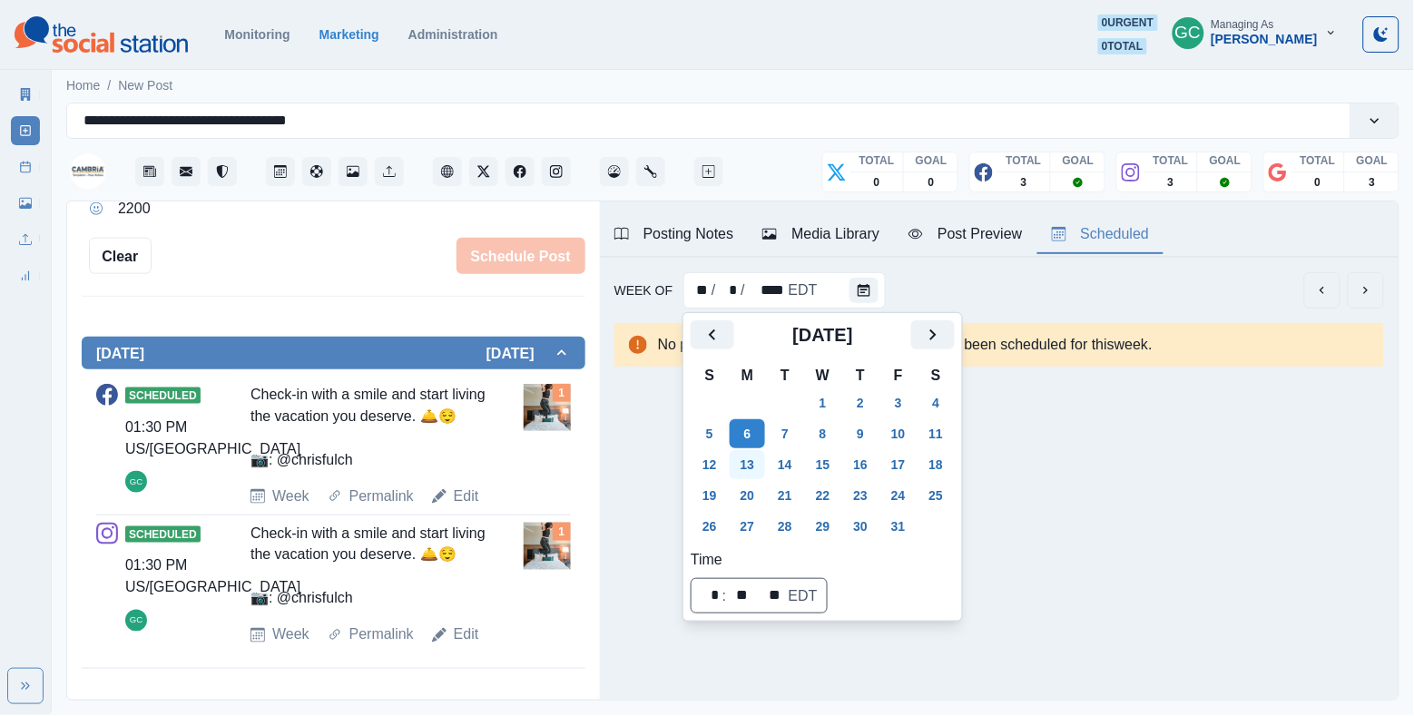
click at [753, 461] on button "13" at bounding box center [748, 464] width 36 height 29
click at [754, 486] on button "20" at bounding box center [748, 495] width 36 height 29
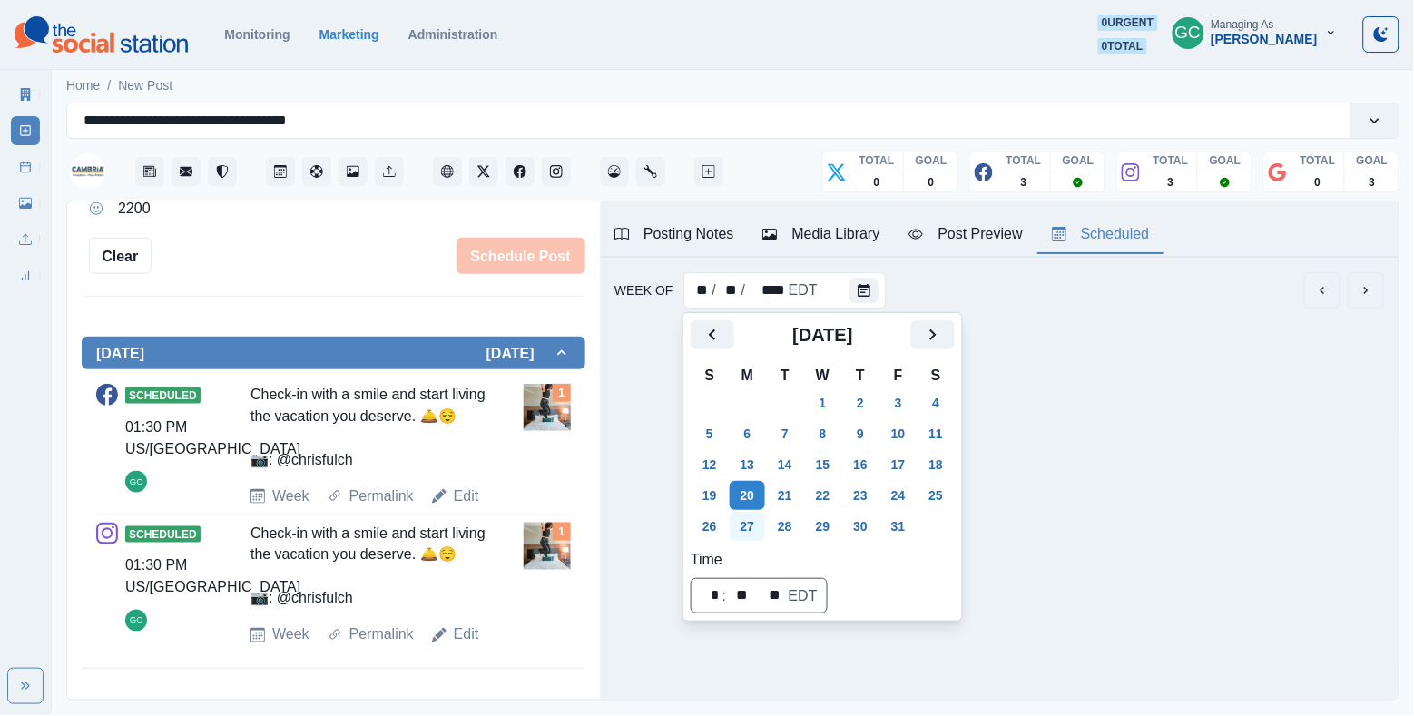
click at [753, 513] on button "27" at bounding box center [748, 526] width 36 height 29
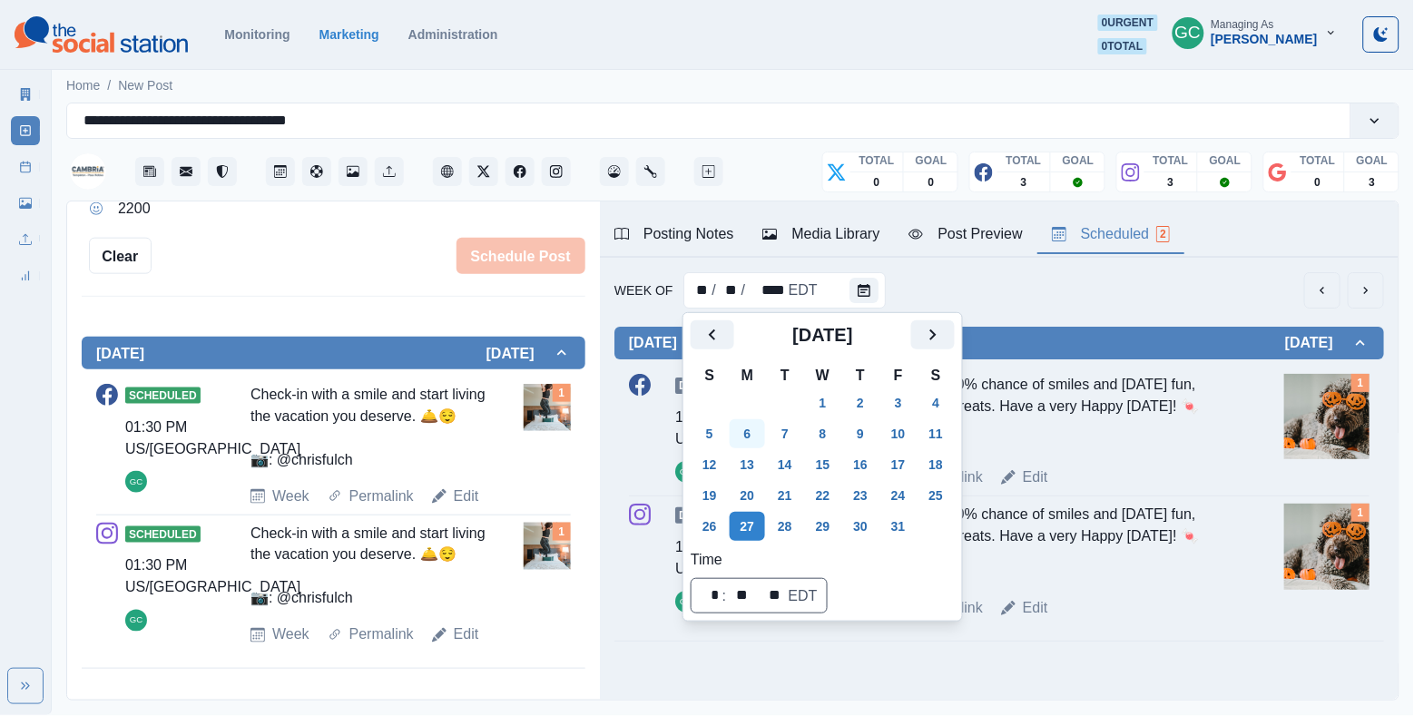
click at [743, 432] on button "6" at bounding box center [748, 433] width 36 height 29
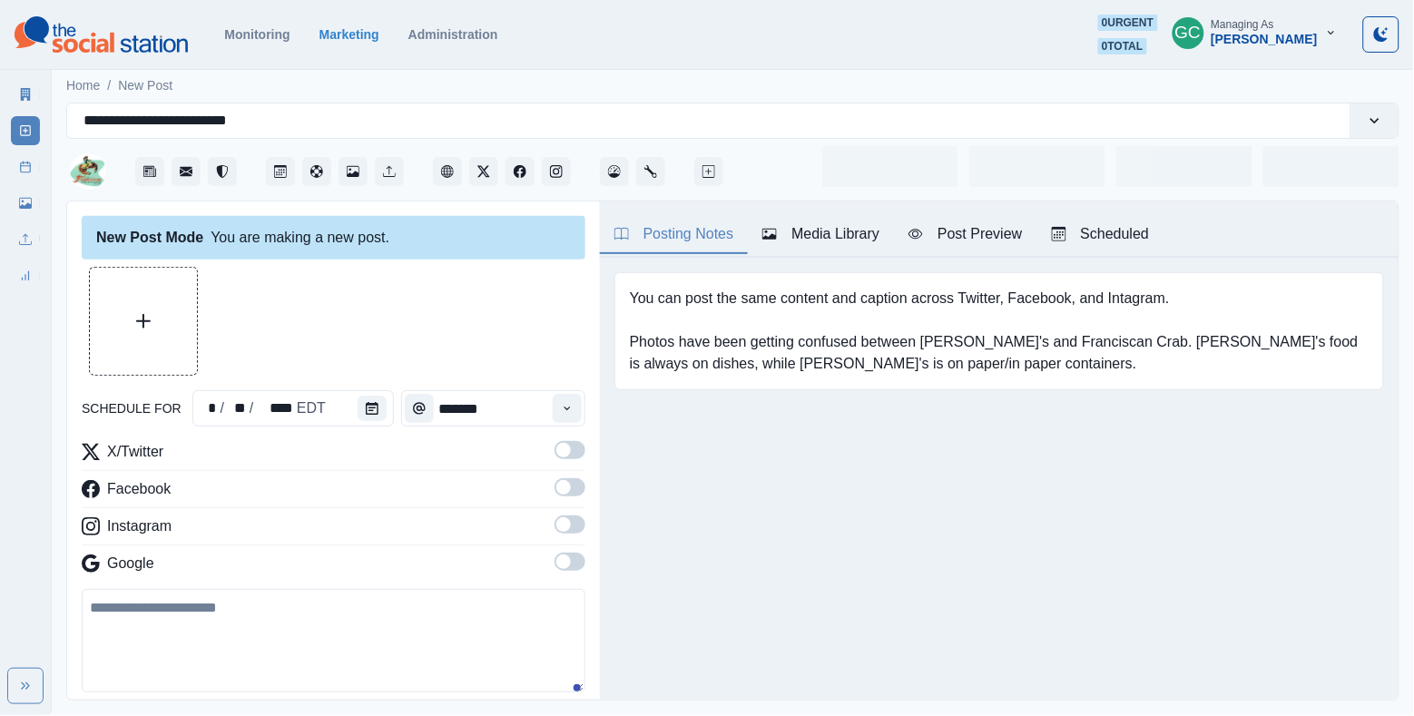
type input "*******"
click at [1164, 250] on button "Scheduled 8" at bounding box center [1111, 235] width 147 height 38
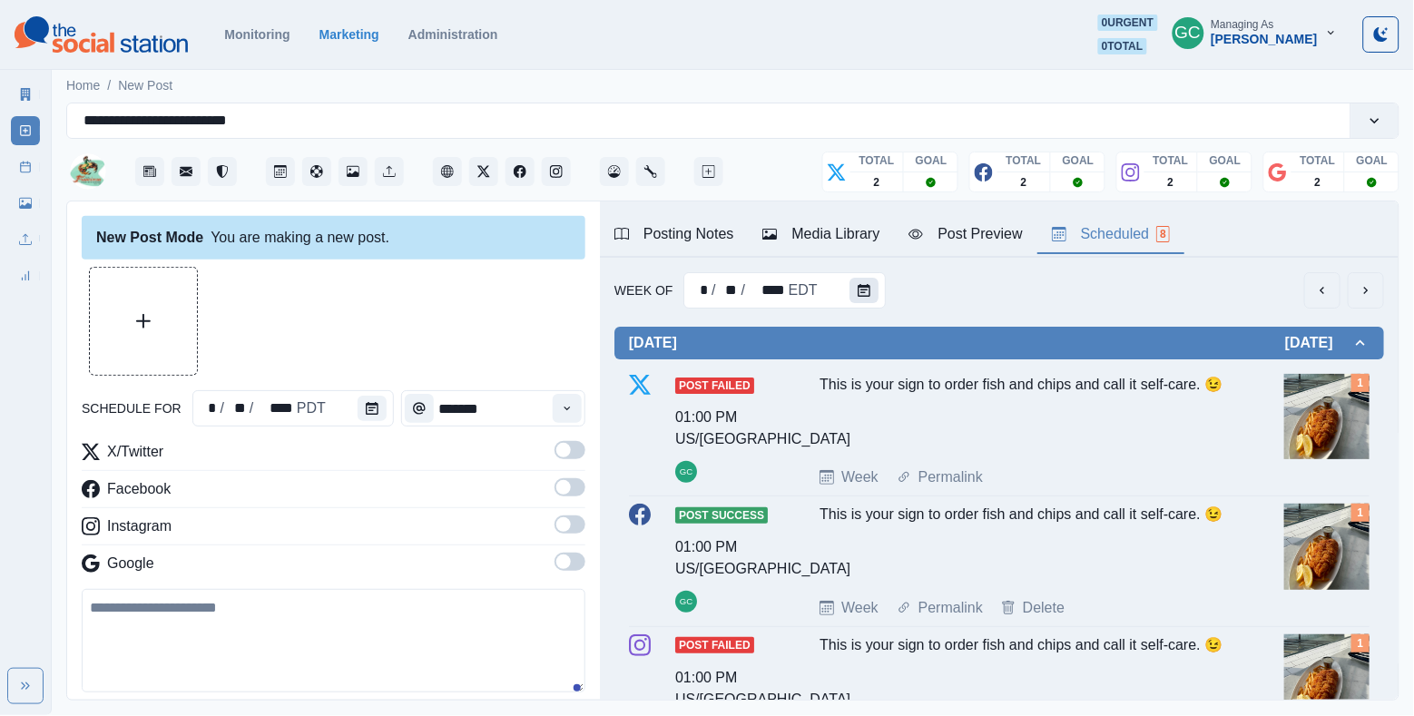
click at [867, 293] on icon "Calendar" at bounding box center [864, 290] width 13 height 13
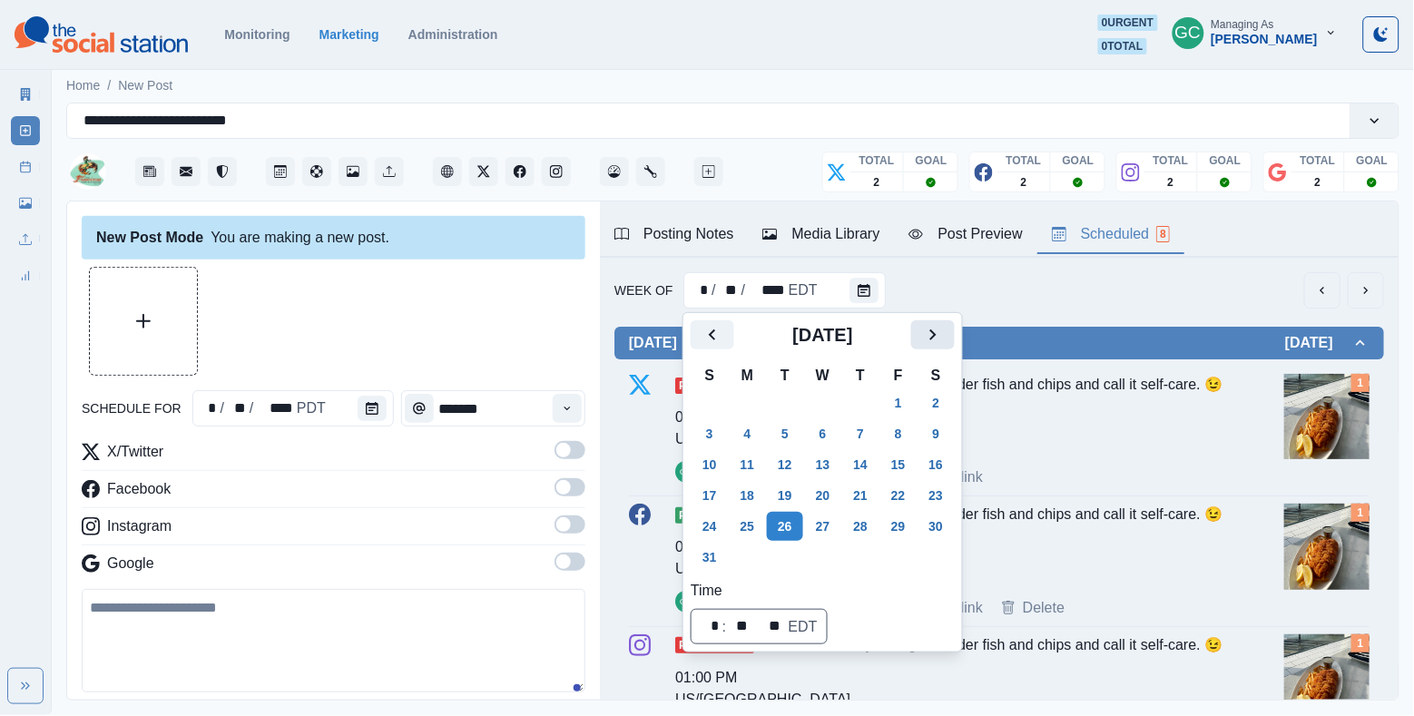
click at [942, 324] on icon "Next" at bounding box center [933, 335] width 22 height 22
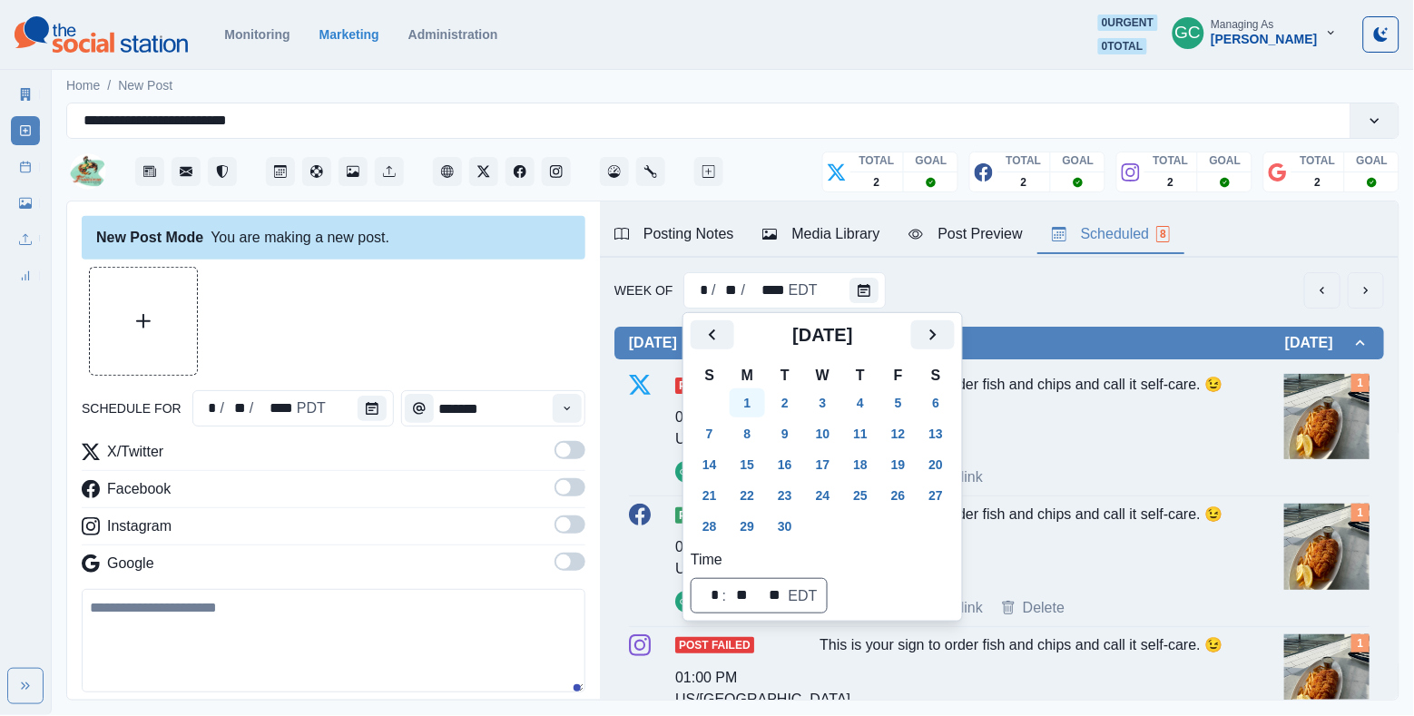
click at [758, 415] on button "1" at bounding box center [748, 403] width 36 height 29
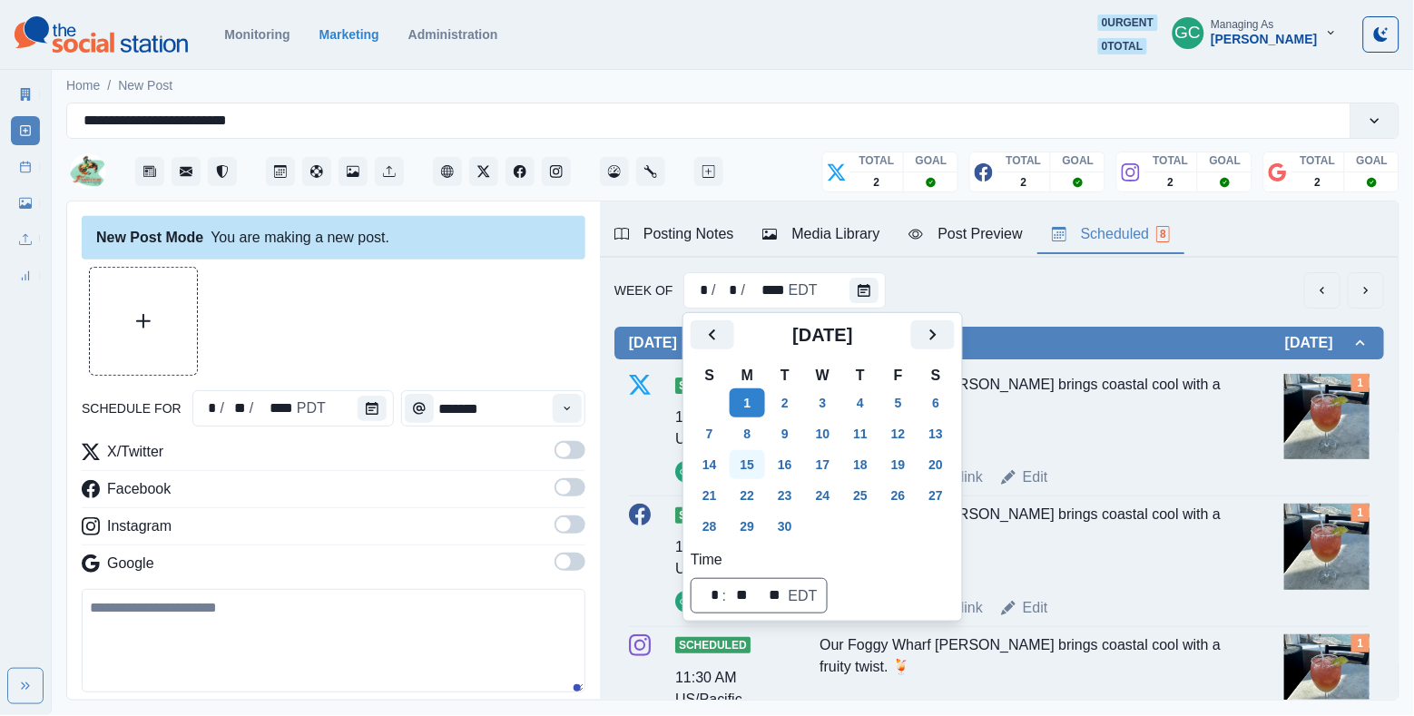
click at [753, 458] on button "15" at bounding box center [748, 464] width 36 height 29
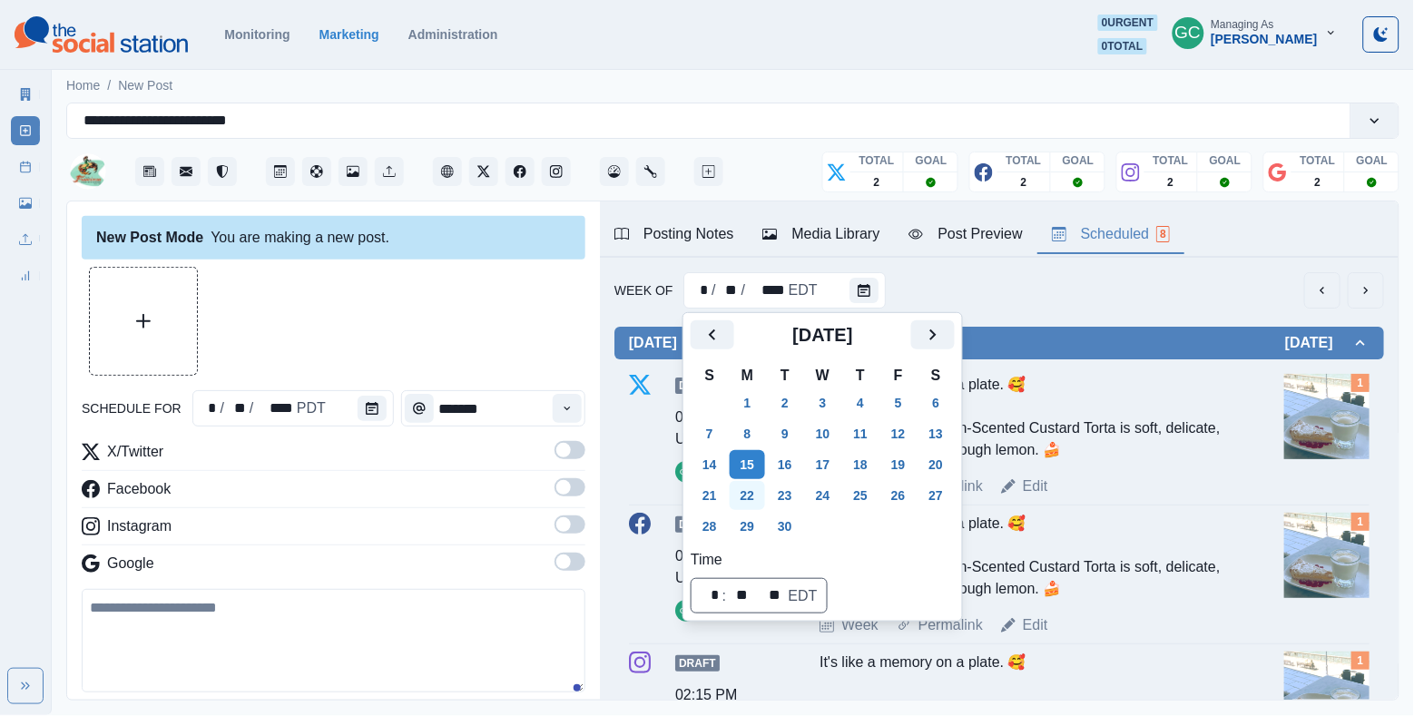
click at [752, 503] on button "22" at bounding box center [748, 495] width 36 height 29
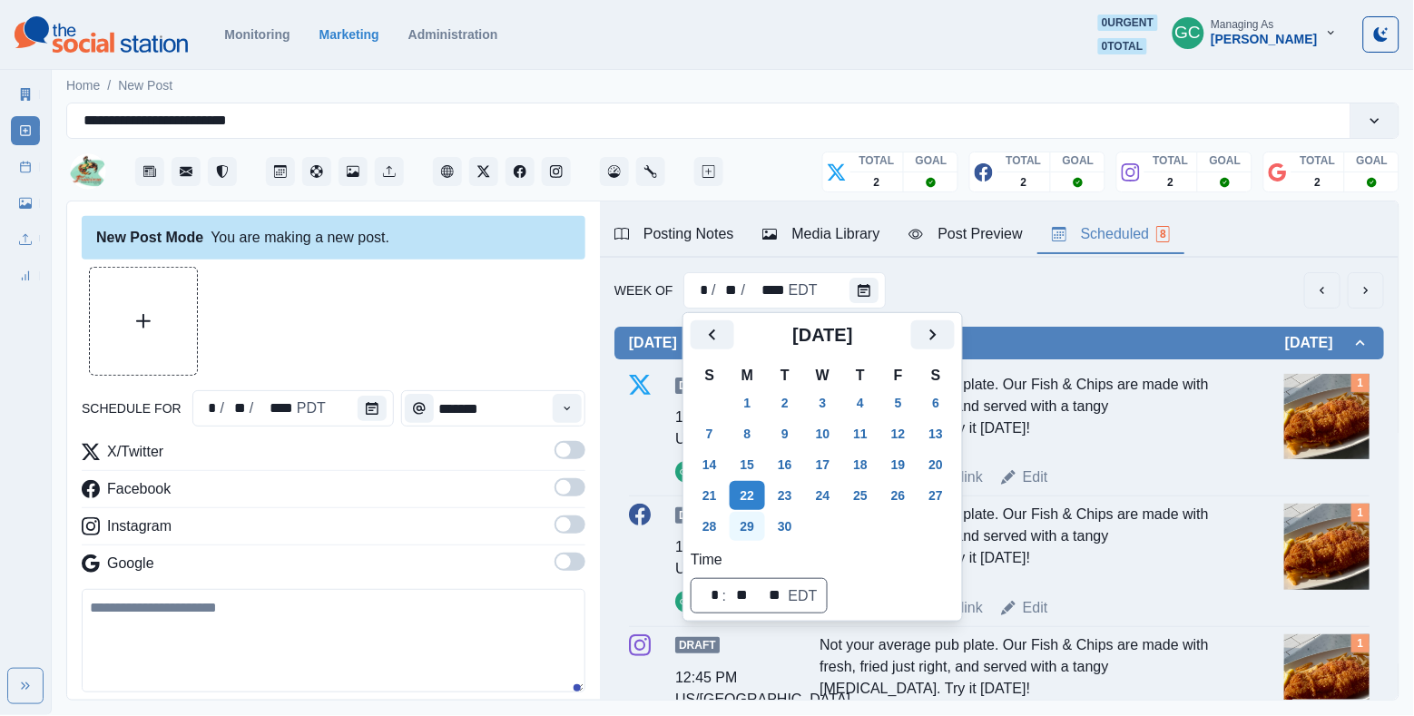
click at [752, 521] on button "29" at bounding box center [748, 526] width 36 height 29
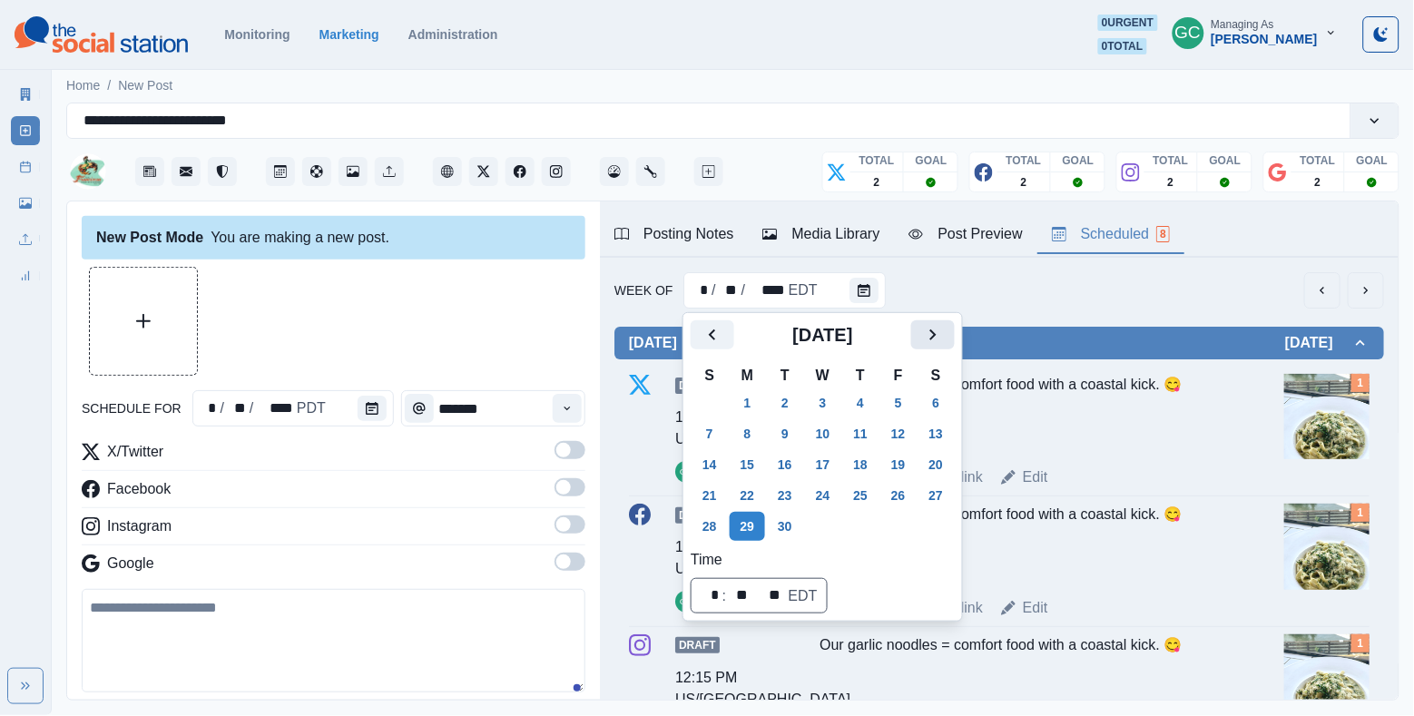
click at [944, 333] on icon "Next" at bounding box center [933, 335] width 22 height 22
click at [751, 430] on button "6" at bounding box center [748, 433] width 36 height 29
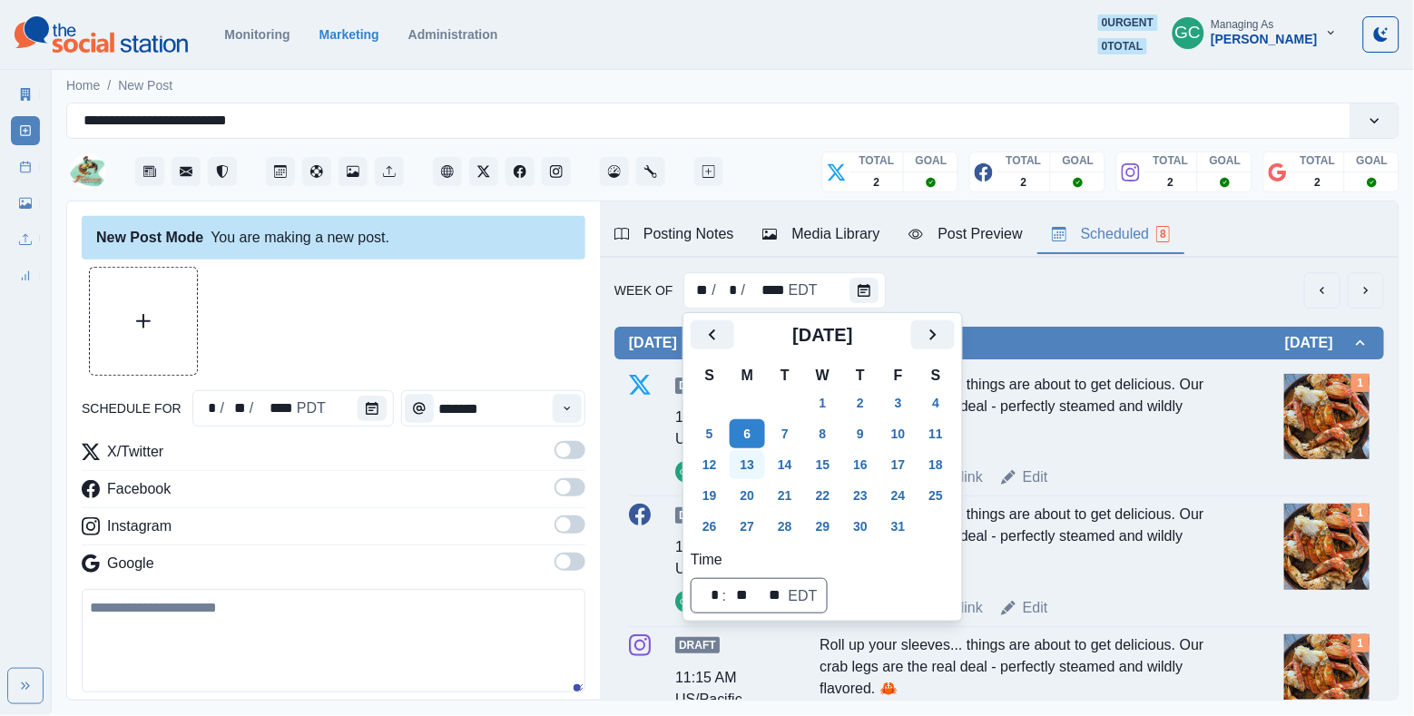
click at [736, 467] on button "13" at bounding box center [748, 464] width 36 height 29
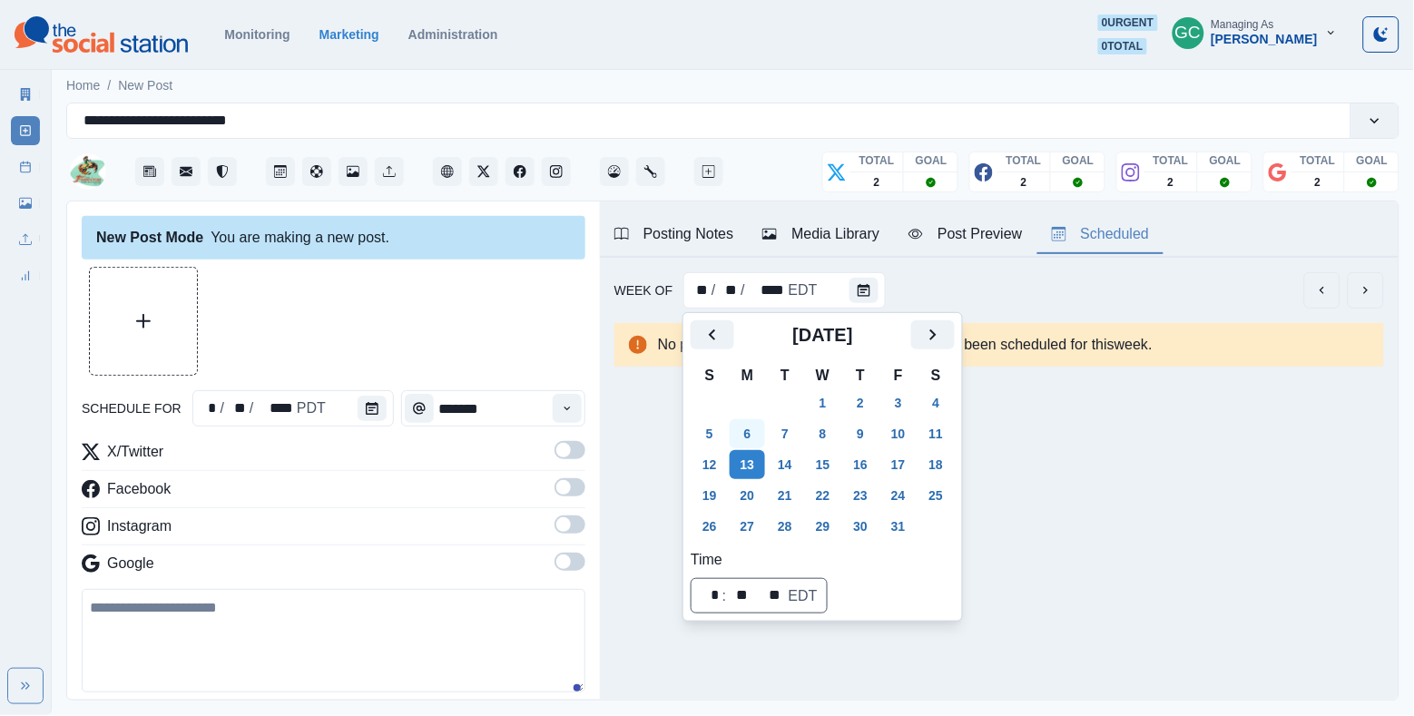
click at [748, 427] on button "6" at bounding box center [748, 433] width 36 height 29
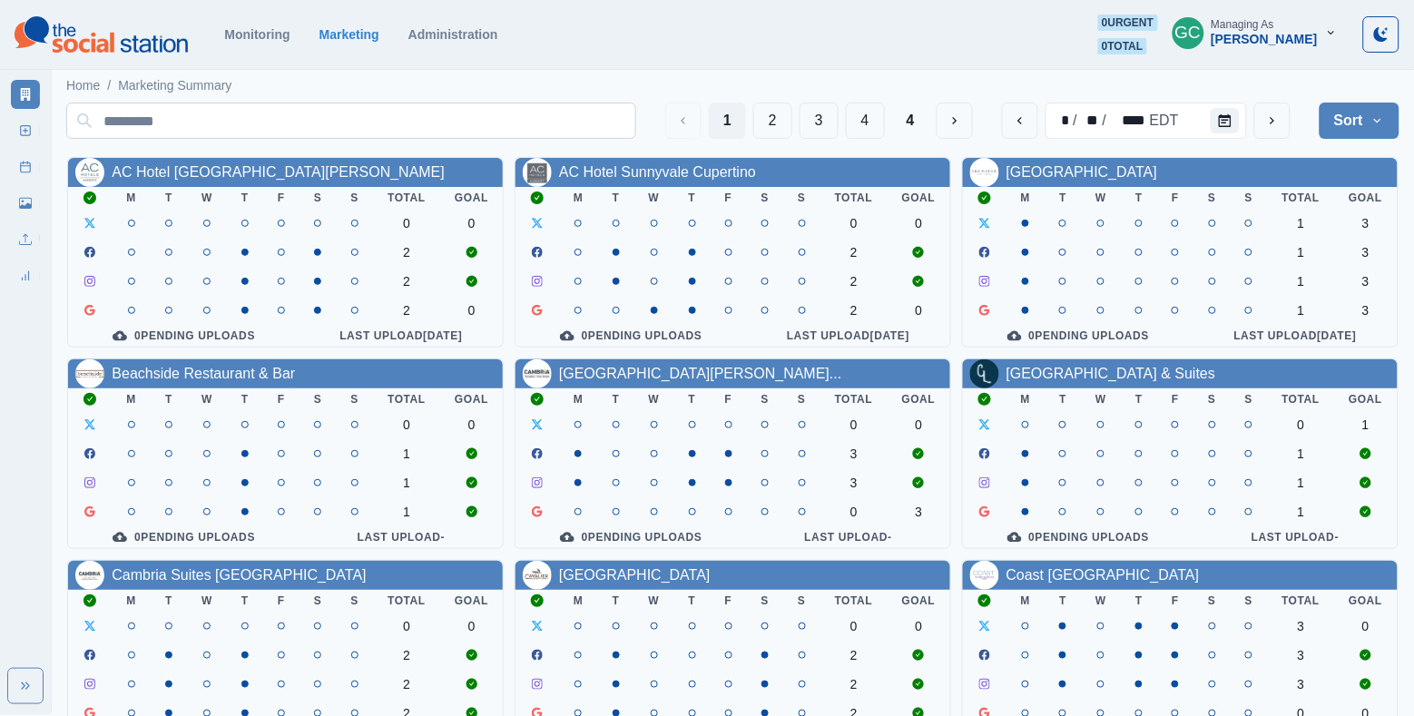
click at [470, 126] on input at bounding box center [351, 121] width 570 height 36
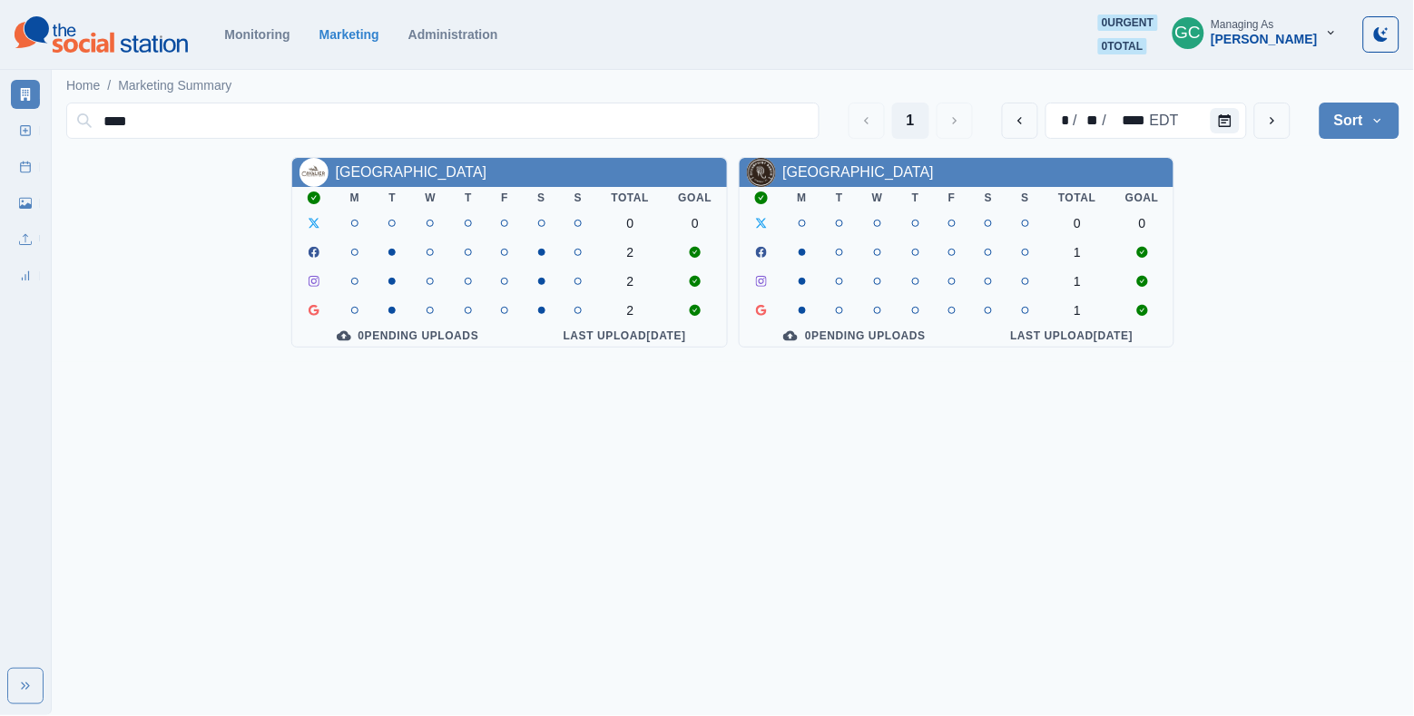
type input "****"
click at [899, 181] on div "[GEOGRAPHIC_DATA]" at bounding box center [859, 173] width 152 height 22
click at [878, 173] on link "[GEOGRAPHIC_DATA]" at bounding box center [859, 171] width 152 height 15
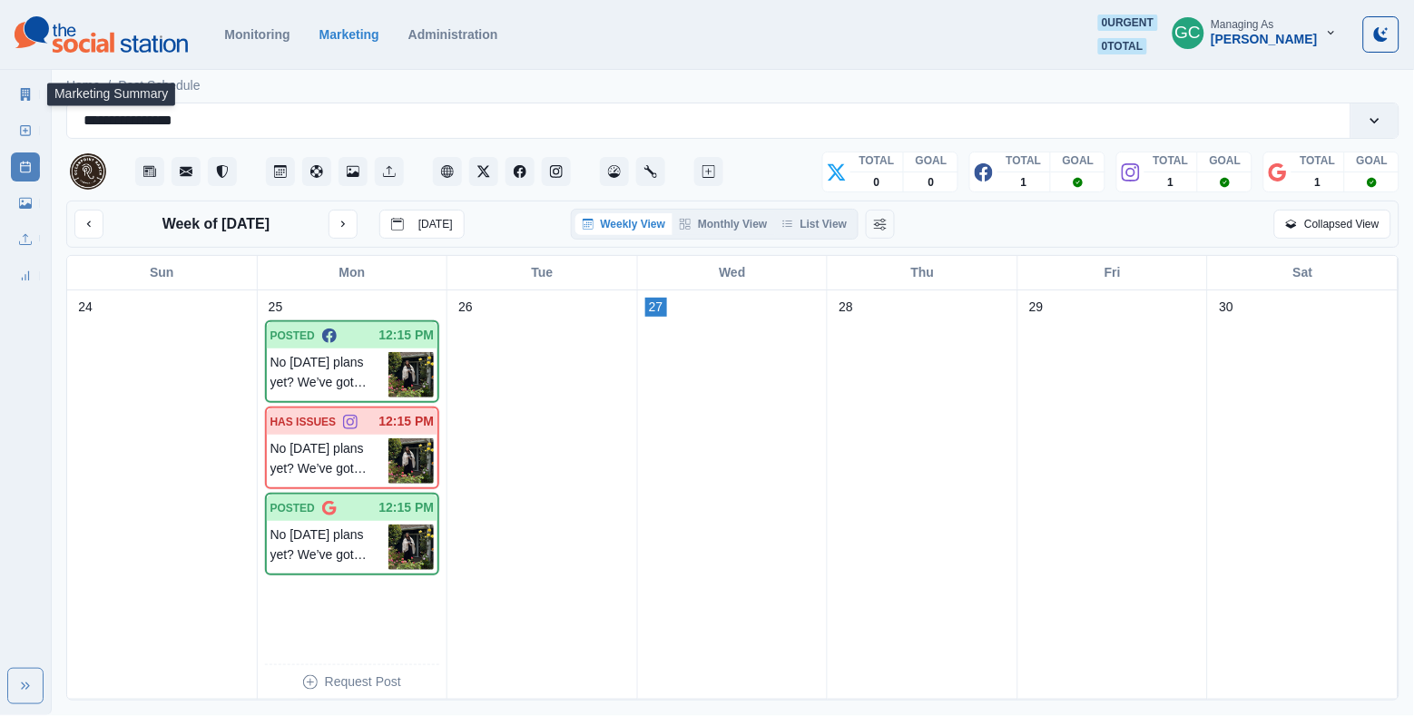
click at [33, 117] on link "New Post" at bounding box center [25, 130] width 29 height 29
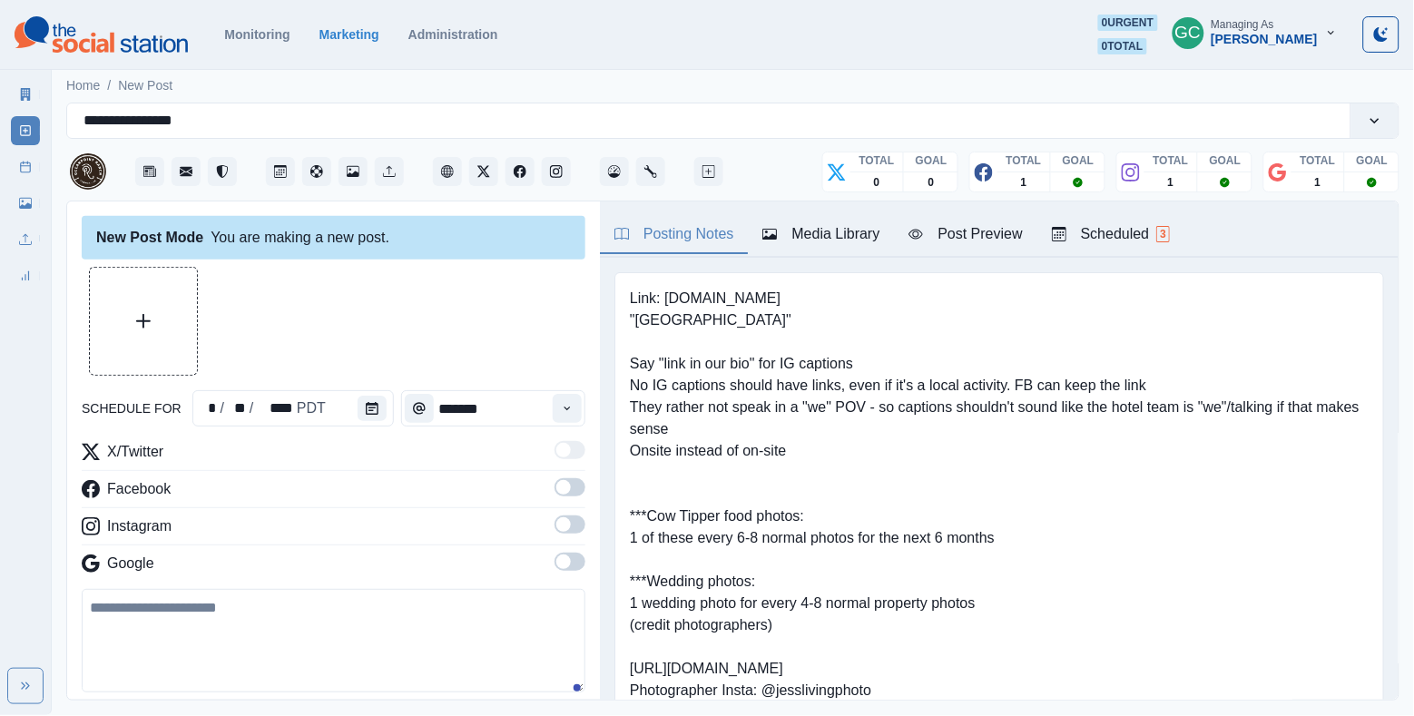
click at [1087, 259] on div "Link: [DOMAIN_NAME] "[GEOGRAPHIC_DATA]" Say "link in our bio" for IG captions N…" at bounding box center [999, 647] width 799 height 779
click at [1138, 216] on button "Scheduled 3" at bounding box center [1111, 235] width 147 height 38
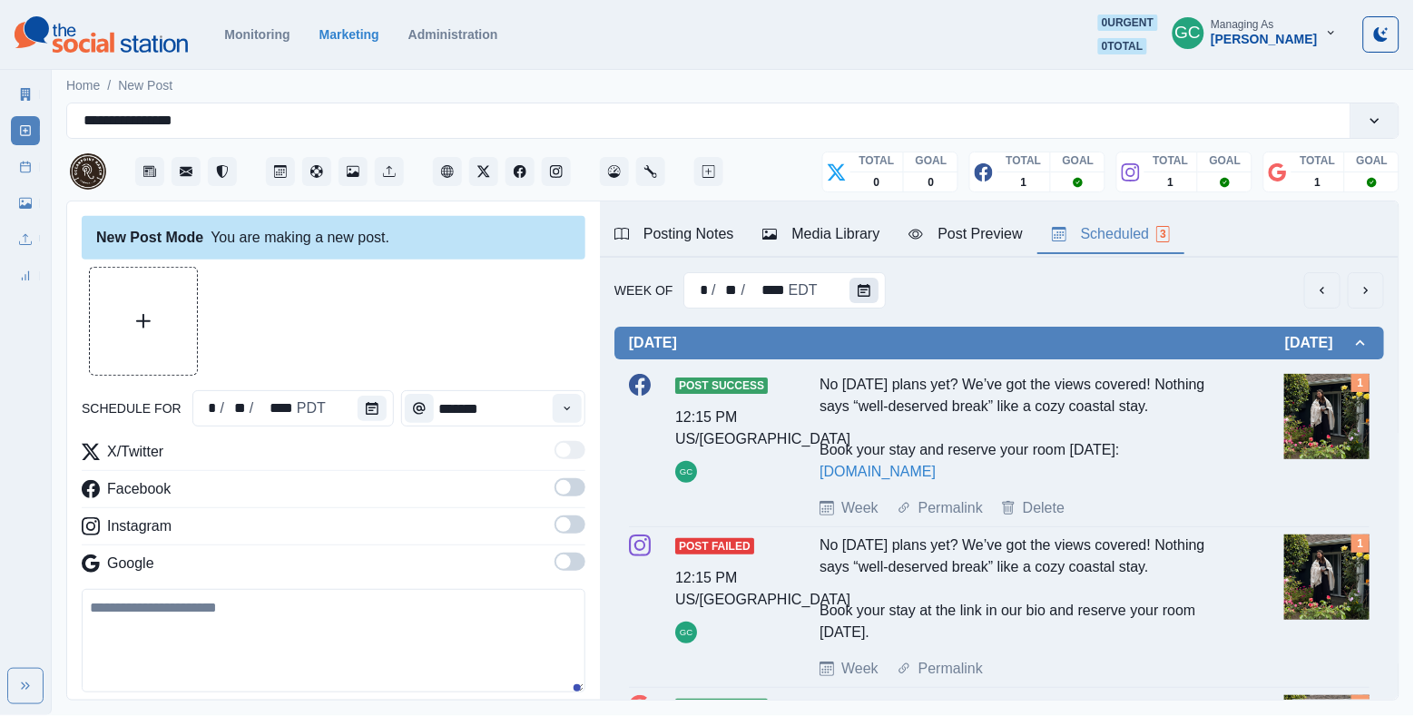
click at [854, 287] on button "Calendar" at bounding box center [864, 290] width 29 height 25
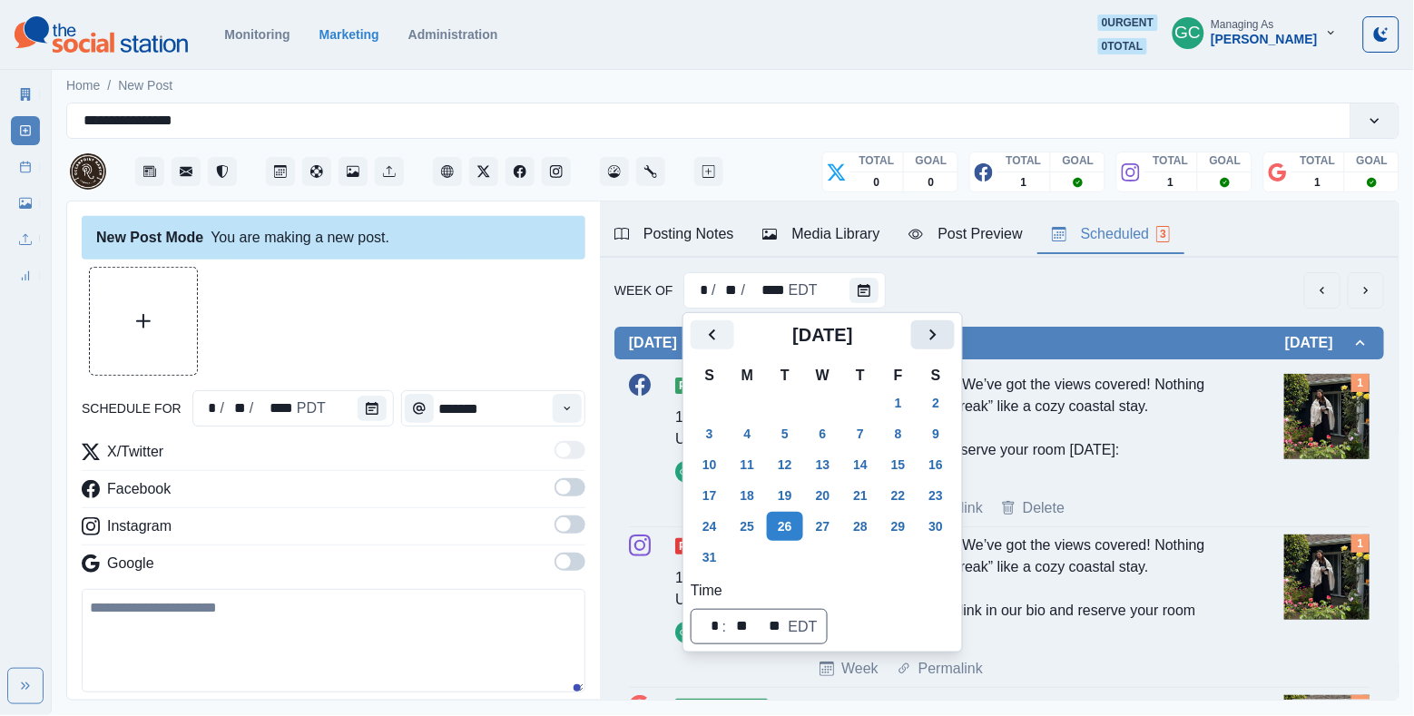
click at [944, 328] on icon "Next" at bounding box center [933, 335] width 22 height 22
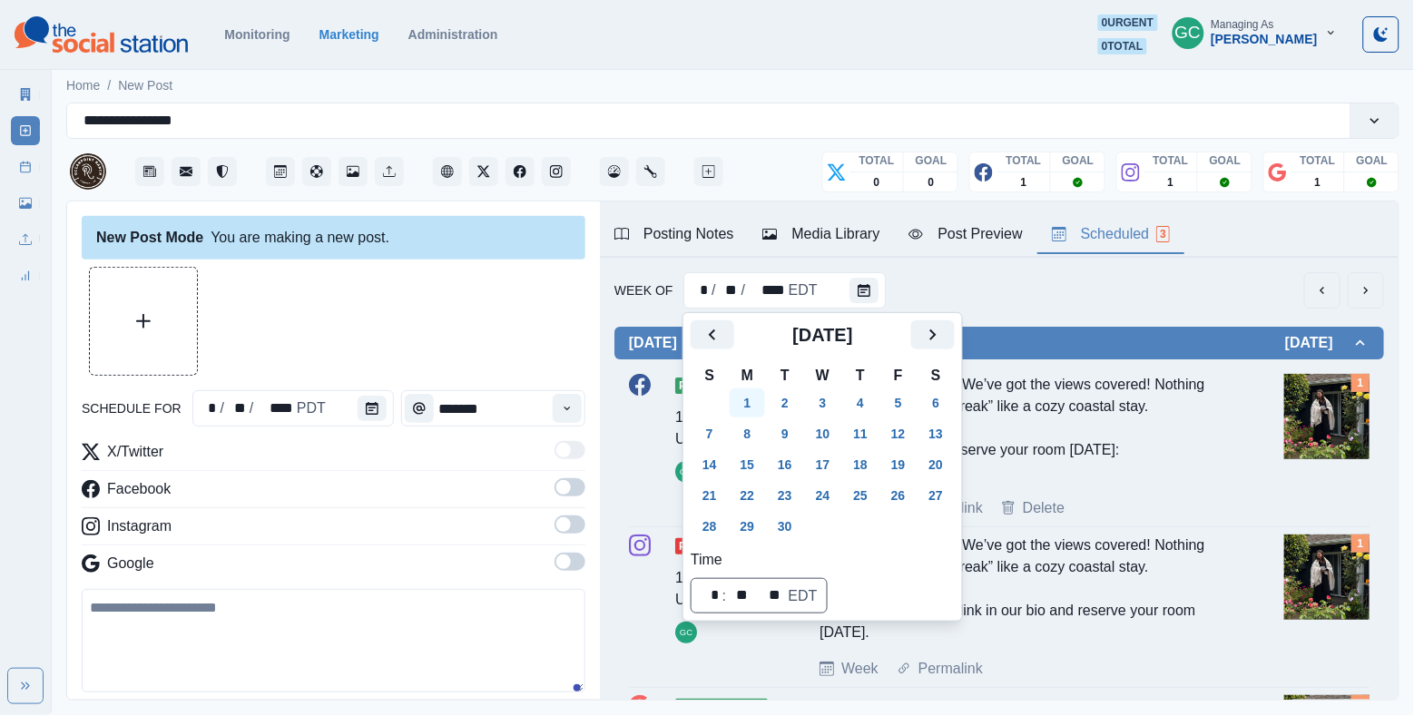
click at [753, 404] on button "1" at bounding box center [748, 403] width 36 height 29
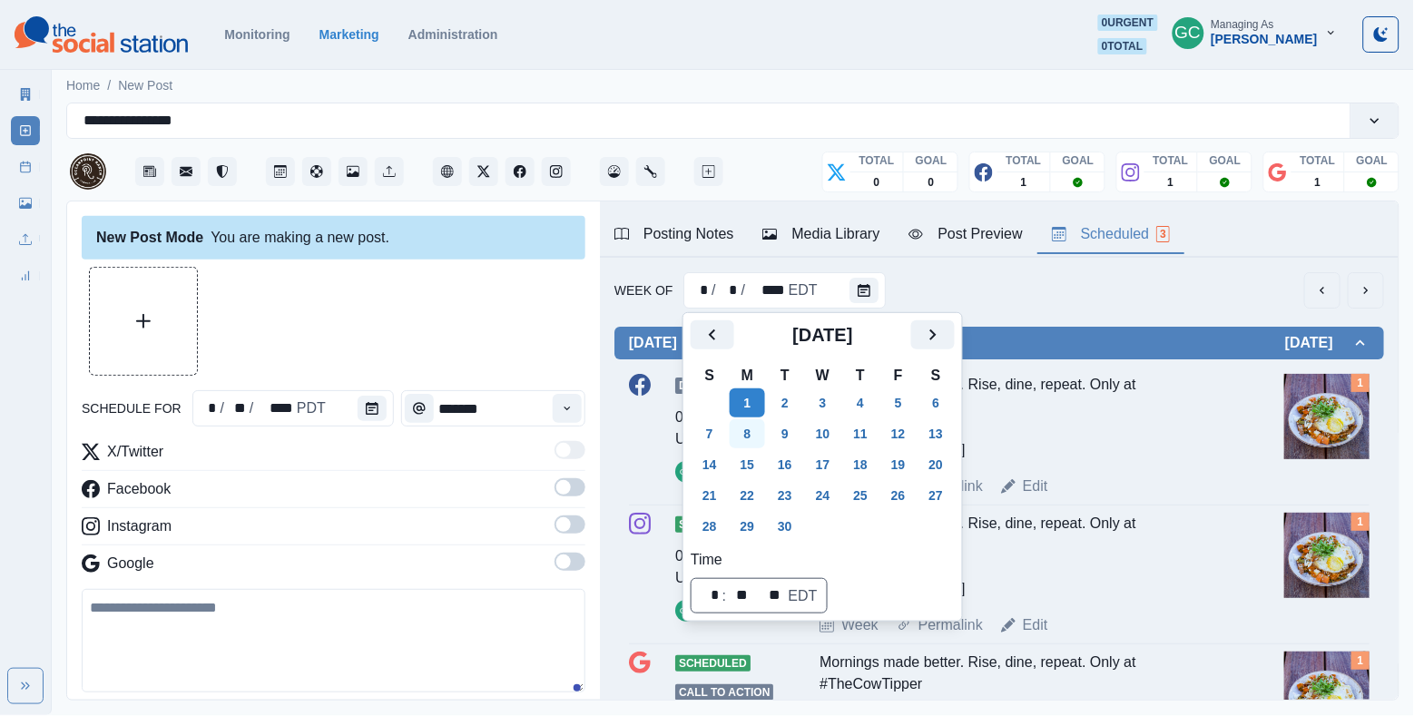
click at [753, 437] on button "8" at bounding box center [748, 433] width 36 height 29
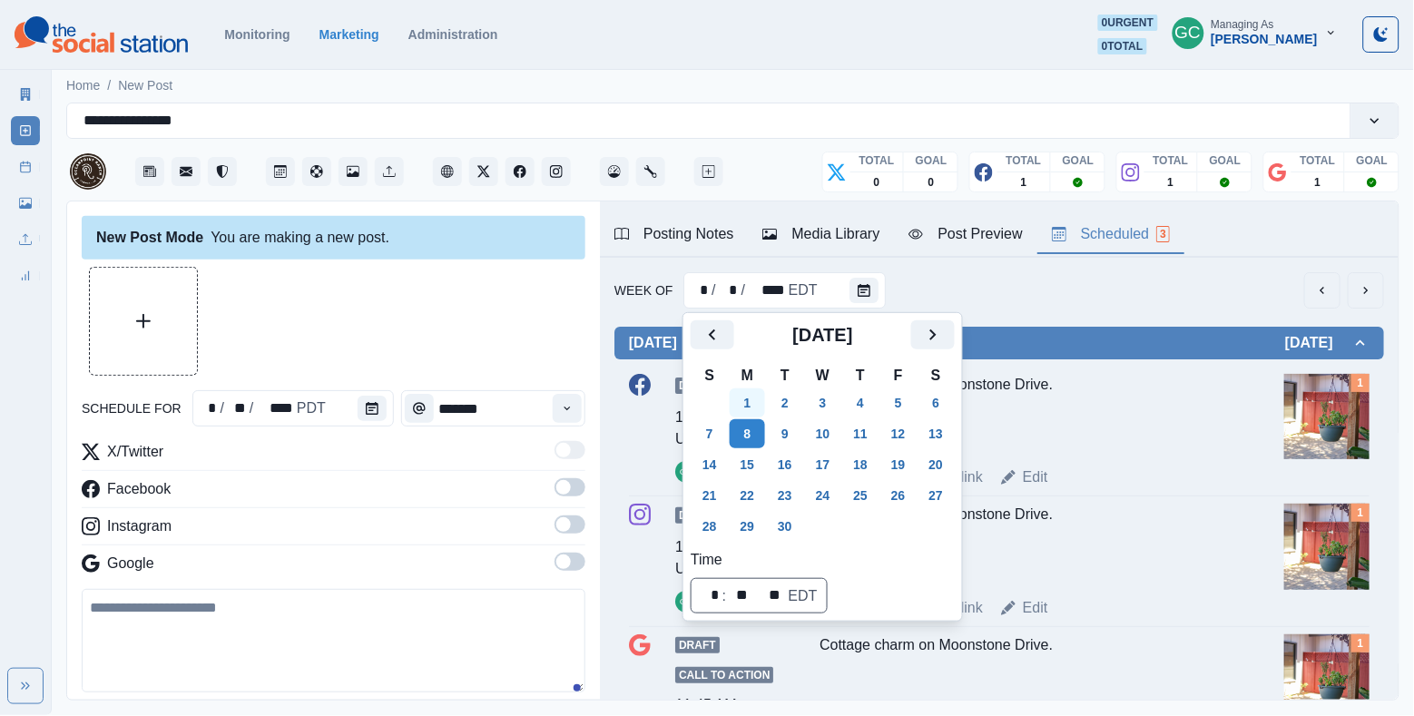
click at [752, 414] on button "1" at bounding box center [748, 403] width 36 height 29
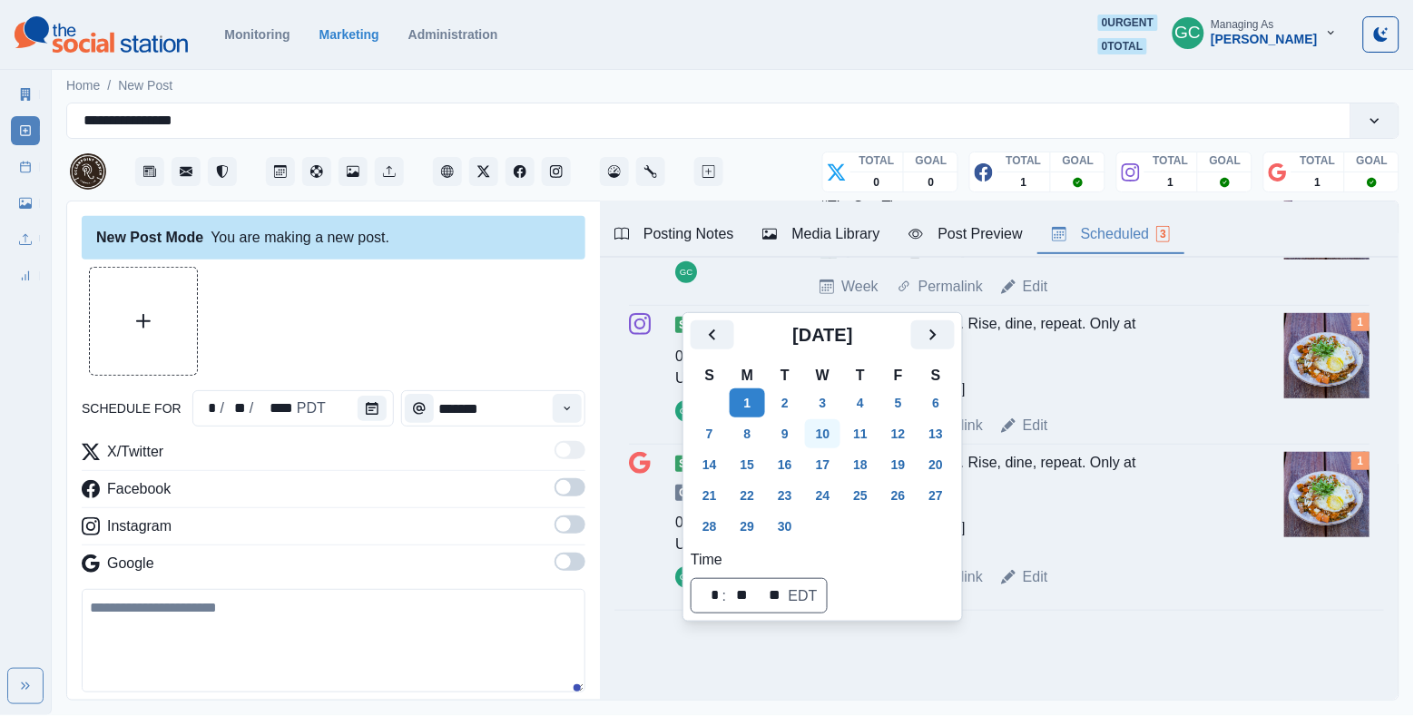
click at [841, 445] on button "10" at bounding box center [823, 433] width 36 height 29
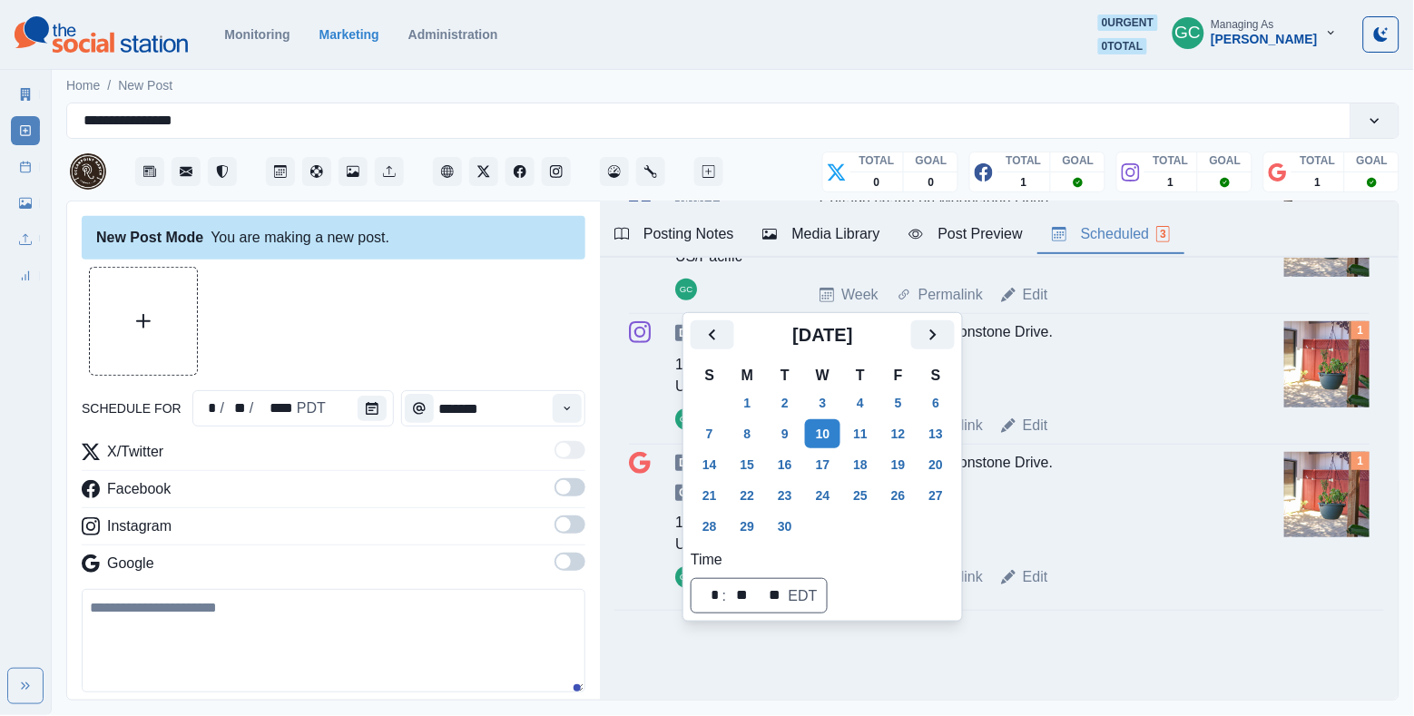
scroll to position [189, 0]
click at [842, 467] on td "17" at bounding box center [823, 464] width 38 height 31
click at [878, 462] on button "18" at bounding box center [860, 464] width 36 height 29
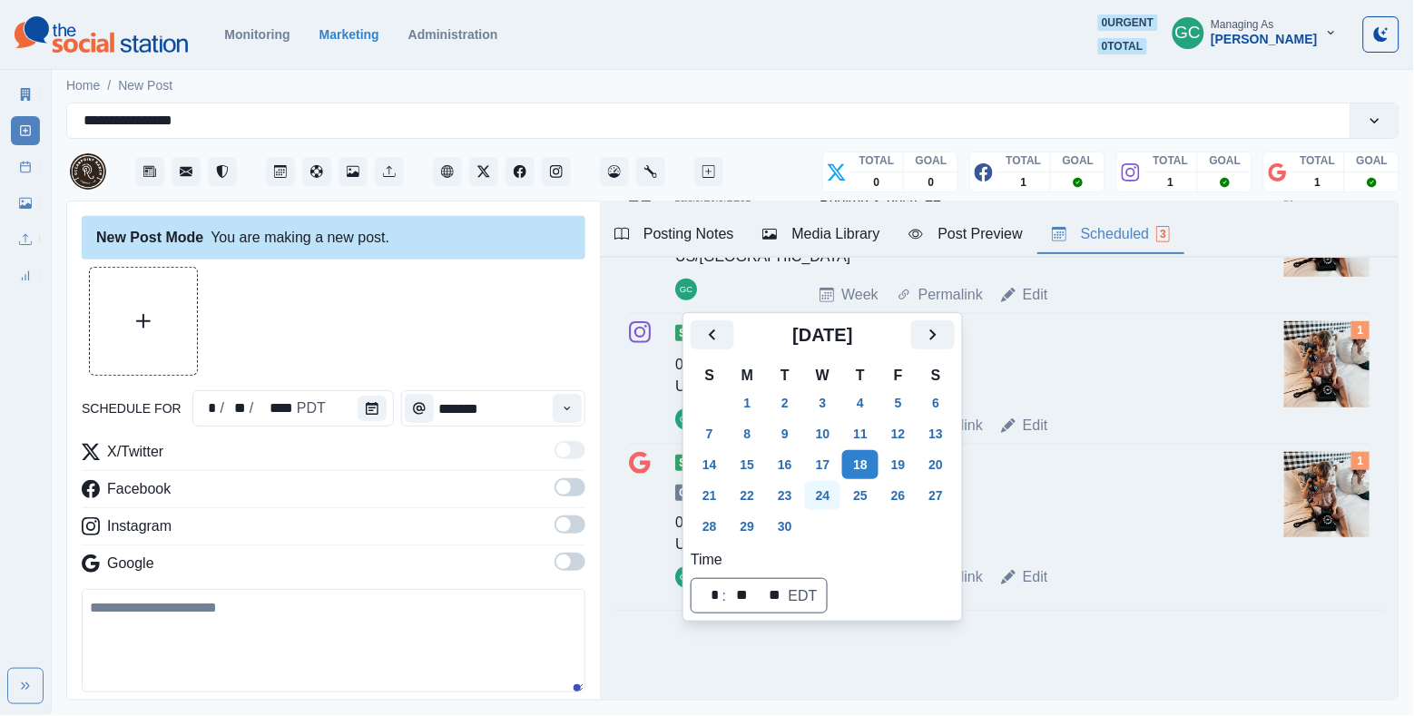
click at [836, 491] on button "24" at bounding box center [823, 495] width 36 height 29
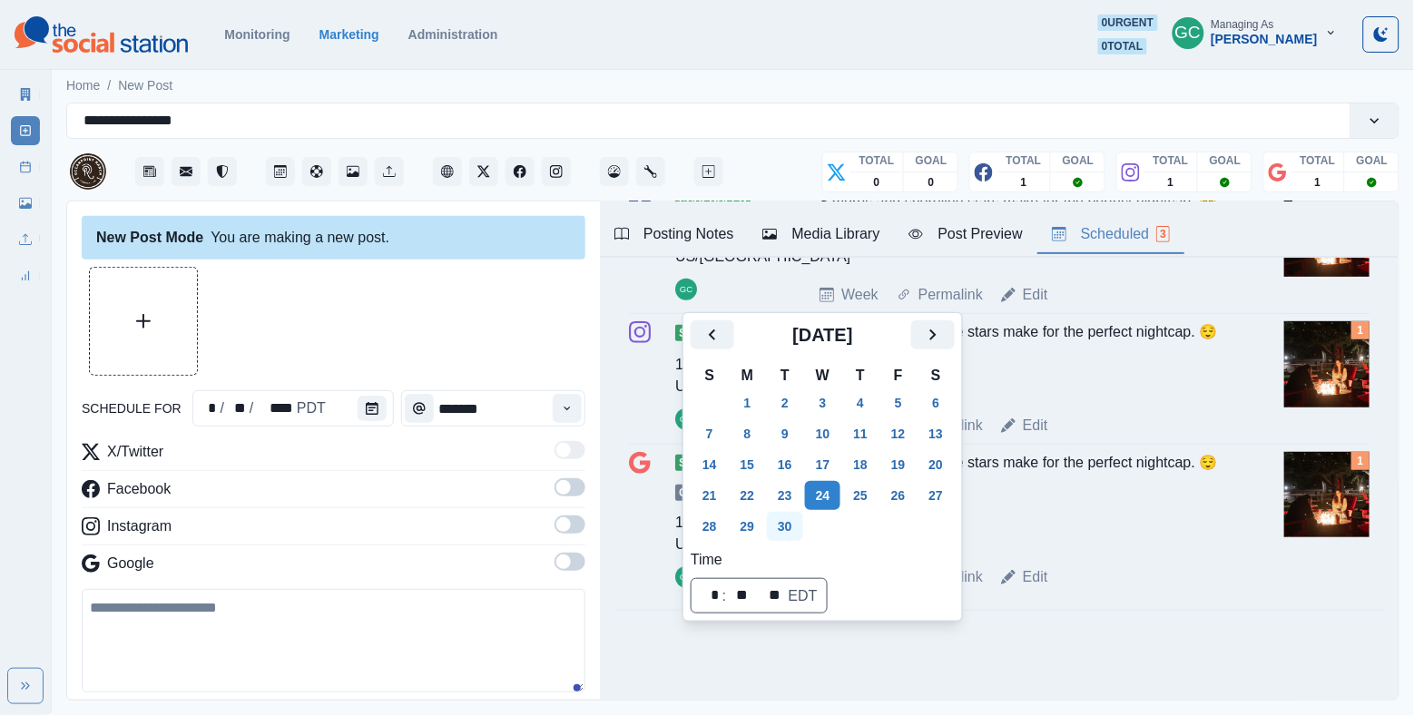
scroll to position [189, 0]
click at [797, 529] on button "30" at bounding box center [785, 526] width 36 height 29
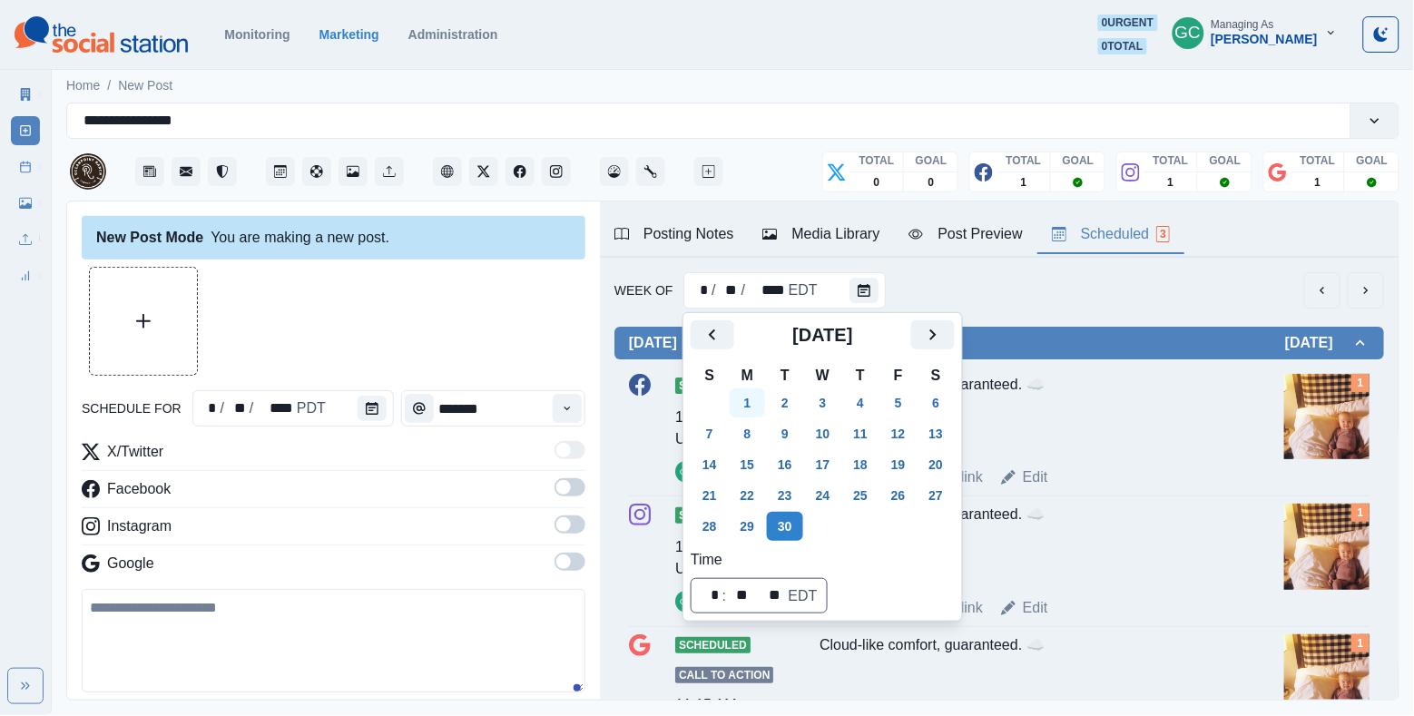
click at [762, 401] on button "1" at bounding box center [748, 403] width 36 height 29
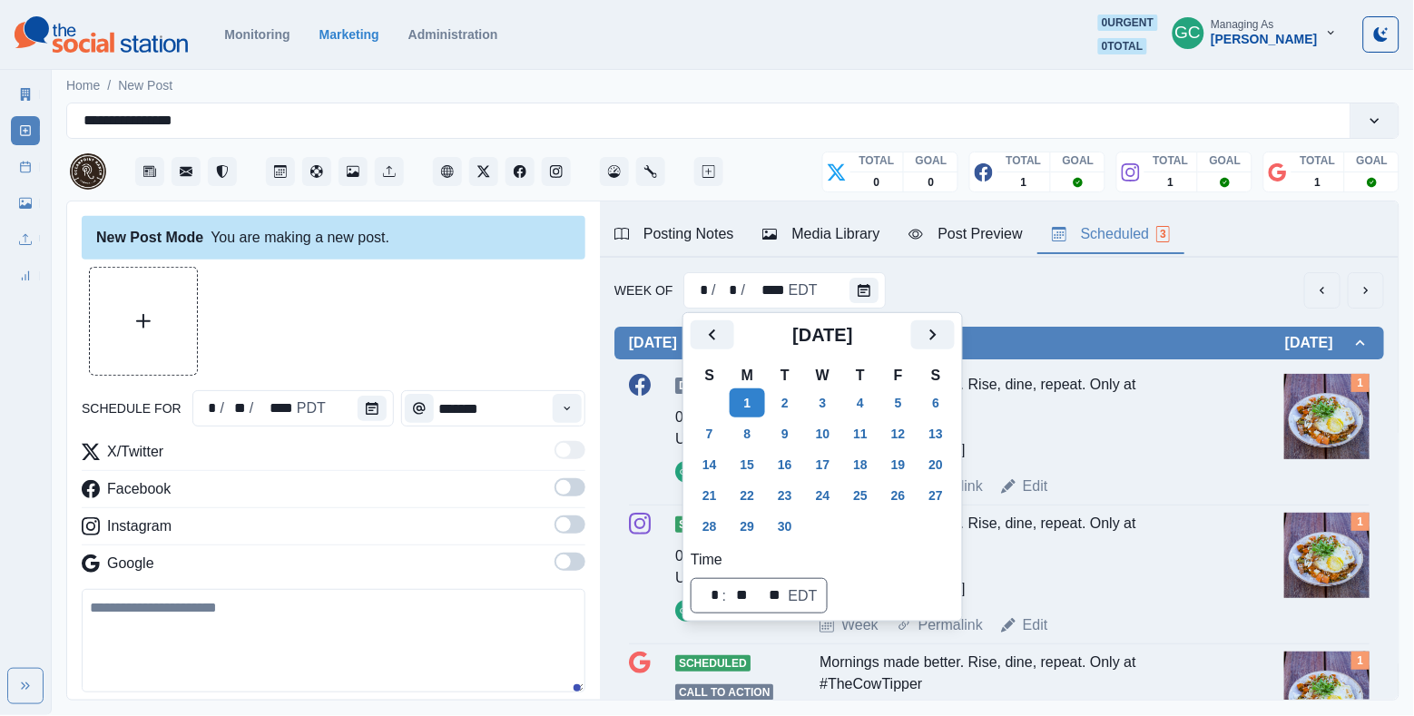
click at [1076, 452] on div "Mornings made better. Rise, dine, repeat. Only at #TheCowTipper 📷: [PERSON_NAME]" at bounding box center [1025, 417] width 410 height 87
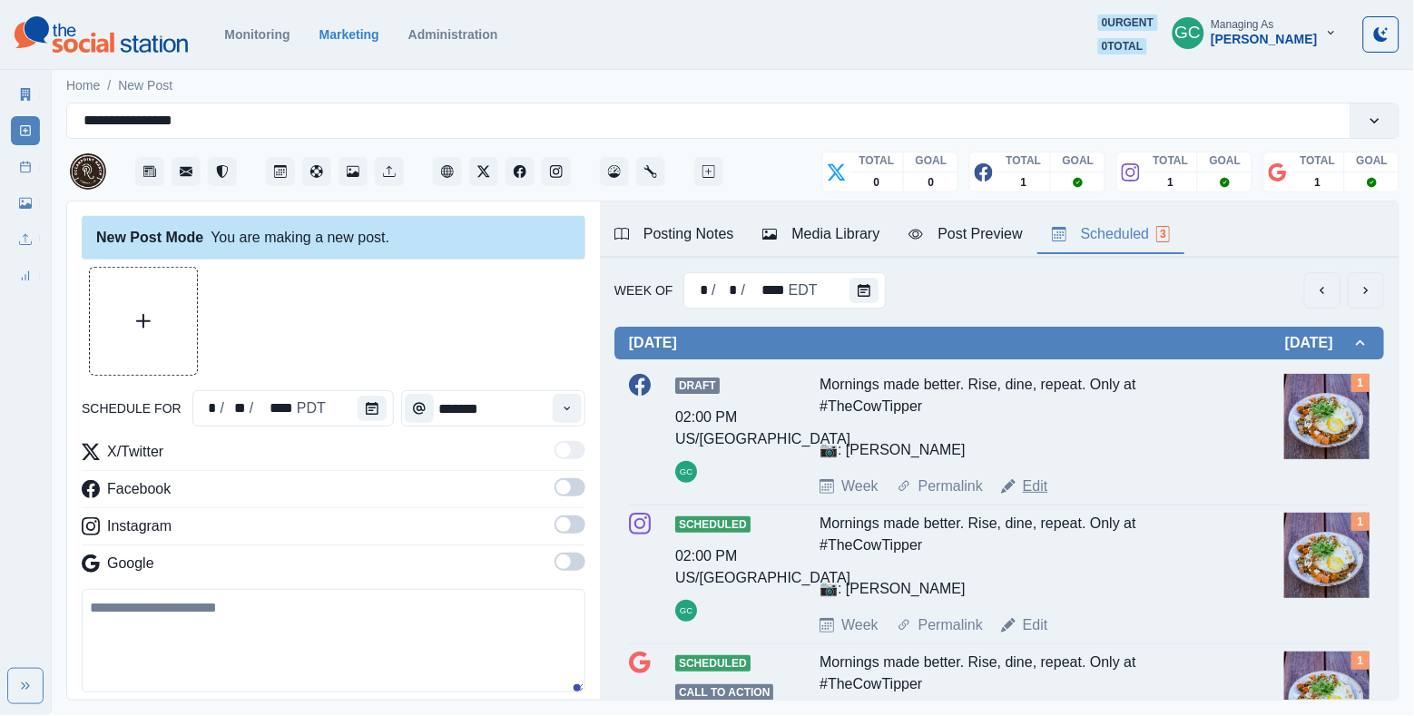
click at [1036, 493] on link "Edit" at bounding box center [1035, 487] width 25 height 22
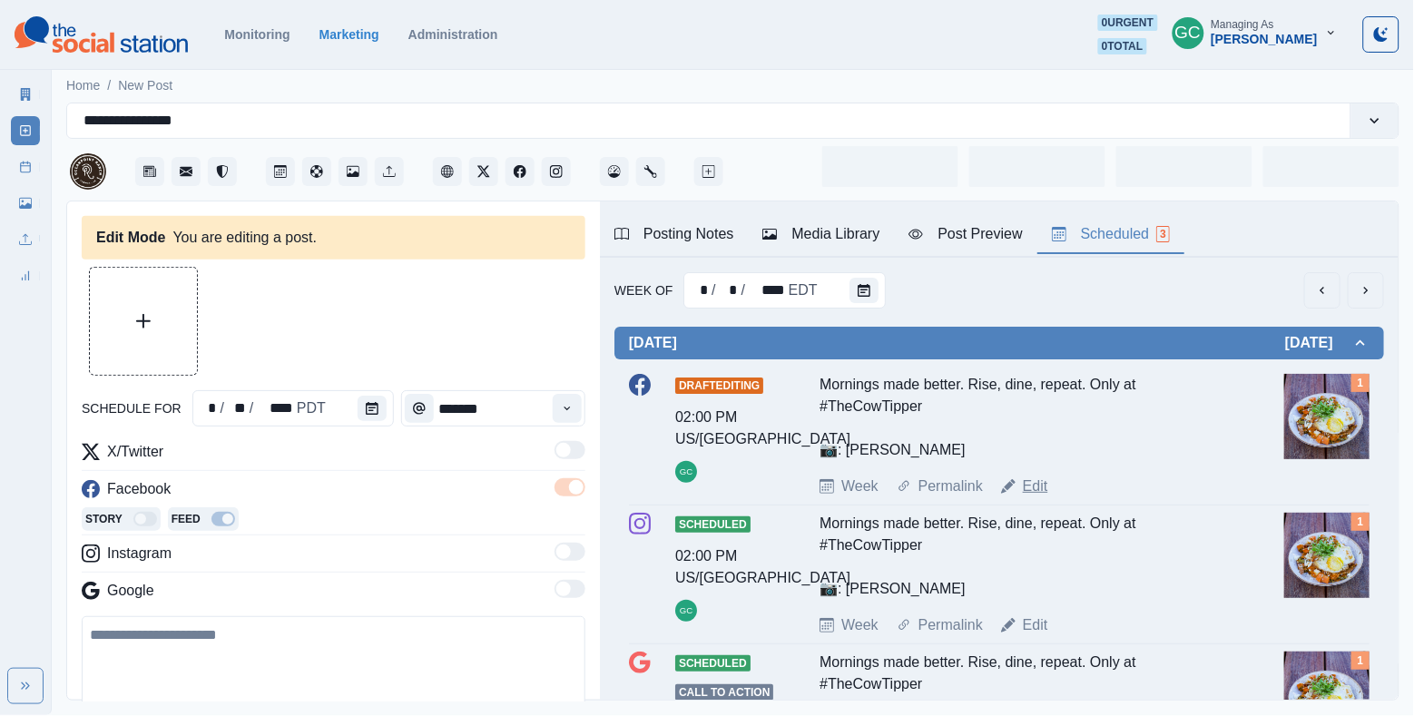
type input "*******"
type textarea "**********"
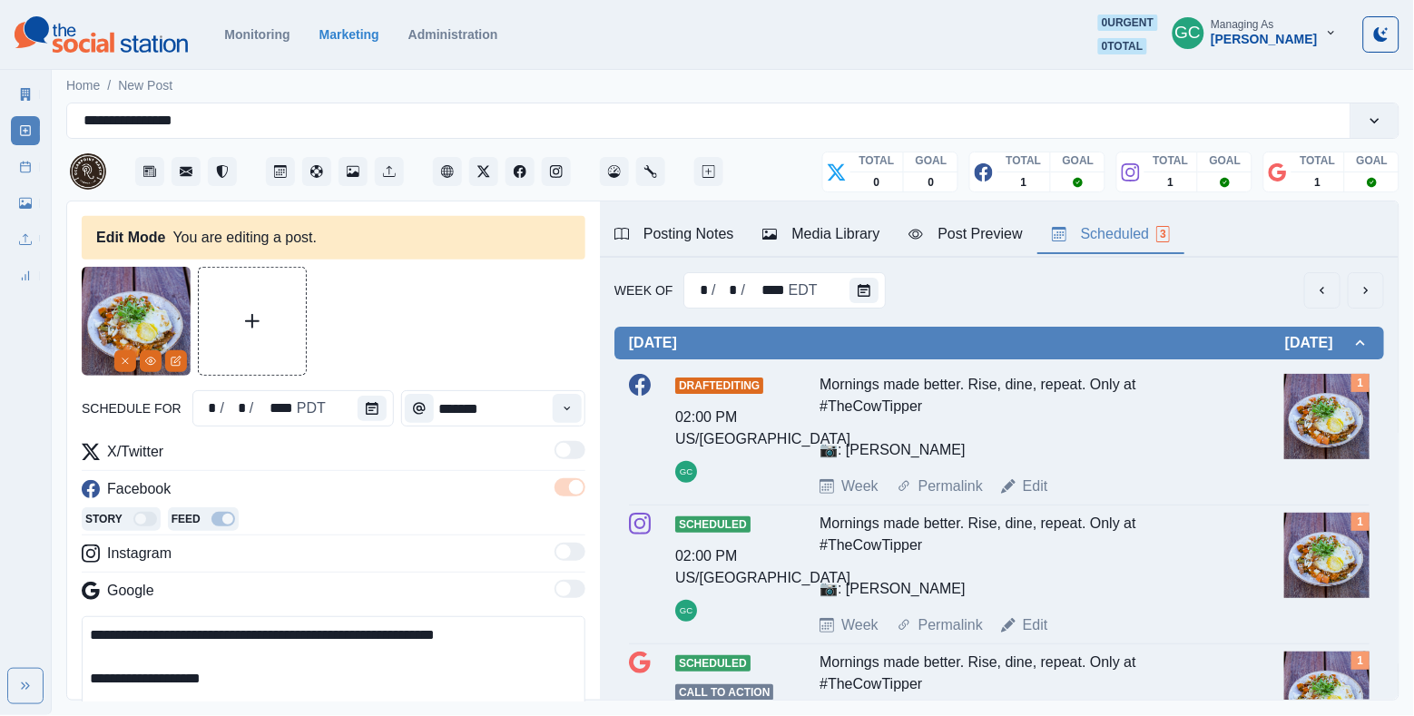
click at [851, 228] on div "Media Library" at bounding box center [821, 234] width 117 height 22
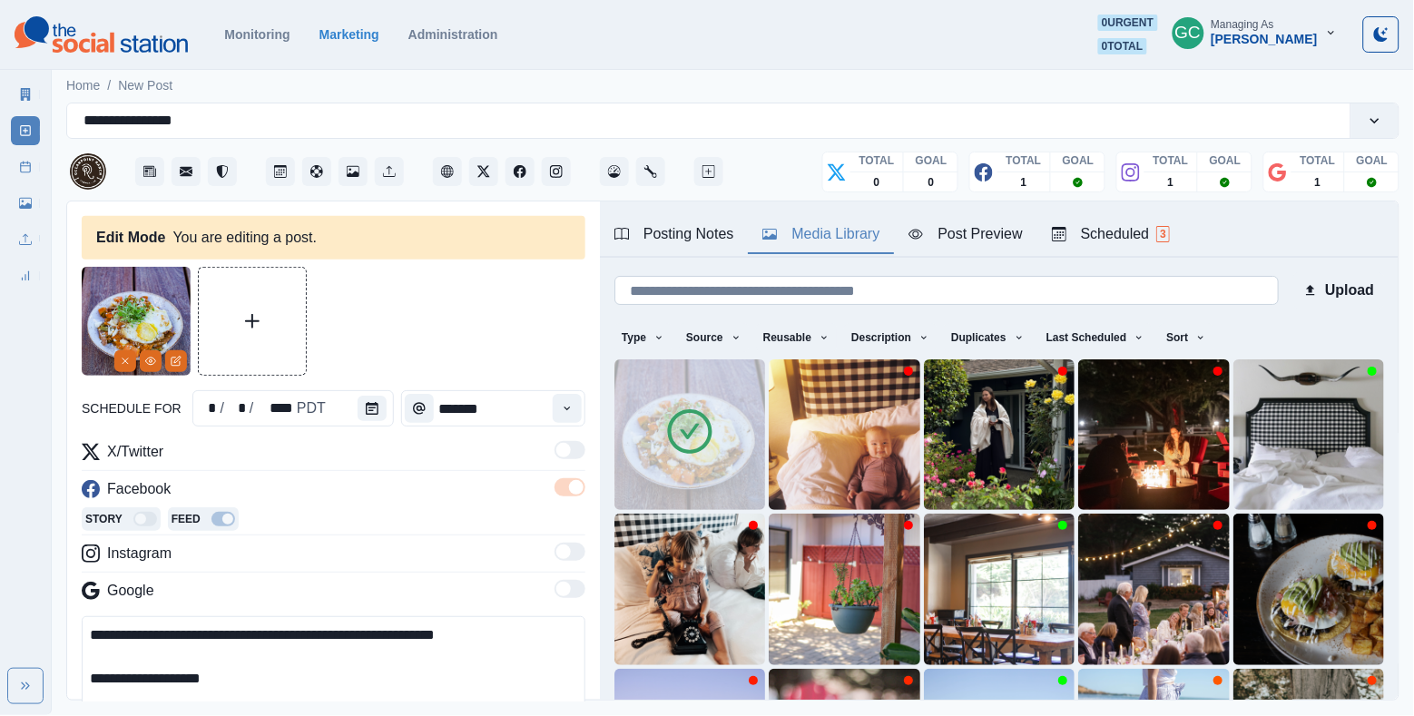
click at [860, 297] on input at bounding box center [947, 290] width 665 height 29
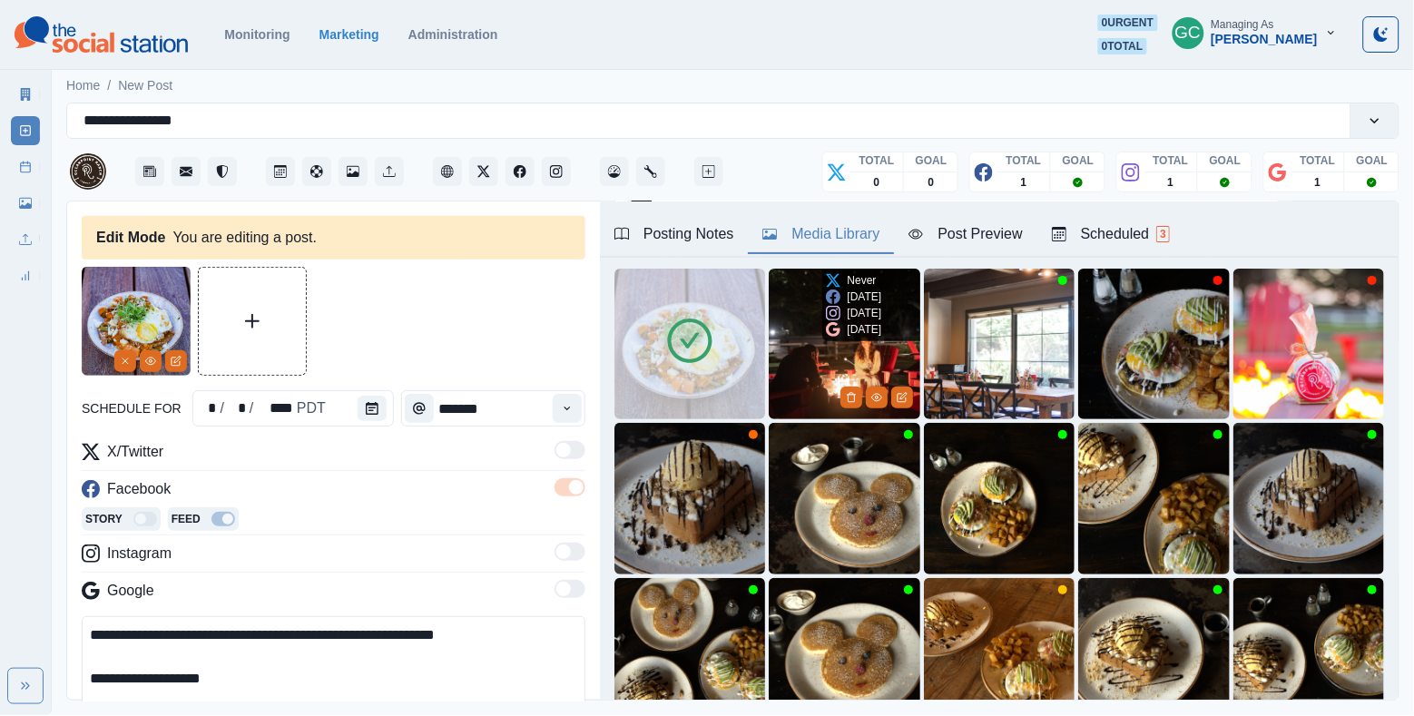
scroll to position [113, 0]
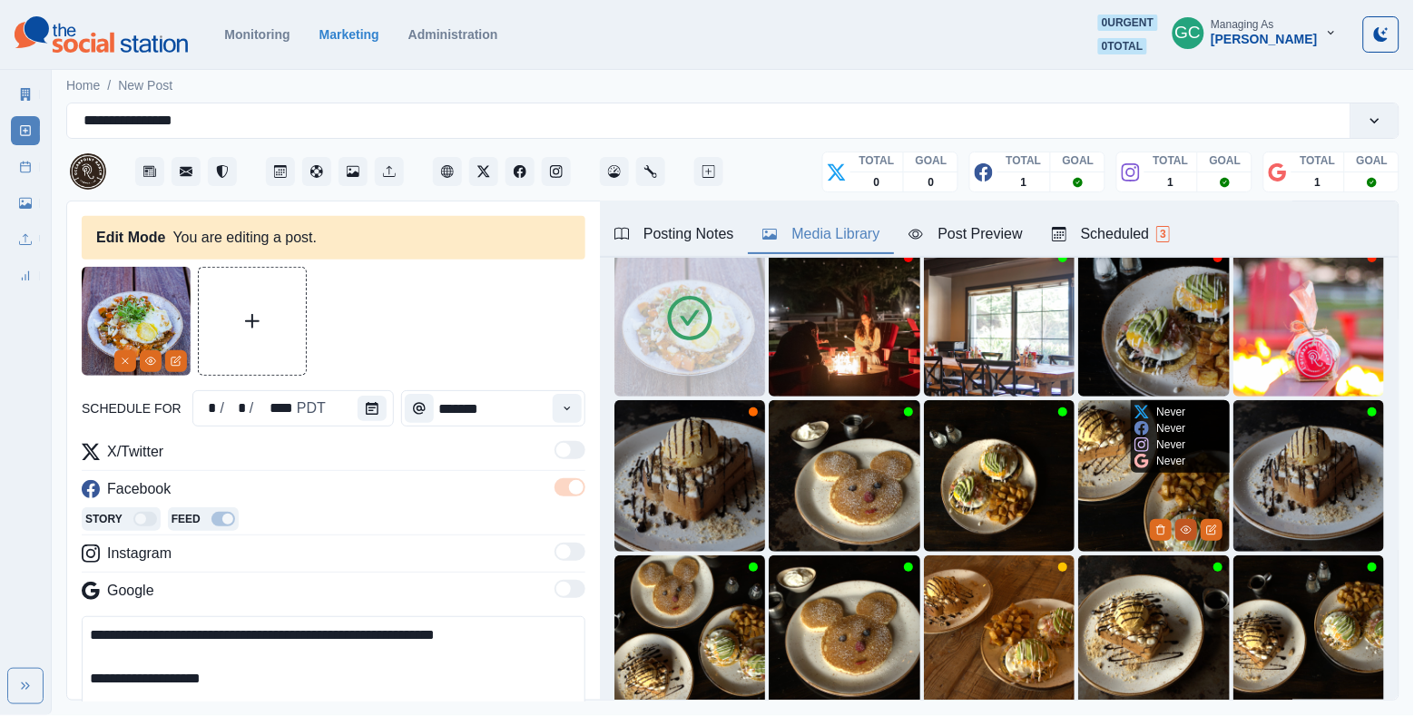
type input "****"
click at [1187, 534] on icon "View Media" at bounding box center [1186, 530] width 11 height 11
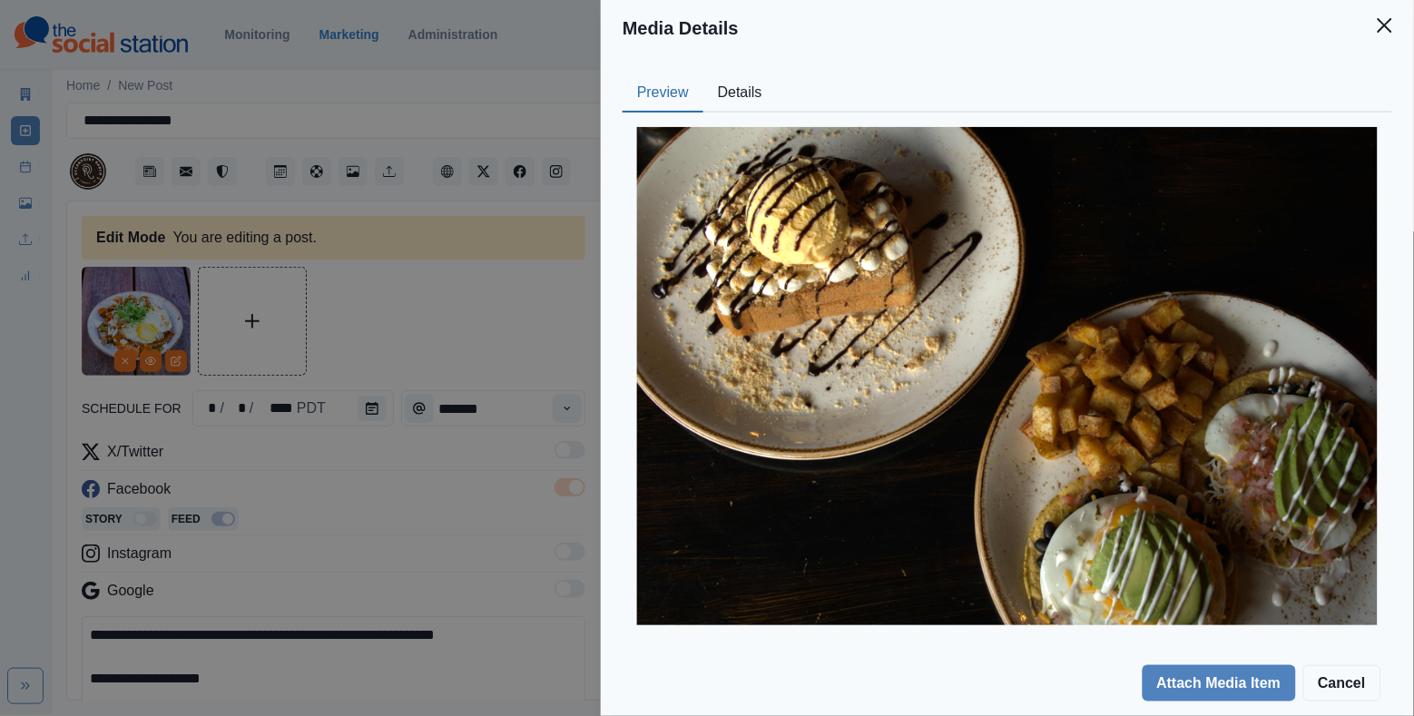
click at [746, 86] on button "Details" at bounding box center [741, 93] width 74 height 38
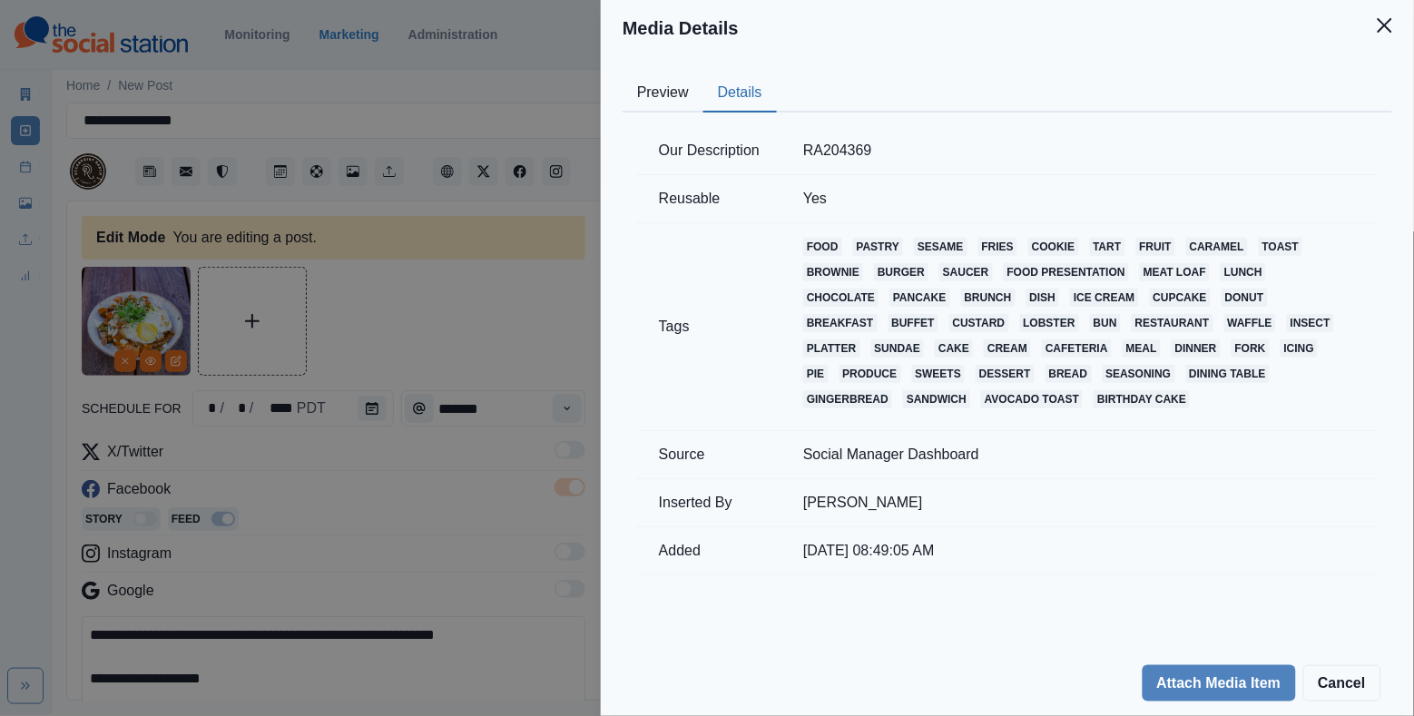
click at [455, 261] on div "Media Details Preview Details Our Description RA204369 Reusable Yes Tags food p…" at bounding box center [707, 358] width 1414 height 716
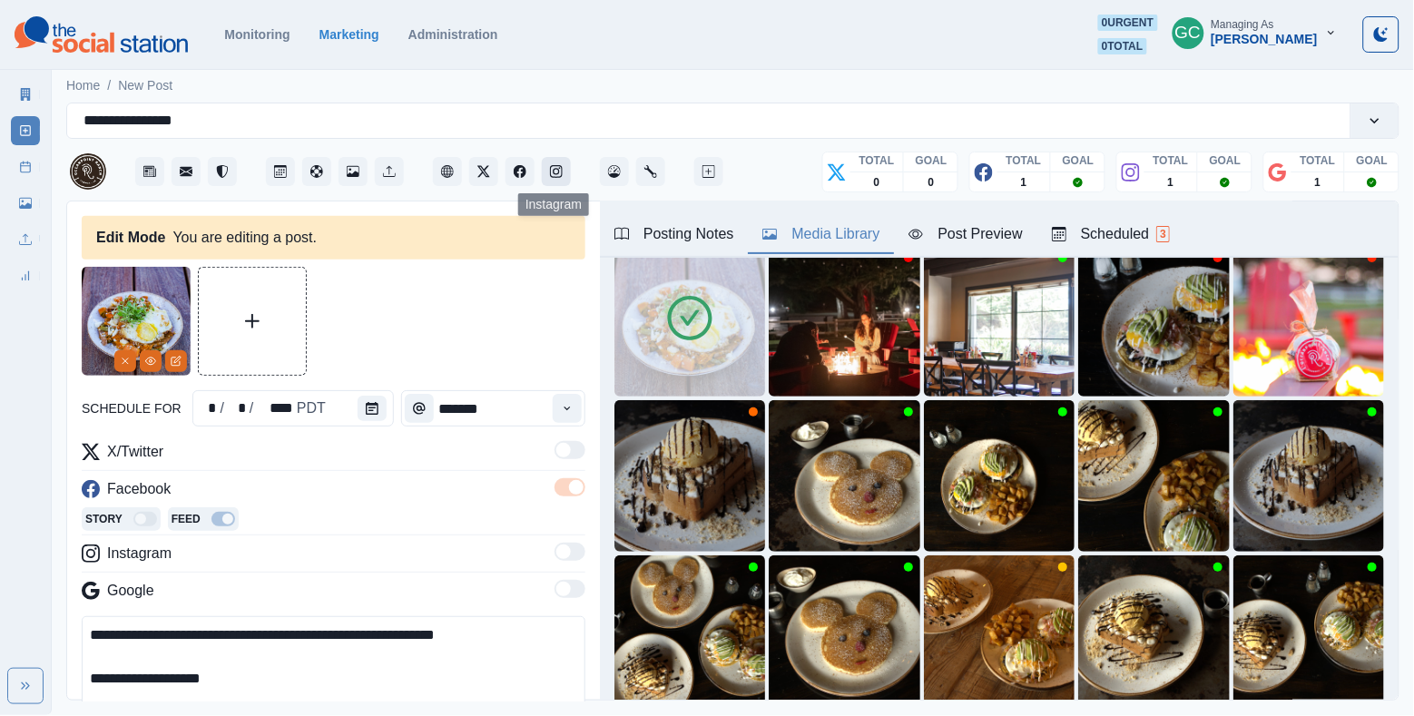
click at [561, 179] on button "Instagram" at bounding box center [556, 171] width 29 height 29
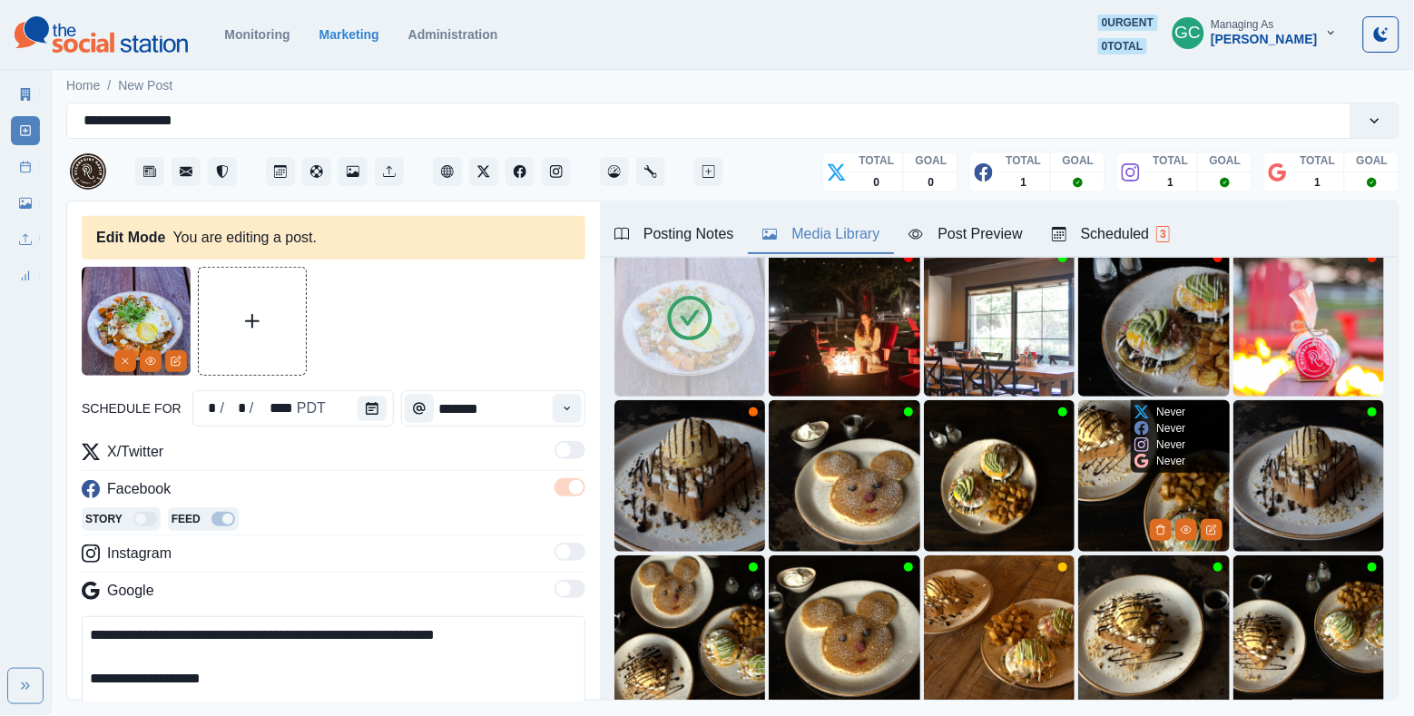
click at [1116, 476] on img at bounding box center [1153, 475] width 151 height 151
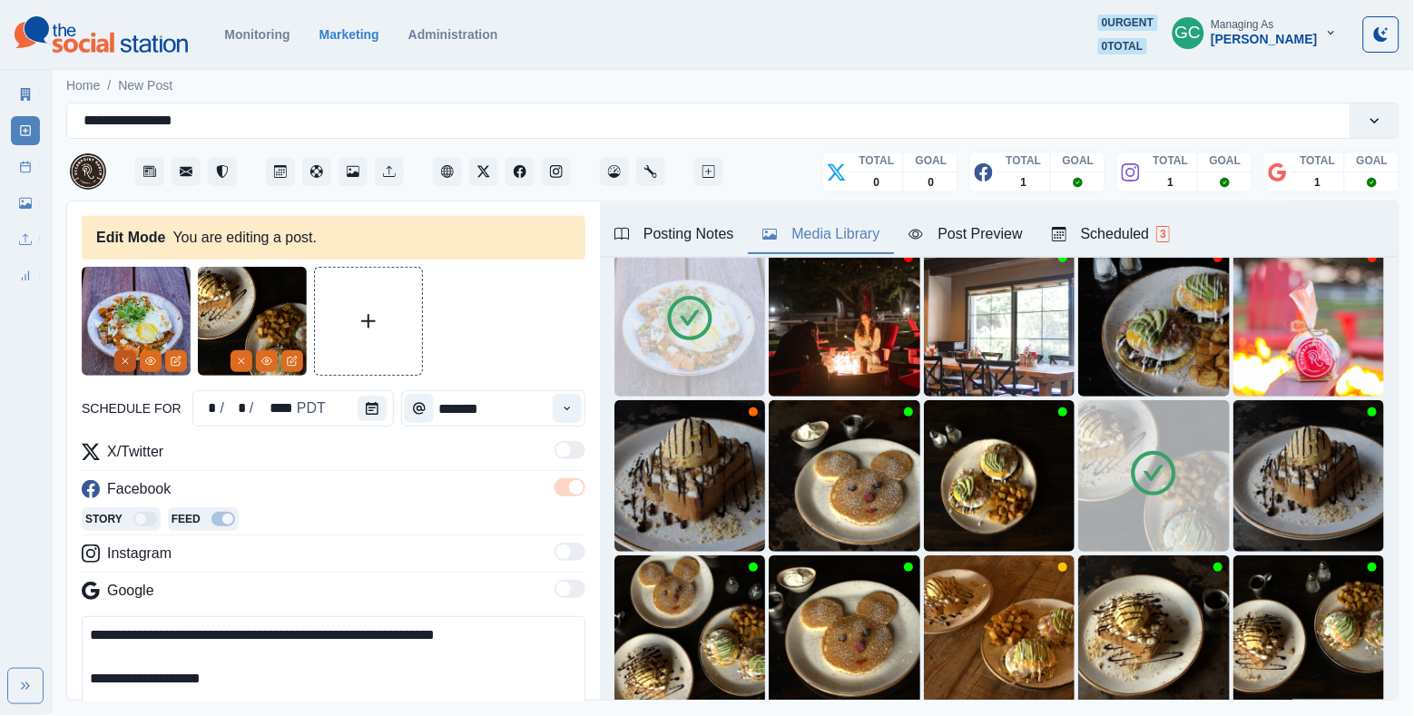
click at [120, 361] on icon "Remove" at bounding box center [125, 361] width 11 height 11
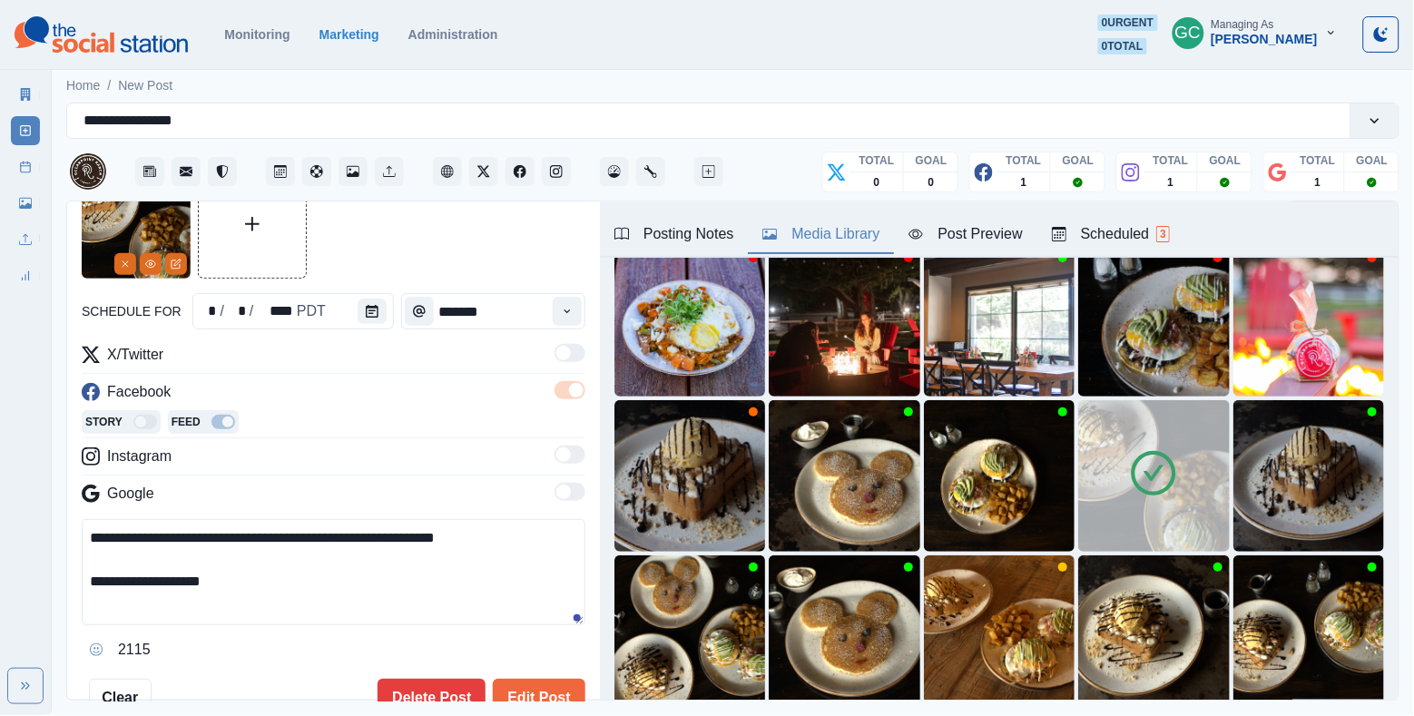
scroll to position [111, 0]
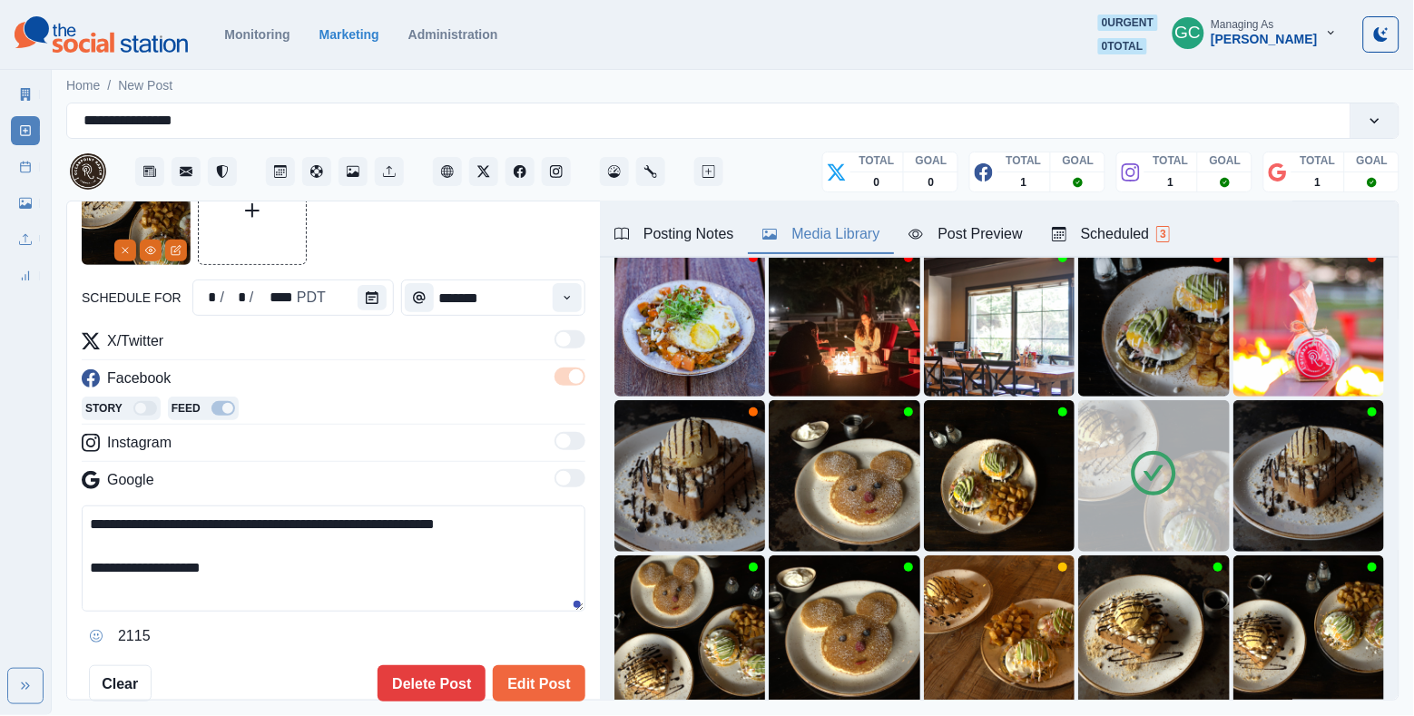
drag, startPoint x: 231, startPoint y: 548, endPoint x: 259, endPoint y: 589, distance: 49.1
click at [259, 589] on textarea "**********" at bounding box center [334, 559] width 504 height 106
type textarea "**********"
click at [524, 685] on button "Edit Post" at bounding box center [539, 683] width 92 height 36
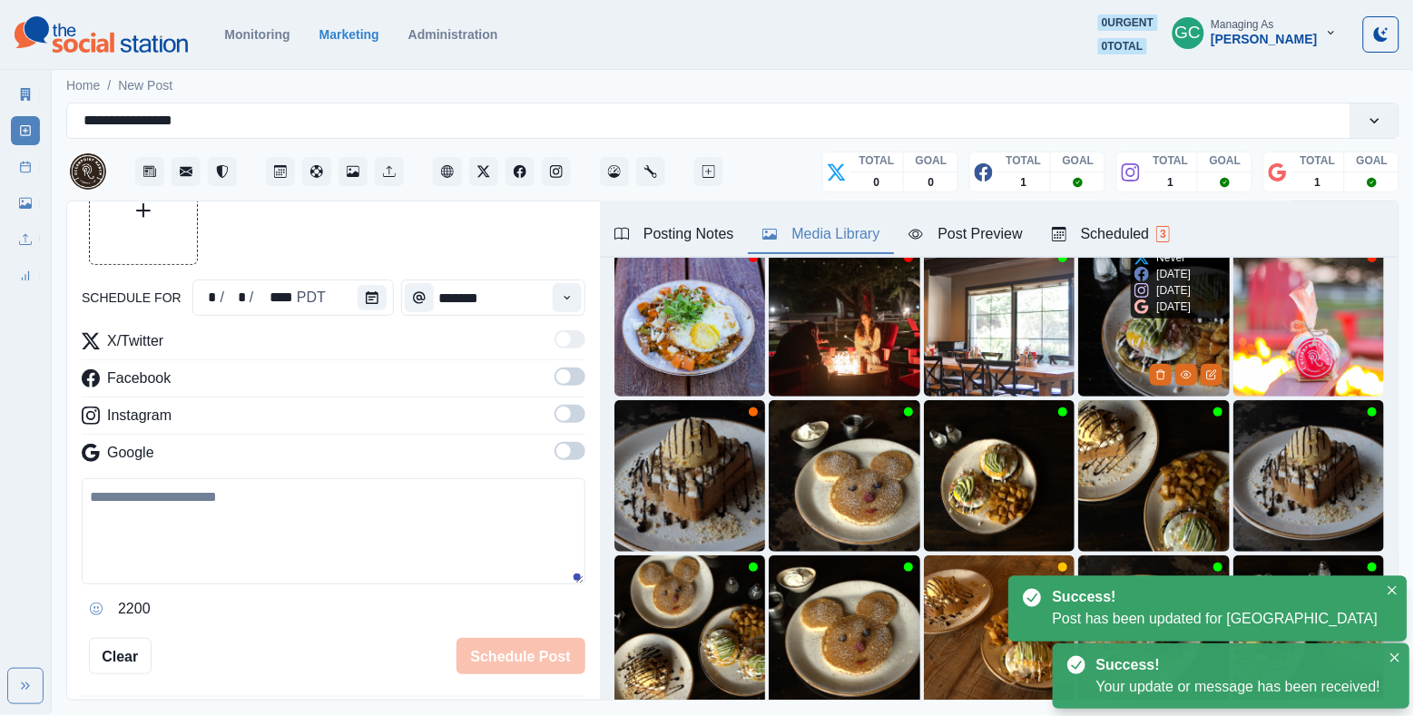
click at [1165, 242] on div "Scheduled 3" at bounding box center [1111, 234] width 118 height 22
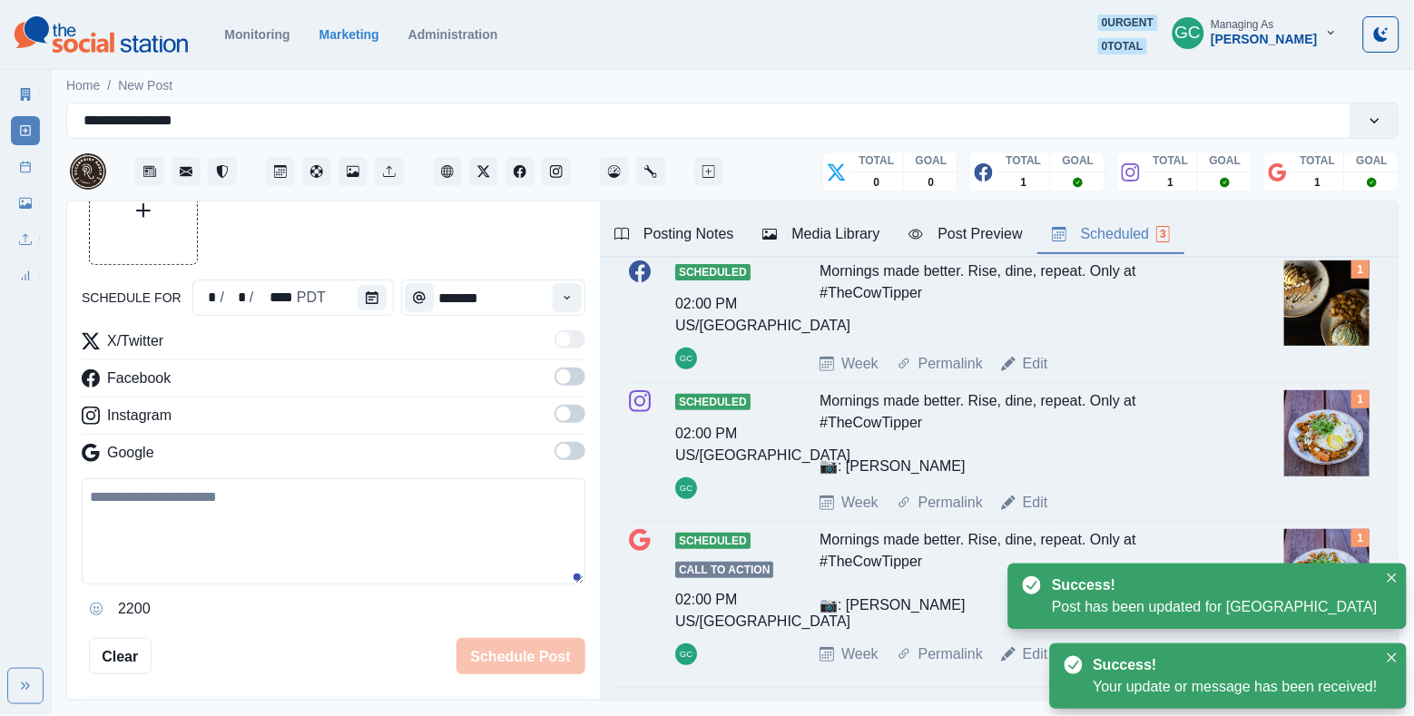
scroll to position [149, 0]
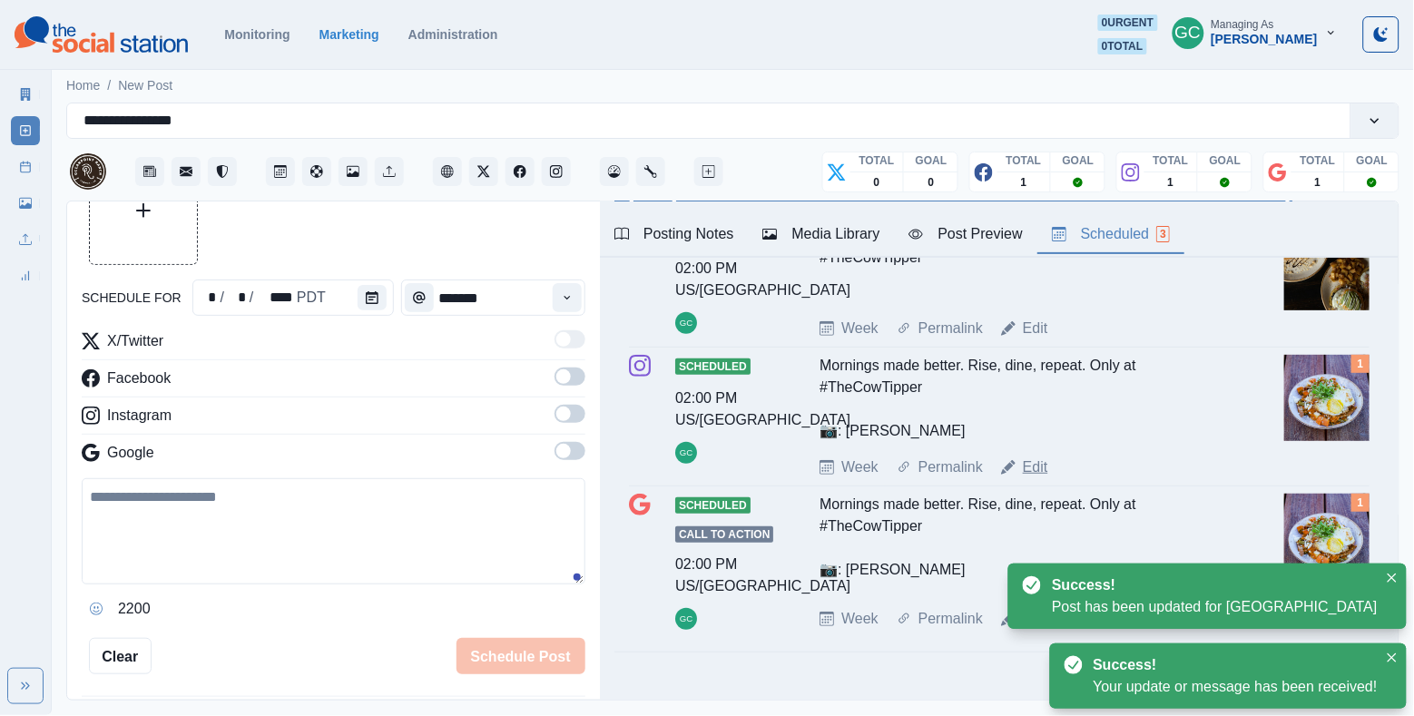
click at [1036, 468] on link "Edit" at bounding box center [1035, 468] width 25 height 22
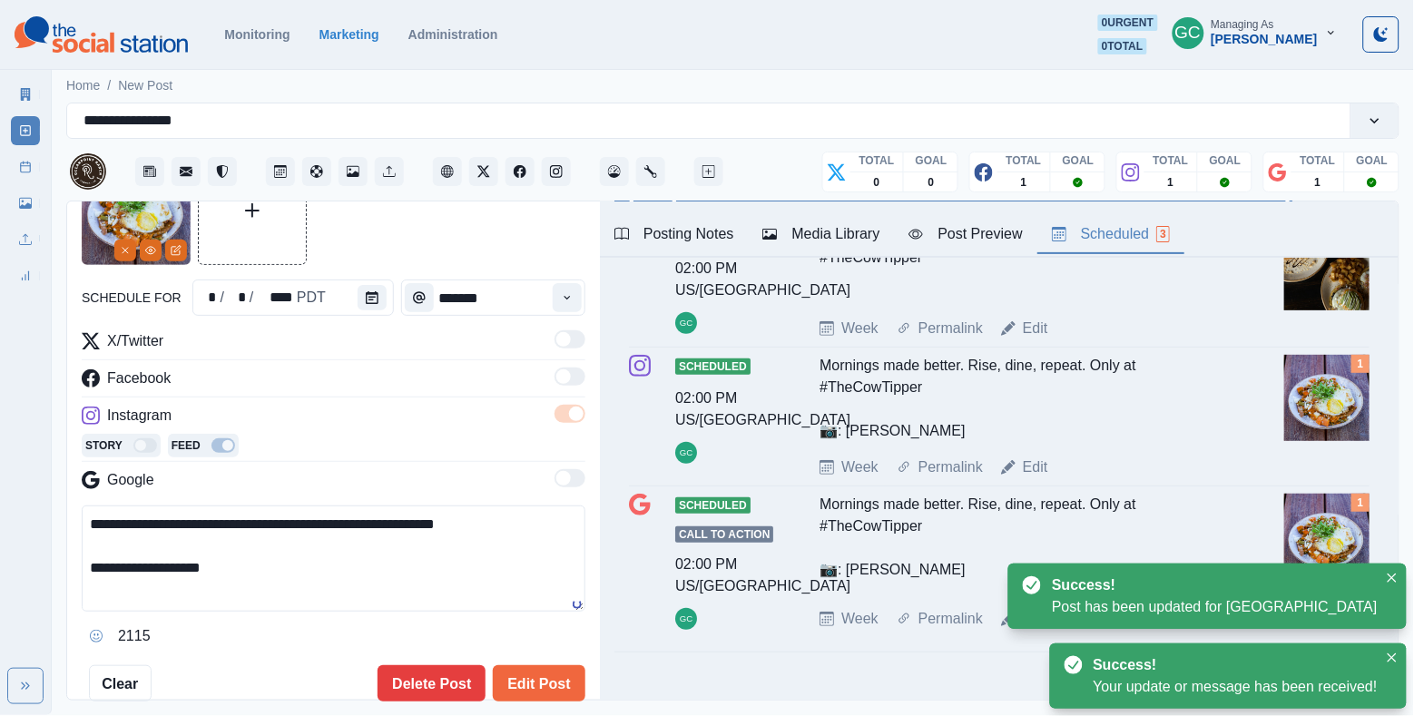
click at [861, 226] on div "Media Library" at bounding box center [821, 234] width 117 height 22
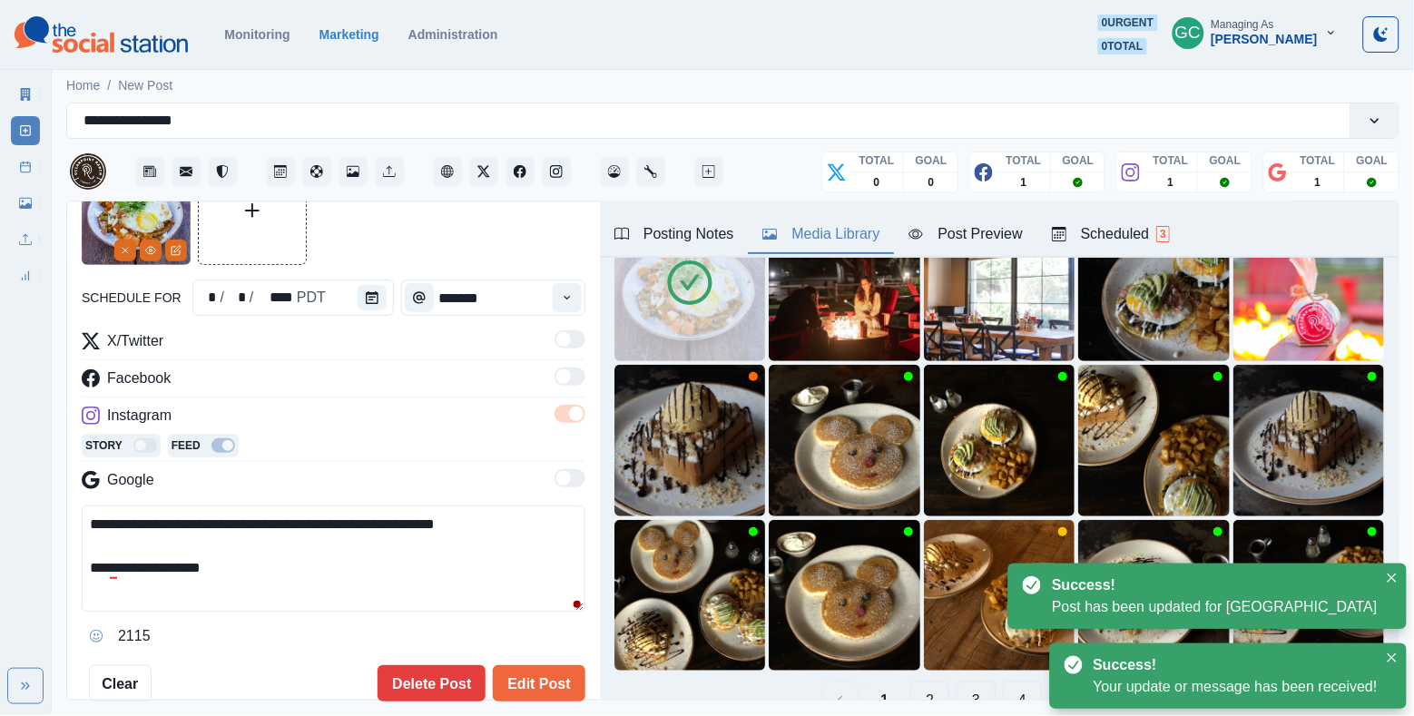
drag, startPoint x: 326, startPoint y: 554, endPoint x: 372, endPoint y: 583, distance: 54.7
click at [340, 569] on textarea "**********" at bounding box center [334, 559] width 504 height 106
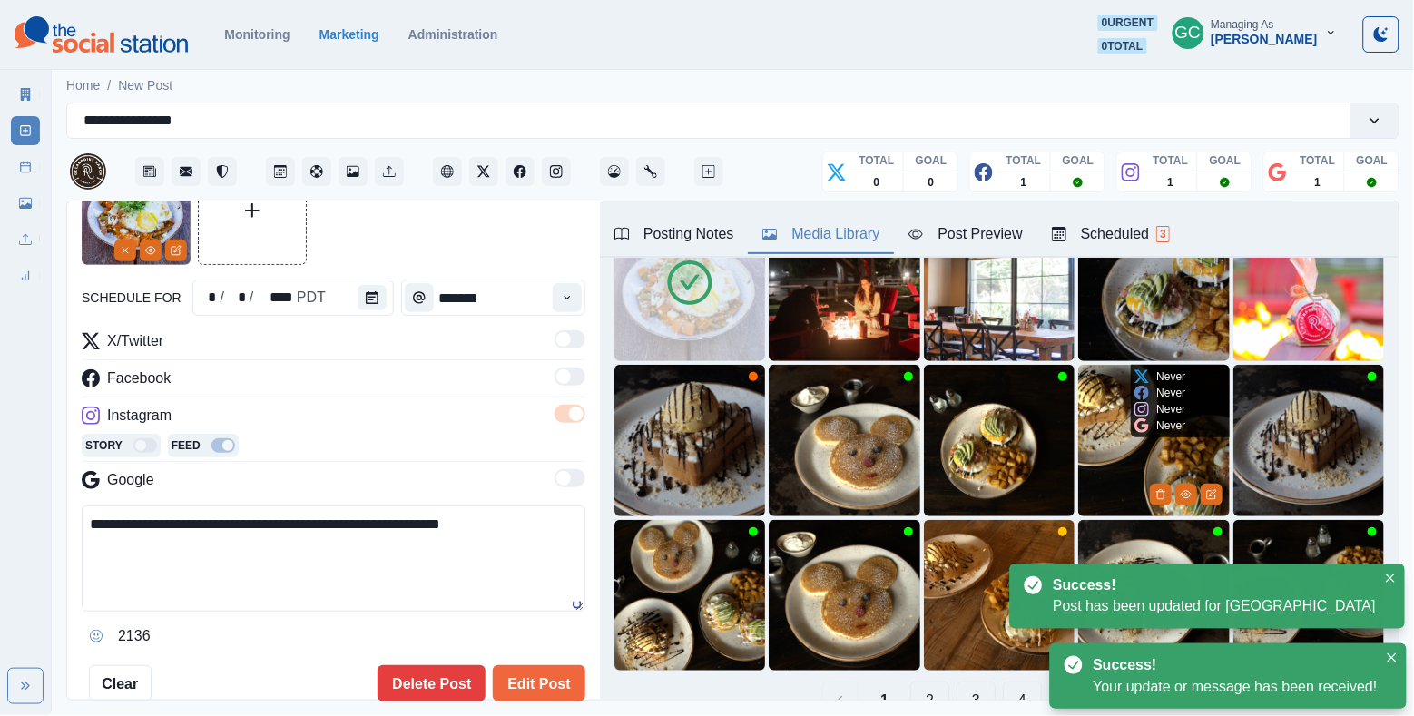
type textarea "**********"
click at [1096, 477] on img at bounding box center [1153, 440] width 151 height 151
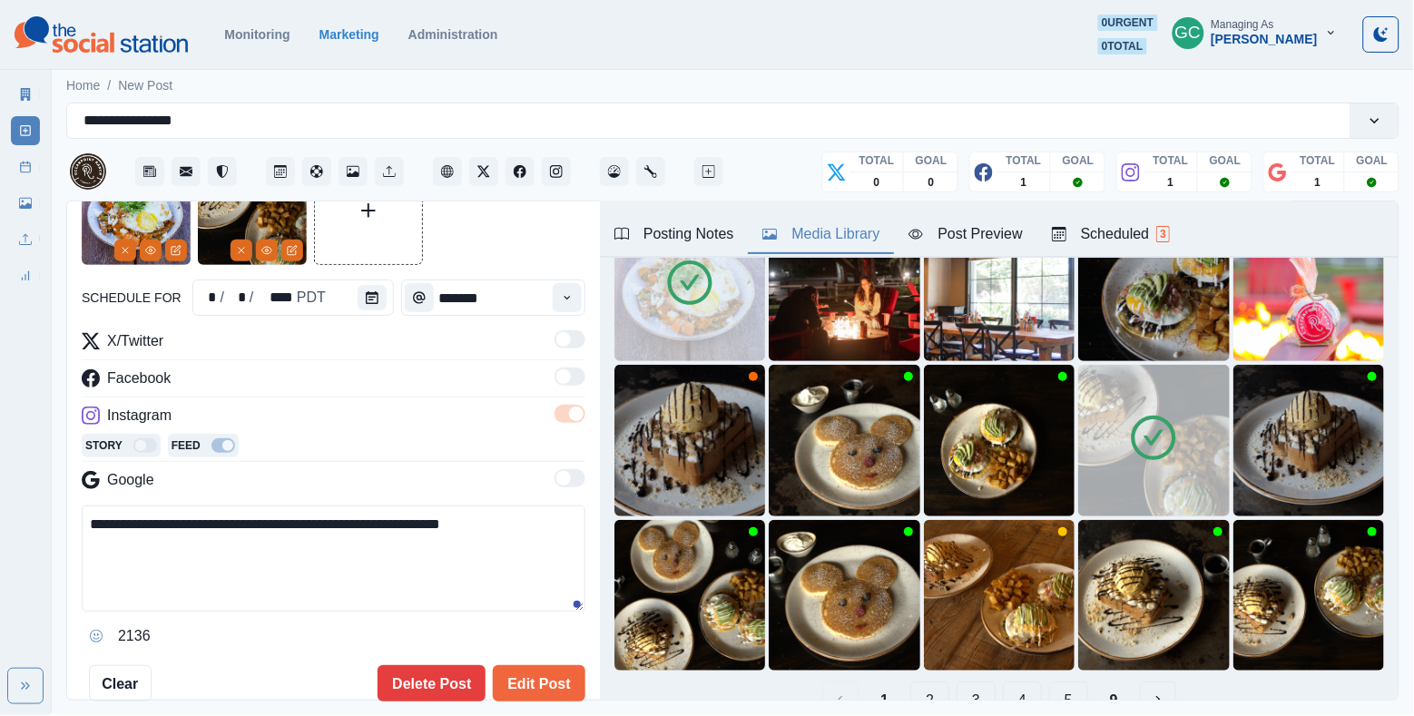
click at [711, 280] on icon at bounding box center [690, 283] width 44 height 44
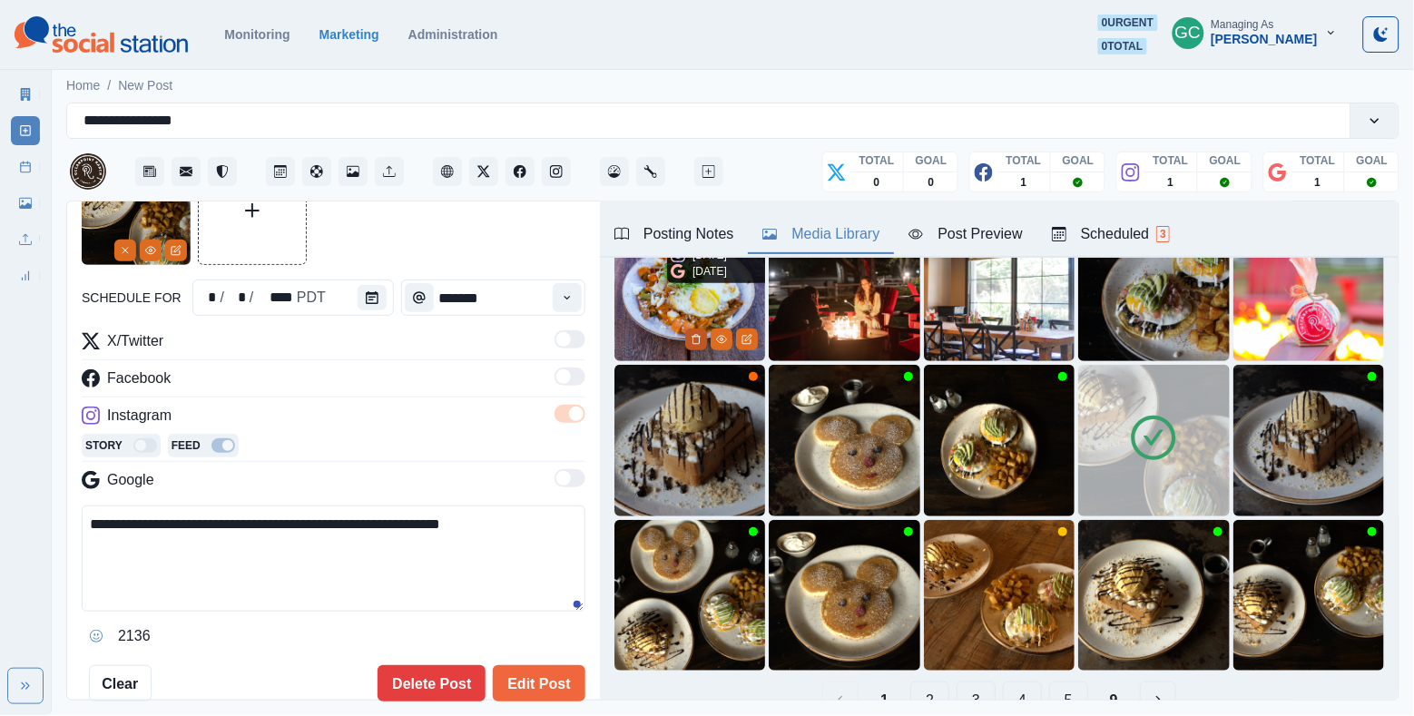
click at [694, 338] on icon "Delete Media" at bounding box center [696, 339] width 11 height 11
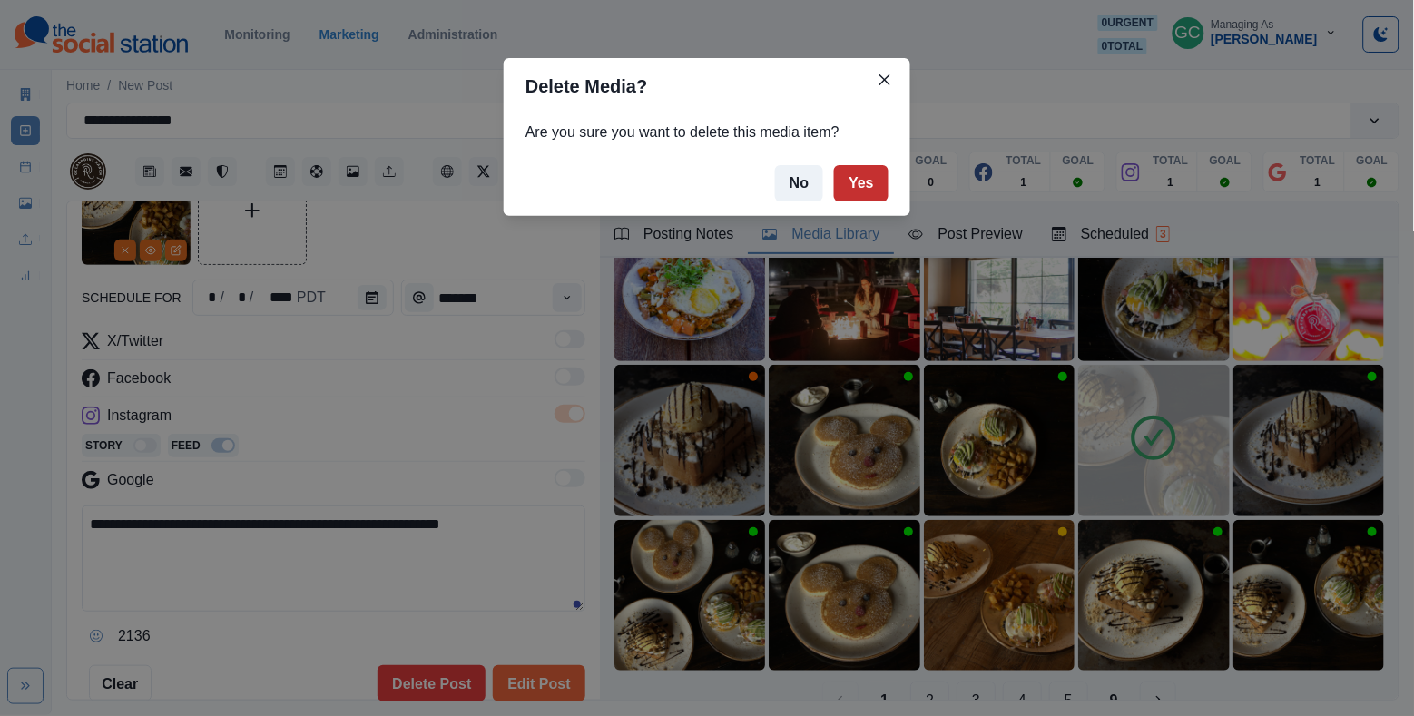
click at [862, 178] on button "Yes" at bounding box center [861, 183] width 54 height 36
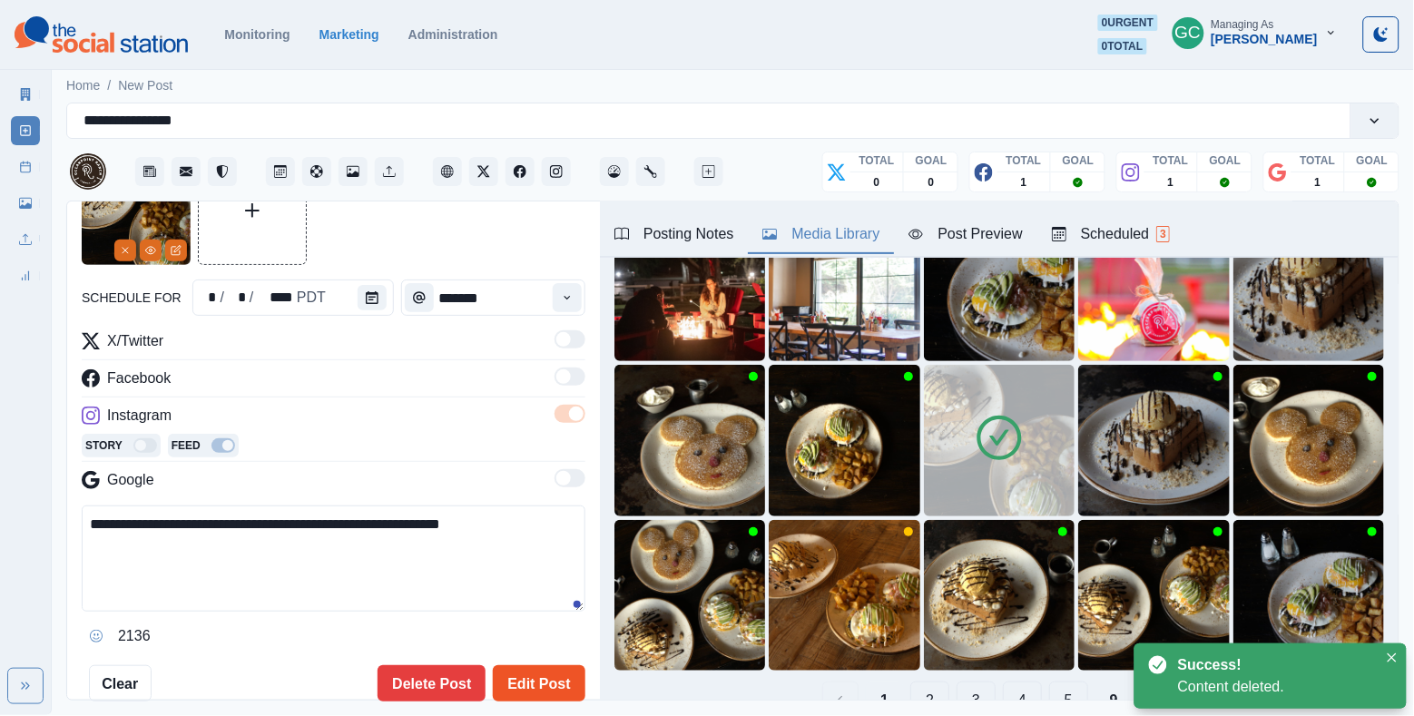
click at [553, 679] on button "Edit Post" at bounding box center [539, 683] width 92 height 36
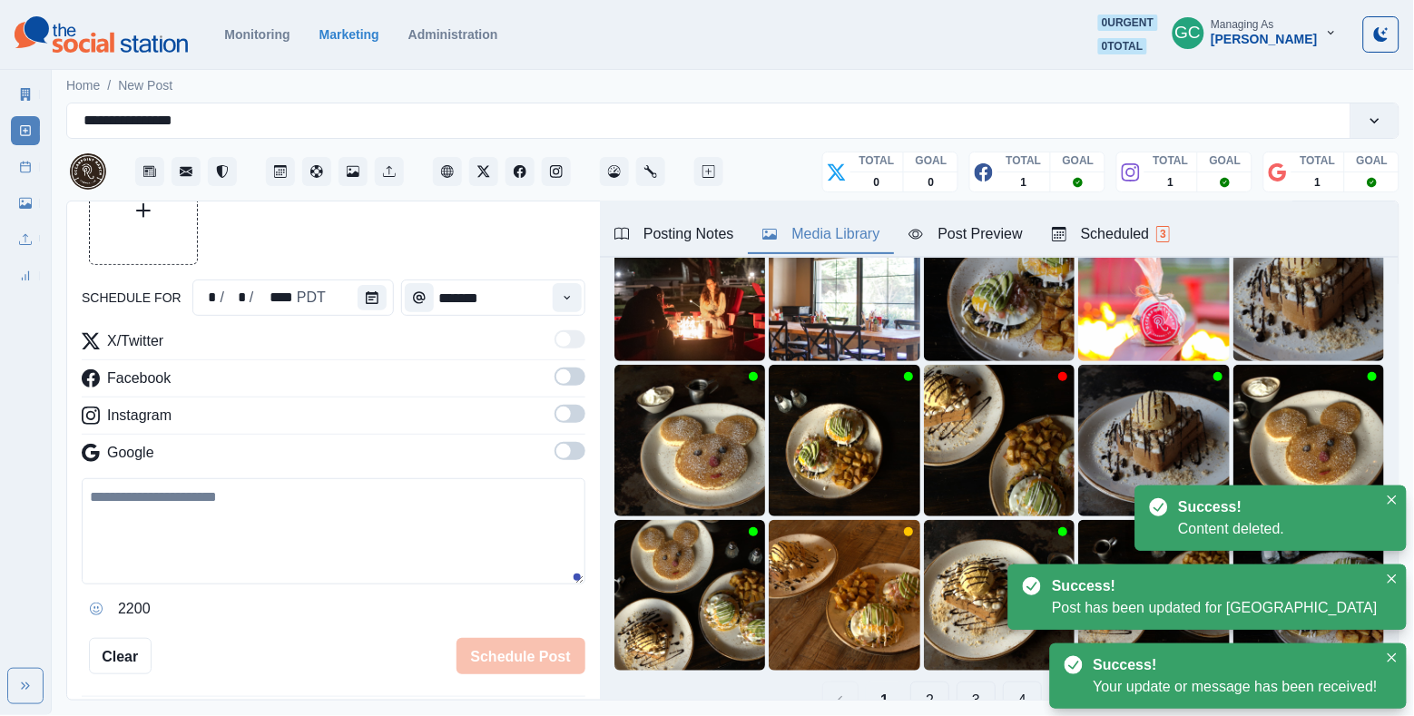
click at [1163, 225] on div "Scheduled 3" at bounding box center [1111, 234] width 118 height 22
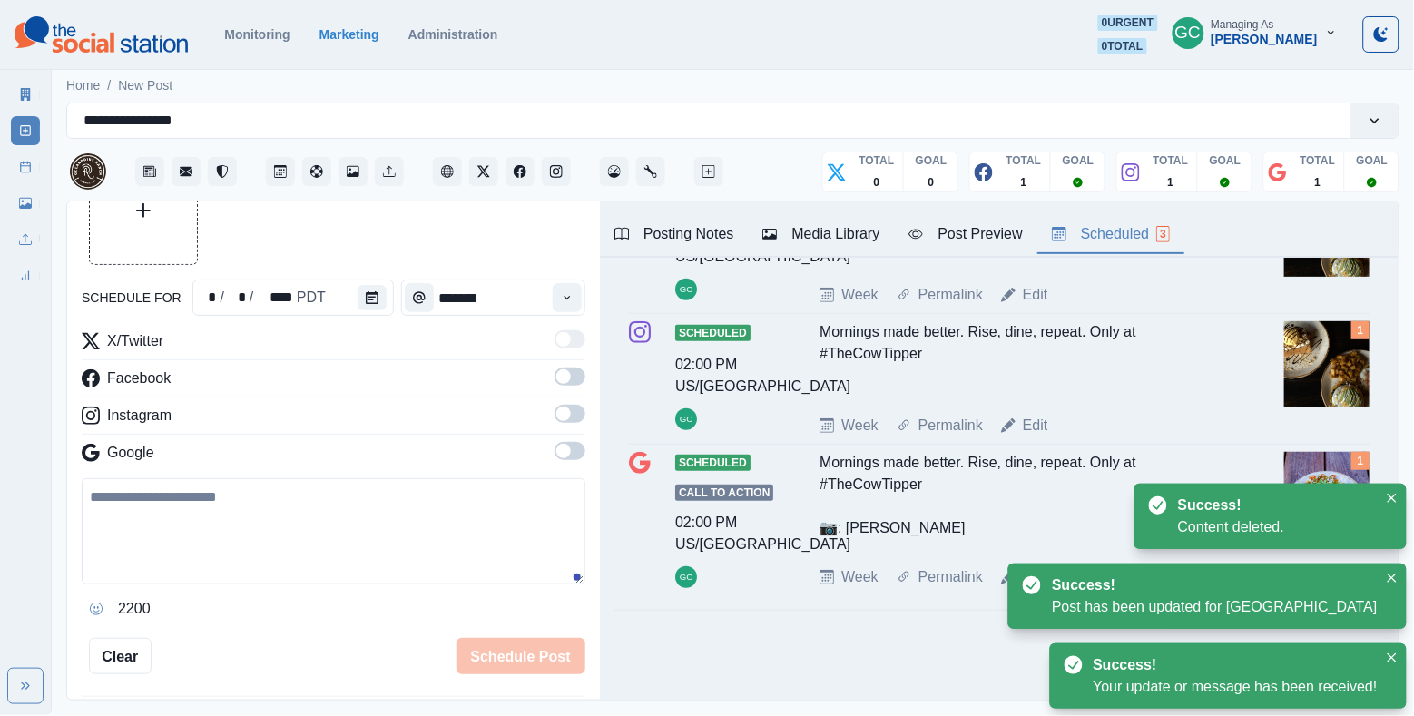
scroll to position [189, 0]
click at [1019, 582] on div "Edit" at bounding box center [1024, 577] width 47 height 22
click at [1023, 569] on div "Edit" at bounding box center [1024, 577] width 47 height 22
click at [1026, 576] on link "Edit" at bounding box center [1035, 577] width 25 height 22
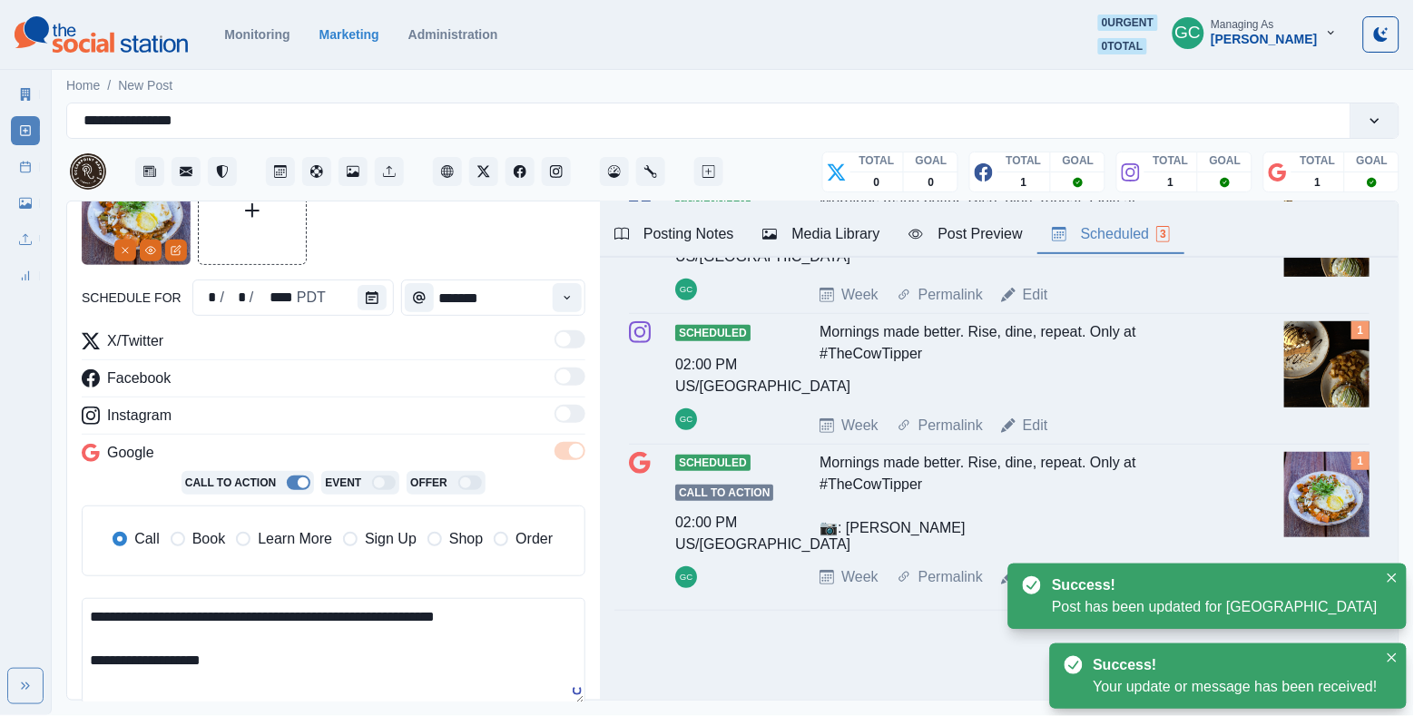
click at [854, 233] on div "Media Library" at bounding box center [821, 234] width 117 height 22
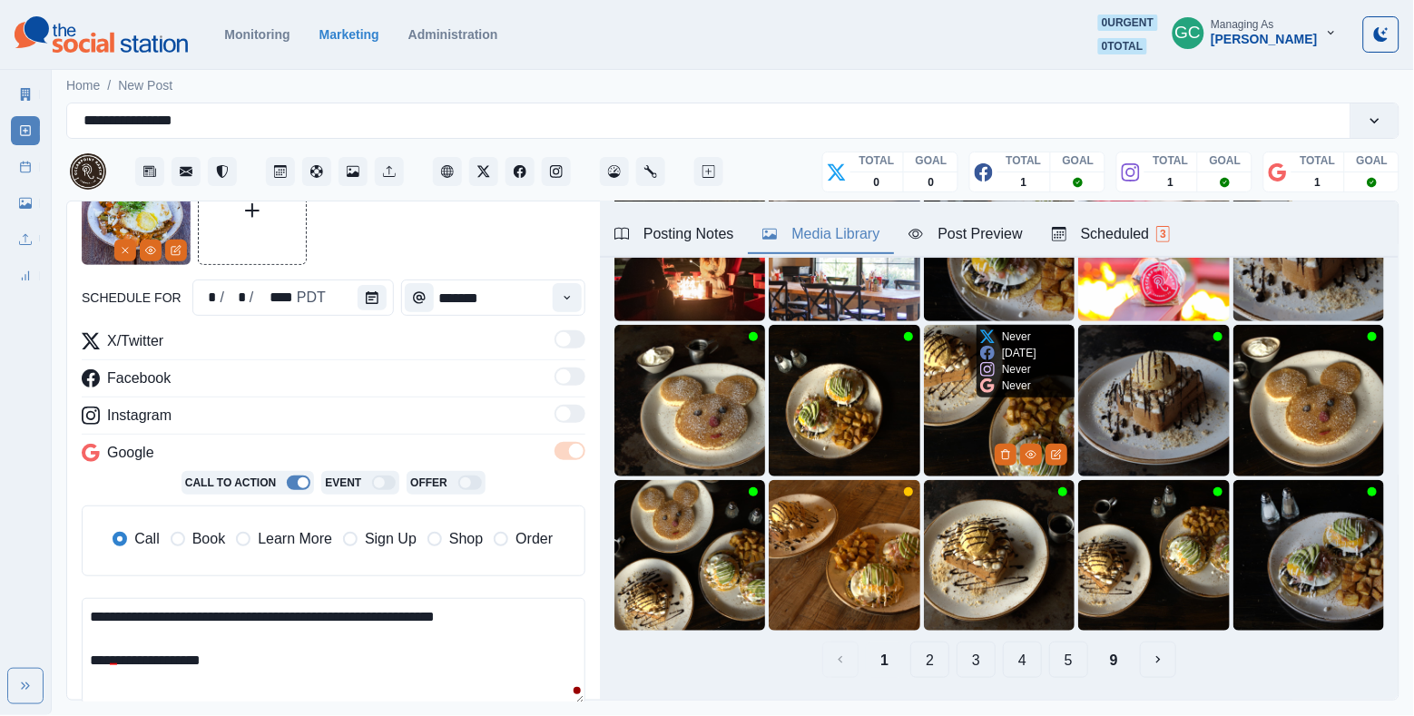
click at [949, 389] on img at bounding box center [999, 400] width 151 height 151
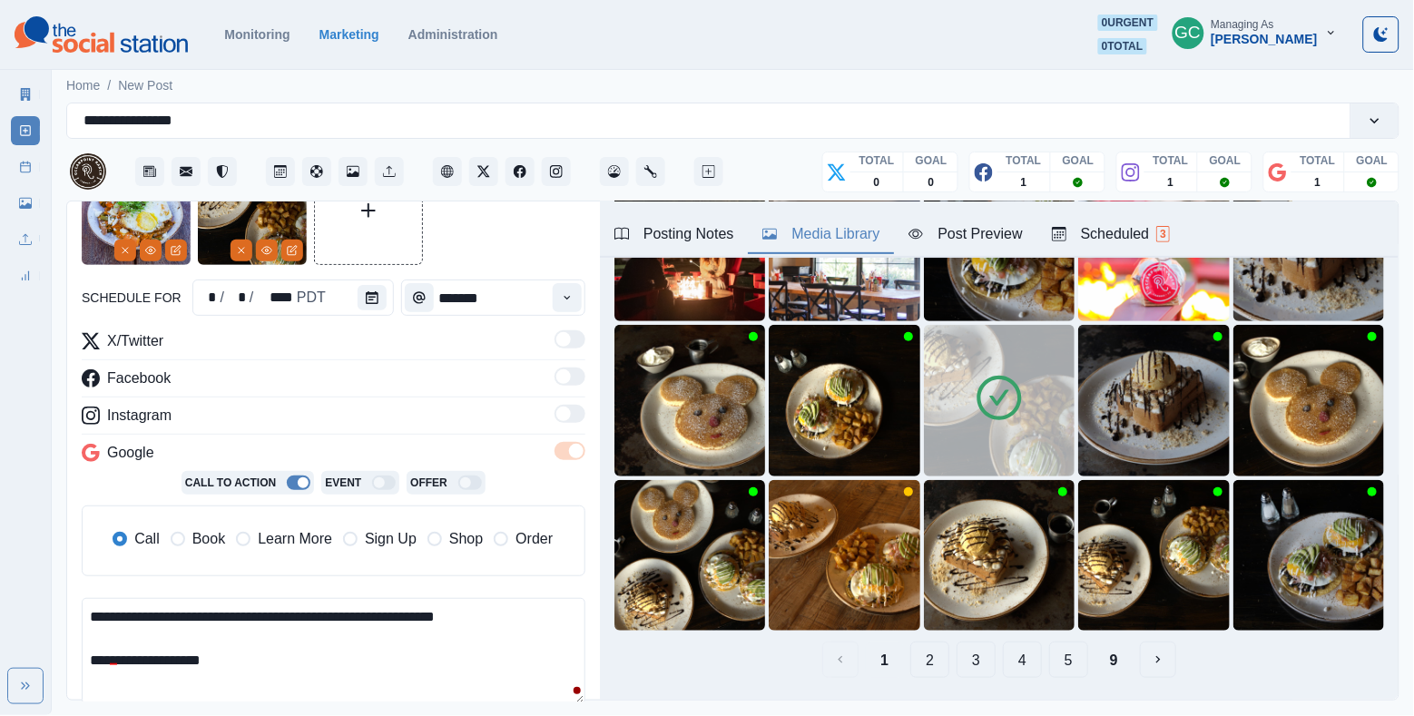
click at [112, 250] on img at bounding box center [136, 210] width 109 height 109
click at [123, 251] on icon "Remove" at bounding box center [125, 250] width 11 height 11
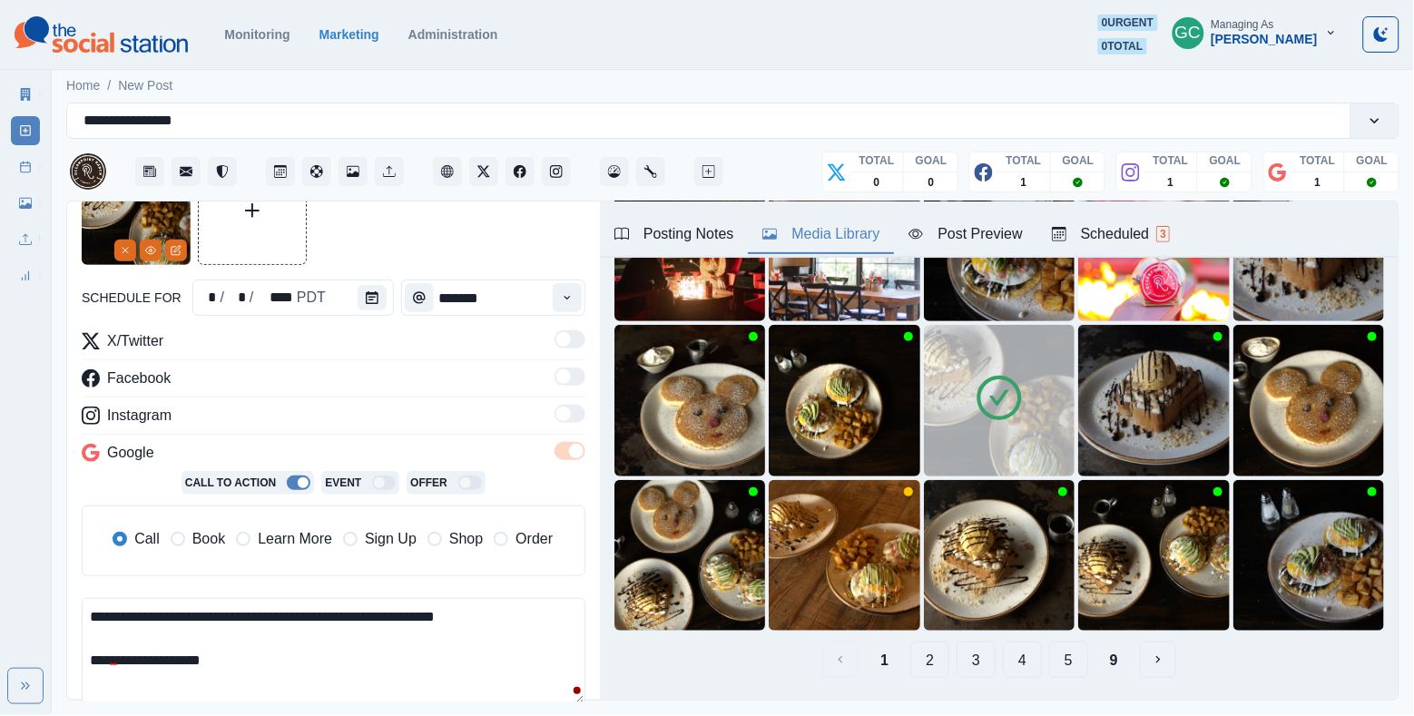
drag, startPoint x: 208, startPoint y: 635, endPoint x: 325, endPoint y: 691, distance: 129.9
click at [325, 691] on textarea "**********" at bounding box center [334, 651] width 504 height 106
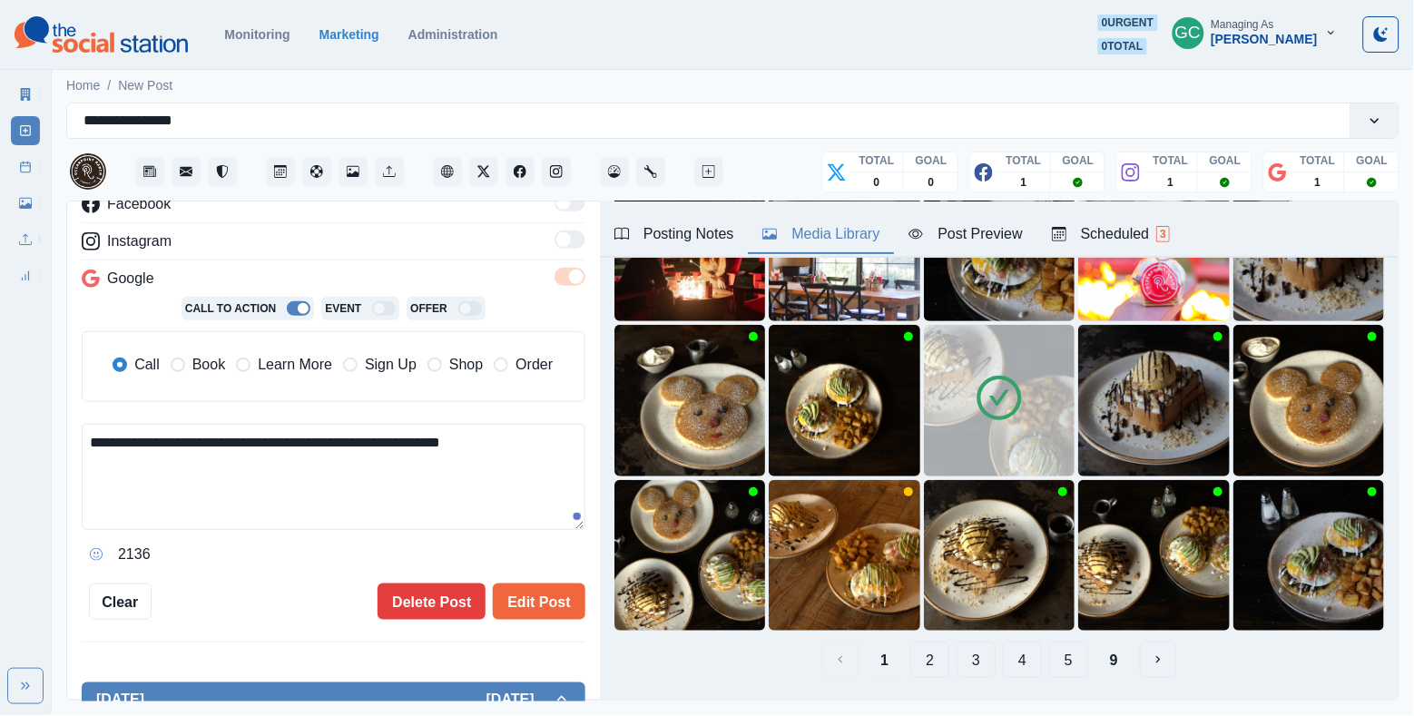
scroll to position [291, 0]
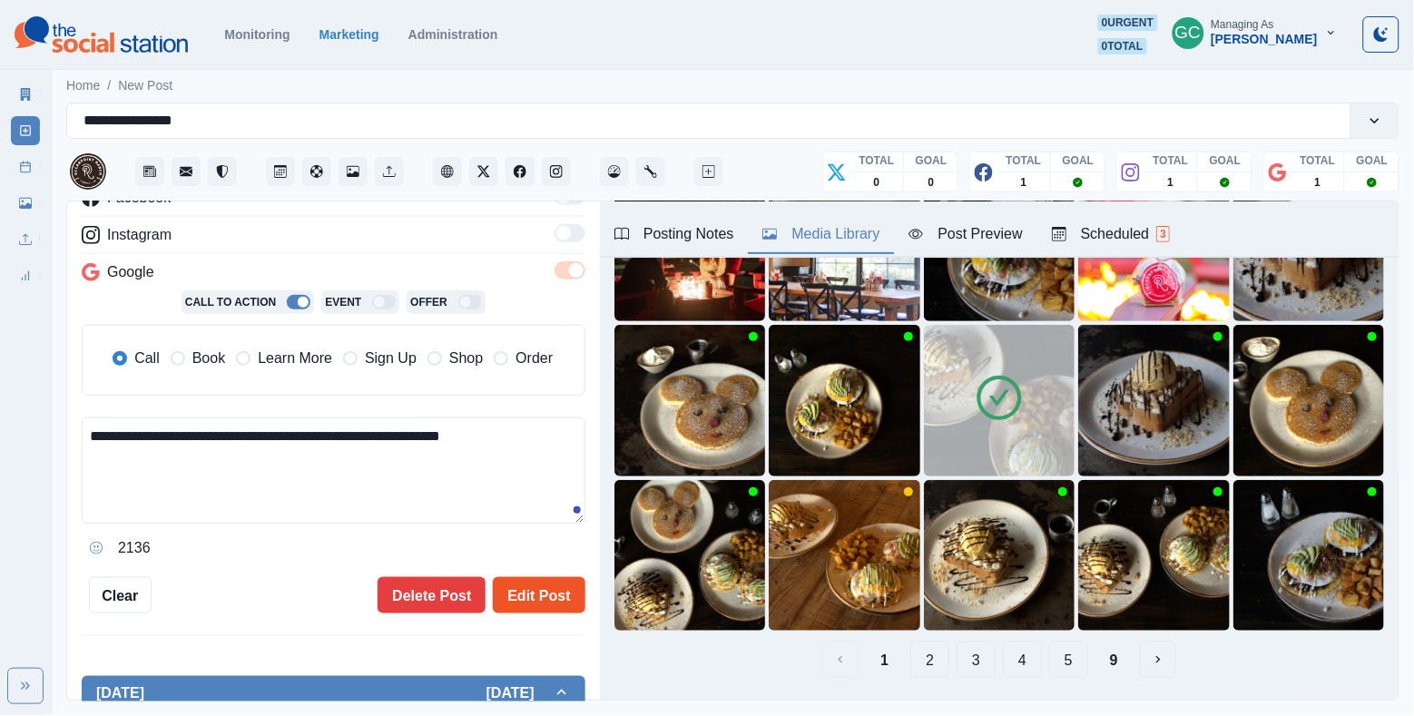
type textarea "**********"
click at [542, 589] on button "Edit Post" at bounding box center [539, 595] width 92 height 36
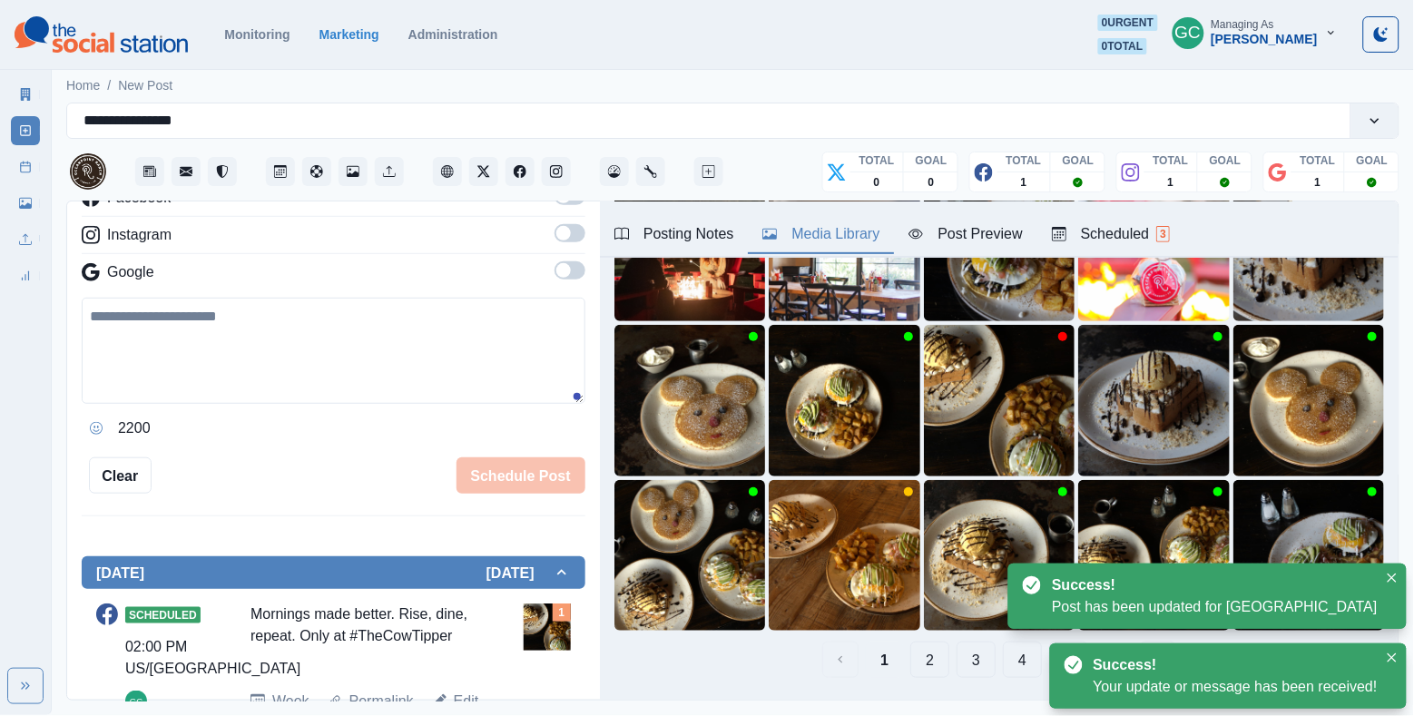
click at [1135, 241] on div "Scheduled 3" at bounding box center [1111, 234] width 118 height 22
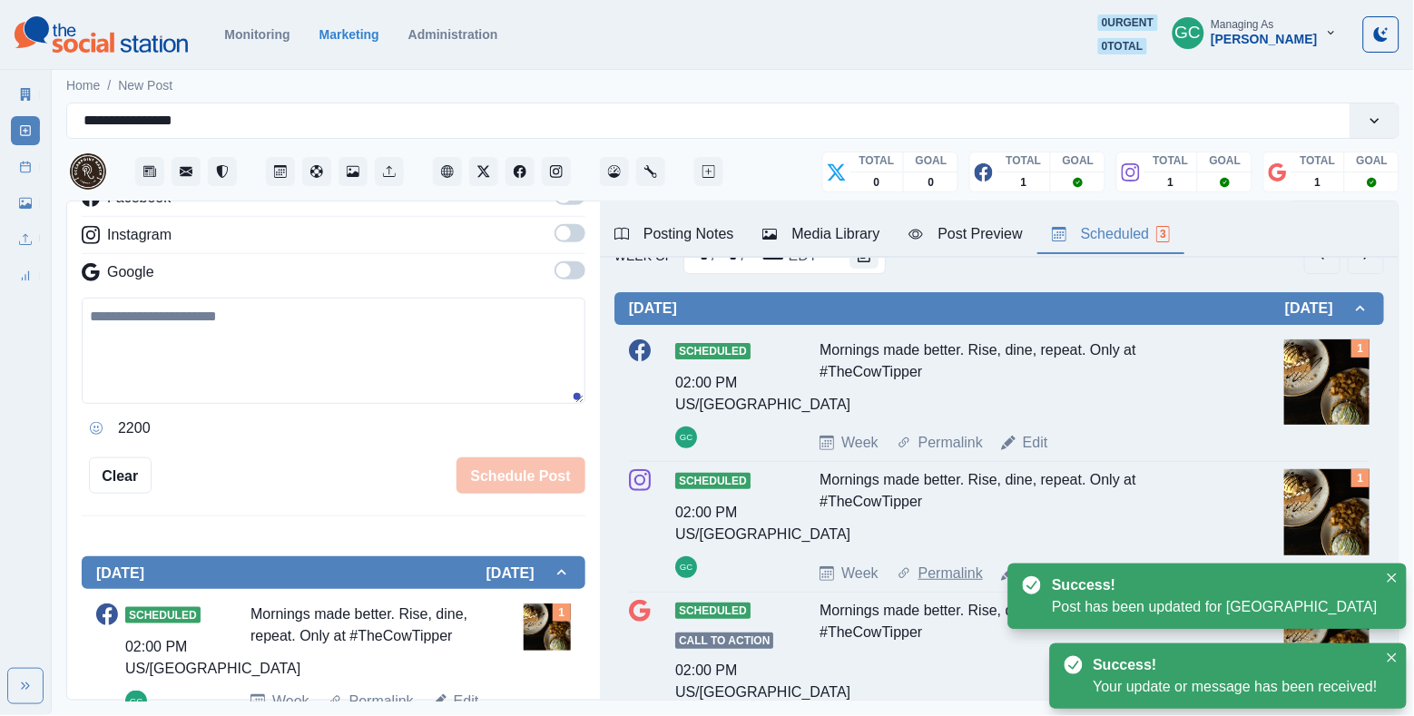
scroll to position [1, 0]
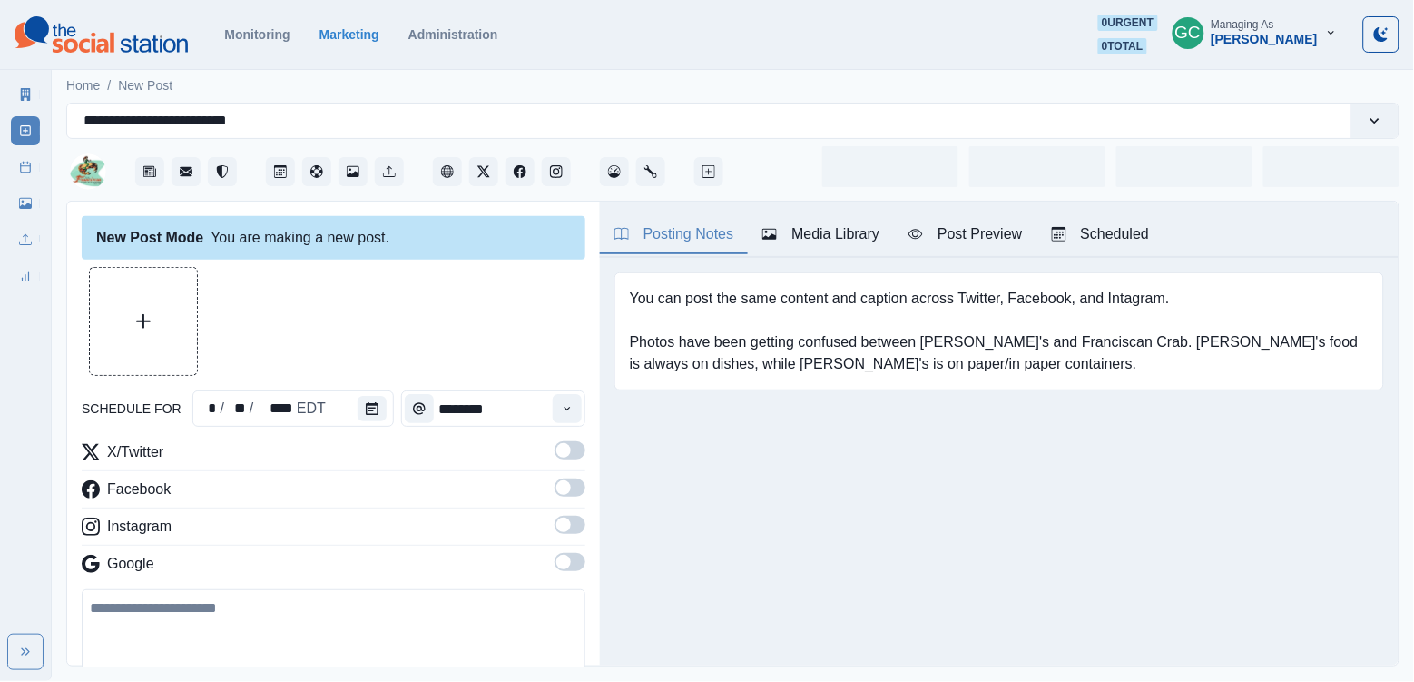
type input "*******"
